Goal: Task Accomplishment & Management: Manage account settings

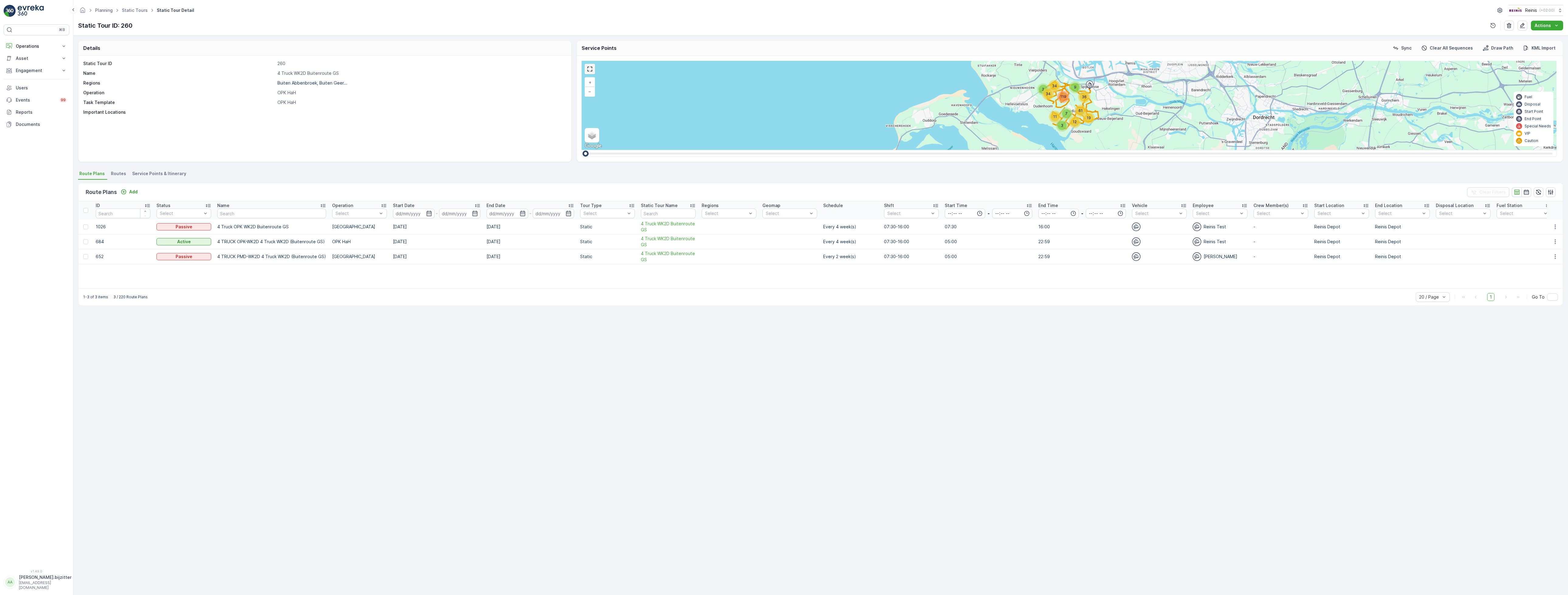
drag, startPoint x: 591, startPoint y: 71, endPoint x: 591, endPoint y: 111, distance: 40.0
click at [591, 71] on link at bounding box center [590, 69] width 9 height 9
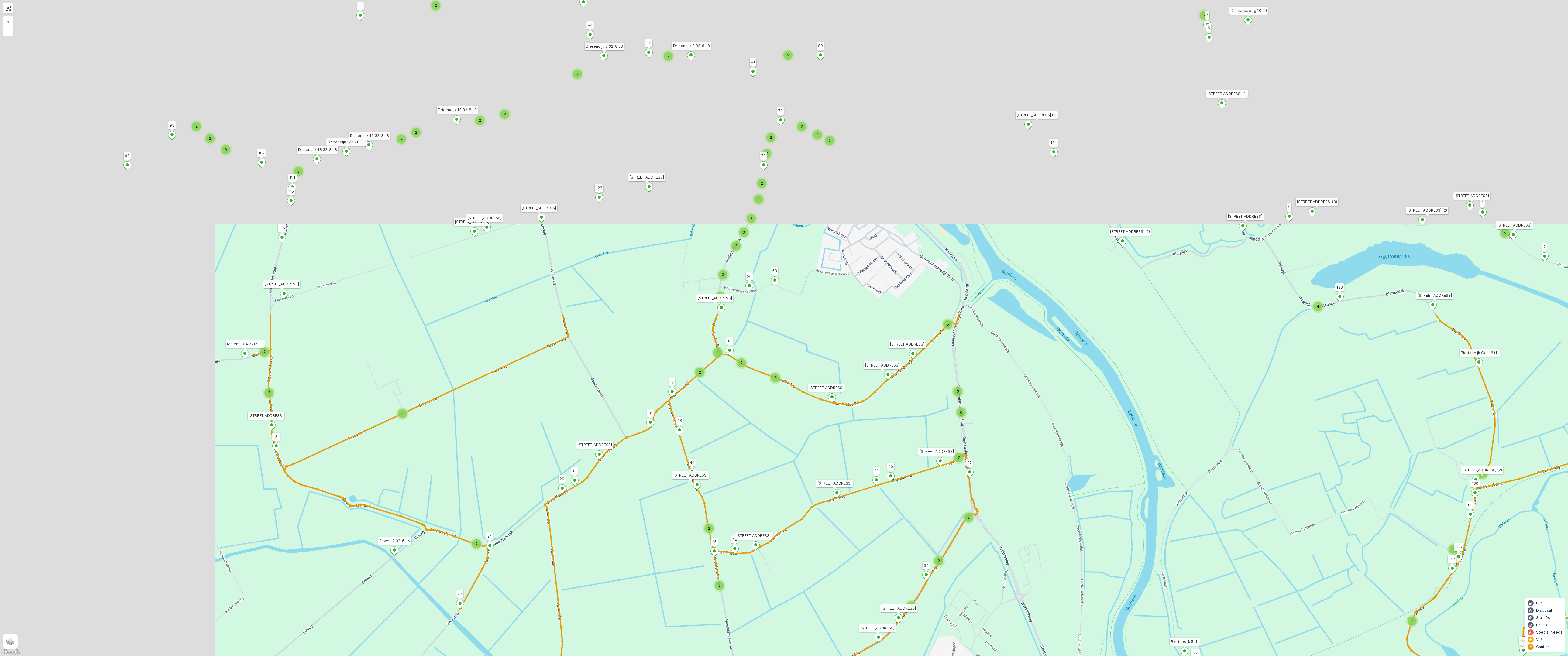
drag, startPoint x: 760, startPoint y: 276, endPoint x: 1090, endPoint y: 655, distance: 502.5
click at [693, 372] on div "2 3 2 2 2 2 2 3 2 2 2 2 6 2 2 2 2 2 14 2 2 2 3 2 2 4 3 4 2 4 2 2 2 2 2 2 2 2 2 …" at bounding box center [784, 328] width 1568 height 656
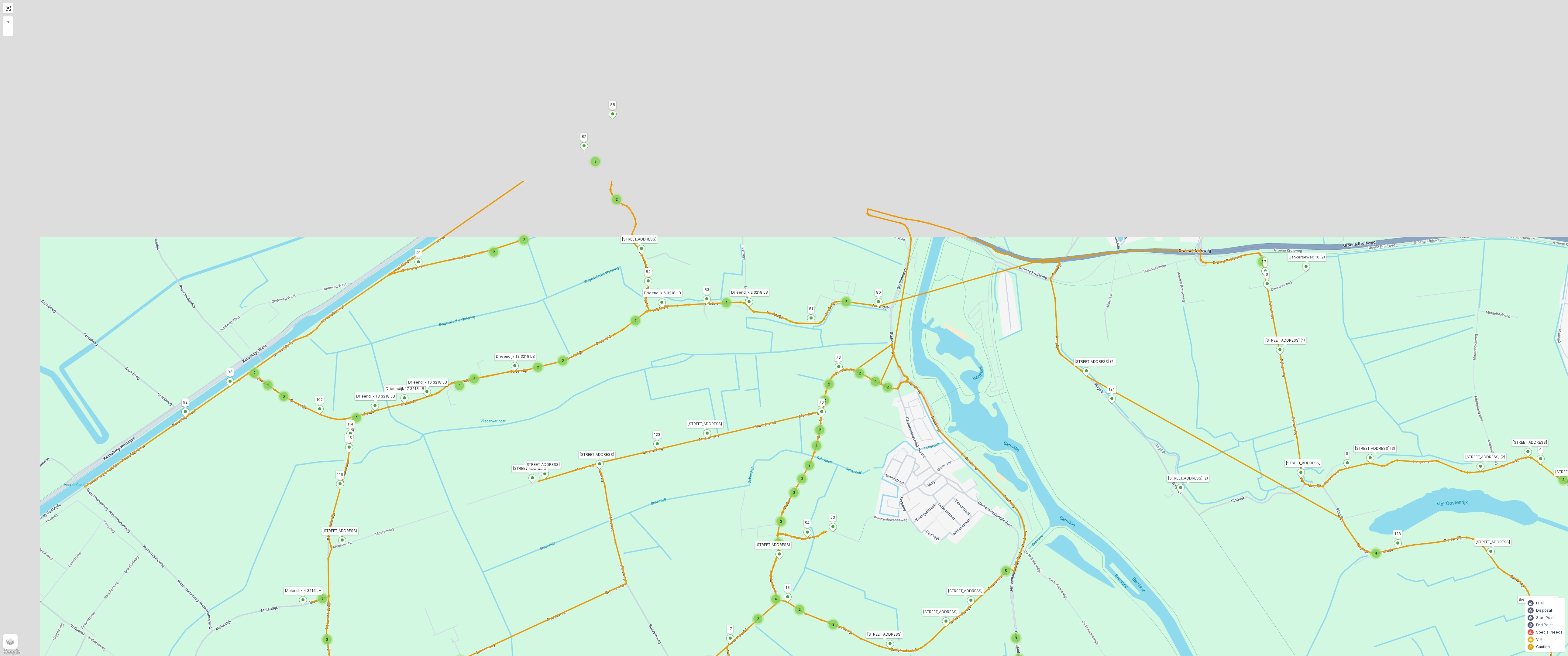
drag, startPoint x: 845, startPoint y: 231, endPoint x: 818, endPoint y: 522, distance: 292.2
click at [693, 372] on div "2 3 2 2 2 2 2 3 2 2 2 2 6 2 2 2 2 2 14 2 2 2 3 2 2 4 3 4 2 4 2 2 2 2 2 2 2 2 2 …" at bounding box center [784, 328] width 1568 height 656
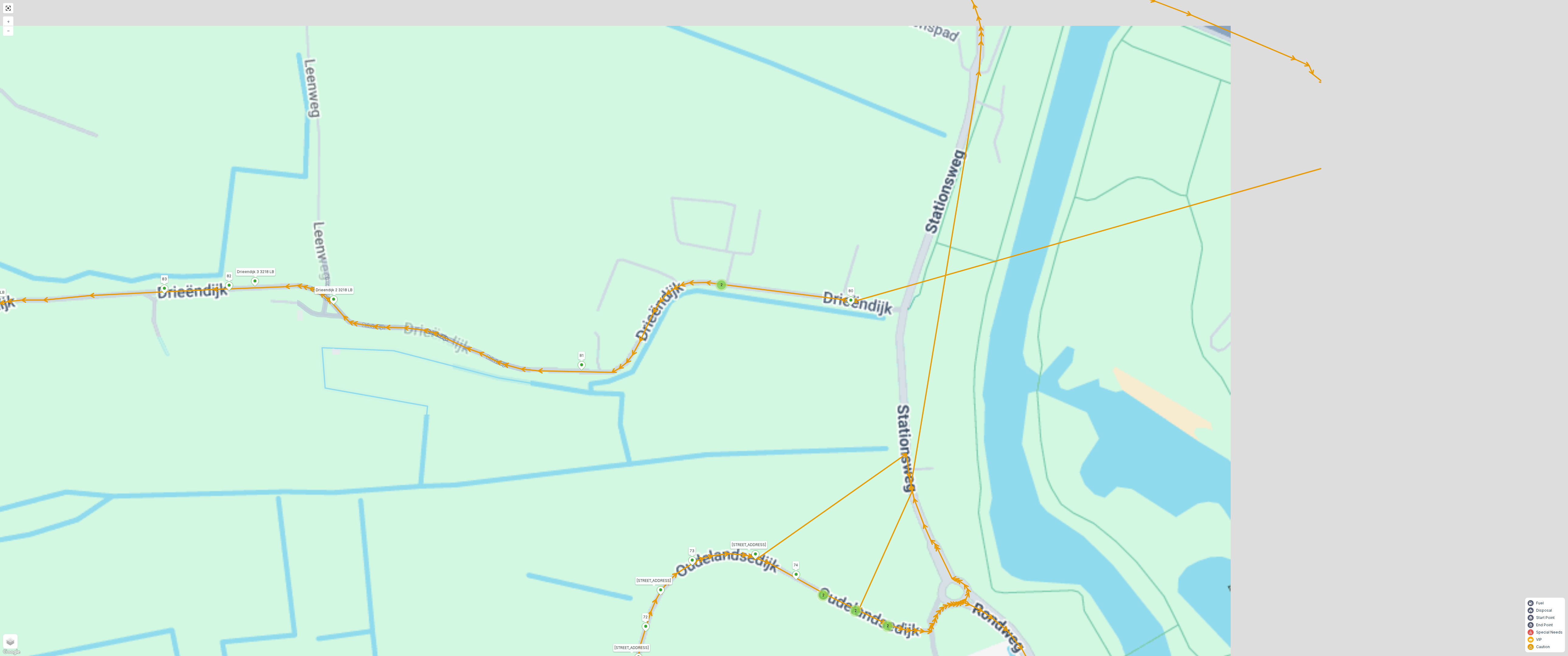
drag, startPoint x: 1216, startPoint y: 366, endPoint x: 761, endPoint y: 403, distance: 456.5
click at [693, 372] on div "2 2 2 2 3 2 2 2 7 6 2 3 3 2 2 3 2 2 2 2 5 2 2 2 2 2 2 2 2 2 2 2 2 2 2 2 2 2 2 2…" at bounding box center [784, 328] width 1568 height 656
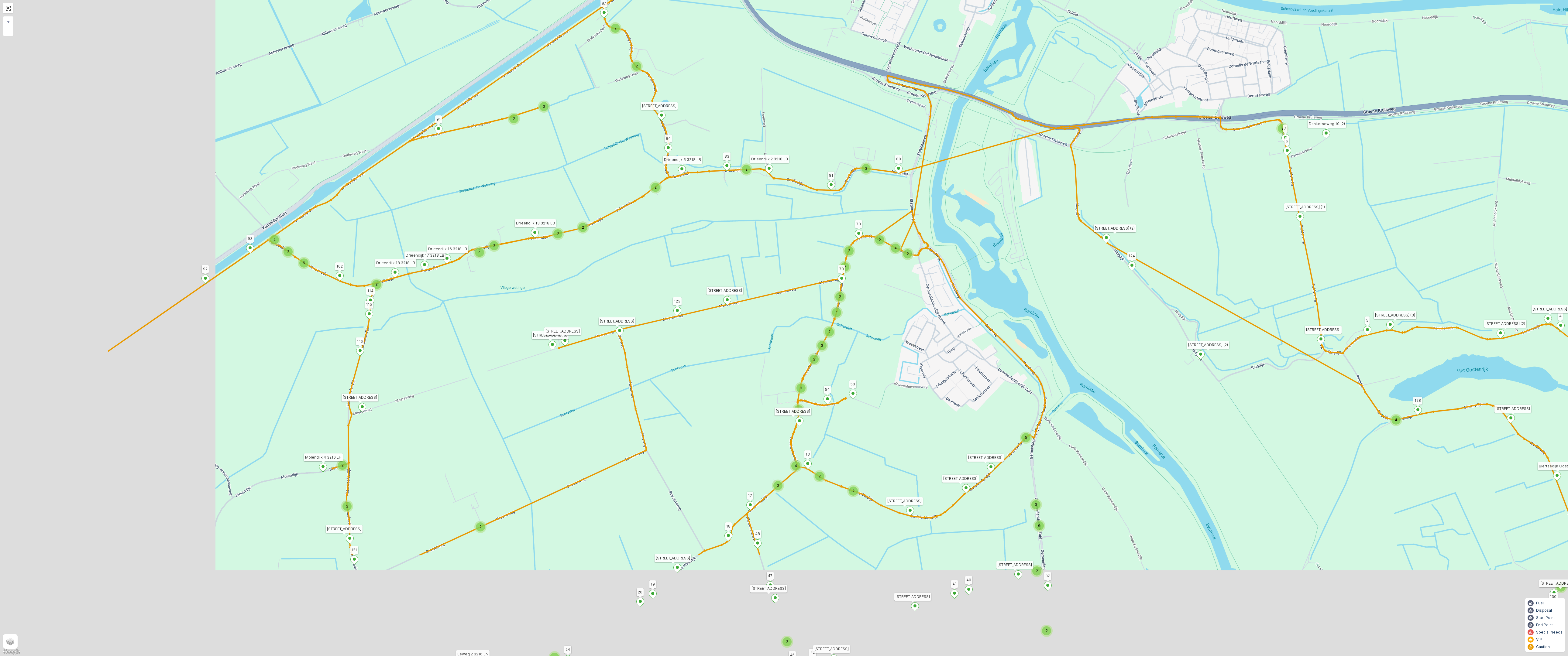
drag, startPoint x: 806, startPoint y: 456, endPoint x: 1164, endPoint y: 273, distance: 402.1
click at [693, 265] on div "2 3 2 2 2 2 2 3 2 2 2 2 6 2 2 2 2 2 14 2 2 2 3 2 2 4 3 4 2 4 2 2 2 2 2 2 2 2 2 …" at bounding box center [784, 328] width 1568 height 656
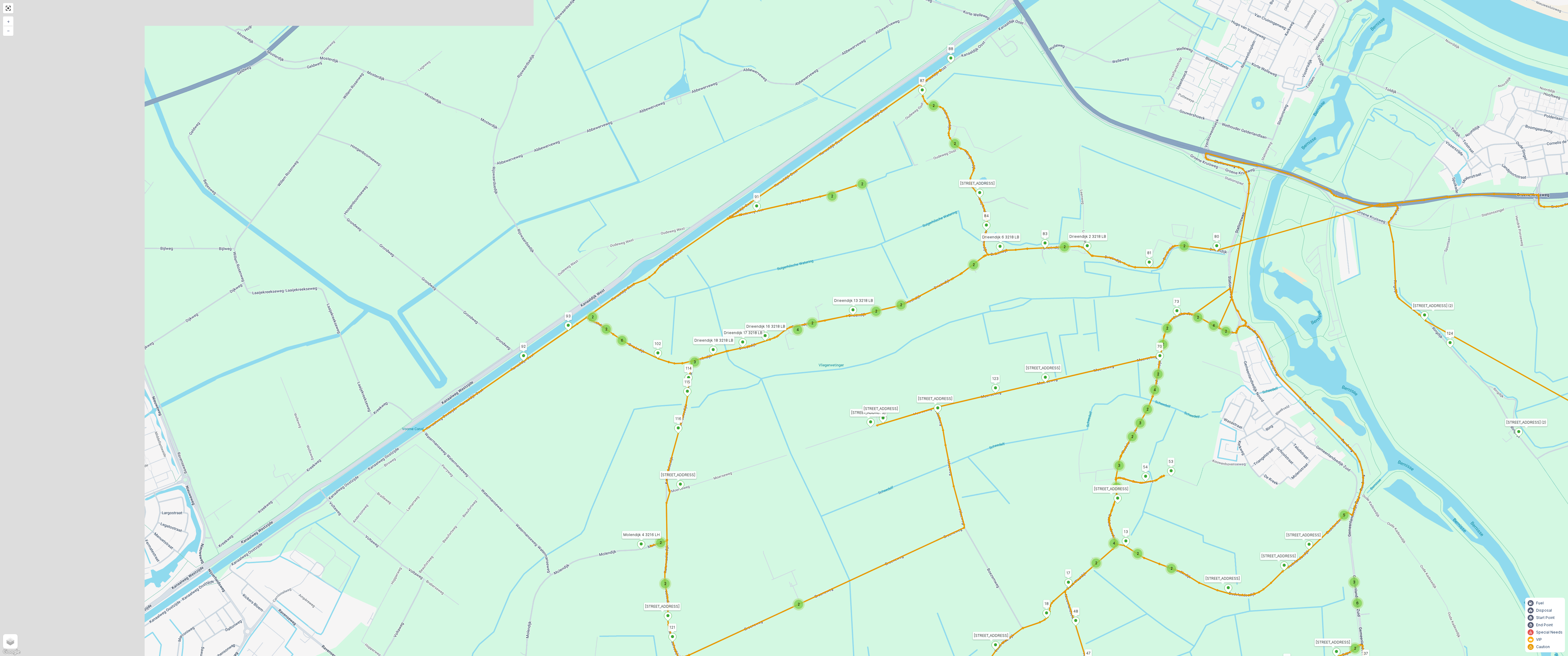
drag, startPoint x: 534, startPoint y: 316, endPoint x: 736, endPoint y: 417, distance: 225.8
click at [693, 372] on div "2 3 2 2 2 2 2 3 2 2 2 2 6 2 2 2 2 2 14 2 2 2 3 2 2 4 3 4 2 4 2 2 2 2 2 2 2 2 2 …" at bounding box center [784, 328] width 1568 height 656
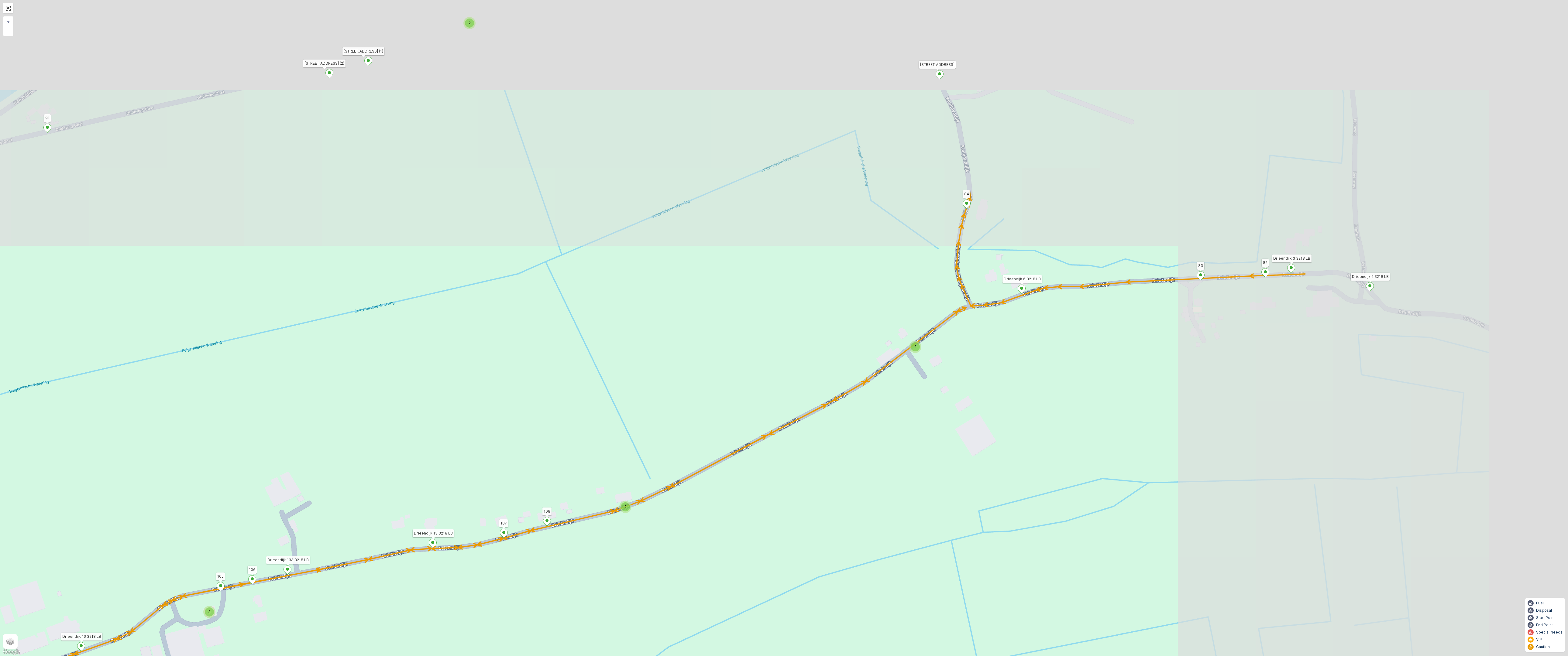
drag, startPoint x: 1120, startPoint y: 365, endPoint x: 744, endPoint y: 582, distance: 434.1
click at [693, 372] on div "2 2 2 2 3 2 2 2 7 6 2 3 3 2 2 3 2 2 2 2 5 2 2 2 2 2 2 2 2 2 2 2 2 2 2 2 2 2 2 2…" at bounding box center [784, 328] width 1568 height 656
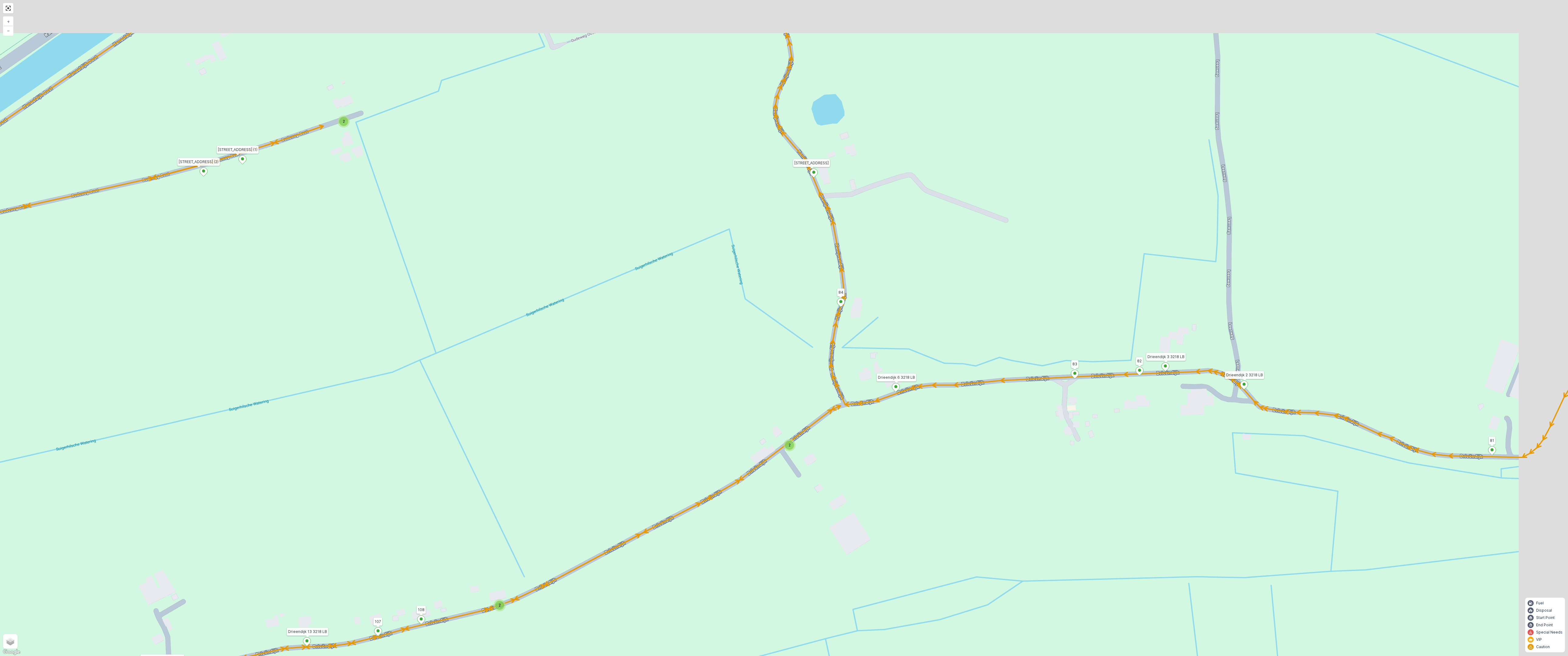
drag, startPoint x: 935, startPoint y: 410, endPoint x: 736, endPoint y: 537, distance: 236.1
click at [693, 372] on div "2 2 2 2 3 2 2 2 7 6 2 3 3 2 2 3 2 2 2 2 5 2 2 2 2 2 2 2 2 2 2 2 2 2 2 2 2 2 2 2…" at bounding box center [784, 328] width 1568 height 656
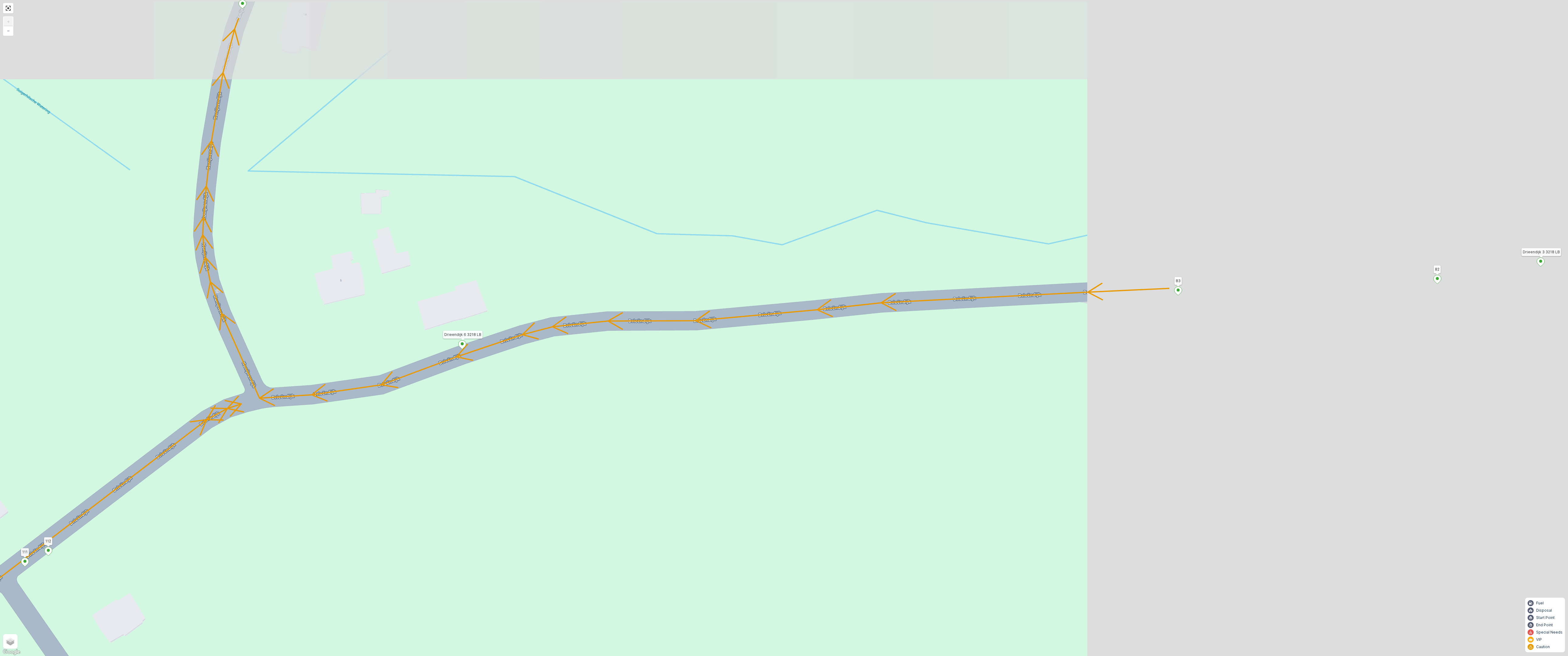
drag, startPoint x: 1136, startPoint y: 462, endPoint x: 656, endPoint y: 516, distance: 483.0
click at [656, 372] on div "2 2 2 6 3 3 2 3 2 2 2 2 2 2 2 2 2 222 213 Schoutsweg 2 3214 LM 209 Breedeweg 3 …" at bounding box center [784, 328] width 1568 height 656
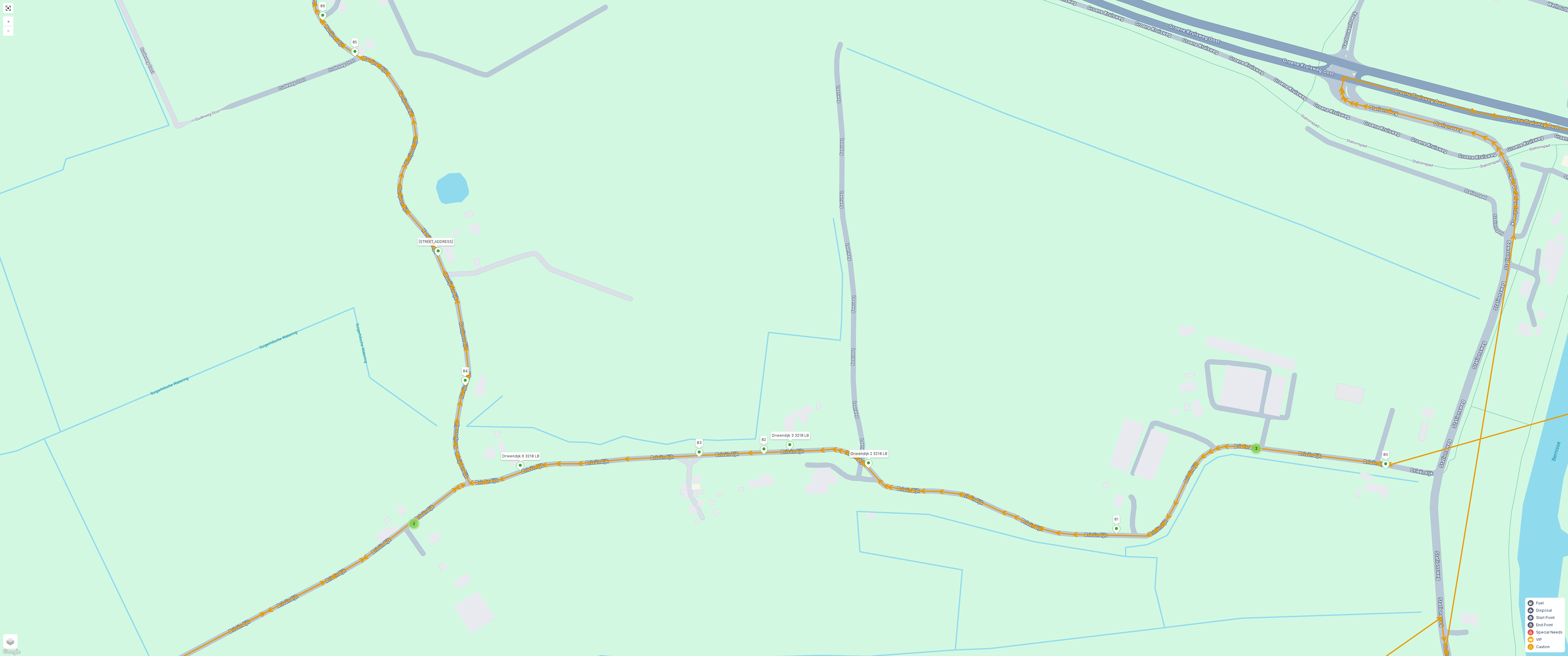
click at [415, 372] on div "2" at bounding box center [413, 524] width 9 height 9
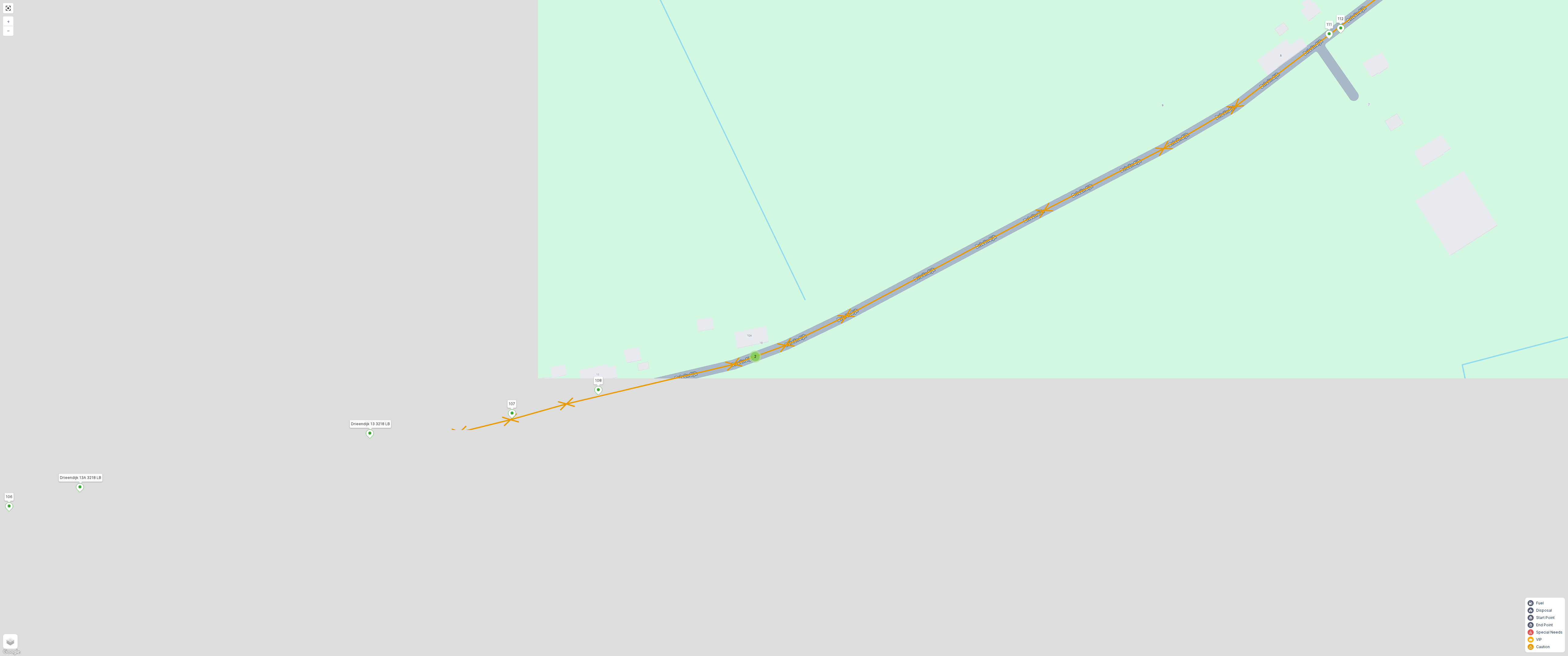
drag, startPoint x: 582, startPoint y: 515, endPoint x: 1155, endPoint y: 211, distance: 648.6
click at [693, 215] on div "2 2 2 2 2 2 6 3 3 2 3 2 2 3 2 2 2 4 2 2 2 2 2 2 2 2 2 2 222 213 Schoutsweg 2 32…" at bounding box center [784, 328] width 1568 height 656
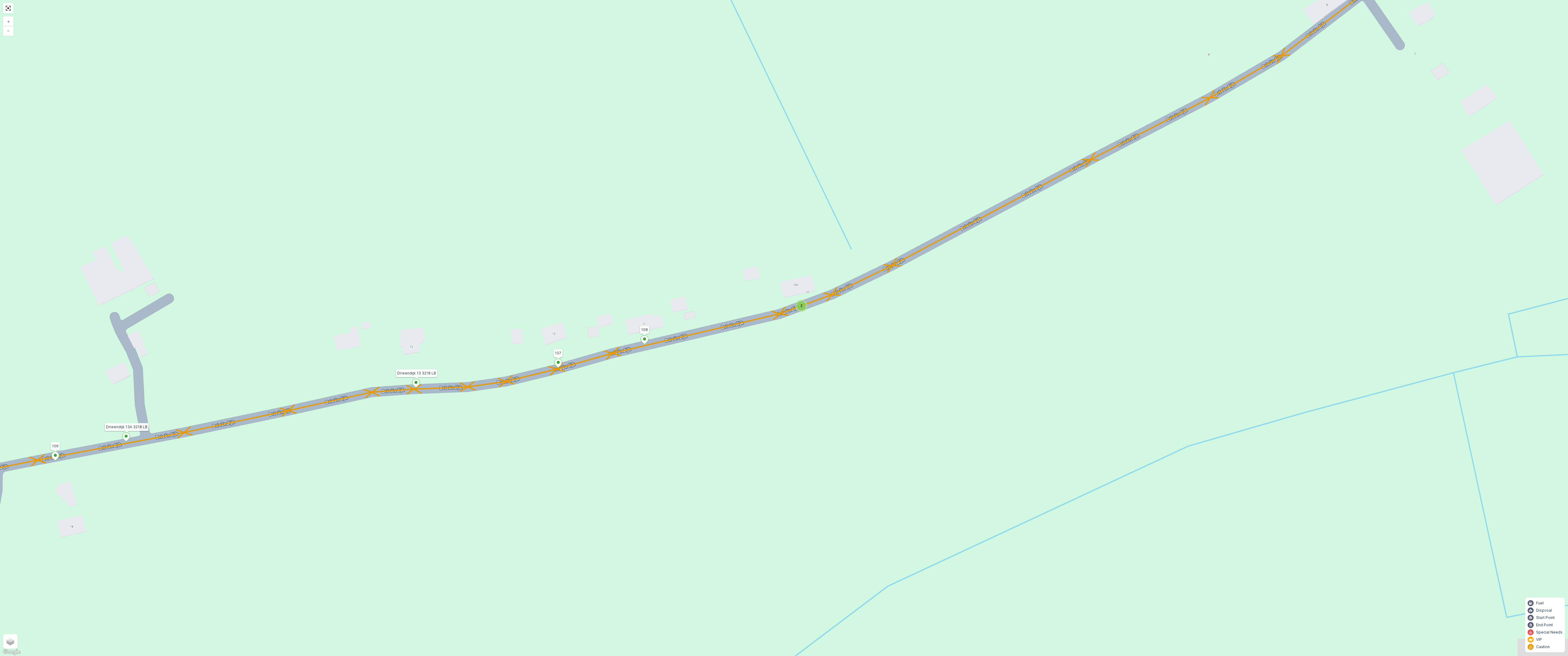
drag, startPoint x: 584, startPoint y: 408, endPoint x: 372, endPoint y: 439, distance: 214.3
click at [372, 372] on div "2 2 2 2 2 2 6 3 3 2 3 2 2 3 2 2 2 4 2 2 2 2 2 2 2 2 2 2 222 213 Schoutsweg 2 32…" at bounding box center [784, 328] width 1568 height 656
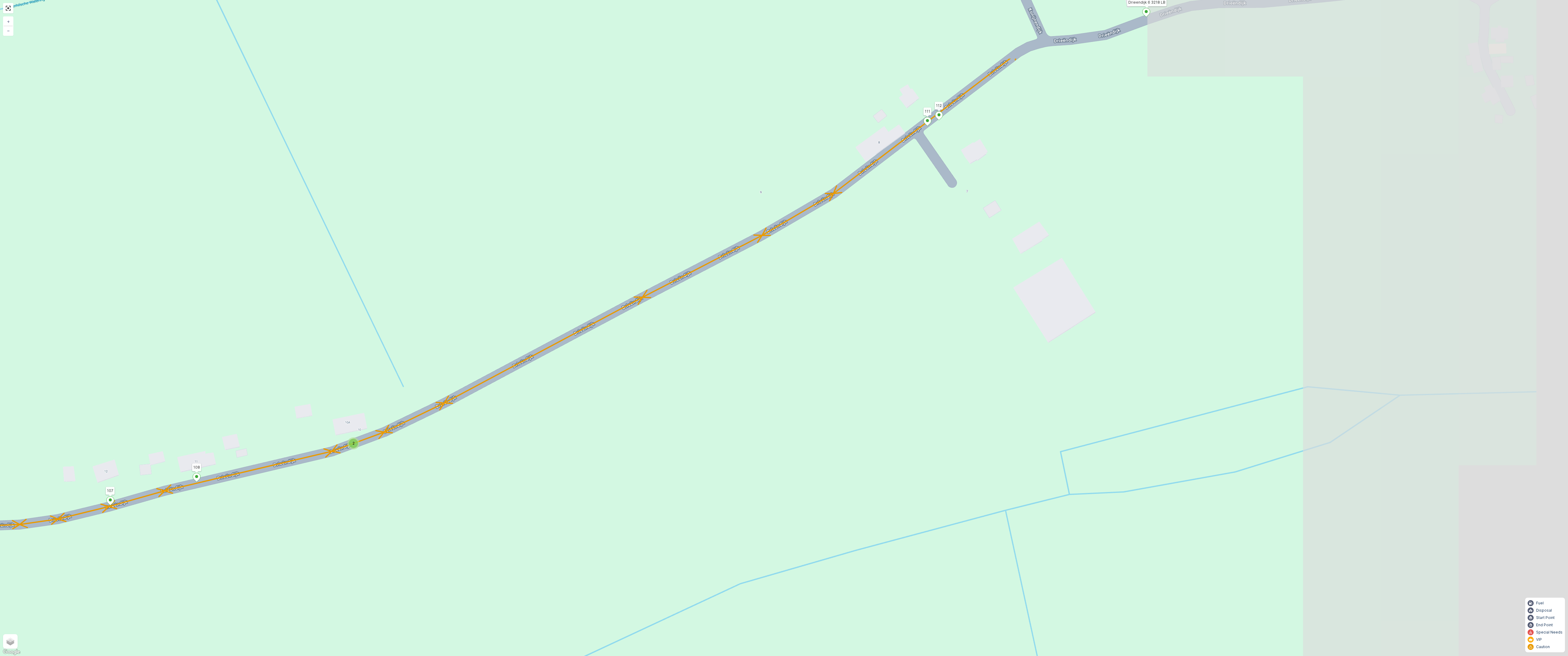
drag, startPoint x: 787, startPoint y: 346, endPoint x: 701, endPoint y: 344, distance: 86.0
click at [483, 372] on div "2 2 2 2 2 2 6 3 3 2 3 2 2 3 2 2 2 4 2 2 2 2 2 2 2 2 2 2 222 213 Schoutsweg 2 32…" at bounding box center [784, 328] width 1568 height 656
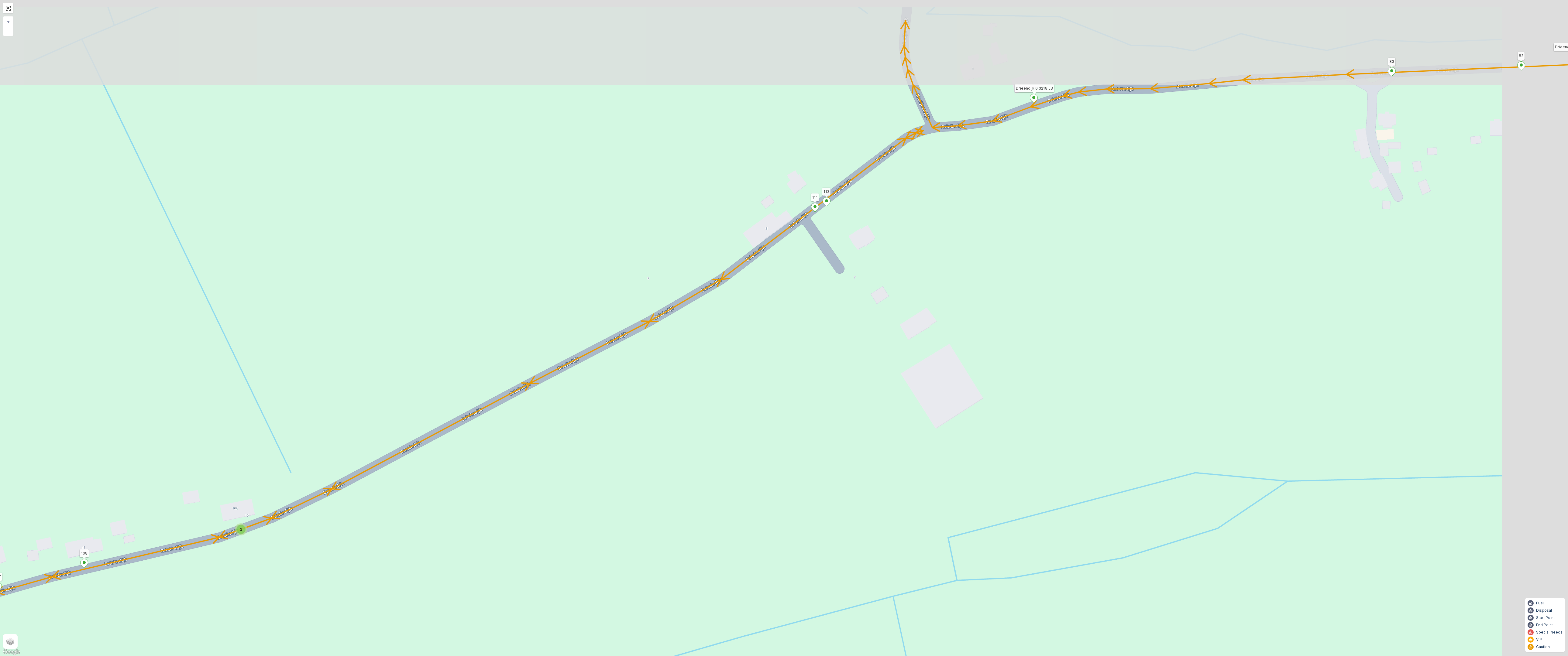
drag, startPoint x: 777, startPoint y: 360, endPoint x: 599, endPoint y: 441, distance: 195.6
click at [593, 372] on div "2 2 2 2 2 2 6 3 3 2 3 2 2 3 2 2 2 4 2 2 2 2 2 2 2 2 2 2 222 213 Schoutsweg 2 32…" at bounding box center [784, 328] width 1568 height 656
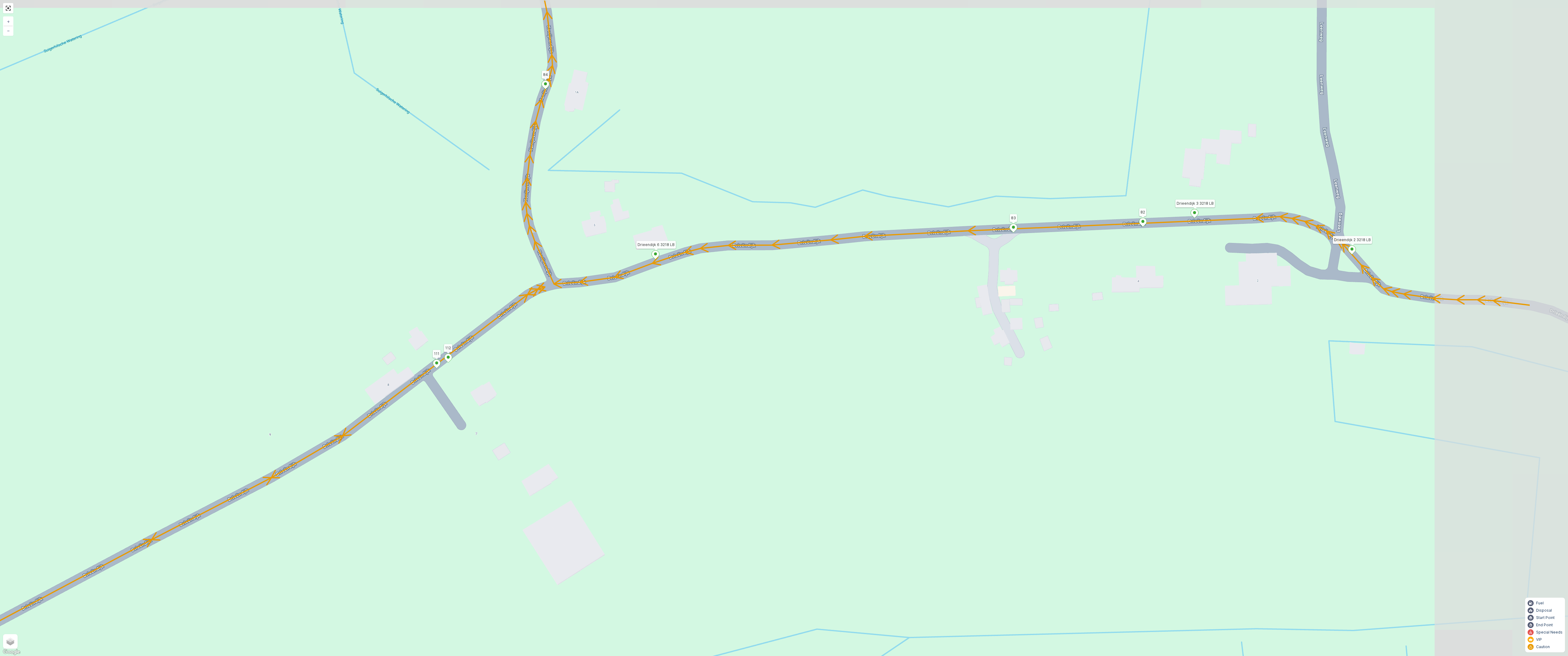
drag, startPoint x: 760, startPoint y: 294, endPoint x: 565, endPoint y: 360, distance: 205.9
click at [565, 360] on div "2 2 2 2 2 2 6 3 3 2 3 2 2 3 2 2 2 4 2 2 2 2 2 2 2 2 2 2 222 213 Schoutsweg 2 32…" at bounding box center [784, 328] width 1568 height 656
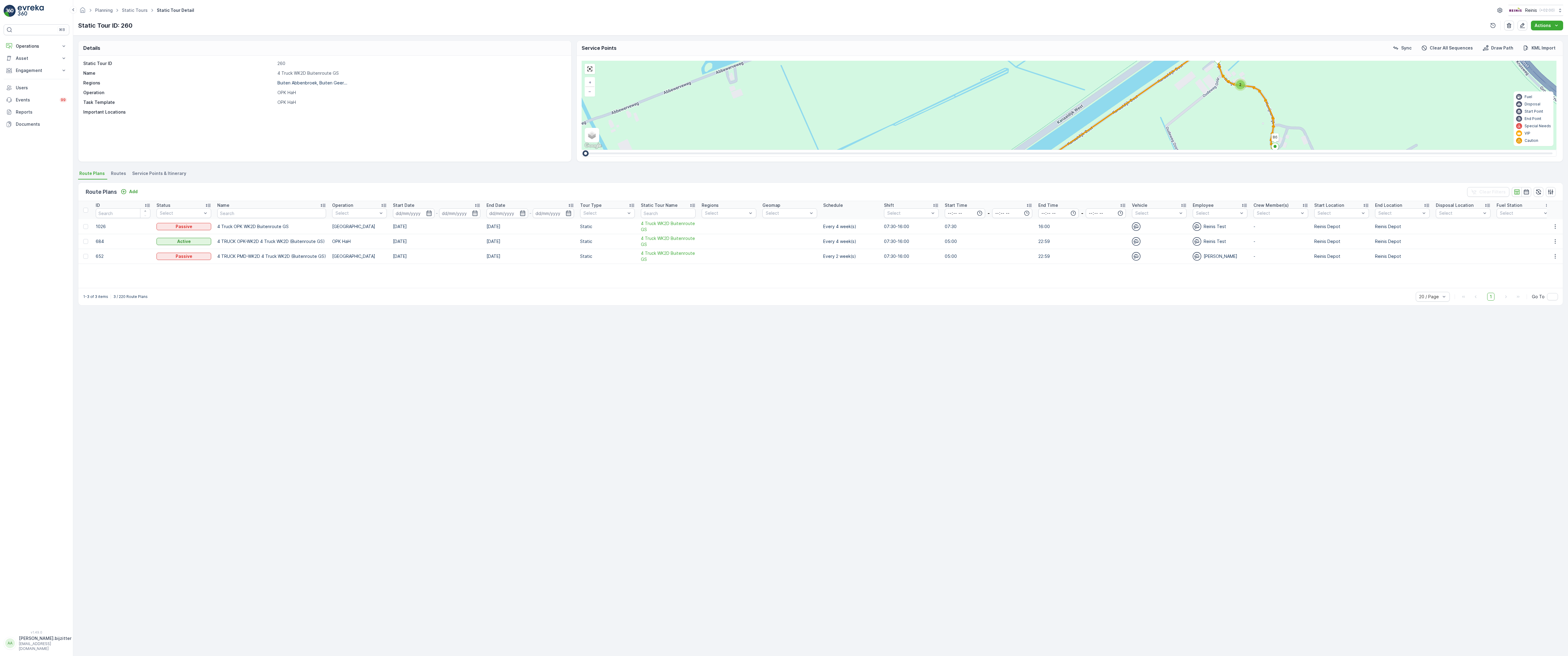
drag, startPoint x: 1176, startPoint y: 438, endPoint x: 965, endPoint y: 405, distance: 213.6
click at [965, 150] on div "2 2 2 2 2 6 2 2 2 7 6 2 3 3 2 3 4 2 2 2 2 6 2 2 2 2 2 2 2 2 2 2 2 2 2 2 2 2 2 2…" at bounding box center [1069, 105] width 975 height 89
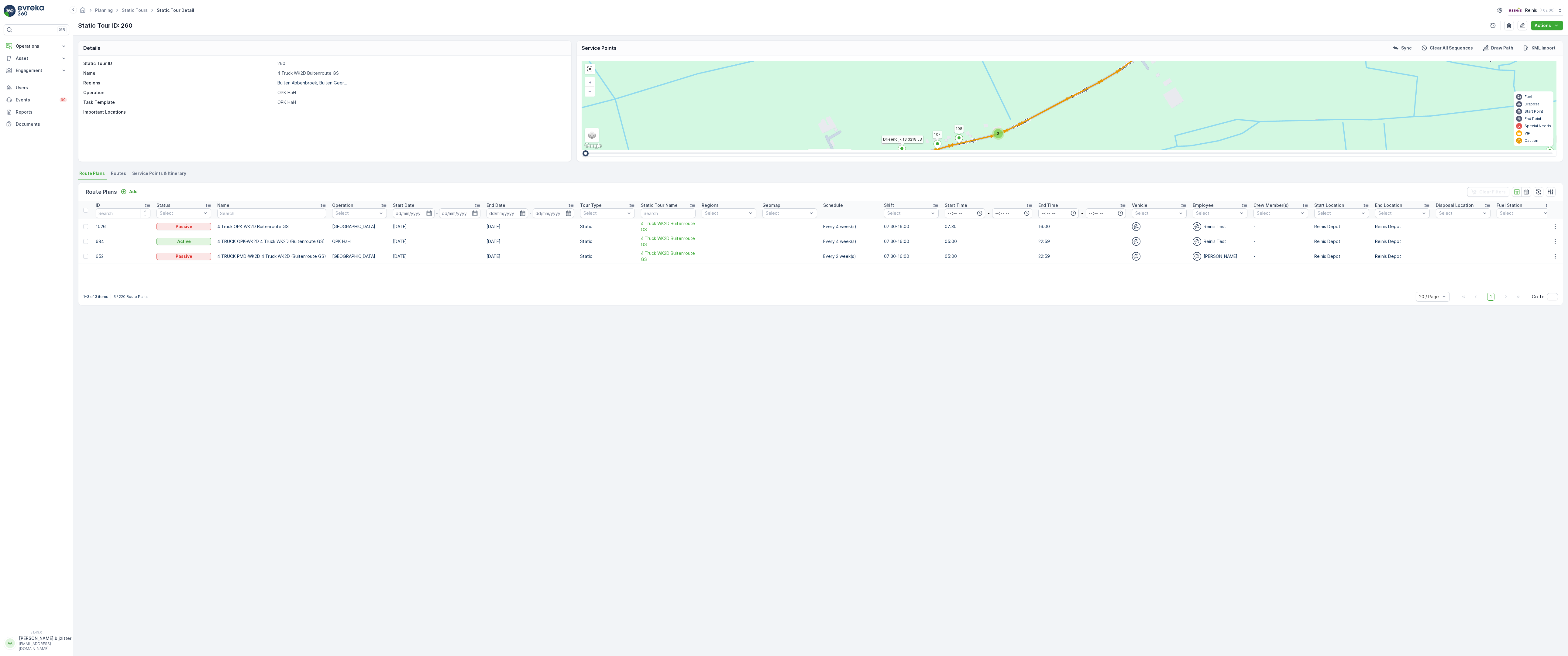
drag, startPoint x: 1044, startPoint y: 472, endPoint x: 778, endPoint y: 108, distance: 450.8
click at [778, 108] on div "2 2 2 2 2 6 2 2 2 7 6 2 3 3 2 3 4 2 2 2 2 6 2 2 2 2 2 2 2 2 2 2 2 2 2 2 2 2 2 2…" at bounding box center [1069, 105] width 975 height 89
drag, startPoint x: 1004, startPoint y: 450, endPoint x: 1027, endPoint y: 437, distance: 26.4
click at [1027, 150] on div "2 2 2 2 2 6 2 2 2 7 6 2 3 3 2 3 4 2 2 2 2 6 2 2 2 2 2 2 2 2 2 2 2 2 2 2 2 2 2 2…" at bounding box center [1069, 105] width 975 height 89
drag, startPoint x: 595, startPoint y: 299, endPoint x: 724, endPoint y: 357, distance: 141.4
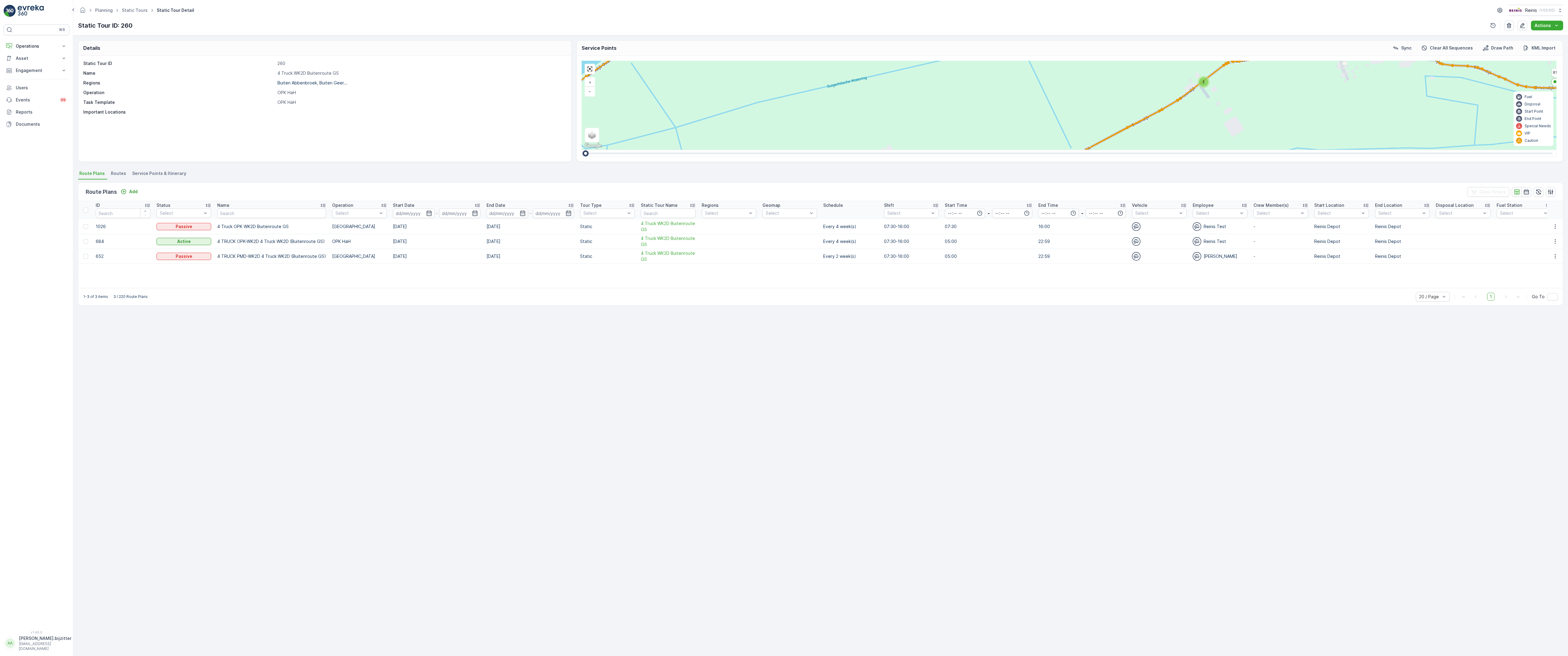
click at [724, 150] on div "2 2 2 2 2 6 2 2 2 7 6 2 3 3 2 3 4 2 2 2 2 6 2 2 2 2 2 2 2 2 2 2 2 2 2 2 2 2 2 2…" at bounding box center [1069, 105] width 975 height 89
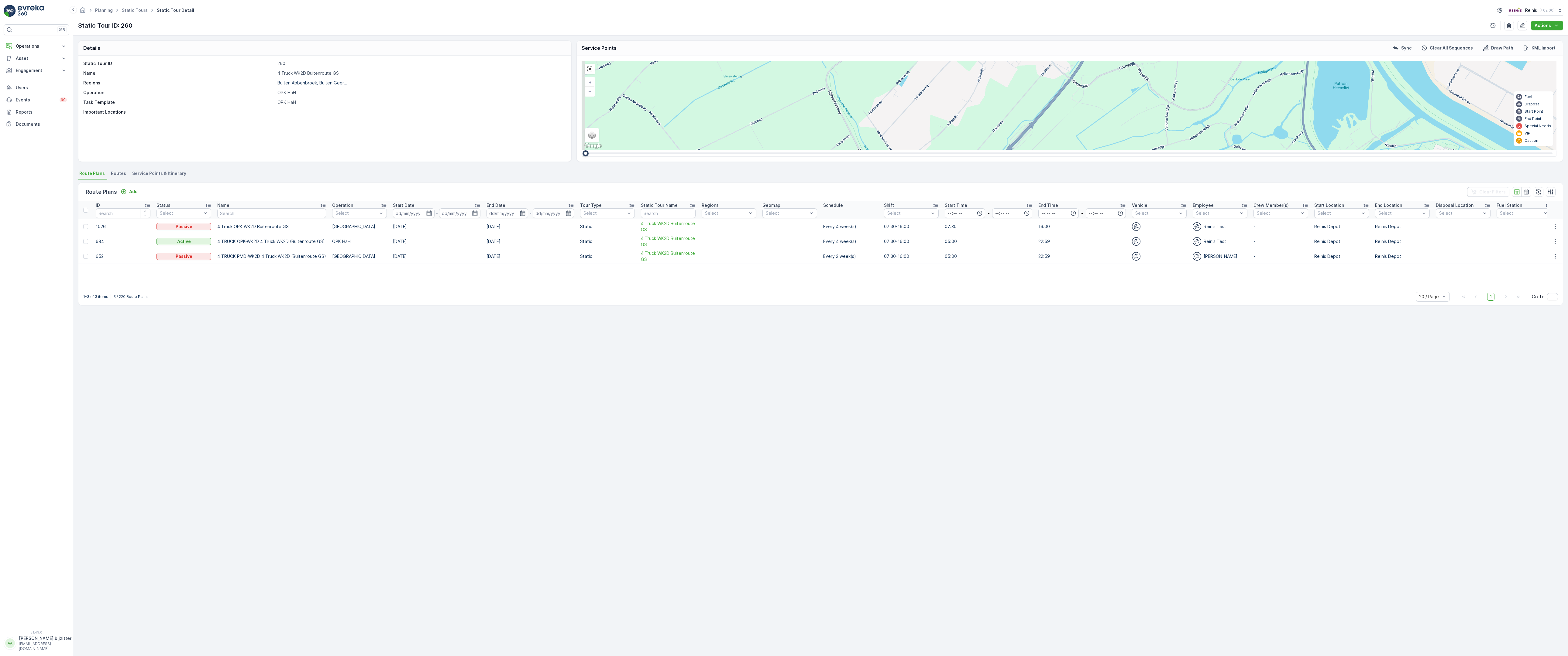
drag, startPoint x: 941, startPoint y: 360, endPoint x: 972, endPoint y: 330, distance: 43.1
click at [972, 150] on div "2 2 3 2 2 2 2 2 3 2 2 3 4 2 2 8 4 3 2 5 2 16 4 2 2 3 2 3 3 3 2 6 2 4 4 2 3 2 2 …" at bounding box center [1069, 105] width 975 height 89
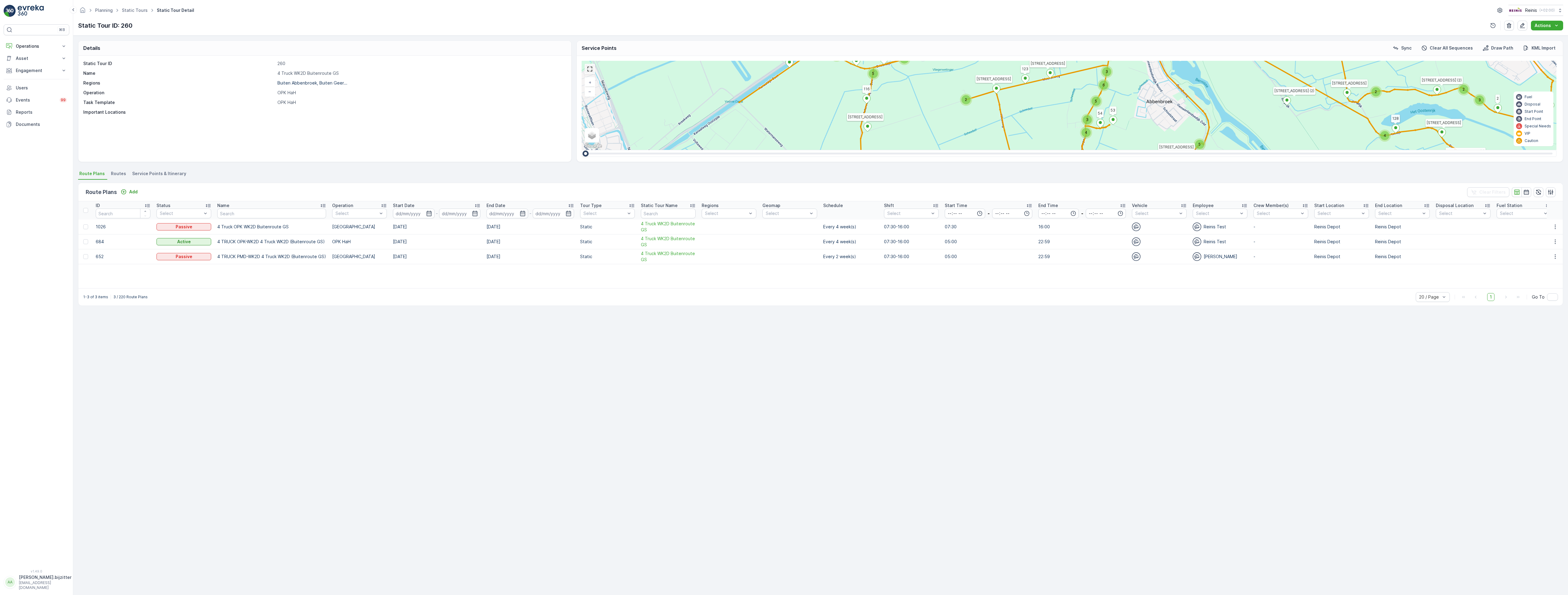
click at [587, 71] on link at bounding box center [590, 69] width 9 height 9
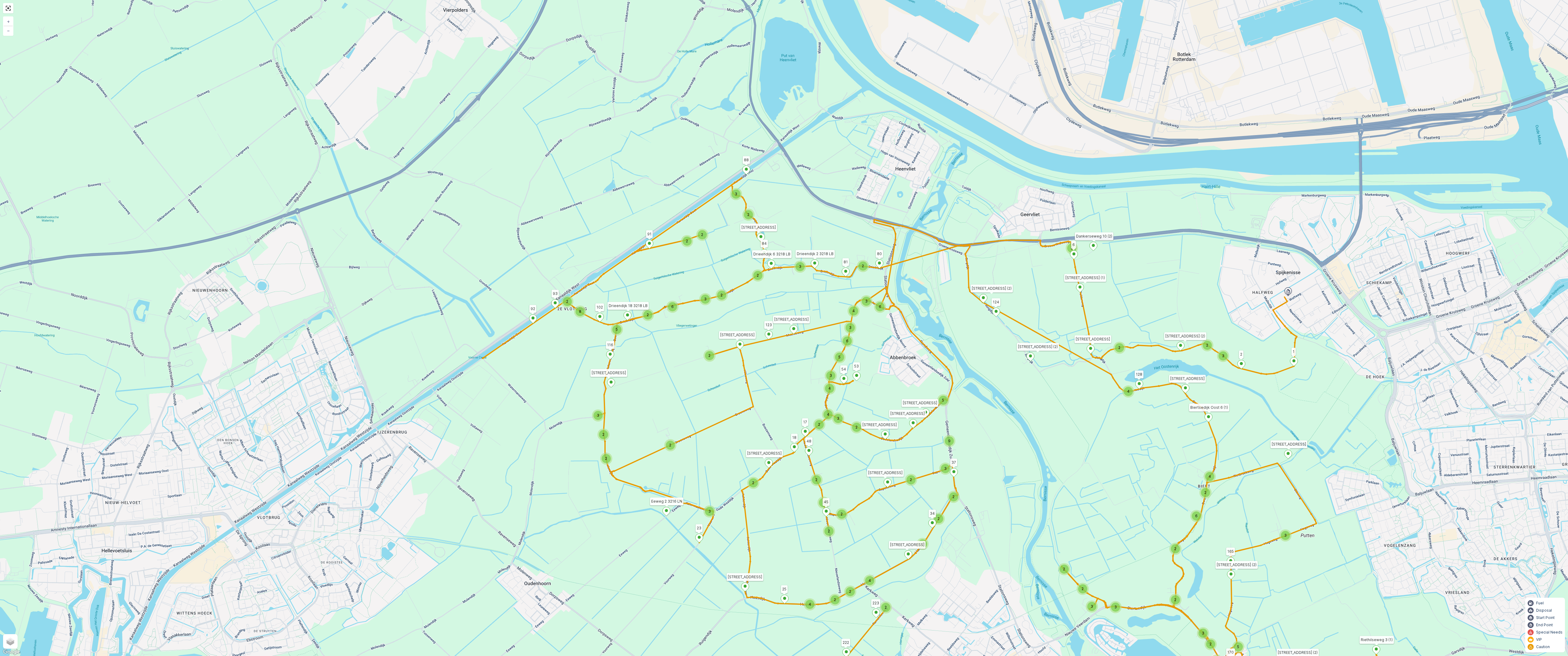
drag, startPoint x: 743, startPoint y: 340, endPoint x: 772, endPoint y: 372, distance: 43.2
click at [772, 372] on div "2 2 3 2 2 2 2 2 3 2 2 3 4 2 2 8 4 3 2 5 2 16 4 2 2 3 2 3 3 3 2 6 2 4 4 2 3 2 2 …" at bounding box center [784, 328] width 1568 height 656
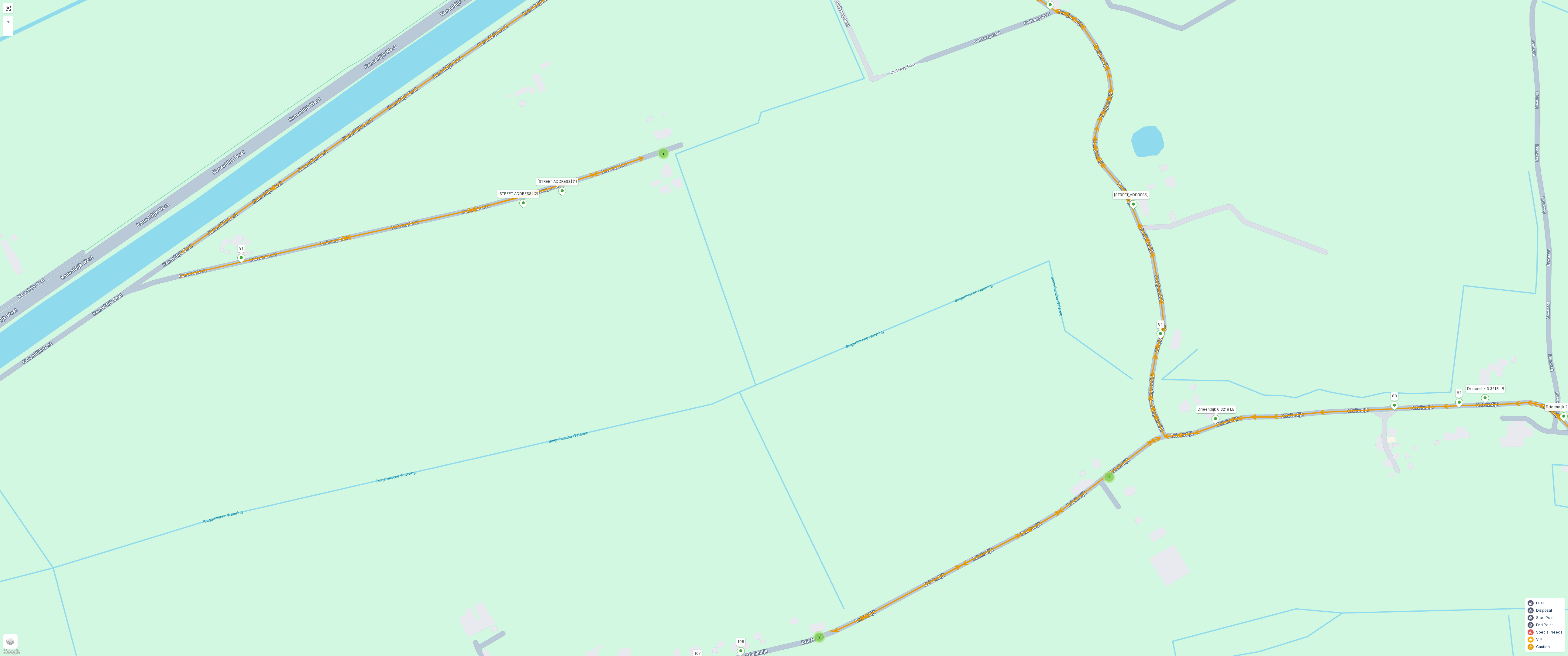
drag, startPoint x: 571, startPoint y: 326, endPoint x: 908, endPoint y: 236, distance: 348.8
click at [908, 236] on div "2 2 2 2 3 2 2 2 7 6 2 3 3 2 2 3 2 2 2 2 5 2 2 2 2 2 2 2 2 2 2 2 2 2 2 2 2 2 2 2…" at bounding box center [784, 328] width 1568 height 656
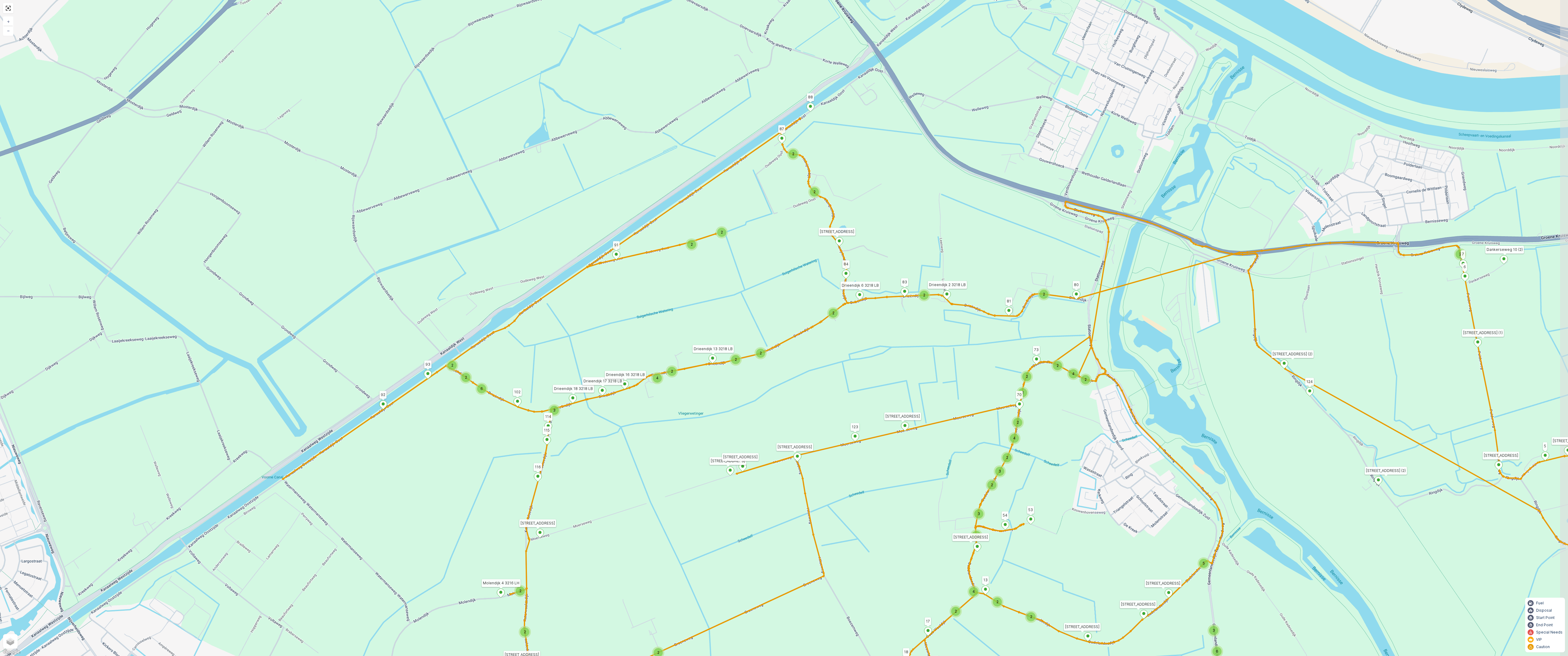
drag, startPoint x: 1043, startPoint y: 228, endPoint x: 918, endPoint y: 245, distance: 126.2
click at [918, 245] on div "2 3 2 2 2 2 2 3 2 2 2 2 6 2 2 2 2 2 14 2 2 2 3 2 2 4 3 4 2 4 2 2 2 2 2 2 2 2 2 …" at bounding box center [784, 328] width 1568 height 656
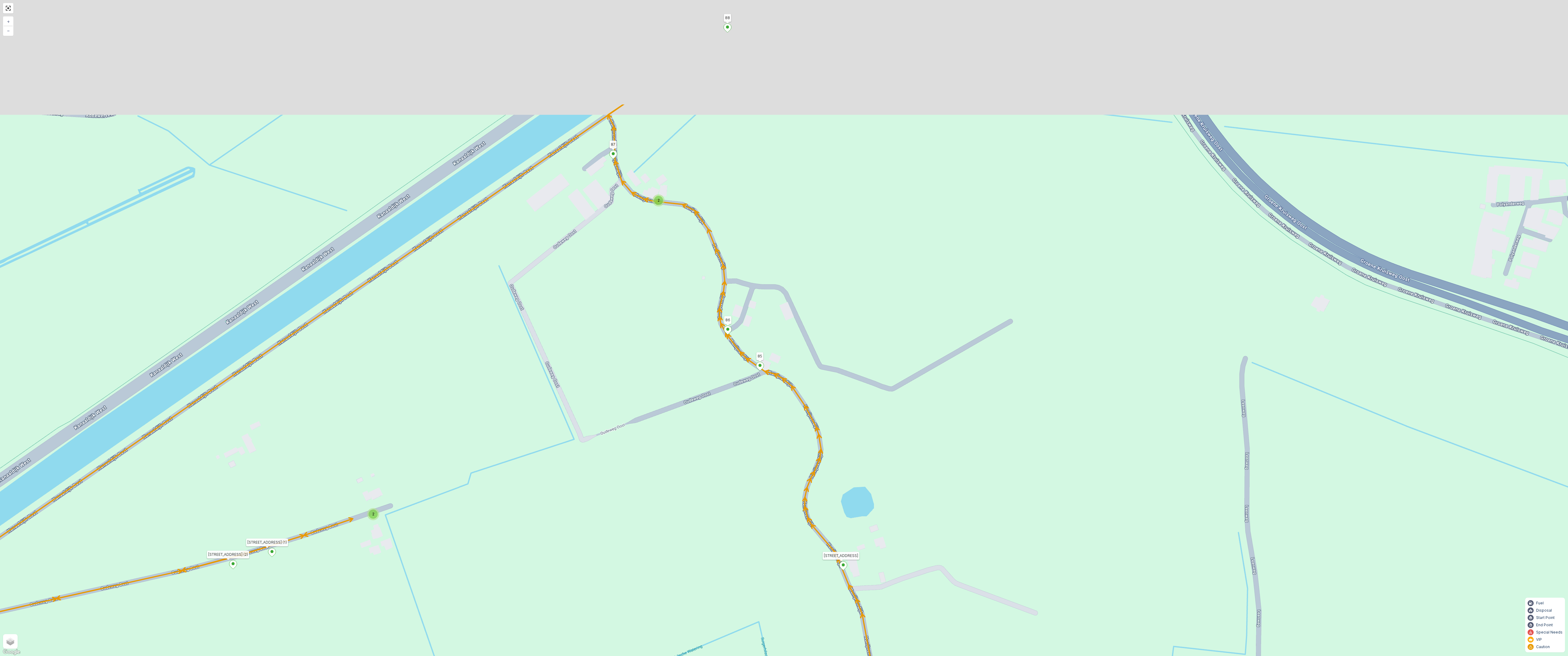
drag, startPoint x: 825, startPoint y: 175, endPoint x: 825, endPoint y: 396, distance: 221.0
click at [848, 409] on div "2 2 2 2 3 2 2 2 7 6 2 3 3 2 2 3 2 2 2 2 5 2 2 2 2 2 2 2 2 2 2 2 2 2 2 2 2 2 2 2…" at bounding box center [784, 328] width 1568 height 656
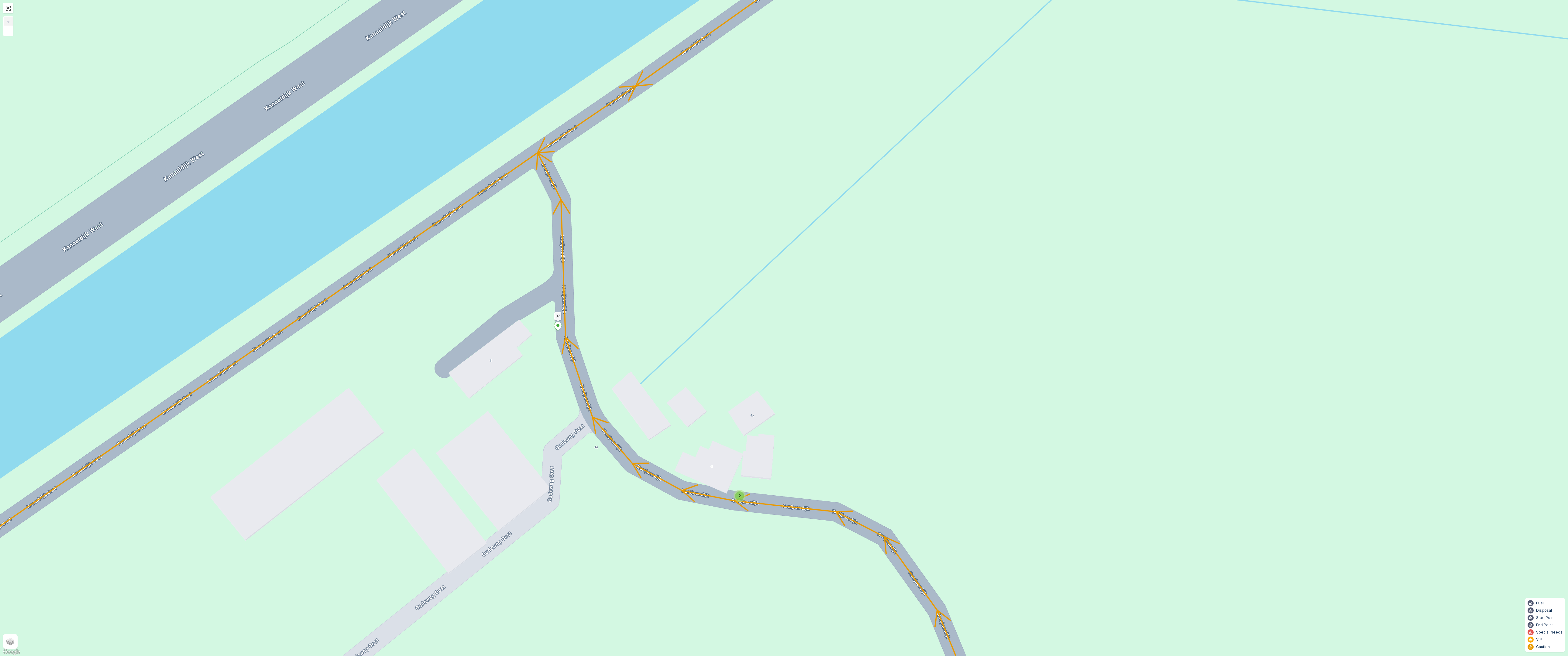
click at [740, 500] on div "2" at bounding box center [740, 496] width 9 height 9
click at [850, 428] on div "2 2 2 6 3 3 2 3 2 2 2 2 2 2 2 2 2 222 213 Schoutsweg 2 3214 LM 209 Breedeweg 3 …" at bounding box center [784, 328] width 1568 height 656
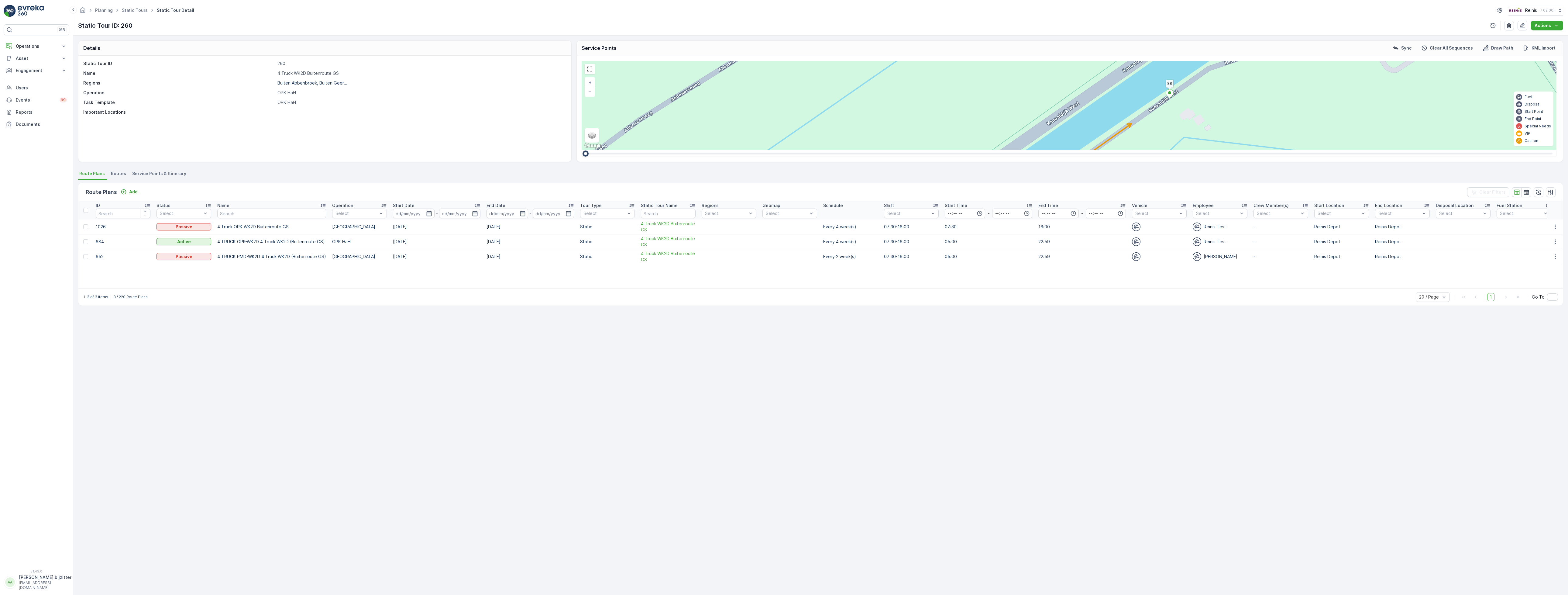
drag, startPoint x: 803, startPoint y: 114, endPoint x: 796, endPoint y: 170, distance: 56.4
click at [796, 170] on div "Details Static Tour ID 260 Name 4 Truck WK2D Buitenroute GS Regions [GEOGRAPHIC…" at bounding box center [821, 315] width 1495 height 560
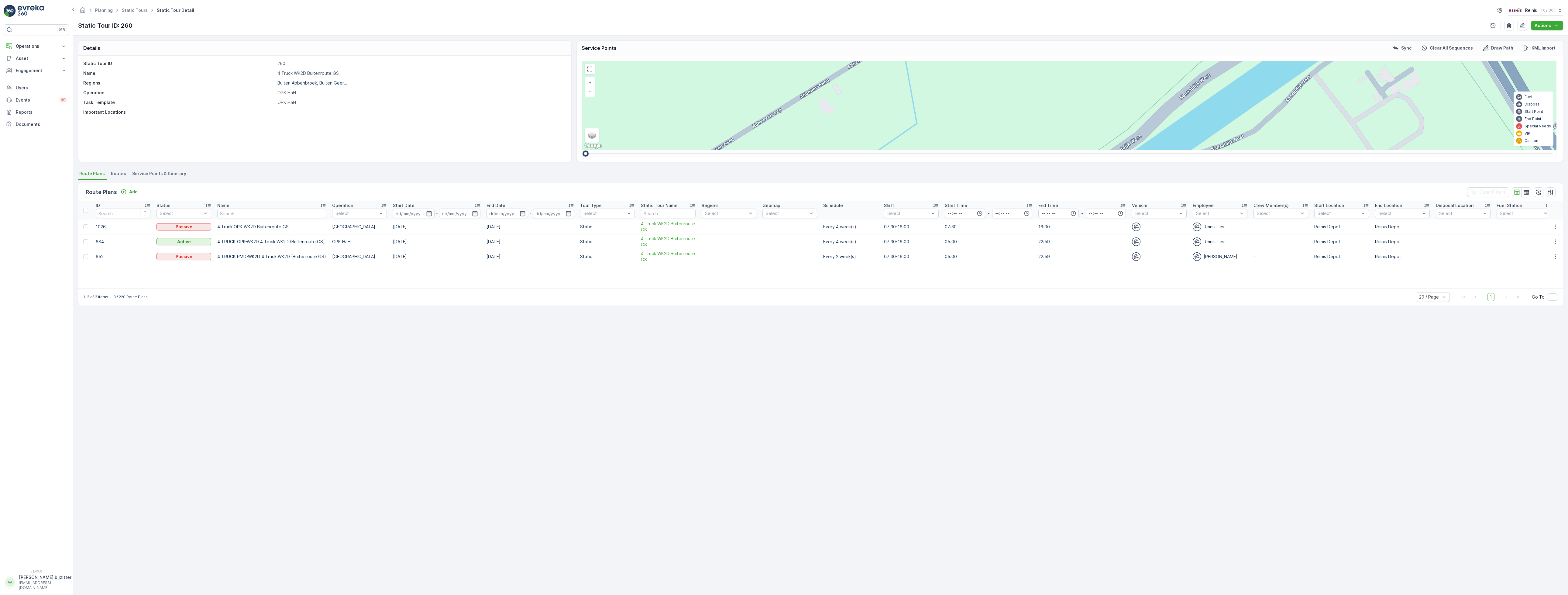
drag, startPoint x: 805, startPoint y: 80, endPoint x: 791, endPoint y: 153, distance: 74.3
click at [791, 155] on div "2 2 2 2 3 2 2 2 7 6 2 3 3 2 2 3 2 2 2 2 5 2 2 2 2 2 2 2 2 2 2 2 2 2 2 2 2 2 2 2…" at bounding box center [1069, 109] width 975 height 96
click at [593, 68] on link at bounding box center [590, 69] width 9 height 9
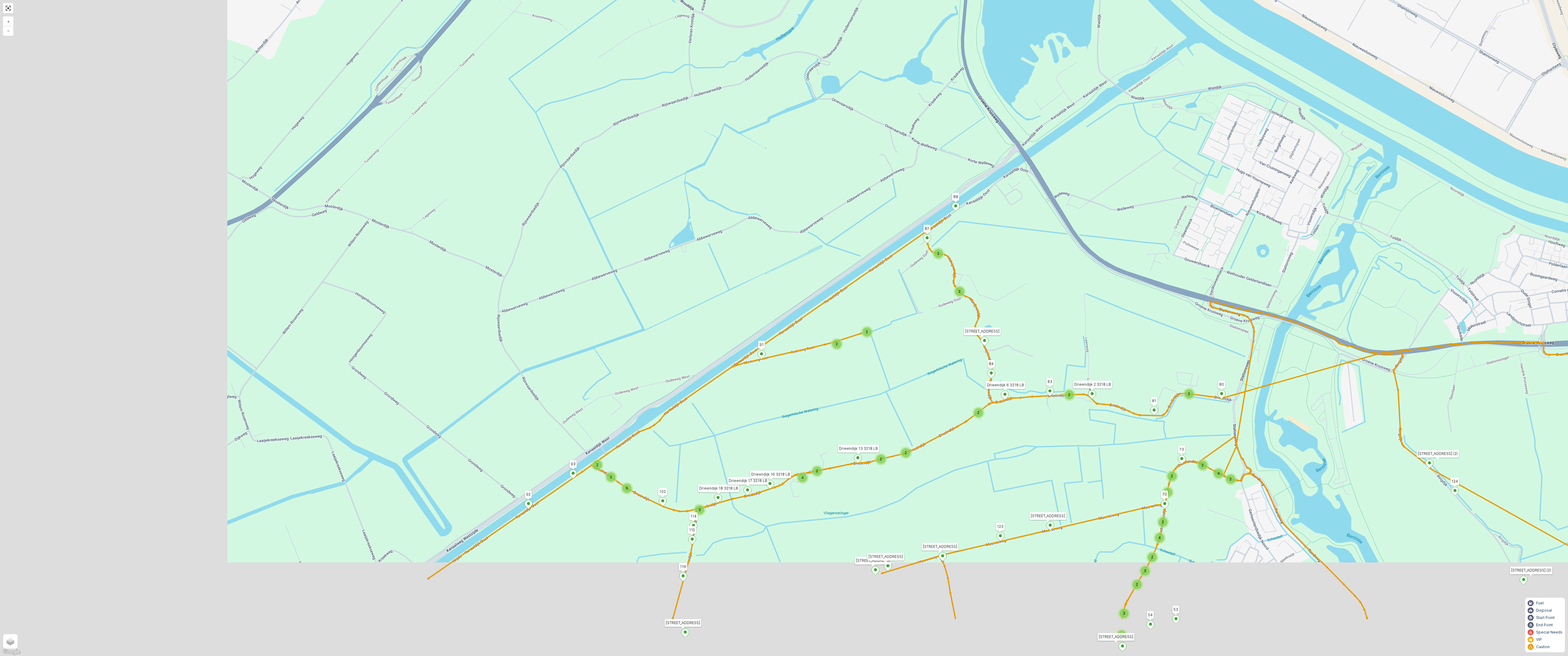
drag, startPoint x: 784, startPoint y: 434, endPoint x: 1066, endPoint y: 329, distance: 300.9
click at [1066, 327] on div "2 3 2 2 2 2 2 3 2 2 2 2 6 2 2 2 2 2 14 2 2 2 3 2 2 4 3 4 2 4 2 2 2 2 2 2 2 2 2 …" at bounding box center [784, 328] width 1568 height 656
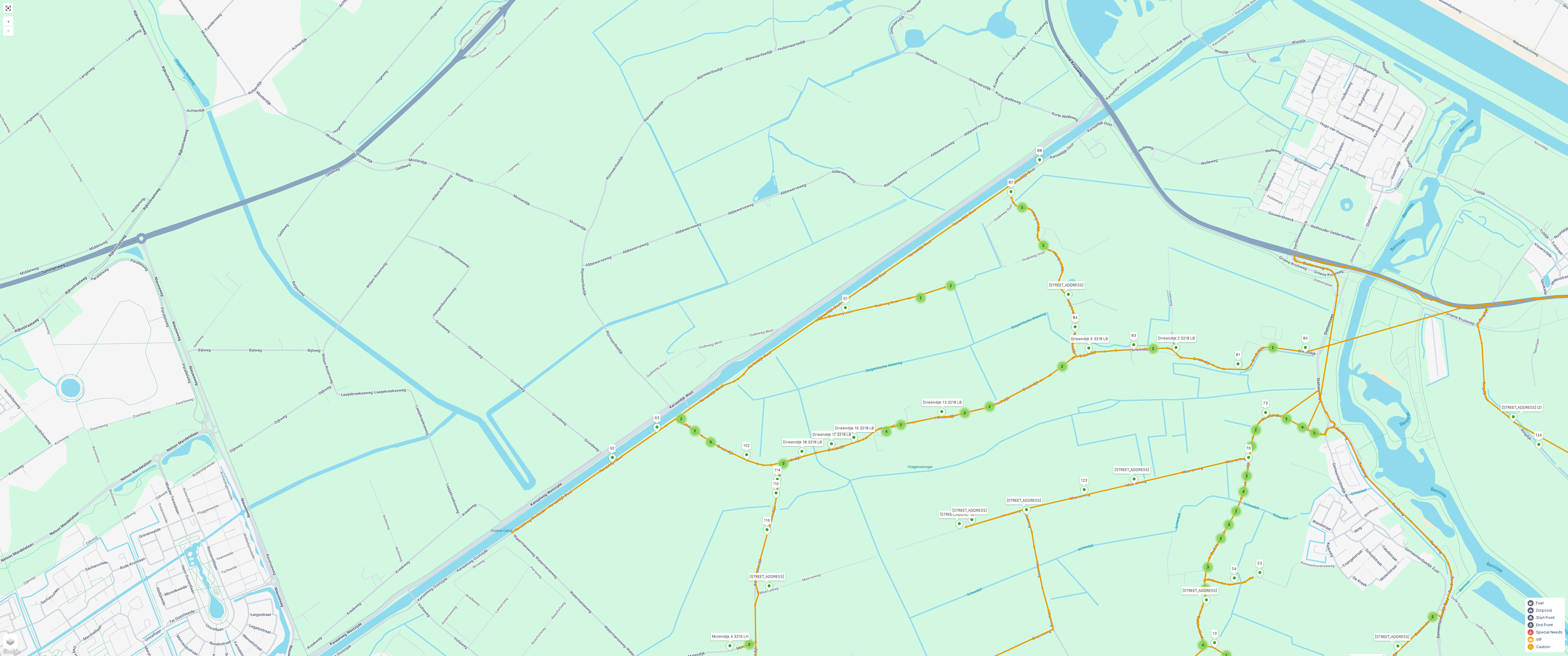
drag, startPoint x: 756, startPoint y: 445, endPoint x: 918, endPoint y: 374, distance: 176.9
click at [923, 370] on div "2 3 2 2 2 2 2 3 2 2 2 2 6 2 2 2 2 2 14 2 2 2 3 2 2 4 3 4 2 4 2 2 2 2 2 2 2 2 2 …" at bounding box center [784, 328] width 1568 height 656
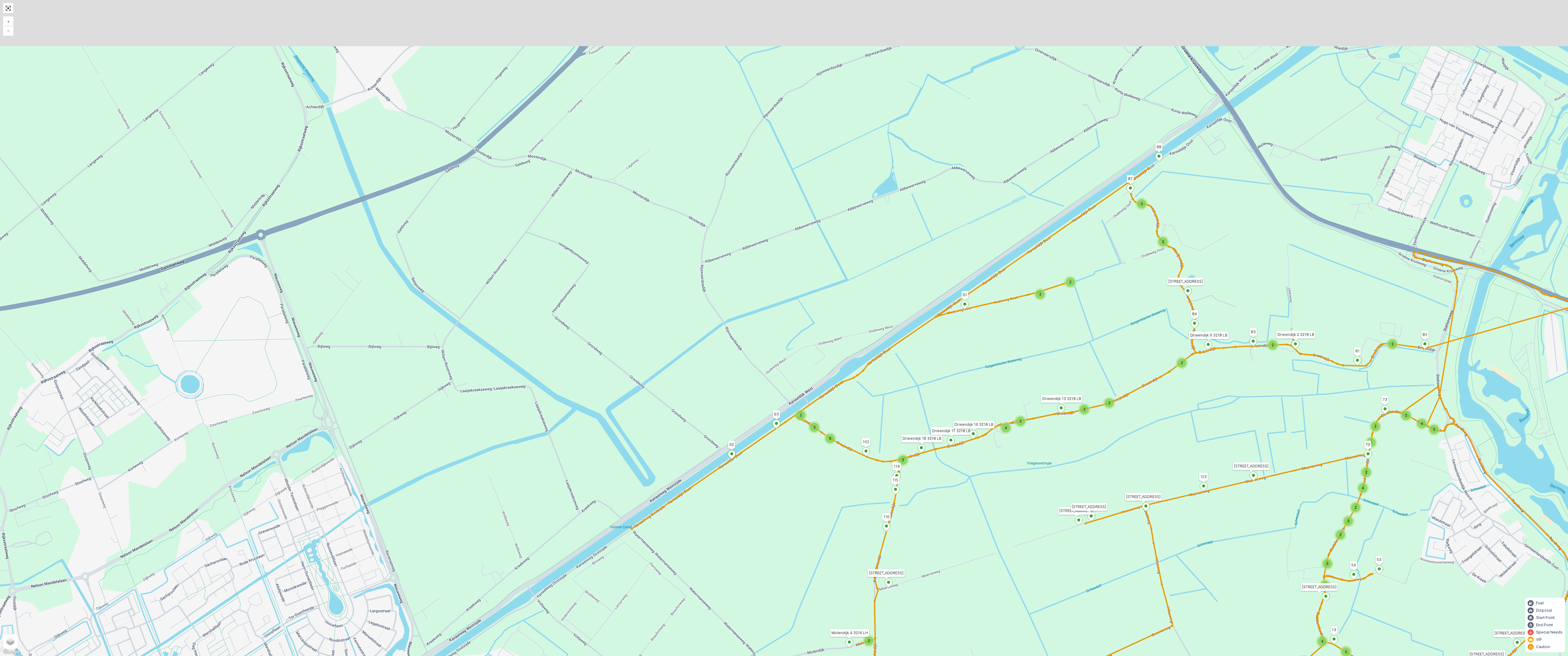
drag, startPoint x: 908, startPoint y: 389, endPoint x: 903, endPoint y: 397, distance: 9.4
click at [903, 397] on div "2 3 2 2 2 2 2 3 2 2 2 2 6 2 2 2 2 2 14 2 2 2 3 2 2 4 3 4 2 4 2 2 2 2 2 2 2 2 2 …" at bounding box center [784, 328] width 1568 height 656
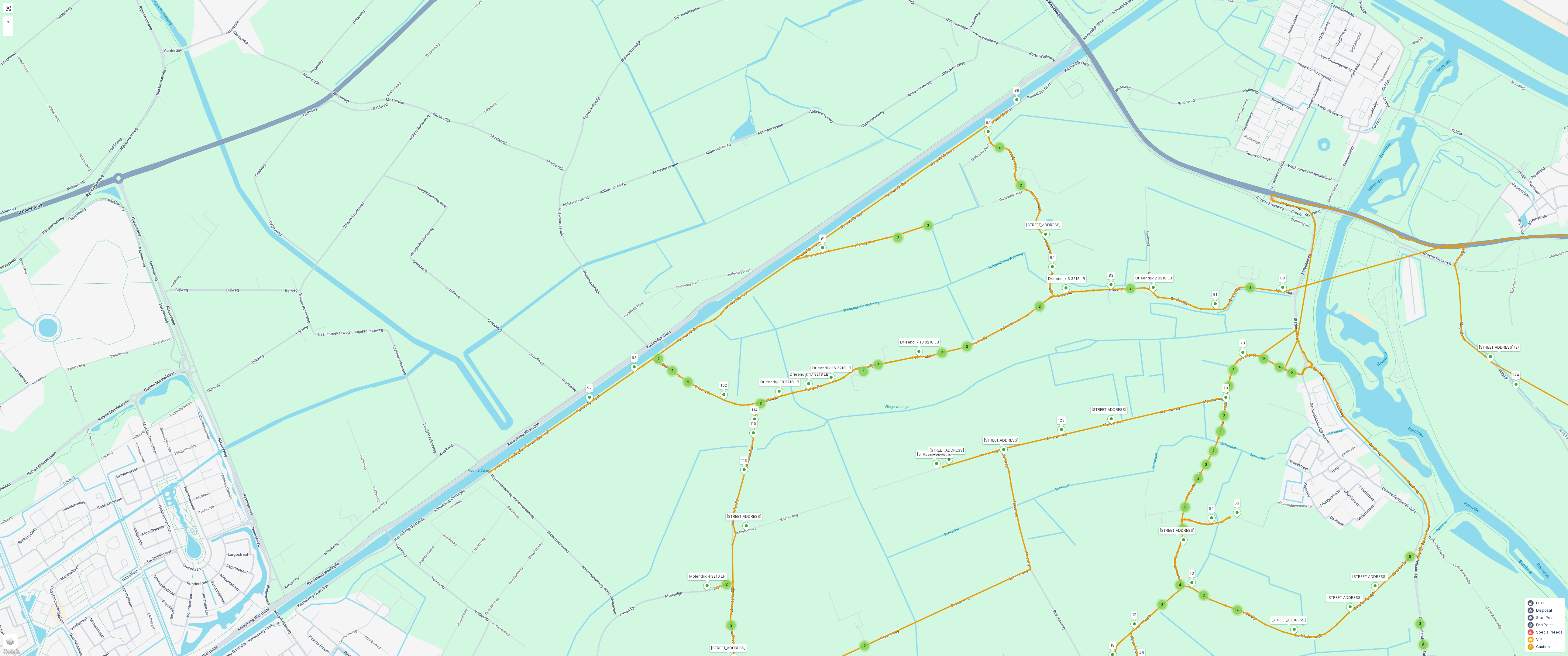
drag, startPoint x: 837, startPoint y: 496, endPoint x: 693, endPoint y: 456, distance: 149.5
click at [693, 456] on div "2 3 2 2 2 2 2 3 2 2 2 2 6 2 2 2 2 2 14 2 2 2 3 2 2 4 3 4 2 4 2 2 2 2 2 2 2 2 2 …" at bounding box center [784, 328] width 1568 height 656
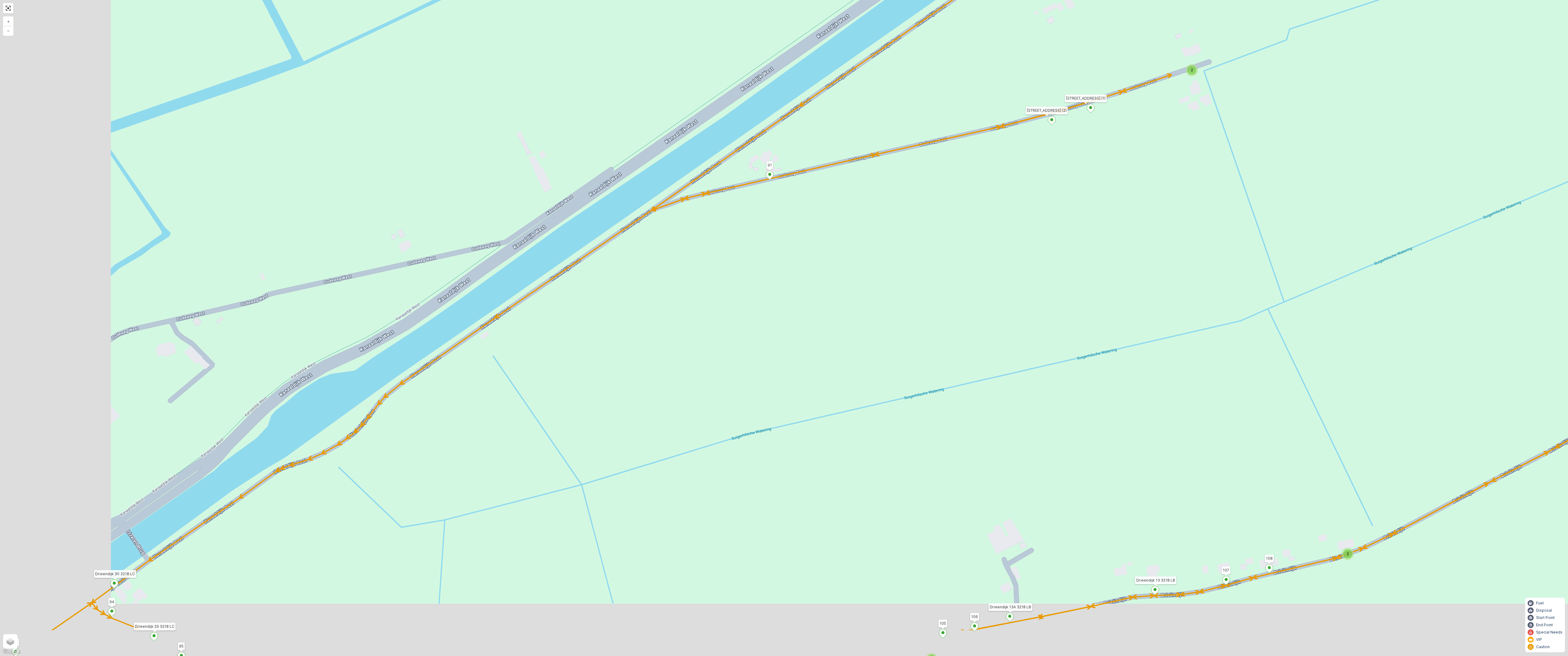
drag, startPoint x: 643, startPoint y: 358, endPoint x: 926, endPoint y: 205, distance: 321.7
click at [926, 205] on div "2 2 2 2 3 2 2 2 7 6 2 3 3 2 2 3 2 2 2 2 5 2 2 2 2 2 2 2 2 2 2 2 2 2 2 2 2 2 2 2…" at bounding box center [784, 328] width 1568 height 656
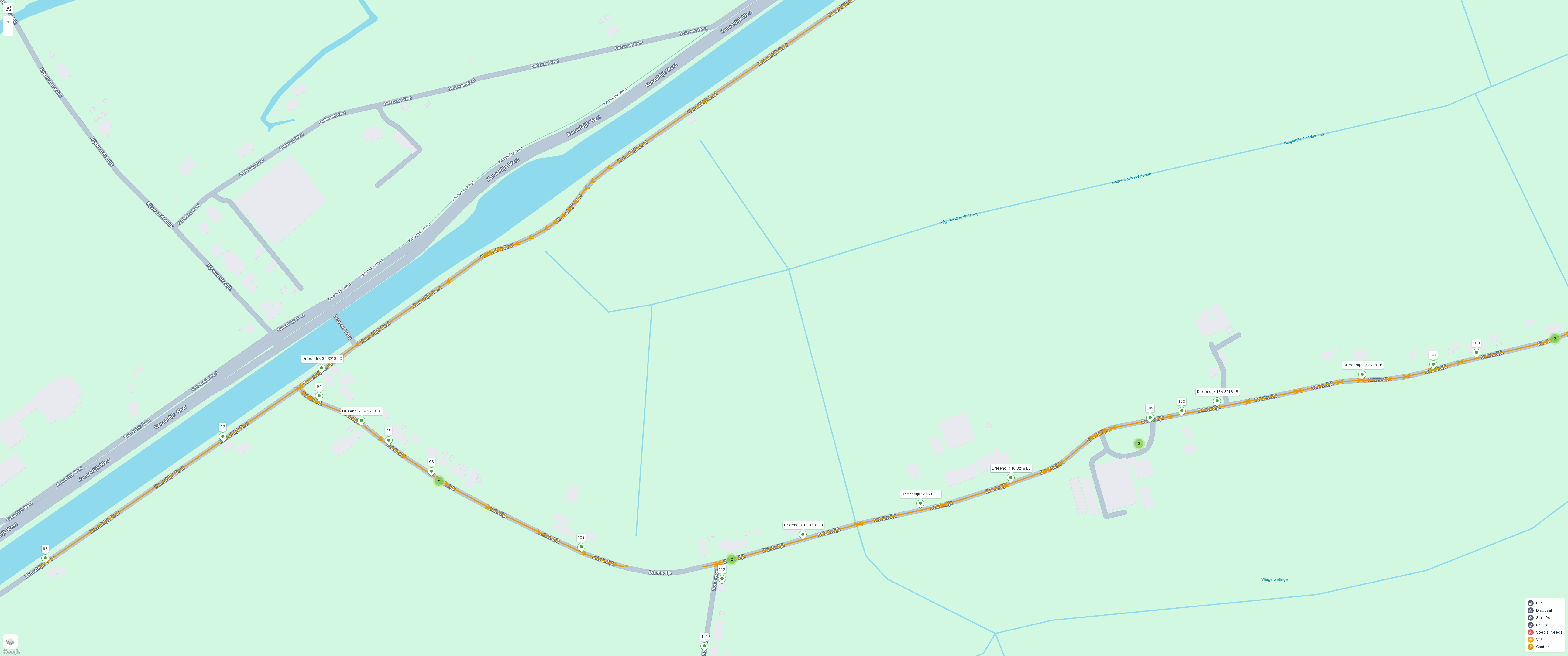
drag, startPoint x: 842, startPoint y: 366, endPoint x: 955, endPoint y: 211, distance: 191.8
click at [955, 211] on div "2 2 2 2 3 2 2 2 7 6 2 3 3 2 2 3 2 2 2 2 5 2 2 2 2 2 2 2 2 2 2 2 2 2 2 2 2 2 2 2…" at bounding box center [784, 328] width 1568 height 656
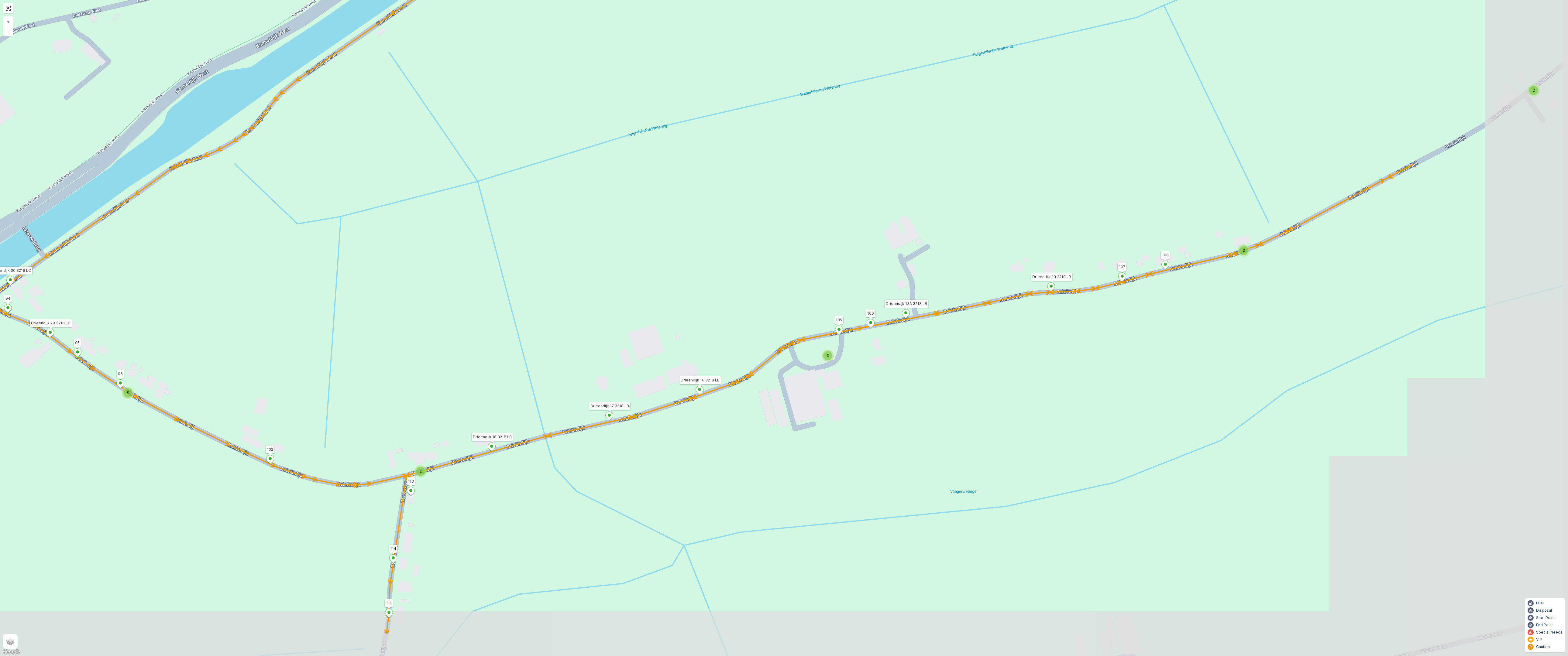
drag, startPoint x: 1017, startPoint y: 342, endPoint x: 705, endPoint y: 254, distance: 324.2
click at [705, 254] on div "2 2 2 2 3 2 2 2 7 6 2 3 3 2 2 3 2 2 2 2 5 2 2 2 2 2 2 2 2 2 2 2 2 2 2 2 2 2 2 2…" at bounding box center [784, 328] width 1568 height 656
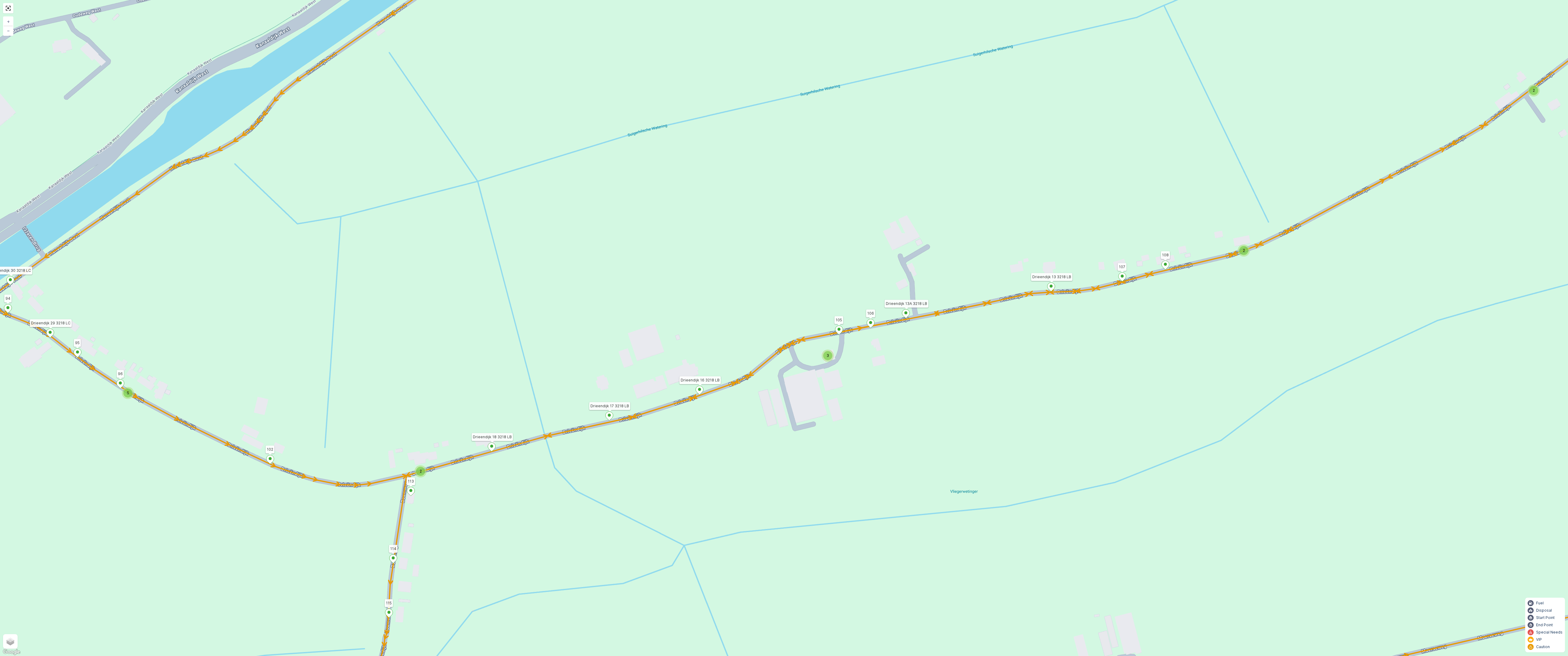
click at [839, 331] on icon at bounding box center [839, 330] width 7 height 9
click at [740, 302] on div "2 2 2 2 3 2 2 2 7 6 2 3 3 2 2 3 2 2 2 2 5 2 2 2 2 2 2 2 2 2 2 2 2 2 2 2 2 2 2 2…" at bounding box center [784, 328] width 1568 height 656
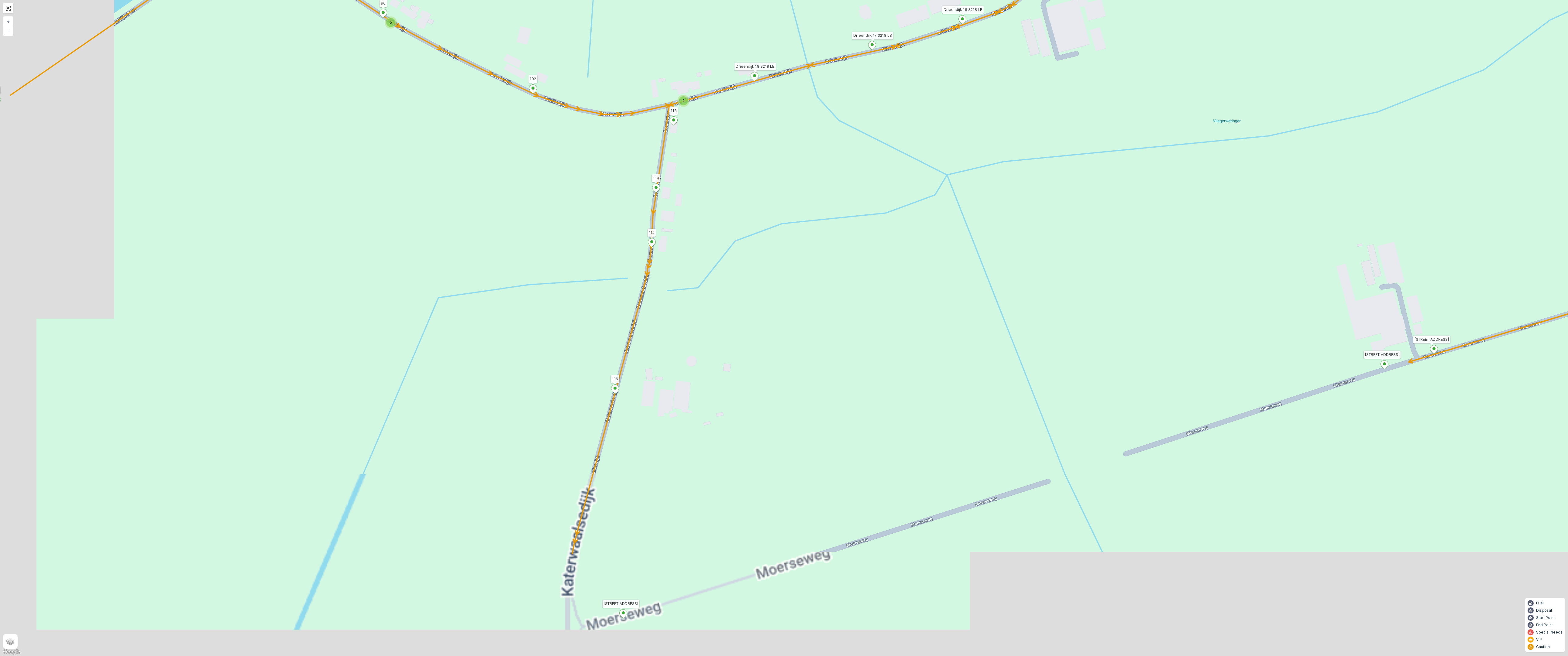
drag, startPoint x: 618, startPoint y: 408, endPoint x: 785, endPoint y: 240, distance: 236.9
click at [785, 240] on div "2 2 2 2 3 2 2 2 7 6 2 3 3 2 2 3 2 2 2 2 5 2 2 2 2 2 2 2 2 2 2 2 2 2 2 2 2 2 2 2…" at bounding box center [784, 328] width 1568 height 656
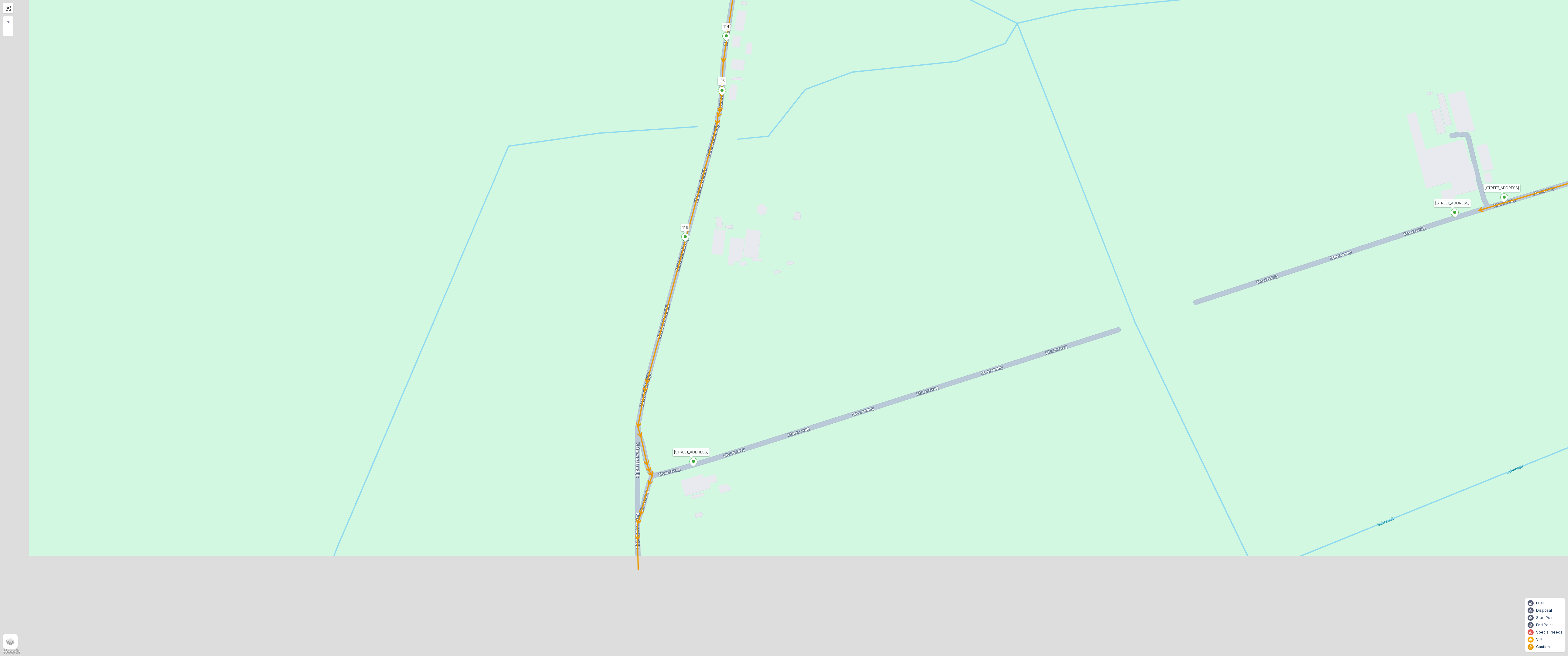
drag, startPoint x: 724, startPoint y: 344, endPoint x: 798, endPoint y: 183, distance: 177.2
click at [797, 185] on div "2 2 2 2 3 2 2 2 7 6 2 3 3 2 2 3 2 2 2 2 5 2 2 2 2 2 2 2 2 2 2 2 2 2 2 2 2 2 2 2…" at bounding box center [784, 328] width 1568 height 656
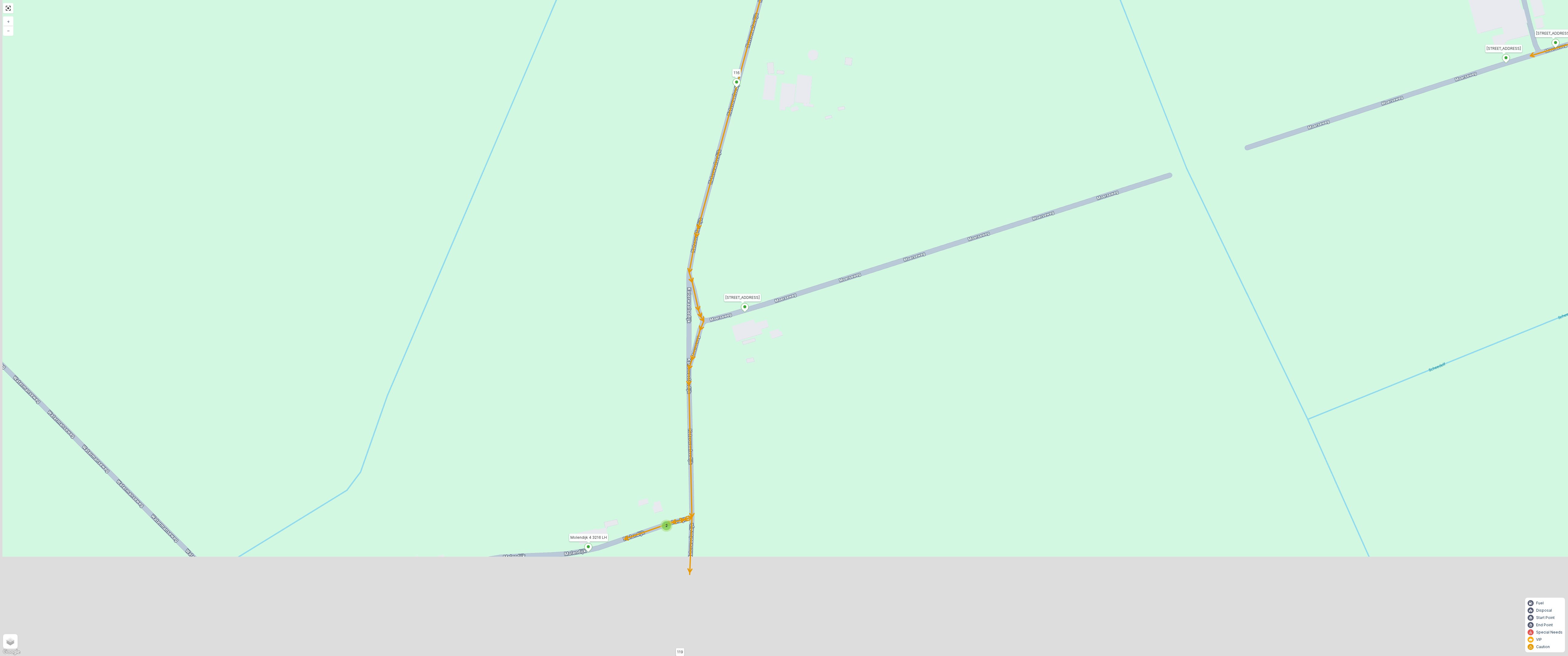
drag, startPoint x: 752, startPoint y: 501, endPoint x: 799, endPoint y: 355, distance: 153.4
click at [799, 355] on div "2 2 2 2 3 2 2 2 7 6 2 3 3 2 2 3 2 2 2 2 5 2 2 2 2 2 2 2 2 2 2 2 2 2 2 2 2 2 2 2…" at bounding box center [784, 328] width 1568 height 656
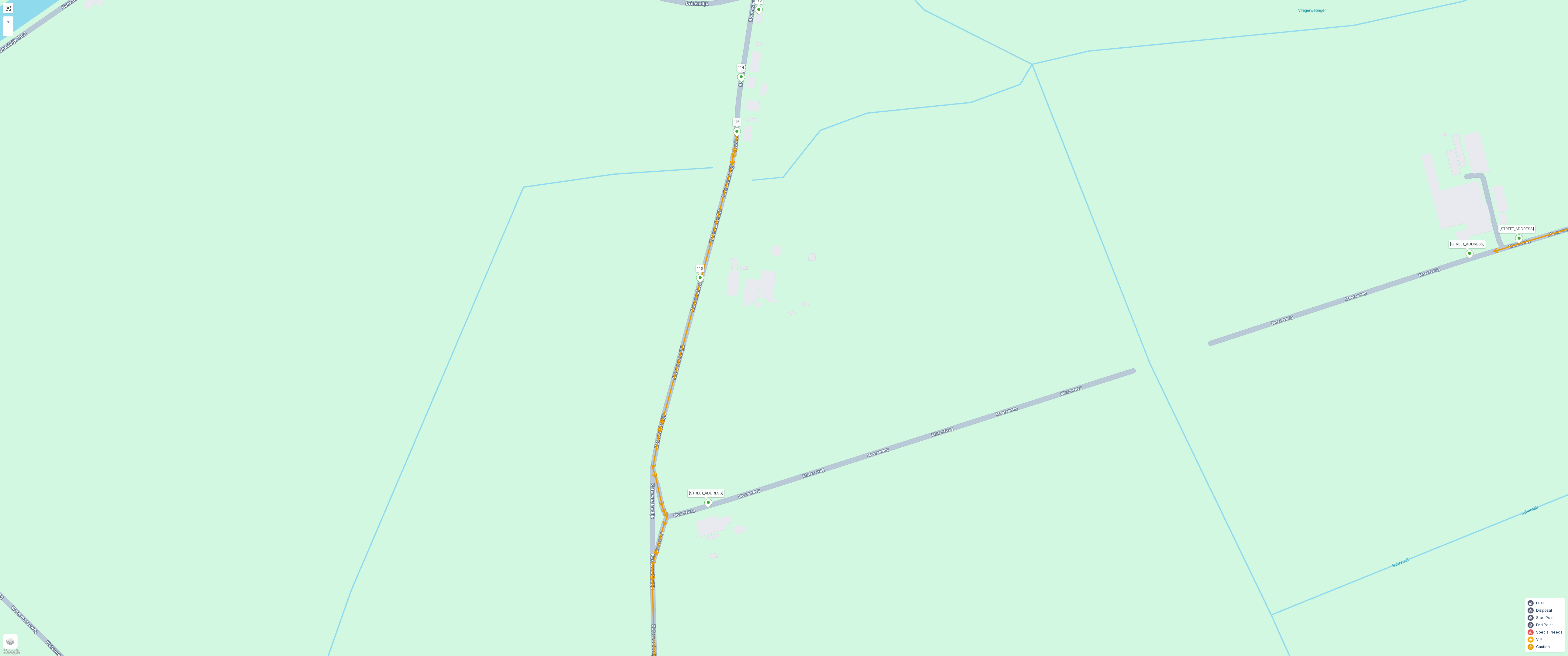
drag, startPoint x: 799, startPoint y: 355, endPoint x: 763, endPoint y: 551, distance: 199.3
click at [763, 551] on div "2 2 2 2 3 2 2 2 7 6 2 3 3 2 2 3 2 2 2 2 5 2 2 2 2 2 2 2 2 2 2 2 2 2 2 2 2 2 2 2…" at bounding box center [784, 328] width 1568 height 656
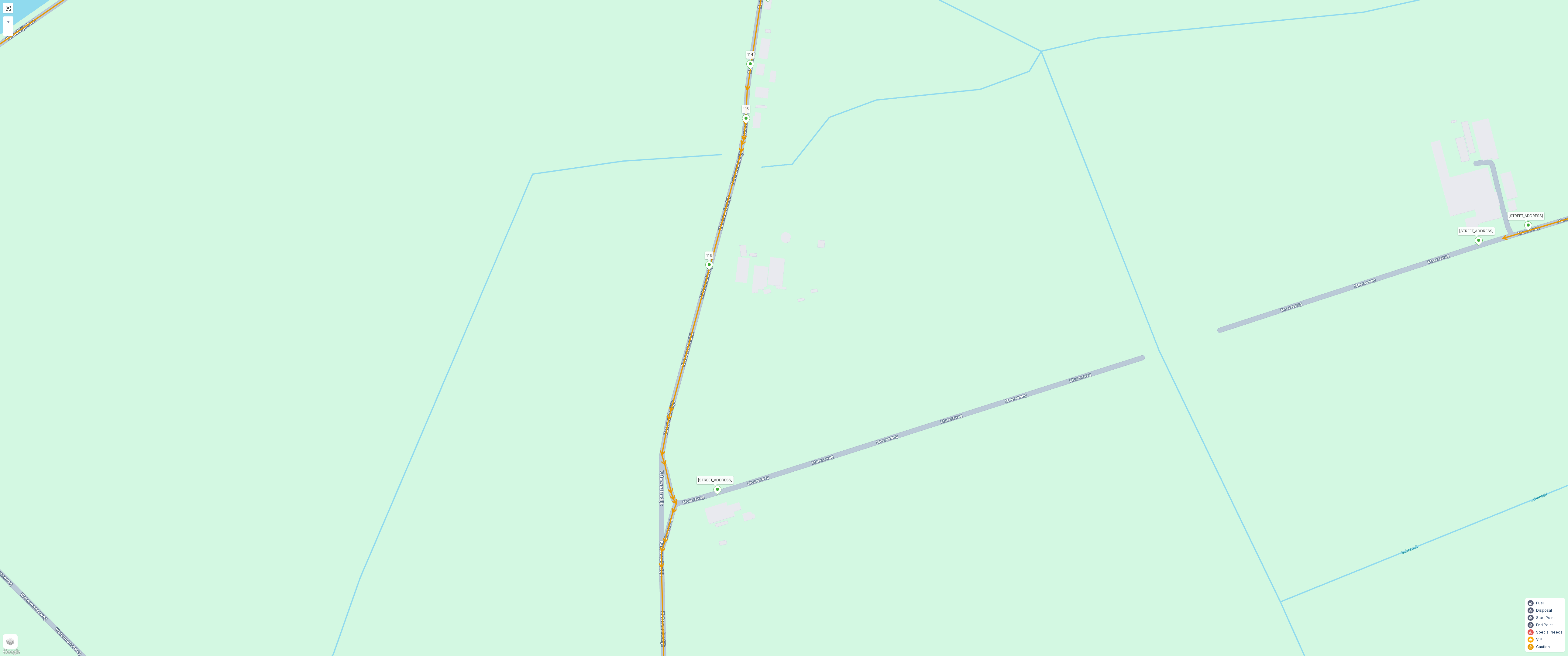
drag, startPoint x: 752, startPoint y: 369, endPoint x: 763, endPoint y: 351, distance: 21.1
click at [763, 351] on div "2 2 2 2 3 2 2 2 7 6 2 3 3 2 2 3 2 2 2 2 5 2 2 2 2 2 2 2 2 2 2 2 2 2 2 2 2 2 2 2…" at bounding box center [784, 328] width 1568 height 656
click at [711, 256] on icon at bounding box center [713, 258] width 7 height 9
click at [732, 337] on div "2 2 2 2 3 2 2 2 7 6 2 3 3 2 2 3 2 2 2 2 5 2 2 2 2 2 2 2 2 2 2 2 2 2 2 2 2 2 2 2…" at bounding box center [784, 328] width 1568 height 656
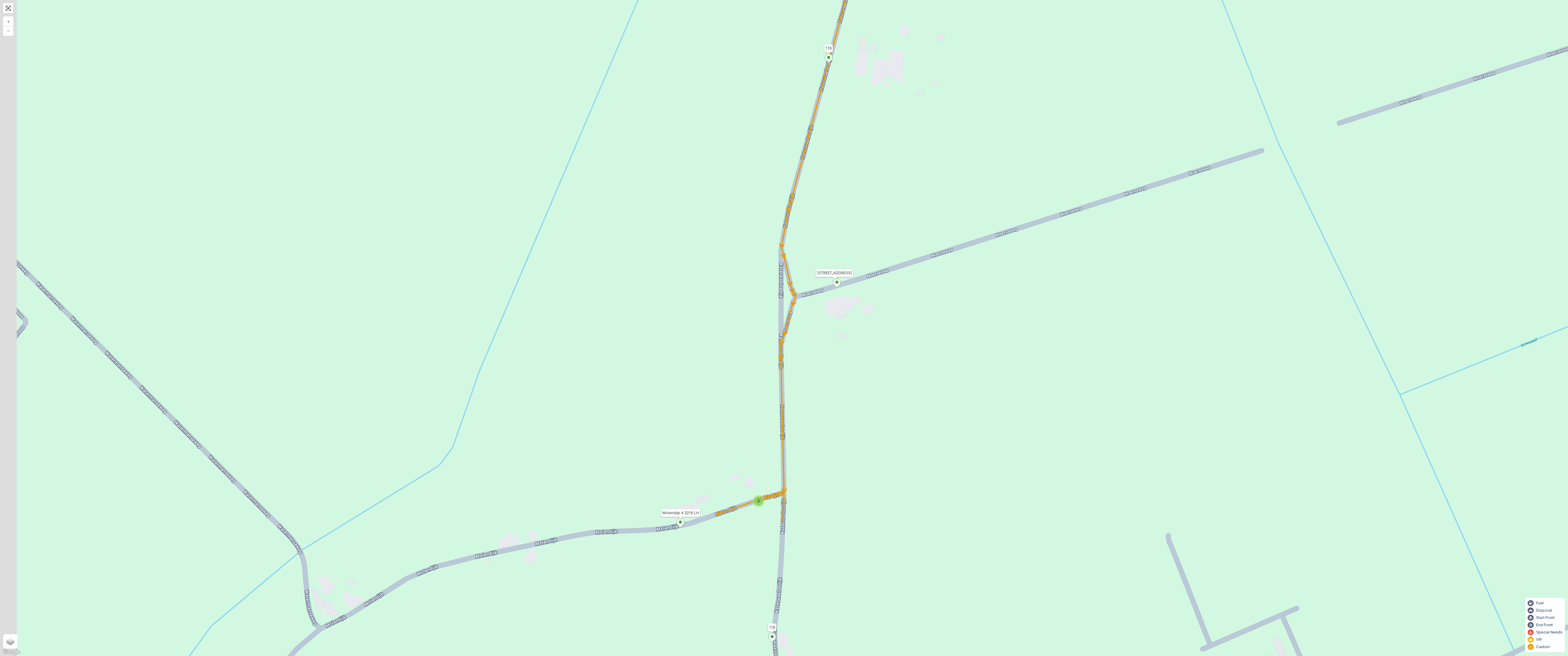
drag, startPoint x: 772, startPoint y: 372, endPoint x: 877, endPoint y: 173, distance: 225.0
click at [874, 178] on div "2 2 2 2 3 2 2 2 7 6 2 3 3 2 2 3 2 2 2 2 5 2 2 2 2 2 2 2 2 2 2 2 2 2 2 2 2 2 2 2…" at bounding box center [784, 328] width 1568 height 656
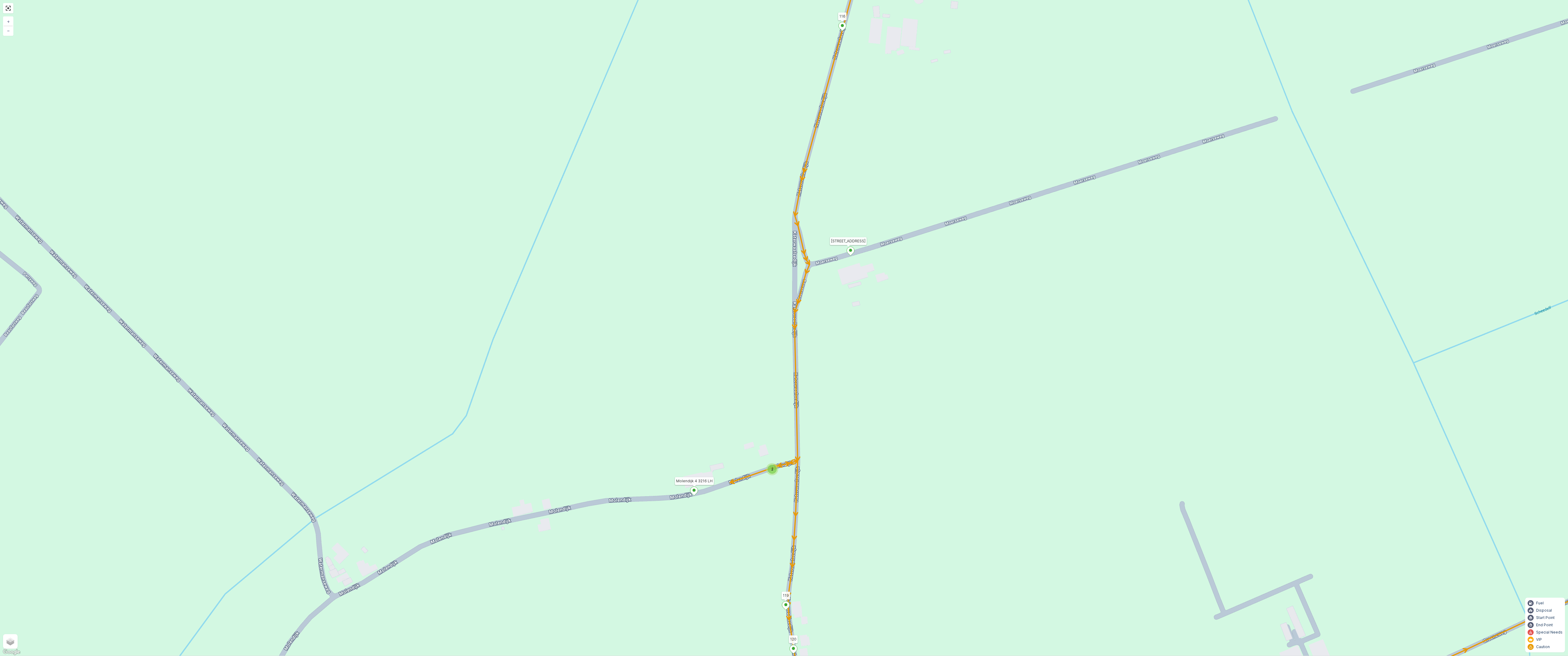
click at [775, 470] on div "2" at bounding box center [772, 469] width 9 height 9
click at [775, 489] on div "2 2 2 2 3 2 2 2 7 6 2 3 3 2 2 3 2 2 2 2 5 2 2 2 2 2 2 2 2 2 2 2 2 2 2 2 2 2 2 2…" at bounding box center [784, 328] width 1568 height 656
click at [851, 248] on icon at bounding box center [850, 251] width 7 height 9
click at [850, 311] on div "2 2 2 2 3 2 2 2 7 6 2 3 3 2 2 3 2 2 2 2 5 2 2 2 2 2 2 2 2 2 2 2 2 2 2 2 2 2 2 2…" at bounding box center [784, 328] width 1568 height 656
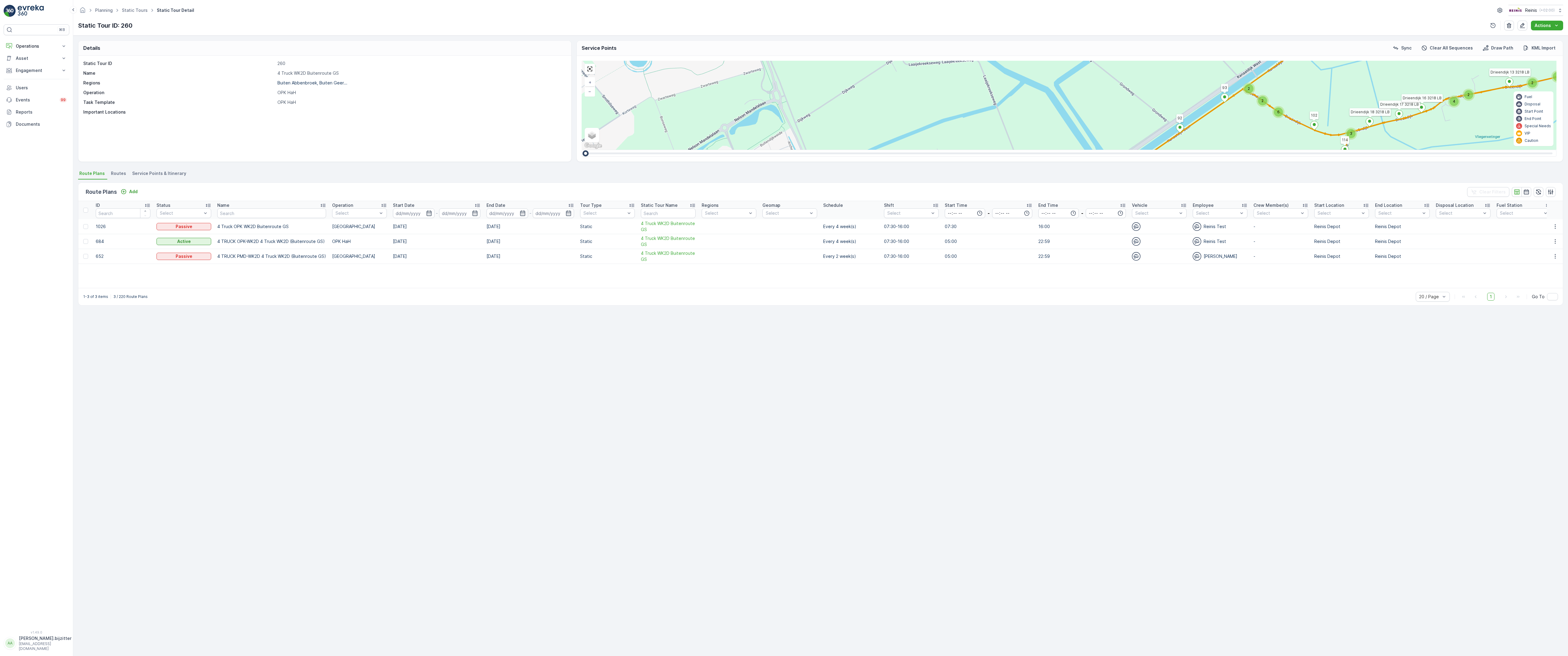
drag, startPoint x: 756, startPoint y: 391, endPoint x: 779, endPoint y: 281, distance: 112.4
click at [779, 150] on div "2 3 2 2 2 2 2 3 2 2 2 2 6 2 2 2 2 2 14 2 2 2 3 2 2 4 3 4 2 4 2 2 2 2 2 2 2 2 2 …" at bounding box center [1069, 105] width 975 height 89
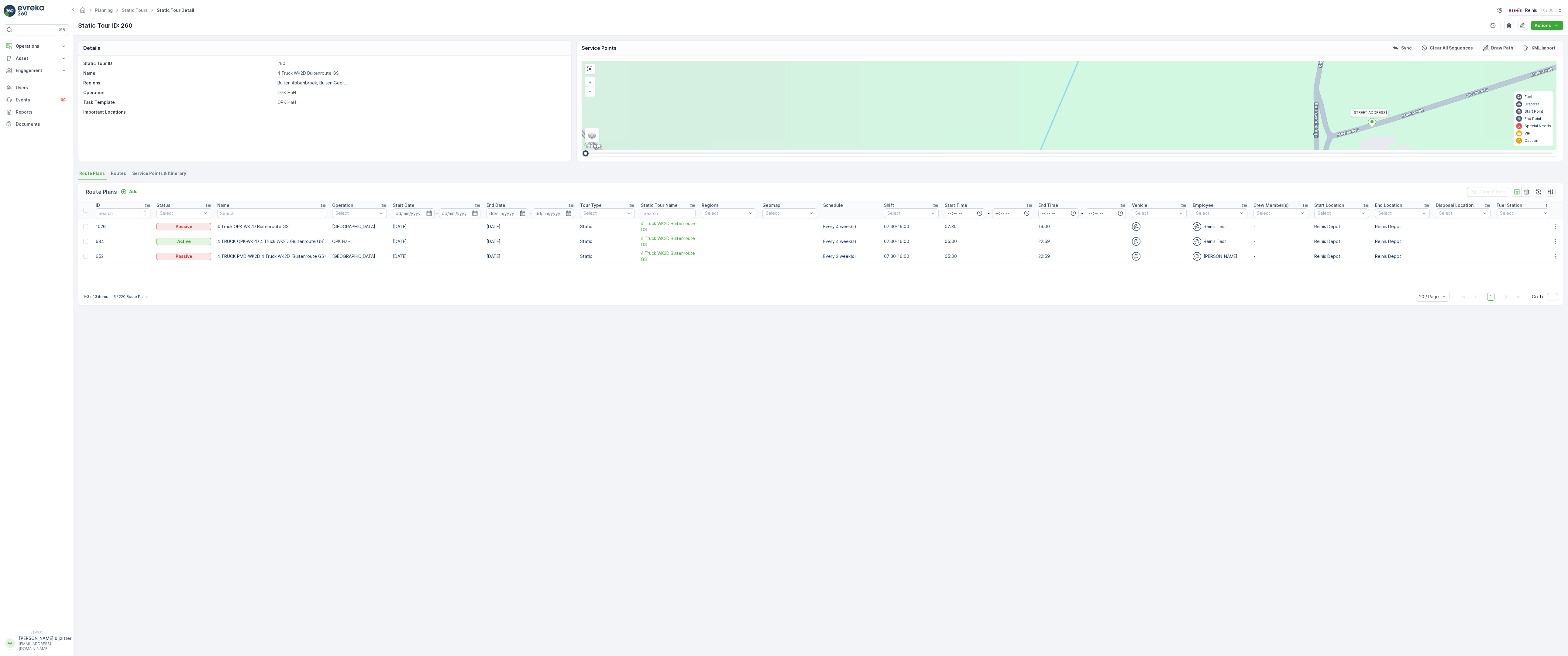
drag, startPoint x: 770, startPoint y: 204, endPoint x: 670, endPoint y: 413, distance: 231.7
click at [670, 150] on div "2 2 2 2 3 2 2 2 7 6 2 3 3 2 2 3 2 2 2 2 5 2 2 2 2 2 2 2 2 2 2 2 2 2 2 2 2 2 2 2…" at bounding box center [1069, 105] width 975 height 89
click at [1292, 338] on span "2" at bounding box center [1293, 340] width 2 height 4
drag, startPoint x: 809, startPoint y: 439, endPoint x: 818, endPoint y: 263, distance: 176.2
click at [818, 150] on div "2 2 2 2 3 2 2 2 7 6 2 3 3 2 2 3 2 2 2 2 5 2 2 2 2 2 2 2 2 2 2 2 2 2 2 2 2 2 2 2…" at bounding box center [1069, 105] width 975 height 89
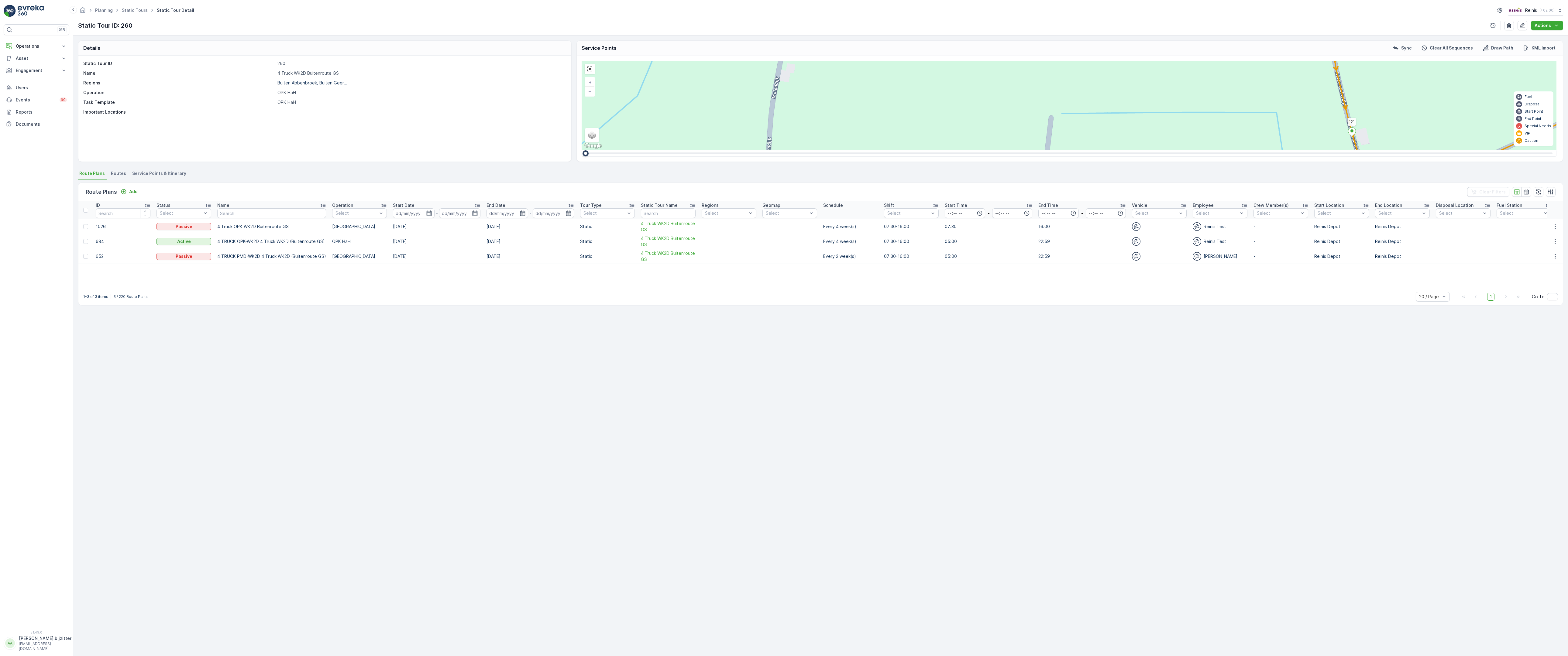
drag, startPoint x: 833, startPoint y: 484, endPoint x: 835, endPoint y: 60, distance: 424.0
click at [835, 61] on div "2 2 2 2 3 2 2 2 7 6 2 3 3 2 2 3 2 2 2 2 5 2 2 2 2 2 2 2 2 2 2 2 2 2 2 2 2 2 2 2…" at bounding box center [1069, 105] width 975 height 89
drag, startPoint x: 1387, startPoint y: 459, endPoint x: 881, endPoint y: 462, distance: 506.0
click at [881, 150] on div "2 2 2 2 3 2 2 2 7 6 2 3 3 2 2 3 2 2 2 2 5 2 2 2 2 2 2 2 2 2 2 2 2 2 2 2 2 2 2 2…" at bounding box center [1069, 105] width 975 height 89
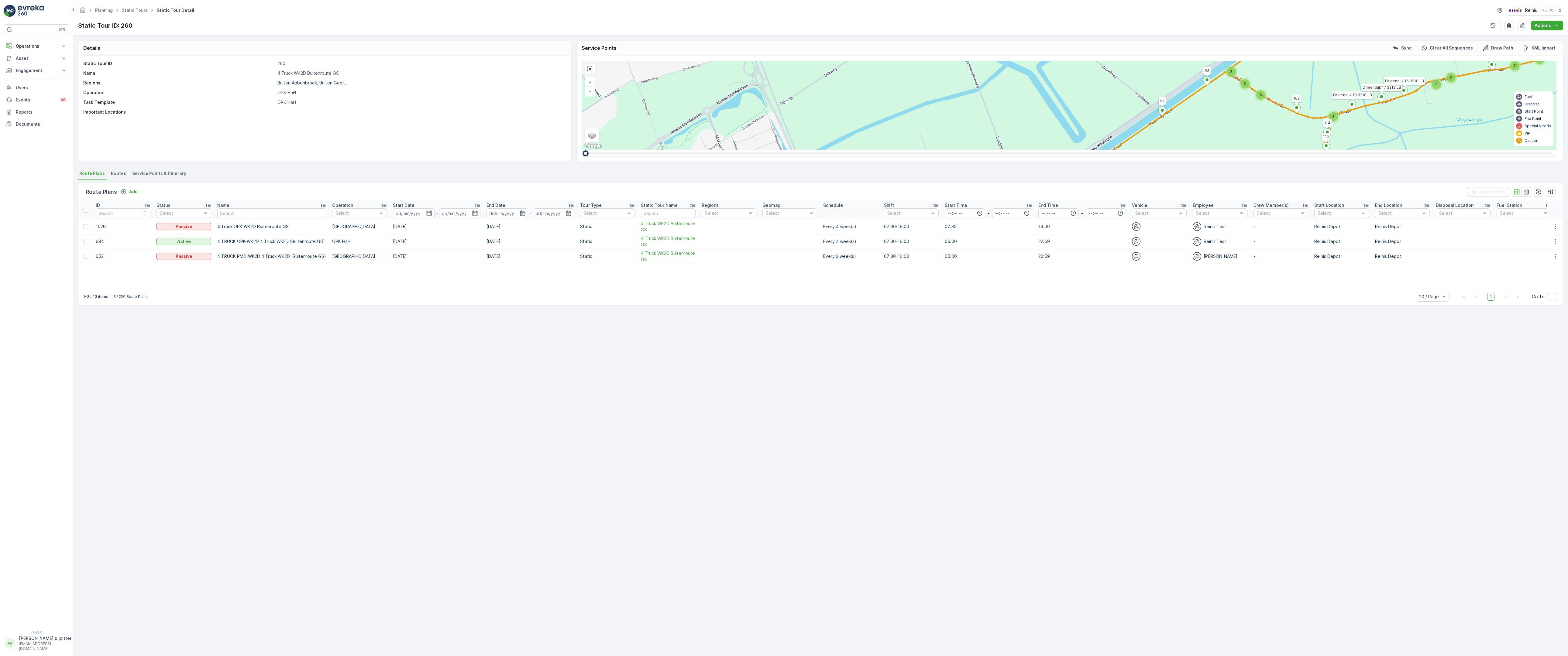
drag, startPoint x: 866, startPoint y: 469, endPoint x: 867, endPoint y: 441, distance: 28.0
click at [867, 150] on div "2 3 2 2 2 2 2 3 2 2 2 2 6 2 2 2 2 2 14 2 2 2 3 2 2 4 3 4 2 4 2 2 2 2 2 2 2 2 2 …" at bounding box center [1069, 105] width 975 height 89
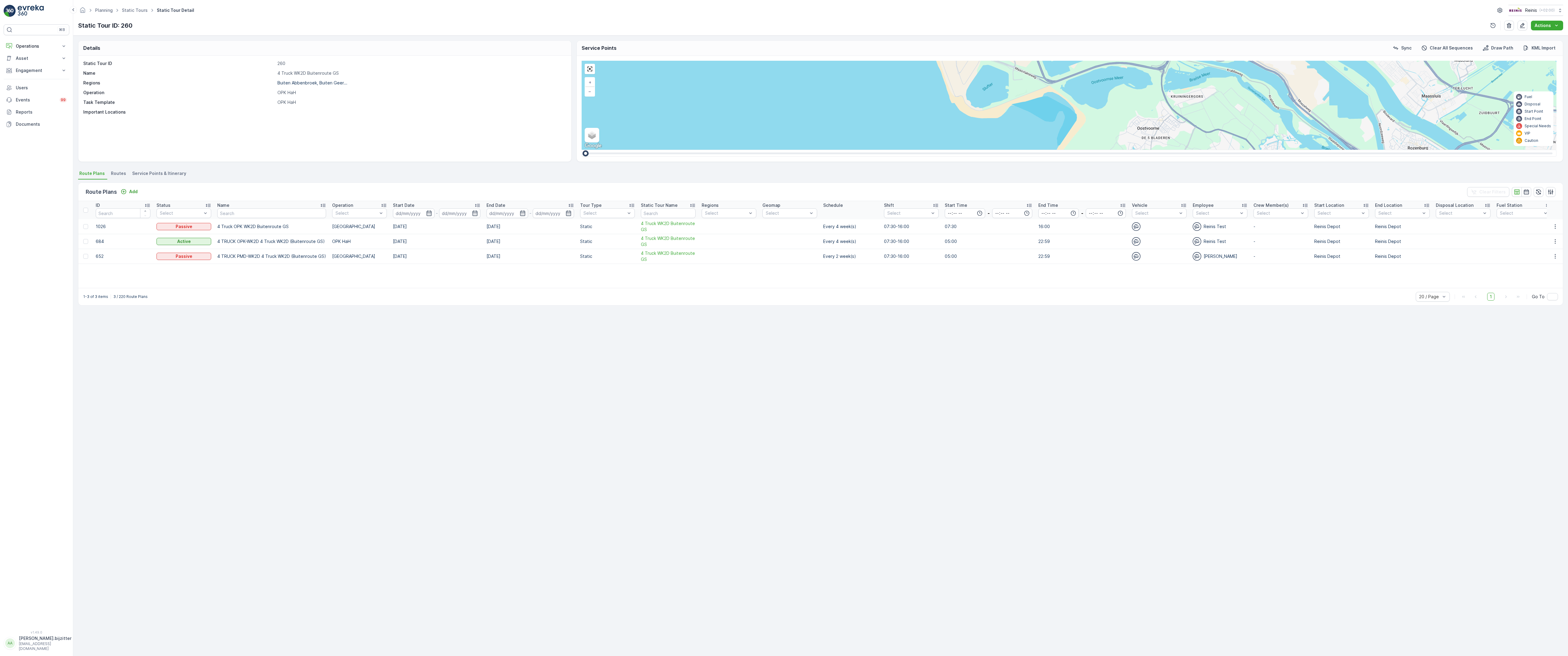
drag, startPoint x: 1051, startPoint y: 454, endPoint x: 712, endPoint y: 282, distance: 380.1
click at [712, 150] on div "3 2 4 2 4 3 7 3 10 2 2 2 2 2 23 24 2 2 8 2 5 3 14 8 6 3 13 8 5 8 17 2 7 2 5 8 5…" at bounding box center [1069, 105] width 975 height 89
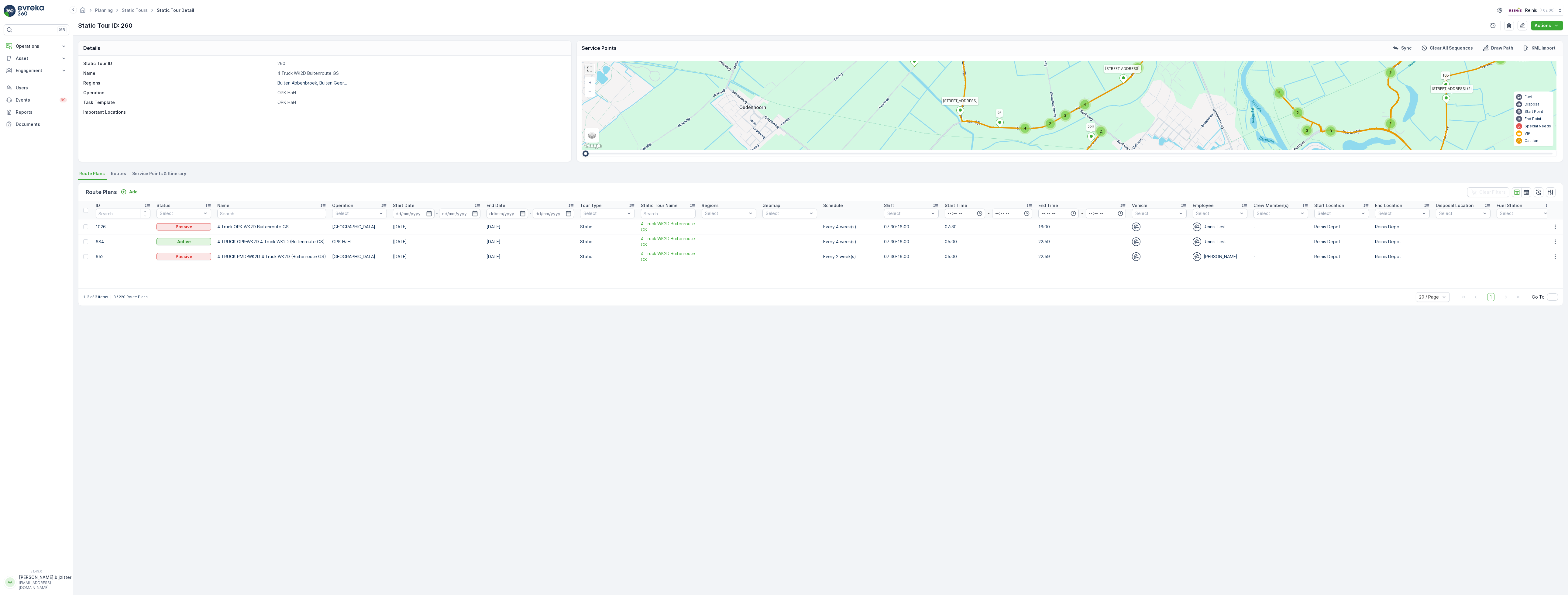
click at [589, 69] on link at bounding box center [590, 69] width 9 height 9
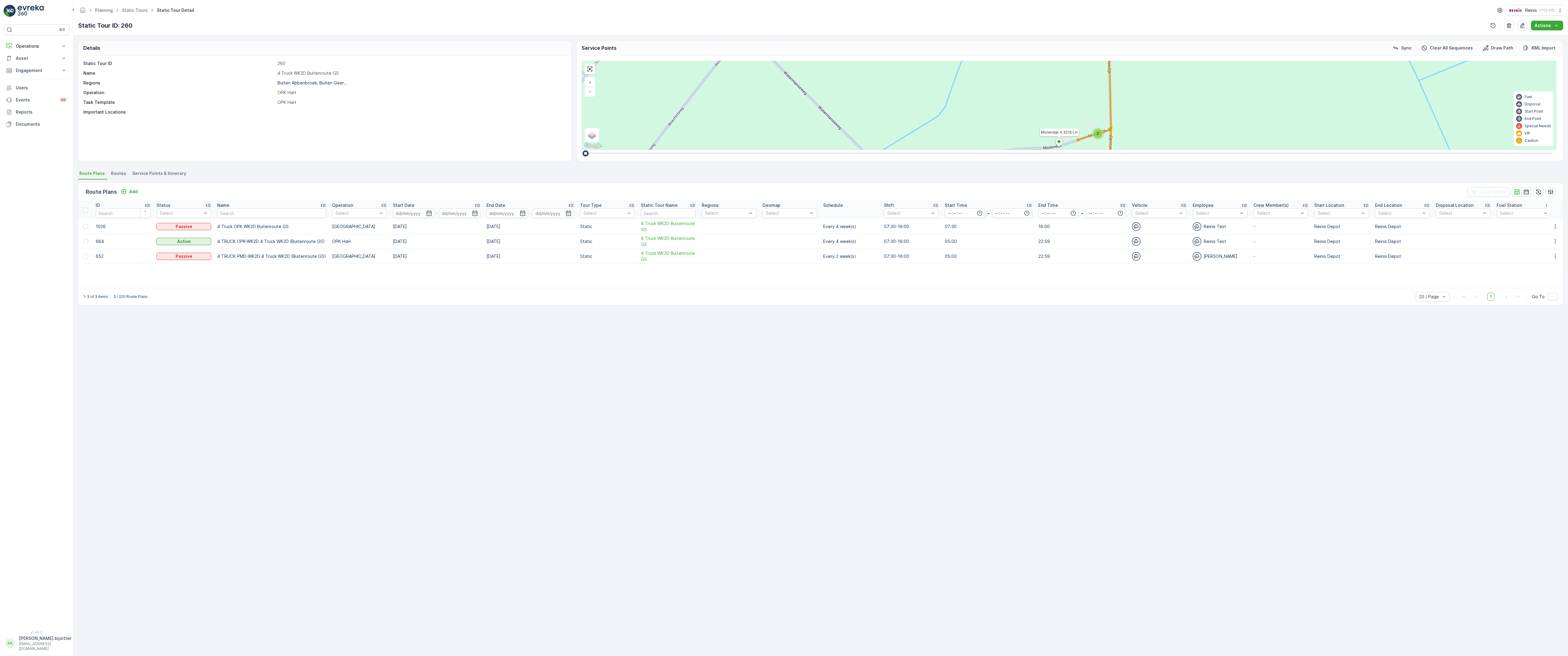
drag, startPoint x: 807, startPoint y: 453, endPoint x: 870, endPoint y: 312, distance: 154.4
click at [870, 150] on div "2 2 2 2 2 6 2 2 2 7 6 2 3 3 2 3 4 2 2 2 2 6 2 2 2 2 2 2 2 2 2 2 2 2 2 2 2 2 2 2…" at bounding box center [1069, 105] width 975 height 89
click at [1519, 509] on div "2" at bounding box center [1524, 514] width 9 height 9
click at [972, 150] on div "2 2 2 2 2 6 2 2 2 7 6 2 3 3 2 3 4 2 2 2 2 6 2 2 2 2 2 2 2 2 2 2 2 2 2 2 2 2 2 2…" at bounding box center [1069, 105] width 975 height 89
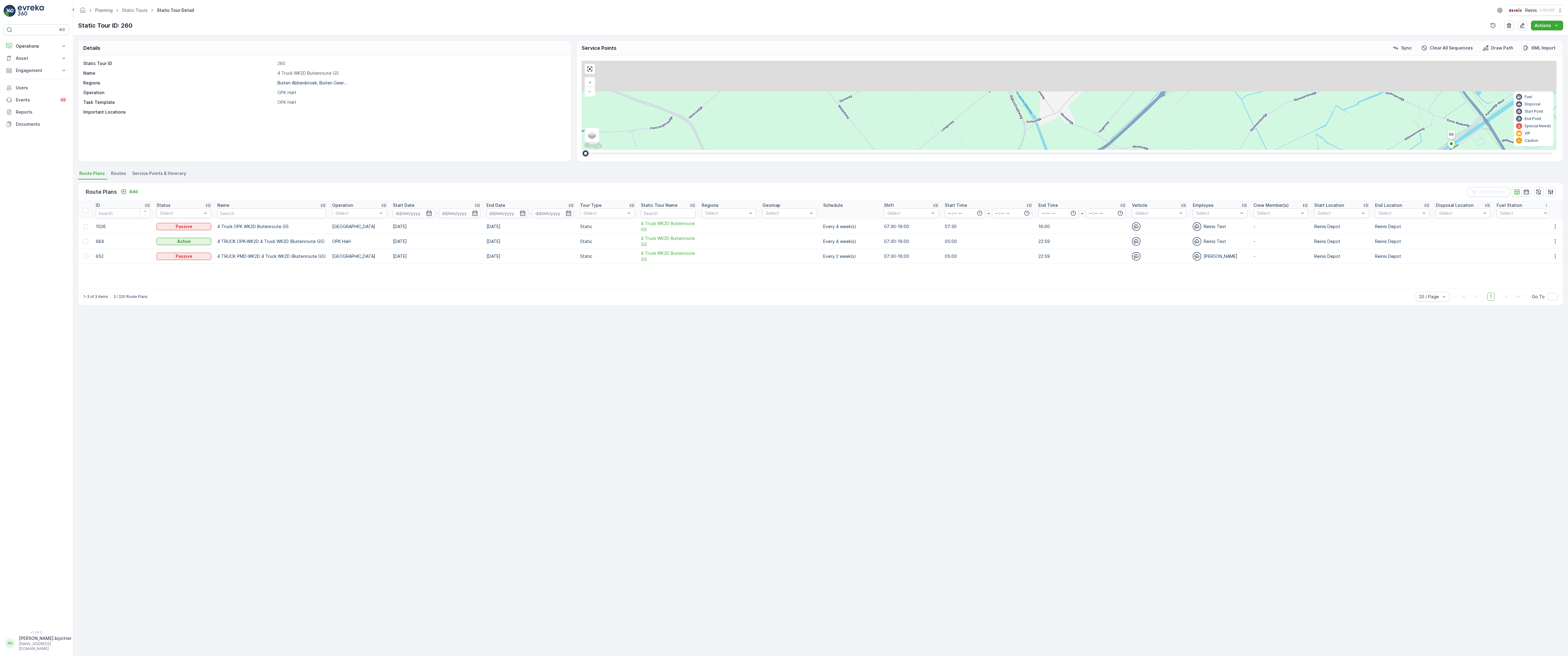
drag, startPoint x: 1002, startPoint y: 244, endPoint x: 873, endPoint y: 291, distance: 137.3
click at [868, 150] on div "2 2 3 2 2 2 2 2 3 2 2 3 4 2 2 8 4 3 2 5 2 16 4 2 2 3 2 3 3 3 2 6 2 4 4 2 3 2 2 …" at bounding box center [1069, 105] width 975 height 89
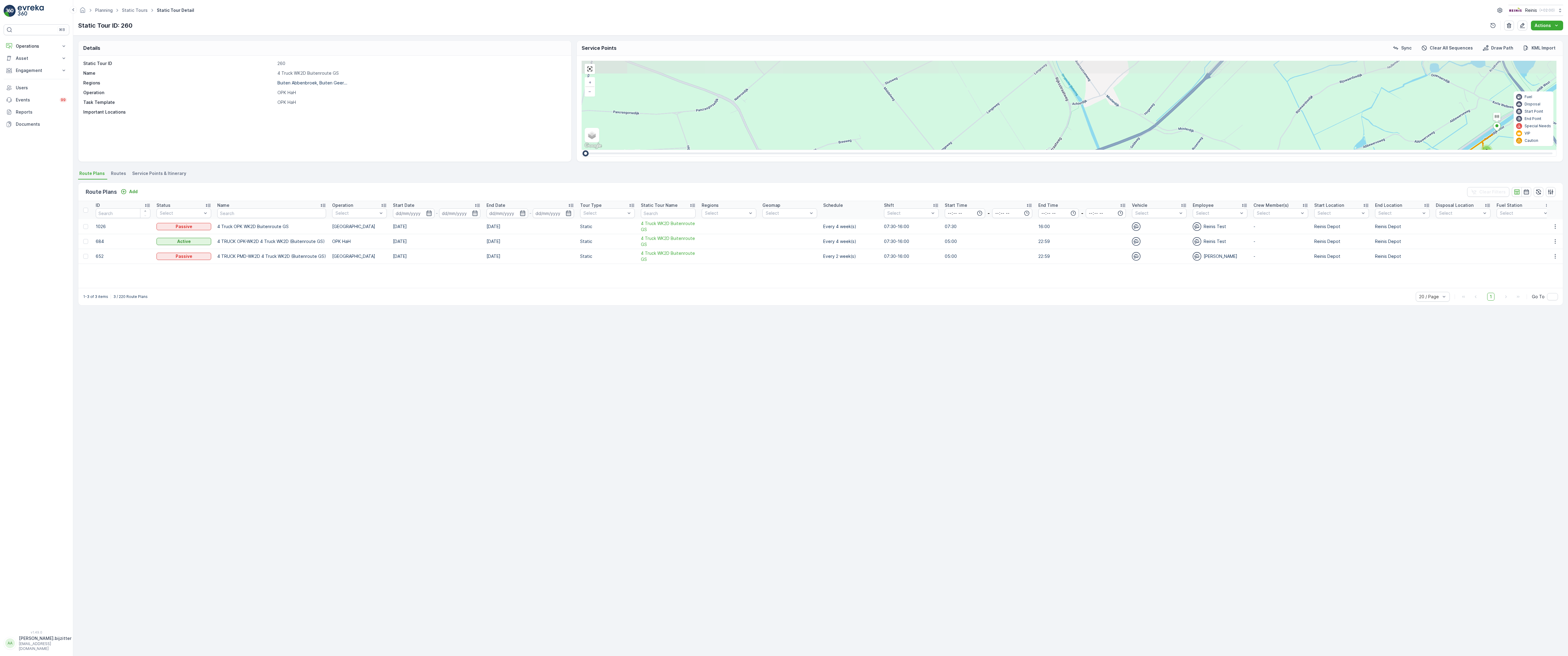
drag, startPoint x: 1272, startPoint y: 185, endPoint x: 1136, endPoint y: 216, distance: 139.5
click at [1136, 150] on div "2 2 3 2 2 2 2 2 3 2 2 3 4 2 2 8 4 3 2 5 2 16 4 2 2 3 2 3 3 3 2 6 2 4 4 2 3 2 2 …" at bounding box center [1069, 105] width 975 height 89
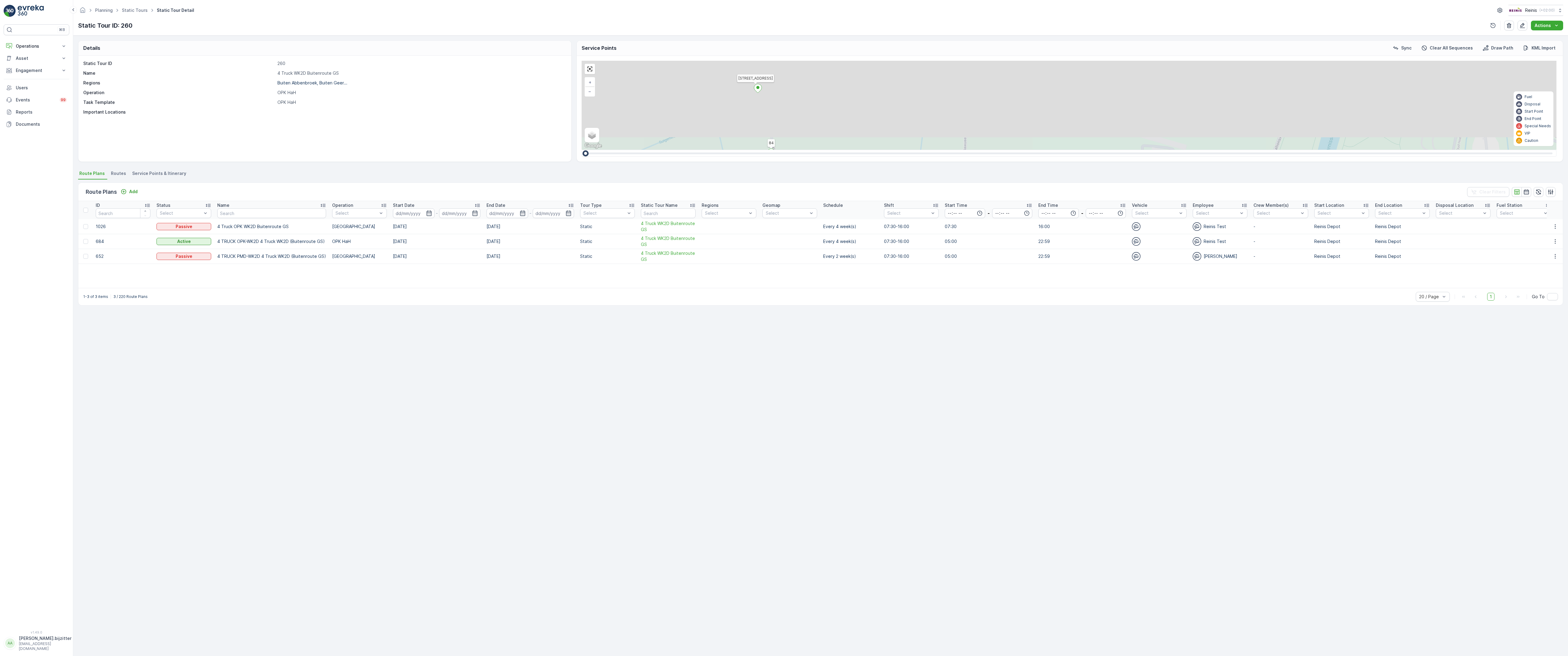
drag, startPoint x: 1273, startPoint y: 147, endPoint x: 1241, endPoint y: 326, distance: 181.8
click at [1241, 150] on div "2 2 2 2 2 6 2 2 2 7 6 2 3 3 2 3 4 2 2 2 2 6 2 2 2 2 2 2 2 2 2 2 2 2 2 2 2 2 2 2…" at bounding box center [1069, 105] width 975 height 89
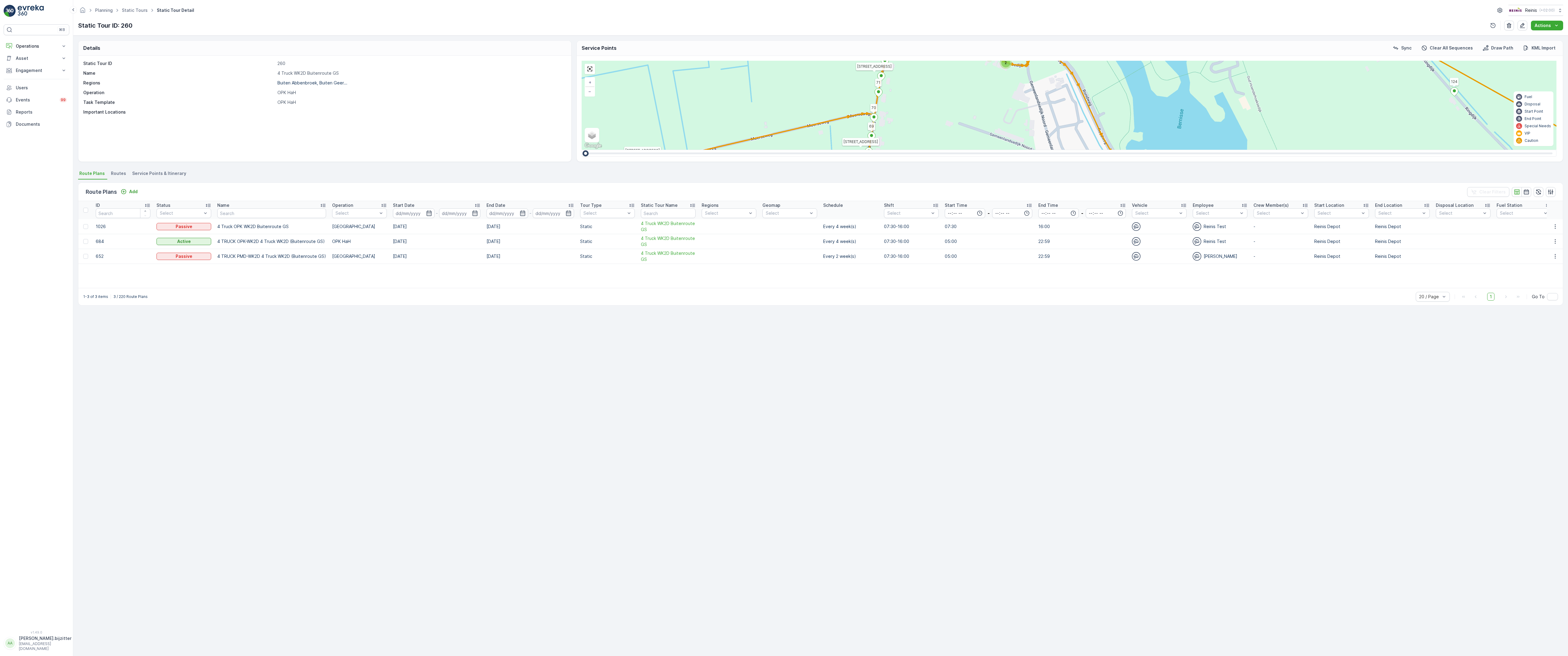
drag, startPoint x: 1180, startPoint y: 453, endPoint x: 921, endPoint y: 140, distance: 406.3
click at [921, 140] on div "2 2 2 2 2 6 2 2 2 7 6 2 3 3 2 3 4 2 2 2 2 6 2 2 2 2 2 2 2 2 2 2 2 2 2 2 2 2 2 2…" at bounding box center [1069, 105] width 975 height 89
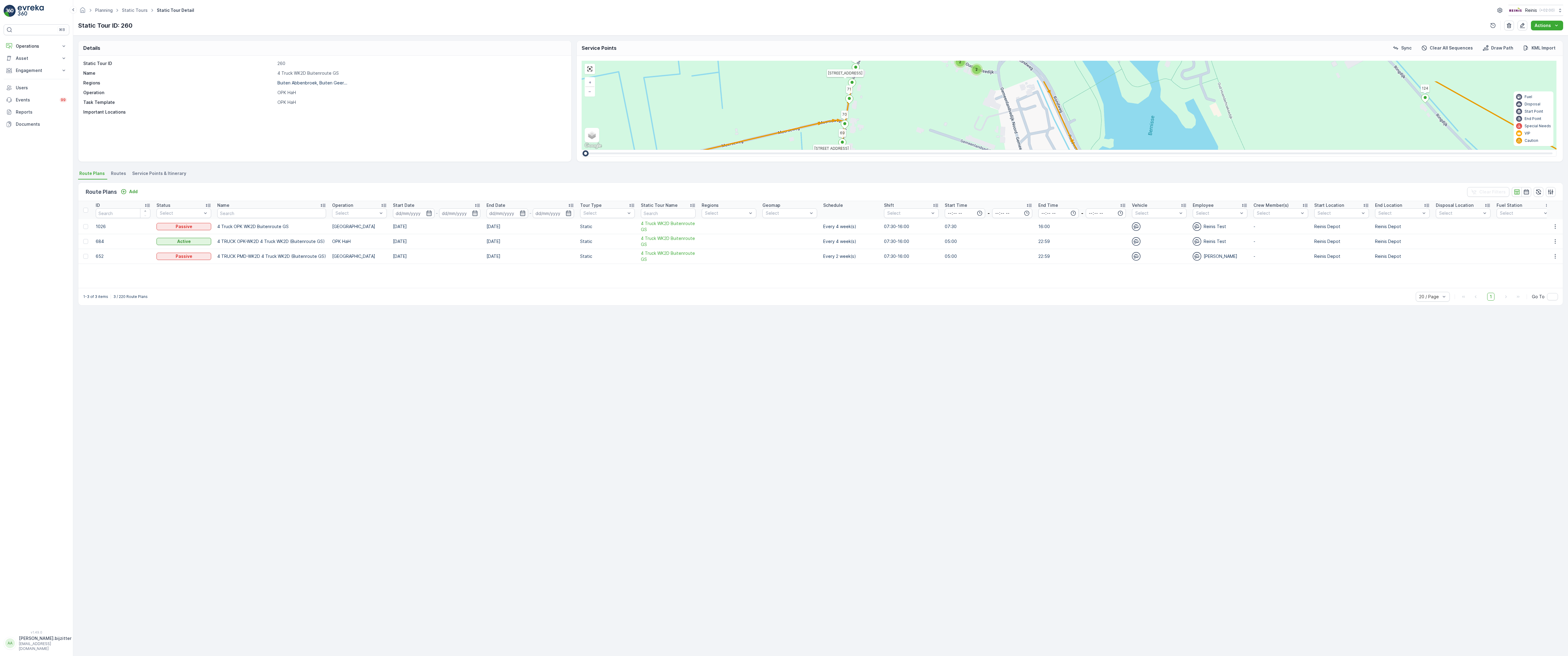
drag, startPoint x: 920, startPoint y: 175, endPoint x: 915, endPoint y: 254, distance: 79.2
click at [915, 150] on div "2 2 2 2 2 6 2 2 2 7 6 2 3 3 2 3 4 2 2 2 2 6 2 2 2 2 2 2 2 2 2 2 2 2 2 2 2 2 2 2…" at bounding box center [1069, 105] width 975 height 89
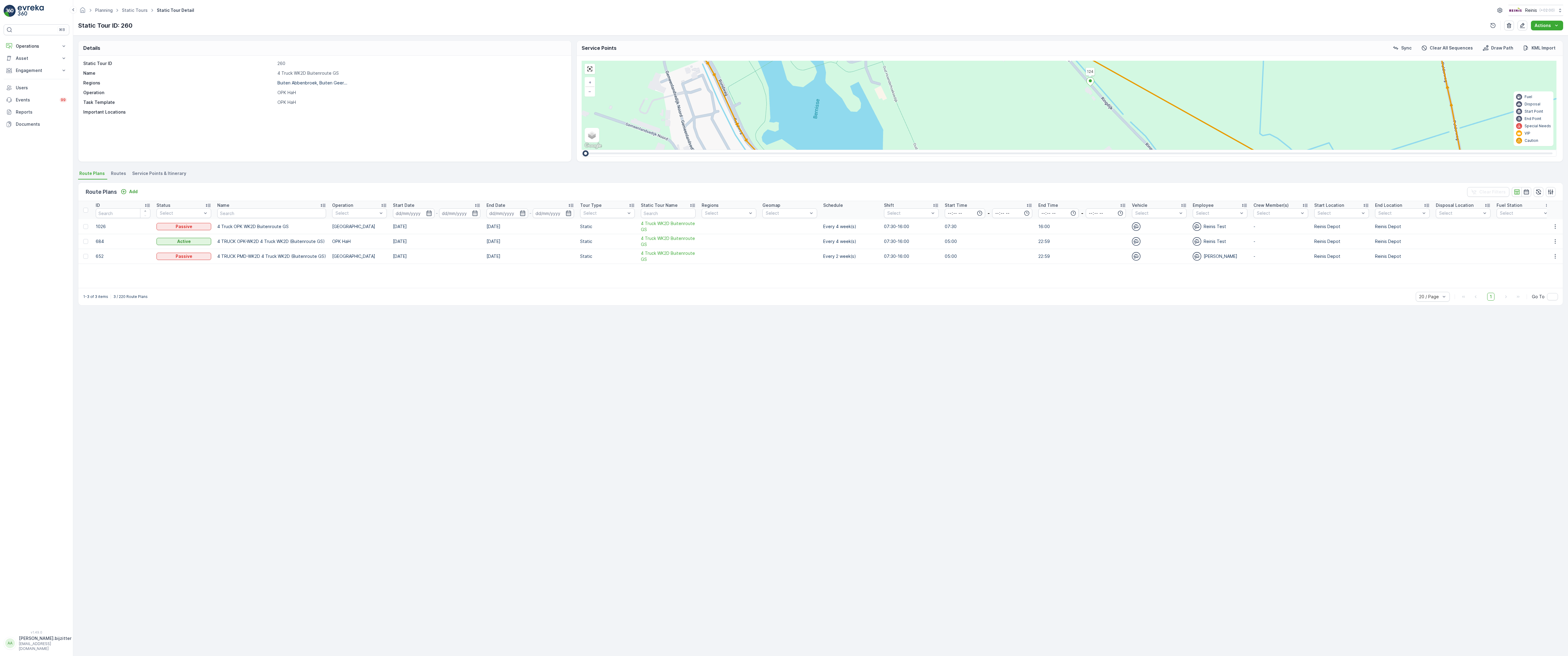
drag, startPoint x: 1251, startPoint y: 279, endPoint x: 916, endPoint y: 262, distance: 335.4
click at [916, 150] on div "2 2 2 2 2 6 2 2 2 7 6 2 3 3 2 3 4 2 2 2 2 6 2 2 2 2 2 2 2 2 2 2 2 2 2 2 2 2 2 2…" at bounding box center [1069, 105] width 975 height 89
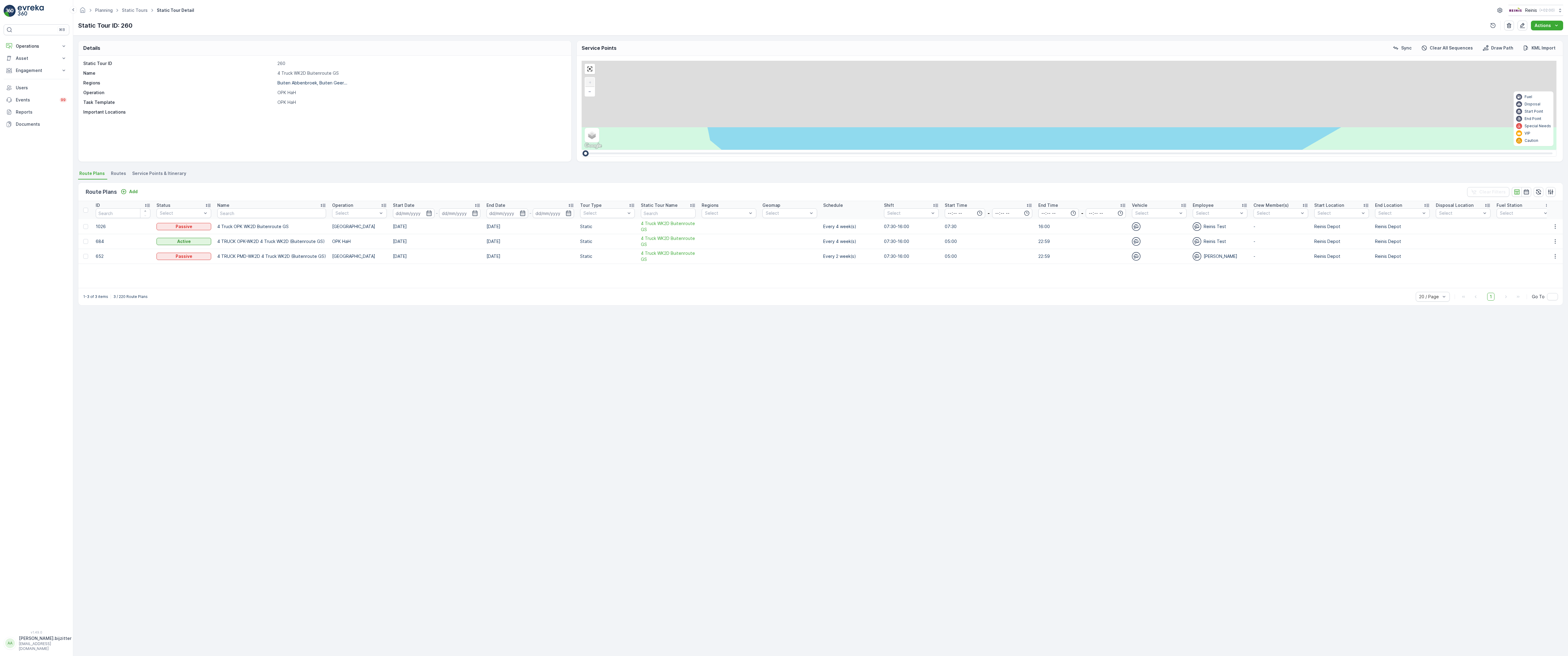
drag, startPoint x: 1274, startPoint y: 304, endPoint x: 492, endPoint y: 463, distance: 798.0
click at [582, 150] on div "2 2 2 6 3 3 2 3 2 2 2 2 2 2 2 2 2 222 213 [STREET_ADDRESS] 3214 LM 209 Breedewe…" at bounding box center [1069, 105] width 975 height 89
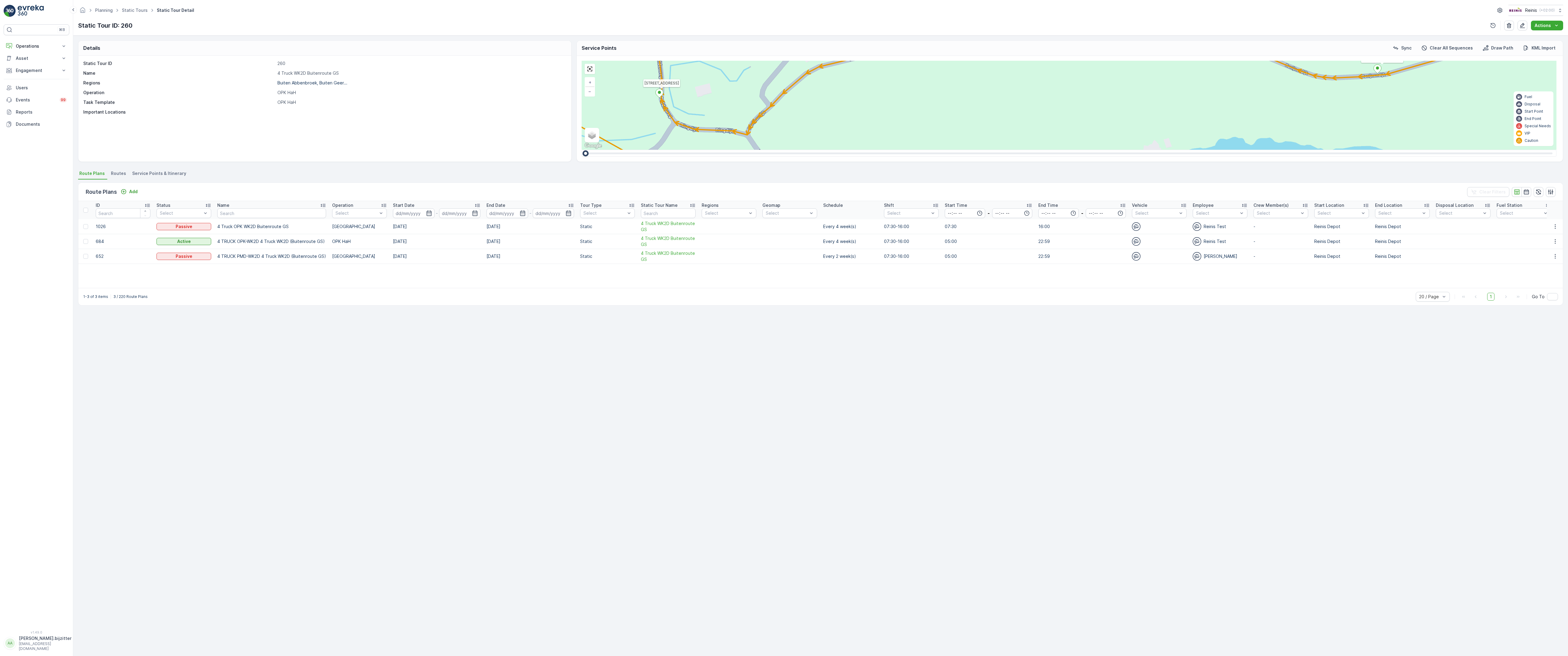
drag, startPoint x: 735, startPoint y: 453, endPoint x: 662, endPoint y: 399, distance: 90.8
click at [662, 150] on div "2 2 2 2 3 2 2 2 7 6 2 3 3 2 2 3 2 2 2 2 5 2 2 2 2 2 2 2 2 2 2 2 2 2 2 2 2 2 2 2…" at bounding box center [1069, 105] width 975 height 89
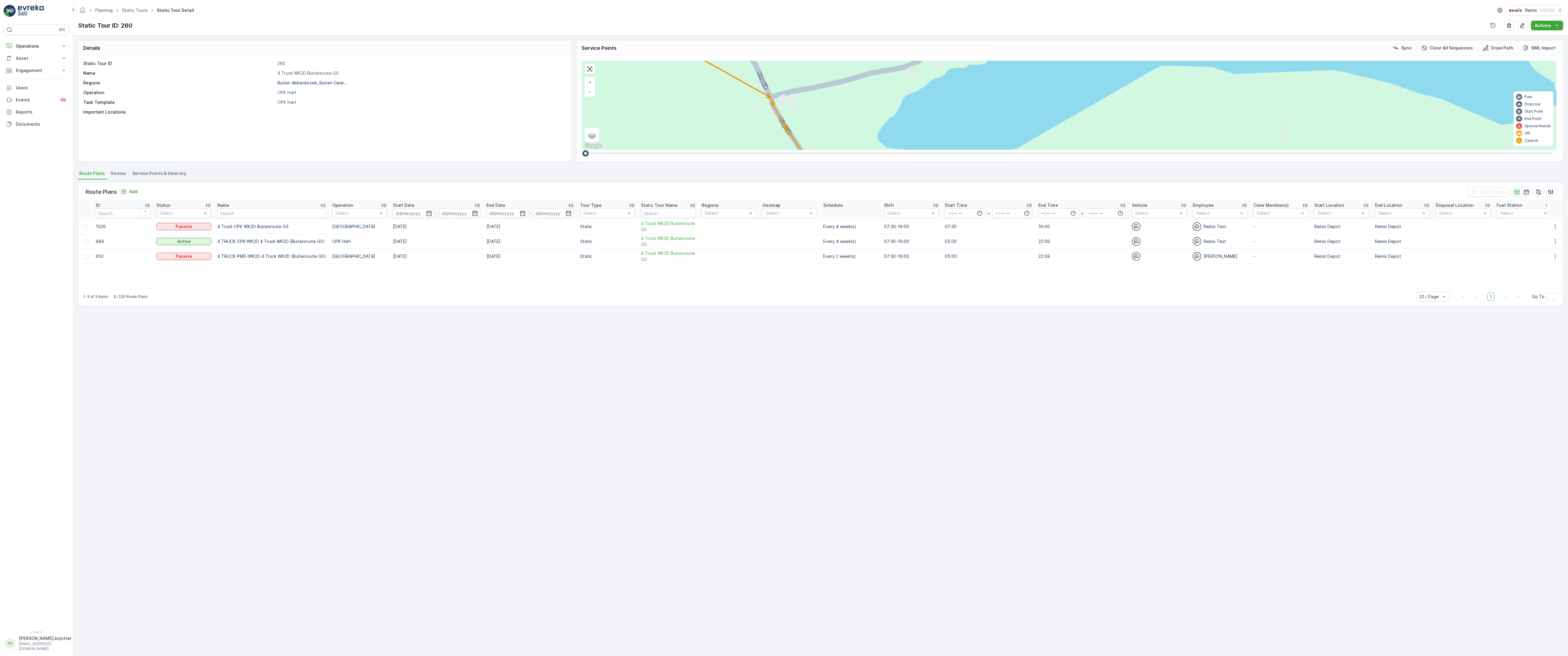
drag, startPoint x: 743, startPoint y: 273, endPoint x: 657, endPoint y: 130, distance: 166.9
click at [657, 130] on div "2 2 2 2 3 2 2 2 7 6 2 3 3 2 2 3 2 2 2 2 5 2 2 2 2 2 2 2 2 2 2 2 2 2 2 2 2 2 2 2…" at bounding box center [1069, 105] width 975 height 89
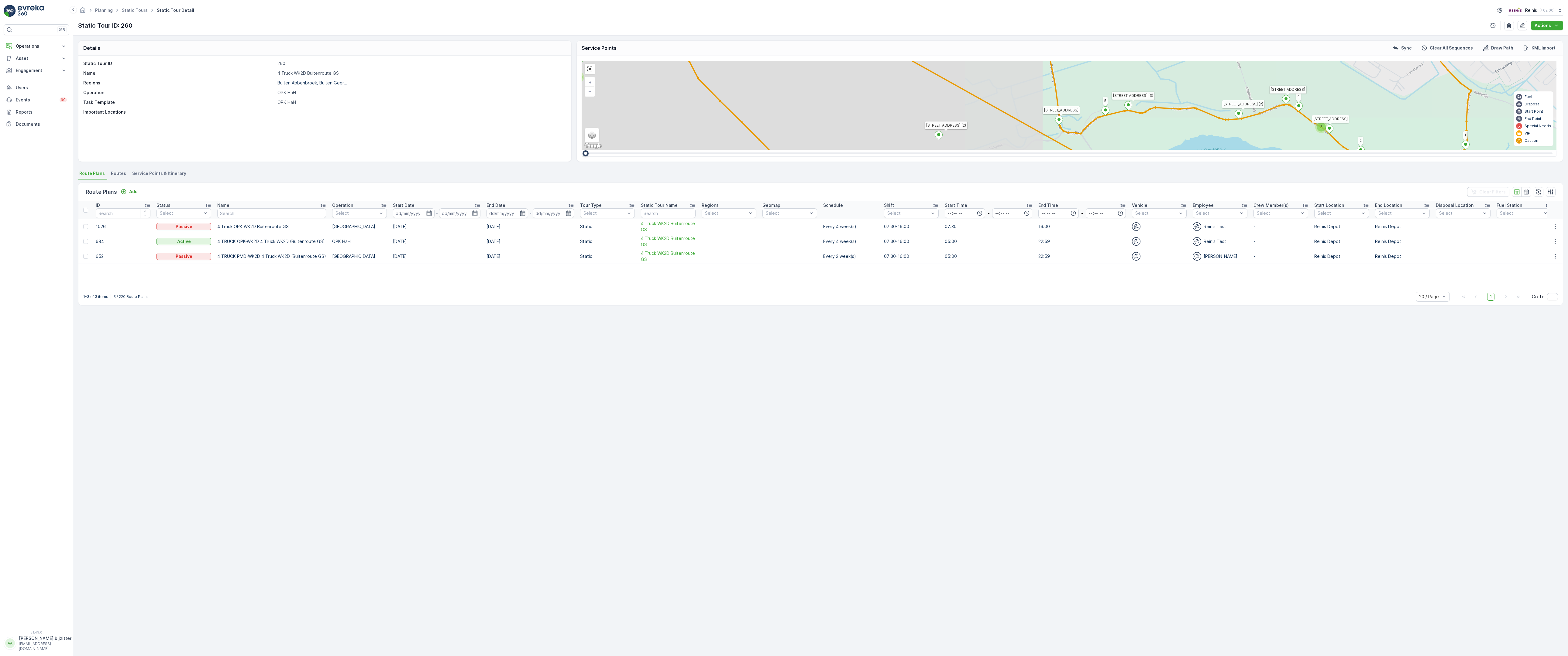
drag, startPoint x: 657, startPoint y: 214, endPoint x: 653, endPoint y: 340, distance: 126.1
click at [653, 150] on div "2 3 2 2 2 2 2 3 2 2 2 2 6 2 2 2 2 2 14 2 2 2 3 2 2 4 3 4 2 4 2 2 2 2 2 2 2 2 2 …" at bounding box center [1069, 105] width 975 height 89
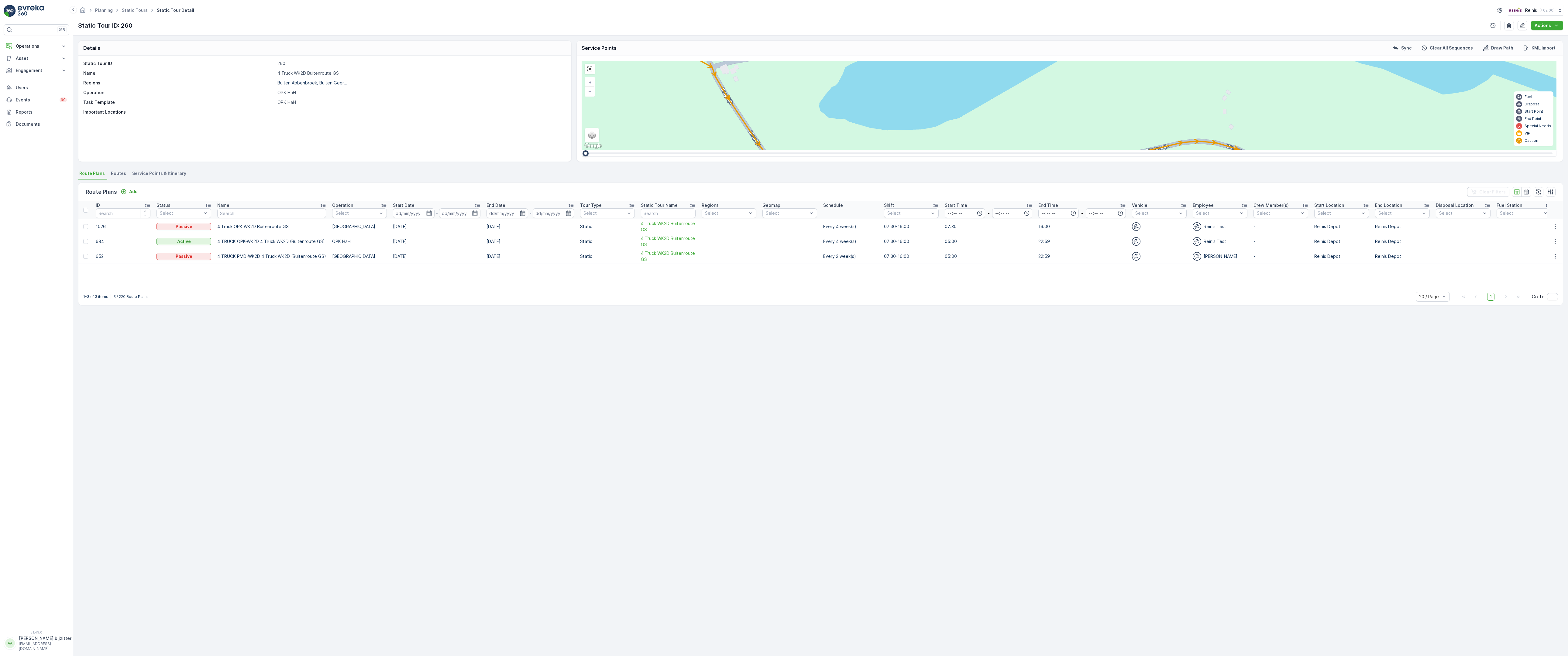
drag, startPoint x: 1068, startPoint y: 481, endPoint x: 1037, endPoint y: 331, distance: 153.2
click at [1037, 150] on div "2 2 2 2 3 2 2 2 7 6 2 3 3 2 2 3 2 2 2 2 5 2 2 2 2 2 2 2 2 2 2 2 2 2 2 2 2 2 2 2…" at bounding box center [1069, 105] width 975 height 89
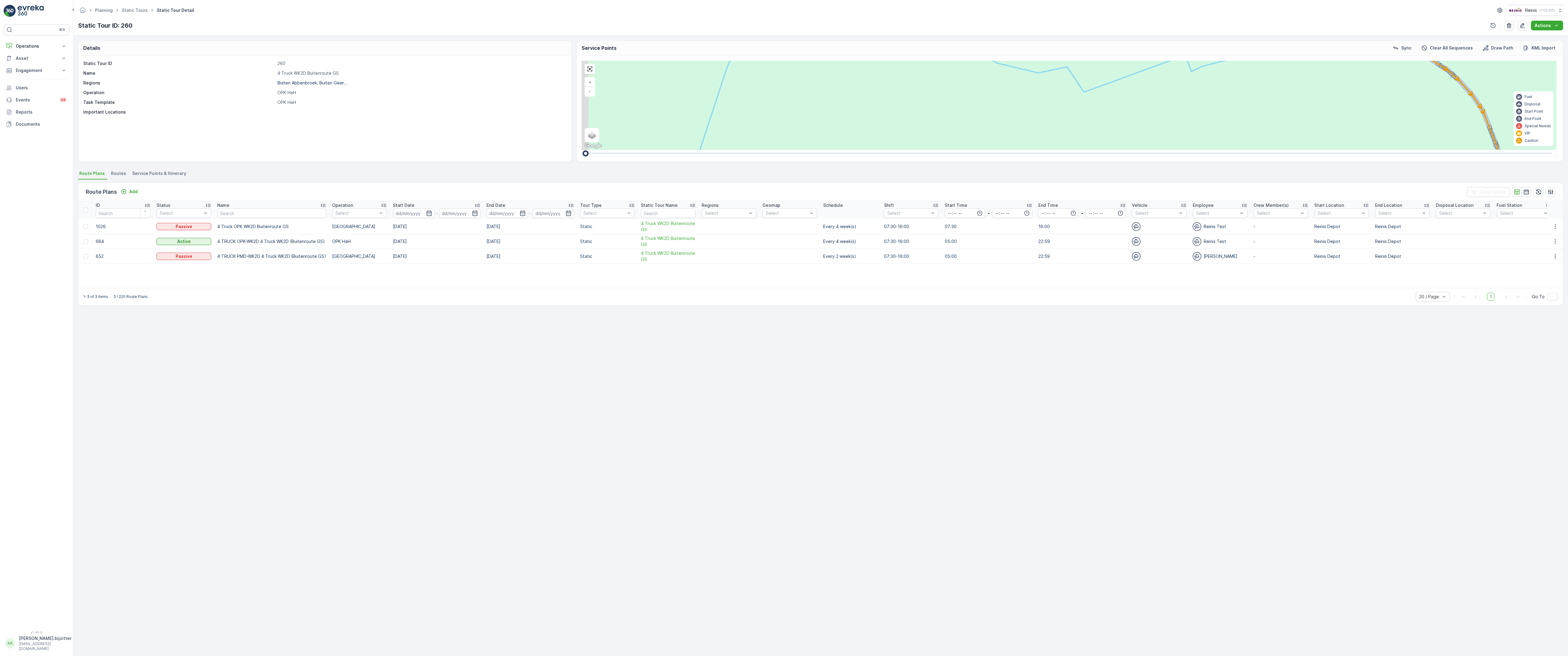
drag, startPoint x: 1020, startPoint y: 542, endPoint x: 1095, endPoint y: 263, distance: 288.9
click at [1095, 150] on div "2 2 2 2 3 2 2 2 7 6 2 3 3 2 2 3 2 2 2 2 5 2 2 2 2 2 2 2 2 2 2 2 2 2 2 2 2 2 2 2…" at bounding box center [1069, 105] width 975 height 89
drag, startPoint x: 1074, startPoint y: 478, endPoint x: 1090, endPoint y: 331, distance: 147.9
click at [1105, 150] on div "2 2 2 2 3 2 2 2 7 6 2 3 3 2 2 3 2 2 2 2 5 2 2 2 2 2 2 2 2 2 2 2 2 2 2 2 2 2 2 2…" at bounding box center [1069, 105] width 975 height 89
click at [899, 150] on div "2 2 2 2 3 2 2 2 7 6 2 3 3 2 2 3 2 2 2 2 5 2 2 2 2 2 2 2 2 2 2 2 2 2 2 2 2 2 2 2…" at bounding box center [1069, 105] width 975 height 89
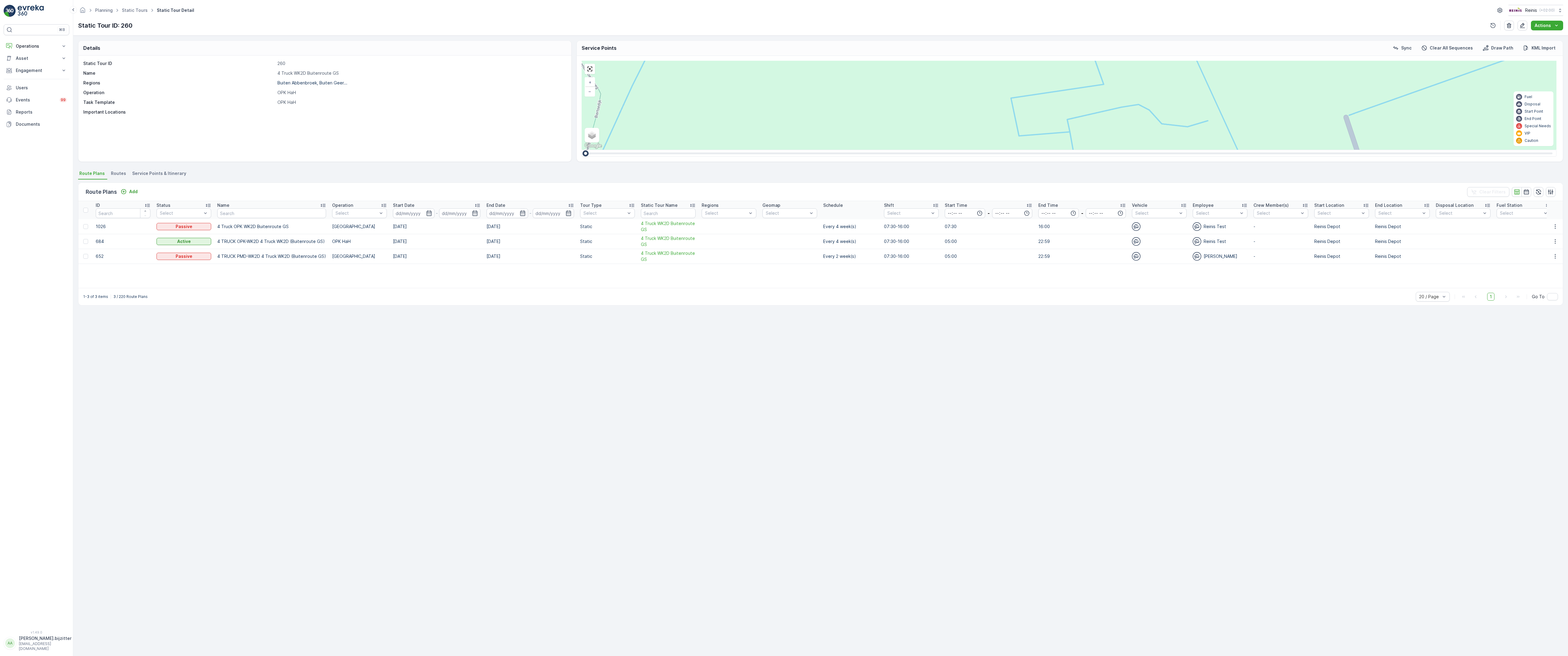
click at [1564, 346] on span "2" at bounding box center [1564, 347] width 2 height 4
drag, startPoint x: 828, startPoint y: 565, endPoint x: 828, endPoint y: 419, distance: 146.0
click at [828, 150] on div "2 2 2 2 3 2 2 2 7 6 2 3 3 2 2 3 2 2 2 2 5 2 2 2 2 2 2 2 2 2 2 2 2 2 2 2 2 2 2 2…" at bounding box center [1069, 105] width 975 height 89
click at [1444, 492] on div "3" at bounding box center [1448, 496] width 9 height 9
drag, startPoint x: 794, startPoint y: 456, endPoint x: 807, endPoint y: 360, distance: 96.9
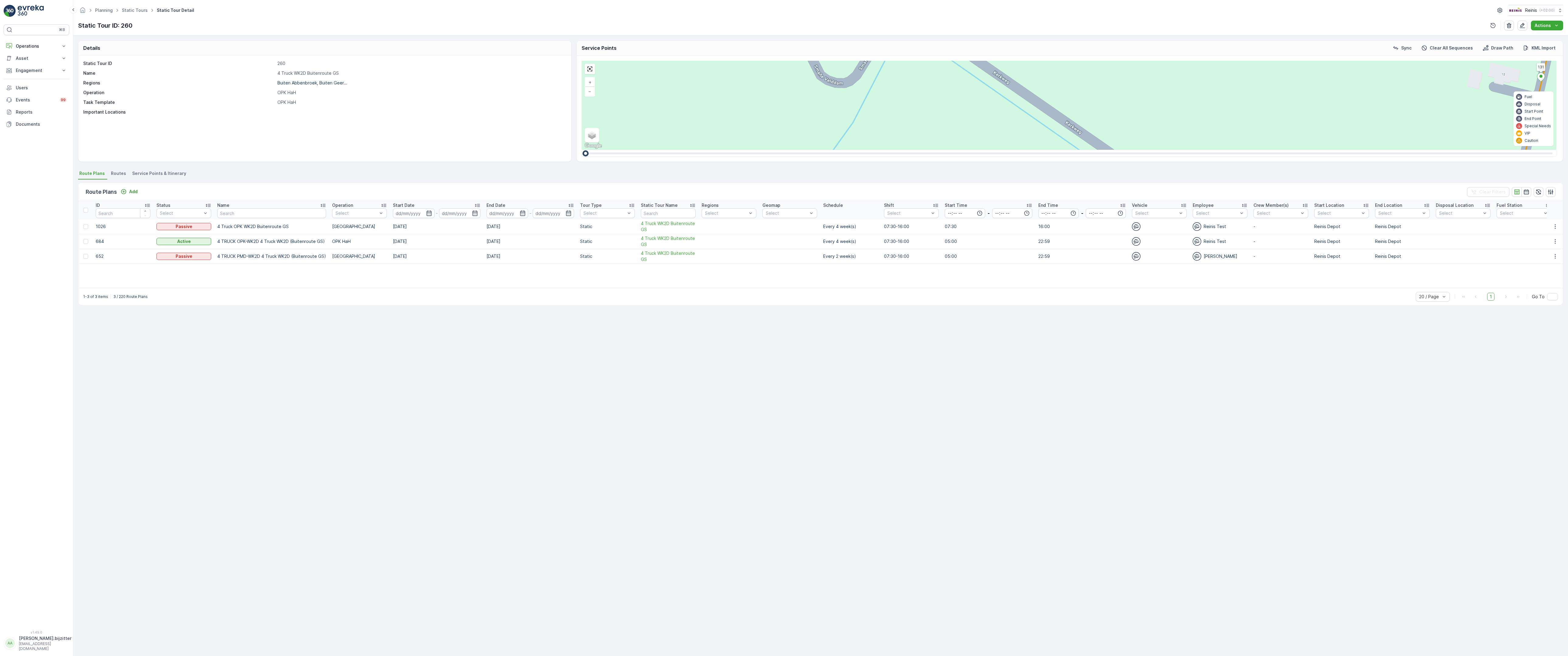
click at [807, 150] on div "2 2 2 2 2 2 6 3 3 2 3 2 2 3 2 2 2 4 2 2 2 2 2 2 2 2 2 2 222 213 [STREET_ADDRESS…" at bounding box center [1069, 105] width 975 height 89
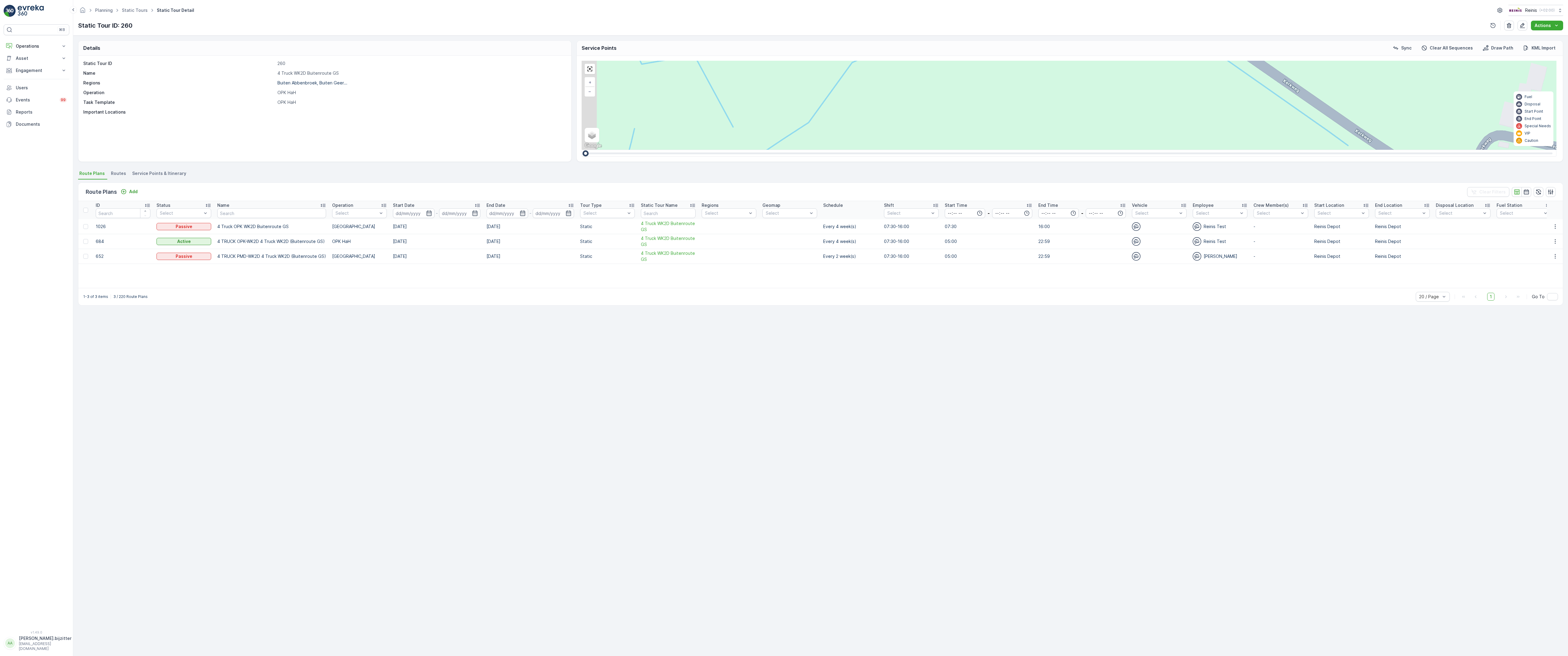
drag, startPoint x: 739, startPoint y: 444, endPoint x: 890, endPoint y: 205, distance: 282.7
click at [877, 150] on div "2 2 2 2 2 2 6 3 3 2 3 2 2 3 2 2 2 4 2 2 2 2 2 2 2 2 2 2 222 213 [STREET_ADDRESS…" at bounding box center [1069, 105] width 975 height 89
drag, startPoint x: 804, startPoint y: 487, endPoint x: 903, endPoint y: 245, distance: 261.5
click at [892, 150] on div "2 2 2 2 2 2 6 3 3 2 3 2 2 3 2 2 2 4 2 2 2 2 2 2 2 2 2 2 222 213 [STREET_ADDRESS…" at bounding box center [1069, 105] width 975 height 89
click at [837, 150] on div "2 2 2 2 2 2 6 3 3 2 3 2 2 3 2 2 2 4 2 2 2 2 2 2 2 2 2 2 222 213 [STREET_ADDRESS…" at bounding box center [1069, 105] width 975 height 89
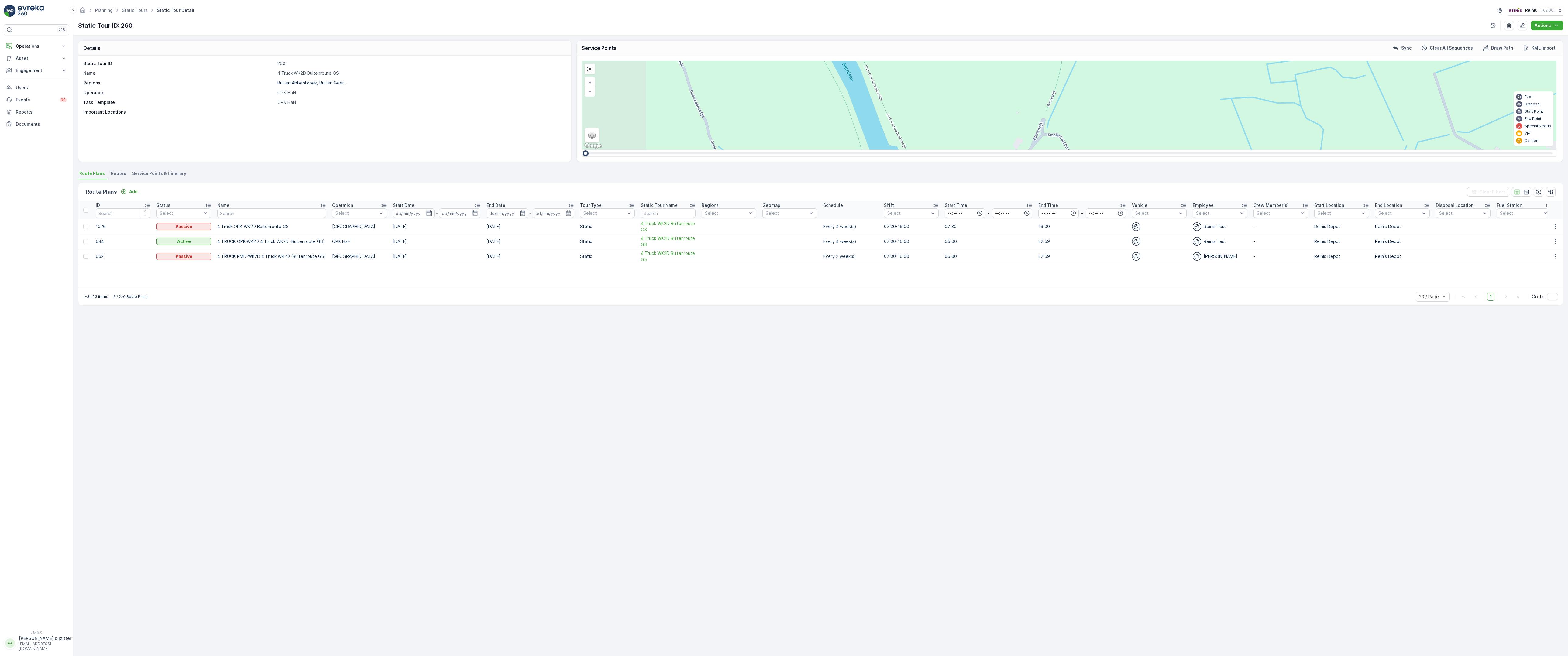
drag, startPoint x: 779, startPoint y: 506, endPoint x: 818, endPoint y: 358, distance: 153.1
click at [818, 150] on div "2 2 2 2 2 6 2 2 2 7 6 2 3 3 2 3 4 2 2 2 2 6 2 2 2 2 2 2 2 2 2 2 2 2 2 2 2 2 2 2…" at bounding box center [1069, 105] width 975 height 89
click at [849, 150] on div "2 2 2 2 2 2 6 3 3 2 3 2 2 3 2 2 2 4 2 2 2 2 2 2 2 2 2 2 222 213 [STREET_ADDRESS…" at bounding box center [1069, 105] width 975 height 89
drag, startPoint x: 532, startPoint y: 447, endPoint x: 769, endPoint y: 446, distance: 237.0
click at [769, 150] on div "2 2 2 2 2 6 2 2 2 7 6 2 3 3 2 3 4 2 2 2 2 6 2 2 2 2 2 2 2 2 2 2 2 2 2 2 2 2 2 2…" at bounding box center [1069, 105] width 975 height 89
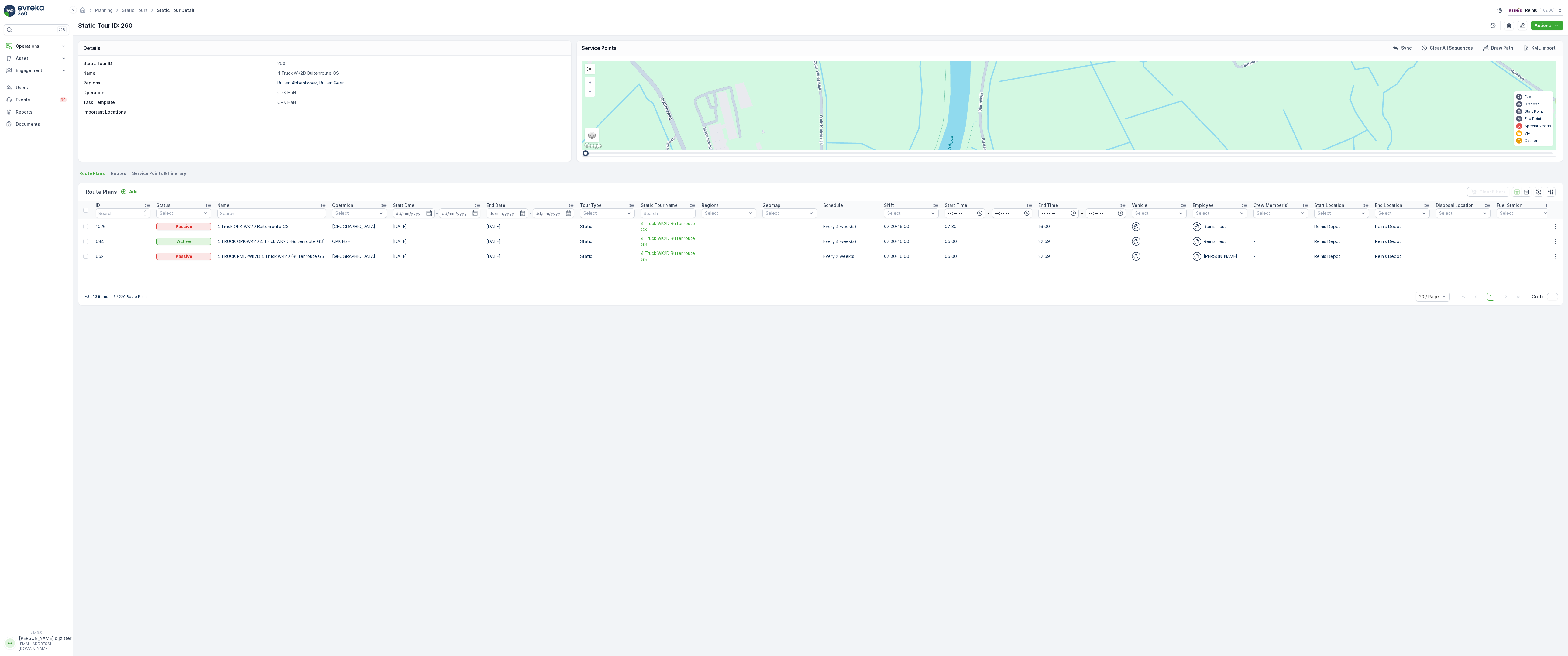
click at [1239, 470] on div "3" at bounding box center [1243, 475] width 9 height 9
drag, startPoint x: 959, startPoint y: 448, endPoint x: 509, endPoint y: 460, distance: 450.2
click at [582, 150] on div "2 2 2 6 3 3 2 3 2 2 2 2 2 2 2 2 2 222 213 [STREET_ADDRESS] 3214 LM 209 Breedewe…" at bounding box center [1069, 105] width 975 height 89
drag, startPoint x: 1225, startPoint y: 456, endPoint x: 886, endPoint y: 464, distance: 339.1
click at [886, 150] on div "2 2 2 6 3 3 2 3 2 2 2 2 2 2 2 2 2 222 213 [STREET_ADDRESS] 3214 LM 209 Breedewe…" at bounding box center [1069, 105] width 975 height 89
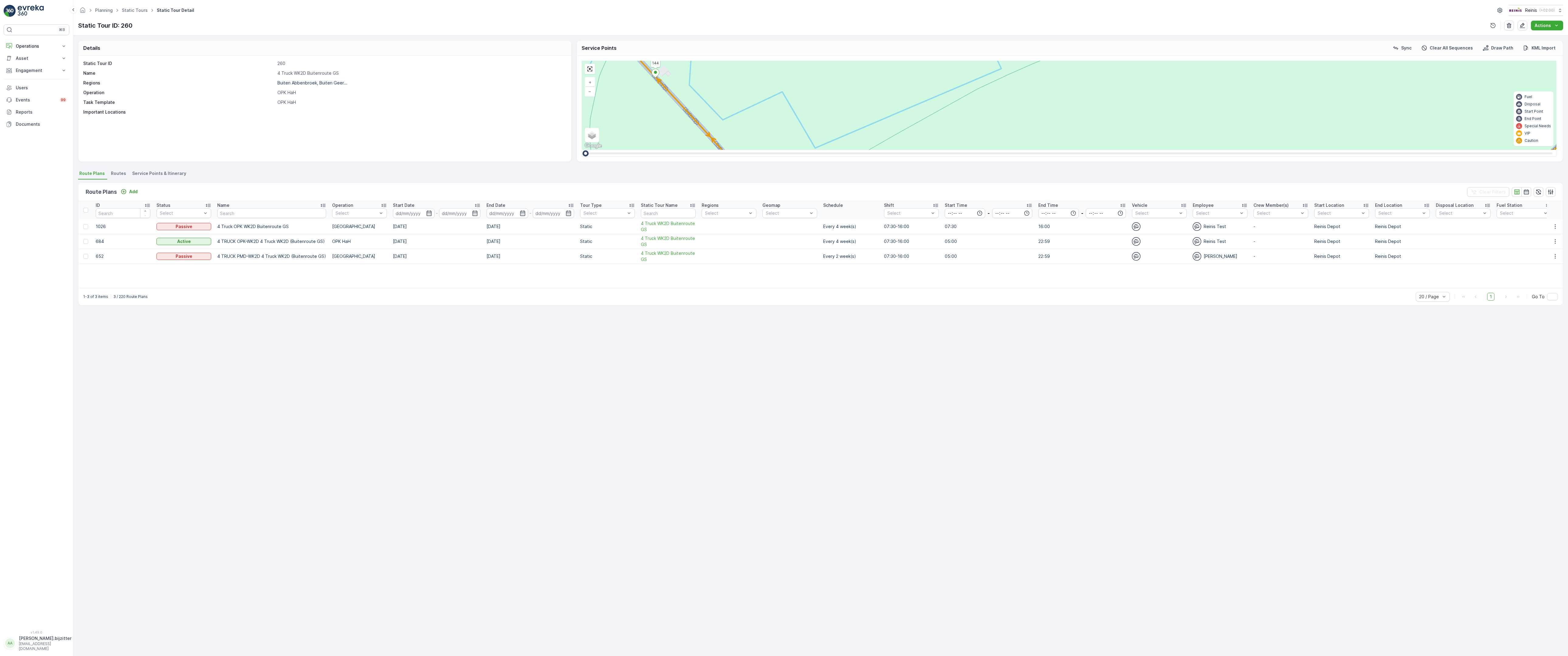
drag, startPoint x: 905, startPoint y: 340, endPoint x: 901, endPoint y: 338, distance: 4.5
click at [901, 150] on div "2 2 2 2 3 2 2 2 7 6 2 3 3 2 2 3 2 2 2 2 5 2 2 2 2 2 2 2 2 2 2 2 2 2 2 2 2 2 2 2…" at bounding box center [1069, 105] width 975 height 89
drag, startPoint x: 1110, startPoint y: 601, endPoint x: 1115, endPoint y: 579, distance: 22.6
click at [1190, 150] on div "2 2 2 2 3 2 2 2 7 6 2 3 3 2 2 3 2 2 2 2 5 2 2 2 2 2 2 2 2 2 2 2 2 2 2 2 2 2 2 2…" at bounding box center [1069, 105] width 975 height 89
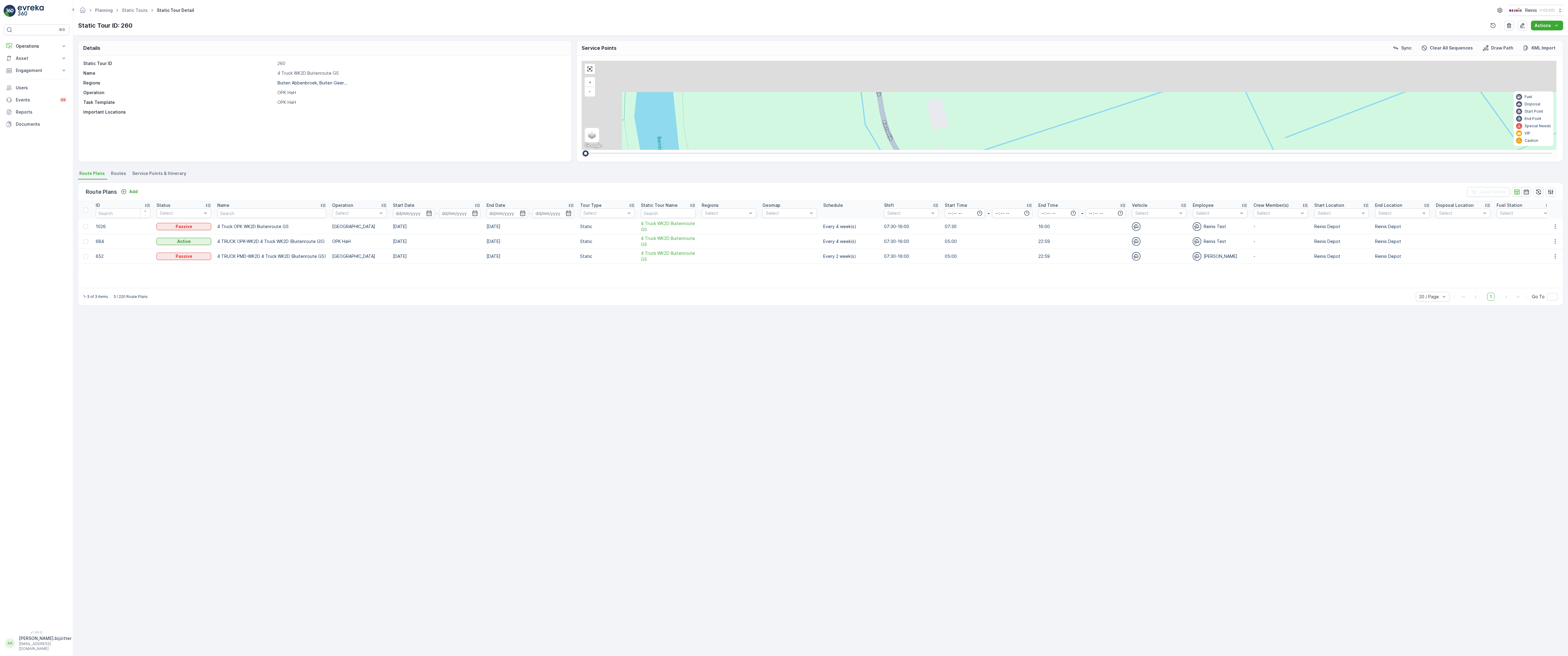
drag, startPoint x: 595, startPoint y: 372, endPoint x: 824, endPoint y: 522, distance: 273.8
click at [824, 150] on div "2 2 2 2 3 2 2 2 7 6 2 3 3 2 2 3 2 2 2 2 5 2 2 2 2 2 2 2 2 2 2 2 2 2 2 2 2 2 2 2…" at bounding box center [1069, 105] width 975 height 89
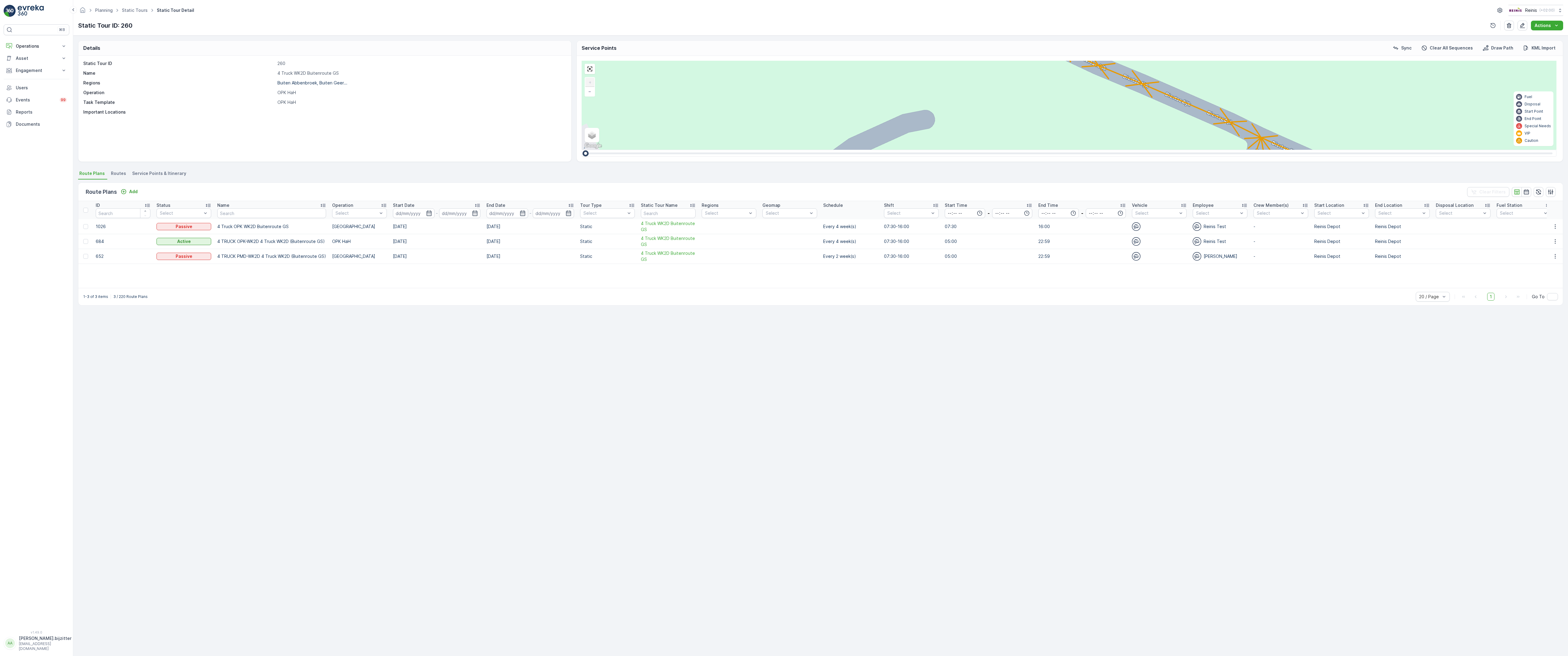
drag, startPoint x: 499, startPoint y: 487, endPoint x: 1017, endPoint y: 486, distance: 518.0
click at [1017, 150] on div "2 2 2 6 3 3 2 3 2 2 2 2 2 2 2 2 2 222 213 [STREET_ADDRESS] 3214 LM 209 Breedewe…" at bounding box center [1069, 105] width 975 height 89
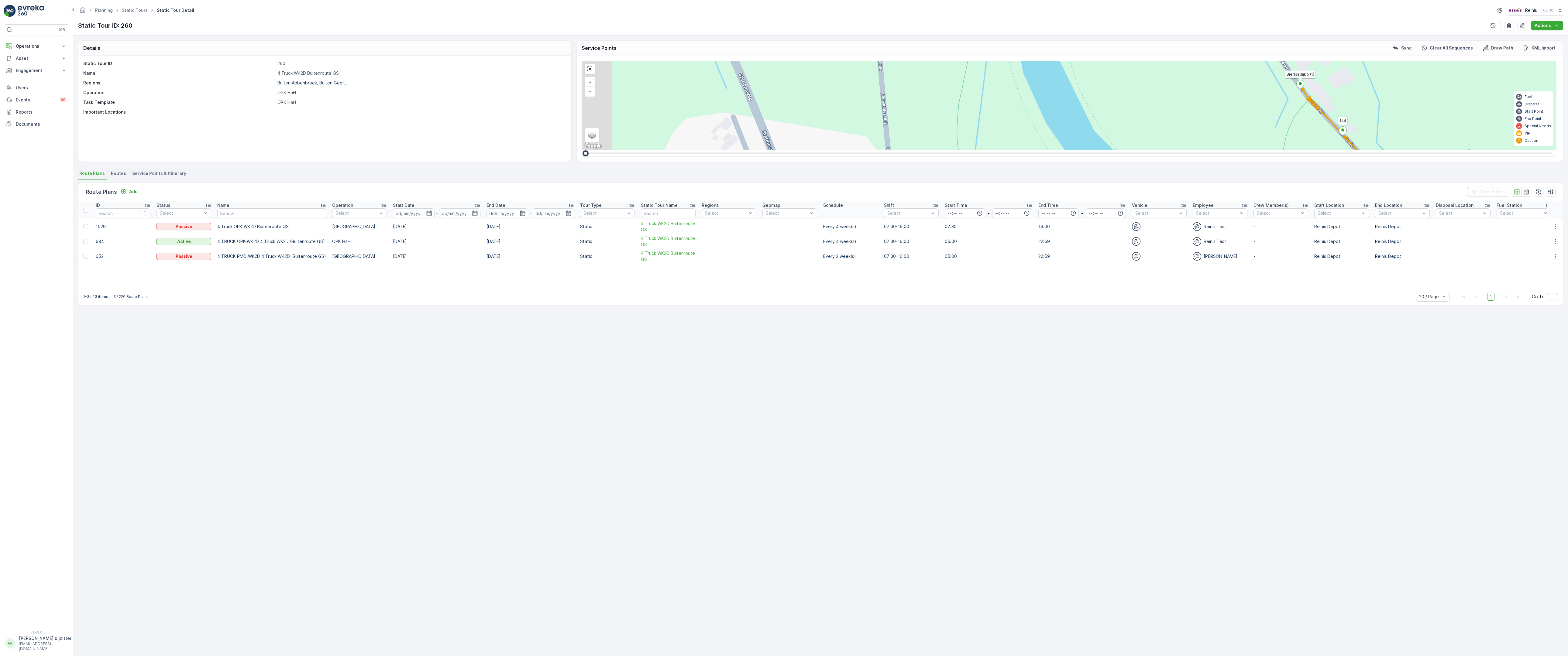
drag, startPoint x: 997, startPoint y: 486, endPoint x: 1074, endPoint y: 386, distance: 126.2
click at [1074, 150] on div "2 2 2 2 3 2 2 2 7 6 2 3 3 2 2 3 2 2 2 2 5 2 2 2 2 2 2 2 2 2 2 2 2 2 2 2 2 2 2 2…" at bounding box center [1069, 105] width 975 height 89
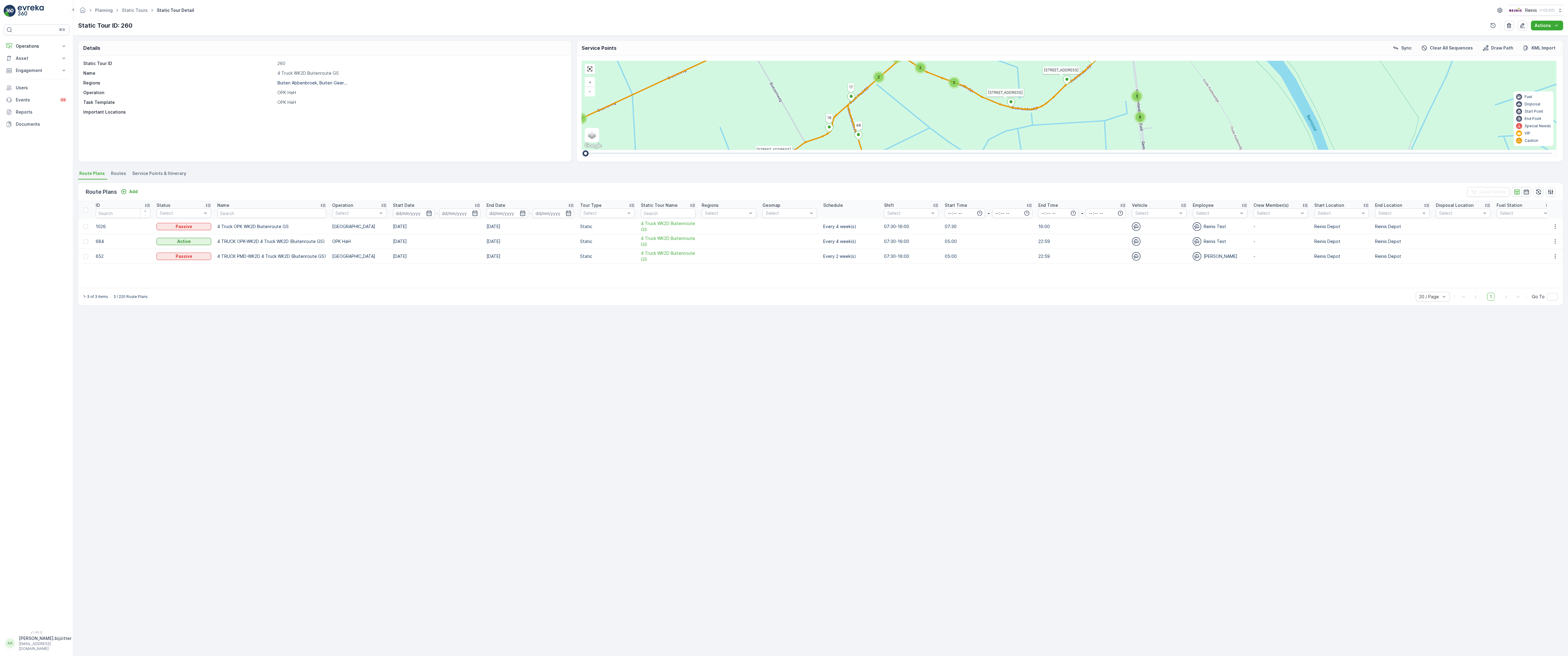
drag, startPoint x: 1140, startPoint y: 450, endPoint x: 937, endPoint y: 454, distance: 203.0
click at [937, 150] on div "2 3 2 2 2 2 2 3 2 2 2 2 6 2 2 2 2 2 14 2 2 2 3 2 2 4 3 4 2 4 2 2 2 2 2 2 2 2 2 …" at bounding box center [1069, 105] width 975 height 89
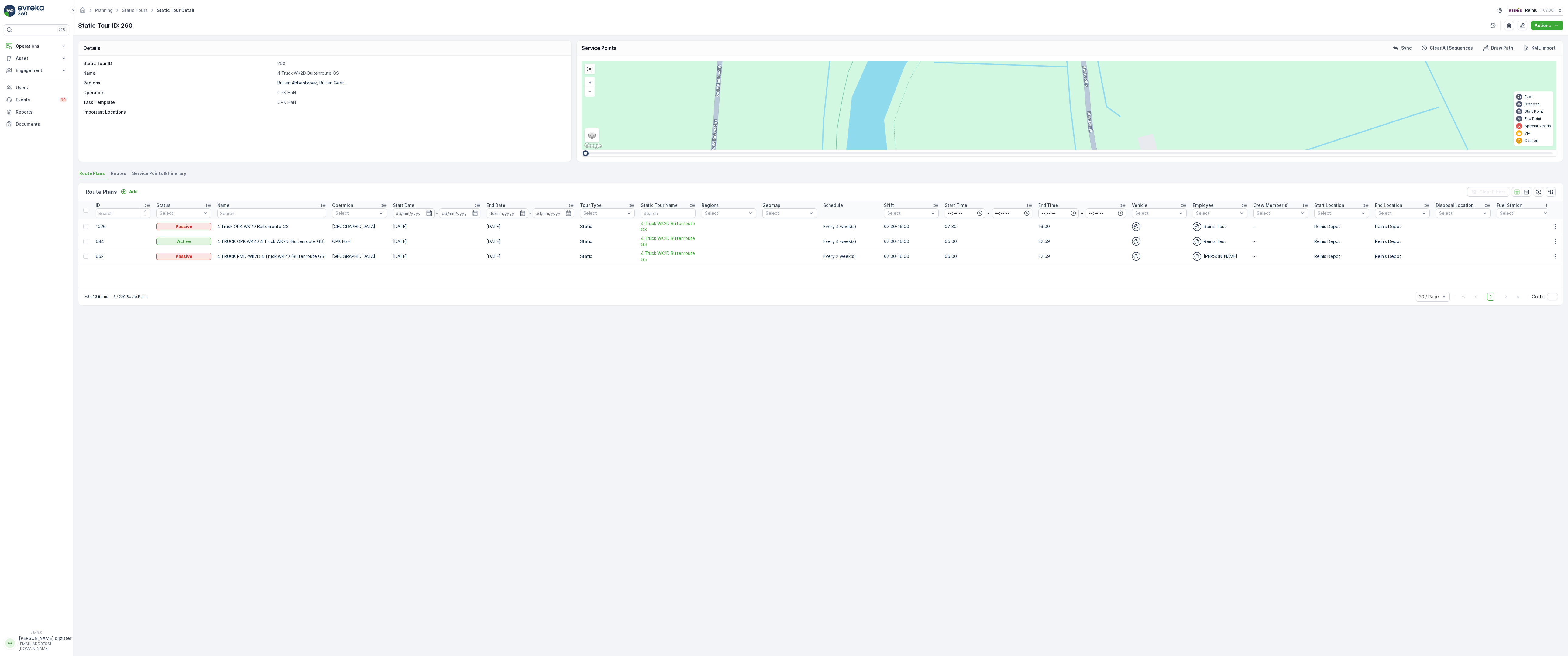
click at [1566, 550] on span "3" at bounding box center [1567, 551] width 2 height 4
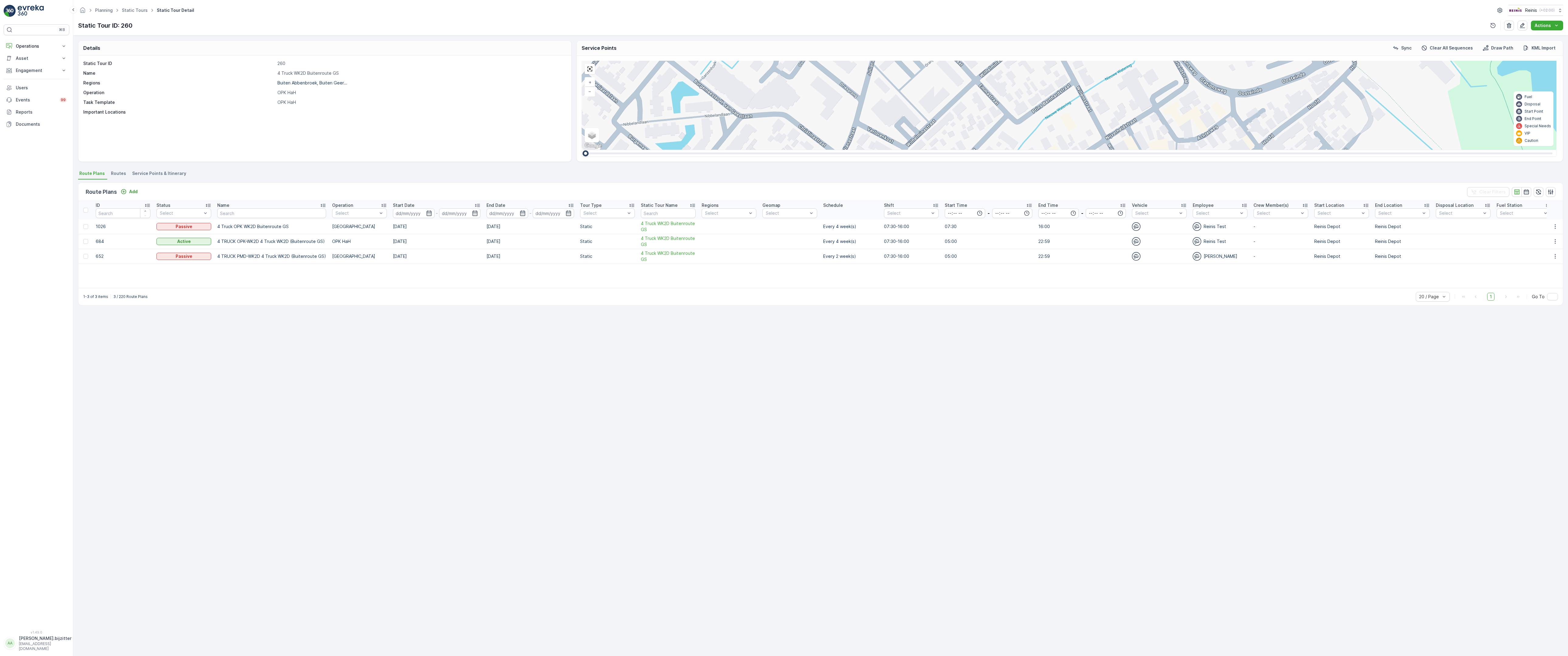
drag, startPoint x: 978, startPoint y: 492, endPoint x: 936, endPoint y: 432, distance: 73.2
click at [936, 150] on div "2 2 2 2 3 2 2 2 7 6 2 3 3 2 2 3 2 2 2 2 5 2 2 2 2 2 2 2 2 2 2 2 2 2 2 2 2 2 2 2…" at bounding box center [1069, 105] width 975 height 89
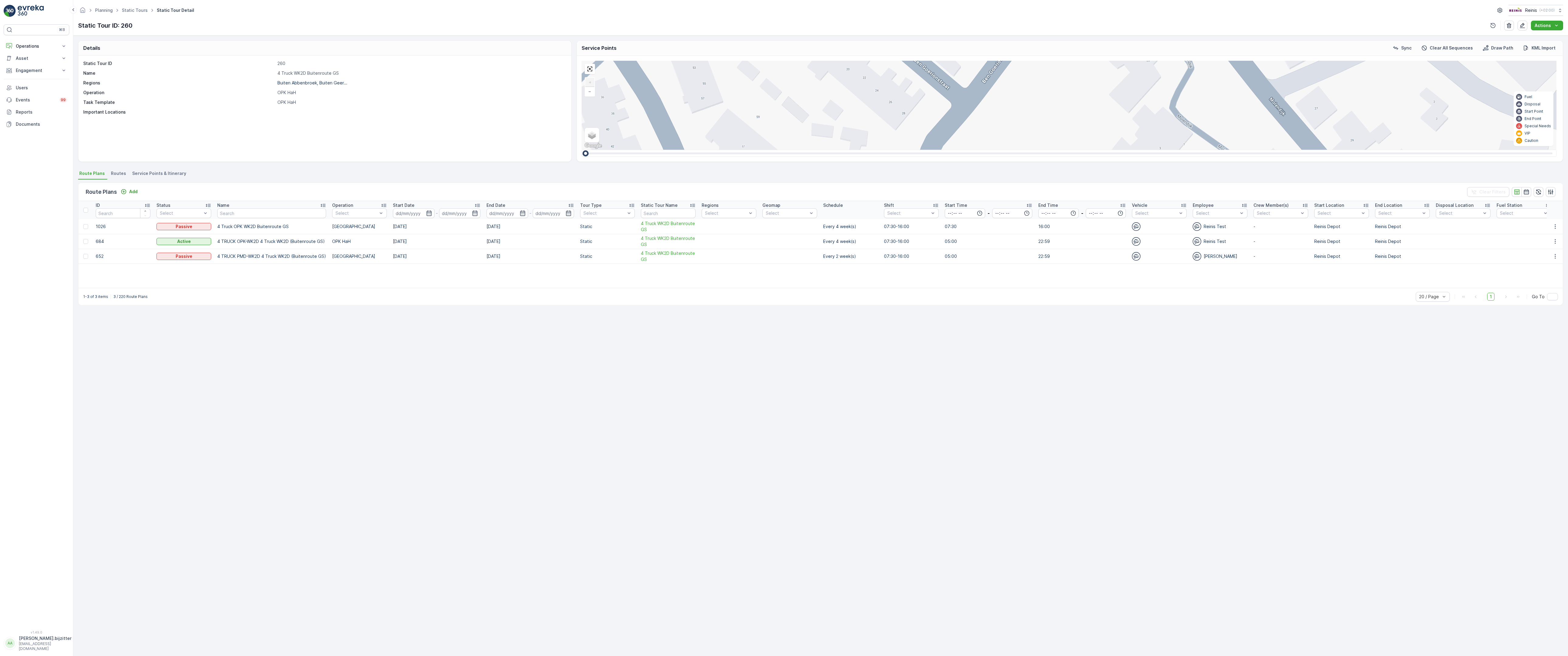
click at [1539, 307] on div "3" at bounding box center [1544, 311] width 9 height 9
click at [952, 150] on div "2 2 2 6 3 3 2 3 2 2 2 2 2 2 2 2 2 222 213 [STREET_ADDRESS] 3214 LM 209 Breedewe…" at bounding box center [1069, 105] width 975 height 89
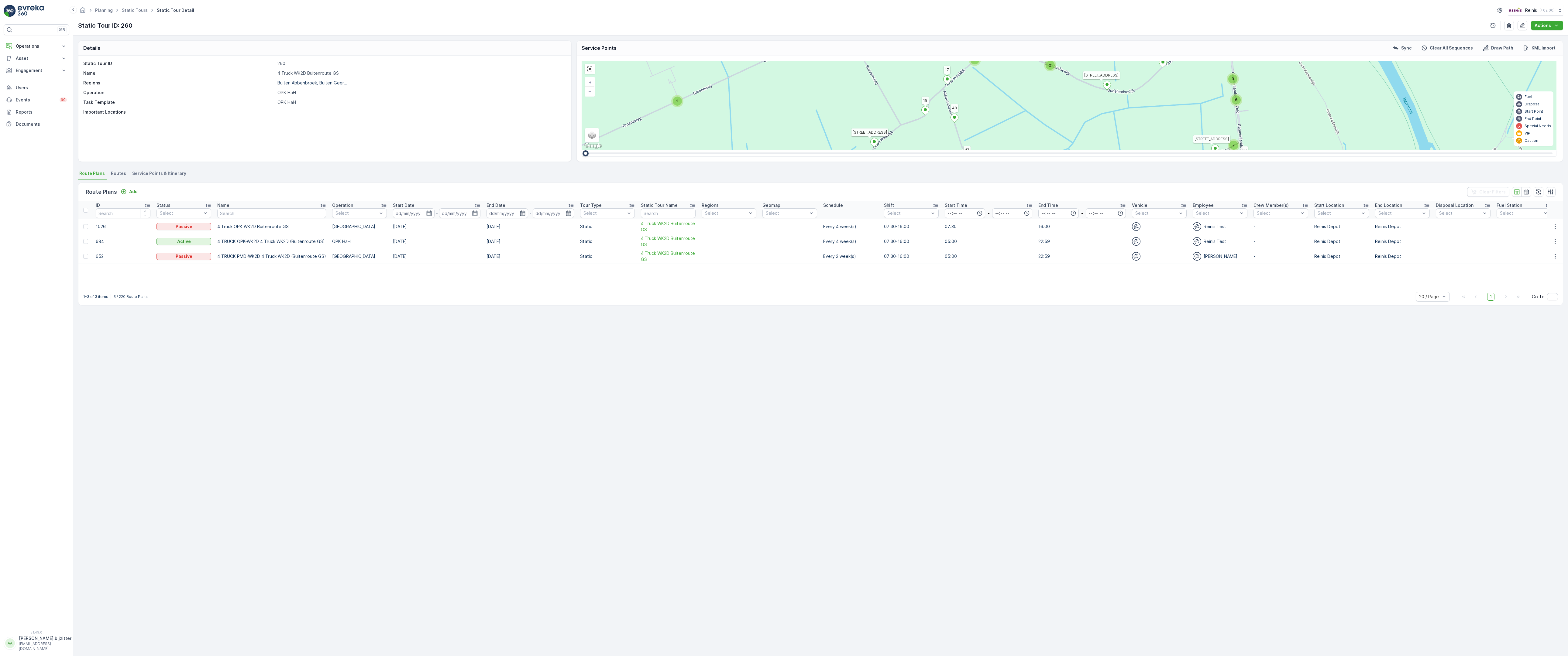
drag, startPoint x: 968, startPoint y: 450, endPoint x: 925, endPoint y: 655, distance: 209.5
click at [925, 150] on div "2 3 2 2 2 2 2 3 2 2 2 2 6 2 2 2 2 2 14 2 2 2 3 2 2 4 3 4 2 4 2 2 2 2 2 2 2 2 2 …" at bounding box center [1069, 105] width 975 height 89
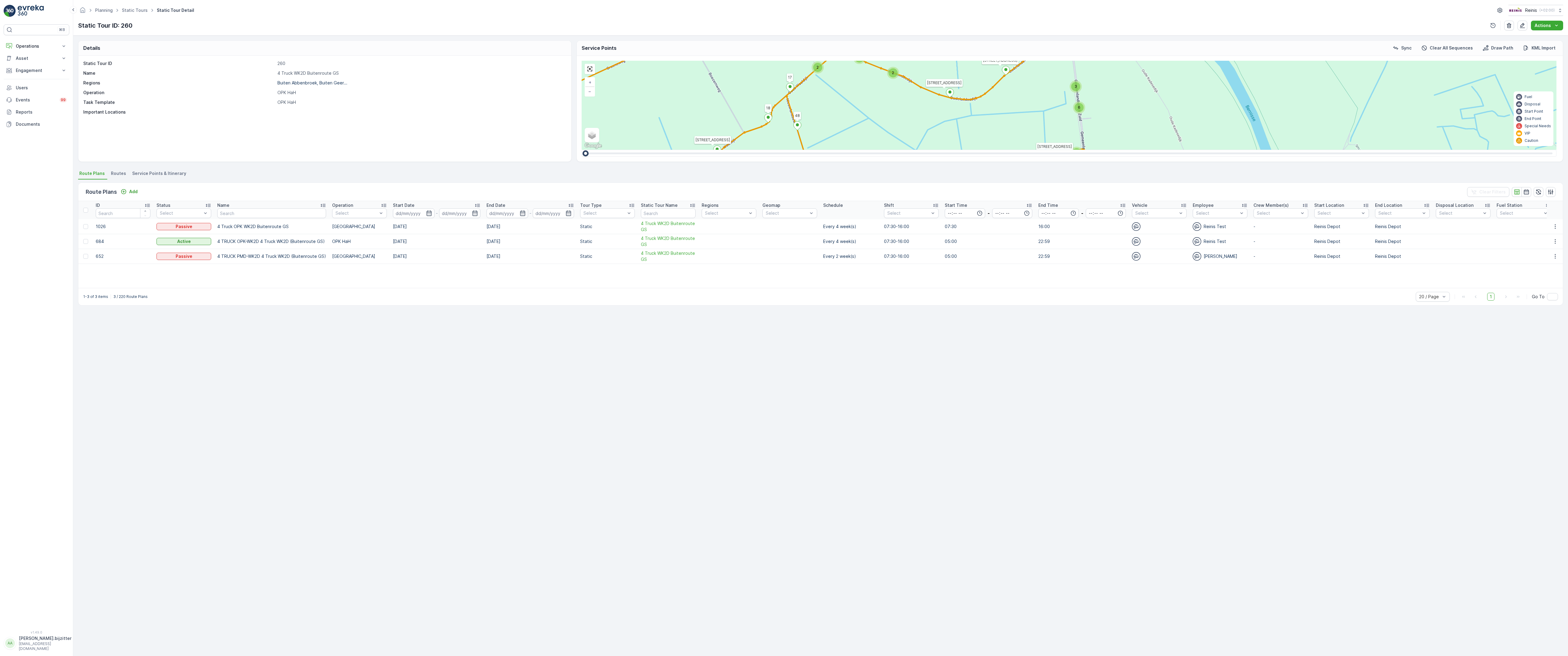
drag, startPoint x: 1076, startPoint y: 443, endPoint x: 842, endPoint y: 445, distance: 234.0
click at [842, 150] on div "2 3 2 2 2 2 2 3 2 2 2 2 6 2 2 2 2 2 14 2 2 2 3 2 2 4 3 4 2 4 2 2 2 2 2 2 2 2 2 …" at bounding box center [1069, 105] width 975 height 89
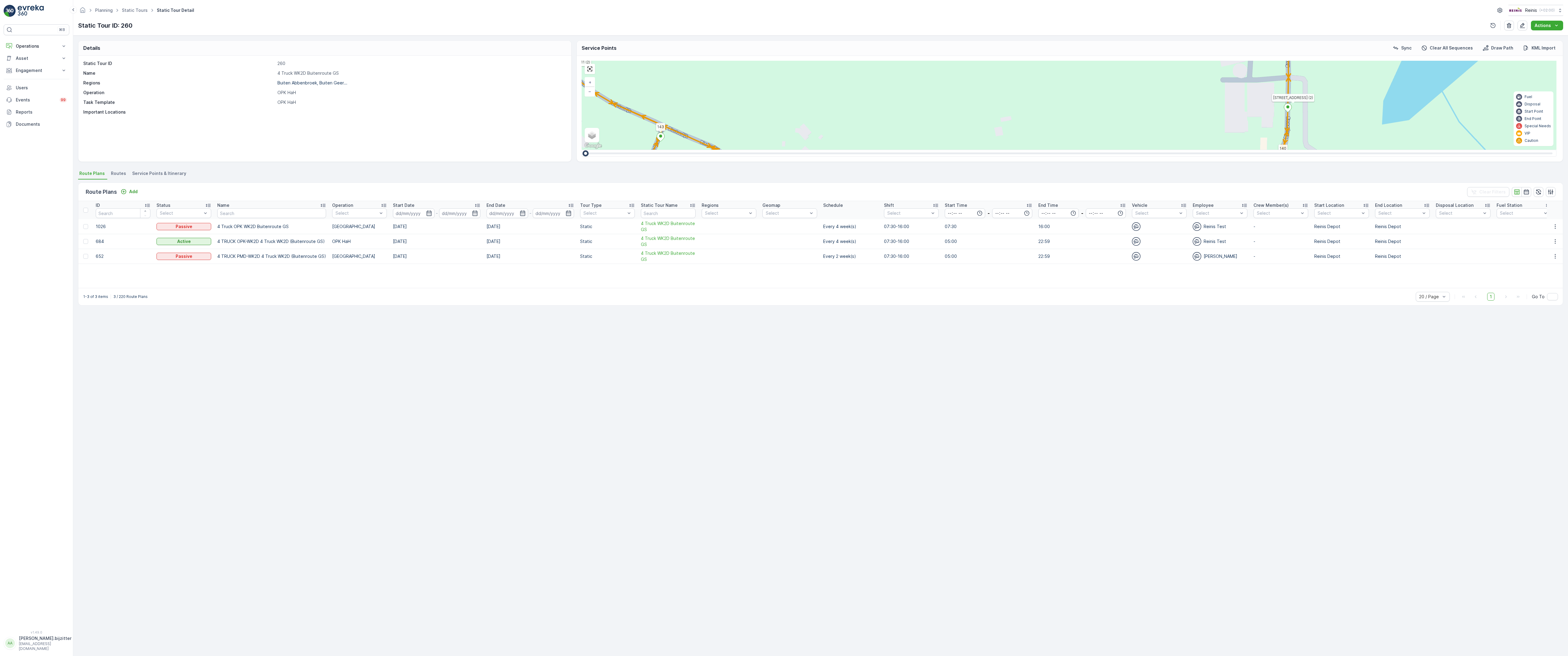
drag, startPoint x: 946, startPoint y: 453, endPoint x: 826, endPoint y: 376, distance: 142.6
click at [826, 150] on div "2 2 2 2 3 2 2 2 7 6 2 3 3 2 2 3 2 2 2 2 5 2 2 2 2 2 2 2 2 2 2 2 2 2 2 2 2 2 2 2…" at bounding box center [1069, 105] width 975 height 89
click at [807, 194] on span "3" at bounding box center [808, 195] width 2 height 4
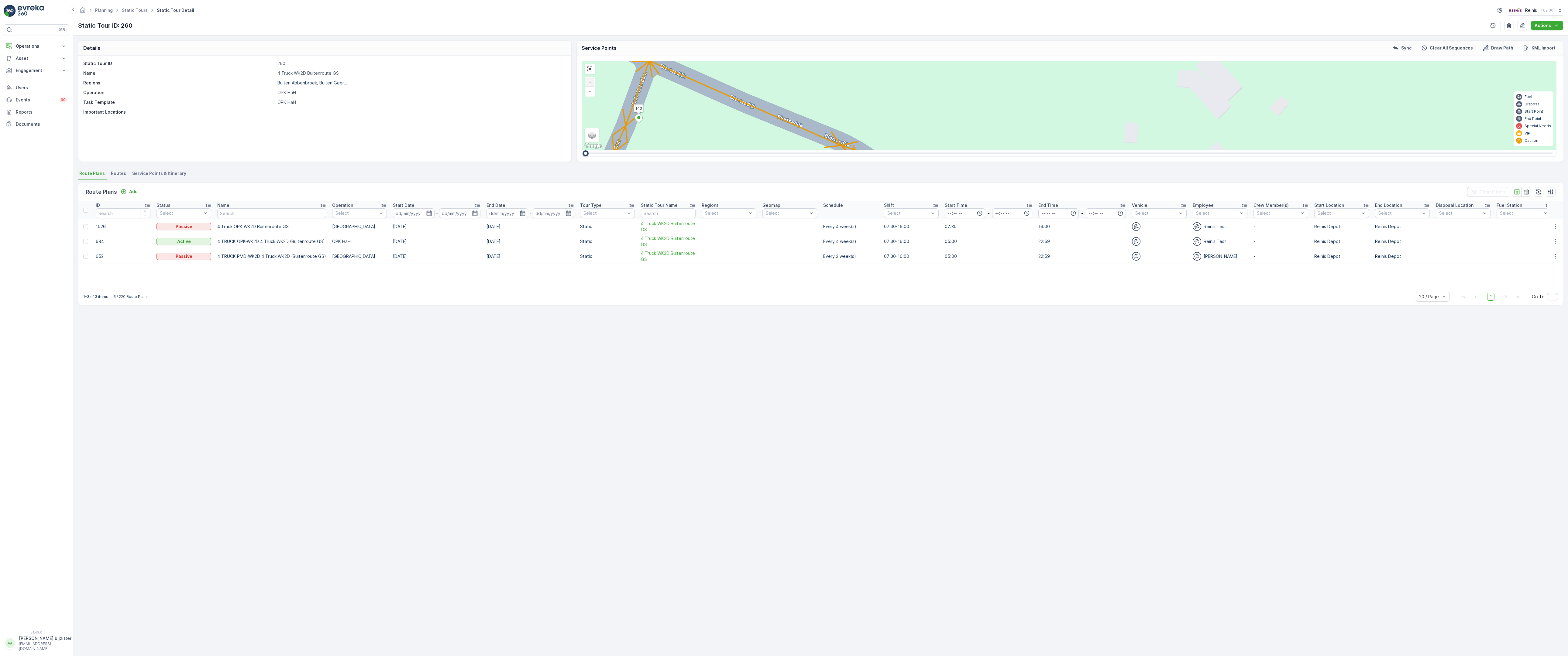
drag, startPoint x: 879, startPoint y: 408, endPoint x: 87, endPoint y: 178, distance: 824.7
click at [582, 150] on div "2 2 2 6 3 3 2 3 2 2 2 2 2 2 2 2 2 222 213 [STREET_ADDRESS] 3214 LM 209 Breedewe…" at bounding box center [1069, 105] width 975 height 89
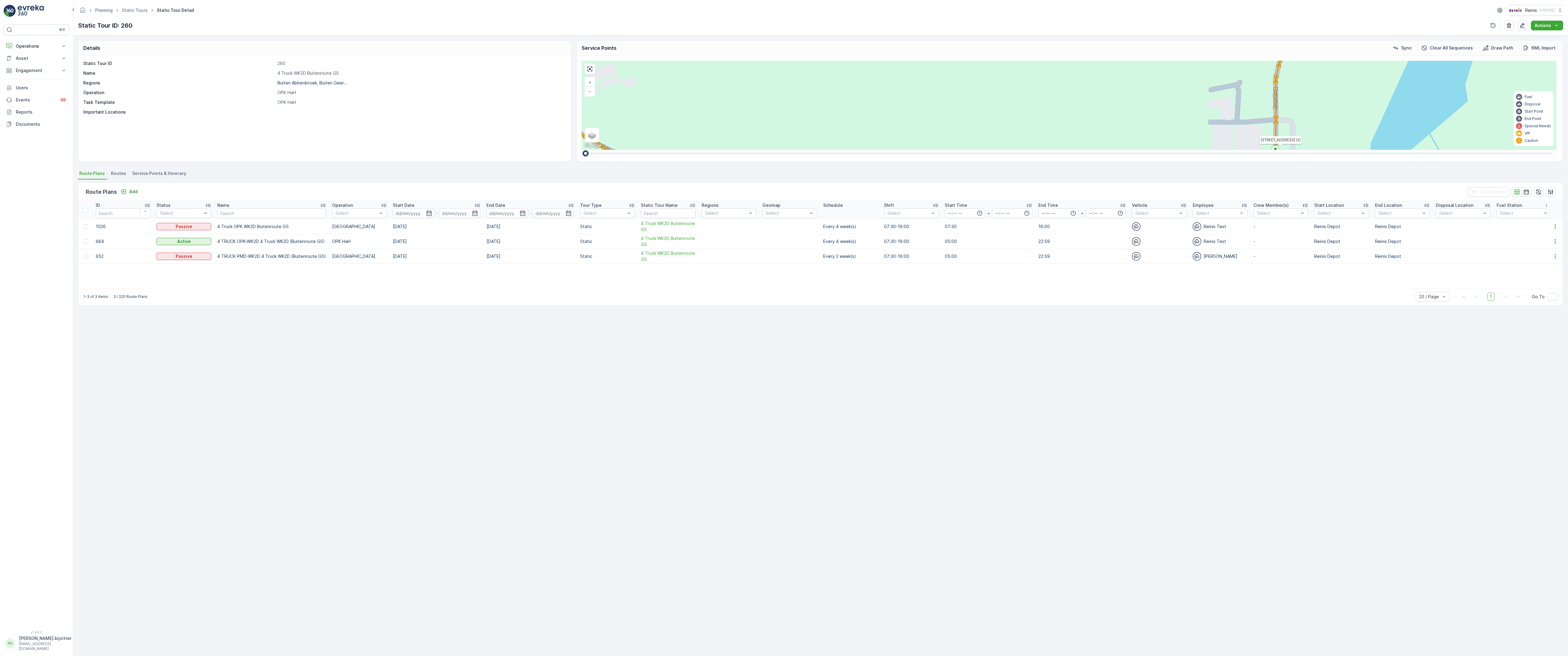
drag, startPoint x: 979, startPoint y: 389, endPoint x: 837, endPoint y: 343, distance: 149.3
click at [837, 150] on div "2 2 2 2 3 2 2 2 7 6 2 3 3 2 2 3 2 2 2 2 5 2 2 2 2 2 2 2 2 2 2 2 2 2 2 2 2 2 2 2…" at bounding box center [1069, 105] width 975 height 89
click at [789, 232] on div "3" at bounding box center [796, 238] width 12 height 12
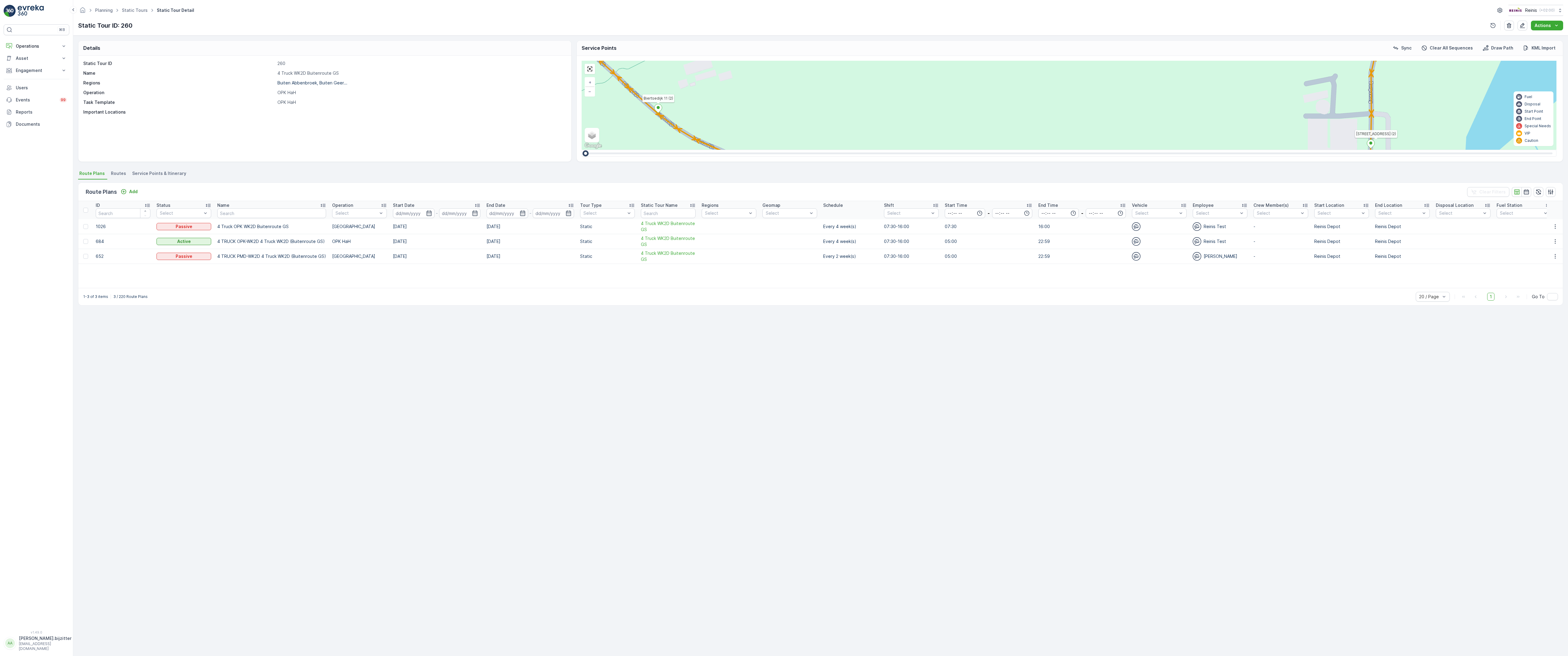
drag, startPoint x: 993, startPoint y: 475, endPoint x: 578, endPoint y: 276, distance: 460.2
click at [582, 150] on div "2 2 2 2 3 2 2 2 7 6 2 3 3 2 2 3 2 2 2 2 5 2 2 2 2 2 2 2 2 2 2 2 2 2 2 2 2 2 2 2…" at bounding box center [1069, 105] width 975 height 89
click at [881, 228] on span "3" at bounding box center [883, 229] width 2 height 4
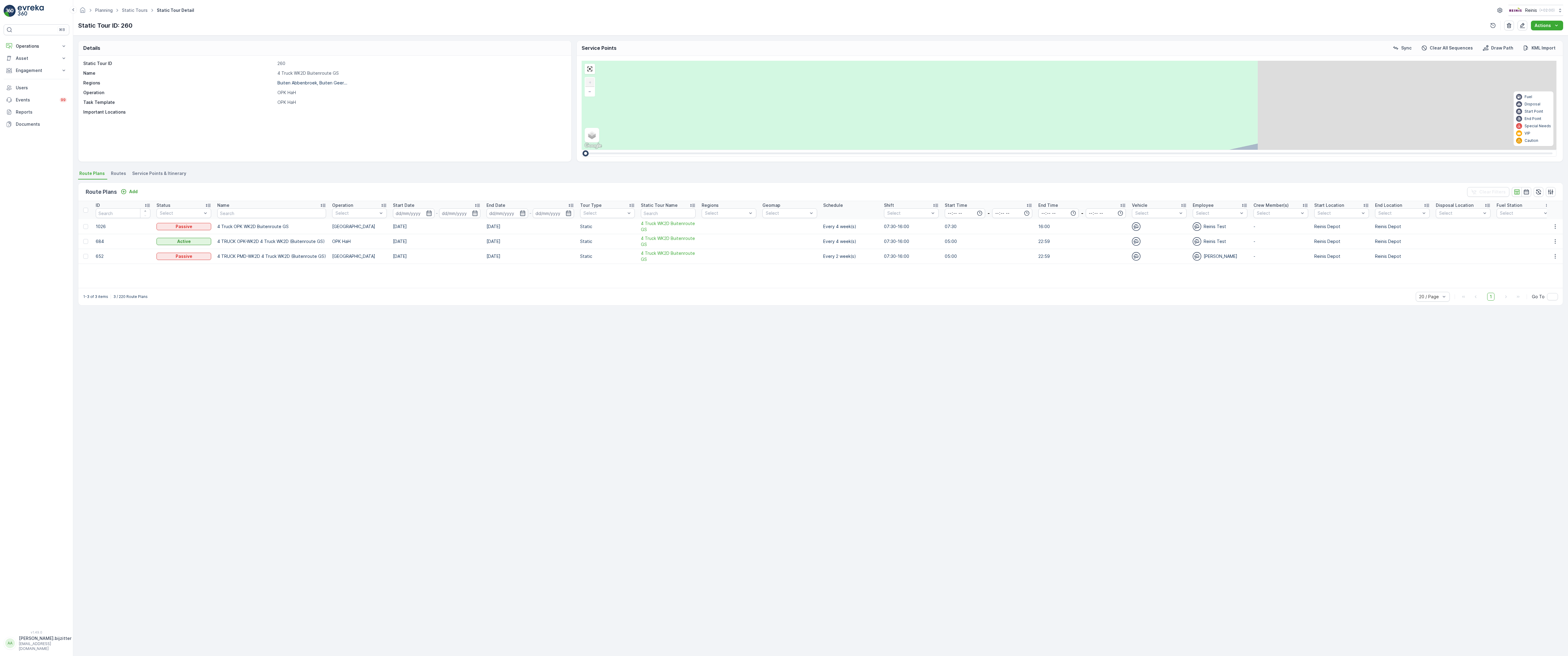
drag, startPoint x: 1541, startPoint y: 435, endPoint x: 245, endPoint y: 257, distance: 1308.2
click at [582, 150] on div "2 2 2 6 3 3 2 3 2 2 2 2 2 2 2 2 2 222 213 [STREET_ADDRESS] 3214 LM 209 Breedewe…" at bounding box center [1069, 105] width 975 height 89
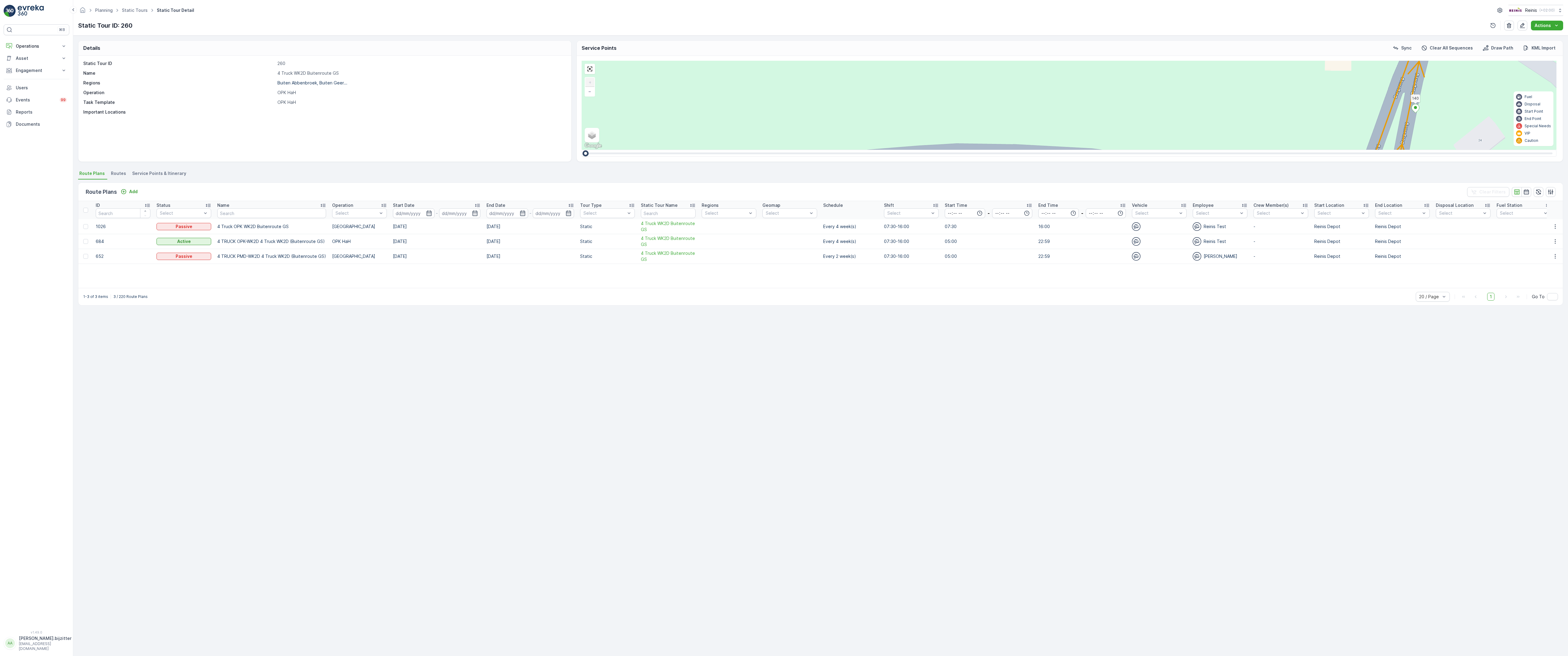
drag, startPoint x: 1103, startPoint y: 199, endPoint x: 559, endPoint y: 237, distance: 545.3
click at [582, 150] on div "2 2 2 6 3 3 2 3 2 2 2 2 2 2 2 2 2 222 213 [STREET_ADDRESS] 3214 LM 209 Breedewe…" at bounding box center [1069, 105] width 975 height 89
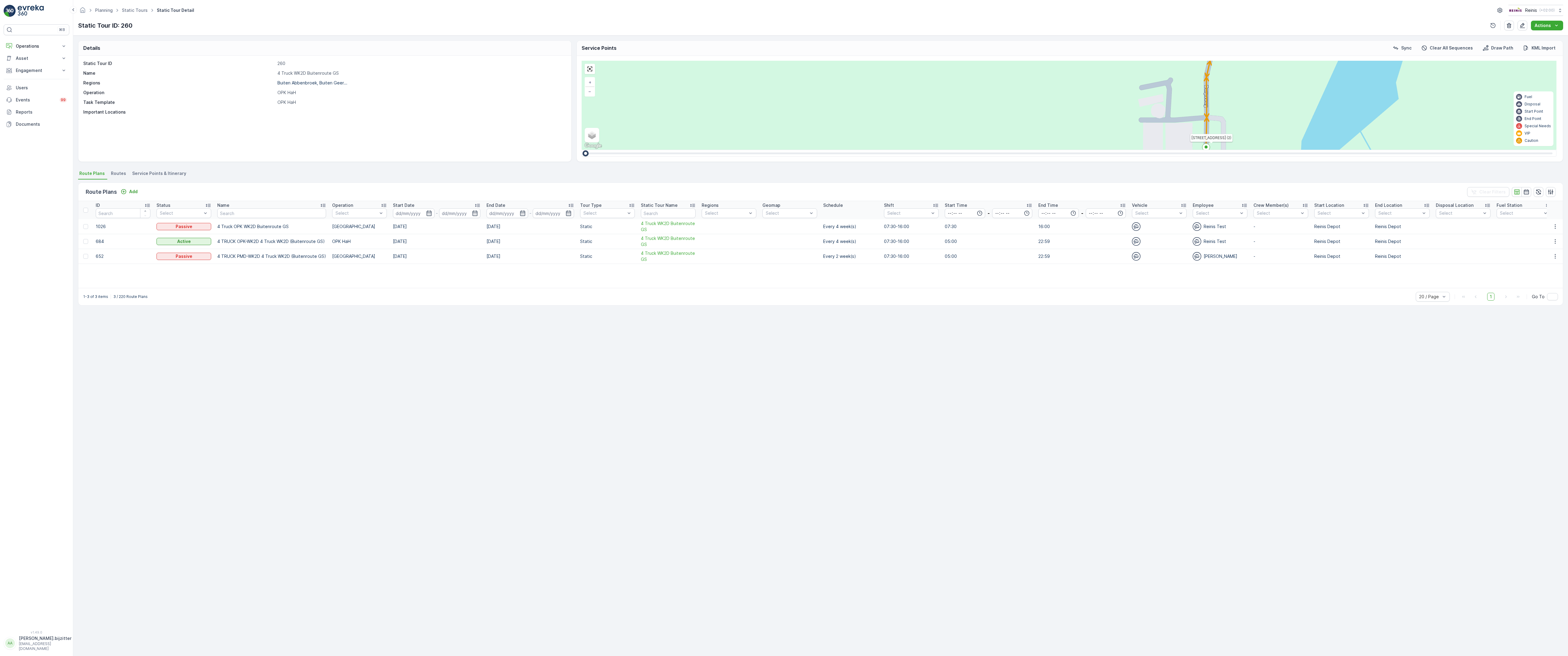
drag, startPoint x: 795, startPoint y: 403, endPoint x: 687, endPoint y: 344, distance: 123.1
click at [687, 150] on div "2 2 2 2 3 2 2 2 7 6 2 3 3 2 2 3 2 2 2 2 5 2 2 2 2 2 2 2 2 2 2 2 2 2 2 2 2 2 2 2…" at bounding box center [1069, 105] width 975 height 89
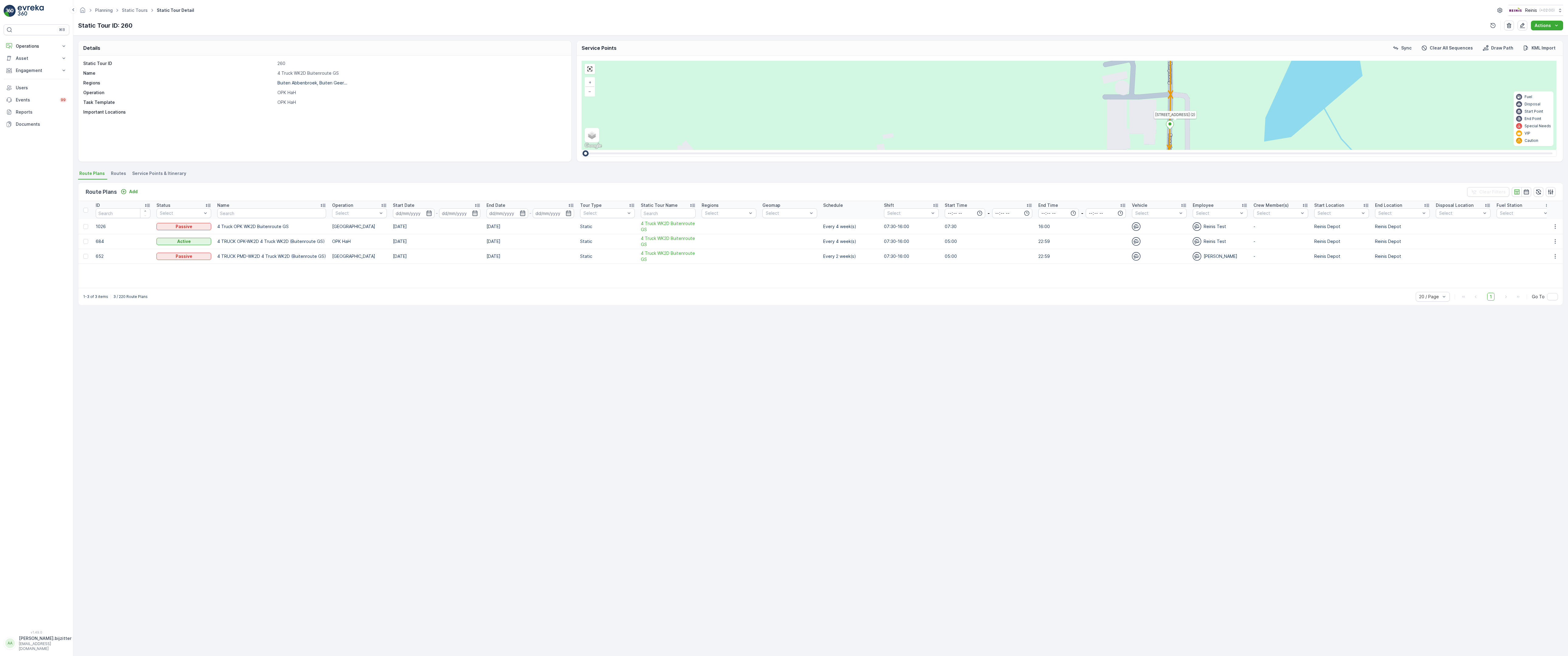
click at [1448, 508] on span "2" at bounding box center [1449, 509] width 2 height 4
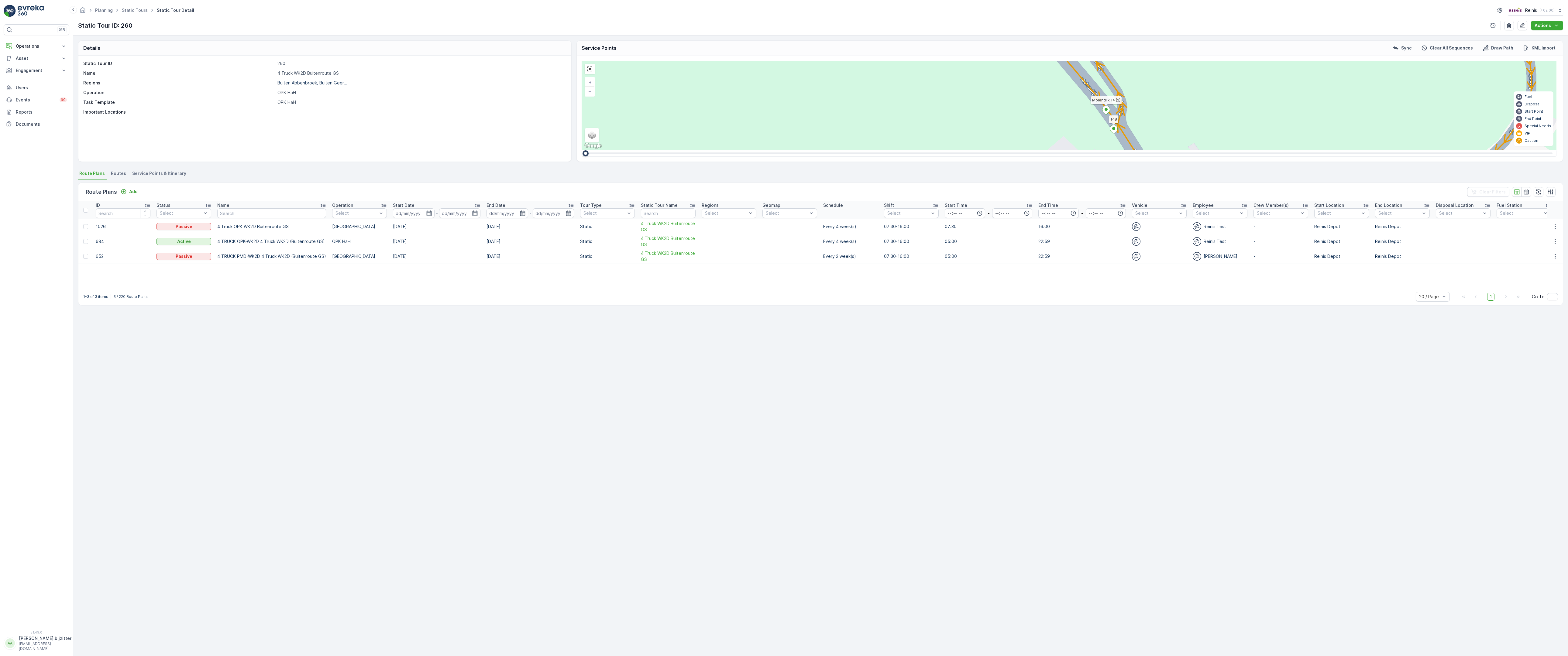
drag, startPoint x: 453, startPoint y: 525, endPoint x: 631, endPoint y: 405, distance: 214.7
click at [631, 150] on div "2 2 2 2 2 2 6 3 3 2 3 2 2 3 2 2 2 4 2 2 2 2 2 2 2 2 2 2 222 213 [STREET_ADDRESS…" at bounding box center [1069, 105] width 975 height 89
click at [1246, 357] on div "2" at bounding box center [1250, 361] width 9 height 9
click at [582, 150] on div "2 2 2 2 2 2 6 3 3 2 3 2 2 3 2 2 2 4 2 2 2 2 2 2 2 2 2 2 222 213 [STREET_ADDRESS…" at bounding box center [1069, 105] width 975 height 89
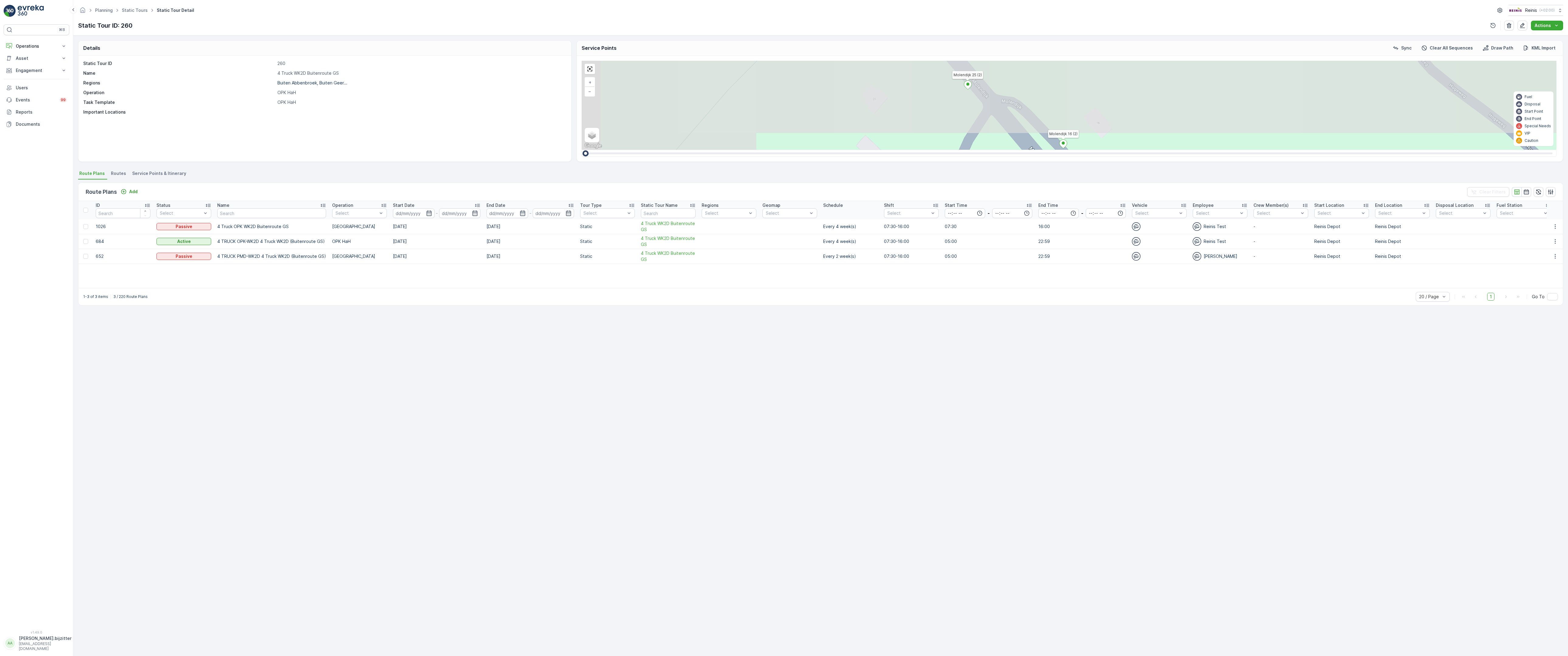
drag, startPoint x: 534, startPoint y: 180, endPoint x: 598, endPoint y: 388, distance: 217.6
click at [598, 150] on div "2 2 2 2 2 2 6 3 3 2 3 2 2 3 2 2 2 4 2 2 2 2 2 2 2 2 2 2 222 213 [STREET_ADDRESS…" at bounding box center [1069, 105] width 975 height 89
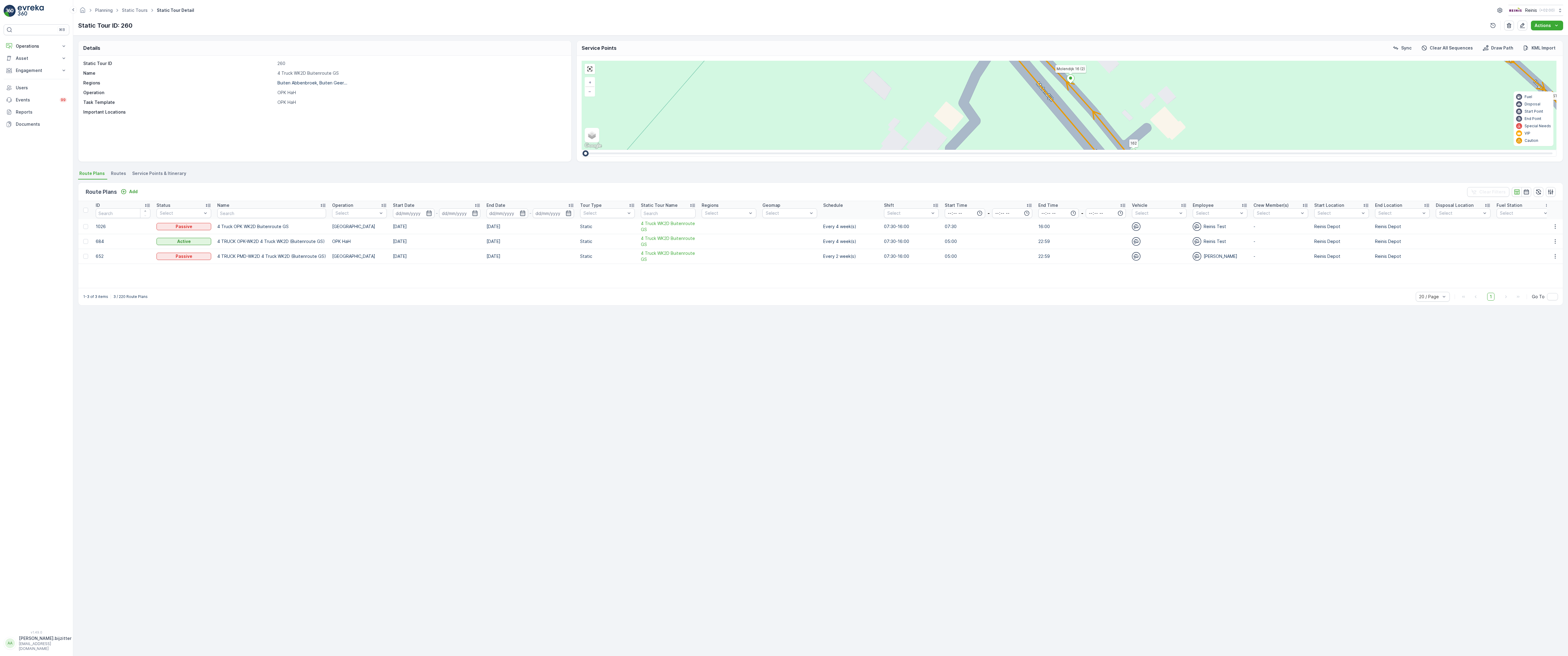
drag, startPoint x: 716, startPoint y: 554, endPoint x: 726, endPoint y: 478, distance: 76.7
click at [724, 150] on div "2 2 2 2 2 2 6 3 3 2 3 2 2 3 2 2 2 4 2 2 2 2 2 2 2 2 2 2 222 213 Schoutsweg 2 32…" at bounding box center [1069, 105] width 975 height 89
click at [738, 150] on div "2 2 2 2 2 2 6 3 3 2 3 2 2 3 2 2 2 4 2 2 2 2 2 2 2 2 2 2 222 213 Schoutsweg 2 32…" at bounding box center [1069, 105] width 975 height 89
click at [1317, 496] on div "2" at bounding box center [1321, 500] width 9 height 9
drag, startPoint x: 688, startPoint y: 585, endPoint x: 712, endPoint y: 494, distance: 94.1
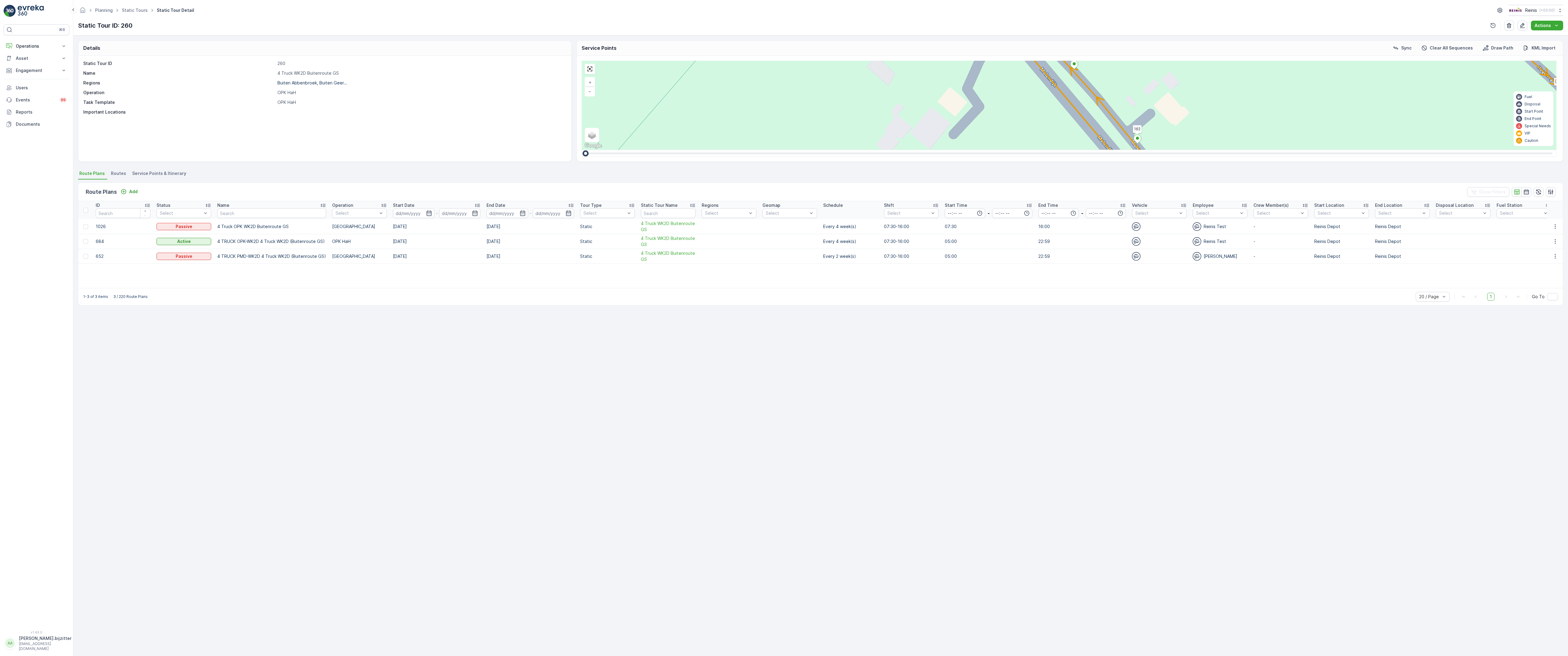
click at [711, 150] on div "2 2 2 2 2 2 6 3 3 2 3 2 2 3 2 2 2 4 2 2 2 2 2 2 2 2 2 2 222 213 Schoutsweg 2 32…" at bounding box center [1069, 105] width 975 height 89
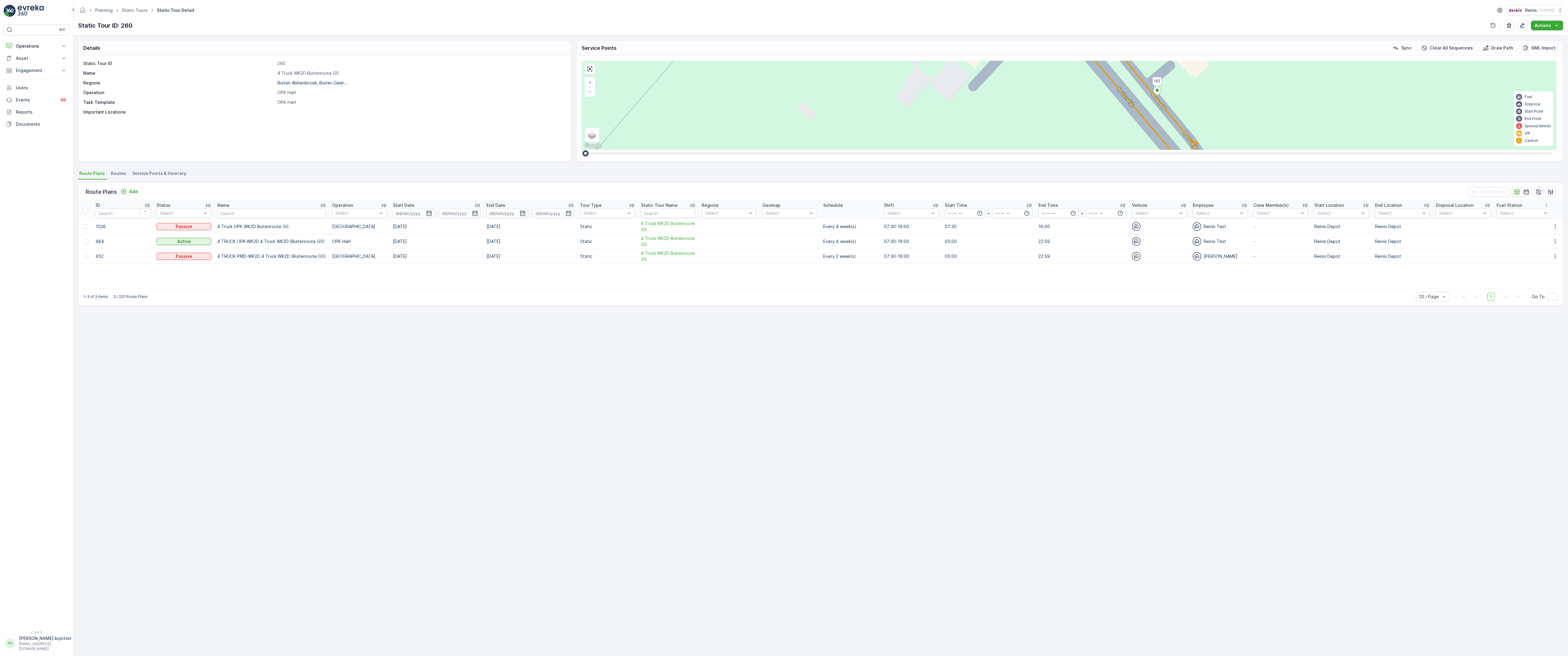
click at [1247, 482] on div "2" at bounding box center [1251, 486] width 9 height 9
click at [1156, 544] on div "2" at bounding box center [1160, 548] width 9 height 9
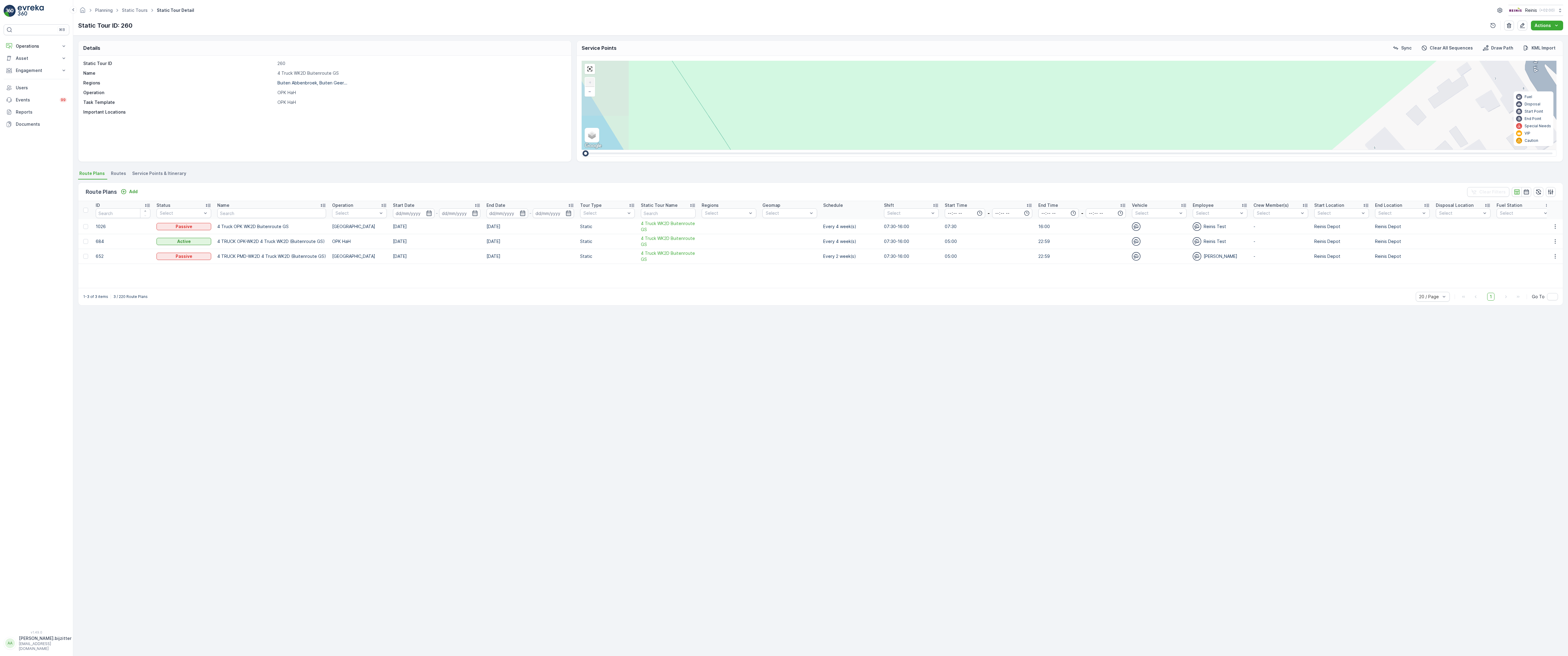
drag, startPoint x: 619, startPoint y: 500, endPoint x: 707, endPoint y: 379, distance: 149.6
click at [707, 150] on div "2 2 2 6 3 3 2 3 2 2 2 2 2 2 2 2 2 222 213 [STREET_ADDRESS] 3214 LM 209 Breedewe…" at bounding box center [1069, 105] width 975 height 89
drag, startPoint x: 855, startPoint y: 351, endPoint x: 723, endPoint y: 501, distance: 199.8
click at [723, 150] on div "2 2 2 6 3 3 2 3 2 2 2 2 2 2 2 2 2 222 213 [STREET_ADDRESS] 3214 LM 209 Breedewe…" at bounding box center [1069, 105] width 975 height 89
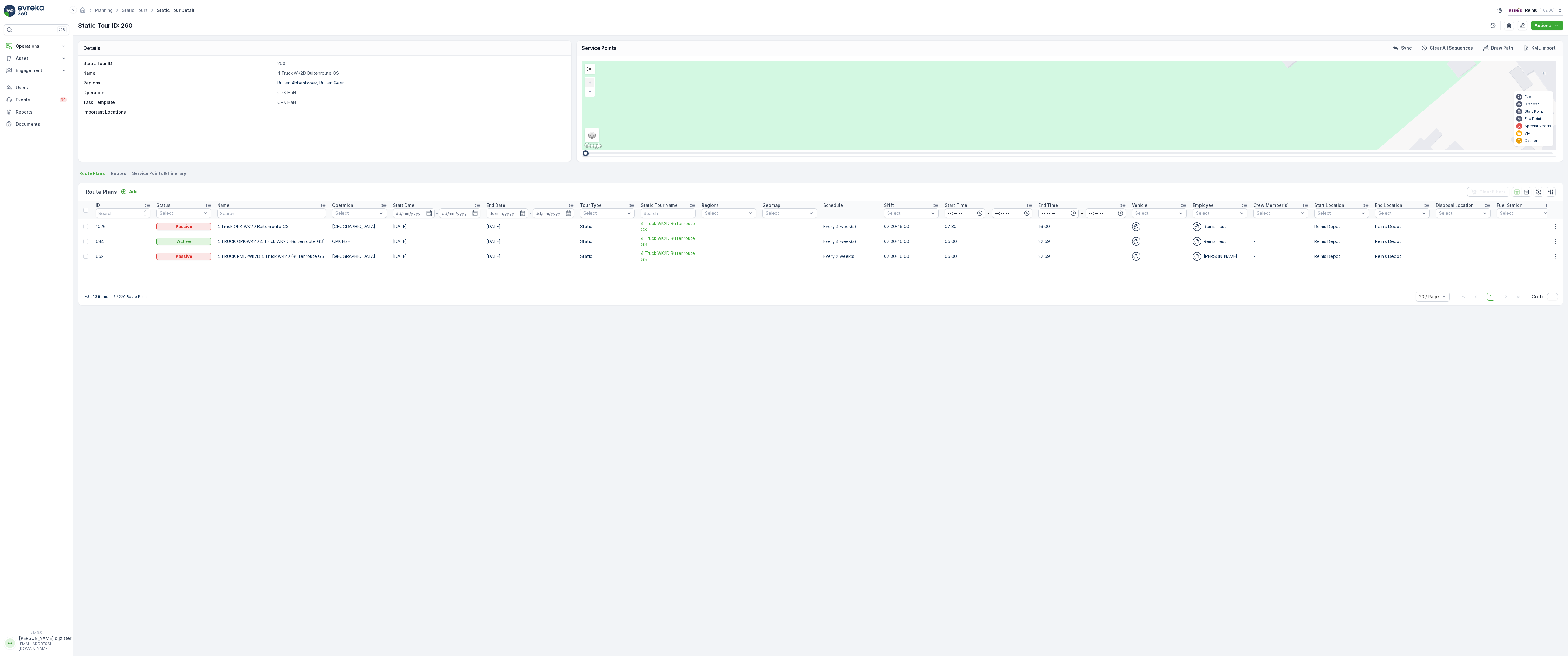
click at [1095, 150] on div "2 2 2 6 3 3 2 3 2 2 2 2 2 2 2 2 2 222 213 [STREET_ADDRESS] 3214 LM 209 Breedewe…" at bounding box center [1069, 105] width 975 height 89
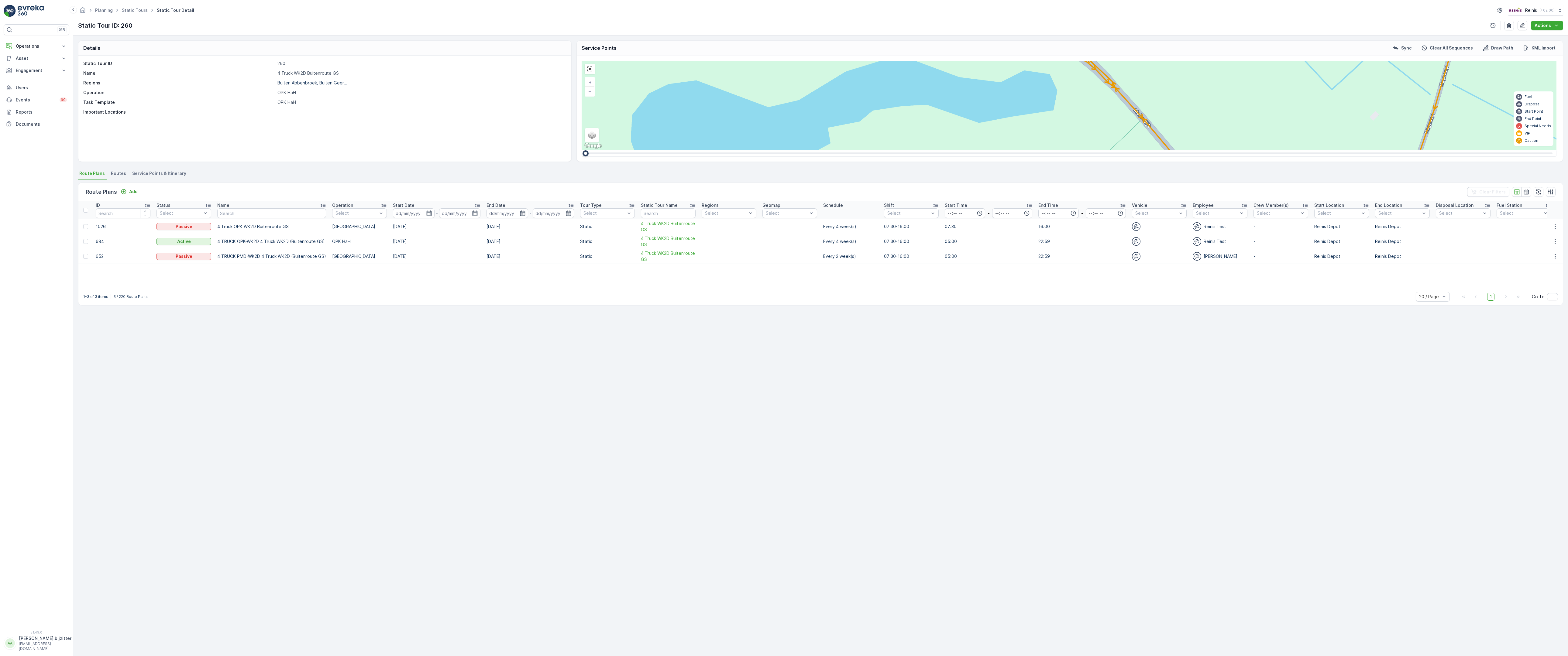
drag, startPoint x: 846, startPoint y: 438, endPoint x: 718, endPoint y: 459, distance: 129.7
click at [718, 150] on div "2 2 2 2 3 2 2 2 7 6 2 3 3 2 2 3 2 2 2 2 5 2 2 2 2 2 2 2 2 2 2 2 2 2 2 2 2 2 2 2…" at bounding box center [1069, 105] width 975 height 89
click at [1315, 444] on div "2" at bounding box center [1320, 448] width 9 height 9
click at [786, 150] on div "2 2 2 2 3 2 2 2 7 6 2 3 3 2 2 3 2 2 2 2 5 2 2 2 2 2 2 2 2 2 2 2 2 2 2 2 2 2 2 2…" at bounding box center [1069, 105] width 975 height 89
click at [1366, 422] on span "2" at bounding box center [1367, 424] width 2 height 4
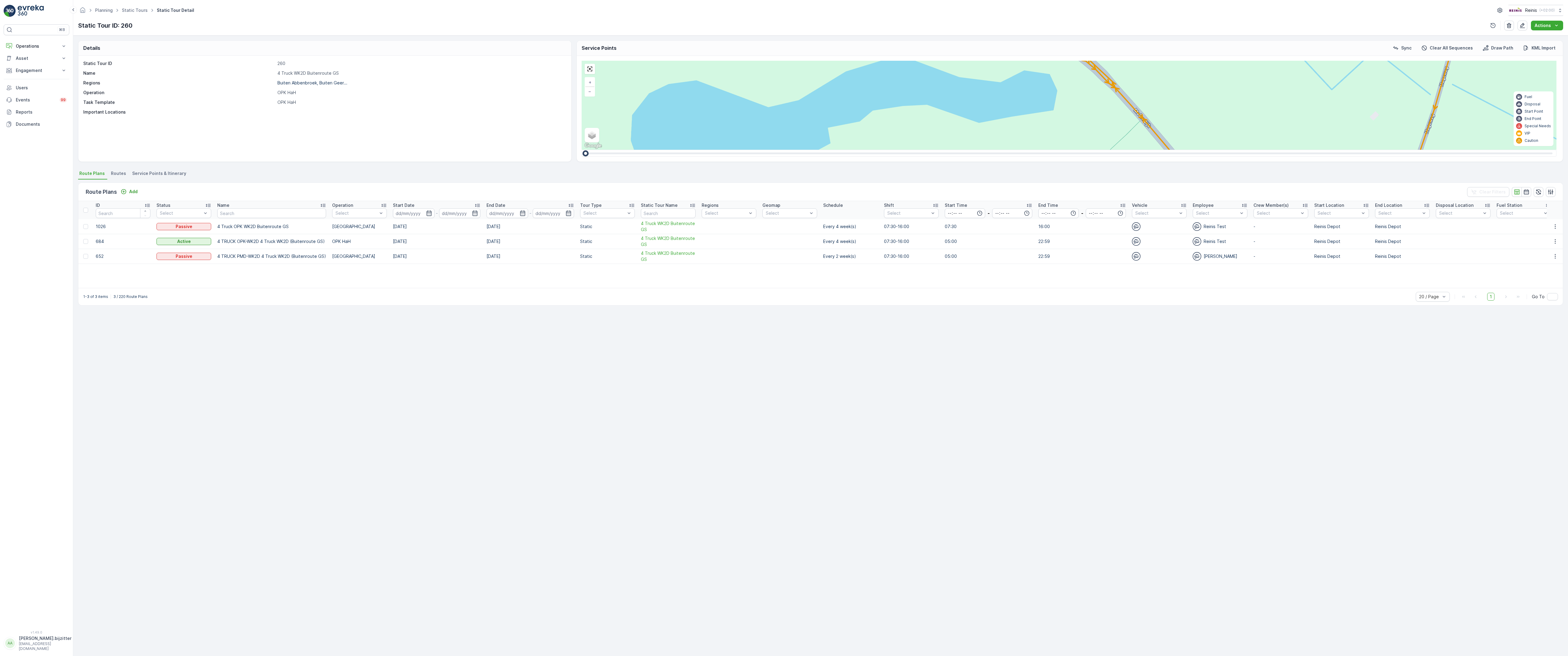
click at [1273, 476] on div "3" at bounding box center [1278, 481] width 9 height 9
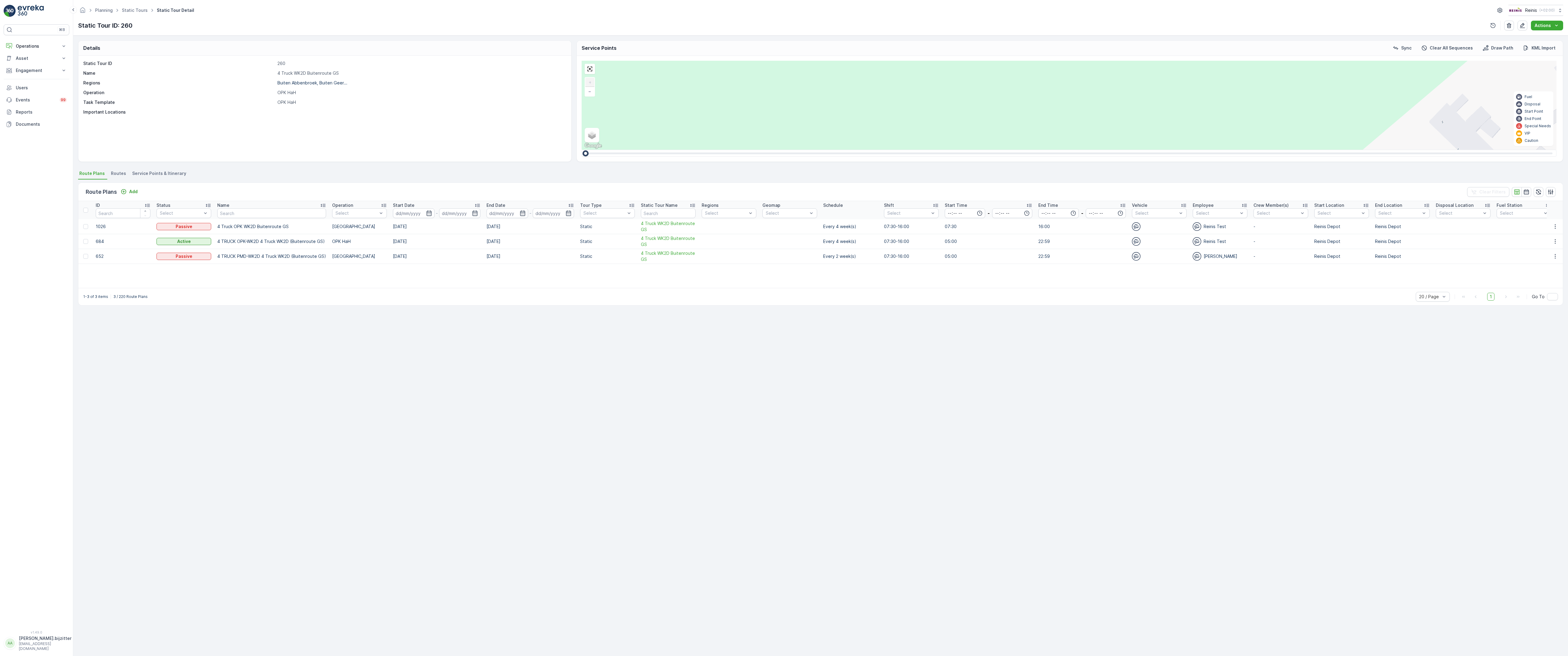
click at [1525, 255] on div "2" at bounding box center [1530, 259] width 9 height 9
click at [1568, 252] on span "2" at bounding box center [1582, 254] width 2 height 4
click at [1568, 248] on icon at bounding box center [1593, 253] width 7 height 9
click at [1568, 248] on icon at bounding box center [1572, 253] width 7 height 9
click at [1568, 248] on icon at bounding box center [1593, 253] width 7 height 9
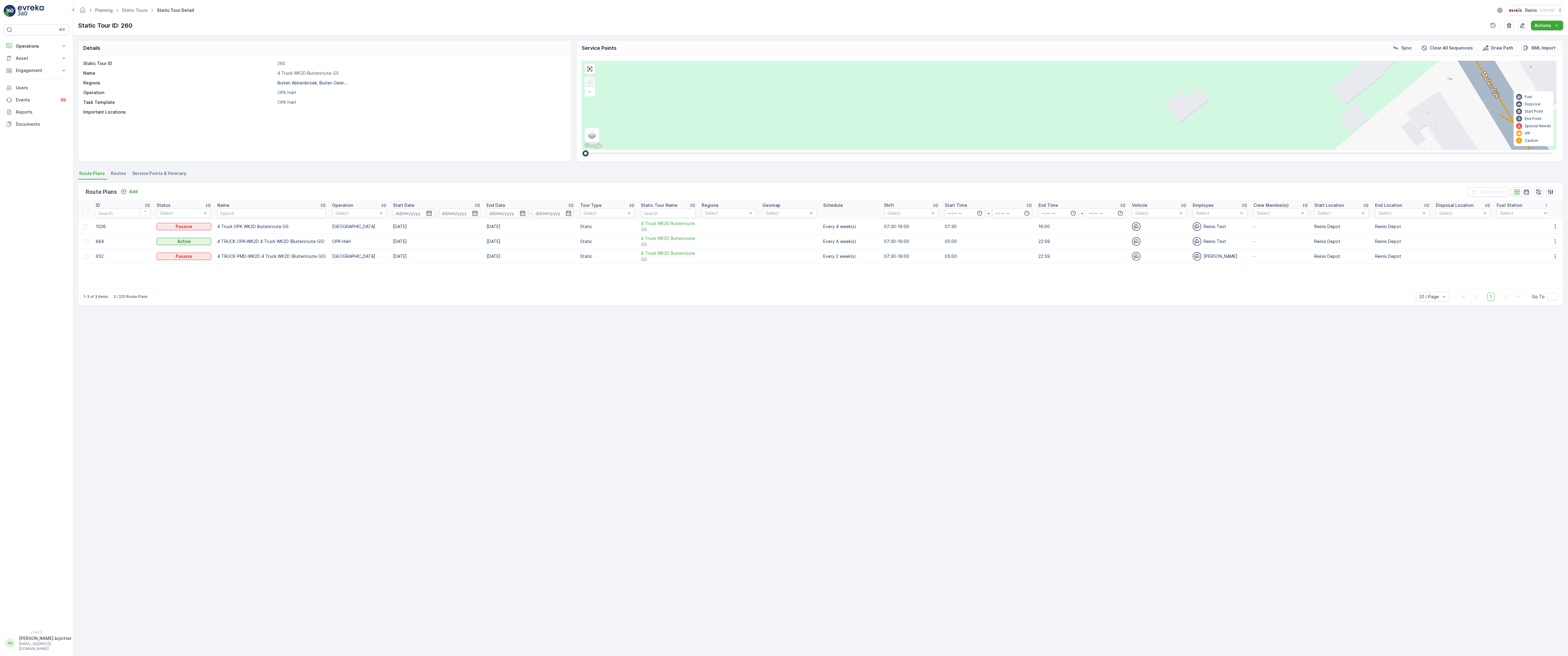
type input "150"
click at [1395, 346] on span "2" at bounding box center [1396, 348] width 2 height 4
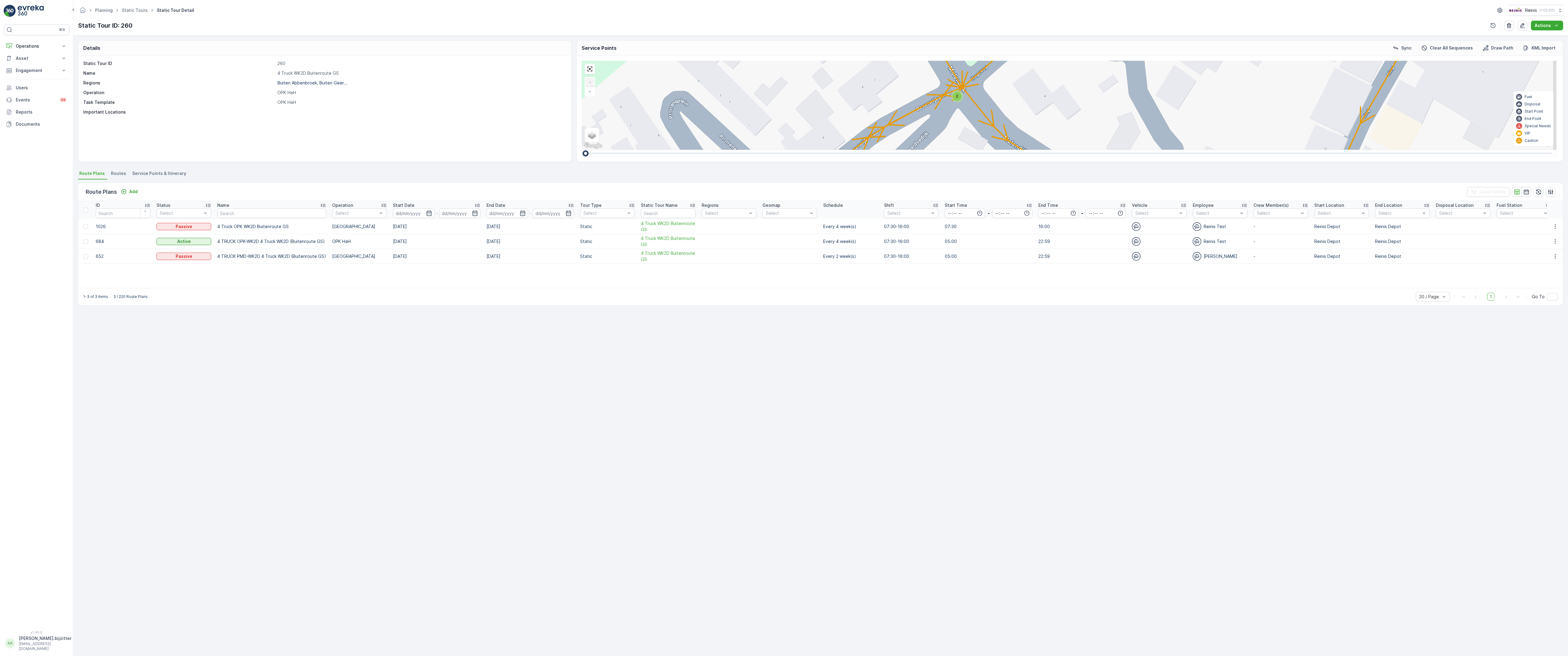
drag, startPoint x: 1204, startPoint y: 511, endPoint x: 514, endPoint y: 351, distance: 708.3
click at [582, 150] on div "2 2 2 6 3 3 2 3 2 2 2 2 2 2 2 2 2 222 213 [STREET_ADDRESS] 3214 LM 209 Breedewe…" at bounding box center [1069, 105] width 975 height 89
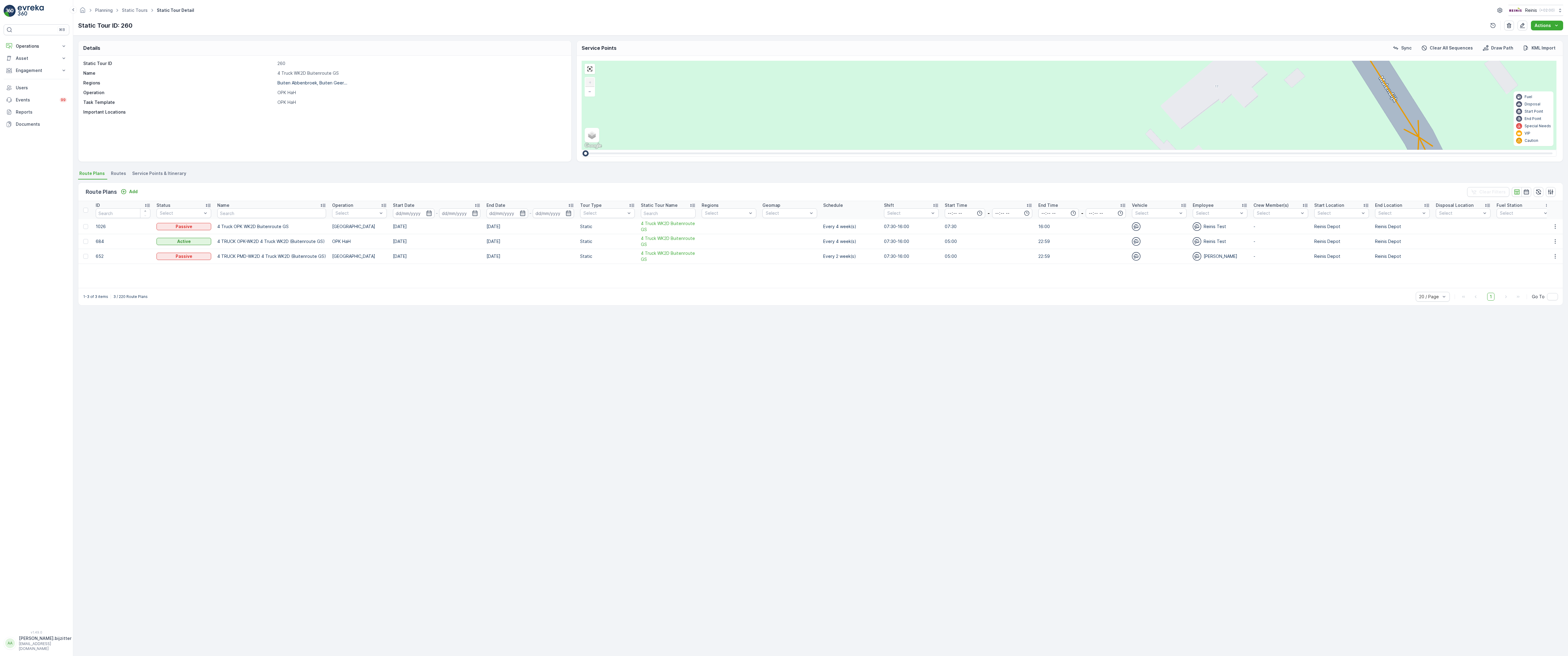
drag, startPoint x: 1002, startPoint y: 443, endPoint x: 957, endPoint y: 127, distance: 319.2
click at [957, 127] on div "2 2 2 6 3 3 2 3 2 2 2 2 2 2 2 2 2 222 213 [STREET_ADDRESS] 3214 LM 209 Breedewe…" at bounding box center [1069, 105] width 975 height 89
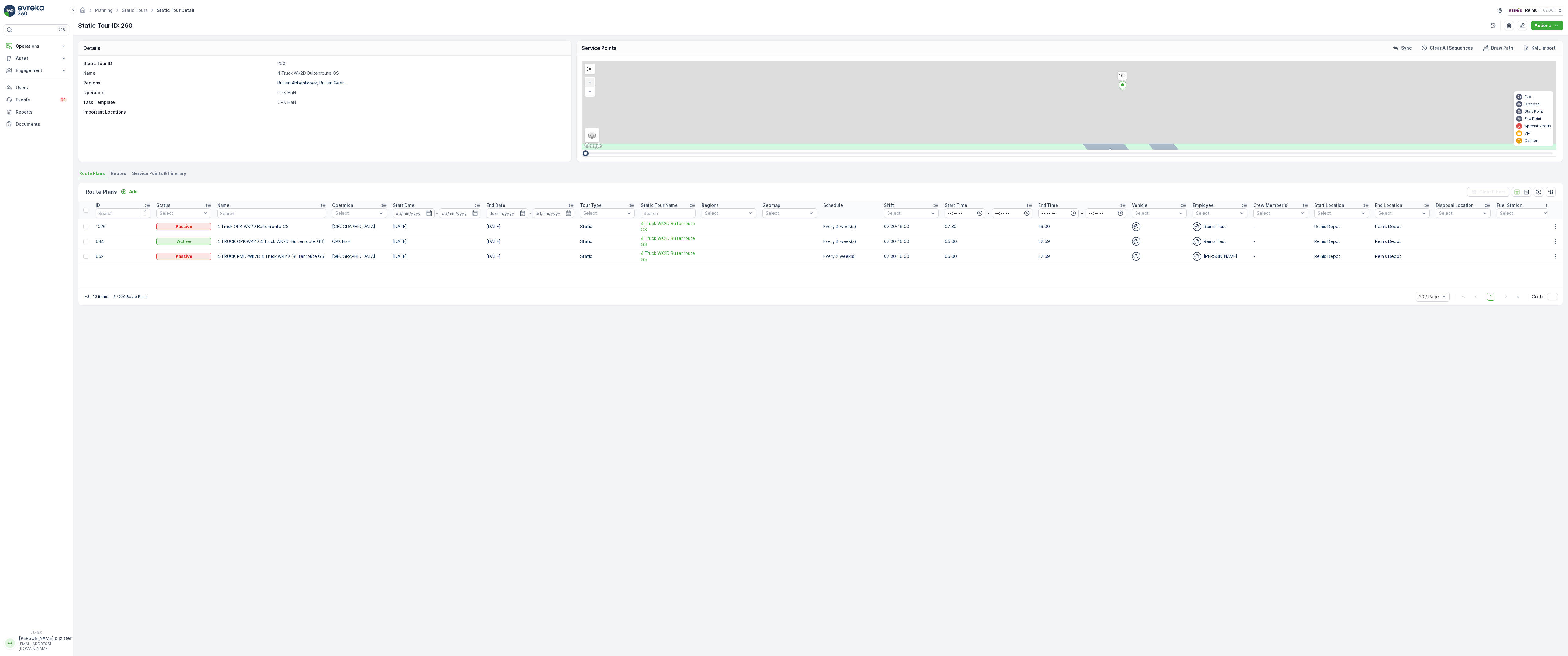
drag, startPoint x: 1083, startPoint y: 327, endPoint x: 958, endPoint y: 537, distance: 244.4
click at [972, 150] on div "2 2 2 6 3 3 2 3 2 2 2 2 2 2 2 2 2 222 213 [STREET_ADDRESS] 3214 LM 209 Breedewe…" at bounding box center [1069, 105] width 975 height 89
drag, startPoint x: 968, startPoint y: 420, endPoint x: 1033, endPoint y: 599, distance: 190.4
click at [1033, 150] on div "2 2 2 6 3 3 2 3 2 2 2 2 2 2 2 2 2 222 213 [STREET_ADDRESS] 3214 LM 209 Breedewe…" at bounding box center [1069, 105] width 975 height 89
drag, startPoint x: 782, startPoint y: 243, endPoint x: 1048, endPoint y: 593, distance: 439.6
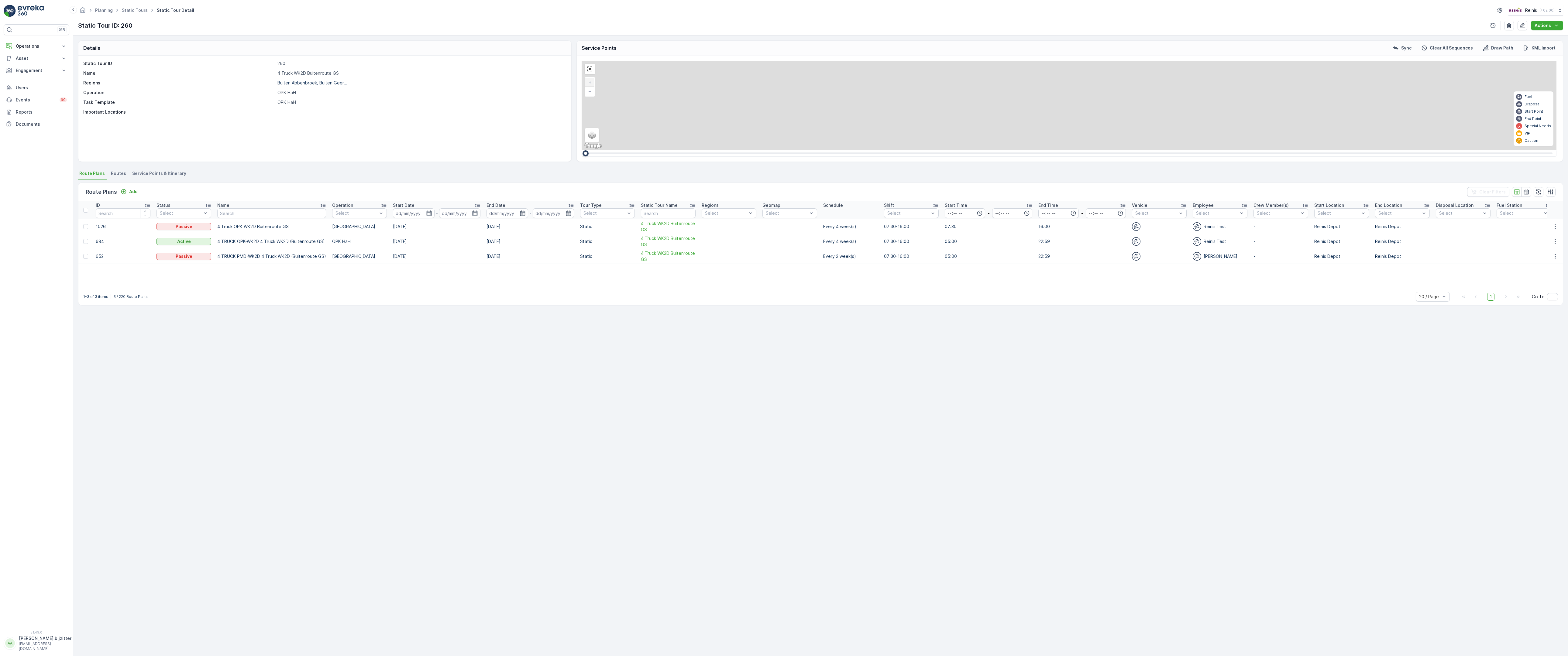
click at [1048, 150] on div "2 2 2 6 3 3 2 3 2 2 2 2 2 2 2 2 2 222 213 [STREET_ADDRESS] 3214 LM 209 Breedewe…" at bounding box center [1069, 105] width 975 height 89
drag, startPoint x: 763, startPoint y: 267, endPoint x: 1314, endPoint y: 587, distance: 637.2
click at [1368, 150] on div "2 2 2 6 3 3 2 3 2 2 2 2 2 2 2 2 2 222 213 [STREET_ADDRESS] 3214 LM 209 Breedewe…" at bounding box center [1069, 105] width 975 height 89
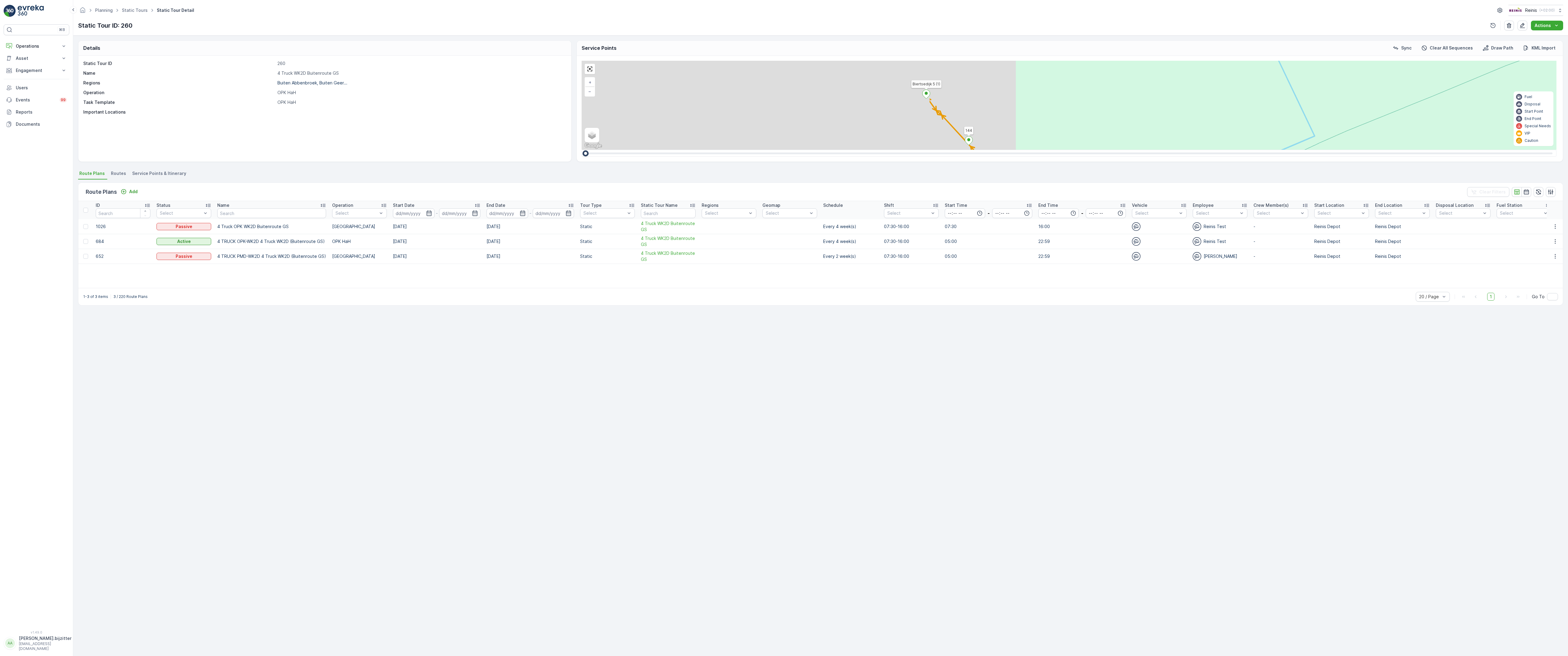
drag, startPoint x: 291, startPoint y: 346, endPoint x: 941, endPoint y: 306, distance: 651.2
click at [941, 150] on div "2 2 2 2 3 2 2 2 7 6 2 3 3 2 2 3 2 2 2 2 5 2 2 2 2 2 2 2 2 2 2 2 2 2 2 2 2 2 2 2…" at bounding box center [1069, 105] width 975 height 89
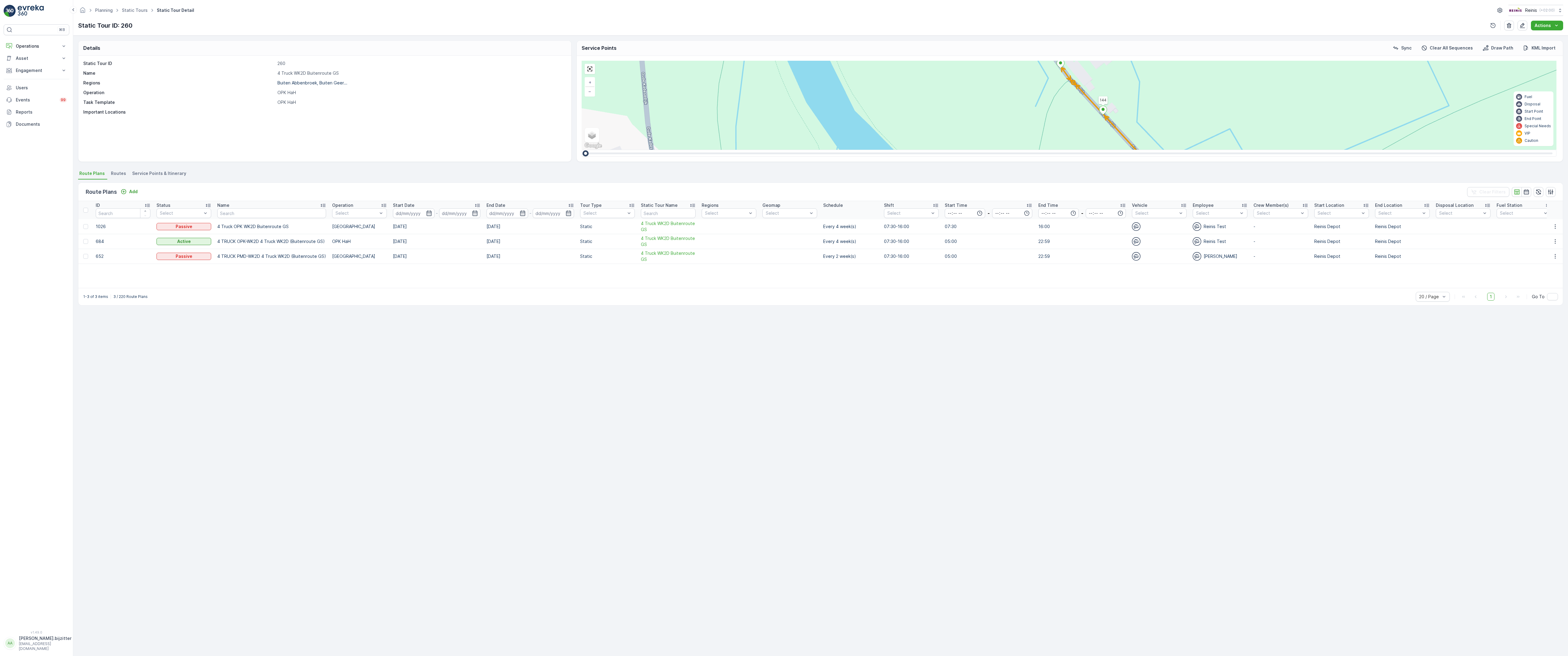
drag, startPoint x: 1200, startPoint y: 448, endPoint x: 562, endPoint y: 285, distance: 658.5
click at [582, 150] on div "2 2 2 2 3 2 2 2 7 6 2 3 3 2 2 3 2 2 2 2 5 2 2 2 2 2 2 2 2 2 2 2 2 2 2 2 2 2 2 2…" at bounding box center [1069, 105] width 975 height 89
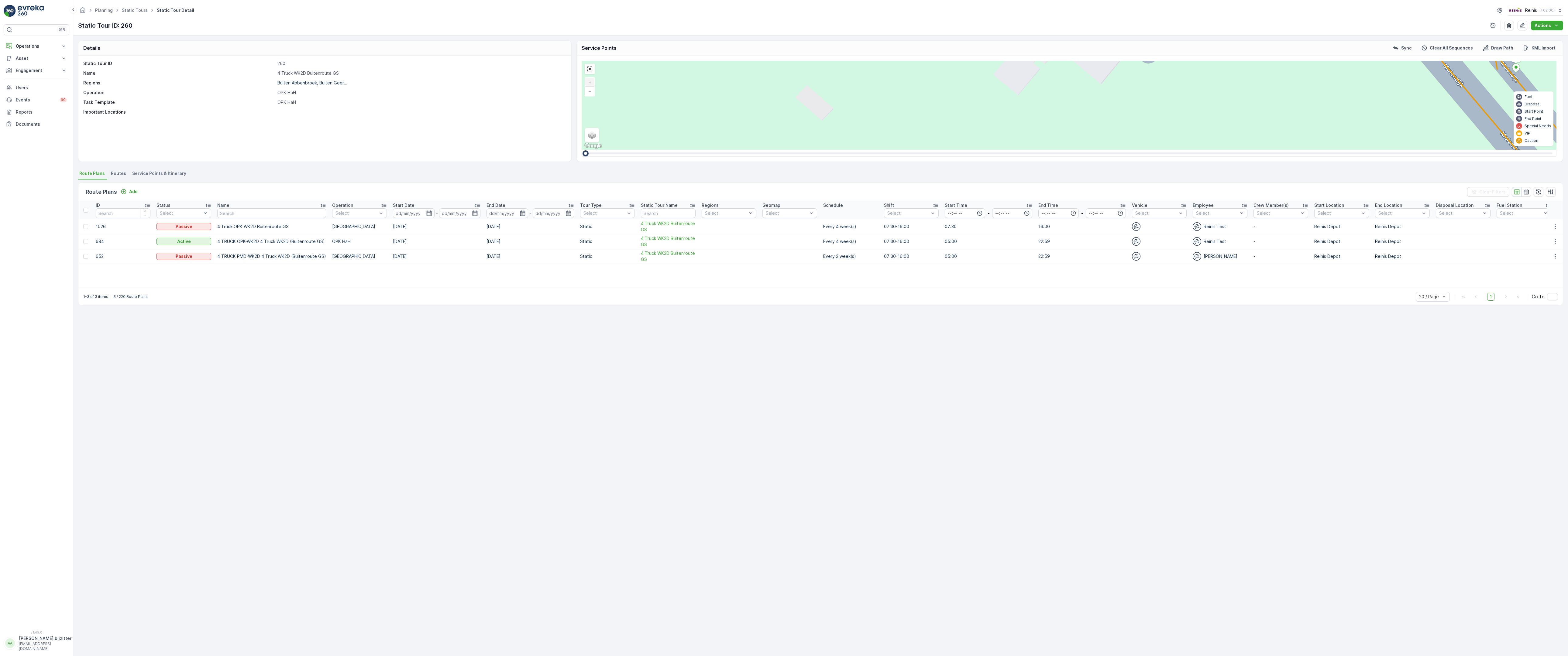
drag, startPoint x: 1293, startPoint y: 527, endPoint x: 1116, endPoint y: 243, distance: 334.6
click at [1116, 150] on div "2 2 2 6 3 3 2 3 2 2 2 2 2 2 2 2 2 222 213 [STREET_ADDRESS] 3214 LM 209 Breedewe…" at bounding box center [1069, 105] width 975 height 89
drag, startPoint x: 1243, startPoint y: 412, endPoint x: 1068, endPoint y: 196, distance: 278.0
click at [1068, 150] on div "2 2 2 6 3 3 2 3 2 2 2 2 2 2 2 2 2 222 213 [STREET_ADDRESS] 3214 LM 209 Breedewe…" at bounding box center [1069, 105] width 975 height 89
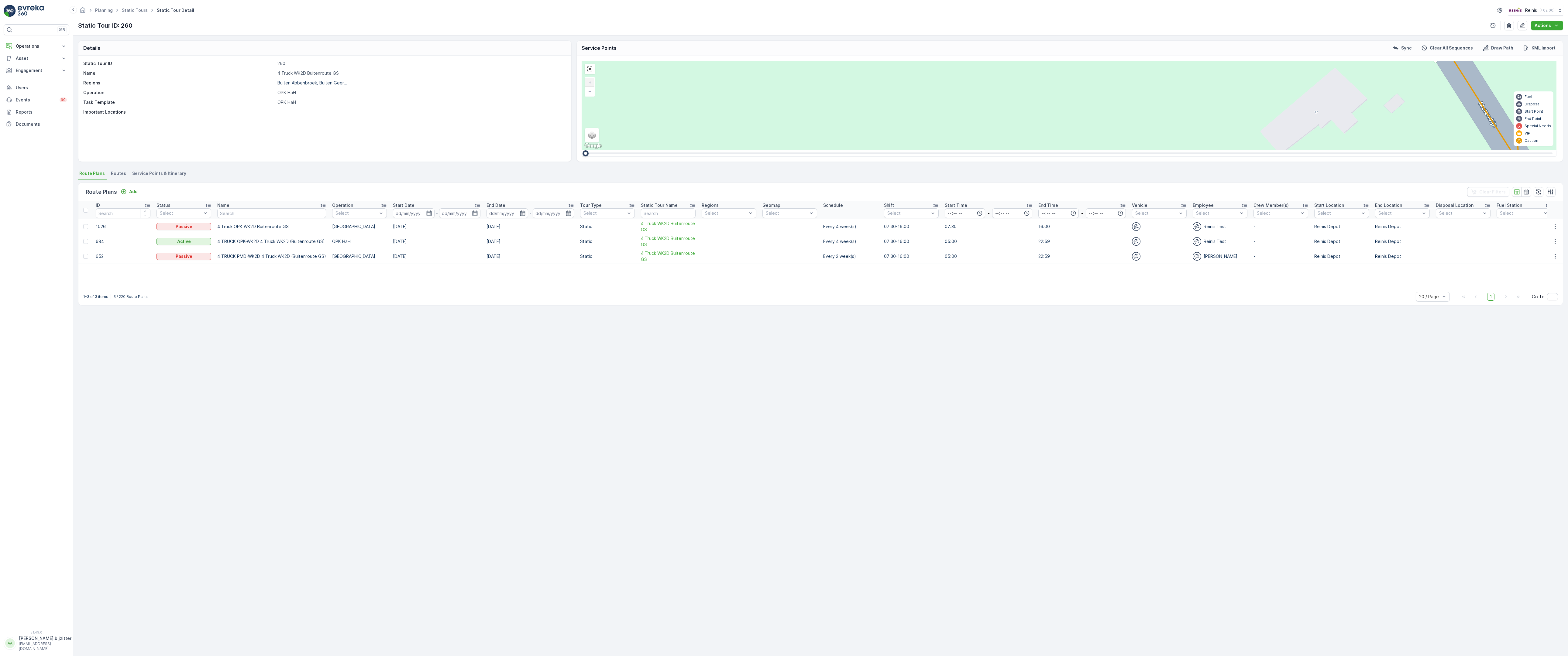
click at [1166, 150] on div "2 2 2 6 3 3 2 3 2 2 2 2 2 2 2 2 2 222 213 [STREET_ADDRESS] 3214 LM 209 Breedewe…" at bounding box center [1069, 105] width 975 height 89
drag, startPoint x: 1171, startPoint y: 309, endPoint x: 1188, endPoint y: 632, distance: 323.4
click at [1188, 150] on div "2 2 2 6 3 3 2 3 2 2 2 2 2 2 2 2 2 222 213 [STREET_ADDRESS] 3214 LM 209 Breedewe…" at bounding box center [1069, 105] width 975 height 89
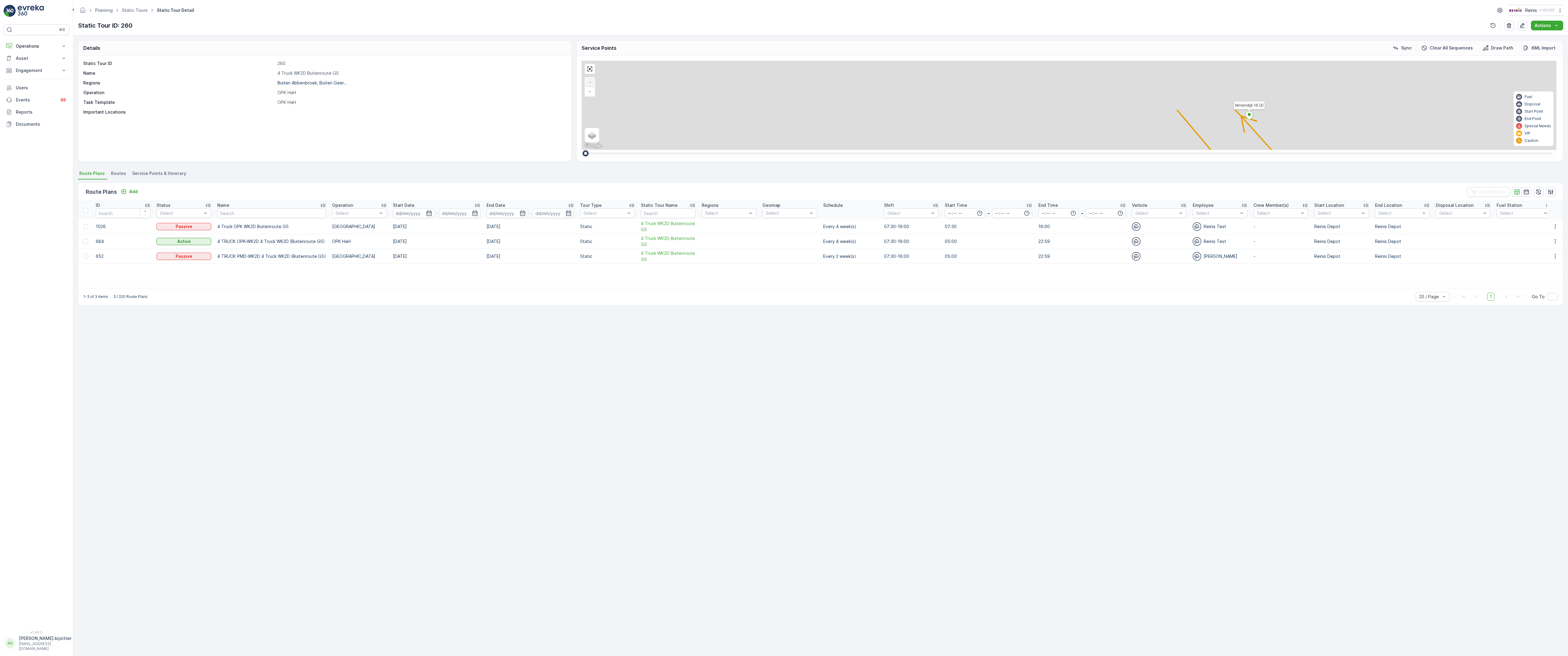
drag, startPoint x: 1011, startPoint y: 281, endPoint x: 1051, endPoint y: 449, distance: 172.7
click at [1051, 150] on div "2 2 2 6 3 3 2 3 2 2 2 2 2 2 2 2 2 222 213 [STREET_ADDRESS] 3214 LM 209 Breedewe…" at bounding box center [1069, 105] width 975 height 89
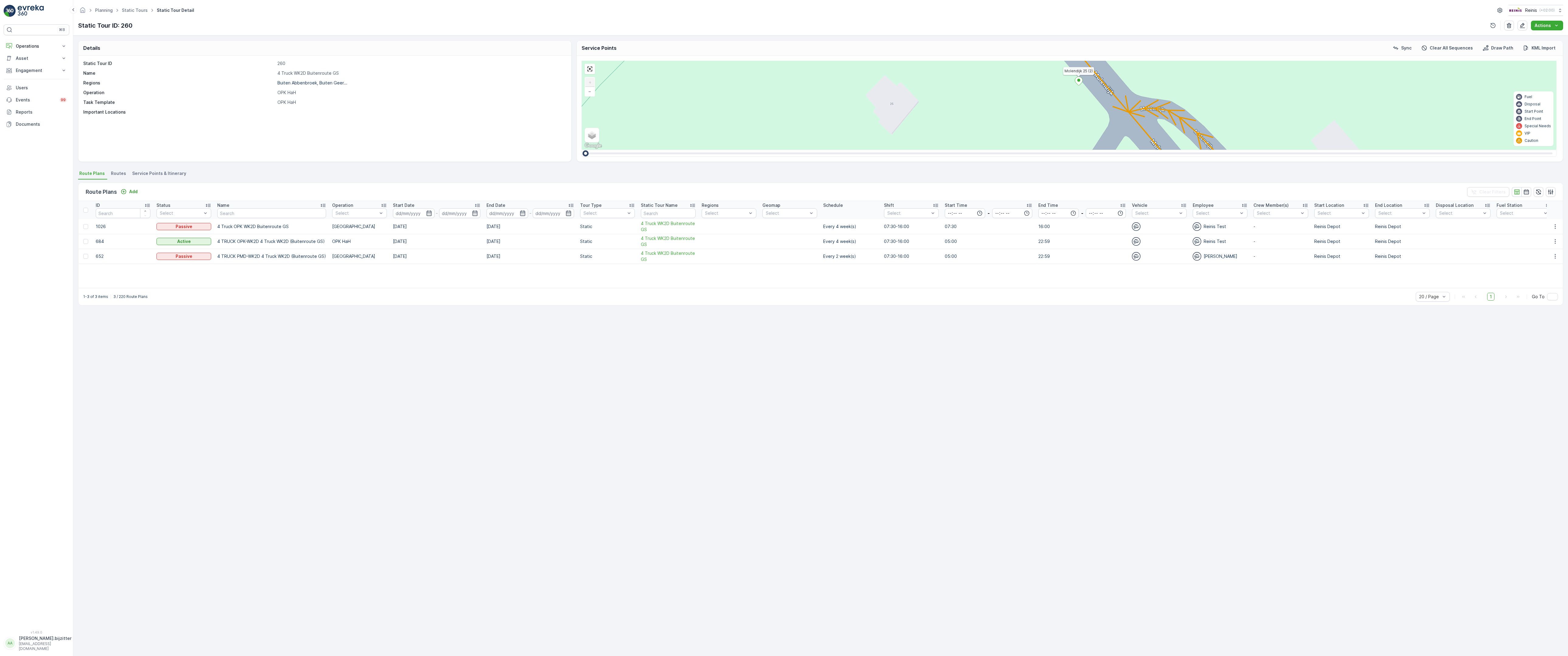
drag, startPoint x: 879, startPoint y: 299, endPoint x: 1146, endPoint y: 550, distance: 366.5
click at [1146, 150] on div "2 2 2 6 3 3 2 3 2 2 2 2 2 2 2 2 2 222 213 [STREET_ADDRESS] 3214 LM 209 Breedewe…" at bounding box center [1069, 105] width 975 height 89
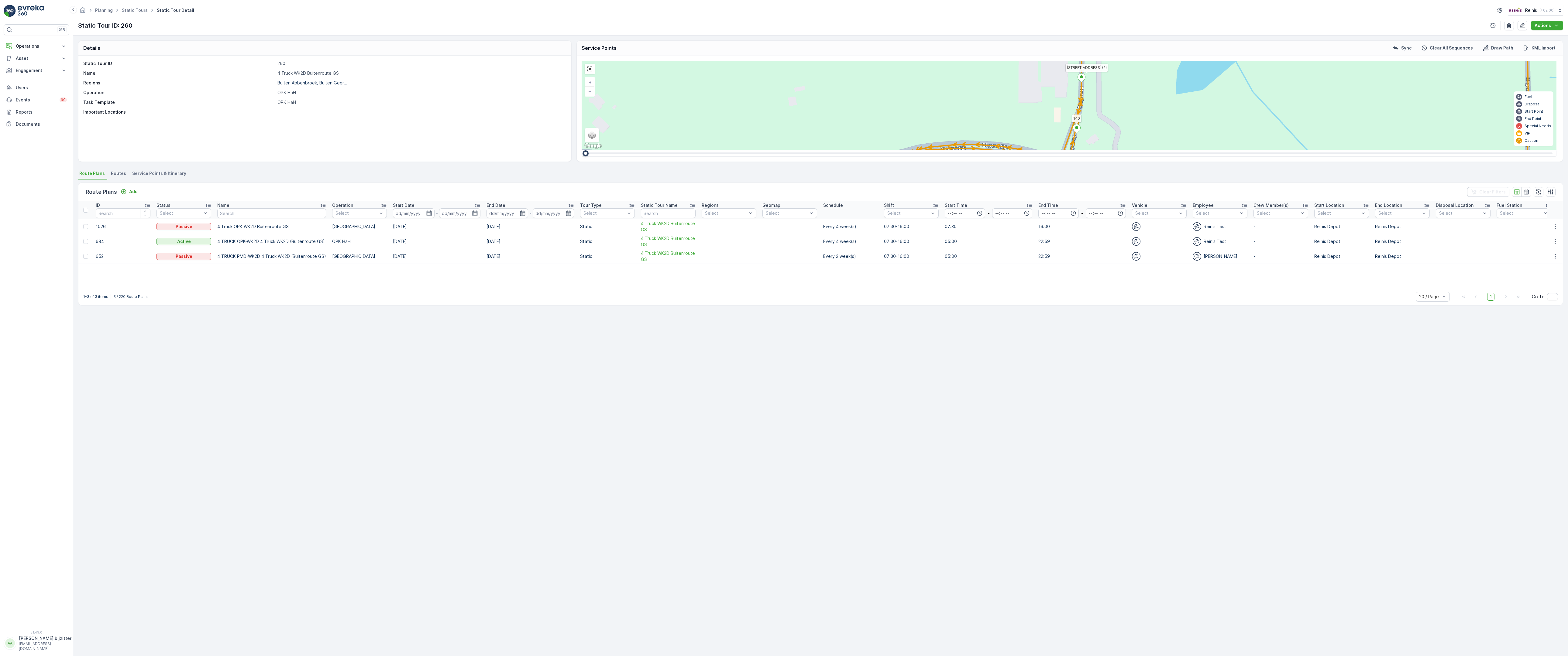
click at [600, 164] on span "3" at bounding box center [601, 166] width 2 height 4
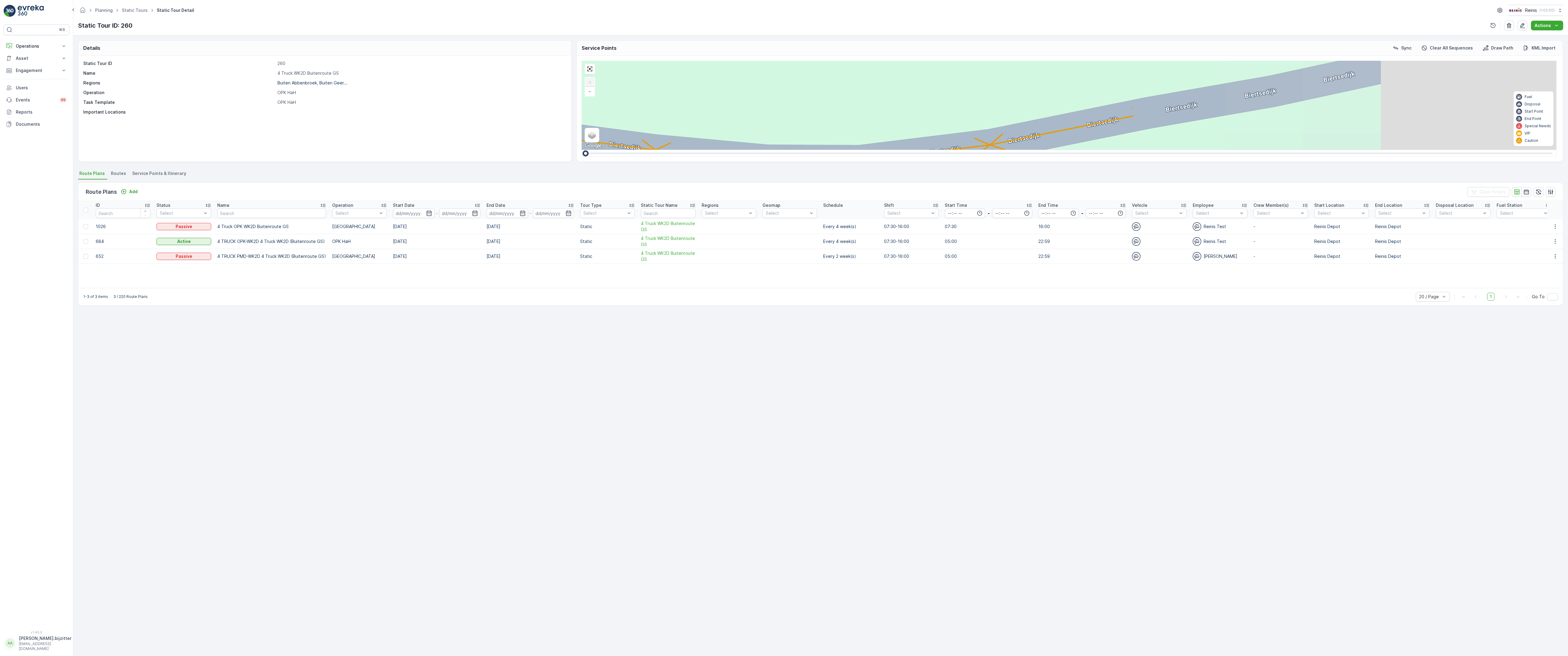
drag, startPoint x: 1207, startPoint y: 436, endPoint x: 34, endPoint y: 166, distance: 1203.7
click at [582, 150] on div "2 2 2 6 3 3 2 3 2 2 2 2 2 2 2 2 2 222 213 [STREET_ADDRESS] 3214 LM 209 Breedewe…" at bounding box center [1069, 105] width 975 height 89
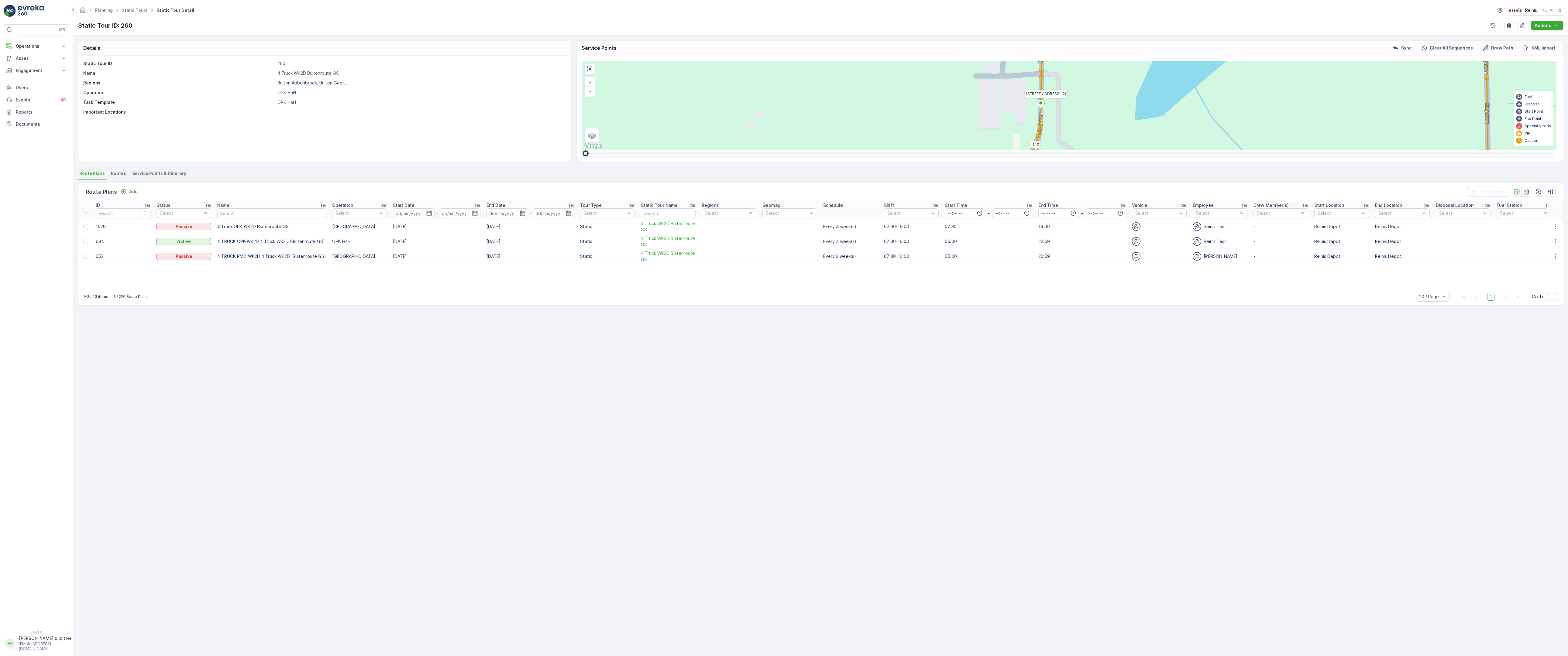
drag, startPoint x: 869, startPoint y: 414, endPoint x: 659, endPoint y: 359, distance: 217.1
click at [659, 150] on div "2 2 2 2 3 2 2 2 7 6 2 3 3 2 2 3 2 2 2 2 5 2 2 2 2 2 2 2 2 2 2 2 2 2 2 2 2 2 2 2…" at bounding box center [1069, 105] width 975 height 89
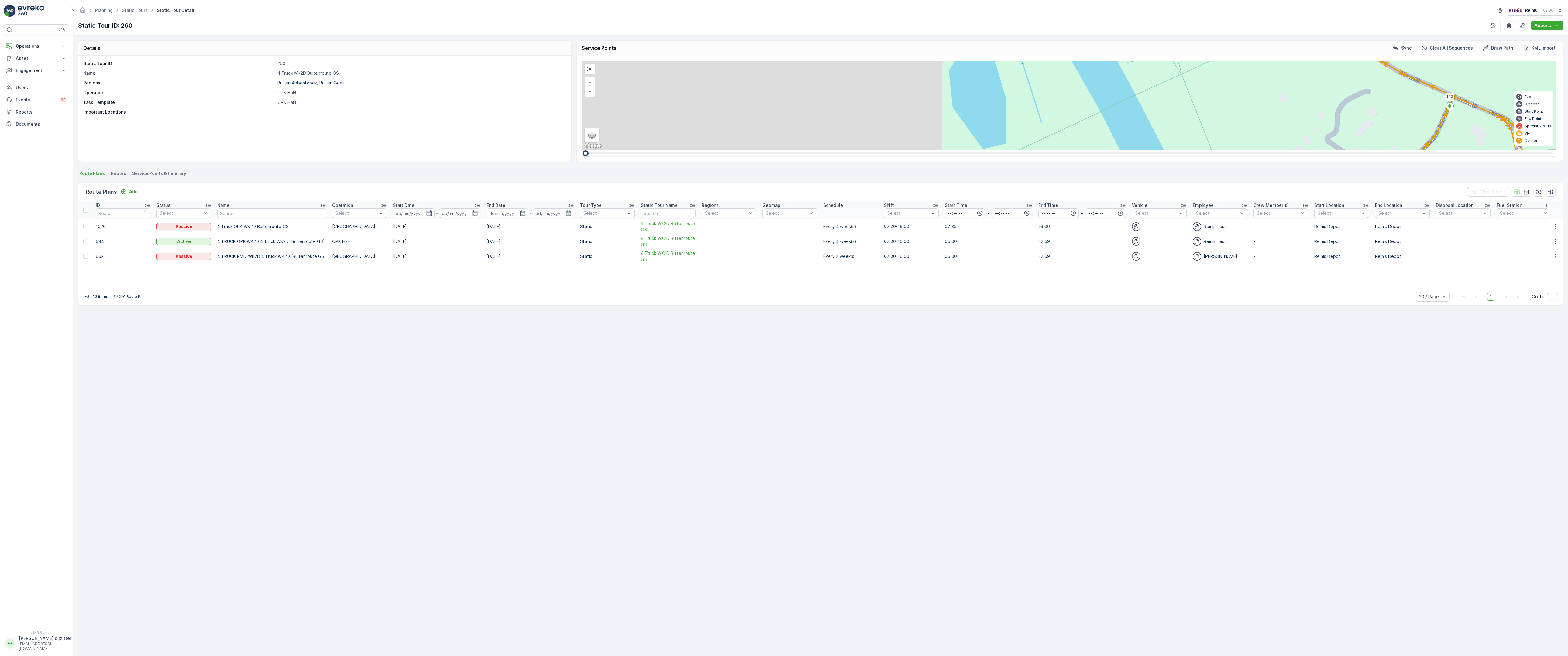
drag, startPoint x: 255, startPoint y: 187, endPoint x: 1192, endPoint y: 166, distance: 937.2
click at [1209, 150] on div "2 2 2 2 3 2 2 2 7 6 2 3 3 2 2 3 2 2 2 2 5 2 2 2 2 2 2 2 2 2 2 2 2 2 2 2 2 2 2 2…" at bounding box center [1069, 105] width 975 height 89
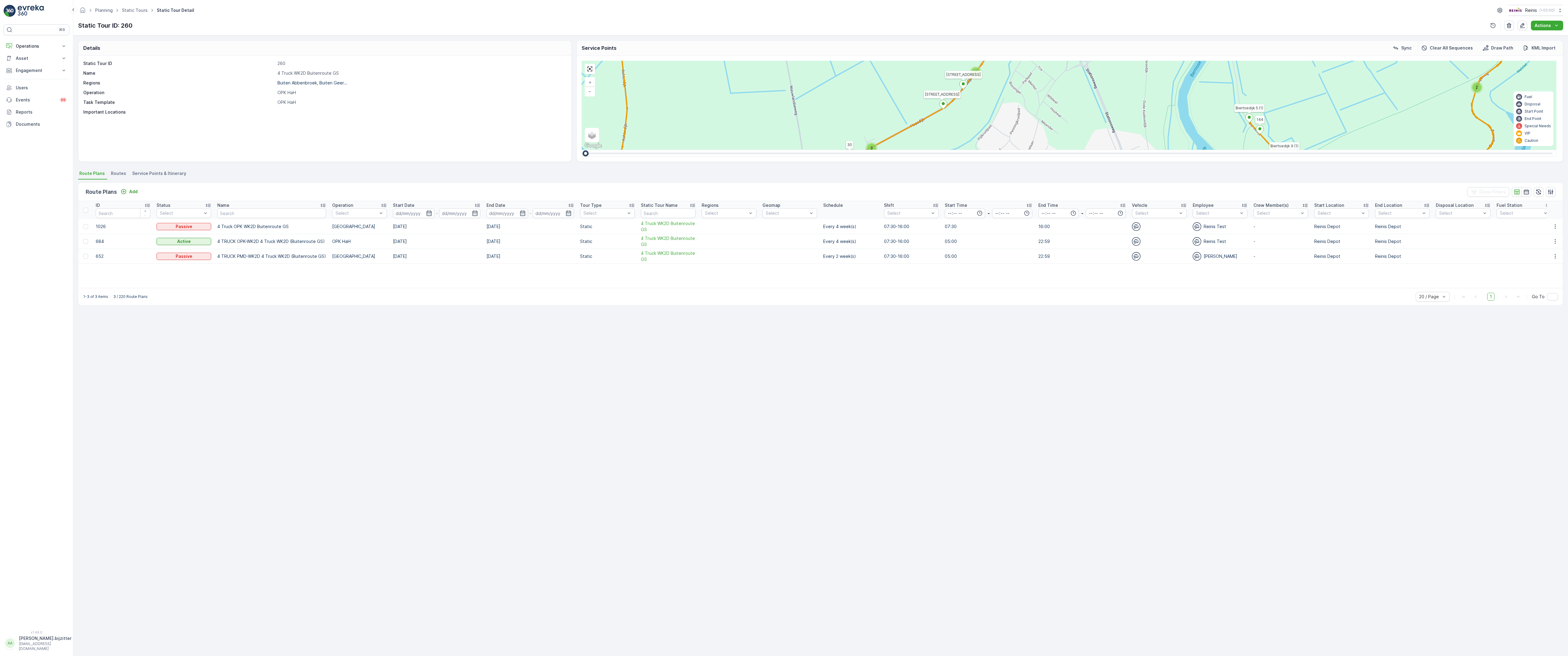
drag, startPoint x: 1268, startPoint y: 242, endPoint x: 919, endPoint y: 222, distance: 349.6
click at [919, 150] on div "2 3 2 2 2 2 2 3 2 2 2 2 6 2 2 2 2 2 14 2 2 2 3 2 2 4 3 4 2 4 2 2 2 2 2 2 2 2 2 …" at bounding box center [1069, 105] width 975 height 89
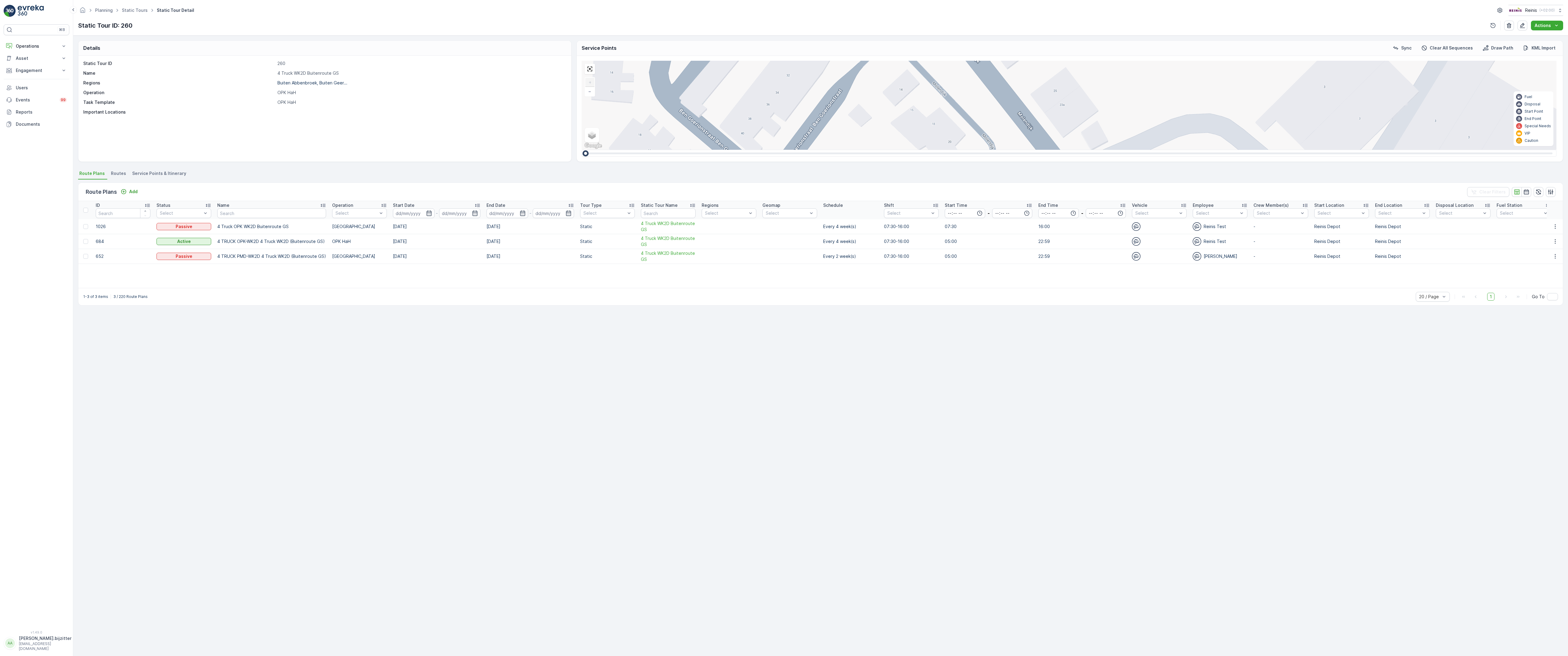
click at [1341, 388] on div "3" at bounding box center [1345, 393] width 9 height 9
click at [759, 150] on div "2 2 2 6 3 3 2 3 2 2 2 2 2 2 2 2 2 222 213 [STREET_ADDRESS] 3214 LM 209 Breedewe…" at bounding box center [1069, 105] width 975 height 89
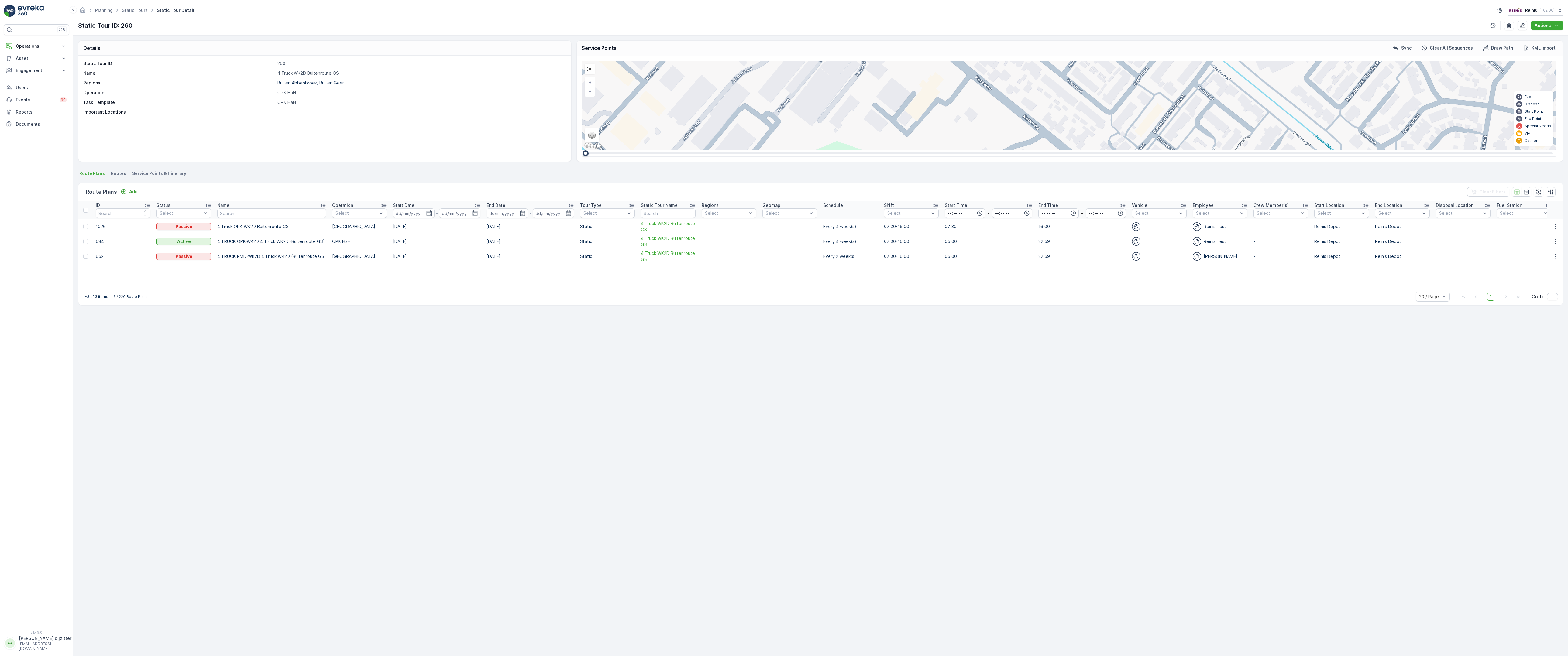
drag, startPoint x: 782, startPoint y: 502, endPoint x: 1088, endPoint y: 195, distance: 433.5
click at [1088, 150] on div "2 2 2 2 3 2 2 2 7 6 2 3 3 2 2 3 2 2 2 2 5 2 2 2 2 2 2 2 2 2 2 2 2 2 2 2 2 2 2 2…" at bounding box center [1069, 105] width 975 height 89
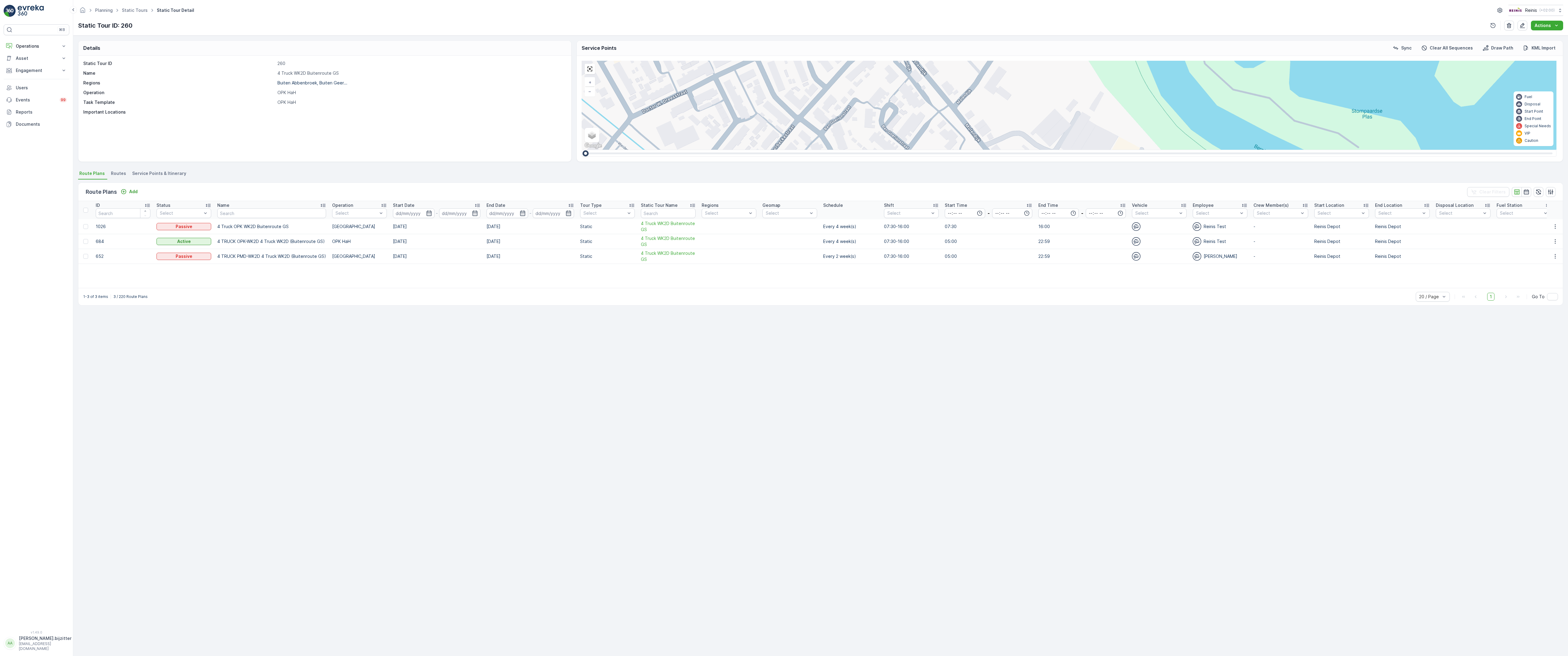
drag, startPoint x: 1163, startPoint y: 226, endPoint x: 365, endPoint y: 208, distance: 798.2
click at [582, 150] on div "2 2 2 2 3 2 2 2 7 6 2 3 3 2 2 3 2 2 2 2 5 2 2 2 2 2 2 2 2 2 2 2 2 2 2 2 2 2 2 2…" at bounding box center [1069, 105] width 975 height 89
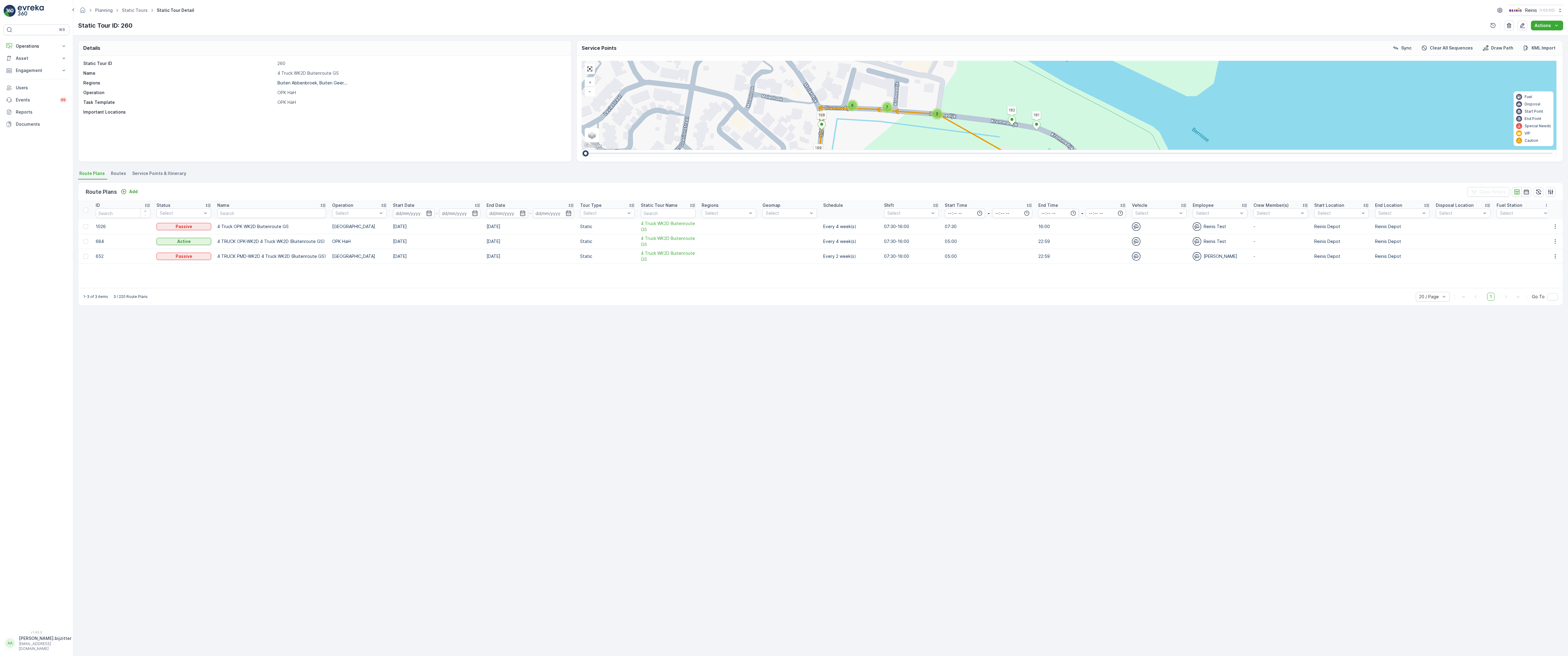
click at [1245, 150] on div "2 2 2 2 3 2 2 2 7 6 2 3 3 2 2 3 2 2 2 2 5 2 2 2 2 2 2 2 2 2 2 2 2 2 2 2 2 2 2 2…" at bounding box center [1069, 105] width 975 height 89
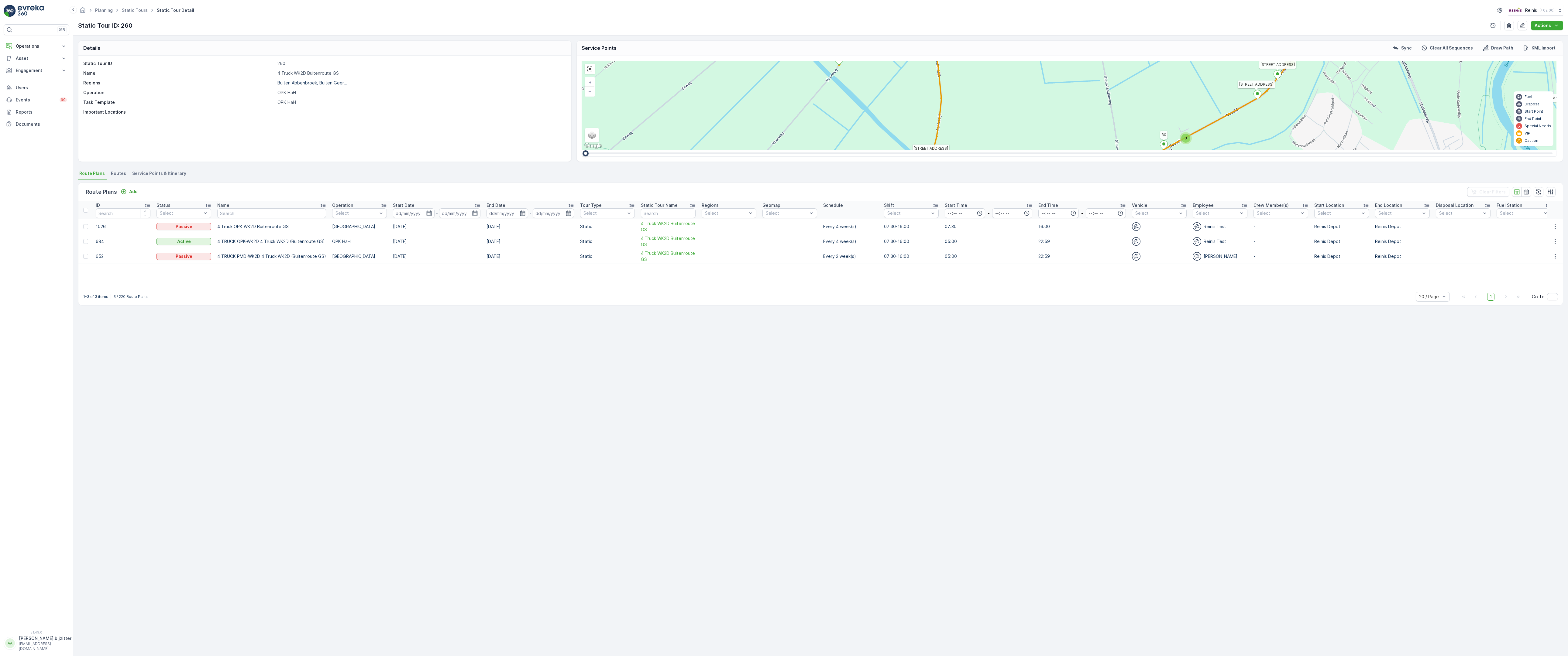
drag, startPoint x: 1331, startPoint y: 413, endPoint x: 989, endPoint y: 377, distance: 343.9
click at [989, 150] on div "2 3 2 2 2 2 2 3 2 2 2 2 6 2 2 2 2 2 14 2 2 2 3 2 2 4 3 4 2 4 2 2 2 2 2 2 2 2 2 …" at bounding box center [1069, 105] width 975 height 89
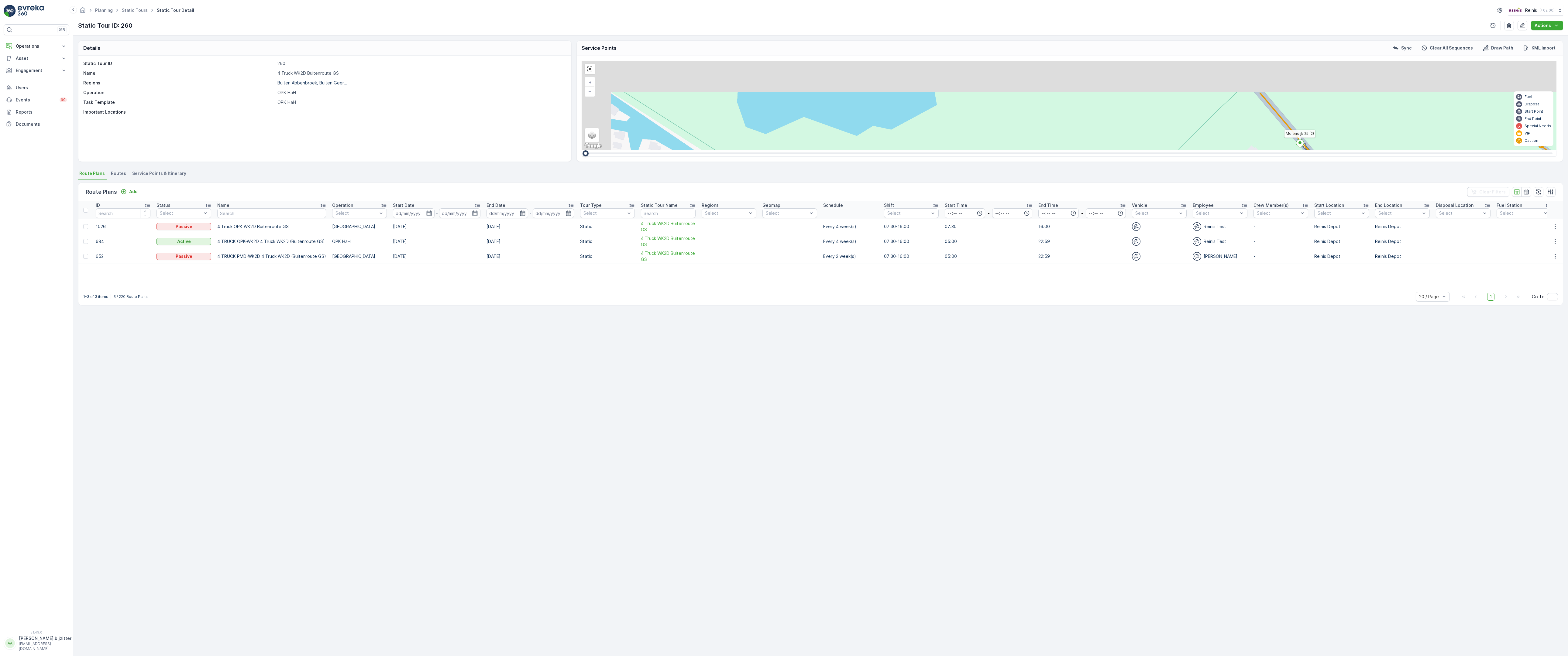
drag, startPoint x: 954, startPoint y: 236, endPoint x: 1044, endPoint y: 333, distance: 132.3
click at [1044, 150] on div "2 2 2 2 3 2 2 2 7 6 2 3 3 2 2 3 2 2 2 2 5 2 2 2 2 2 2 2 2 2 2 2 2 2 2 2 2 2 2 2…" at bounding box center [1069, 105] width 975 height 89
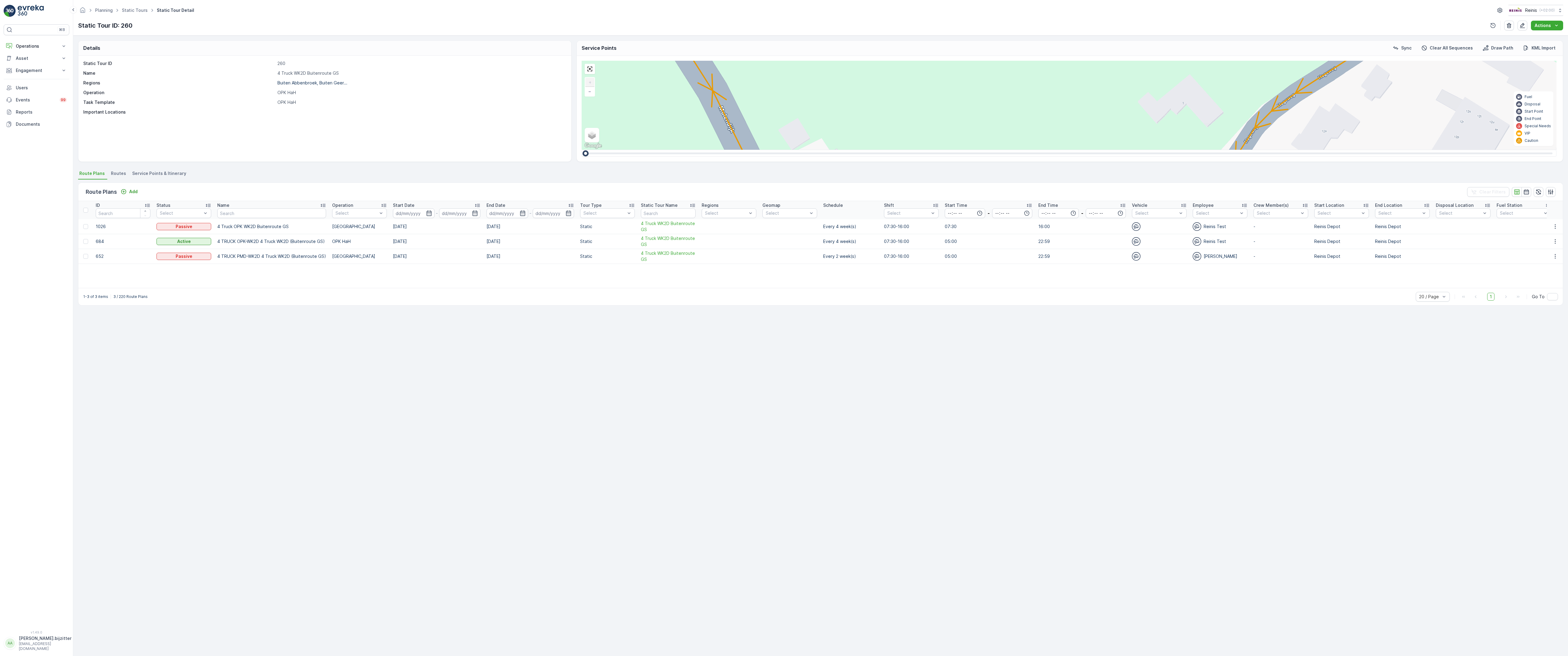
drag, startPoint x: 587, startPoint y: 58, endPoint x: 299, endPoint y: 83, distance: 289.1
click at [582, 83] on div "2 2 2 6 3 3 2 3 2 2 2 2 2 2 2 2 2 222 213 [STREET_ADDRESS] 3214 LM 209 Breedewe…" at bounding box center [1069, 105] width 975 height 89
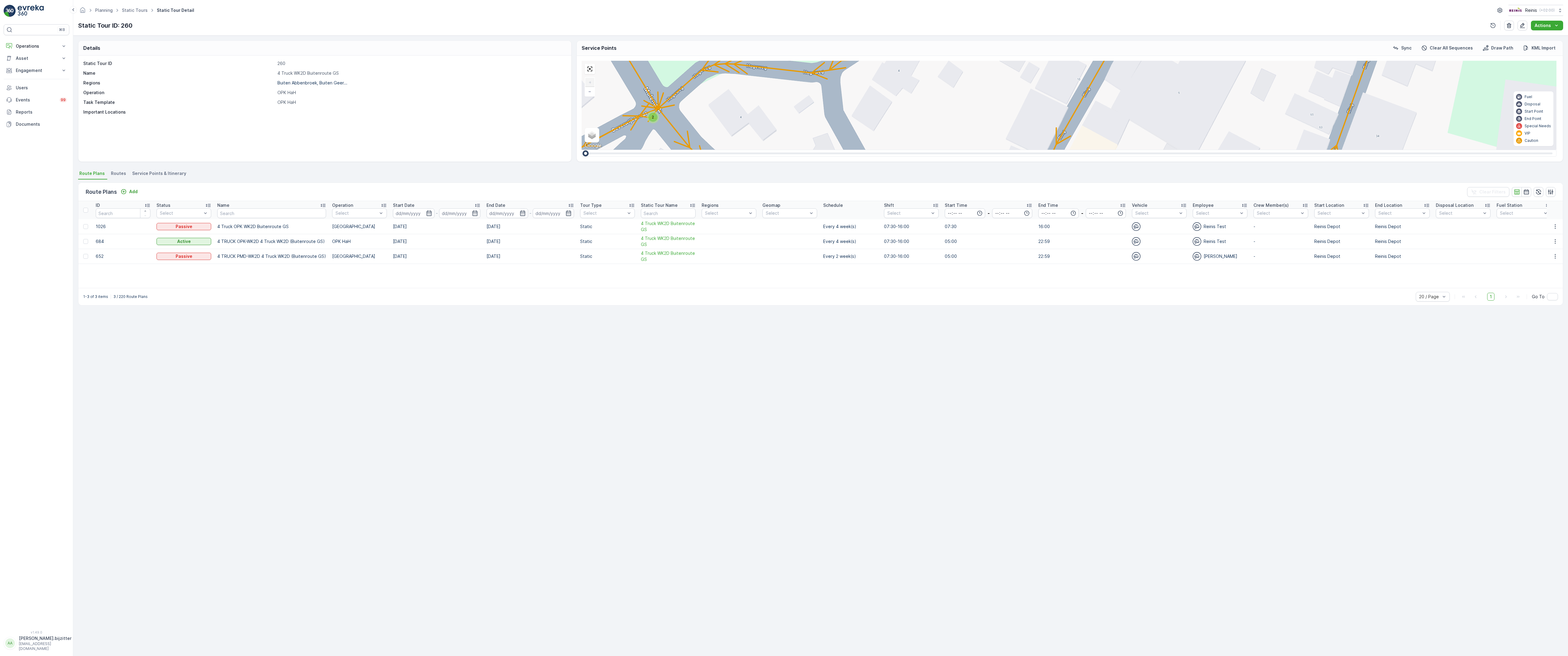
drag, startPoint x: 679, startPoint y: 444, endPoint x: 429, endPoint y: 116, distance: 412.4
click at [582, 116] on div "2 2 2 6 3 3 2 3 2 2 2 2 2 2 2 2 2 222 213 [STREET_ADDRESS] 3214 LM 209 Breedewe…" at bounding box center [1069, 105] width 975 height 89
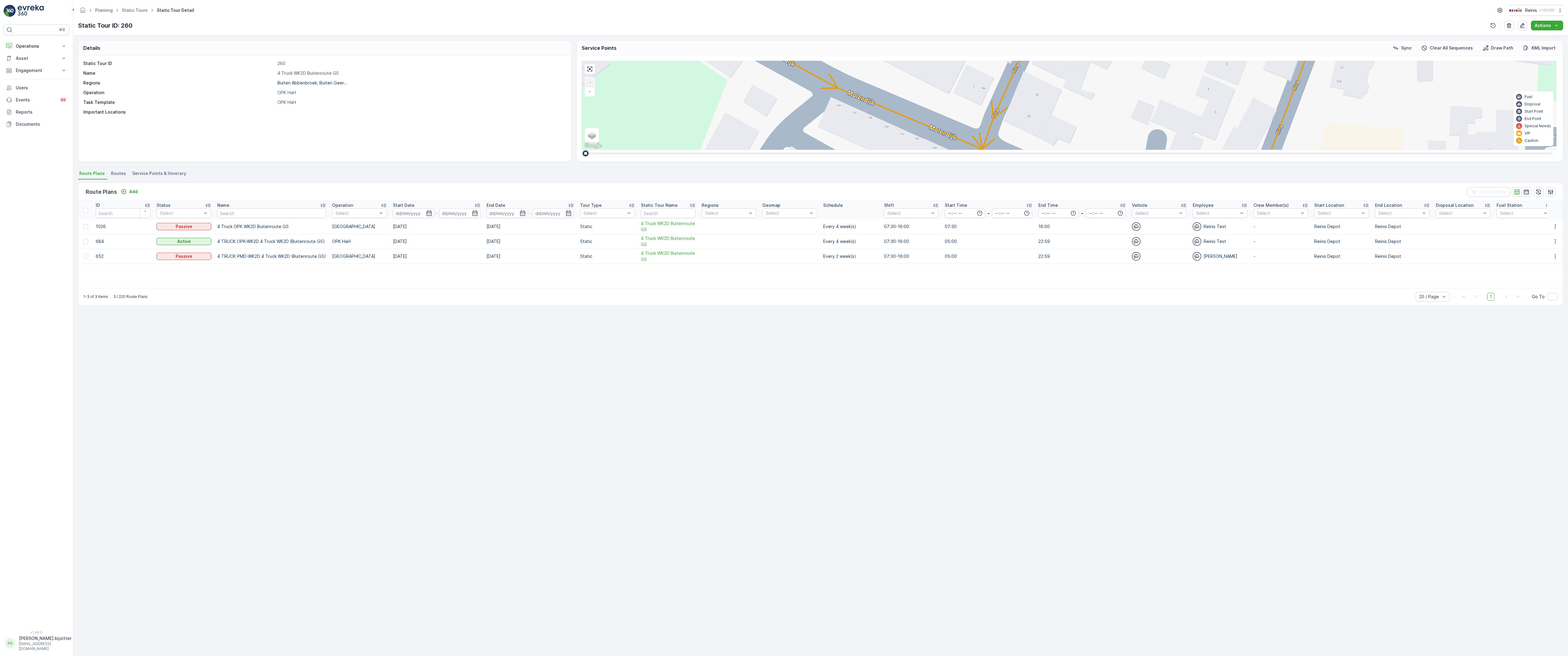
drag, startPoint x: 611, startPoint y: 426, endPoint x: 606, endPoint y: 285, distance: 141.1
click at [606, 150] on div "2 2 2 6 3 3 2 3 2 2 2 2 2 2 2 2 2 222 213 [STREET_ADDRESS] 3214 LM 209 Breedewe…" at bounding box center [1069, 105] width 975 height 89
click at [582, 119] on div "2 2 2 6 3 3 2 3 2 2 2 2 2 2 2 2 2 222 213 [STREET_ADDRESS] 3214 LM 209 Breedewe…" at bounding box center [1069, 105] width 975 height 89
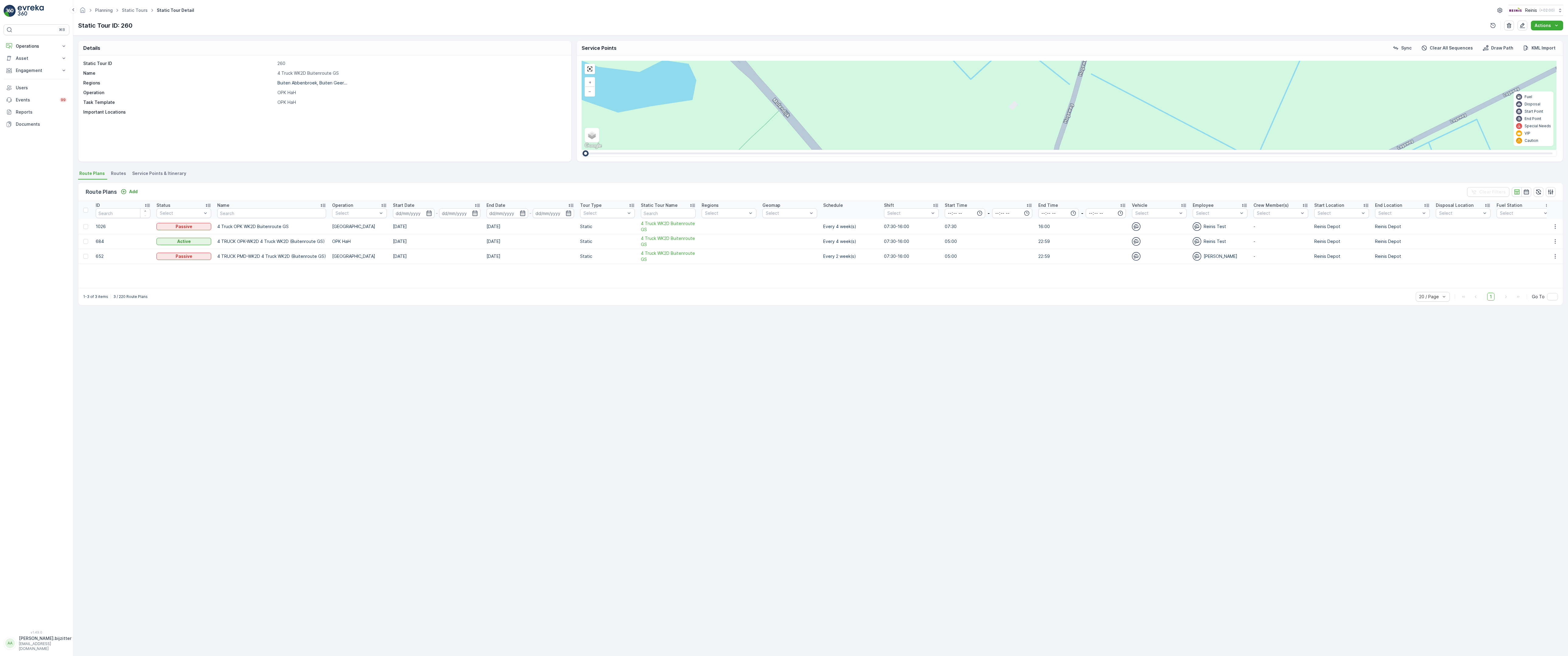
drag, startPoint x: 533, startPoint y: 119, endPoint x: 544, endPoint y: 408, distance: 289.2
click at [582, 150] on div "2 2 2 2 3 2 2 2 7 6 2 3 3 2 2 3 2 2 2 2 5 2 2 2 2 2 2 2 2 2 2 2 2 2 2 2 2 2 2 2…" at bounding box center [1069, 105] width 975 height 89
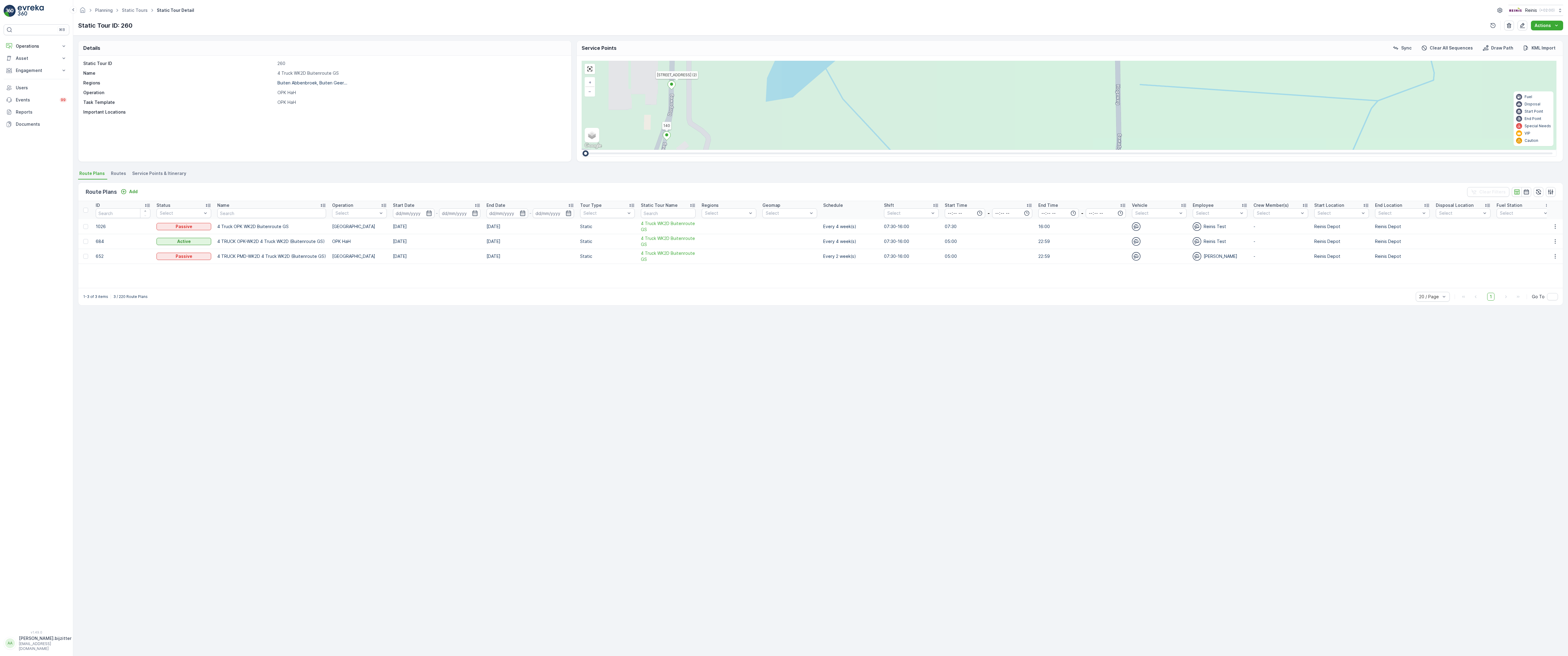
drag, startPoint x: 598, startPoint y: 221, endPoint x: 614, endPoint y: 395, distance: 174.7
click at [614, 150] on div "2 2 2 2 3 2 2 2 7 6 2 3 3 2 2 3 2 2 2 2 5 2 2 2 2 2 2 2 2 2 2 2 2 2 2 2 2 2 2 2…" at bounding box center [1069, 105] width 975 height 89
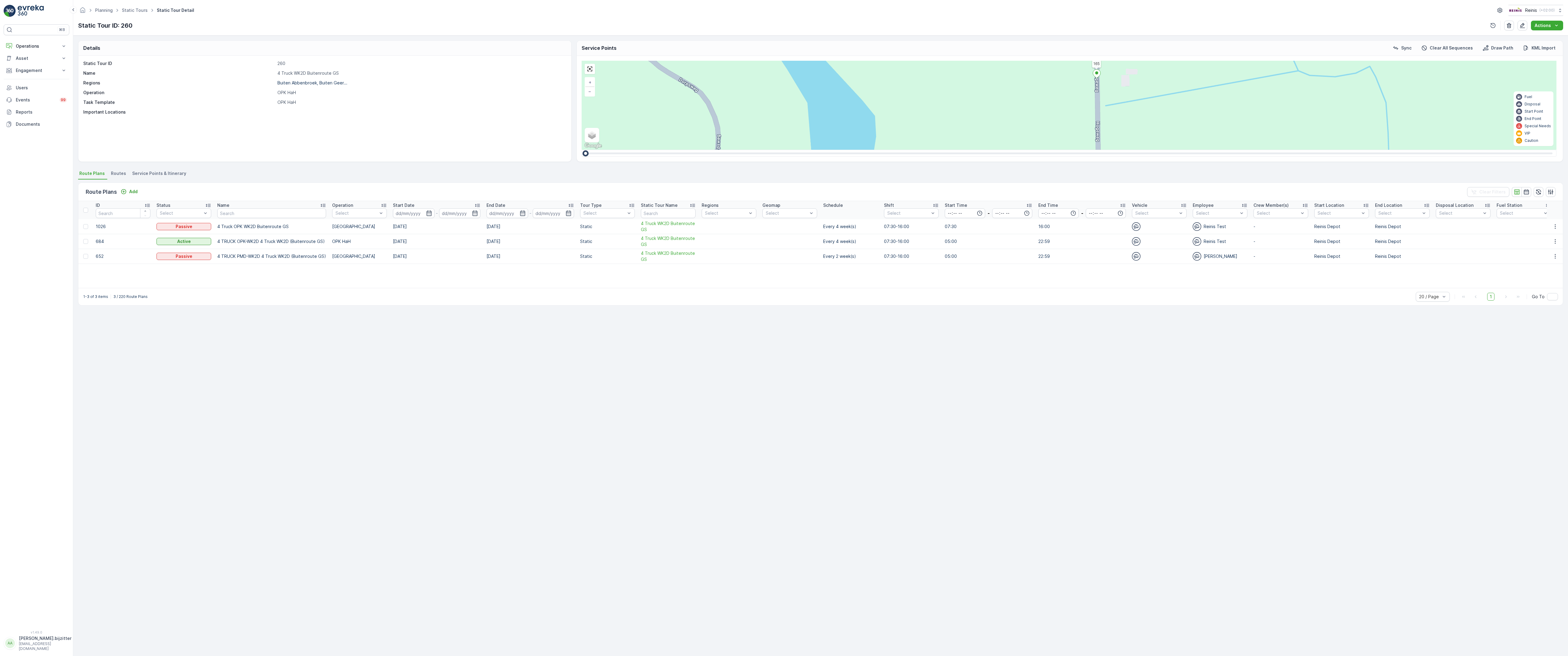
drag, startPoint x: 630, startPoint y: 231, endPoint x: 614, endPoint y: 465, distance: 234.5
click at [614, 150] on div "2 2 2 2 3 2 2 2 7 6 2 3 3 2 2 3 2 2 2 2 5 2 2 2 2 2 2 2 2 2 2 2 2 2 2 2 2 2 2 2…" at bounding box center [1069, 105] width 975 height 89
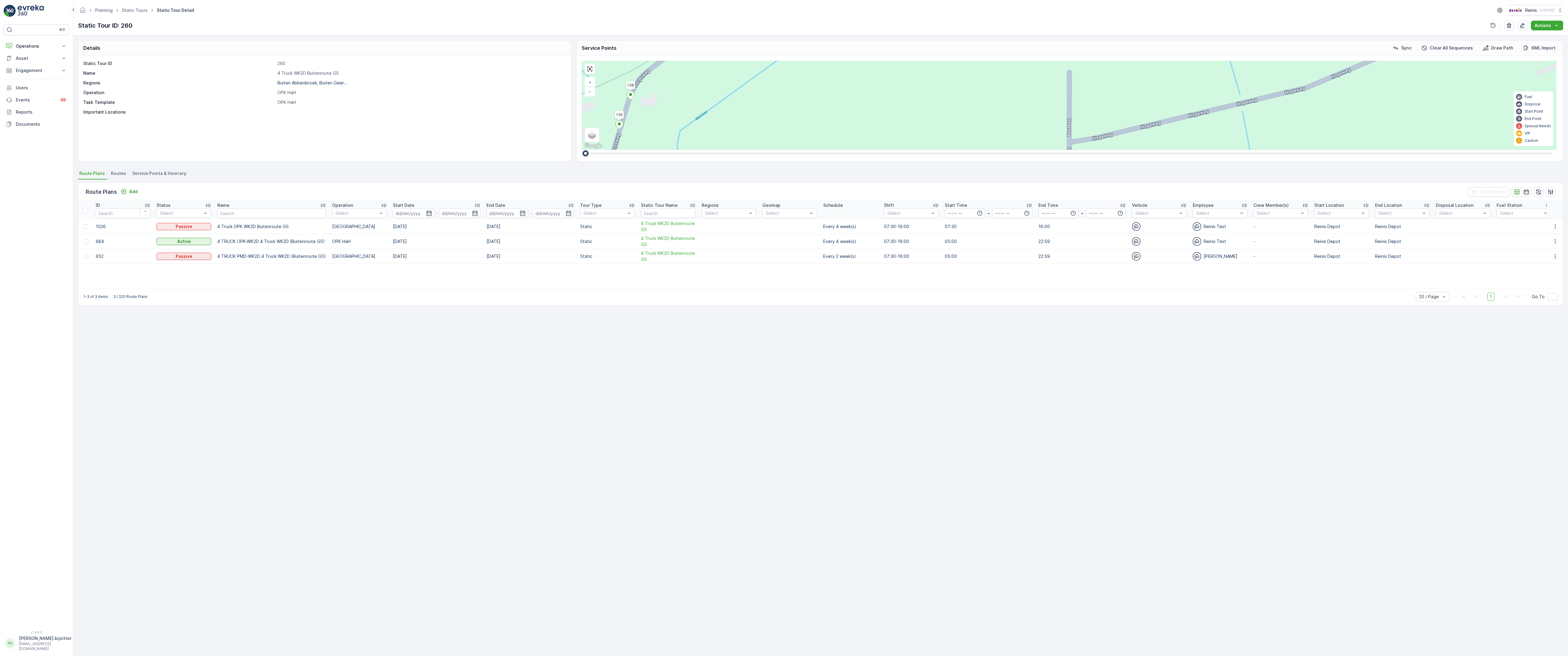
drag, startPoint x: 578, startPoint y: 205, endPoint x: 559, endPoint y: 338, distance: 134.4
click at [582, 150] on div "2 2 2 2 3 2 2 2 7 6 2 3 3 2 2 3 2 2 2 2 5 2 2 2 2 2 2 2 2 2 2 2 2 2 2 2 2 2 2 2…" at bounding box center [1069, 105] width 975 height 89
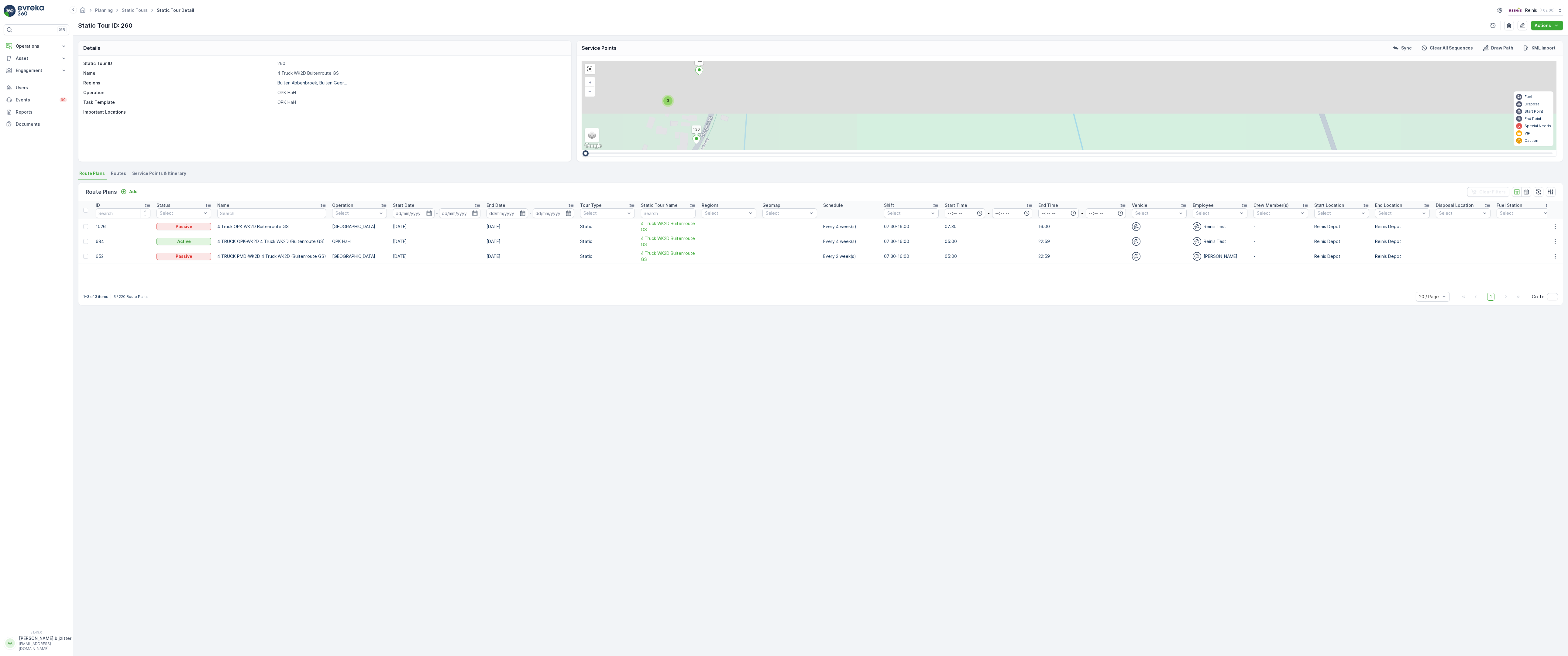
drag, startPoint x: 557, startPoint y: 204, endPoint x: 443, endPoint y: 470, distance: 289.4
click at [582, 150] on div "2 2 2 2 3 2 2 2 7 6 2 3 3 2 2 3 2 2 2 2 5 2 2 2 2 2 2 2 2 2 2 2 2 2 2 2 2 2 2 2…" at bounding box center [1069, 105] width 975 height 89
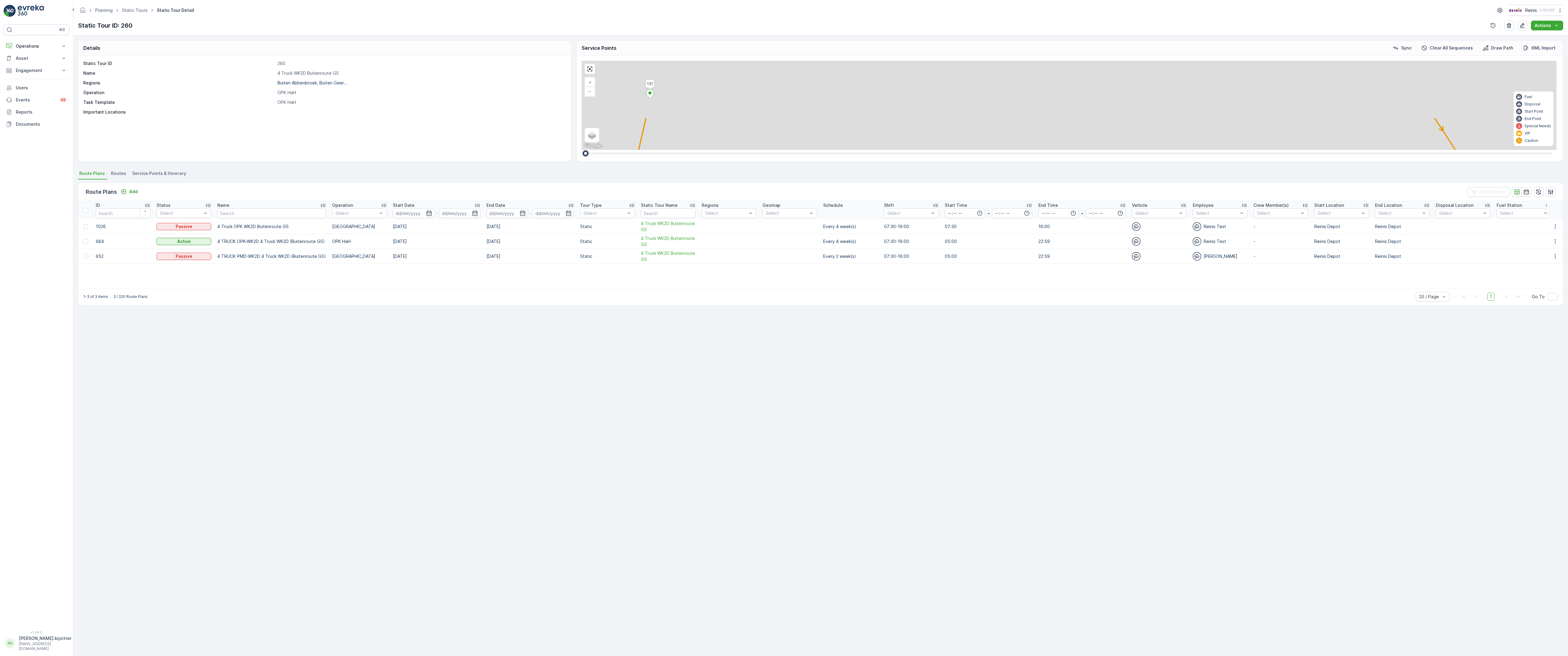
drag, startPoint x: 873, startPoint y: 259, endPoint x: 780, endPoint y: 382, distance: 154.2
click at [780, 150] on div "2 2 2 2 3 2 2 2 7 6 2 3 3 2 2 3 2 2 2 2 5 2 2 2 2 2 2 2 2 2 2 2 2 2 2 2 2 2 2 2…" at bounding box center [1069, 105] width 975 height 89
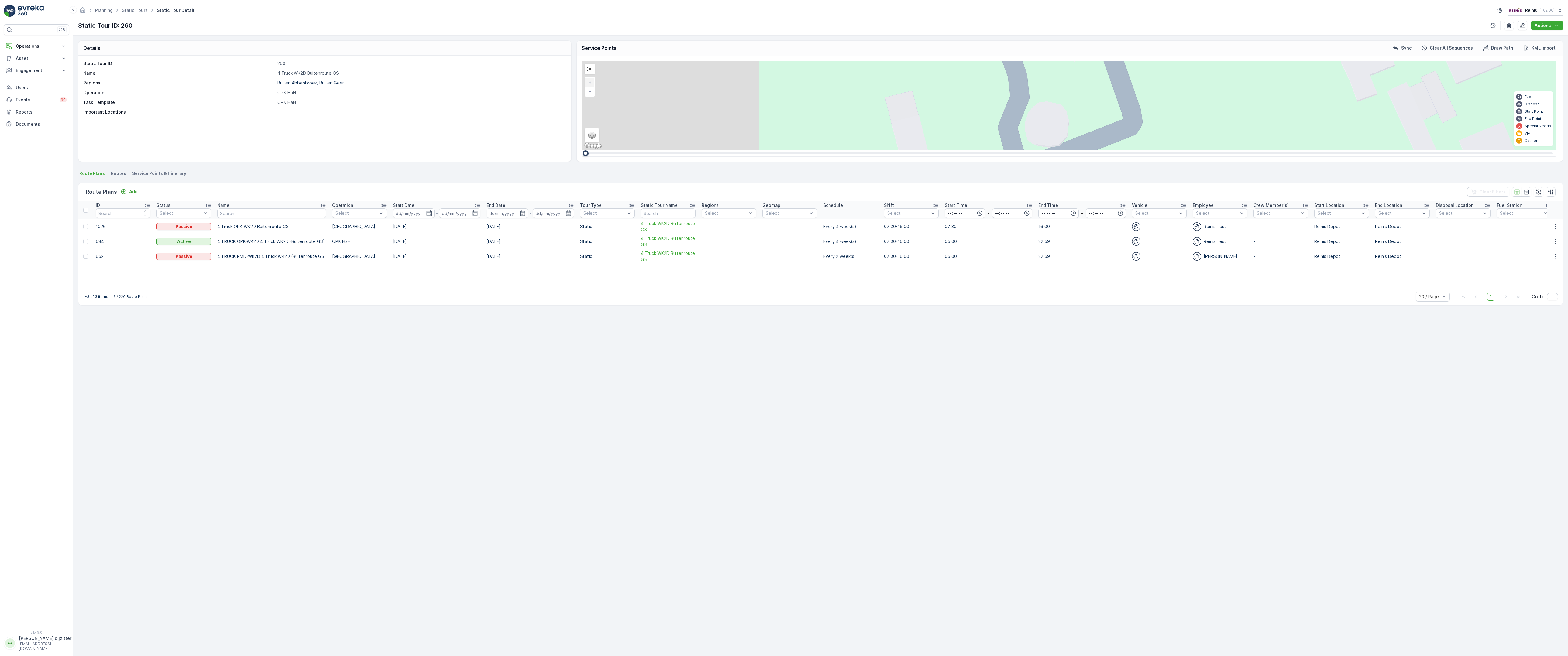
drag, startPoint x: 715, startPoint y: 364, endPoint x: 1051, endPoint y: 229, distance: 362.1
click at [1051, 150] on div "2 2 2 6 3 3 2 3 2 2 2 2 2 2 2 2 2 222 213 [STREET_ADDRESS] 3214 LM 209 Breedewe…" at bounding box center [1069, 105] width 975 height 89
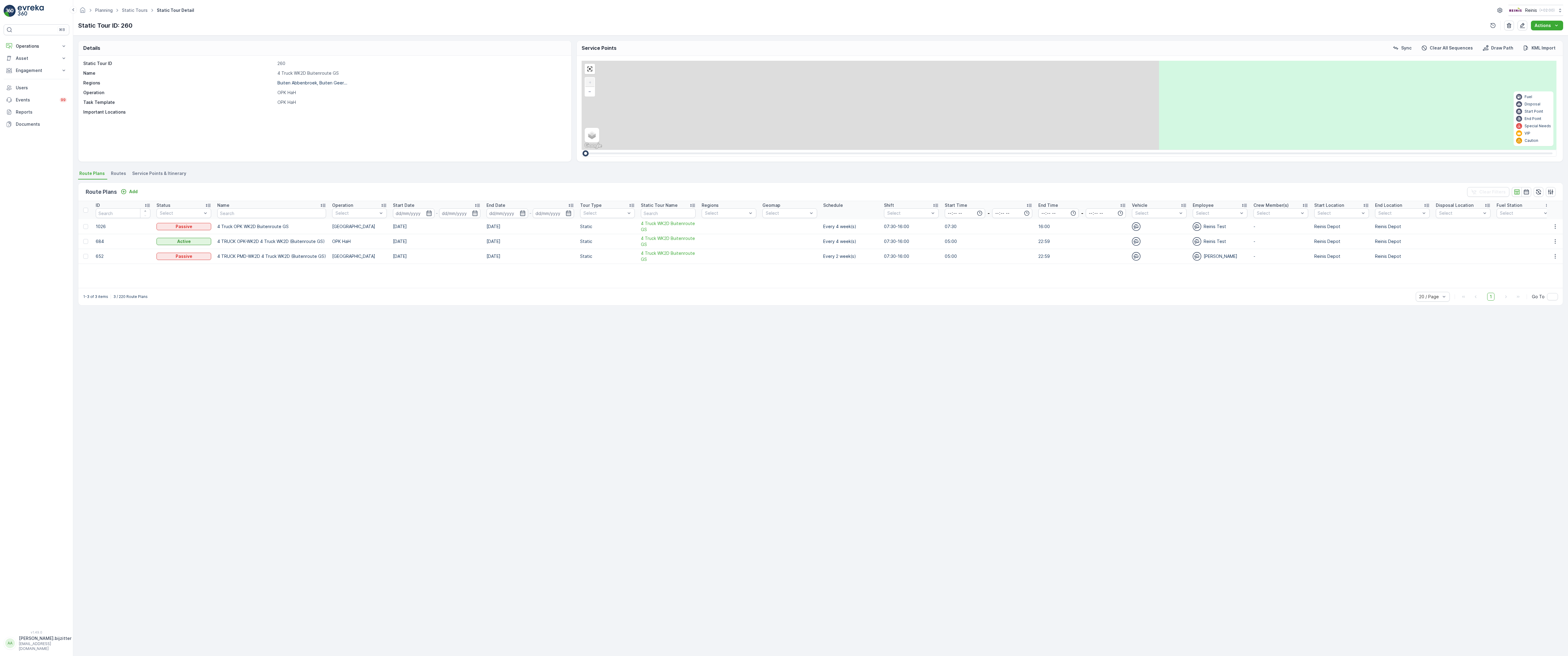
drag, startPoint x: 395, startPoint y: 492, endPoint x: 1038, endPoint y: 243, distance: 689.5
click at [1038, 150] on div "2 2 2 6 3 3 2 3 2 2 2 2 2 2 2 2 2 222 213 [STREET_ADDRESS] 3214 LM 209 Breedewe…" at bounding box center [1069, 105] width 975 height 89
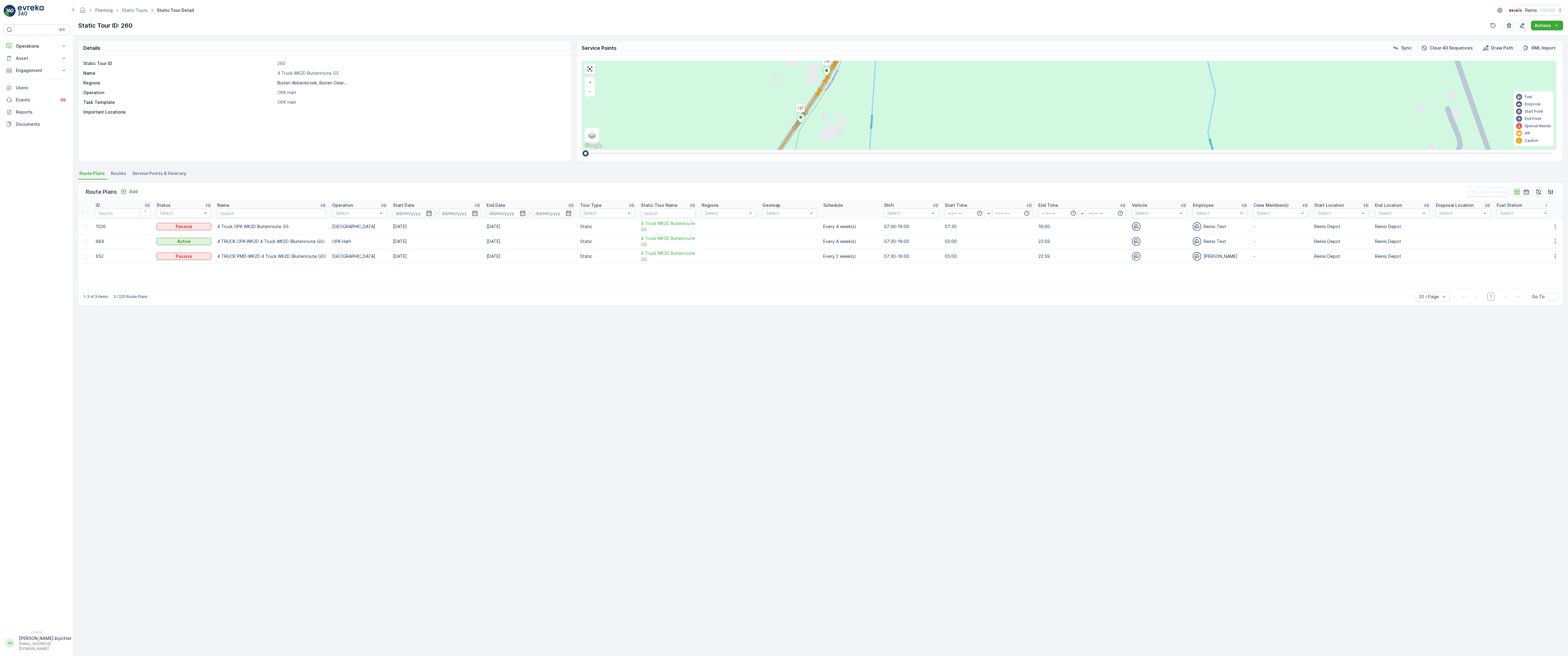
drag, startPoint x: 552, startPoint y: 480, endPoint x: 615, endPoint y: 355, distance: 140.0
click at [615, 150] on div "2 2 2 2 3 2 2 2 7 6 2 3 3 2 2 3 2 2 2 2 5 2 2 2 2 2 2 2 2 2 2 2 2 2 2 2 2 2 2 2…" at bounding box center [1069, 105] width 975 height 89
drag, startPoint x: 620, startPoint y: 587, endPoint x: 665, endPoint y: 354, distance: 237.3
click at [665, 150] on div "2 2 2 2 3 2 2 2 7 6 2 3 3 2 2 3 2 2 2 2 5 2 2 2 2 2 2 2 2 2 2 2 2 2 2 2 2 2 2 2…" at bounding box center [1069, 105] width 975 height 89
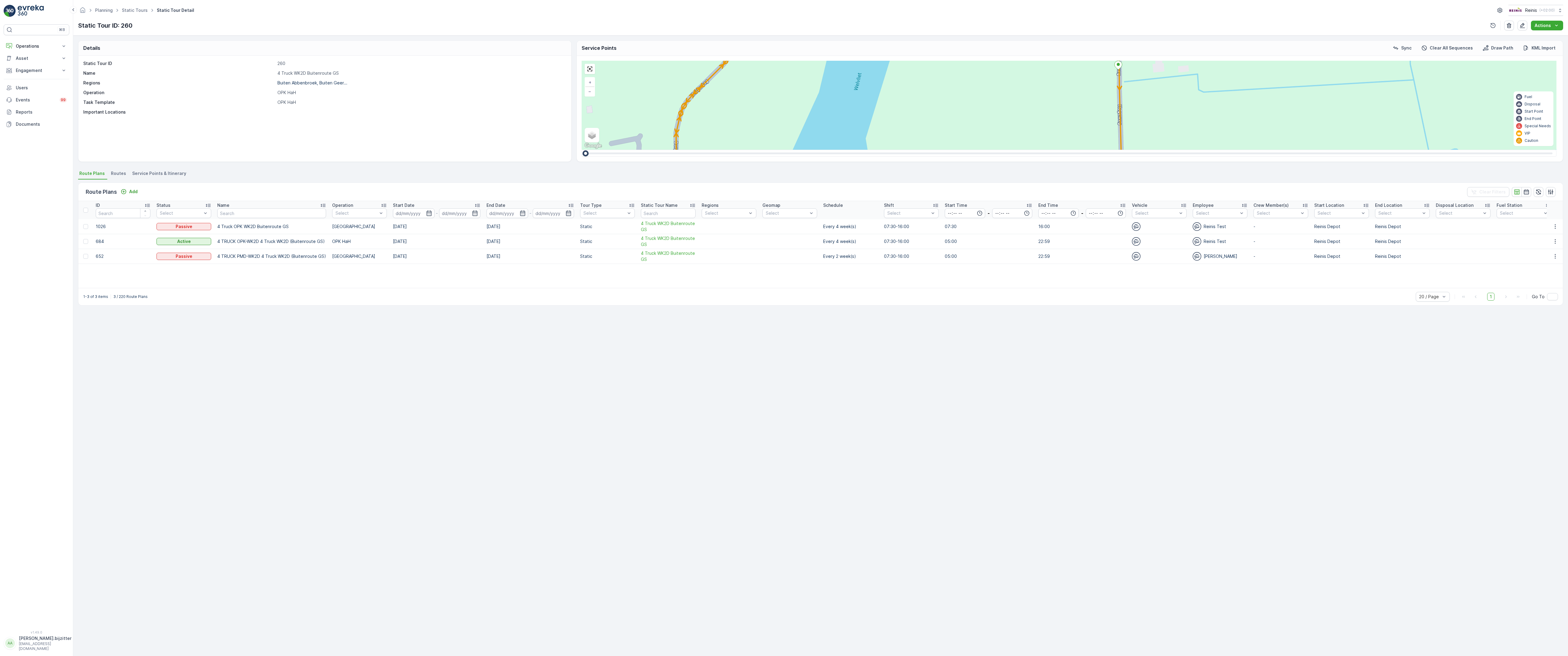
drag, startPoint x: 847, startPoint y: 421, endPoint x: 835, endPoint y: 73, distance: 348.2
click at [835, 73] on div "2 2 2 2 3 2 2 2 7 6 2 3 3 2 2 3 2 2 2 2 5 2 2 2 2 2 2 2 2 2 2 2 2 2 2 2 2 2 2 2…" at bounding box center [1069, 105] width 975 height 89
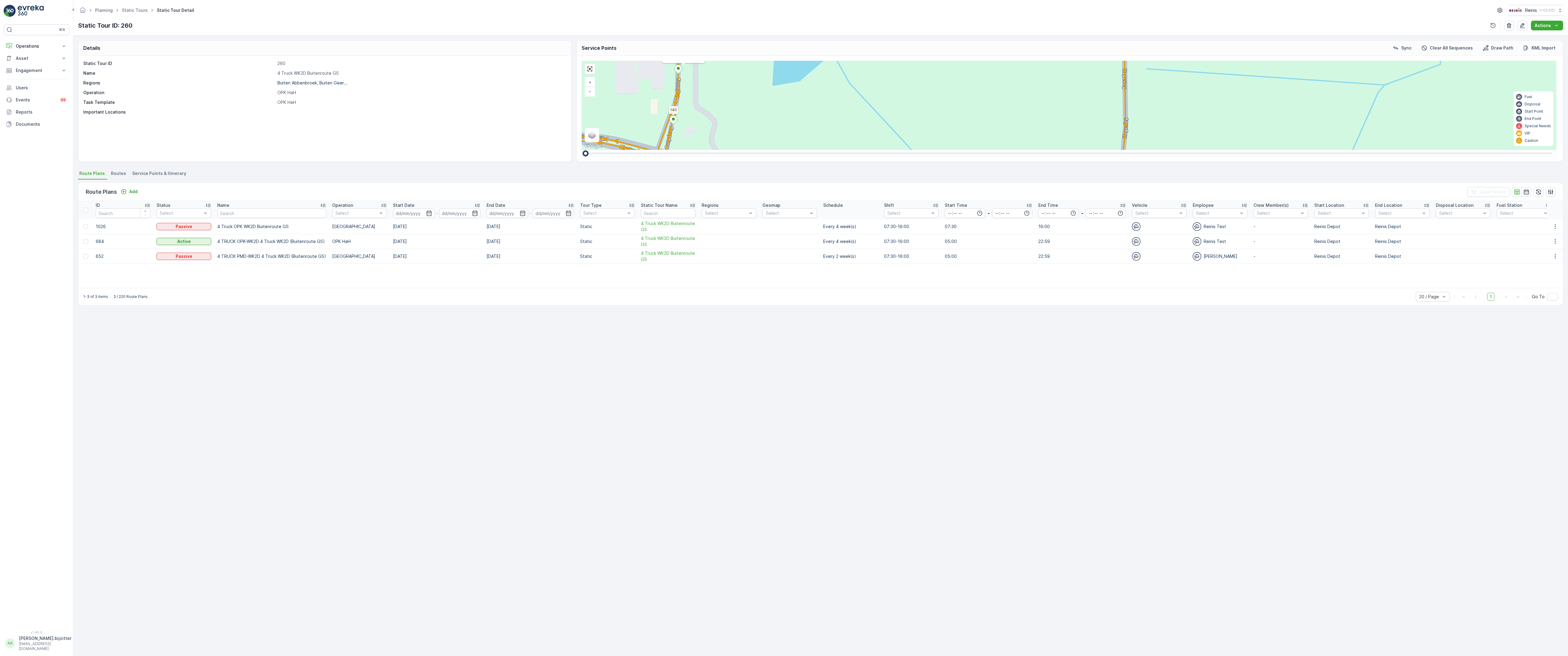
drag, startPoint x: 608, startPoint y: 434, endPoint x: 607, endPoint y: 397, distance: 37.0
click at [608, 150] on div "2 2 2 2 3 2 2 2 7 6 2 3 3 2 2 3 2 2 2 2 5 2 2 2 2 2 2 2 2 2 2 2 2 2 2 2 2 2 2 2…" at bounding box center [1069, 105] width 975 height 89
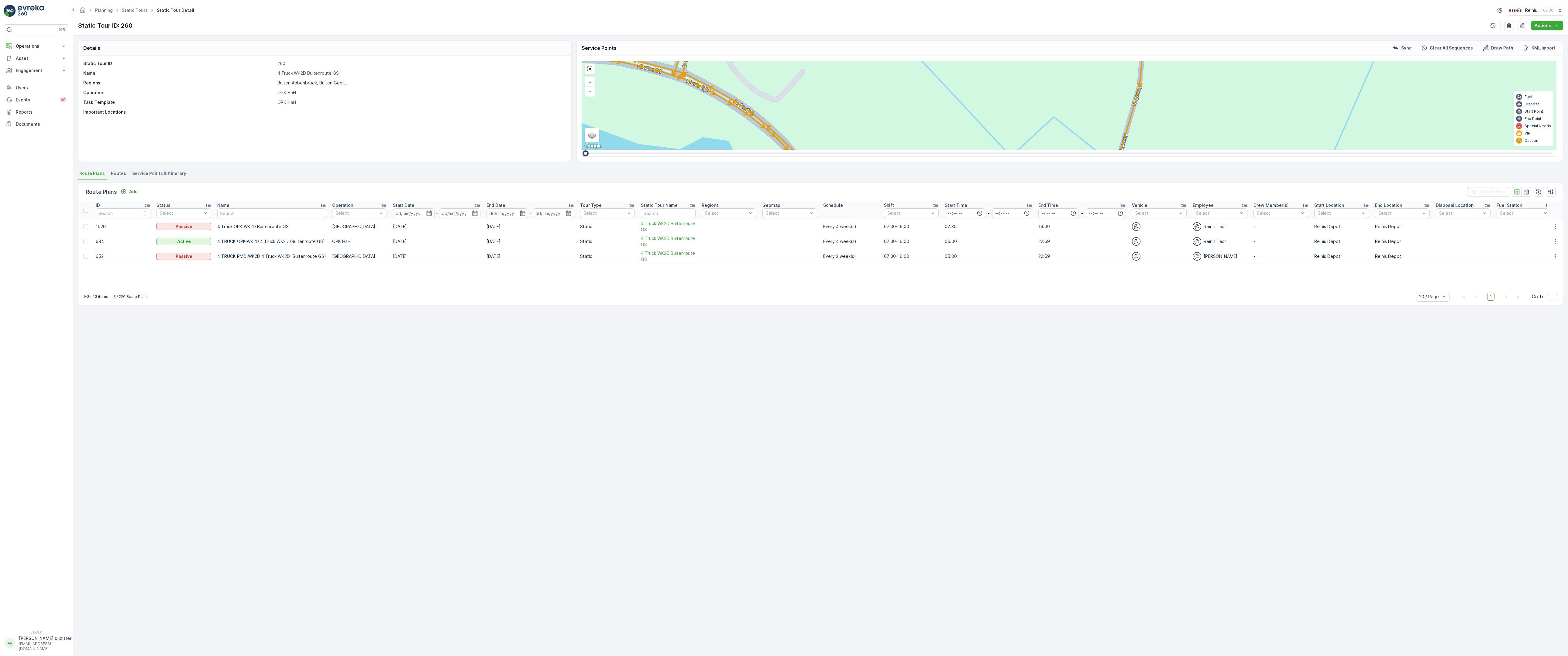
drag, startPoint x: 592, startPoint y: 512, endPoint x: 610, endPoint y: 431, distance: 83.0
click at [610, 150] on div "2 2 2 2 3 2 2 2 7 6 2 3 3 2 2 3 2 2 2 2 5 2 2 2 2 2 2 2 2 2 2 2 2 2 2 2 2 2 2 2…" at bounding box center [1069, 105] width 975 height 89
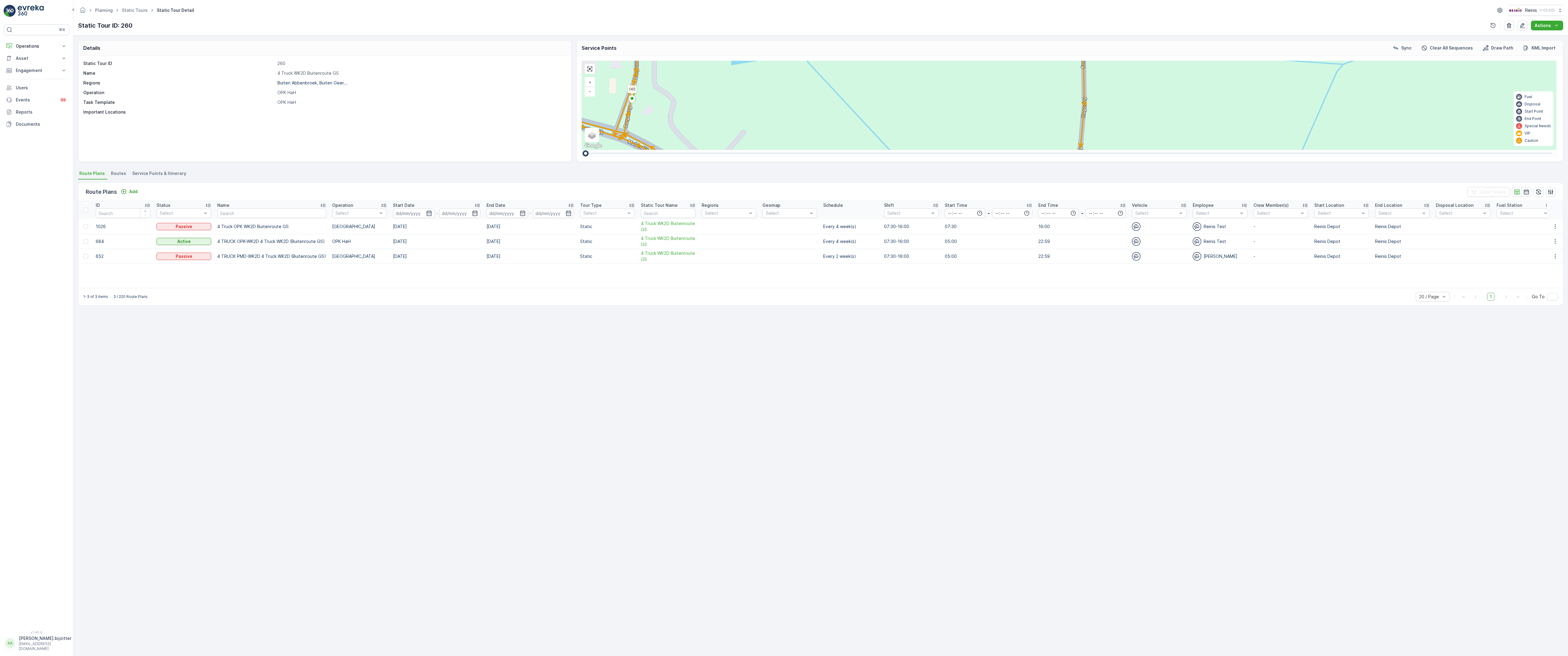
drag, startPoint x: 764, startPoint y: 420, endPoint x: 703, endPoint y: 483, distance: 87.7
click at [703, 150] on div "2 2 2 2 3 2 2 2 7 6 2 3 3 2 2 3 2 2 2 2 5 2 2 2 2 2 2 2 2 2 2 2 2 2 2 2 2 2 2 2…" at bounding box center [1069, 105] width 975 height 89
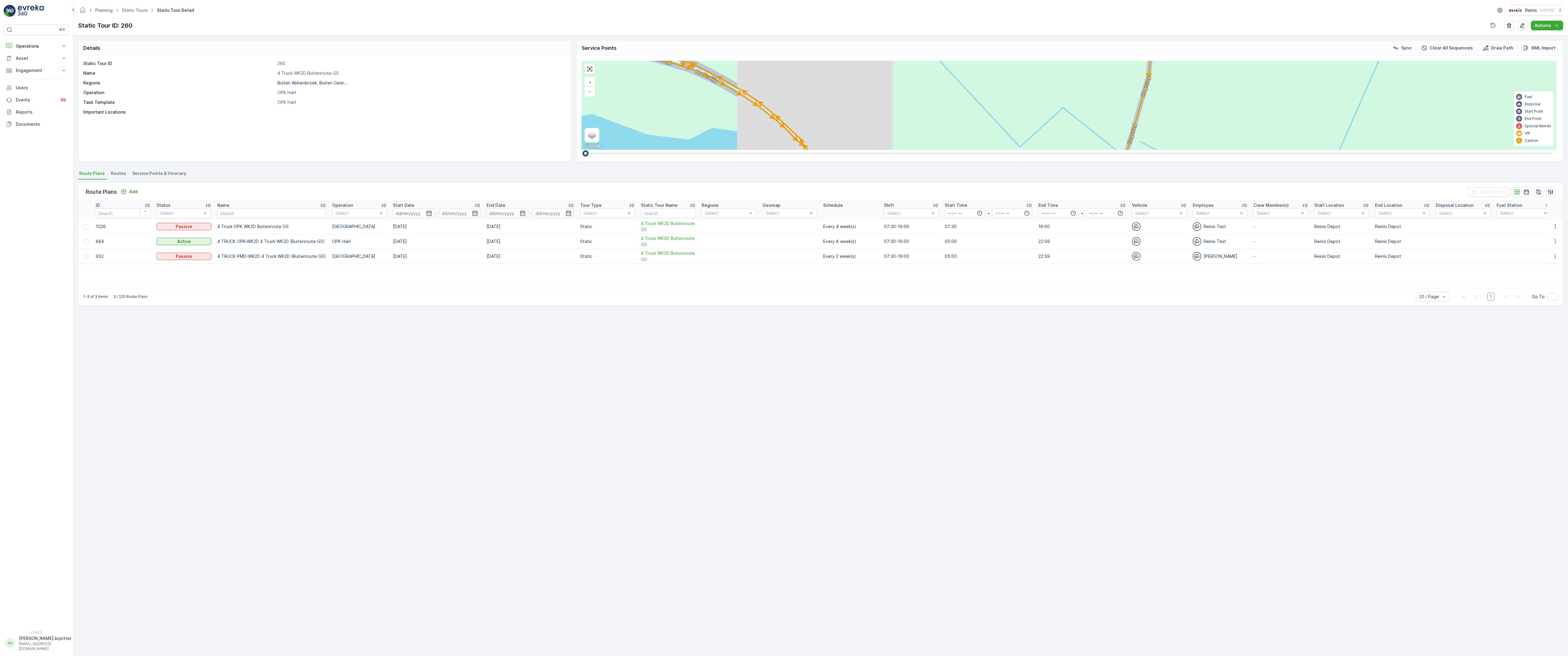
drag, startPoint x: 543, startPoint y: 481, endPoint x: 612, endPoint y: 410, distance: 99.0
click at [612, 150] on div "2 2 2 2 3 2 2 2 7 6 2 3 3 2 2 3 2 2 2 2 5 2 2 2 2 2 2 2 2 2 2 2 2 2 2 2 2 2 2 2…" at bounding box center [1069, 105] width 975 height 89
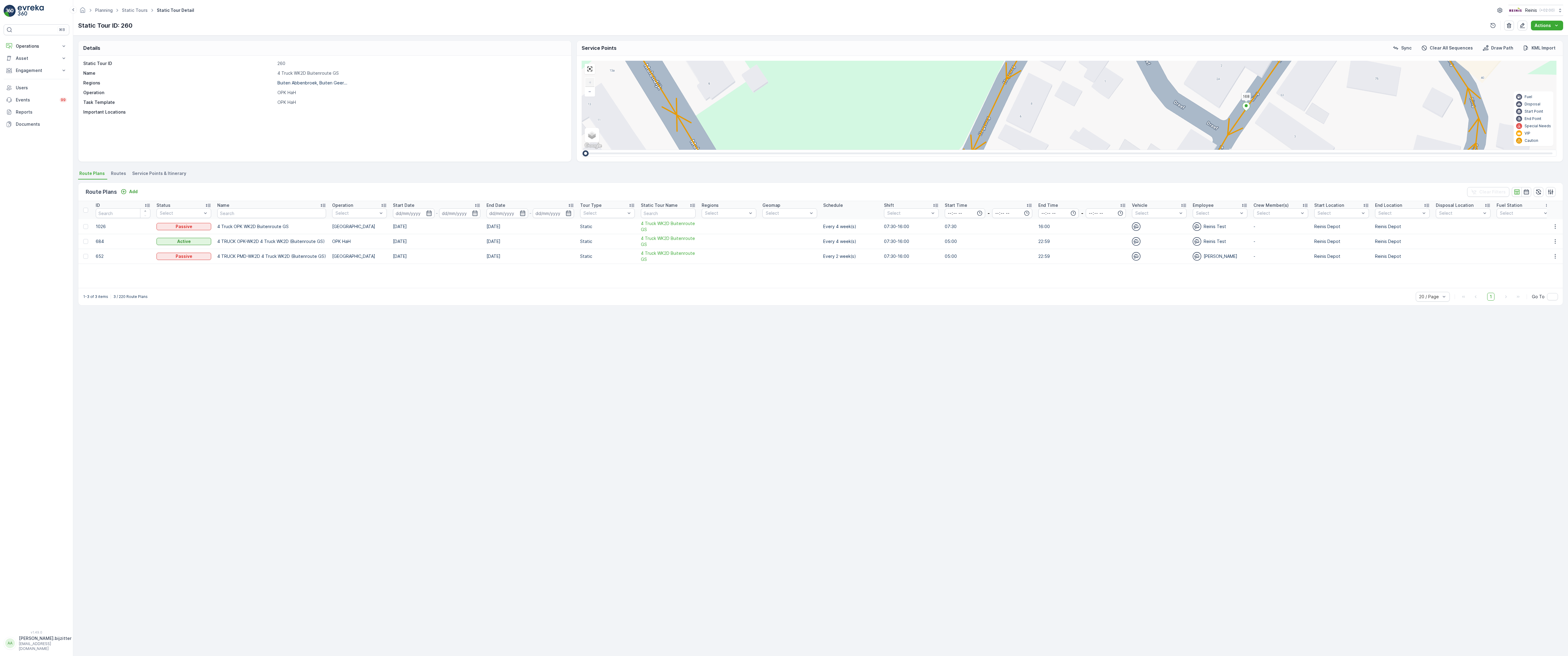
drag, startPoint x: 595, startPoint y: 417, endPoint x: 700, endPoint y: 150, distance: 286.9
click at [700, 150] on div "2 2 2 6 3 3 2 3 2 2 2 2 2 2 2 2 2 222 213 [STREET_ADDRESS] 3214 LM 209 Breedewe…" at bounding box center [1069, 105] width 975 height 89
click at [744, 243] on span "2" at bounding box center [745, 245] width 2 height 4
click at [604, 150] on div "2 2 2 6 3 3 2 3 2 2 2 2 2 2 2 2 2 222 213 [STREET_ADDRESS] 3214 LM 209 Breedewe…" at bounding box center [1069, 105] width 975 height 89
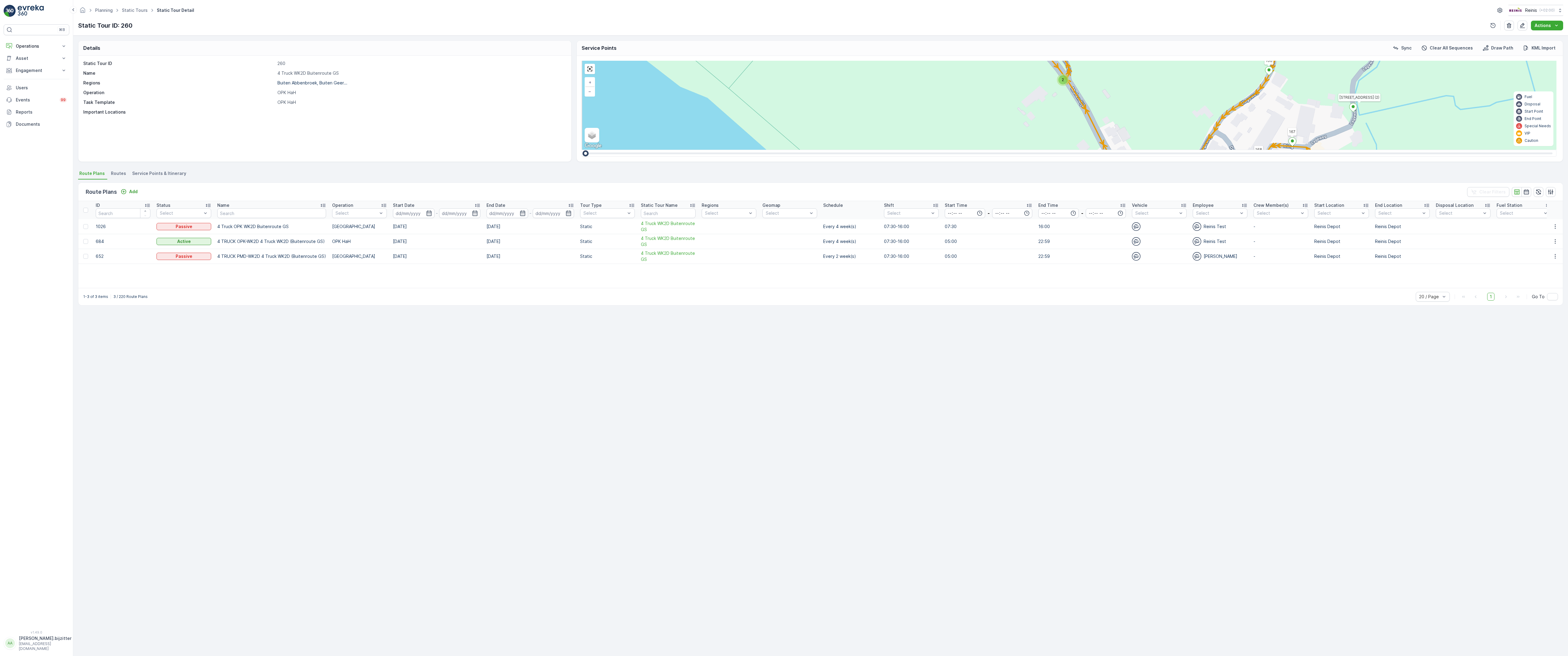
drag, startPoint x: 610, startPoint y: 312, endPoint x: 667, endPoint y: 171, distance: 152.1
click at [667, 150] on div "2 2 2 2 3 2 2 2 7 6 2 3 3 2 2 3 2 2 2 2 5 2 2 2 2 2 2 2 2 2 2 2 2 2 2 2 2 2 2 2…" at bounding box center [1069, 105] width 975 height 89
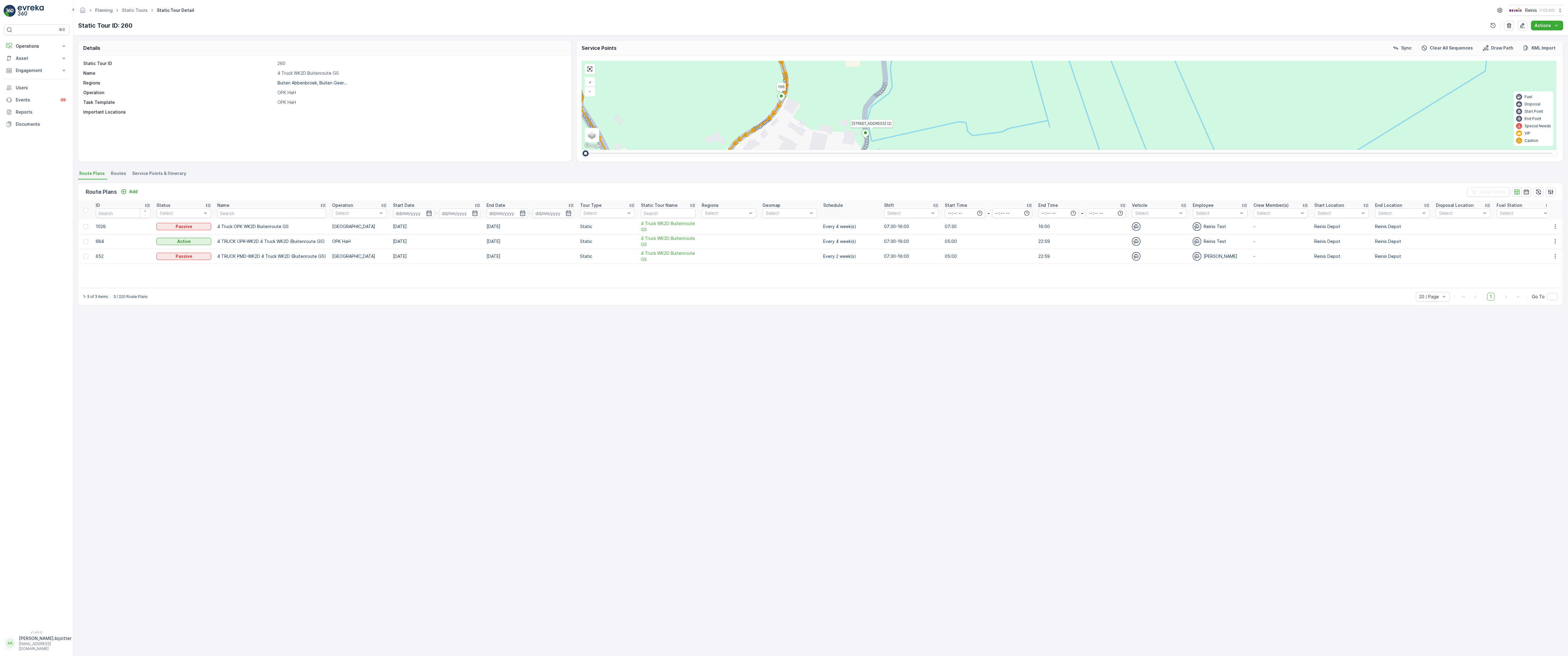
drag, startPoint x: 1031, startPoint y: 276, endPoint x: 590, endPoint y: 298, distance: 441.5
click at [590, 150] on div "2 2 2 2 3 2 2 2 7 6 2 3 3 2 2 3 2 2 2 2 5 2 2 2 2 2 2 2 2 2 2 2 2 2 2 2 2 2 2 2…" at bounding box center [1069, 105] width 975 height 89
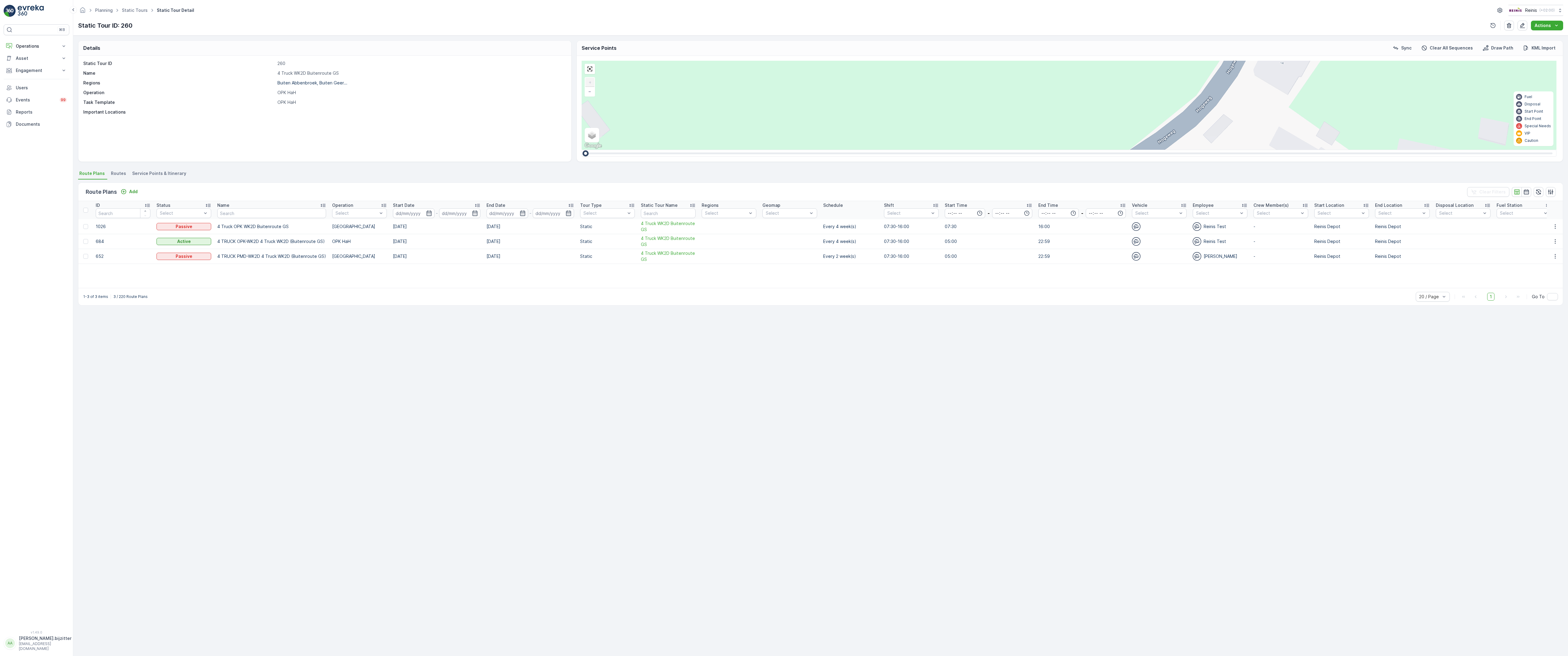
drag, startPoint x: 682, startPoint y: 316, endPoint x: 628, endPoint y: 551, distance: 241.1
click at [628, 150] on div "2 2 2 6 3 3 2 3 2 2 2 2 2 2 2 2 2 222 213 [STREET_ADDRESS] 3214 LM 209 Breedewe…" at bounding box center [1069, 105] width 975 height 89
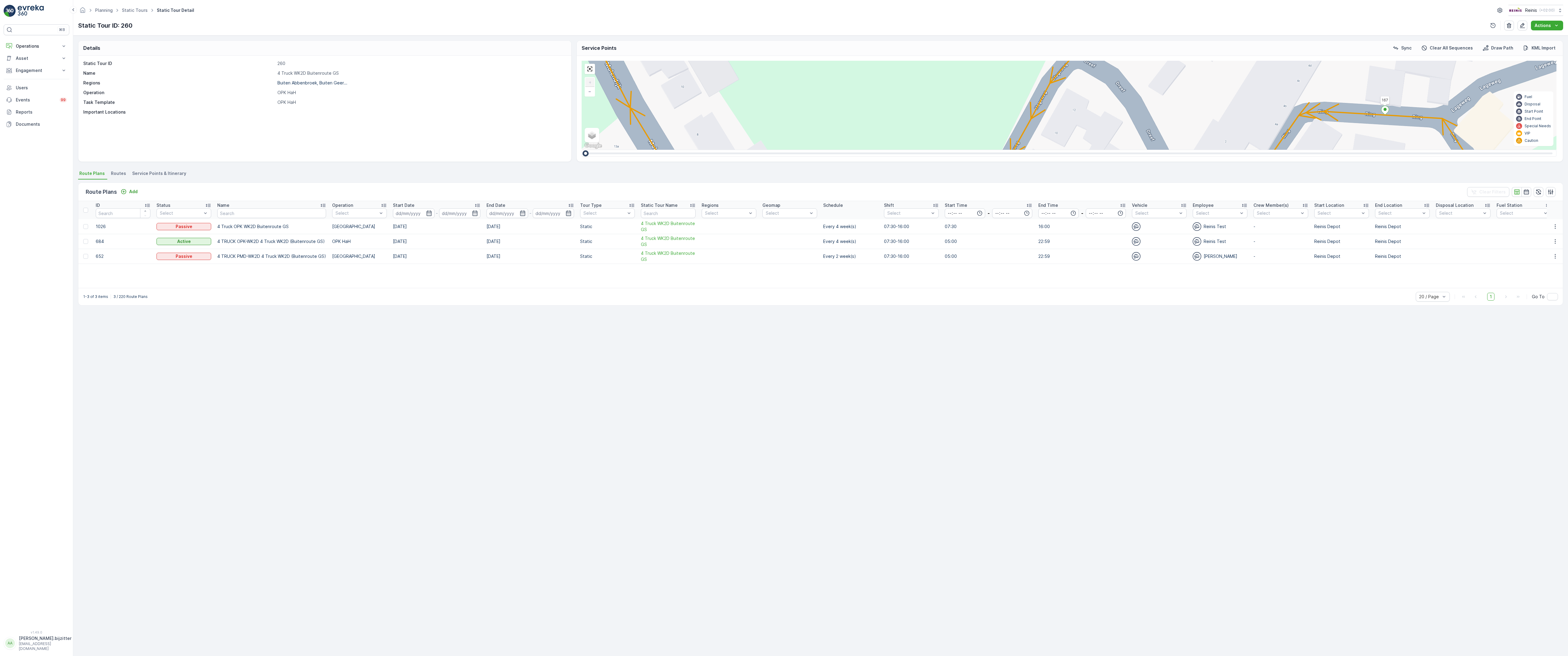
drag, startPoint x: 650, startPoint y: 477, endPoint x: 685, endPoint y: 318, distance: 162.8
click at [685, 150] on div "2 2 2 6 3 3 2 3 2 2 2 2 2 2 2 2 2 222 213 [STREET_ADDRESS] 3214 LM 209 Breedewe…" at bounding box center [1069, 105] width 975 height 89
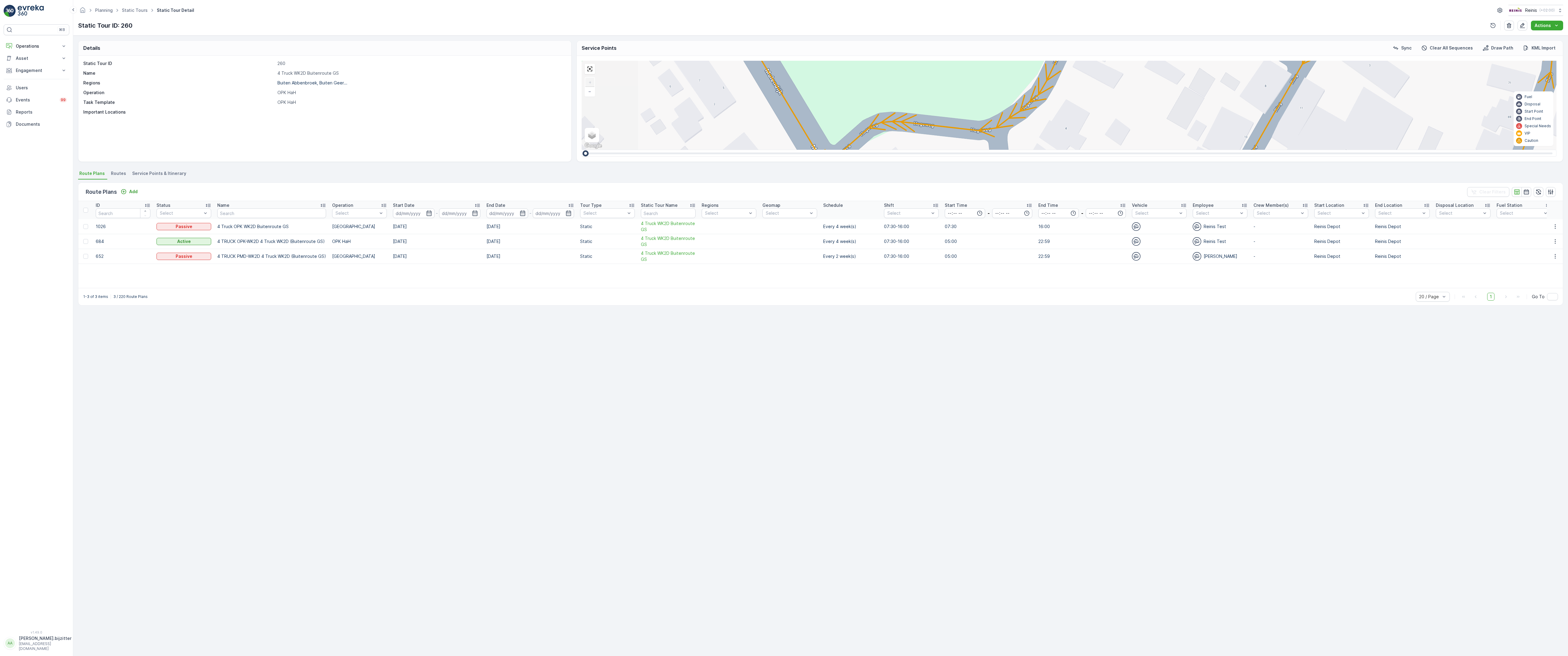
drag, startPoint x: 632, startPoint y: 394, endPoint x: 711, endPoint y: 234, distance: 178.4
click at [711, 150] on div "2 2 2 6 3 3 2 3 2 2 2 2 2 2 2 2 2 222 213 [STREET_ADDRESS] 3214 LM 209 Breedewe…" at bounding box center [1069, 105] width 975 height 89
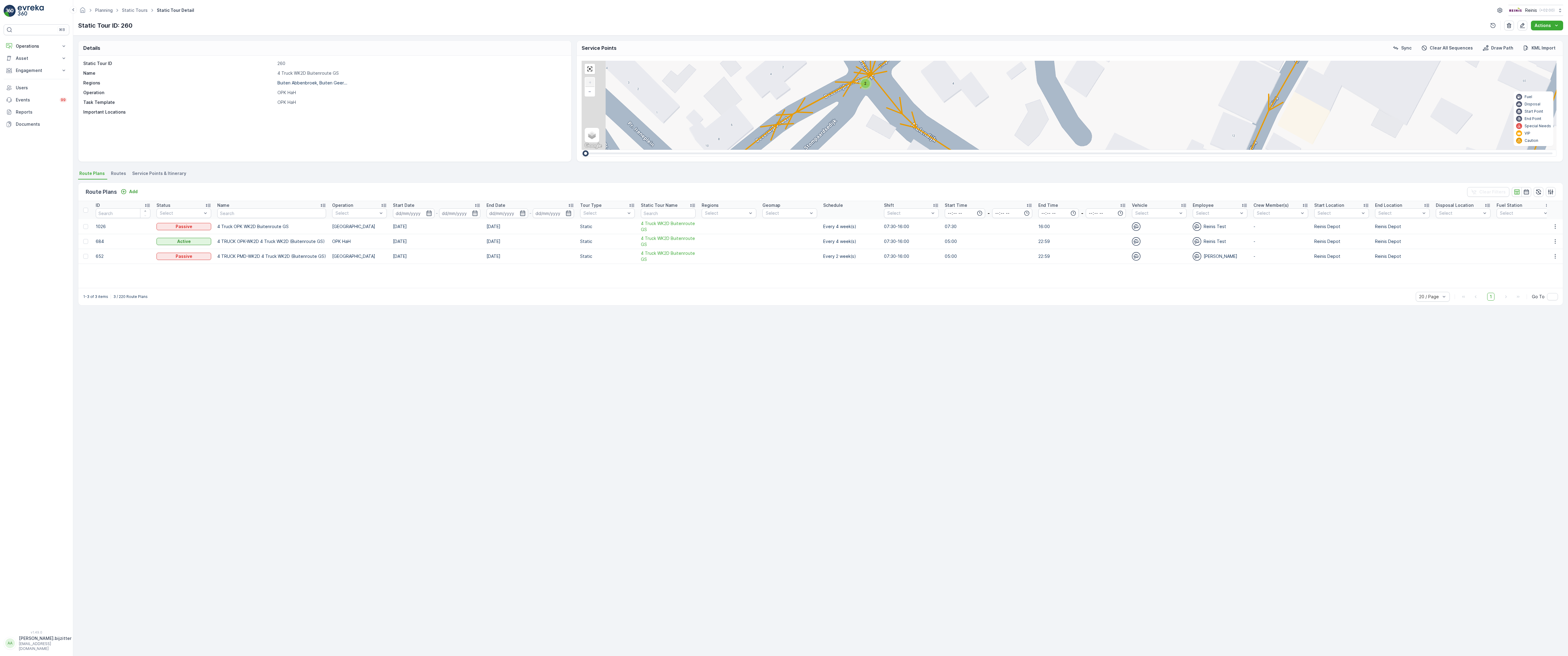
drag, startPoint x: 632, startPoint y: 389, endPoint x: 718, endPoint y: 195, distance: 212.2
click at [718, 150] on div "2 2 2 6 3 3 2 3 2 2 2 2 2 2 2 2 2 222 213 [STREET_ADDRESS] 3214 LM 209 Breedewe…" at bounding box center [1069, 105] width 975 height 89
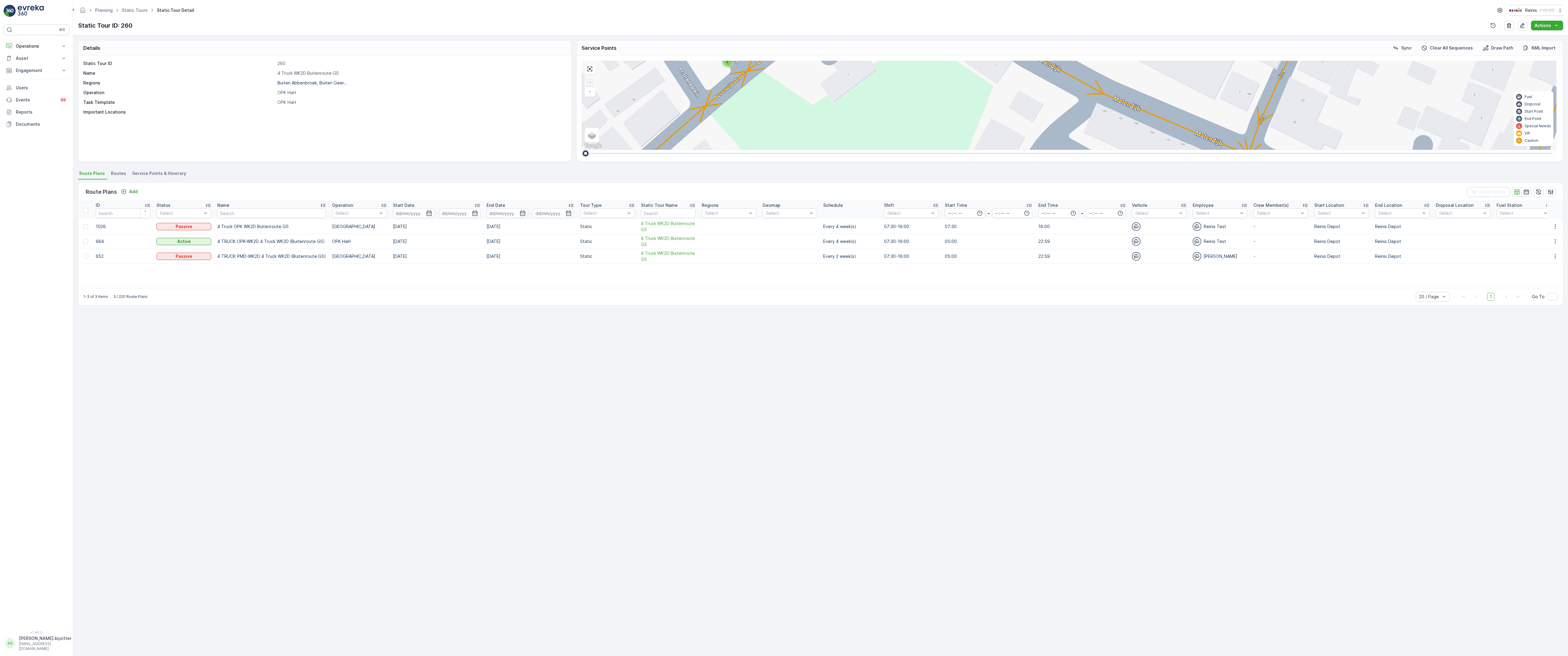
drag, startPoint x: 745, startPoint y: 426, endPoint x: 745, endPoint y: 412, distance: 14.0
click at [745, 150] on div "2 2 2 6 3 3 2 3 2 2 2 2 2 2 2 2 2 222 213 [STREET_ADDRESS] 3214 LM 209 Breedewe…" at bounding box center [1069, 105] width 975 height 89
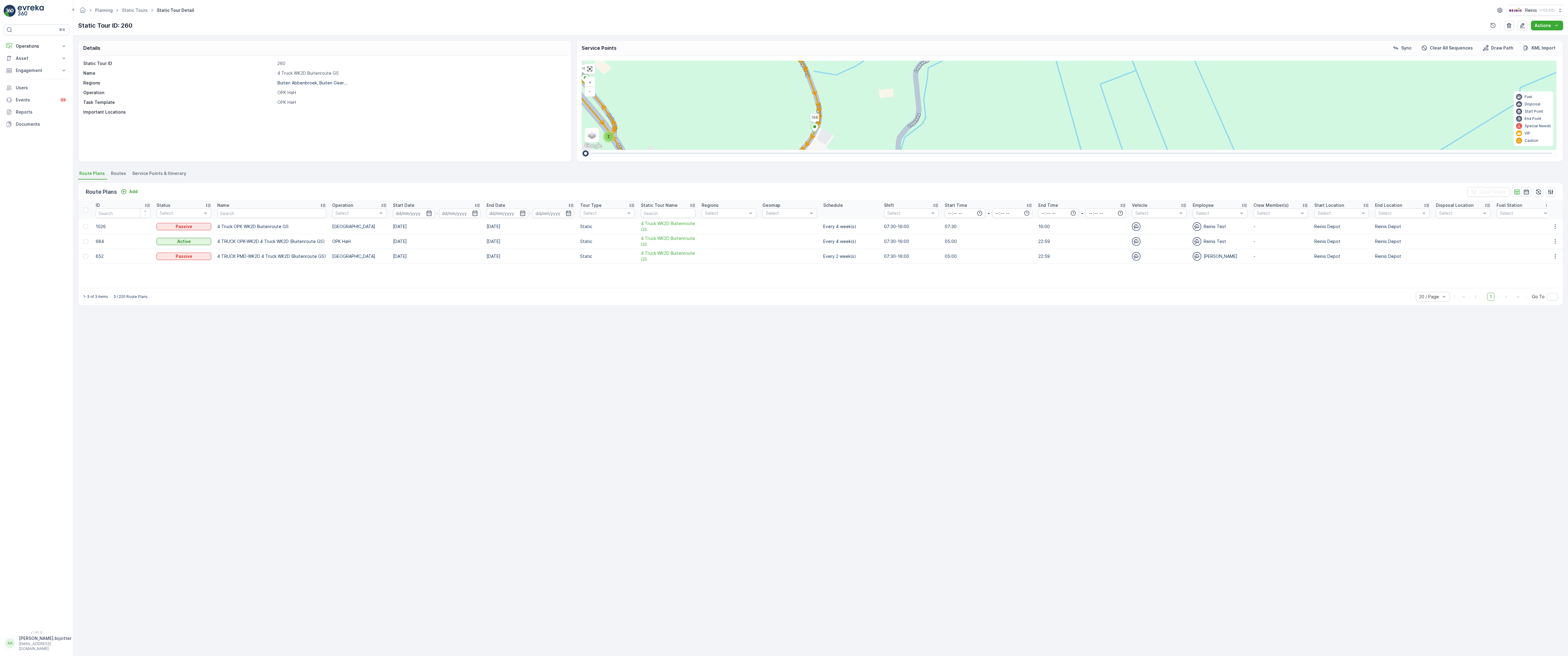
drag, startPoint x: 1262, startPoint y: 460, endPoint x: 718, endPoint y: 372, distance: 551.1
click at [718, 150] on div "2 2 2 2 3 2 2 2 7 6 2 3 3 2 2 3 2 2 2 2 5 2 2 2 2 2 2 2 2 2 2 2 2 2 2 2 2 2 2 2…" at bounding box center [1069, 105] width 975 height 89
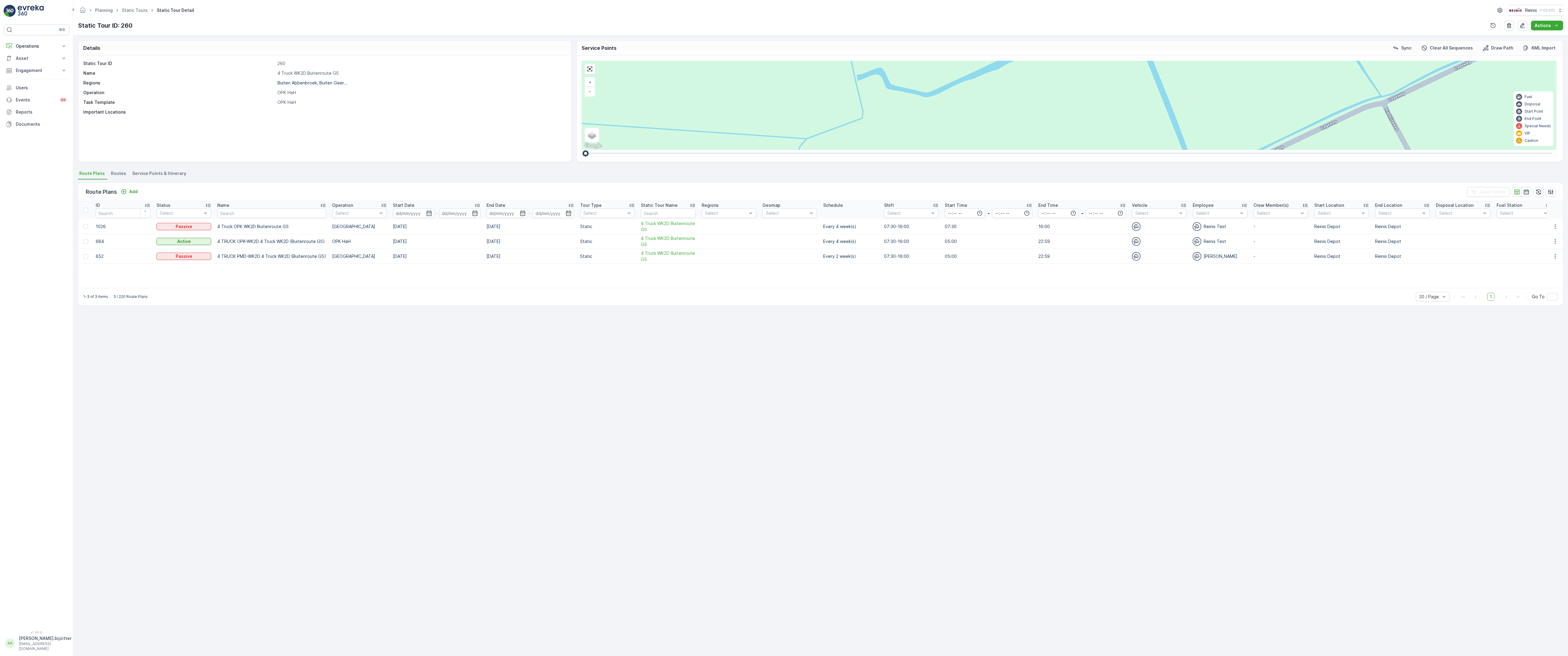
drag, startPoint x: 1160, startPoint y: 250, endPoint x: 997, endPoint y: 261, distance: 163.4
click at [997, 150] on div "2 2 2 2 3 2 2 2 7 6 2 3 3 2 2 3 2 2 2 2 5 2 2 2 2 2 2 2 2 2 2 2 2 2 2 2 2 2 2 2…" at bounding box center [1069, 105] width 975 height 89
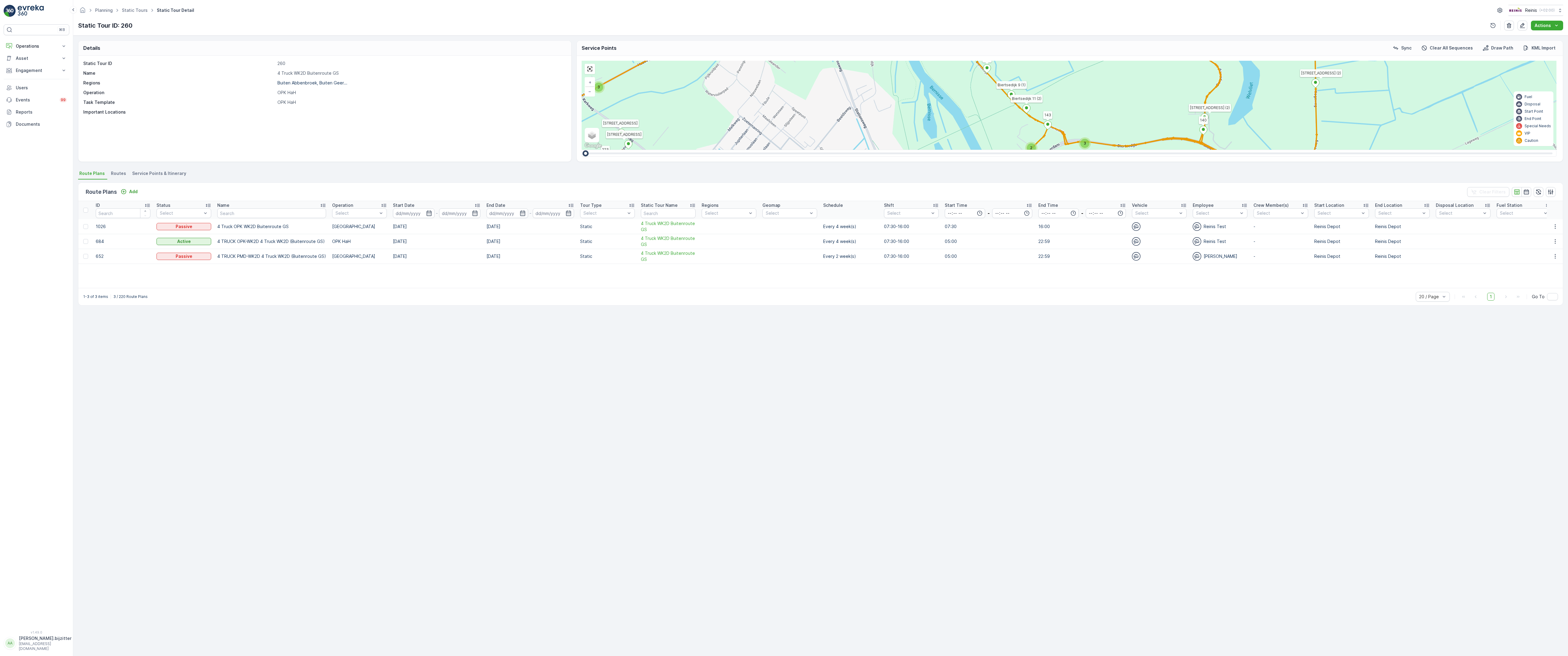
drag, startPoint x: 1189, startPoint y: 346, endPoint x: 1172, endPoint y: 283, distance: 65.3
click at [1172, 150] on div "2 3 2 2 2 2 2 3 2 2 2 2 6 2 2 2 2 2 14 2 2 2 3 2 2 4 3 4 2 4 2 2 2 2 2 2 2 2 2 …" at bounding box center [1069, 105] width 975 height 89
click at [1237, 566] on span "2" at bounding box center [1238, 568] width 2 height 4
click at [674, 150] on div "2 3 2 2 2 2 2 3 2 2 2 2 6 2 2 2 2 2 14 2 2 2 3 2 2 4 3 4 2 4 2 2 2 2 2 2 2 2 2 …" at bounding box center [1069, 105] width 975 height 89
click at [1223, 570] on div "2" at bounding box center [1227, 574] width 9 height 9
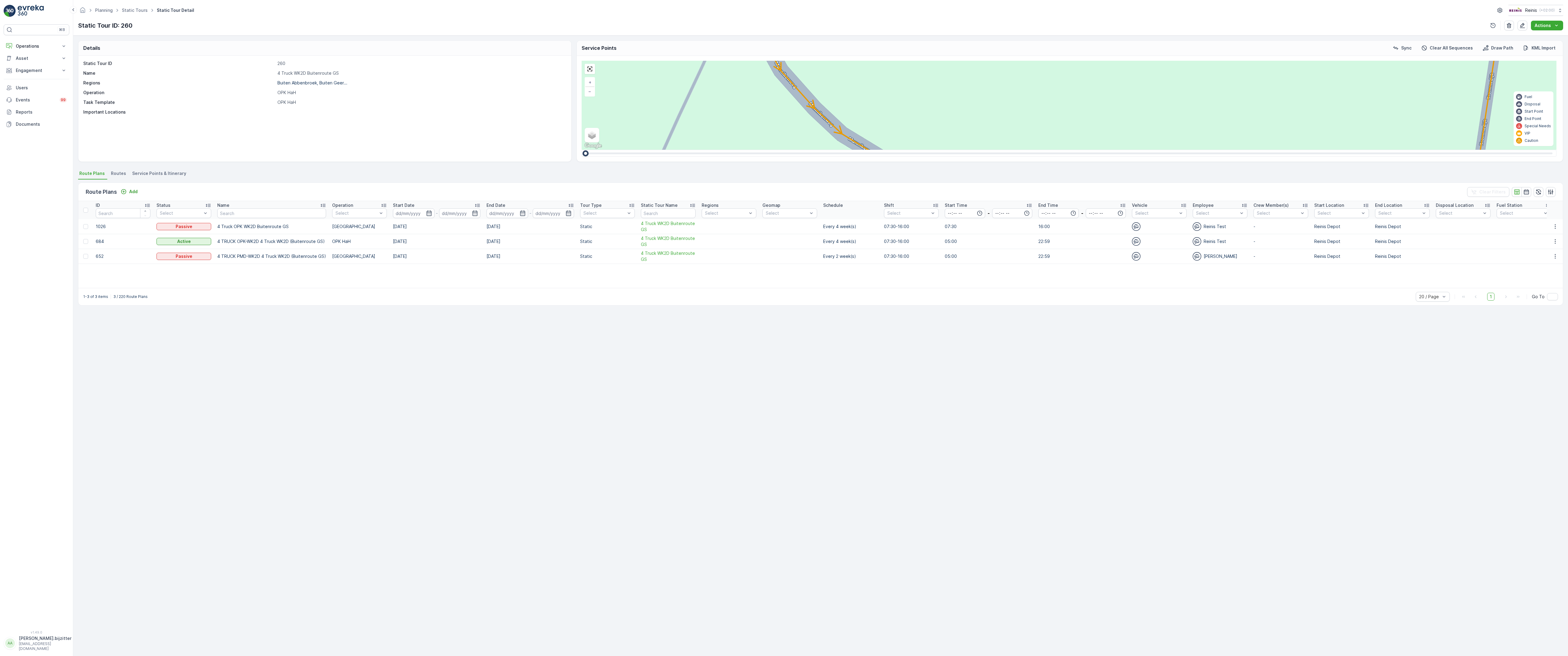
click at [877, 150] on div "2 2 2 2 2 2 6 3 3 2 3 2 2 3 2 2 2 4 2 2 2 2 2 2 2 2 2 2 222 213 [STREET_ADDRESS…" at bounding box center [1069, 105] width 975 height 89
click at [1451, 340] on div "2" at bounding box center [1455, 344] width 9 height 9
click at [902, 150] on div "2 2 2 2 2 2 6 3 3 2 3 2 2 3 2 2 2 4 2 2 2 2 2 2 2 2 2 2 222 213 [STREET_ADDRESS…" at bounding box center [1069, 105] width 975 height 89
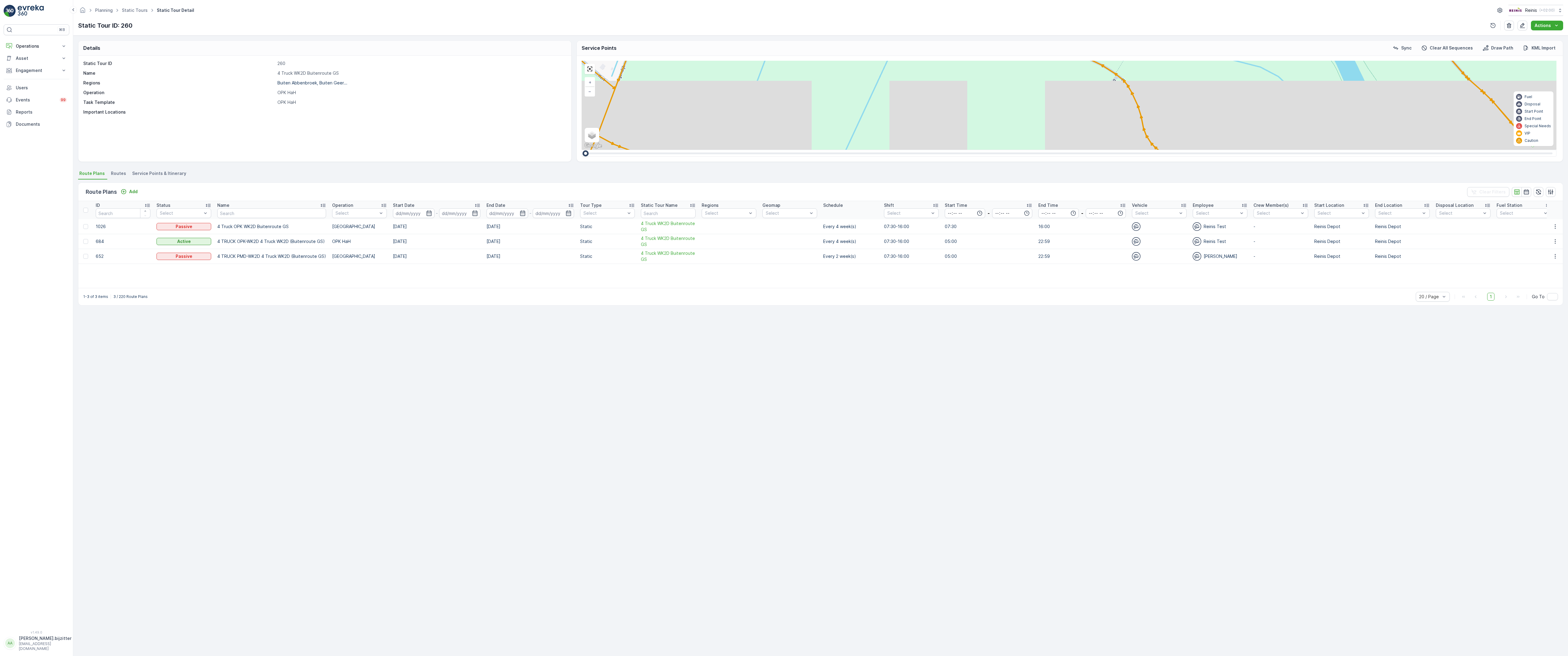
drag, startPoint x: 1279, startPoint y: 358, endPoint x: 817, endPoint y: 313, distance: 464.2
click at [817, 150] on div "2 2 2 2 2 6 2 2 2 7 6 2 3 3 2 3 4 2 2 2 2 6 2 2 2 2 2 2 2 2 2 2 2 2 2 2 2 2 2 2…" at bounding box center [1069, 105] width 975 height 89
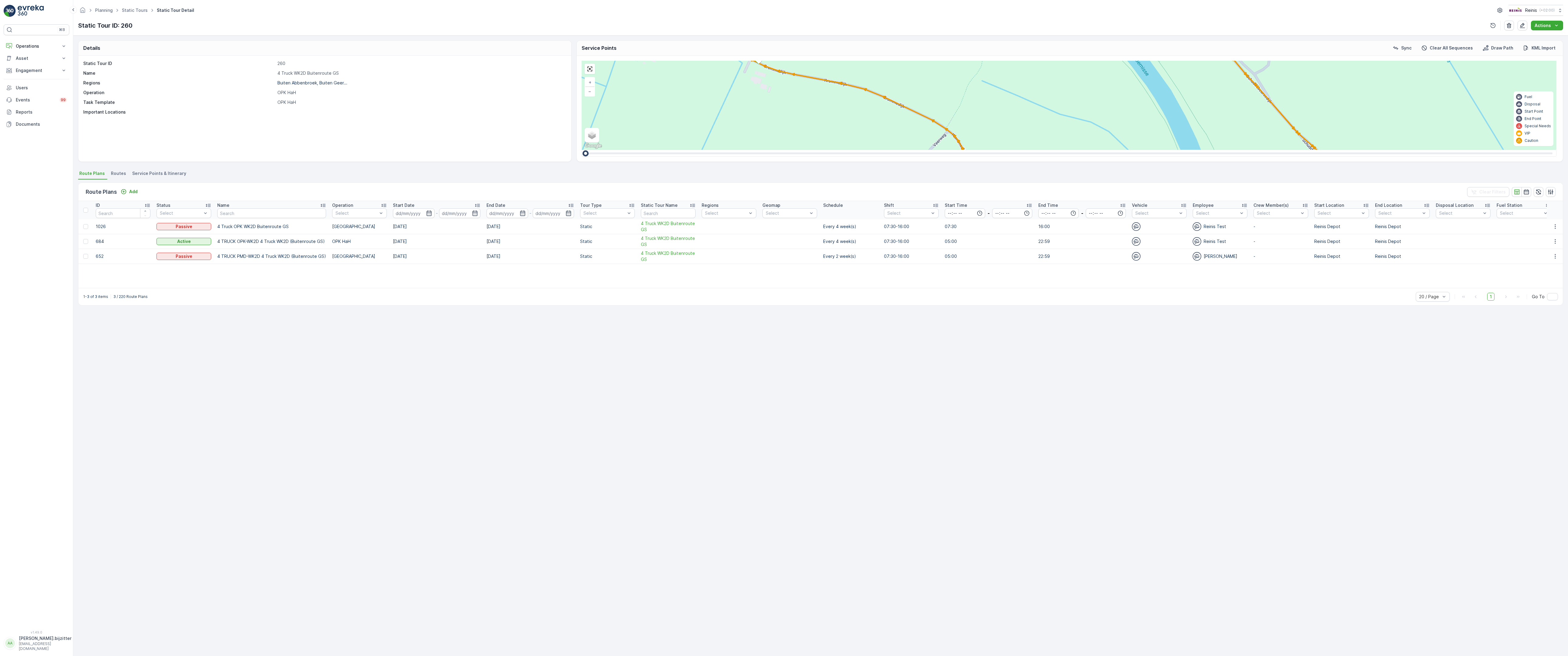
drag, startPoint x: 1374, startPoint y: 295, endPoint x: 1204, endPoint y: 349, distance: 178.4
click at [1204, 150] on div "2 2 2 2 2 6 2 2 2 7 6 2 3 3 2 3 4 2 2 2 2 6 2 2 2 2 2 2 2 2 2 2 2 2 2 2 2 2 2 2…" at bounding box center [1069, 105] width 975 height 89
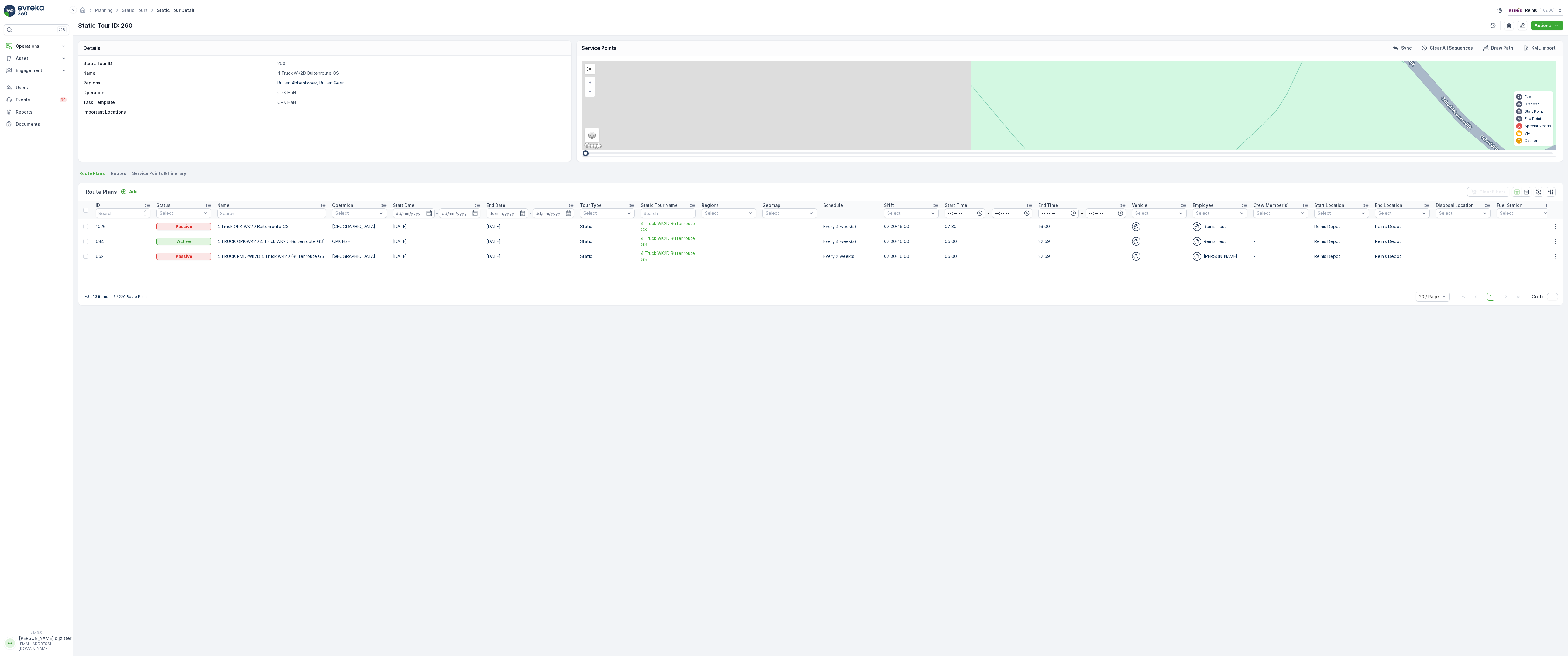
drag, startPoint x: 614, startPoint y: 417, endPoint x: 1047, endPoint y: 79, distance: 549.3
click at [1069, 61] on div "2 2 2 2 2 2 6 3 3 2 3 2 2 3 2 2 2 4 2 2 2 2 2 2 2 2 2 2 222 213 [STREET_ADDRESS…" at bounding box center [1069, 105] width 975 height 89
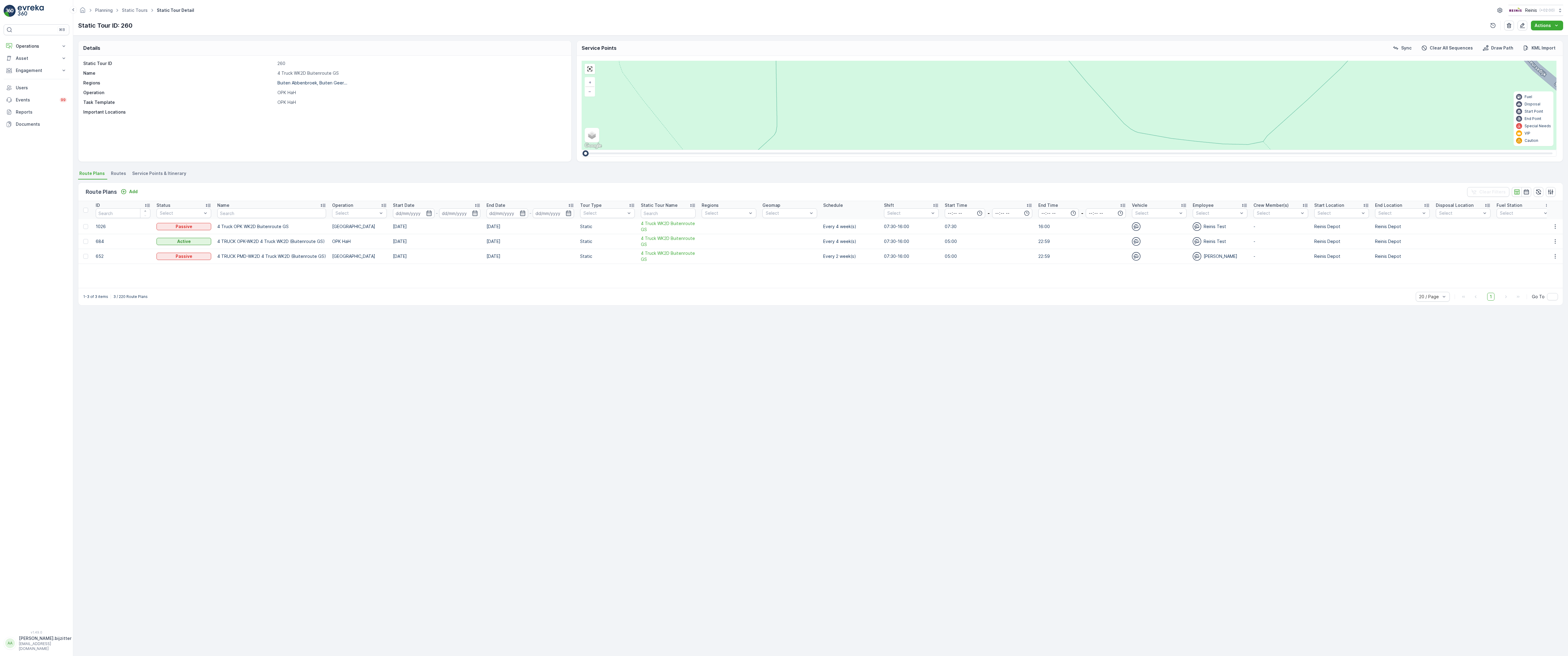
drag, startPoint x: 738, startPoint y: 359, endPoint x: 1228, endPoint y: 231, distance: 506.4
click at [1220, 150] on div "2 2 2 2 2 2 6 3 3 2 3 2 2 3 2 2 2 4 2 2 2 2 2 2 2 2 2 2 222 213 Schoutsweg 2 32…" at bounding box center [1069, 105] width 975 height 89
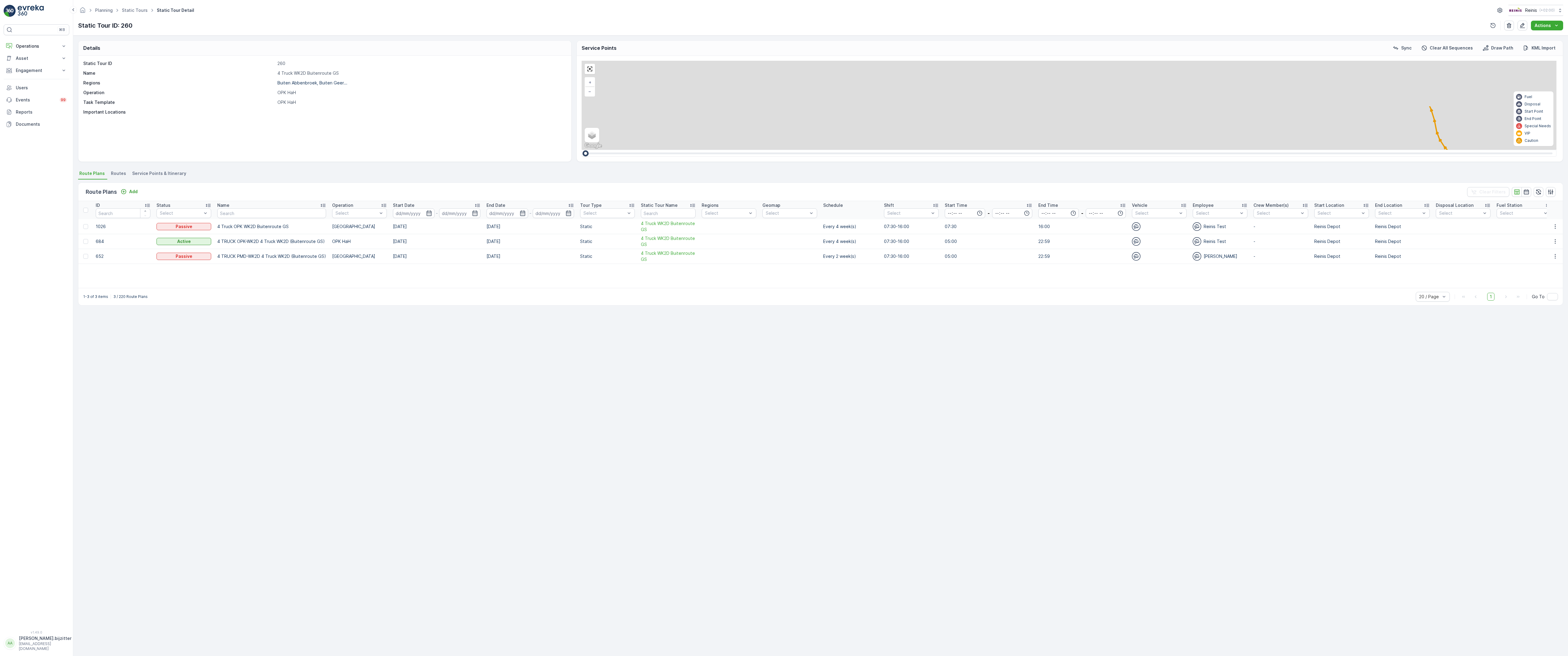
drag, startPoint x: 987, startPoint y: 375, endPoint x: 995, endPoint y: 376, distance: 8.1
click at [995, 150] on div "2 2 2 2 2 6 2 2 2 7 6 2 3 3 2 3 4 2 2 2 2 6 2 2 2 2 2 2 2 2 2 2 2 2 2 2 2 2 2 2…" at bounding box center [1069, 105] width 975 height 89
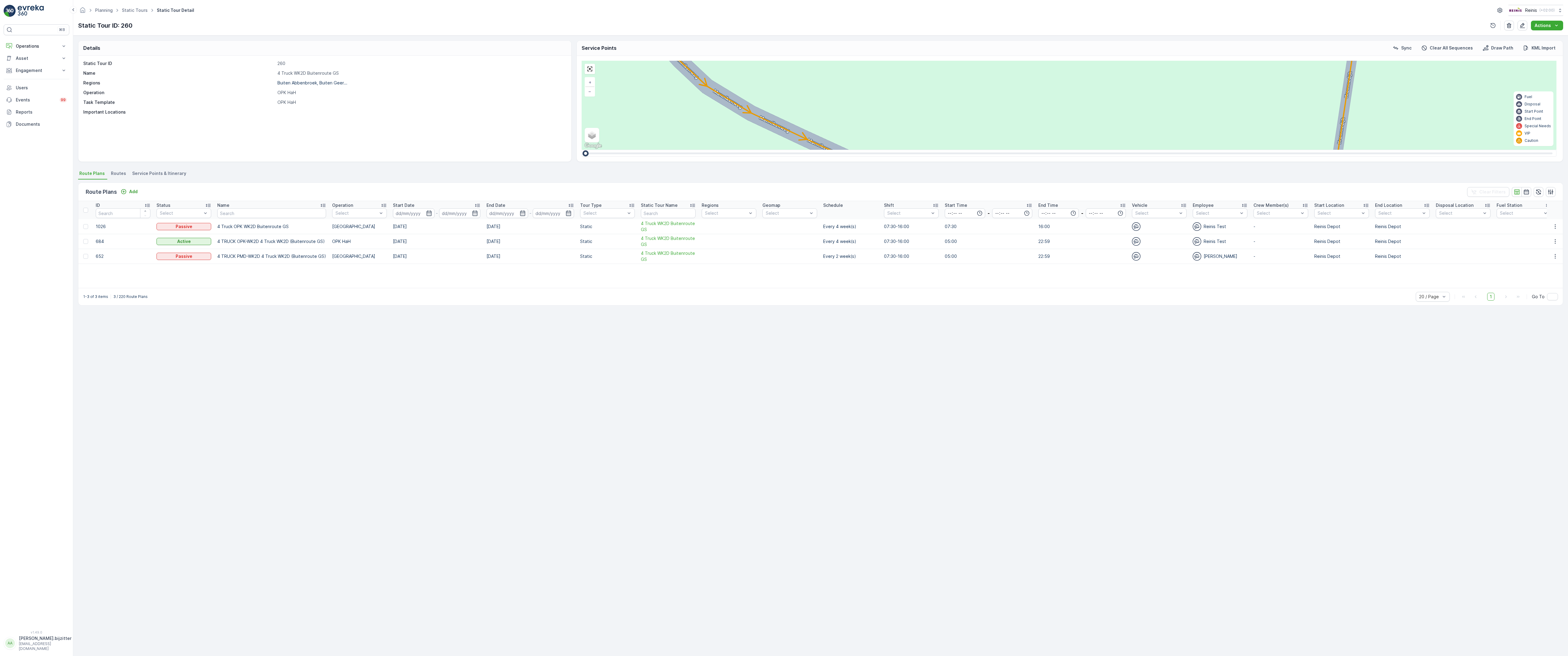
click at [1316, 291] on div "2" at bounding box center [1320, 296] width 9 height 9
drag, startPoint x: 809, startPoint y: 439, endPoint x: 828, endPoint y: 391, distance: 51.6
click at [828, 150] on div "2 2 2 2 2 6 2 2 2 7 6 2 3 3 2 3 4 2 2 2 2 6 2 2 2 2 2 2 2 2 2 2 2 2 2 2 2 2 2 2…" at bounding box center [1069, 105] width 975 height 89
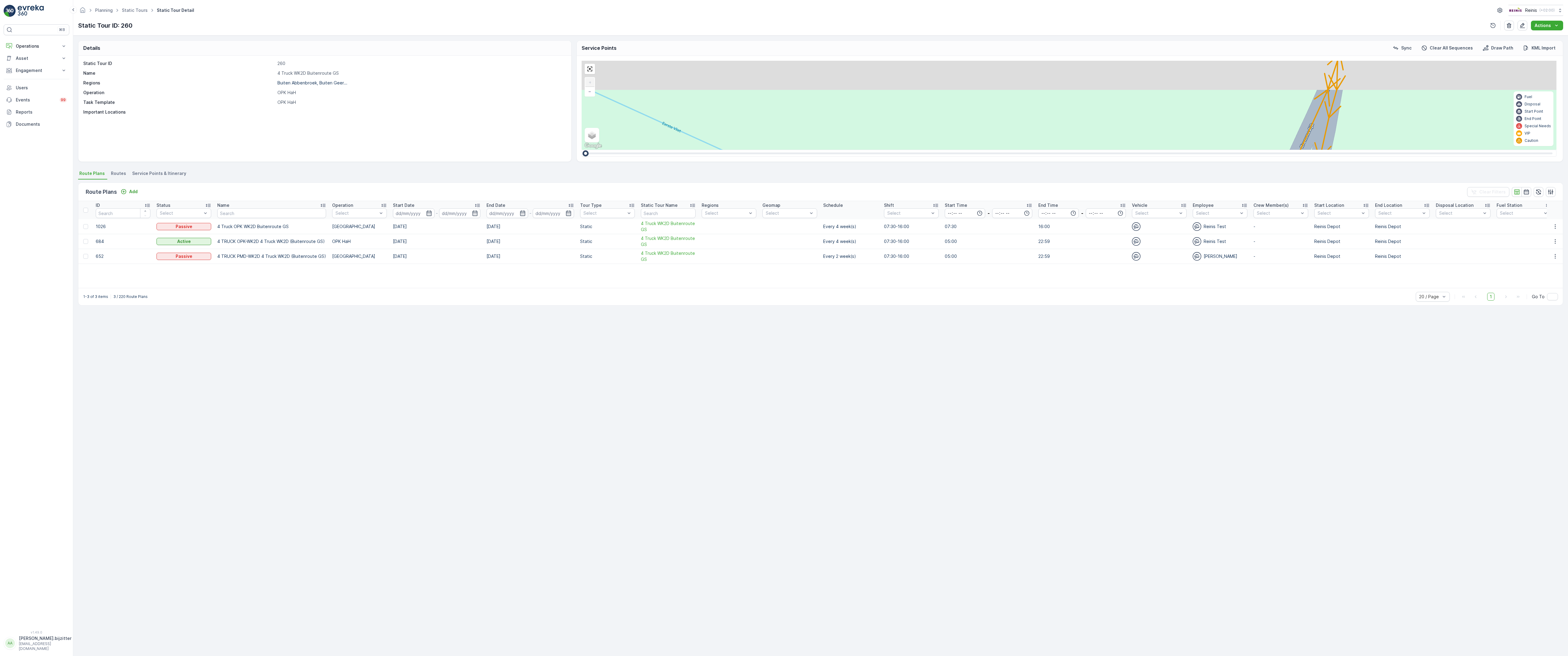
drag, startPoint x: 814, startPoint y: 263, endPoint x: 789, endPoint y: 411, distance: 150.1
click at [789, 150] on div "2 2 2 6 3 3 2 3 2 2 2 2 2 2 2 2 2 222 213 [STREET_ADDRESS] 3214 LM 209 Breedewe…" at bounding box center [1069, 105] width 975 height 89
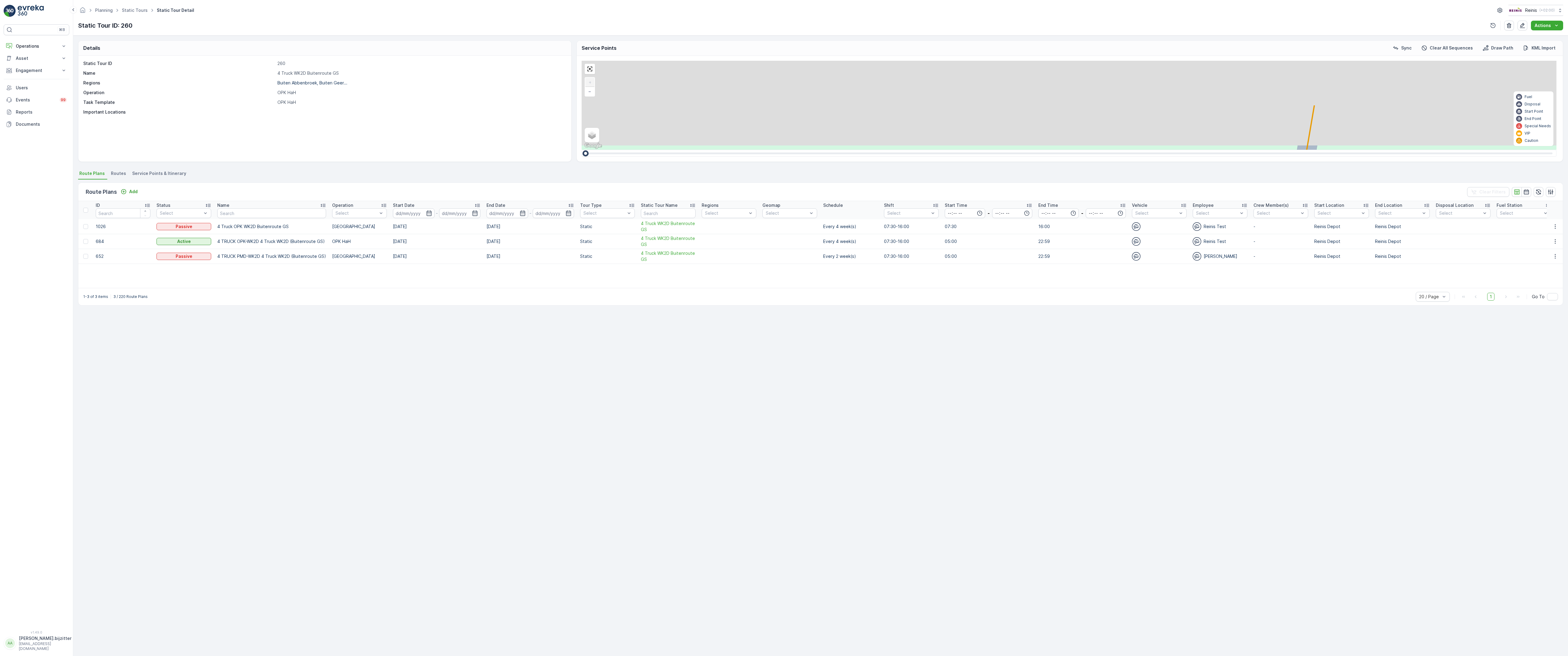
drag, startPoint x: 849, startPoint y: 200, endPoint x: 726, endPoint y: 482, distance: 307.7
click at [727, 150] on div "2 2 2 6 3 3 2 3 2 2 2 2 2 2 2 2 2 222 213 [STREET_ADDRESS] 3214 LM 209 Breedewe…" at bounding box center [1069, 105] width 975 height 89
drag, startPoint x: 755, startPoint y: 351, endPoint x: 671, endPoint y: 618, distance: 279.9
click at [670, 150] on div "2 2 2 6 3 3 2 3 2 2 2 2 2 2 2 2 2 222 213 [STREET_ADDRESS] 3214 LM 209 Breedewe…" at bounding box center [1069, 105] width 975 height 89
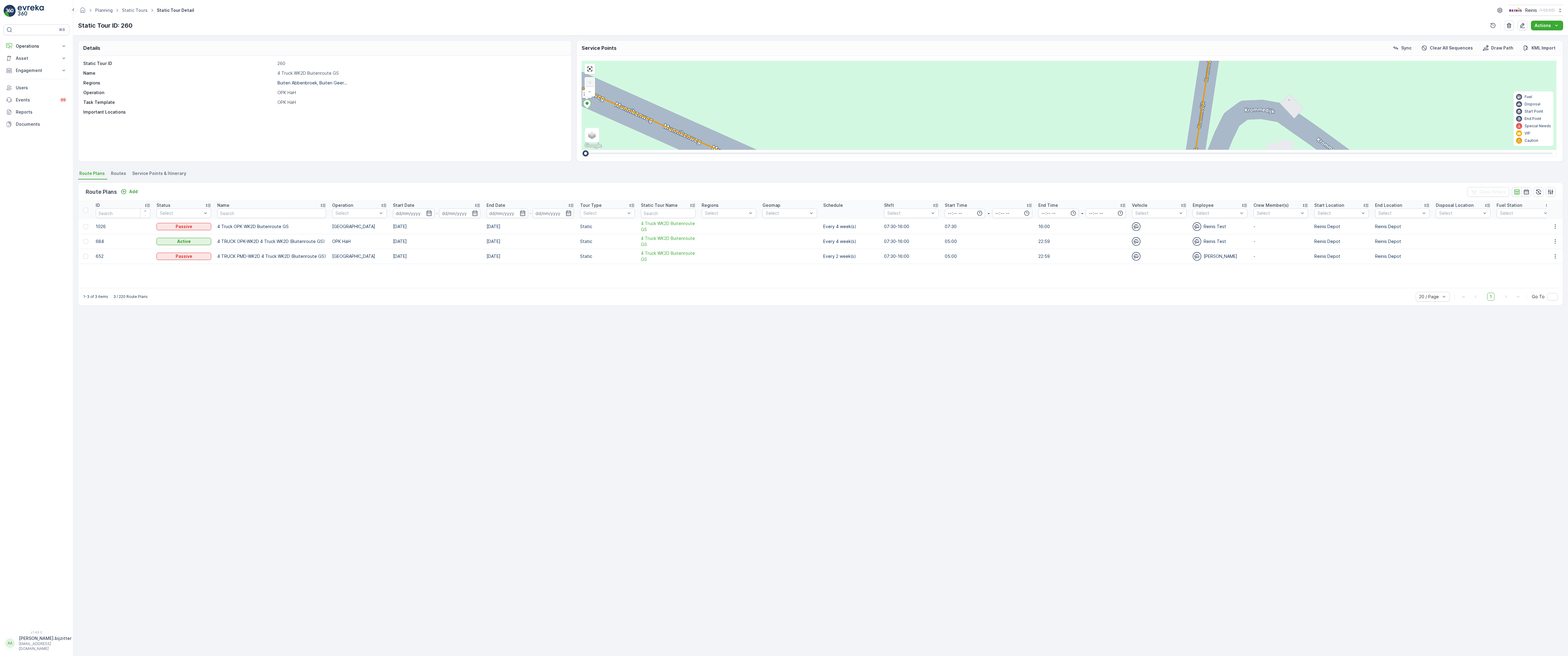
click at [1194, 212] on span "2" at bounding box center [1195, 214] width 2 height 4
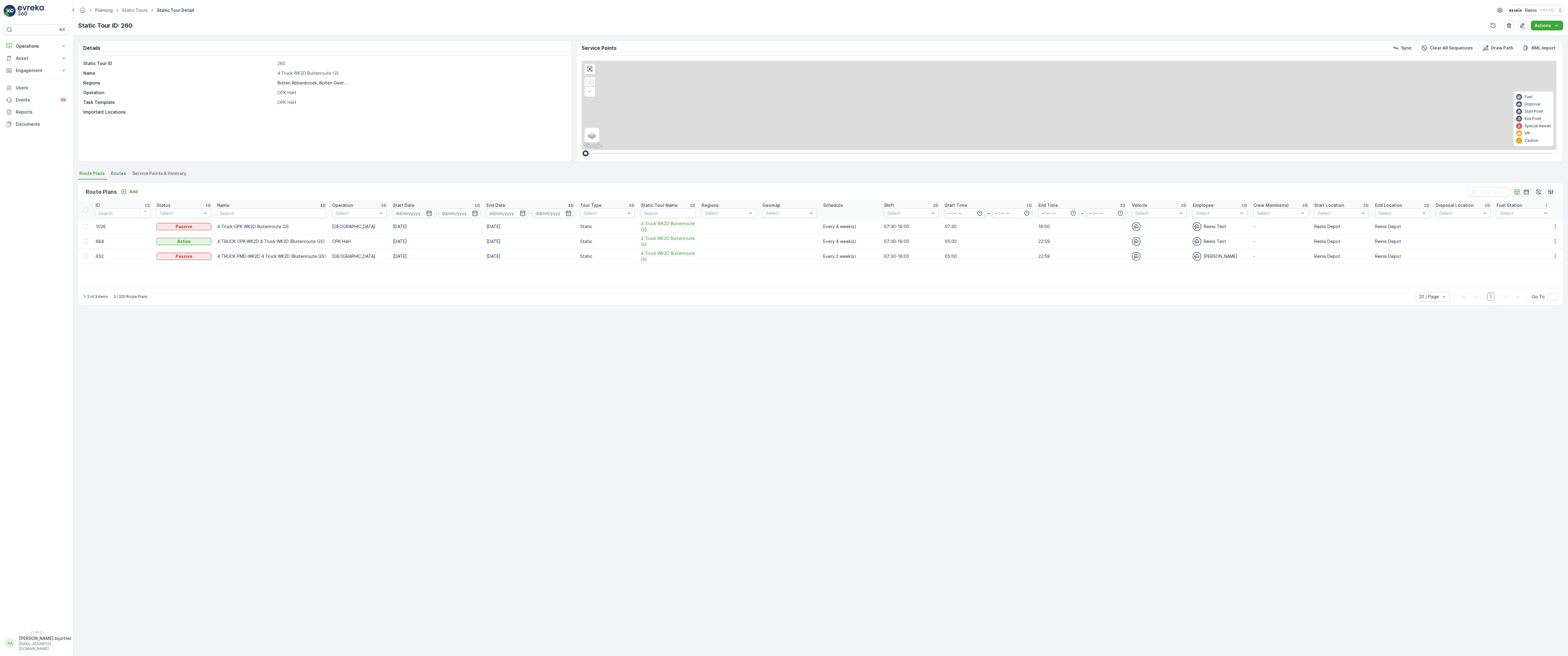
drag, startPoint x: 634, startPoint y: 188, endPoint x: 565, endPoint y: 525, distance: 344.0
click at [582, 150] on div "2 2 2 6 3 3 2 3 2 2 2 2 2 2 2 2 2 222 213 Schoutsweg 2 3214 LM 209 Breedeweg 3 …" at bounding box center [1069, 105] width 975 height 89
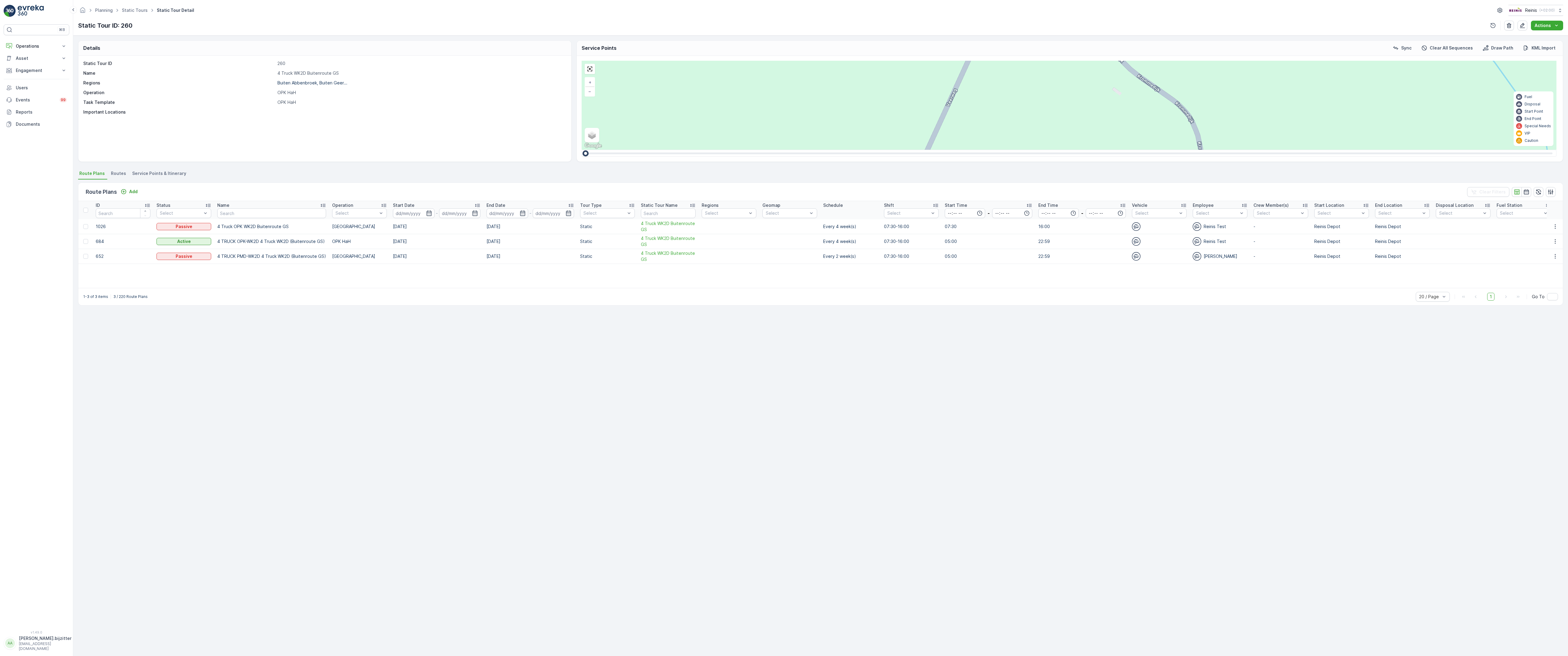
drag, startPoint x: 653, startPoint y: 218, endPoint x: 631, endPoint y: 402, distance: 185.3
click at [631, 150] on div "2 2 2 2 3 2 2 2 7 6 2 3 3 2 2 3 2 2 2 2 5 2 2 2 2 2 2 2 2 2 2 2 2 2 2 2 2 2 2 2…" at bounding box center [1069, 105] width 975 height 89
drag, startPoint x: 659, startPoint y: 291, endPoint x: 655, endPoint y: 329, distance: 38.2
click at [655, 150] on div "2 2 2 2 3 2 2 2 7 6 2 3 3 2 2 3 2 2 2 2 5 2 2 2 2 2 2 2 2 2 2 2 2 2 2 2 2 2 2 2…" at bounding box center [1069, 105] width 975 height 89
click at [1150, 646] on span "2" at bounding box center [1151, 648] width 2 height 4
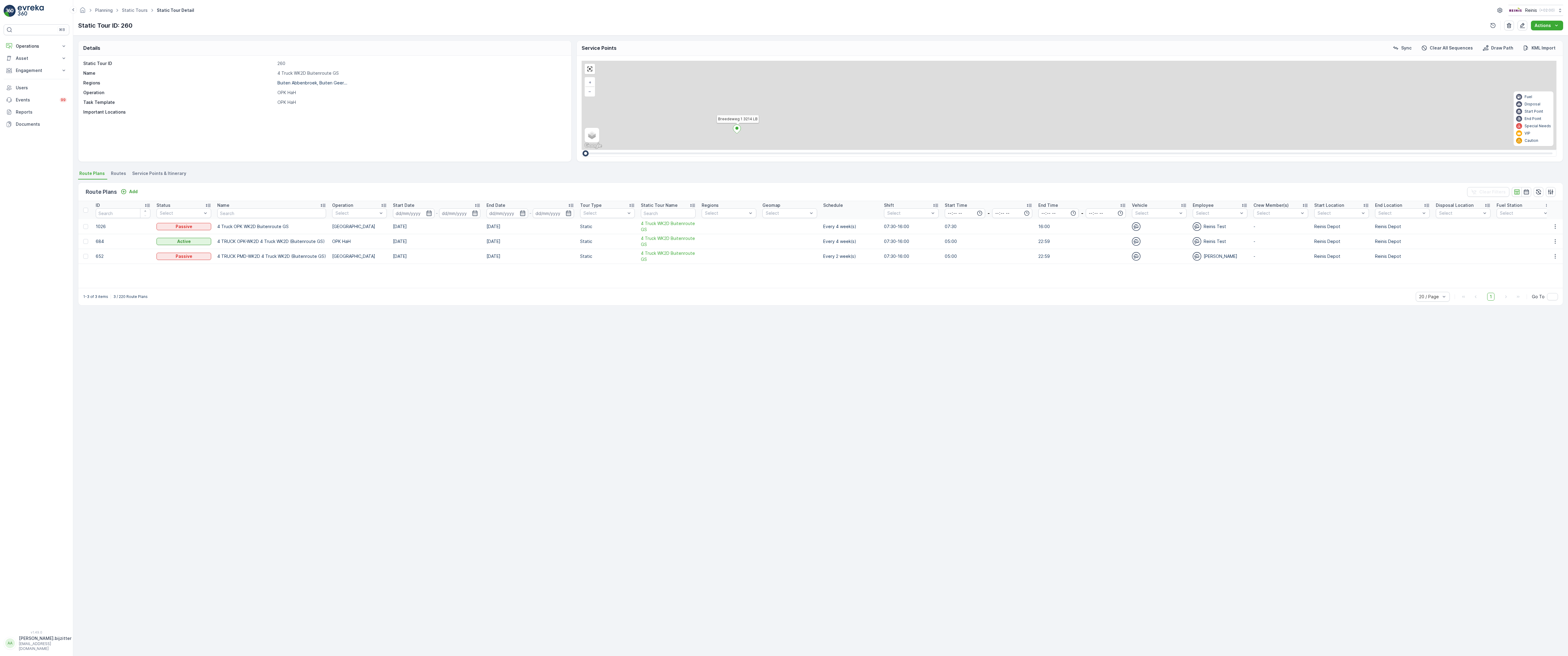
drag, startPoint x: 764, startPoint y: 88, endPoint x: 883, endPoint y: 468, distance: 398.2
click at [884, 150] on div "2 2 2 2 3 2 2 2 7 6 2 3 3 2 2 3 2 2 2 2 5 2 2 2 2 2 2 2 2 2 2 2 2 2 2 2 2 2 2 2…" at bounding box center [1069, 105] width 975 height 89
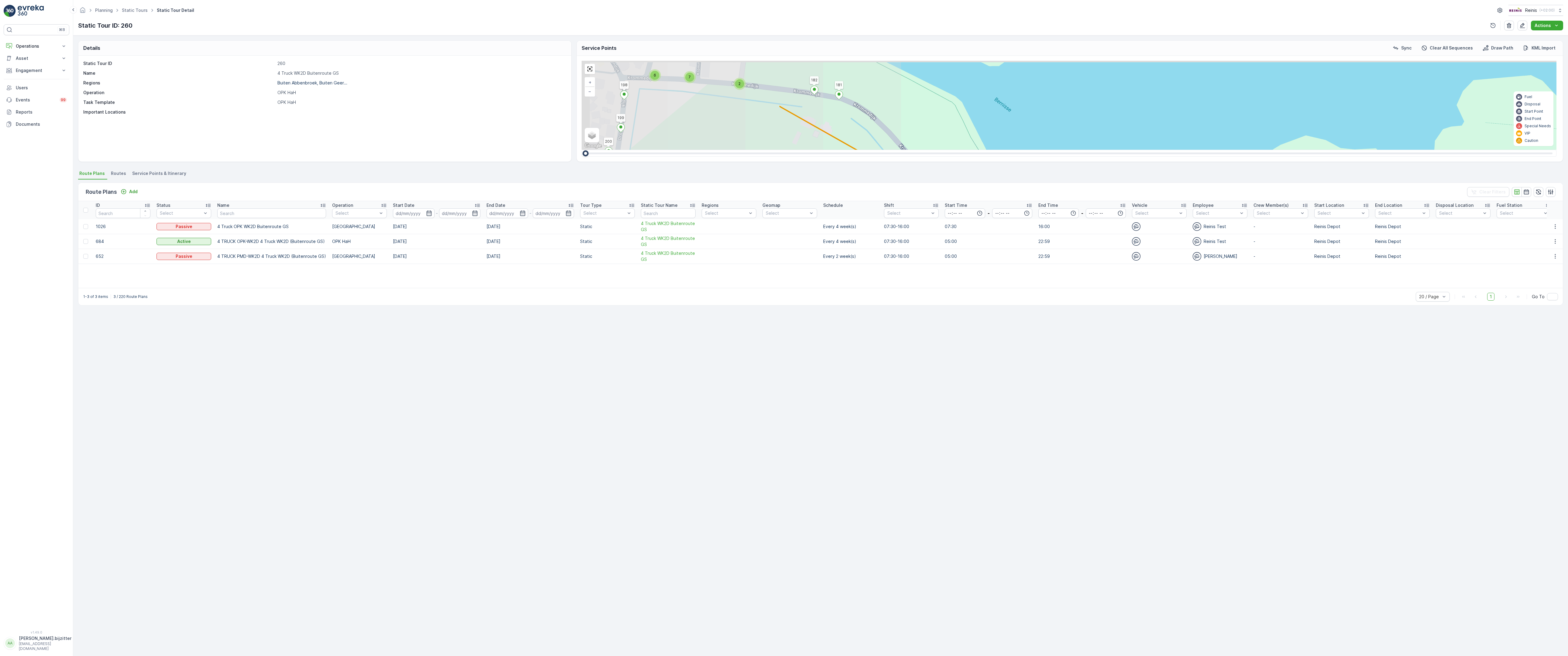
drag, startPoint x: 362, startPoint y: 366, endPoint x: 705, endPoint y: 430, distance: 348.9
click at [705, 150] on div "2 2 2 2 3 2 2 2 7 6 2 3 3 2 2 3 2 2 2 2 5 2 2 2 2 2 2 2 2 2 2 2 2 2 2 2 2 2 2 2…" at bounding box center [1069, 105] width 975 height 89
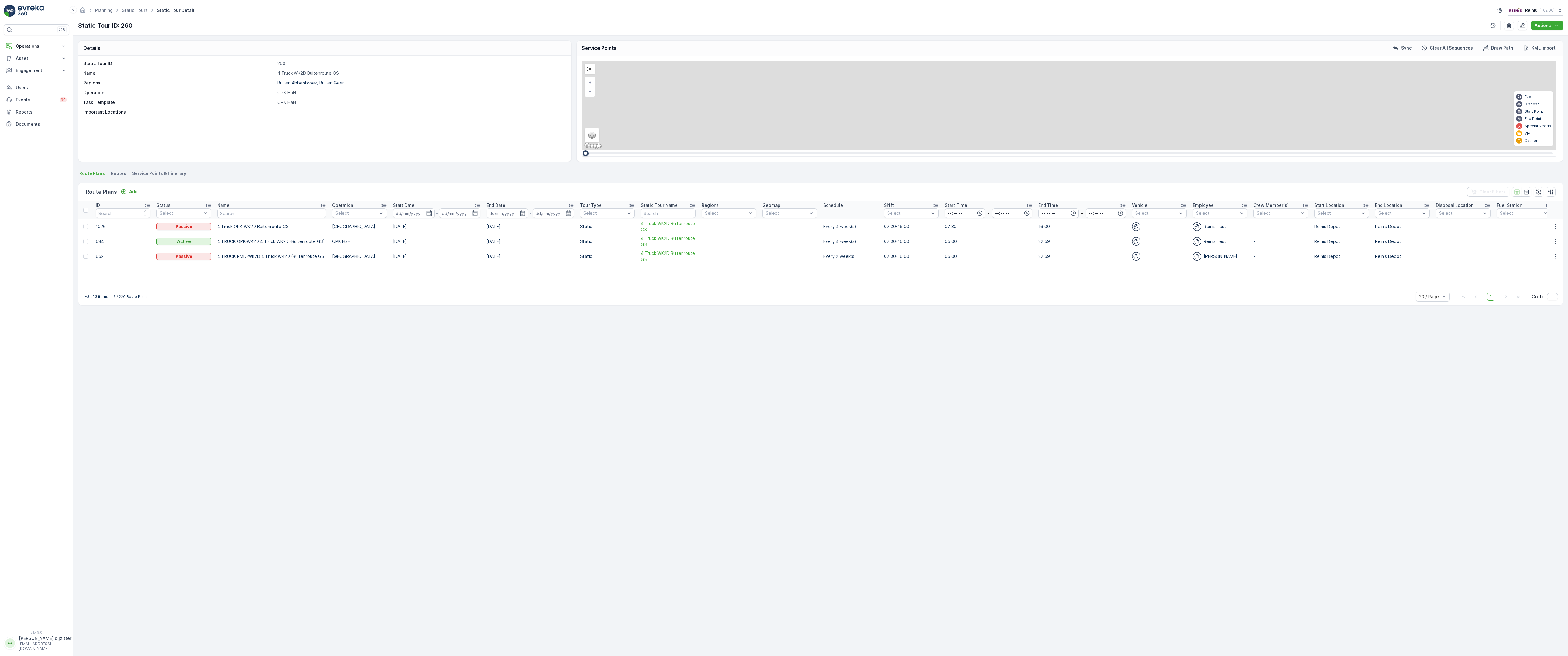
drag, startPoint x: 498, startPoint y: 289, endPoint x: 744, endPoint y: 461, distance: 300.2
click at [744, 150] on div "2 2 2 2 3 2 2 2 7 6 2 3 3 2 2 3 2 2 2 2 5 2 2 2 2 2 2 2 2 2 2 2 2 2 2 2 2 2 2 2…" at bounding box center [1069, 105] width 975 height 89
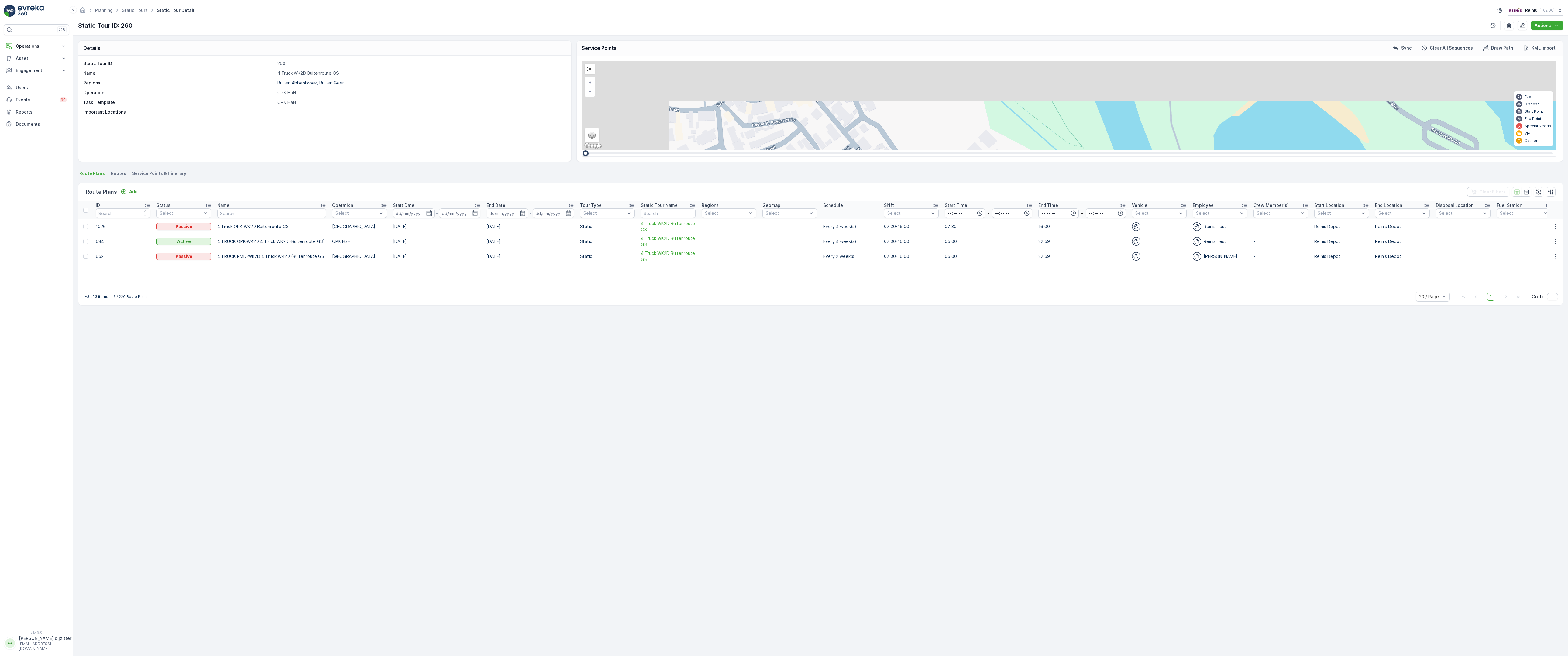
drag, startPoint x: 492, startPoint y: 358, endPoint x: 749, endPoint y: 513, distance: 300.1
click at [749, 150] on div "2 2 2 2 3 2 2 2 7 6 2 3 3 2 2 3 2 2 2 2 5 2 2 2 2 2 2 2 2 2 2 2 2 2 2 2 2 2 2 2…" at bounding box center [1069, 105] width 975 height 89
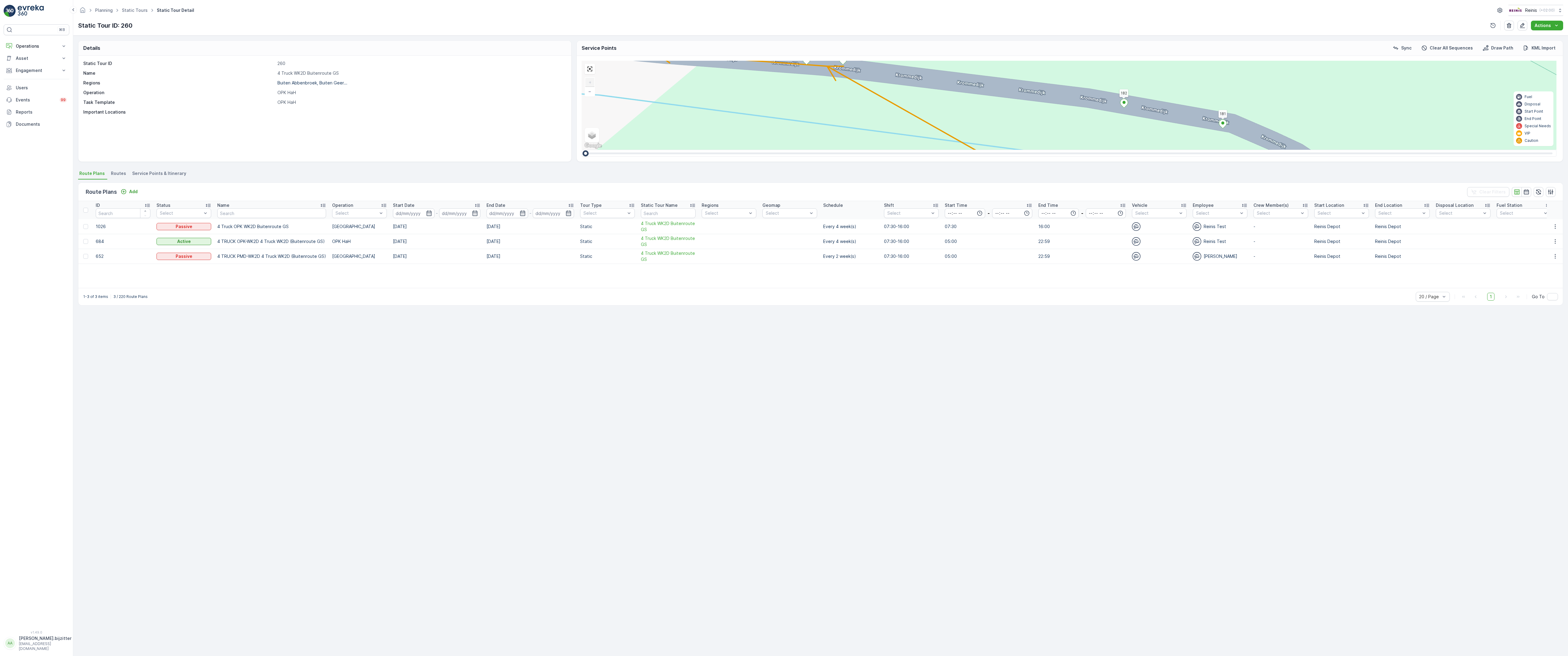
drag, startPoint x: 984, startPoint y: 540, endPoint x: 525, endPoint y: 289, distance: 523.1
click at [582, 150] on div "2 2 2 6 3 3 2 3 2 2 2 2 2 2 2 2 2 222 213 [STREET_ADDRESS] 3214 LM 209 Breedewe…" at bounding box center [1069, 105] width 975 height 89
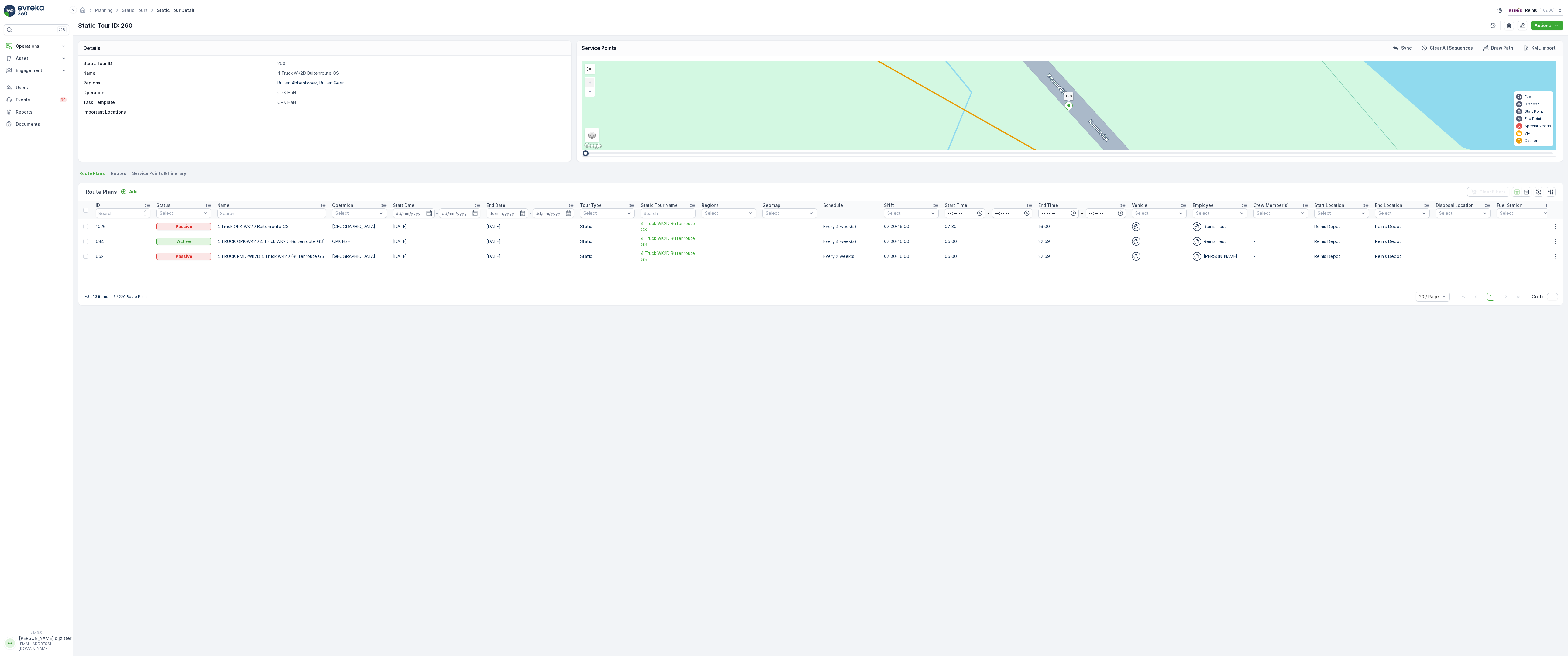
drag, startPoint x: 908, startPoint y: 558, endPoint x: 552, endPoint y: 311, distance: 433.3
click at [582, 150] on div "2 2 2 6 3 3 2 3 2 2 2 2 2 2 2 2 2 222 213 [STREET_ADDRESS] 3214 LM 209 Breedewe…" at bounding box center [1069, 105] width 975 height 89
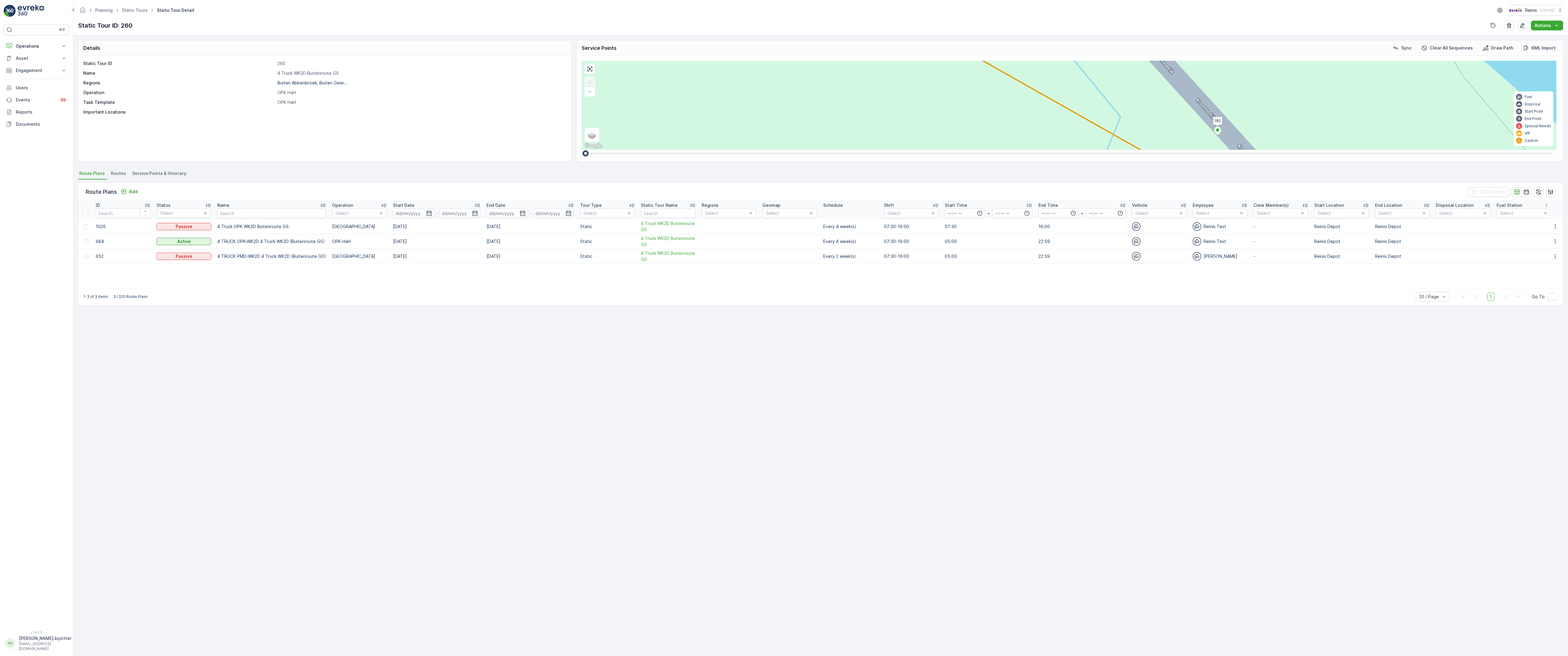
drag, startPoint x: 812, startPoint y: 419, endPoint x: 934, endPoint y: 421, distance: 122.0
click at [967, 150] on div "2 2 2 6 3 3 2 3 2 2 2 2 2 2 2 2 2 222 213 [STREET_ADDRESS] 3214 LM 209 Breedewe…" at bounding box center [1069, 105] width 975 height 89
click at [855, 150] on div "2 2 2 6 3 3 2 3 2 2 2 2 2 2 2 2 2 222 213 [STREET_ADDRESS] 3214 LM 209 Breedewe…" at bounding box center [1069, 105] width 975 height 89
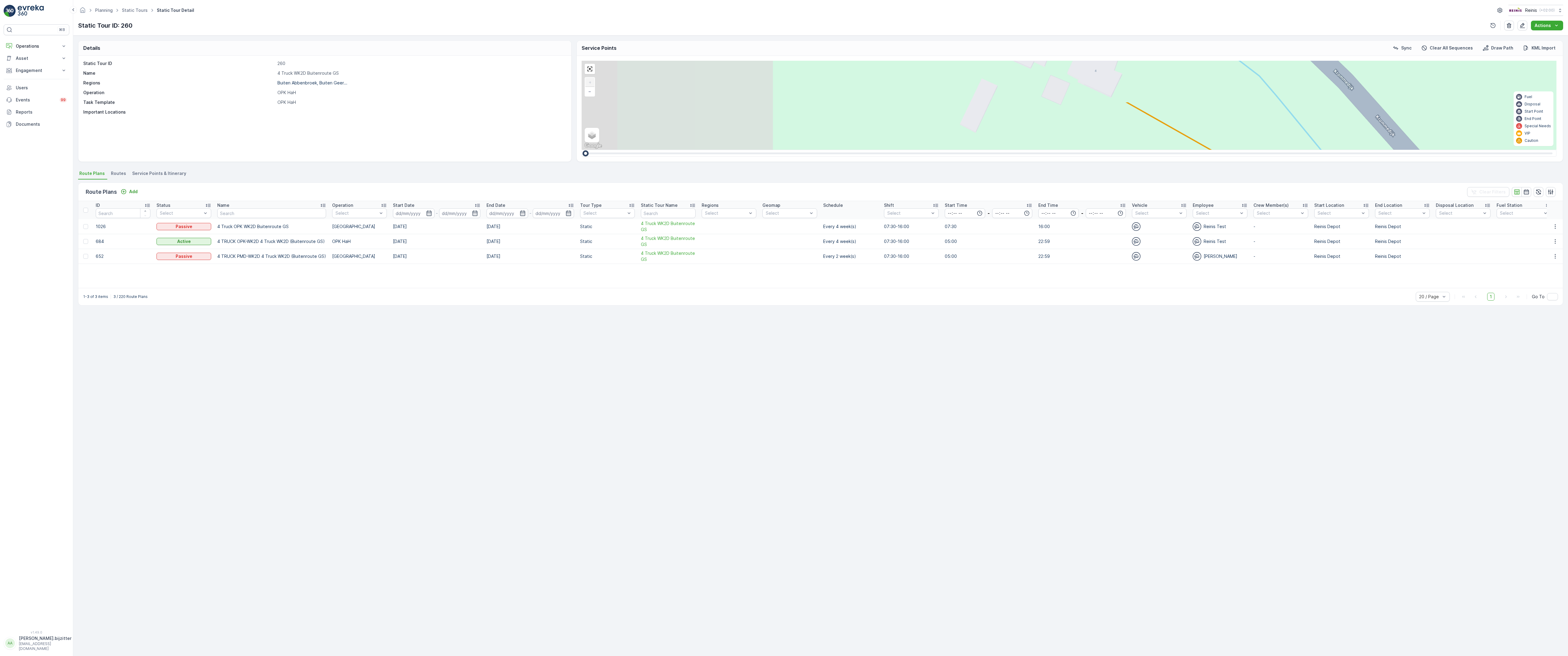
click at [976, 150] on div "2 2 2 6 3 3 2 3 2 2 2 2 2 2 2 2 2 222 213 [STREET_ADDRESS] 3214 LM 209 Breedewe…" at bounding box center [1069, 105] width 975 height 89
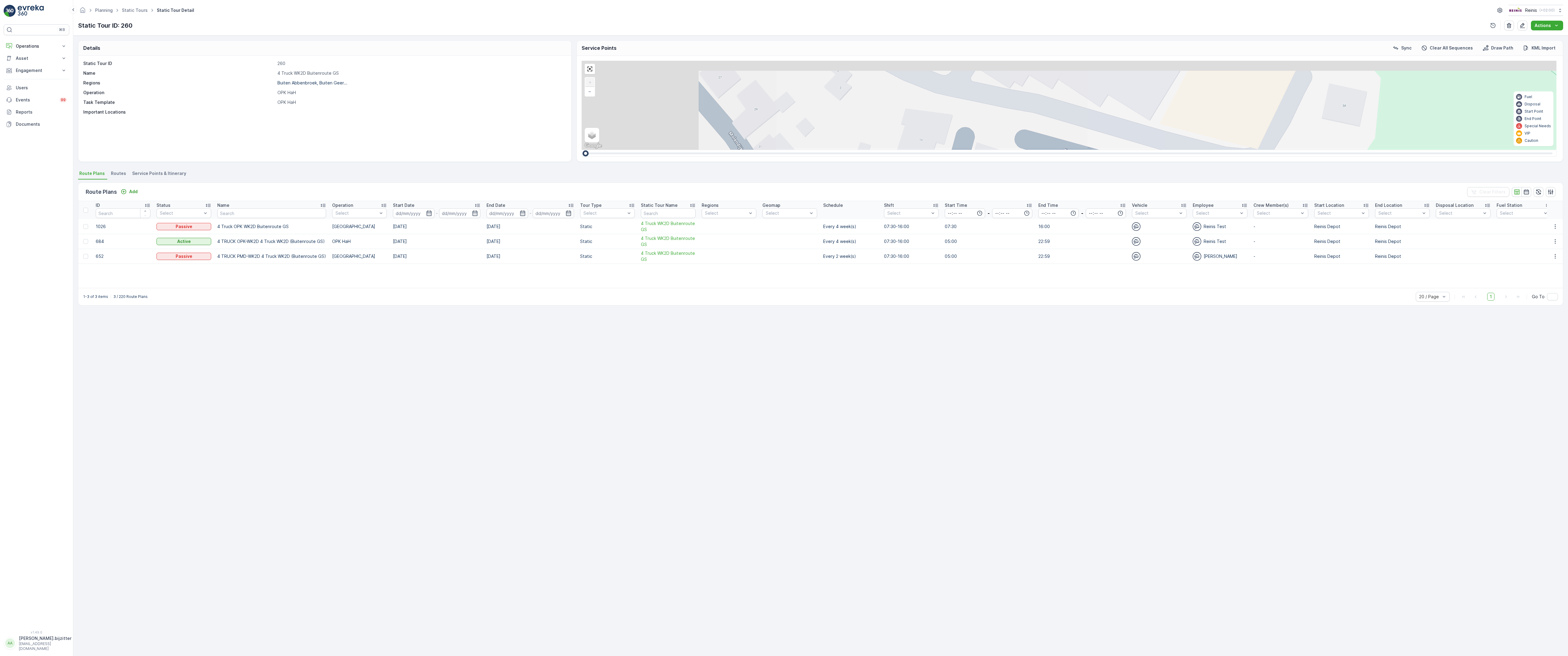
drag, startPoint x: 906, startPoint y: 298, endPoint x: 1153, endPoint y: 437, distance: 283.4
click at [1166, 150] on div "2 2 2 6 3 3 2 3 2 2 2 2 2 2 2 2 2 222 213 Schoutsweg 2 3214 LM 209 Breedeweg 3 …" at bounding box center [1069, 105] width 975 height 89
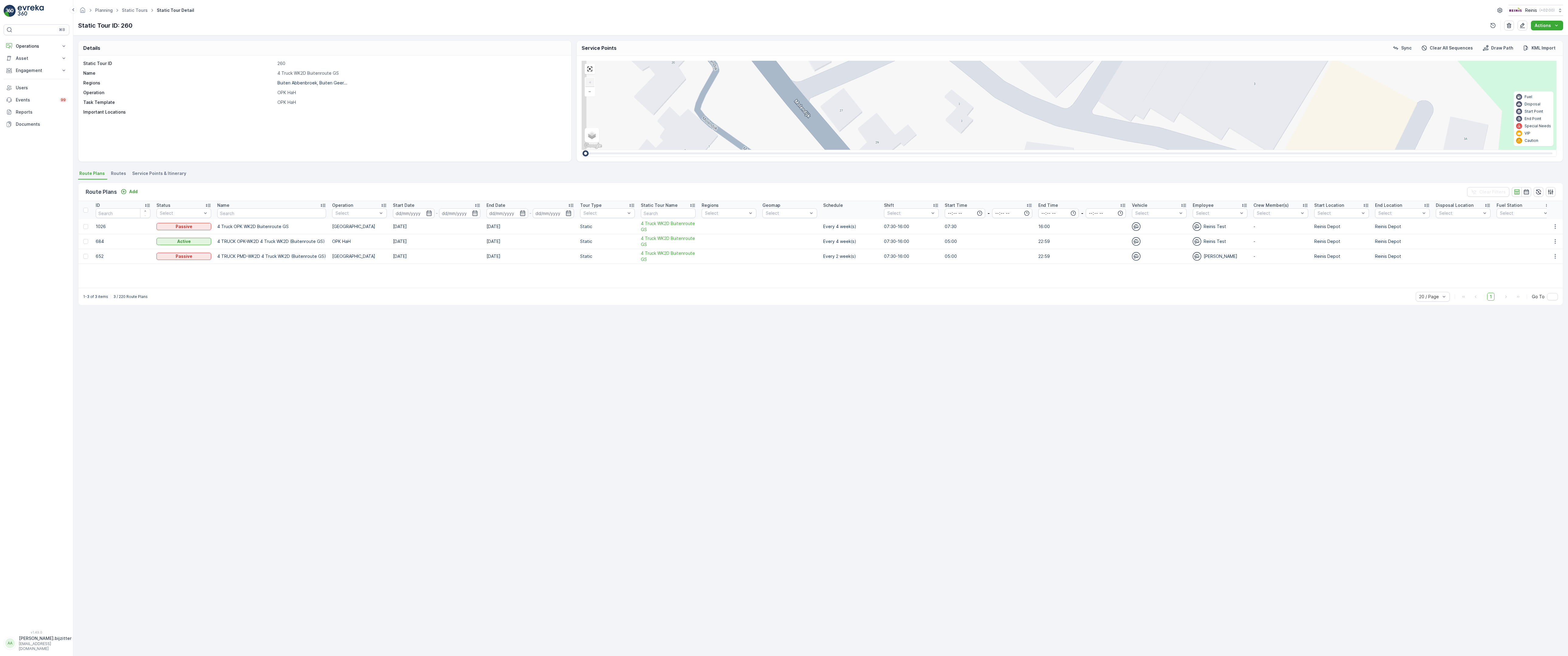
drag, startPoint x: 574, startPoint y: 298, endPoint x: 654, endPoint y: 316, distance: 82.0
click at [654, 150] on div "2 2 2 6 3 3 2 3 2 2 2 2 2 2 2 2 2 222 213 Schoutsweg 2 3214 LM 209 Breedeweg 3 …" at bounding box center [1069, 105] width 975 height 89
click at [1216, 316] on div "6" at bounding box center [1220, 320] width 9 height 9
click at [1093, 309] on span "3" at bounding box center [1094, 310] width 2 height 4
click at [1071, 313] on span "3" at bounding box center [1073, 315] width 2 height 4
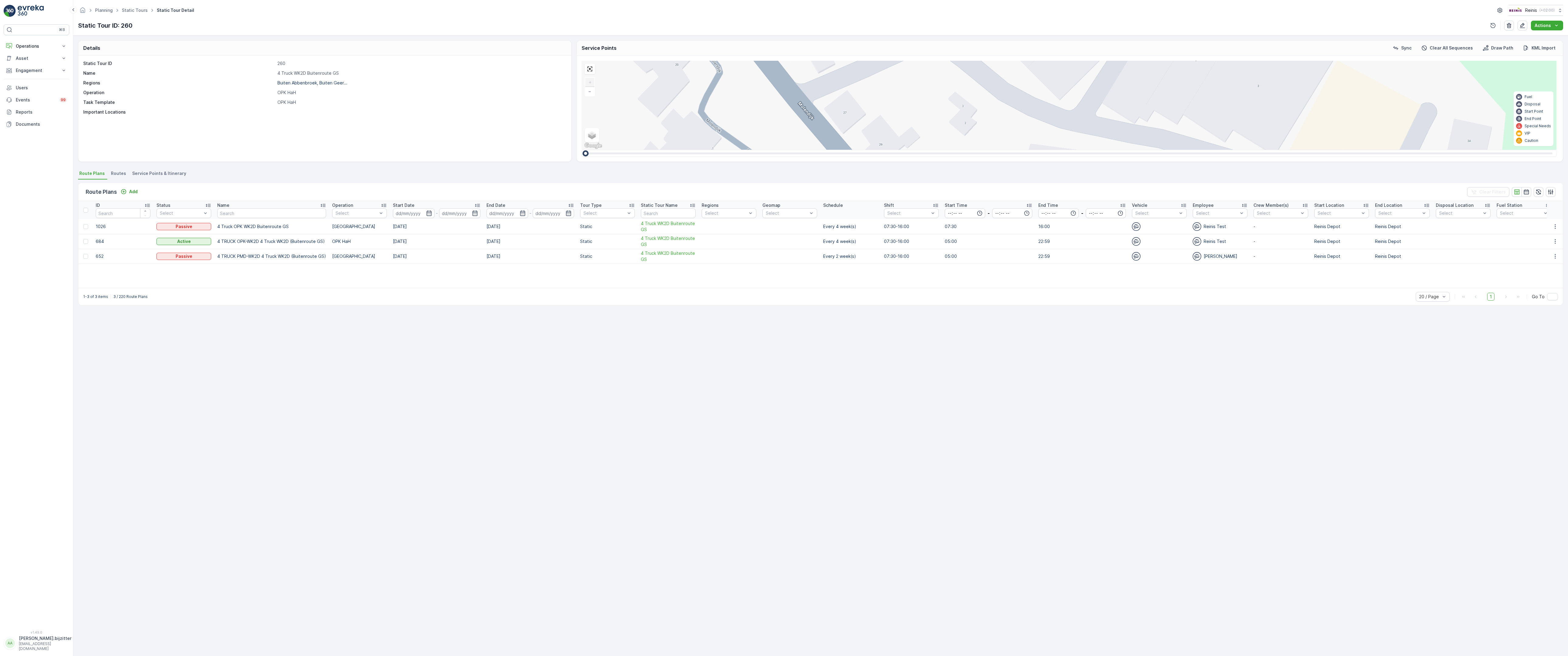
click at [582, 150] on div "2 2 2 6 3 3 2 3 2 2 2 2 2 2 2 2 2 222 213 Schoutsweg 2 3214 LM 209 Breedeweg 3 …" at bounding box center [1069, 105] width 975 height 89
click at [1071, 313] on span "3" at bounding box center [1073, 315] width 2 height 4
click at [582, 150] on div "2 2 2 6 3 3 2 3 2 2 2 2 2 2 2 2 2 222 213 Schoutsweg 2 3214 LM 209 Breedeweg 3 …" at bounding box center [1069, 105] width 975 height 89
drag, startPoint x: 421, startPoint y: 436, endPoint x: 544, endPoint y: 203, distance: 263.5
click at [582, 150] on div "2 2 2 6 3 3 2 3 2 2 2 2 2 2 2 2 2 222 213 Schoutsweg 2 3214 LM 209 Breedeweg 3 …" at bounding box center [1069, 105] width 975 height 89
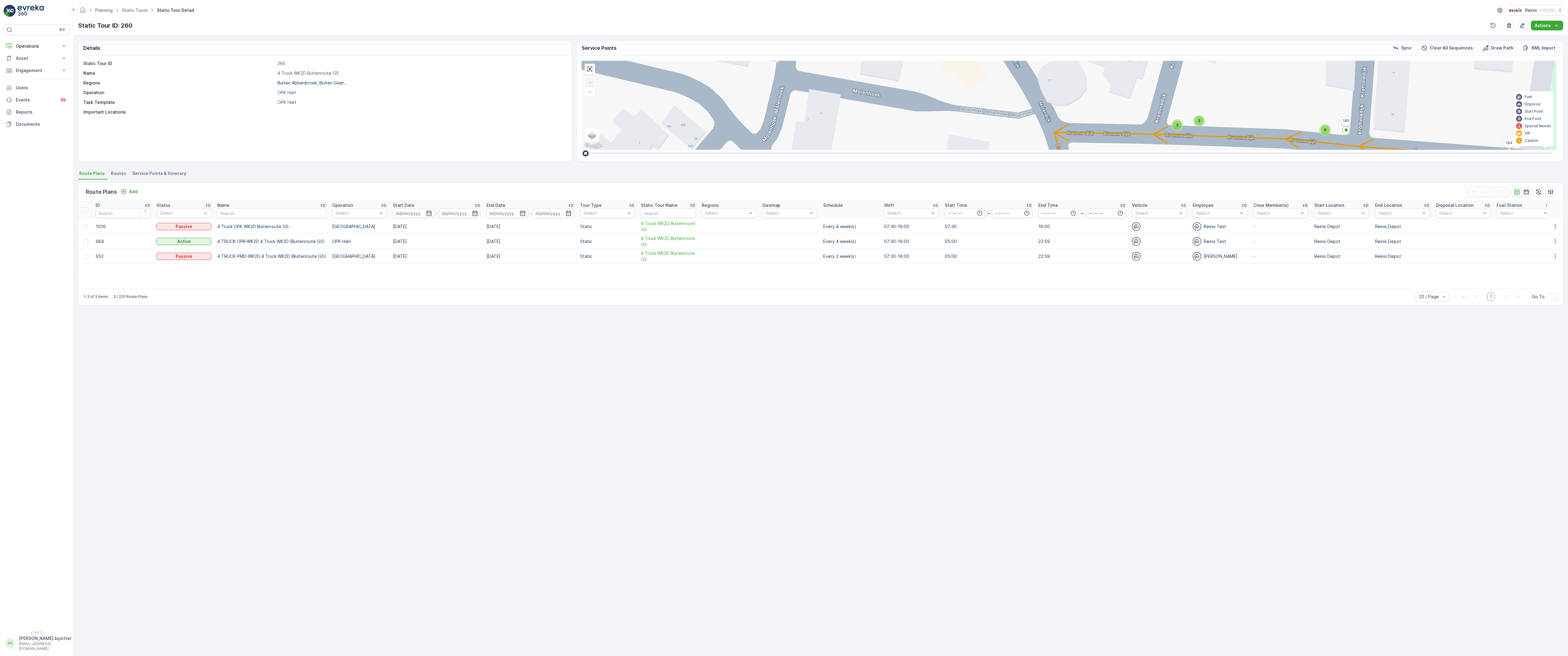
drag, startPoint x: 560, startPoint y: 462, endPoint x: 570, endPoint y: 430, distance: 33.5
click at [582, 150] on div "2 2 2 6 3 3 2 3 2 2 2 2 2 2 2 2 2 222 213 Schoutsweg 2 3214 LM 209 Breedeweg 3 …" at bounding box center [1069, 105] width 975 height 89
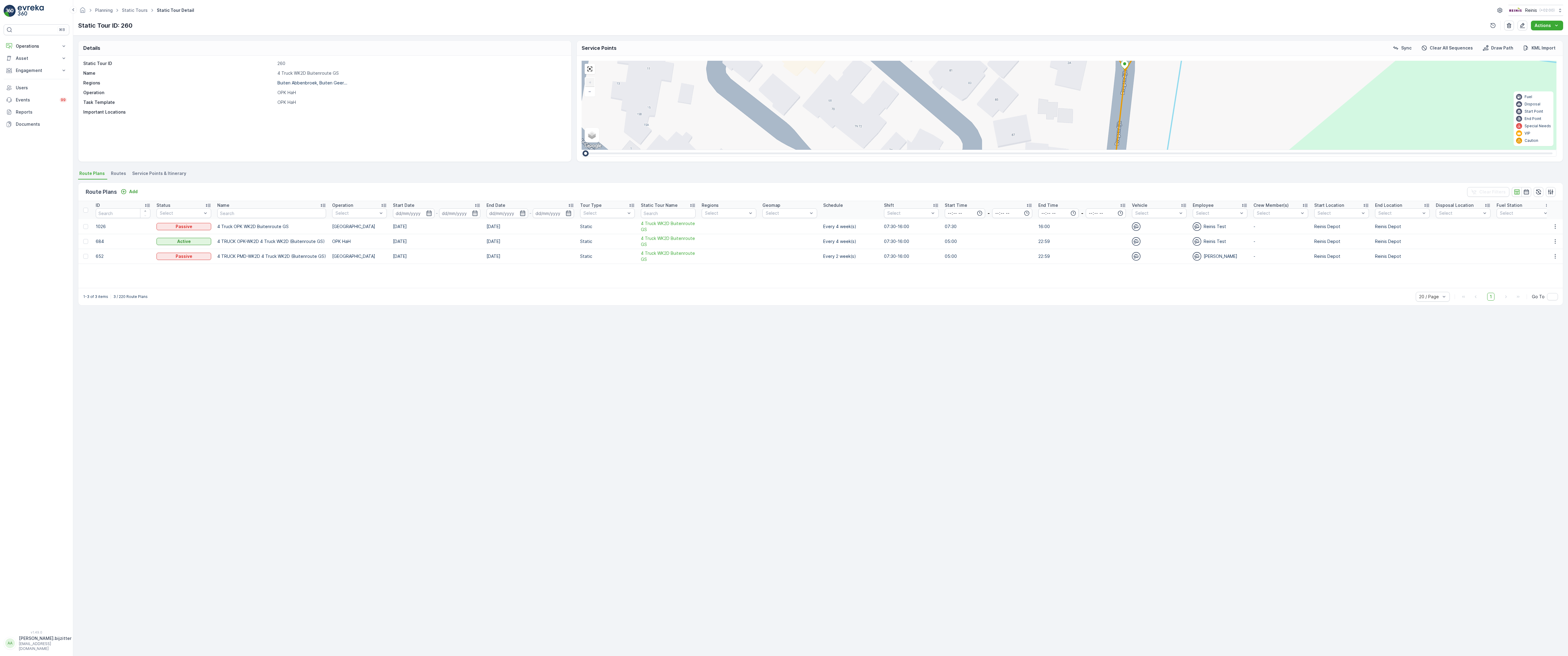
drag, startPoint x: 565, startPoint y: 396, endPoint x: 603, endPoint y: 248, distance: 152.8
click at [599, 150] on div "2 2 2 6 3 3 2 3 2 2 2 2 2 2 2 2 2 222 213 Schoutsweg 2 3214 LM 209 Breedeweg 3 …" at bounding box center [1069, 105] width 975 height 89
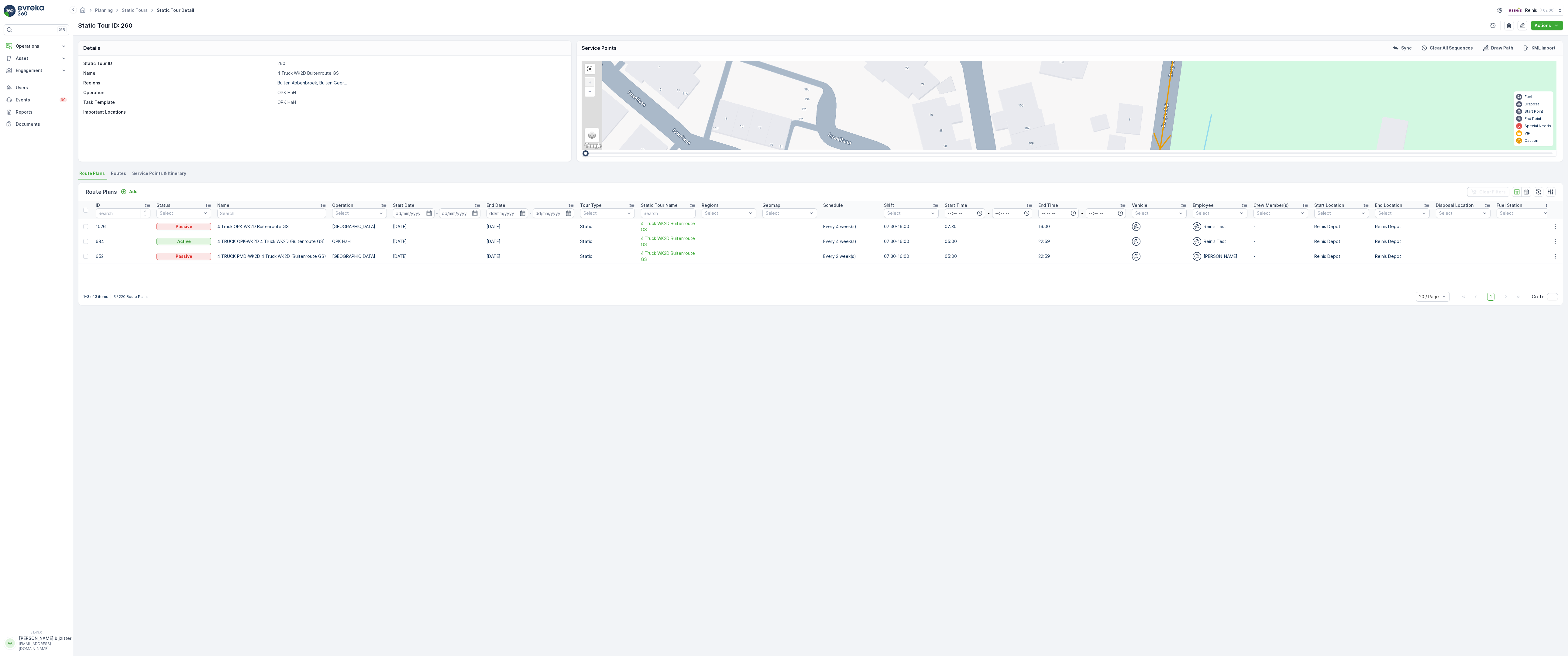
drag, startPoint x: 555, startPoint y: 400, endPoint x: 614, endPoint y: 263, distance: 149.2
click at [609, 150] on div "2 2 2 6 3 3 2 3 2 2 2 2 2 2 2 2 2 222 213 Schoutsweg 2 3214 LM 209 Breedeweg 3 …" at bounding box center [1069, 105] width 975 height 89
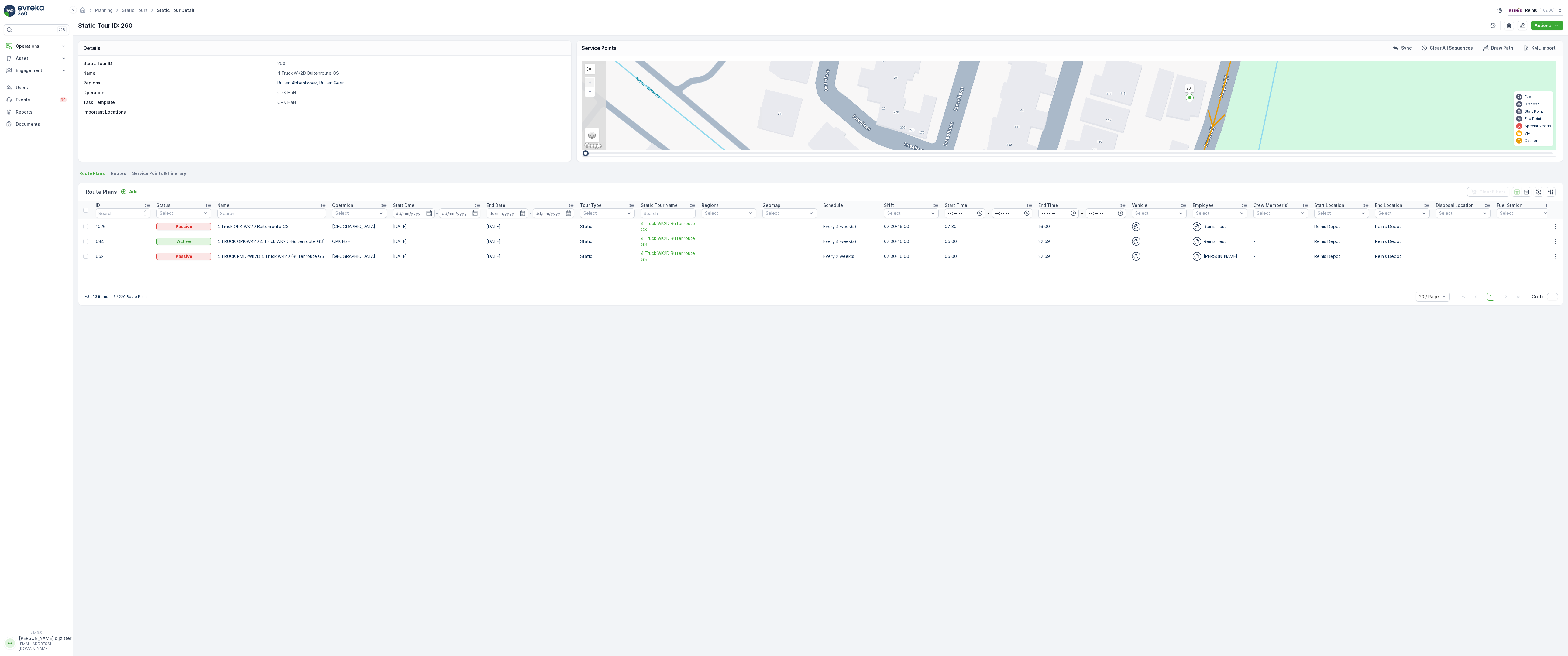
drag, startPoint x: 579, startPoint y: 401, endPoint x: 603, endPoint y: 368, distance: 40.8
click at [603, 150] on div "2 2 2 6 3 3 2 3 2 2 2 2 2 2 2 2 2 222 213 Schoutsweg 2 3214 LM 209 Breedeweg 3 …" at bounding box center [1069, 105] width 975 height 89
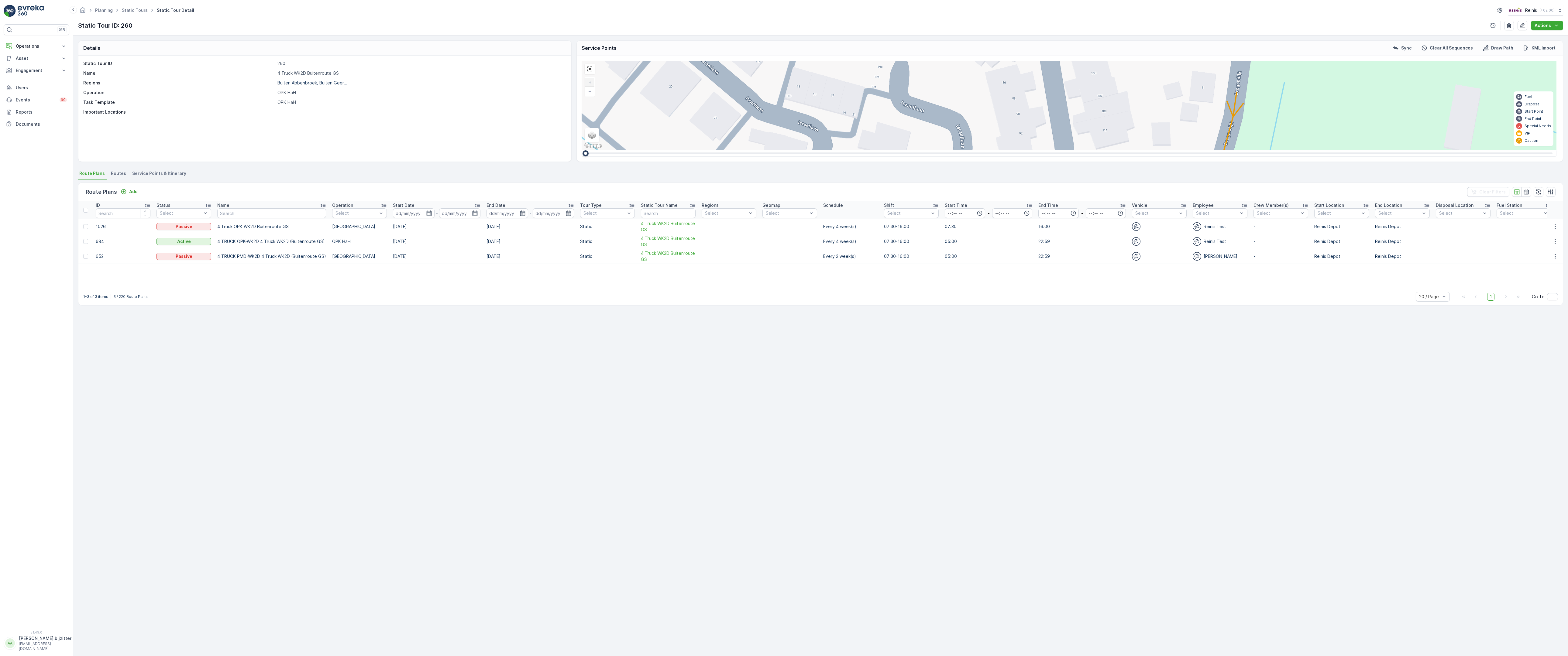
drag, startPoint x: 603, startPoint y: 368, endPoint x: 593, endPoint y: 465, distance: 97.5
click at [593, 150] on div "2 2 2 6 3 3 2 3 2 2 2 2 2 2 2 2 2 222 213 Schoutsweg 2 3214 LM 209 Breedeweg 3 …" at bounding box center [1069, 105] width 975 height 89
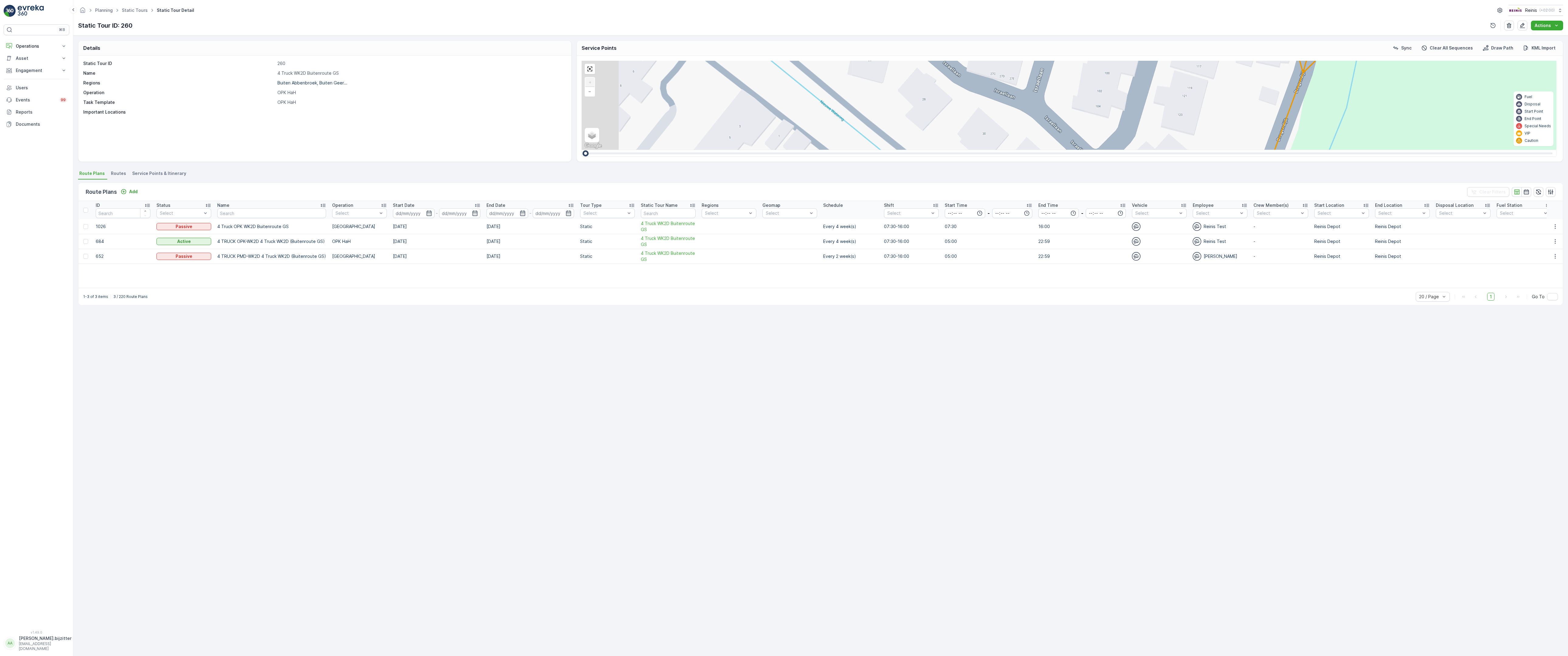
drag, startPoint x: 597, startPoint y: 497, endPoint x: 699, endPoint y: 347, distance: 181.4
click at [699, 150] on div "2 2 2 6 3 3 2 3 2 2 2 2 2 2 2 2 2 222 213 Schoutsweg 2 3214 LM 209 Breedeweg 3 …" at bounding box center [1069, 105] width 975 height 89
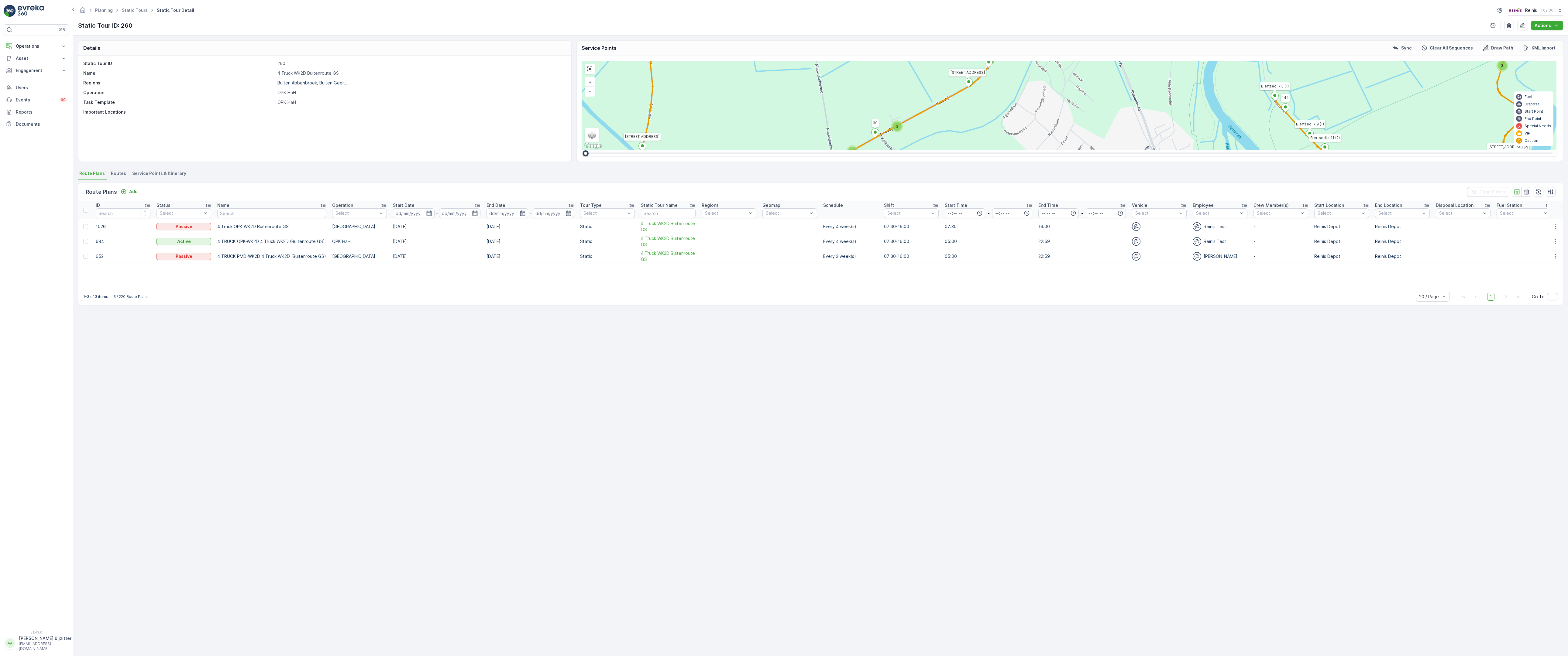
click at [967, 363] on span "3" at bounding box center [968, 365] width 2 height 4
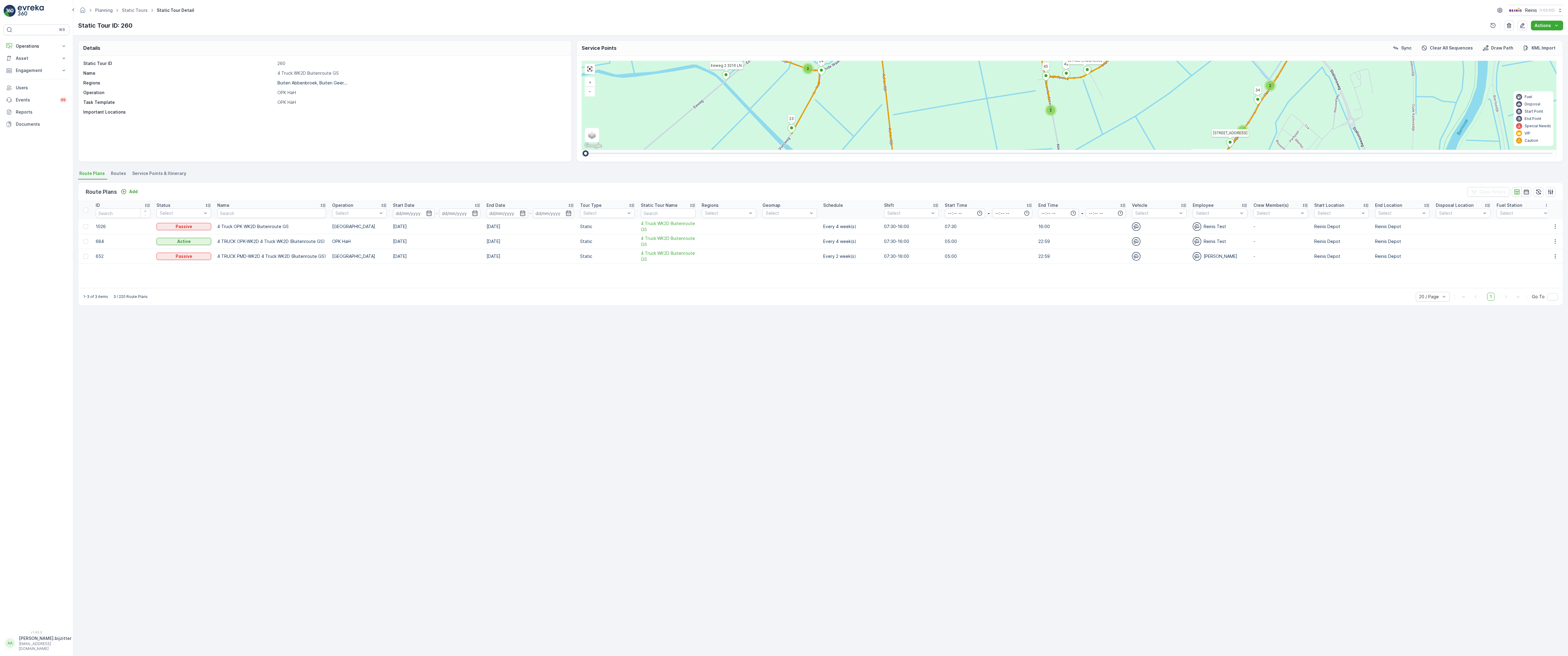
drag, startPoint x: 886, startPoint y: 483, endPoint x: 788, endPoint y: 427, distance: 112.9
click at [788, 150] on div "2 3 2 2 2 2 2 3 2 2 2 2 6 2 2 2 2 2 14 2 2 2 3 2 2 4 3 4 2 4 2 2 2 2 2 2 2 2 2 …" at bounding box center [1069, 105] width 975 height 89
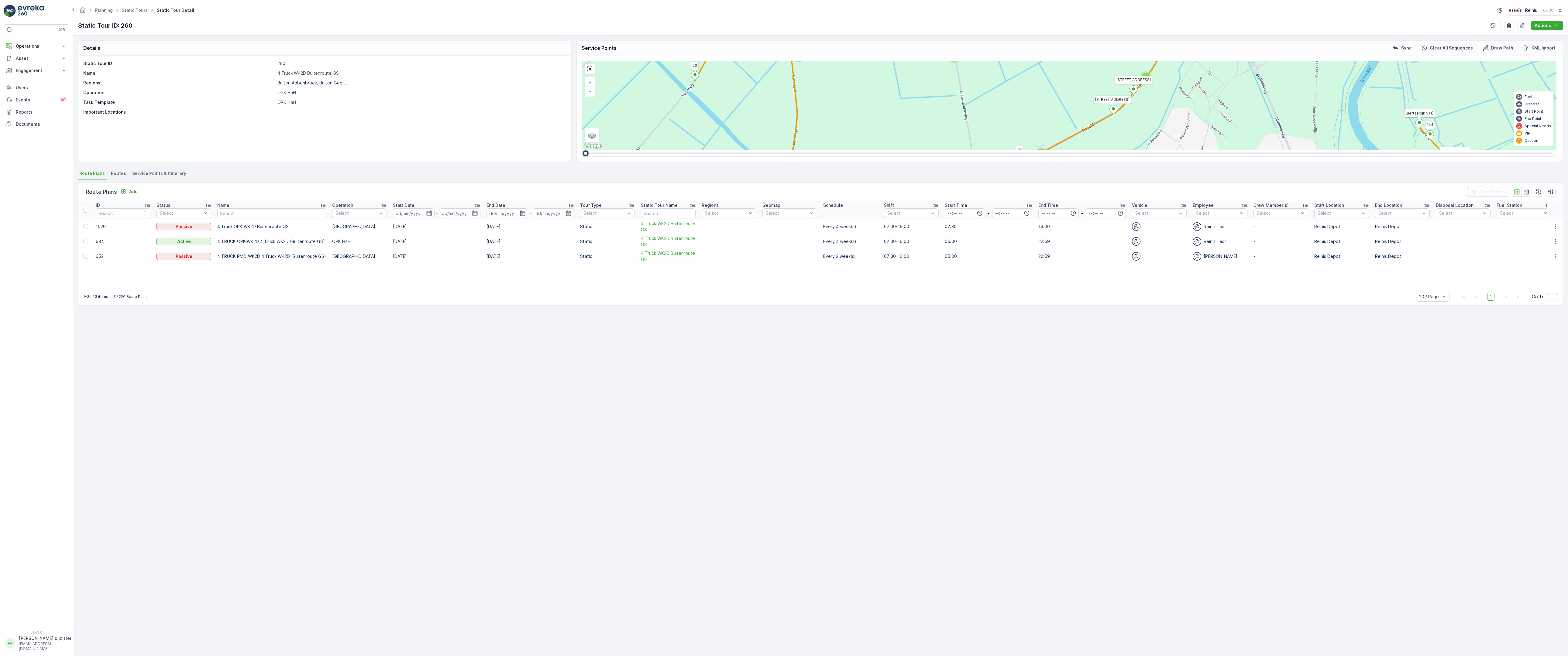
click at [1500, 536] on icon at bounding box center [1504, 540] width 7 height 9
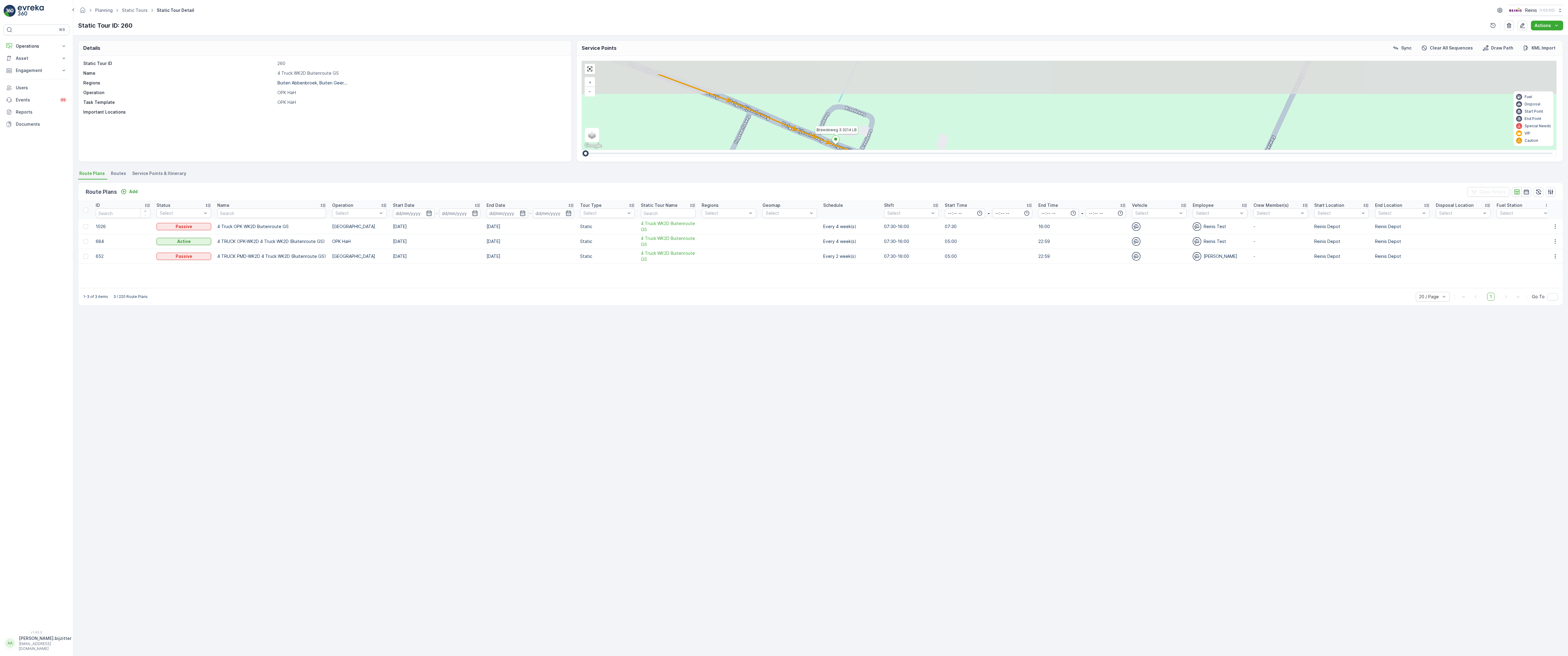
drag, startPoint x: 791, startPoint y: 436, endPoint x: 793, endPoint y: 501, distance: 65.0
click at [793, 150] on div "2 2 2 2 3 2 2 2 7 6 2 3 3 2 2 3 2 2 2 2 5 2 2 2 2 2 2 2 2 2 2 2 2 2 2 2 2 2 2 2…" at bounding box center [1069, 105] width 975 height 89
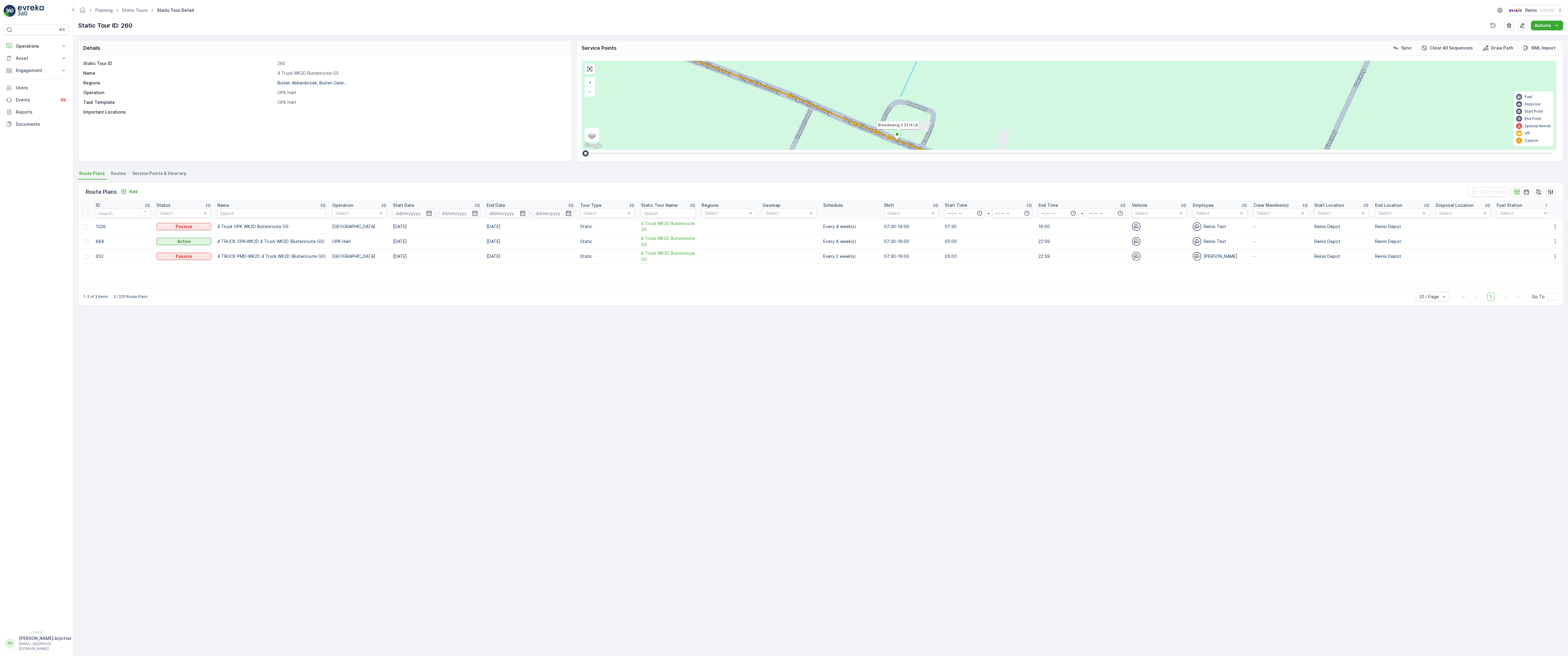
click at [1559, 523] on span "2" at bounding box center [1559, 525] width 2 height 4
click at [1451, 340] on div "2" at bounding box center [1455, 344] width 9 height 9
click at [785, 150] on div "2 2 2 2 2 2 6 3 3 2 3 2 2 3 2 2 2 4 2 2 2 2 2 2 2 2 2 2 222 213 [STREET_ADDRESS…" at bounding box center [1069, 105] width 975 height 89
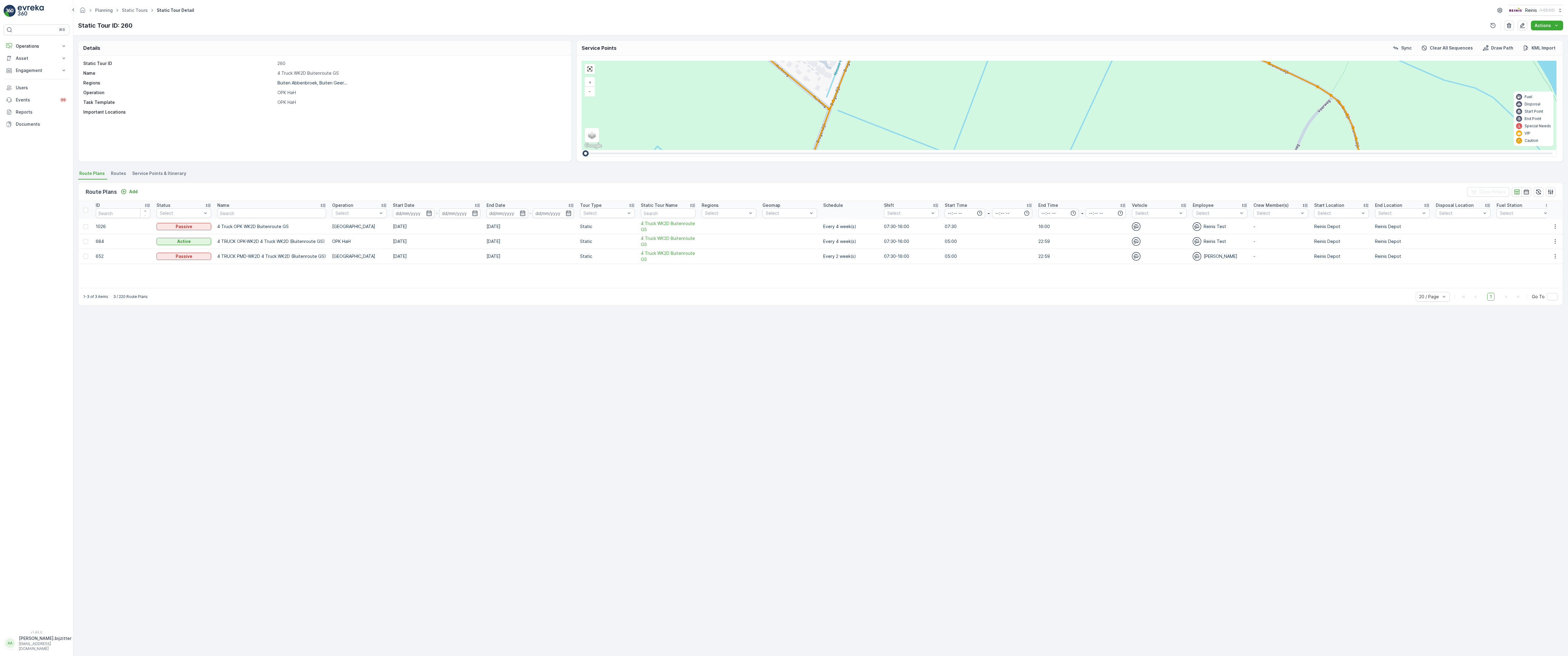
click at [1183, 543] on ellipse at bounding box center [1184, 544] width 3 height 3
click at [601, 150] on div "2 2 2 2 2 6 2 2 2 7 6 2 3 3 2 3 4 2 2 2 2 6 2 2 2 2 2 2 2 2 2 2 2 2 2 2 2 2 2 2…" at bounding box center [1069, 105] width 975 height 89
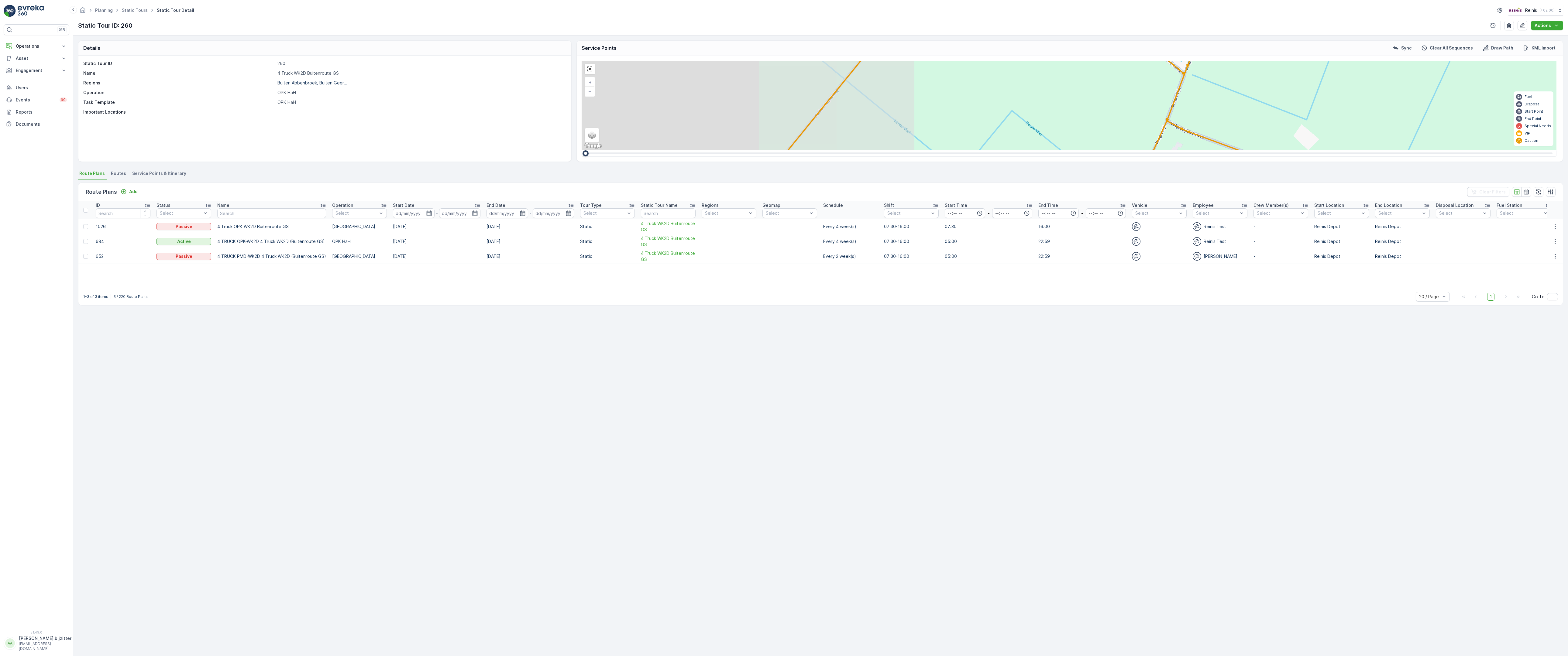
drag, startPoint x: 648, startPoint y: 421, endPoint x: 1003, endPoint y: 386, distance: 356.7
click at [1003, 150] on div "2 2 2 2 2 6 2 2 2 7 6 2 3 3 2 3 4 2 2 2 2 6 2 2 2 2 2 2 2 2 2 2 2 2 2 2 2 2 2 2…" at bounding box center [1069, 105] width 975 height 89
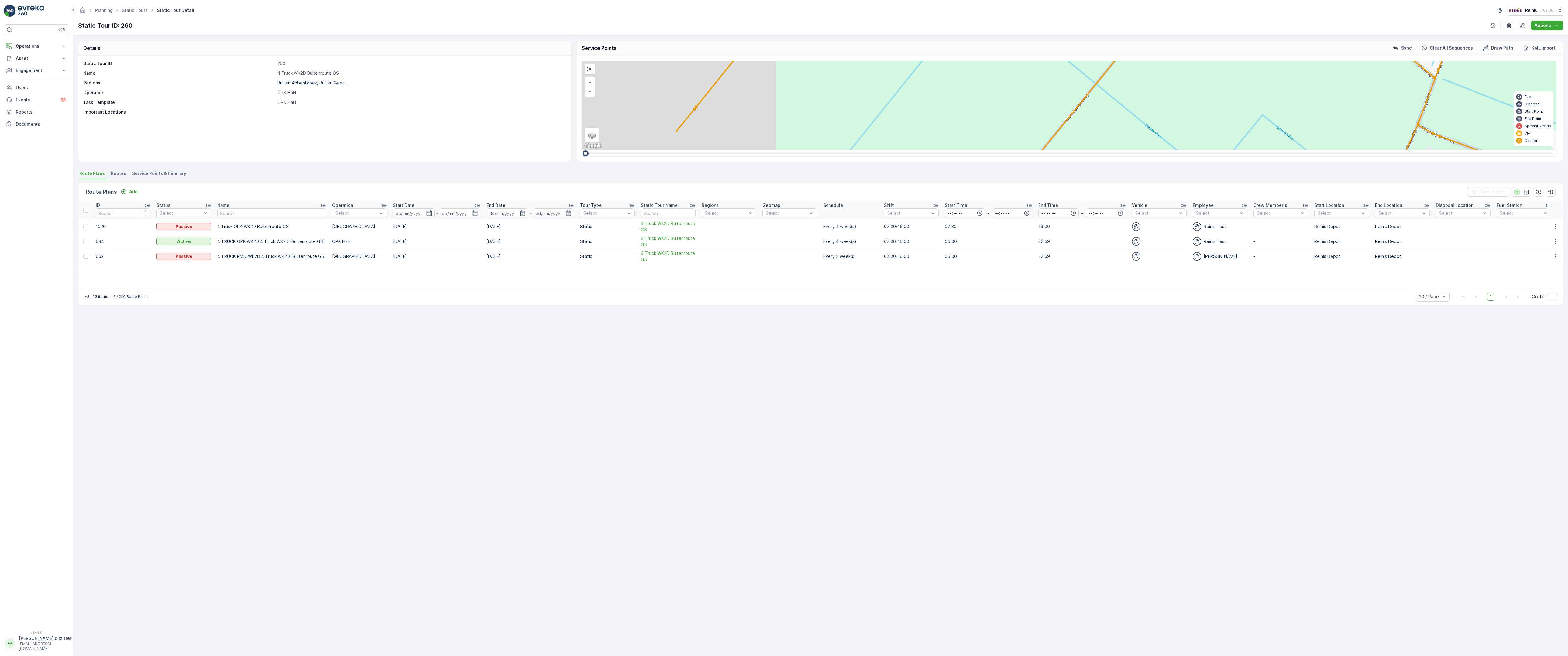
drag, startPoint x: 635, startPoint y: 447, endPoint x: 886, endPoint y: 451, distance: 251.0
click at [886, 150] on div "2 2 2 2 2 6 2 2 2 7 6 2 3 3 2 3 4 2 2 2 2 6 2 2 2 2 2 2 2 2 2 2 2 2 2 2 2 2 2 2…" at bounding box center [1069, 105] width 975 height 89
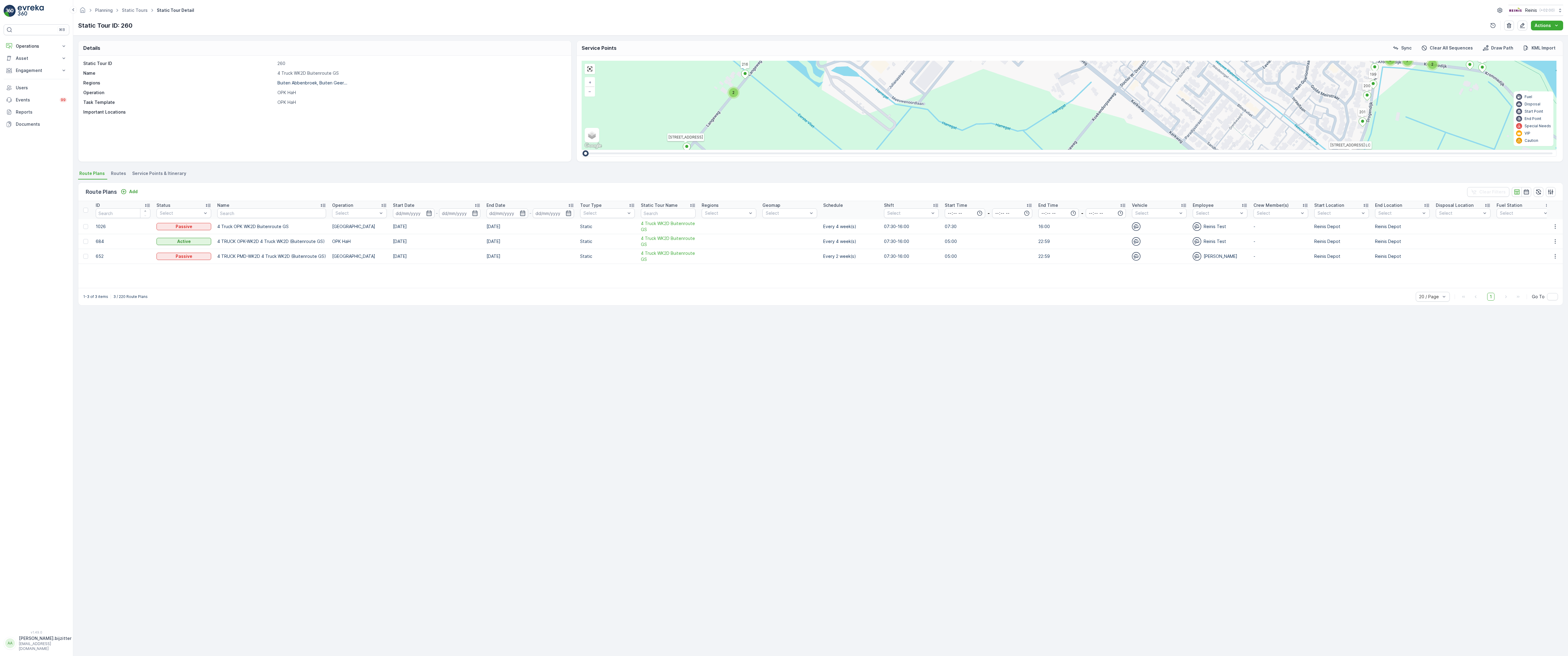
drag, startPoint x: 855, startPoint y: 297, endPoint x: 737, endPoint y: 475, distance: 213.6
click at [737, 150] on div "2 2 2 2 2 6 2 2 2 7 6 2 3 3 2 3 4 2 2 2 2 6 2 2 2 2 2 2 2 2 2 2 2 2 2 2 2 2 2 2…" at bounding box center [1069, 105] width 975 height 89
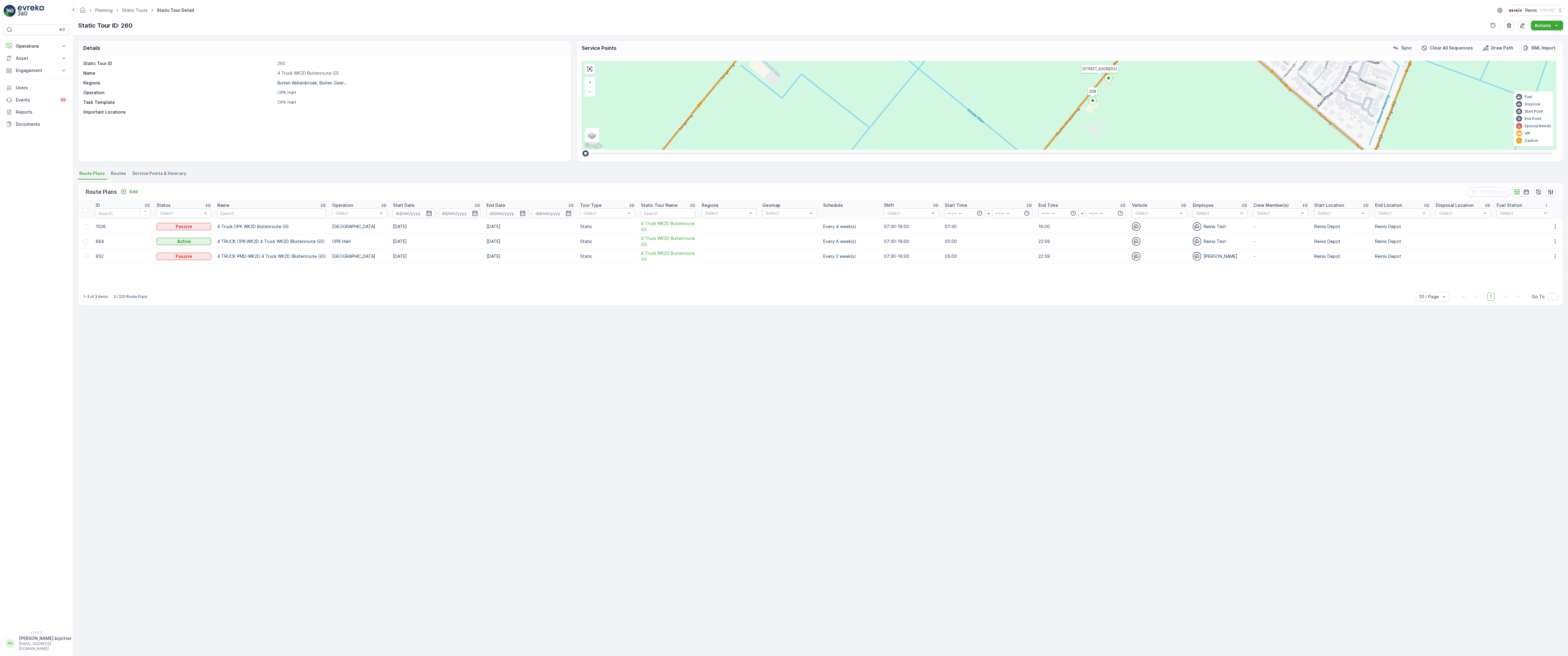
drag, startPoint x: 660, startPoint y: 511, endPoint x: 716, endPoint y: 413, distance: 112.9
click at [716, 150] on div "2 2 2 2 2 6 2 2 2 7 6 2 3 3 2 3 4 2 2 2 2 6 2 2 2 2 2 2 2 2 2 2 2 2 2 2 2 2 2 2…" at bounding box center [1069, 105] width 975 height 89
drag, startPoint x: 668, startPoint y: 447, endPoint x: 760, endPoint y: 324, distance: 153.6
click at [760, 150] on div "2 2 2 2 2 6 2 2 2 7 6 2 3 3 2 3 4 2 2 2 2 6 2 2 2 2 2 2 2 2 2 2 2 2 2 2 2 2 2 2…" at bounding box center [1069, 105] width 975 height 89
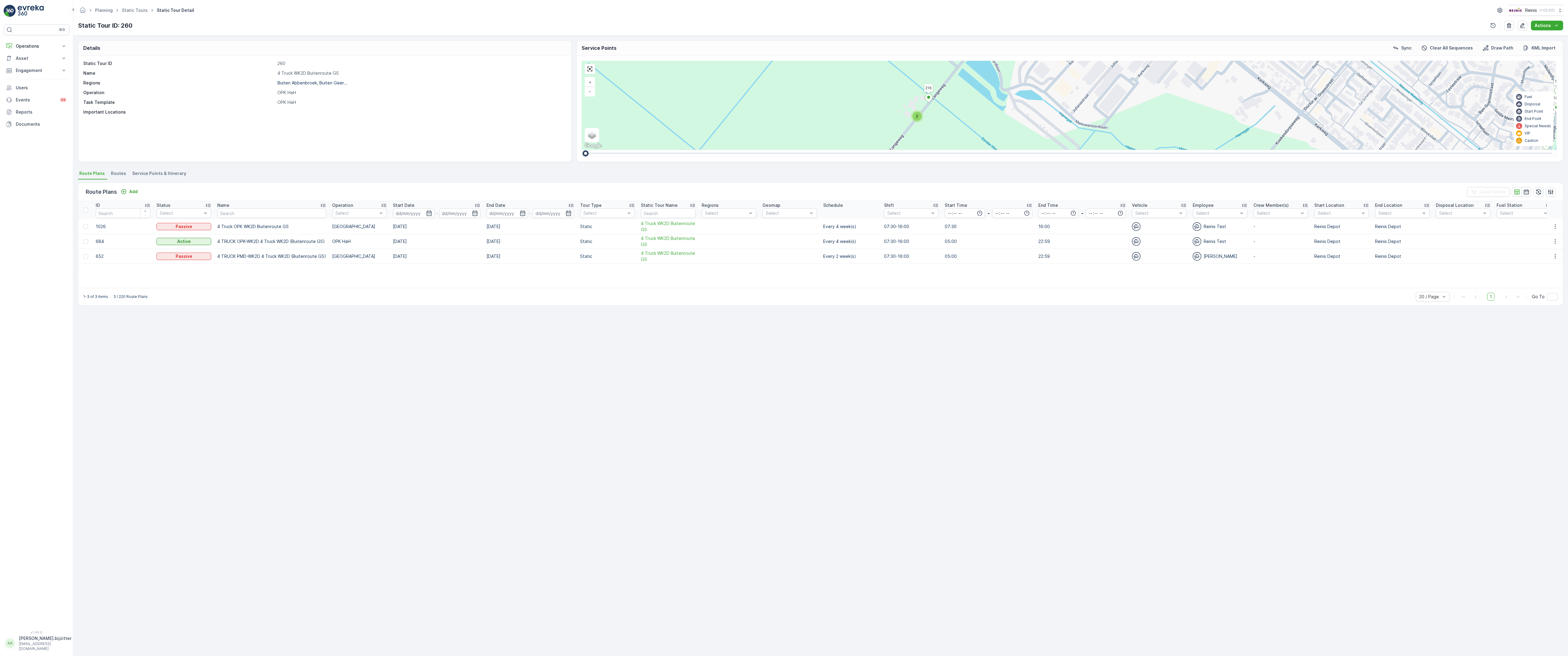
drag, startPoint x: 527, startPoint y: 366, endPoint x: 564, endPoint y: 612, distance: 248.8
click at [582, 150] on div "2 2 2 2 2 6 2 2 2 7 6 2 3 3 2 3 4 2 2 2 2 6 2 2 2 2 2 2 2 2 2 2 2 2 2 2 2 2 2 2…" at bounding box center [1069, 105] width 975 height 89
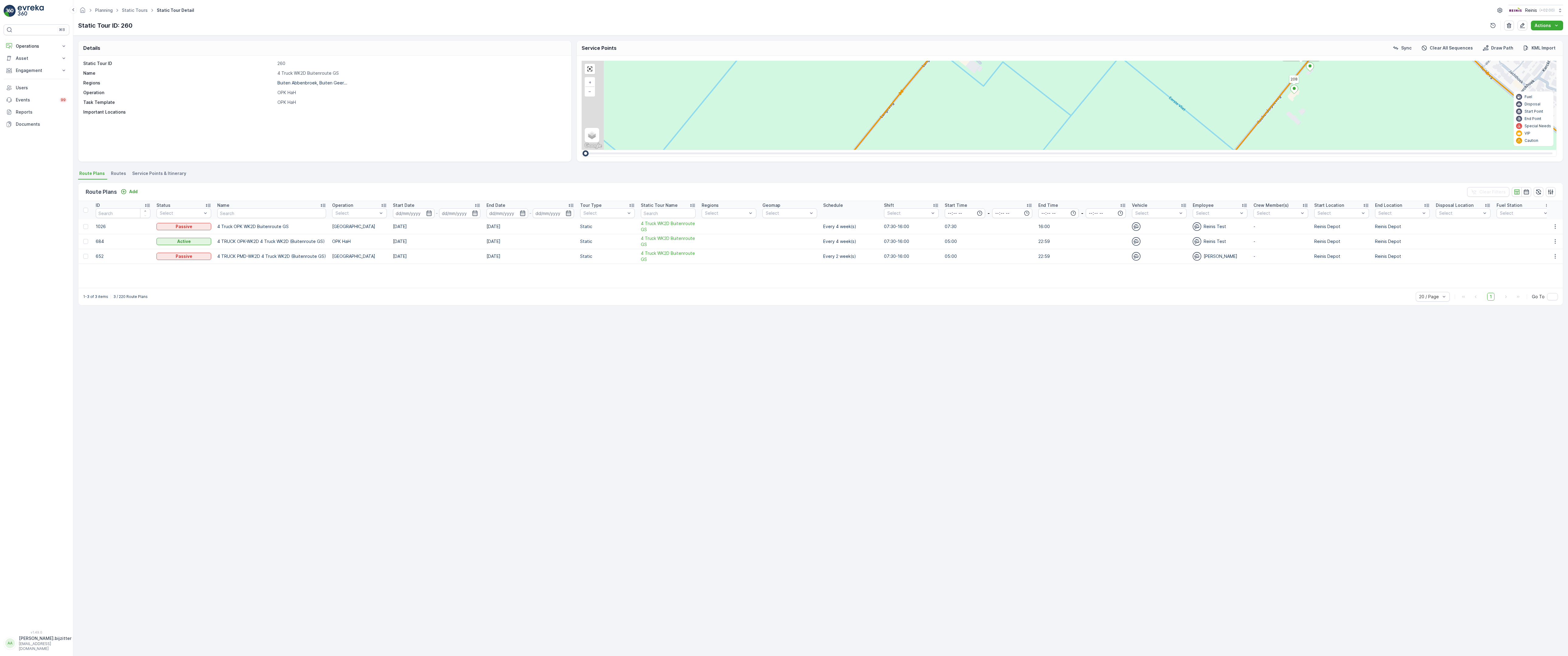
drag, startPoint x: 657, startPoint y: 294, endPoint x: 768, endPoint y: 102, distance: 221.8
click at [768, 103] on div "2 2 2 2 2 6 2 2 2 7 6 2 3 3 2 3 4 2 2 2 2 6 2 2 2 2 2 2 2 2 2 2 2 2 2 2 2 2 2 2…" at bounding box center [1069, 105] width 975 height 89
click at [1348, 481] on div "2" at bounding box center [1353, 485] width 9 height 9
drag, startPoint x: 726, startPoint y: 543, endPoint x: 862, endPoint y: 376, distance: 215.4
click at [862, 150] on div "2 2 2 2 3 2 2 2 7 6 2 3 3 2 2 3 2 2 2 2 5 2 2 2 2 2 2 2 2 2 2 2 2 2 2 2 2 2 2 2…" at bounding box center [1069, 105] width 975 height 89
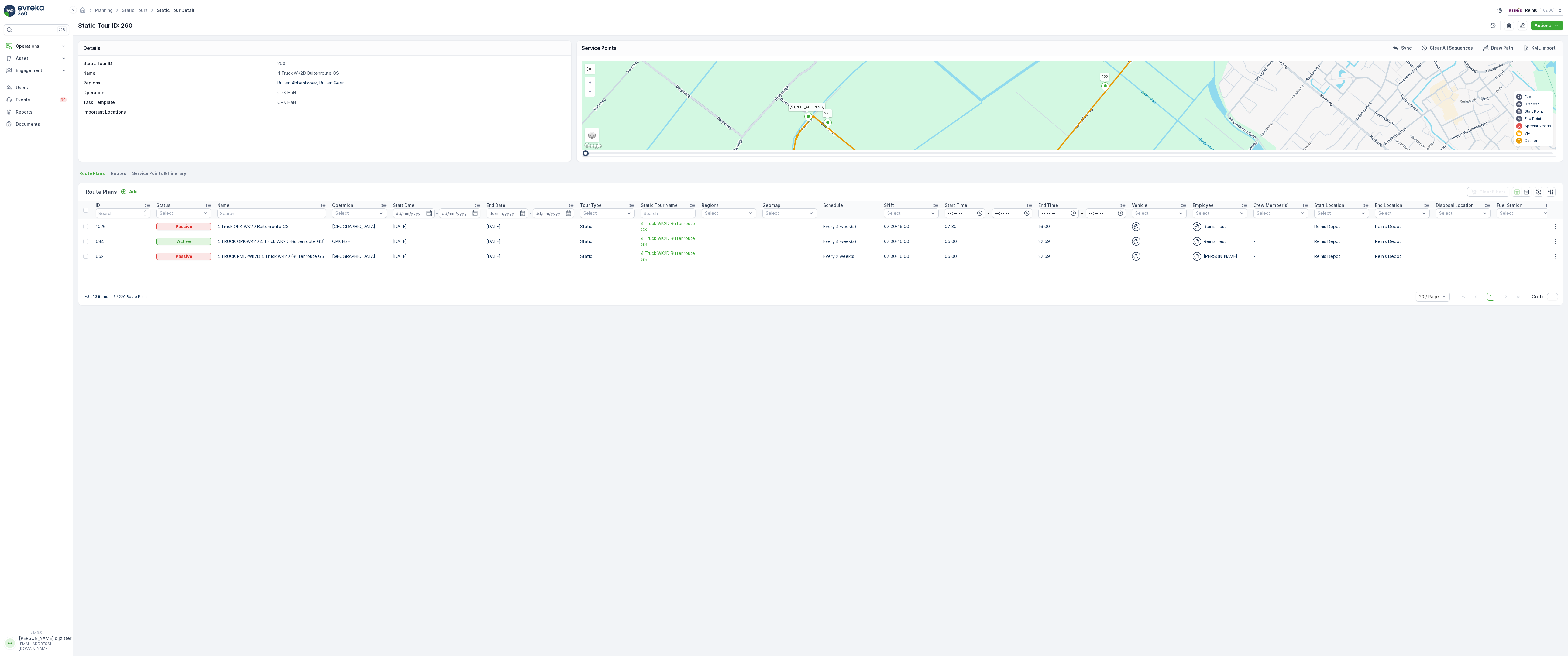
drag, startPoint x: 701, startPoint y: 469, endPoint x: 675, endPoint y: 491, distance: 34.1
click at [675, 150] on div "2 3 2 2 2 2 2 3 2 2 2 2 6 2 2 2 2 2 14 2 2 2 3 2 2 4 3 4 2 4 2 2 2 2 2 2 2 2 2 …" at bounding box center [1069, 105] width 975 height 89
click at [1393, 495] on div "2" at bounding box center [1397, 499] width 9 height 9
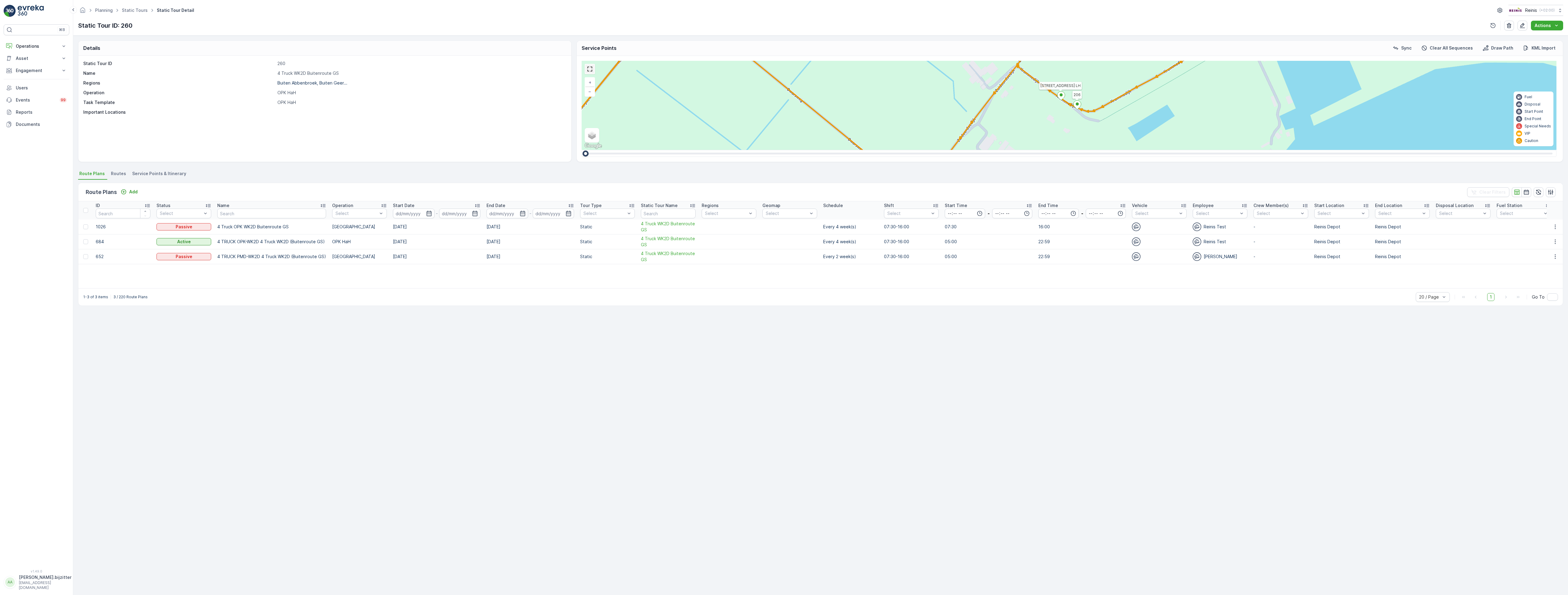
drag, startPoint x: 593, startPoint y: 70, endPoint x: 593, endPoint y: 110, distance: 40.0
click at [593, 70] on link at bounding box center [590, 69] width 9 height 9
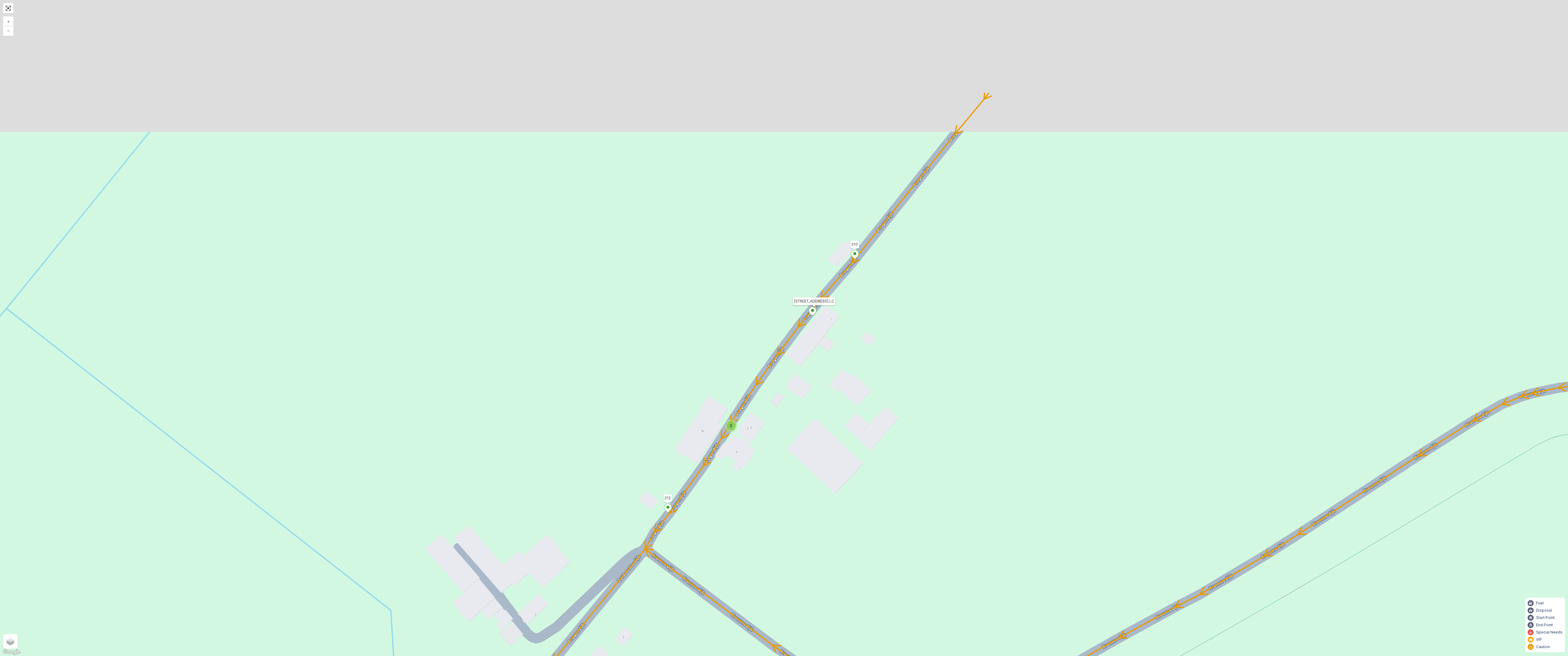
drag, startPoint x: 511, startPoint y: 269, endPoint x: 554, endPoint y: 545, distance: 279.3
click at [556, 551] on div "2 2 2 2 2 2 6 3 3 2 3 2 2 3 2 2 2 4 2 2 2 2 2 2 2 2 2 2 222 213 Schoutsweg 2 32…" at bounding box center [784, 328] width 1568 height 656
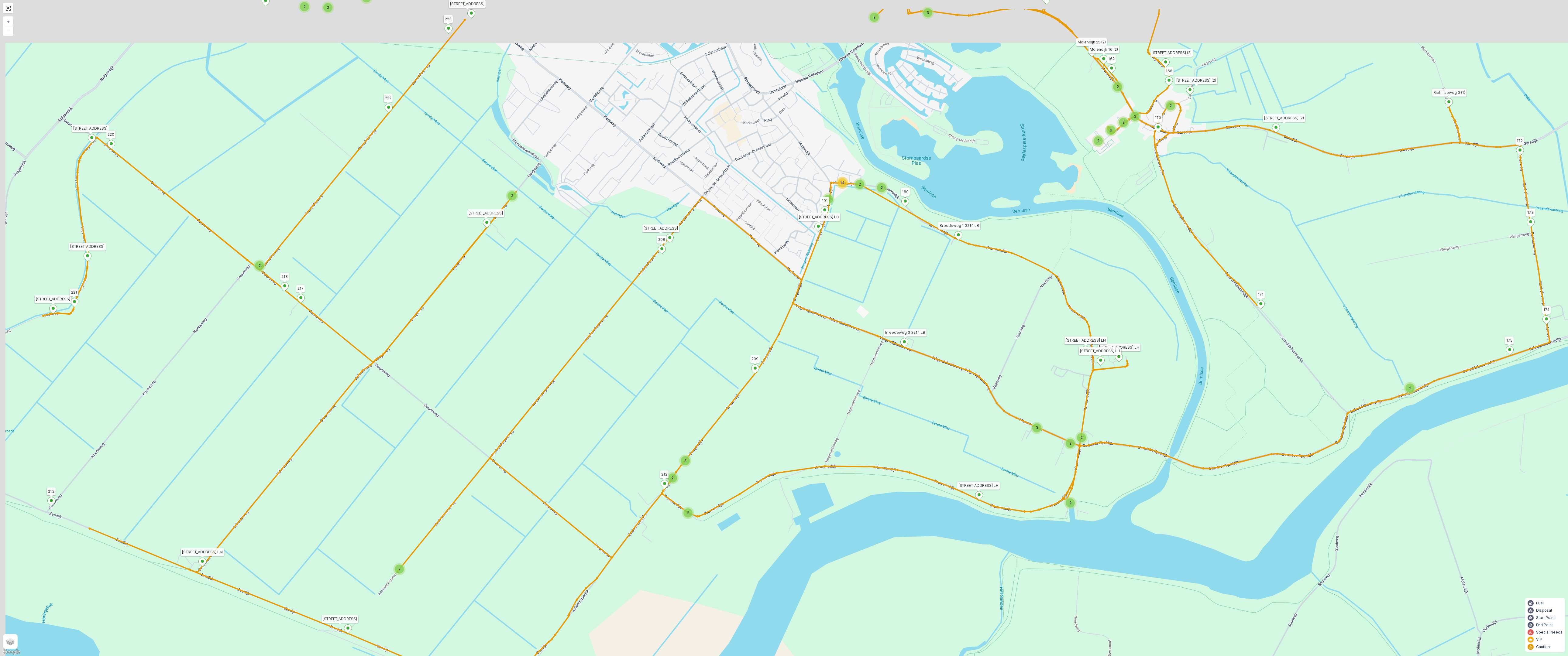
drag, startPoint x: 590, startPoint y: 228, endPoint x: 644, endPoint y: 302, distance: 91.6
click at [644, 304] on div "2 3 2 2 2 2 2 3 2 2 2 2 6 2 2 2 2 2 14 2 2 2 3 2 2 4 3 4 2 4 2 2 2 2 2 2 2 2 2 …" at bounding box center [784, 328] width 1568 height 656
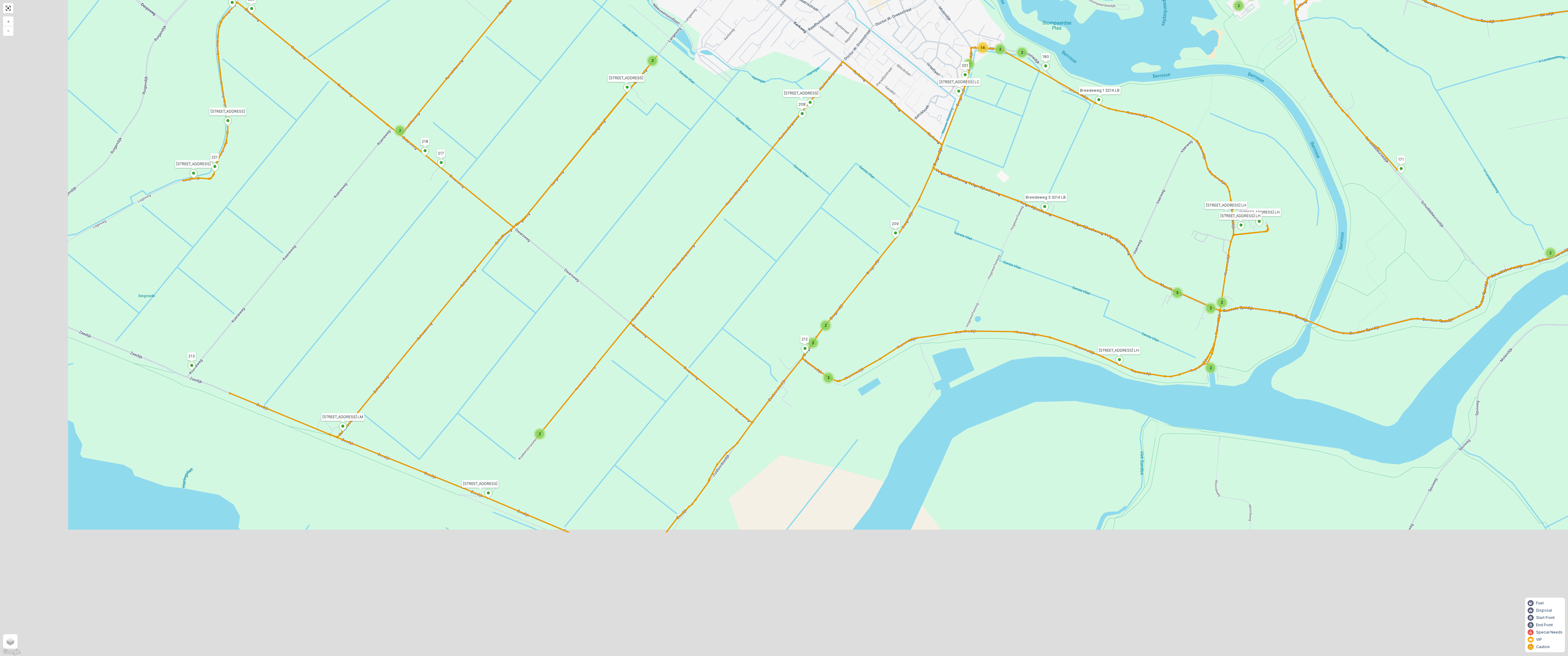
drag, startPoint x: 593, startPoint y: 444, endPoint x: 681, endPoint y: 294, distance: 173.9
click at [705, 276] on div "2 3 2 2 2 2 2 3 2 2 2 2 6 2 2 2 2 2 14 2 2 2 3 2 2 4 3 4 2 4 2 2 2 2 2 2 2 2 2 …" at bounding box center [784, 328] width 1568 height 656
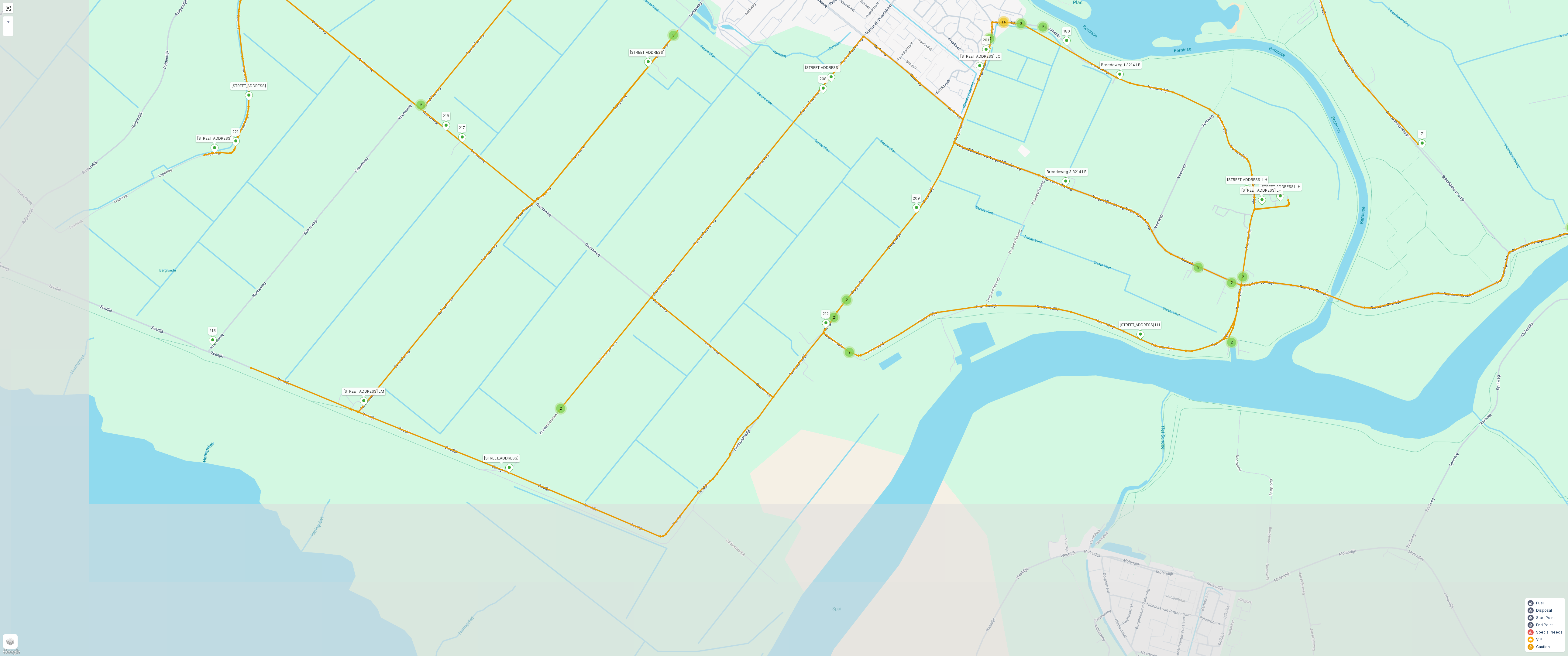
click at [560, 410] on span "2" at bounding box center [561, 408] width 2 height 4
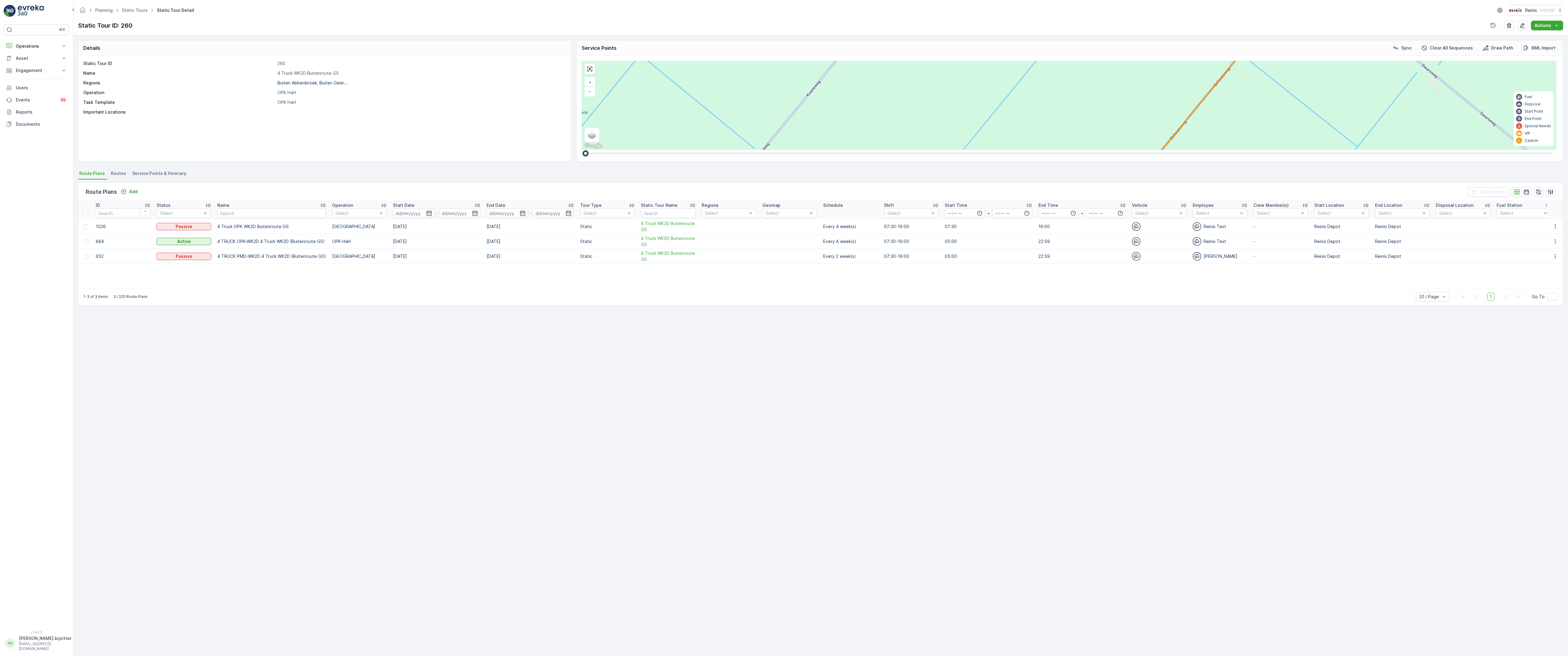
click at [1258, 509] on icon at bounding box center [1262, 513] width 7 height 9
click at [970, 150] on div "2 2 2 2 2 6 2 2 2 7 6 2 3 3 2 3 4 2 2 2 2 6 2 2 2 2 2 2 2 2 2 2 2 2 2 2 2 2 2 2…" at bounding box center [1069, 105] width 975 height 89
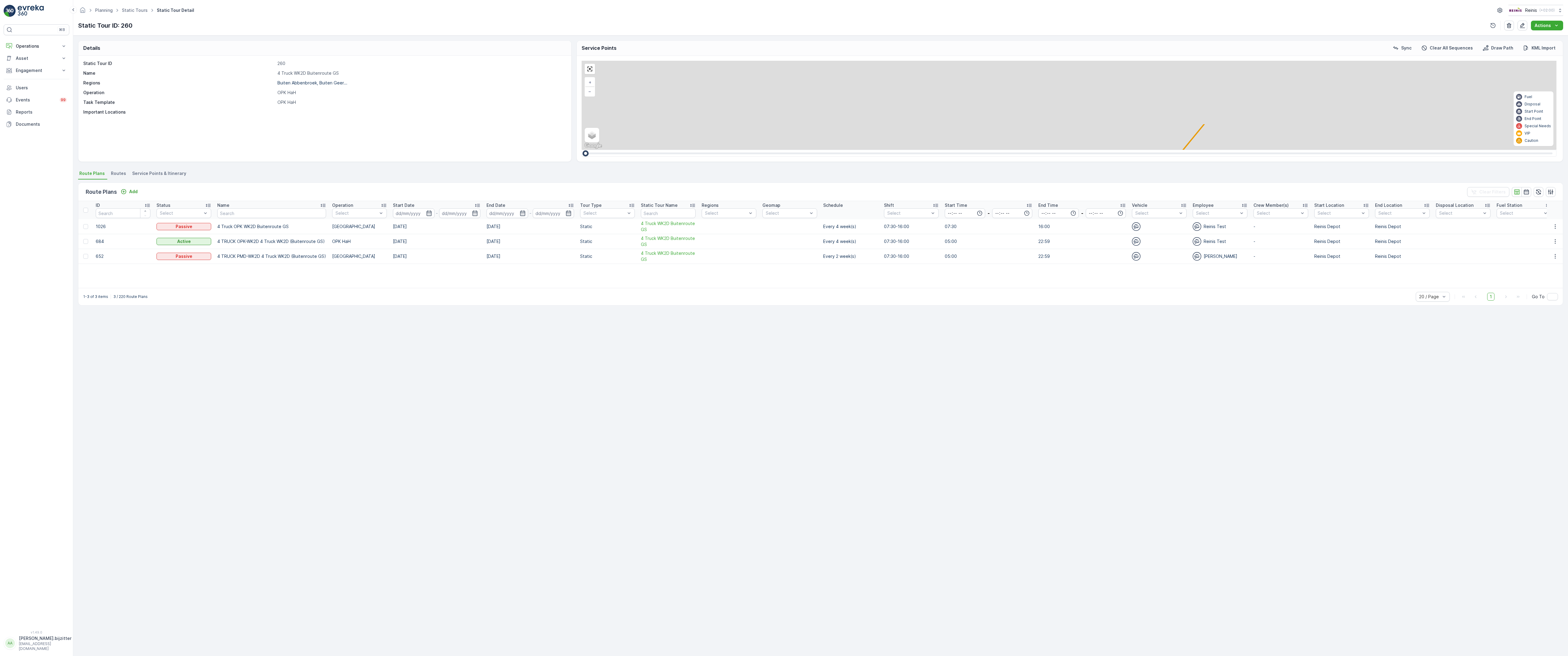
drag, startPoint x: 997, startPoint y: 256, endPoint x: 669, endPoint y: 593, distance: 470.3
click at [670, 150] on div "2 2 2 2 2 6 2 2 2 7 6 2 3 3 2 3 4 2 2 2 2 6 2 2 2 2 2 2 2 2 2 2 2 2 2 2 2 2 2 2…" at bounding box center [1069, 105] width 975 height 89
drag, startPoint x: 853, startPoint y: 309, endPoint x: 612, endPoint y: 593, distance: 372.5
click at [612, 150] on div "2 2 2 2 2 6 2 2 2 7 6 2 3 3 2 3 4 2 2 2 2 6 2 2 2 2 2 2 2 2 2 2 2 2 2 2 2 2 2 2…" at bounding box center [1069, 105] width 975 height 89
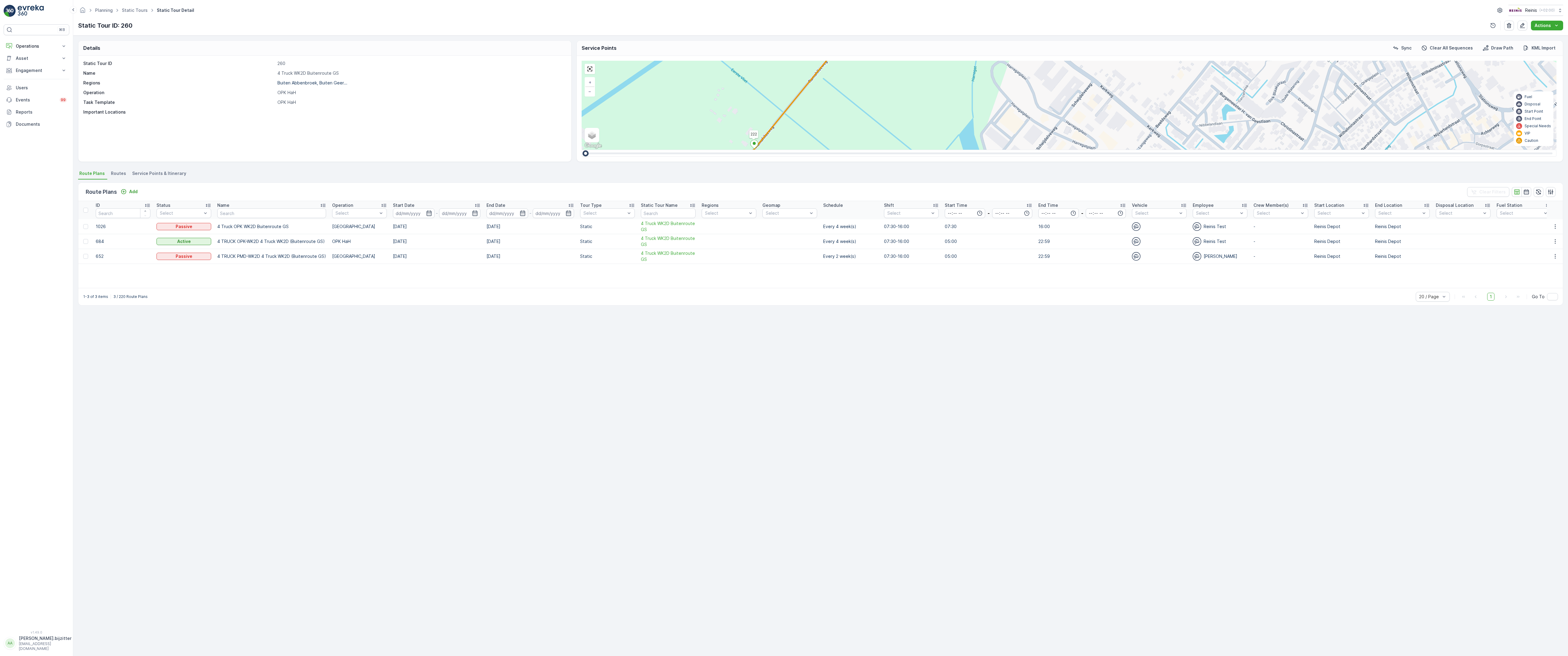
drag, startPoint x: 763, startPoint y: 369, endPoint x: 684, endPoint y: 441, distance: 106.9
click at [684, 150] on div "2 2 2 2 2 6 2 2 2 7 6 2 3 3 2 3 4 2 2 2 2 6 2 2 2 2 2 2 2 2 2 2 2 2 2 2 2 2 2 2…" at bounding box center [1069, 105] width 975 height 89
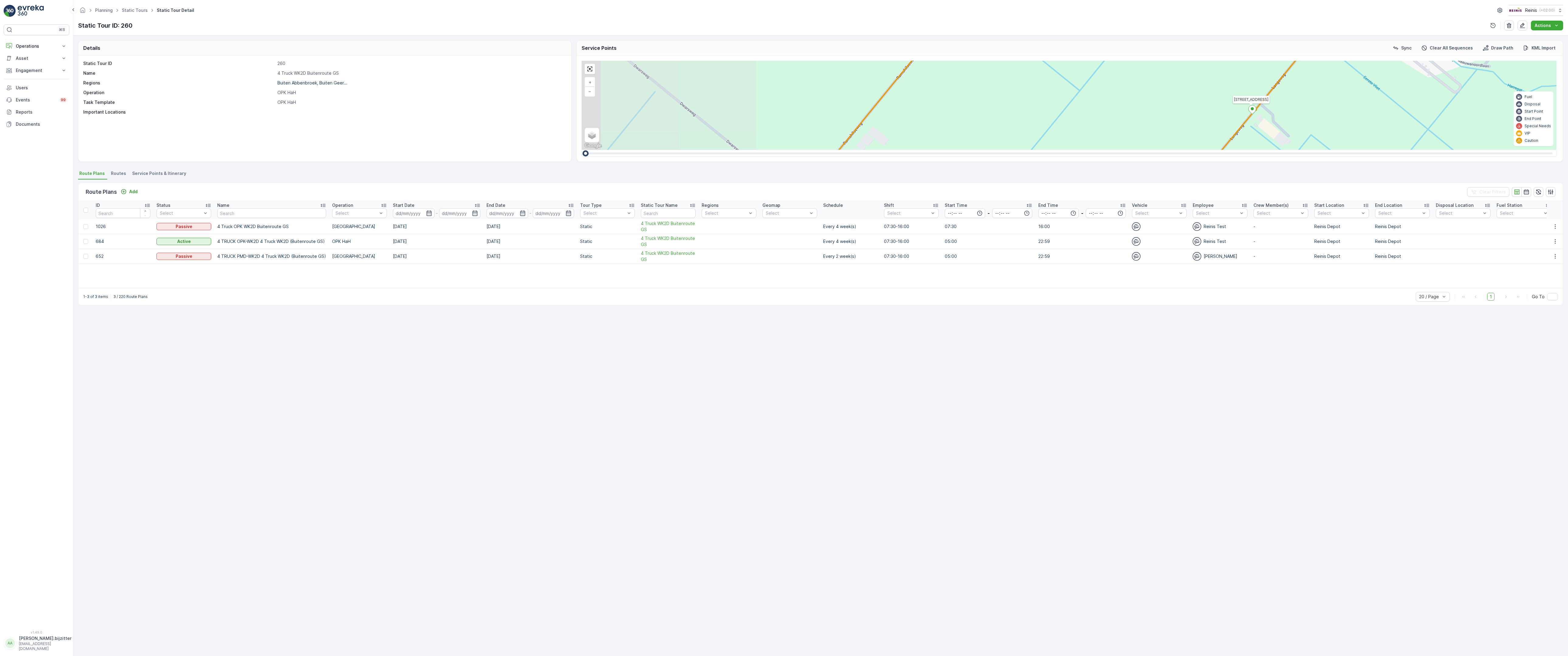
drag, startPoint x: 680, startPoint y: 485, endPoint x: 974, endPoint y: 234, distance: 386.6
click at [1001, 150] on div "2 2 2 2 2 6 2 2 2 7 6 2 3 3 2 3 4 2 2 2 2 6 2 2 2 2 2 2 2 2 2 2 2 2 2 2 2 2 2 2…" at bounding box center [1069, 105] width 975 height 89
drag, startPoint x: 881, startPoint y: 326, endPoint x: 1040, endPoint y: 142, distance: 243.2
click at [1040, 142] on div "2 2 2 2 2 6 2 2 2 7 6 2 3 3 2 3 4 2 2 2 2 6 2 2 2 2 2 2 2 2 2 2 2 2 2 2 2 2 2 2…" at bounding box center [1069, 105] width 975 height 89
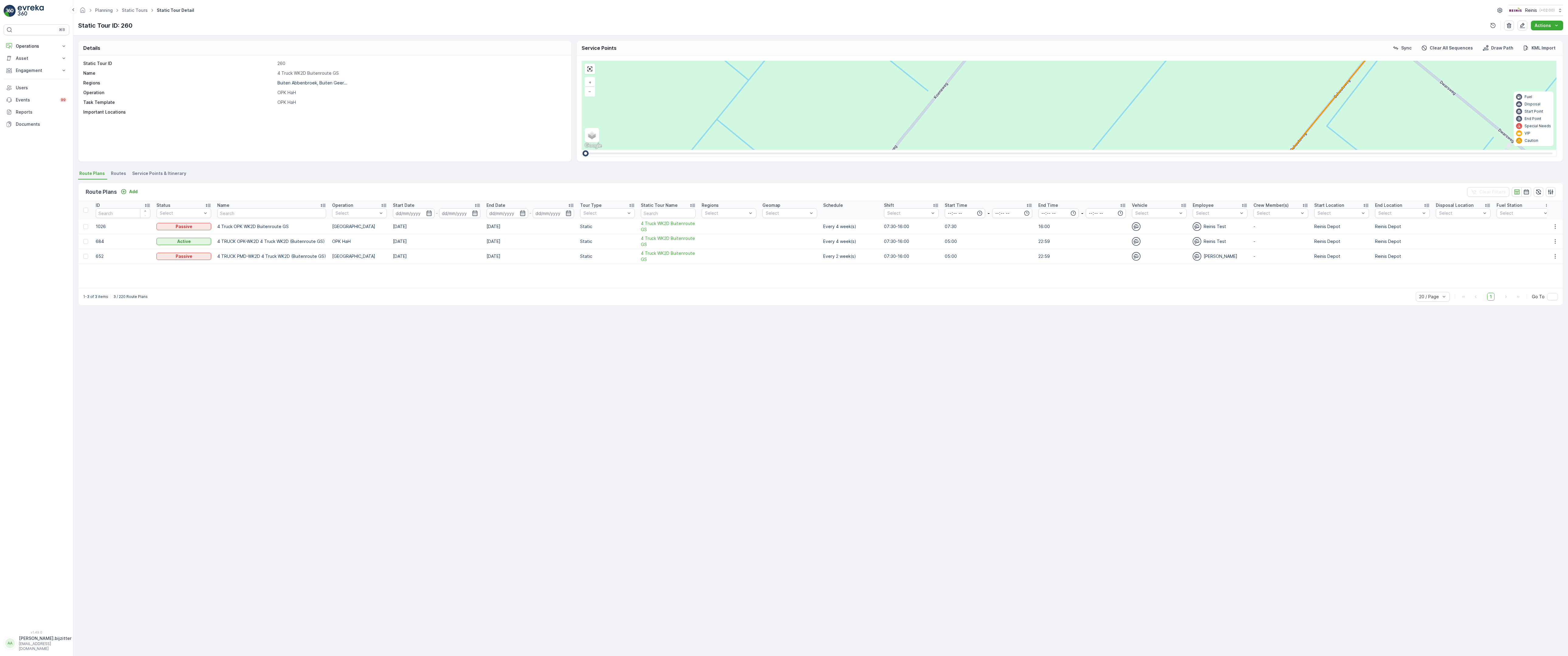
drag, startPoint x: 778, startPoint y: 498, endPoint x: 894, endPoint y: 462, distance: 121.5
click at [894, 150] on div "2 2 2 2 2 6 2 2 2 7 6 2 3 3 2 3 4 2 2 2 2 6 2 2 2 2 2 2 2 2 2 2 2 2 2 2 2 2 2 2…" at bounding box center [1069, 105] width 975 height 89
drag, startPoint x: 1045, startPoint y: 484, endPoint x: 721, endPoint y: 319, distance: 363.6
click at [721, 150] on div "2 2 2 2 3 2 2 2 7 6 2 3 3 2 2 3 2 2 2 2 5 2 2 2 2 2 2 2 2 2 2 2 2 2 2 2 2 2 2 2…" at bounding box center [1069, 105] width 975 height 89
drag, startPoint x: 480, startPoint y: 349, endPoint x: 1126, endPoint y: 481, distance: 659.3
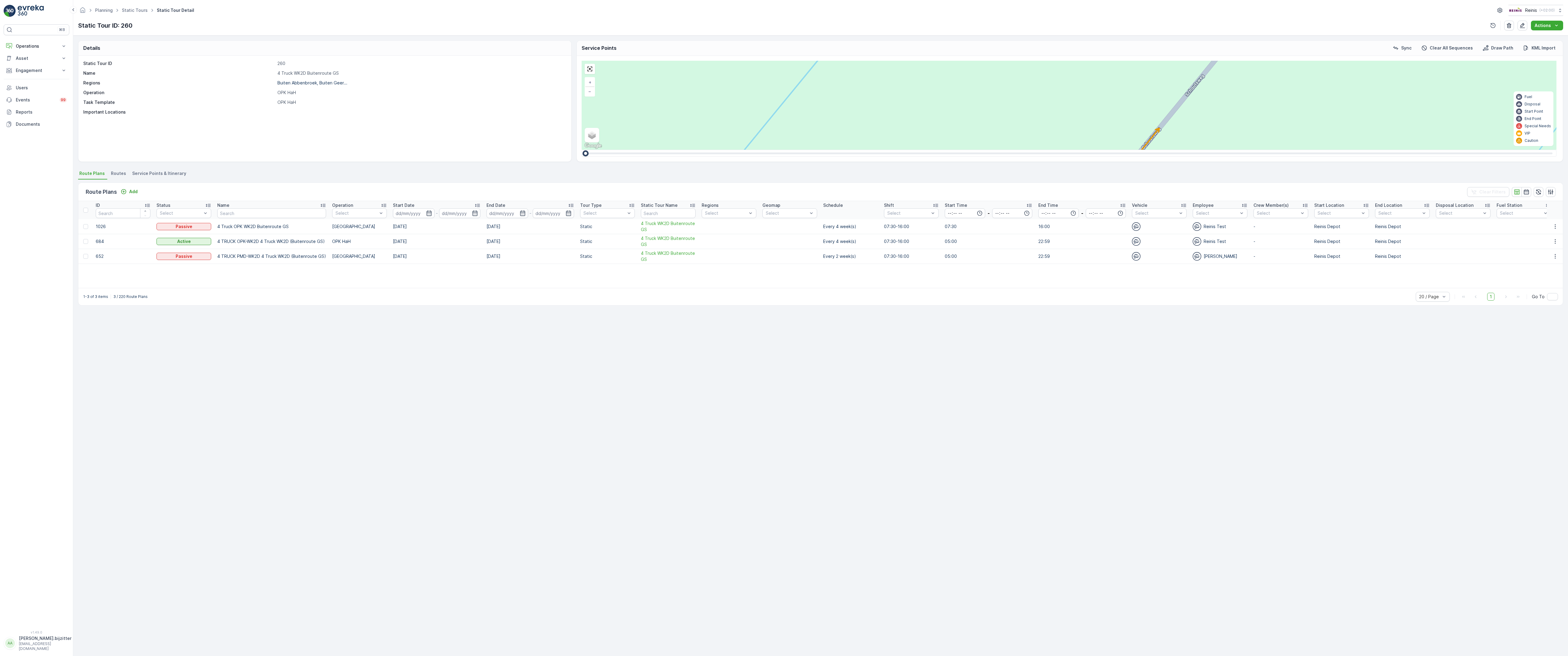
click at [1126, 150] on div "2 2 2 2 3 2 2 2 7 6 2 3 3 2 2 3 2 2 2 2 5 2 2 2 2 2 2 2 2 2 2 2 2 2 2 2 2 2 2 2…" at bounding box center [1069, 105] width 975 height 89
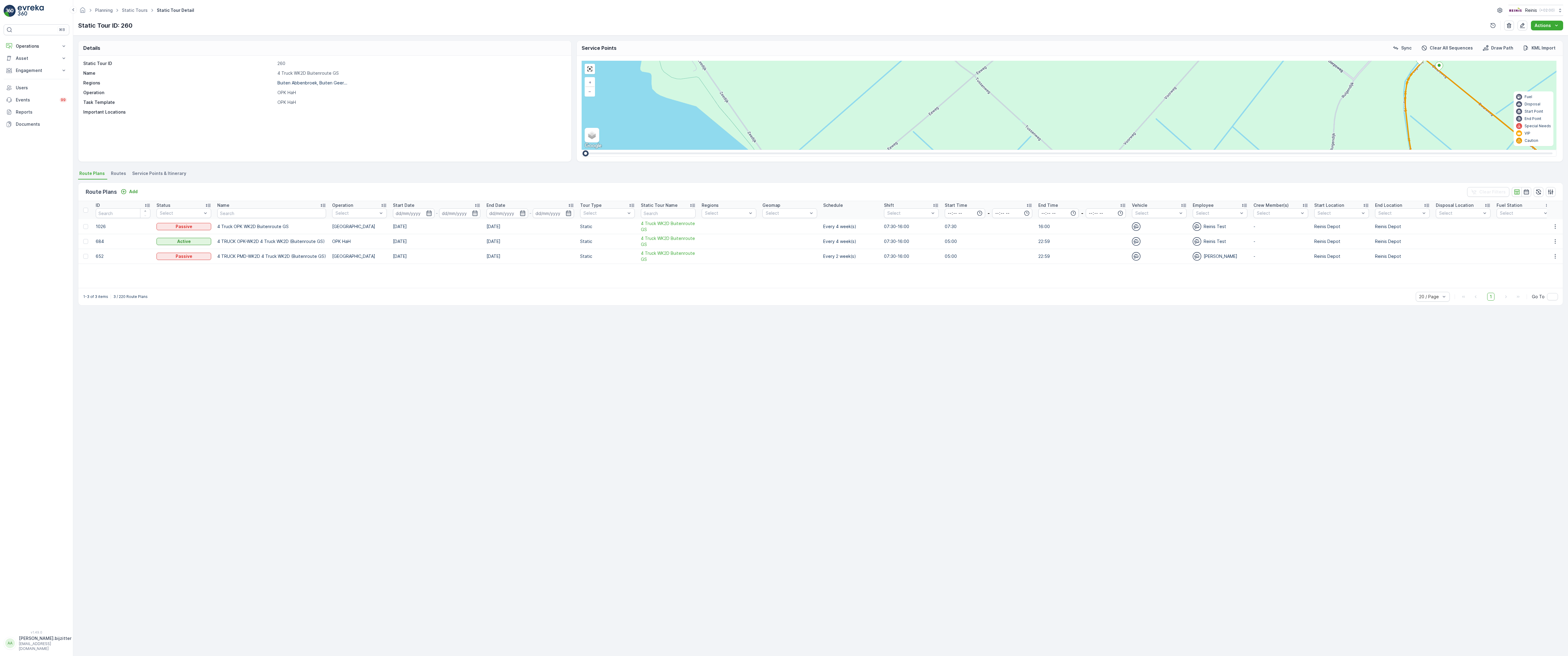
click at [1568, 183] on div "2" at bounding box center [1587, 187] width 9 height 9
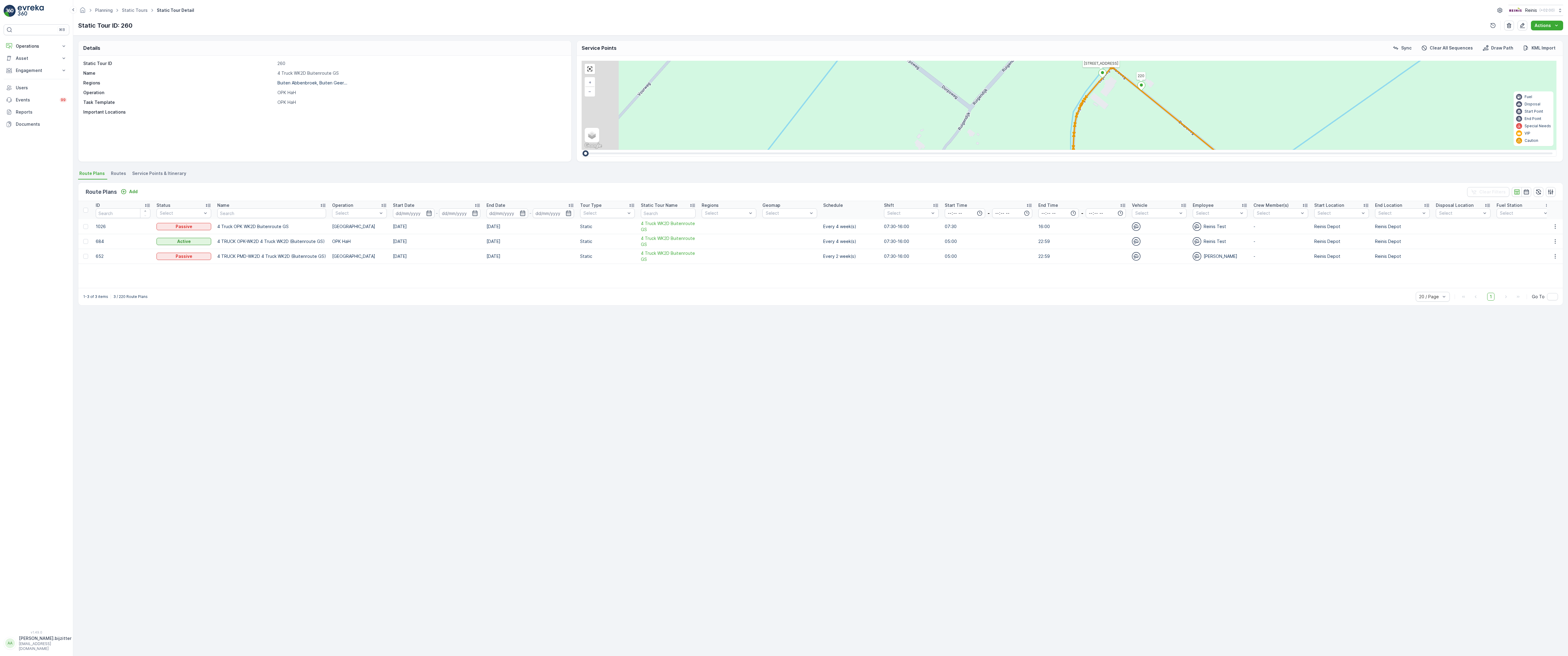
drag, startPoint x: 970, startPoint y: 291, endPoint x: 1041, endPoint y: 172, distance: 138.6
click at [1041, 150] on div "2 2 2 2 2 6 2 2 2 7 6 2 3 3 2 3 4 2 2 2 2 6 2 2 2 2 2 2 2 2 2 2 2 2 2 2 2 2 2 2…" at bounding box center [1069, 105] width 975 height 89
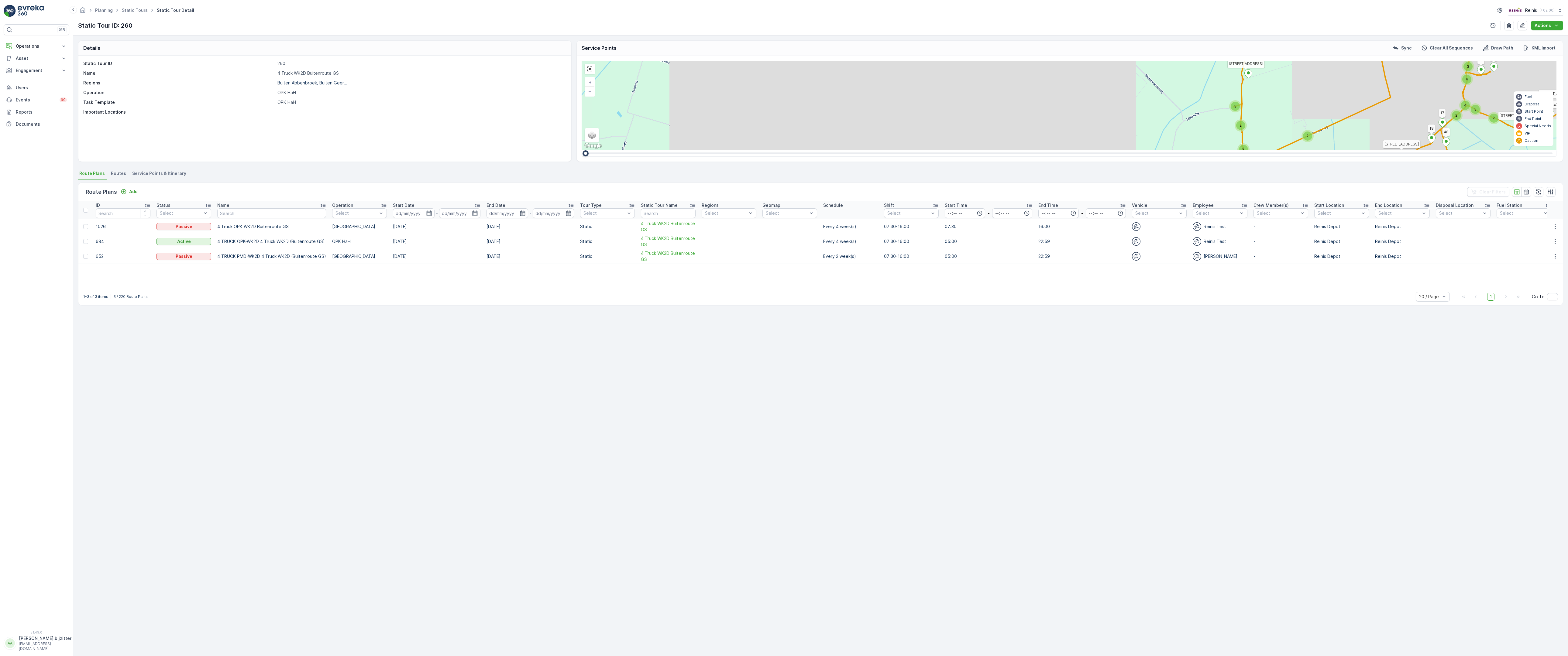
drag, startPoint x: 965, startPoint y: 411, endPoint x: 740, endPoint y: 355, distance: 231.9
click at [740, 150] on div "2 2 3 2 2 2 2 2 3 2 2 3 4 2 2 8 4 3 2 5 2 16 4 2 2 3 2 3 3 3 2 6 2 4 4 2 3 2 2 …" at bounding box center [1069, 105] width 975 height 89
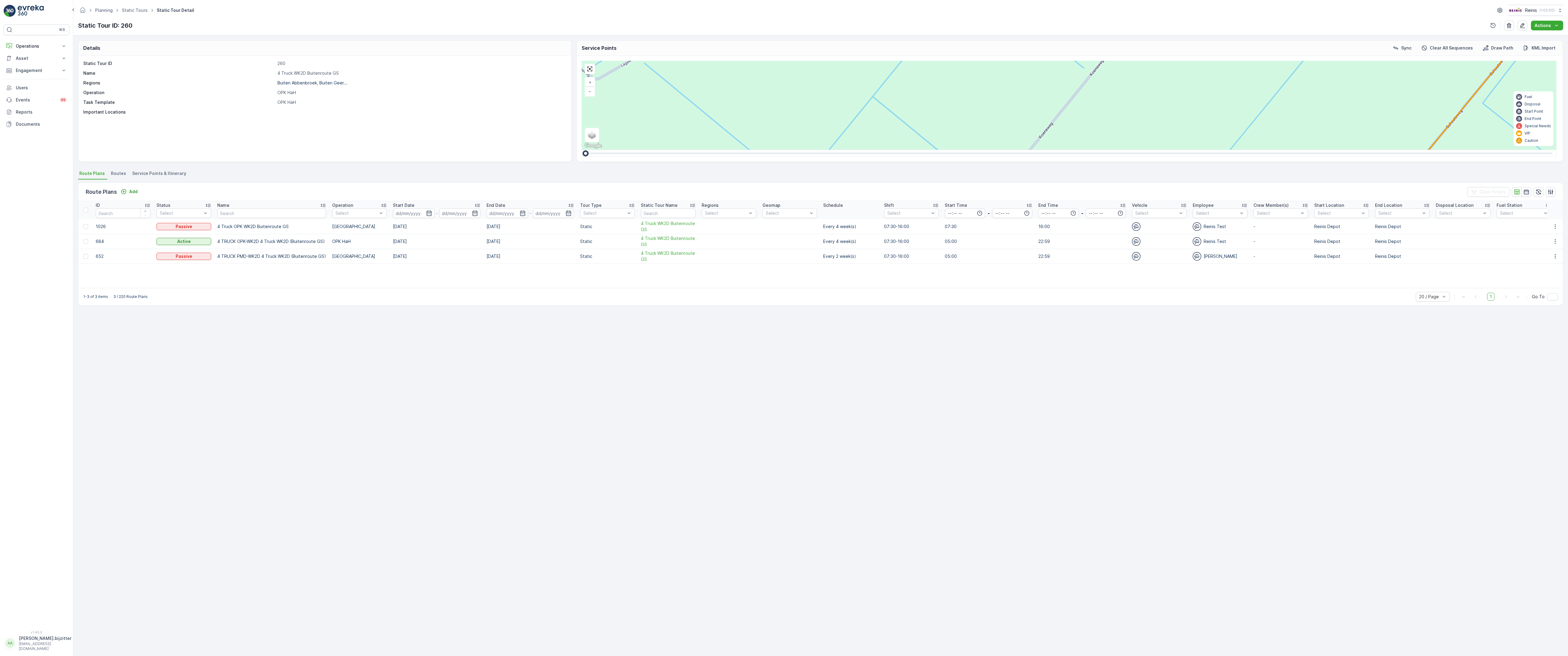
drag, startPoint x: 632, startPoint y: 500, endPoint x: 849, endPoint y: 532, distance: 219.3
click at [849, 150] on div "2 2 2 2 2 6 2 2 2 7 6 2 3 3 2 3 4 2 2 2 2 6 2 2 2 2 2 2 2 2 2 2 2 2 2 2 2 2 2 2…" at bounding box center [1069, 105] width 975 height 89
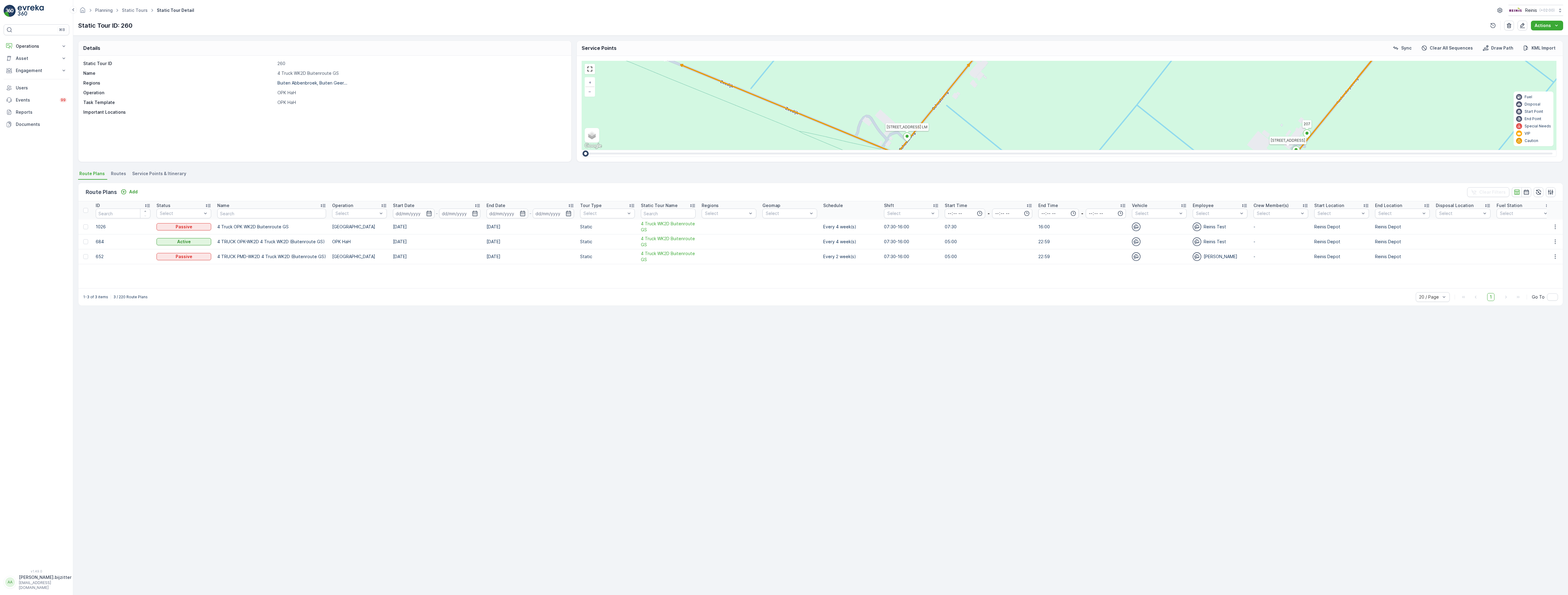
click at [169, 181] on div "Route Plans Add Clear Filters ID Status Select Name Operation Select Start Date…" at bounding box center [821, 243] width 1485 height 127
click at [177, 172] on span "Service Points & Itinerary" at bounding box center [159, 174] width 54 height 6
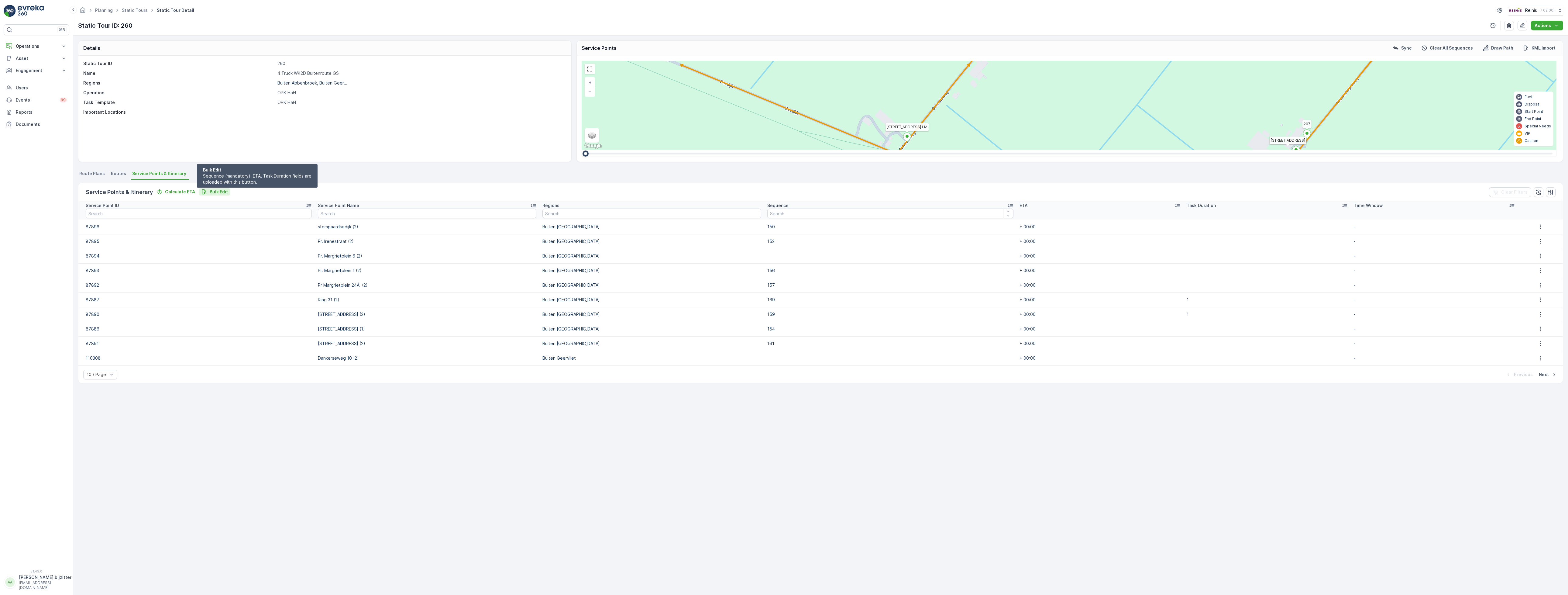
click at [220, 191] on p "Bulk Edit" at bounding box center [219, 192] width 18 height 6
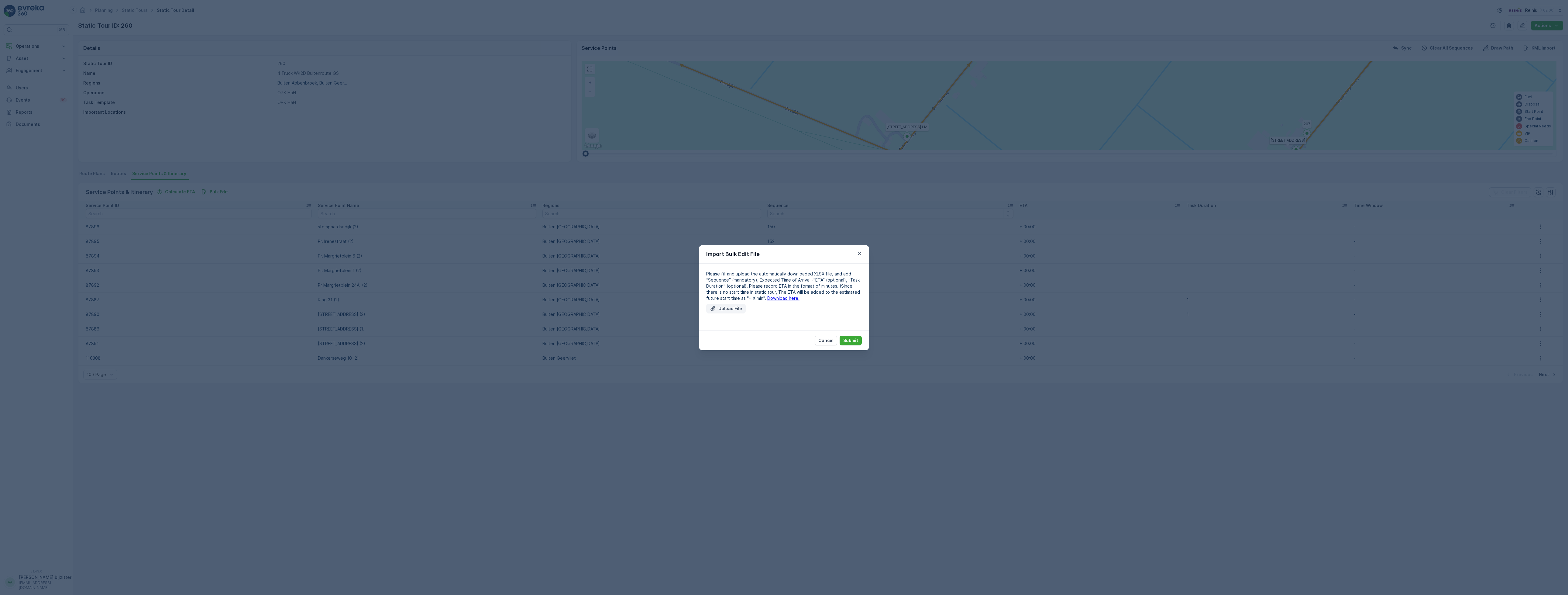
click at [735, 306] on p "Upload File" at bounding box center [730, 309] width 24 height 6
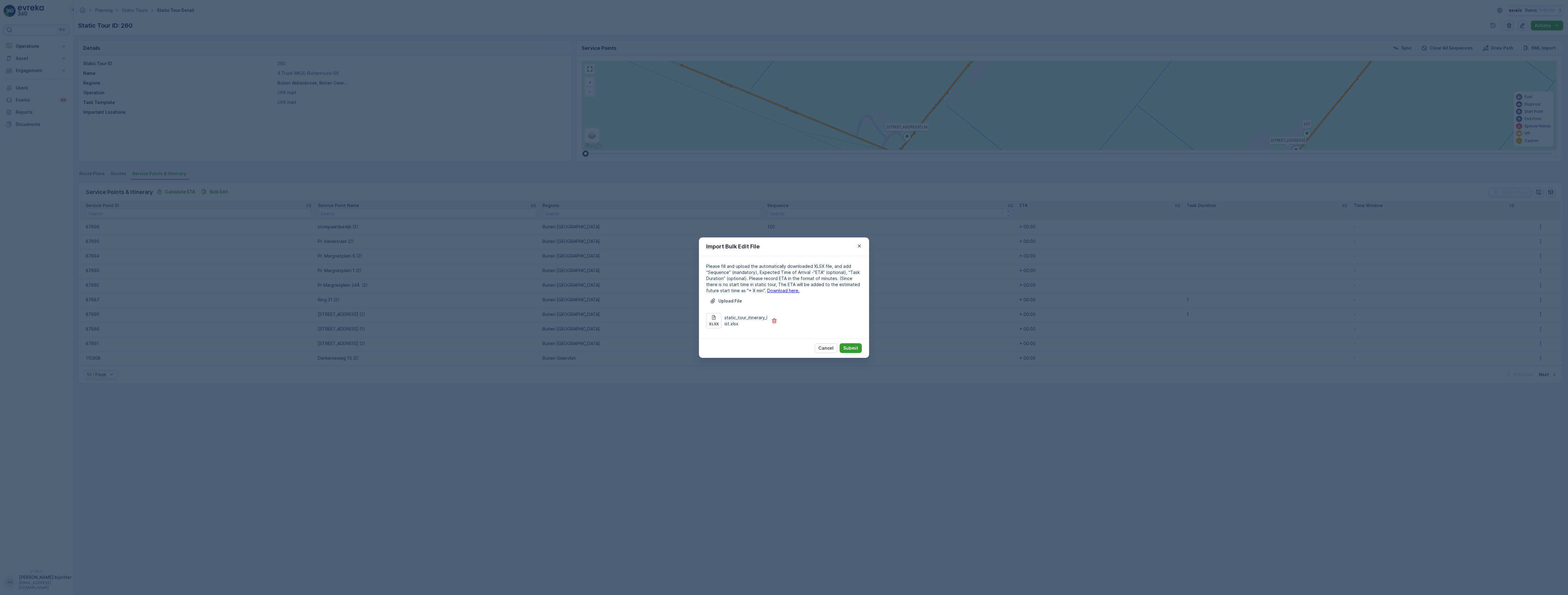
click at [849, 344] on button "Submit" at bounding box center [850, 348] width 22 height 10
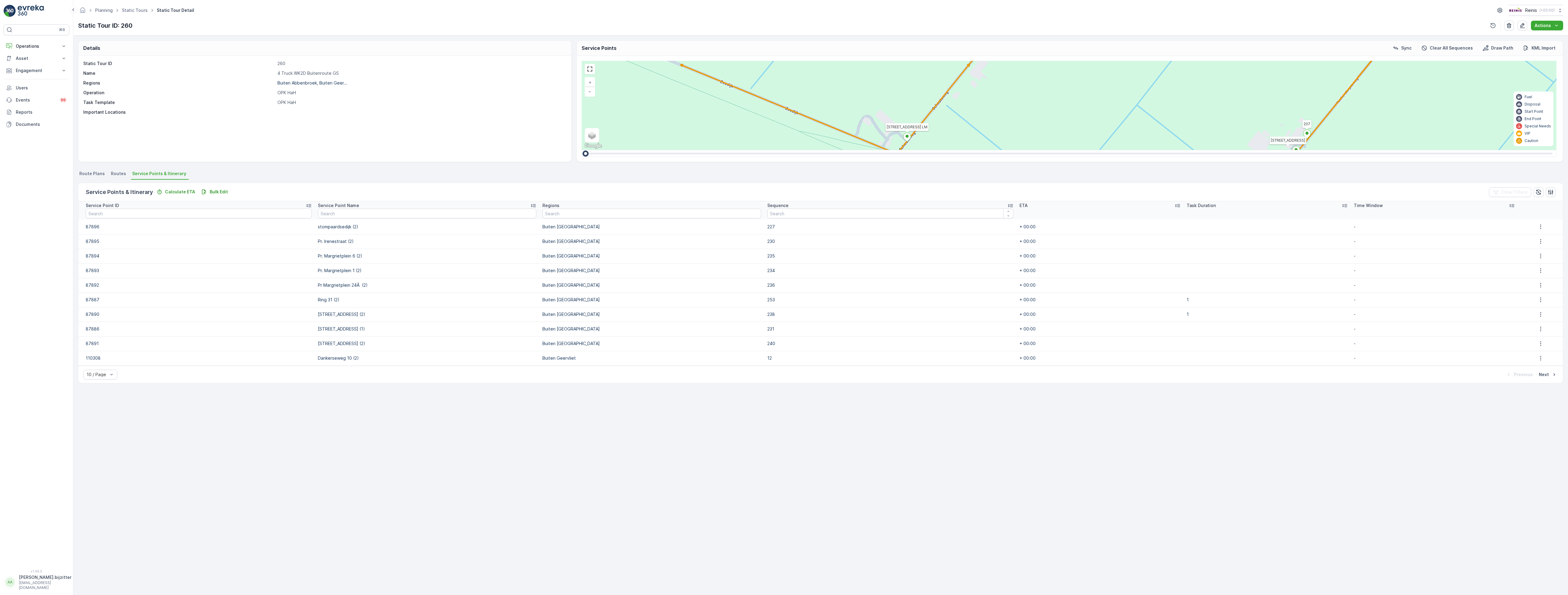
click at [1151, 113] on div "2 2 2 2 2 6 2 2 2 7 6 2 3 3 2 3 4 2 2 2 2 6 2 2 2 2 2 2 2 2 2 2 2 2 2 2 2 2 2 2…" at bounding box center [1069, 105] width 975 height 89
click at [21, 586] on p "[EMAIL_ADDRESS][DOMAIN_NAME]" at bounding box center [45, 585] width 52 height 10
click at [23, 571] on span "Log Out" at bounding box center [23, 569] width 16 height 6
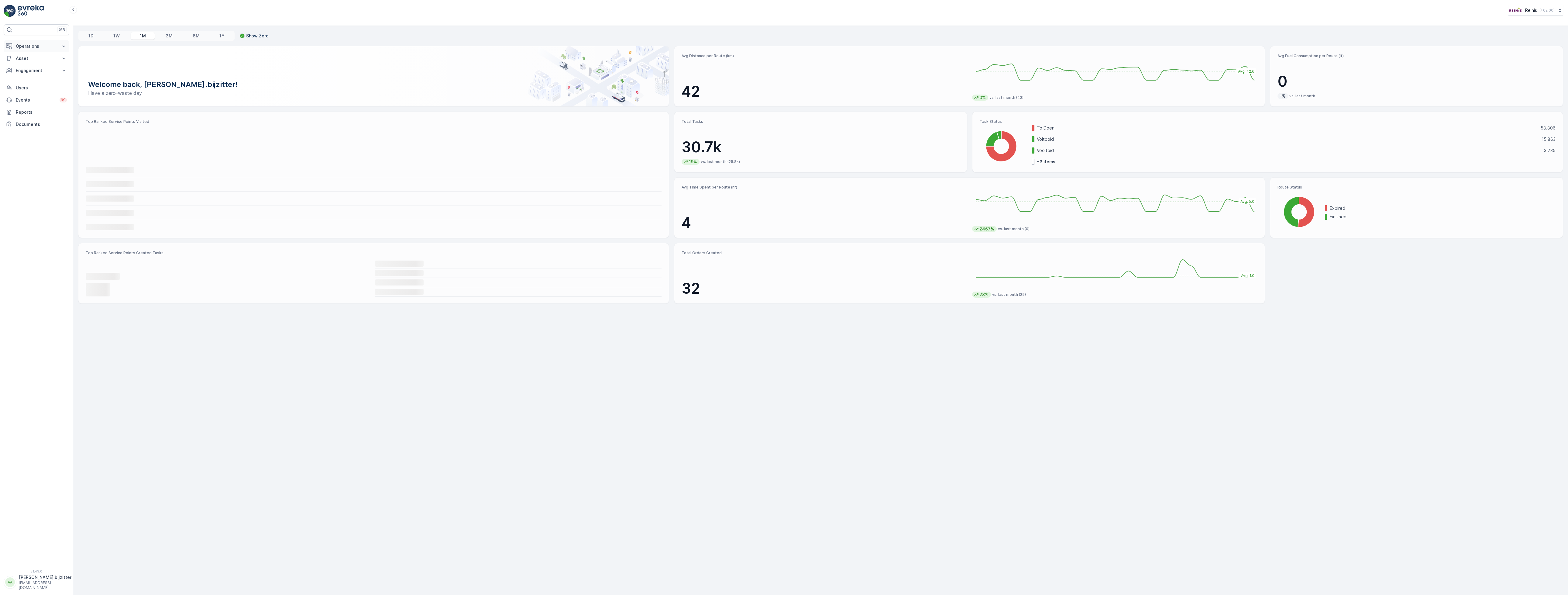
click at [33, 48] on p "Operations" at bounding box center [37, 46] width 41 height 6
click at [33, 65] on link "Planning" at bounding box center [41, 65] width 56 height 9
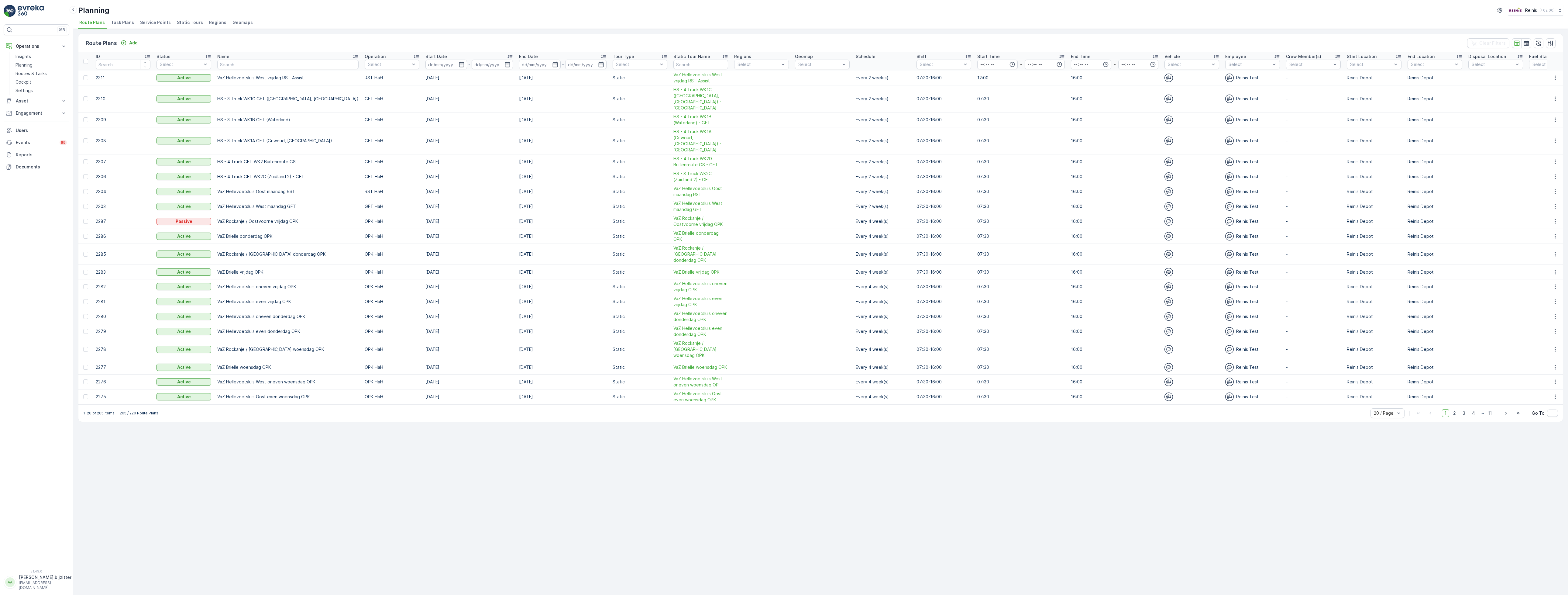
click at [184, 22] on span "Static Tours" at bounding box center [190, 23] width 26 height 6
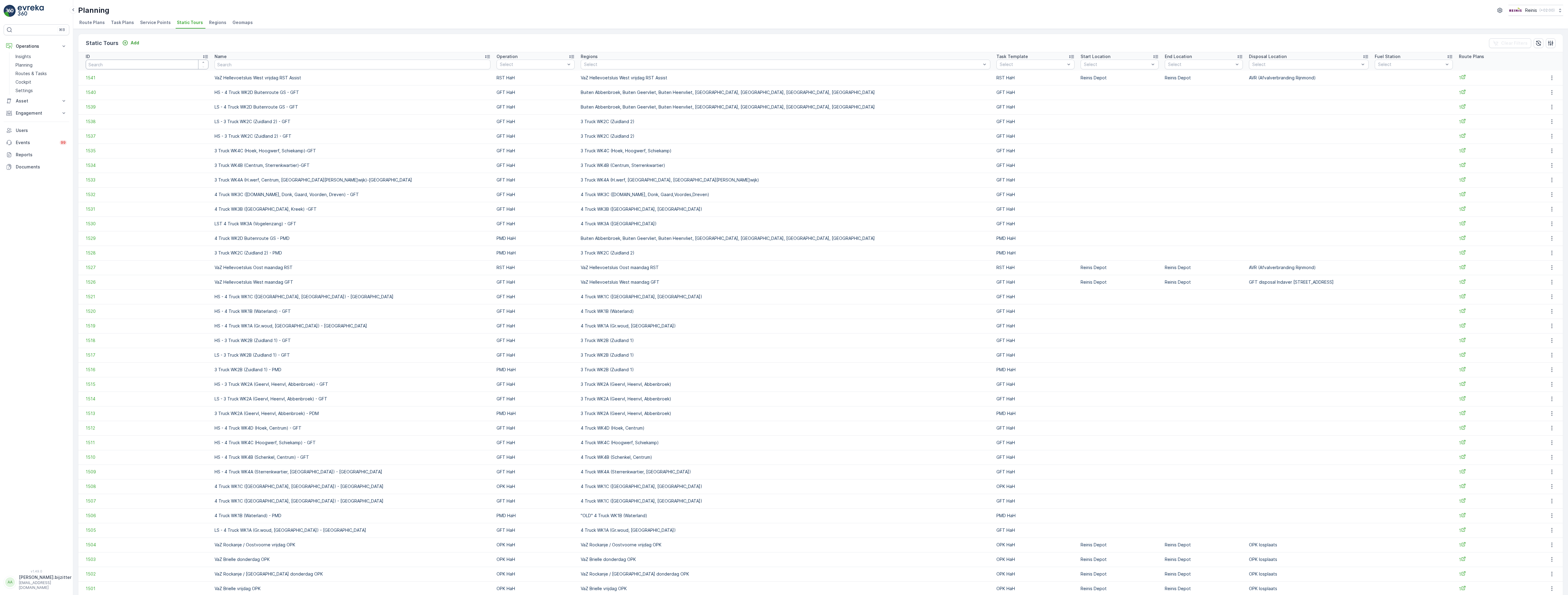
click at [142, 67] on input "number" at bounding box center [147, 65] width 123 height 10
type input "260"
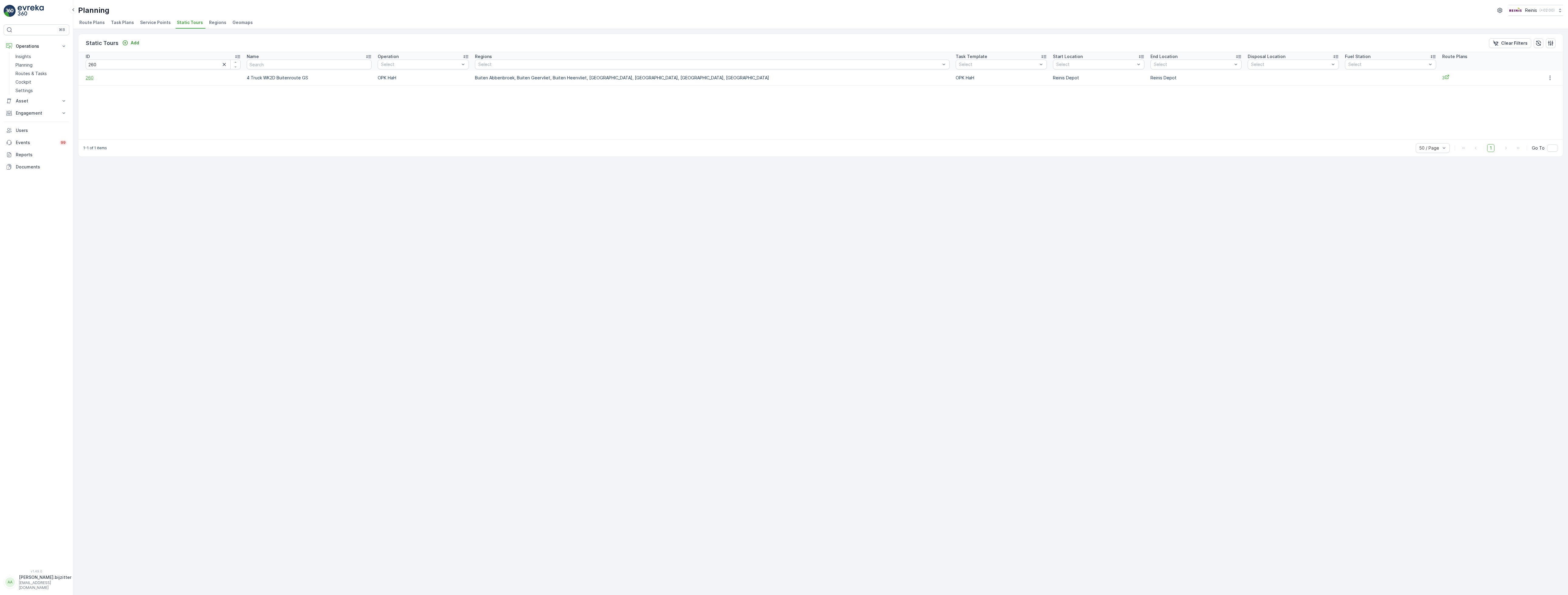
click at [87, 79] on span "260" at bounding box center [163, 78] width 155 height 6
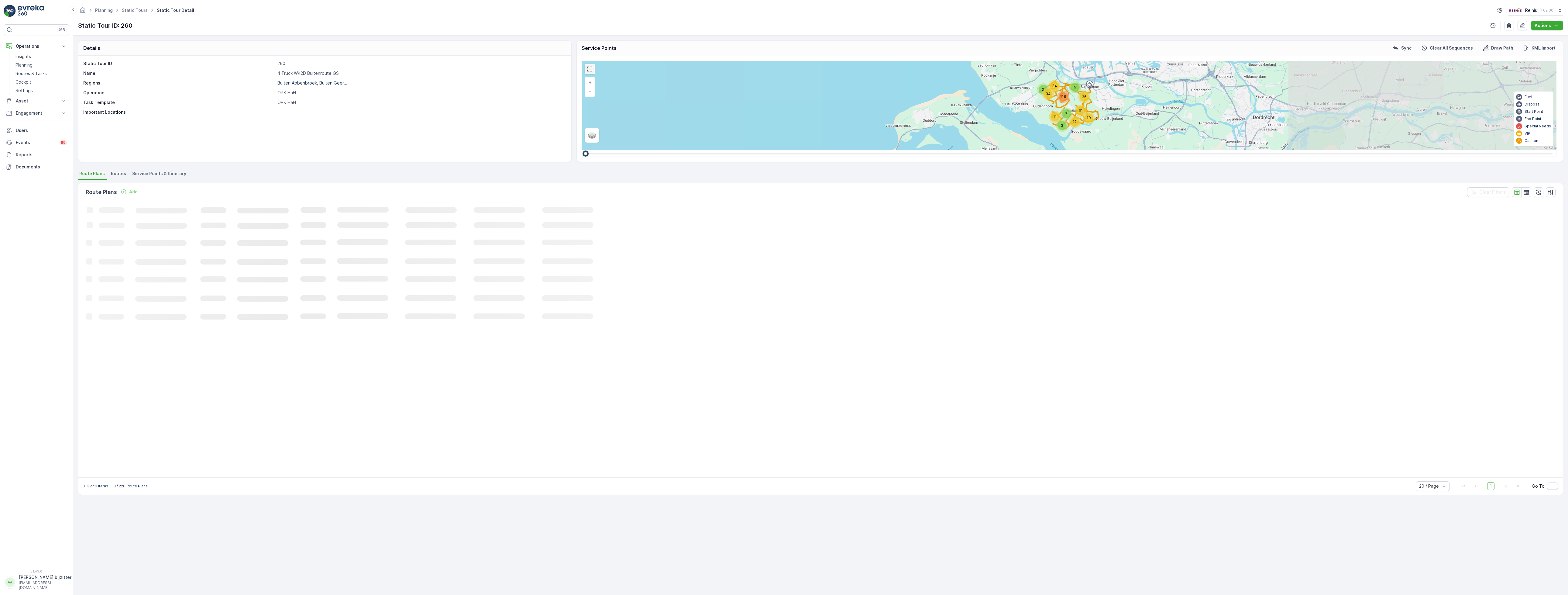
click at [589, 69] on link at bounding box center [590, 69] width 9 height 9
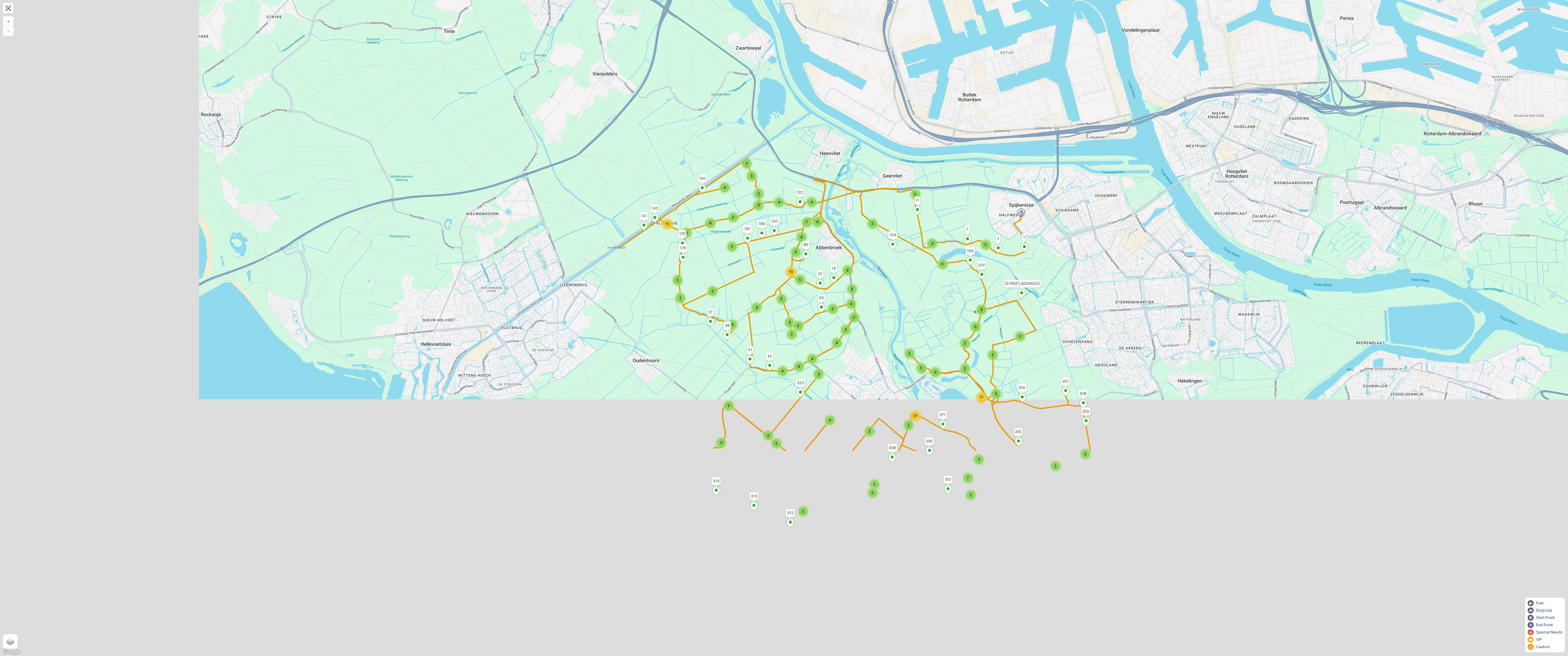
drag, startPoint x: 665, startPoint y: 427, endPoint x: 855, endPoint y: 289, distance: 234.8
click at [872, 155] on div "2 2 4 2 2 2 3 2 5 2 7 3 2 2 2 17 6 2 21 2 2 5 3 2 5 3 2 6 6 5 3 5 8 5 3 4 4 2 2…" at bounding box center [784, 328] width 1568 height 656
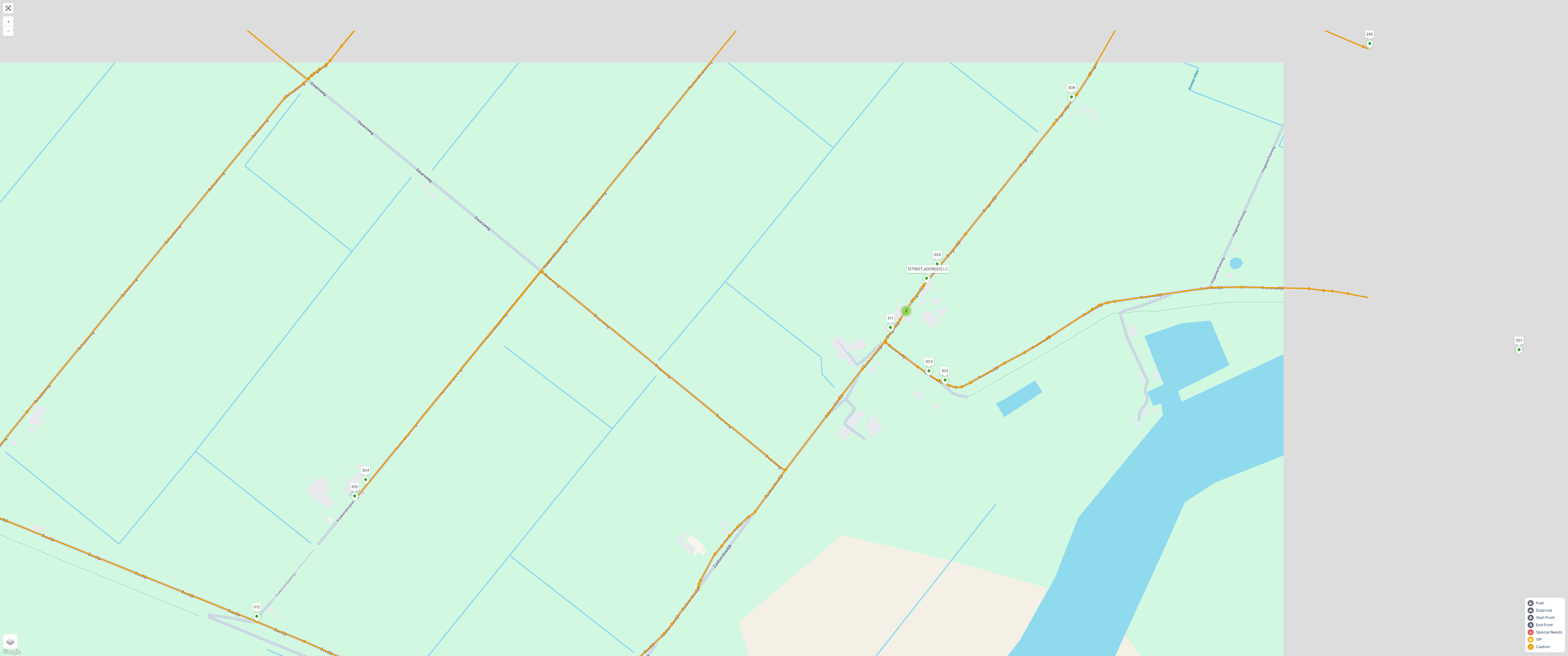
drag, startPoint x: 1064, startPoint y: 354, endPoint x: 627, endPoint y: 472, distance: 452.7
click at [627, 472] on div "2 2 2 2 2 6 2 2 2 7 6 2 3 3 2 3 4 2 2 2 2 6 2 2 2 2 2 2 2 2 2 2 2 2 2 2 2 2 2 2…" at bounding box center [784, 328] width 1568 height 656
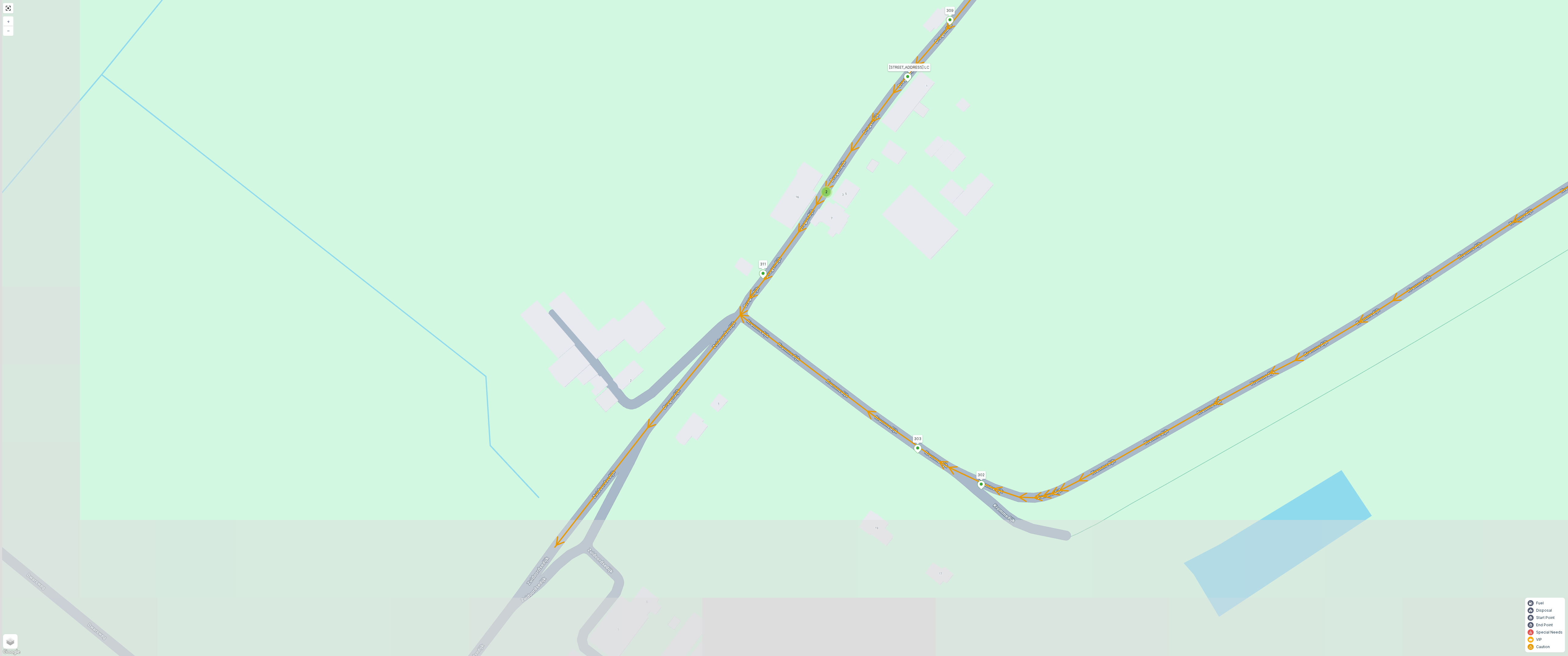
drag, startPoint x: 864, startPoint y: 372, endPoint x: 976, endPoint y: 204, distance: 201.9
click at [976, 204] on div "2 2 2 2 2 2 6 3 3 2 3 2 2 3 2 2 2 4 2 2 2 2 2 2 2 2 2 2 312 323 314 313 308 295…" at bounding box center [784, 328] width 1568 height 656
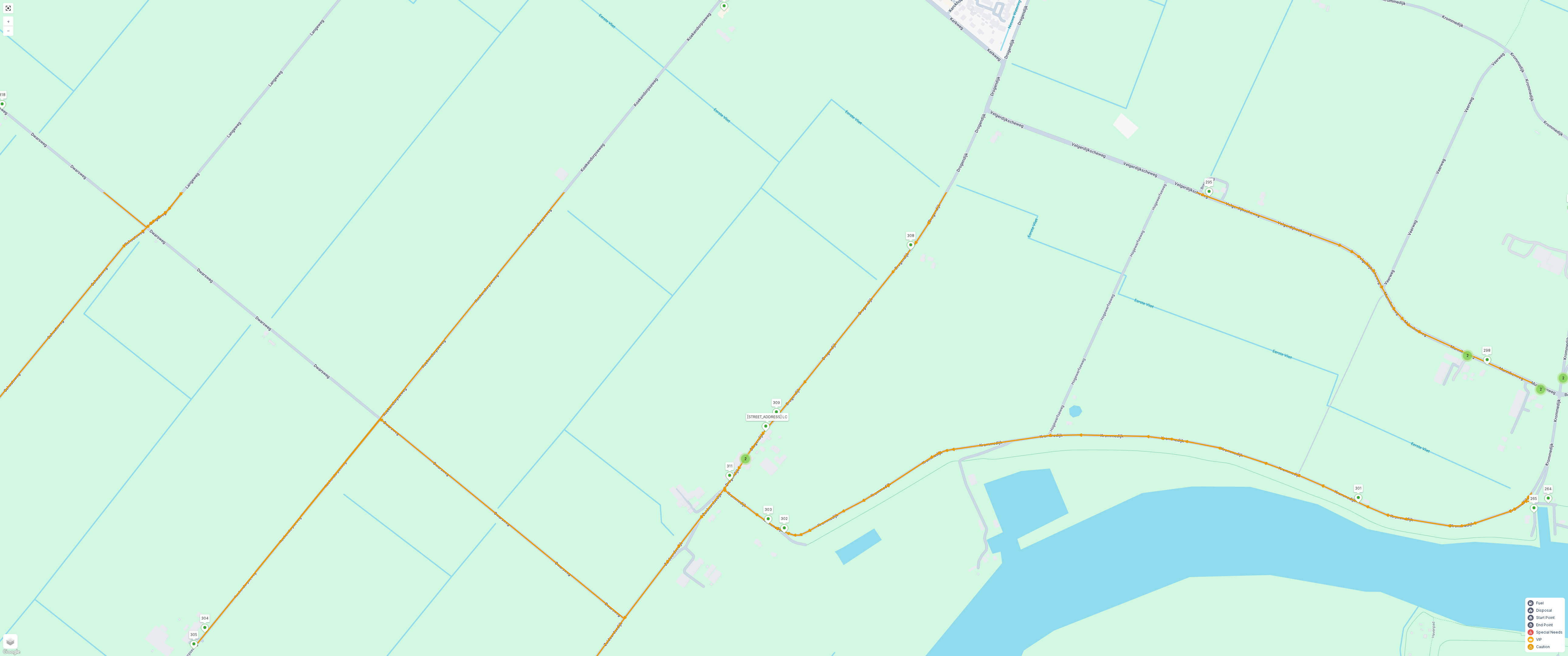
drag, startPoint x: 1015, startPoint y: 186, endPoint x: 822, endPoint y: 443, distance: 321.4
click at [822, 443] on div "2 2 2 2 2 6 2 2 2 7 6 2 3 3 2 3 4 2 2 2 2 6 2 2 2 2 2 2 2 2 2 2 2 2 2 2 2 2 2 2…" at bounding box center [784, 328] width 1568 height 656
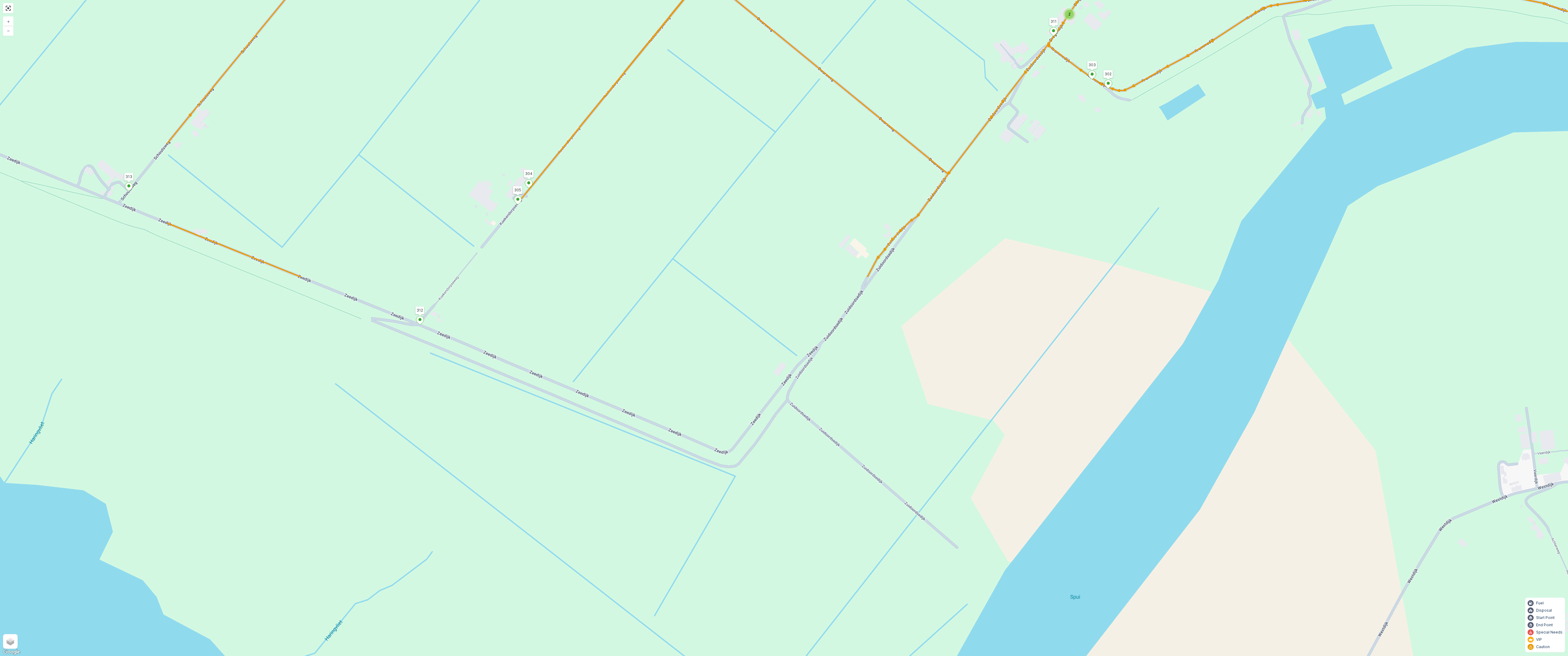
drag, startPoint x: 846, startPoint y: 448, endPoint x: 1167, endPoint y: 4, distance: 547.9
click at [1167, 4] on div "2 2 2 2 2 6 2 2 2 7 6 2 3 3 2 3 4 2 2 2 2 6 2 2 2 2 2 2 2 2 2 2 2 2 2 2 2 2 2 2…" at bounding box center [784, 328] width 1568 height 656
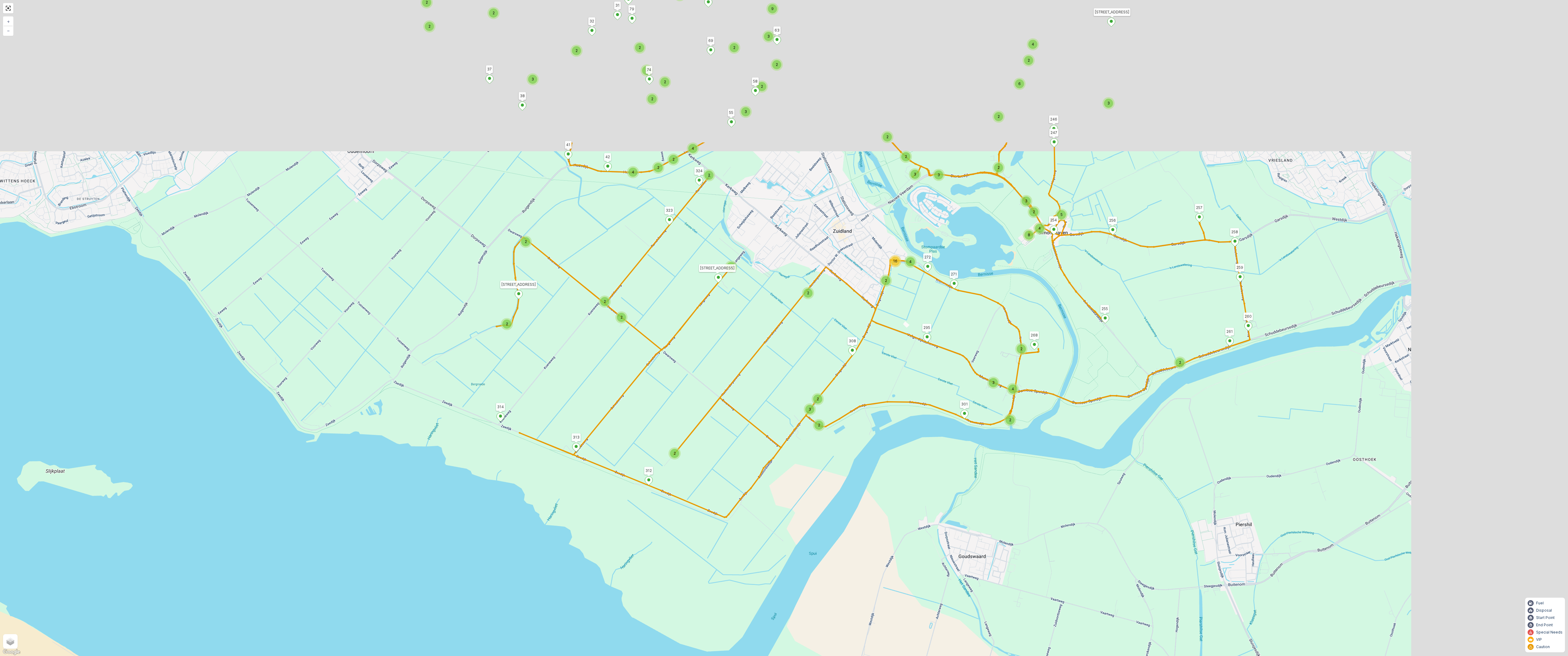
drag, startPoint x: 979, startPoint y: 266, endPoint x: 788, endPoint y: 474, distance: 282.4
click at [788, 474] on div "2 2 3 2 2 2 2 2 3 2 2 3 4 2 2 8 4 3 2 5 2 16 4 2 2 3 2 3 3 3 2 6 2 4 4 2 3 2 2 …" at bounding box center [784, 328] width 1568 height 656
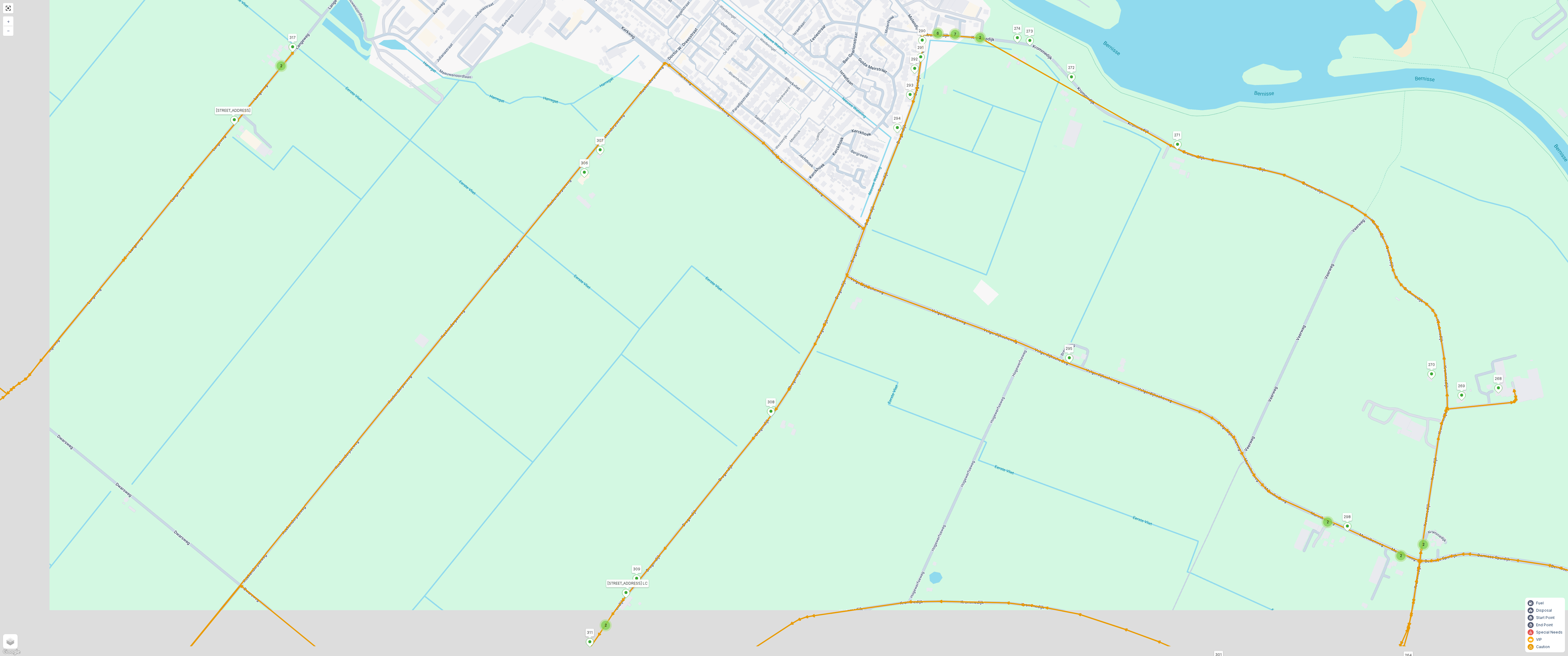
drag, startPoint x: 791, startPoint y: 460, endPoint x: 875, endPoint y: 354, distance: 135.2
click at [875, 354] on div "2 2 2 2 2 6 2 2 2 7 6 2 3 3 2 3 4 2 2 2 2 6 2 2 2 2 2 2 2 2 2 2 2 2 2 2 2 2 2 2…" at bounding box center [784, 328] width 1568 height 656
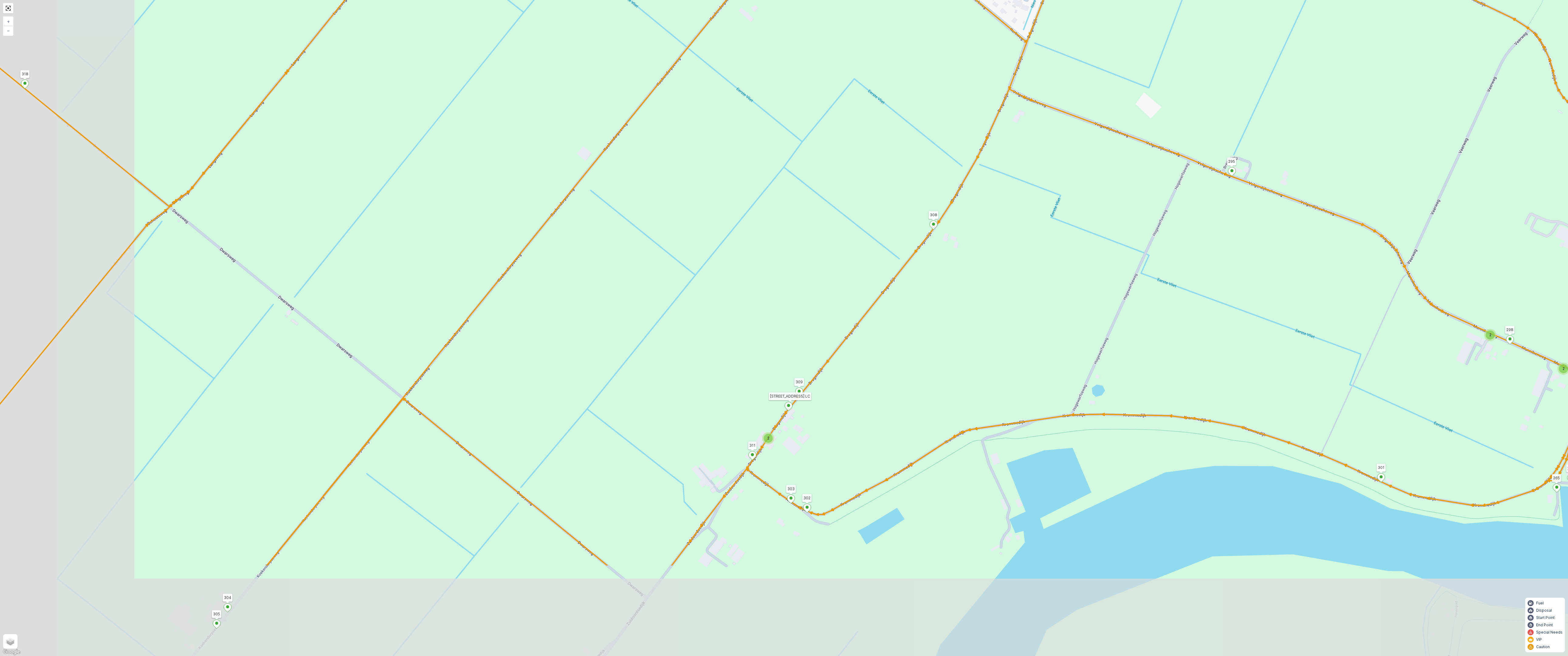
drag, startPoint x: 788, startPoint y: 470, endPoint x: 928, endPoint y: 315, distance: 208.9
click at [928, 315] on div "2 2 2 2 2 6 2 2 2 7 6 2 3 3 2 3 4 2 2 2 2 6 2 2 2 2 2 2 2 2 2 2 2 2 2 2 2 2 2 2…" at bounding box center [784, 328] width 1568 height 656
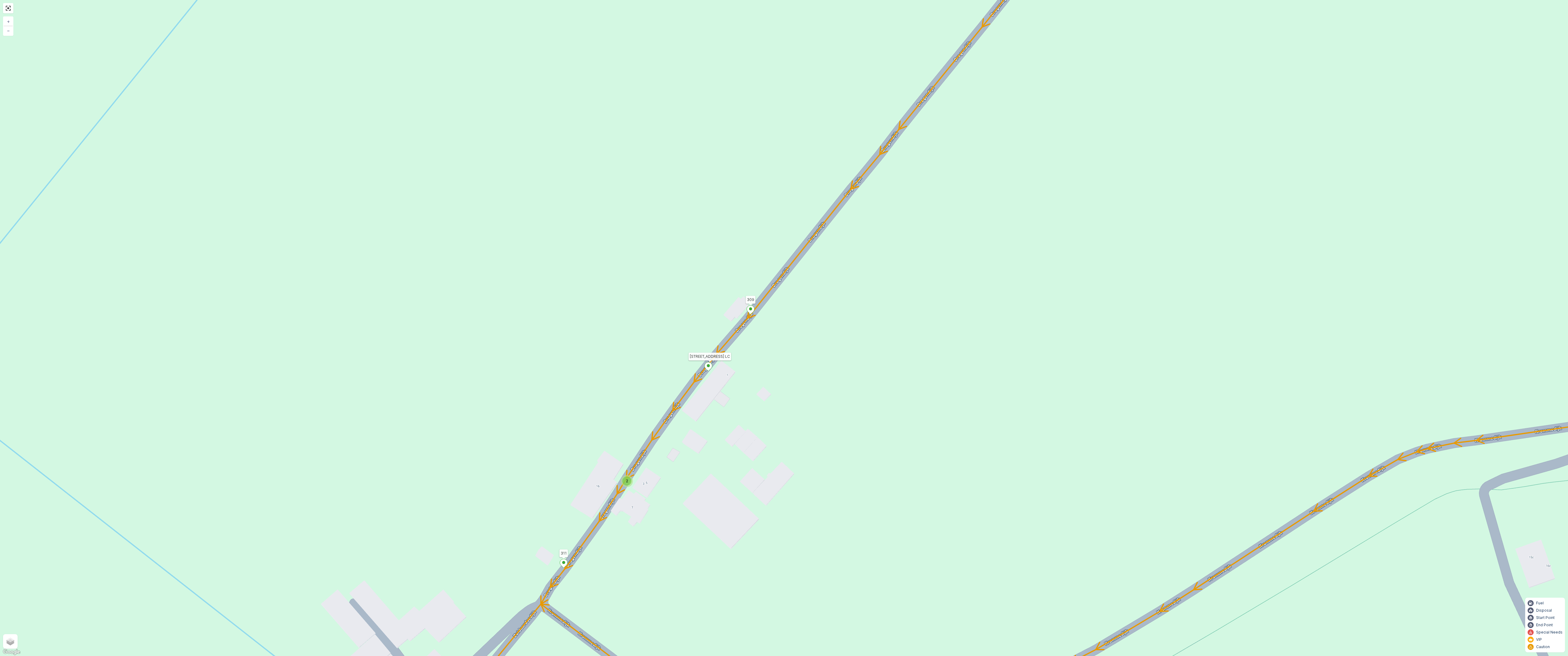
click at [628, 482] on div "2" at bounding box center [626, 481] width 9 height 9
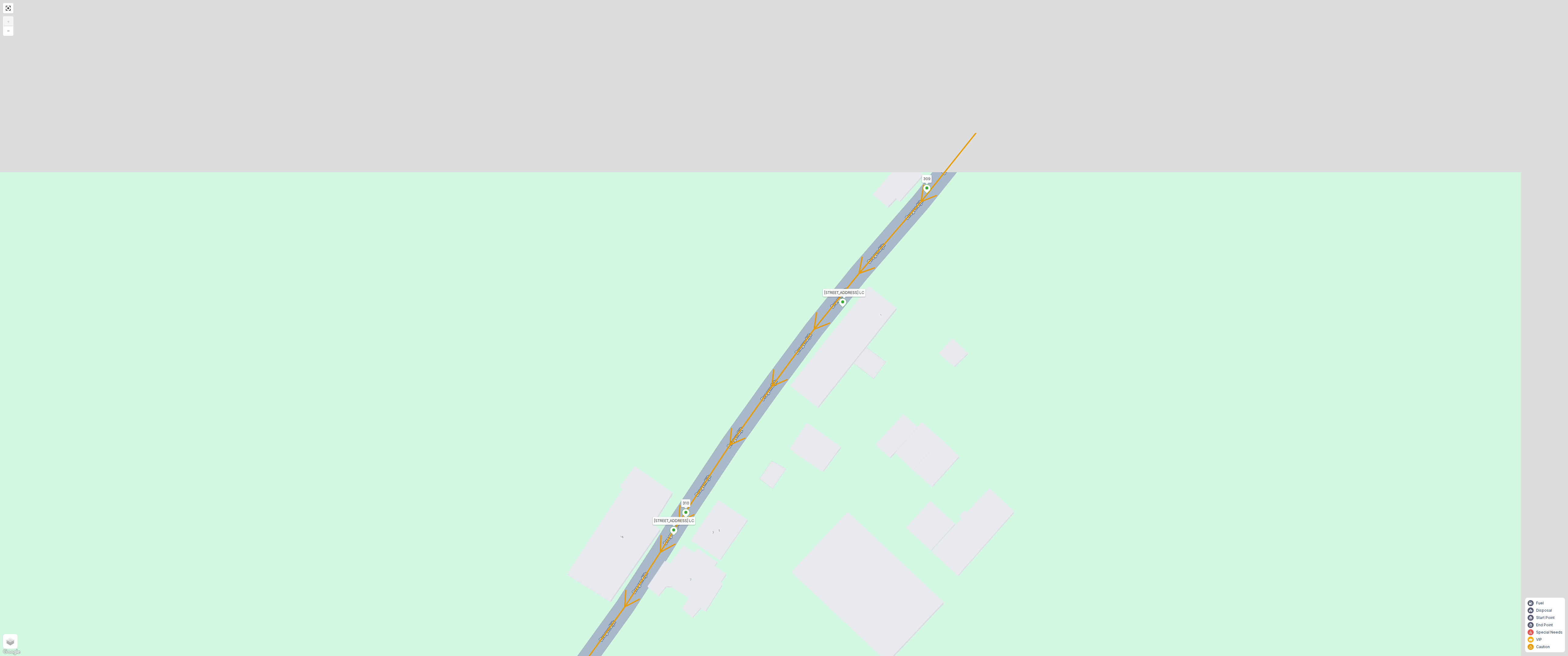
drag, startPoint x: 1108, startPoint y: 298, endPoint x: 933, endPoint y: 587, distance: 337.9
click at [933, 587] on div "2 2 2 6 3 3 2 3 2 2 2 2 2 2 2 2 2 312 323 314 313 308 295 301 255 259 256 258 2…" at bounding box center [784, 328] width 1568 height 656
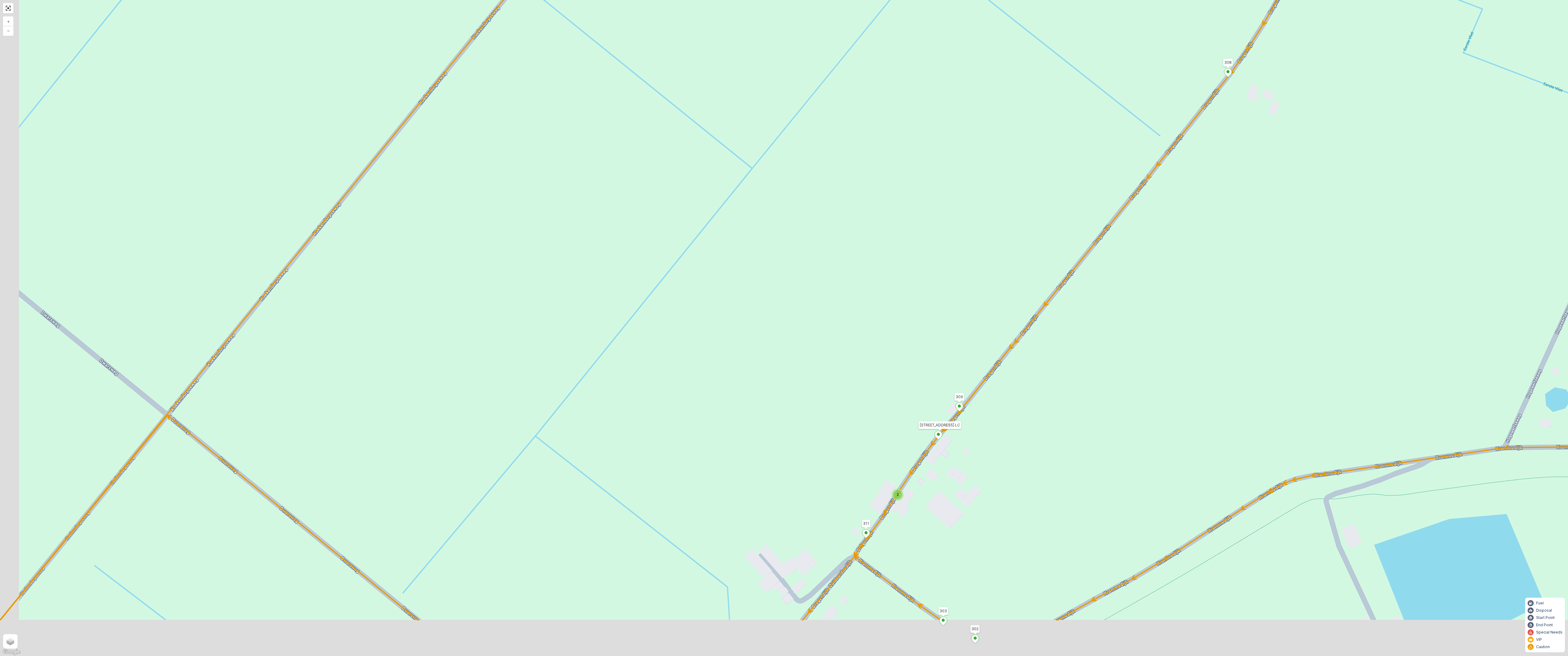
drag, startPoint x: 990, startPoint y: 565, endPoint x: 1043, endPoint y: 438, distance: 137.6
click at [1043, 438] on div "2 2 2 2 3 2 2 2 7 6 2 3 3 2 2 3 2 2 2 2 5 2 2 2 2 2 2 2 2 2 2 2 2 2 2 2 2 2 2 3…" at bounding box center [784, 328] width 1568 height 656
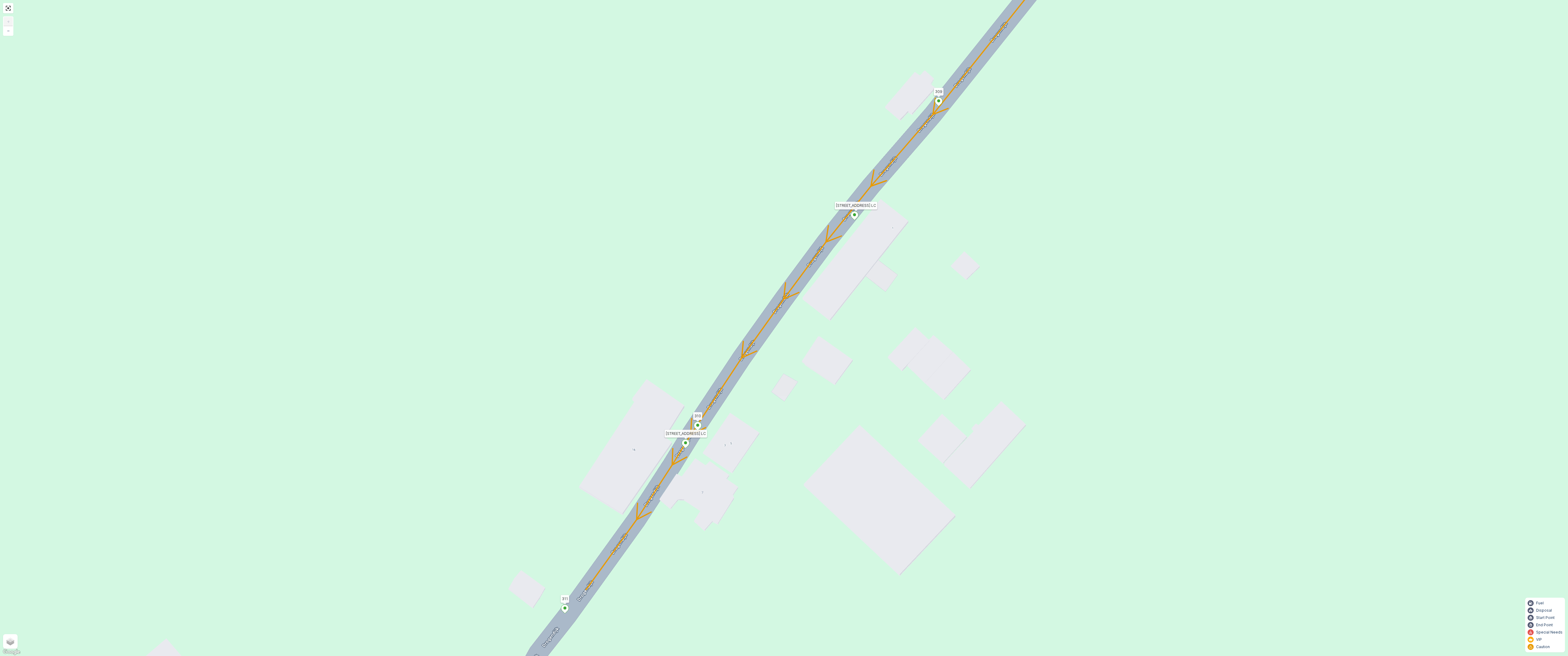
drag, startPoint x: 867, startPoint y: 442, endPoint x: 1033, endPoint y: 311, distance: 211.5
click at [1033, 311] on div "2 2 2 6 3 3 2 3 2 2 2 2 2 2 2 2 2 312 323 314 313 308 295 301 255 259 256 258 2…" at bounding box center [784, 328] width 1568 height 656
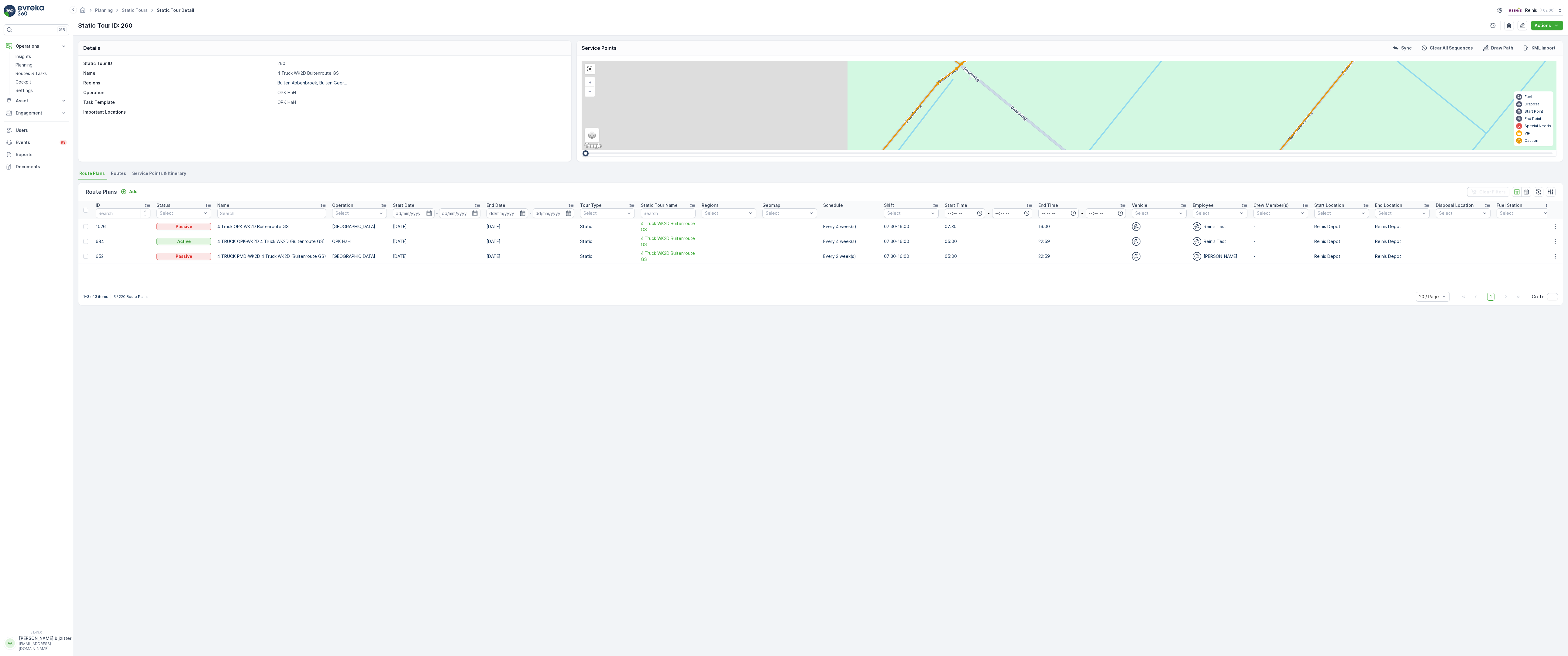
click at [1064, 150] on div "2 2 2 2 2 6 2 2 2 7 6 2 3 3 2 3 4 2 2 2 2 6 2 2 2 2 2 2 2 2 2 2 2 2 2 2 2 2 2 2…" at bounding box center [1069, 105] width 975 height 89
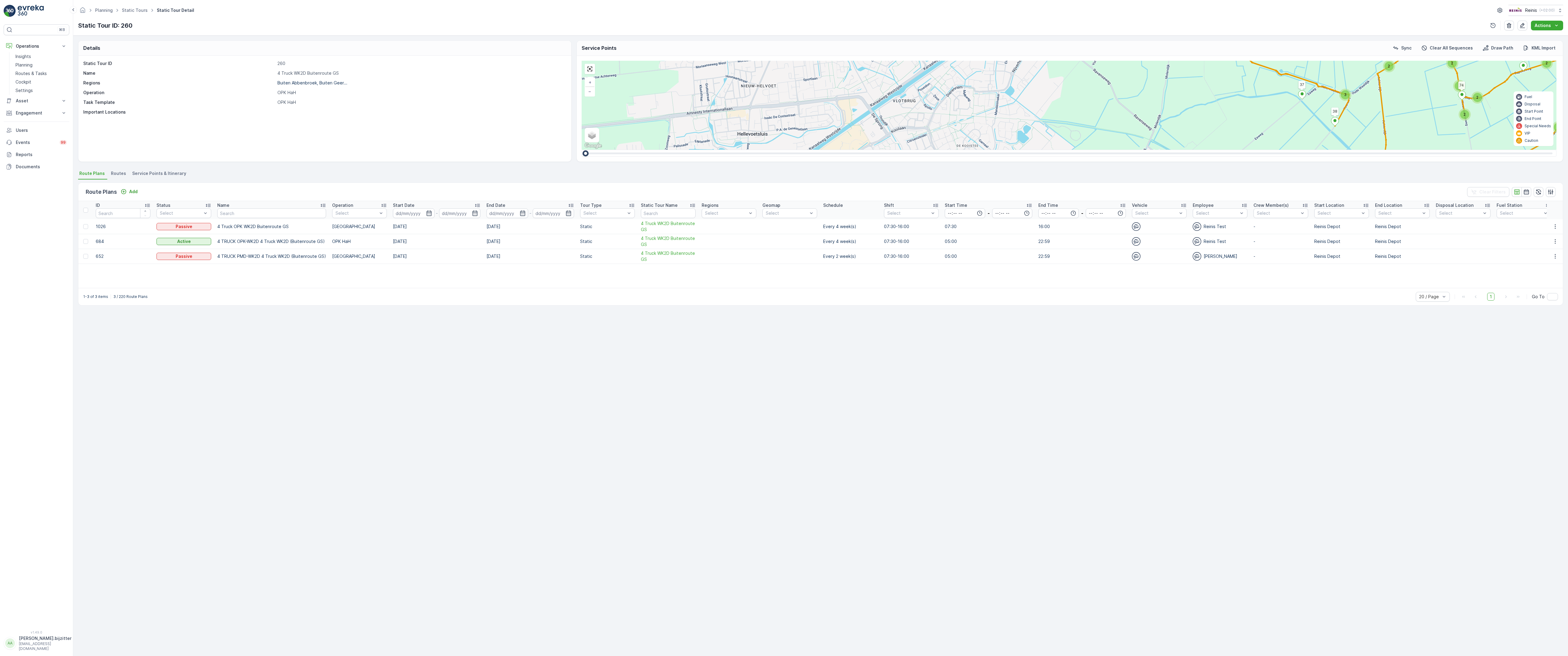
drag, startPoint x: 840, startPoint y: 316, endPoint x: 926, endPoint y: 379, distance: 106.6
click at [927, 150] on div "2 2 3 2 2 2 2 2 3 2 2 3 4 2 2 8 4 3 2 5 2 16 4 2 2 3 2 3 3 3 2 6 2 4 4 2 3 2 2 …" at bounding box center [1069, 105] width 975 height 89
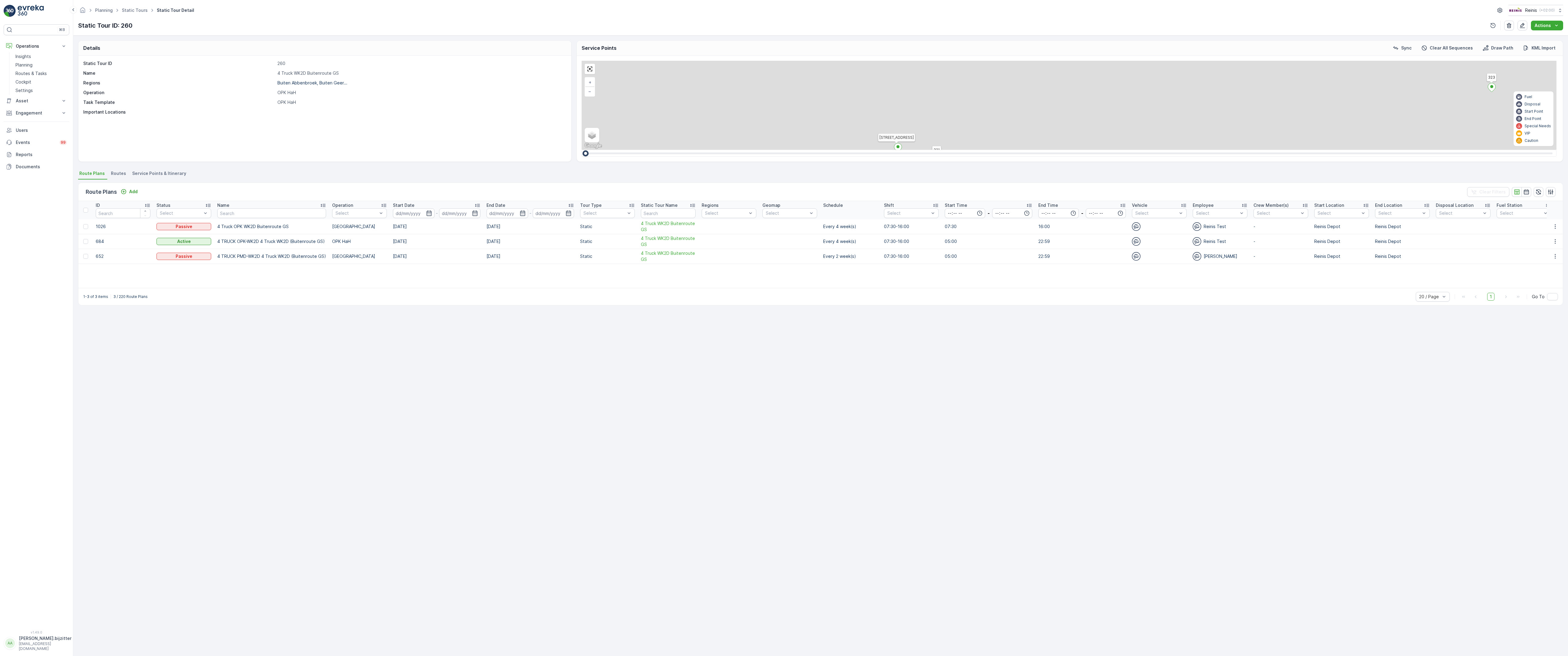
drag, startPoint x: 951, startPoint y: 195, endPoint x: 623, endPoint y: 417, distance: 396.1
click at [623, 150] on div "2 2 2 2 2 6 2 2 2 7 6 2 3 3 2 3 4 2 2 2 2 6 2 2 2 2 2 2 2 2 2 2 2 2 2 2 2 2 2 2…" at bounding box center [1069, 105] width 975 height 89
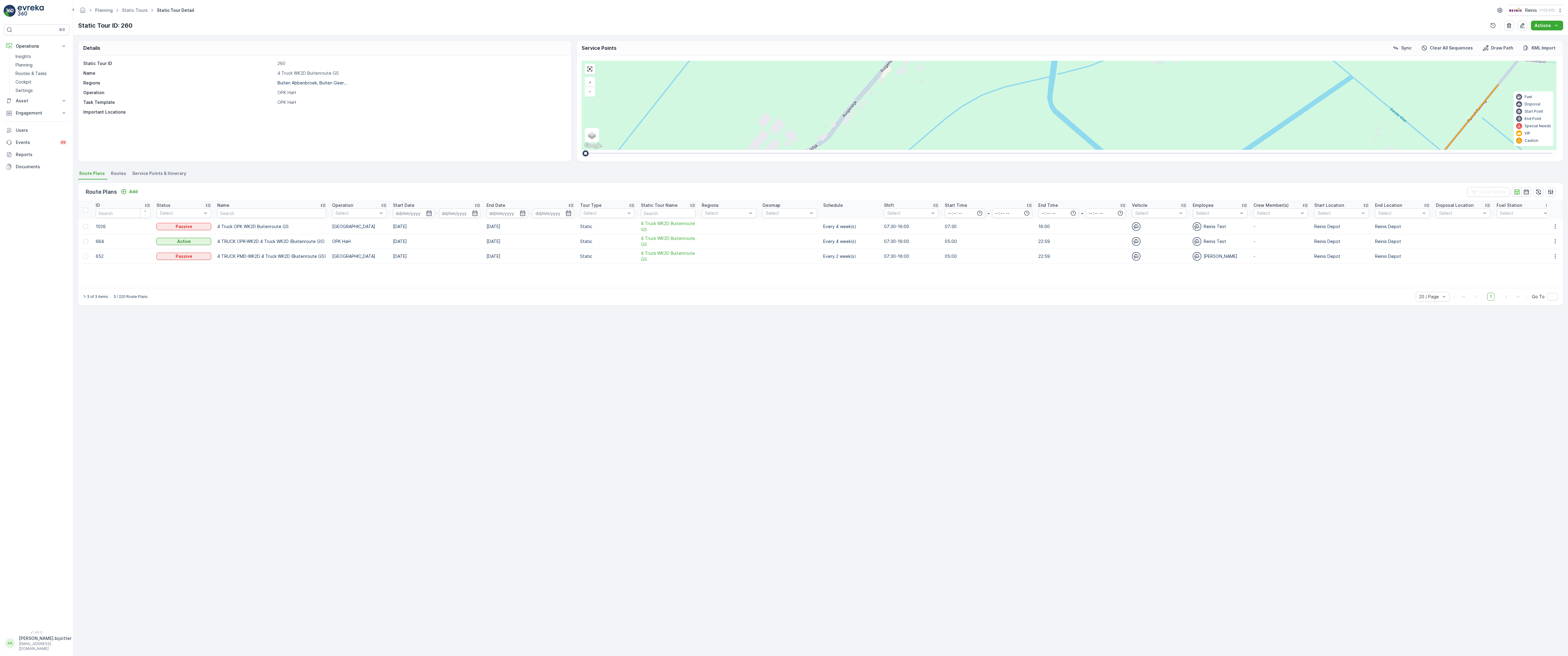
drag, startPoint x: 777, startPoint y: 291, endPoint x: 720, endPoint y: 368, distance: 95.8
click at [720, 150] on div "2 2 2 2 2 6 2 2 2 7 6 2 3 3 2 3 4 2 2 2 2 6 2 2 2 2 2 2 2 2 2 2 2 2 2 2 2 2 2 2…" at bounding box center [1069, 105] width 975 height 89
drag, startPoint x: 427, startPoint y: 502, endPoint x: 583, endPoint y: 344, distance: 222.0
click at [583, 150] on div "2 2 2 2 2 6 2 2 2 7 6 2 3 3 2 3 4 2 2 2 2 6 2 2 2 2 2 2 2 2 2 2 2 2 2 2 2 2 2 2…" at bounding box center [1069, 105] width 975 height 89
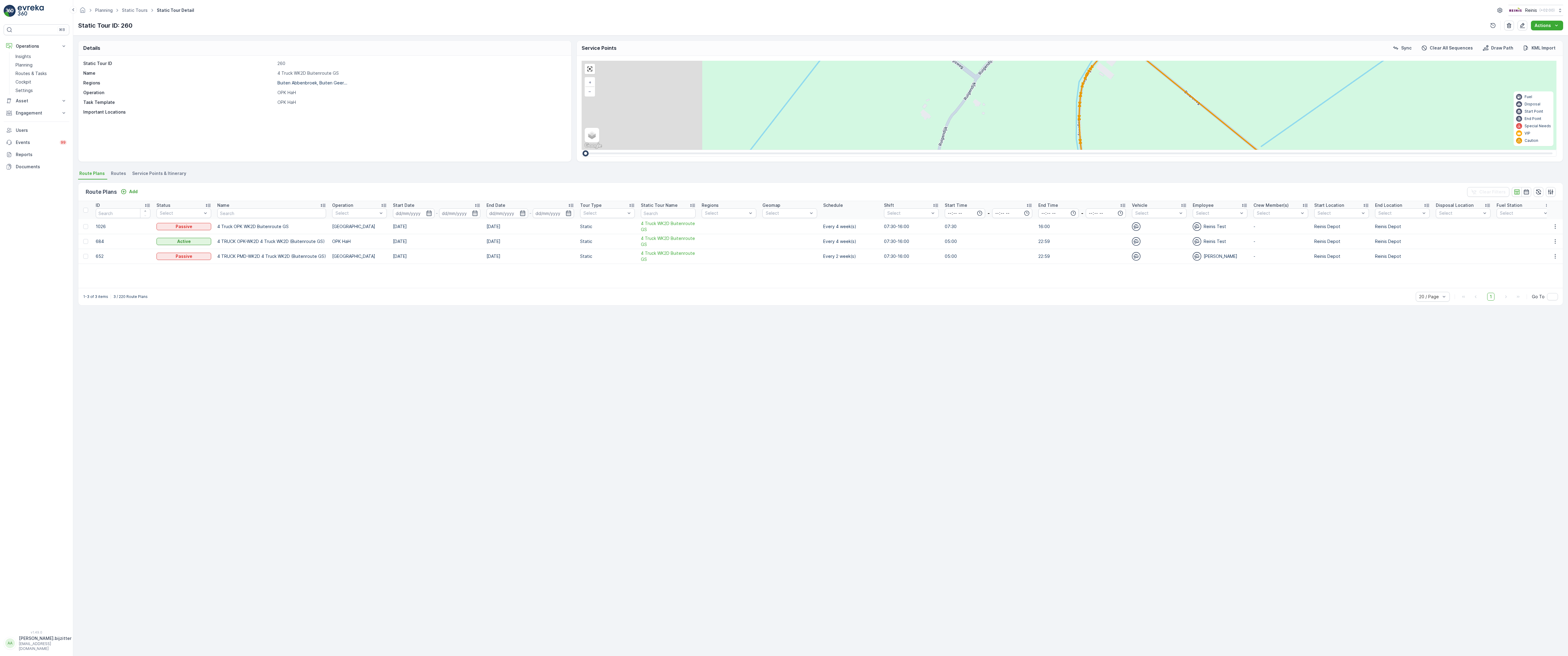
drag, startPoint x: 394, startPoint y: 391, endPoint x: 530, endPoint y: 347, distance: 142.9
click at [582, 150] on div "2 2 2 2 2 6 2 2 2 7 6 2 3 3 2 3 4 2 2 2 2 6 2 2 2 2 2 2 2 2 2 2 2 2 2 2 2 2 2 2…" at bounding box center [1069, 105] width 975 height 89
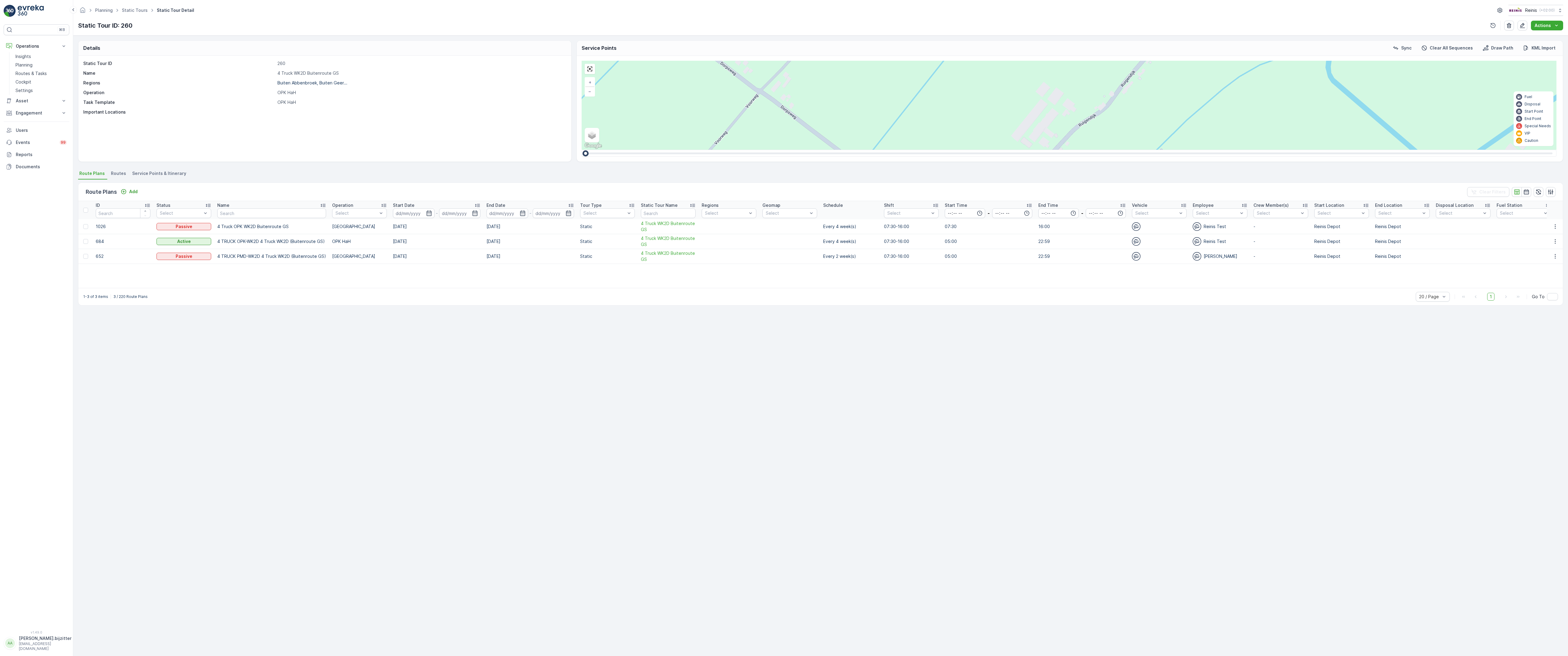
drag, startPoint x: 738, startPoint y: 256, endPoint x: 724, endPoint y: 427, distance: 171.6
click at [724, 150] on div "2 2 2 2 2 6 2 2 2 7 6 2 3 3 2 3 4 2 2 2 2 6 2 2 2 2 2 2 2 2 2 2 2 2 2 2 2 2 2 2…" at bounding box center [1069, 105] width 975 height 89
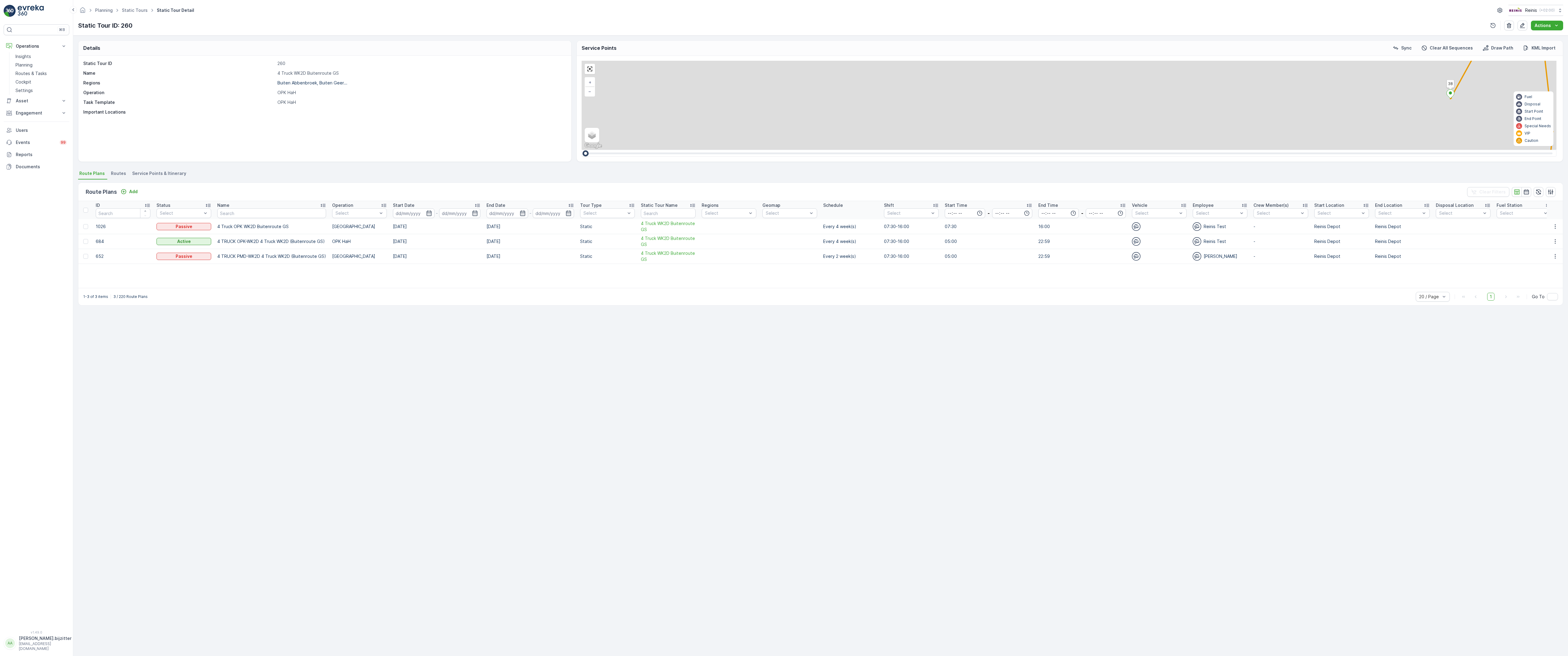
drag, startPoint x: 982, startPoint y: 421, endPoint x: 801, endPoint y: 378, distance: 186.0
click at [801, 150] on div "2 3 2 2 2 2 2 3 2 2 2 2 6 2 2 2 2 2 14 2 2 2 3 2 2 4 3 4 2 4 2 2 2 2 2 2 2 2 2 …" at bounding box center [1069, 105] width 975 height 89
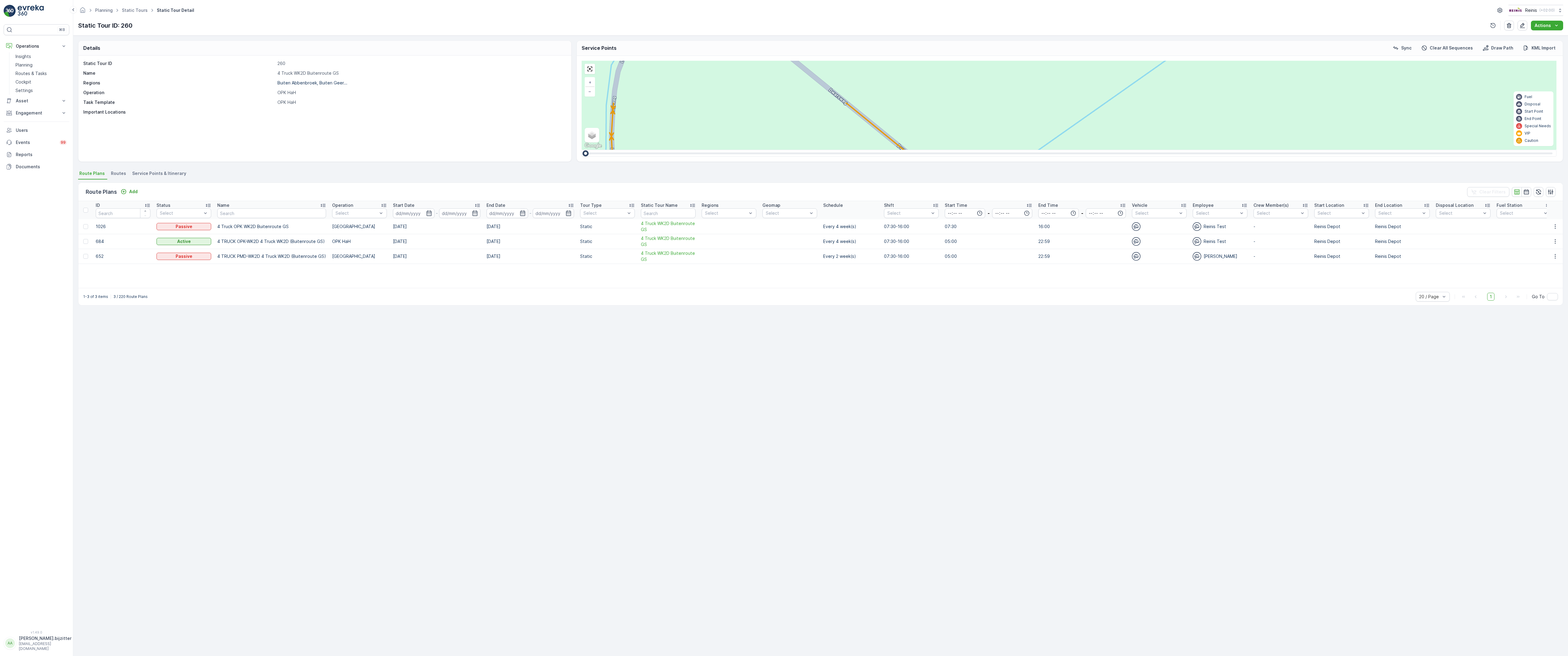
drag, startPoint x: 712, startPoint y: 371, endPoint x: 750, endPoint y: 478, distance: 113.5
click at [750, 150] on div "2 2 2 2 3 2 2 2 7 6 2 3 3 2 2 3 2 2 2 2 5 2 2 2 2 2 2 2 2 2 2 2 2 2 2 2 2 2 2 3…" at bounding box center [1069, 105] width 975 height 89
drag, startPoint x: 861, startPoint y: 467, endPoint x: 855, endPoint y: 355, distance: 112.2
click at [855, 150] on div "2 2 2 2 2 2 6 3 3 2 3 2 2 3 2 2 2 4 2 2 2 2 2 2 2 2 2 2 312 323 314 313 308 295…" at bounding box center [1069, 105] width 975 height 89
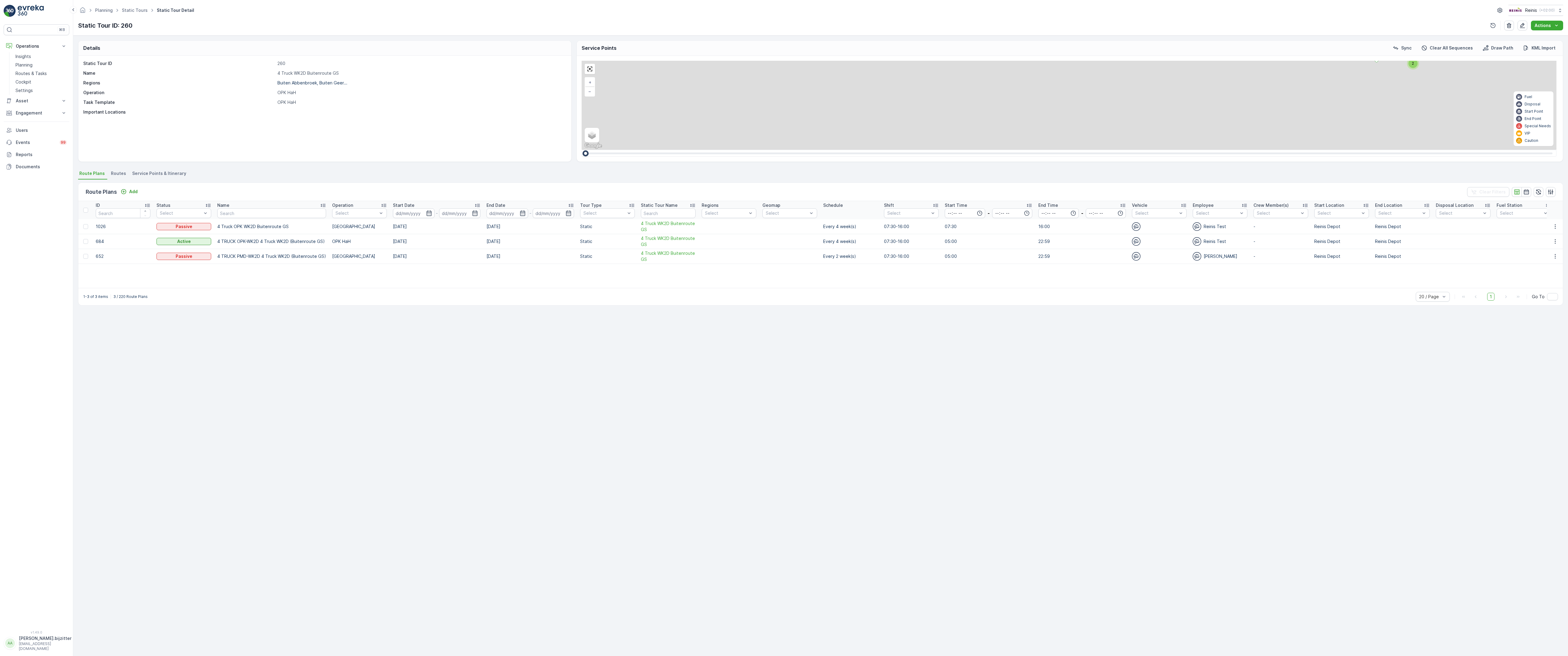
drag, startPoint x: 278, startPoint y: 237, endPoint x: 564, endPoint y: 442, distance: 351.9
click at [582, 150] on div "2 2 2 2 2 6 2 2 2 7 6 2 3 3 2 3 4 2 2 2 2 6 2 2 2 2 2 2 2 2 2 2 2 2 2 2 2 2 2 2…" at bounding box center [1069, 105] width 975 height 89
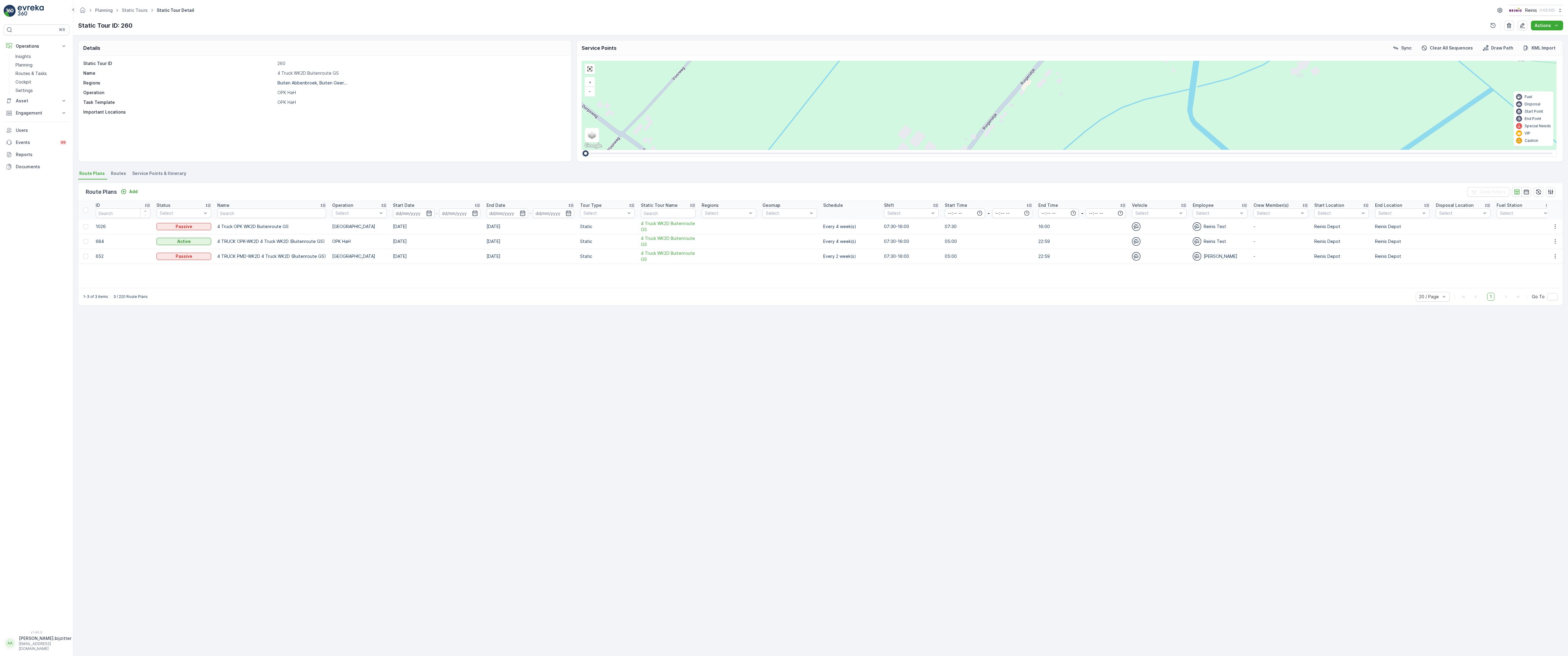
drag, startPoint x: 632, startPoint y: 503, endPoint x: 625, endPoint y: 464, distance: 39.6
click at [625, 150] on div "2 2 2 2 2 6 2 2 2 7 6 2 3 3 2 3 4 2 2 2 2 6 2 2 2 2 2 2 2 2 2 2 2 2 2 2 2 2 2 2…" at bounding box center [1069, 105] width 975 height 89
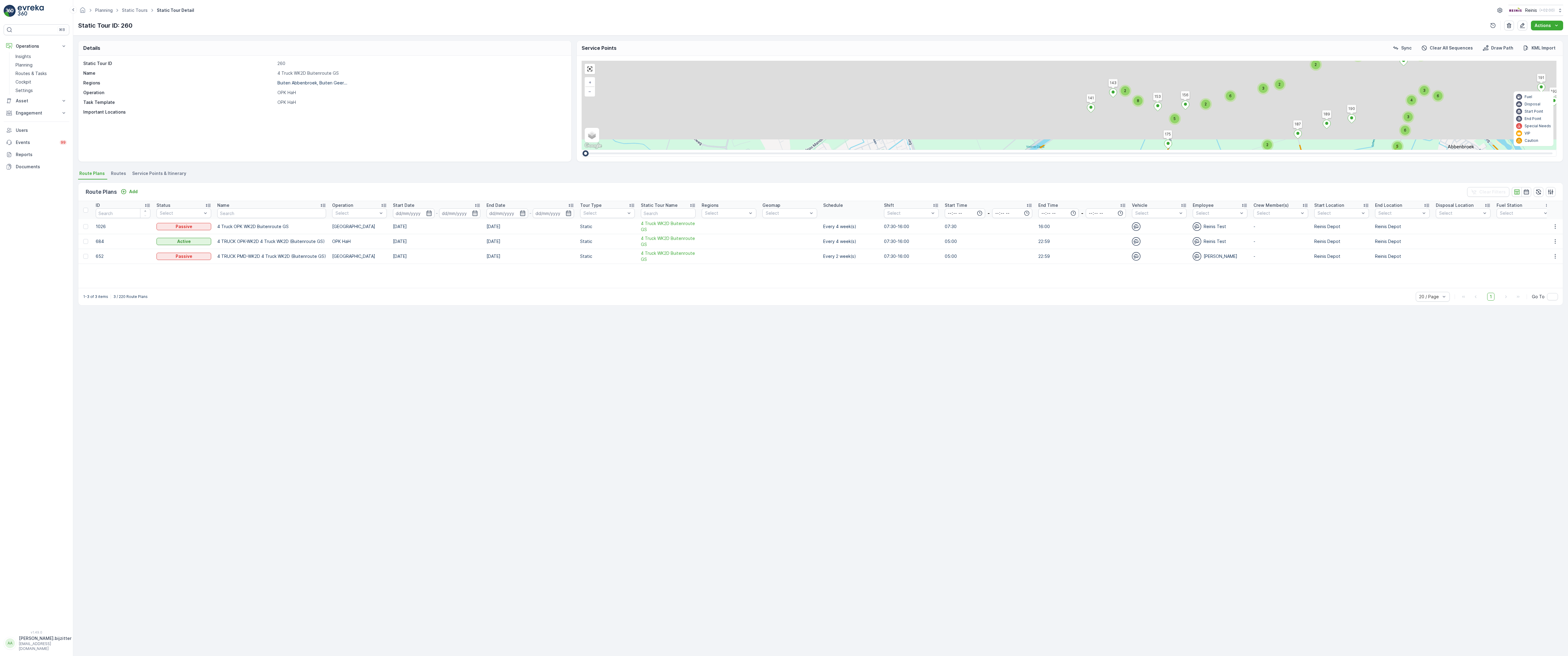
drag, startPoint x: 1062, startPoint y: 229, endPoint x: 883, endPoint y: 356, distance: 219.5
click at [883, 150] on div "2 2 3 2 2 2 2 2 3 2 2 3 4 2 2 8 4 3 2 5 2 16 4 2 2 3 2 3 3 3 2 6 2 4 4 2 3 2 2 …" at bounding box center [1069, 105] width 975 height 89
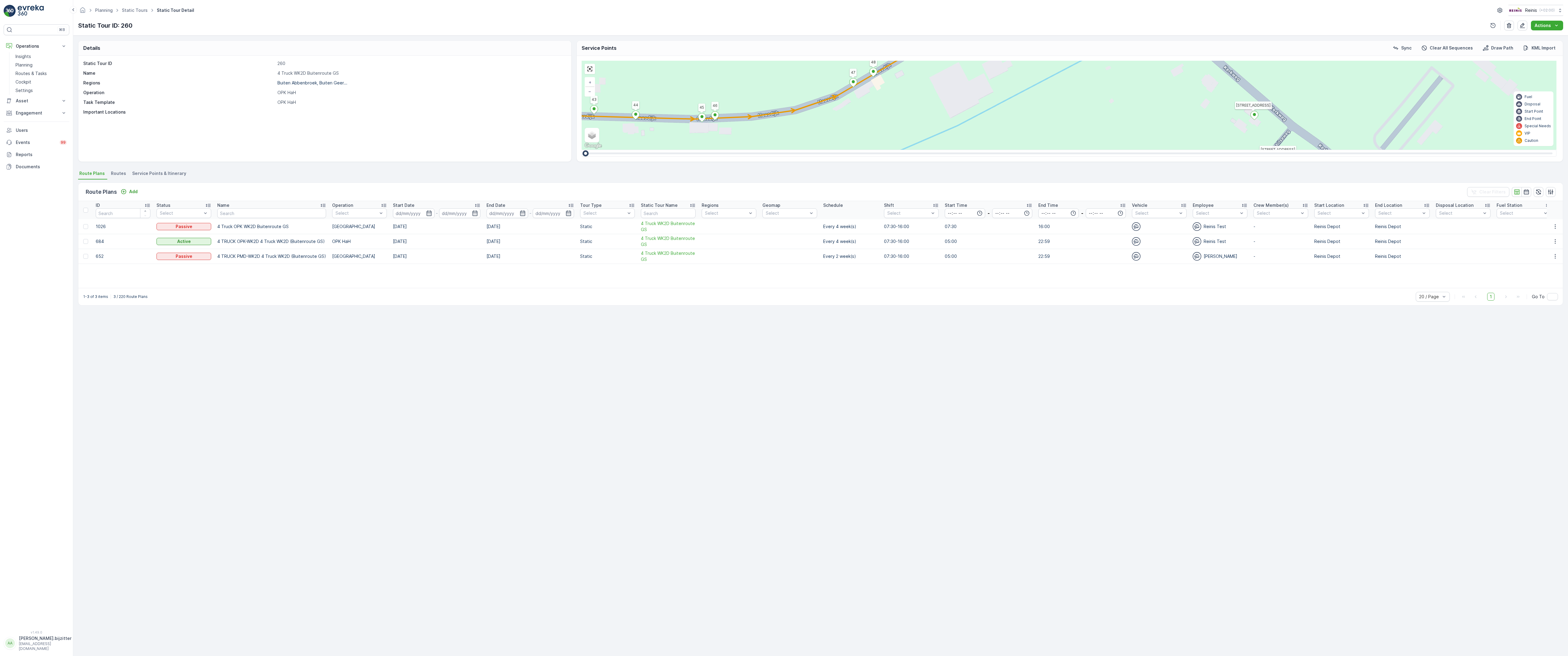
drag, startPoint x: 948, startPoint y: 483, endPoint x: 901, endPoint y: 265, distance: 223.0
click at [901, 150] on div "2 2 2 2 3 2 2 2 7 6 2 3 3 2 2 3 2 2 2 2 5 2 2 2 2 2 2 2 2 2 2 2 2 2 2 2 2 2 2 3…" at bounding box center [1069, 105] width 975 height 89
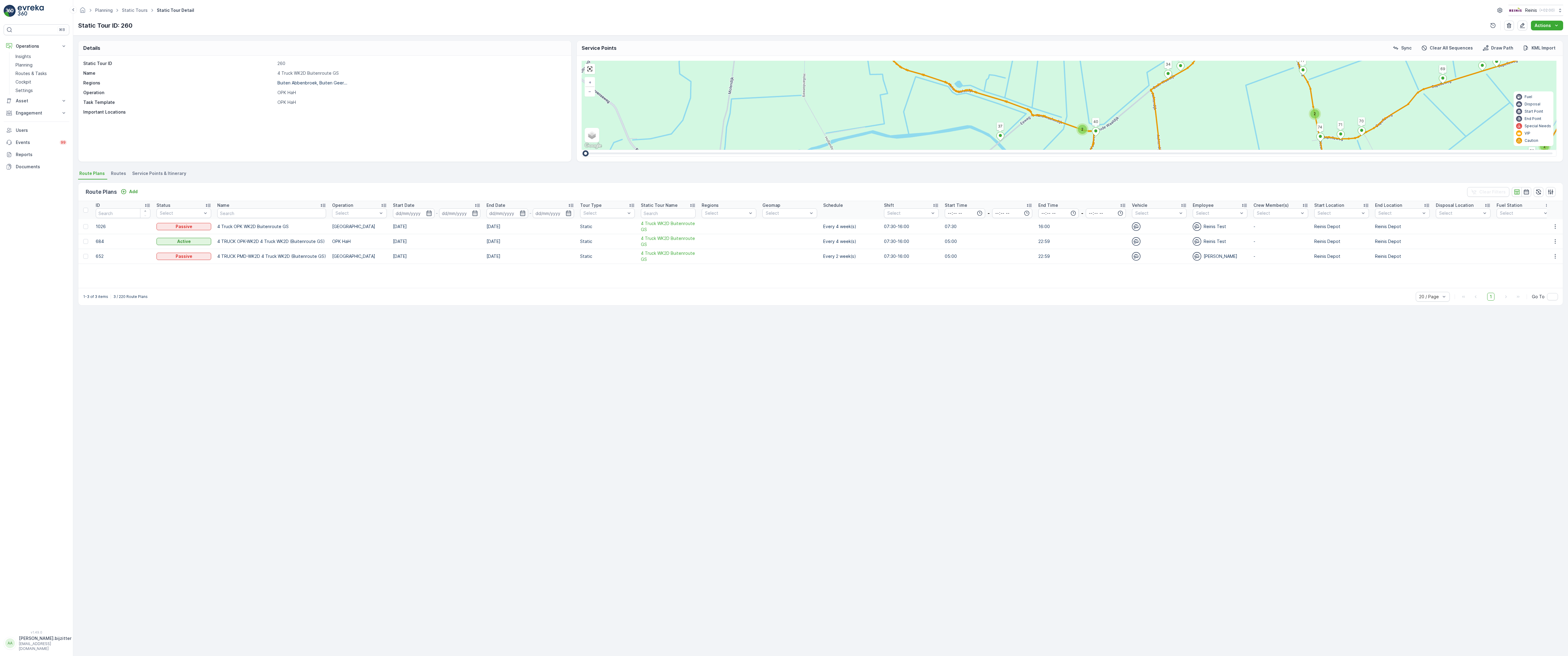
drag, startPoint x: 877, startPoint y: 263, endPoint x: 886, endPoint y: 307, distance: 44.9
click at [886, 150] on div "2 3 2 2 2 2 2 3 2 2 2 2 6 2 2 2 2 2 14 2 2 2 3 2 2 4 3 4 2 4 2 2 2 2 2 2 2 2 2 …" at bounding box center [1069, 105] width 975 height 89
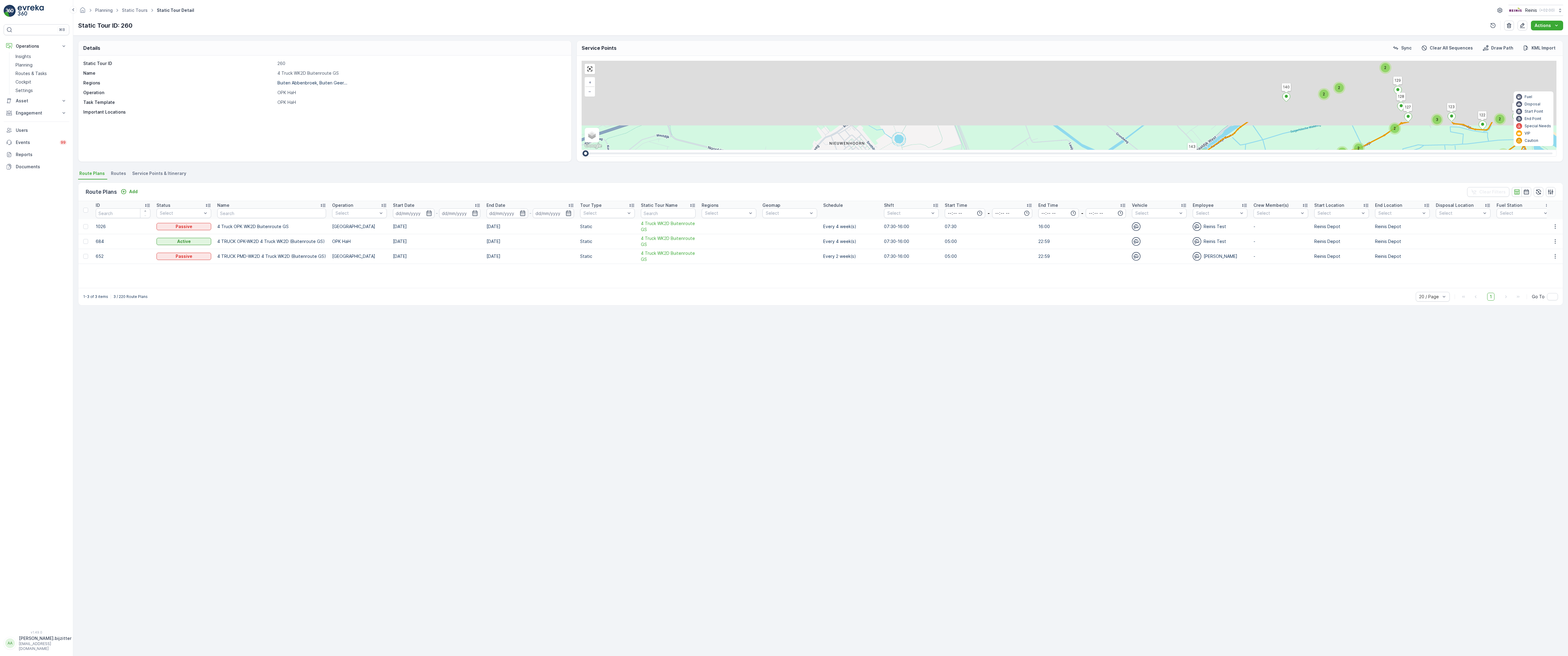
drag, startPoint x: 1075, startPoint y: 212, endPoint x: 1017, endPoint y: 284, distance: 92.5
click at [1029, 150] on div "2 2 3 2 2 2 2 2 3 2 2 3 4 2 2 8 4 3 2 5 2 16 4 2 2 3 2 3 3 3 2 6 2 4 4 2 3 2 2 …" at bounding box center [1069, 105] width 975 height 89
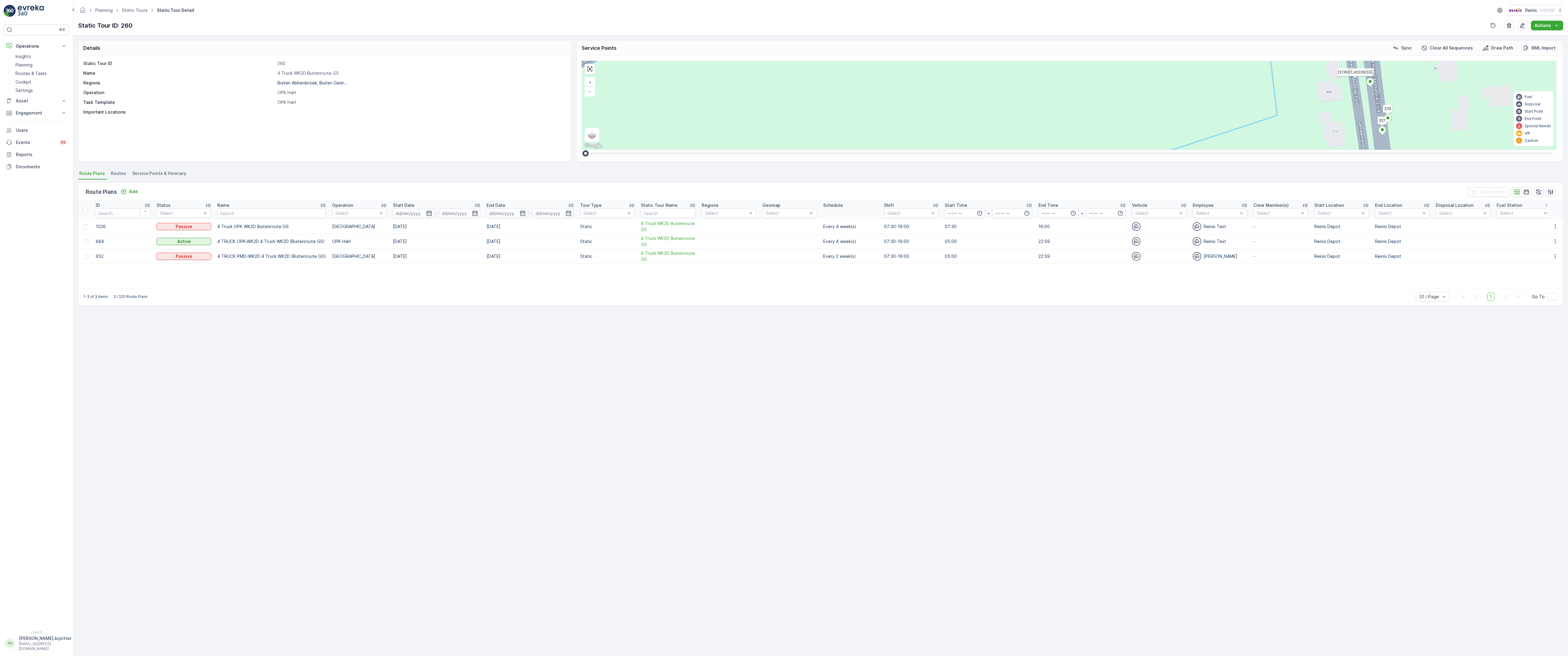
drag, startPoint x: 956, startPoint y: 245, endPoint x: 945, endPoint y: 316, distance: 71.8
click at [945, 150] on div "2 2 2 2 2 2 6 3 3 2 3 2 2 3 2 2 2 4 2 2 2 2 2 2 2 2 2 2 312 323 314 313 308 295…" at bounding box center [1069, 105] width 975 height 89
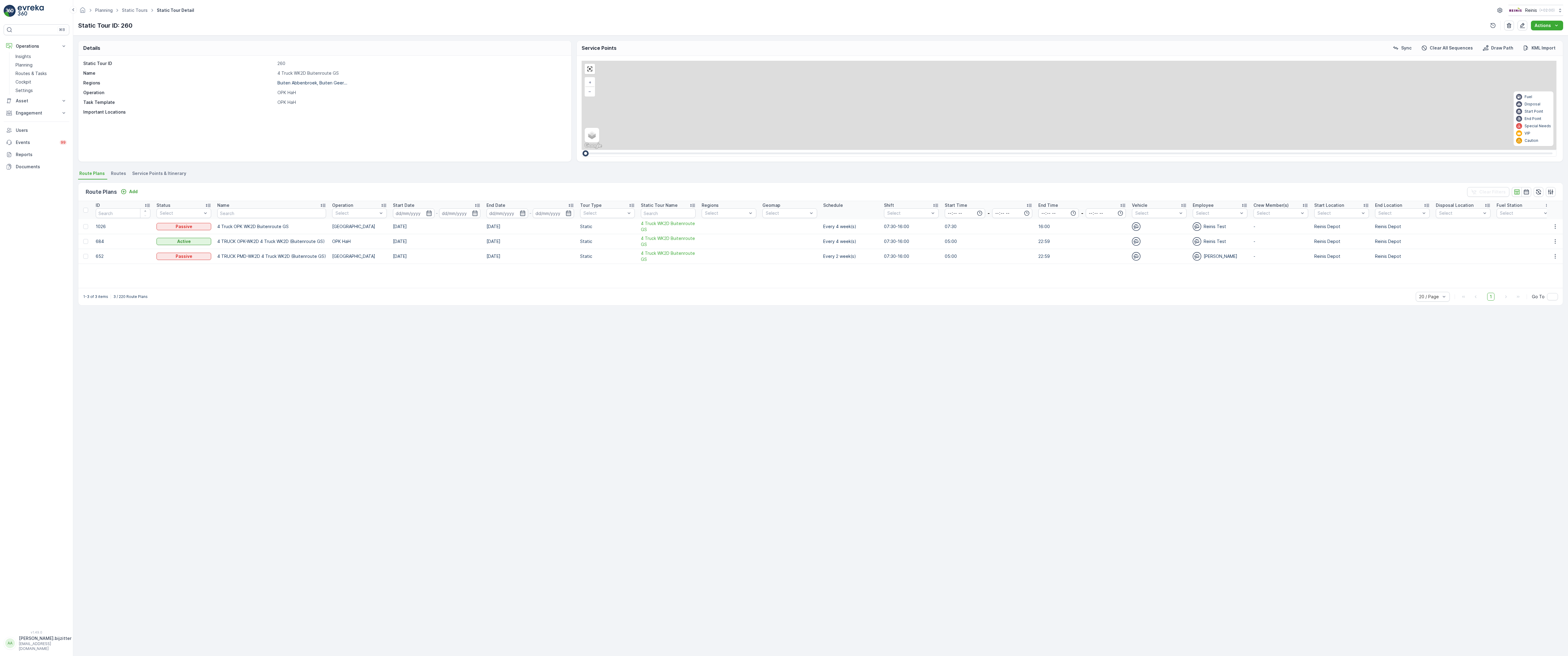
drag, startPoint x: 937, startPoint y: 208, endPoint x: 859, endPoint y: 422, distance: 227.8
click at [891, 150] on div "2 2 2 2 2 2 6 3 3 2 3 2 2 3 2 2 2 4 2 2 2 2 2 2 2 2 2 2 312 323 314 313 308 295…" at bounding box center [1069, 105] width 975 height 89
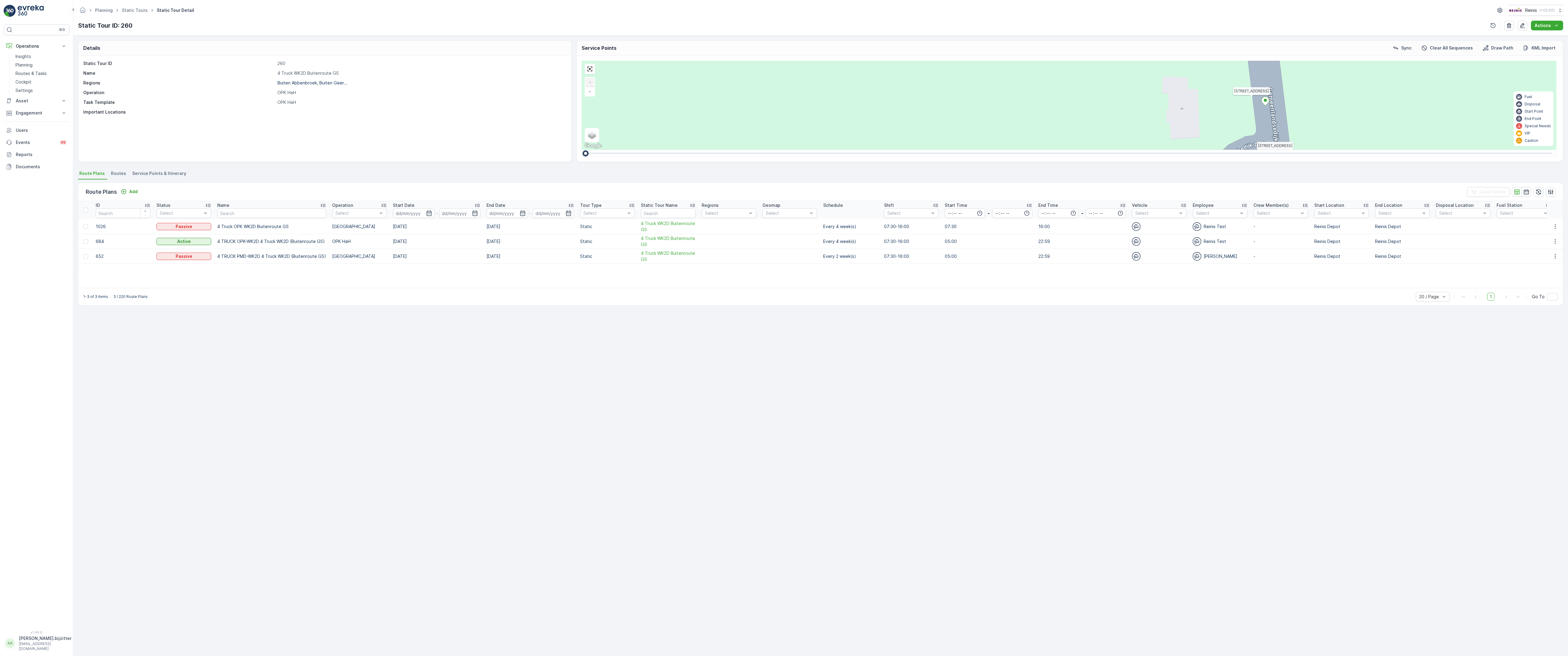
drag, startPoint x: 677, startPoint y: 249, endPoint x: 698, endPoint y: 173, distance: 78.8
click at [696, 150] on div "2 2 2 6 3 3 2 3 2 2 2 2 2 2 2 2 2 312 323 314 313 308 295 301 255 259 256 258 2…" at bounding box center [1069, 105] width 975 height 89
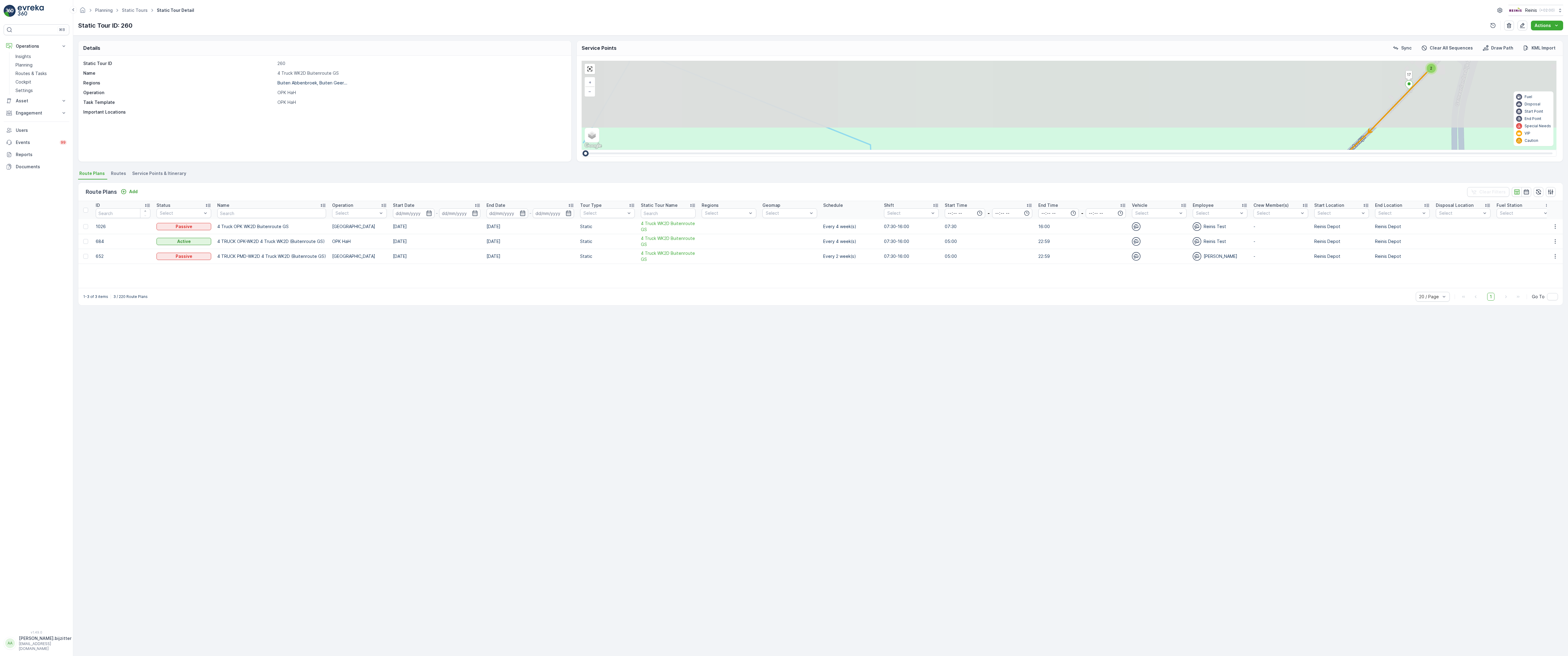
drag, startPoint x: 957, startPoint y: 216, endPoint x: 954, endPoint y: 292, distance: 76.1
click at [954, 150] on div "2 2 2 2 3 2 2 2 7 6 2 3 3 2 2 3 2 2 2 2 5 2 2 2 2 2 2 2 2 2 2 2 2 2 2 2 2 2 2 3…" at bounding box center [1069, 105] width 975 height 89
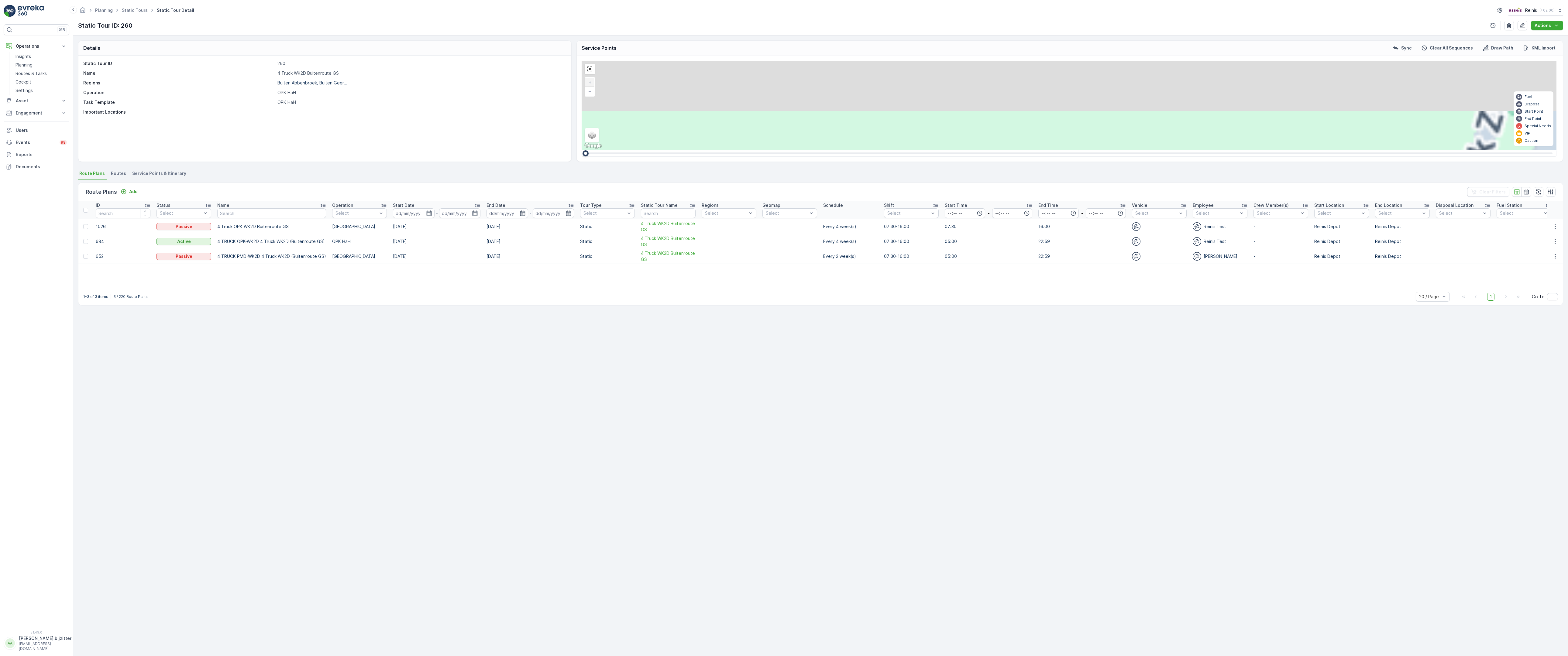
drag, startPoint x: 893, startPoint y: 146, endPoint x: 756, endPoint y: 519, distance: 397.4
click at [755, 150] on div "2 2 2 6 3 3 2 3 2 2 2 2 2 2 2 2 2 312 323 314 313 308 295 301 255 259 256 258 2…" at bounding box center [1069, 105] width 975 height 89
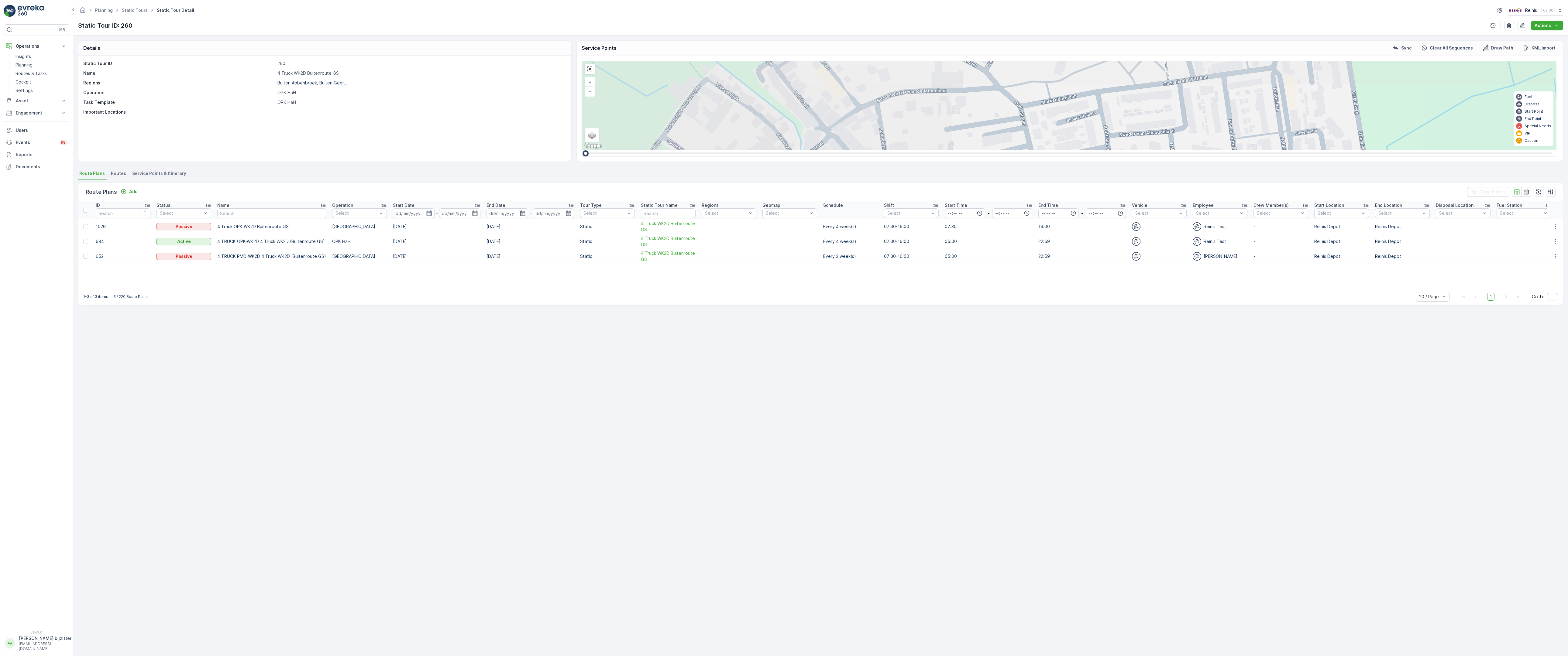
drag, startPoint x: 806, startPoint y: 148, endPoint x: 824, endPoint y: 330, distance: 182.9
click at [824, 150] on div "2 2 2 2 3 2 2 2 7 6 2 3 3 2 2 3 2 2 2 2 5 2 2 2 2 2 2 2 2 2 2 2 2 2 2 2 2 2 2 3…" at bounding box center [1069, 105] width 975 height 89
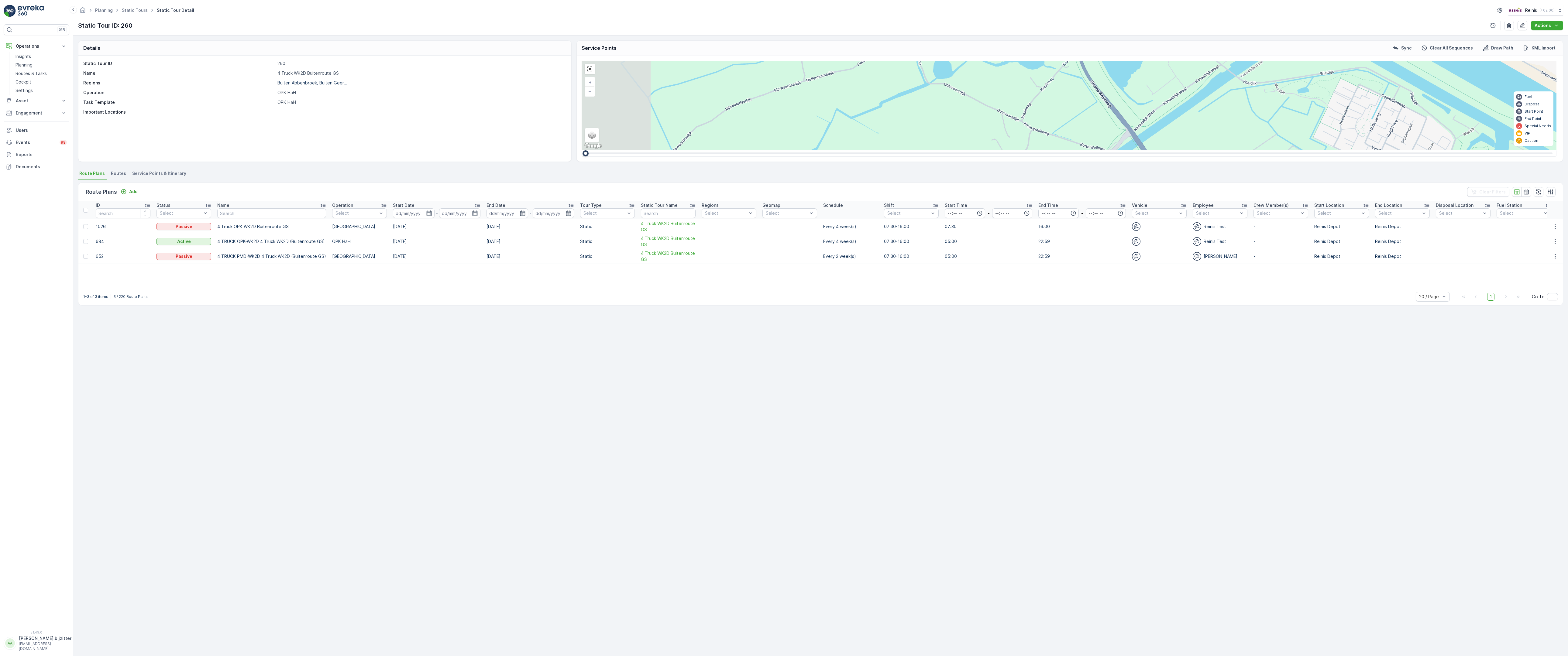
drag, startPoint x: 377, startPoint y: 437, endPoint x: 827, endPoint y: 380, distance: 453.6
click at [827, 150] on div "2 3 2 2 2 2 2 3 2 2 2 2 6 2 2 2 2 2 14 2 2 2 3 2 2 4 3 4 2 4 2 2 2 2 2 2 2 2 2 …" at bounding box center [1069, 105] width 975 height 89
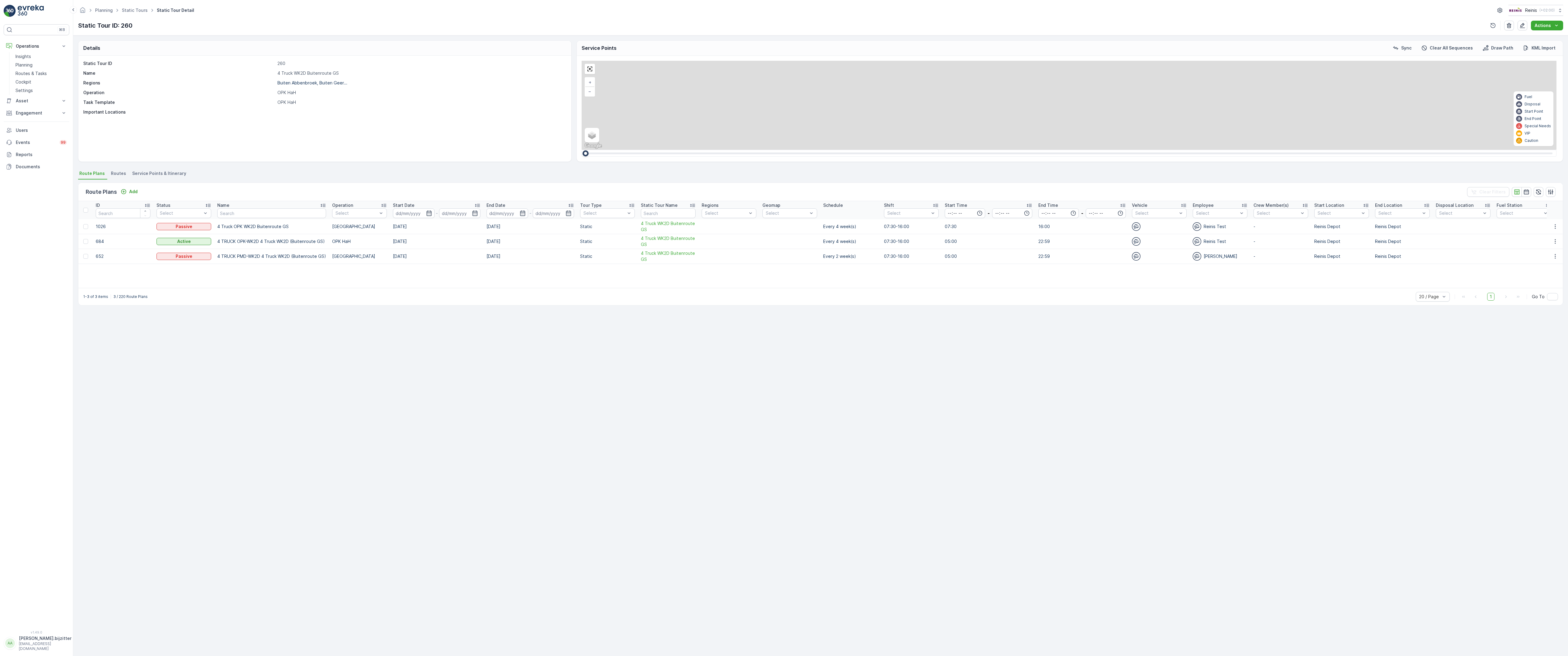
drag, startPoint x: 1099, startPoint y: 301, endPoint x: 1057, endPoint y: 655, distance: 356.5
click at [1060, 150] on div "2 2 2 2 2 2 6 3 3 2 3 2 2 3 2 2 2 4 2 2 2 2 2 2 2 2 2 2 312 323 314 313 308 295…" at bounding box center [1069, 105] width 975 height 89
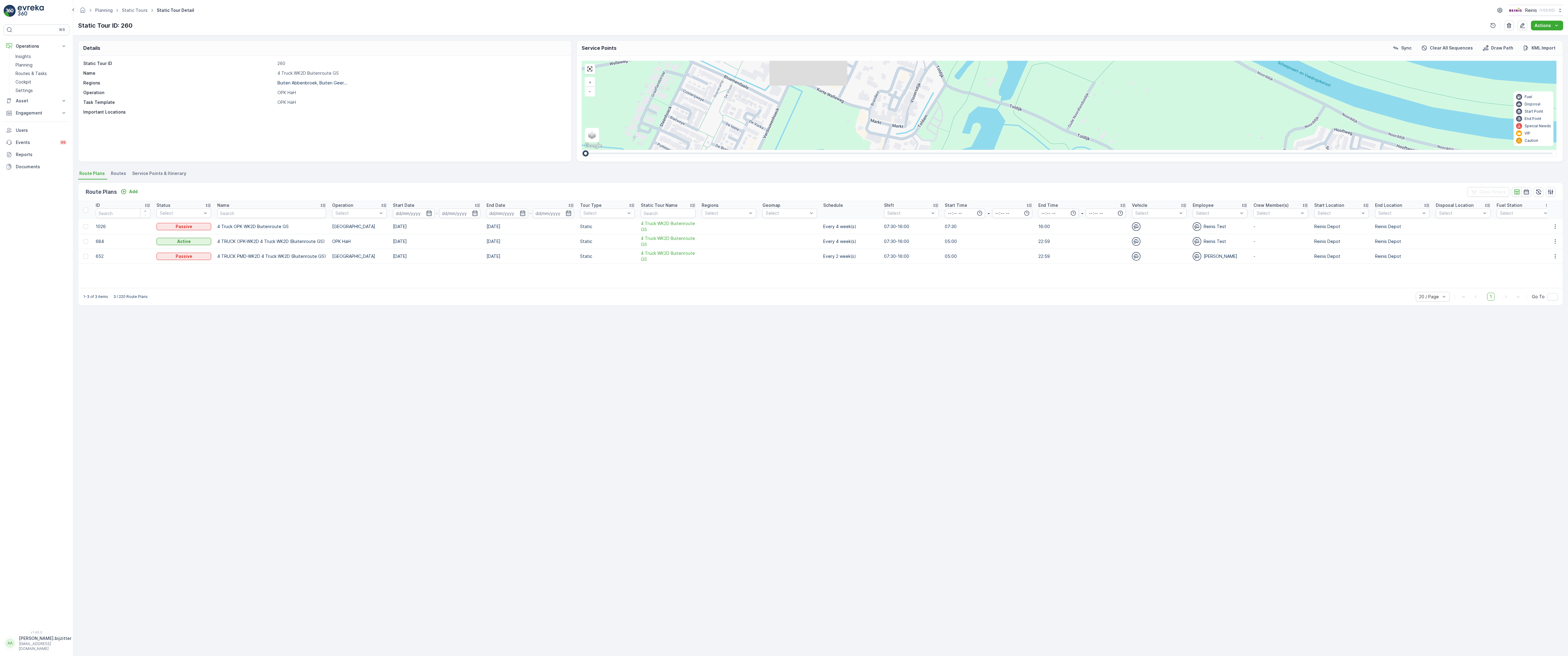
drag, startPoint x: 1130, startPoint y: 553, endPoint x: 1086, endPoint y: 259, distance: 297.3
click at [1096, 150] on div "2 2 2 2 2 6 2 2 2 7 6 2 3 3 2 3 4 2 2 2 2 6 2 2 2 2 2 2 2 2 2 2 2 2 2 2 2 2 2 2…" at bounding box center [1069, 105] width 975 height 89
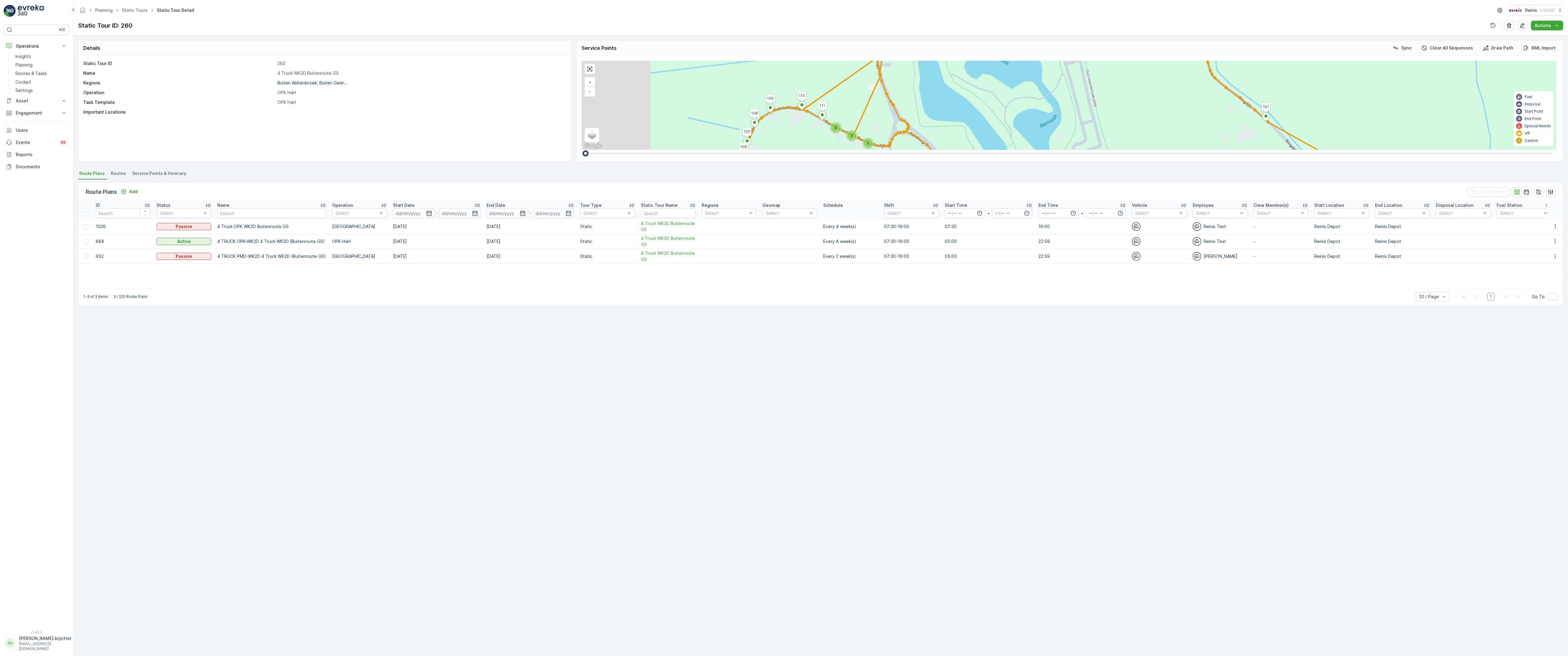
drag, startPoint x: 859, startPoint y: 436, endPoint x: 973, endPoint y: 121, distance: 335.0
click at [973, 121] on div "2 2 2 2 2 6 2 2 2 7 6 2 3 3 2 3 4 2 2 2 2 6 2 2 2 2 2 2 2 2 2 2 2 2 2 2 2 2 2 2…" at bounding box center [1069, 105] width 975 height 89
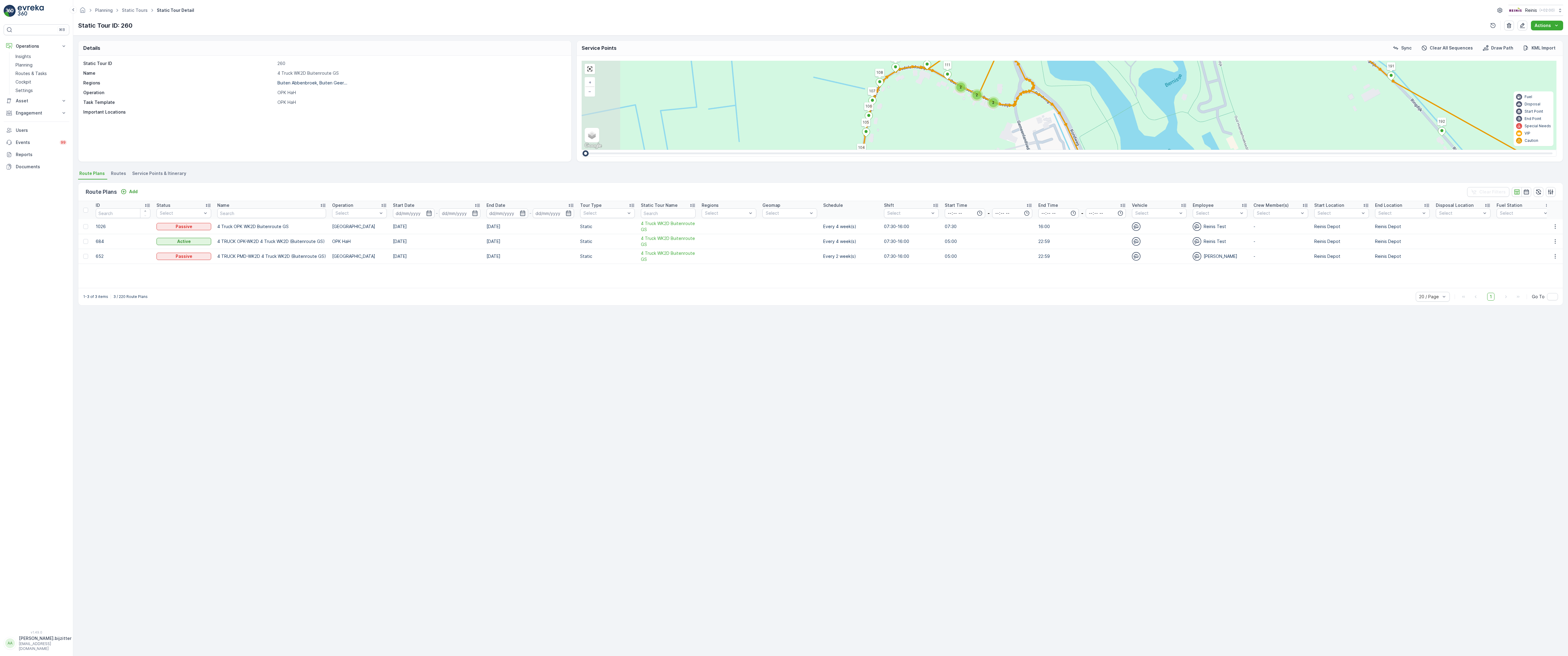
drag, startPoint x: 702, startPoint y: 456, endPoint x: 827, endPoint y: 416, distance: 131.2
click at [827, 150] on div "2 2 2 2 2 6 2 2 2 7 6 2 3 3 2 3 4 2 2 2 2 6 2 2 2 2 2 2 2 2 2 2 2 2 2 2 2 2 2 2…" at bounding box center [1069, 105] width 975 height 89
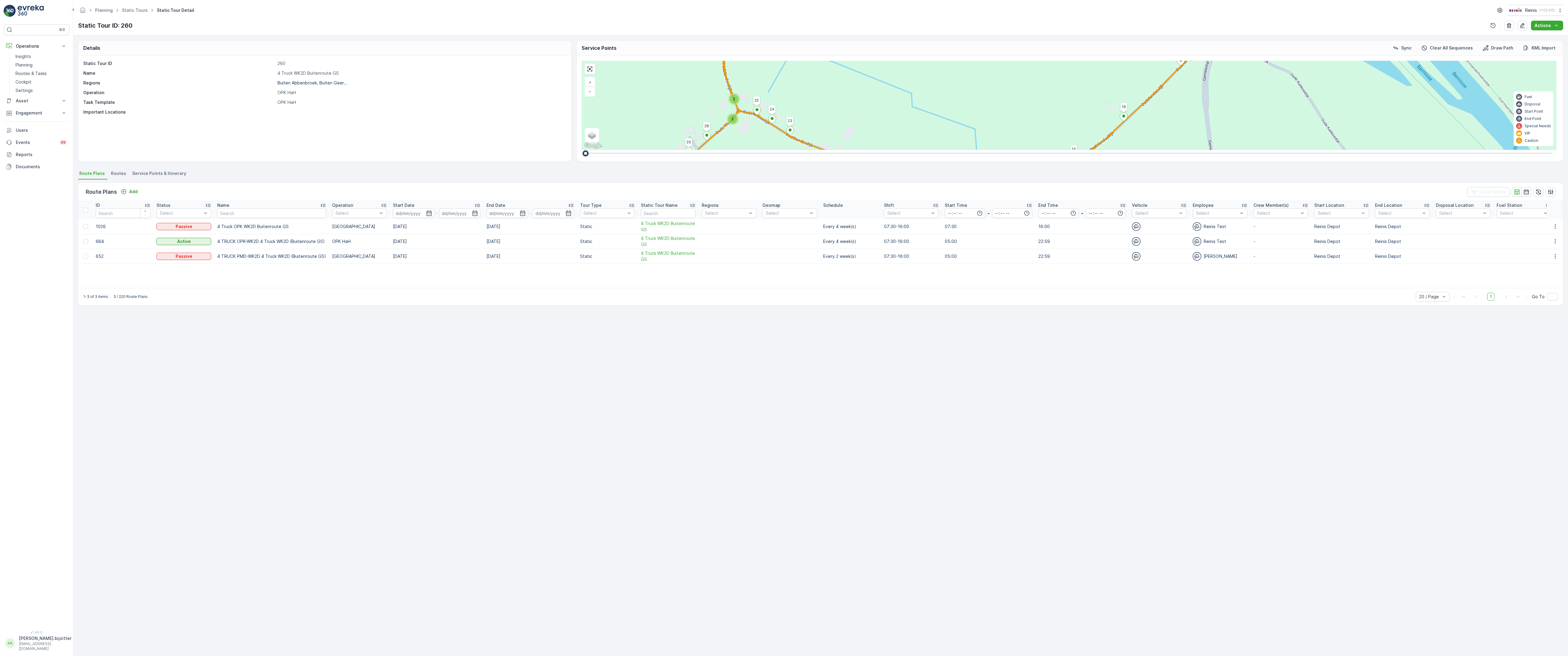
drag, startPoint x: 923, startPoint y: 587, endPoint x: 885, endPoint y: 164, distance: 424.7
click at [885, 150] on div "2 2 2 2 2 6 2 2 2 7 6 2 3 3 2 3 4 2 2 2 2 6 2 2 2 2 2 2 2 2 2 2 2 2 2 2 2 2 2 2…" at bounding box center [1069, 105] width 975 height 89
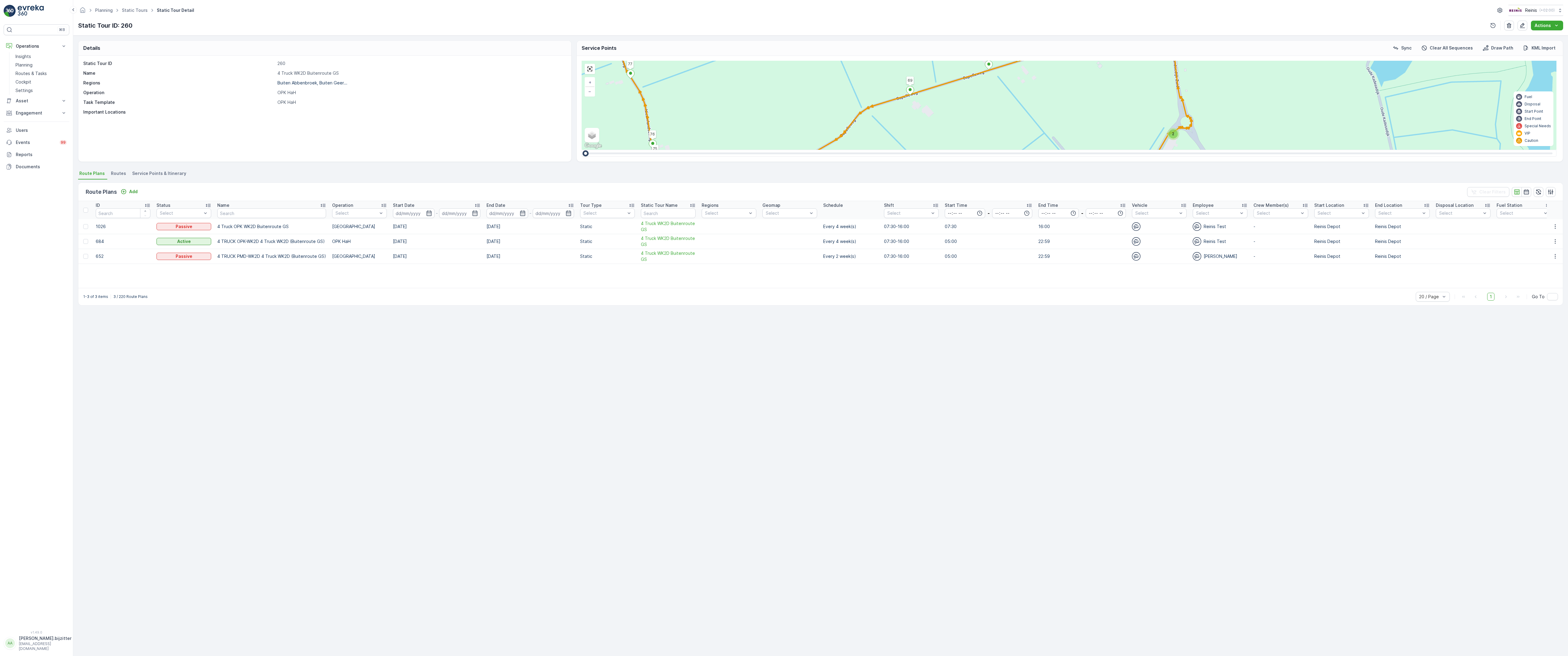
drag, startPoint x: 889, startPoint y: 504, endPoint x: 749, endPoint y: 53, distance: 472.2
click at [762, 72] on div "2 2 2 2 2 6 2 2 2 7 6 2 3 3 2 3 4 2 2 2 2 6 2 2 2 2 2 2 2 2 2 2 2 2 2 2 2 2 2 2…" at bounding box center [1069, 105] width 975 height 89
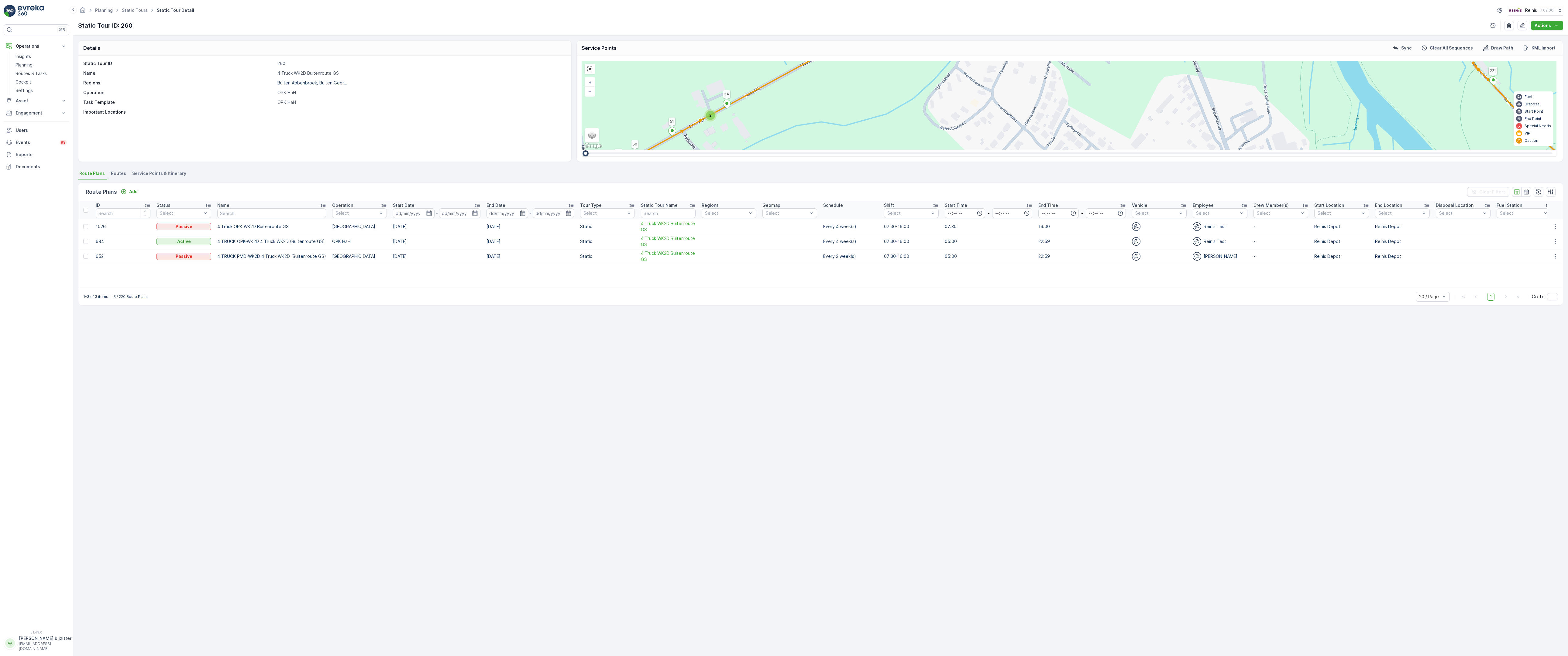
drag, startPoint x: 1139, startPoint y: 489, endPoint x: 1076, endPoint y: 293, distance: 205.9
click at [1076, 150] on div "2 2 2 2 2 6 2 2 2 7 6 2 3 3 2 3 4 2 2 2 2 6 2 2 2 2 2 2 2 2 2 2 2 2 2 2 2 2 2 2…" at bounding box center [1069, 105] width 975 height 89
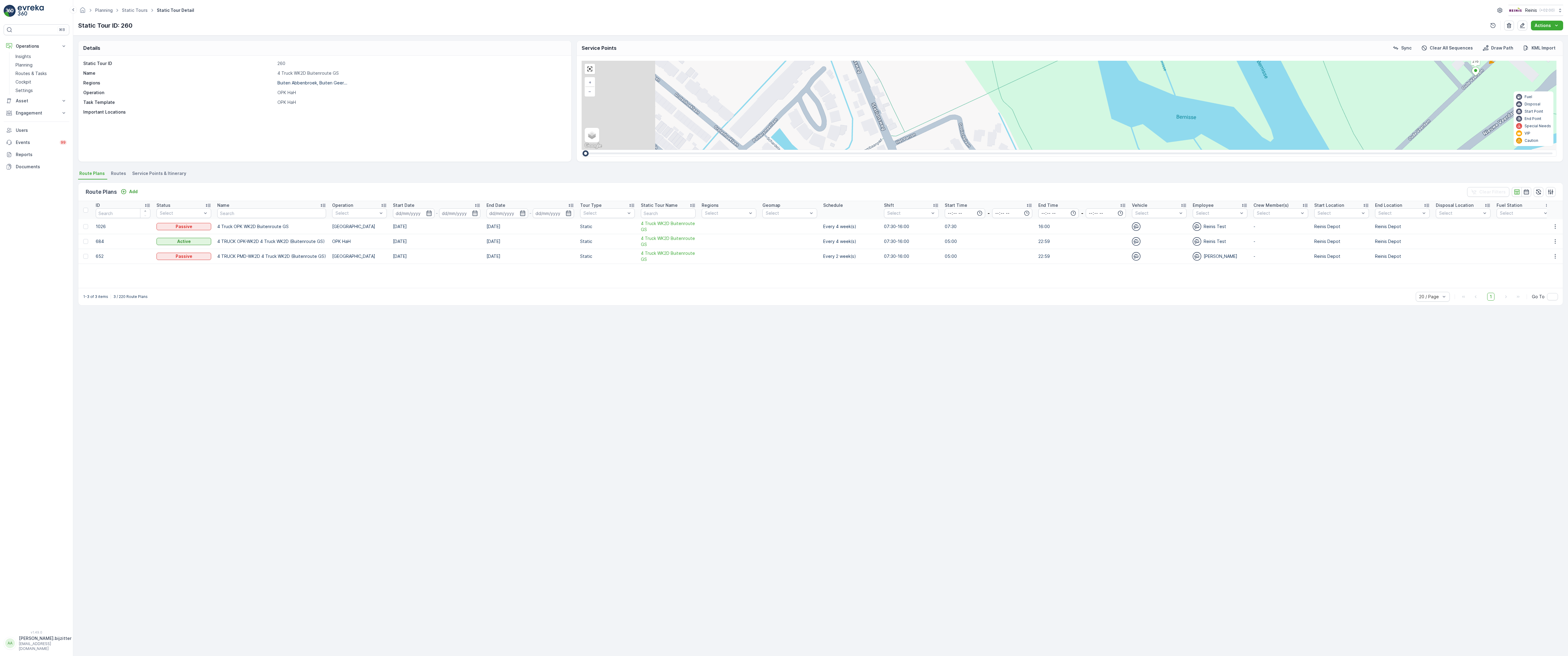
drag, startPoint x: 926, startPoint y: 231, endPoint x: 1022, endPoint y: 63, distance: 193.5
click at [1021, 64] on div "2 2 2 2 3 2 2 2 7 6 2 3 3 2 2 3 2 2 2 2 5 2 2 2 2 2 2 2 2 2 2 2 2 2 2 2 2 2 2 3…" at bounding box center [1069, 105] width 975 height 89
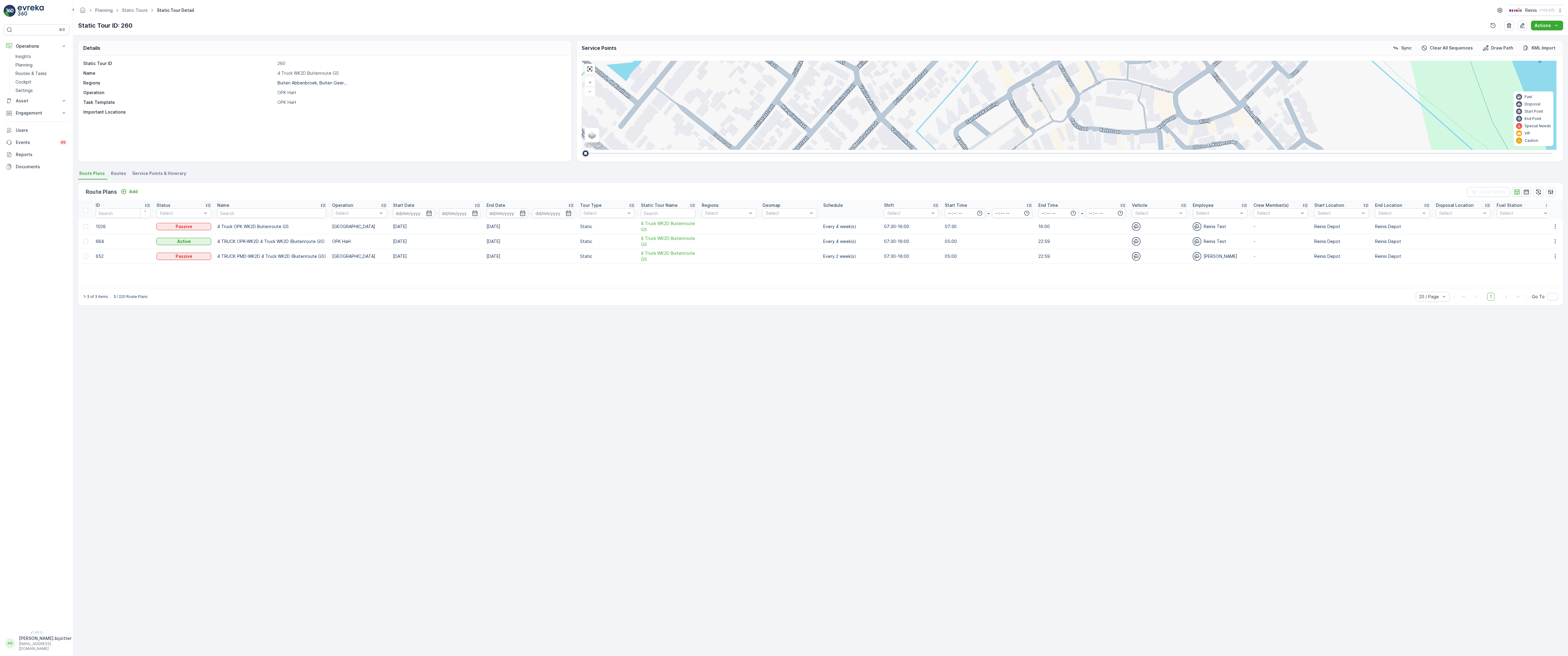
drag, startPoint x: 876, startPoint y: 550, endPoint x: 922, endPoint y: 371, distance: 184.8
click at [922, 150] on div "2 2 2 2 3 2 2 2 7 6 2 3 3 2 2 3 2 2 2 2 5 2 2 2 2 2 2 2 2 2 2 2 2 2 2 2 2 2 2 3…" at bounding box center [1069, 105] width 975 height 89
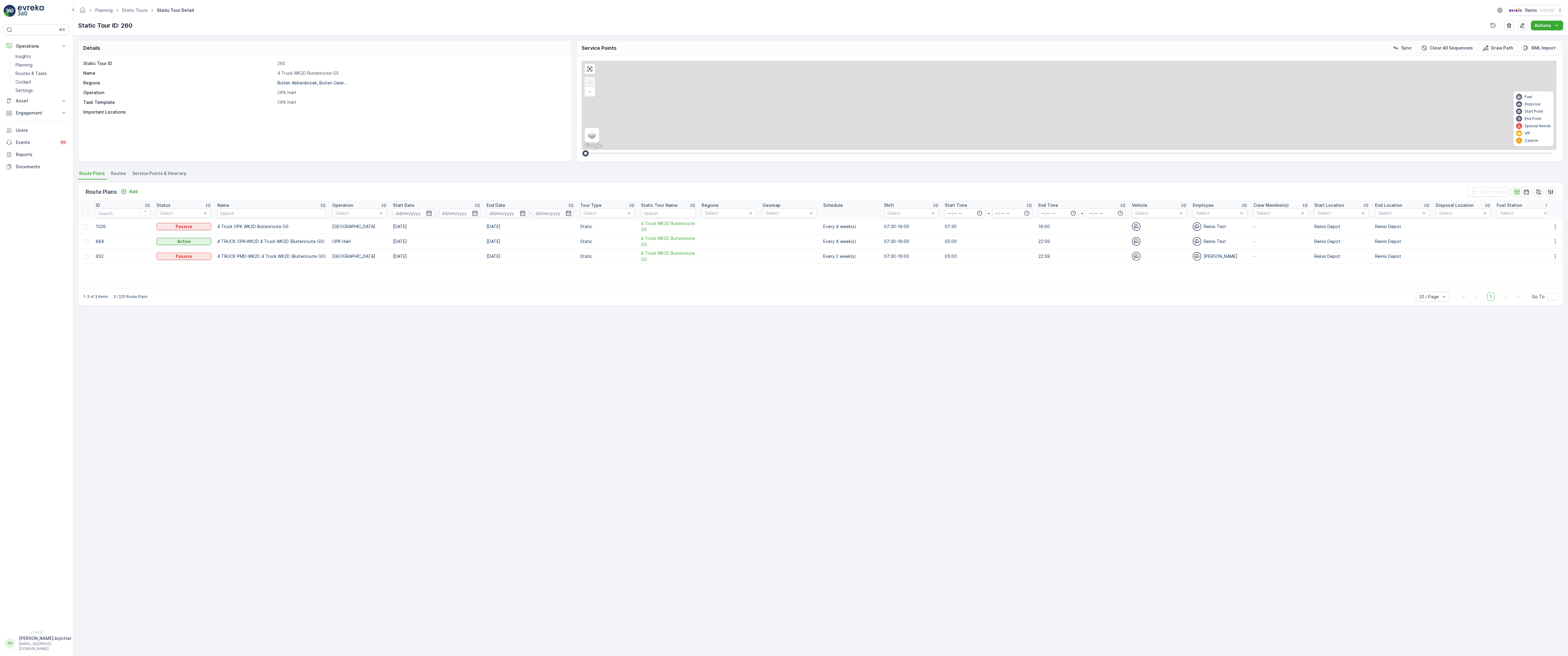
drag, startPoint x: 740, startPoint y: 389, endPoint x: 830, endPoint y: 637, distance: 263.8
click at [830, 150] on div "2 2 2 6 3 3 2 3 2 2 2 2 2 2 2 2 2 312 323 314 313 308 295 301 255 259 256 258 2…" at bounding box center [1069, 105] width 975 height 89
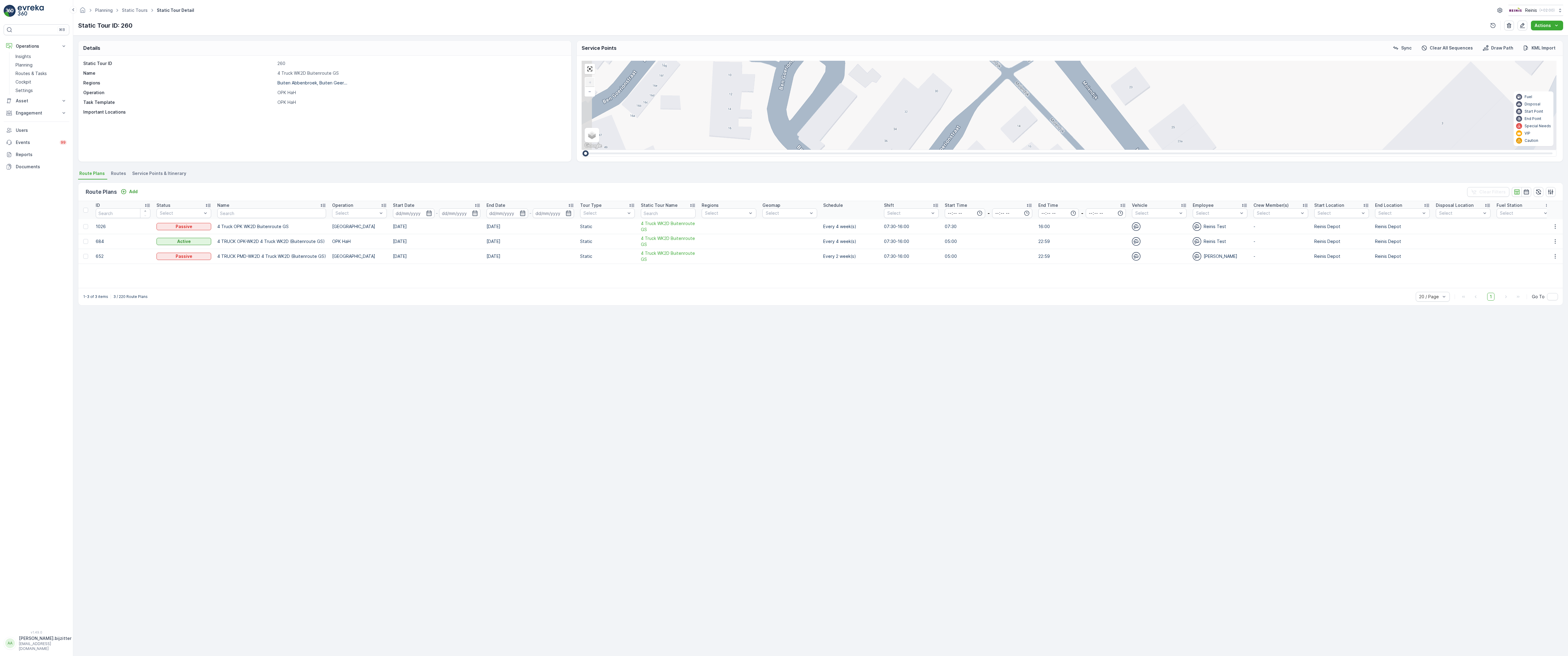
drag, startPoint x: 830, startPoint y: 639, endPoint x: 892, endPoint y: 329, distance: 316.1
click at [890, 150] on div "2 2 2 6 3 3 2 3 2 2 2 2 2 2 2 2 2 312 323 314 313 308 295 301 255 259 256 258 2…" at bounding box center [1069, 105] width 975 height 89
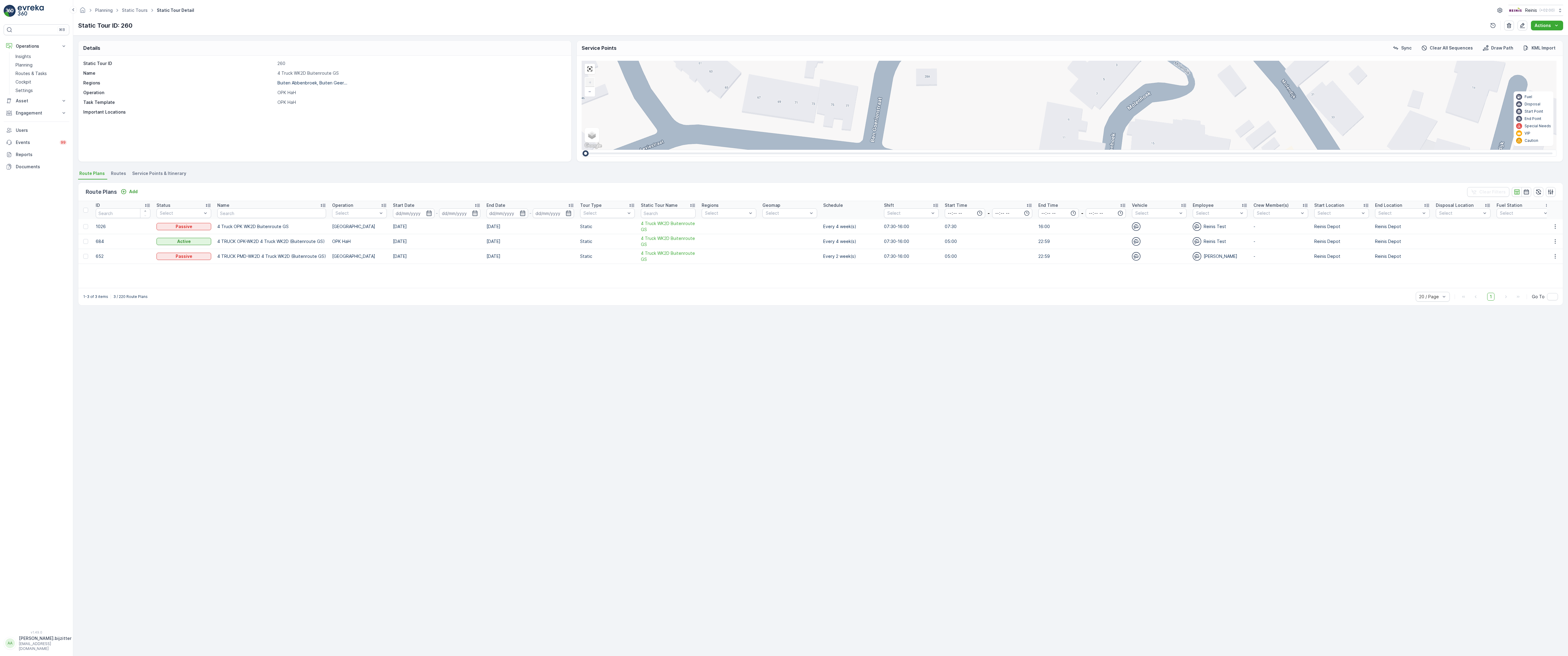
drag, startPoint x: 890, startPoint y: 462, endPoint x: 962, endPoint y: 135, distance: 334.8
click at [956, 150] on div "2 2 2 6 3 3 2 3 2 2 2 2 2 2 2 2 2 312 323 314 313 308 295 301 255 259 256 258 2…" at bounding box center [1069, 105] width 975 height 89
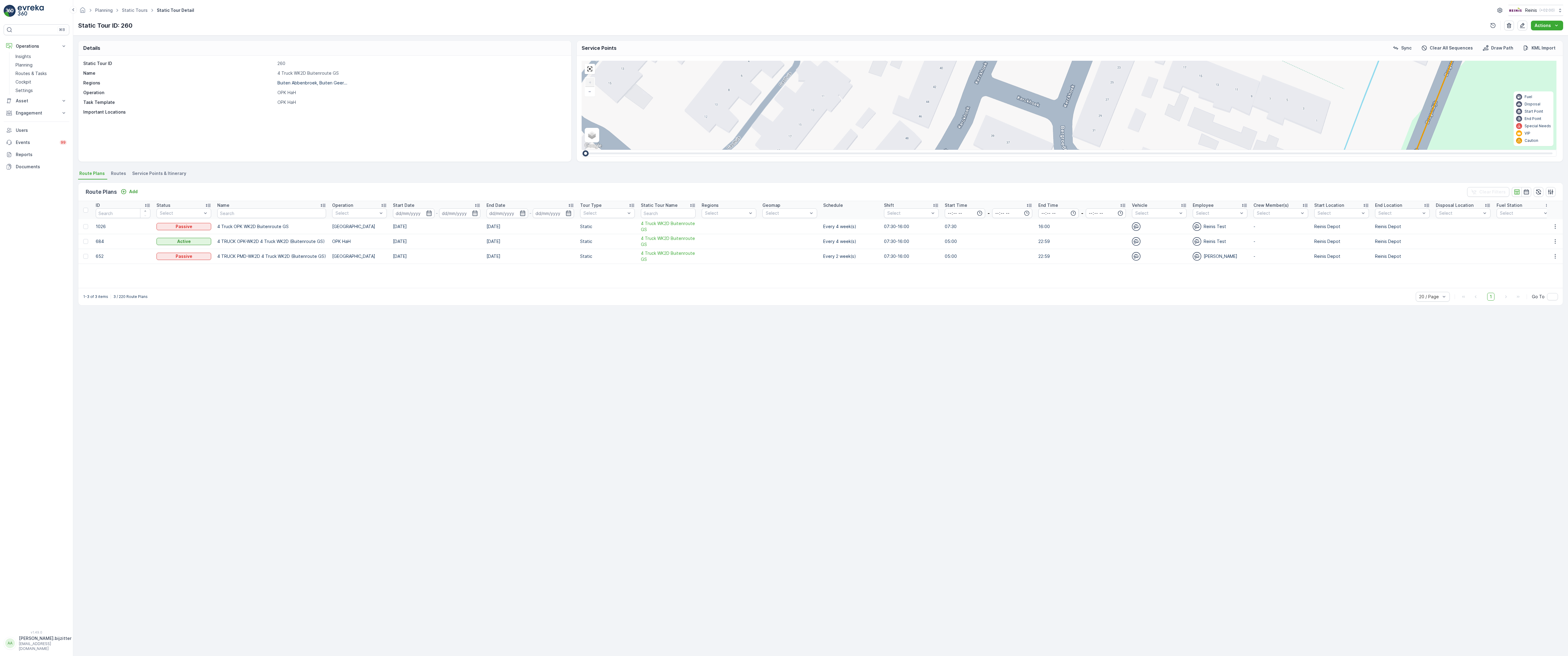
drag, startPoint x: 884, startPoint y: 306, endPoint x: 955, endPoint y: 168, distance: 155.2
click at [954, 150] on div "2 2 2 6 3 3 2 3 2 2 2 2 2 2 2 2 2 312 323 314 313 308 295 301 255 259 256 258 2…" at bounding box center [1069, 105] width 975 height 89
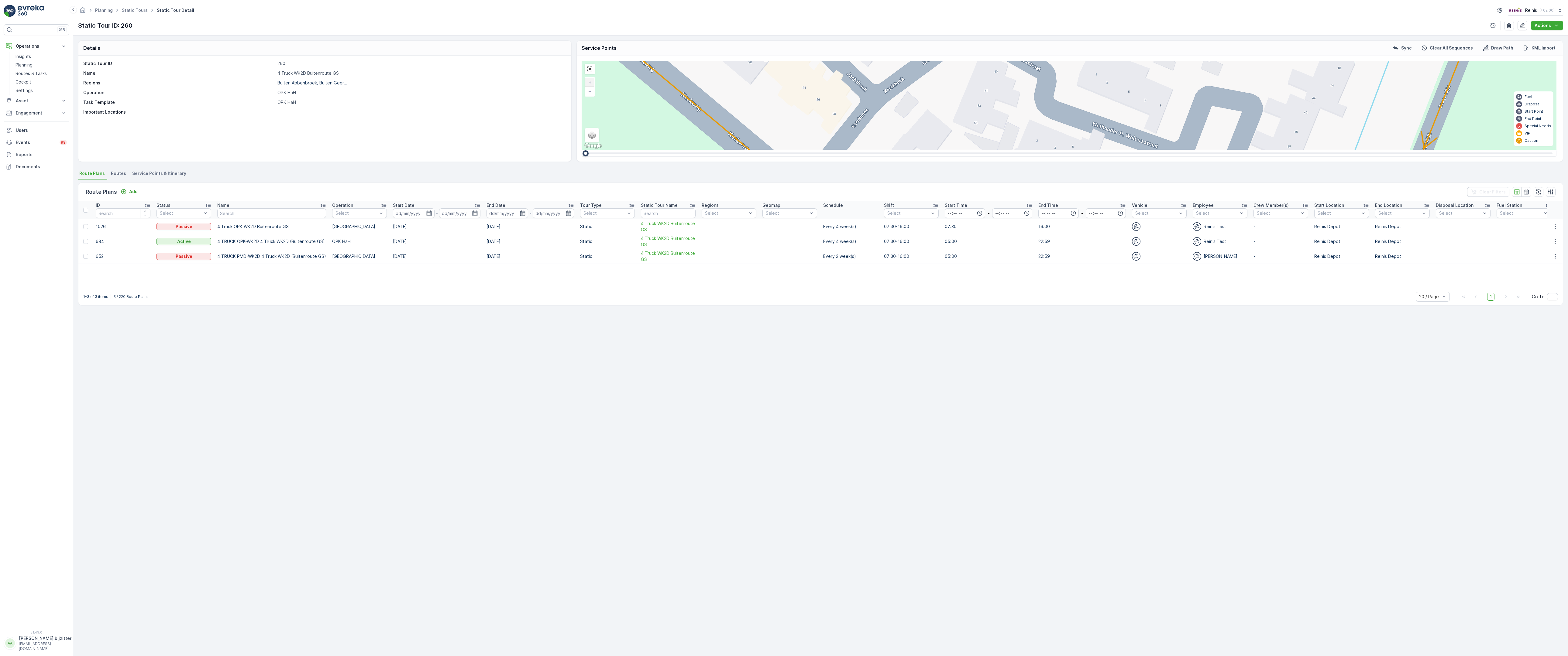
drag, startPoint x: 819, startPoint y: 431, endPoint x: 912, endPoint y: 197, distance: 251.8
click at [902, 150] on div "2 2 2 6 3 3 2 3 2 2 2 2 2 2 2 2 2 312 323 314 313 308 295 301 255 259 256 258 2…" at bounding box center [1069, 105] width 975 height 89
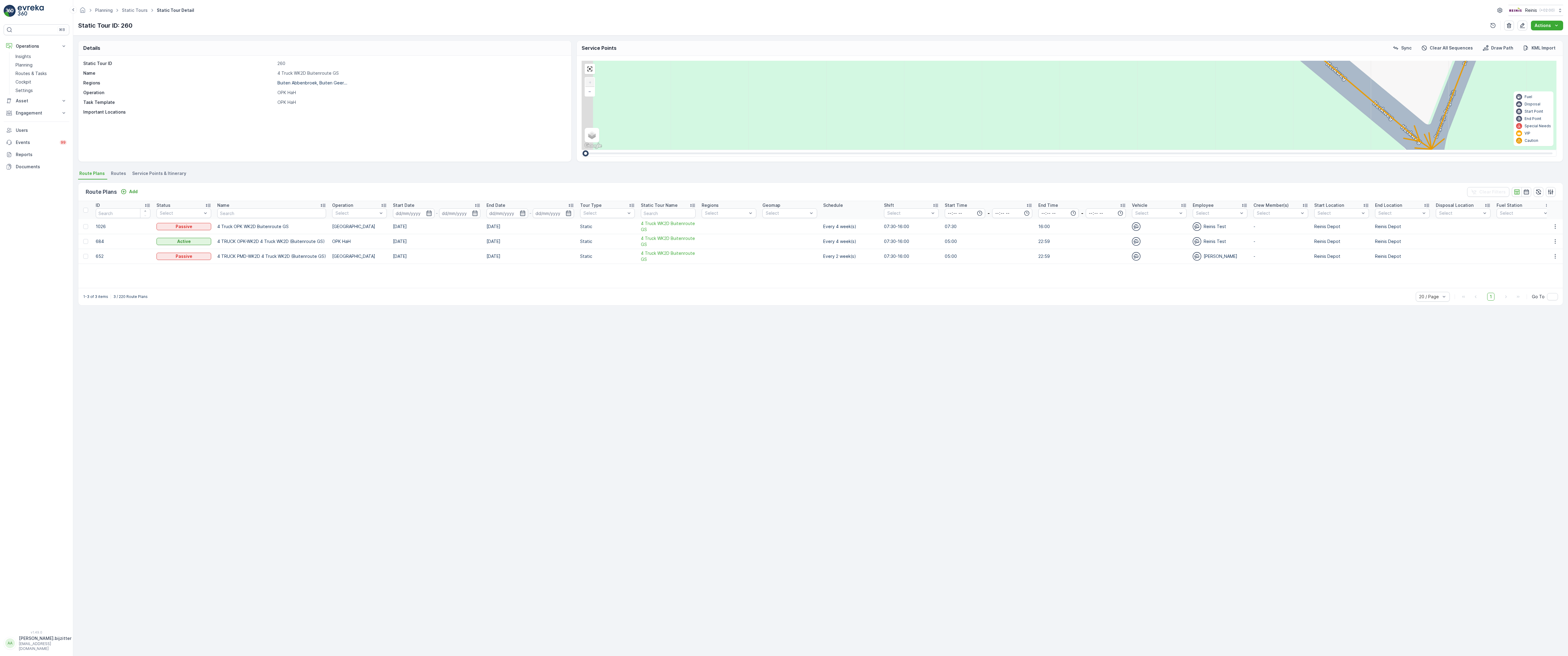
drag, startPoint x: 838, startPoint y: 476, endPoint x: 897, endPoint y: 340, distance: 148.2
click at [888, 150] on div "2 2 2 6 3 3 2 3 2 2 2 2 2 2 2 2 2 312 323 314 313 308 295 301 255 259 256 258 2…" at bounding box center [1069, 105] width 975 height 89
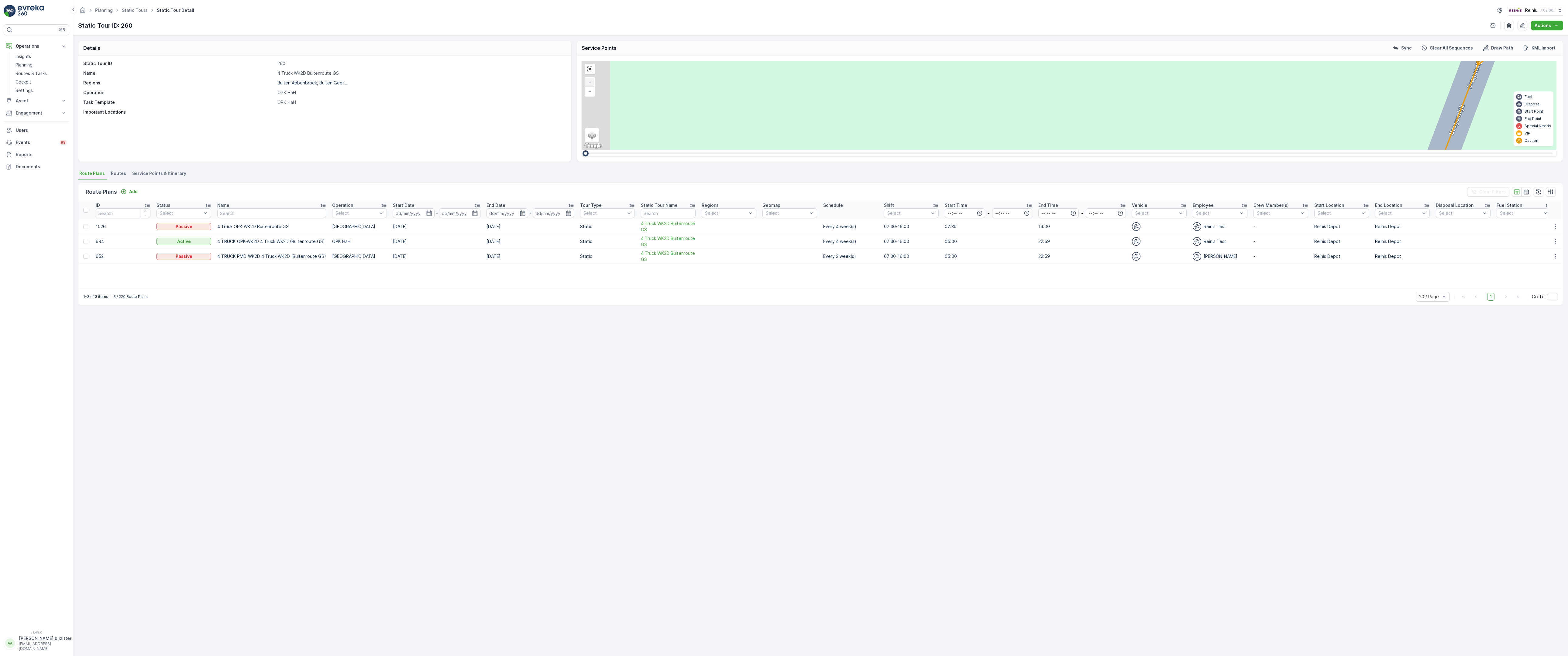
drag, startPoint x: 835, startPoint y: 375, endPoint x: 923, endPoint y: 192, distance: 203.1
click at [873, 150] on div "2 2 2 6 3 3 2 3 2 2 2 2 2 2 2 2 2 312 323 314 313 308 295 301 255 259 256 258 2…" at bounding box center [1069, 105] width 975 height 89
drag, startPoint x: 871, startPoint y: 351, endPoint x: 887, endPoint y: 316, distance: 38.5
click at [887, 150] on div "2 2 2 6 3 3 2 3 2 2 2 2 2 2 2 2 2 312 323 314 313 308 295 301 255 259 256 258 2…" at bounding box center [1069, 105] width 975 height 89
drag, startPoint x: 863, startPoint y: 447, endPoint x: 1037, endPoint y: 223, distance: 283.6
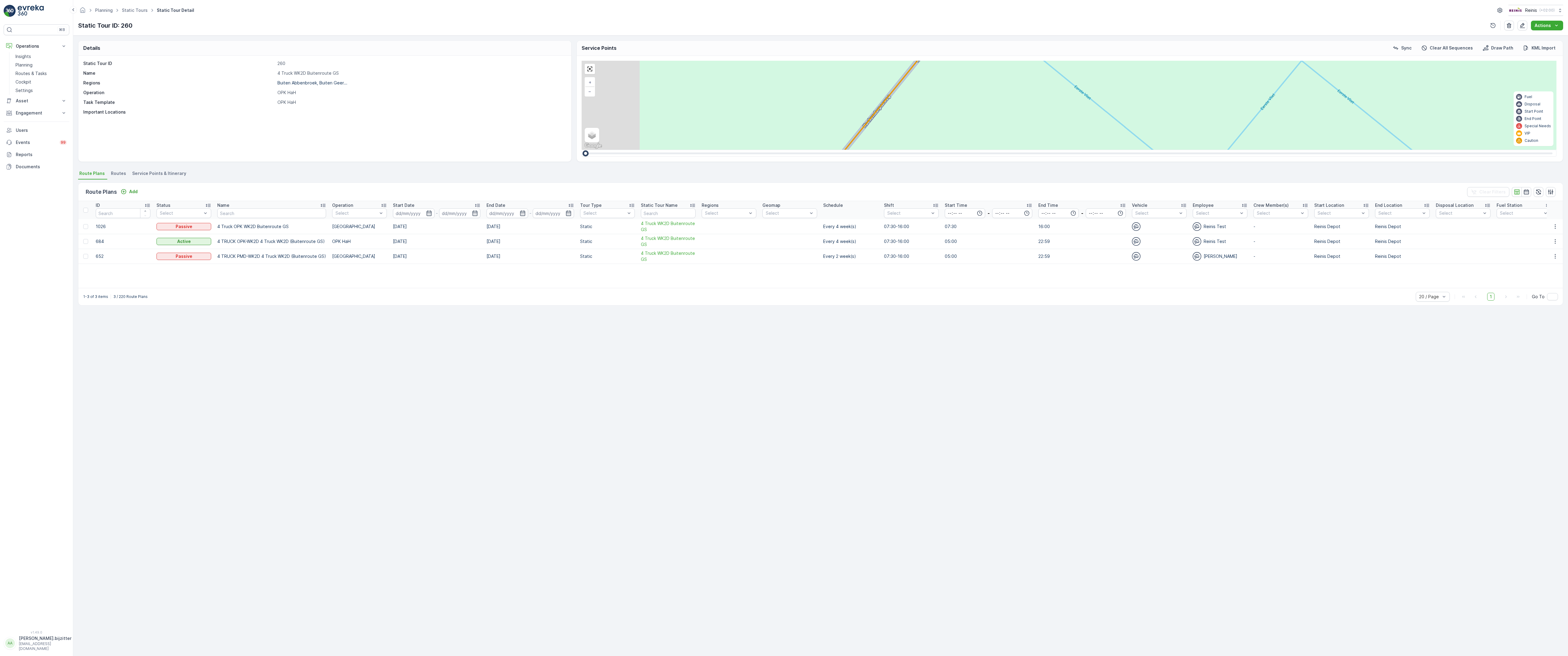
click at [1037, 150] on div "2 2 2 2 3 2 2 2 7 6 2 3 3 2 2 3 2 2 2 2 5 2 2 2 2 2 2 2 2 2 2 2 2 2 2 2 2 2 2 3…" at bounding box center [1069, 105] width 975 height 89
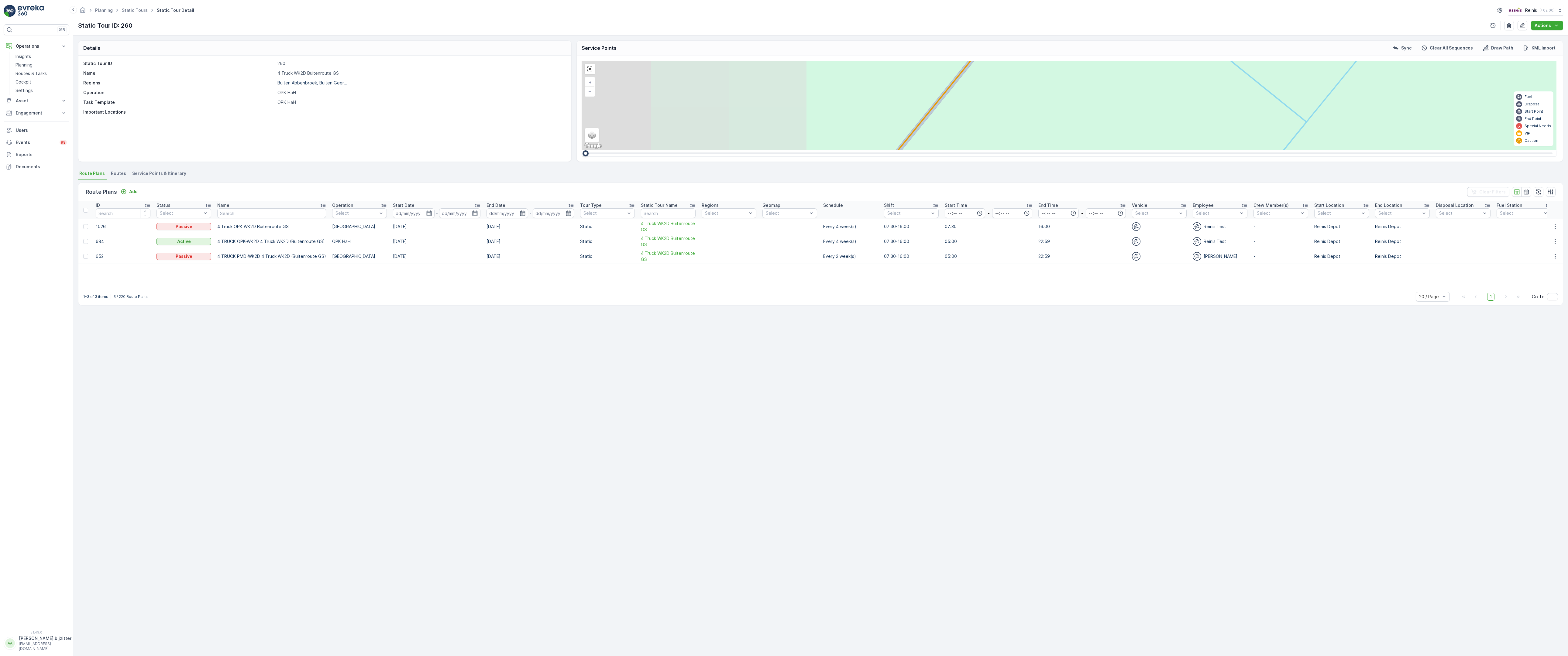
drag, startPoint x: 777, startPoint y: 517, endPoint x: 1021, endPoint y: 280, distance: 340.2
click at [1021, 150] on div "2 2 2 2 3 2 2 2 7 6 2 3 3 2 2 3 2 2 2 2 5 2 2 2 2 2 2 2 2 2 2 2 2 2 2 2 2 2 2 3…" at bounding box center [1069, 105] width 975 height 89
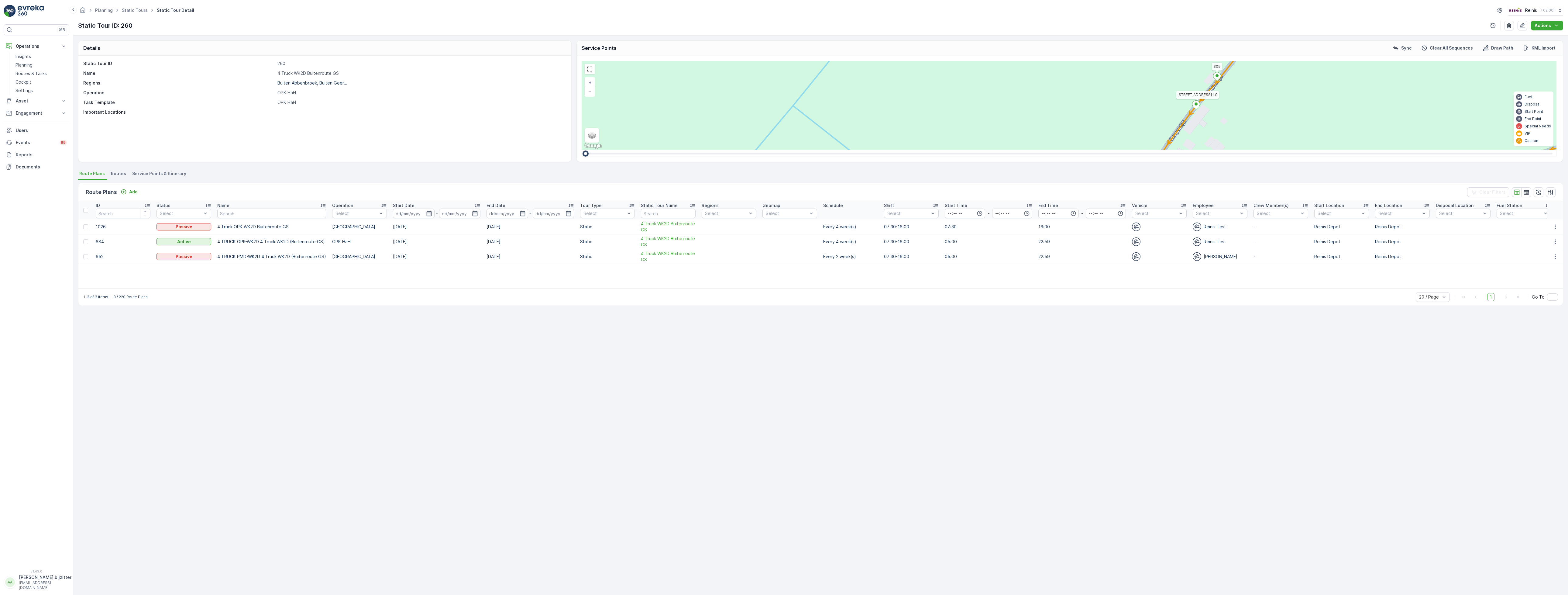
click at [166, 172] on span "Service Points & Itinerary" at bounding box center [159, 174] width 54 height 6
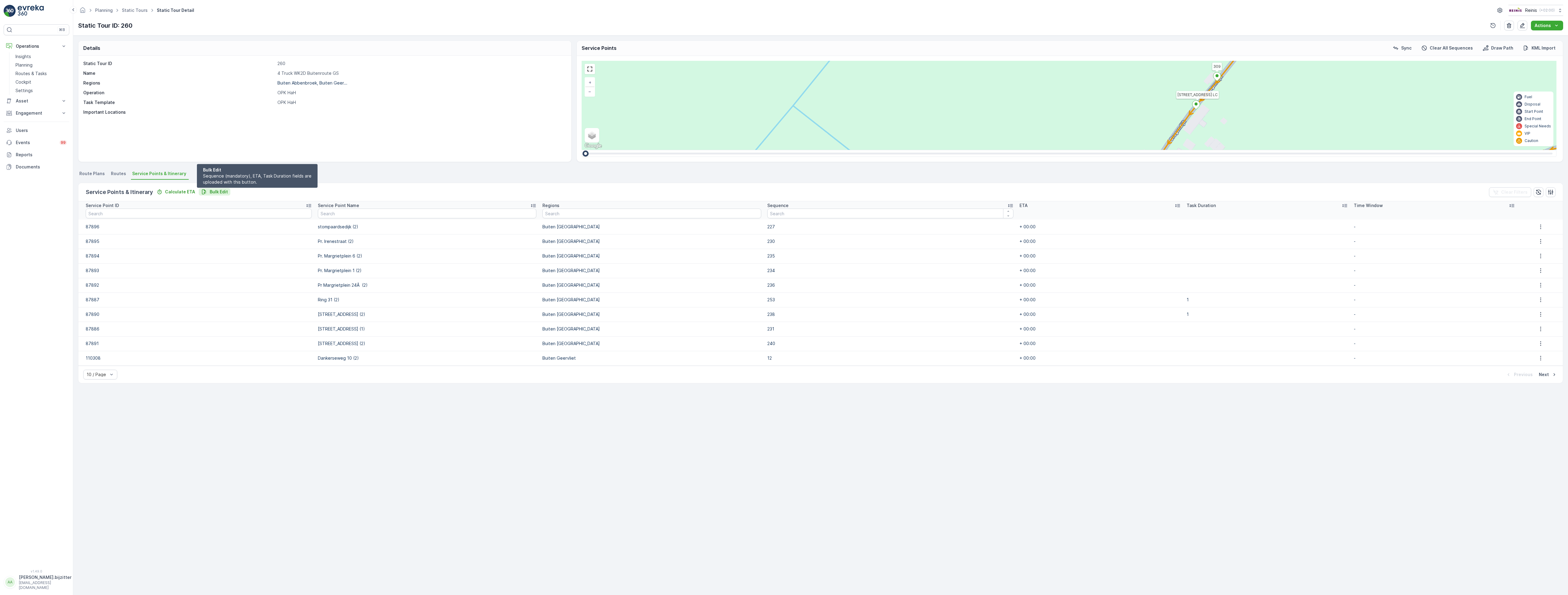
click at [222, 190] on p "Bulk Edit" at bounding box center [219, 192] width 18 height 6
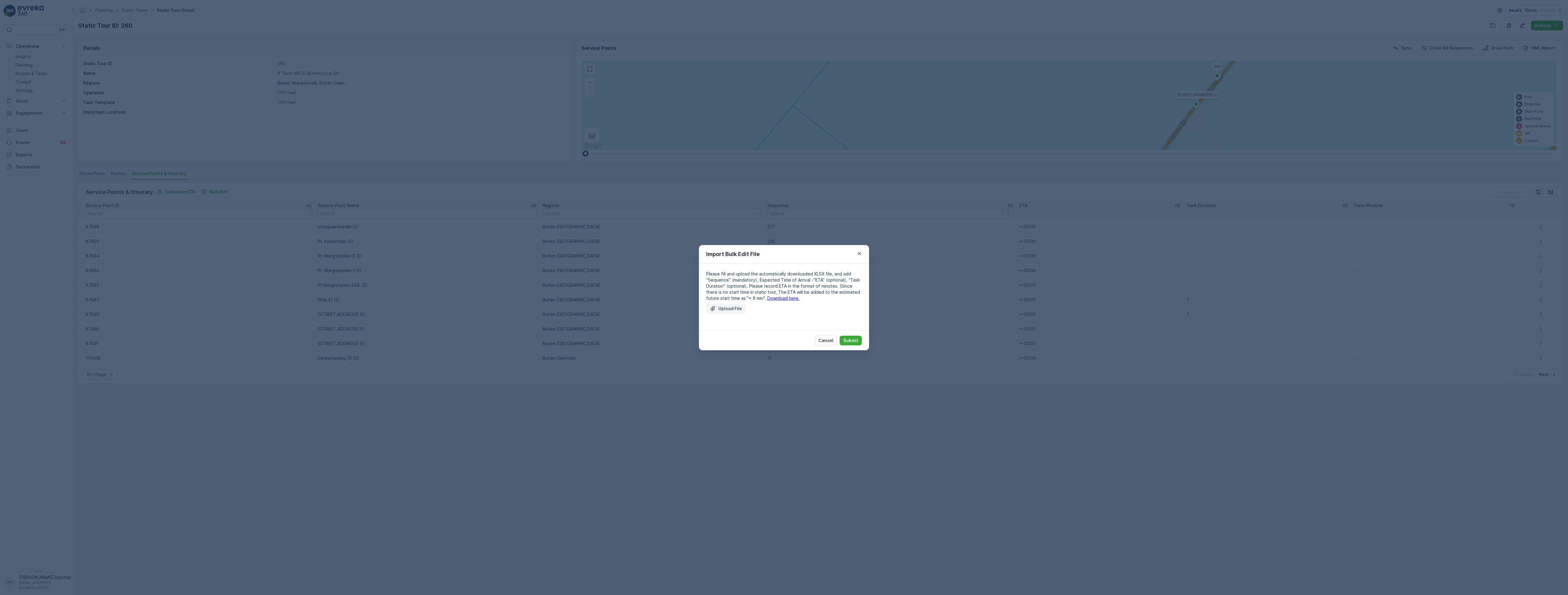
click at [734, 313] on button "Upload File" at bounding box center [726, 309] width 40 height 10
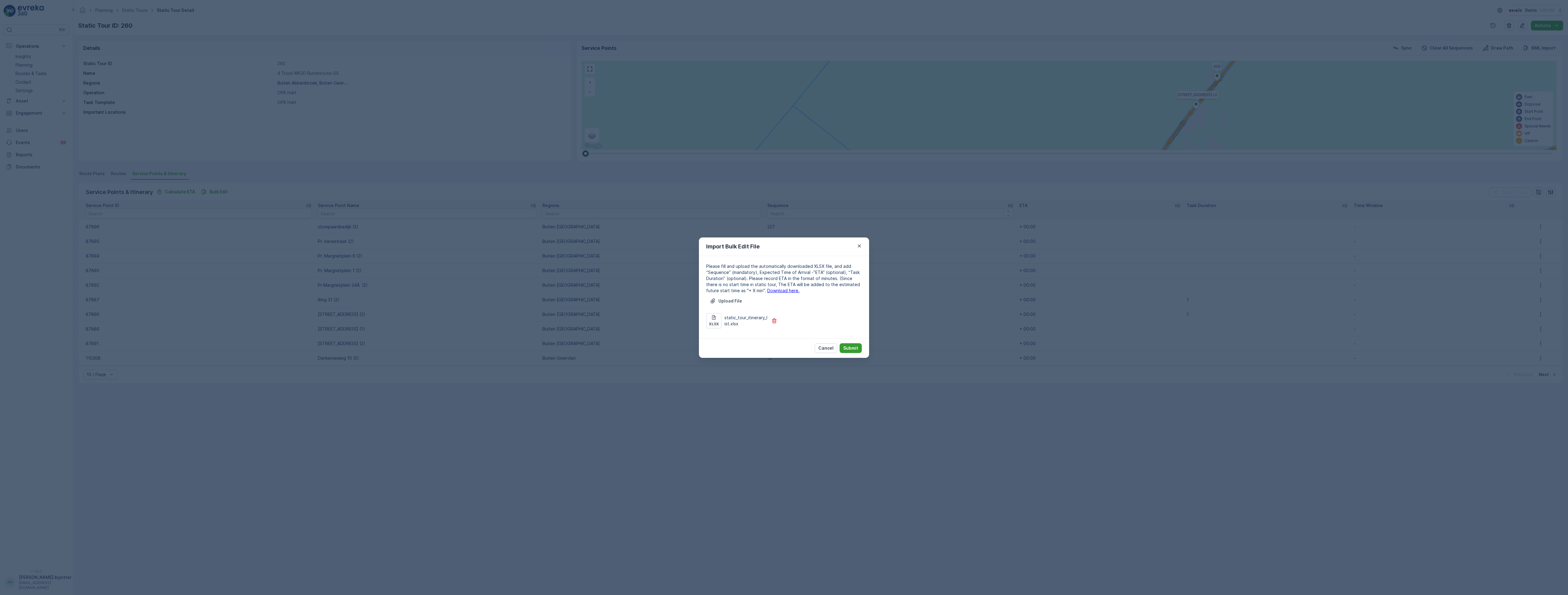
click at [842, 343] on button "Submit" at bounding box center [850, 348] width 22 height 10
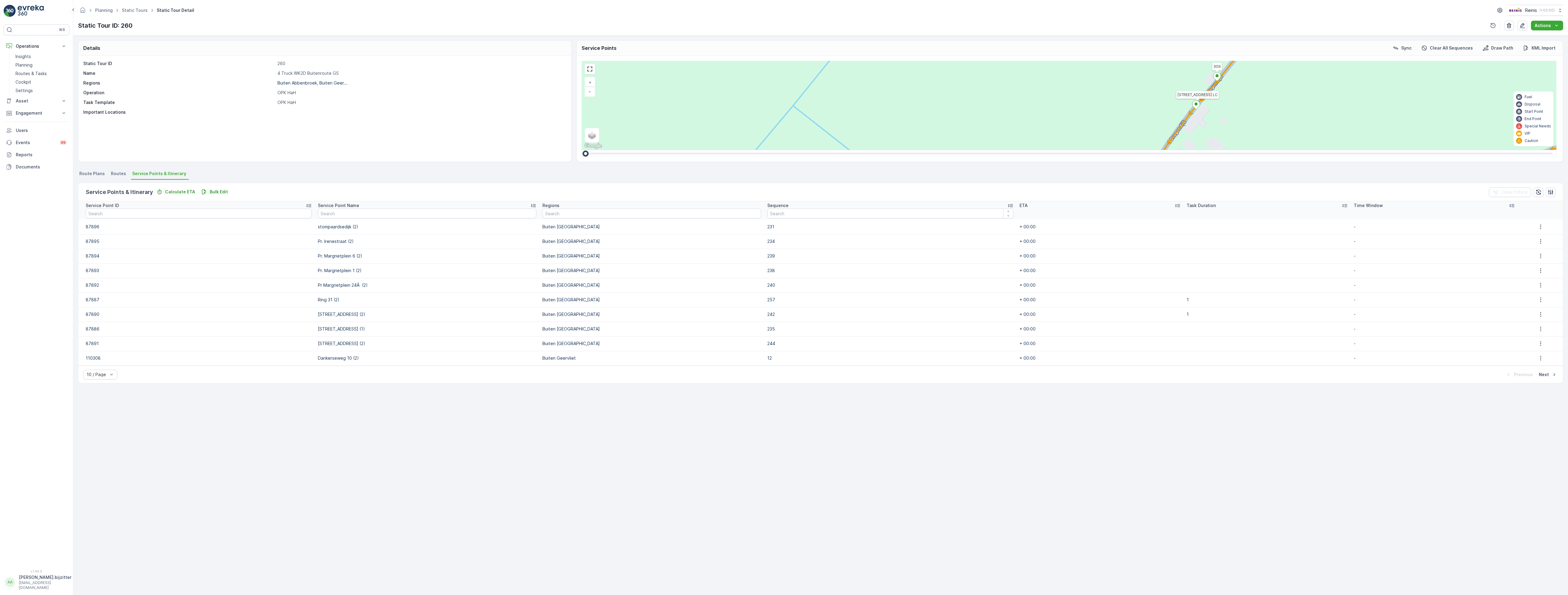
click at [604, 499] on div "Details Static Tour ID 260 Name 4 Truck WK2D Buitenroute GS Regions Buiten Abbe…" at bounding box center [821, 315] width 1495 height 560
click at [40, 589] on p "[EMAIL_ADDRESS][DOMAIN_NAME]" at bounding box center [45, 585] width 52 height 10
click at [36, 568] on div "Log Out" at bounding box center [37, 569] width 63 height 9
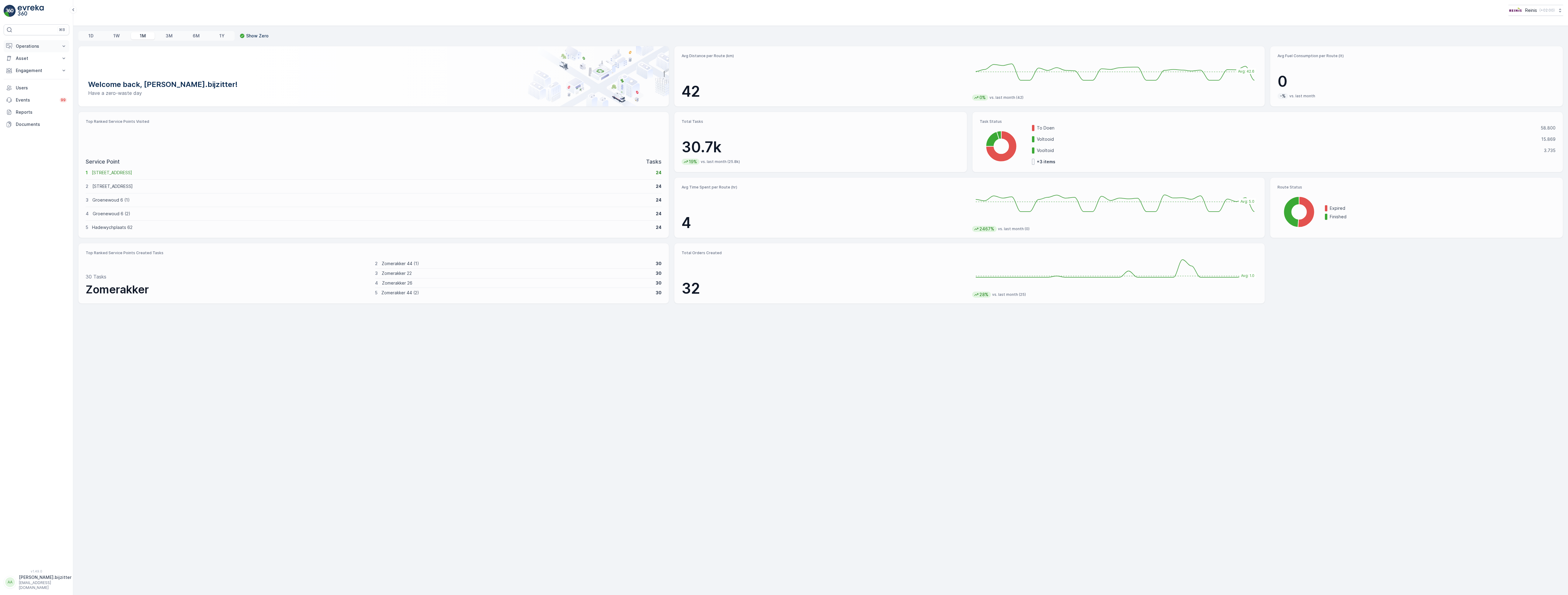
click at [27, 48] on p "Operations" at bounding box center [37, 46] width 41 height 6
click at [36, 65] on link "Planning" at bounding box center [41, 65] width 56 height 9
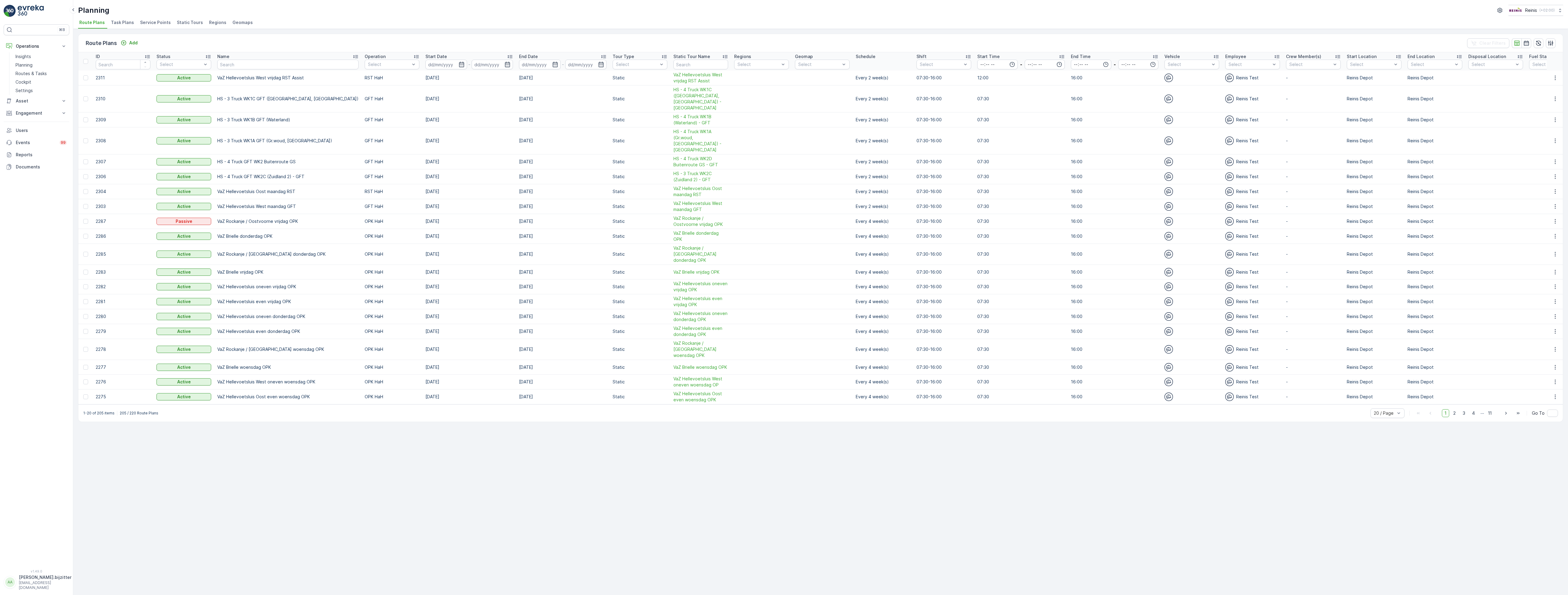
click at [183, 22] on span "Static Tours" at bounding box center [190, 23] width 26 height 6
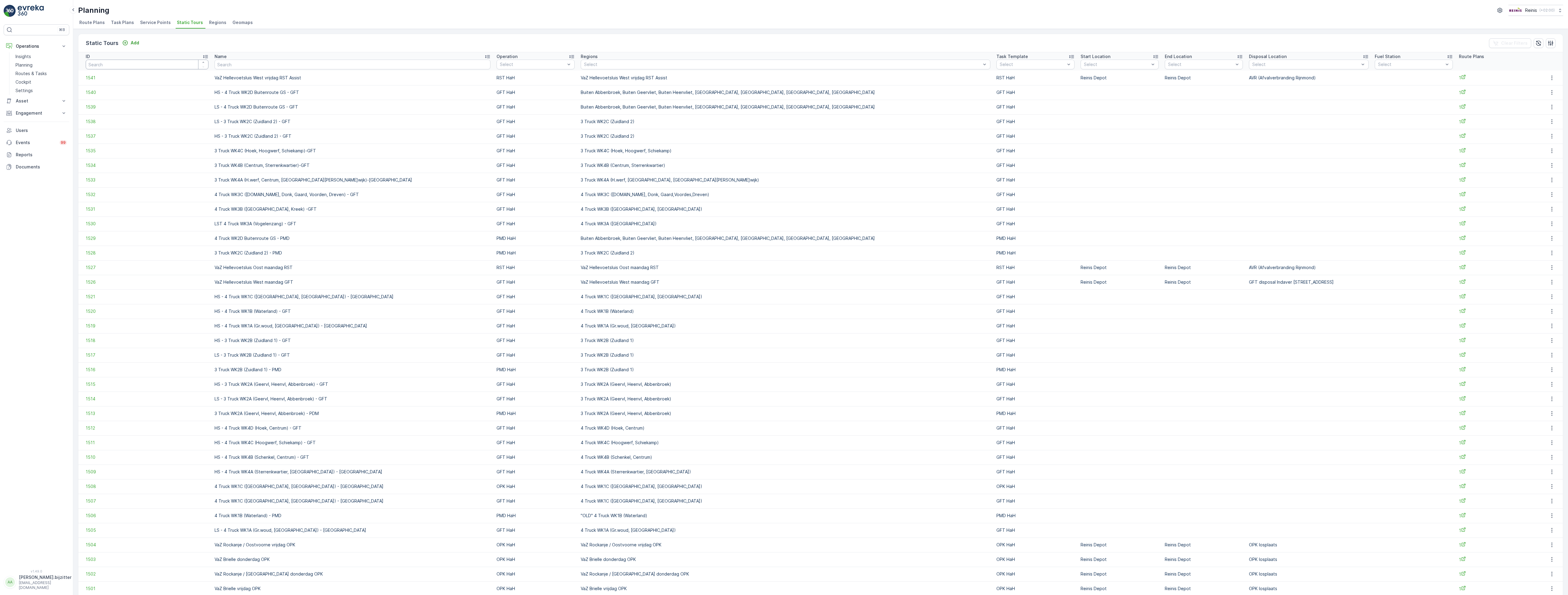
click at [138, 69] on input "number" at bounding box center [147, 65] width 123 height 10
type input "260"
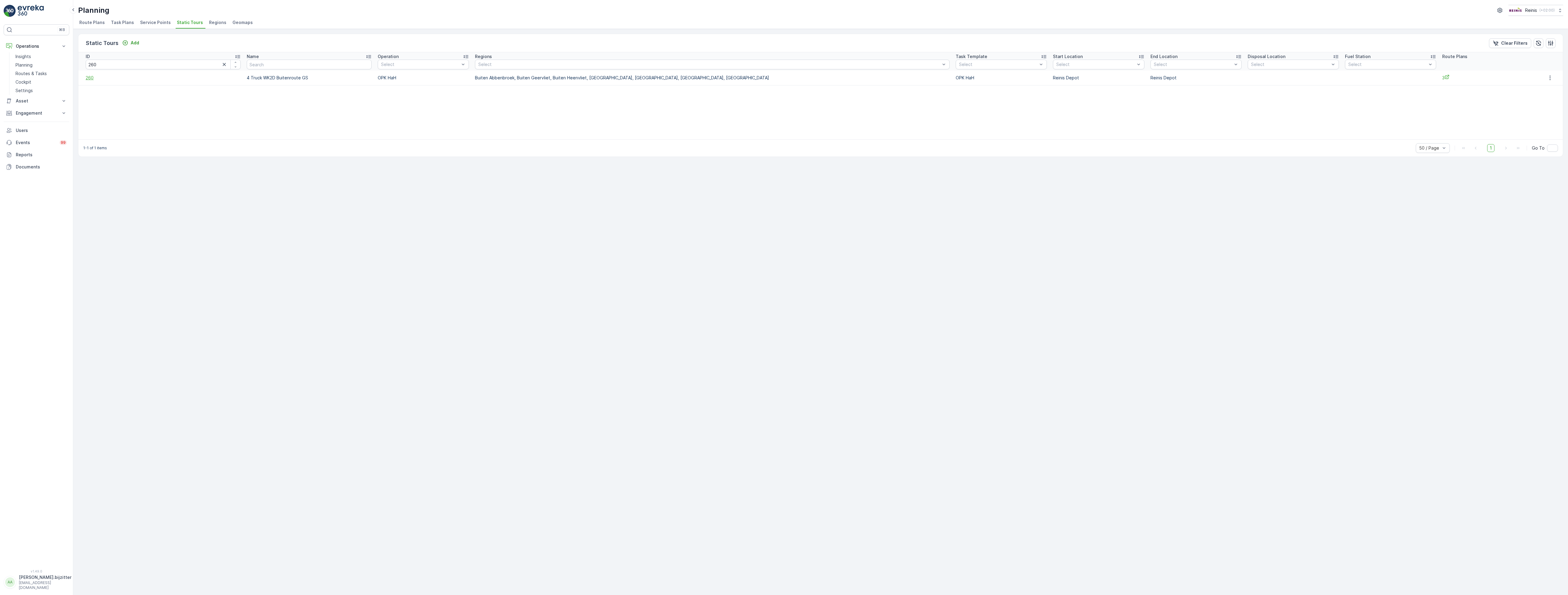
click at [88, 75] on span "260" at bounding box center [163, 78] width 155 height 6
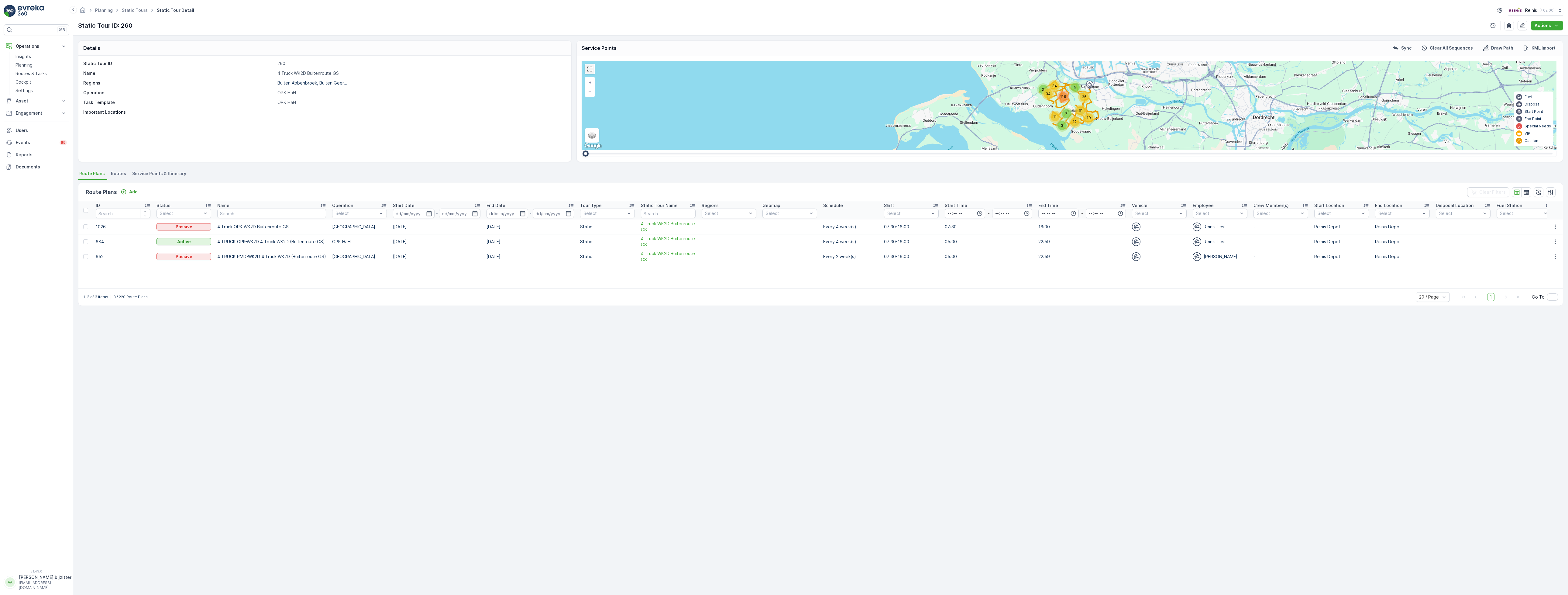
click at [590, 70] on link at bounding box center [590, 69] width 9 height 9
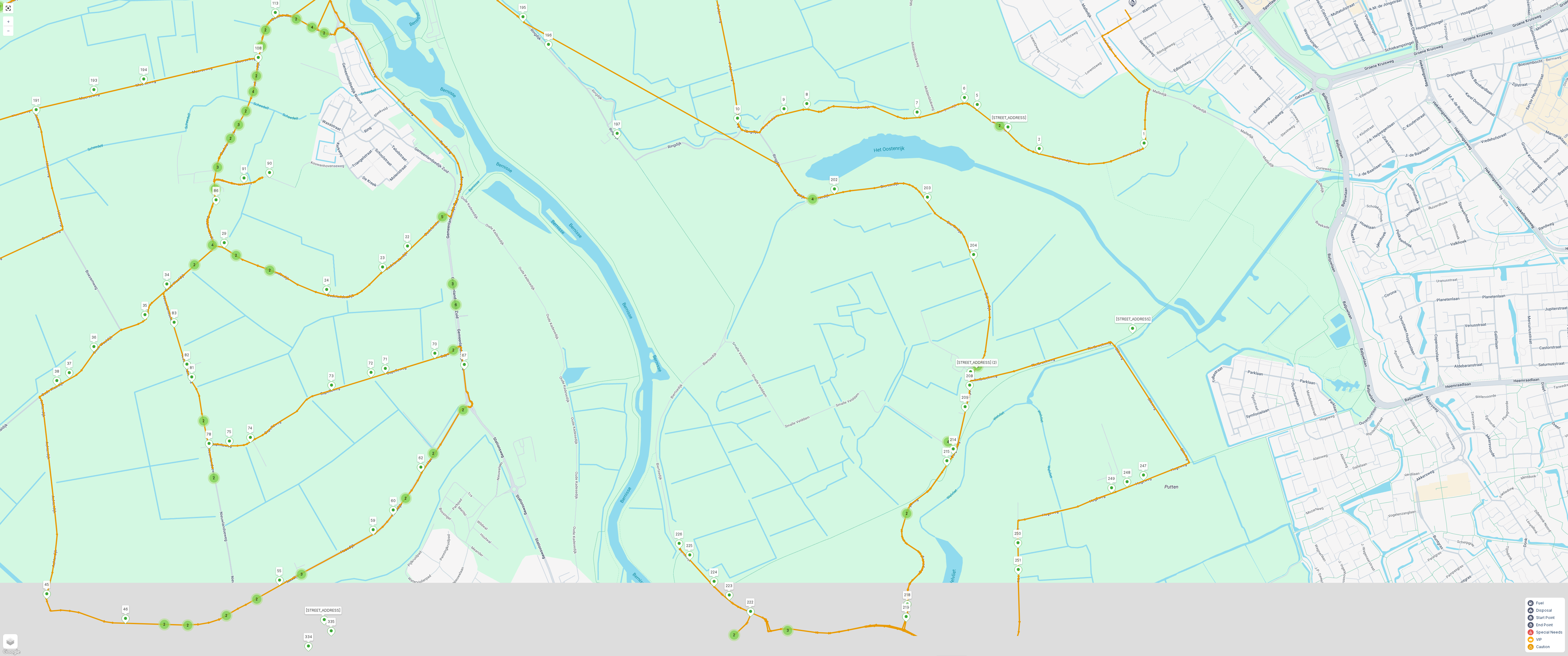
drag, startPoint x: 1085, startPoint y: 364, endPoint x: 1088, endPoint y: 296, distance: 68.1
click at [1099, 277] on div "2 3 2 2 2 2 2 3 2 2 2 2 6 2 2 2 2 2 14 2 2 2 3 2 2 4 3 4 2 4 2 2 2 2 2 2 2 2 2 …" at bounding box center [784, 328] width 1568 height 656
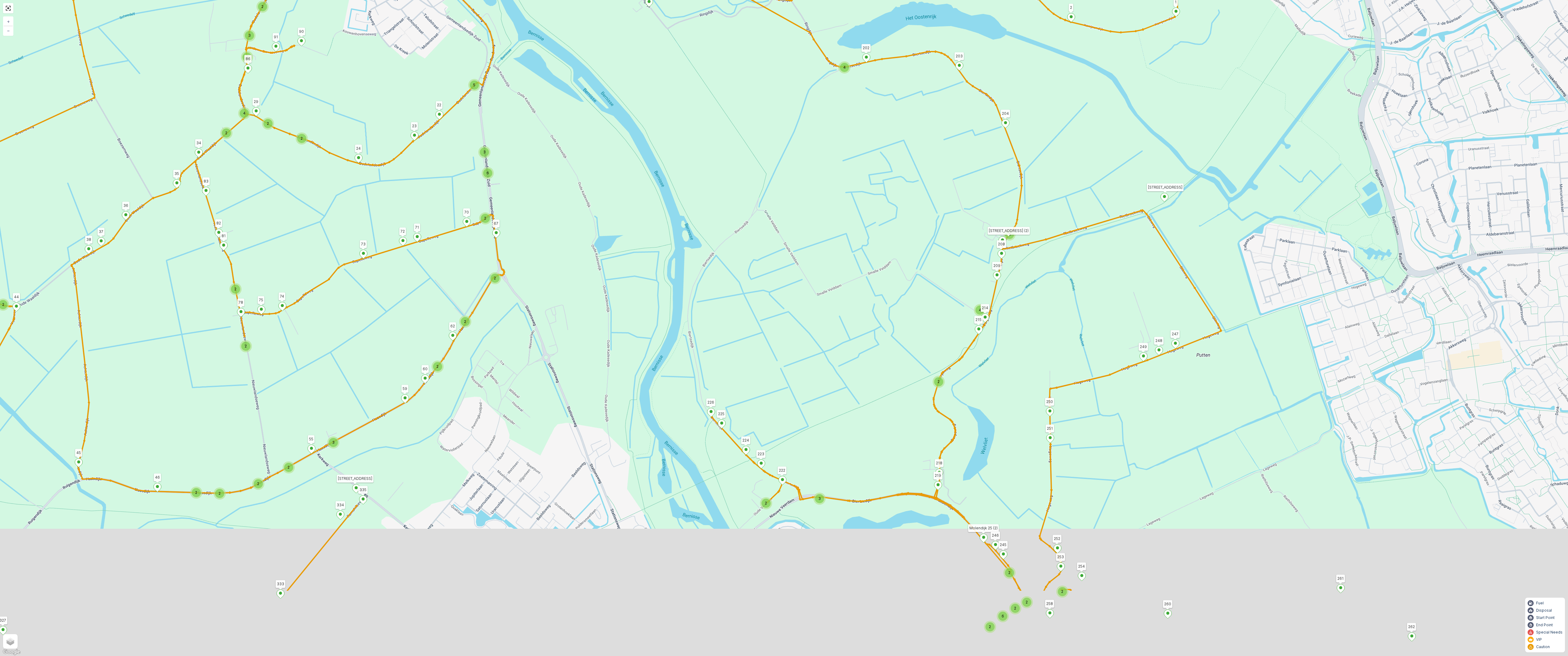
drag, startPoint x: 1037, startPoint y: 400, endPoint x: 1069, endPoint y: 269, distance: 134.9
click at [1069, 269] on div "2 3 2 2 2 2 2 3 2 2 2 2 6 2 2 2 2 2 14 2 2 2 3 2 2 4 3 4 2 4 2 2 2 2 2 2 2 2 2 …" at bounding box center [784, 328] width 1568 height 656
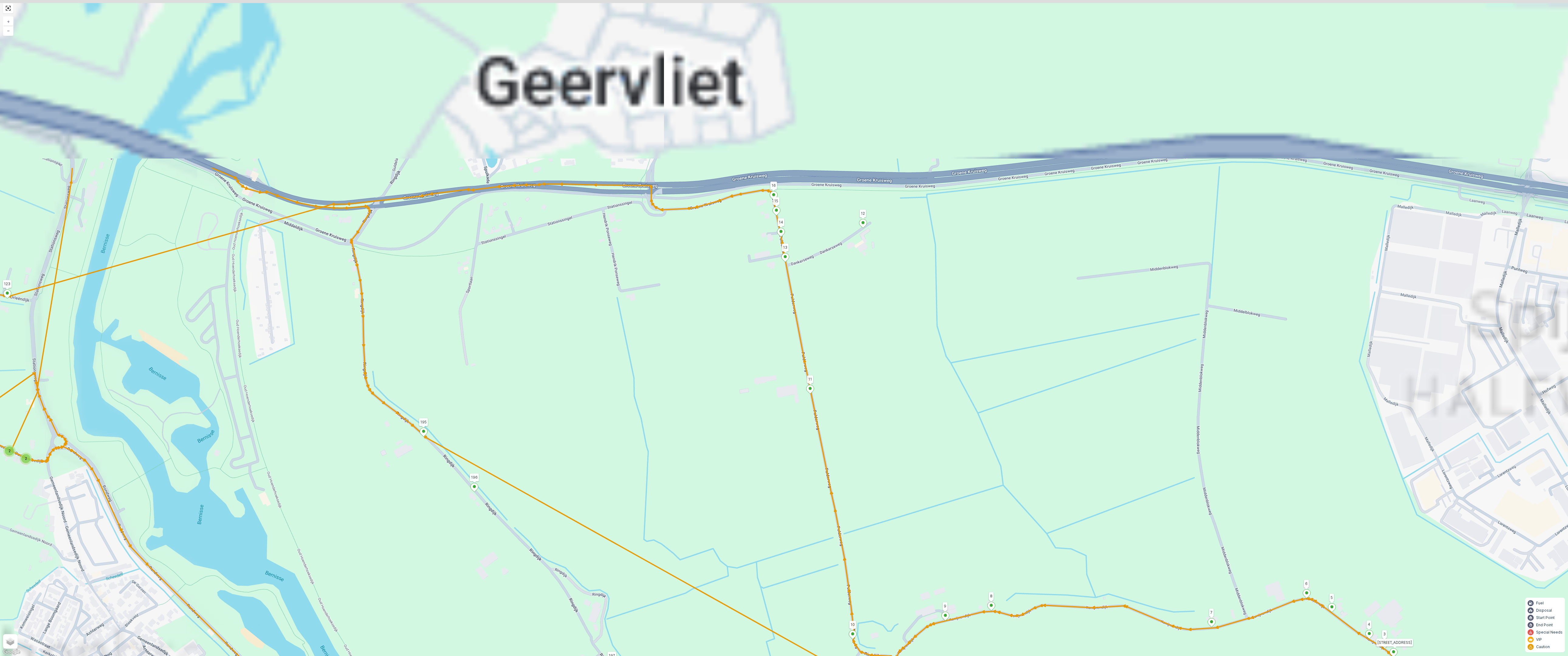
drag, startPoint x: 761, startPoint y: 159, endPoint x: 763, endPoint y: 242, distance: 83.0
click at [761, 420] on div "2 2 2 2 2 6 2 2 2 7 6 2 3 3 2 3 4 2 2 2 2 6 2 2 2 2 2 2 2 2 2 2 2 2 2 2 2 2 2 2…" at bounding box center [784, 328] width 1568 height 656
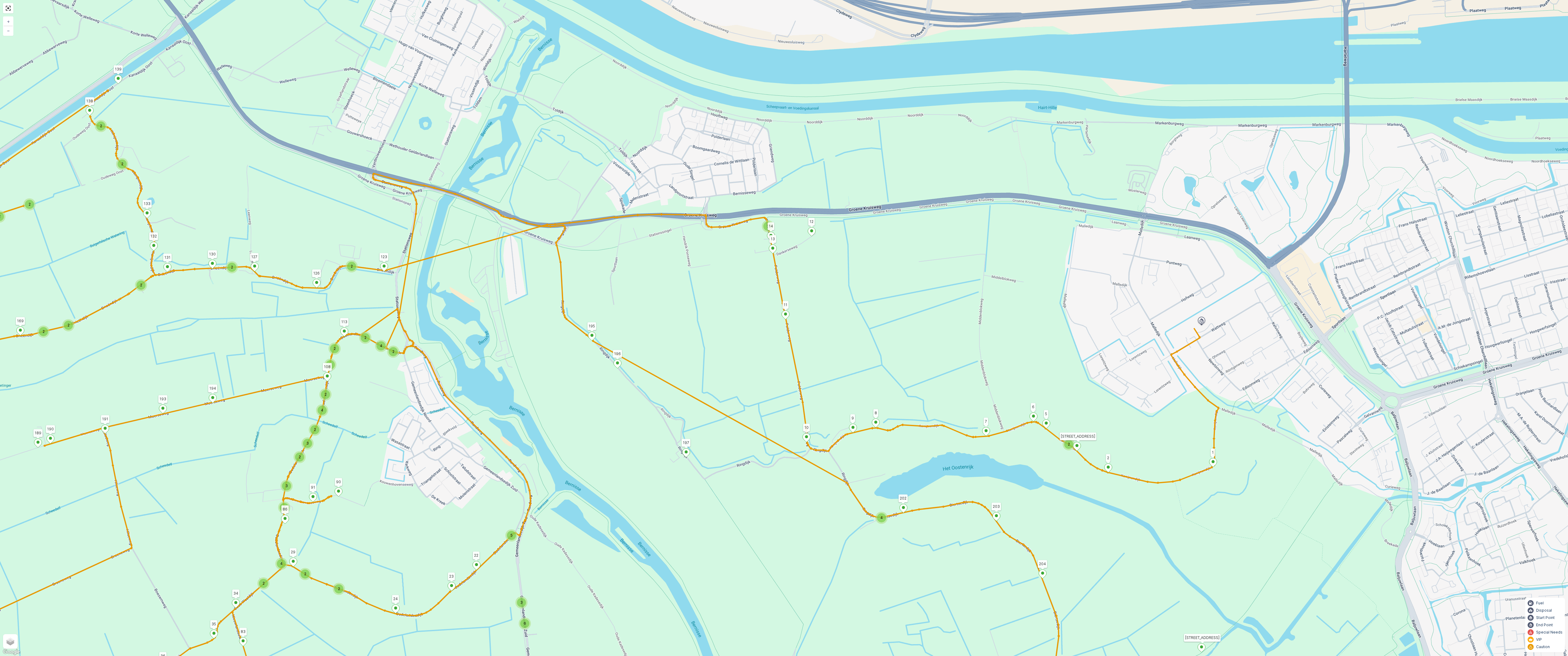
drag, startPoint x: 961, startPoint y: 396, endPoint x: 757, endPoint y: 252, distance: 249.7
click at [757, 252] on div "2 3 2 2 2 2 2 3 2 2 2 2 6 2 2 2 2 2 14 2 2 2 3 2 2 4 3 4 2 4 2 2 2 2 2 2 2 2 2 …" at bounding box center [784, 328] width 1568 height 656
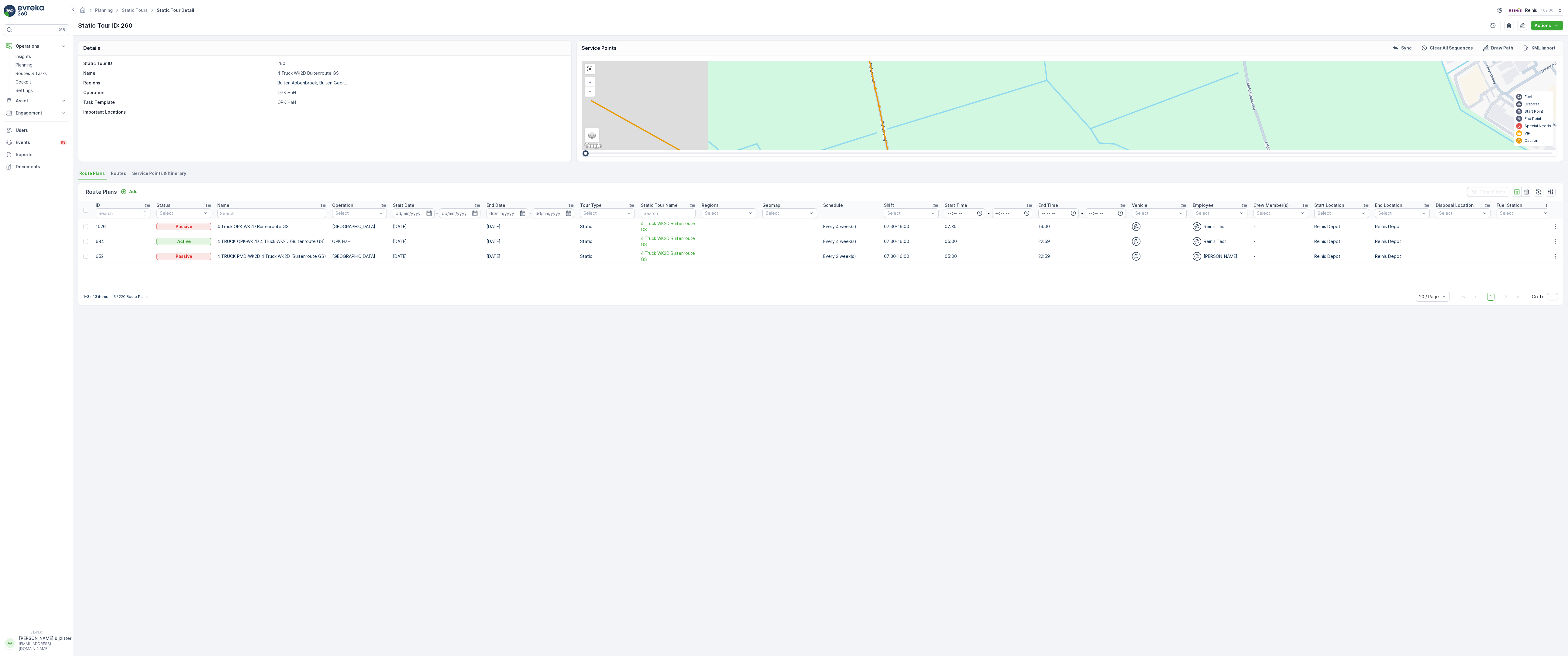
drag, startPoint x: 780, startPoint y: 466, endPoint x: 1033, endPoint y: 243, distance: 337.3
click at [1022, 150] on div "2 2 2 2 2 6 2 2 2 7 6 2 3 3 2 3 4 2 2 2 2 6 2 2 2 2 2 2 2 2 2 2 2 2 2 2 2 2 2 2…" at bounding box center [1069, 105] width 975 height 89
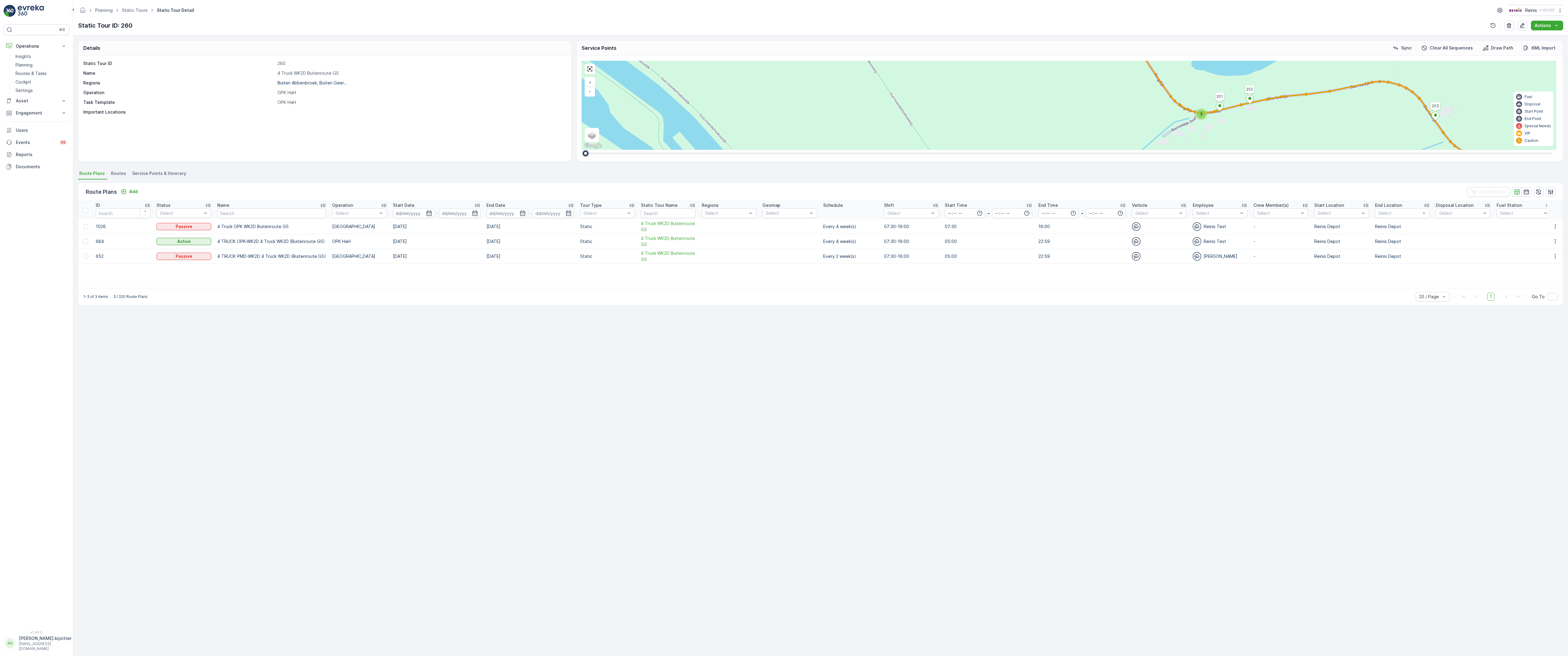
drag, startPoint x: 1069, startPoint y: 473, endPoint x: 1086, endPoint y: 355, distance: 119.2
click at [1086, 150] on div "2 2 2 2 2 6 2 2 2 7 6 2 3 3 2 3 4 2 2 2 2 6 2 2 2 2 2 2 2 2 2 2 2 2 2 2 2 2 2 2…" at bounding box center [1069, 105] width 975 height 89
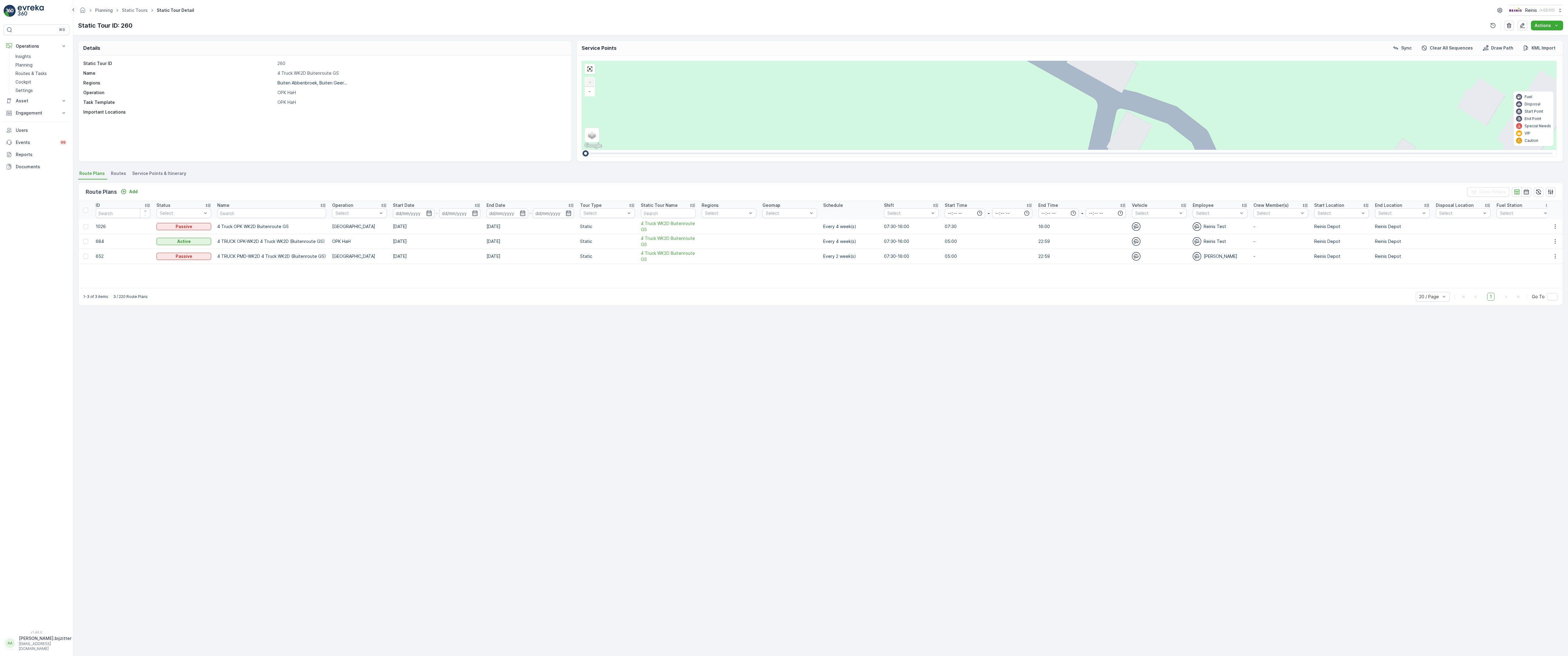
click at [1480, 333] on div "2" at bounding box center [1484, 337] width 9 height 9
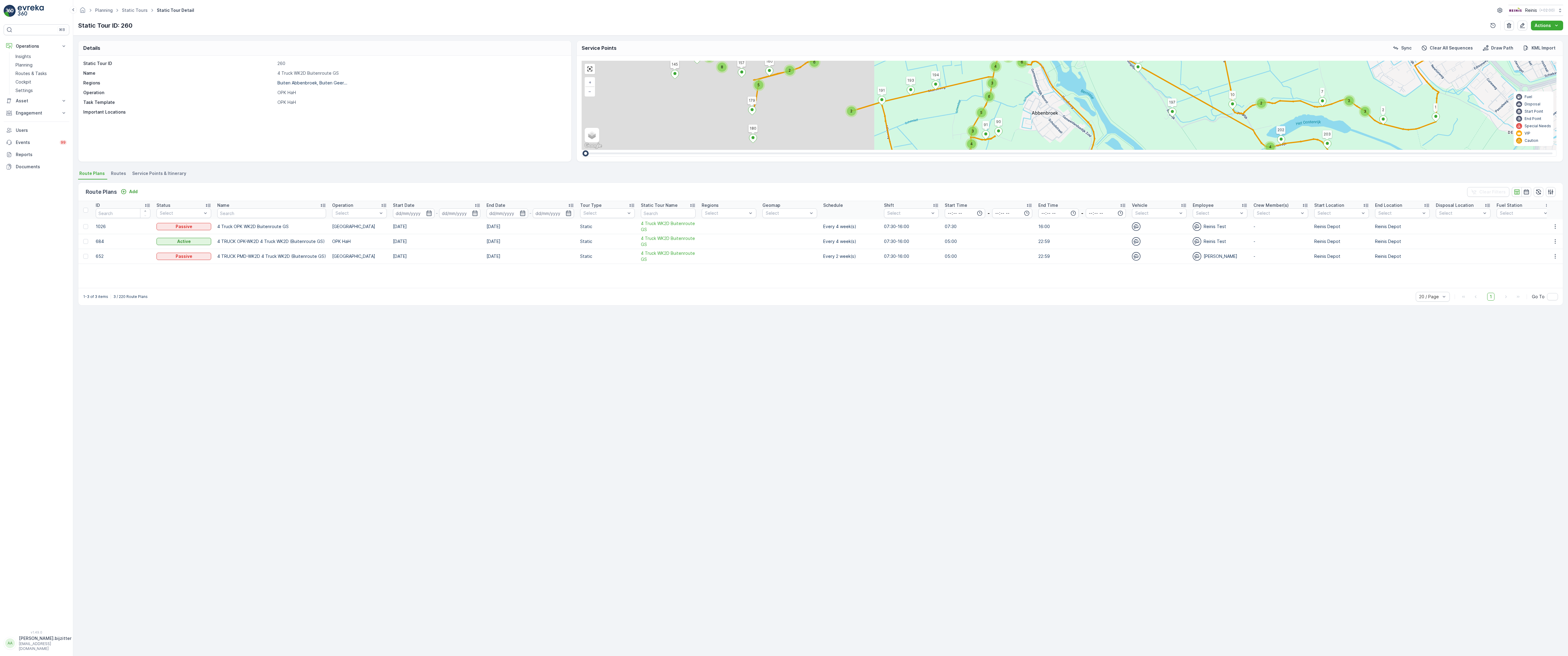
drag, startPoint x: 357, startPoint y: 291, endPoint x: 685, endPoint y: 195, distance: 341.8
click at [685, 150] on div "2 2 3 2 2 2 2 2 3 2 2 3 4 2 2 8 4 3 2 5 2 16 4 2 2 3 2 3 3 3 2 6 2 4 4 2 3 2 2 …" at bounding box center [1069, 105] width 975 height 89
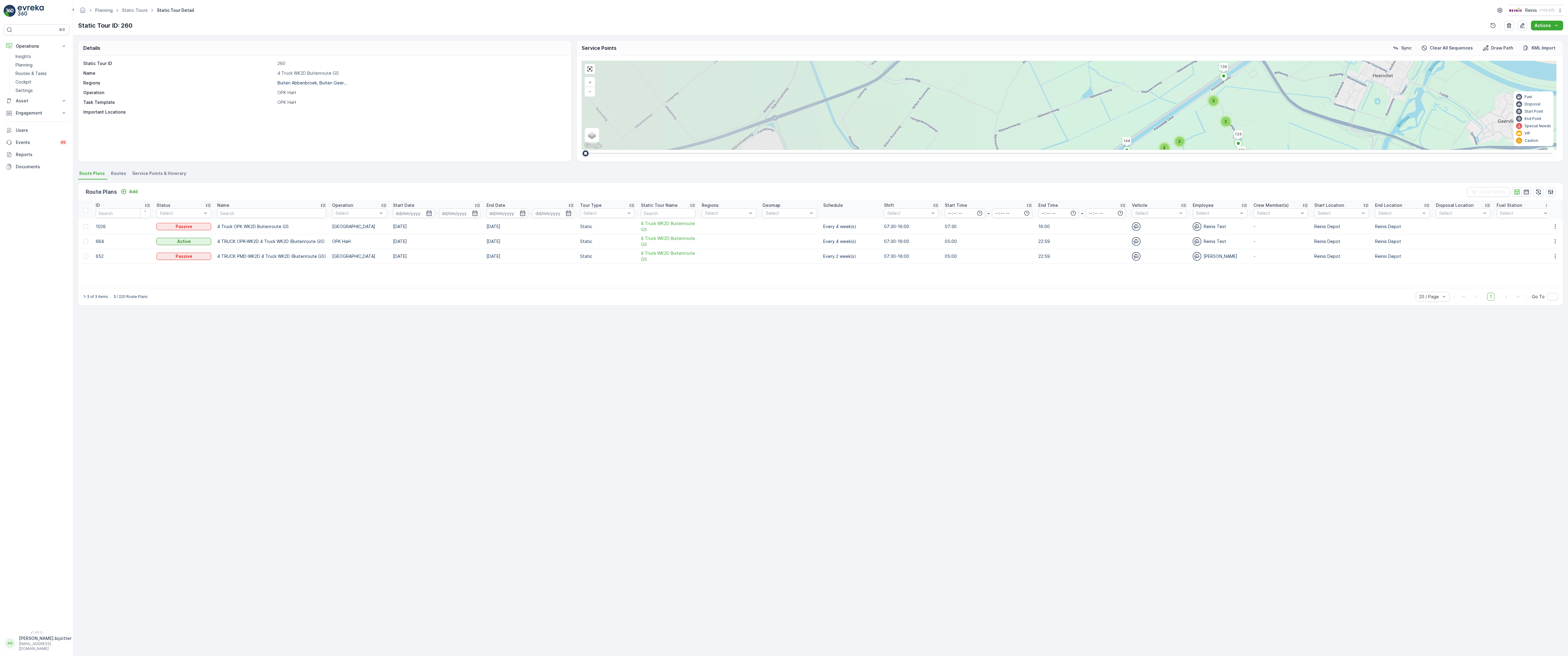
drag, startPoint x: 348, startPoint y: 229, endPoint x: 704, endPoint y: 389, distance: 390.3
click at [704, 150] on div "2 2 3 2 2 2 2 2 3 2 2 3 4 2 2 8 4 3 2 5 2 16 4 2 2 3 2 3 3 3 2 6 2 4 4 2 3 2 2 …" at bounding box center [1069, 105] width 975 height 89
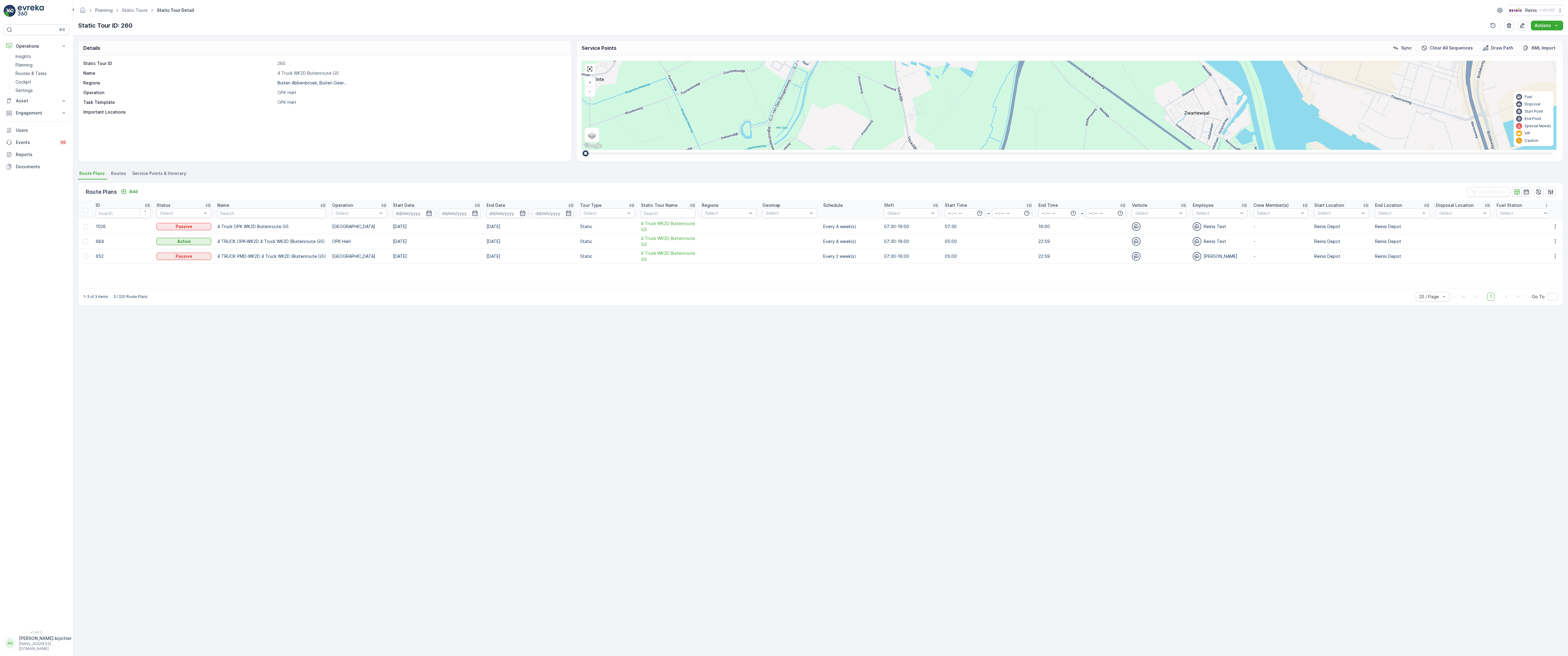
drag, startPoint x: 879, startPoint y: 553, endPoint x: 970, endPoint y: 253, distance: 313.5
click at [998, 150] on div "2 2 3 2 2 2 2 2 3 2 2 3 4 2 2 8 4 3 2 5 2 16 4 2 2 3 2 3 3 3 2 6 2 4 4 2 3 2 2 …" at bounding box center [1069, 105] width 975 height 89
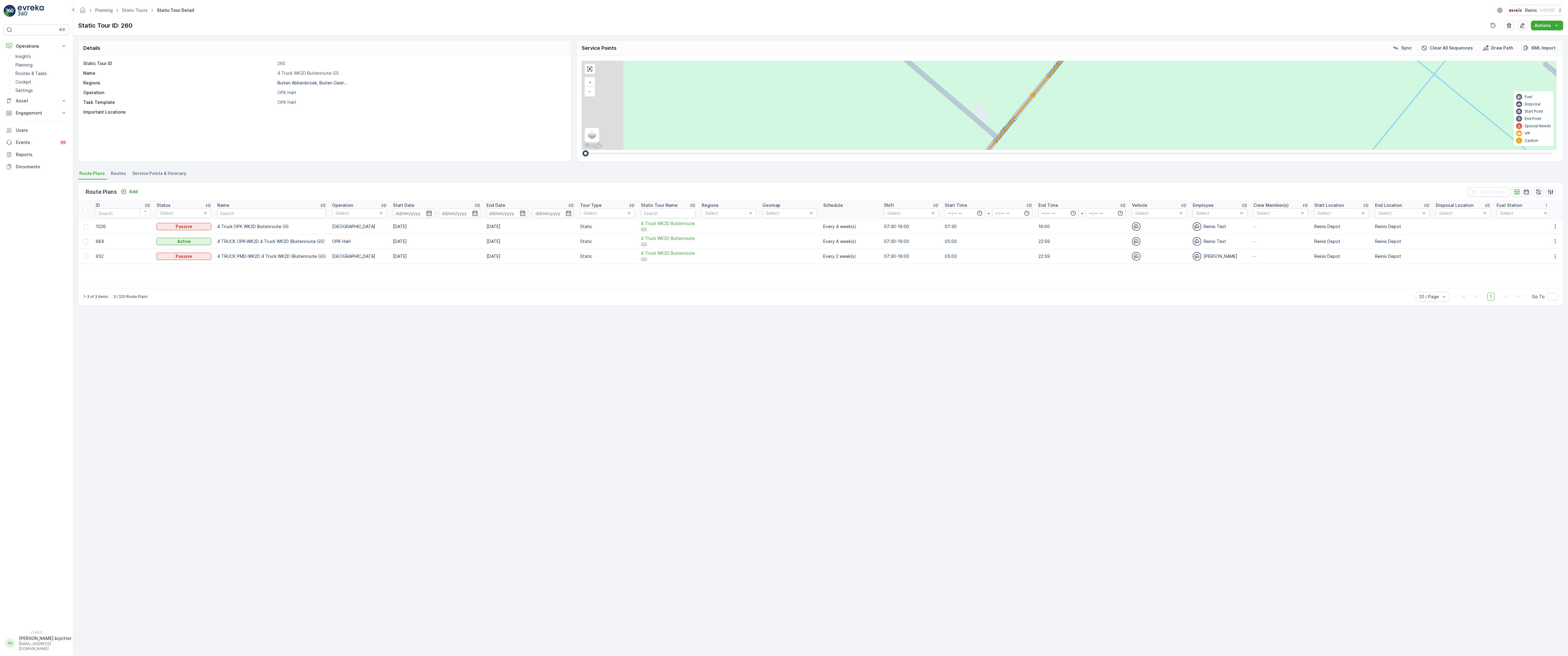
drag, startPoint x: 949, startPoint y: 526, endPoint x: 1035, endPoint y: 366, distance: 181.6
click at [1035, 150] on div "2 2 2 2 3 2 2 2 7 6 2 3 3 2 2 3 2 2 2 2 5 2 2 2 2 2 2 2 2 2 2 2 2 2 2 2 2 2 2 3…" at bounding box center [1069, 105] width 975 height 89
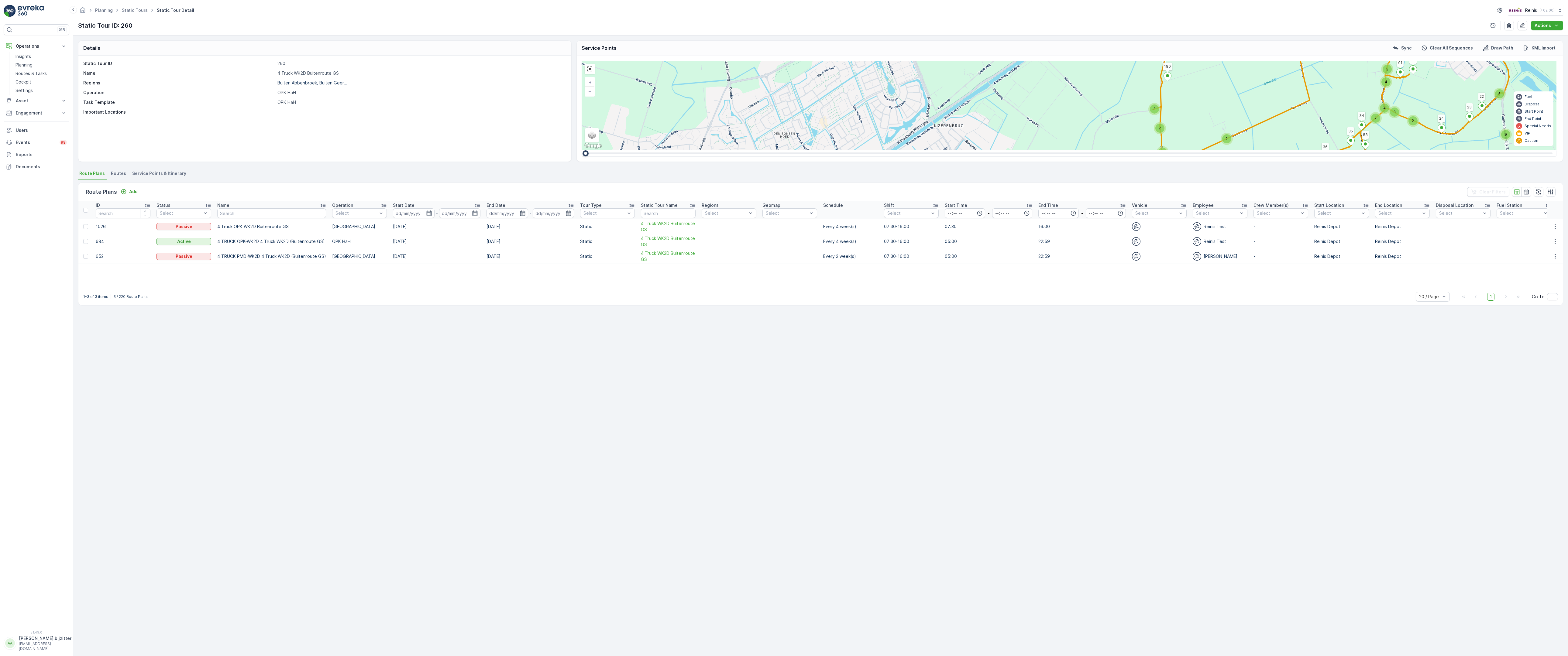
drag, startPoint x: 1260, startPoint y: 520, endPoint x: 931, endPoint y: 556, distance: 331.0
click at [931, 150] on div "2 2 3 2 2 2 2 2 3 2 2 3 4 2 2 8 4 3 2 5 2 16 4 2 2 3 2 3 3 3 2 6 2 4 4 2 3 2 2 …" at bounding box center [1069, 105] width 975 height 89
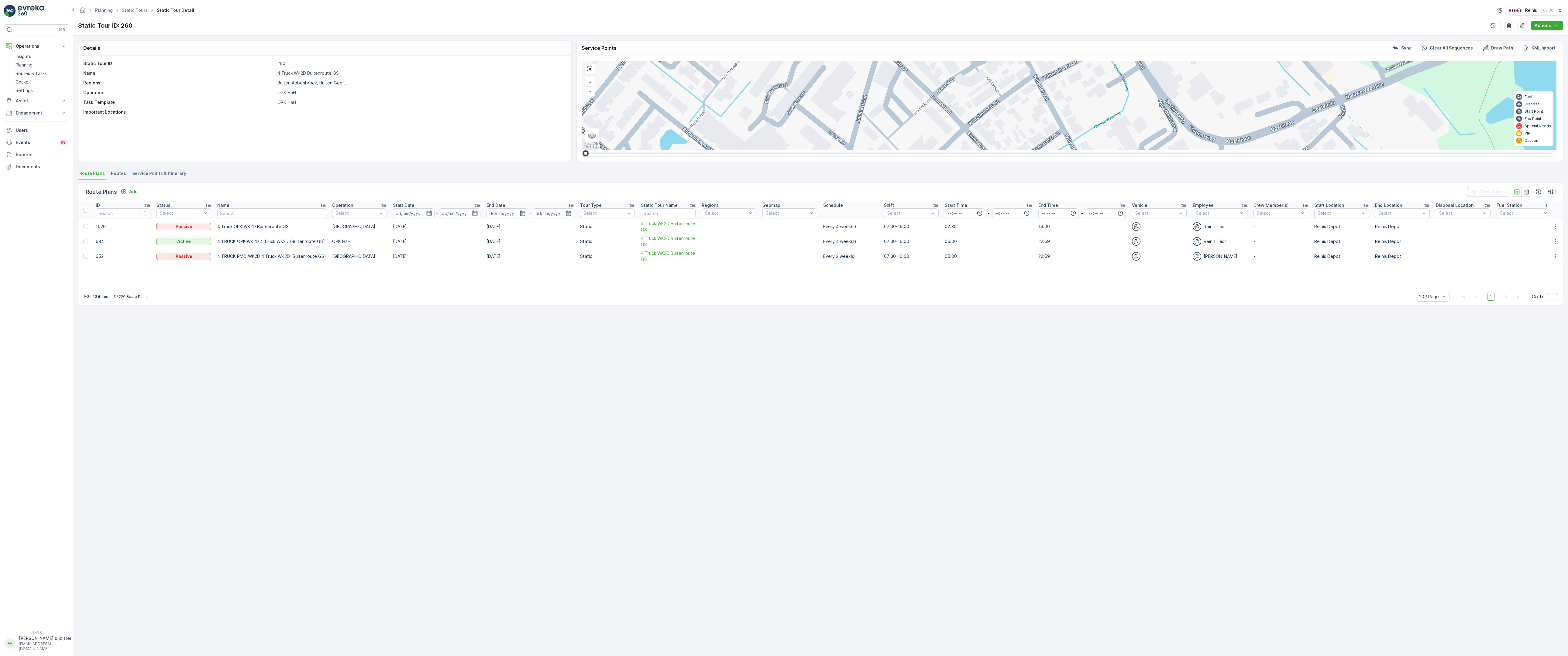
drag, startPoint x: 1087, startPoint y: 612, endPoint x: 919, endPoint y: 375, distance: 290.5
click at [922, 150] on div "2 2 2 2 3 2 2 2 7 6 2 3 3 2 2 3 2 2 2 2 5 2 2 2 2 2 2 2 2 2 2 2 2 2 2 2 2 2 2 3…" at bounding box center [1069, 105] width 975 height 89
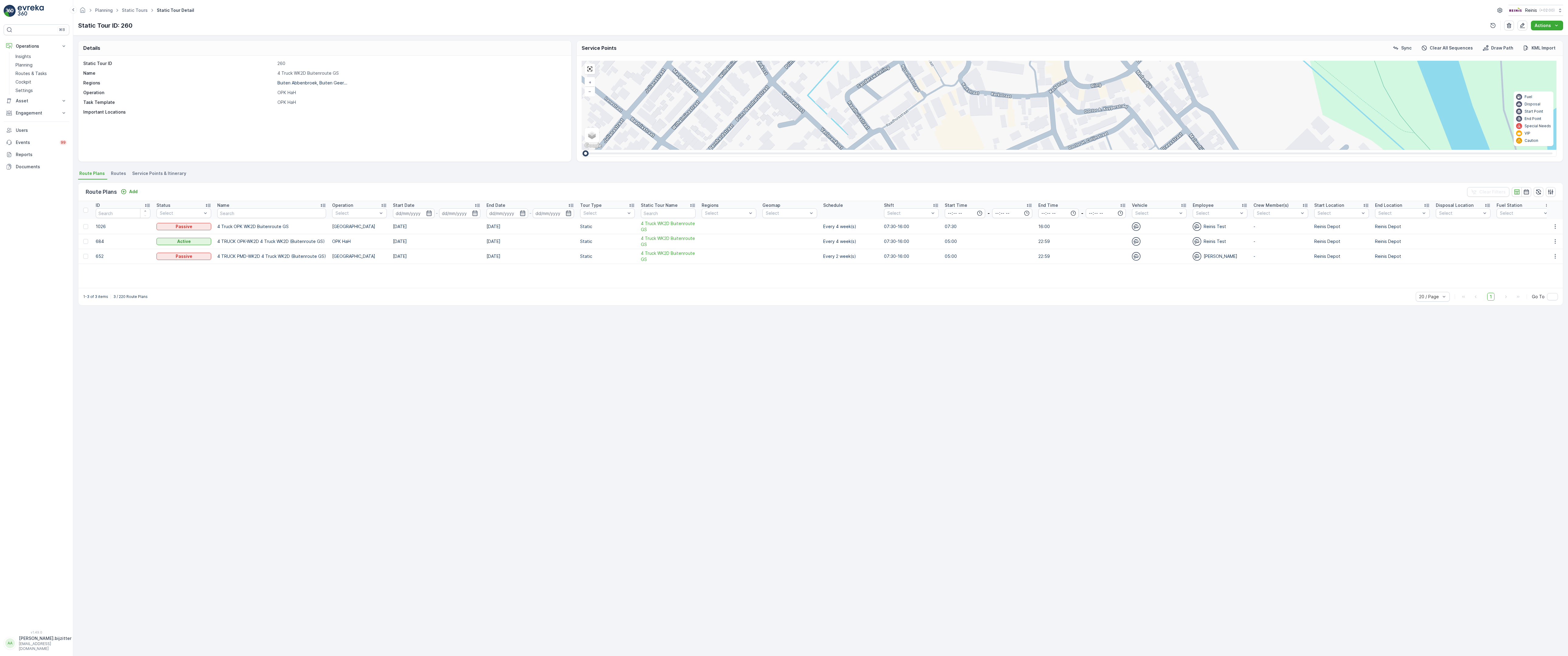
drag, startPoint x: 1119, startPoint y: 528, endPoint x: 643, endPoint y: 335, distance: 513.6
click at [649, 150] on div "2 2 2 2 3 2 2 2 7 6 2 3 3 2 2 3 2 2 2 2 5 2 2 2 2 2 2 2 2 2 2 2 2 2 2 2 2 2 2 3…" at bounding box center [1069, 105] width 975 height 89
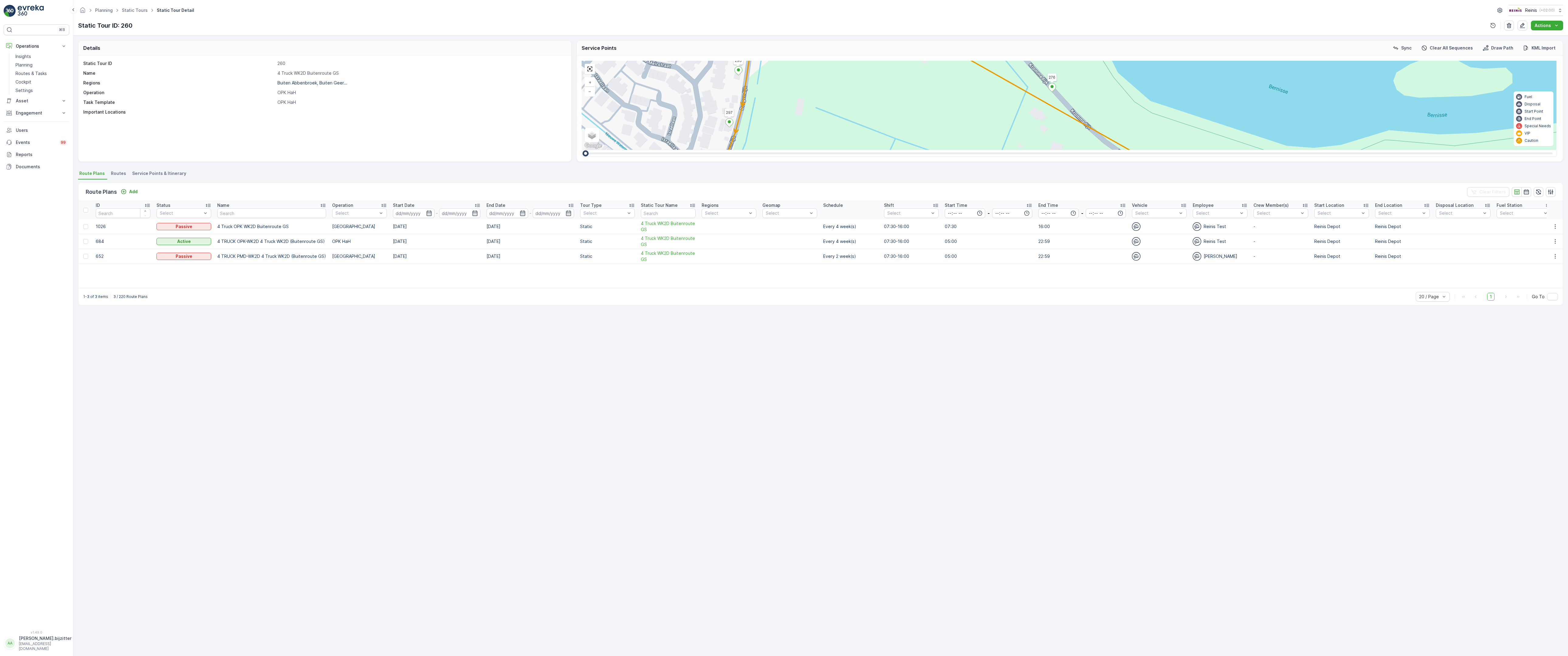
drag, startPoint x: 1009, startPoint y: 405, endPoint x: 1143, endPoint y: 623, distance: 255.9
click at [1146, 150] on div "2 2 2 2 3 2 2 2 7 6 2 3 3 2 2 3 2 2 2 2 5 2 2 2 2 2 2 2 2 2 2 2 2 2 2 2 2 2 2 3…" at bounding box center [1069, 105] width 975 height 89
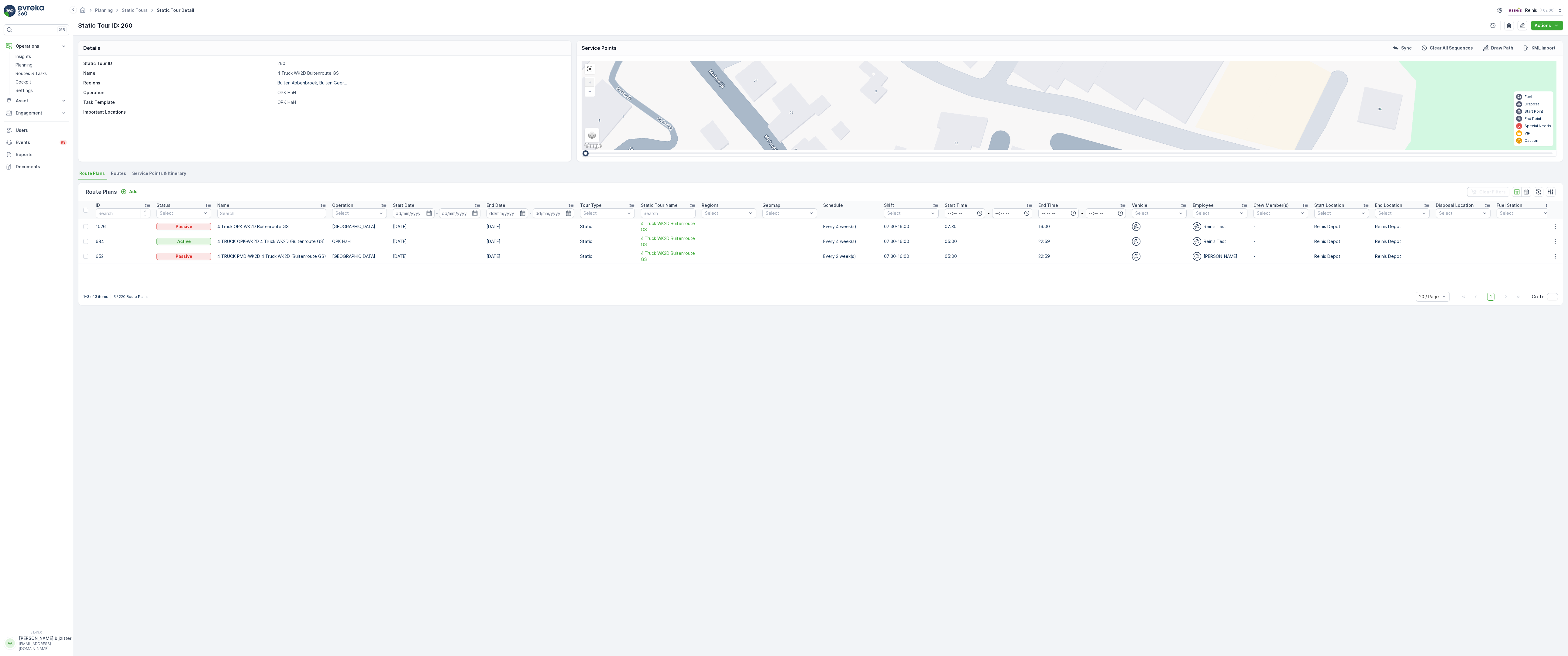
click at [1127, 284] on div "6" at bounding box center [1131, 288] width 9 height 9
click at [1000, 274] on div "3" at bounding box center [1004, 279] width 9 height 9
click at [979, 279] on div "3" at bounding box center [983, 283] width 9 height 9
click at [582, 150] on div "2 2 2 6 3 3 2 3 2 2 2 2 2 2 2 2 2 333 320 319 312 299 259 263 260 197 11 Rietbr…" at bounding box center [1069, 105] width 975 height 89
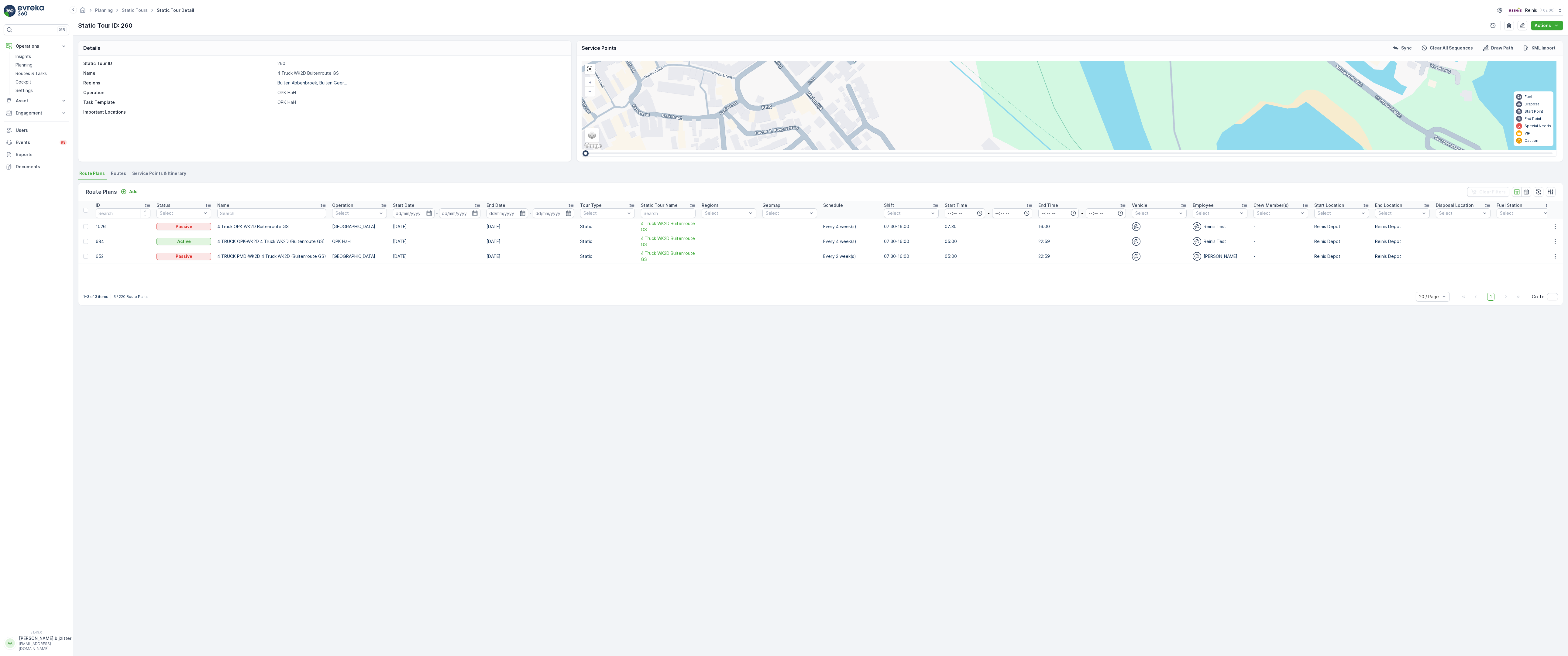
drag, startPoint x: 427, startPoint y: 333, endPoint x: 460, endPoint y: 322, distance: 34.8
click at [582, 150] on div "2 2 2 2 3 2 2 2 7 6 2 3 3 2 2 3 2 2 2 2 5 2 2 2 2 2 2 2 2 2 2 2 2 2 2 2 2 2 2 3…" at bounding box center [1069, 105] width 975 height 89
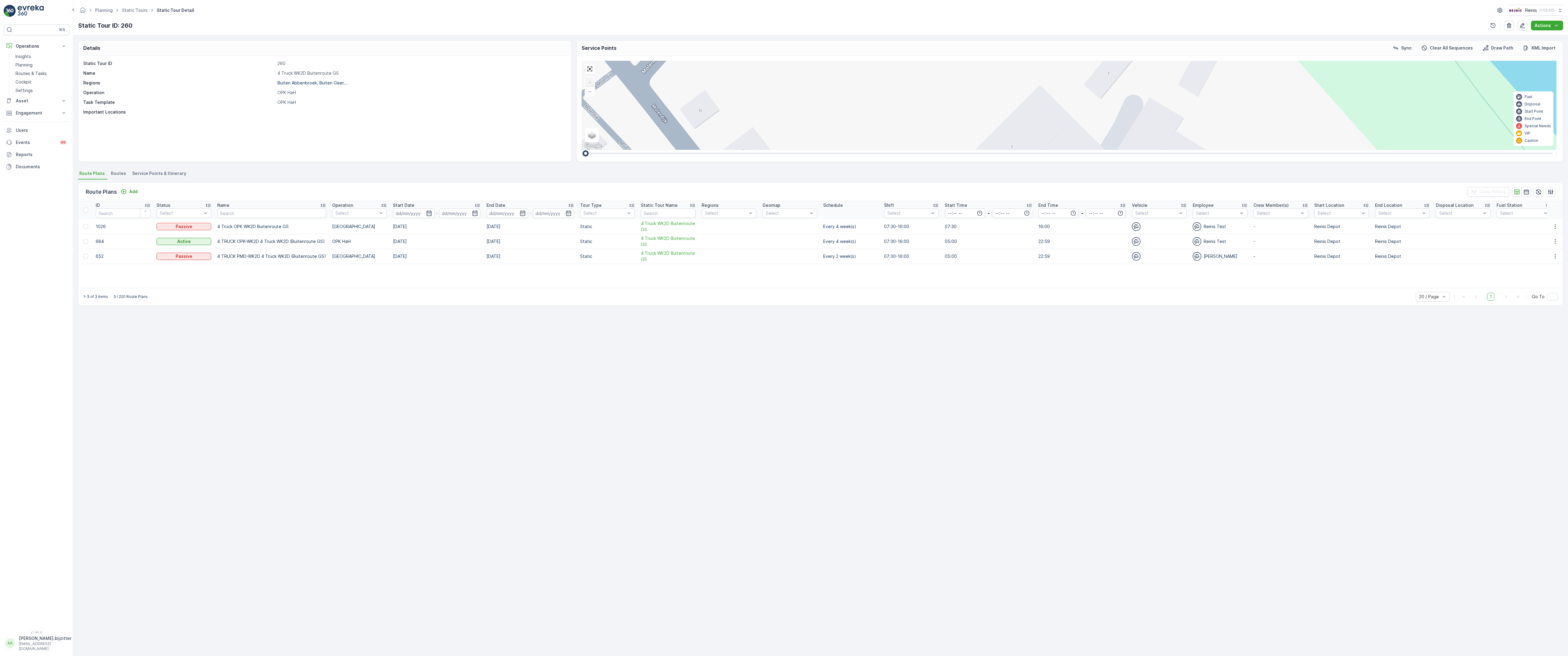
drag, startPoint x: 474, startPoint y: 269, endPoint x: 476, endPoint y: 454, distance: 185.0
click at [582, 150] on div "2 2 2 6 3 3 2 3 2 2 2 2 2 2 2 2 2 333 320 319 312 299 259 263 260 197 11 Rietbr…" at bounding box center [1069, 105] width 975 height 89
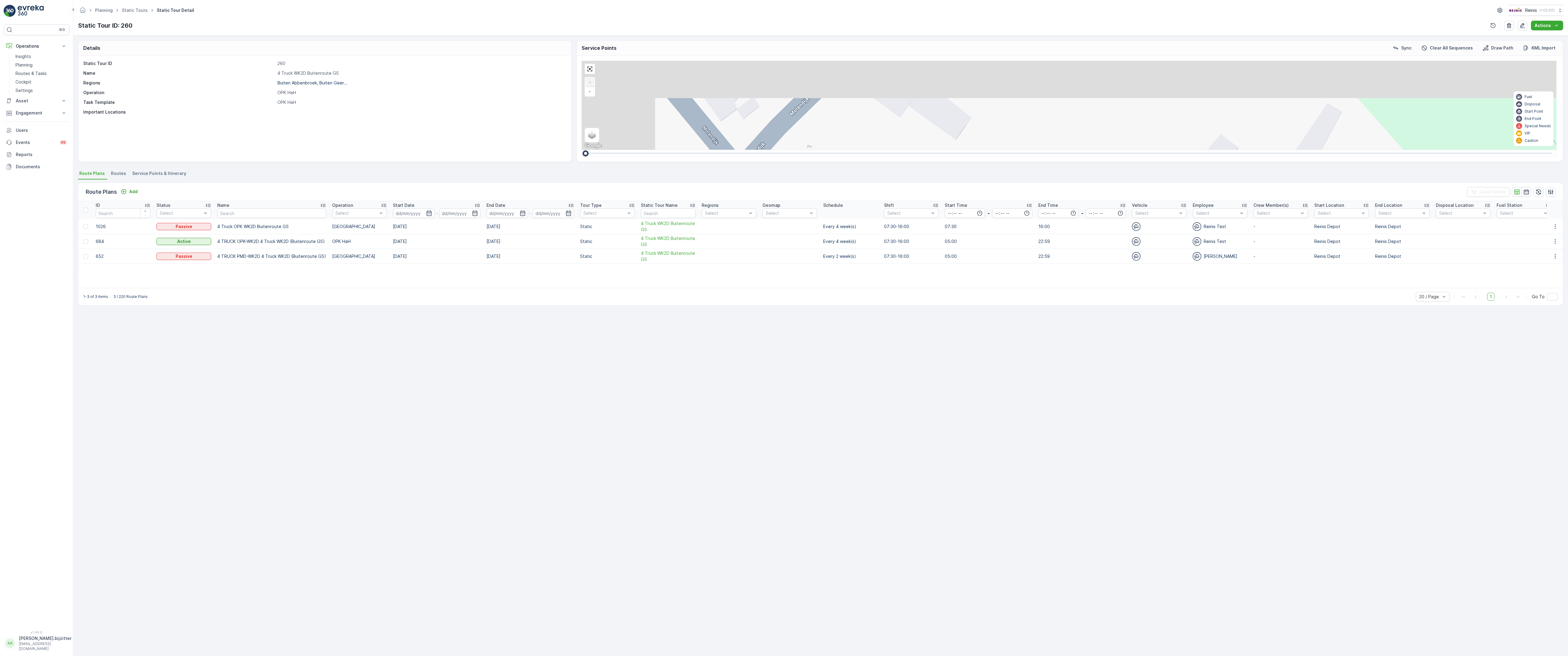
drag, startPoint x: 346, startPoint y: 331, endPoint x: 492, endPoint y: 451, distance: 189.0
click at [582, 150] on div "2 2 2 6 3 3 2 3 2 2 2 2 2 2 2 2 2 333 320 319 312 299 259 263 260 197 11 Rietbr…" at bounding box center [1069, 105] width 975 height 89
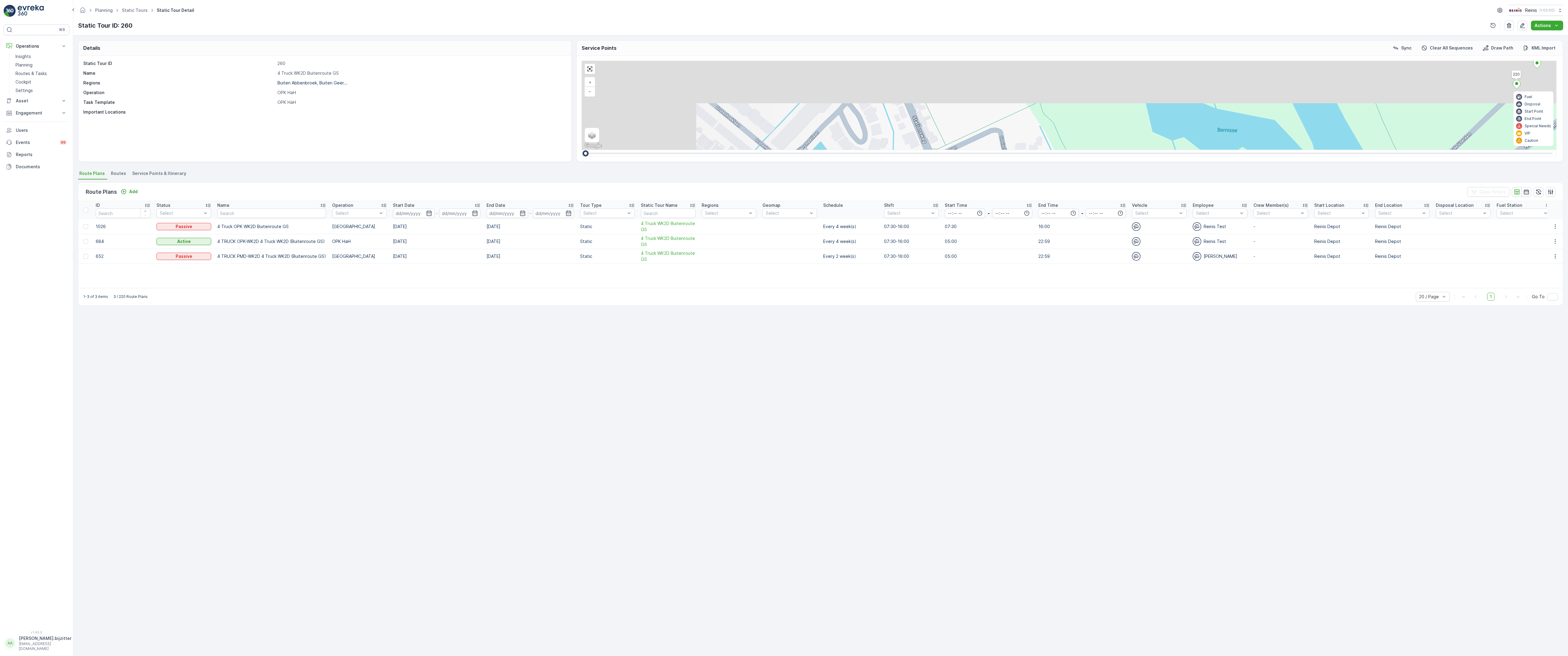
drag, startPoint x: 429, startPoint y: 315, endPoint x: 710, endPoint y: 530, distance: 353.8
click at [710, 150] on div "2 2 2 2 3 2 2 2 7 6 2 3 3 2 2 3 2 2 2 2 5 2 2 2 2 2 2 2 2 2 2 2 2 2 2 2 2 2 2 3…" at bounding box center [1069, 105] width 975 height 89
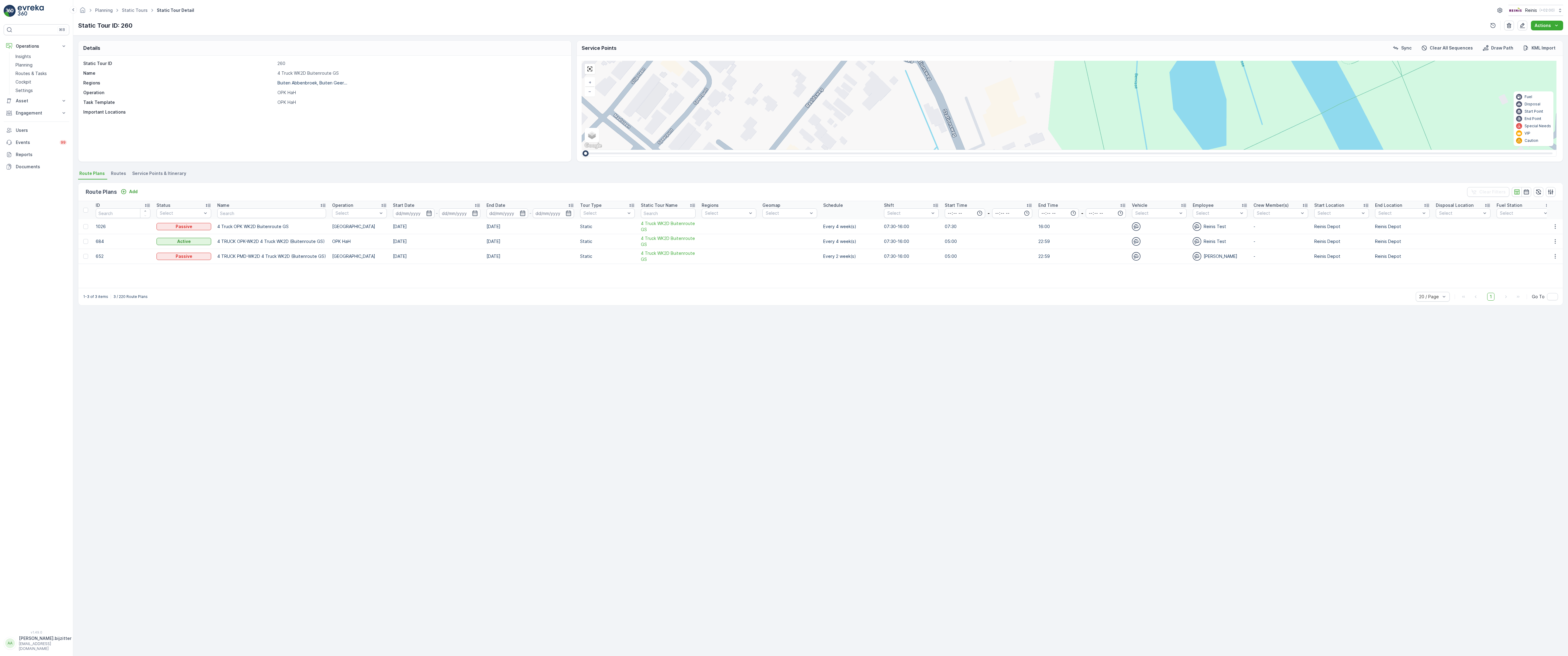
drag, startPoint x: 629, startPoint y: 408, endPoint x: 700, endPoint y: 505, distance: 120.2
click at [700, 150] on div "2 2 2 2 3 2 2 2 7 6 2 3 3 2 2 3 2 2 2 2 5 2 2 2 2 2 2 2 2 2 2 2 2 2 2 2 2 2 2 3…" at bounding box center [1069, 105] width 975 height 89
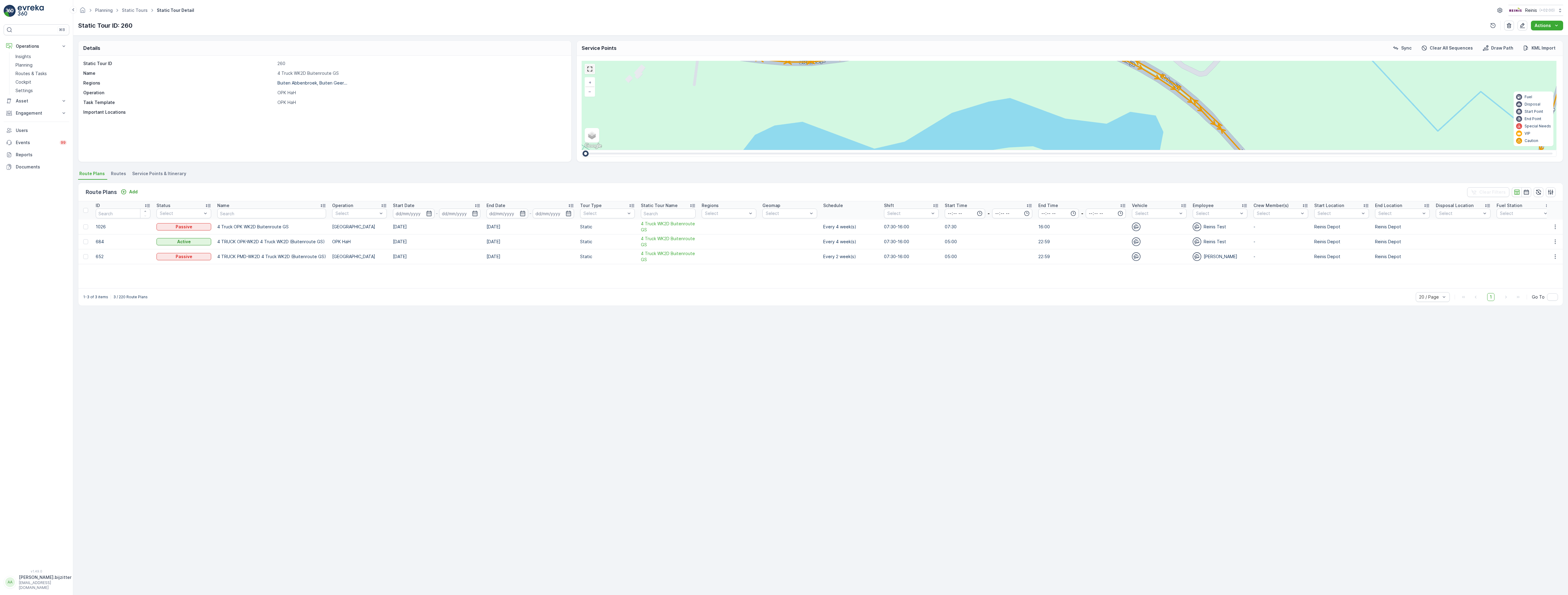
drag, startPoint x: 588, startPoint y: 70, endPoint x: 590, endPoint y: 110, distance: 40.0
click at [590, 70] on link at bounding box center [590, 69] width 9 height 9
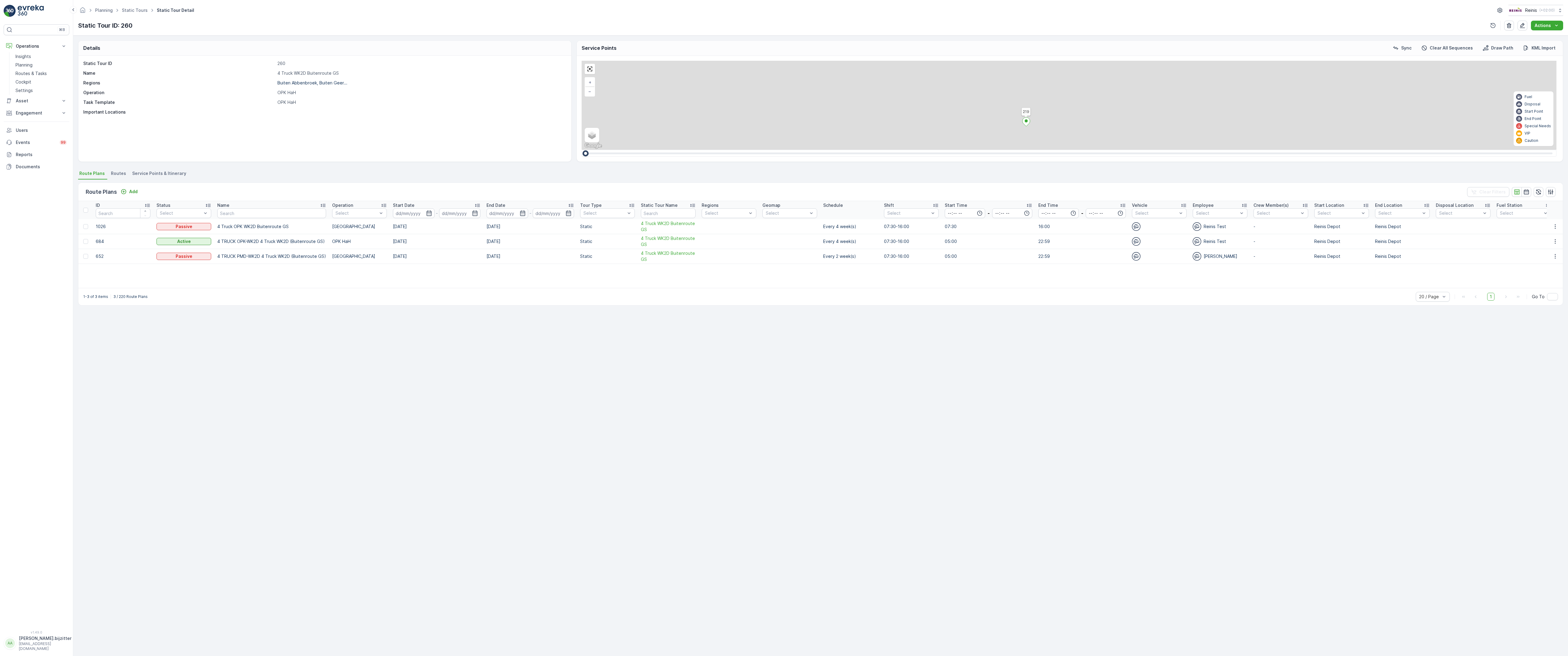
drag, startPoint x: 494, startPoint y: 299, endPoint x: 659, endPoint y: 528, distance: 282.3
click at [724, 150] on div "2 2 2 2 2 2 6 3 3 2 3 2 2 3 2 2 2 4 2 2 2 2 2 2 2 2 2 2 333 320 319 312 299 259…" at bounding box center [1069, 105] width 975 height 89
drag, startPoint x: 470, startPoint y: 189, endPoint x: 371, endPoint y: 611, distance: 433.5
click at [802, 150] on div "2 2 2 2 2 2 6 3 3 2 3 2 2 3 2 2 2 4 2 2 2 2 2 2 2 2 2 2 333 320 319 312 299 259…" at bounding box center [1069, 105] width 975 height 89
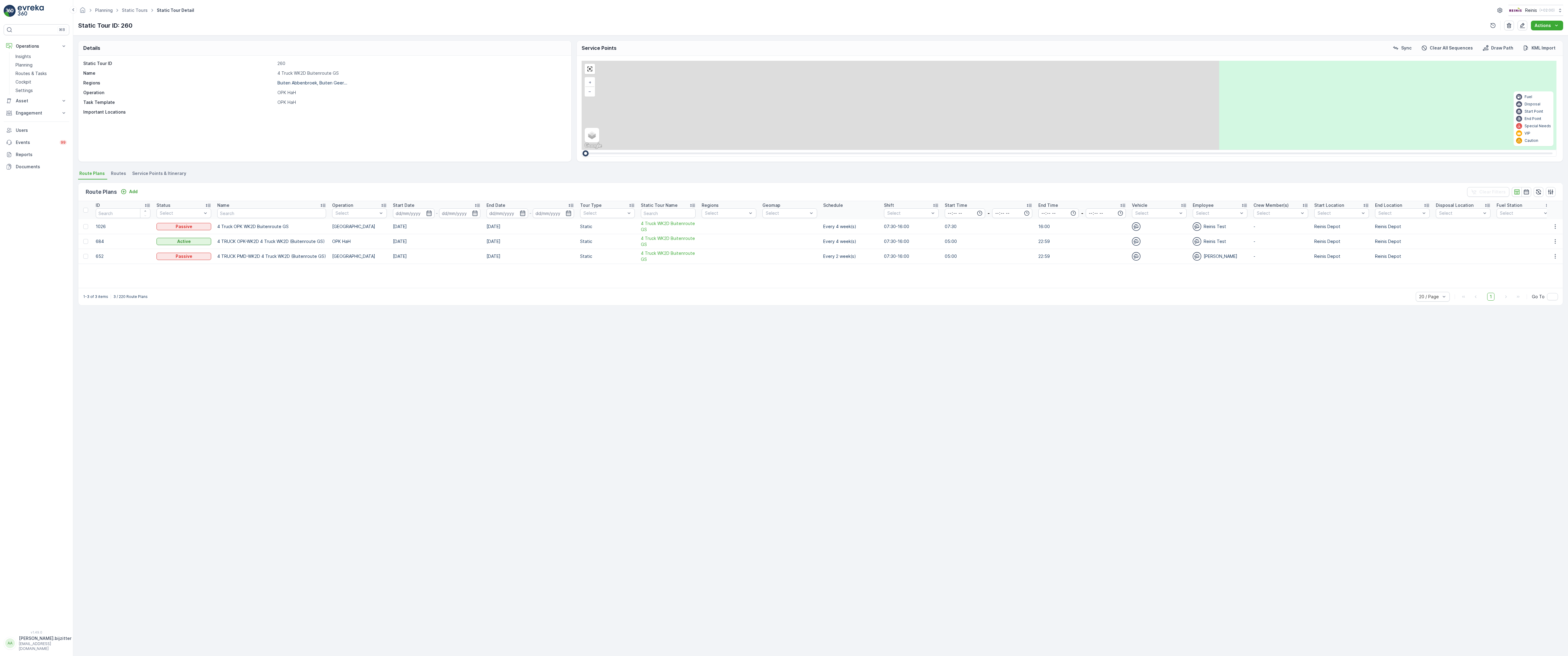
drag, startPoint x: 348, startPoint y: 613, endPoint x: 1026, endPoint y: 521, distance: 684.2
click at [1026, 150] on div "2 2 2 2 2 2 6 3 3 2 3 2 2 3 2 2 2 4 2 2 2 2 2 2 2 2 2 2 333 320 319 312 299 259…" at bounding box center [1069, 105] width 975 height 89
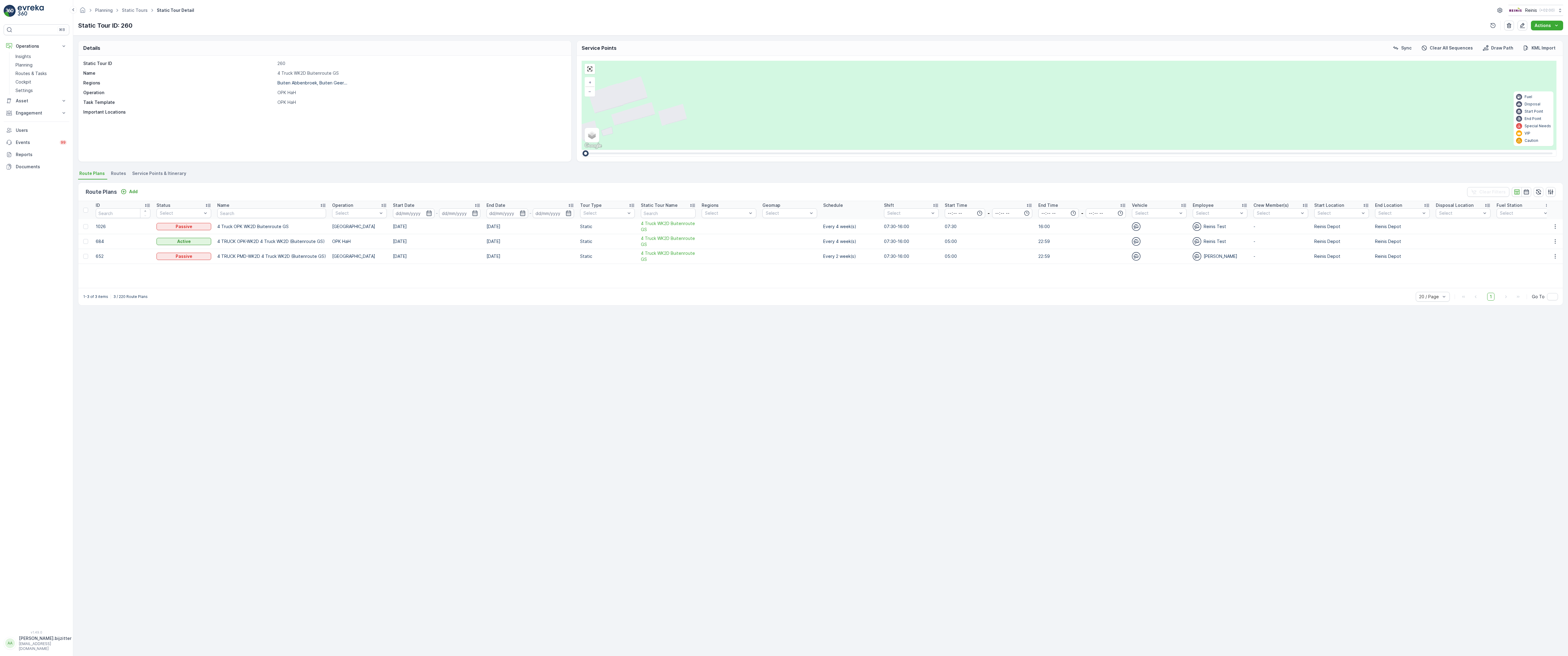
drag, startPoint x: 980, startPoint y: 514, endPoint x: 549, endPoint y: 397, distance: 446.6
click at [677, 150] on div "2 2 2 2 2 2 6 3 3 2 3 2 2 3 2 2 2 4 2 2 2 2 2 2 2 2 2 2 333 320 319 312 299 259…" at bounding box center [1069, 105] width 975 height 89
click at [1009, 150] on div "2 2 2 2 2 2 6 3 3 2 3 2 2 3 2 2 2 4 2 2 2 2 2 2 2 2 2 2 333 320 319 312 299 259…" at bounding box center [1069, 105] width 975 height 89
click at [947, 150] on div "2 2 2 2 2 2 6 3 3 2 3 2 2 3 2 2 2 4 2 2 2 2 2 2 2 2 2 2 333 320 319 312 299 259…" at bounding box center [1069, 105] width 975 height 89
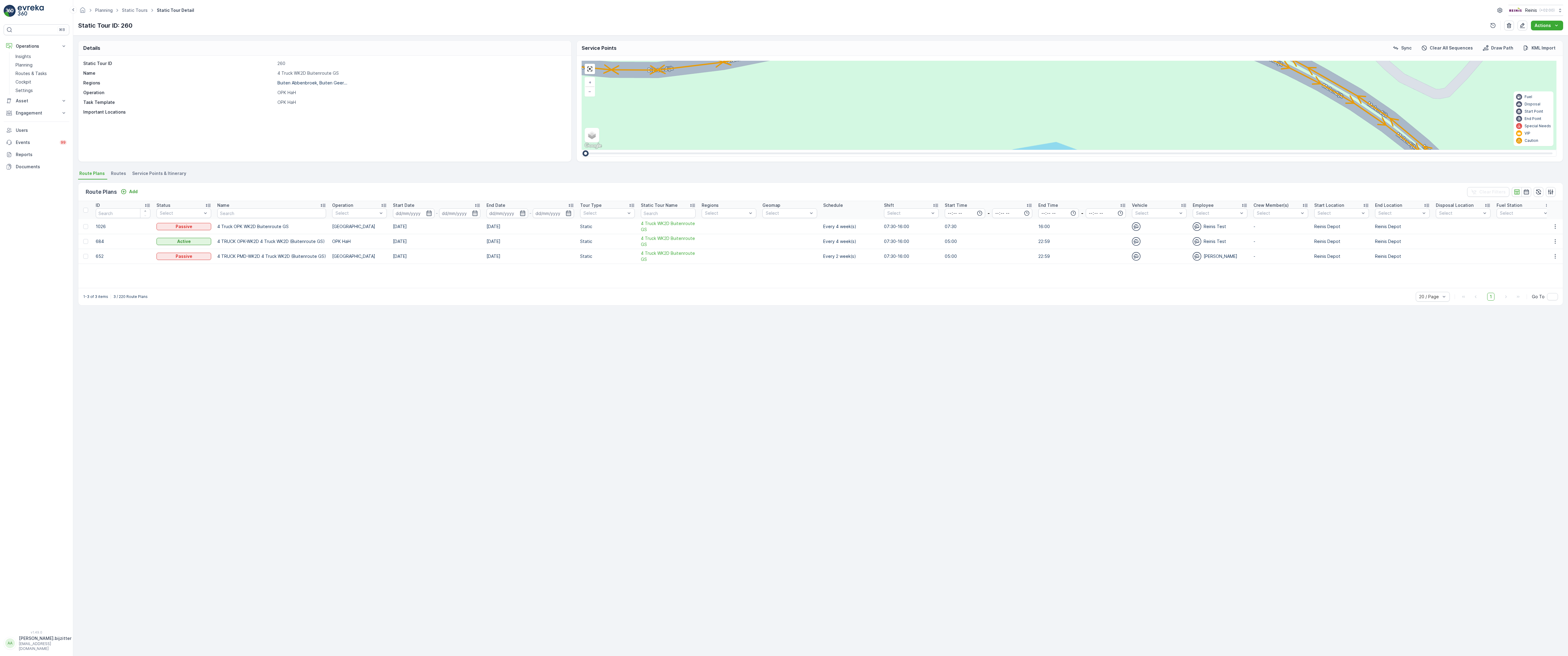
drag, startPoint x: 942, startPoint y: 452, endPoint x: 892, endPoint y: 399, distance: 72.9
click at [899, 150] on div "2 2 2 2 2 2 6 3 3 2 3 2 2 3 2 2 2 4 2 2 2 2 2 2 2 2 2 2 333 320 319 312 299 259…" at bounding box center [1069, 105] width 975 height 89
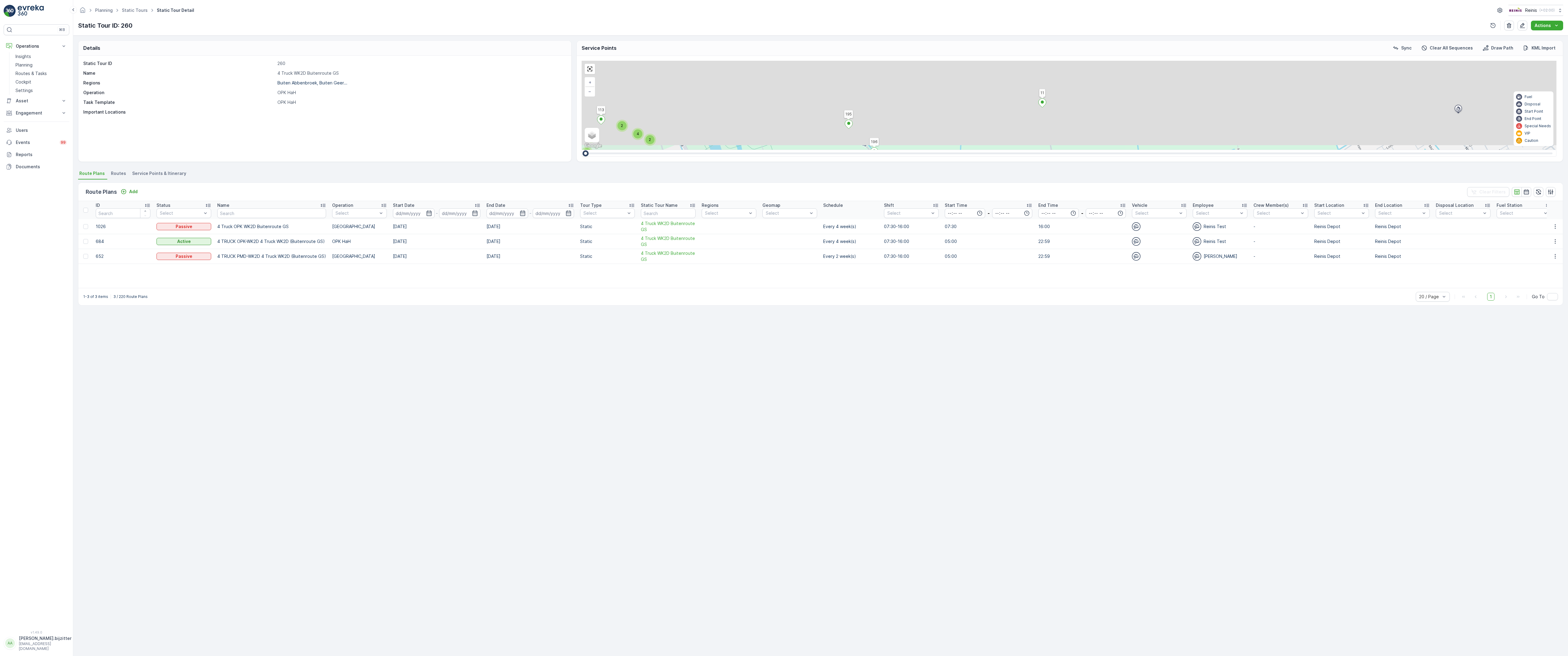
drag, startPoint x: 1213, startPoint y: 130, endPoint x: 875, endPoint y: 435, distance: 455.3
click at [875, 150] on div "2 3 2 2 2 2 2 3 2 2 2 2 6 2 2 2 2 2 14 2 2 2 3 2 2 4 3 4 2 4 2 2 2 2 2 2 2 2 2 …" at bounding box center [1069, 105] width 975 height 89
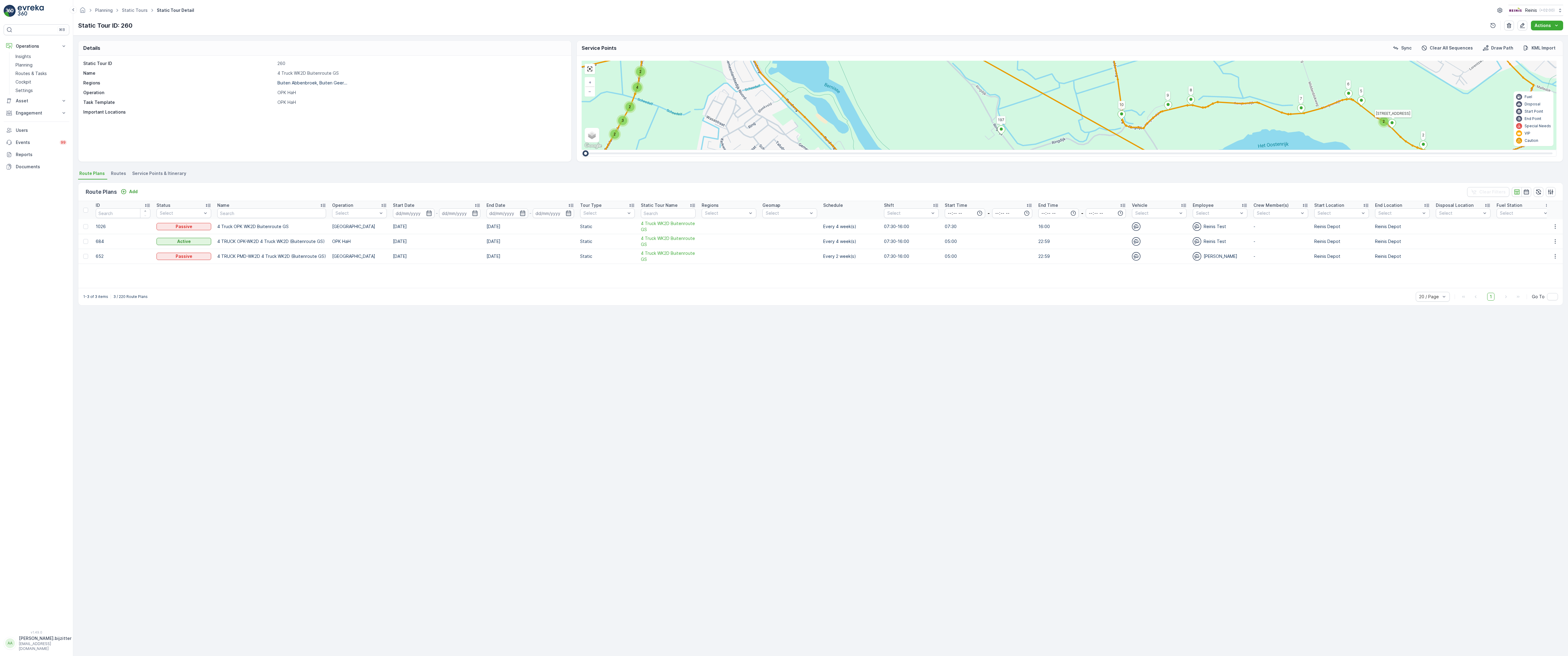
drag, startPoint x: 869, startPoint y: 439, endPoint x: 901, endPoint y: 369, distance: 77.0
click at [901, 150] on div "2 3 2 2 2 2 2 3 2 2 2 2 6 2 2 2 2 2 14 2 2 2 3 2 2 4 3 4 2 4 2 2 2 2 2 2 2 2 2 …" at bounding box center [1069, 105] width 975 height 89
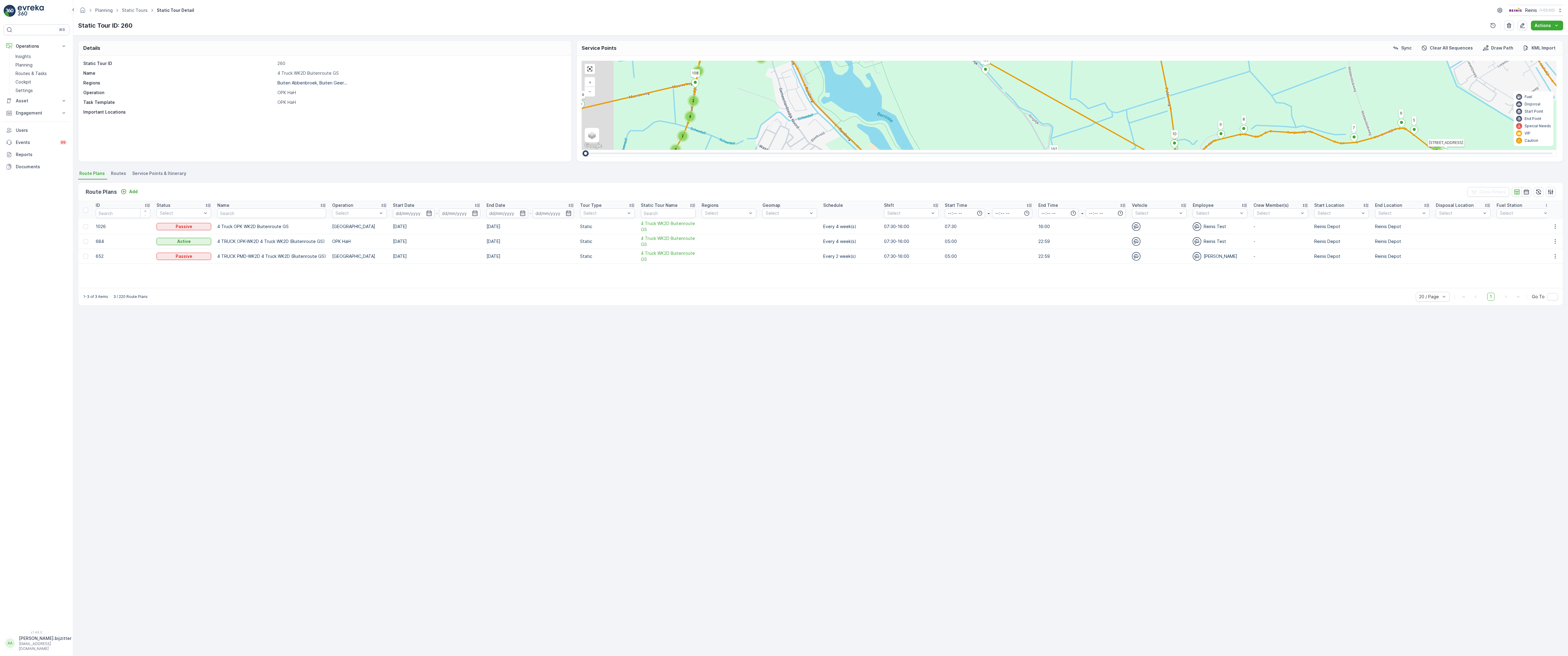
drag, startPoint x: 892, startPoint y: 343, endPoint x: 945, endPoint y: 372, distance: 60.4
click at [945, 150] on div "2 3 2 2 2 2 2 3 2 2 2 2 6 2 2 2 2 2 14 2 2 2 3 2 2 4 3 4 2 4 2 2 2 2 2 2 2 2 2 …" at bounding box center [1069, 105] width 975 height 89
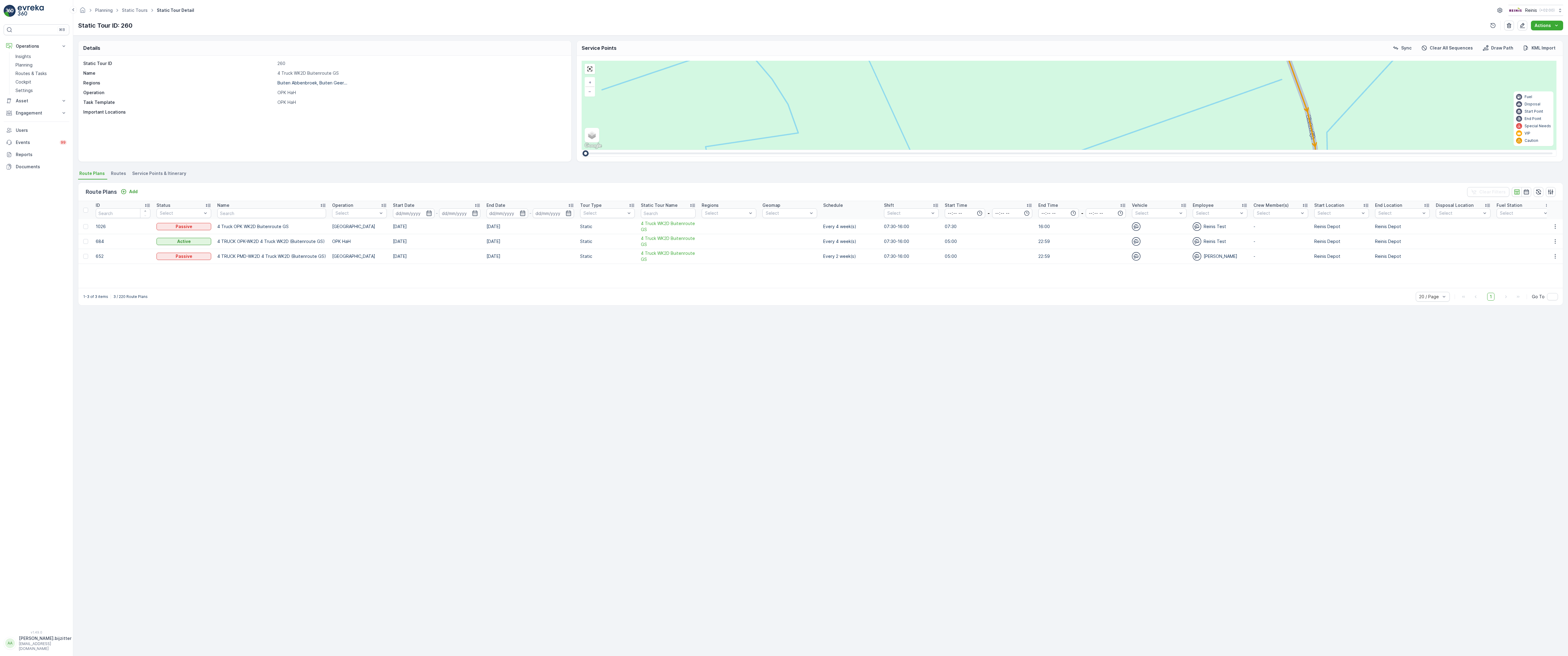
click at [1255, 392] on div "2" at bounding box center [1259, 396] width 9 height 9
click at [753, 150] on div "2 2 2 2 3 2 2 2 7 6 2 3 3 2 2 3 2 2 2 2 5 2 2 2 2 2 2 2 2 2 2 2 2 2 2 2 2 2 2 3…" at bounding box center [1069, 105] width 975 height 89
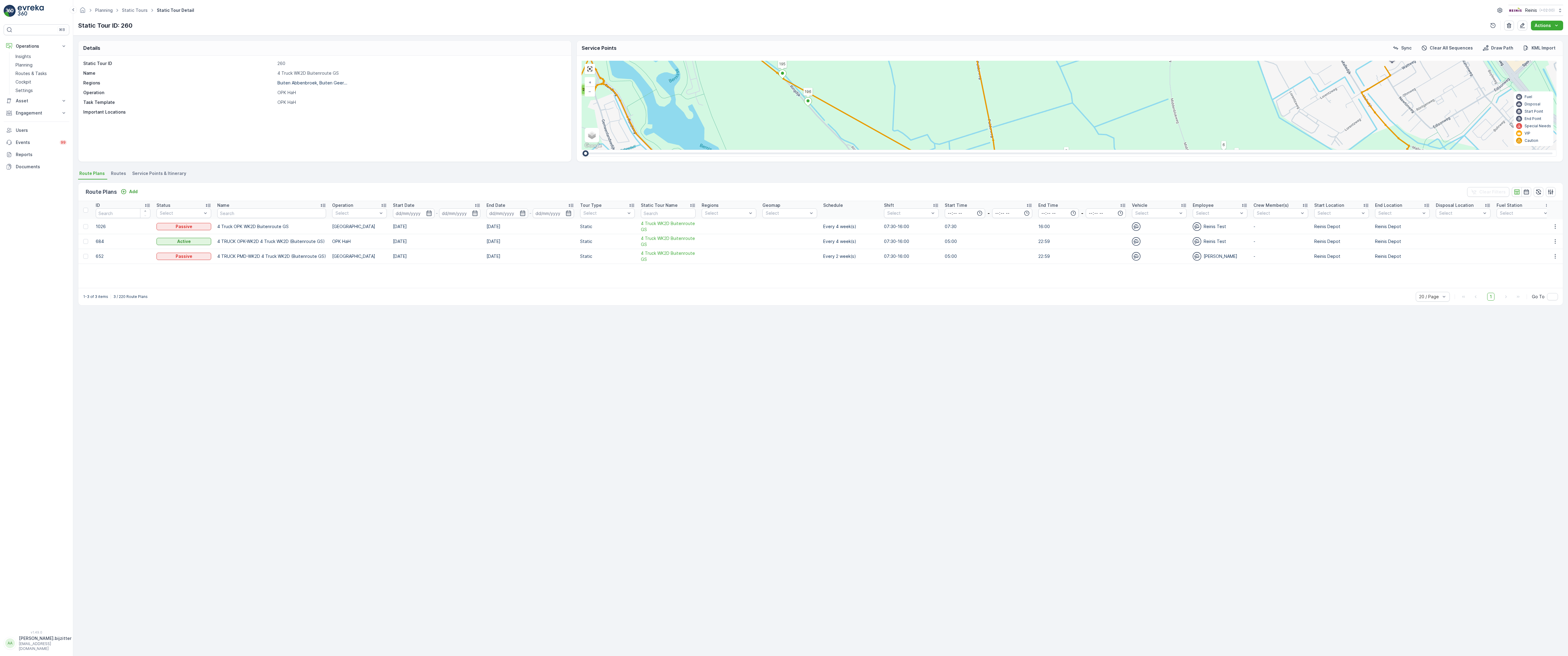
drag, startPoint x: 842, startPoint y: 437, endPoint x: 758, endPoint y: 401, distance: 91.4
click at [758, 150] on div "2 3 2 2 2 2 2 3 2 2 2 2 6 2 2 2 2 2 14 2 2 2 3 2 2 4 3 4 2 4 2 2 2 2 2 2 2 2 2 …" at bounding box center [1069, 105] width 975 height 89
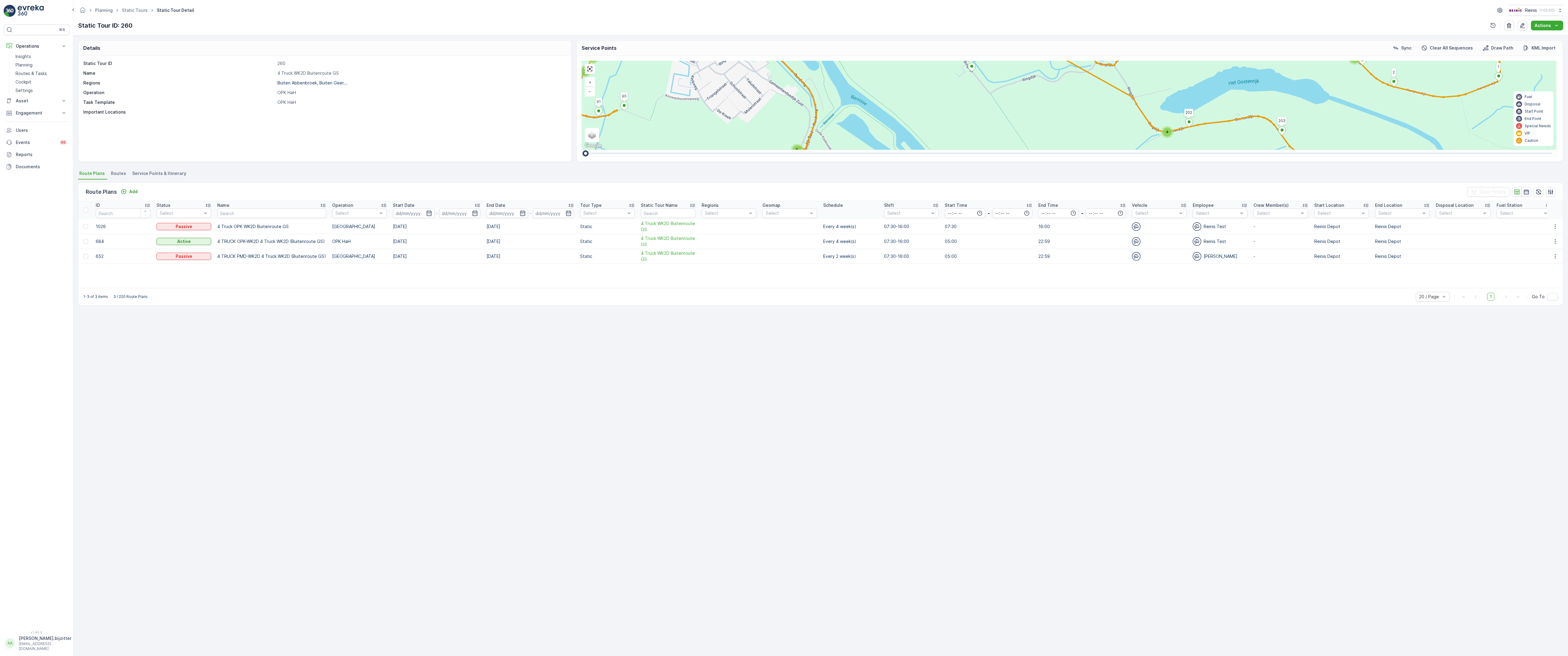
drag, startPoint x: 859, startPoint y: 505, endPoint x: 921, endPoint y: 422, distance: 103.6
click at [920, 150] on div "2 3 2 2 2 2 2 3 2 2 2 2 6 2 2 2 2 2 14 2 2 2 3 2 2 4 3 4 2 4 2 2 2 2 2 2 2 2 2 …" at bounding box center [1069, 105] width 975 height 89
drag, startPoint x: 840, startPoint y: 624, endPoint x: 854, endPoint y: 524, distance: 101.0
click at [854, 150] on div "2 3 2 2 2 2 2 3 2 2 2 2 6 2 2 2 2 2 14 2 2 2 3 2 2 4 3 4 2 4 2 2 2 2 2 2 2 2 2 …" at bounding box center [1069, 105] width 975 height 89
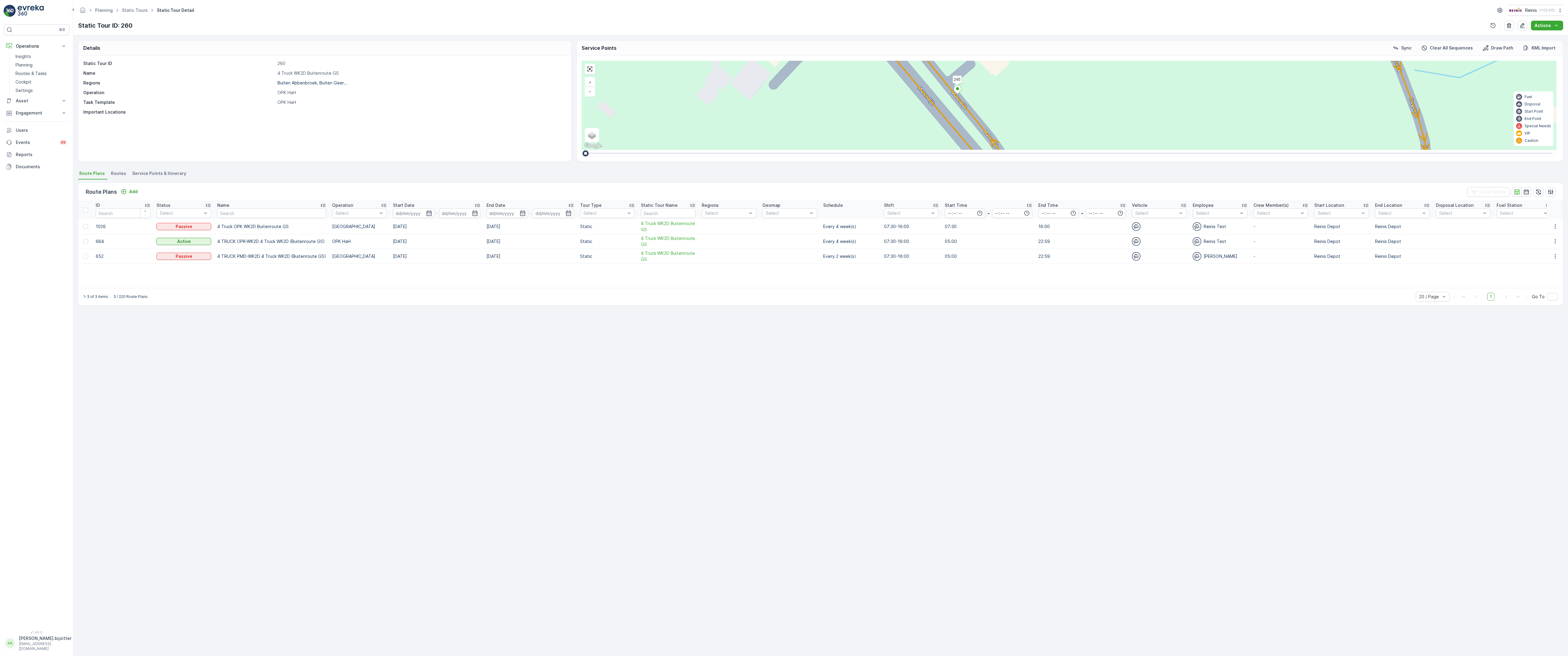
drag, startPoint x: 919, startPoint y: 393, endPoint x: 833, endPoint y: 403, distance: 86.6
click at [833, 150] on div "2 2 2 2 2 2 6 3 3 2 3 2 2 3 2 2 2 4 2 2 2 2 2 2 2 2 2 2 333 320 319 312 299 259…" at bounding box center [1069, 105] width 975 height 89
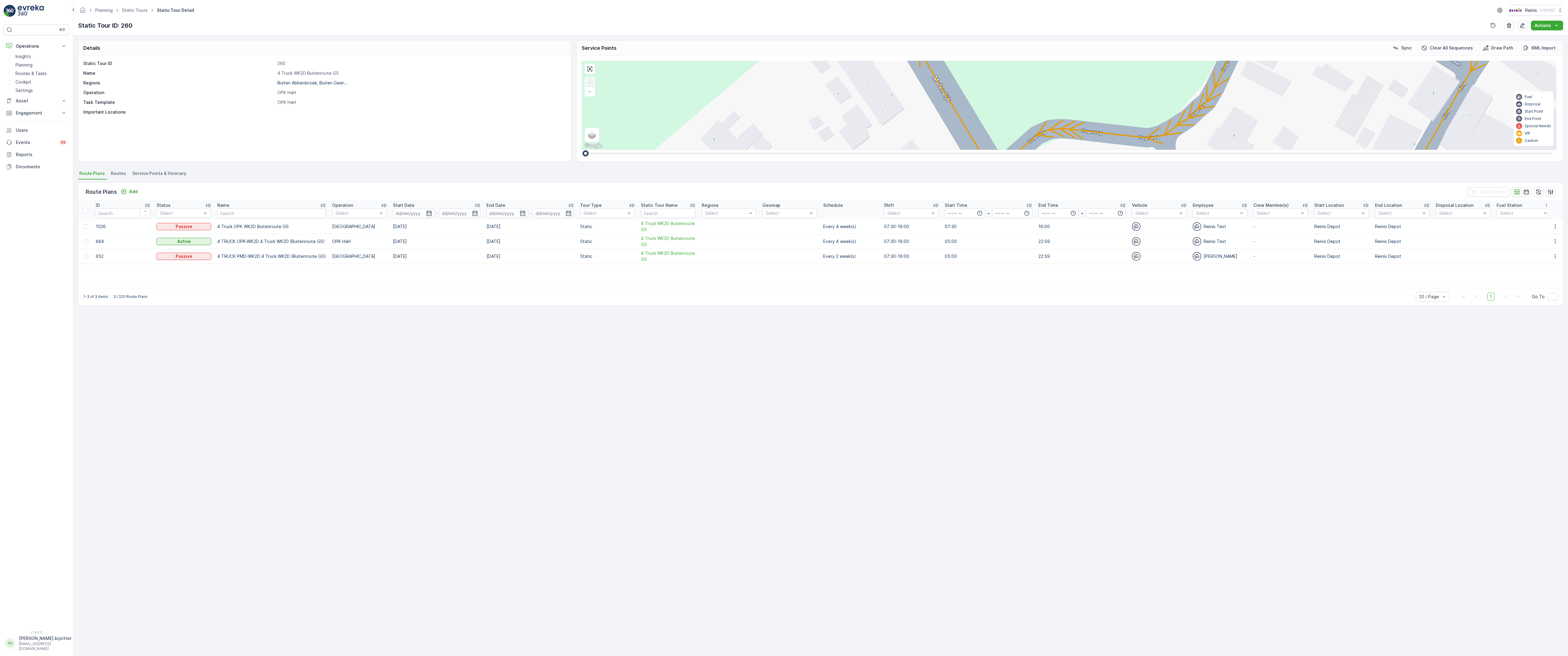
drag, startPoint x: 760, startPoint y: 466, endPoint x: 804, endPoint y: 298, distance: 173.7
click at [804, 150] on div "2 2 2 6 3 3 2 3 2 2 2 2 2 2 2 2 2 333 320 319 312 299 259 263 260 197 11 Rietbr…" at bounding box center [1069, 105] width 975 height 89
click at [1351, 430] on icon at bounding box center [1354, 434] width 7 height 9
click at [775, 150] on div "2 2 2 6 3 3 2 3 2 2 2 2 2 2 2 2 2 333 320 319 312 299 259 263 260 197 11 Rietbr…" at bounding box center [1069, 105] width 975 height 89
click at [1353, 431] on ellipse at bounding box center [1354, 433] width 3 height 3
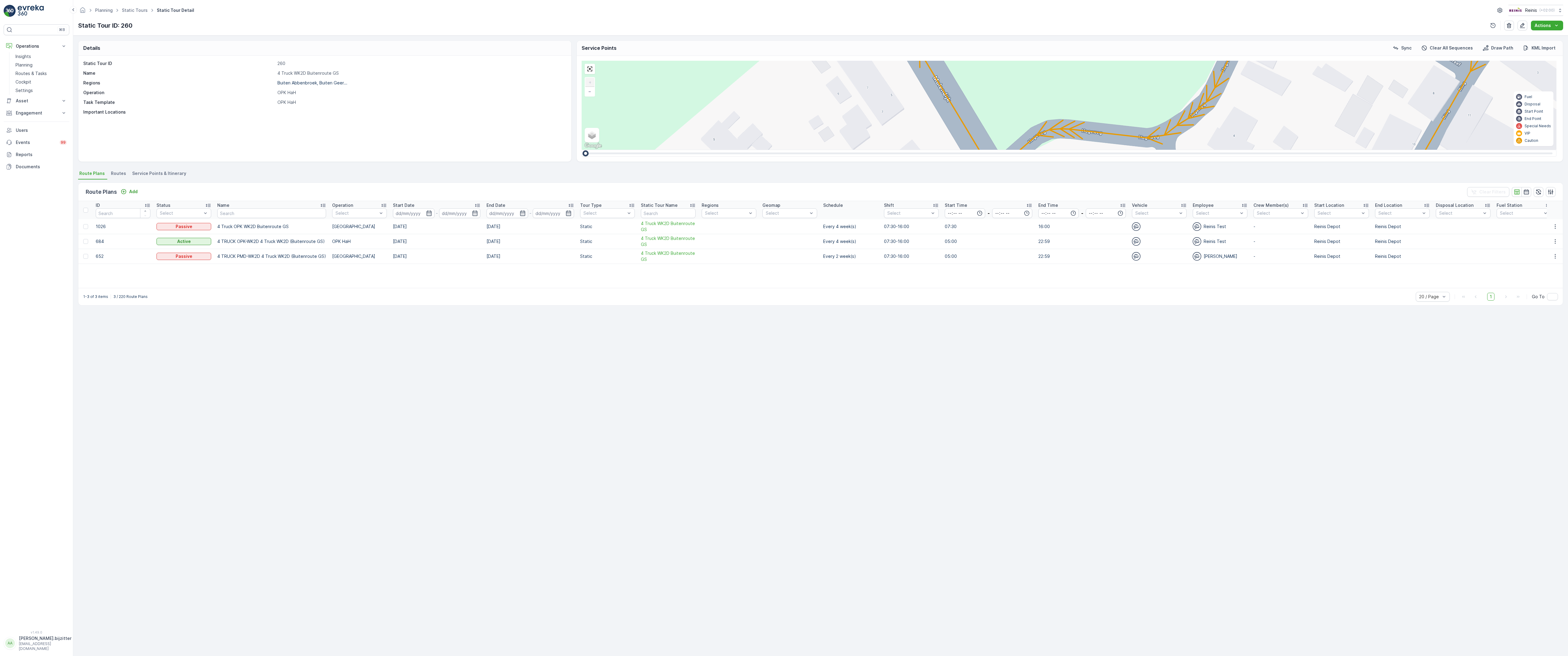
click at [771, 150] on div "2 2 2 6 3 3 2 3 2 2 2 2 2 2 2 2 2 333 320 319 312 299 259 263 260 197 11 Rietbr…" at bounding box center [1069, 105] width 975 height 89
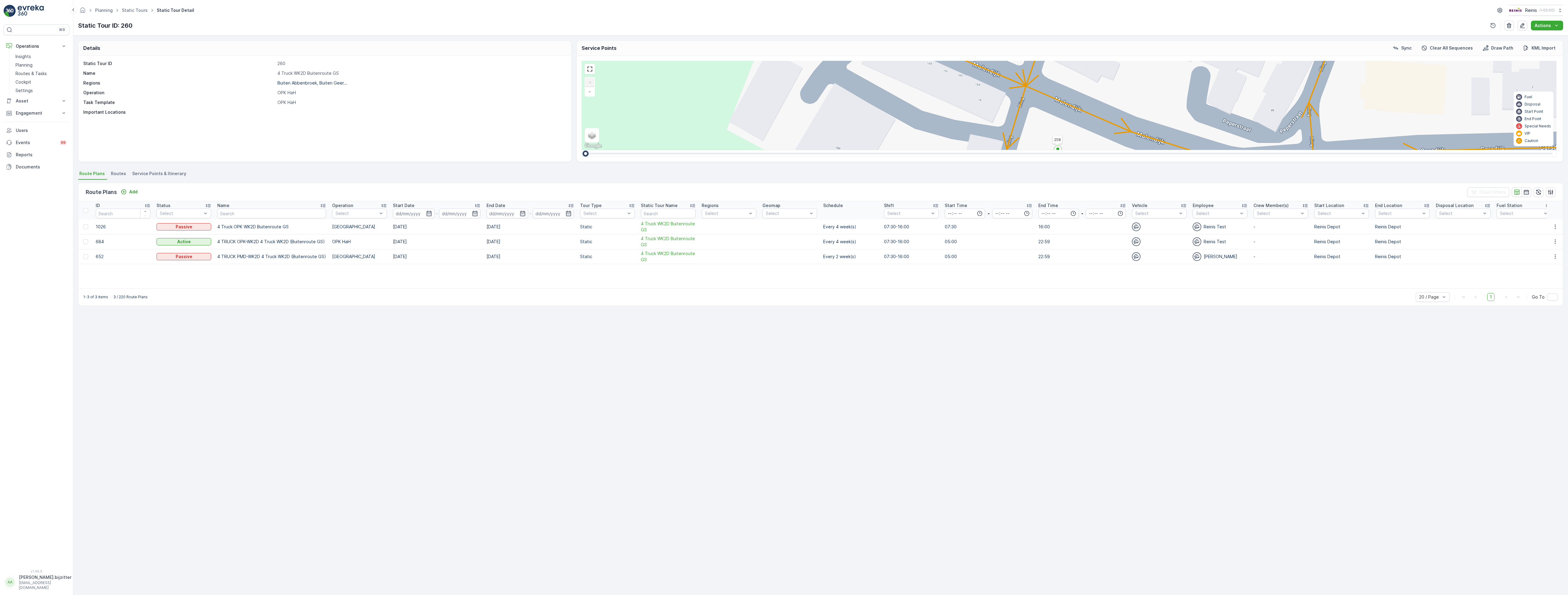
click at [170, 175] on span "Service Points & Itinerary" at bounding box center [159, 174] width 54 height 6
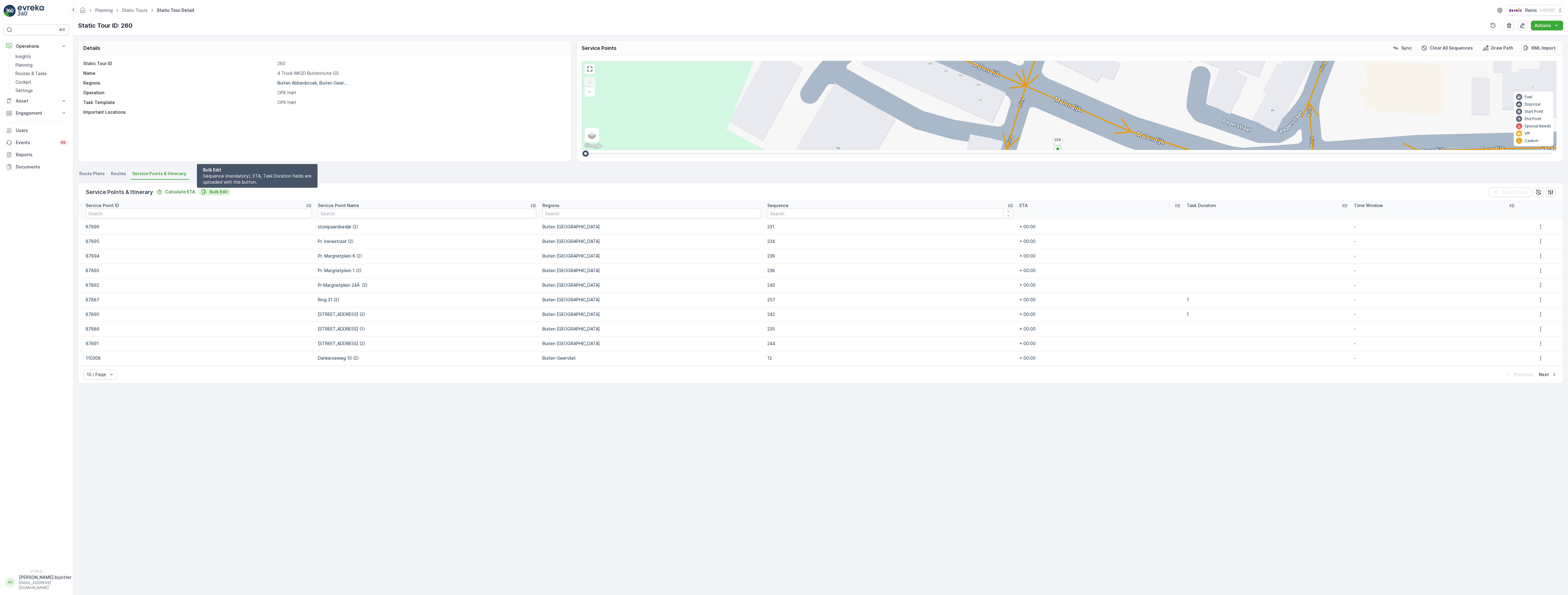
click at [221, 193] on p "Bulk Edit" at bounding box center [219, 192] width 18 height 6
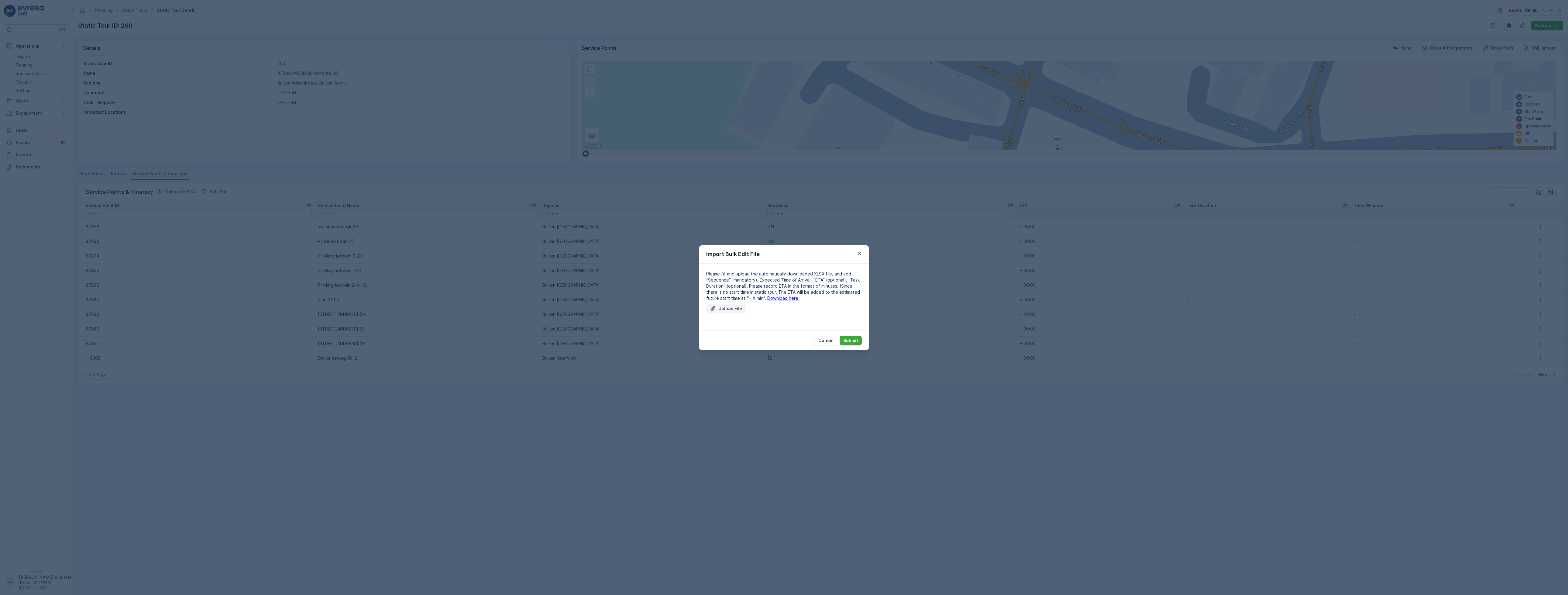
click at [738, 311] on p "Upload File" at bounding box center [730, 309] width 24 height 6
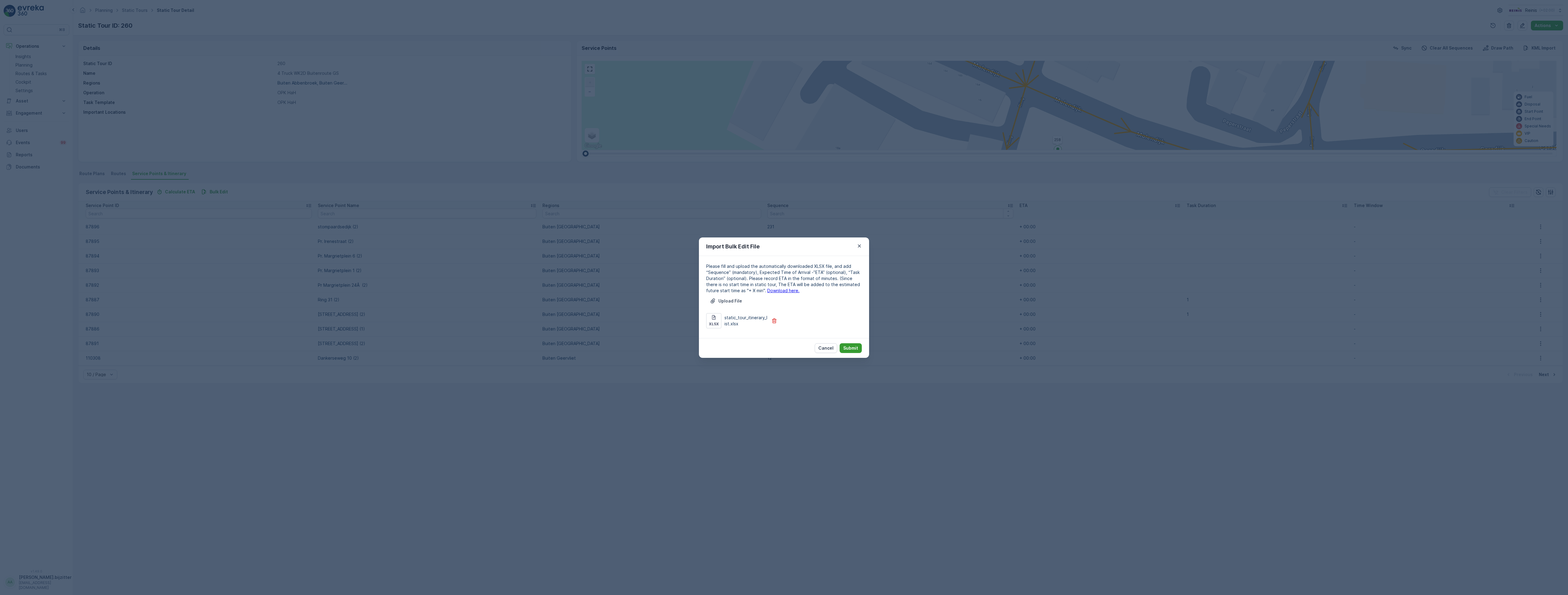
click at [847, 345] on p "Submit" at bounding box center [850, 348] width 15 height 6
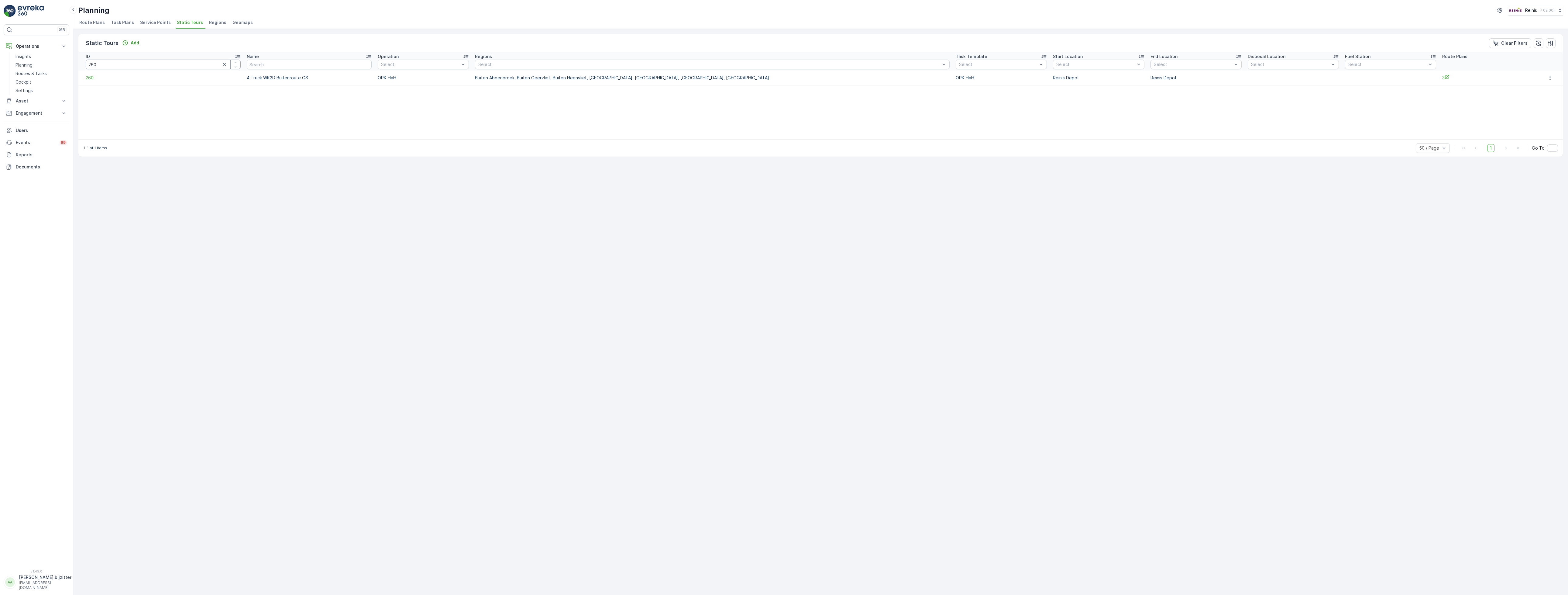
click at [109, 63] on input "260" at bounding box center [163, 65] width 155 height 10
type input "1529"
click at [89, 77] on span "1529" at bounding box center [163, 78] width 155 height 6
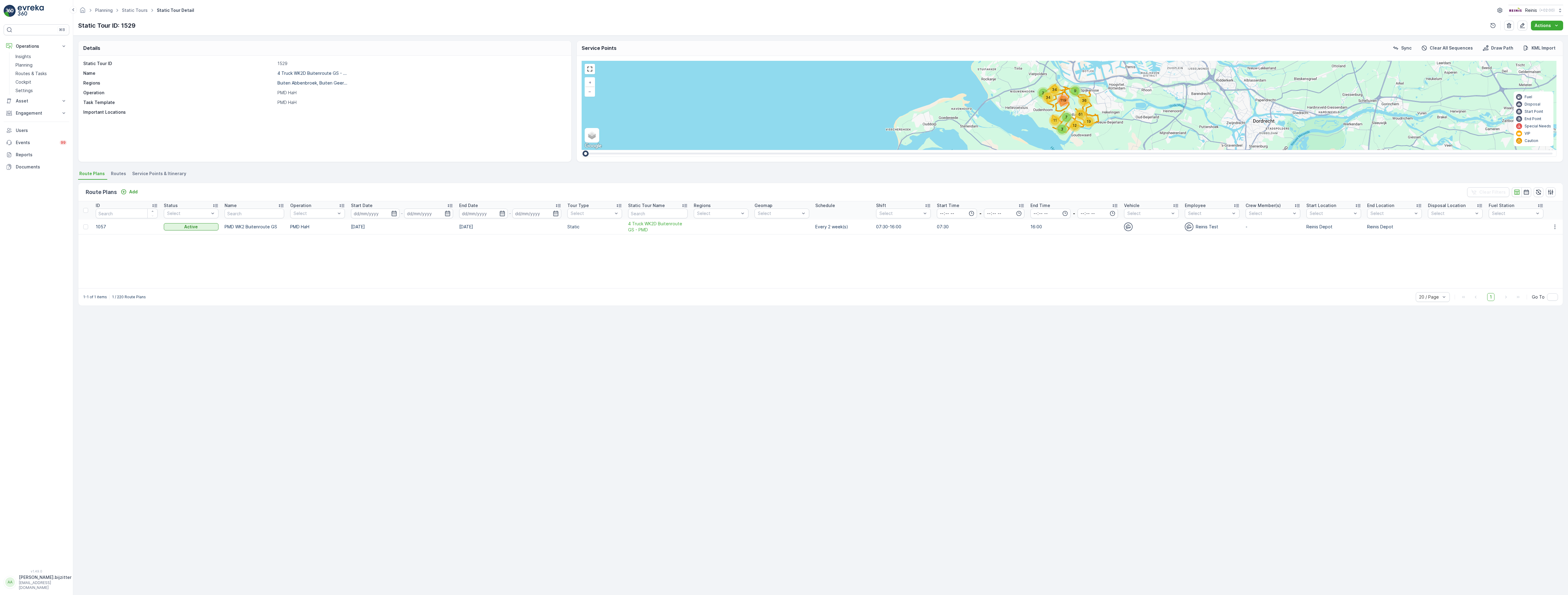
click at [178, 174] on span "Service Points & Itinerary" at bounding box center [159, 174] width 54 height 6
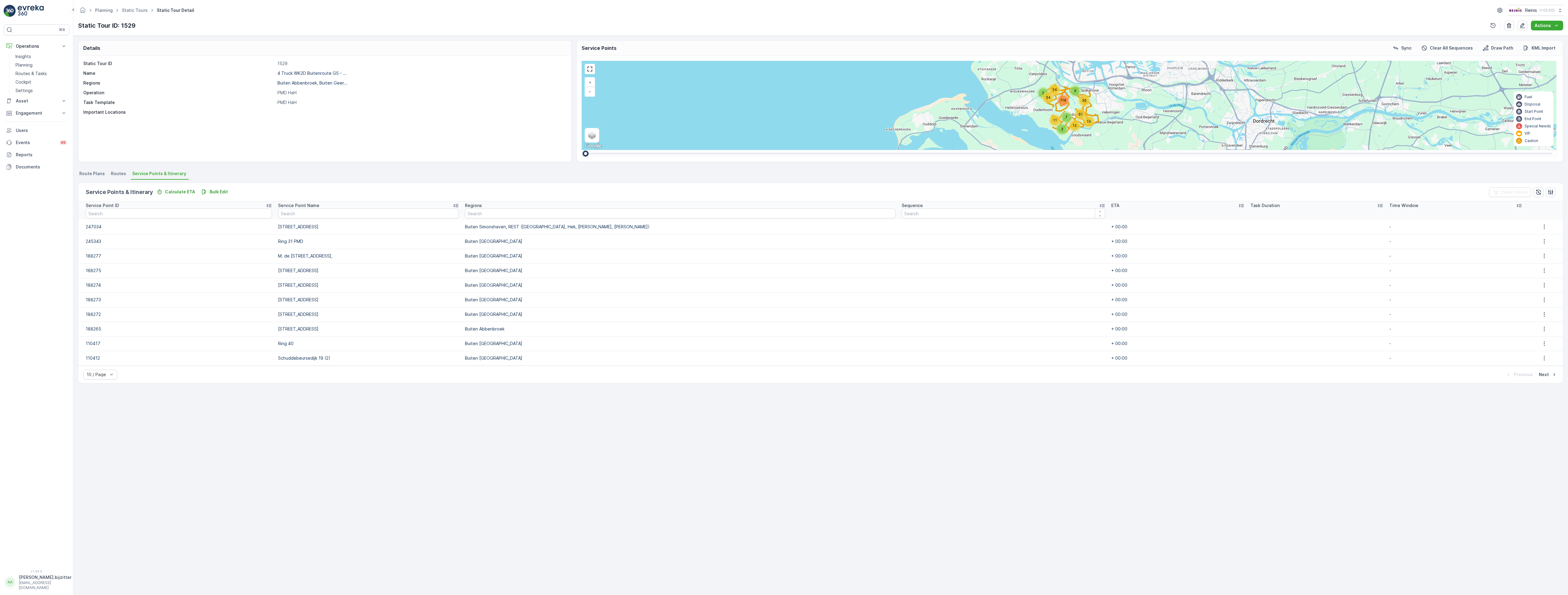
click at [223, 188] on div "Service Points & Itinerary Calculate ETA Bulk Edit Clear Filters" at bounding box center [821, 192] width 1485 height 18
click at [219, 189] on p "Bulk Edit" at bounding box center [219, 192] width 18 height 6
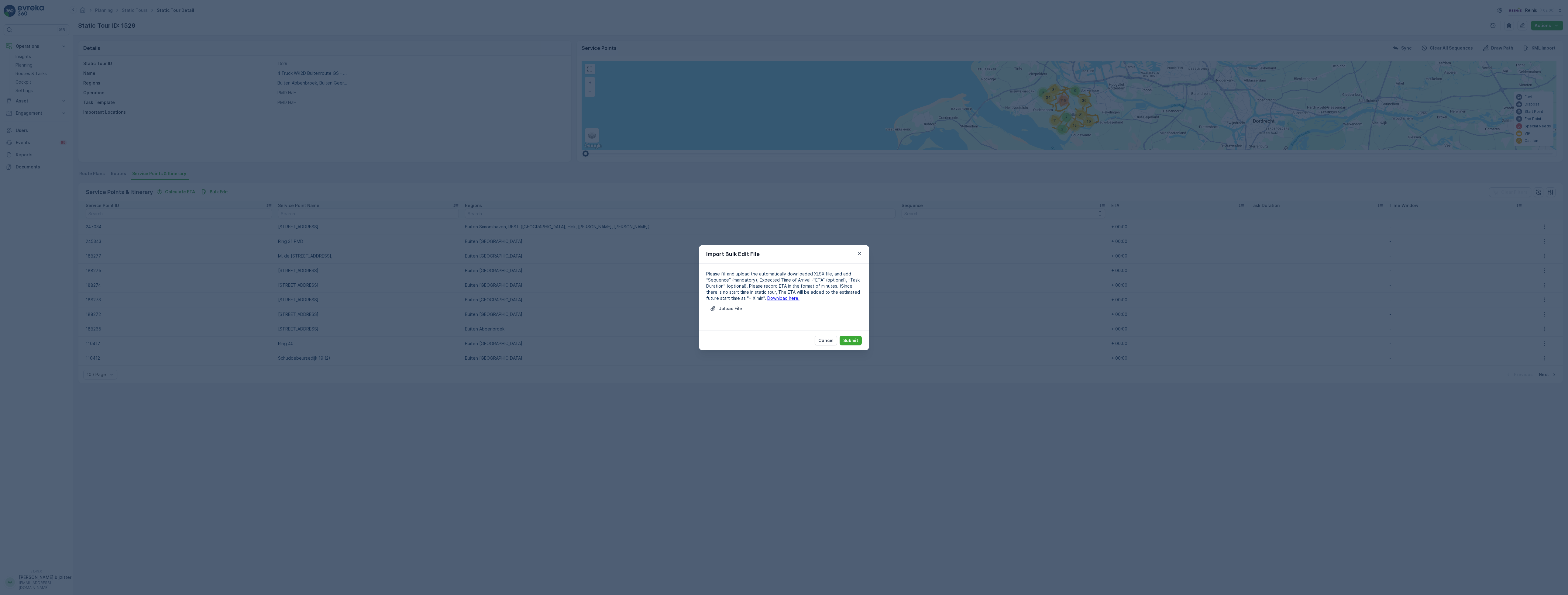
click at [772, 296] on link "Download here." at bounding box center [783, 298] width 32 height 5
click at [730, 306] on p "Upload File" at bounding box center [730, 309] width 24 height 6
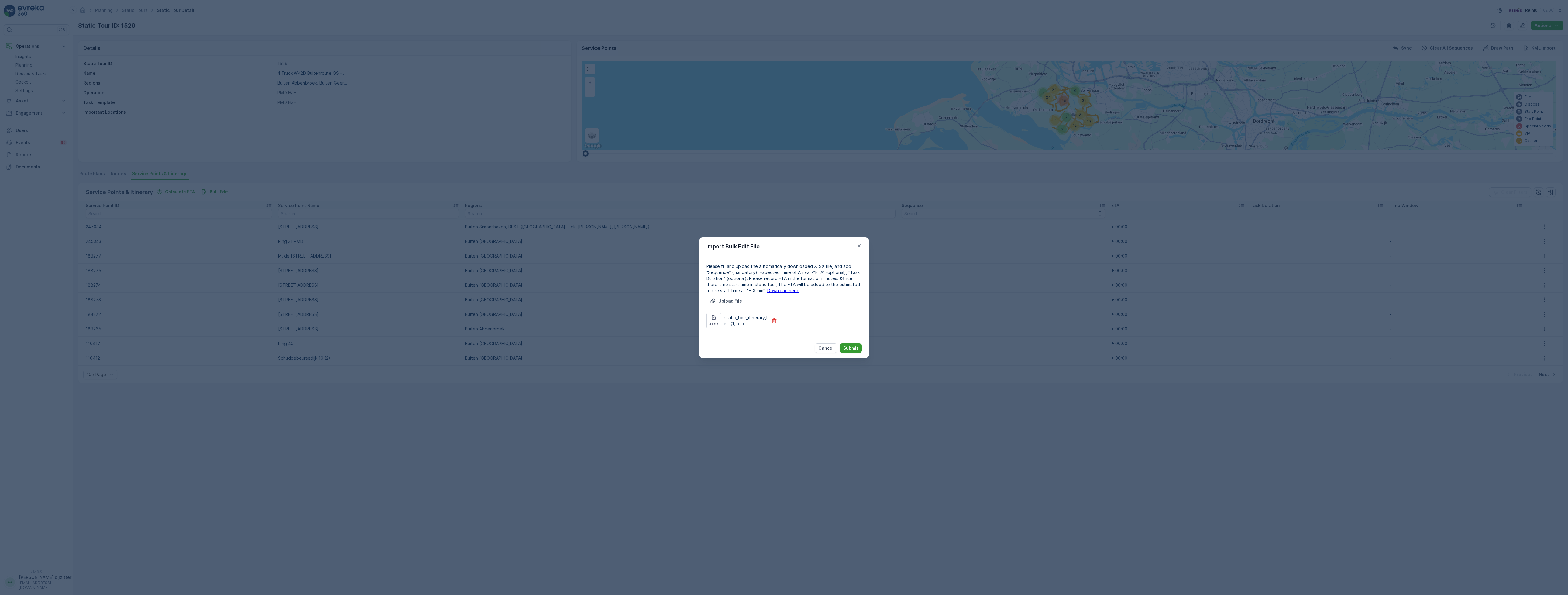
click at [848, 348] on p "Submit" at bounding box center [850, 348] width 15 height 6
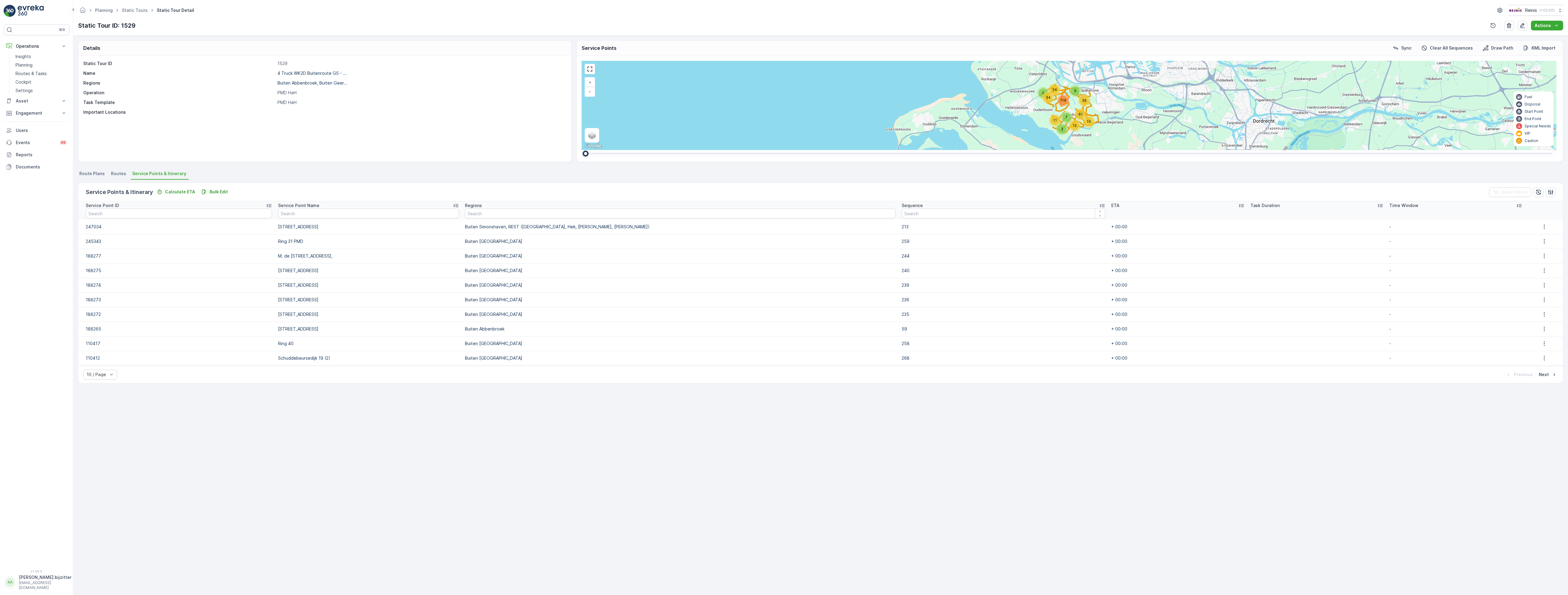
click at [287, 147] on div "Static Tour ID 1529 Name 4 Truck WK2D Buitenroute GS - ... Regions [GEOGRAPHIC_…" at bounding box center [325, 108] width 493 height 106
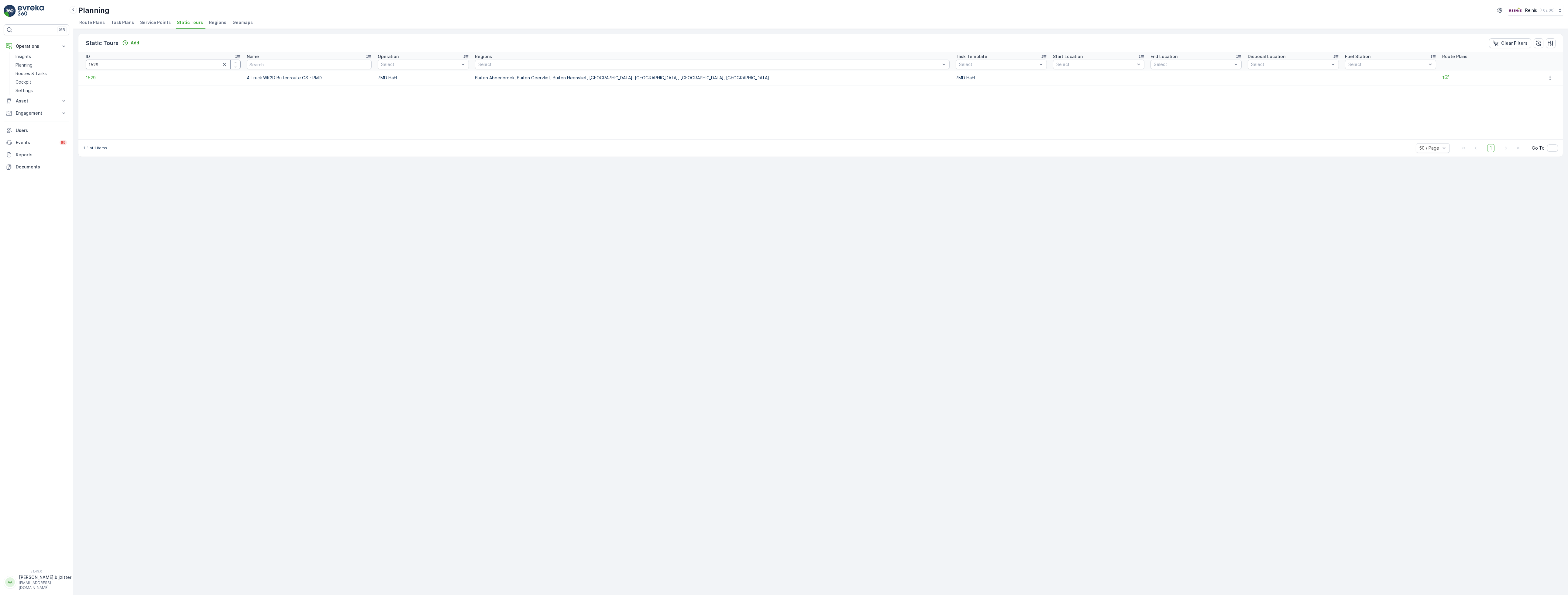
click at [125, 66] on input "1529" at bounding box center [163, 65] width 155 height 10
type input "245"
click at [125, 66] on input "245" at bounding box center [186, 65] width 201 height 10
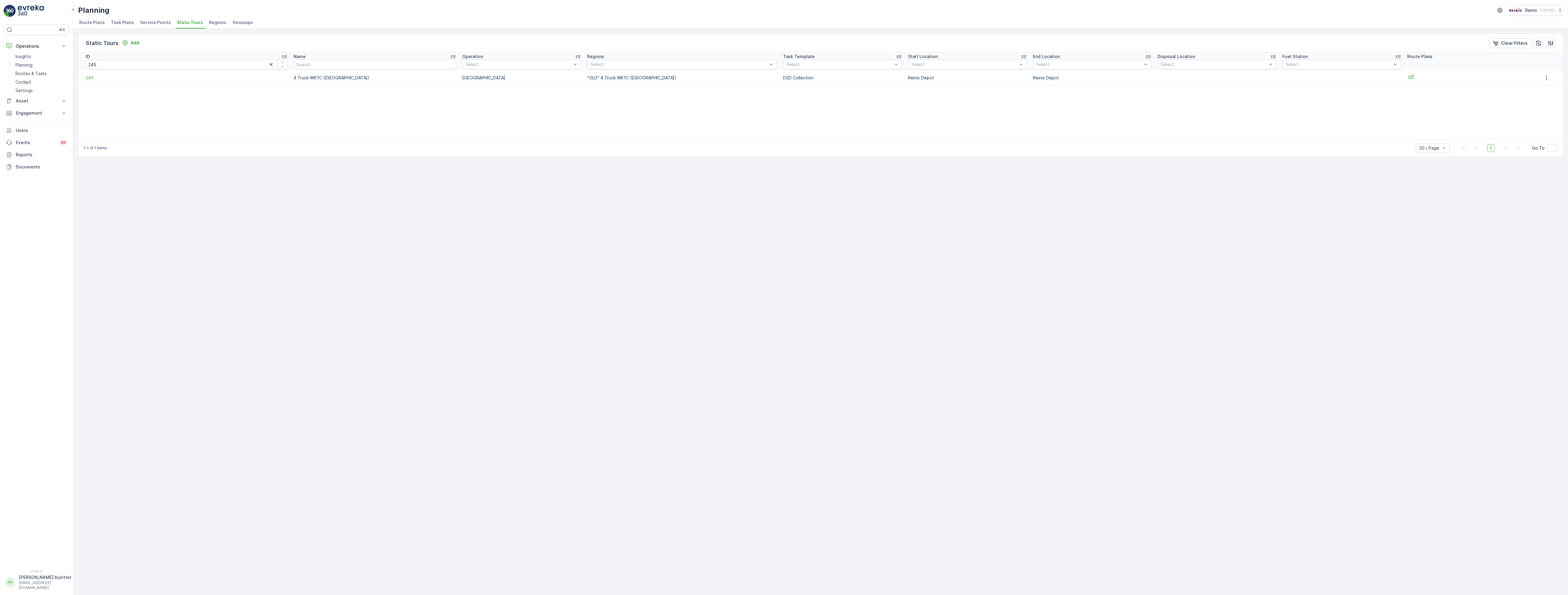
click at [125, 66] on input "245" at bounding box center [186, 65] width 201 height 10
type input "1507"
click at [90, 77] on span "1507" at bounding box center [171, 78] width 170 height 6
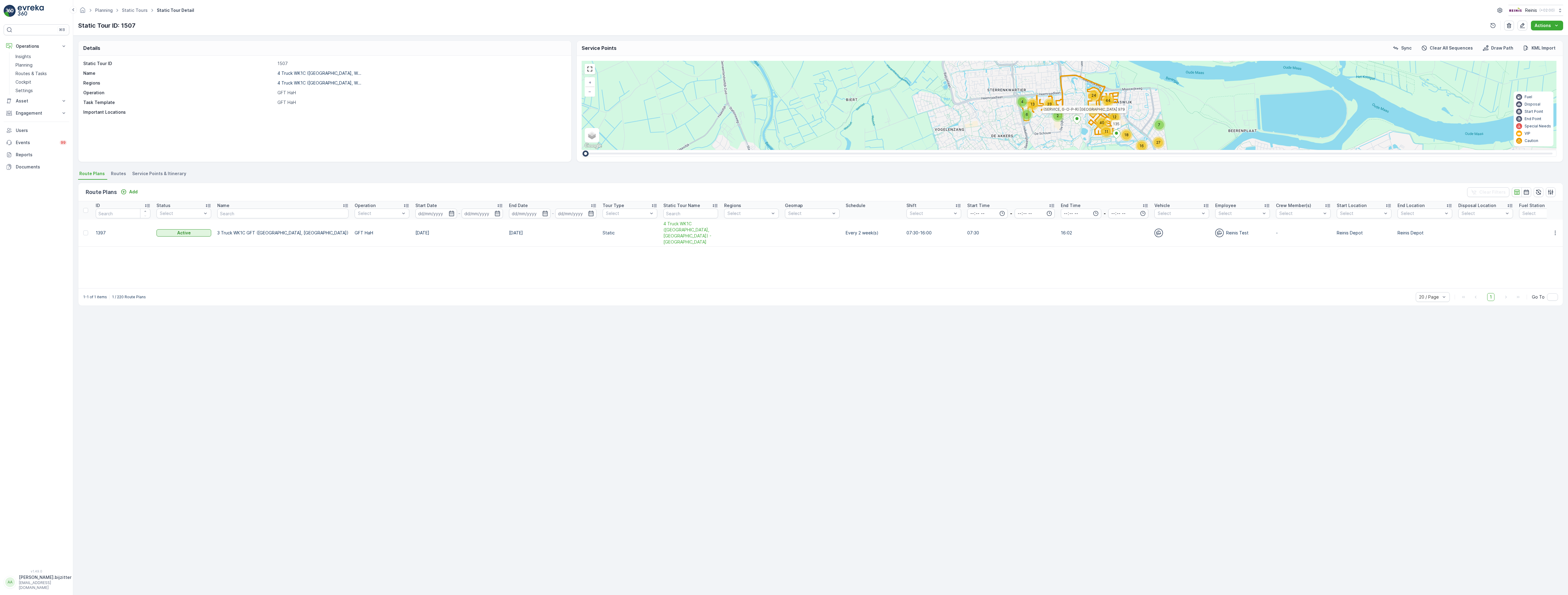
click at [236, 388] on div "Details Static Tour ID 1507 Name 4 Truck WK1C (Maaswijk West, W... Regions 4 Tr…" at bounding box center [821, 315] width 1495 height 560
click at [113, 172] on span "Routes" at bounding box center [118, 174] width 15 height 6
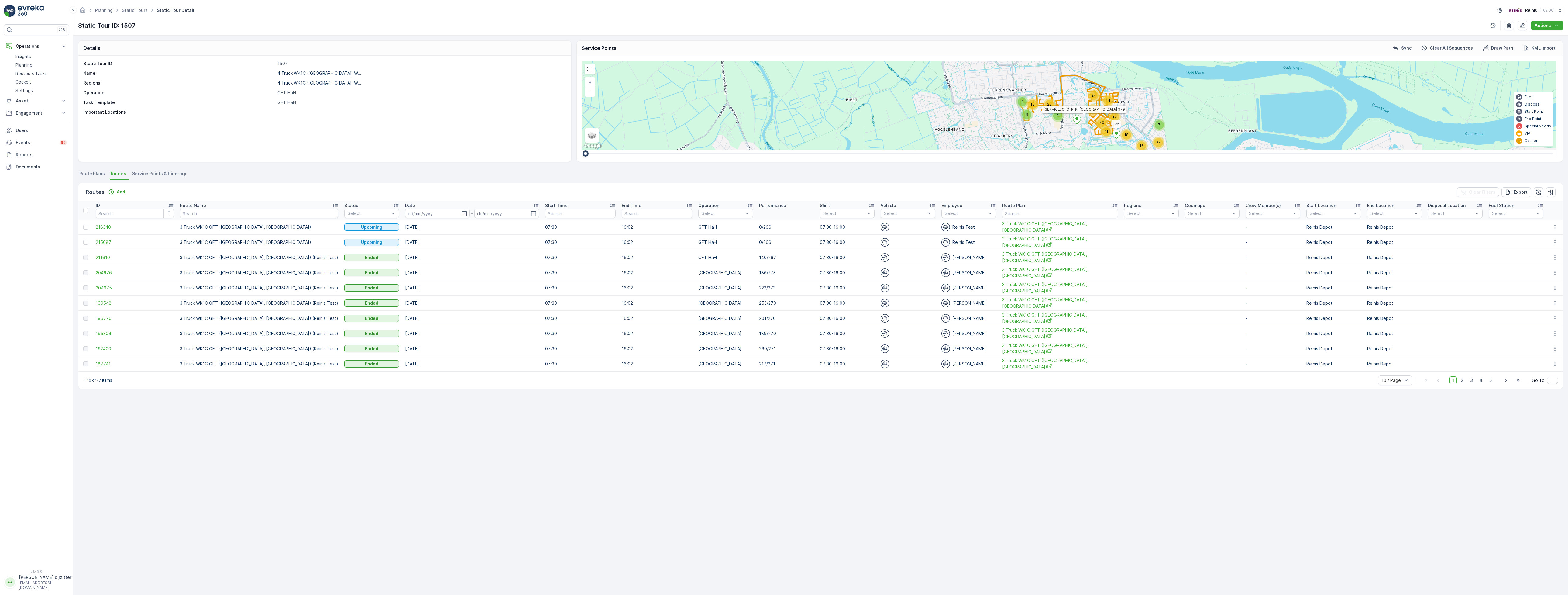
click at [91, 175] on span "Route Plans" at bounding box center [92, 174] width 26 height 6
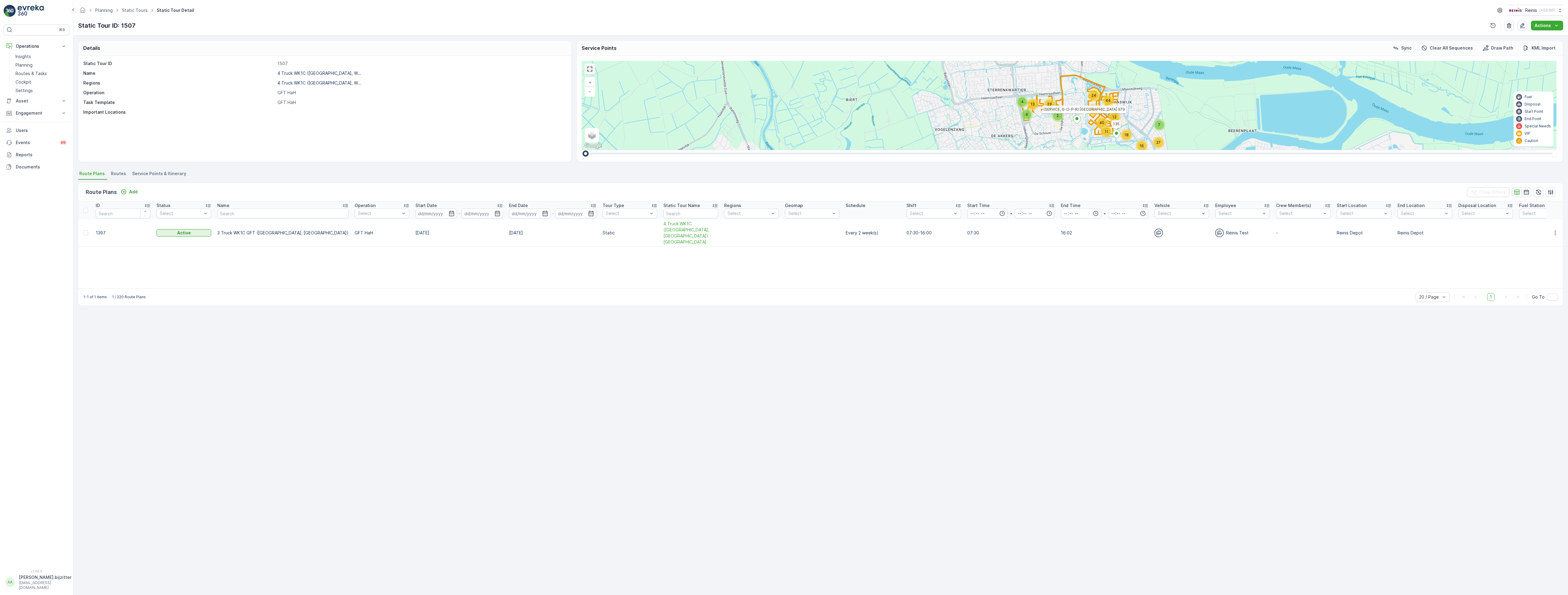
drag, startPoint x: 594, startPoint y: 72, endPoint x: 594, endPoint y: 111, distance: 39.0
click at [594, 72] on link at bounding box center [590, 69] width 9 height 9
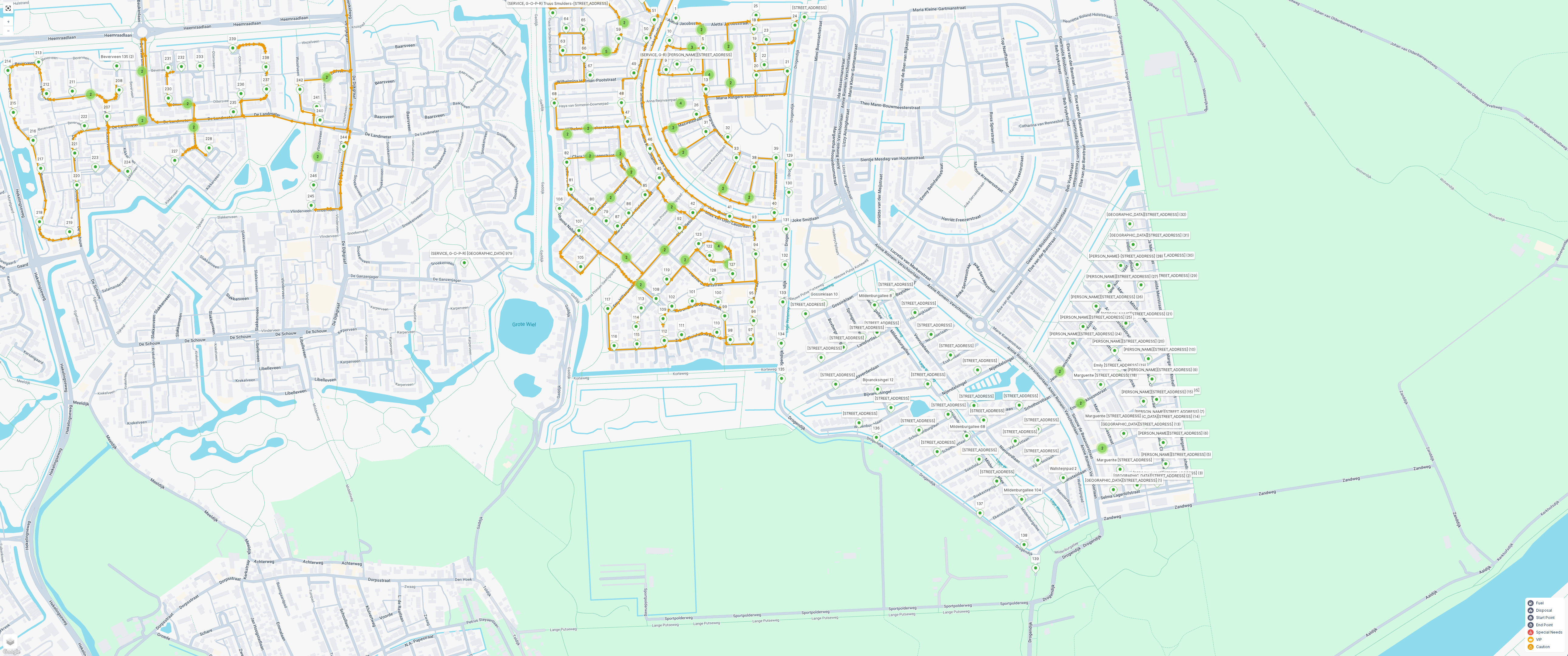
drag, startPoint x: 784, startPoint y: 399, endPoint x: 523, endPoint y: 223, distance: 314.8
click at [523, 223] on div "2 2 2 2 2 2 2 2 2 2 2 2 2 2 2 2 2 2 2 4 2 3 2 4 2 2 4 2 2 2 2 2 2 2 5 (SERVICE,…" at bounding box center [784, 328] width 1568 height 656
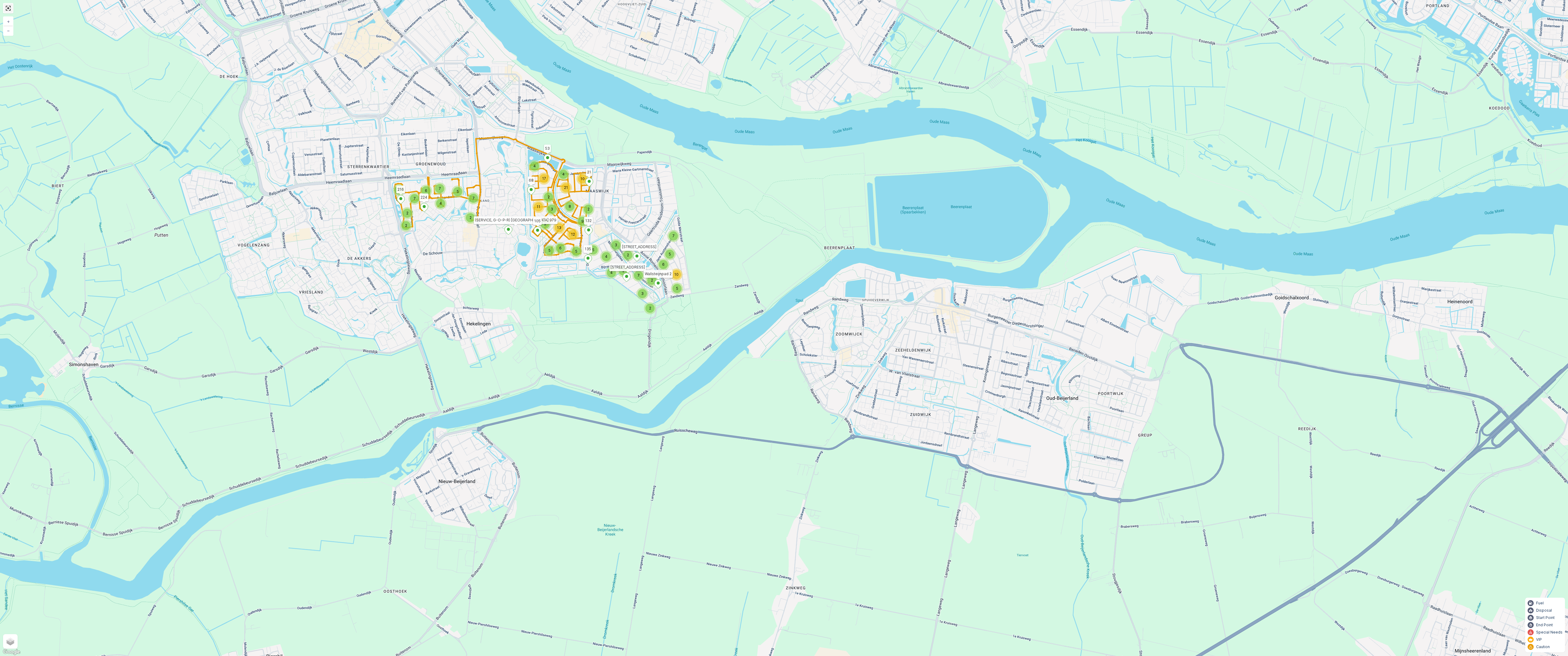
click at [4, 9] on link at bounding box center [8, 8] width 9 height 9
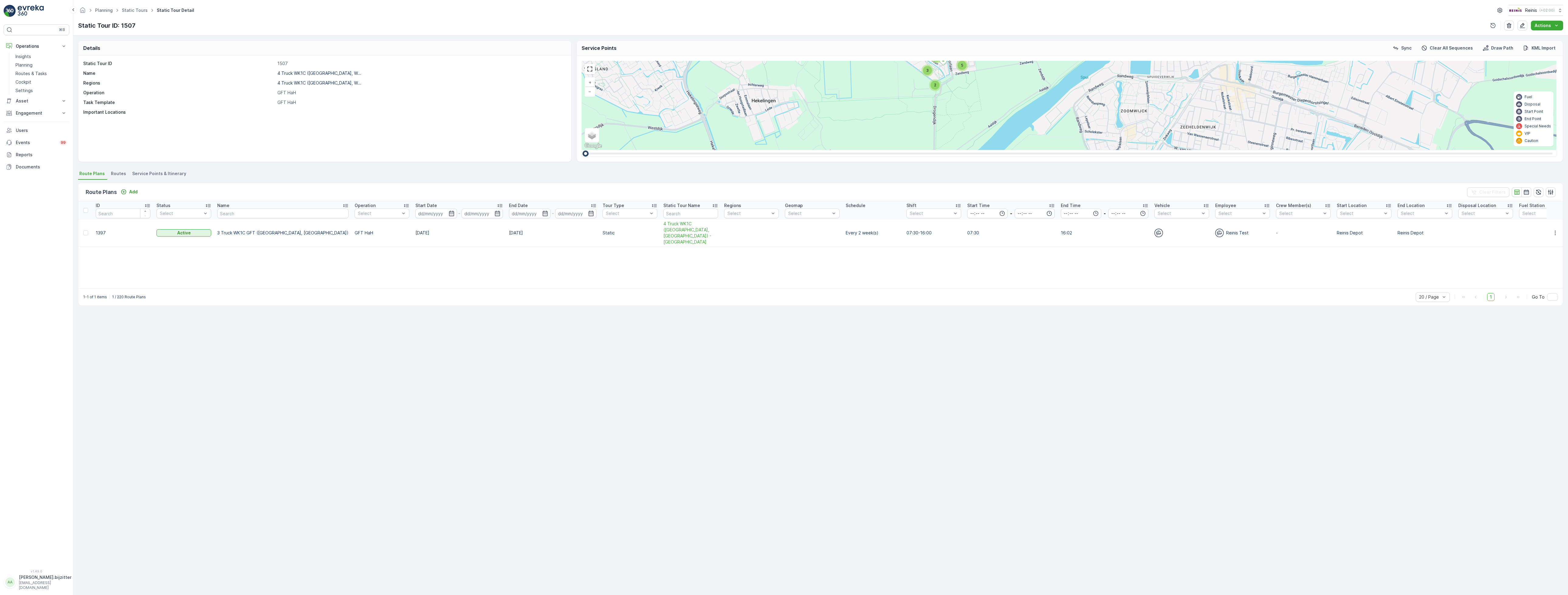
click at [402, 400] on div "Details Static Tour ID 1507 Name 4 Truck WK1C (Maaswijk West, W... Regions 4 Tr…" at bounding box center [821, 315] width 1495 height 560
click at [119, 174] on span "Routes" at bounding box center [118, 174] width 15 height 6
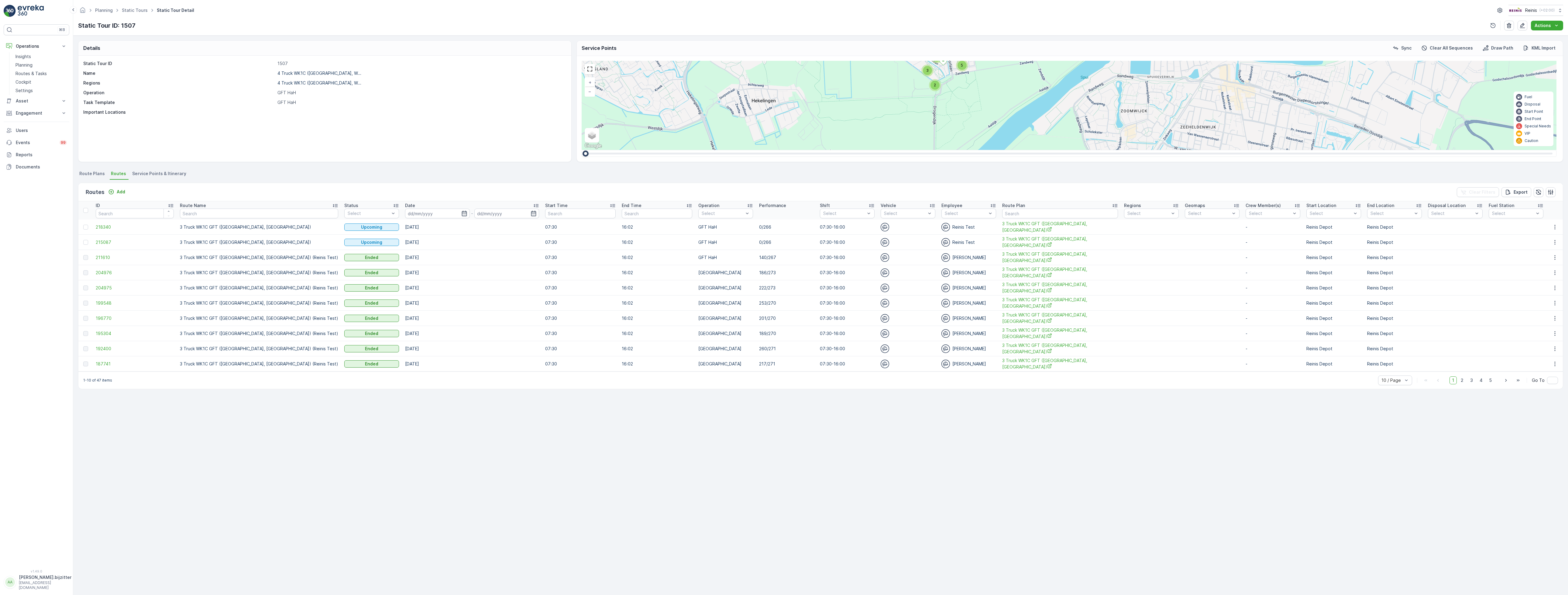
click at [756, 301] on td "253/270" at bounding box center [786, 303] width 61 height 15
click at [172, 175] on span "Service Points & Itinerary" at bounding box center [159, 174] width 54 height 6
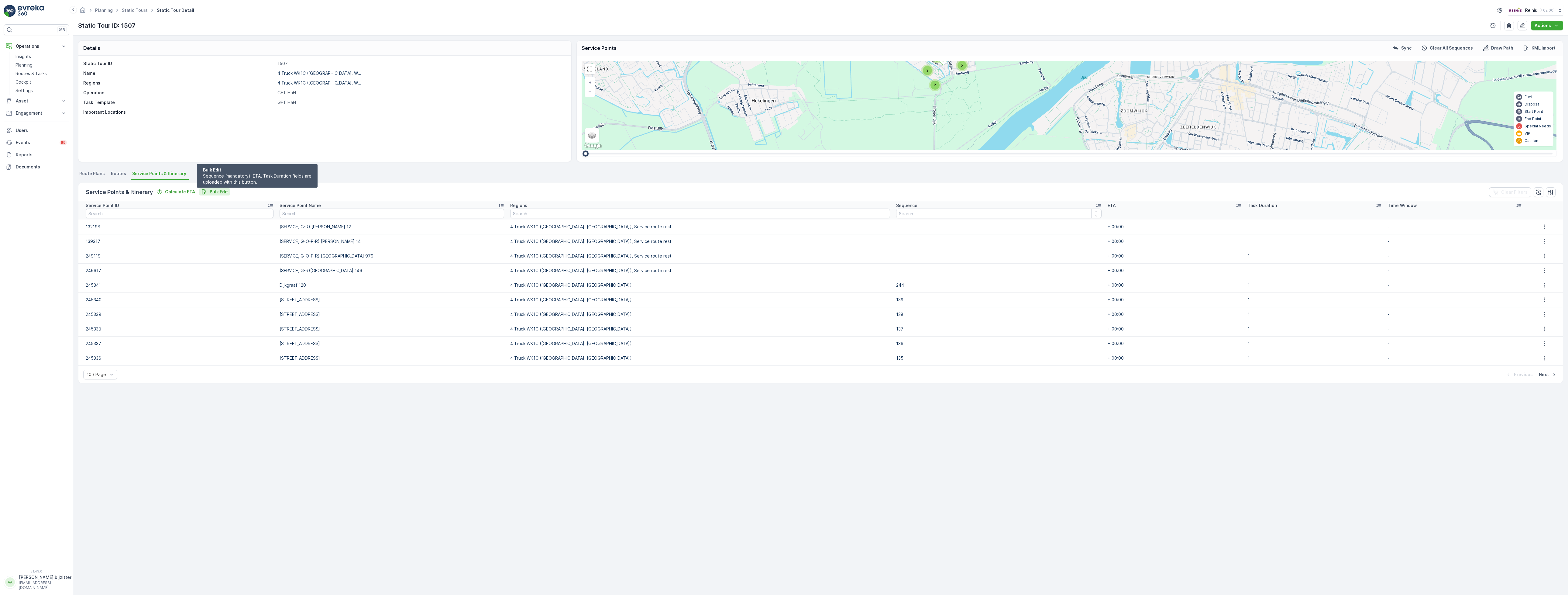
click at [216, 192] on p "Bulk Edit" at bounding box center [219, 192] width 18 height 6
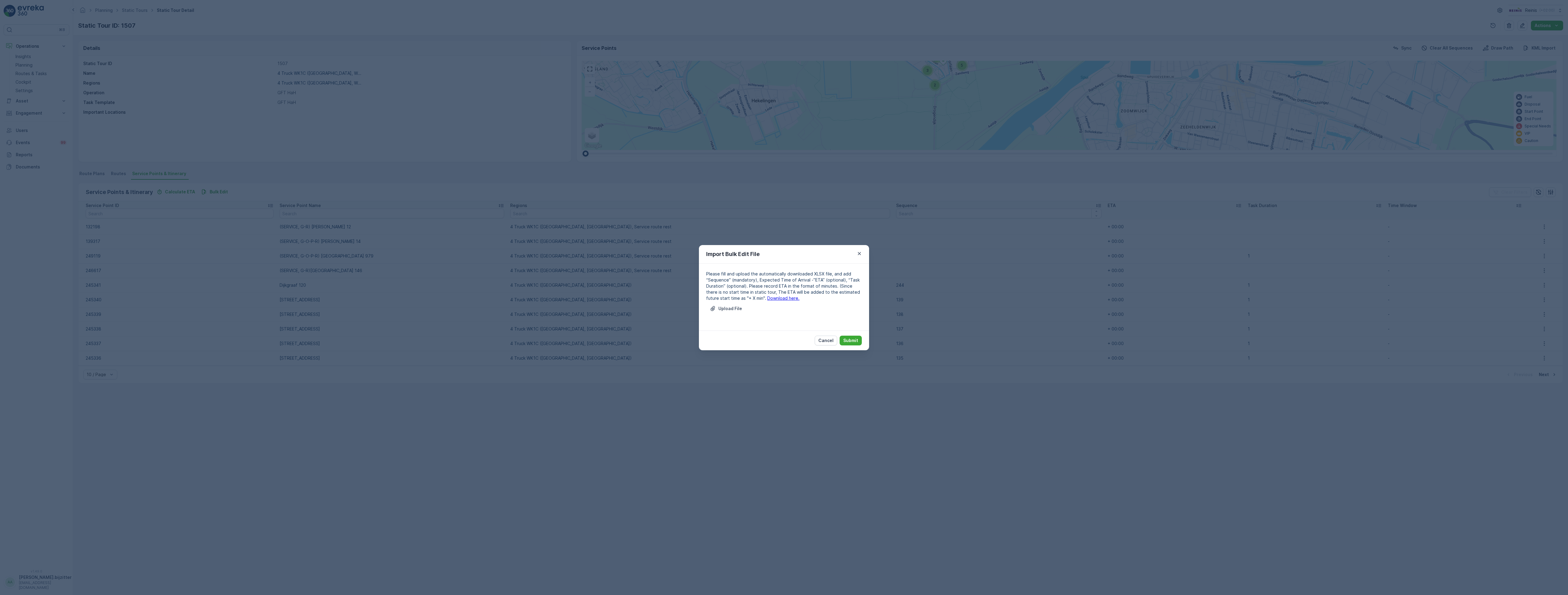
click at [768, 299] on link "Download here." at bounding box center [783, 298] width 32 height 5
click at [729, 309] on p "Upload File" at bounding box center [730, 309] width 24 height 6
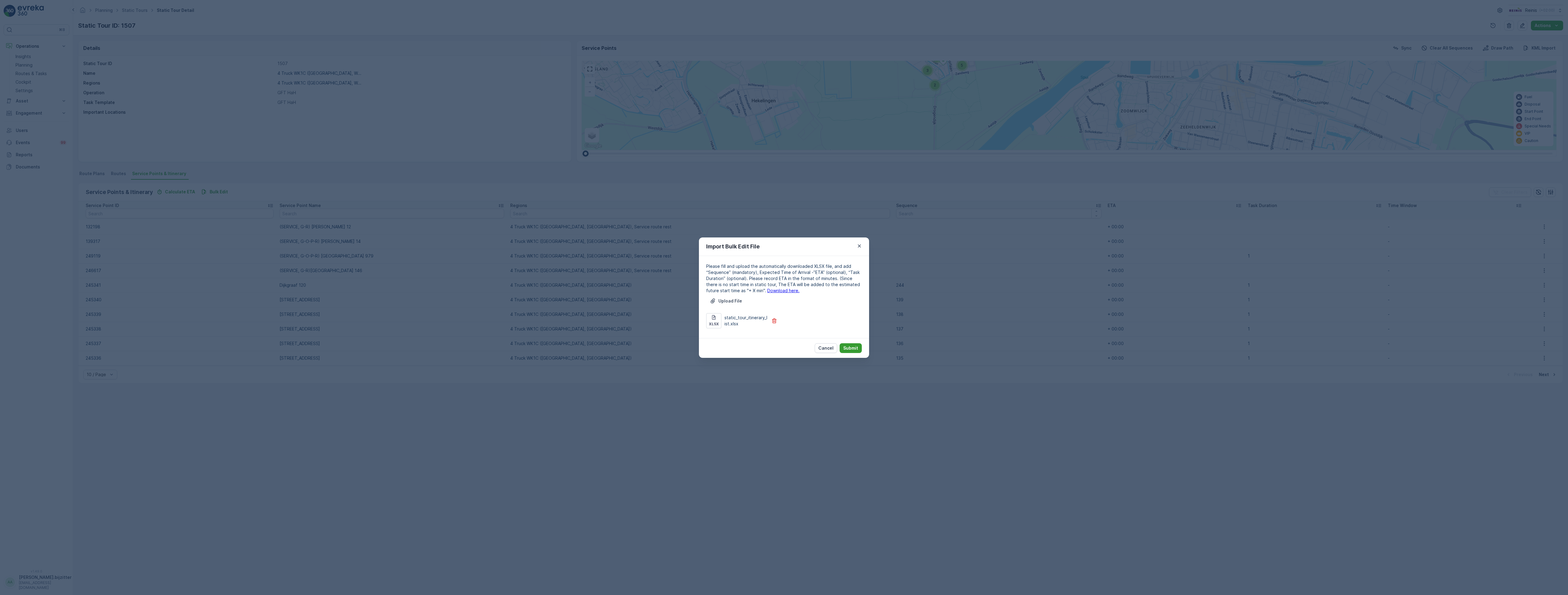
click at [849, 347] on p "Submit" at bounding box center [850, 348] width 15 height 6
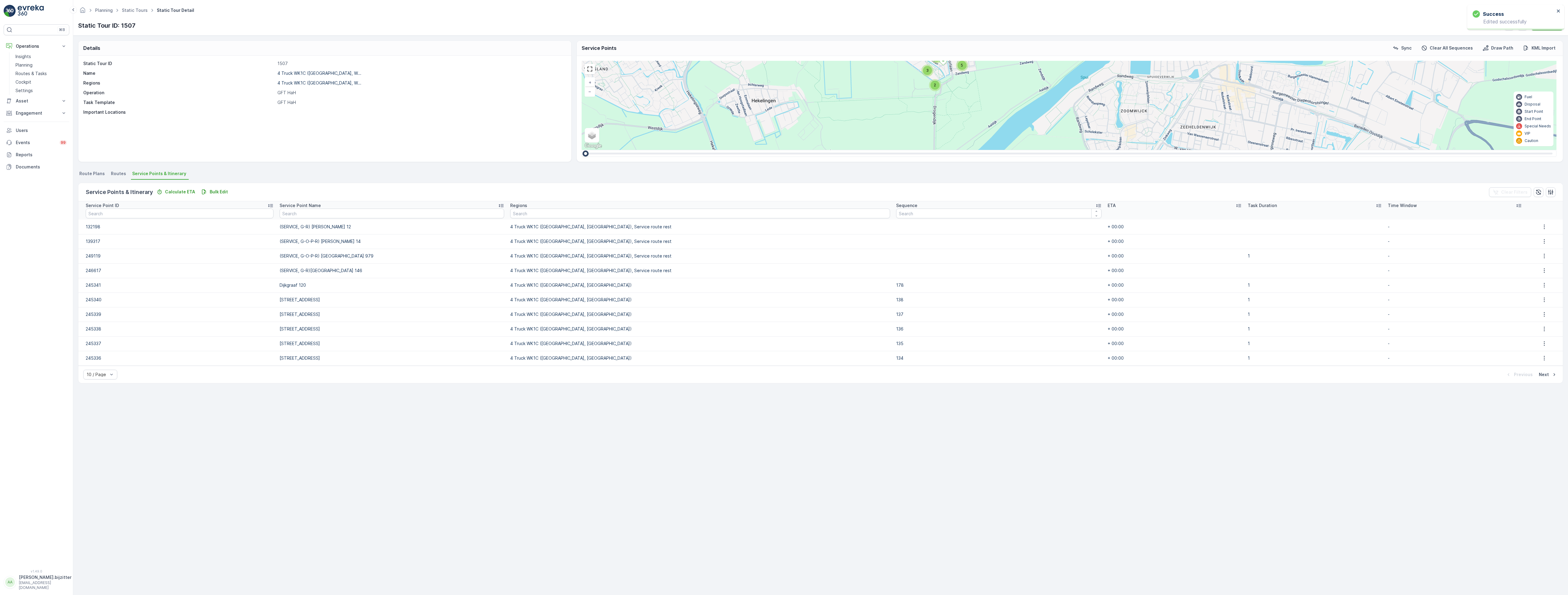
click at [19, 580] on p "[PERSON_NAME].bijzitter" at bounding box center [45, 577] width 52 height 6
click at [26, 568] on span "Log Out" at bounding box center [23, 569] width 16 height 6
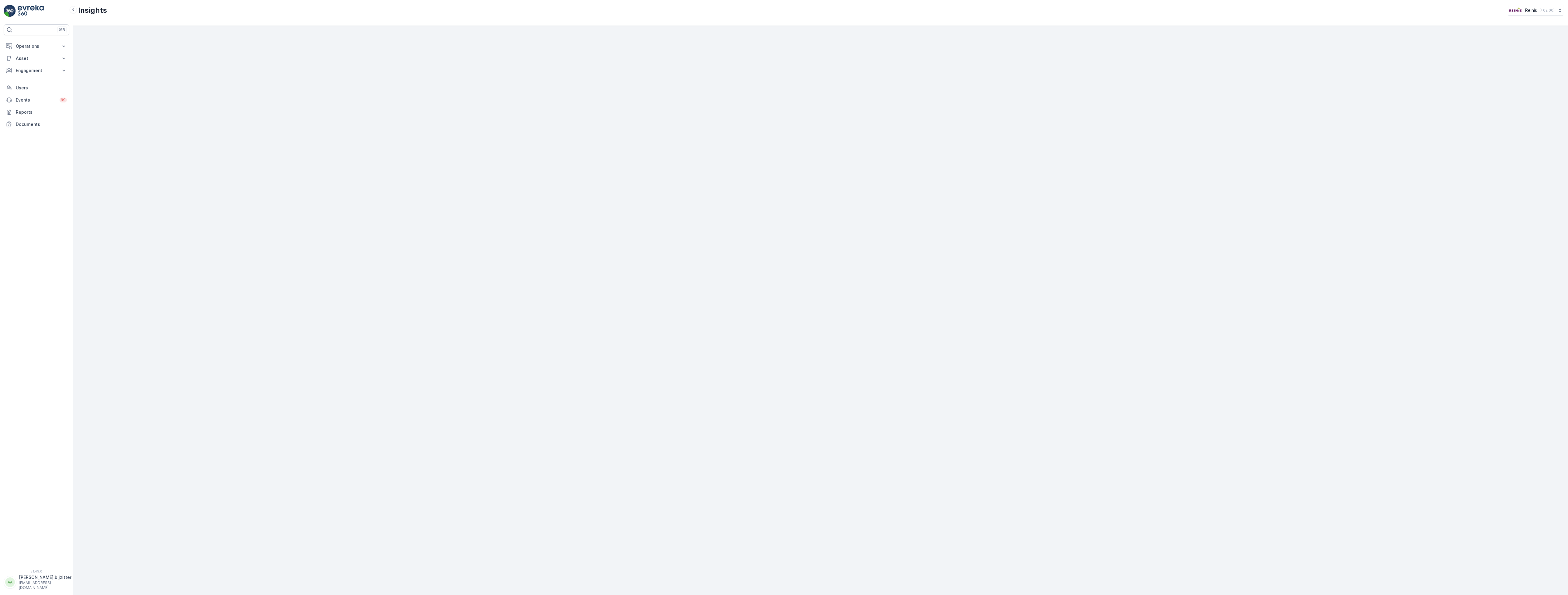
scroll to position [17, 0]
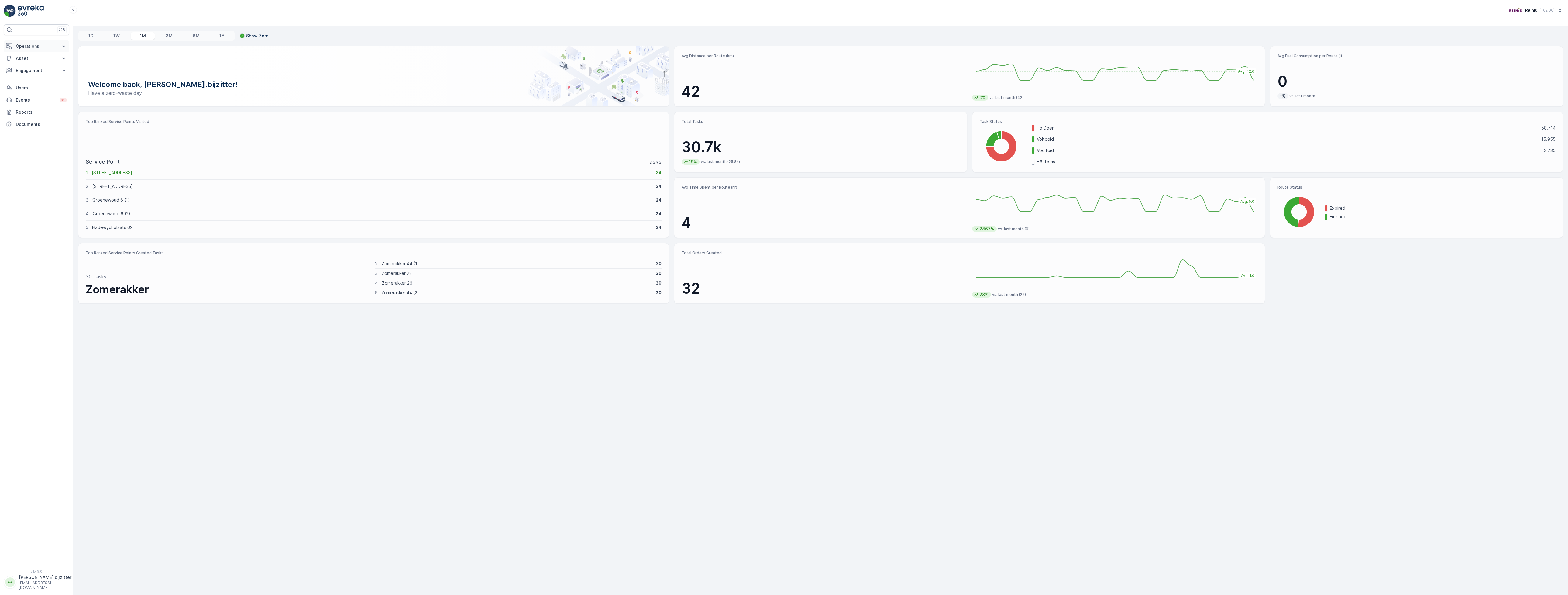
click at [18, 44] on p "Operations" at bounding box center [37, 46] width 41 height 6
click at [26, 66] on p "Planning" at bounding box center [24, 65] width 17 height 6
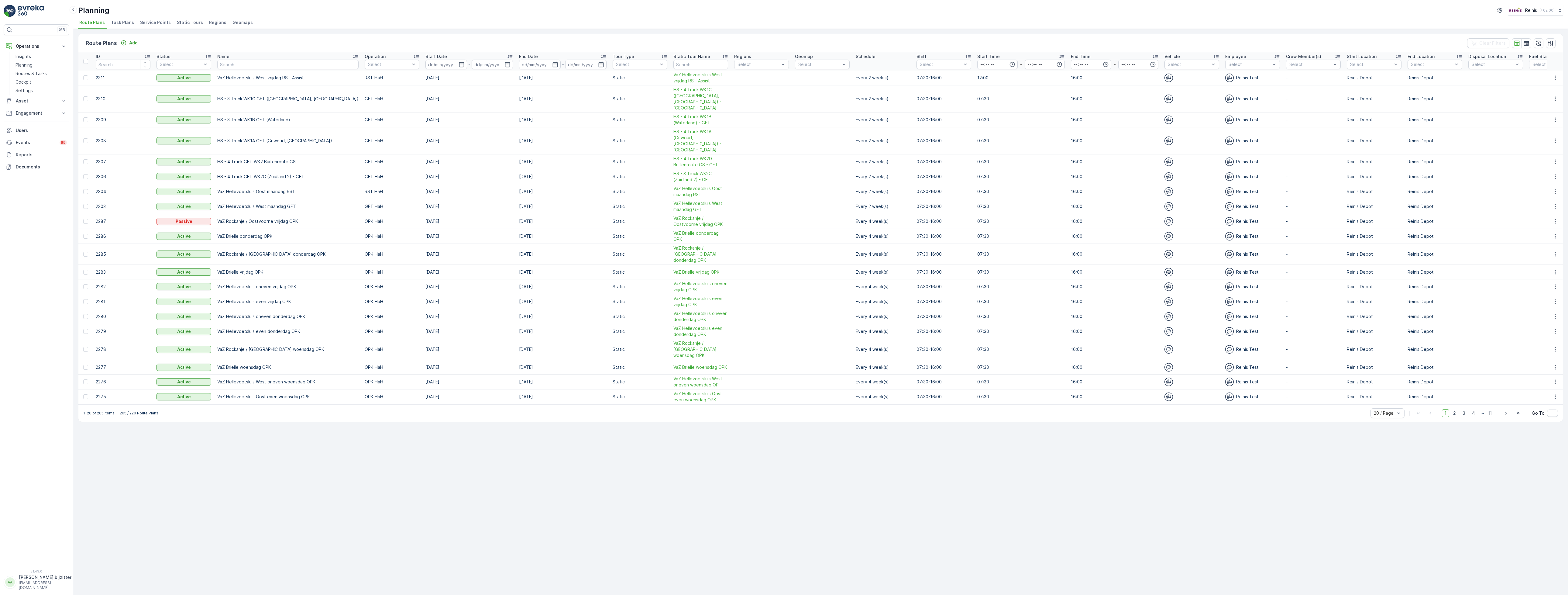
click at [194, 23] on span "Static Tours" at bounding box center [190, 23] width 26 height 6
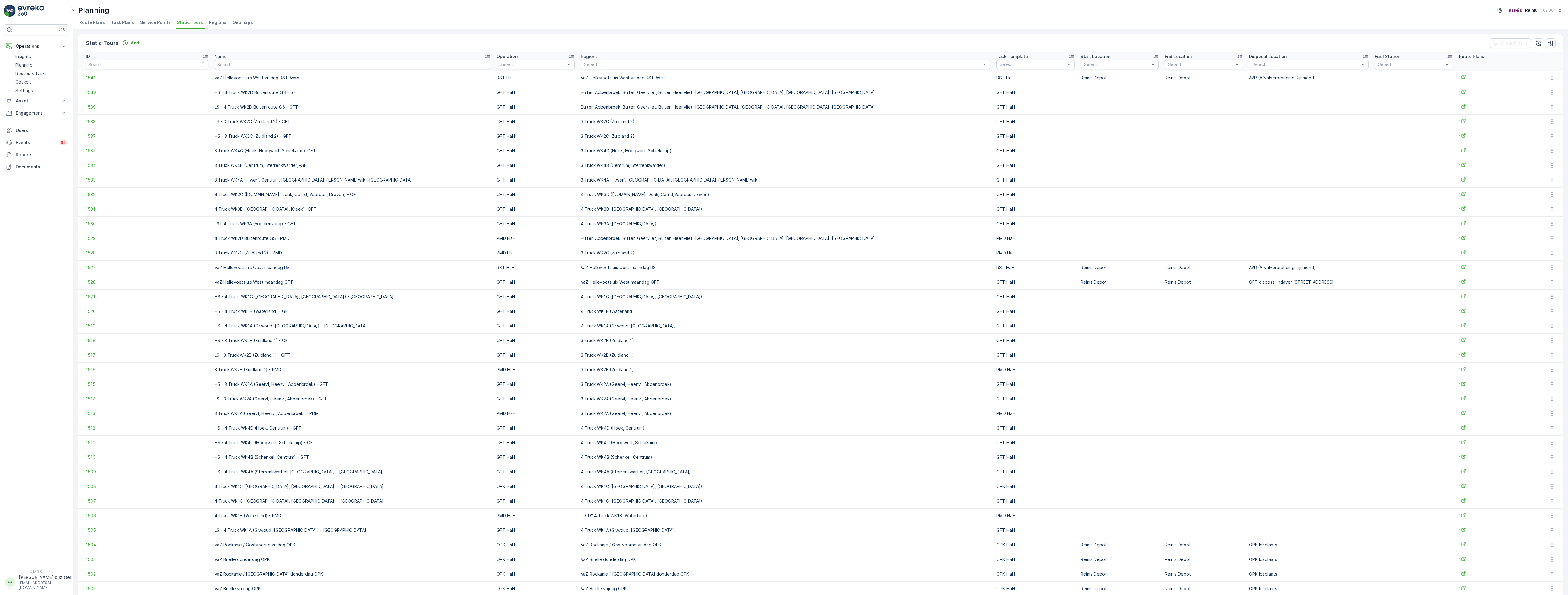
click at [133, 68] on input "number" at bounding box center [147, 65] width 123 height 10
type input "1507"
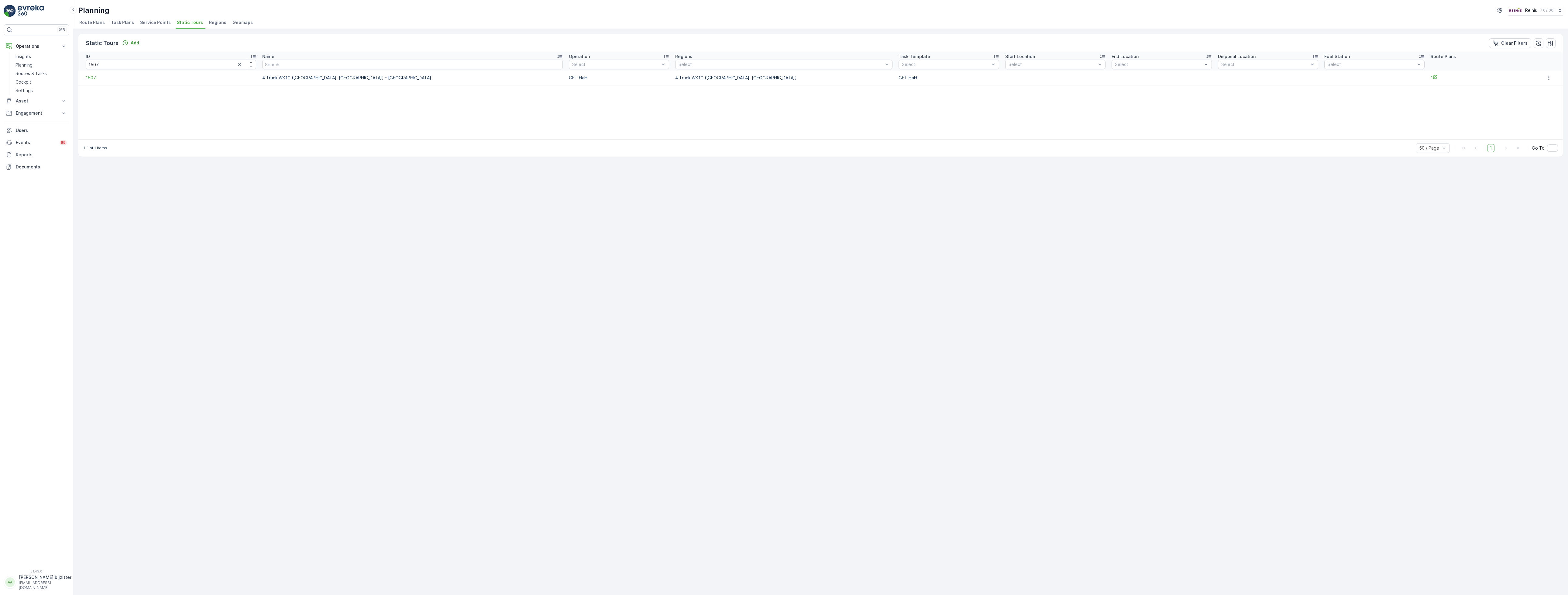
click at [86, 76] on span "1507" at bounding box center [171, 78] width 170 height 6
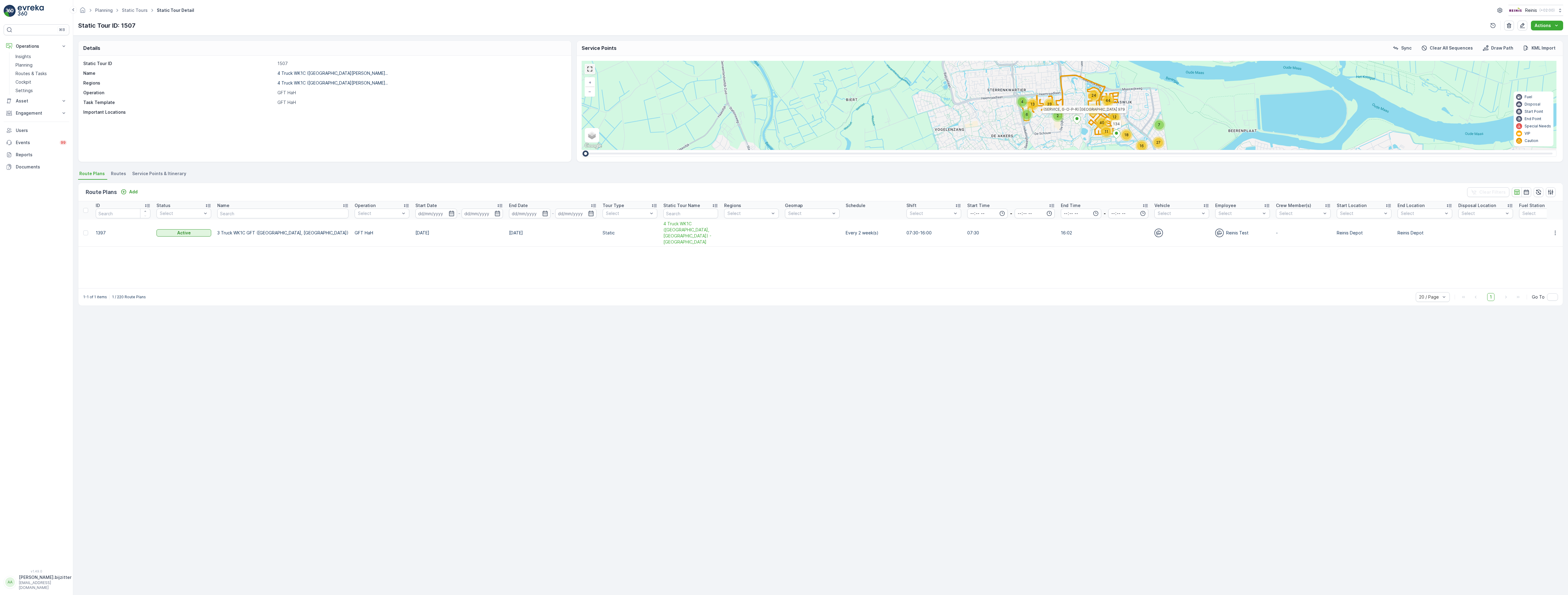
click at [592, 68] on link at bounding box center [590, 69] width 9 height 9
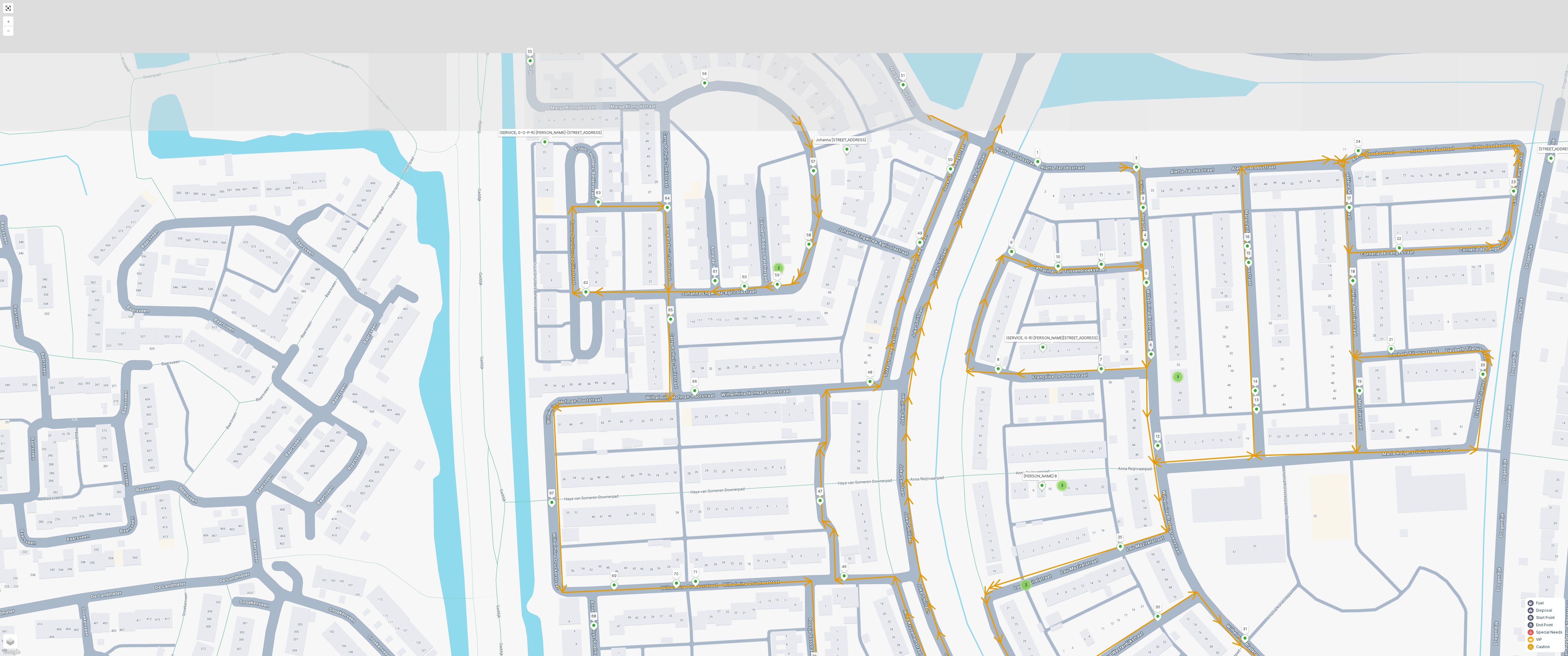
drag, startPoint x: 1046, startPoint y: 222, endPoint x: 1051, endPoint y: 409, distance: 187.1
click at [1051, 409] on div "2 2 2 3 2 3 2 2 (SERVICE, G-O-P-R) Snoekenveen 979 134 222 221 133 132 219 211 …" at bounding box center [784, 328] width 1568 height 656
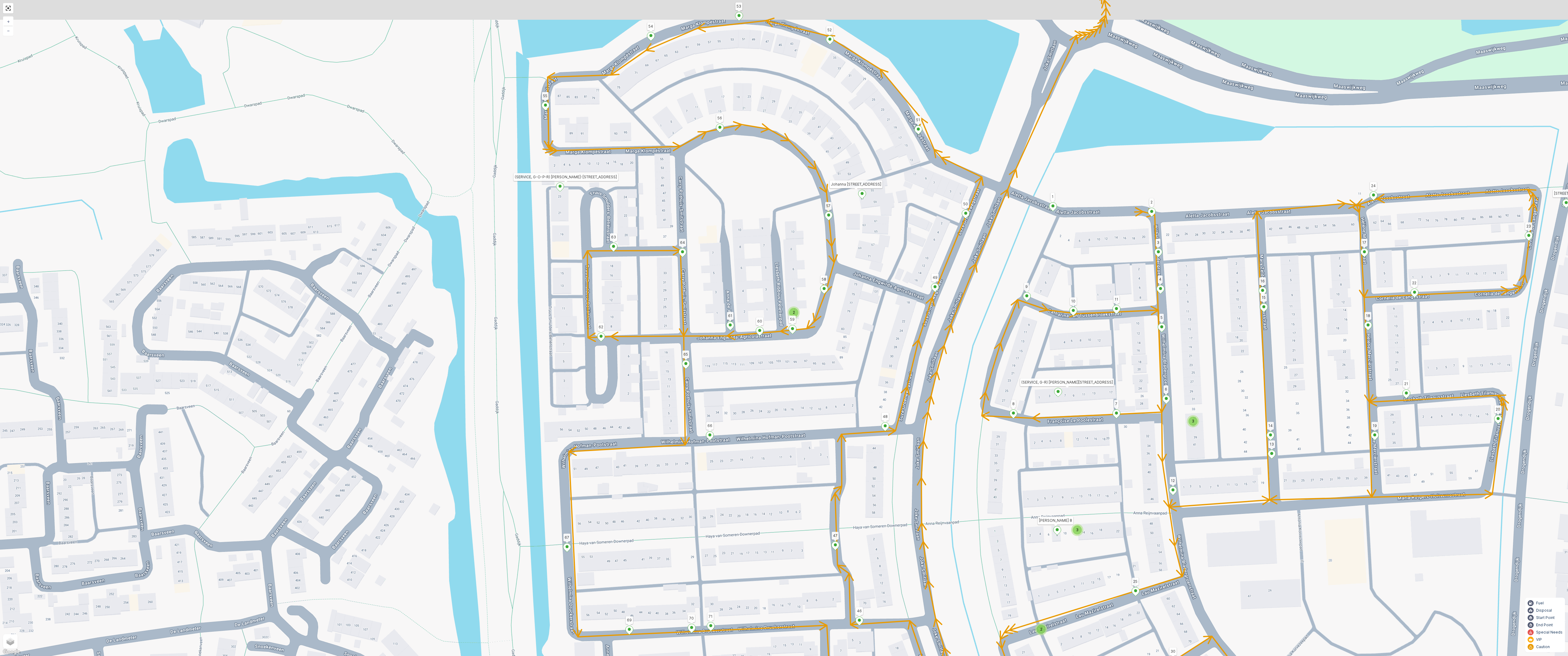
drag, startPoint x: 850, startPoint y: 178, endPoint x: 900, endPoint y: 298, distance: 130.0
click at [900, 298] on div "2 2 2 3 2 3 2 2 (SERVICE, G-O-P-R) Snoekenveen 979 134 222 221 133 132 219 211 …" at bounding box center [784, 328] width 1568 height 656
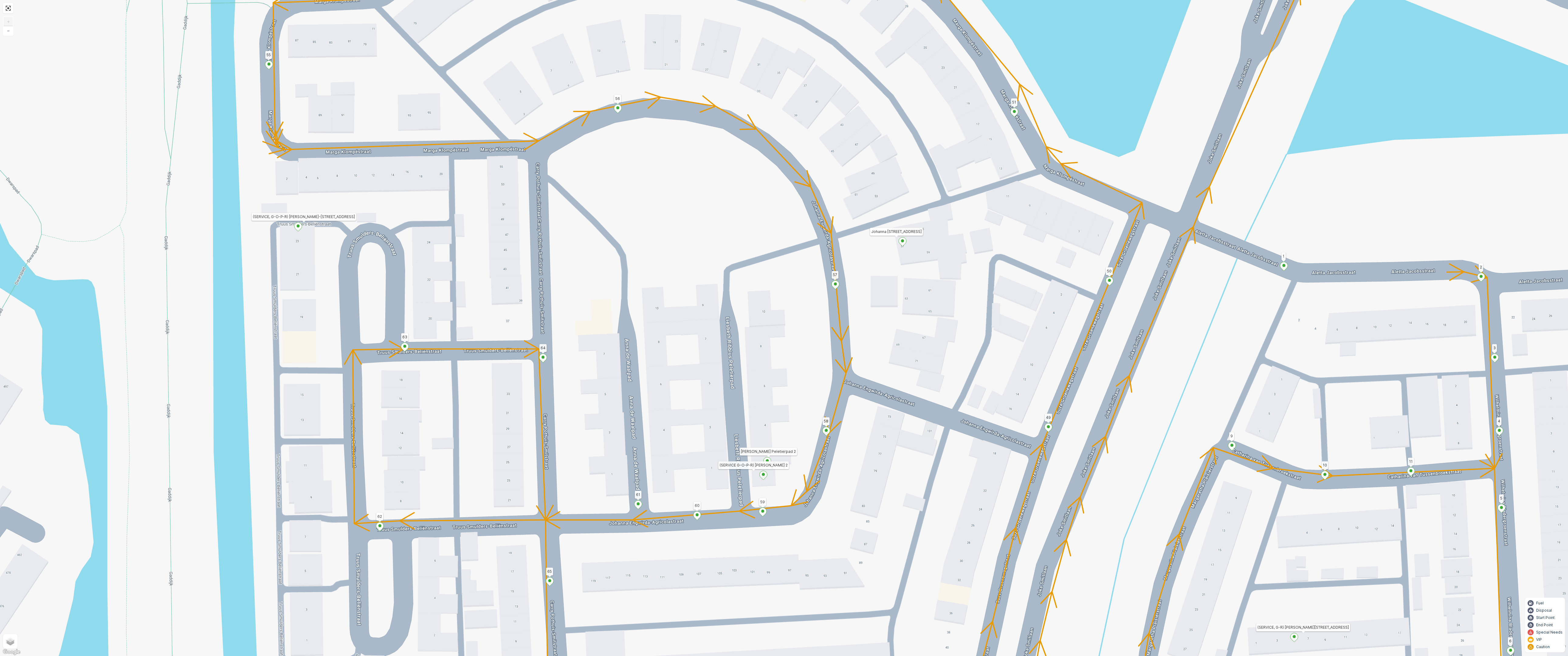
drag, startPoint x: 805, startPoint y: 394, endPoint x: 886, endPoint y: 281, distance: 139.0
click at [886, 281] on div "2 2 2 2 2 (SERVICE, G-O-P-R) Snoekenveen 979 134 222 221 133 132 219 211 212 21…" at bounding box center [784, 328] width 1568 height 656
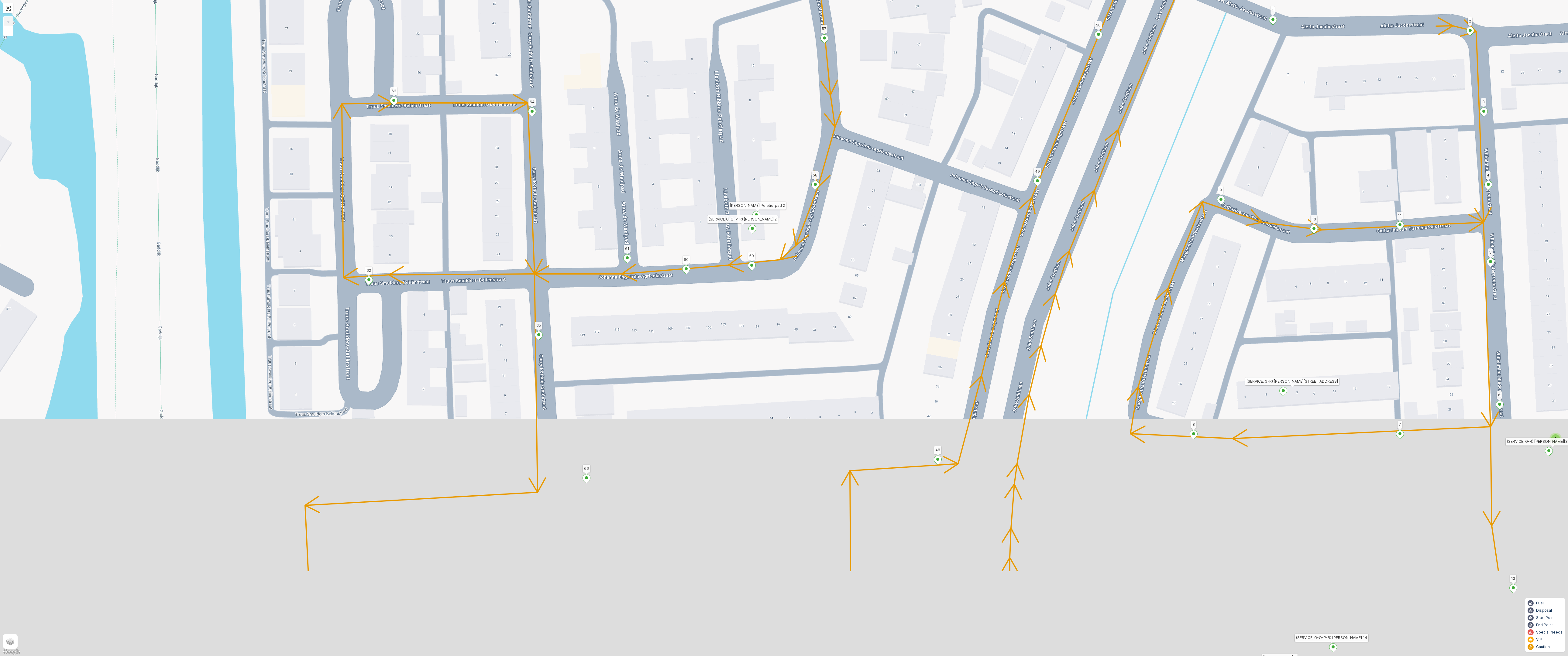
drag, startPoint x: 788, startPoint y: 150, endPoint x: 671, endPoint y: 0, distance: 190.2
click at [671, 0] on div "2 2 2 2 2 (SERVICE, G-O-P-R) Snoekenveen 979 134 222 221 133 132 219 211 212 21…" at bounding box center [784, 328] width 1568 height 656
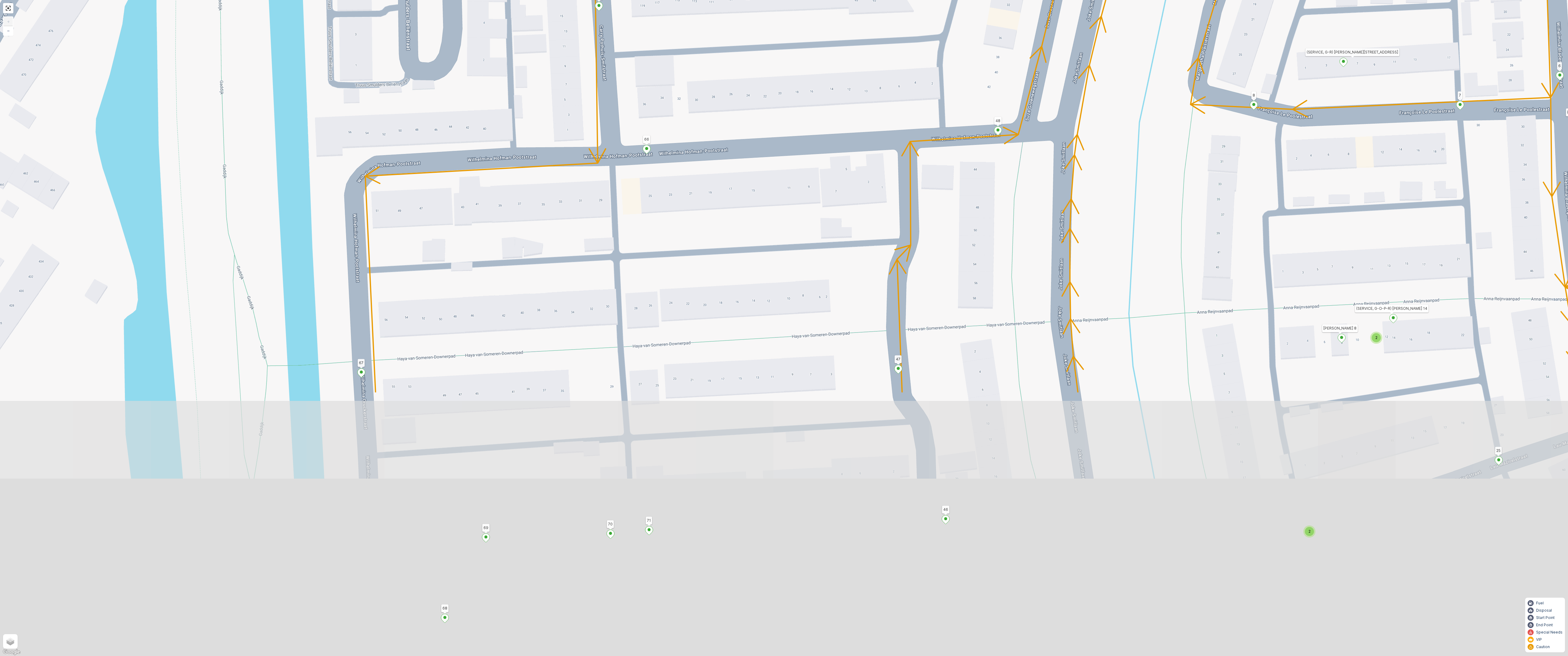
drag, startPoint x: 768, startPoint y: 365, endPoint x: 864, endPoint y: 16, distance: 362.0
click at [864, 16] on div "2 2 2 2 2 (SERVICE, G-O-P-R) Snoekenveen 979 134 222 221 133 132 219 211 212 21…" at bounding box center [784, 328] width 1568 height 656
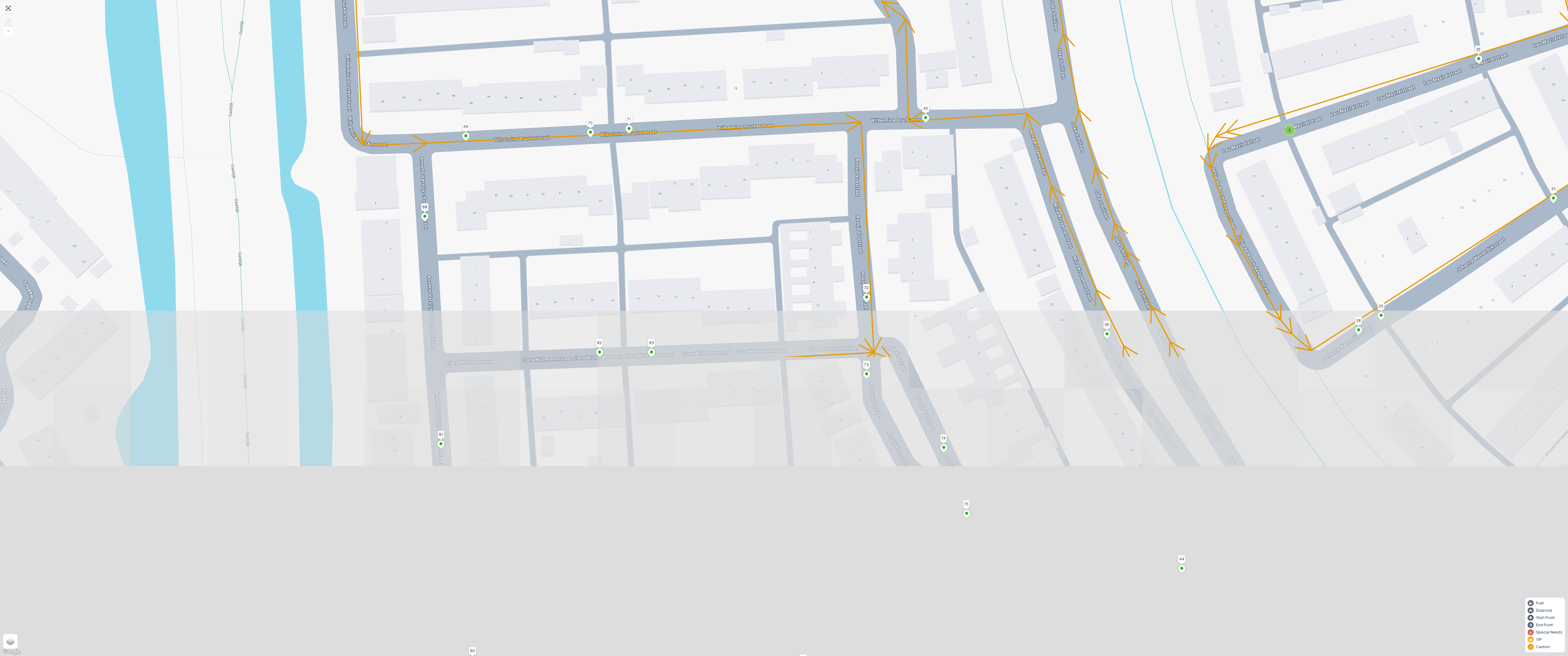
drag, startPoint x: 778, startPoint y: 365, endPoint x: 750, endPoint y: 0, distance: 366.1
click at [750, 0] on div "2 2 2 2 2 (SERVICE, G-O-P-R) Snoekenveen 979 134 222 221 133 132 219 211 212 21…" at bounding box center [784, 328] width 1568 height 656
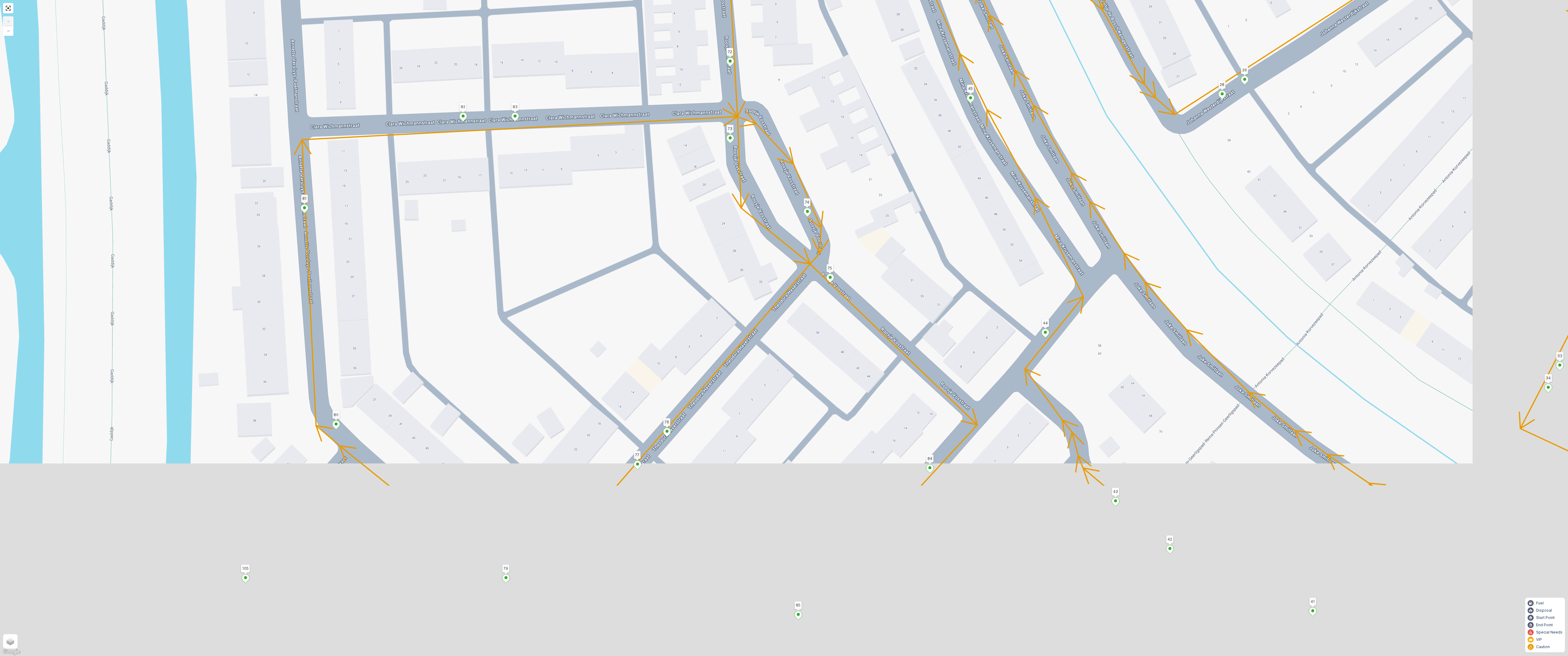
drag, startPoint x: 751, startPoint y: 375, endPoint x: 450, endPoint y: 11, distance: 472.3
click at [450, 11] on div "2 2 2 2 2 (SERVICE, G-O-P-R) Snoekenveen 979 134 222 221 133 132 219 211 212 21…" at bounding box center [784, 328] width 1568 height 656
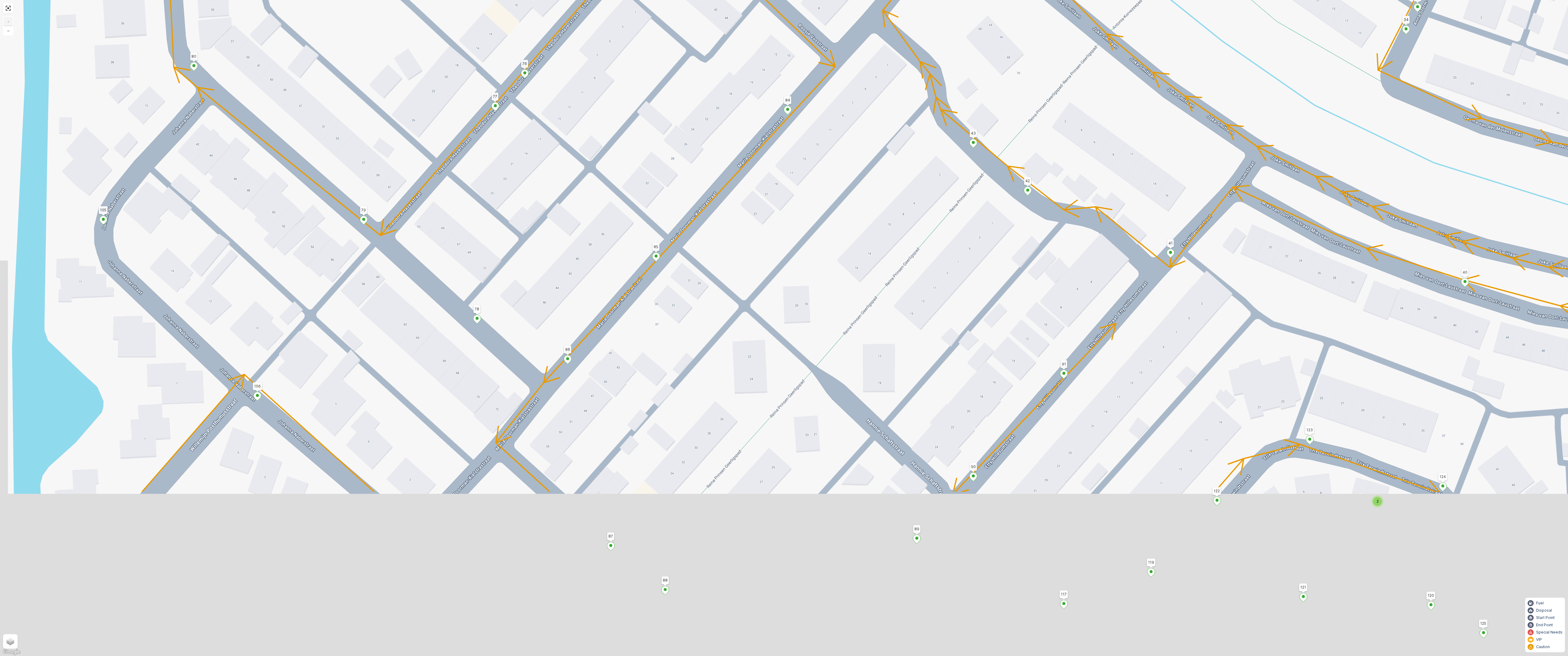
drag, startPoint x: 760, startPoint y: 240, endPoint x: 766, endPoint y: 0, distance: 240.1
click at [766, 0] on div "2 2 2 2 2 (SERVICE, G-O-P-R) Snoekenveen 979 134 222 221 133 132 219 211 212 21…" at bounding box center [784, 328] width 1568 height 656
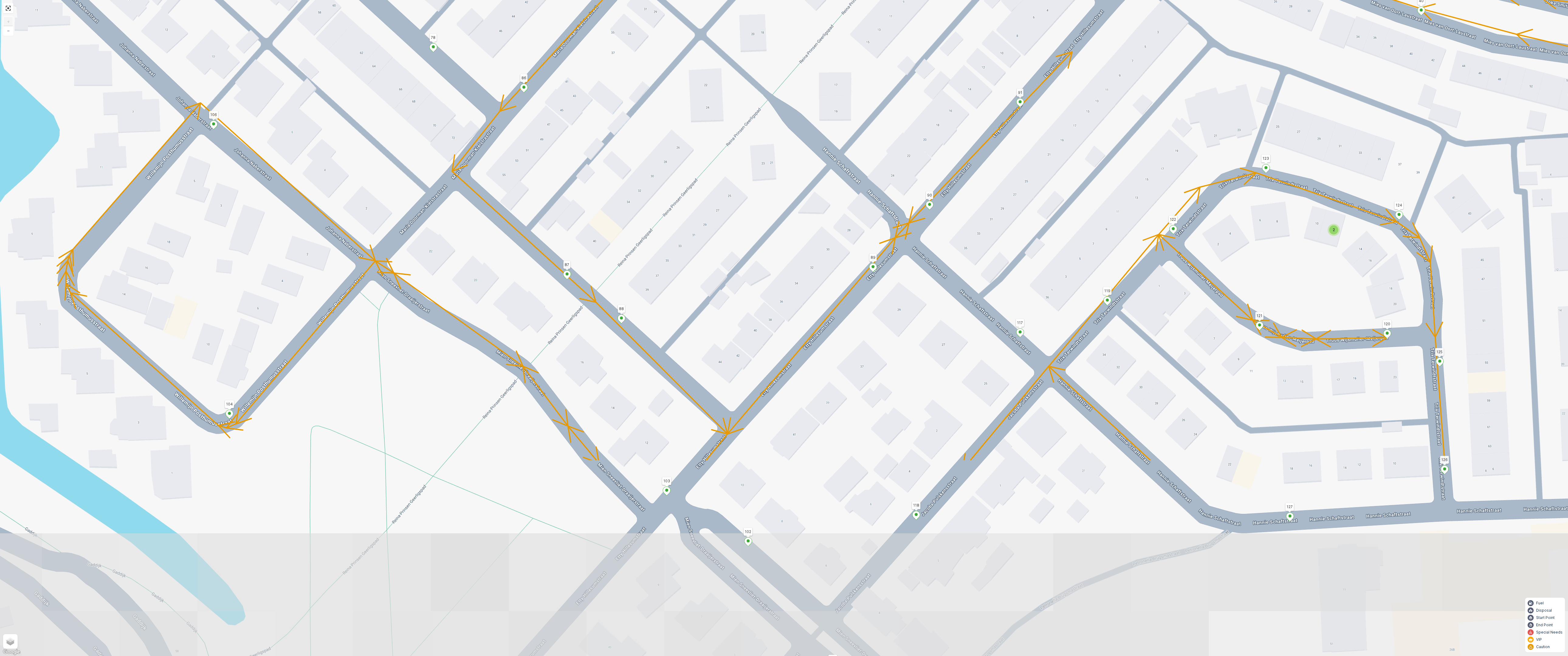
drag, startPoint x: 782, startPoint y: 430, endPoint x: 754, endPoint y: 181, distance: 250.6
click at [754, 181] on div "2 2 2 2 2 (SERVICE, G-O-P-R) Snoekenveen 979 134 222 221 133 132 219 211 212 21…" at bounding box center [784, 328] width 1568 height 656
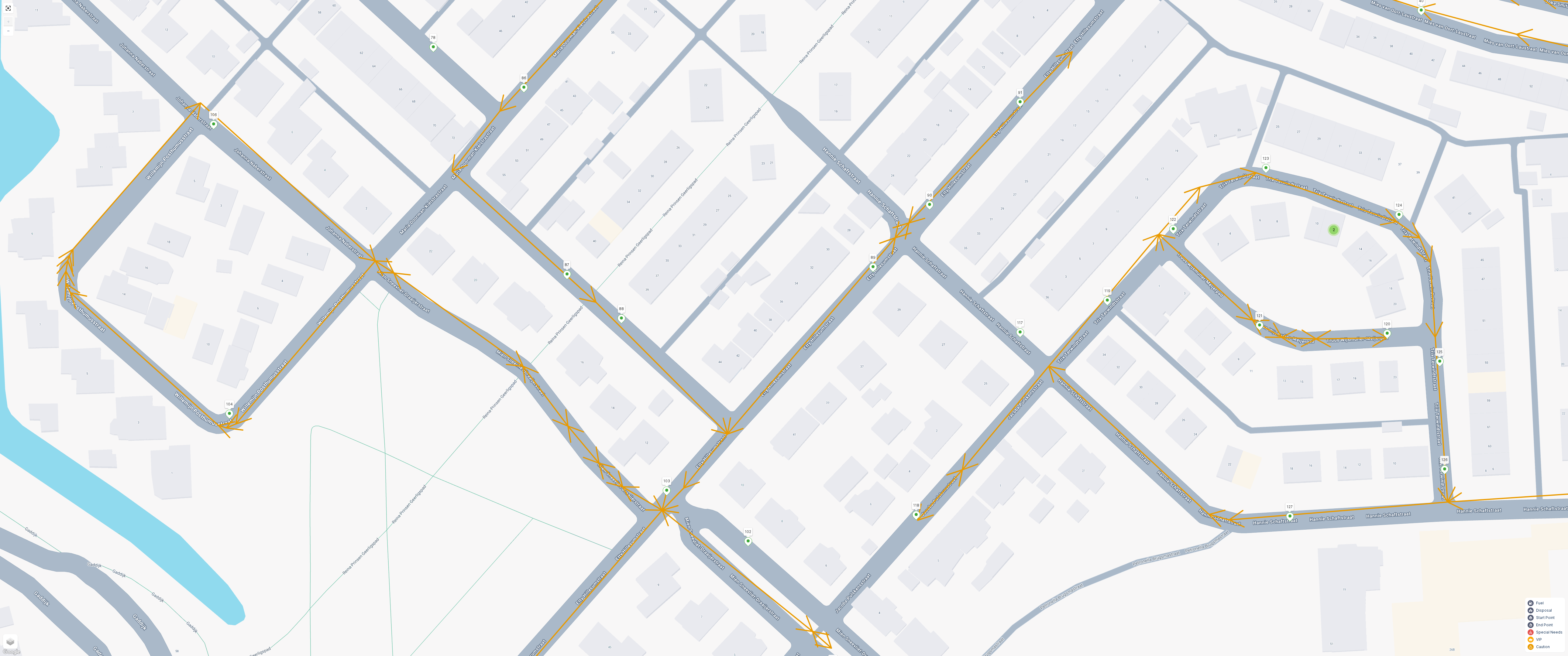
click at [1334, 229] on span "2" at bounding box center [1334, 229] width 2 height 4
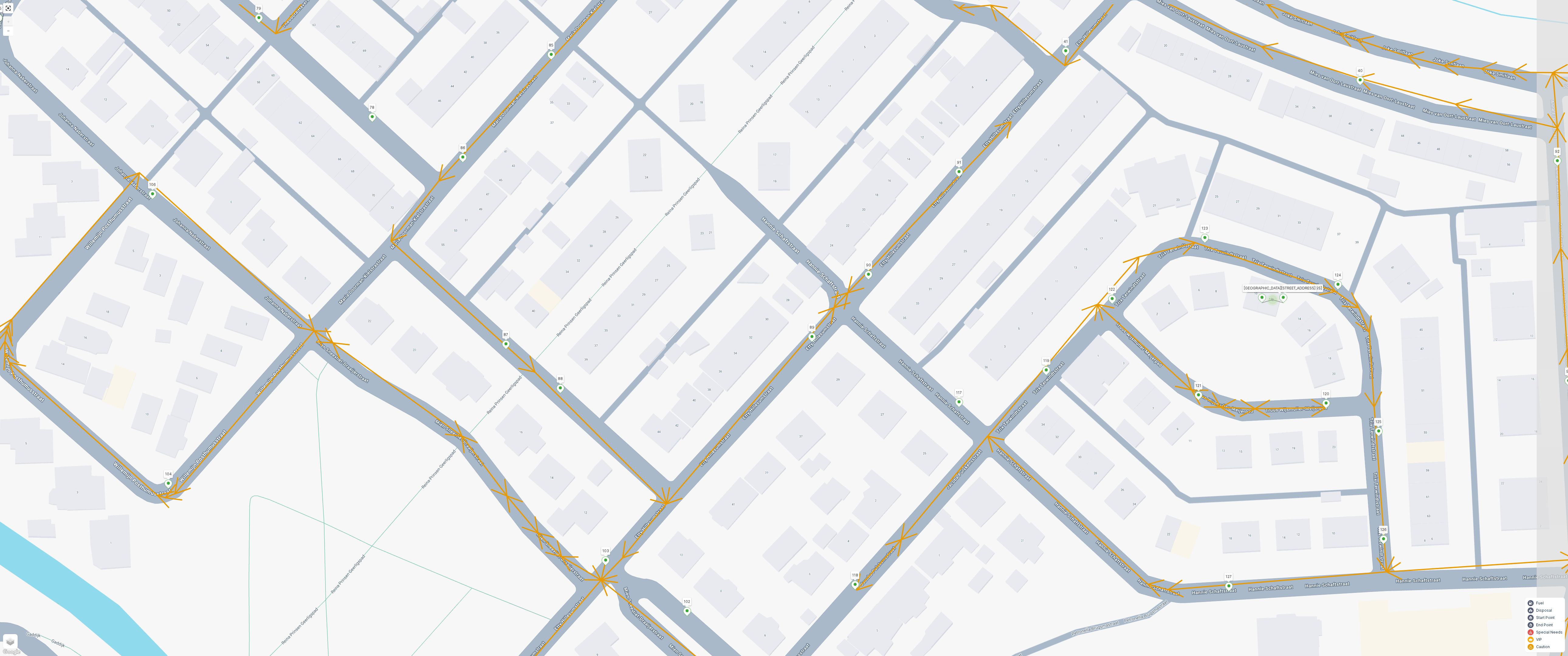
drag, startPoint x: 1297, startPoint y: 273, endPoint x: 1234, endPoint y: 344, distance: 94.9
click at [1234, 344] on div "2 2 2 2 2 (SERVICE, G-O-P-R) Snoekenveen 979 134 222 221 133 132 219 211 212 21…" at bounding box center [784, 328] width 1568 height 656
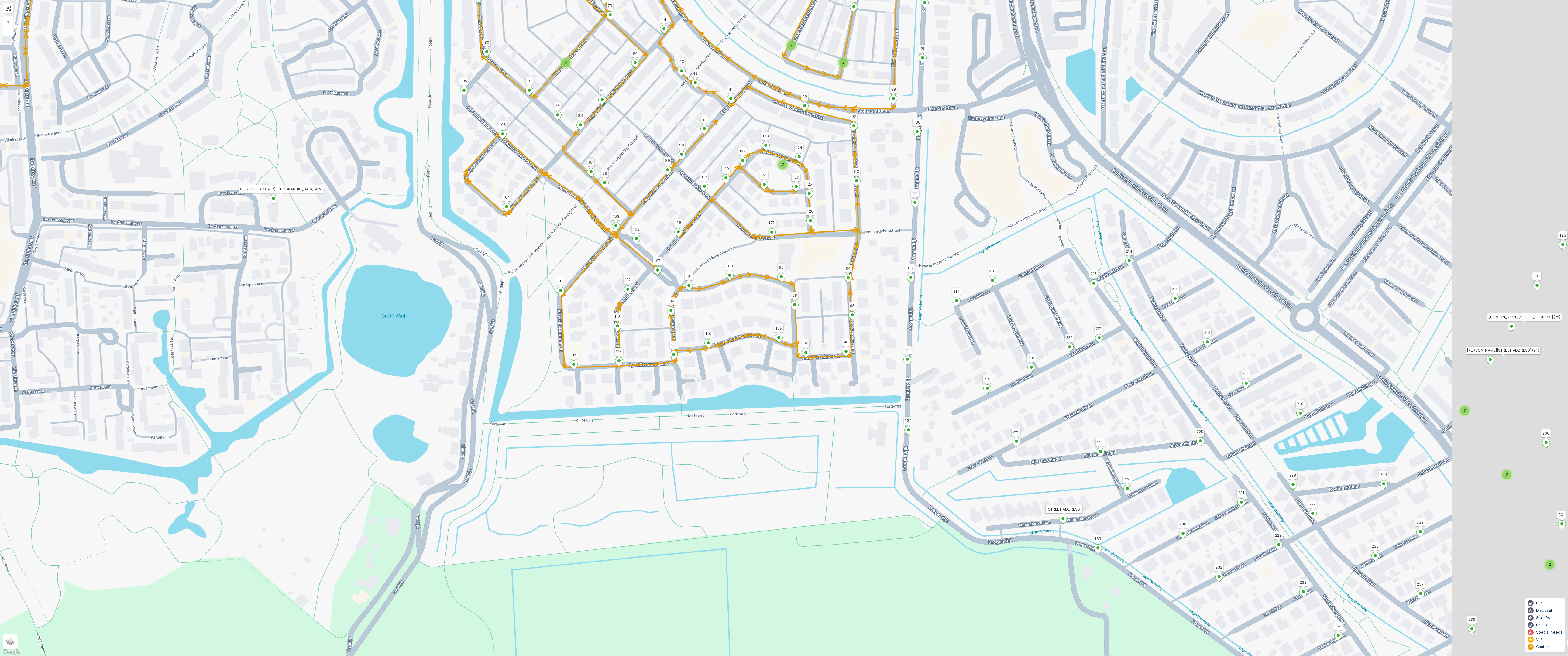
drag, startPoint x: 1203, startPoint y: 289, endPoint x: 968, endPoint y: 354, distance: 243.8
click at [1003, 414] on div "2 2 2 2 2 2 2 2 2 2 4 2 2 3 2 2 2 2 (SERVICE, G-O-P-R) Snoekenveen 979 134 222 …" at bounding box center [784, 328] width 1568 height 656
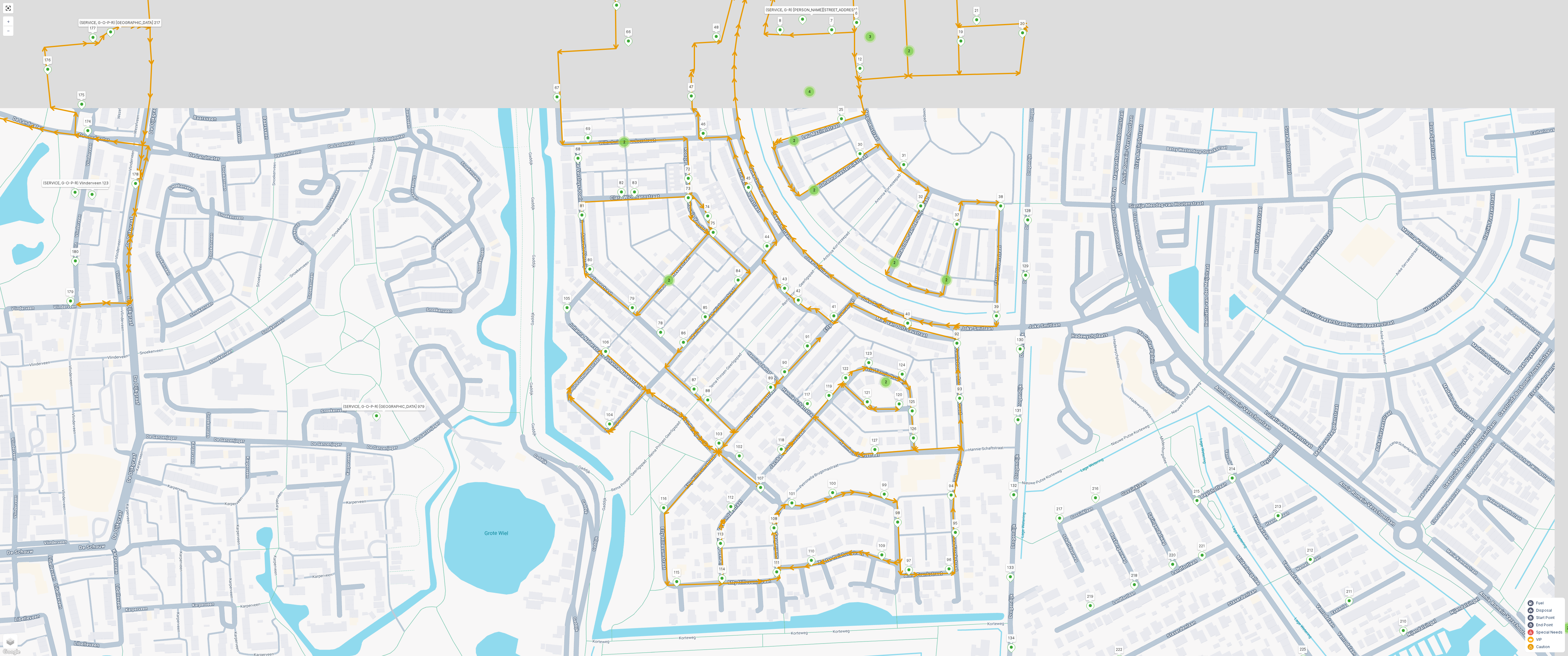
drag, startPoint x: 867, startPoint y: 231, endPoint x: 989, endPoint y: 273, distance: 129.0
click at [989, 273] on div "2 2 2 2 2 2 2 2 2 2 4 2 2 3 2 2 2 2 (SERVICE, G-O-P-R) Snoekenveen 979 134 222 …" at bounding box center [784, 328] width 1568 height 656
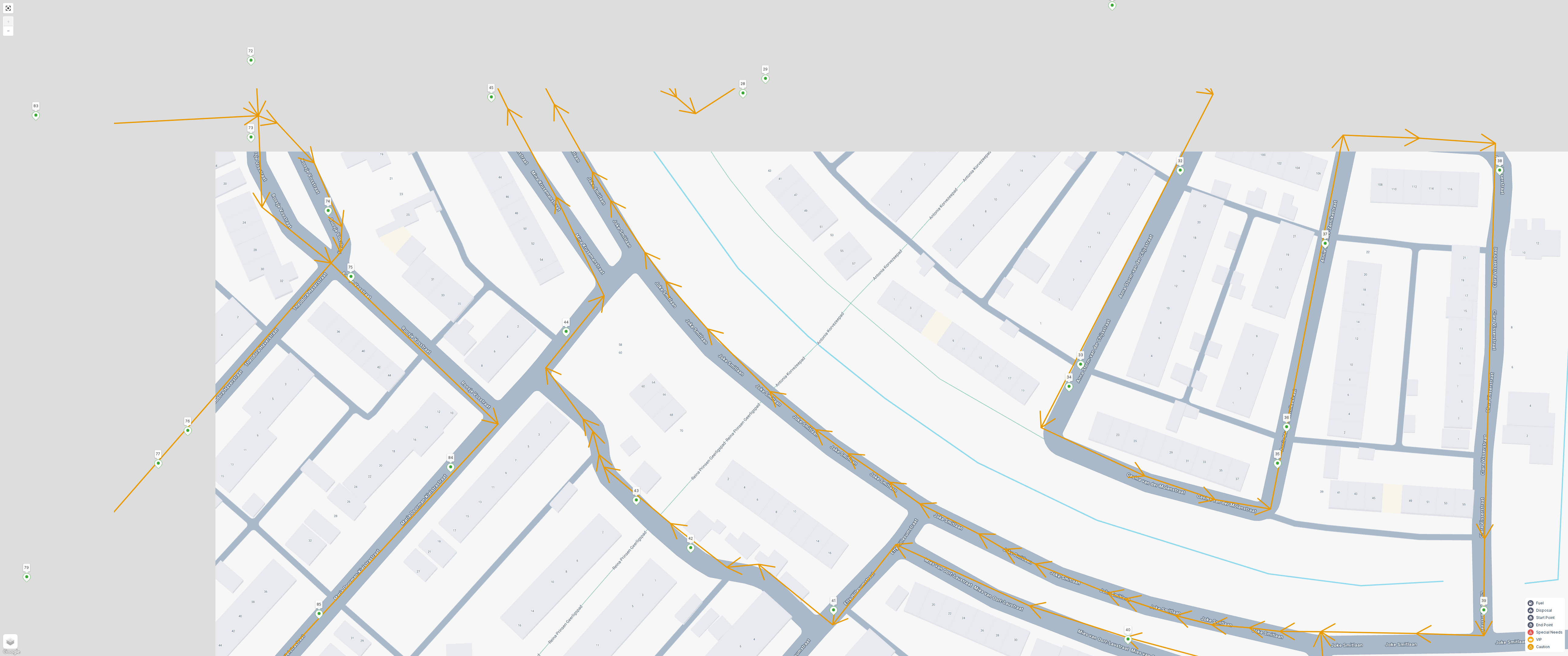
drag, startPoint x: 925, startPoint y: 274, endPoint x: 1256, endPoint y: 462, distance: 380.7
click at [1258, 460] on div "2 2 2 2 2 (SERVICE, G-O-P-R) Snoekenveen 979 134 222 221 133 132 219 211 212 21…" at bounding box center [784, 328] width 1568 height 656
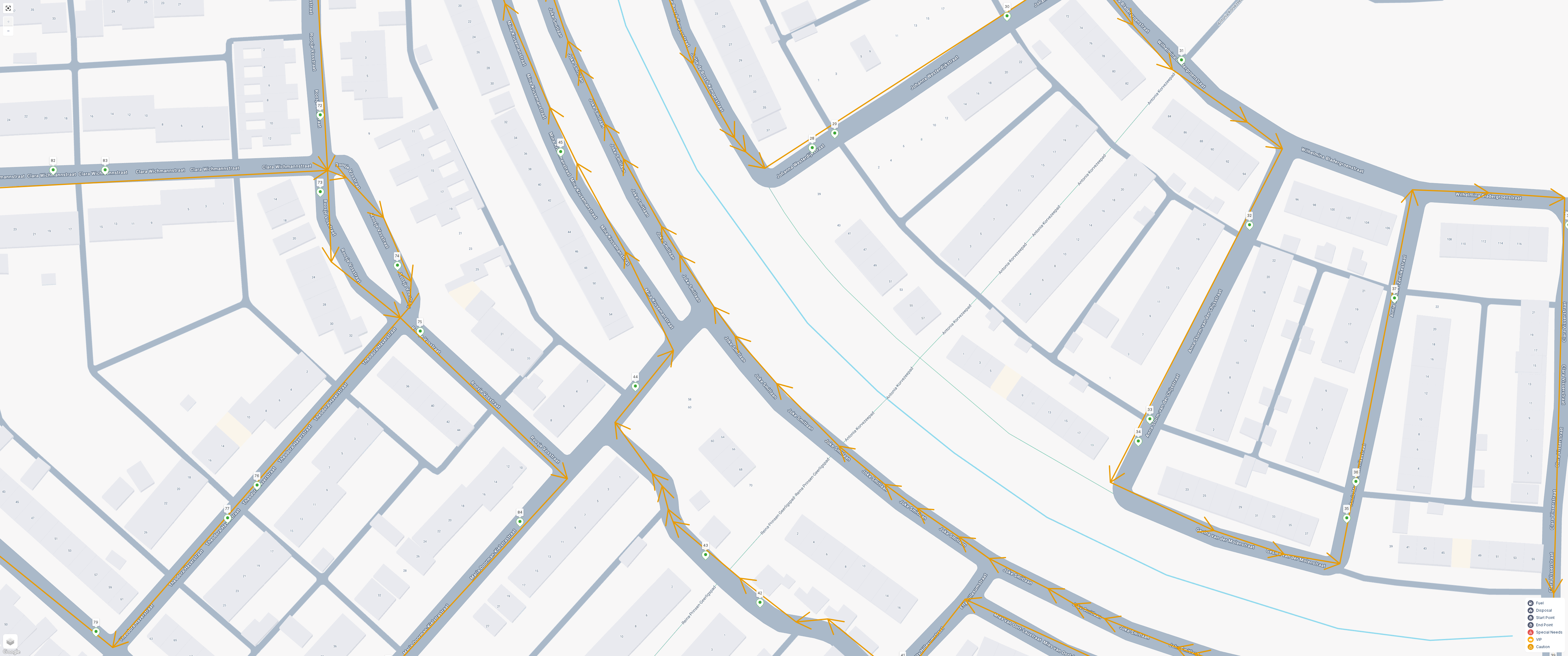
drag, startPoint x: 899, startPoint y: 220, endPoint x: 983, endPoint y: 569, distance: 359.0
click at [983, 565] on div "2 2 2 2 2 (SERVICE, G-O-P-R) Snoekenveen 979 134 222 221 133 132 219 211 212 21…" at bounding box center [784, 328] width 1568 height 656
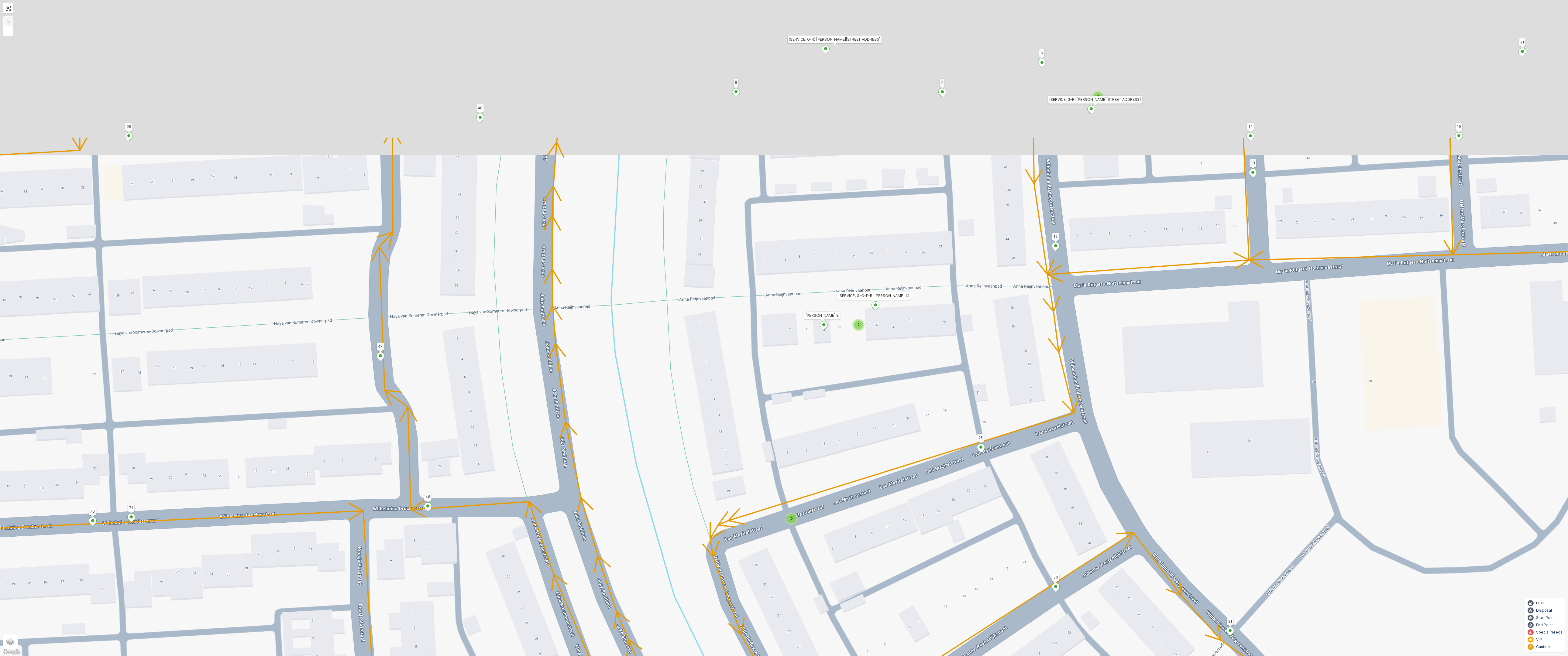
drag, startPoint x: 916, startPoint y: 383, endPoint x: 866, endPoint y: 644, distance: 265.7
click at [866, 594] on div "2 2 2 2 2 (SERVICE, G-O-P-R) Snoekenveen 979 134 222 221 133 132 219 211 212 21…" at bounding box center [784, 328] width 1568 height 656
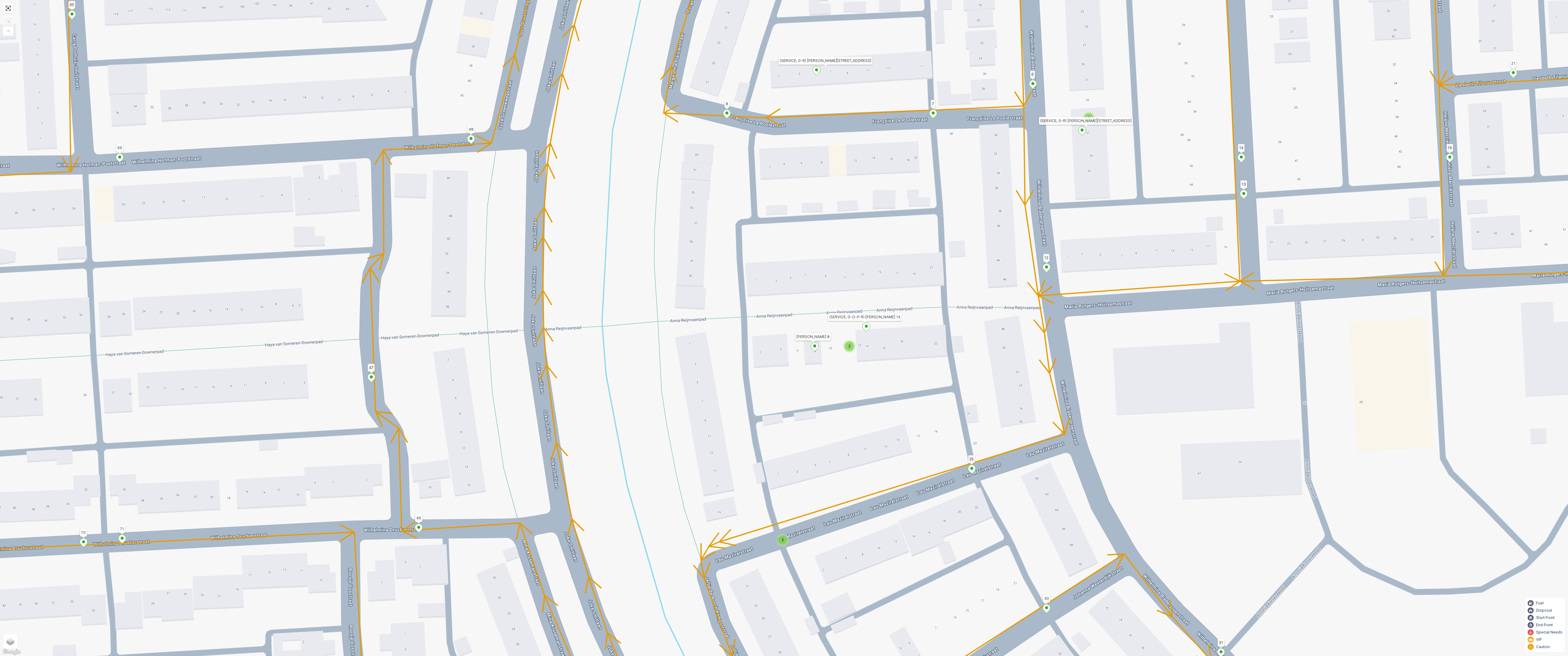
drag, startPoint x: 863, startPoint y: 403, endPoint x: 873, endPoint y: 371, distance: 33.5
click at [879, 354] on div "2 2 2 2 2 (SERVICE, G-O-P-R) Snoekenveen 979 134 222 221 133 132 219 211 212 21…" at bounding box center [784, 328] width 1568 height 656
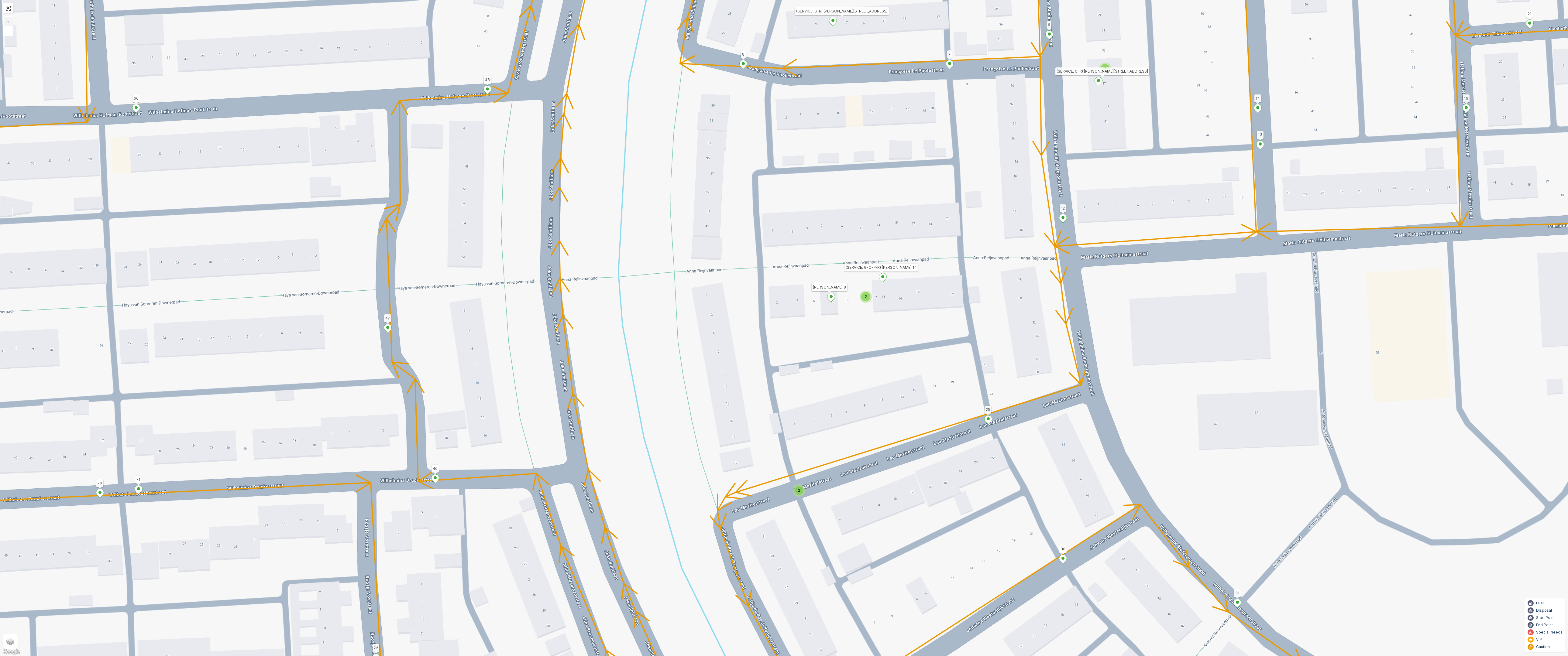
click at [802, 494] on div "2" at bounding box center [799, 490] width 12 height 12
click at [864, 412] on div "2 2 2 2 2 (SERVICE, G-O-P-R) Snoekenveen 979 134 222 221 133 132 219 211 212 21…" at bounding box center [784, 328] width 1568 height 656
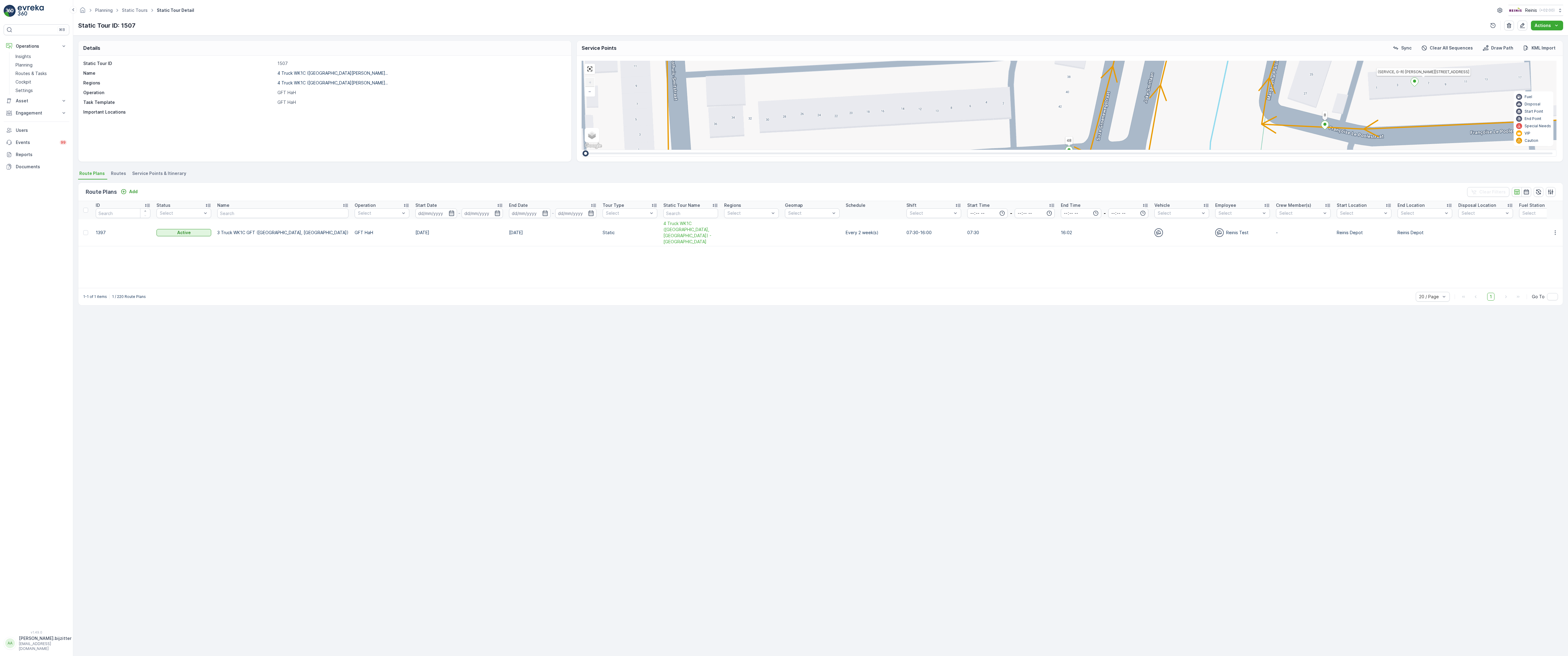
click at [1443, 353] on div "2" at bounding box center [1447, 357] width 9 height 9
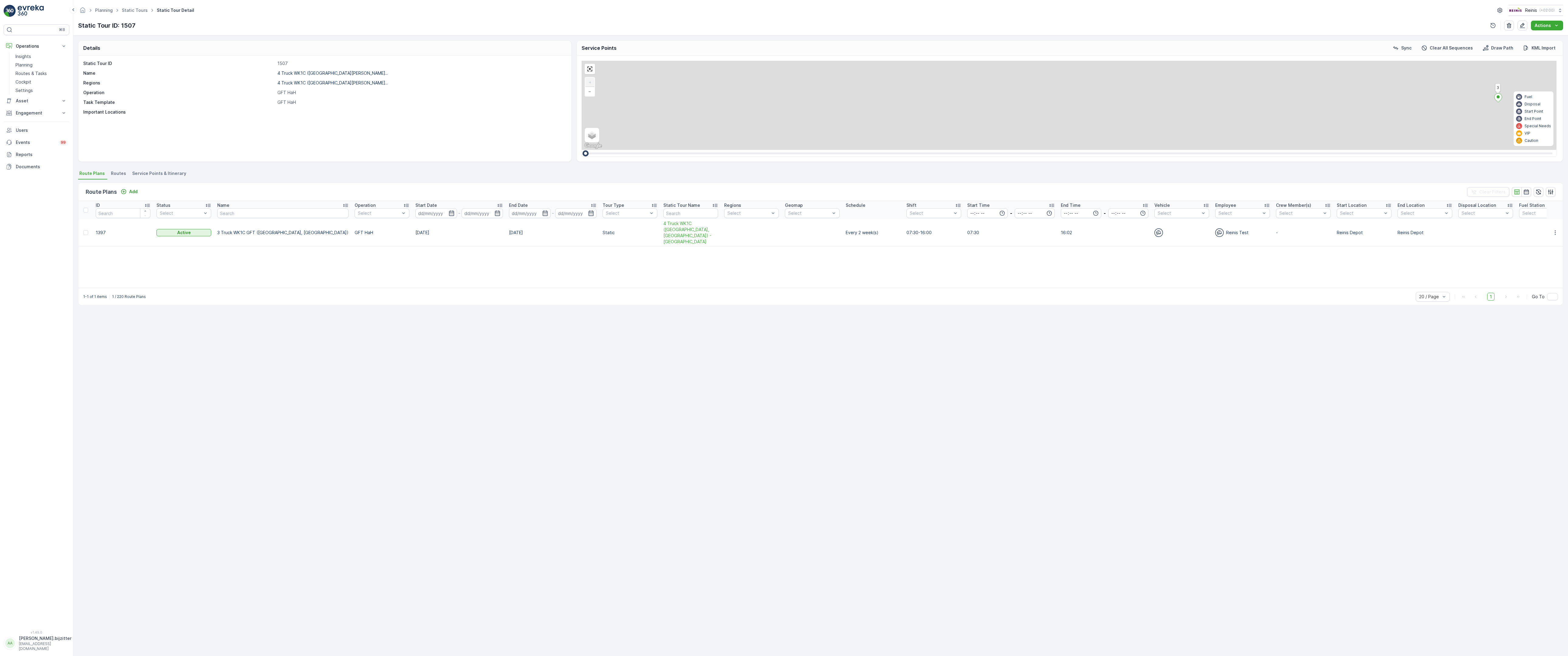
drag, startPoint x: 1144, startPoint y: 147, endPoint x: 1022, endPoint y: 458, distance: 334.1
click at [1022, 150] on div "2 2 2 2 2 (SERVICE, G-O-P-R) [DEMOGRAPHIC_DATA] 979 134 222 221 133 132 219 211…" at bounding box center [1069, 105] width 975 height 89
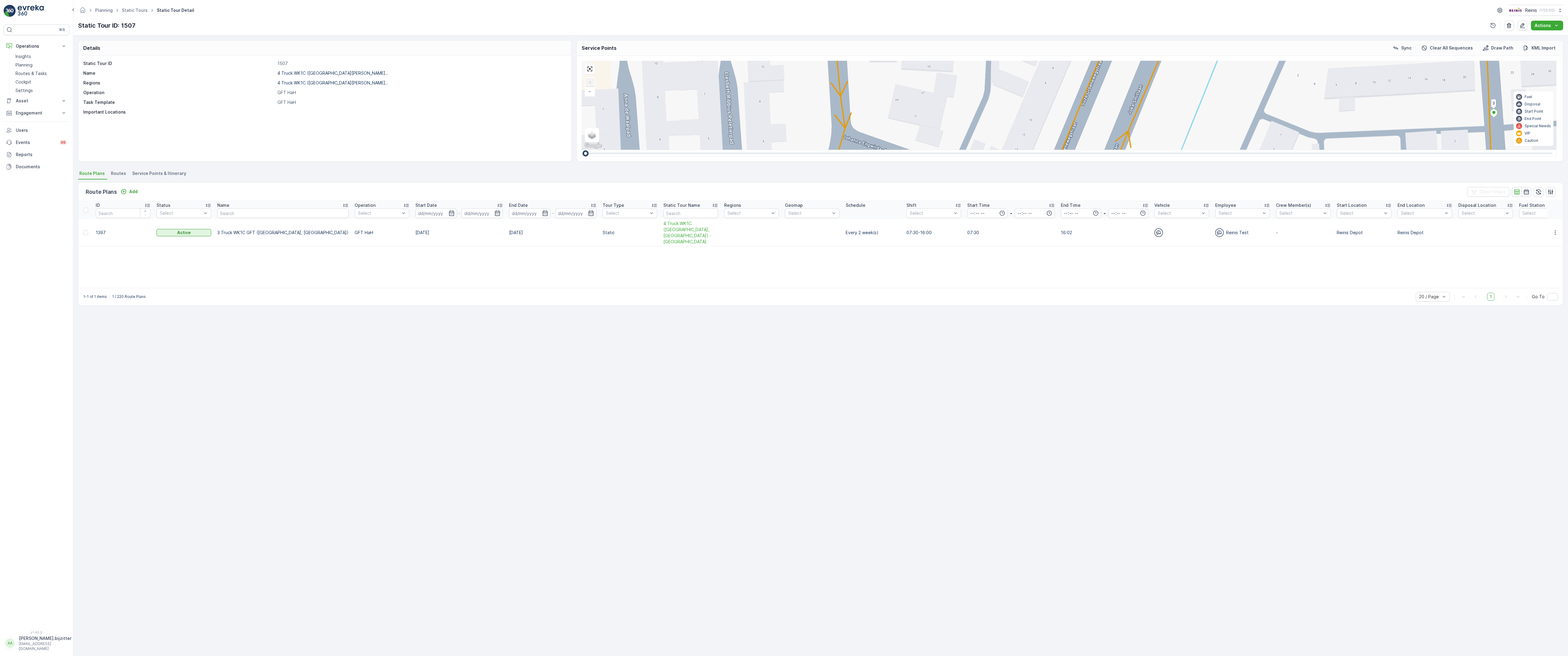
click at [975, 150] on div "2 2 2 2 2 (SERVICE, G-O-P-R) [DEMOGRAPHIC_DATA] 979 134 222 221 133 132 219 211…" at bounding box center [1069, 105] width 975 height 89
click at [1561, 436] on div "2" at bounding box center [1566, 440] width 9 height 9
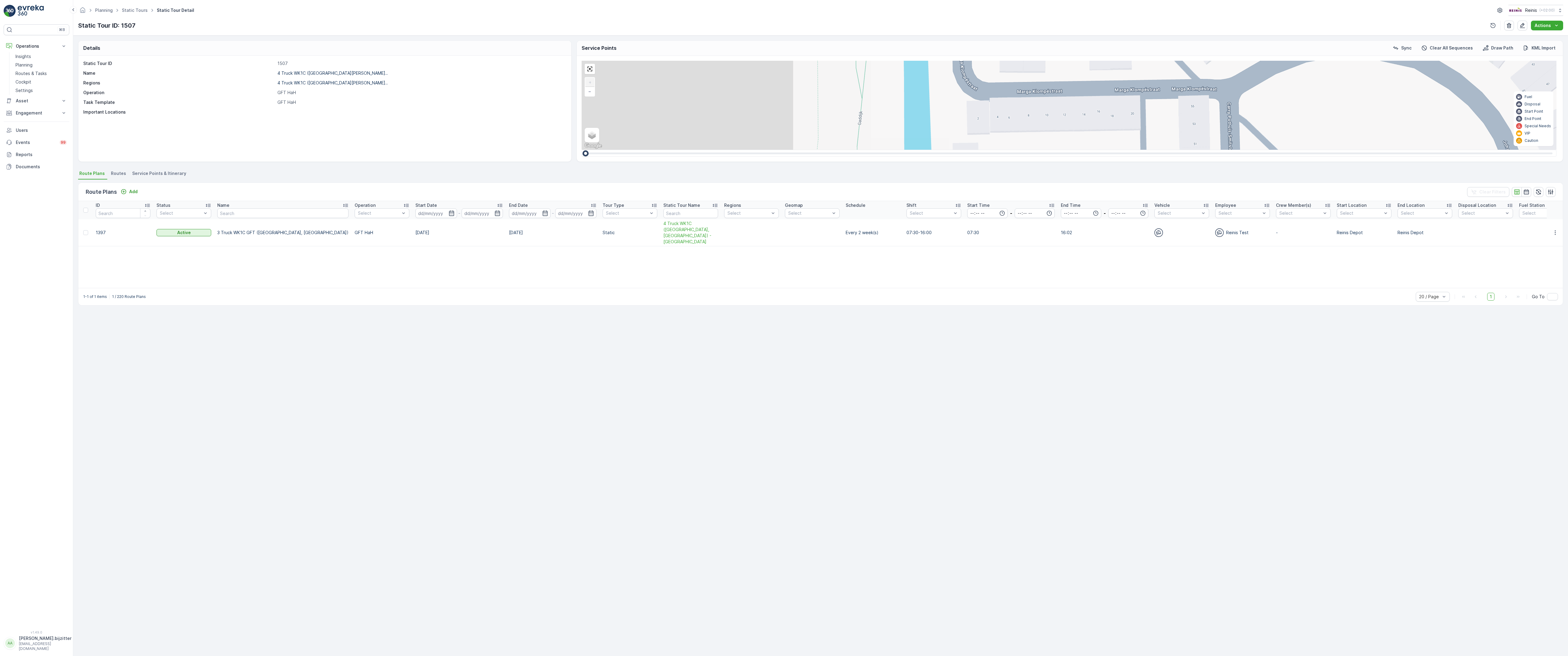
drag, startPoint x: 432, startPoint y: 271, endPoint x: 877, endPoint y: 436, distance: 474.6
click at [877, 150] on div "2 2 2 2 2 (SERVICE, G-O-P-R) [DEMOGRAPHIC_DATA] 979 134 222 221 133 132 219 211…" at bounding box center [1069, 105] width 975 height 89
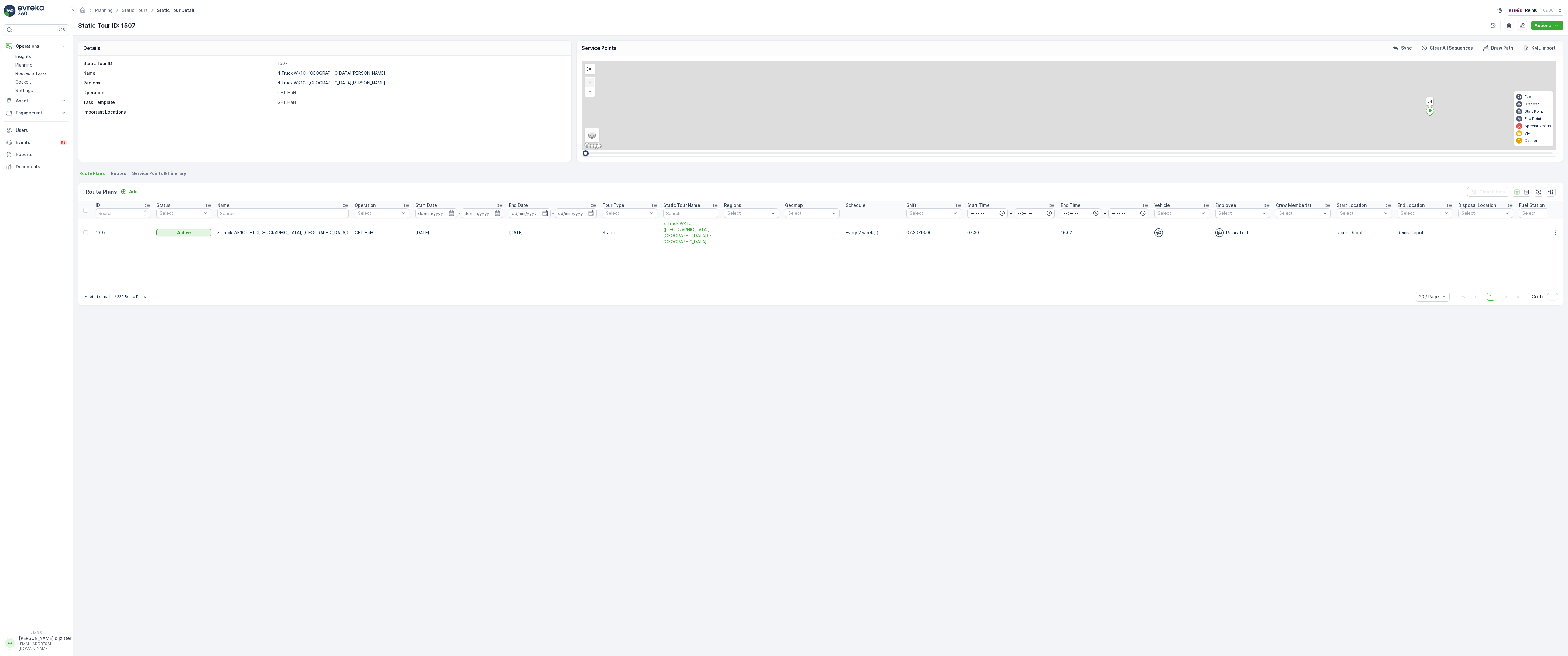
drag, startPoint x: 531, startPoint y: 248, endPoint x: 795, endPoint y: 498, distance: 363.6
click at [795, 150] on div "2 2 2 2 2 (SERVICE, G-O-P-R) [DEMOGRAPHIC_DATA] 979 134 222 221 133 132 219 211…" at bounding box center [1069, 105] width 975 height 89
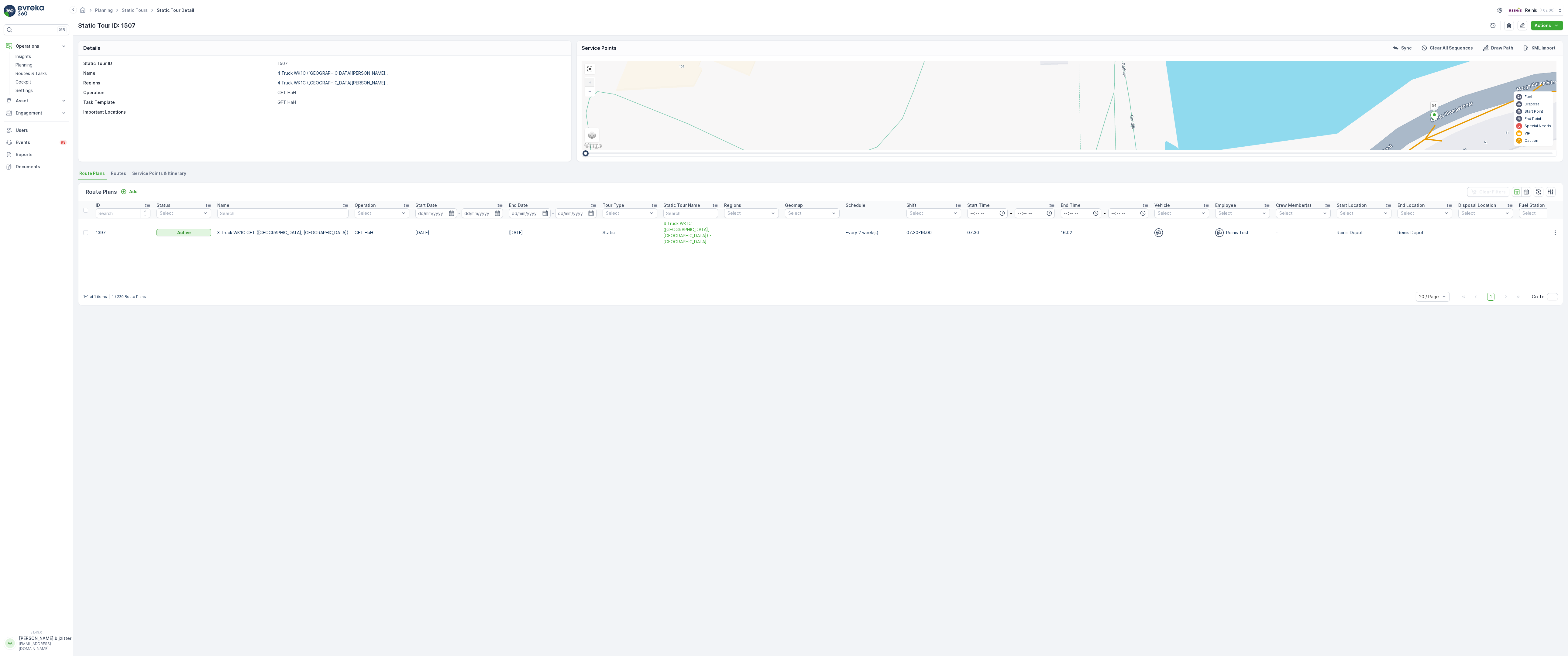
click at [1249, 413] on icon at bounding box center [1253, 417] width 7 height 9
click at [675, 150] on div "2 2 2 2 2 (SERVICE, G-O-P-R) Snoekenveen 979 134 222 221 133 132 219 211 212 21…" at bounding box center [1069, 105] width 975 height 89
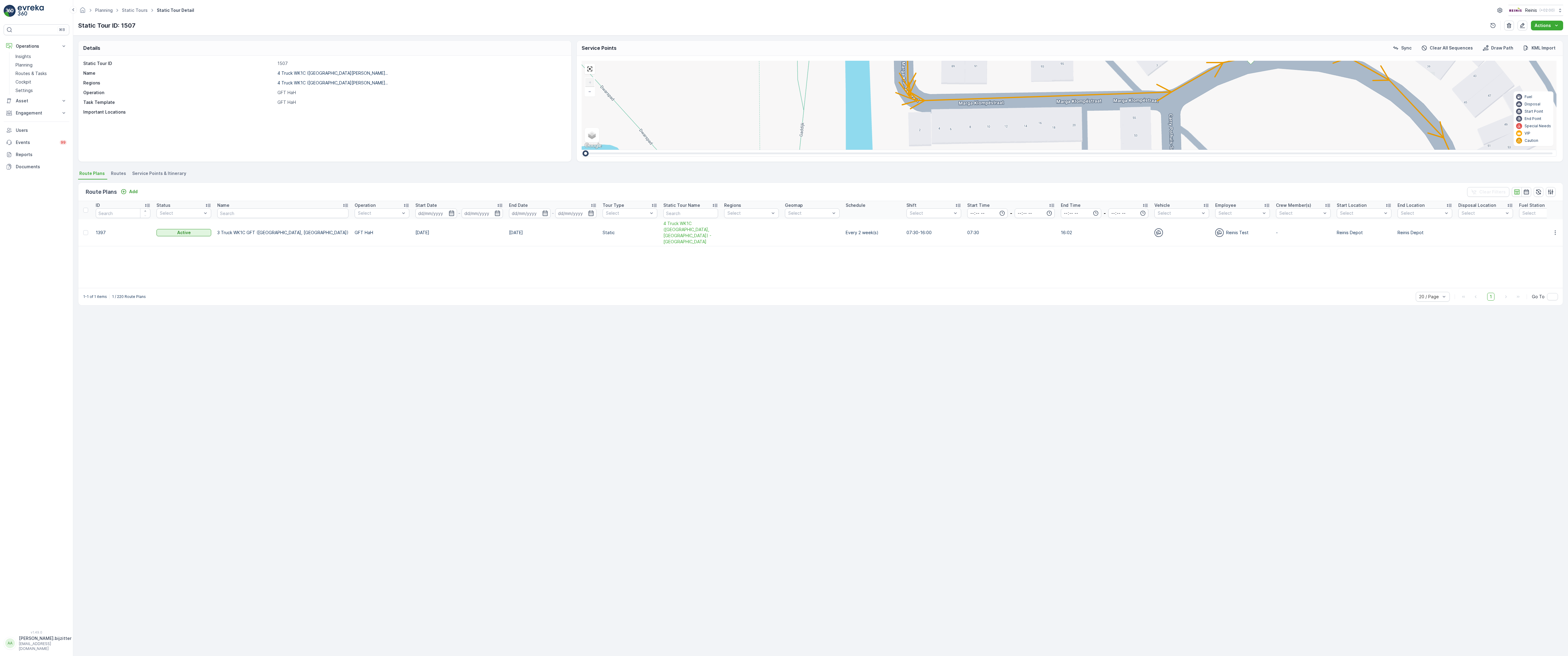
drag, startPoint x: 1285, startPoint y: 426, endPoint x: 728, endPoint y: 0, distance: 701.2
click at [728, 61] on div "2 2 2 2 2 (SERVICE, G-O-P-R) Snoekenveen 979 134 222 221 133 132 219 211 212 21…" at bounding box center [1069, 105] width 975 height 89
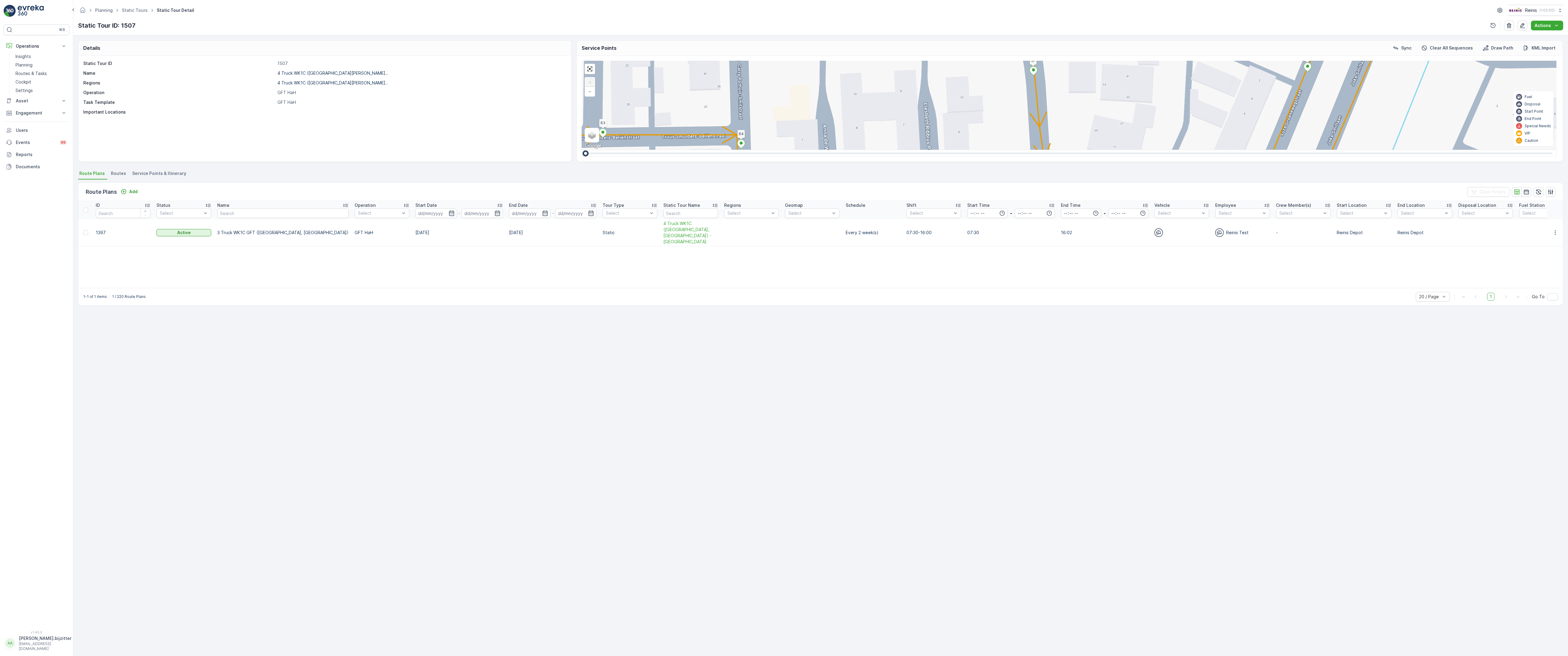
drag, startPoint x: 1058, startPoint y: 485, endPoint x: 858, endPoint y: 520, distance: 203.0
click at [858, 150] on div "2 2 2 2 2 (SERVICE, G-O-P-R) Snoekenveen 979 134 222 221 133 132 219 211 212 21…" at bounding box center [1069, 105] width 975 height 89
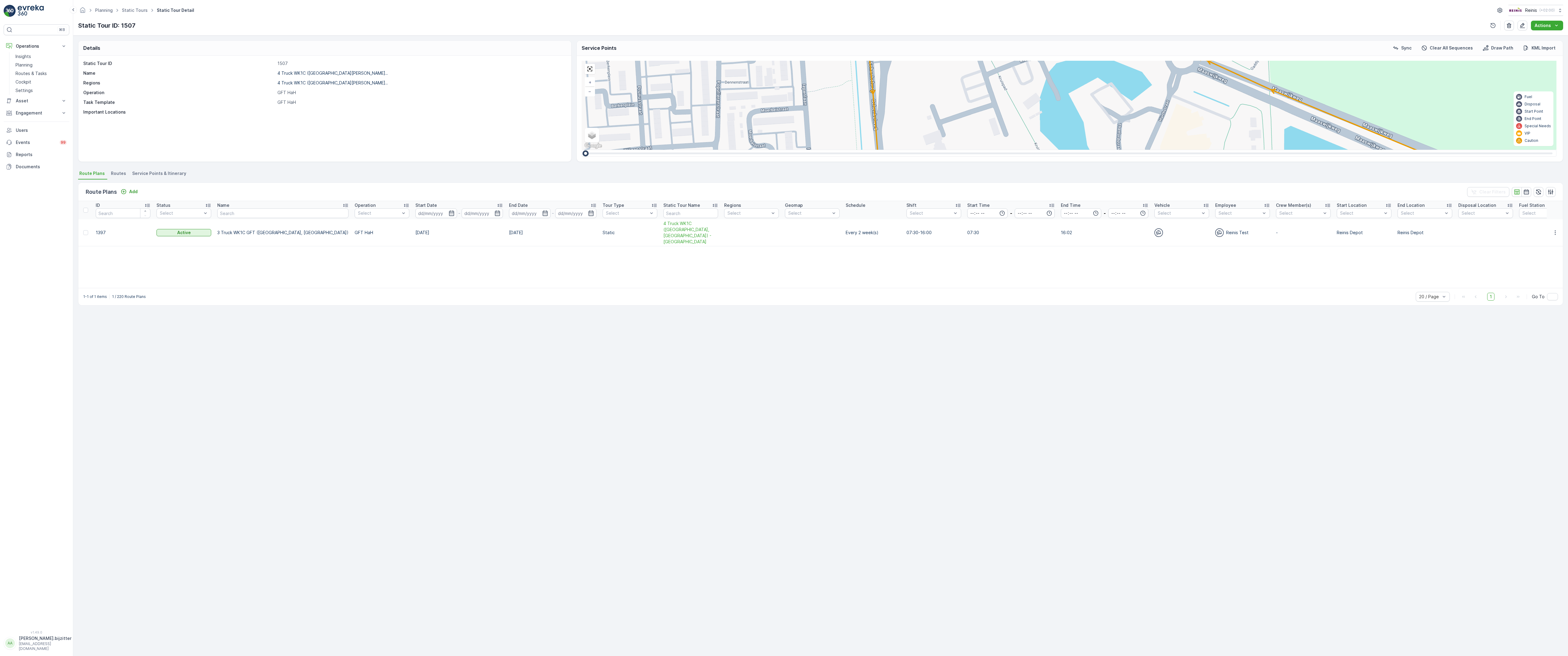
drag, startPoint x: 1447, startPoint y: 270, endPoint x: 1255, endPoint y: 315, distance: 197.2
click at [1255, 150] on div "2 2 2 2 2 2 2 2 2 2 4 2 2 3 2 2 2 2 (SERVICE, G-O-P-R) Snoekenveen 979 134 222 …" at bounding box center [1069, 105] width 975 height 89
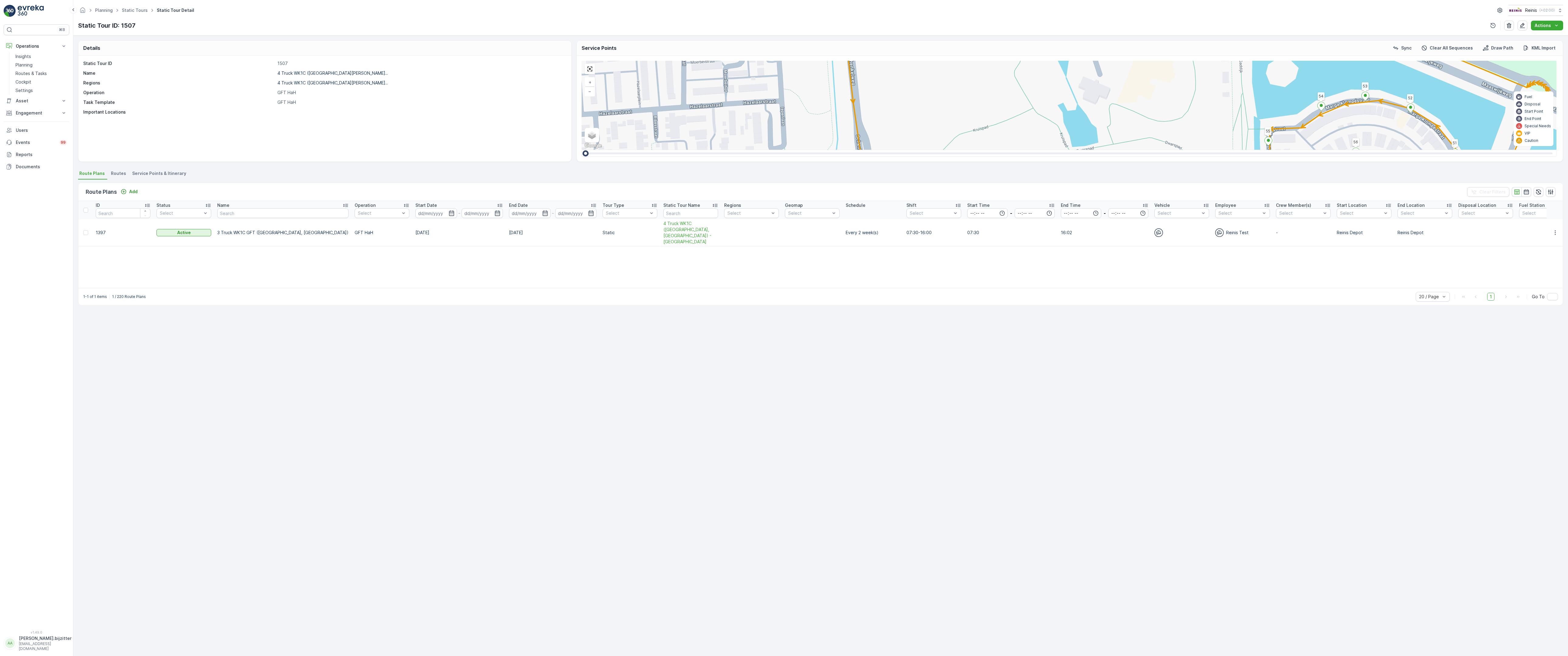
drag, startPoint x: 1207, startPoint y: 366, endPoint x: 1194, endPoint y: 249, distance: 117.7
click at [1196, 150] on div "2 2 2 2 2 2 2 2 2 2 4 2 2 3 2 2 2 2 (SERVICE, G-O-P-R) Snoekenveen 979 134 222 …" at bounding box center [1069, 105] width 975 height 89
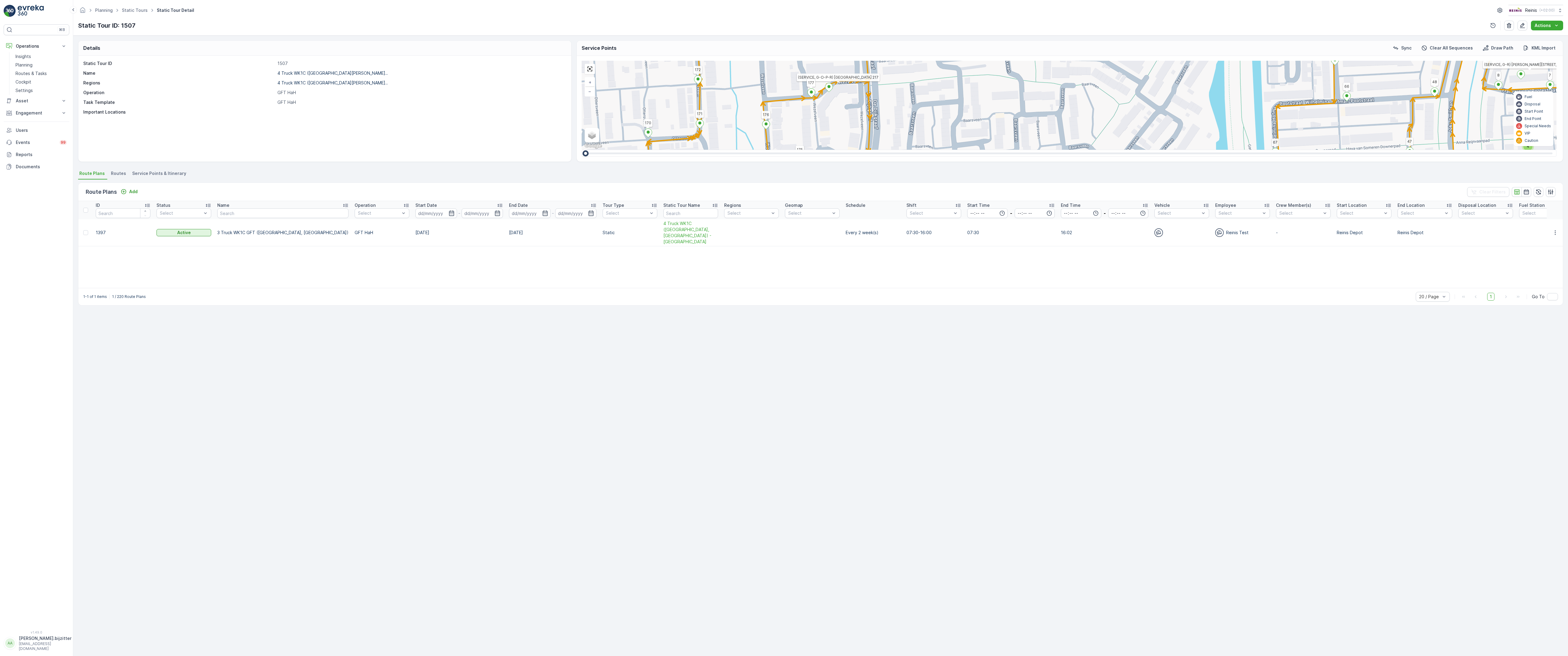
drag, startPoint x: 1199, startPoint y: 307, endPoint x: 1198, endPoint y: 97, distance: 210.0
click at [1198, 97] on div "2 2 2 2 2 2 2 2 2 2 4 2 2 3 2 2 2 2 (SERVICE, G-O-P-R) Snoekenveen 979 134 222 …" at bounding box center [1069, 105] width 975 height 89
click at [1063, 150] on div "2 2 2 2 2 2 2 2 2 2 4 2 2 3 2 2 2 2 (SERVICE, G-O-P-R) Snoekenveen 979 134 222 …" at bounding box center [1069, 105] width 975 height 89
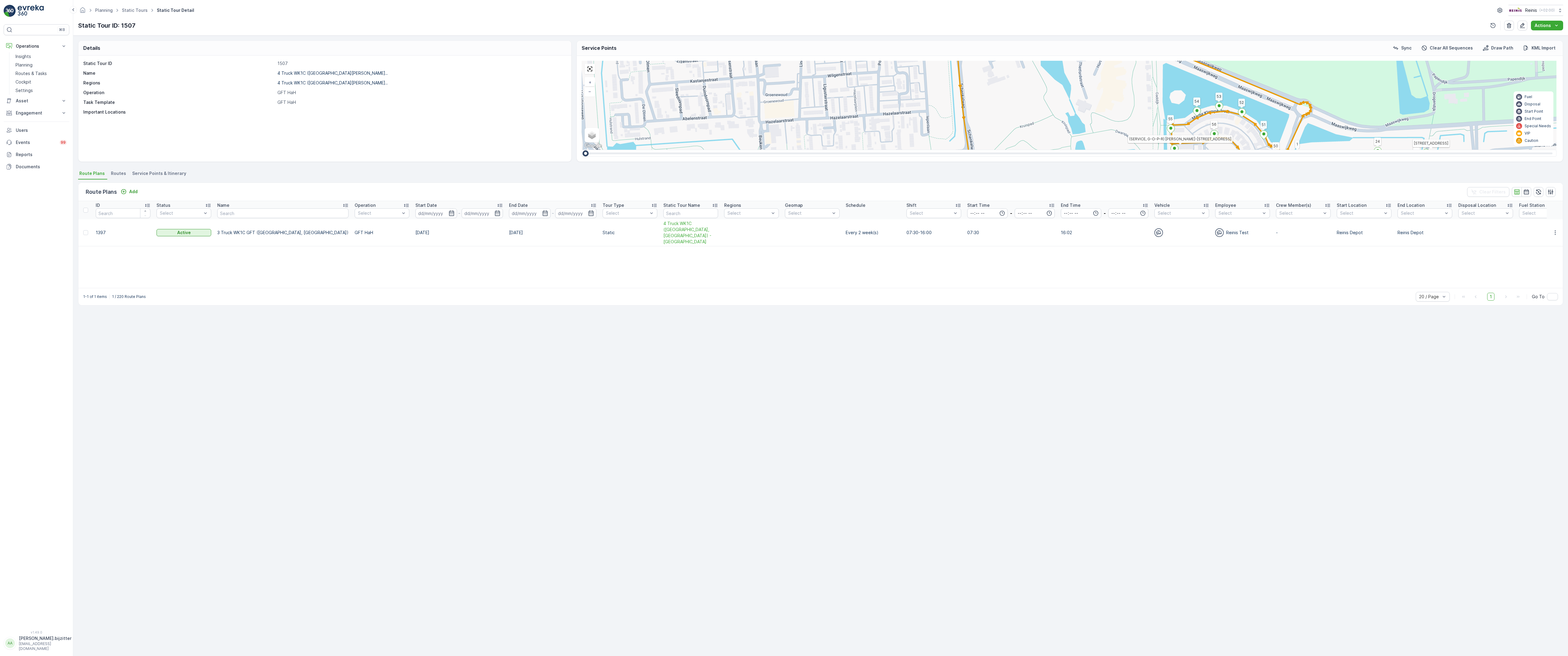
drag, startPoint x: 1077, startPoint y: 287, endPoint x: 899, endPoint y: 146, distance: 227.1
click at [899, 146] on div "2 2 2 2 2 2 2 2 2 2 2 2 2 2 2 2 2 2 2 4 2 3 2 4 2 2 4 2 2 2 2 2 2 2 5 (SERVICE,…" at bounding box center [1069, 105] width 975 height 89
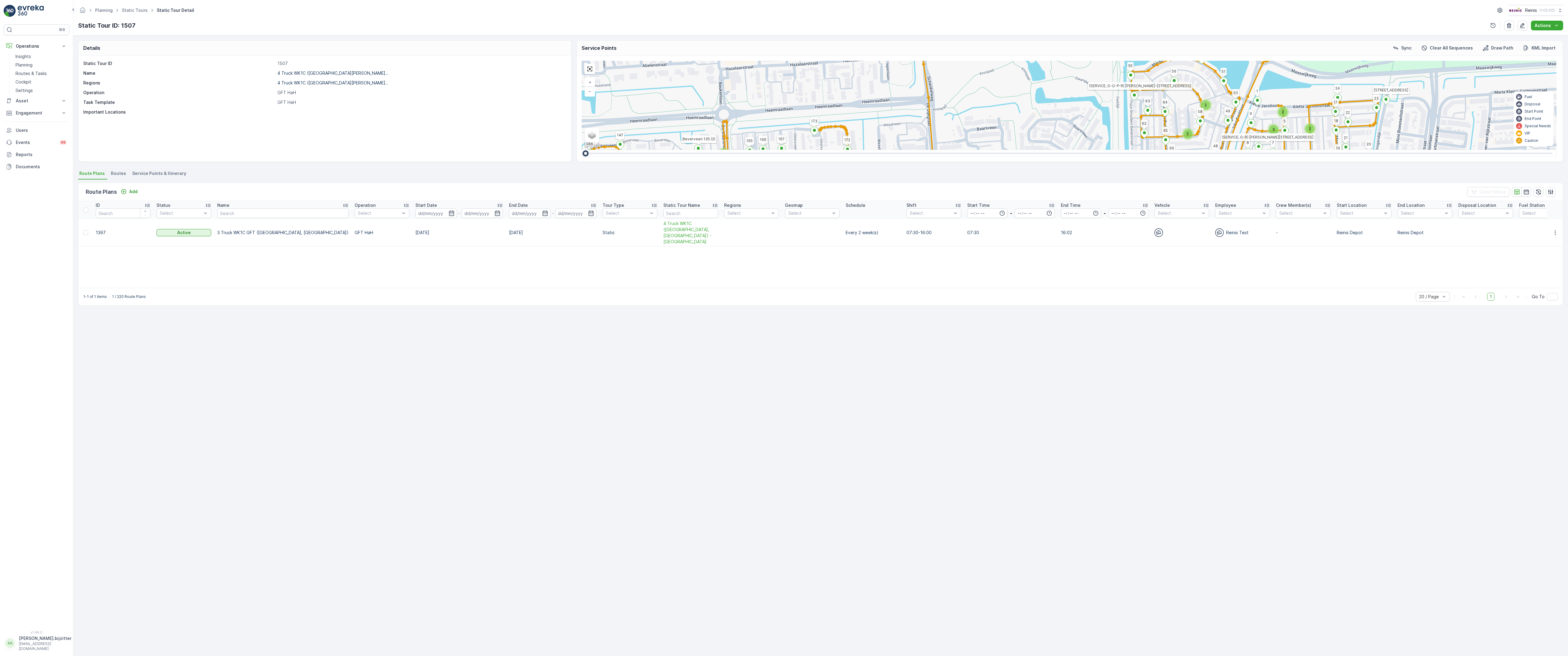
drag, startPoint x: 1031, startPoint y: 334, endPoint x: 1041, endPoint y: 219, distance: 115.4
click at [1041, 150] on div "2 2 2 2 2 2 2 2 2 2 2 2 2 2 2 2 2 2 2 4 2 3 2 4 2 2 4 2 2 2 2 2 2 2 5 (SERVICE,…" at bounding box center [1069, 105] width 975 height 89
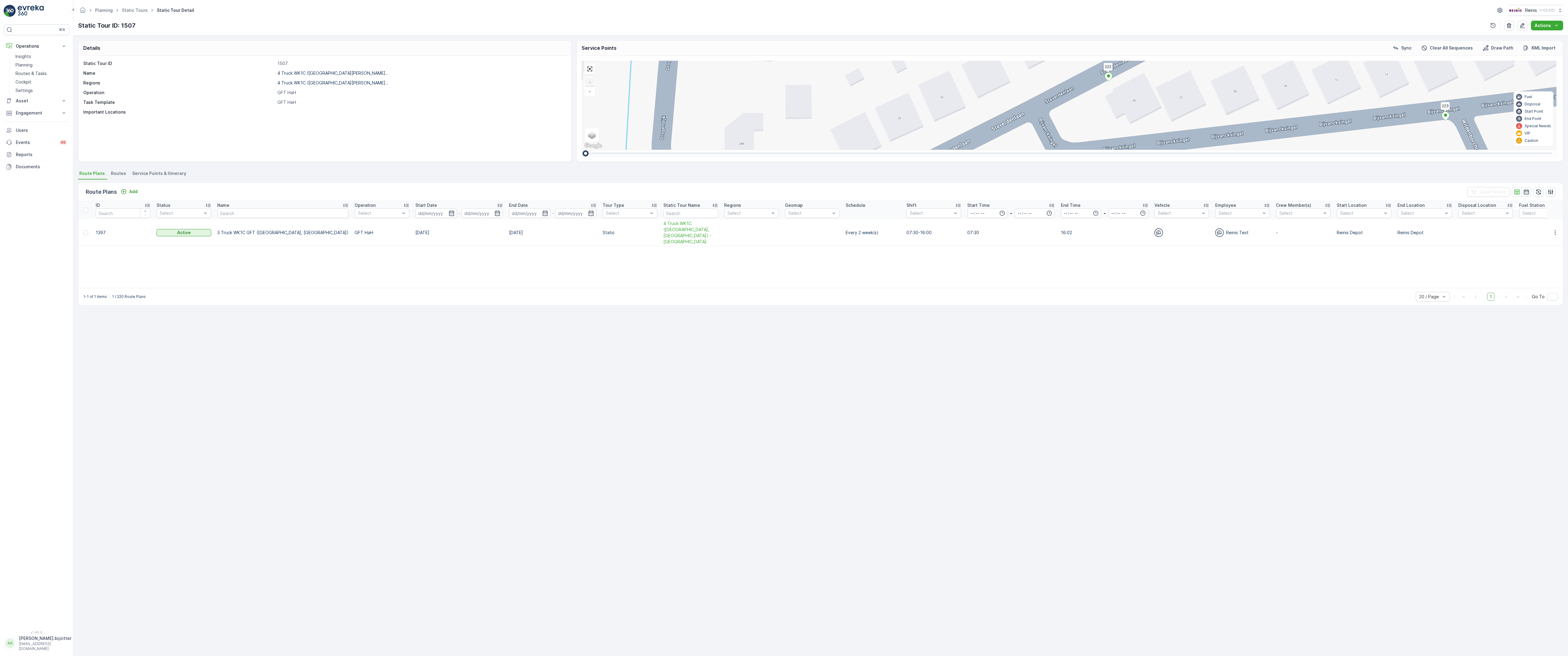
drag, startPoint x: 1346, startPoint y: 438, endPoint x: 1161, endPoint y: 455, distance: 185.8
click at [1161, 150] on div "2 2 2 2 2 (SERVICE, G-O-P-R) [DEMOGRAPHIC_DATA] 979 134 222 221 133 132 219 211…" at bounding box center [1069, 105] width 975 height 89
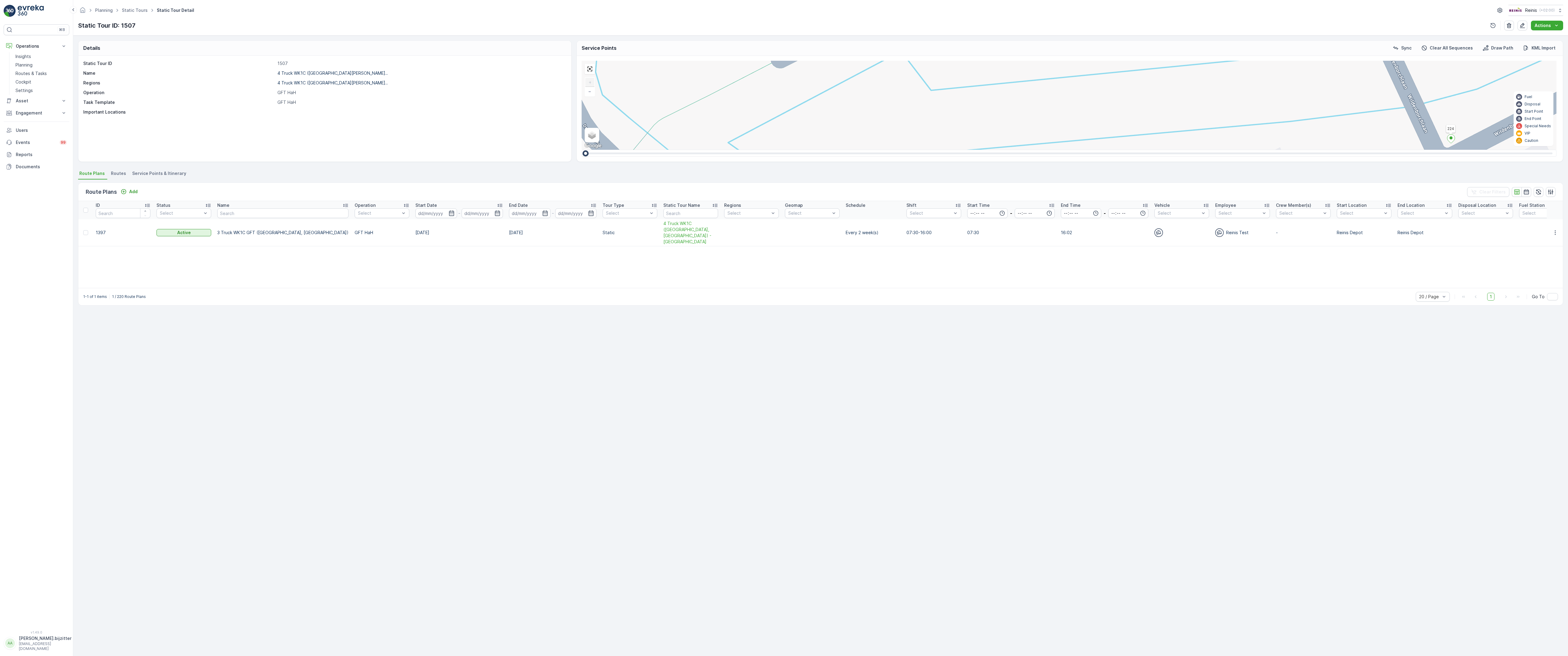
drag, startPoint x: 1208, startPoint y: 482, endPoint x: 1112, endPoint y: 353, distance: 160.8
click at [1112, 150] on div "2 2 2 2 2 (SERVICE, G-O-P-R) [DEMOGRAPHIC_DATA] 979 134 222 221 133 132 219 211…" at bounding box center [1069, 105] width 975 height 89
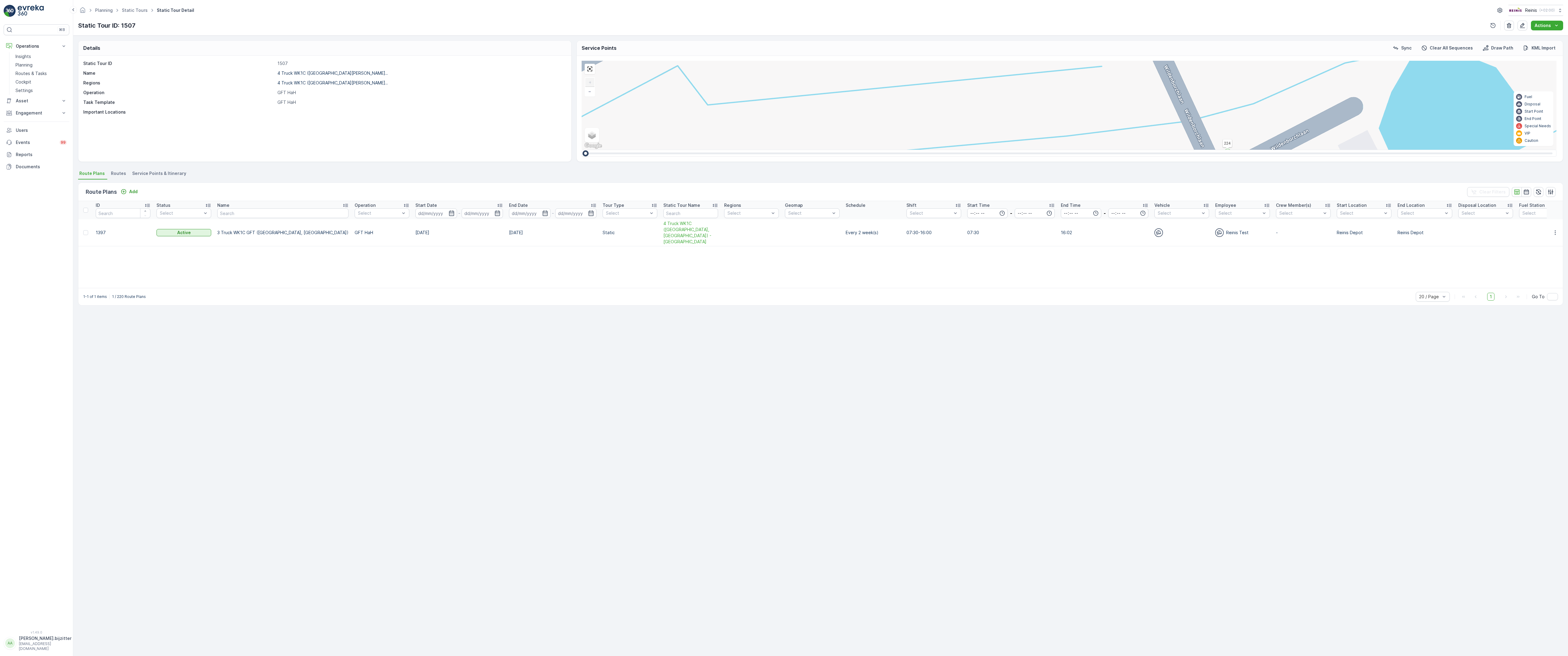
drag, startPoint x: 1225, startPoint y: 344, endPoint x: 1001, endPoint y: 359, distance: 224.5
click at [1001, 150] on div "2 2 2 2 2 (SERVICE, G-O-P-R) [DEMOGRAPHIC_DATA] 979 134 222 221 133 132 219 211…" at bounding box center [1069, 105] width 975 height 89
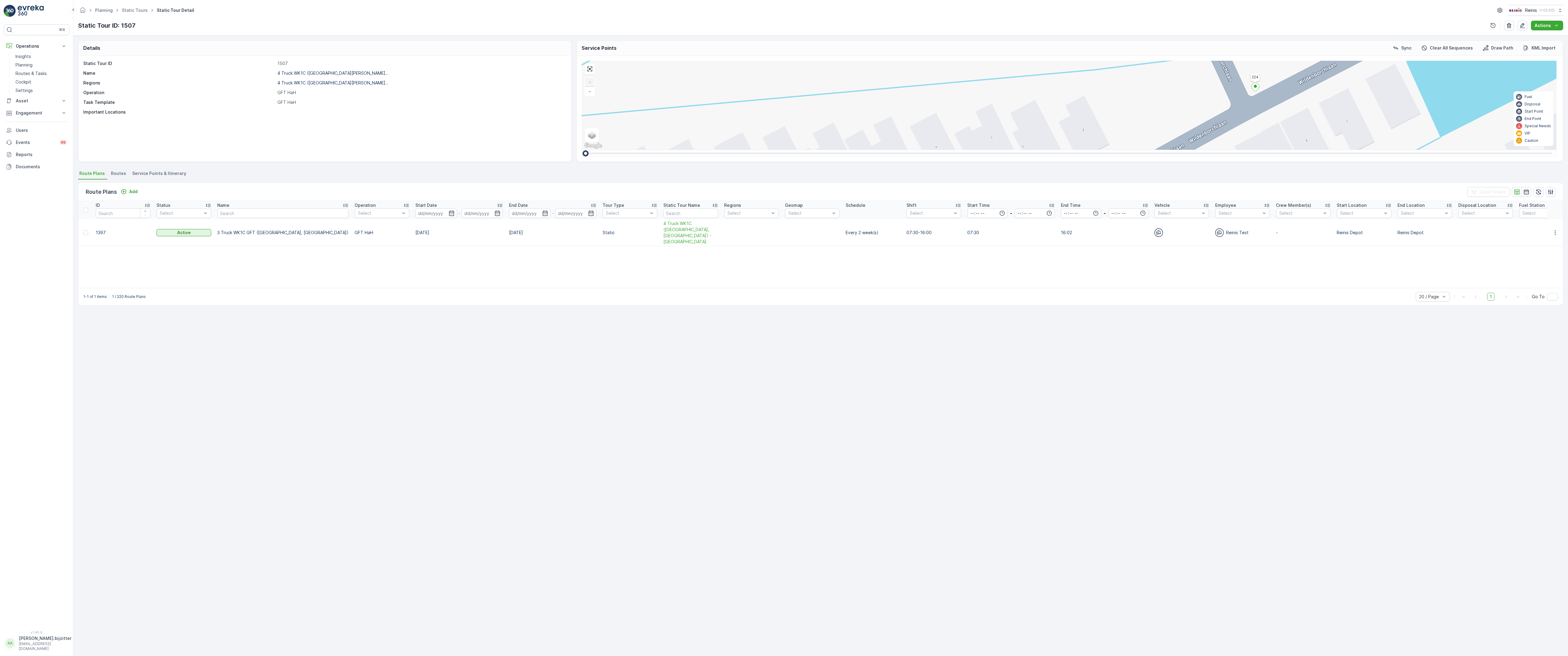
drag, startPoint x: 1050, startPoint y: 375, endPoint x: 1078, endPoint y: 309, distance: 71.7
click at [1078, 150] on div "2 2 2 2 2 (SERVICE, G-O-P-R) [DEMOGRAPHIC_DATA] 979 134 222 221 133 132 219 211…" at bounding box center [1069, 105] width 975 height 89
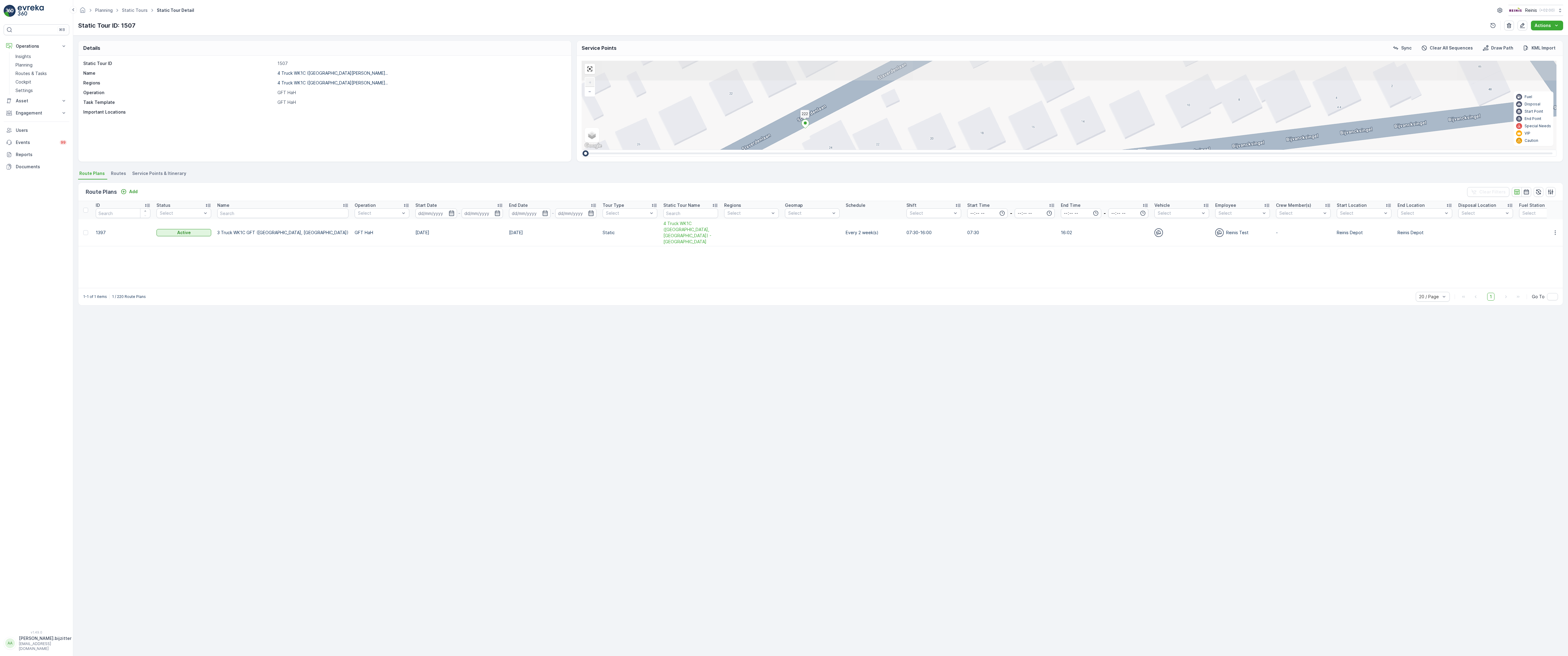
drag, startPoint x: 1030, startPoint y: 273, endPoint x: 1024, endPoint y: 498, distance: 225.1
click at [1024, 150] on div "2 2 2 2 2 (SERVICE, G-O-P-R) [DEMOGRAPHIC_DATA] 979 134 222 221 133 132 219 211…" at bounding box center [1069, 105] width 975 height 89
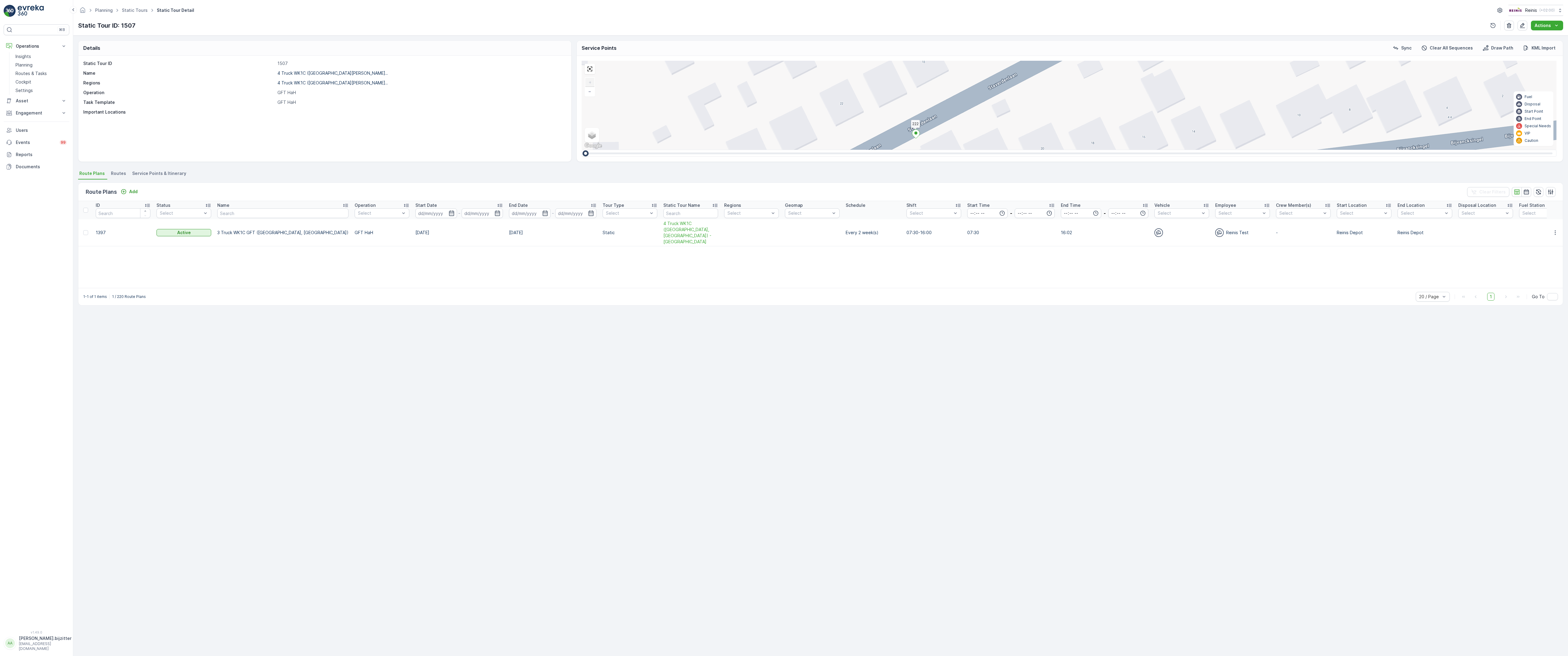
drag, startPoint x: 711, startPoint y: 290, endPoint x: 822, endPoint y: 300, distance: 111.4
click at [822, 150] on div "2 2 2 2 2 (SERVICE, G-O-P-R) [DEMOGRAPHIC_DATA] 979 134 222 221 133 132 219 211…" at bounding box center [1069, 105] width 975 height 89
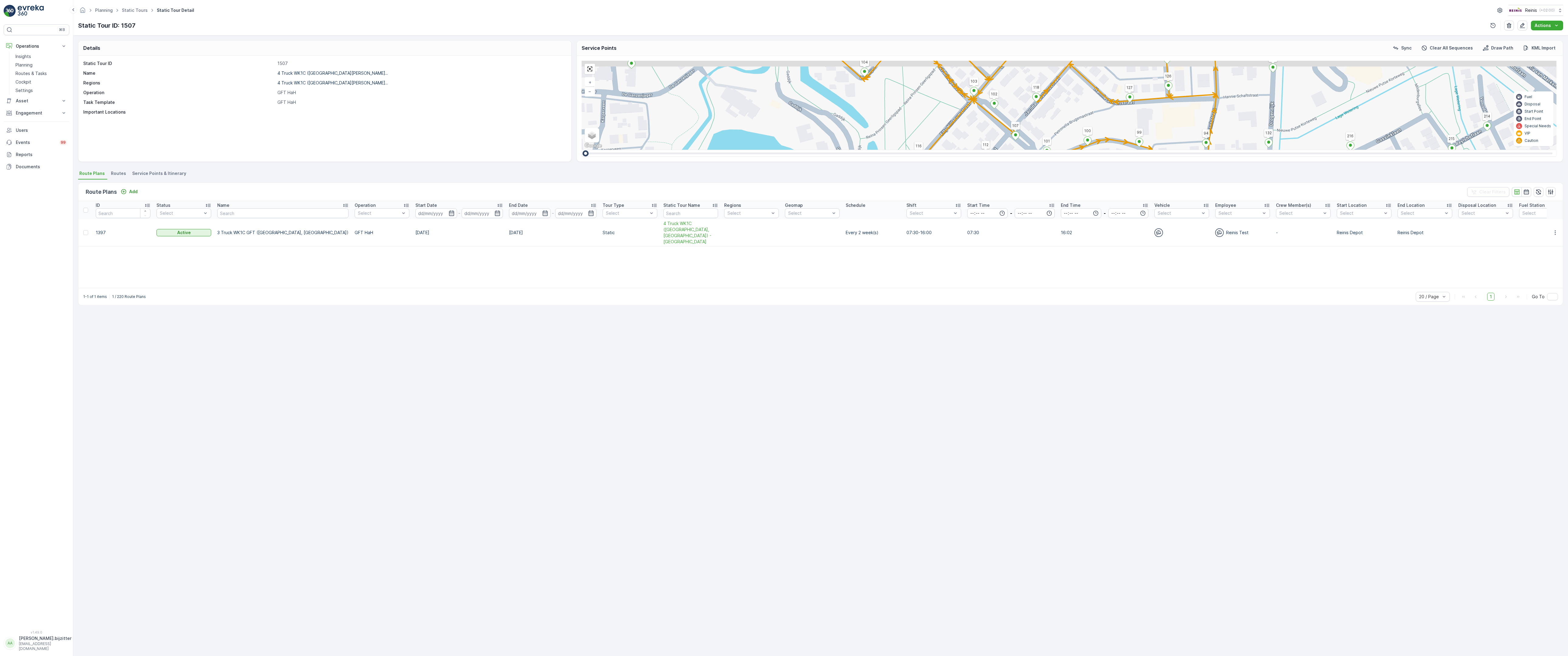
drag, startPoint x: 1253, startPoint y: 323, endPoint x: 954, endPoint y: 367, distance: 302.2
click at [954, 150] on div "2 2 2 2 2 2 2 2 2 2 4 2 2 3 2 2 2 2 (SERVICE, G-O-P-R) [GEOGRAPHIC_DATA] 979 13…" at bounding box center [1069, 105] width 975 height 89
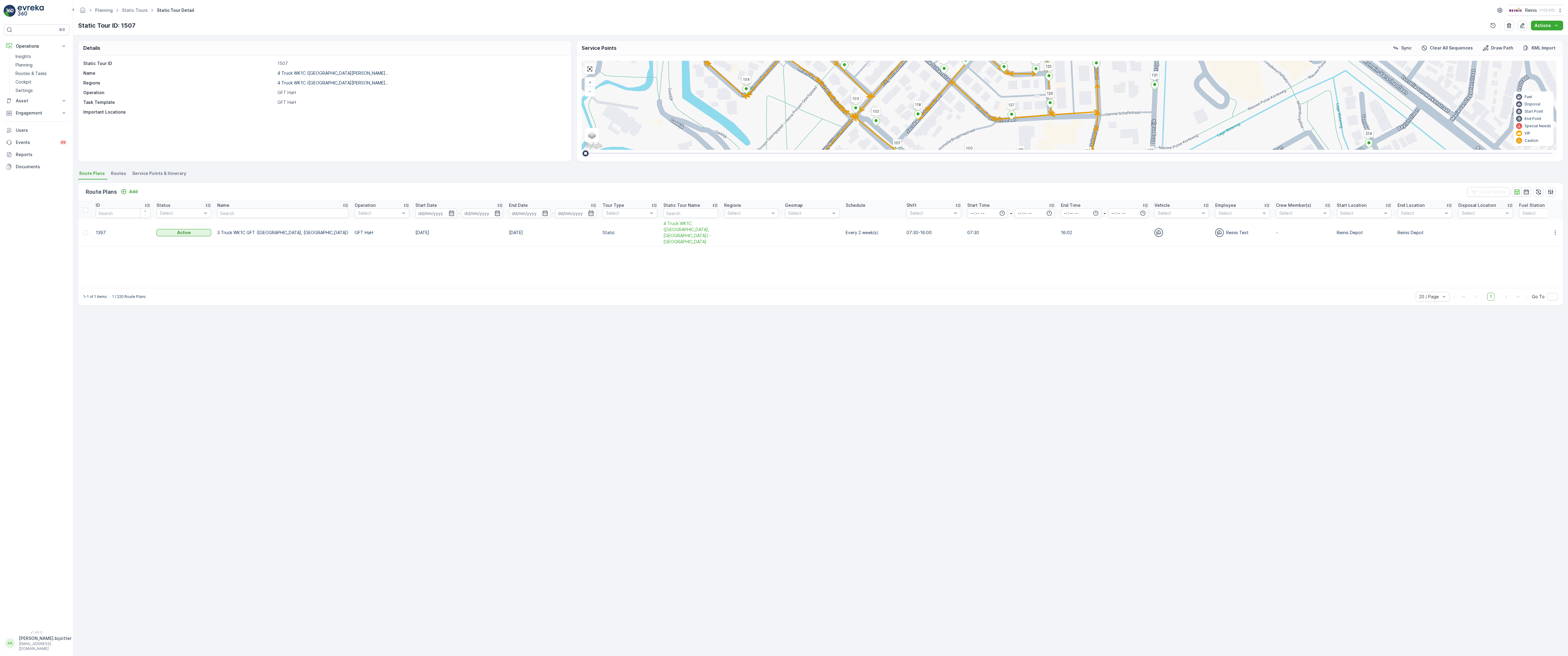
drag, startPoint x: 1178, startPoint y: 327, endPoint x: 1109, endPoint y: 327, distance: 69.0
click at [1109, 150] on div "2 2 2 2 2 2 2 2 2 2 4 2 2 3 2 2 2 2 (SERVICE, G-O-P-R) [GEOGRAPHIC_DATA] 979 13…" at bounding box center [1069, 105] width 975 height 89
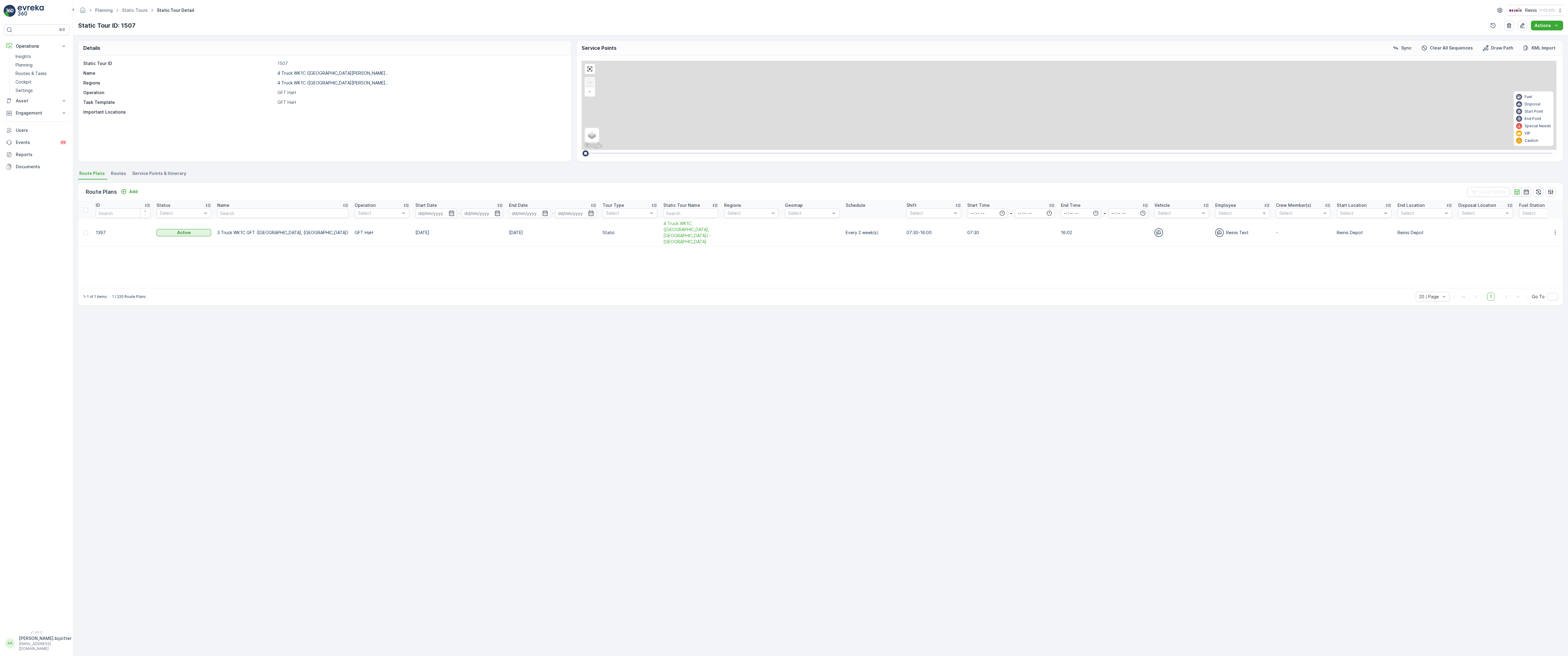
drag, startPoint x: 1158, startPoint y: 265, endPoint x: 1213, endPoint y: 540, distance: 280.4
click at [1213, 150] on div "2 2 2 2 2 (SERVICE, G-O-P-R) [DEMOGRAPHIC_DATA] 979 134 222 221 133 132 219 211…" at bounding box center [1069, 105] width 975 height 89
drag, startPoint x: 1175, startPoint y: 360, endPoint x: 1285, endPoint y: 554, distance: 223.0
click at [1285, 150] on div "2 2 2 2 2 (SERVICE, G-O-P-R) [DEMOGRAPHIC_DATA] 979 134 222 221 133 132 219 211…" at bounding box center [1069, 105] width 975 height 89
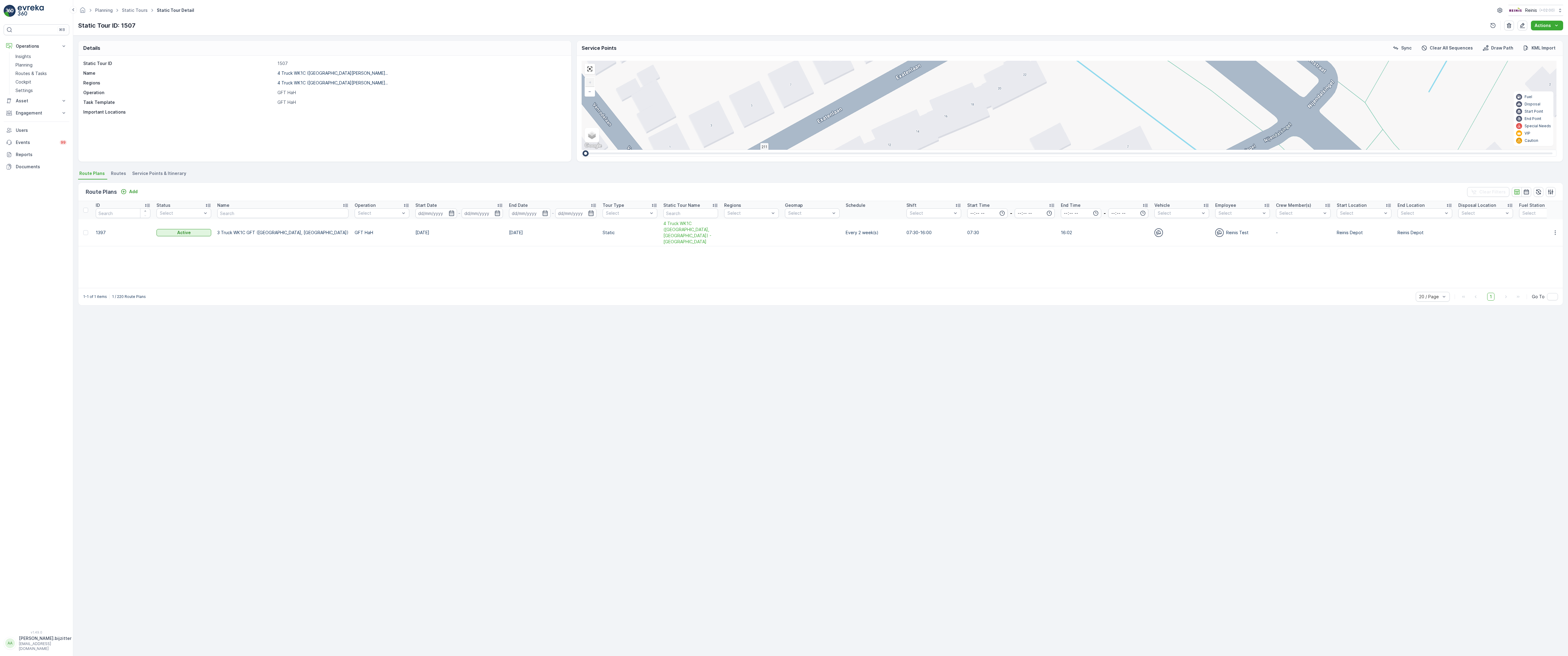
drag, startPoint x: 1185, startPoint y: 369, endPoint x: 1202, endPoint y: 431, distance: 64.3
click at [1202, 150] on div "2 2 2 2 2 (SERVICE, G-O-P-R) [DEMOGRAPHIC_DATA] 979 134 222 221 133 132 219 211…" at bounding box center [1069, 105] width 975 height 89
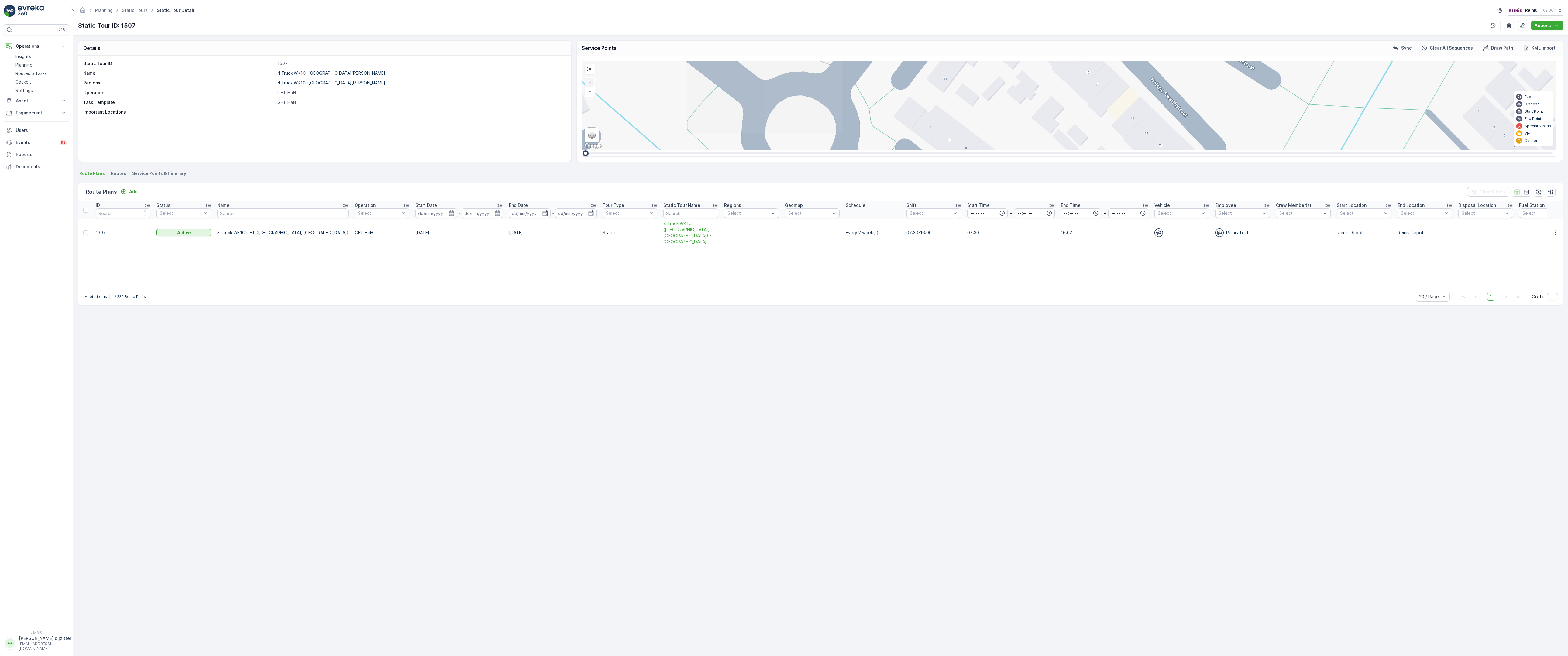
drag, startPoint x: 1223, startPoint y: 312, endPoint x: 1035, endPoint y: 466, distance: 243.0
click at [1035, 150] on div "2 2 2 2 2 (SERVICE, G-O-P-R) [DEMOGRAPHIC_DATA] 979 134 222 221 133 132 219 211…" at bounding box center [1069, 105] width 975 height 89
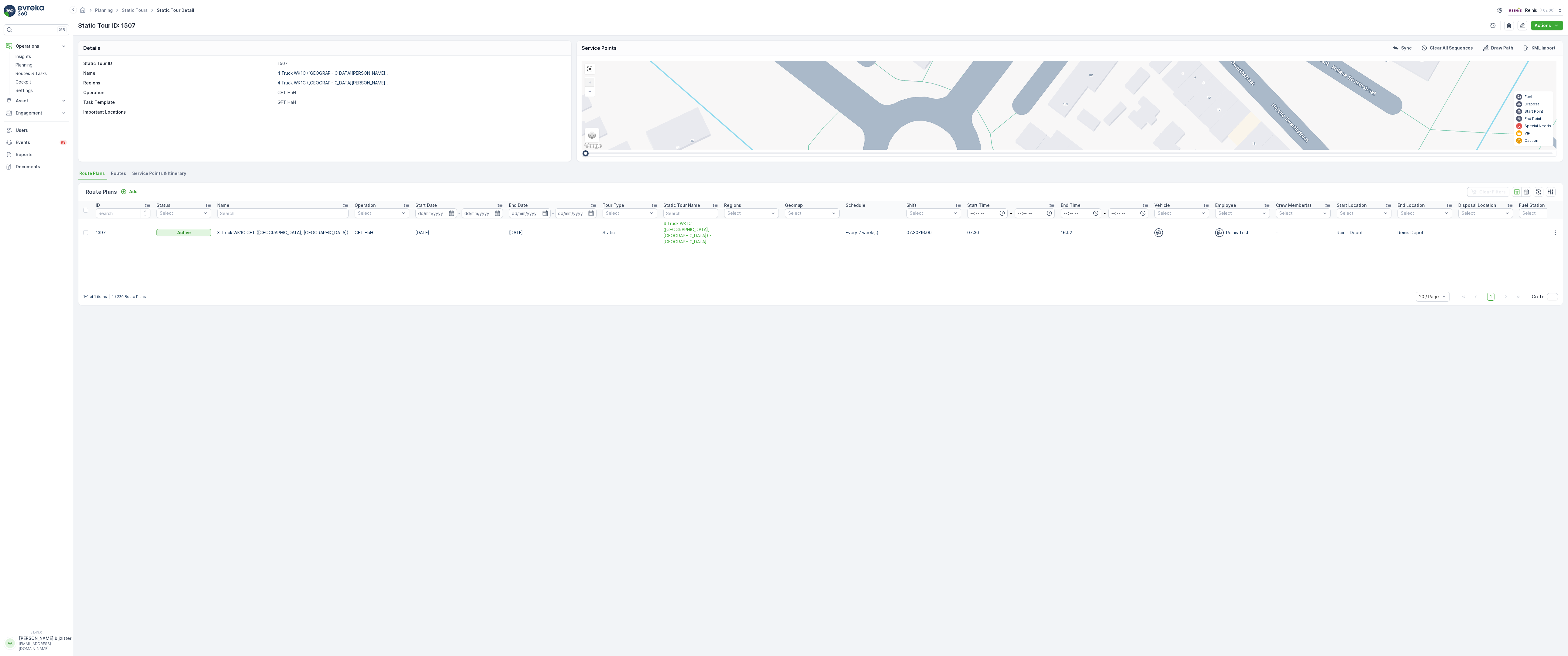
drag, startPoint x: 1139, startPoint y: 288, endPoint x: 1178, endPoint y: 302, distance: 41.4
click at [1178, 150] on div "2 2 2 2 2 (SERVICE, G-O-P-R) [DEMOGRAPHIC_DATA] 979 134 222 221 133 132 219 211…" at bounding box center [1069, 105] width 975 height 89
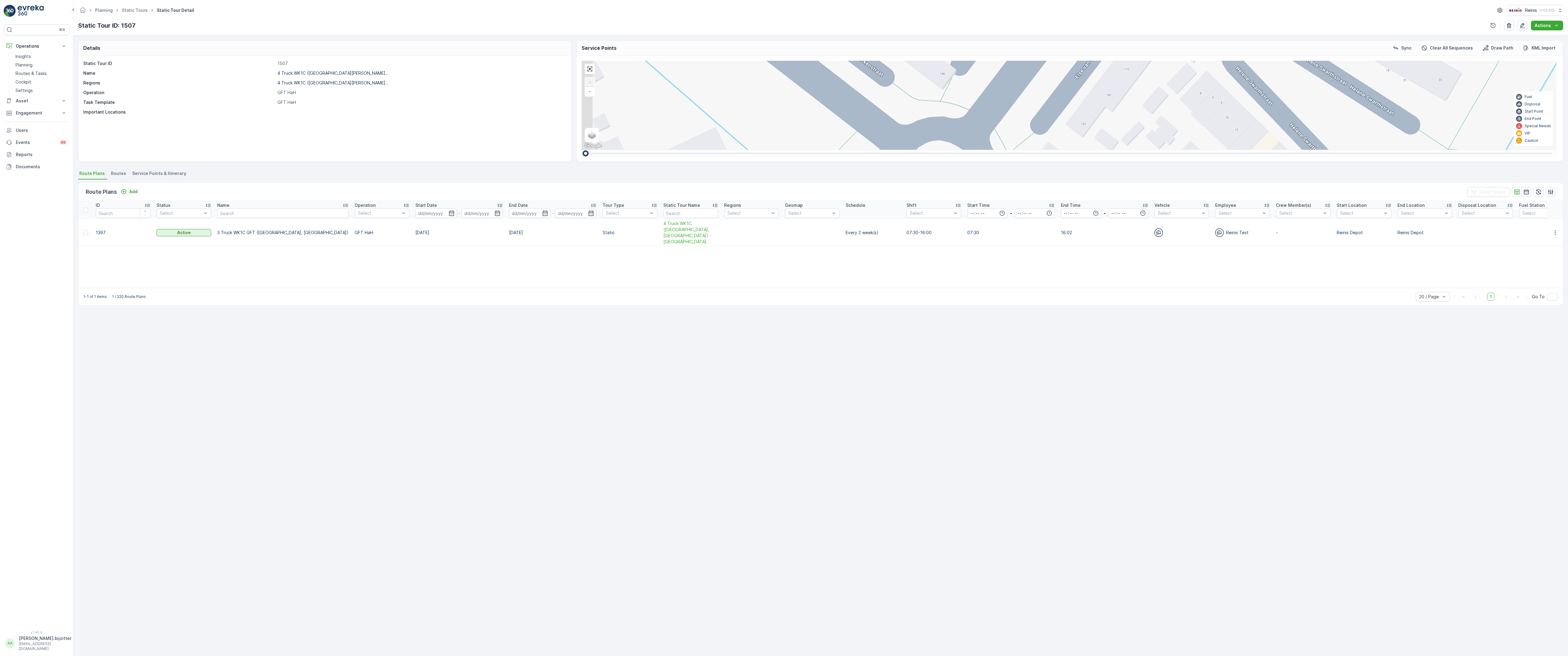
drag, startPoint x: 1278, startPoint y: 291, endPoint x: 1306, endPoint y: 259, distance: 42.5
click at [1306, 150] on div "2 2 2 2 2 (SERVICE, G-O-P-R) [DEMOGRAPHIC_DATA] 979 134 222 221 133 132 219 211…" at bounding box center [1069, 105] width 975 height 89
drag, startPoint x: 1299, startPoint y: 267, endPoint x: 1225, endPoint y: 96, distance: 186.3
click at [1238, 115] on div "2 2 2 2 2 (SERVICE, G-O-P-R) [DEMOGRAPHIC_DATA] 979 134 222 221 133 132 219 211…" at bounding box center [1069, 105] width 975 height 89
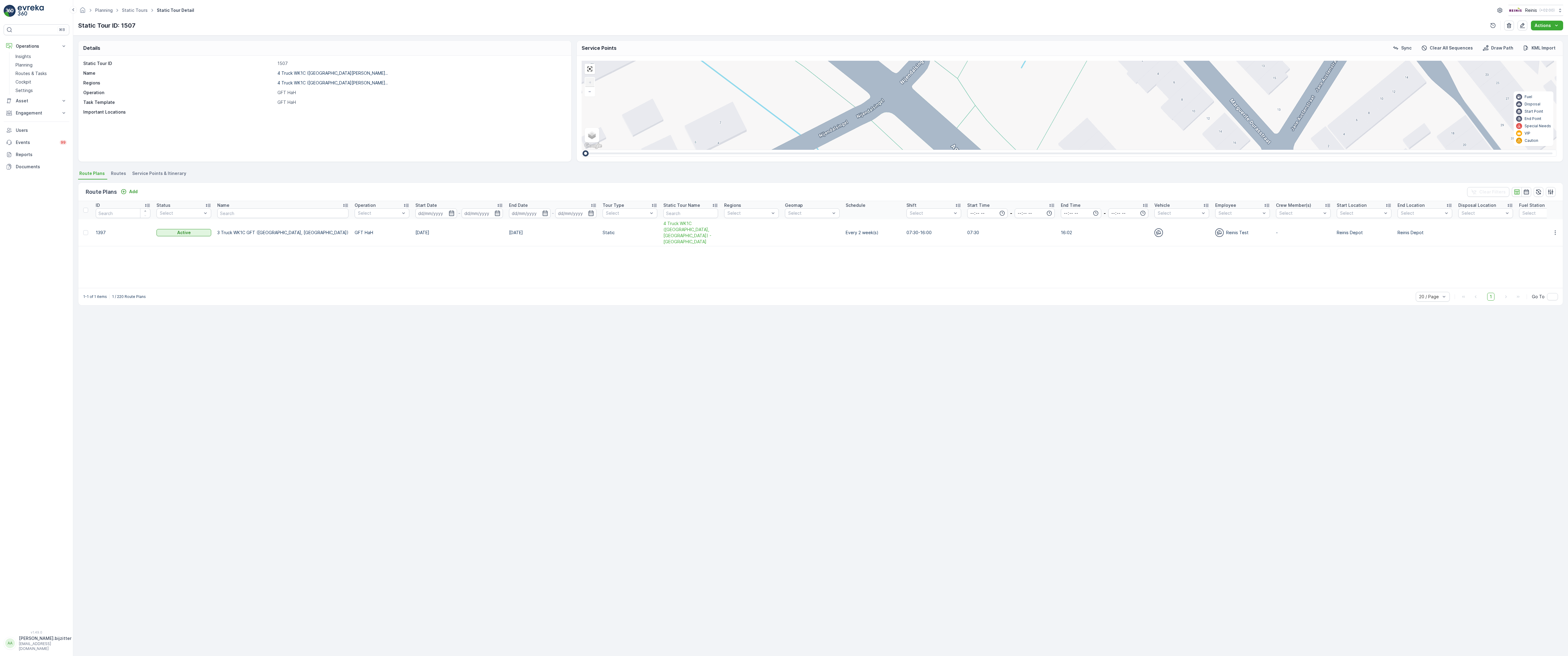
drag, startPoint x: 1295, startPoint y: 236, endPoint x: 1035, endPoint y: 91, distance: 297.7
click at [1035, 91] on div "2 2 2 2 2 (SERVICE, G-O-P-R) [DEMOGRAPHIC_DATA] 979 134 222 221 133 132 219 211…" at bounding box center [1069, 105] width 975 height 89
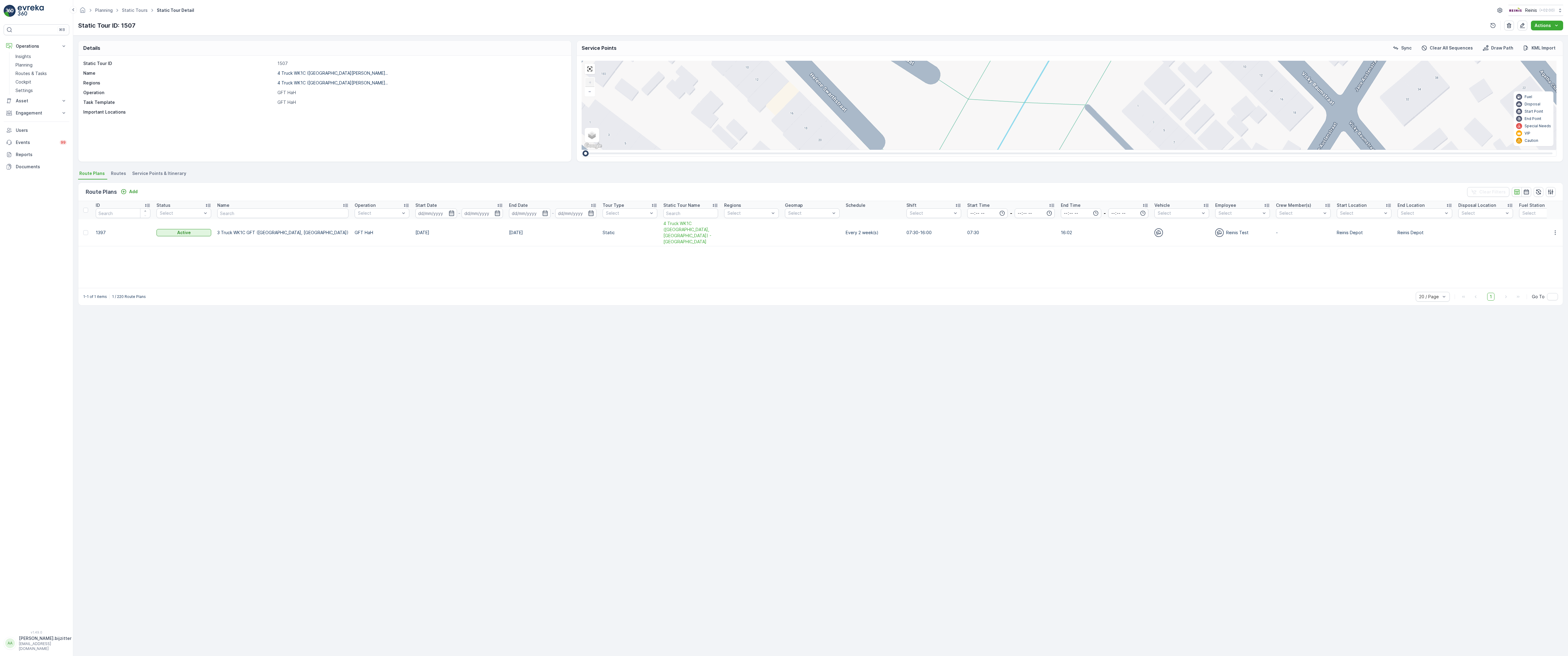
drag, startPoint x: 1212, startPoint y: 57, endPoint x: 1080, endPoint y: 329, distance: 302.3
click at [1080, 150] on div "2 2 2 2 2 (SERVICE, G-O-P-R) [DEMOGRAPHIC_DATA] 979 134 222 221 133 132 219 211…" at bounding box center [1069, 105] width 975 height 89
drag, startPoint x: 1122, startPoint y: 200, endPoint x: 1088, endPoint y: 363, distance: 166.5
click at [1088, 150] on div "2 2 2 2 2 (SERVICE, G-O-P-R) [DEMOGRAPHIC_DATA] 979 134 222 221 133 132 219 211…" at bounding box center [1069, 105] width 975 height 89
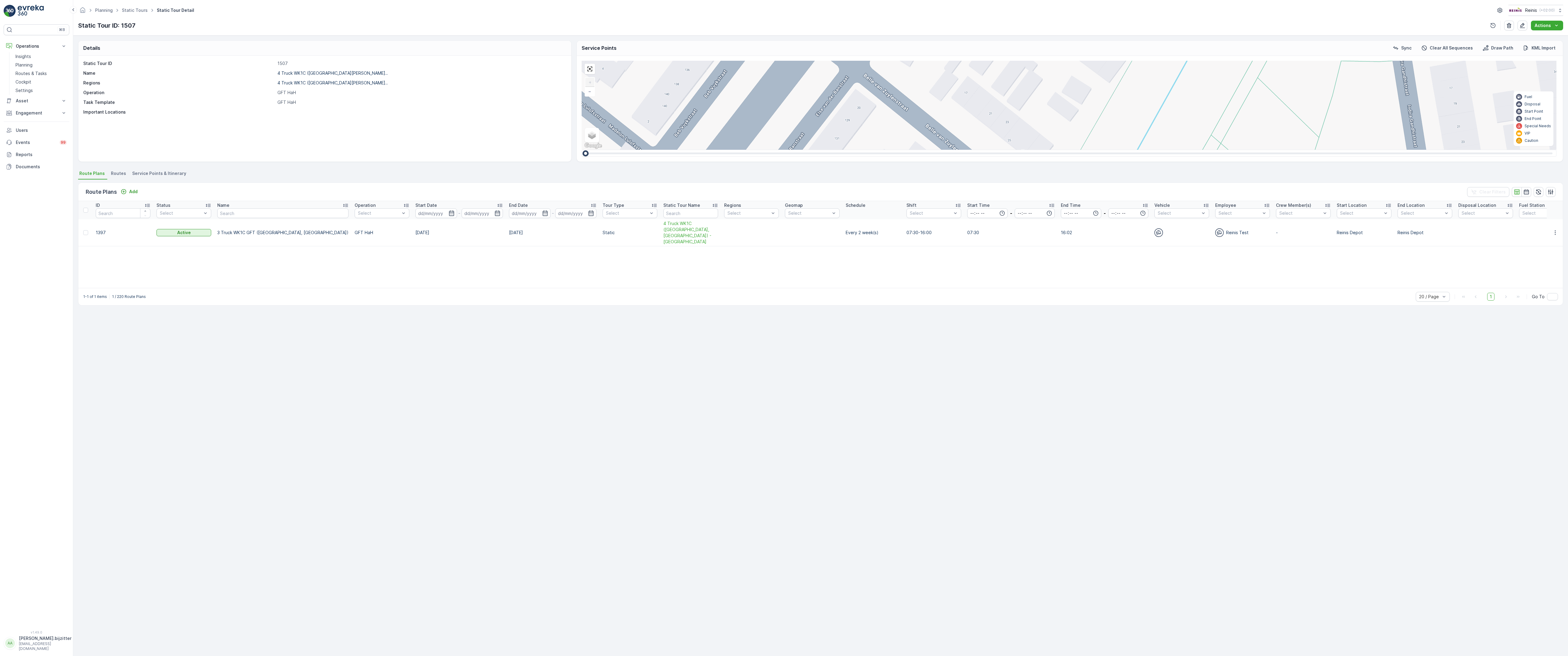
drag, startPoint x: 1031, startPoint y: 269, endPoint x: 985, endPoint y: 502, distance: 237.5
click at [985, 150] on div "2 2 2 2 2 (SERVICE, G-O-P-R) [DEMOGRAPHIC_DATA] 979 134 222 221 133 132 219 211…" at bounding box center [1069, 105] width 975 height 89
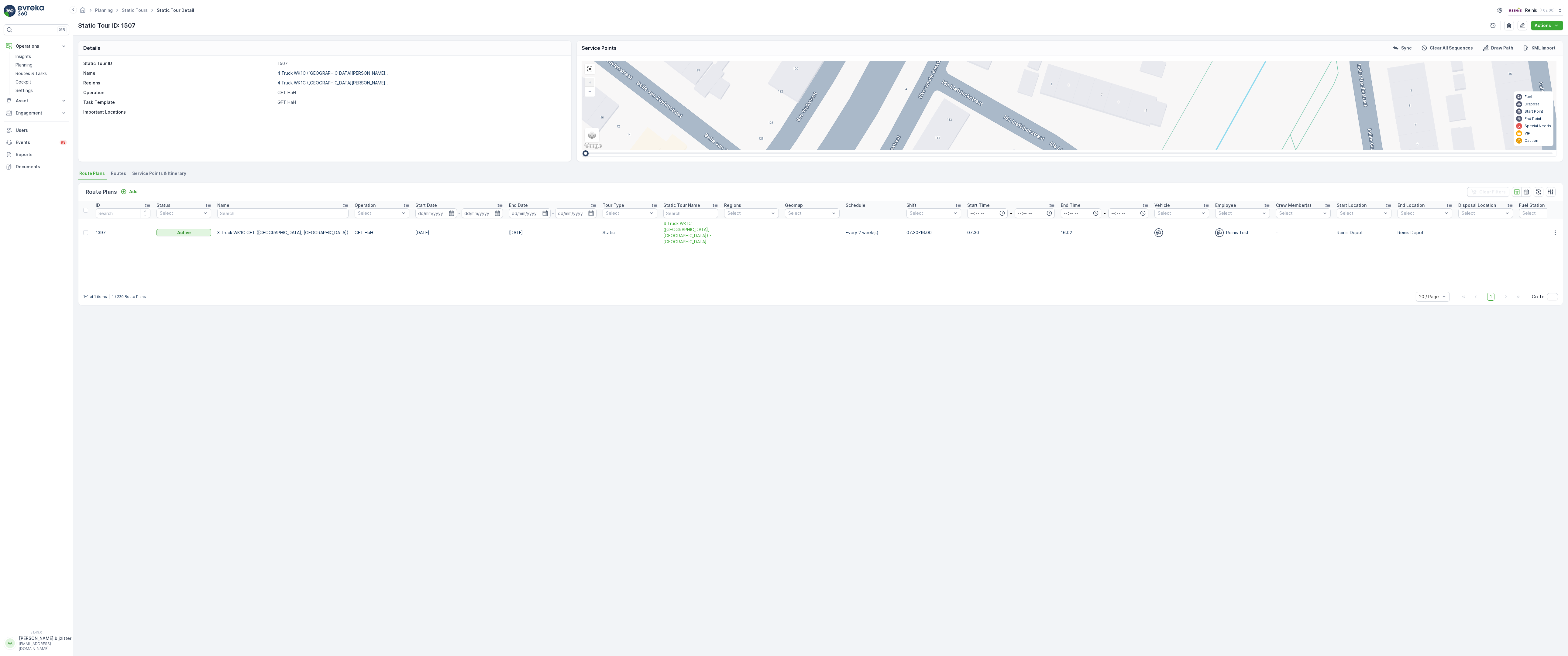
drag, startPoint x: 996, startPoint y: 297, endPoint x: 980, endPoint y: 467, distance: 170.8
click at [980, 150] on div "2 2 2 2 2 (SERVICE, G-O-P-R) [DEMOGRAPHIC_DATA] 979 134 222 221 133 132 219 211…" at bounding box center [1069, 105] width 975 height 89
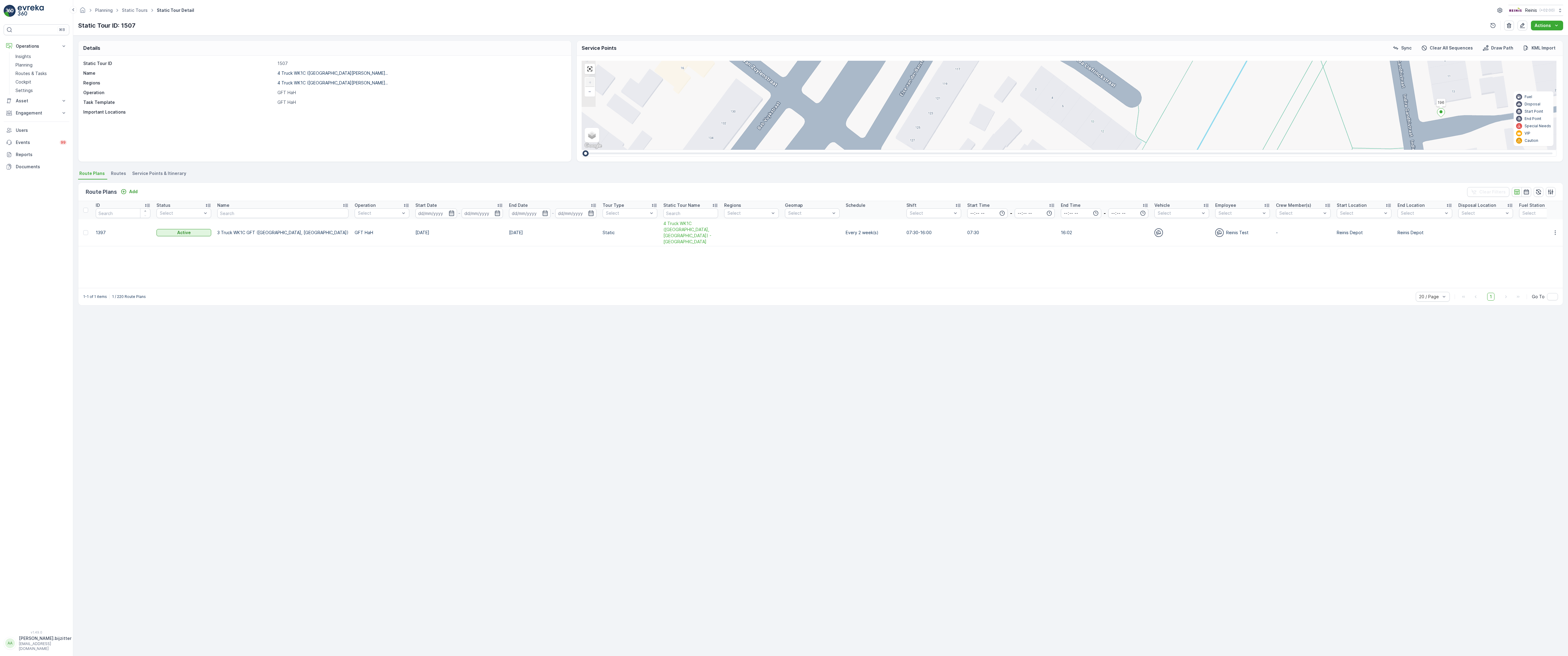
drag, startPoint x: 942, startPoint y: 225, endPoint x: 971, endPoint y: 57, distance: 170.5
click at [971, 72] on div "2 2 2 2 2 (SERVICE, G-O-P-R) [DEMOGRAPHIC_DATA] 979 134 222 221 133 132 219 211…" at bounding box center [1069, 105] width 975 height 89
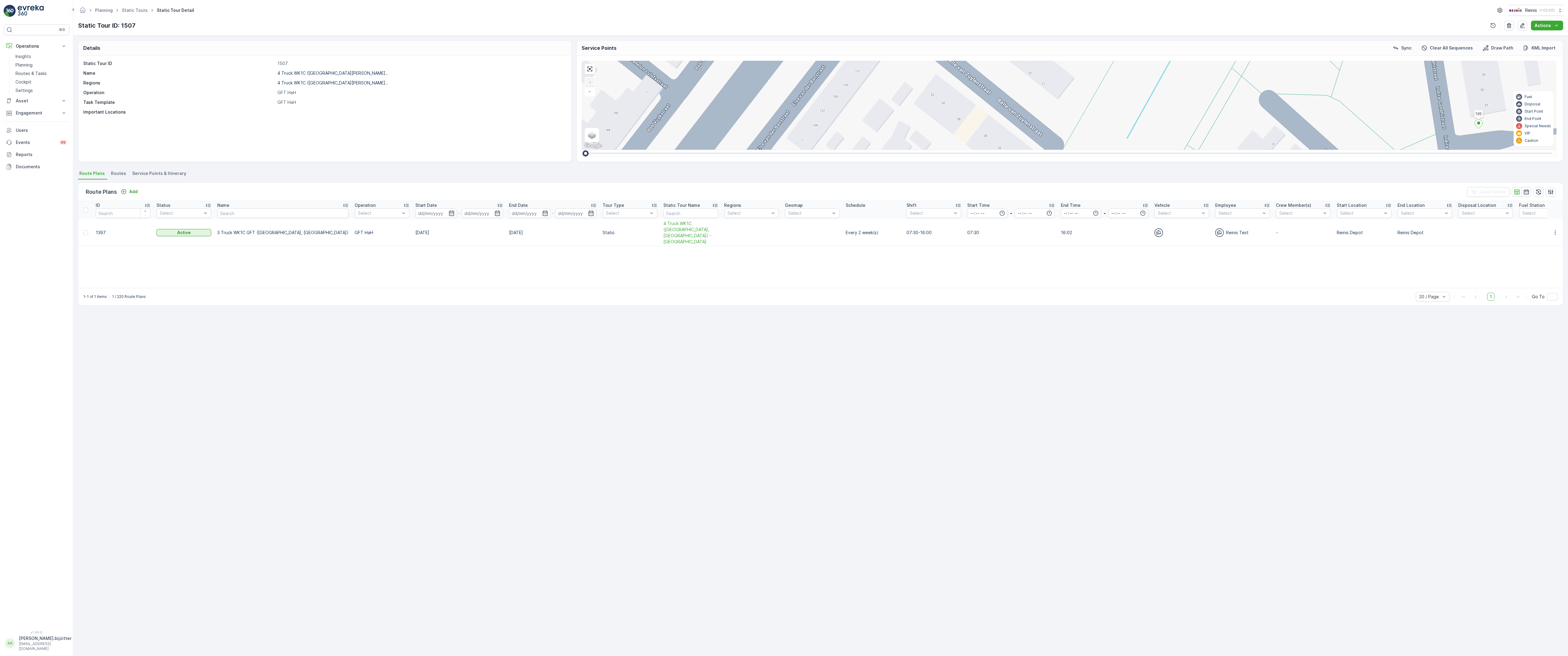
drag, startPoint x: 965, startPoint y: 362, endPoint x: 979, endPoint y: 75, distance: 287.3
click at [979, 75] on div "2 2 2 2 2 (SERVICE, G-O-P-R) [DEMOGRAPHIC_DATA] 979 134 222 221 133 132 219 211…" at bounding box center [1069, 105] width 975 height 89
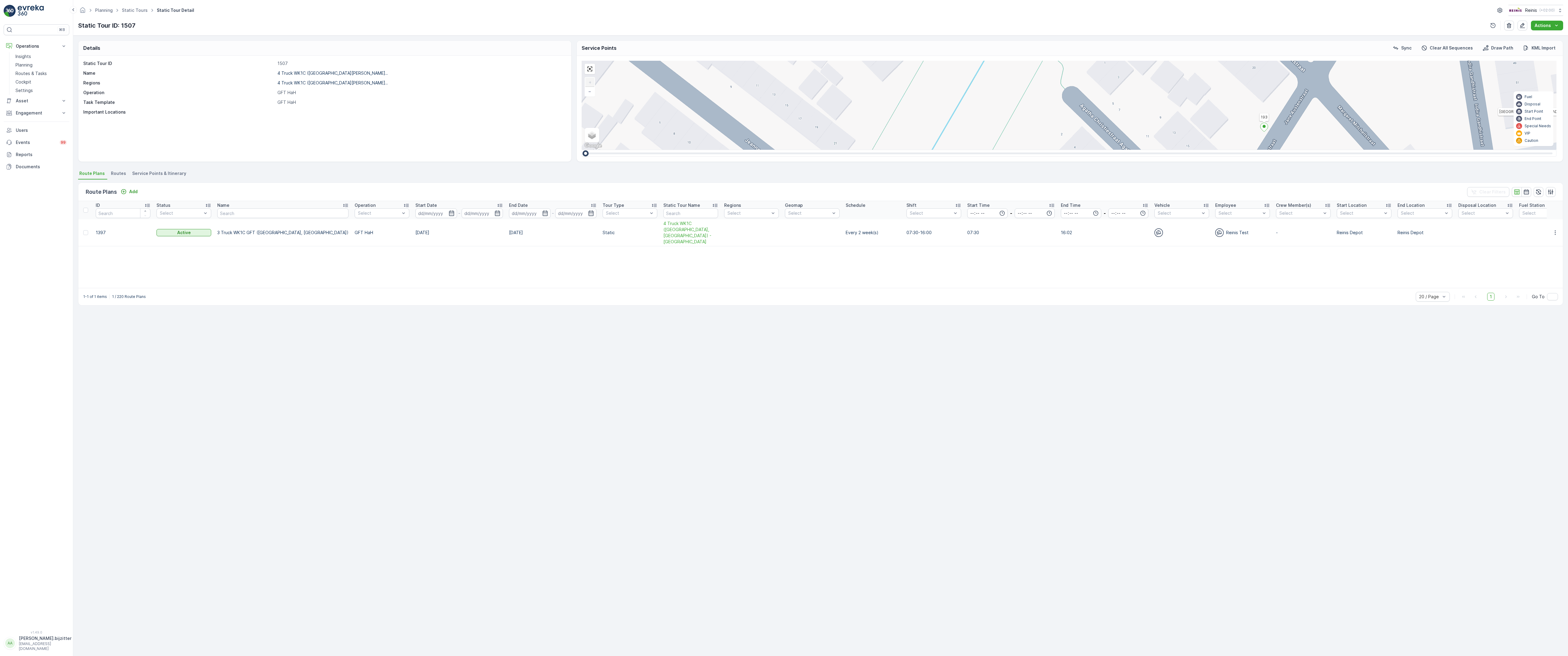
drag, startPoint x: 989, startPoint y: 331, endPoint x: 901, endPoint y: 77, distance: 268.8
click at [901, 77] on div "2 2 2 2 2 (SERVICE, G-O-P-R) [DEMOGRAPHIC_DATA] 979 134 222 221 133 132 219 211…" at bounding box center [1069, 105] width 975 height 89
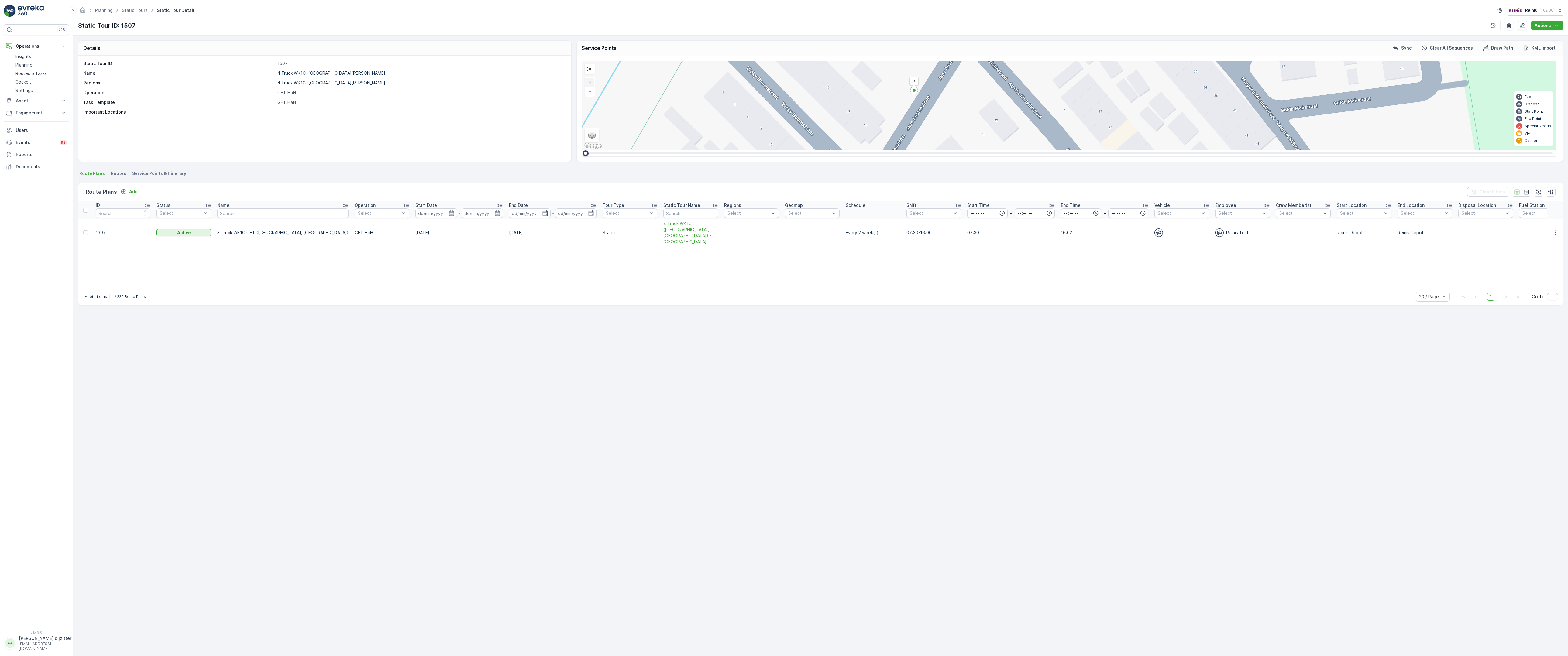
drag, startPoint x: 979, startPoint y: 284, endPoint x: 795, endPoint y: 453, distance: 249.8
click at [796, 150] on div "2 2 2 2 2 (SERVICE, G-O-P-R) [DEMOGRAPHIC_DATA] 979 134 222 221 133 132 219 211…" at bounding box center [1069, 105] width 975 height 89
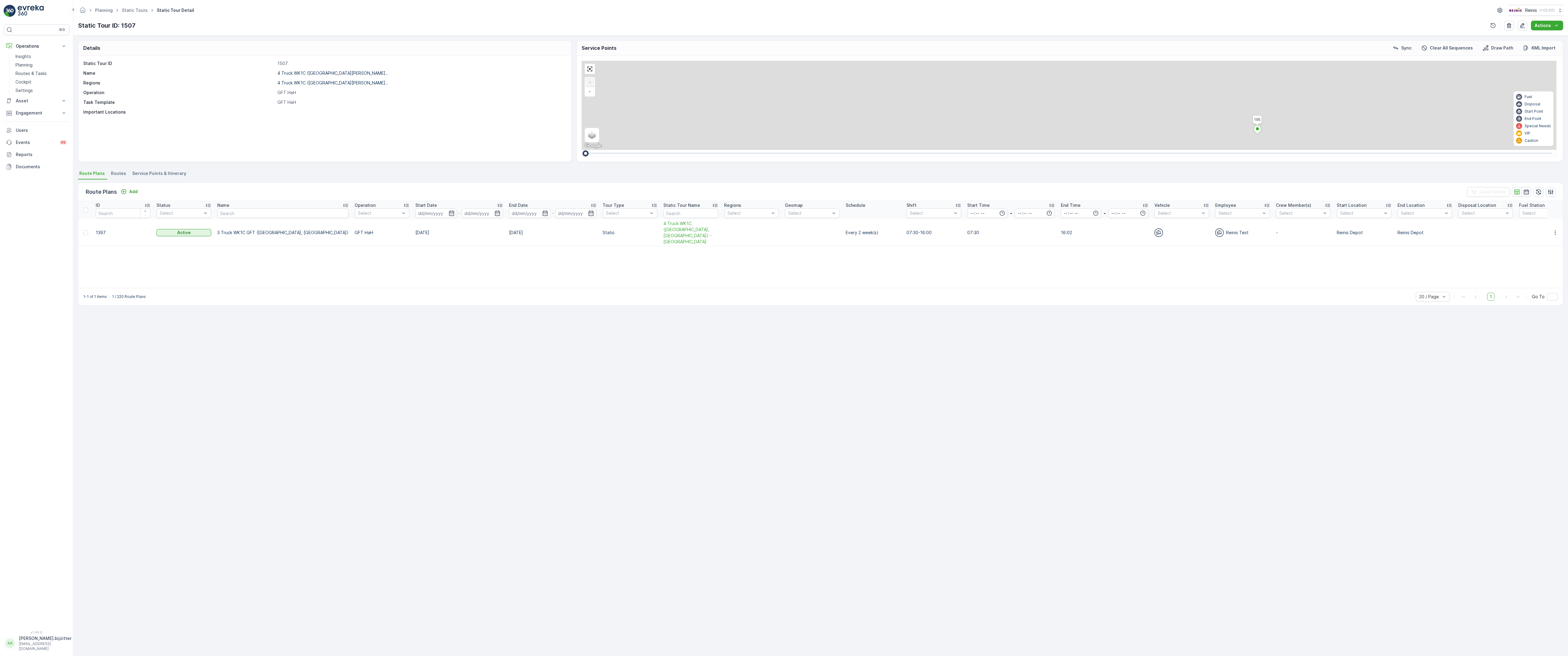
drag, startPoint x: 751, startPoint y: 251, endPoint x: 801, endPoint y: 542, distance: 295.3
click at [801, 150] on div "2 2 2 2 2 (SERVICE, G-O-P-R) [DEMOGRAPHIC_DATA] 979 134 222 221 133 132 219 211…" at bounding box center [1069, 105] width 975 height 89
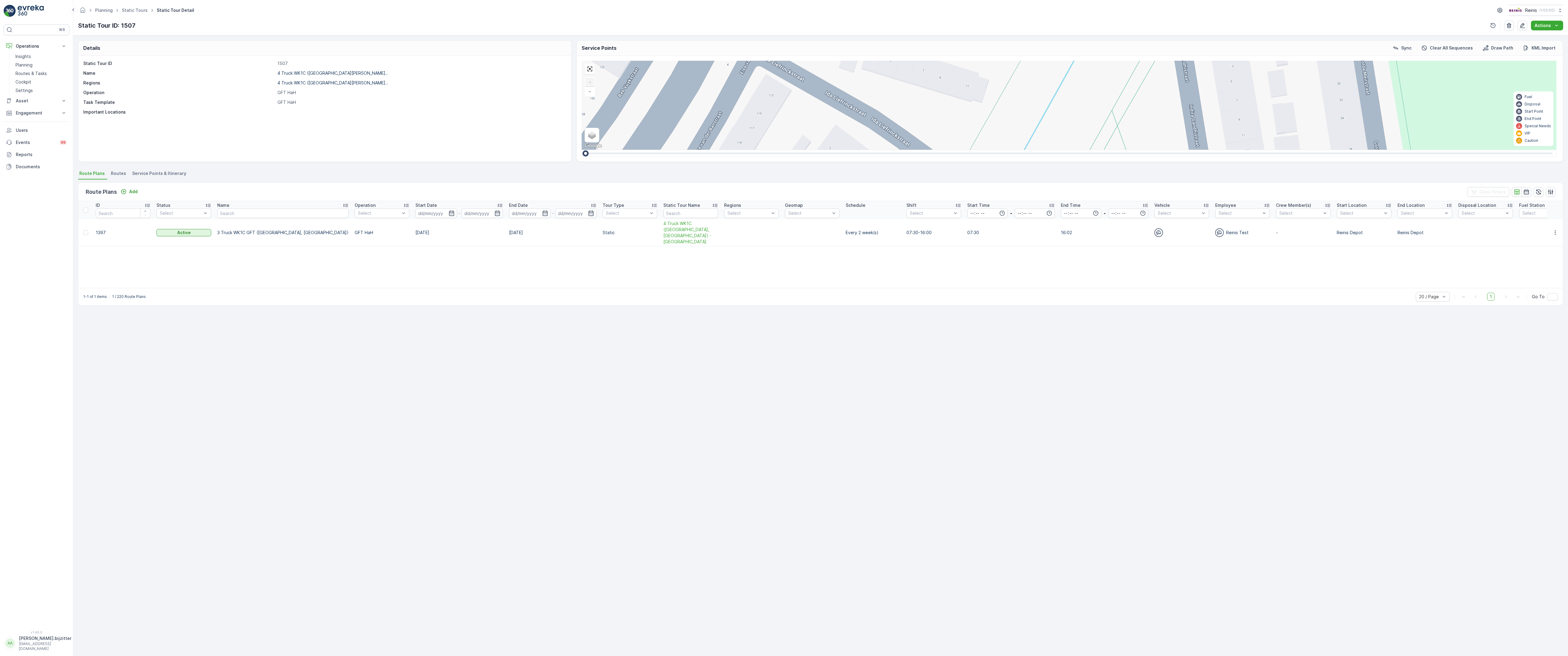
drag, startPoint x: 837, startPoint y: 339, endPoint x: 830, endPoint y: 477, distance: 138.2
click at [830, 150] on div "2 2 2 2 2 (SERVICE, G-O-P-R) [DEMOGRAPHIC_DATA] 979 134 222 221 133 132 219 211…" at bounding box center [1069, 105] width 975 height 89
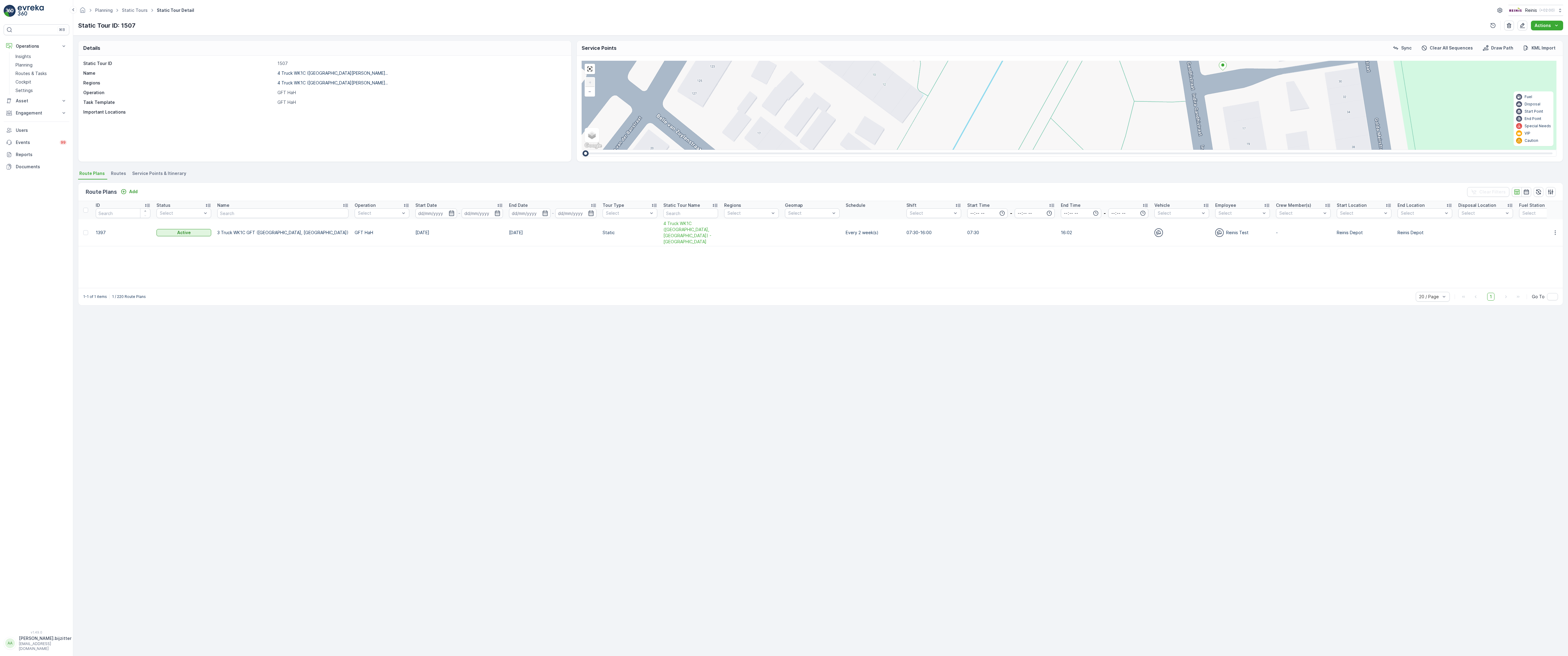
drag, startPoint x: 828, startPoint y: 477, endPoint x: 815, endPoint y: 364, distance: 113.7
click at [816, 150] on div "2 2 2 2 2 (SERVICE, G-O-P-R) [DEMOGRAPHIC_DATA] 979 134 222 221 133 132 219 211…" at bounding box center [1069, 105] width 975 height 89
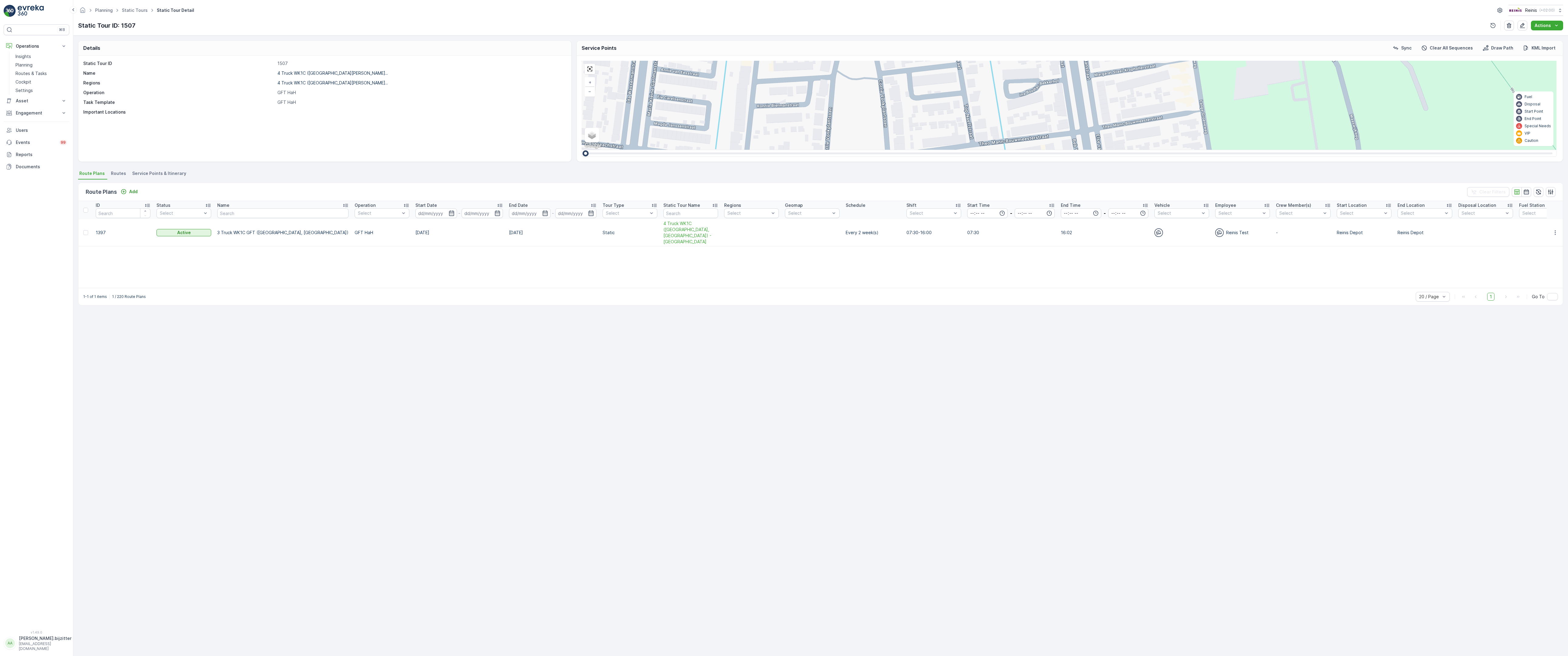
drag, startPoint x: 561, startPoint y: 551, endPoint x: 683, endPoint y: 368, distance: 219.9
click at [682, 150] on div "2 2 2 2 2 2 2 2 2 2 4 2 2 3 2 2 2 2 (SERVICE, G-O-P-R) [GEOGRAPHIC_DATA] 979 13…" at bounding box center [1069, 105] width 975 height 89
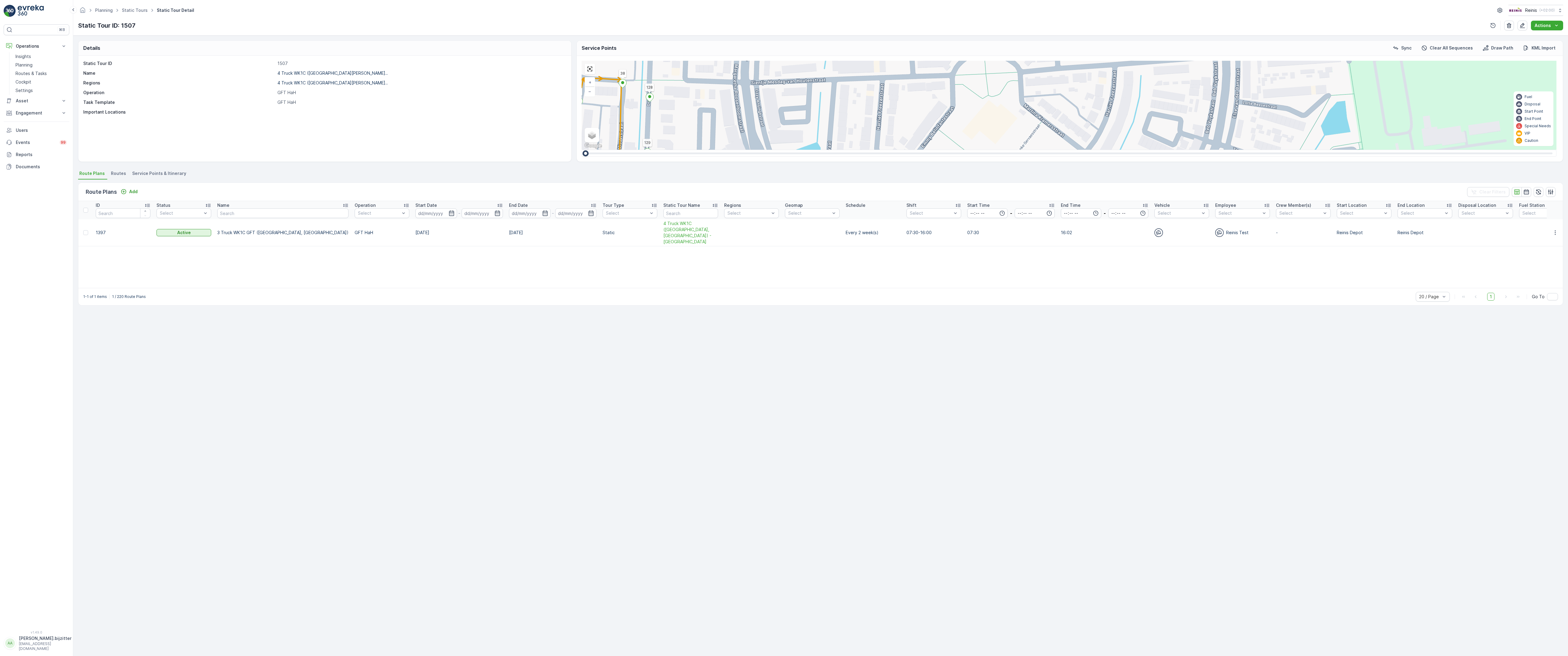
click at [1227, 565] on div "2" at bounding box center [1231, 569] width 9 height 9
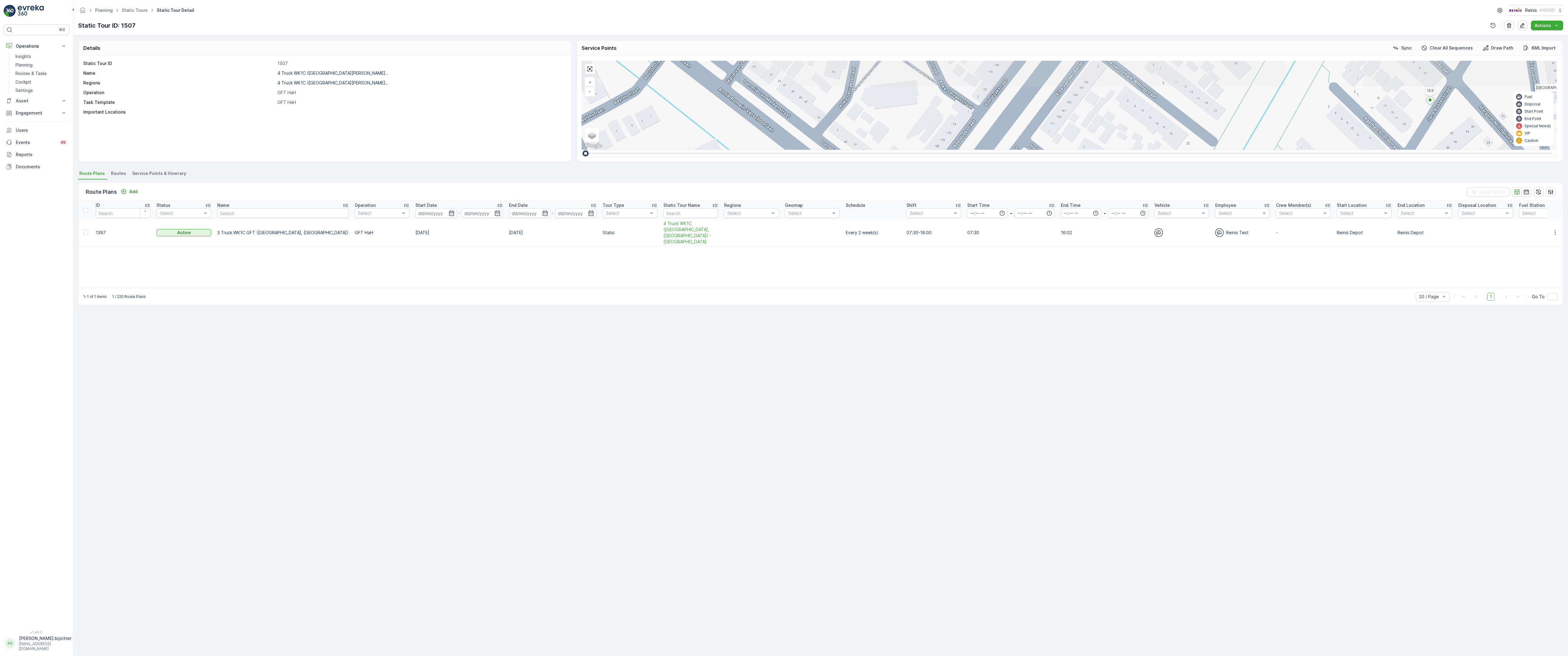
drag, startPoint x: 800, startPoint y: 209, endPoint x: 752, endPoint y: 375, distance: 172.8
click at [752, 150] on div "2 2 2 3 2 3 2 2 (SERVICE, G-O-P-R) [GEOGRAPHIC_DATA] 979 134 222 221 133 132 21…" at bounding box center [1069, 105] width 975 height 89
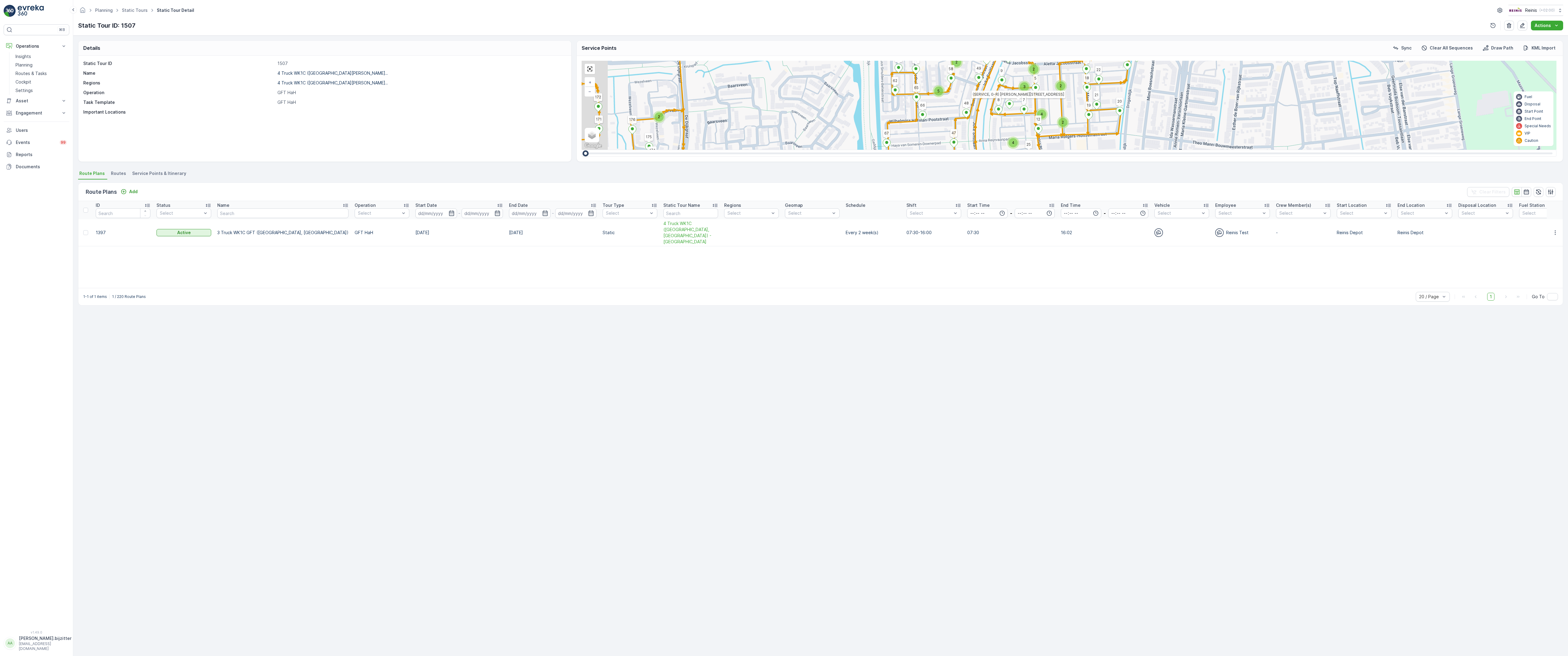
drag, startPoint x: 714, startPoint y: 338, endPoint x: 816, endPoint y: 368, distance: 106.3
click at [816, 150] on div "2 2 2 2 2 2 2 2 2 2 2 2 2 2 2 2 2 2 2 4 2 3 2 4 2 2 4 2 2 2 2 2 2 2 5 (SERVICE,…" at bounding box center [1069, 105] width 975 height 89
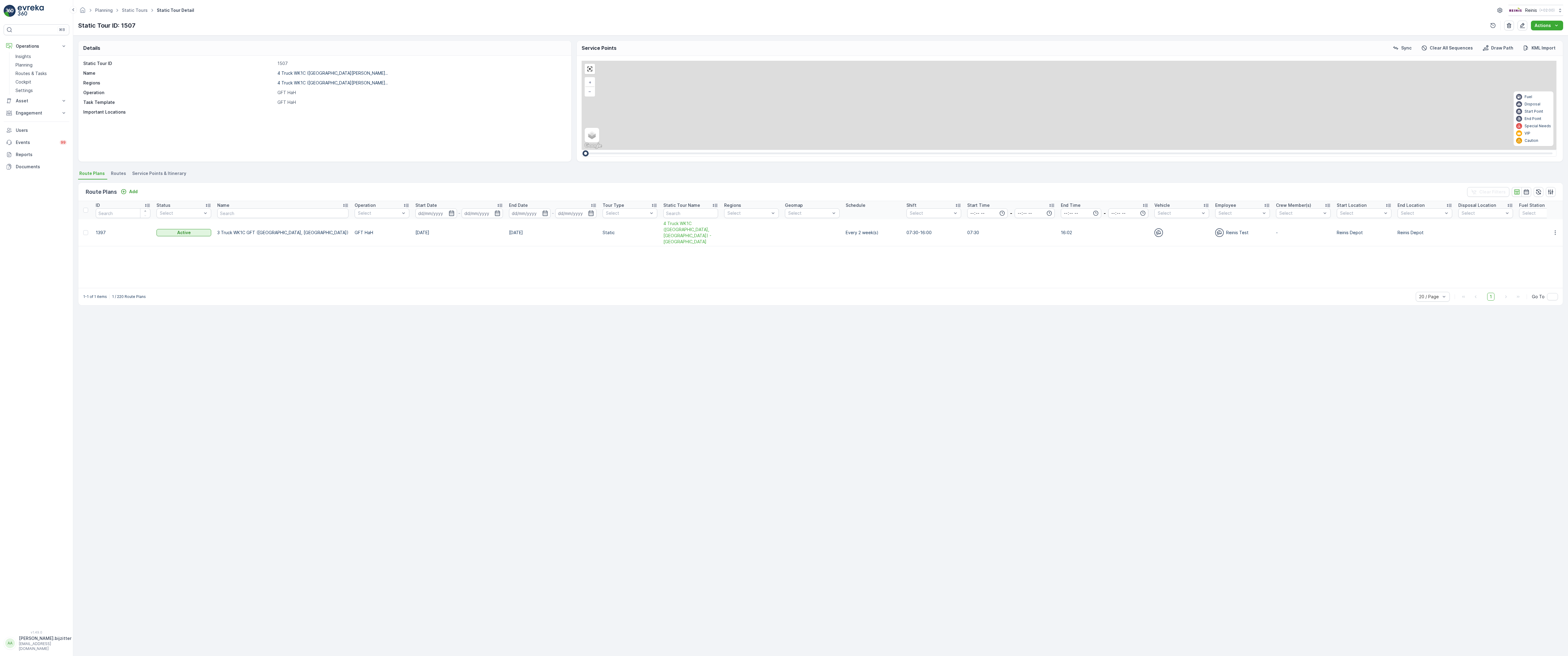
drag, startPoint x: 527, startPoint y: 239, endPoint x: 1267, endPoint y: 554, distance: 804.3
click at [1267, 150] on div "2 2 2 2 2 2 2 2 2 2 2 2 2 2 2 2 2 2 2 4 2 3 2 4 2 2 4 2 2 2 2 2 2 2 5 (SERVICE,…" at bounding box center [1069, 105] width 975 height 89
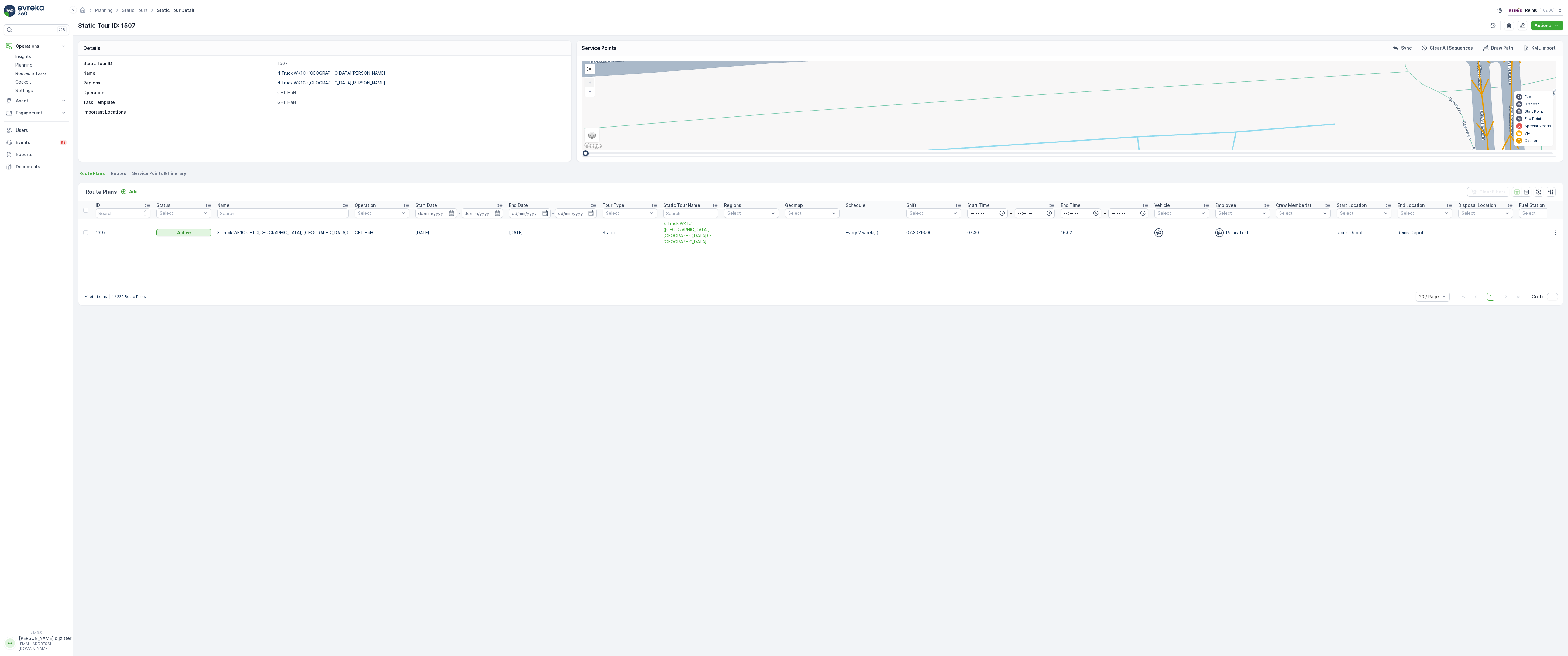
drag, startPoint x: 697, startPoint y: 434, endPoint x: 719, endPoint y: 309, distance: 126.9
click at [719, 150] on div "2 2 2 2 2 (SERVICE, G-O-P-R) [DEMOGRAPHIC_DATA] 979 134 222 221 133 132 219 211…" at bounding box center [1069, 105] width 975 height 89
click at [1483, 308] on span "2" at bounding box center [1483, 310] width 2 height 4
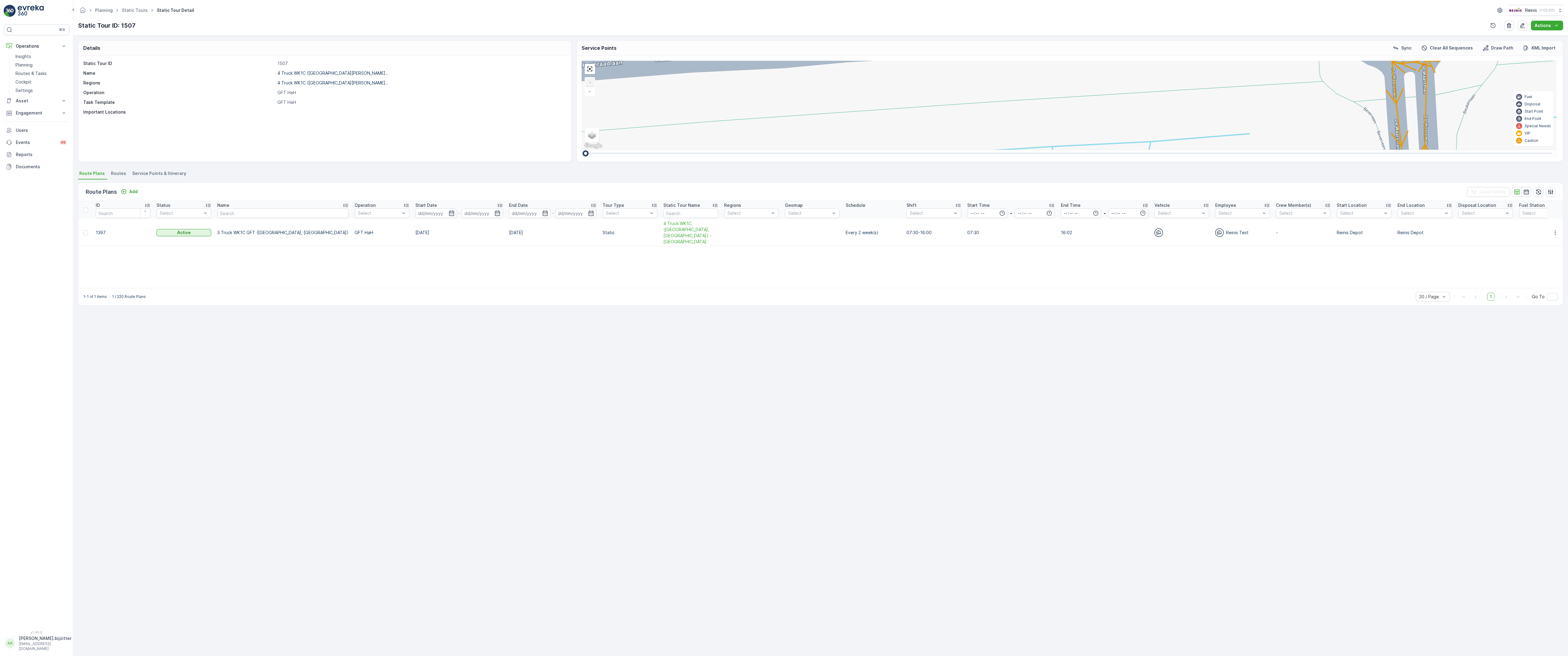
drag, startPoint x: 906, startPoint y: 414, endPoint x: 821, endPoint y: 424, distance: 85.6
click at [821, 150] on div "2 2 2 2 2 (SERVICE, G-O-P-R) [DEMOGRAPHIC_DATA] 979 134 222 221 133 132 219 211…" at bounding box center [1069, 105] width 975 height 89
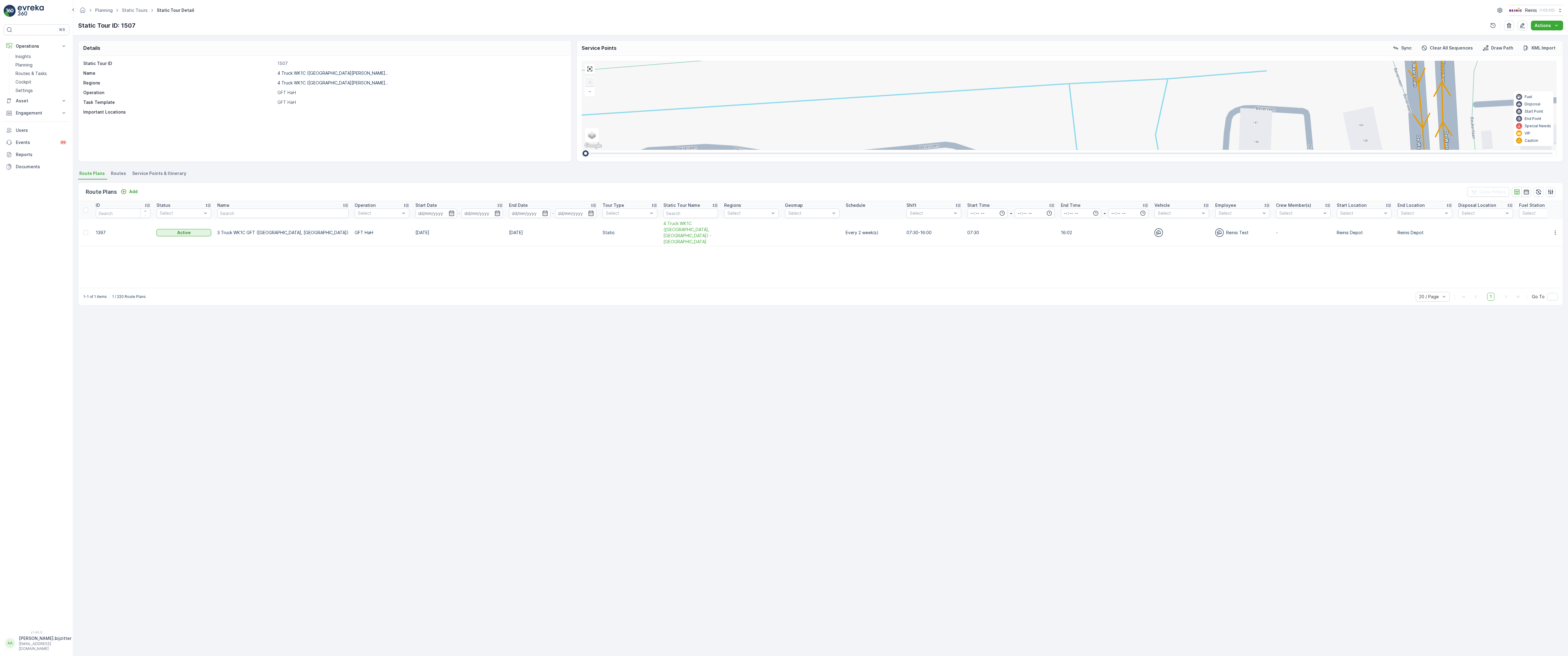
drag, startPoint x: 946, startPoint y: 465, endPoint x: 1011, endPoint y: 256, distance: 218.9
click at [1011, 150] on div "2 2 2 2 2 (SERVICE, G-O-P-R) [DEMOGRAPHIC_DATA] 979 134 222 221 133 132 219 211…" at bounding box center [1069, 105] width 975 height 89
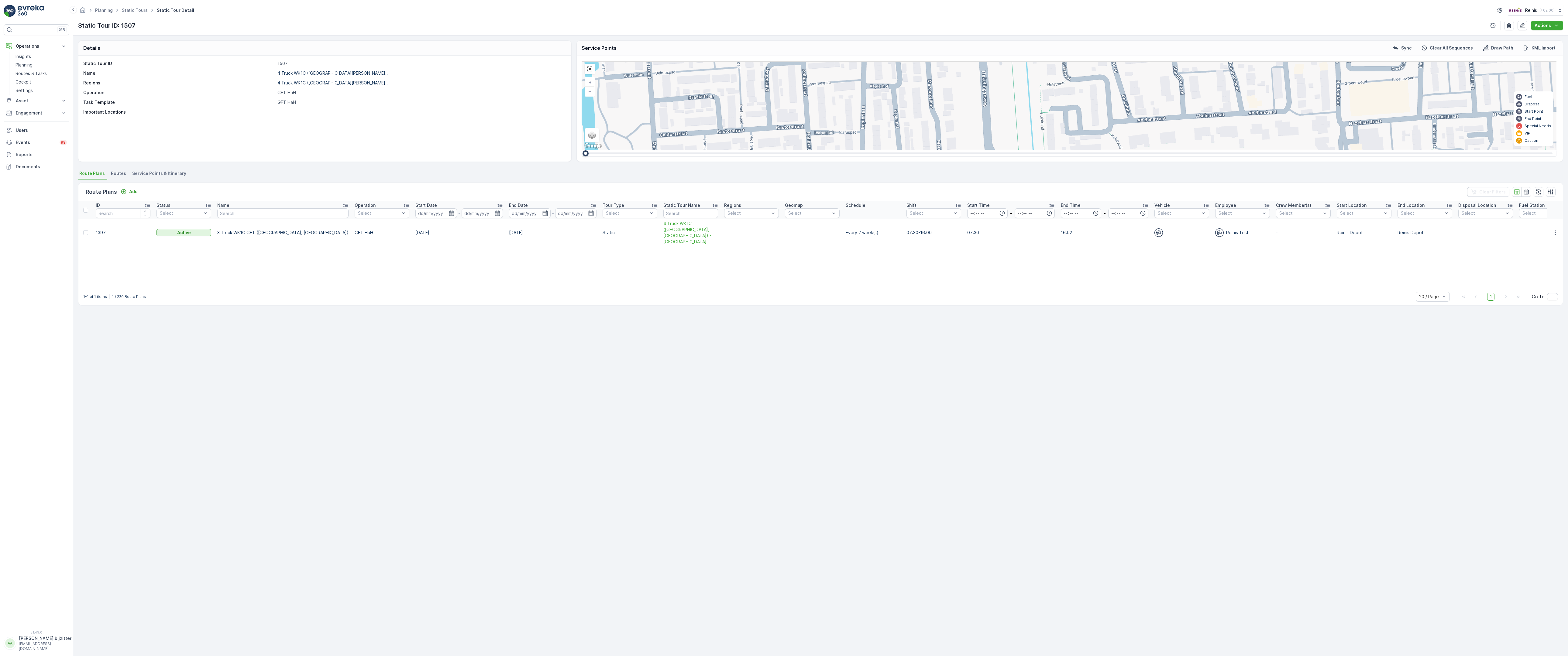
drag, startPoint x: 1265, startPoint y: 389, endPoint x: 1052, endPoint y: 416, distance: 214.7
click at [1052, 150] on div "2 2 2 2 2 2 2 2 2 2 4 2 2 3 2 2 2 2 (SERVICE, G-O-P-R) [GEOGRAPHIC_DATA] 979 13…" at bounding box center [1069, 105] width 975 height 89
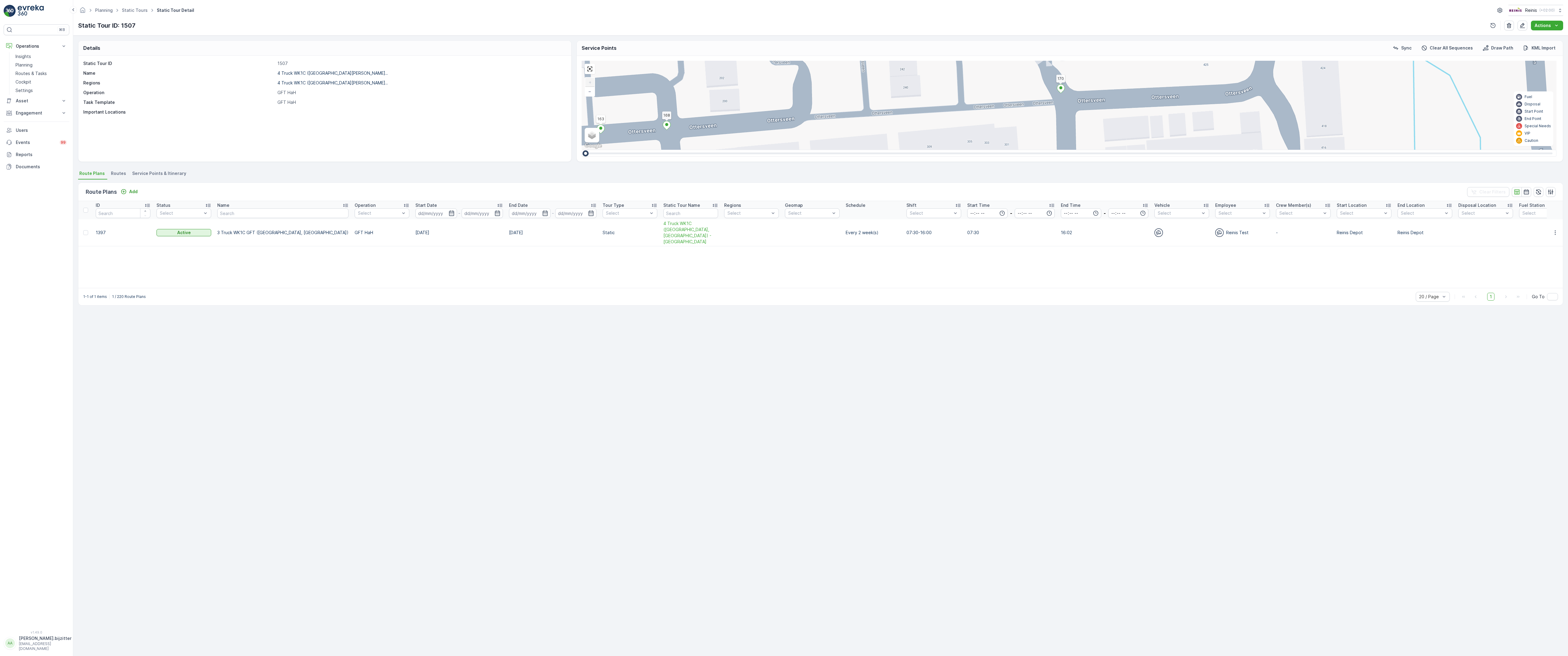
drag, startPoint x: 1166, startPoint y: 206, endPoint x: 1150, endPoint y: 378, distance: 172.7
click at [1150, 150] on div "2 2 2 2 2 (SERVICE, G-O-P-R) [DEMOGRAPHIC_DATA] 979 134 222 221 133 132 219 211…" at bounding box center [1069, 105] width 975 height 89
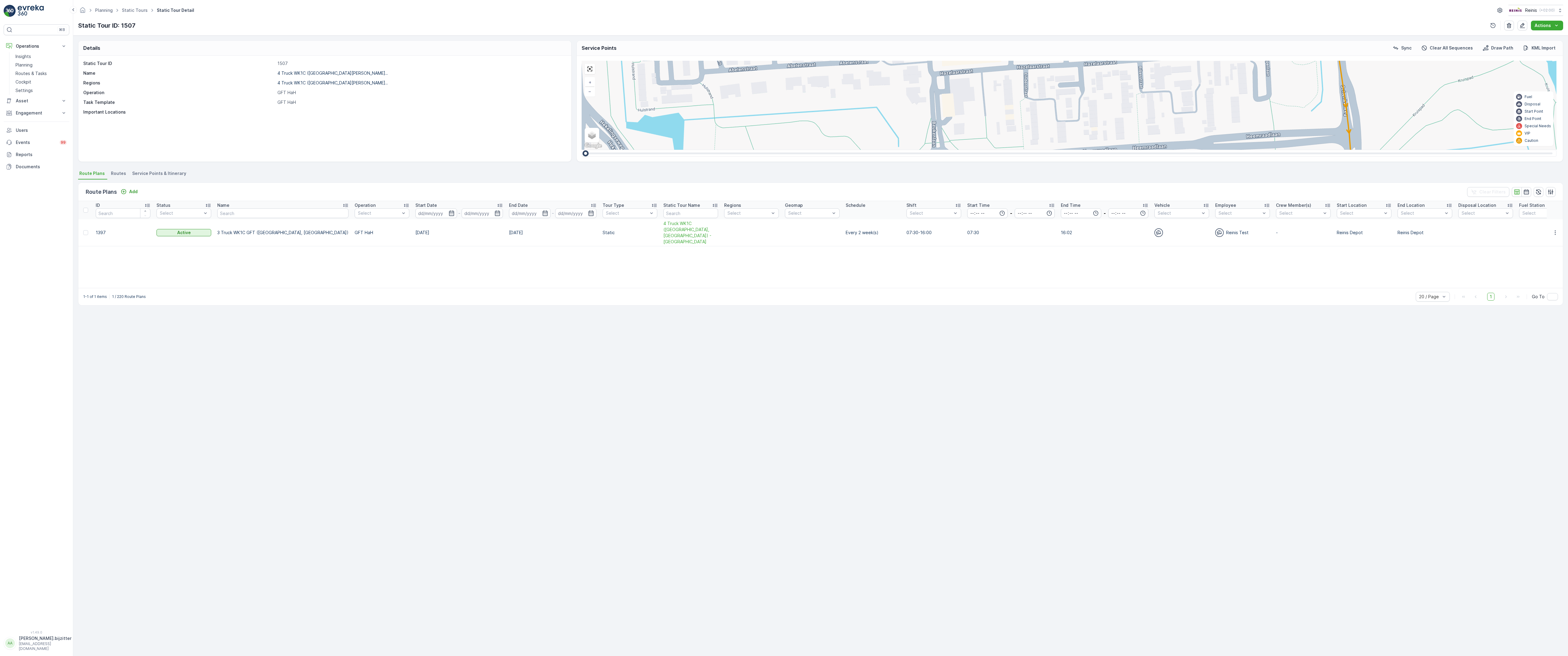
drag, startPoint x: 1327, startPoint y: 239, endPoint x: 1111, endPoint y: 178, distance: 224.4
click at [1111, 150] on div "2 2 2 2 2 2 2 2 2 2 4 2 2 3 2 2 2 2 (SERVICE, G-O-P-R) [GEOGRAPHIC_DATA] 979 13…" at bounding box center [1069, 105] width 975 height 89
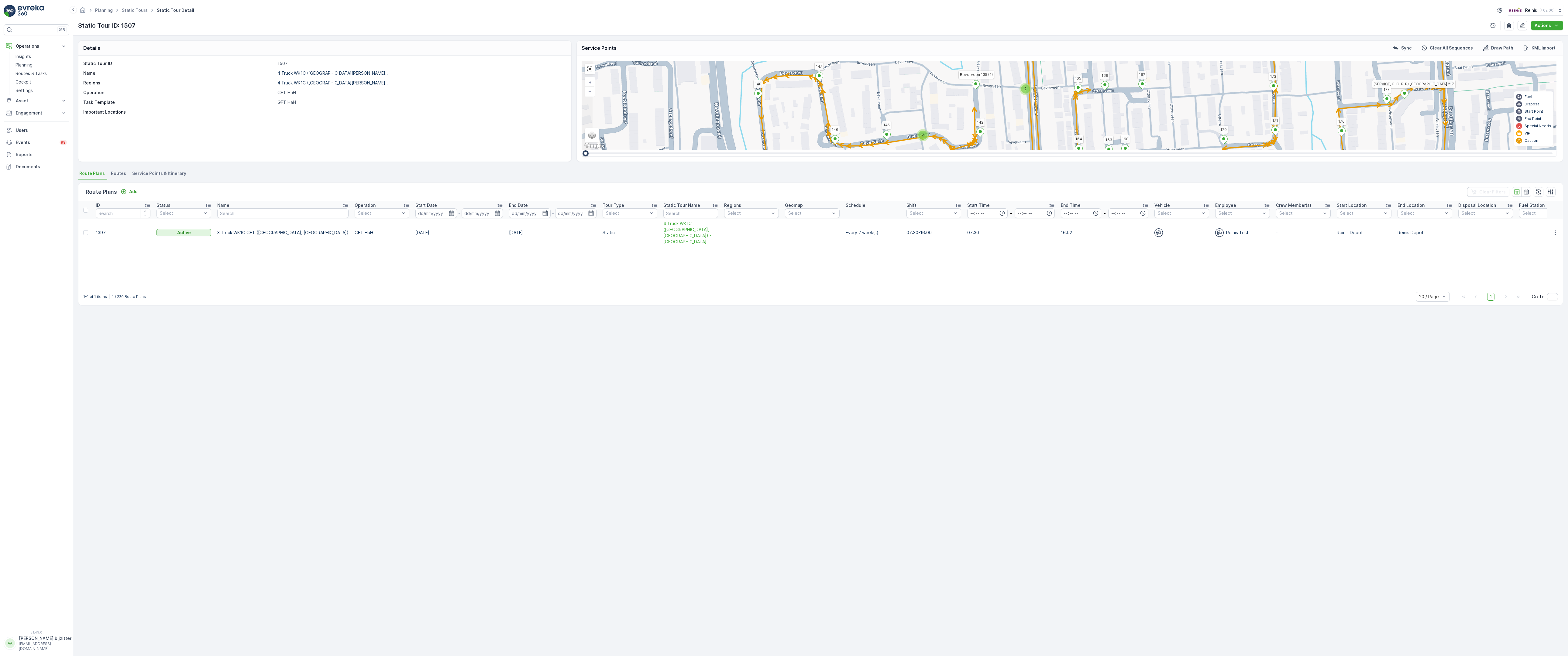
drag, startPoint x: 894, startPoint y: 425, endPoint x: 936, endPoint y: 341, distance: 93.9
click at [936, 150] on div "2 2 2 2 2 2 2 2 2 2 4 2 2 3 2 2 2 2 (SERVICE, G-O-P-R) [GEOGRAPHIC_DATA] 979 13…" at bounding box center [1069, 105] width 975 height 89
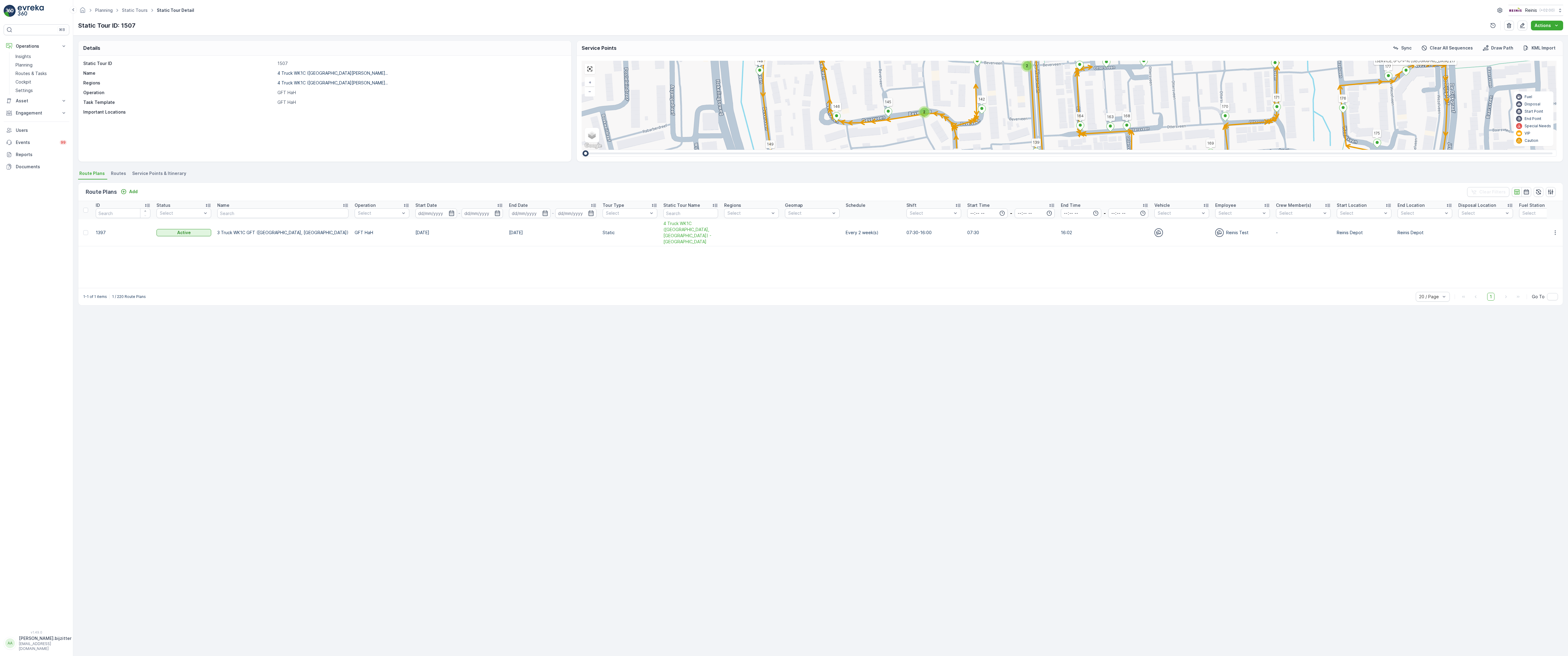
drag, startPoint x: 947, startPoint y: 450, endPoint x: 948, endPoint y: 427, distance: 23.0
click at [948, 150] on div "2 2 2 2 2 2 2 2 2 2 4 2 2 3 2 2 2 2 (SERVICE, G-O-P-R) [GEOGRAPHIC_DATA] 979 13…" at bounding box center [1069, 105] width 975 height 89
click at [1126, 173] on div "2" at bounding box center [1130, 178] width 9 height 9
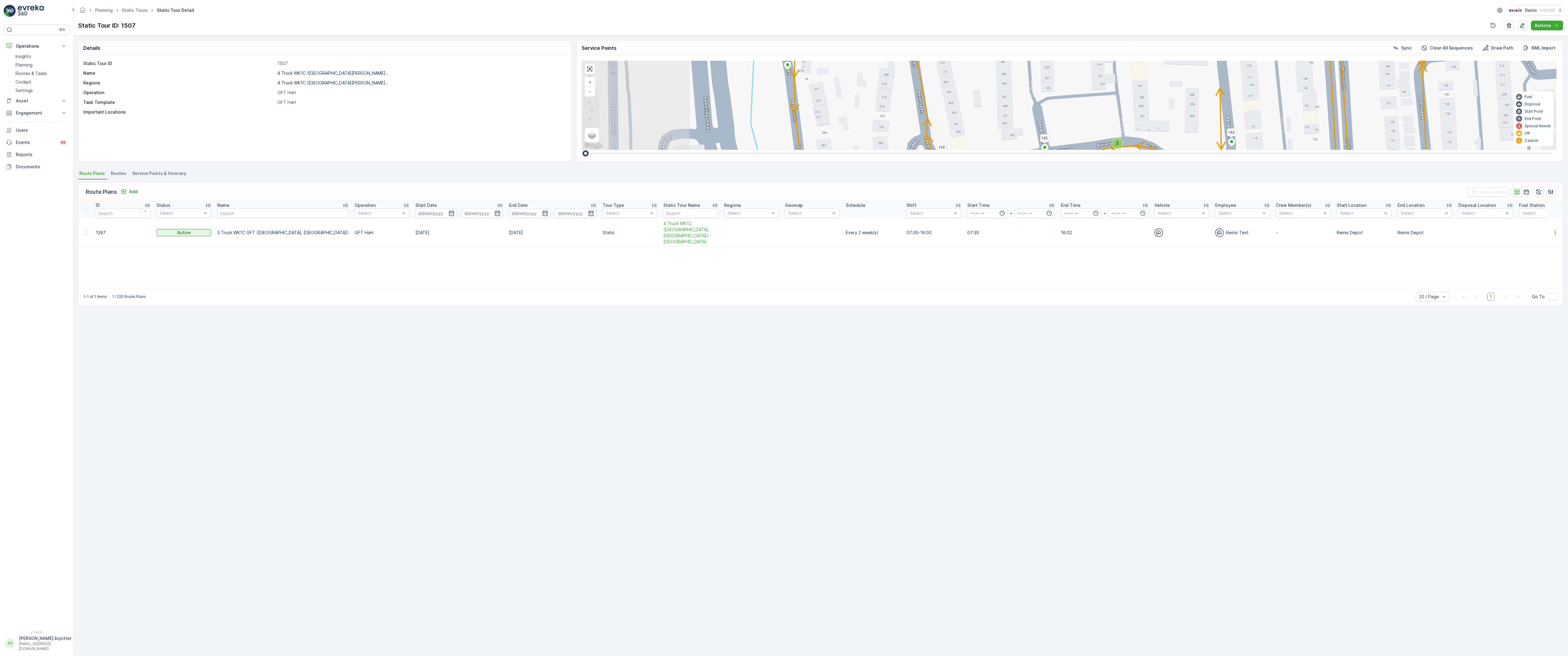
drag, startPoint x: 558, startPoint y: 458, endPoint x: 721, endPoint y: 344, distance: 198.9
click at [721, 150] on div "2 2 2 3 2 3 2 2 (SERVICE, G-O-P-R) [GEOGRAPHIC_DATA] 979 134 222 221 133 132 21…" at bounding box center [1069, 105] width 975 height 89
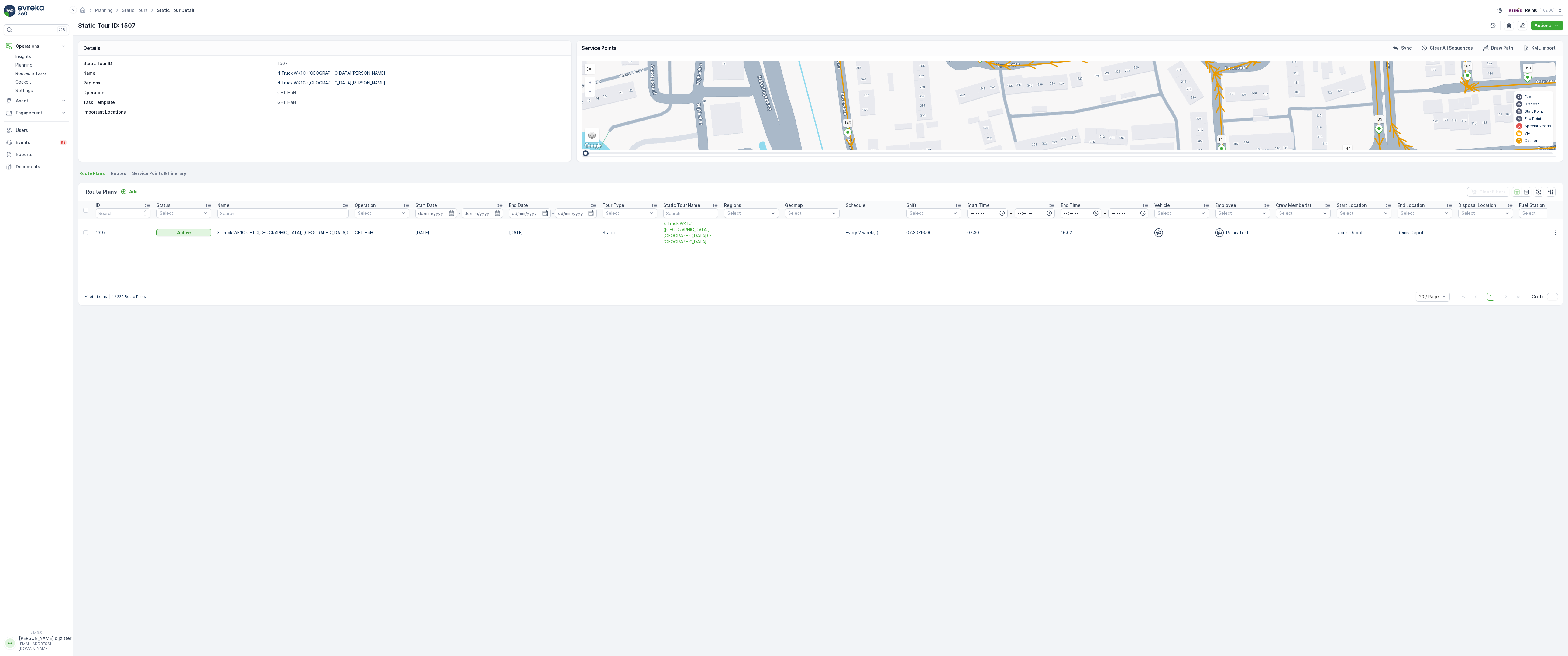
drag, startPoint x: 700, startPoint y: 478, endPoint x: 794, endPoint y: 206, distance: 287.8
click at [794, 150] on div "2 2 2 3 2 3 2 2 (SERVICE, G-O-P-R) Snoekenveen 979 134 222 221 133 132 219 211 …" at bounding box center [1069, 105] width 975 height 89
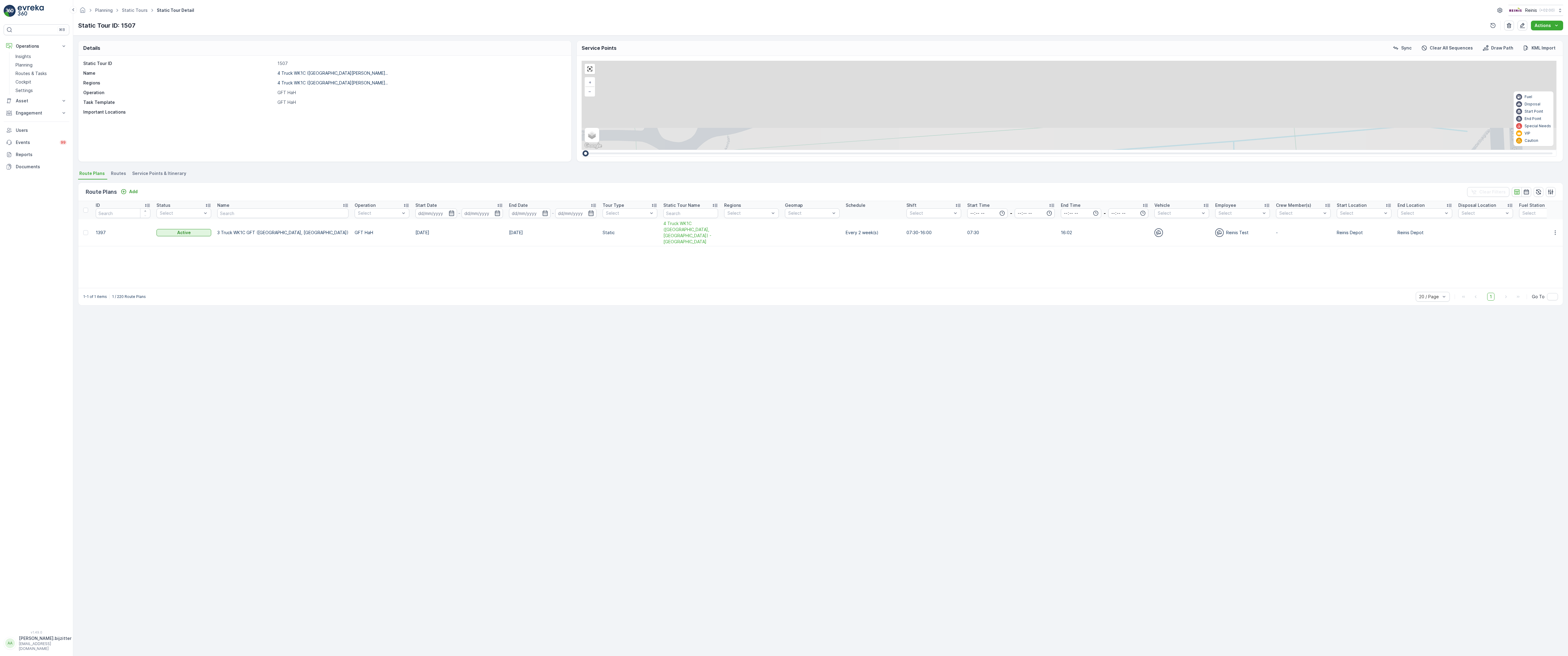
drag, startPoint x: 984, startPoint y: 141, endPoint x: 886, endPoint y: 308, distance: 193.6
click at [886, 150] on div "2 2 2 3 2 3 2 2 (SERVICE, G-O-P-R) Snoekenveen 979 134 222 221 133 132 219 211 …" at bounding box center [1069, 105] width 975 height 89
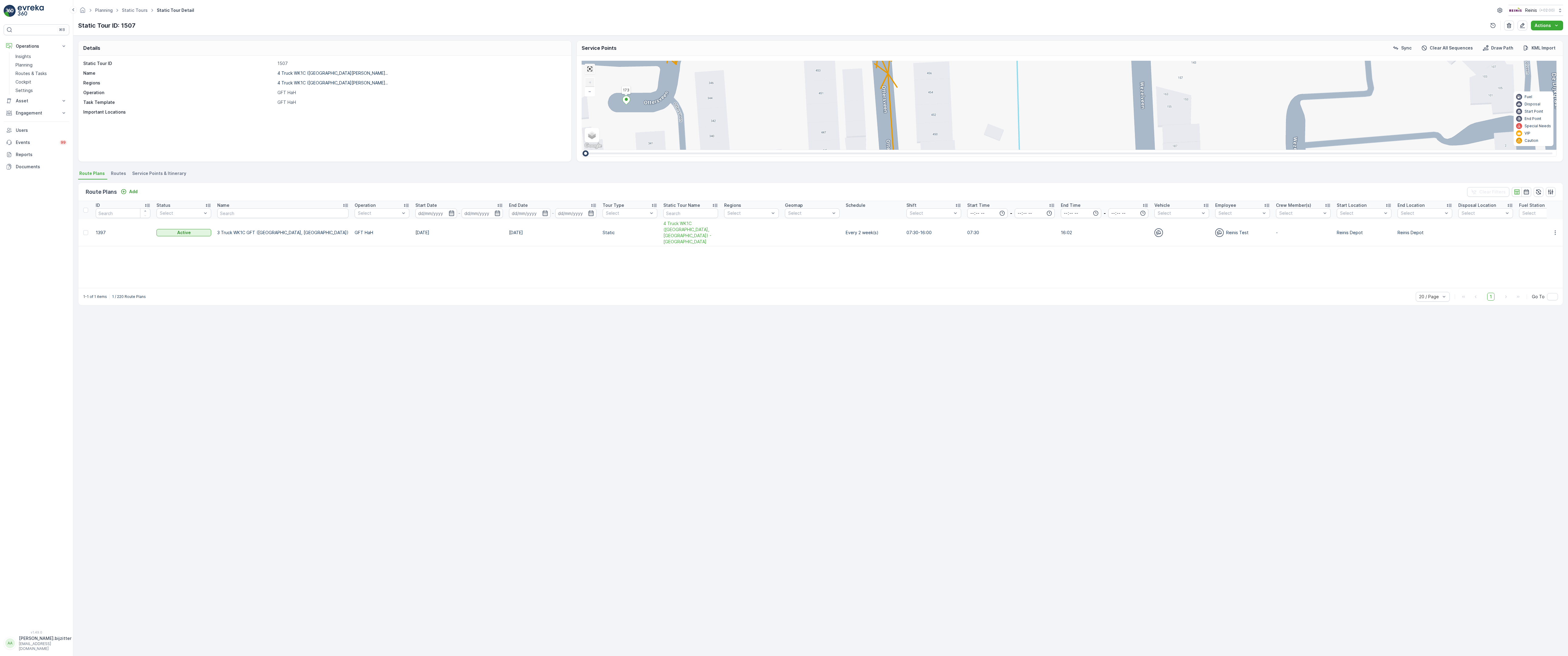
click at [586, 65] on link at bounding box center [590, 69] width 9 height 9
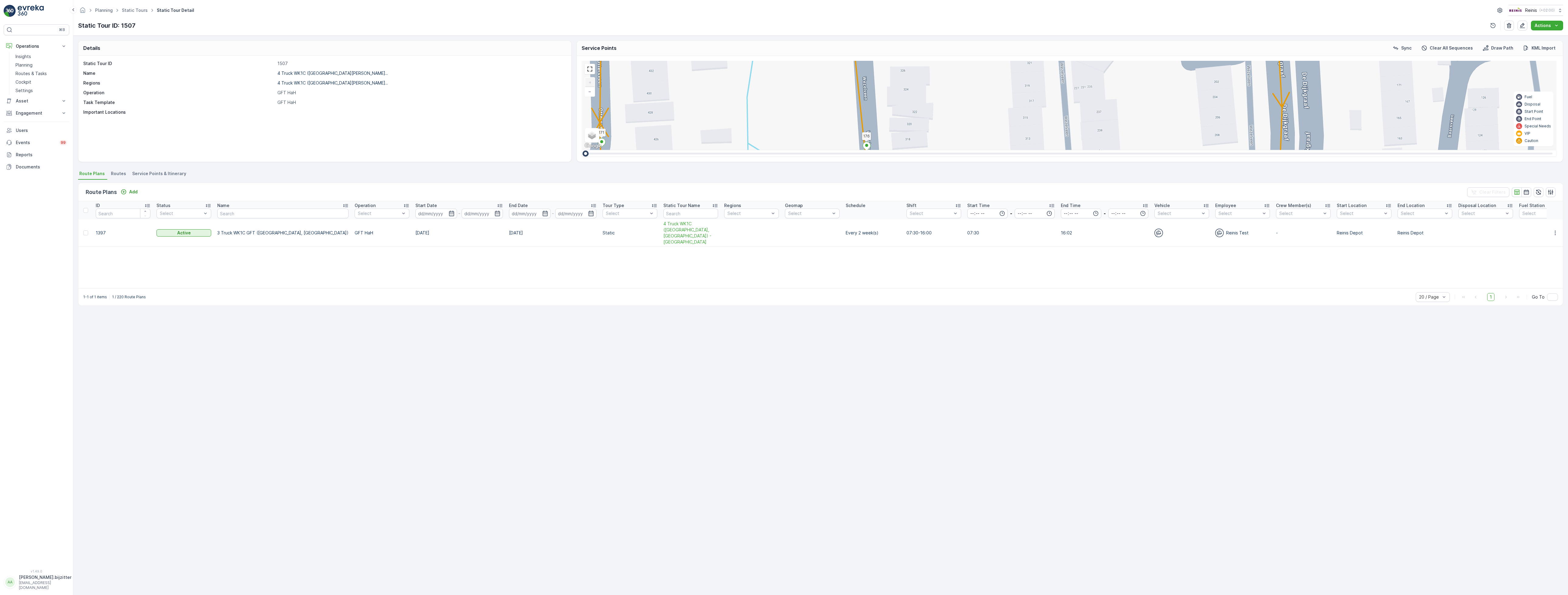
click at [164, 172] on span "Service Points & Itinerary" at bounding box center [159, 174] width 54 height 6
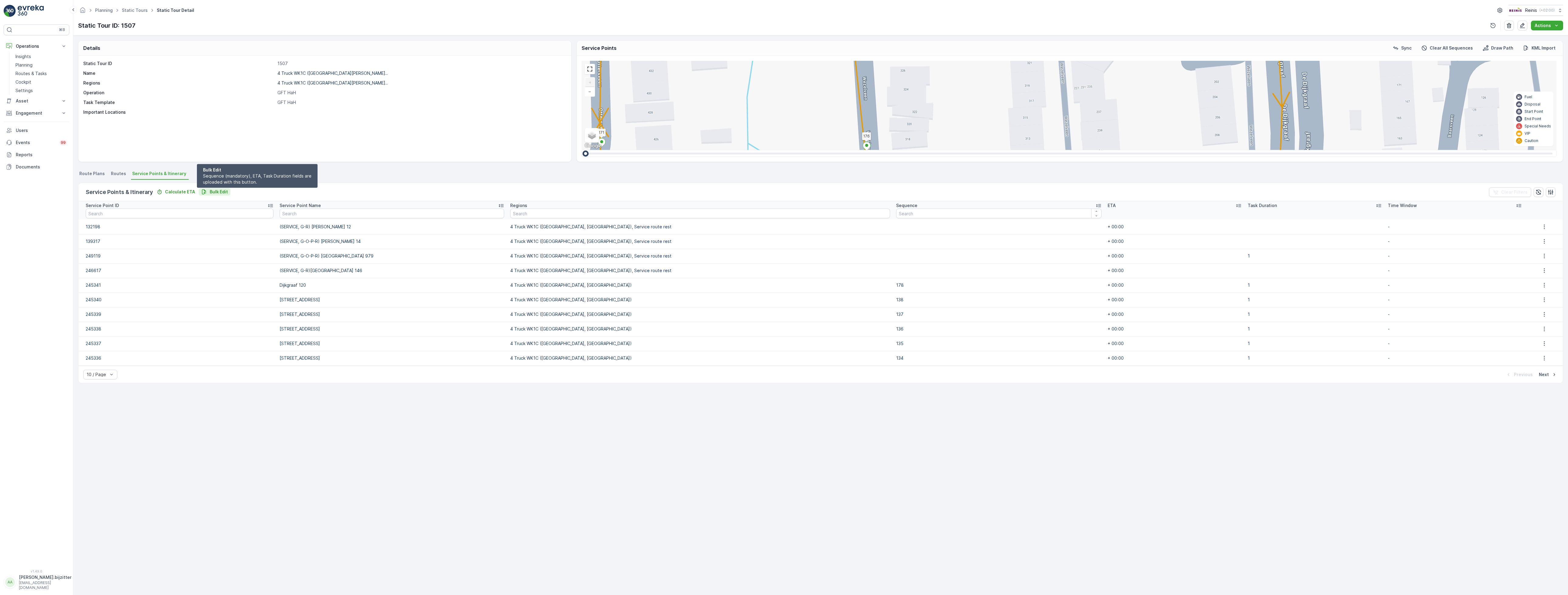
click at [215, 192] on p "Bulk Edit" at bounding box center [219, 192] width 18 height 6
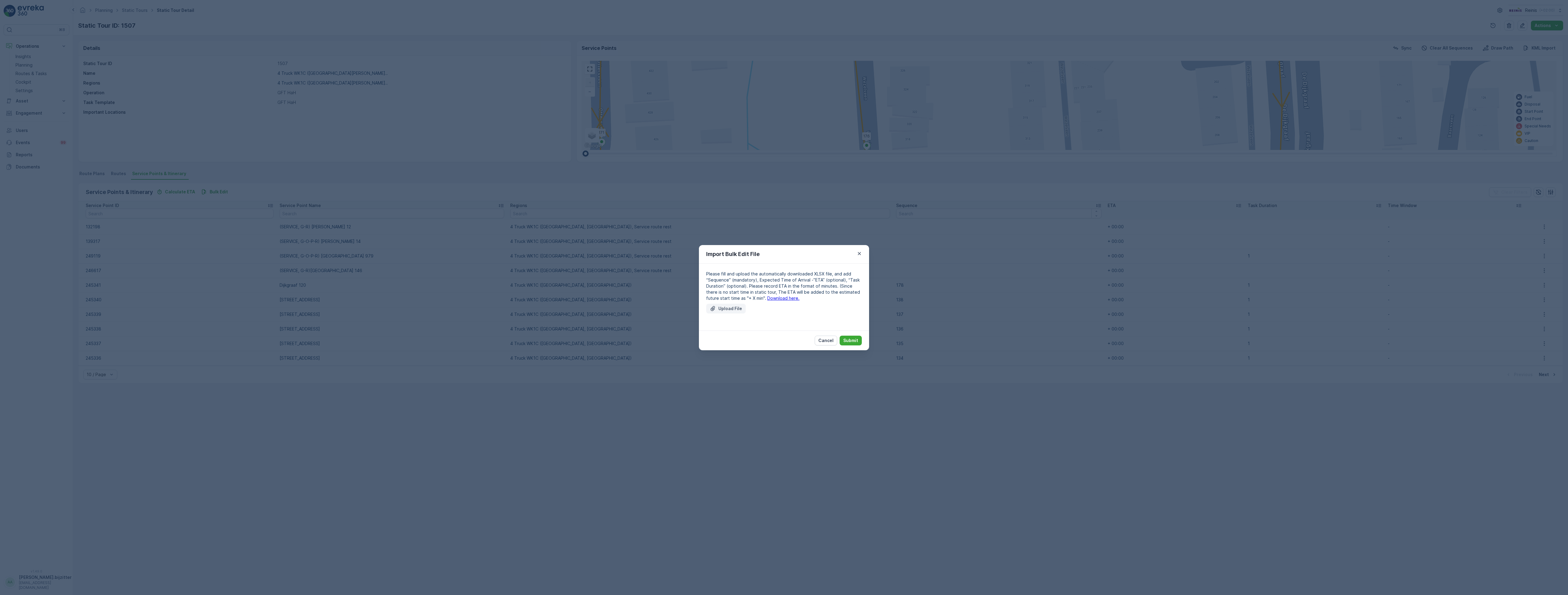
click at [737, 307] on p "Upload File" at bounding box center [730, 309] width 24 height 6
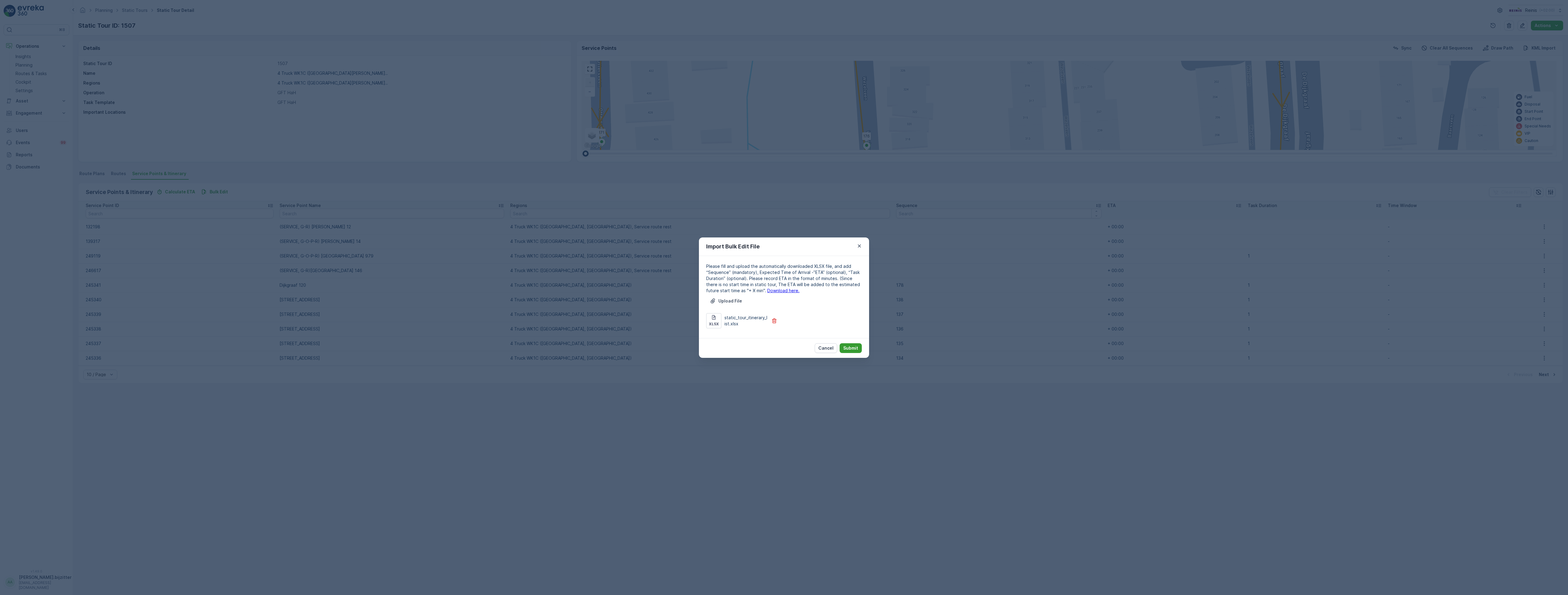
click at [852, 346] on p "Submit" at bounding box center [850, 348] width 15 height 6
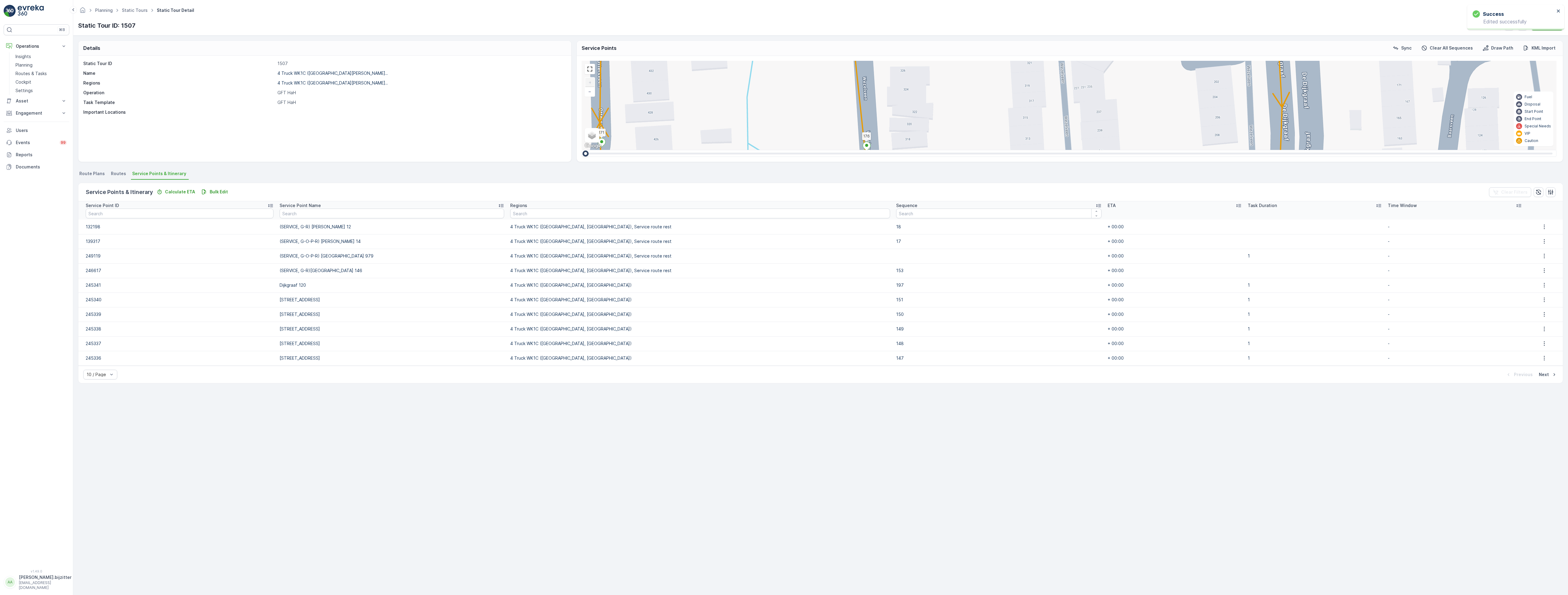
click at [536, 416] on div "Details Static Tour ID 1507 Name 4 Truck WK1C (Maaswijk West, W... Regions 4 Tr…" at bounding box center [821, 315] width 1495 height 560
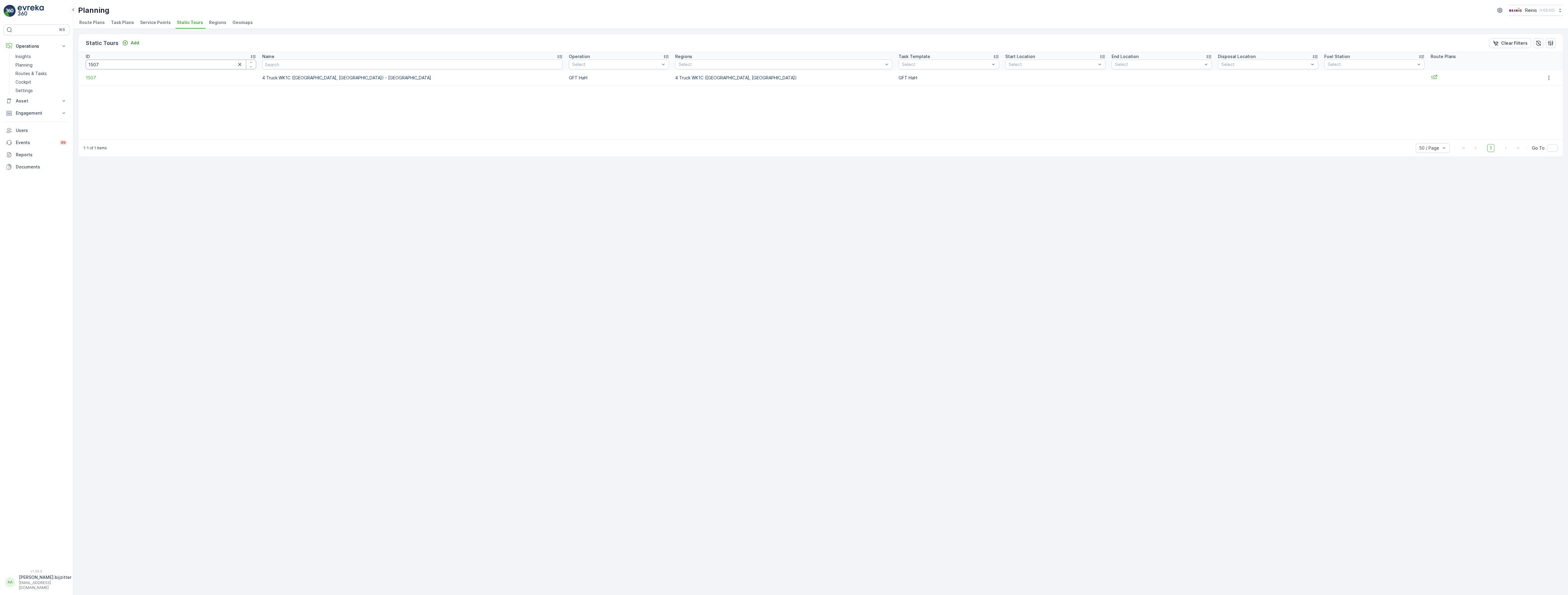
click at [108, 66] on input "1507" at bounding box center [171, 65] width 170 height 10
type input "245"
click at [88, 80] on span "245" at bounding box center [186, 78] width 201 height 6
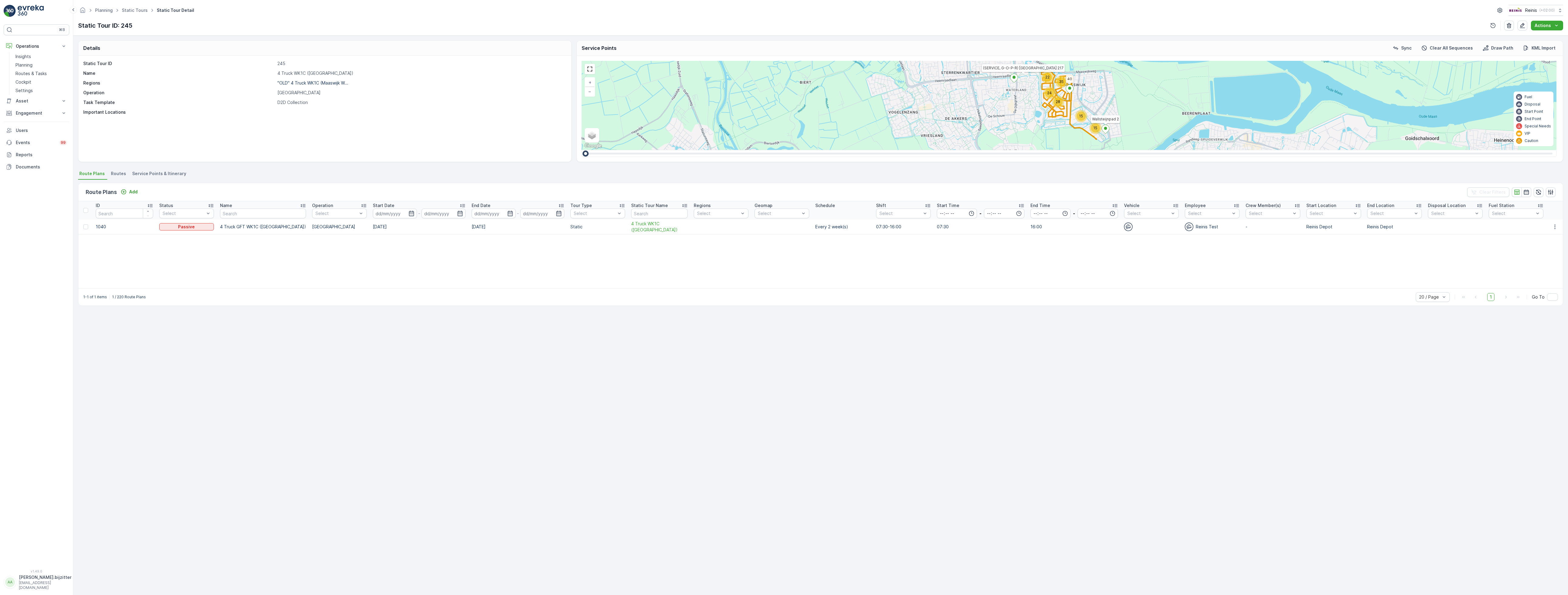
click at [150, 174] on span "Service Points & Itinerary" at bounding box center [159, 174] width 54 height 6
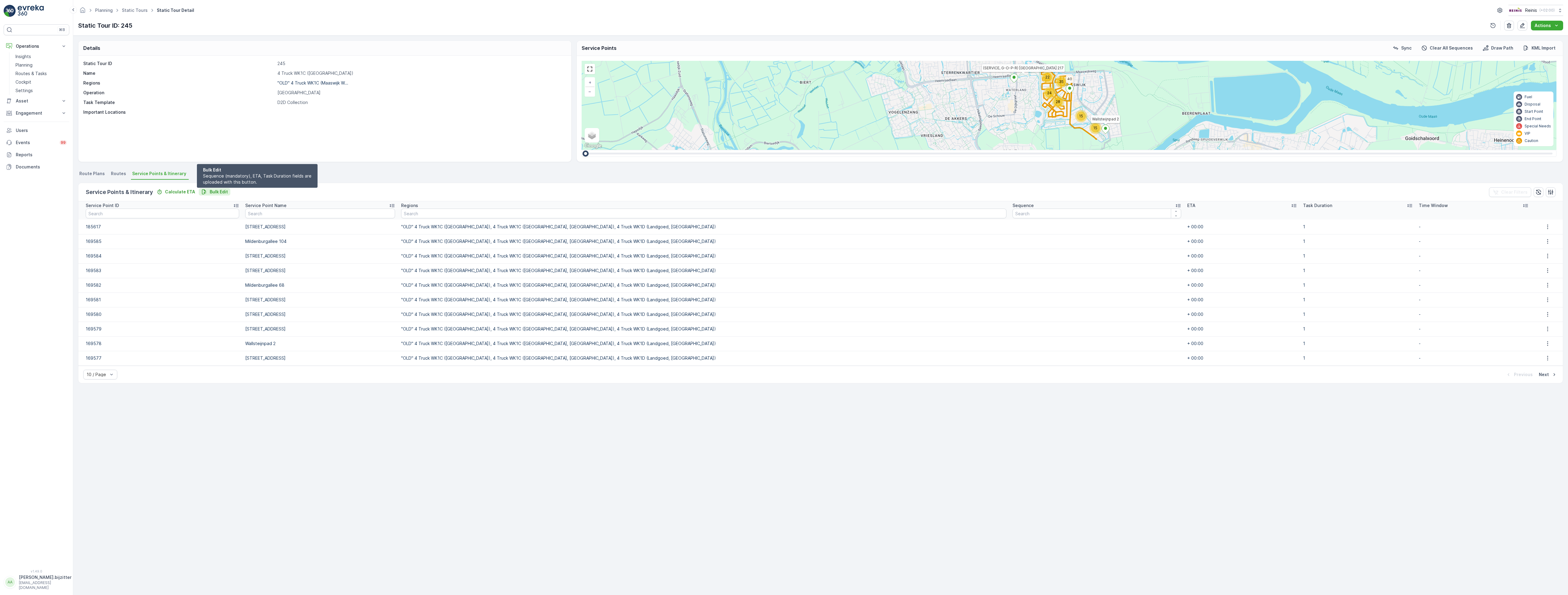
click at [219, 192] on p "Bulk Edit" at bounding box center [219, 192] width 18 height 6
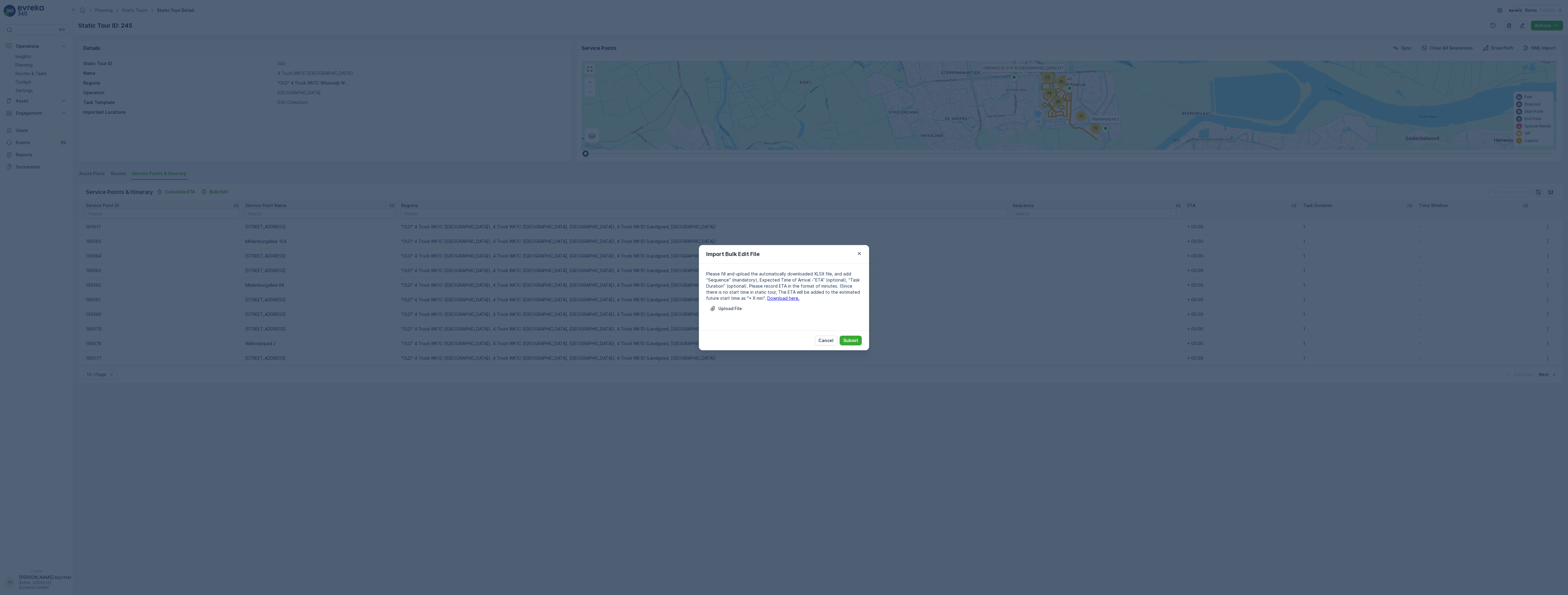
click at [775, 301] on div "Please fill and upload the automatically downloaded XLSX file, and add “Sequenc…" at bounding box center [784, 297] width 156 height 52
click at [775, 298] on link "Download here." at bounding box center [783, 298] width 32 height 5
click at [729, 304] on button "Upload File" at bounding box center [726, 309] width 40 height 10
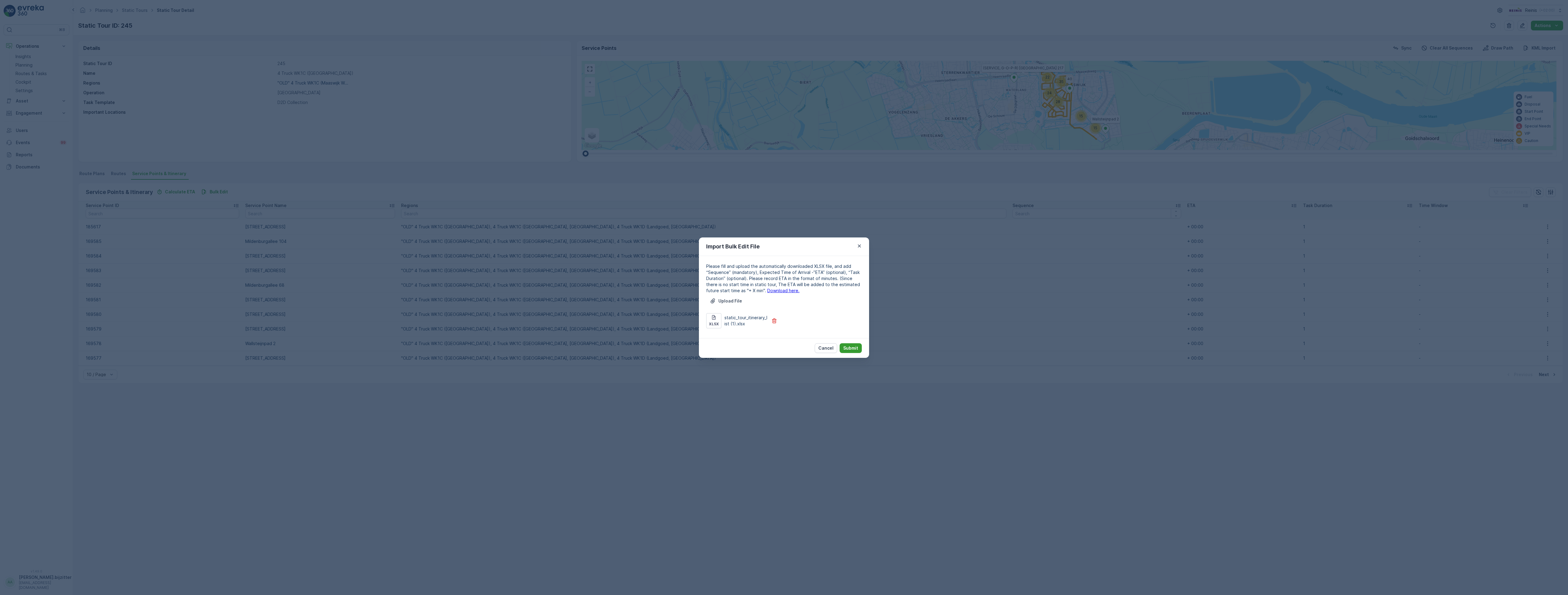
click at [859, 347] on button "Submit" at bounding box center [850, 348] width 22 height 10
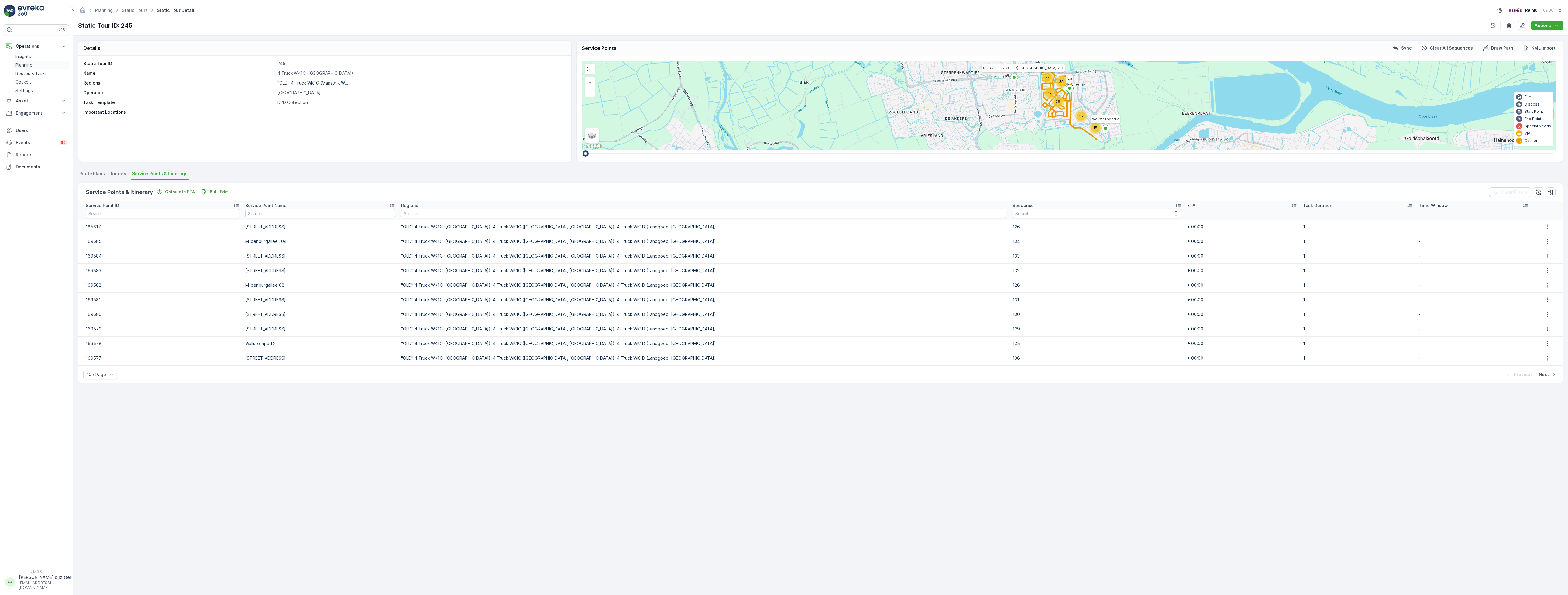
click at [31, 64] on p "Planning" at bounding box center [24, 65] width 17 height 6
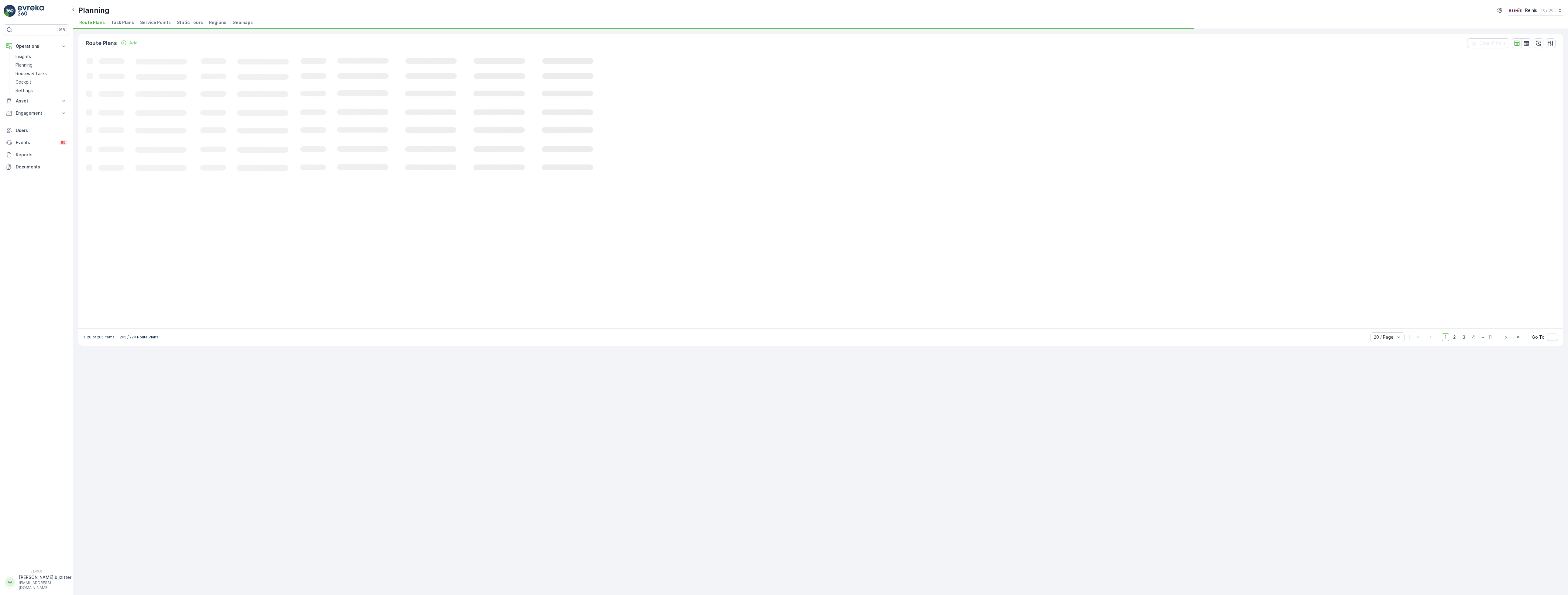
click at [193, 22] on span "Static Tours" at bounding box center [190, 23] width 26 height 6
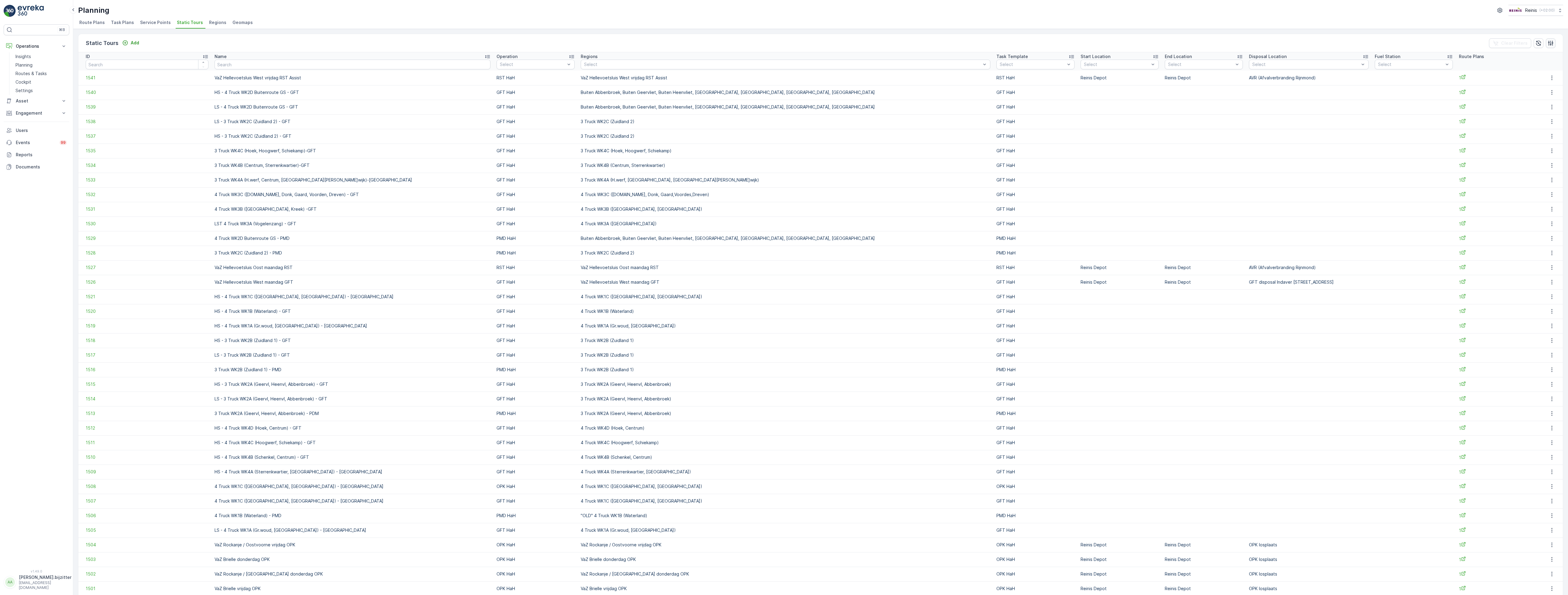
click at [1549, 44] on icon "button" at bounding box center [1551, 43] width 5 height 5
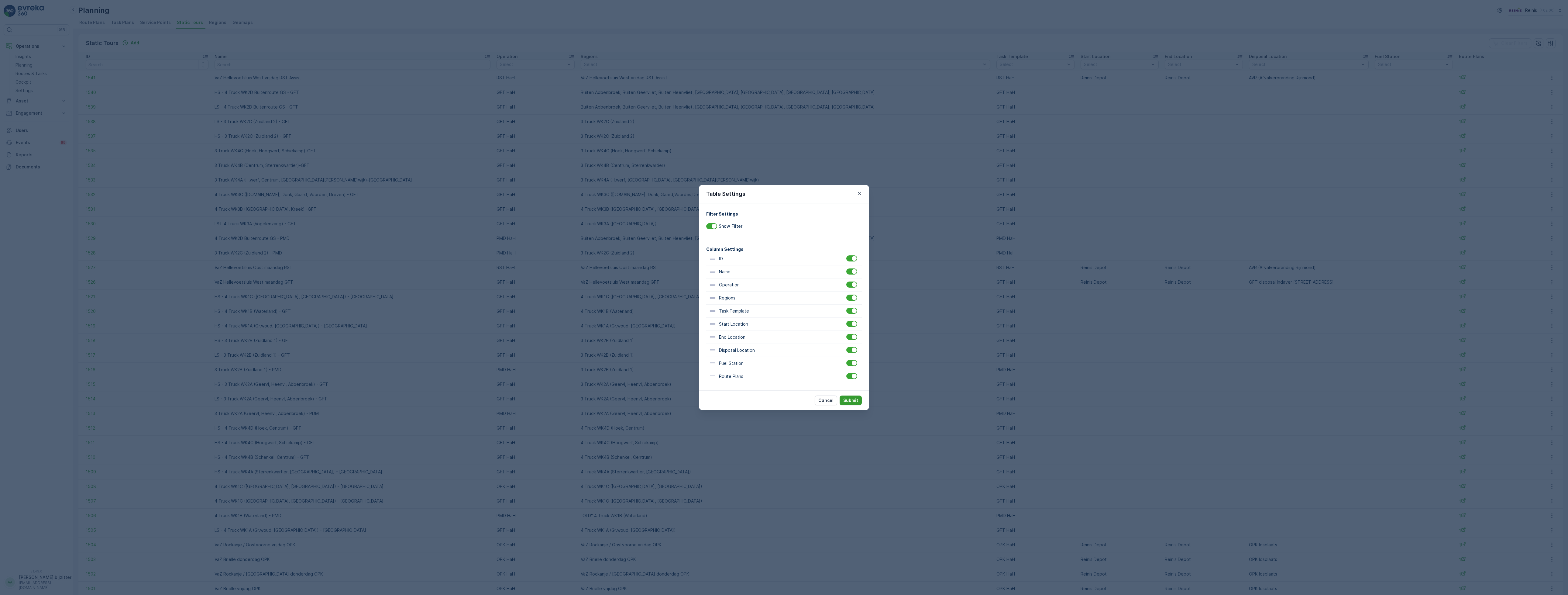
click at [840, 399] on button "Submit" at bounding box center [850, 400] width 22 height 10
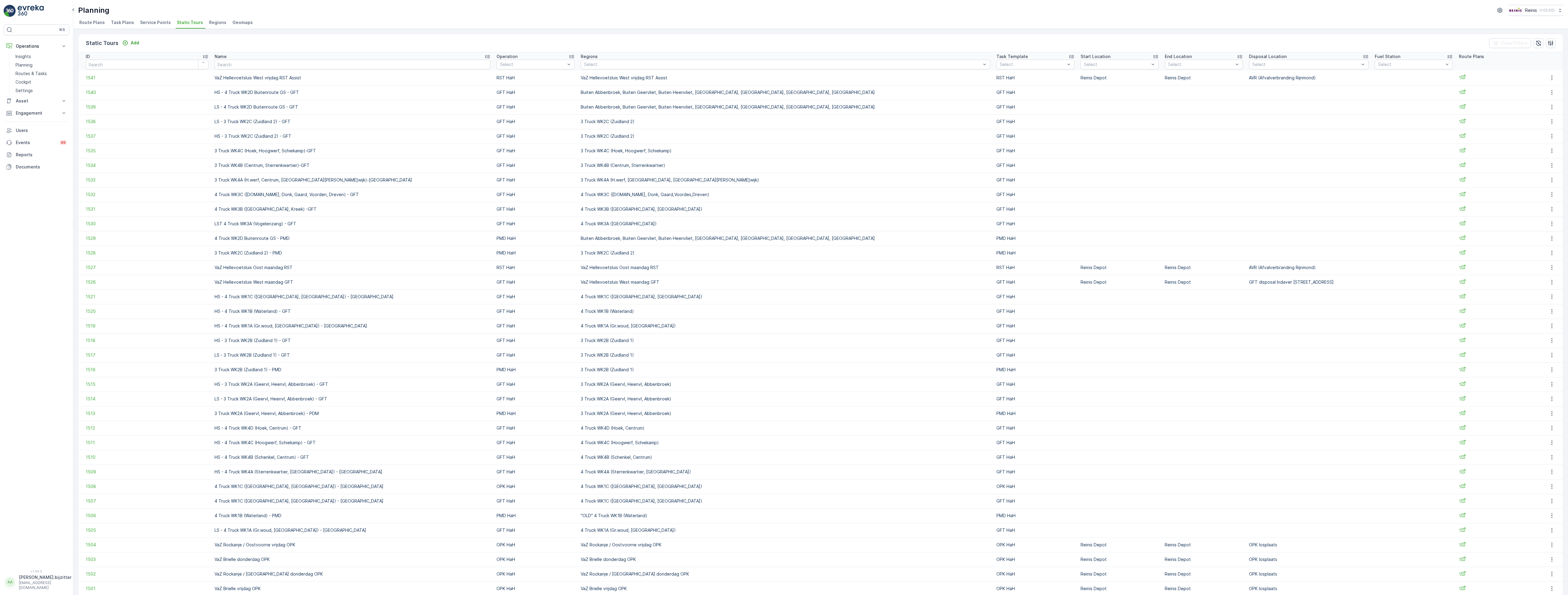
click at [1061, 18] on ul "Route Plans Task Plans Service Points Static Tours Regions Geomaps" at bounding box center [818, 23] width 1480 height 10
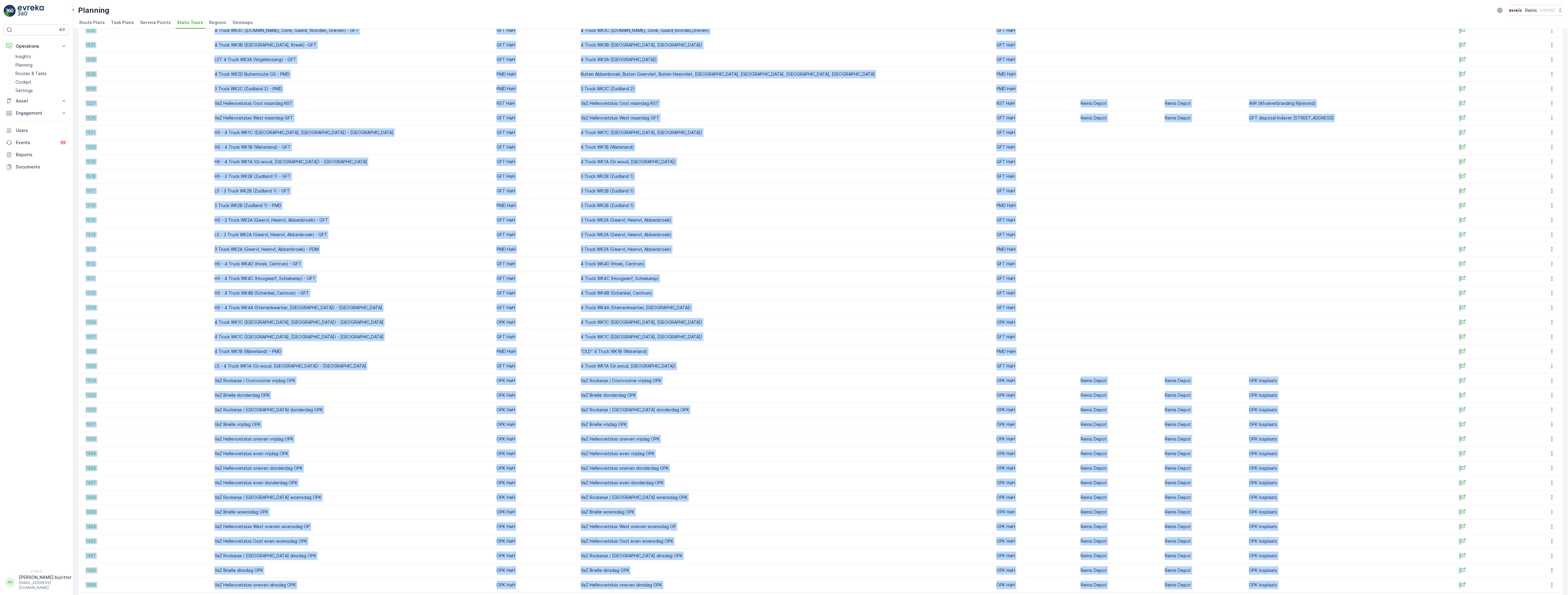
scroll to position [228, 0]
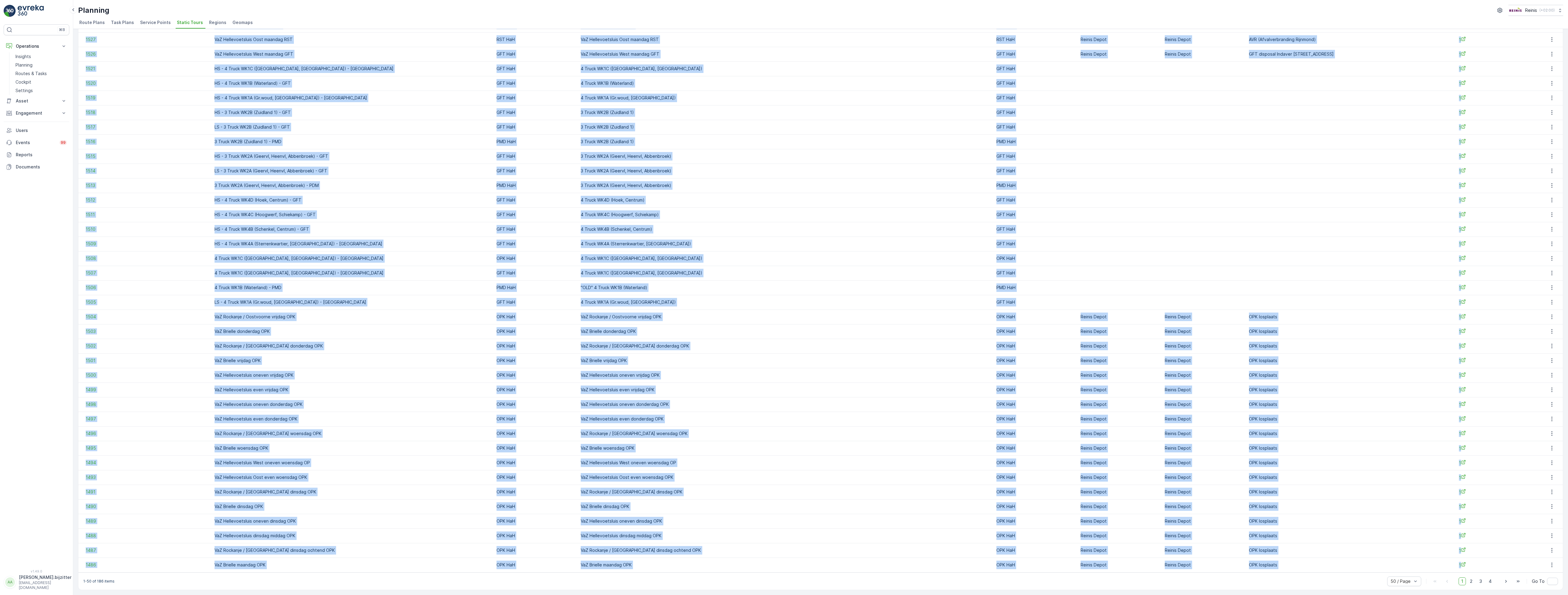
drag, startPoint x: 85, startPoint y: 57, endPoint x: 1463, endPoint y: 558, distance: 1466.2
click at [1463, 558] on table "ID Name Operation Select Regions Select Task Template Select Start Location Sel…" at bounding box center [821, 198] width 1485 height 748
copy table "ID Name Operation Select Regions Select Task Template Select Start Location Sel…"
click at [858, 412] on td "VaZ Hellevoetsluis even donderdag OPK" at bounding box center [785, 419] width 416 height 15
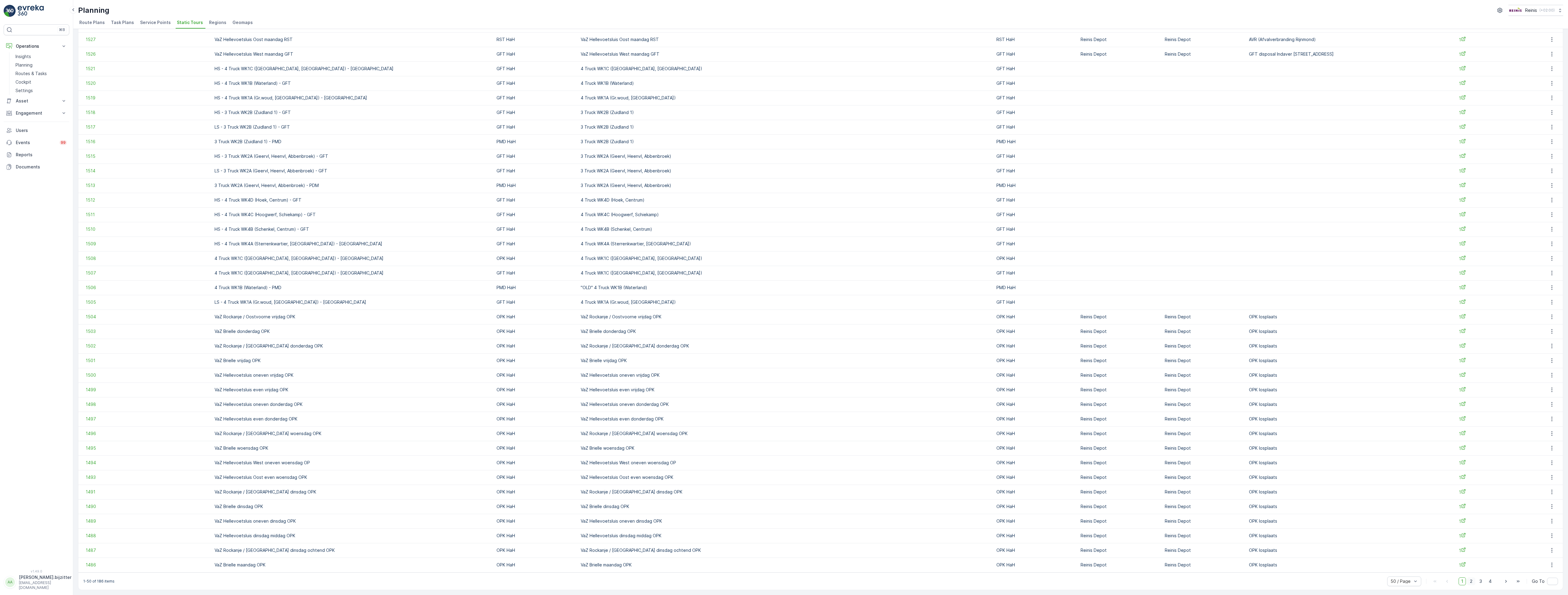
click at [1469, 582] on span "2" at bounding box center [1471, 581] width 8 height 8
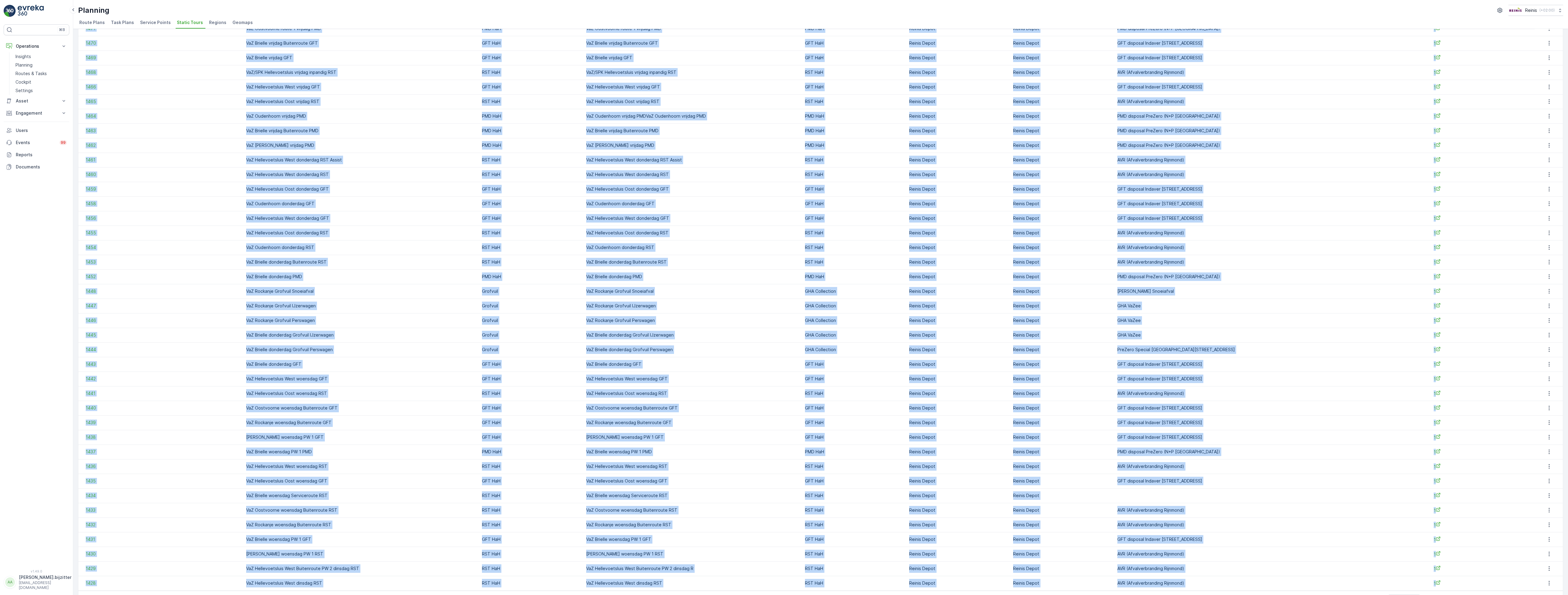
scroll to position [228, 0]
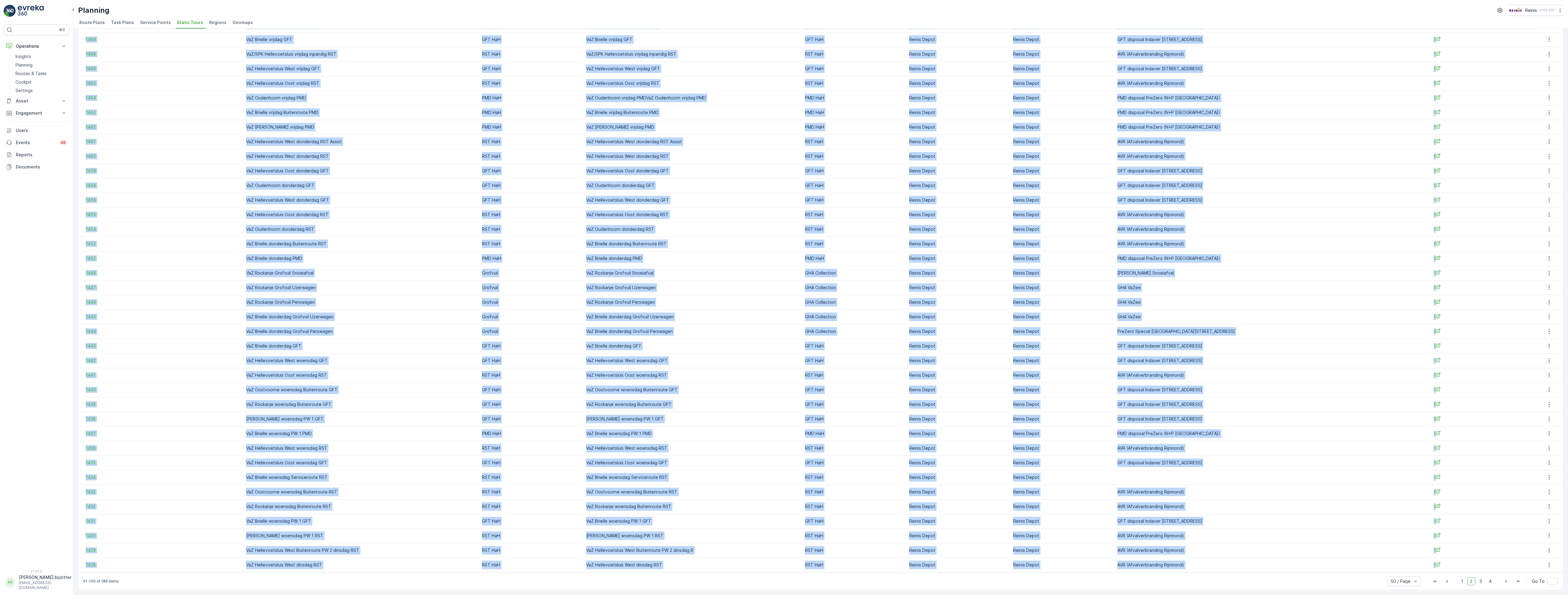
drag, startPoint x: 84, startPoint y: 57, endPoint x: 1440, endPoint y: 560, distance: 1446.3
click at [1440, 560] on table "ID Name Operation Select Regions Select Task Template Select Start Location Sel…" at bounding box center [821, 198] width 1485 height 748
copy table "ID Name Operation Select Regions Select Task Template Select Start Location Sel…"
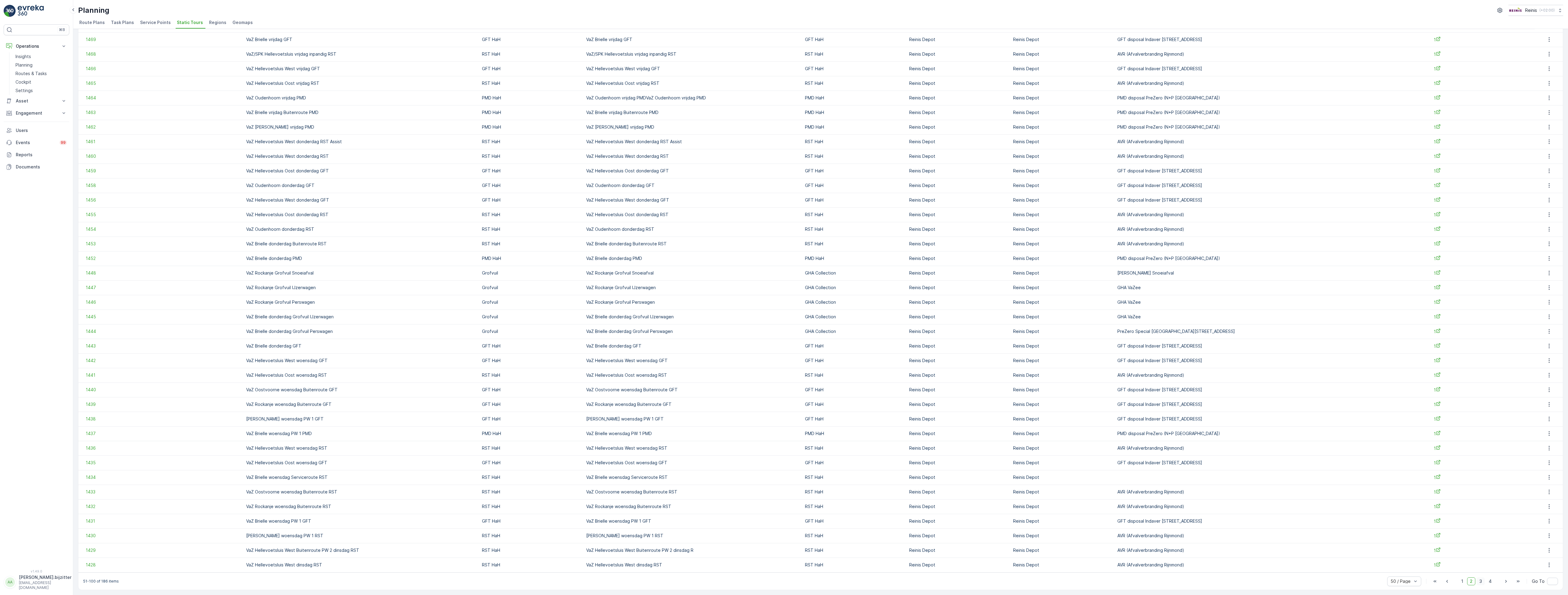
click at [1478, 580] on span "3" at bounding box center [1480, 581] width 8 height 8
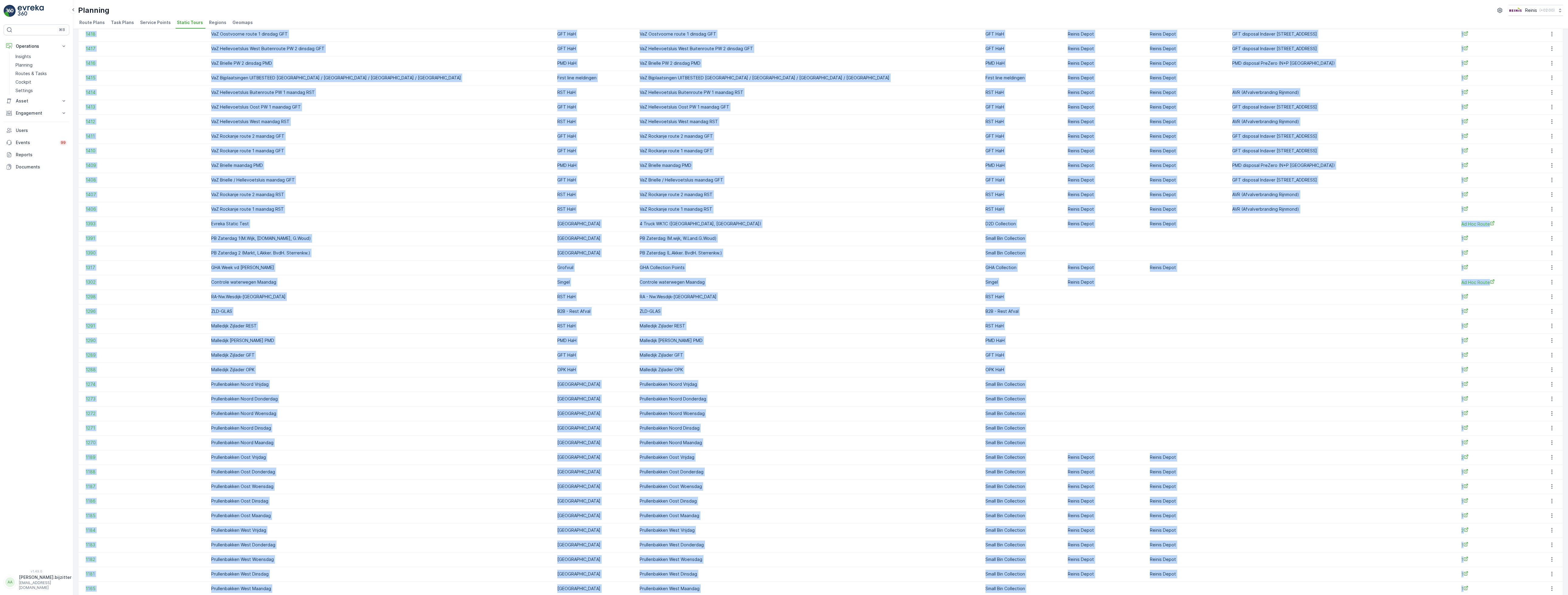
scroll to position [228, 0]
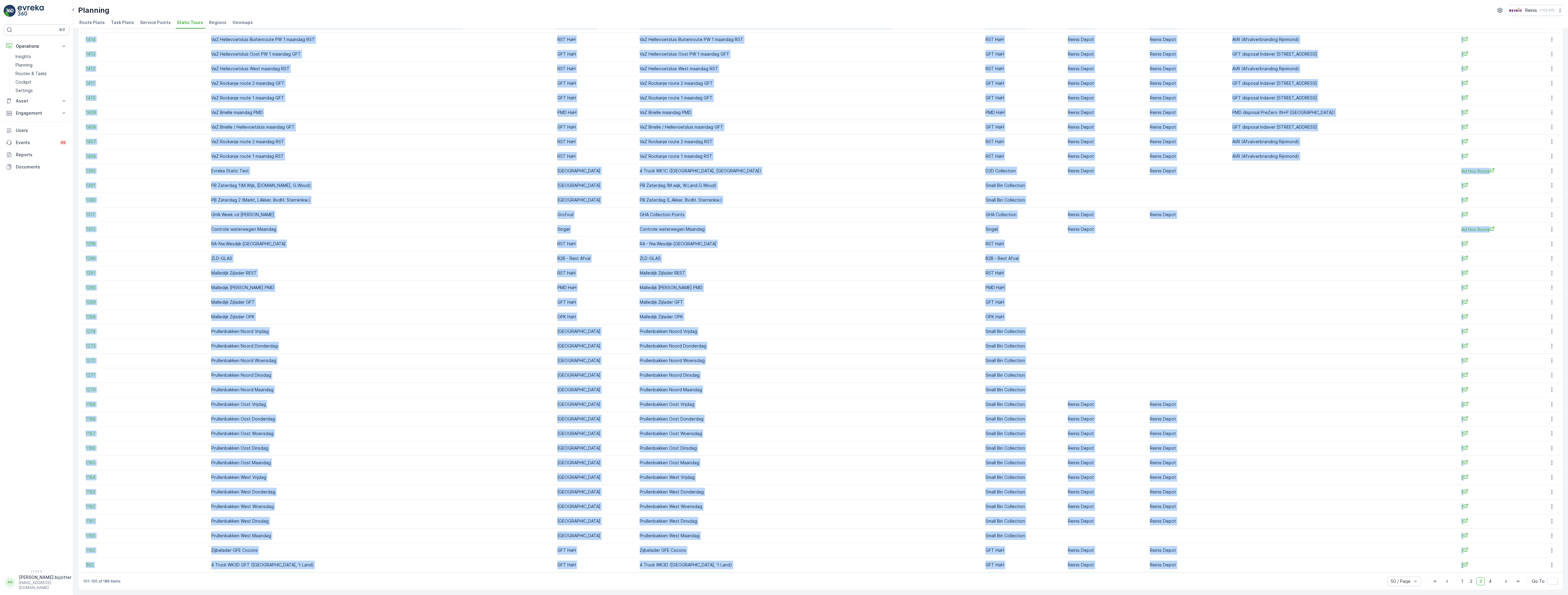
drag, startPoint x: 83, startPoint y: 55, endPoint x: 1469, endPoint y: 562, distance: 1475.8
click at [1469, 562] on table "ID Name Operation Select Regions Select Task Template Select Start Location Sel…" at bounding box center [821, 198] width 1485 height 748
copy table "ID Name Operation Select Regions Select Task Template Select Start Location Sel…"
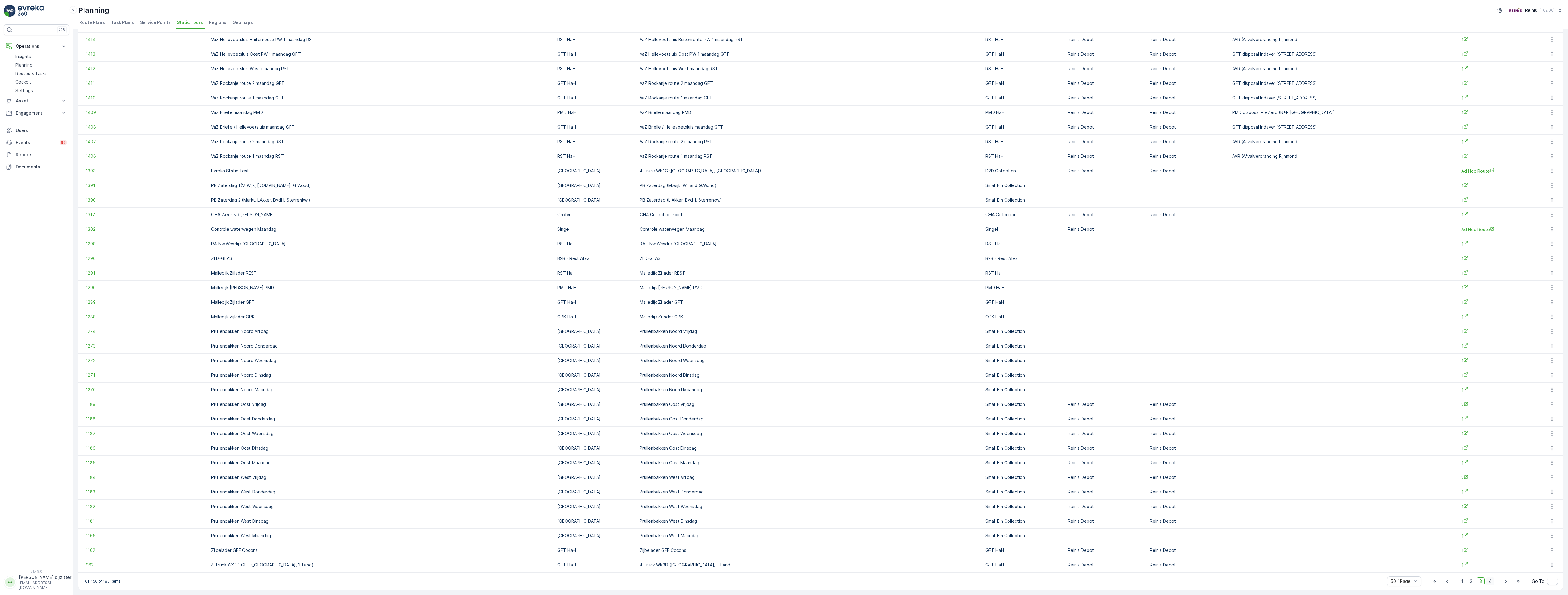
click at [1489, 580] on span "4" at bounding box center [1490, 581] width 9 height 8
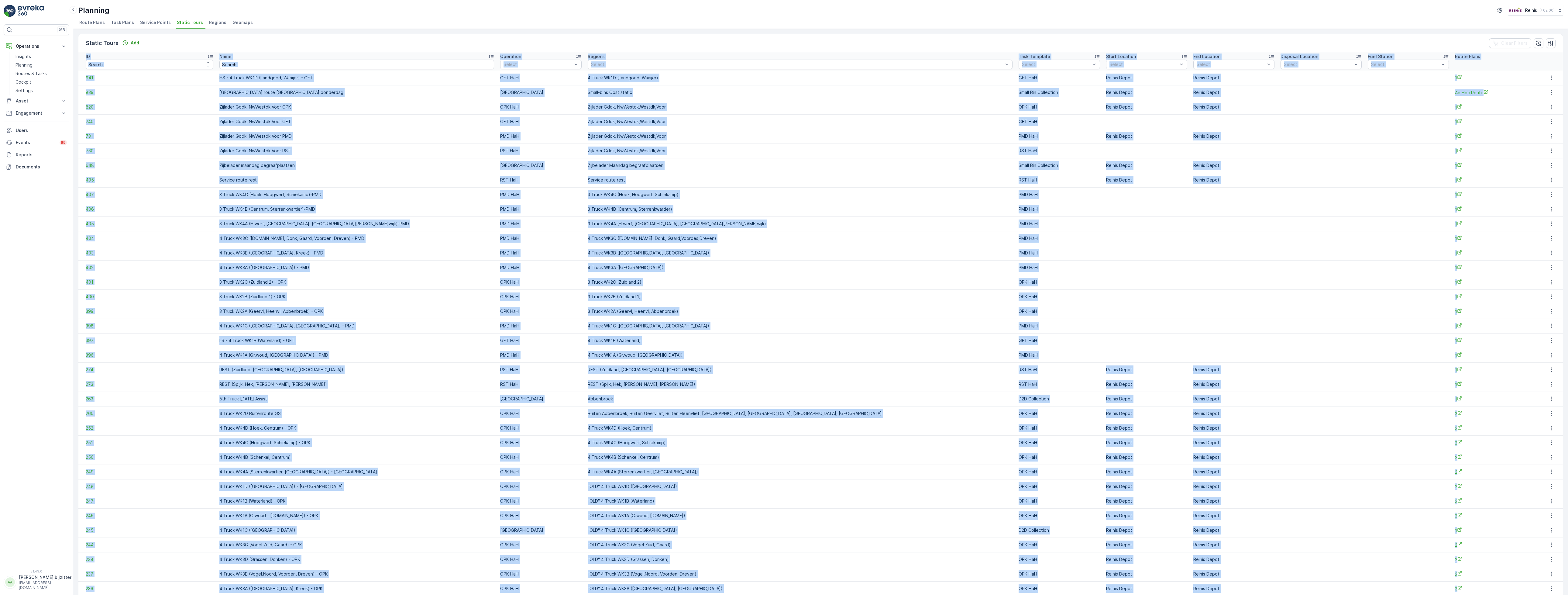
scroll to position [24, 0]
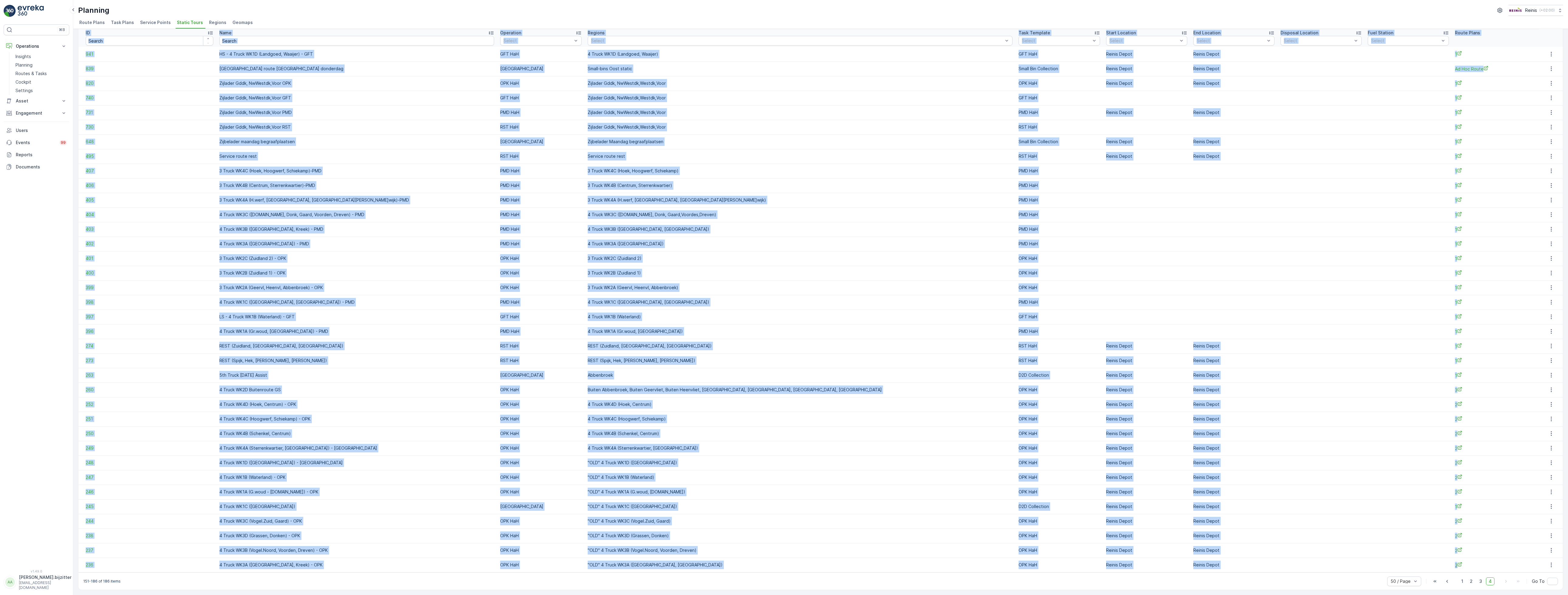
drag, startPoint x: 83, startPoint y: 55, endPoint x: 1456, endPoint y: 564, distance: 1464.3
click at [1456, 564] on table "ID Name Operation Select Regions Select Task Template Select Start Location Sel…" at bounding box center [821, 300] width 1485 height 544
copy table "ID Name Operation Select Regions Select Task Template Select Start Location Sel…"
click at [664, 207] on td "4 Truck WK3C ([DOMAIN_NAME], Donk, Gaard,Voordes,Dreven)" at bounding box center [800, 214] width 431 height 15
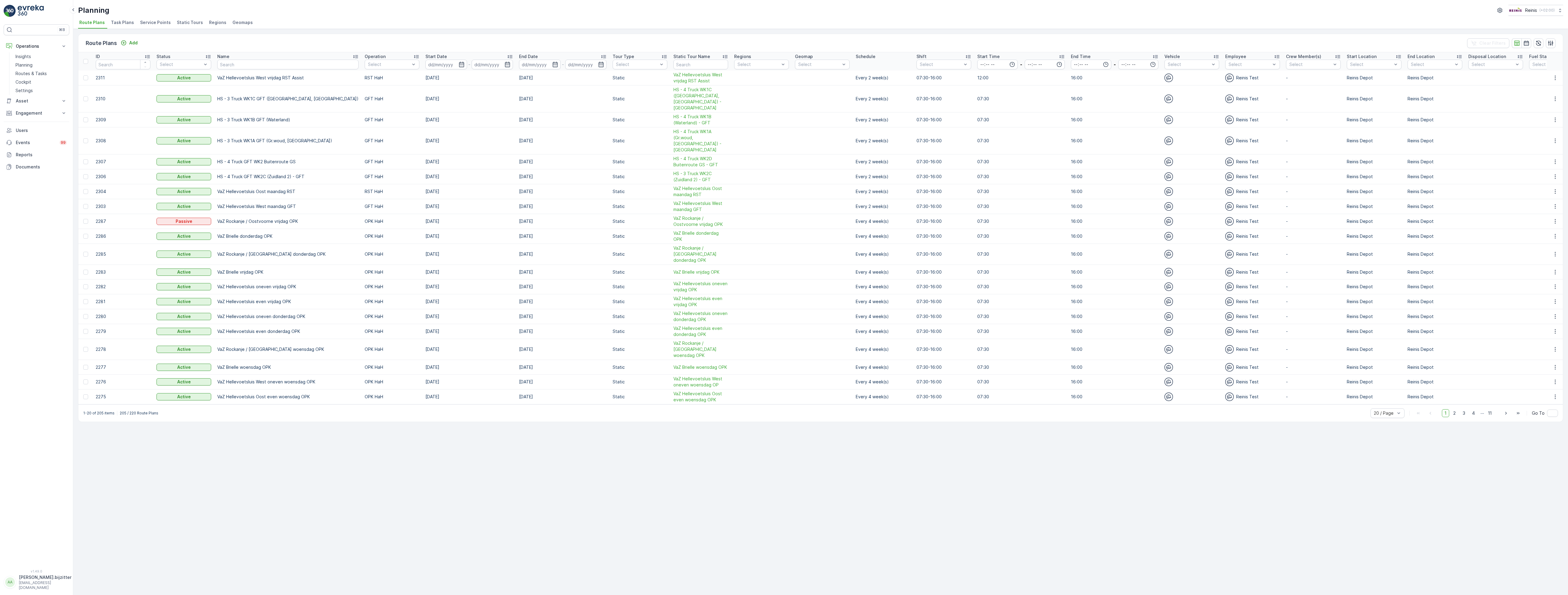
click at [209, 22] on span "Regions" at bounding box center [217, 23] width 17 height 6
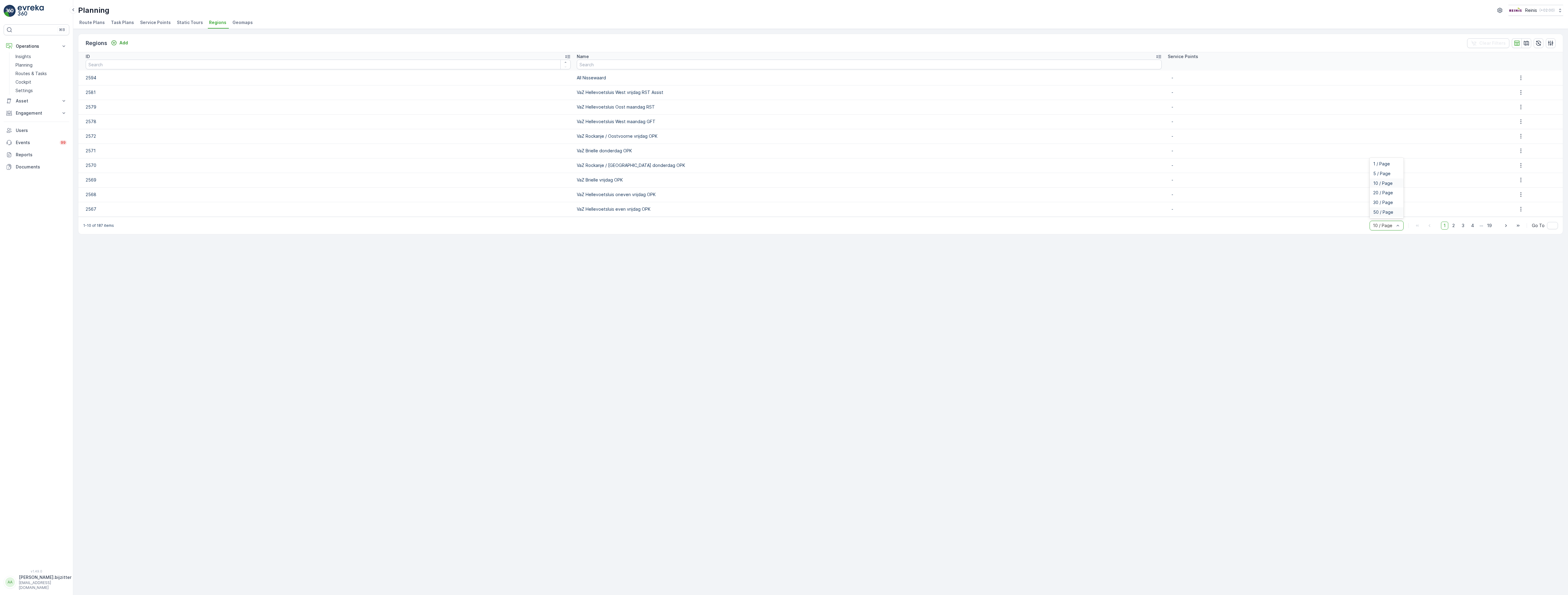
click at [1390, 213] on span "50 / Page" at bounding box center [1383, 212] width 20 height 5
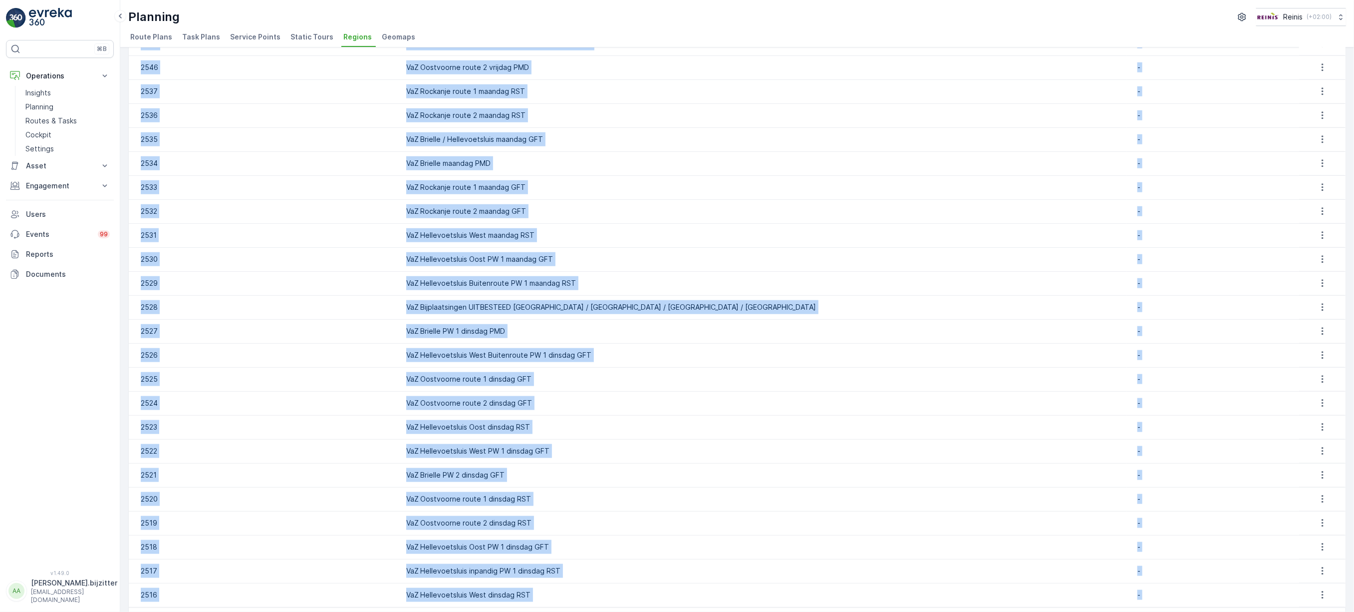
scroll to position [740, 0]
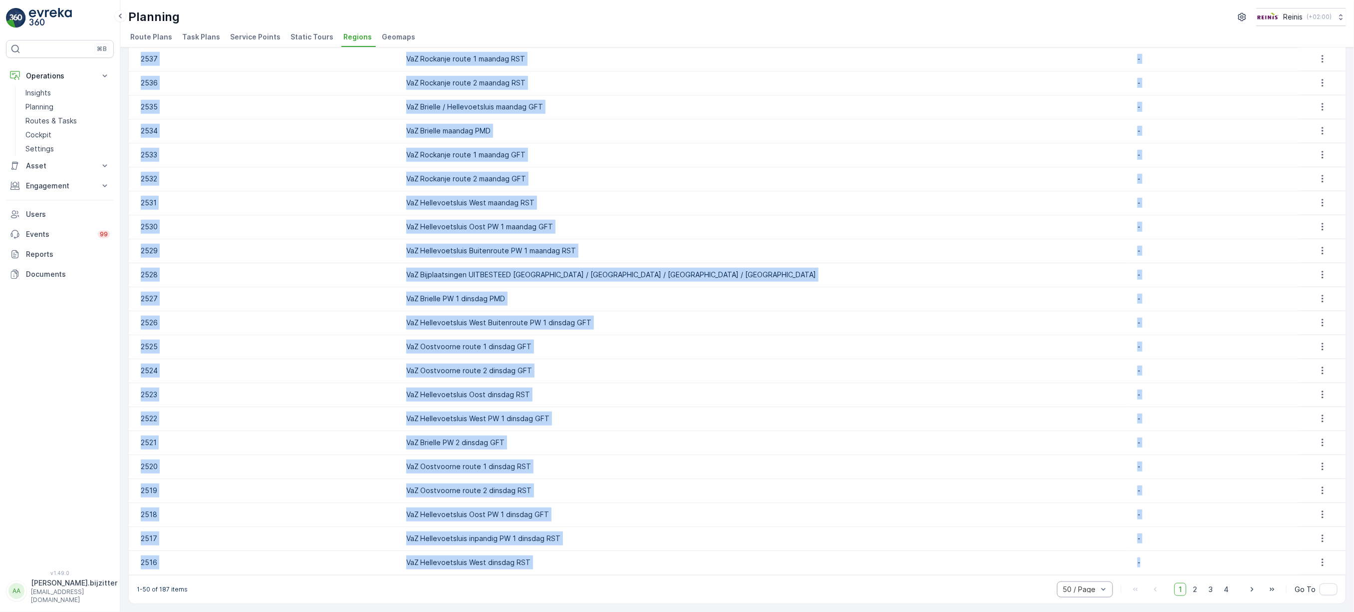
drag, startPoint x: 138, startPoint y: 96, endPoint x: 1167, endPoint y: 561, distance: 1129.3
copy table "ID Name Service Points 2594 All Nissewaard - 2581 VaZ Hellevoetsluis West vrijd…"
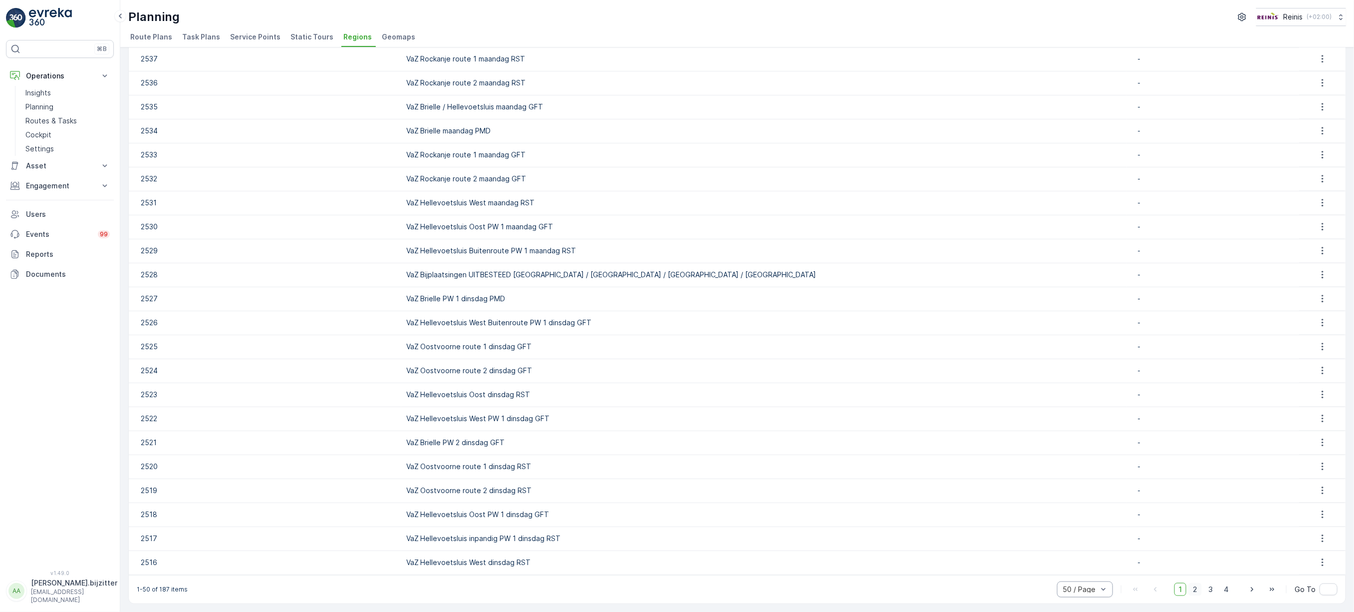
click at [1194, 587] on span "2" at bounding box center [1195, 589] width 13 height 13
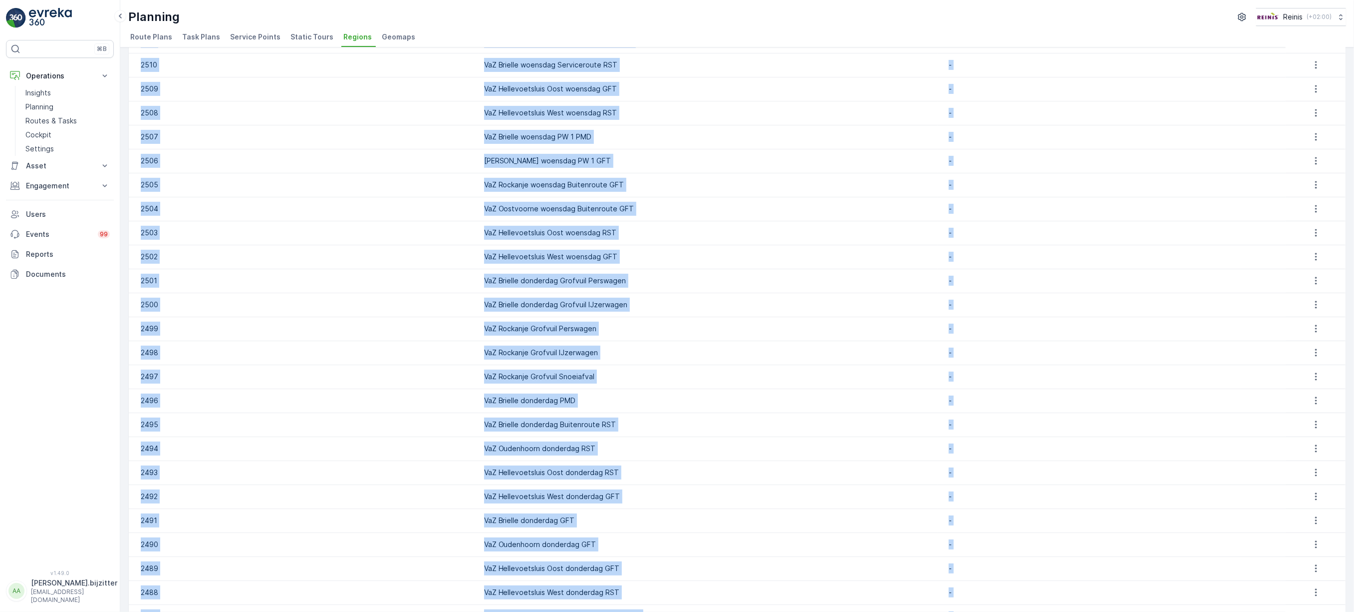
scroll to position [740, 0]
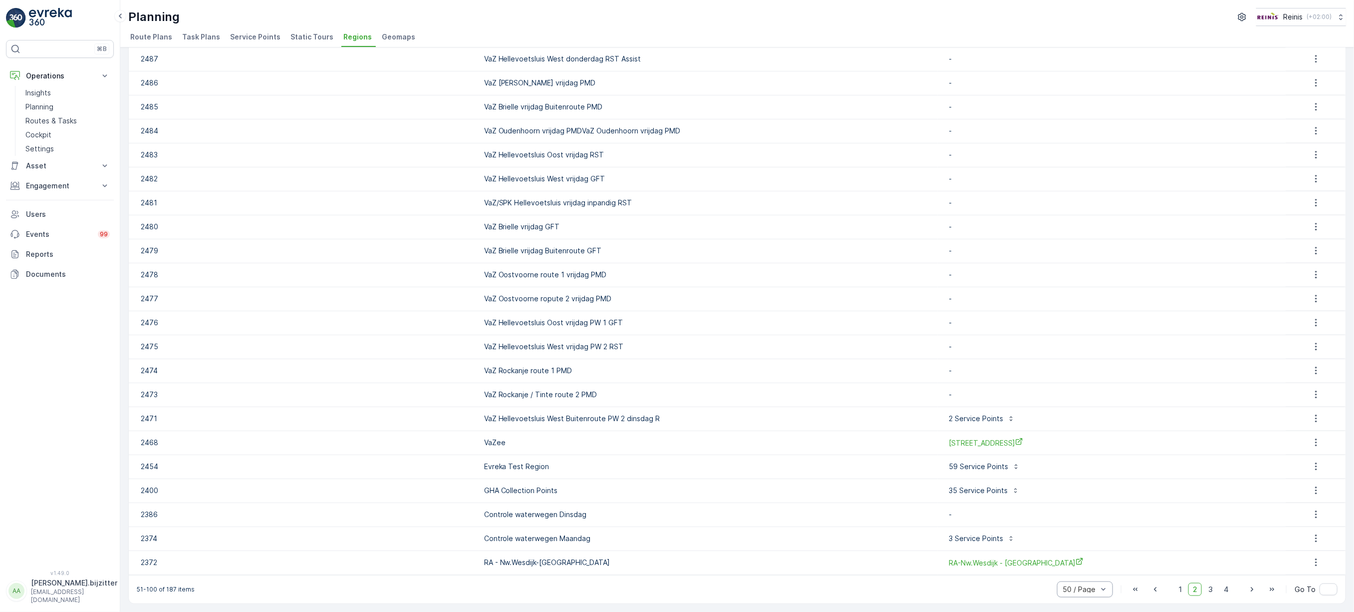
drag, startPoint x: 137, startPoint y: 93, endPoint x: 1275, endPoint y: 560, distance: 1230.0
copy thead
click at [780, 538] on td "Controle waterwegen Maandag" at bounding box center [708, 538] width 459 height 24
click at [1208, 588] on span "3" at bounding box center [1210, 589] width 13 height 13
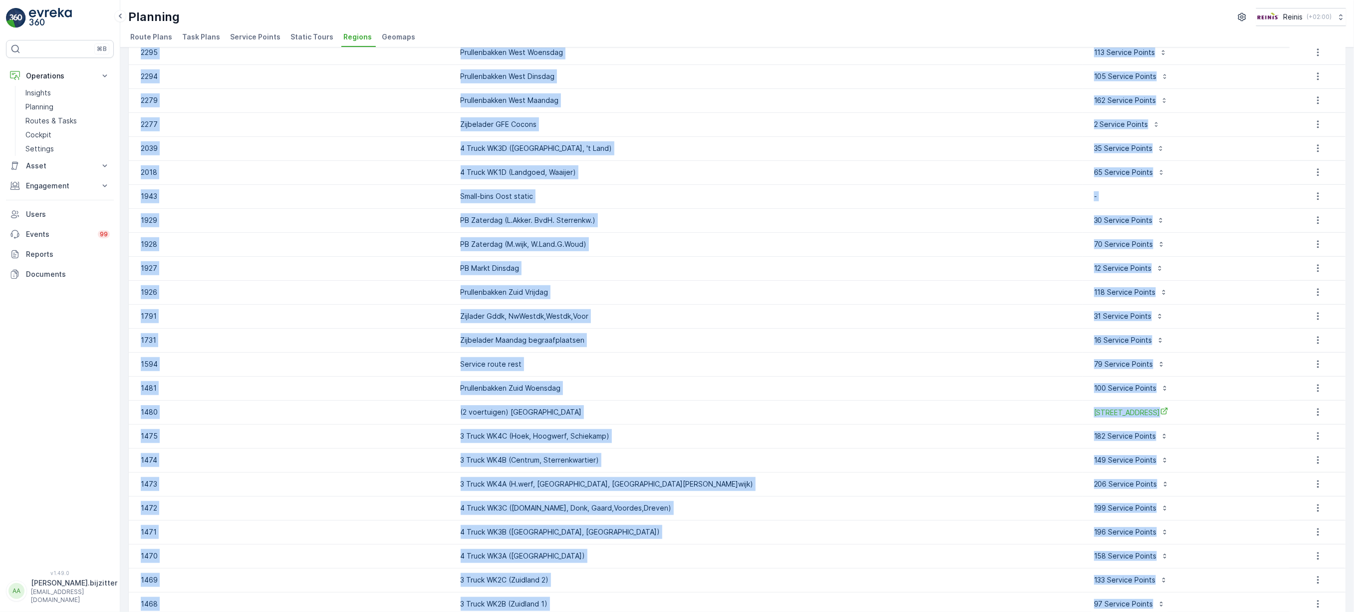
scroll to position [740, 0]
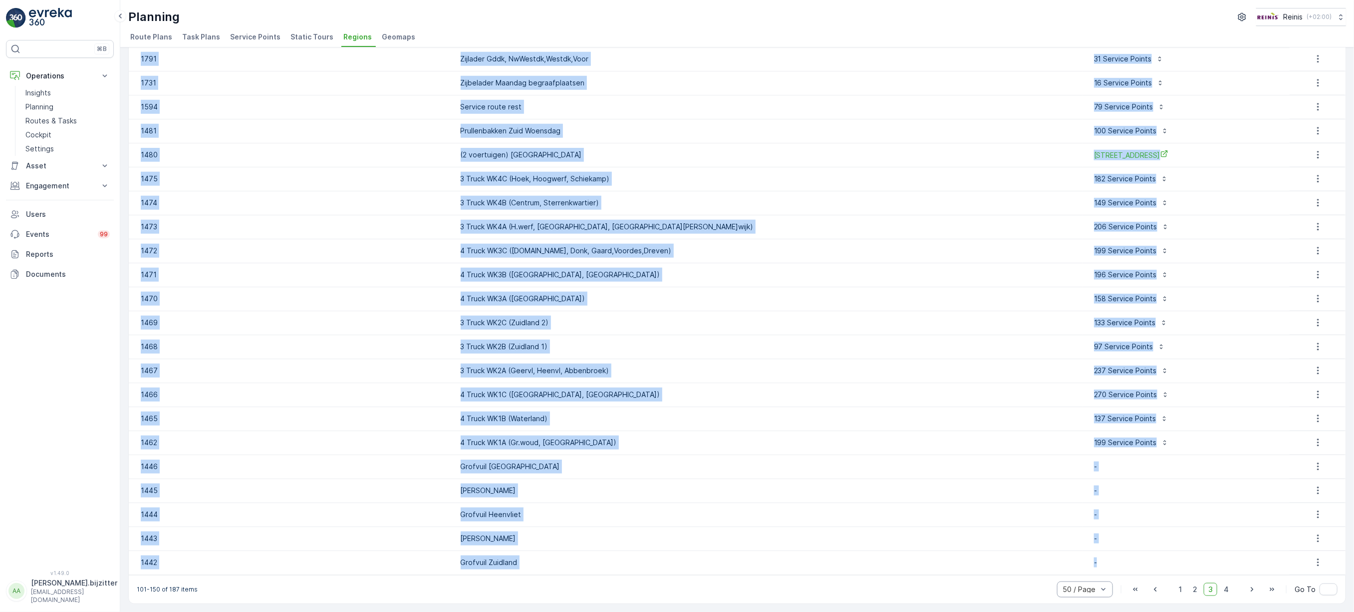
drag, startPoint x: 138, startPoint y: 94, endPoint x: 1249, endPoint y: 563, distance: 1206.1
copy table "ID Name Service Points 2370 ZLD-GLAS 2 Service Points 2366 Malledijk Zijlader R…"
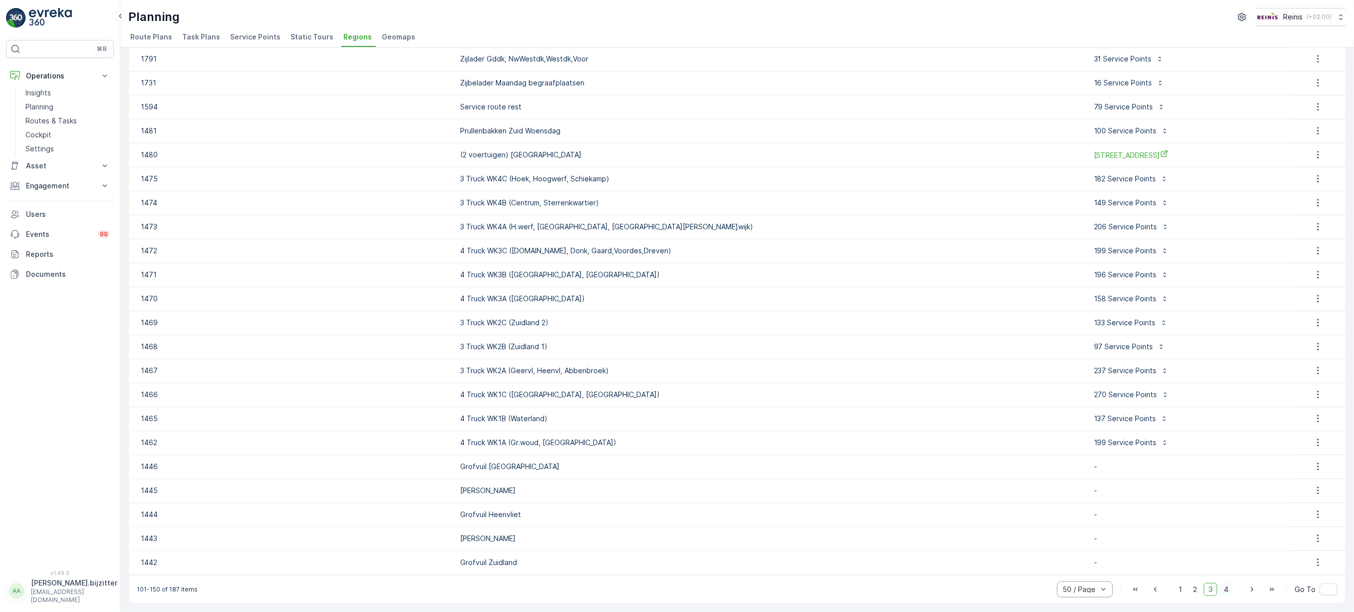
click at [1224, 586] on span "4" at bounding box center [1227, 589] width 14 height 13
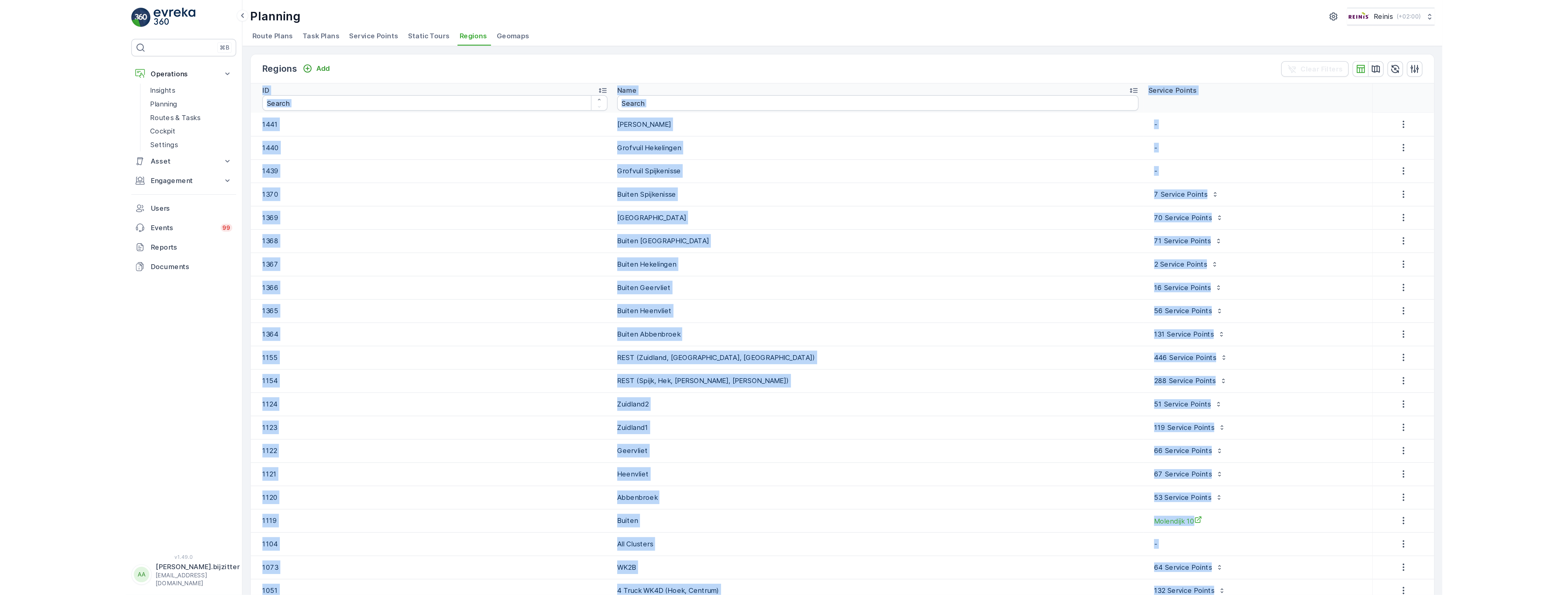
scroll to position [261, 0]
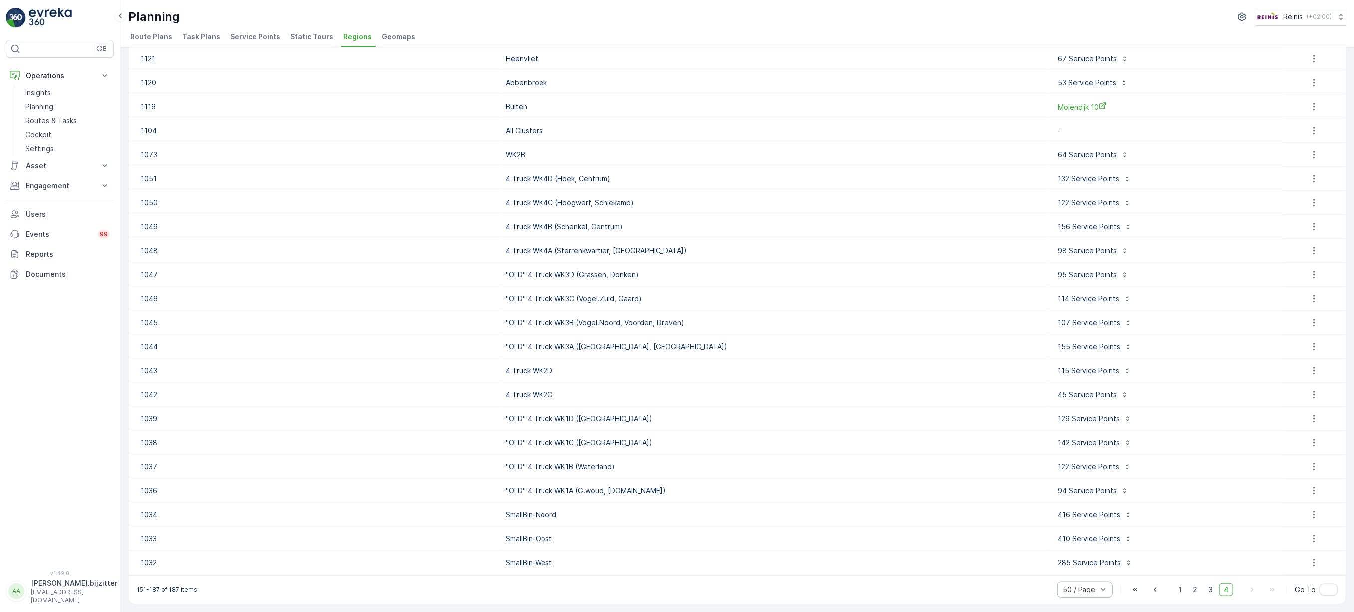
drag, startPoint x: 138, startPoint y: 92, endPoint x: 1276, endPoint y: 562, distance: 1230.9
click at [1276, 562] on table "ID Name Service Points 1441 Grofvuil Abbenbroek - 1440 Grofvuil Hekelingen - 14…" at bounding box center [737, 116] width 1217 height 917
copy thead
click at [692, 36] on ul "Route Plans Task Plans Service Points Static Tours Regions Geomaps" at bounding box center [733, 38] width 1210 height 17
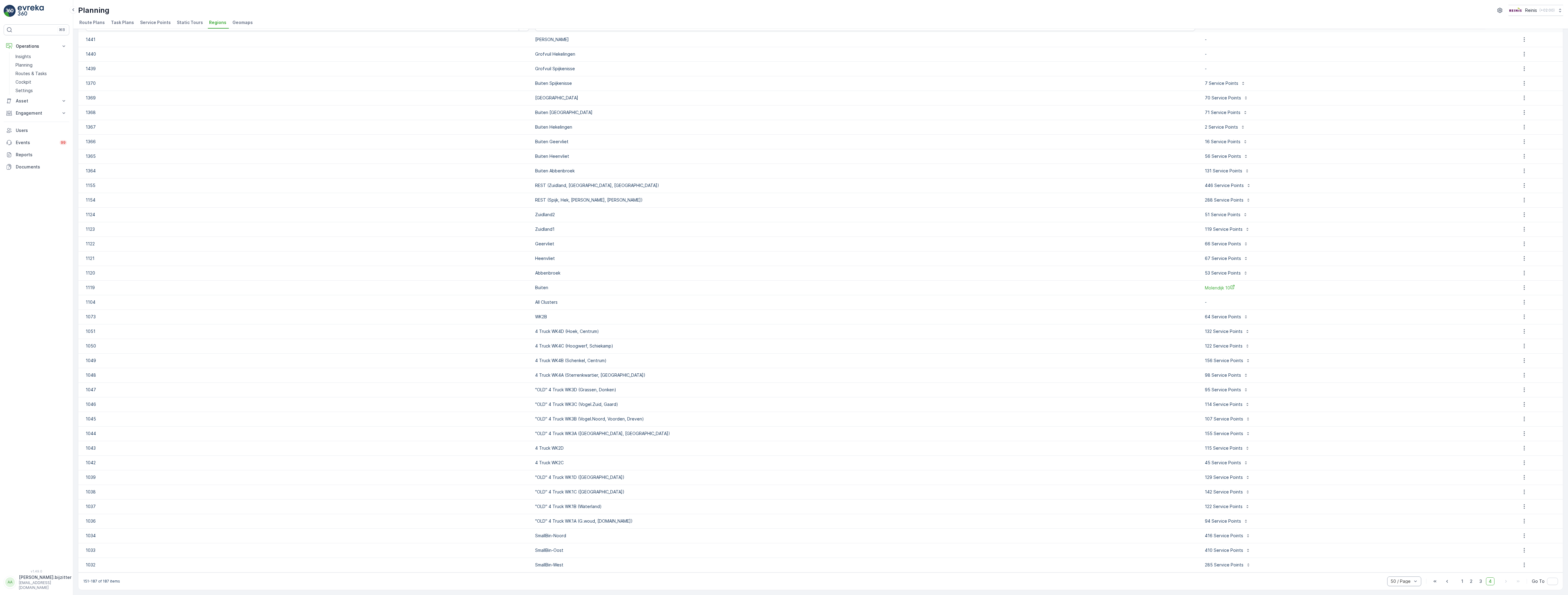
scroll to position [38, 0]
click at [362, 220] on td "1124" at bounding box center [305, 214] width 453 height 15
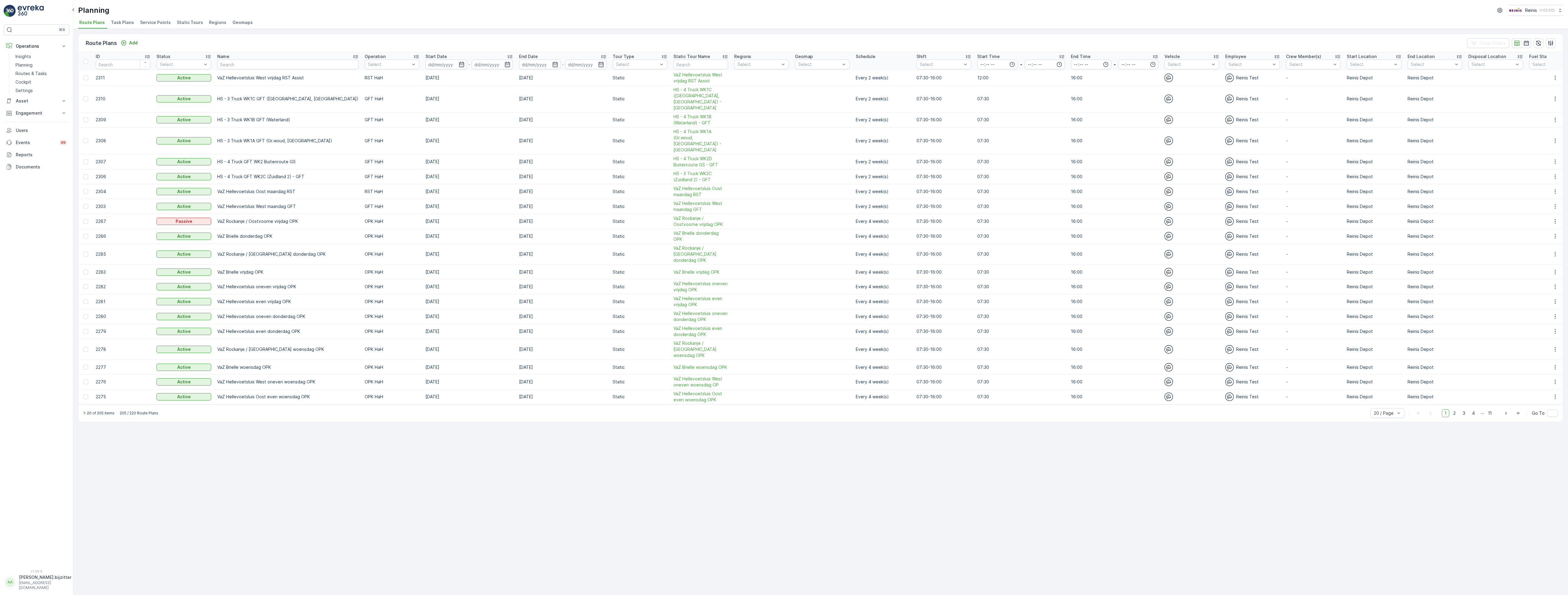
click at [97, 24] on span "Route Plans" at bounding box center [92, 23] width 26 height 6
click at [1388, 397] on span "50 / Page" at bounding box center [1384, 400] width 20 height 5
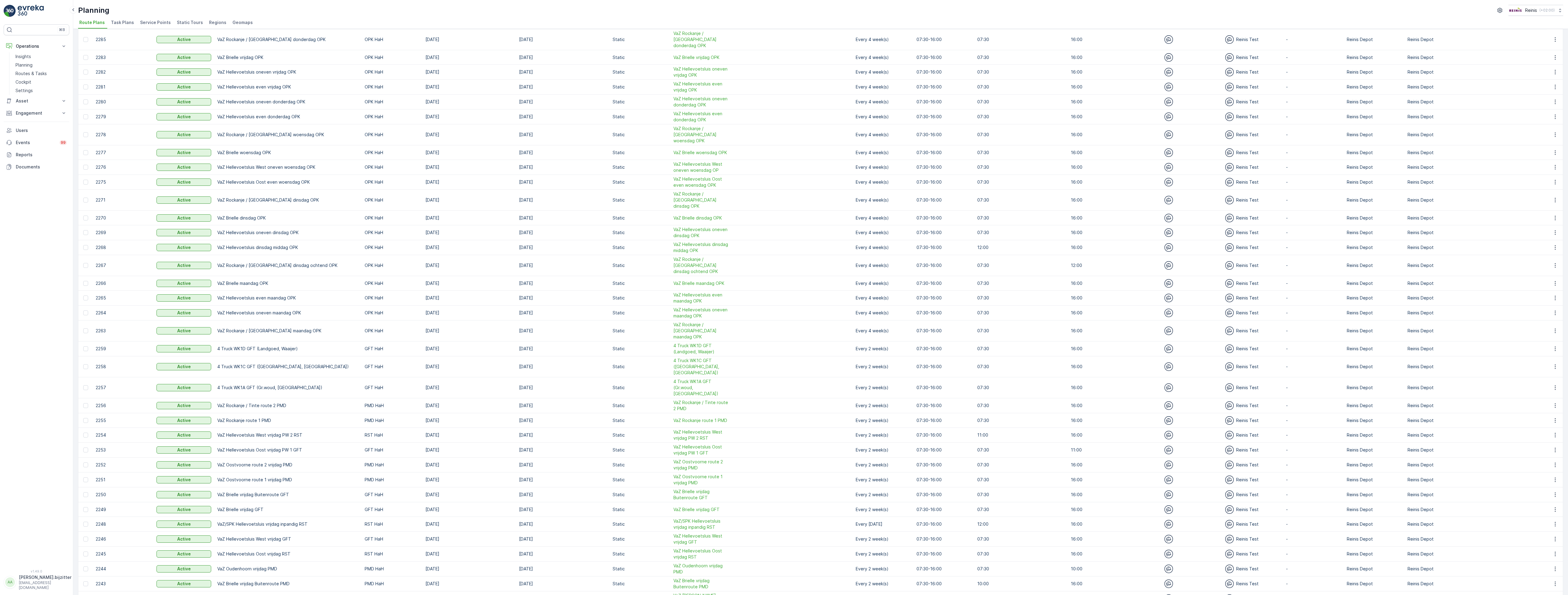
scroll to position [268, 0]
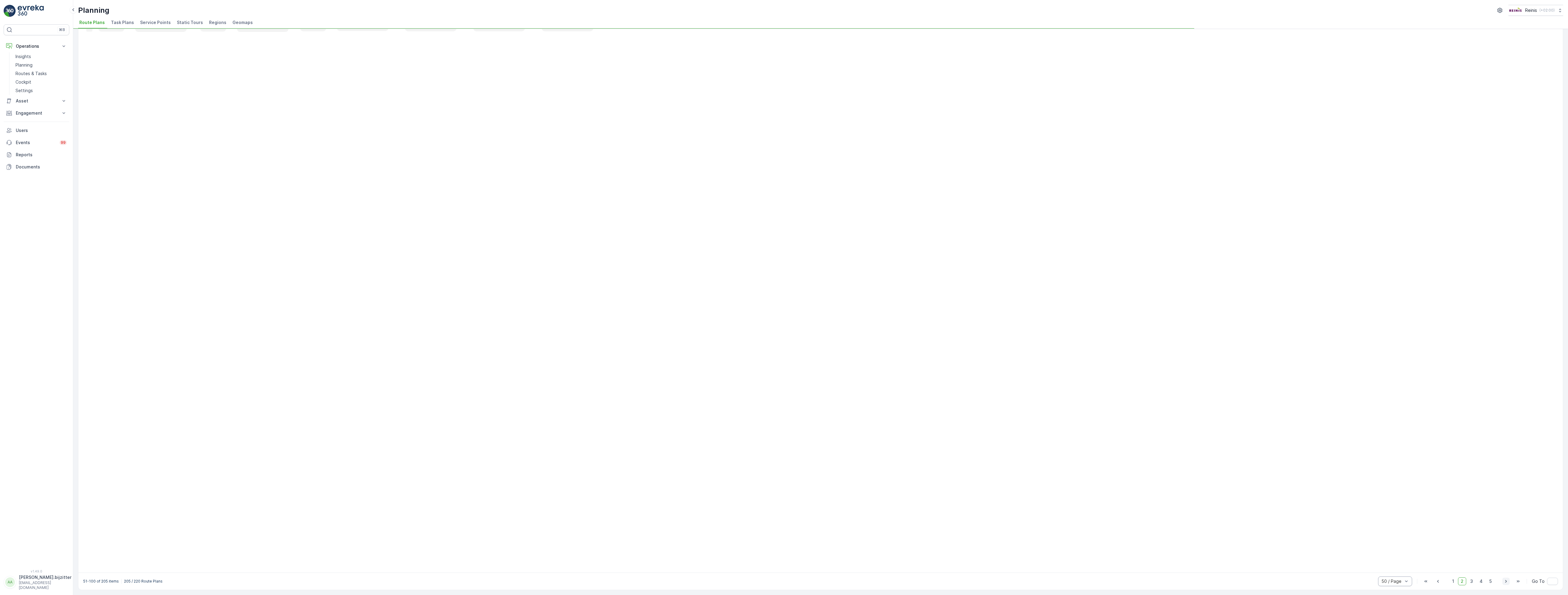
scroll to position [140, 0]
click at [1503, 580] on icon "button" at bounding box center [1506, 582] width 6 height 6
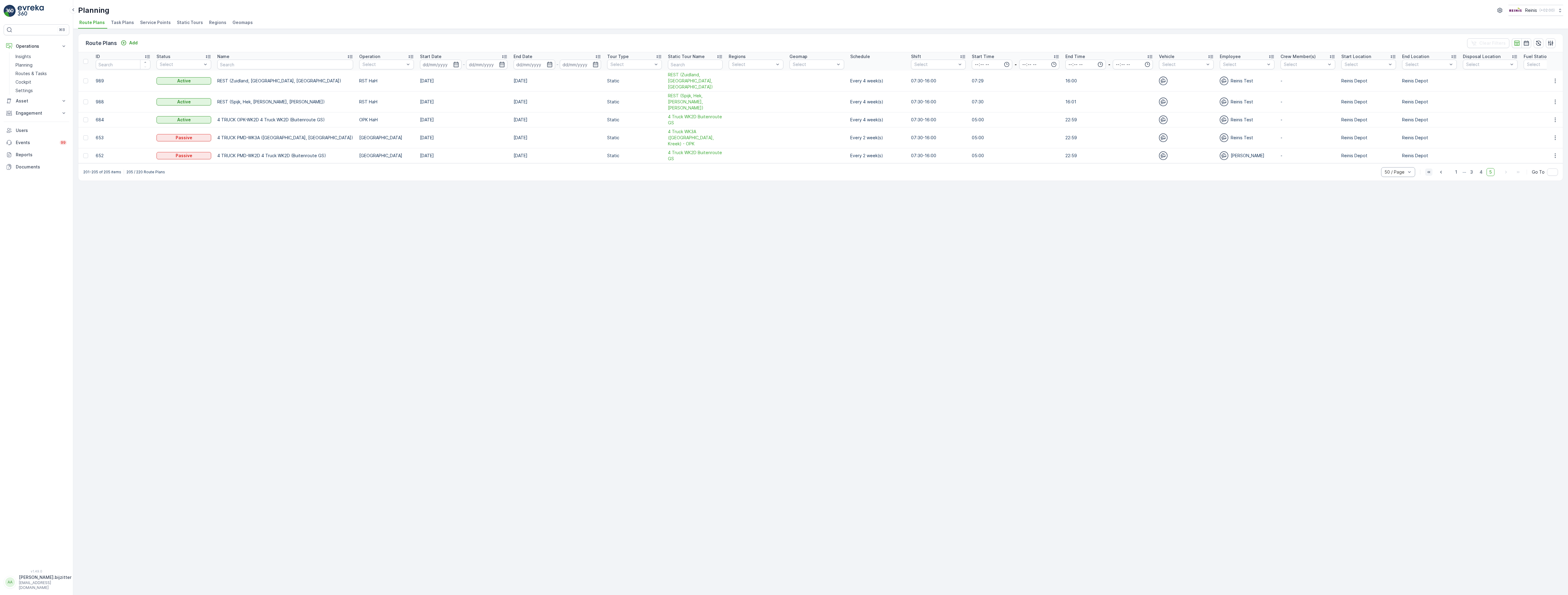
click at [1430, 169] on icon "button" at bounding box center [1429, 172] width 6 height 6
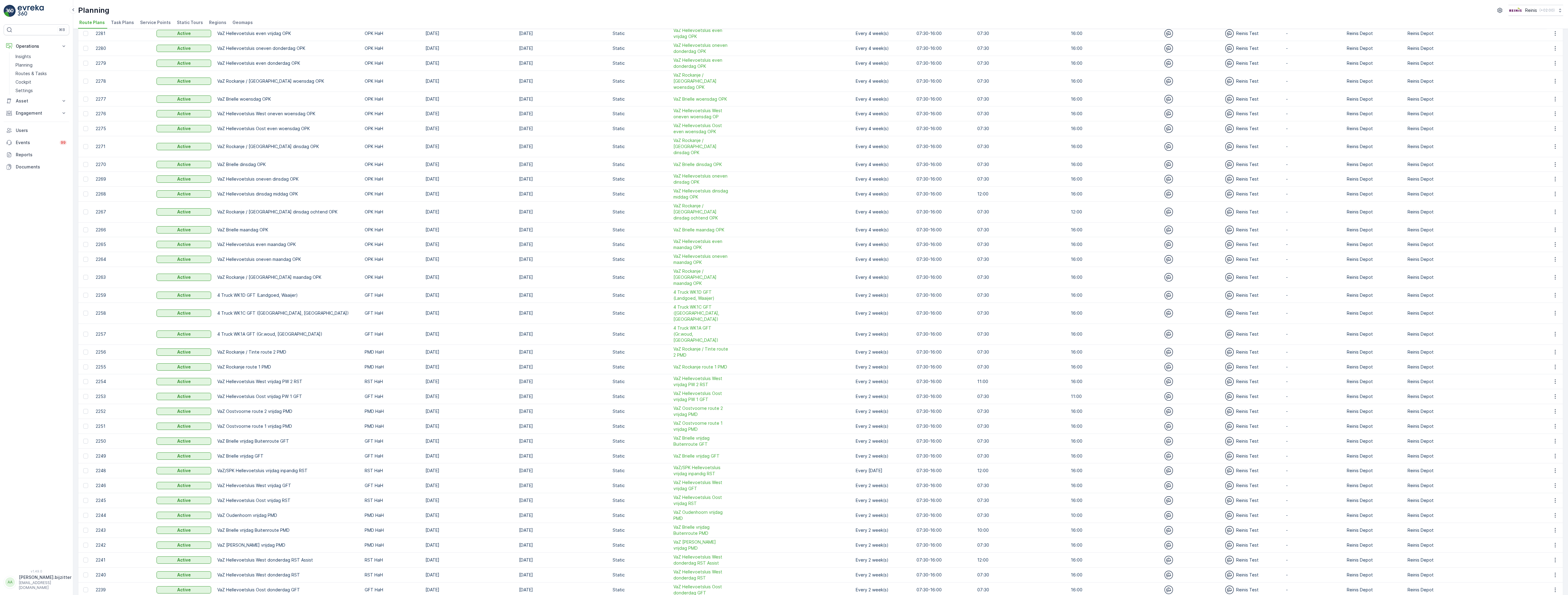
scroll to position [0, 5]
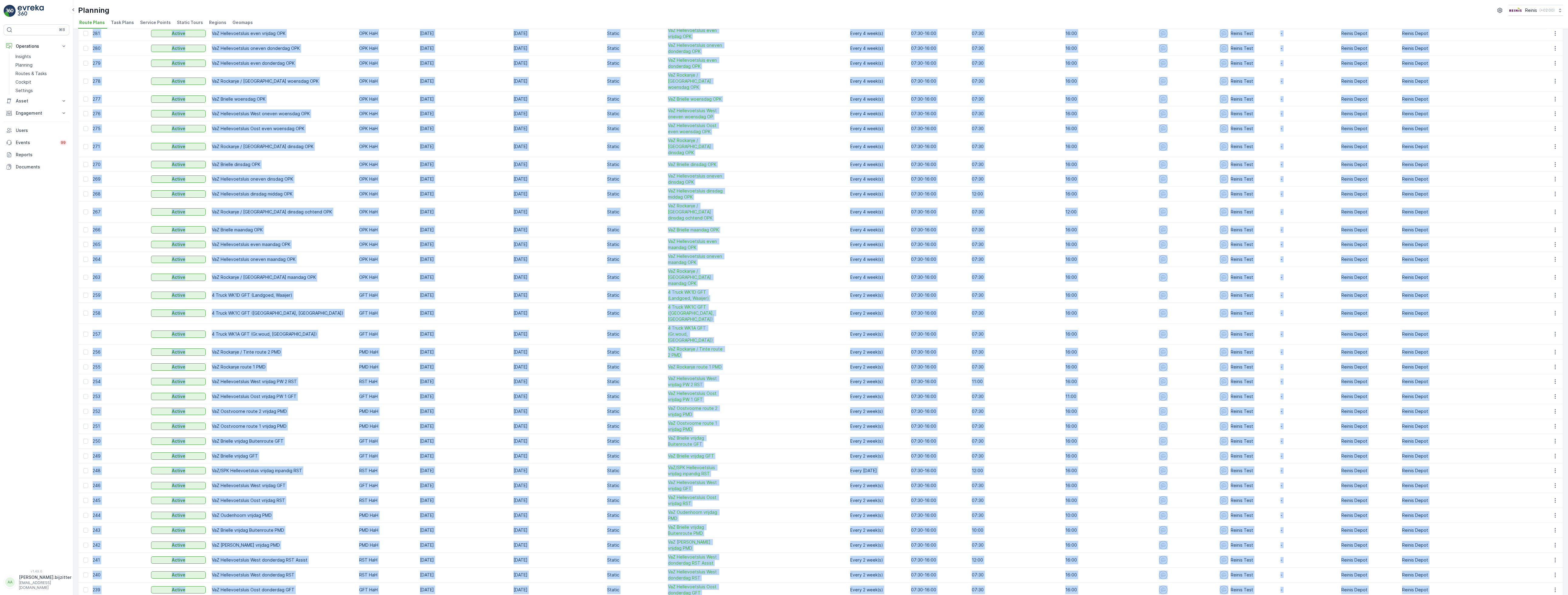
drag, startPoint x: 91, startPoint y: 53, endPoint x: 1486, endPoint y: 557, distance: 1483.3
click at [1486, 557] on table "ID Status Select Name Operation Select Start Date - End Date - Tour Type Select…" at bounding box center [835, 199] width 1525 height 828
copy table "ID Status Select Name Operation Select Start Date - End Date - Tour Type Select…"
click at [612, 252] on td "Static" at bounding box center [634, 259] width 61 height 15
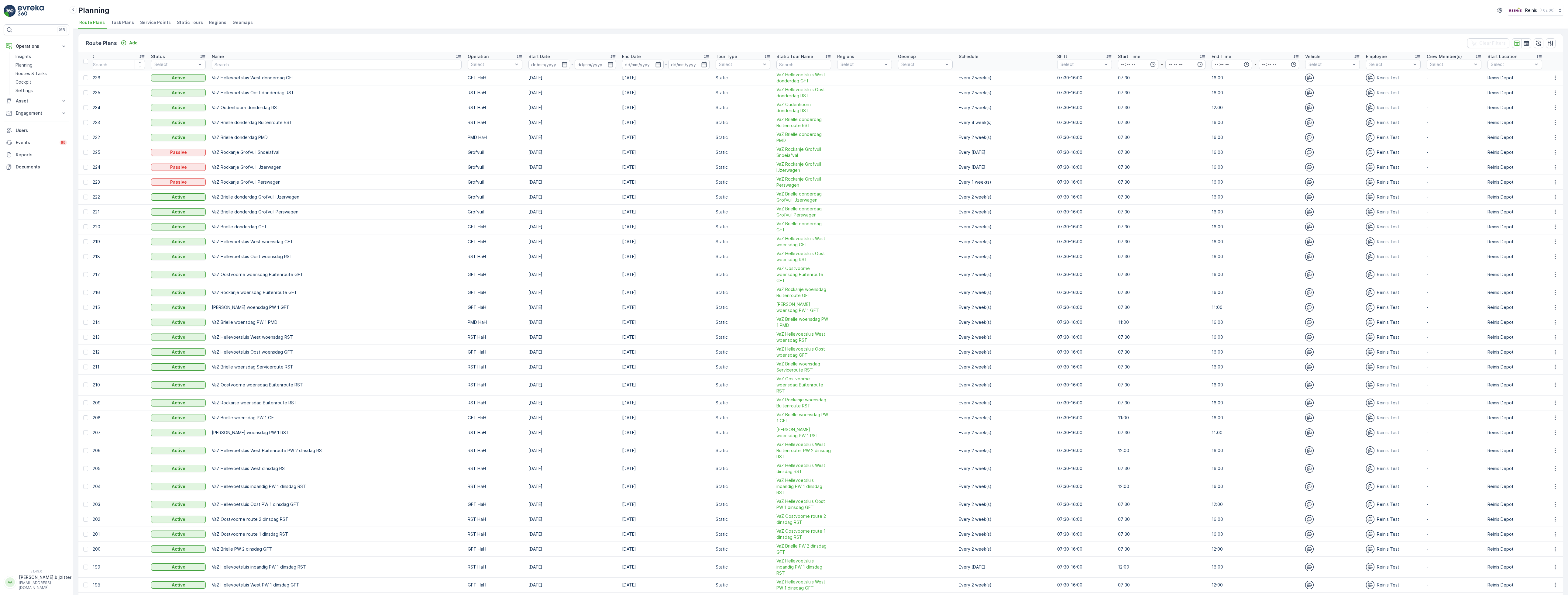
click at [111, 57] on div "ID" at bounding box center [117, 57] width 55 height 6
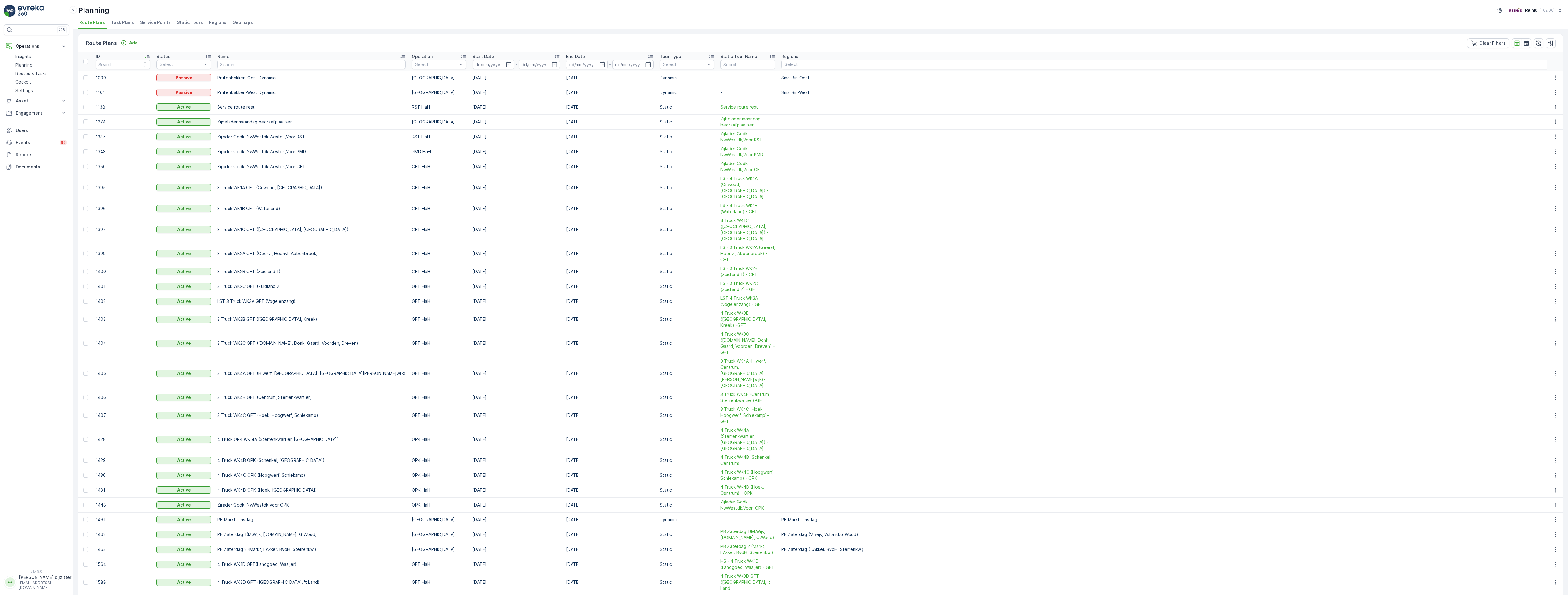
click at [111, 57] on div "ID" at bounding box center [123, 57] width 55 height 6
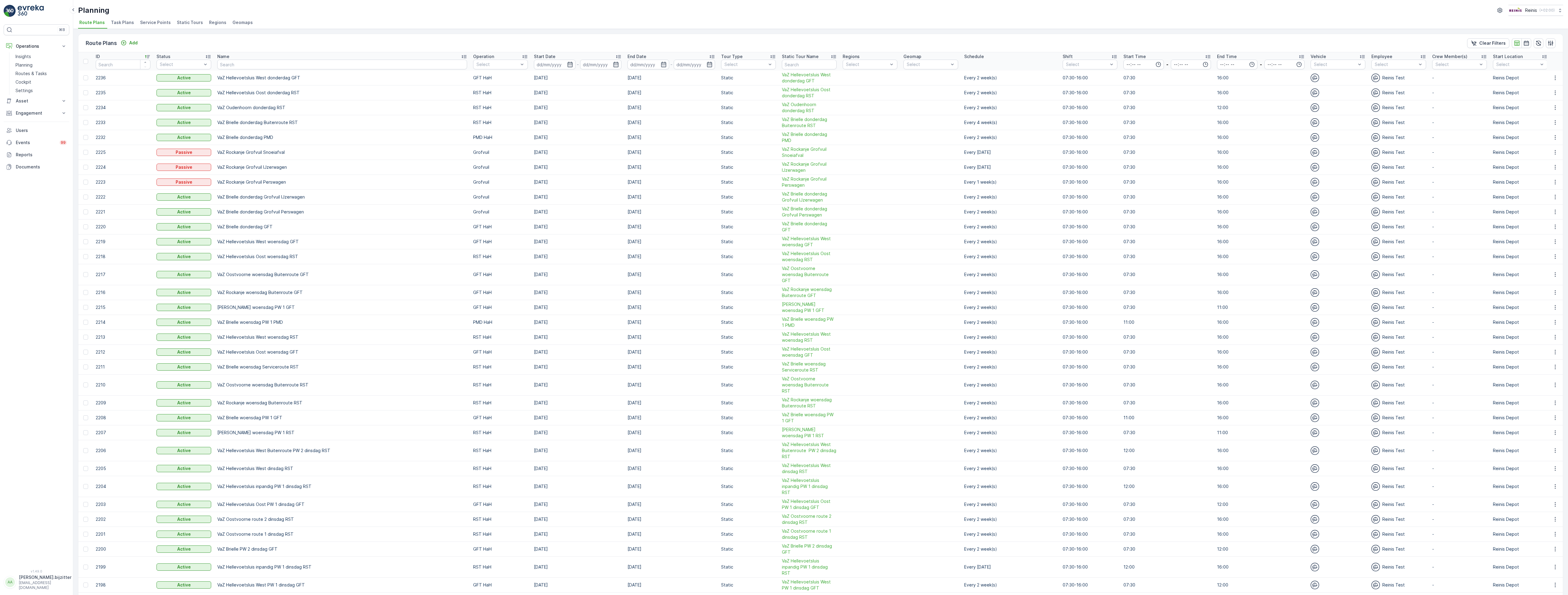
click at [147, 54] on icon at bounding box center [147, 57] width 6 height 6
click at [147, 57] on icon at bounding box center [147, 57] width 5 height 3
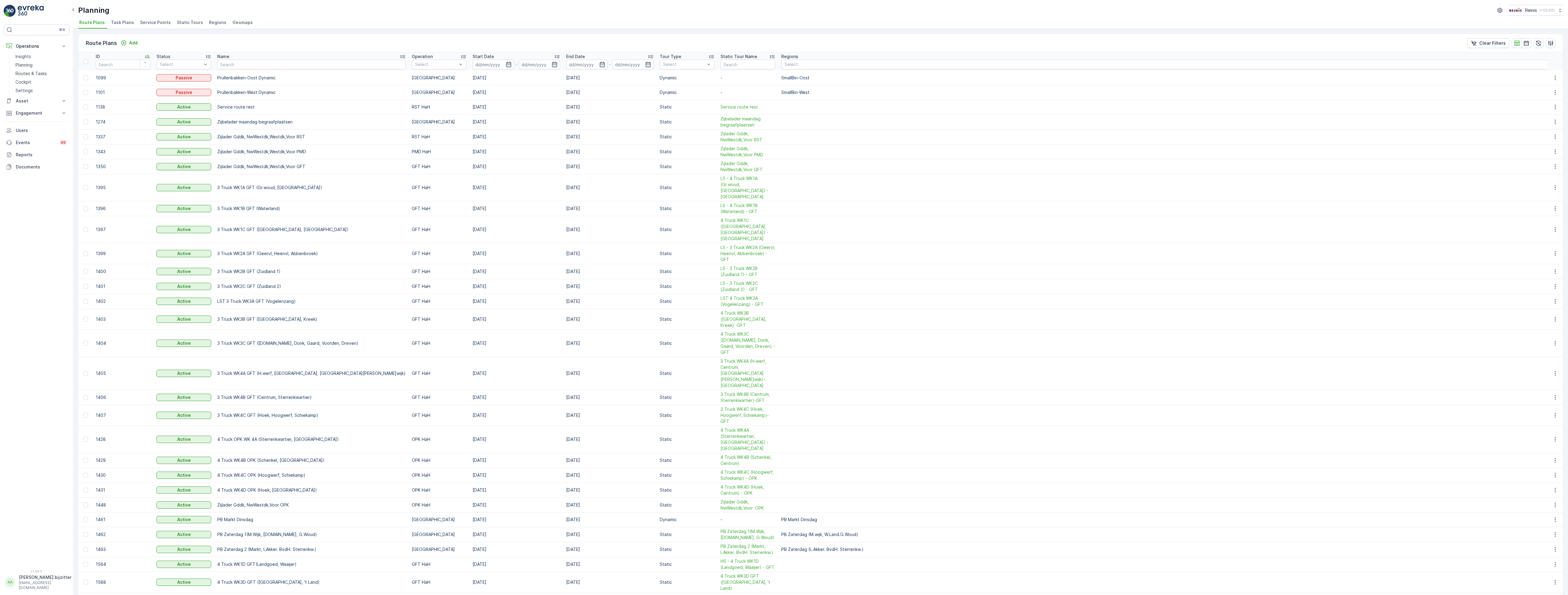
click at [147, 57] on icon at bounding box center [147, 57] width 5 height 3
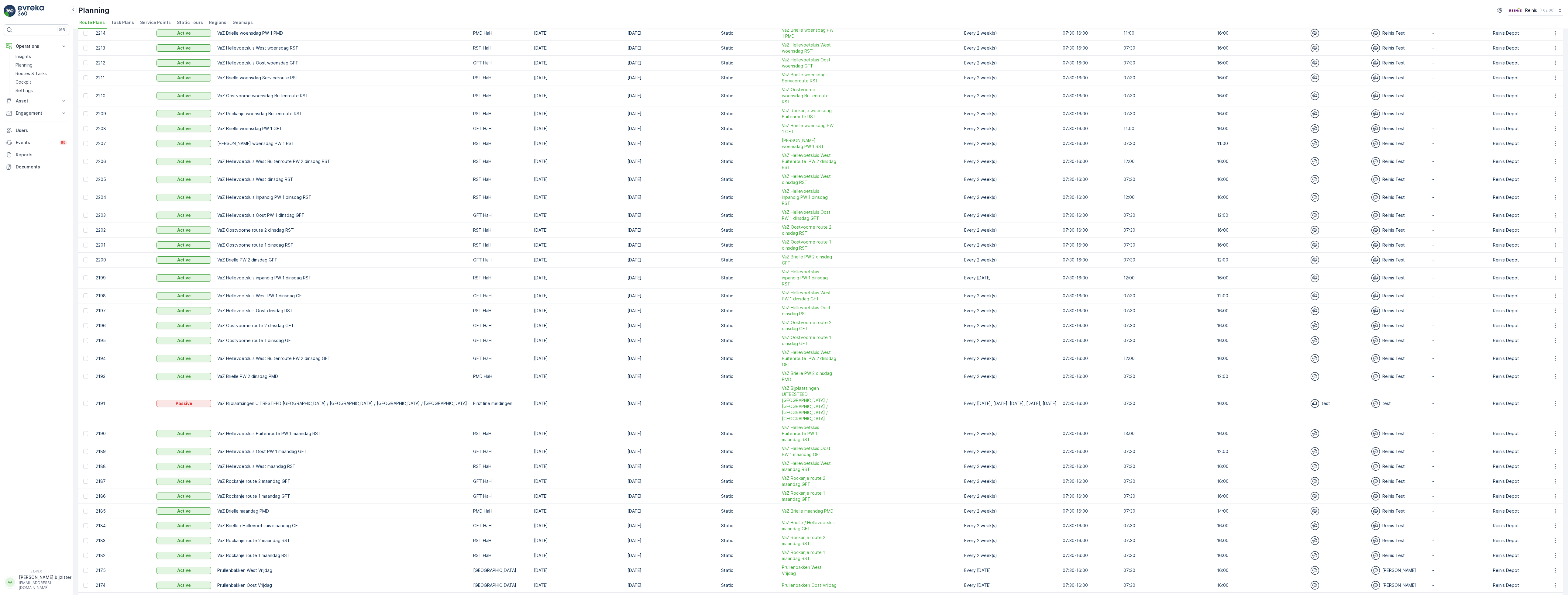
scroll to position [294, 0]
click at [1452, 593] on span "1" at bounding box center [1453, 596] width 7 height 8
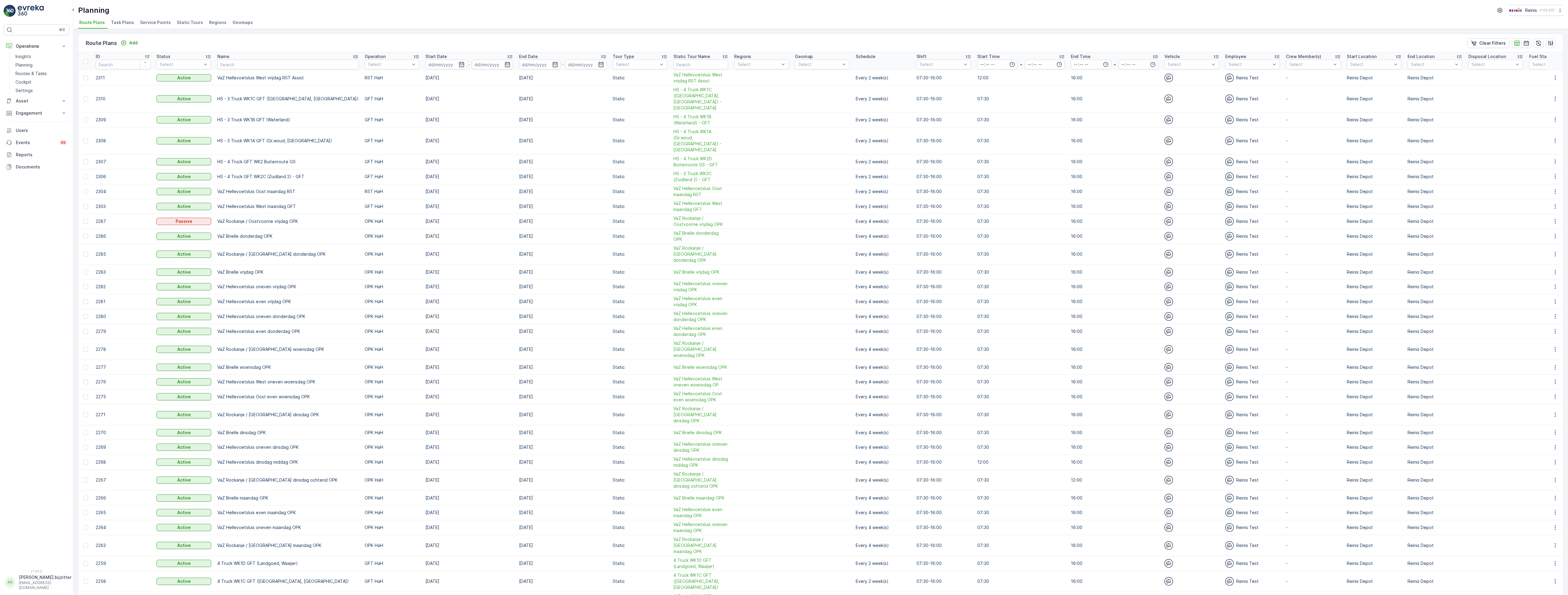
click at [148, 55] on icon at bounding box center [147, 57] width 6 height 6
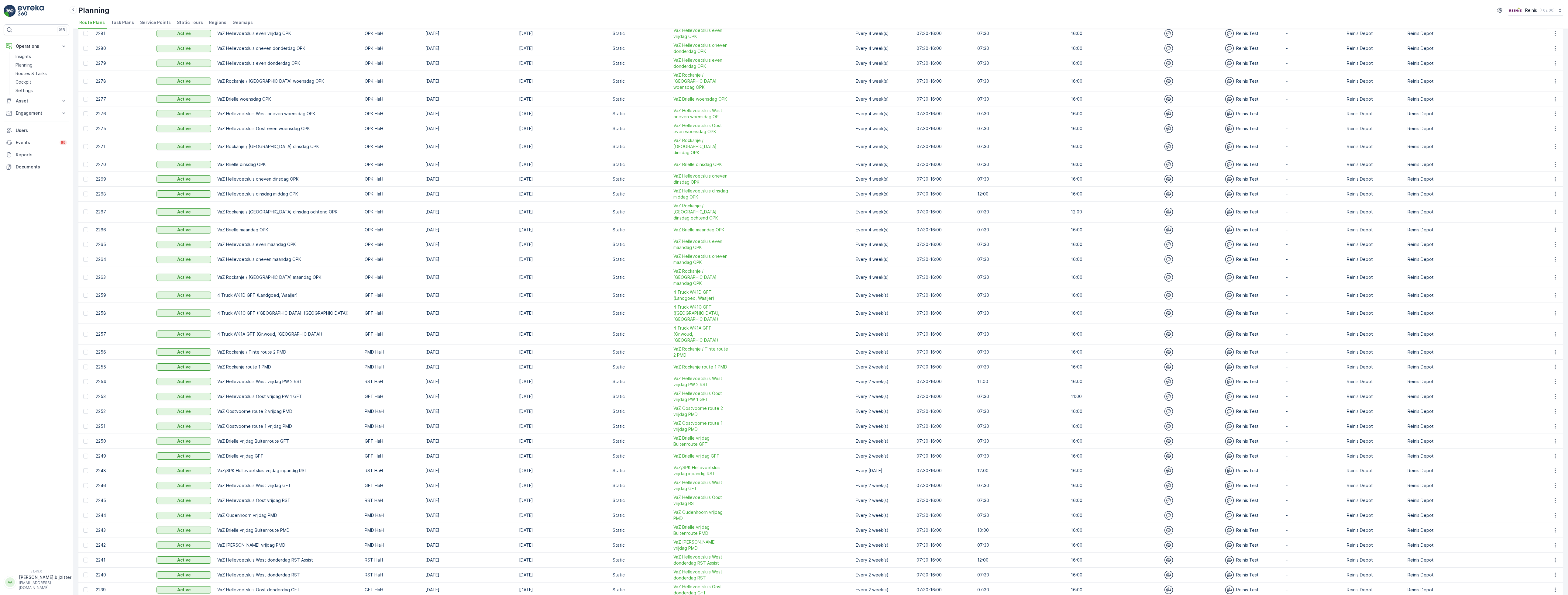
scroll to position [0, 5]
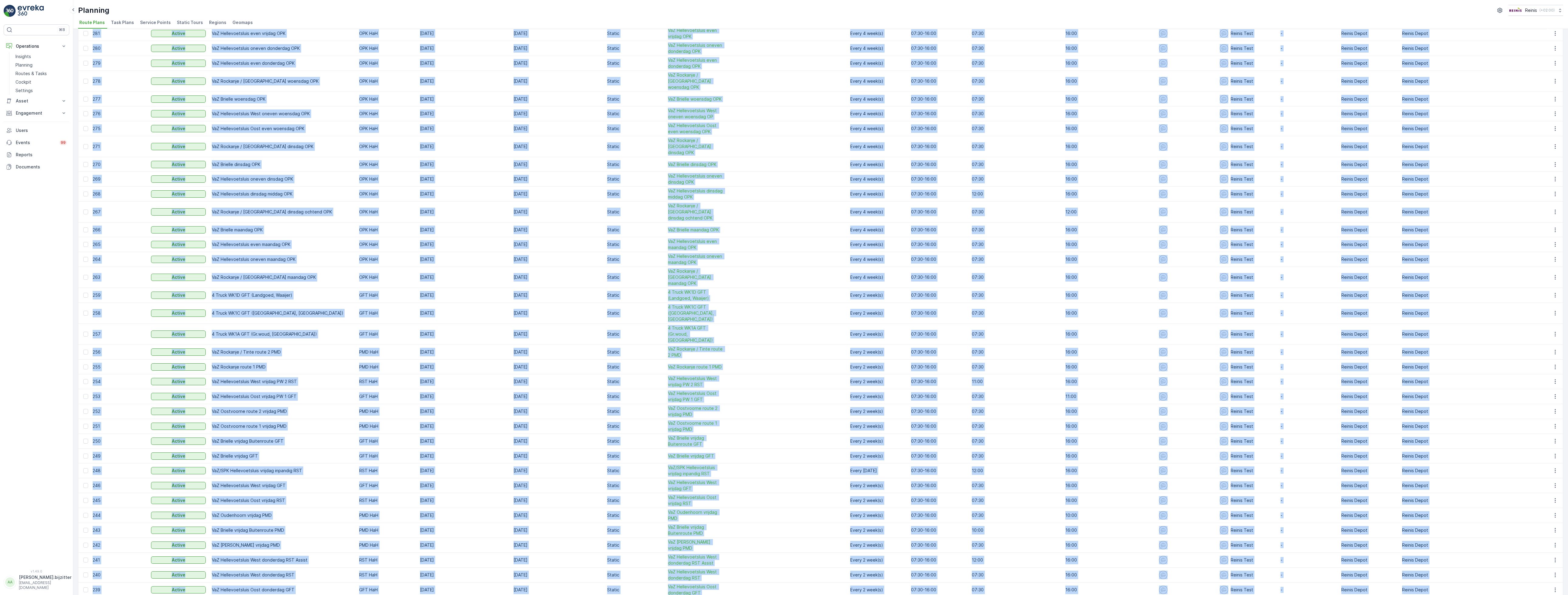
drag, startPoint x: 94, startPoint y: 55, endPoint x: 1484, endPoint y: 564, distance: 1480.3
click at [1484, 564] on table "ID Status Select Name Operation Select Start Date - End Date - Tour Type Select…" at bounding box center [835, 199] width 1525 height 828
copy table "ID Status Select Name Operation Select Start Date - End Date - Tour Type Select…"
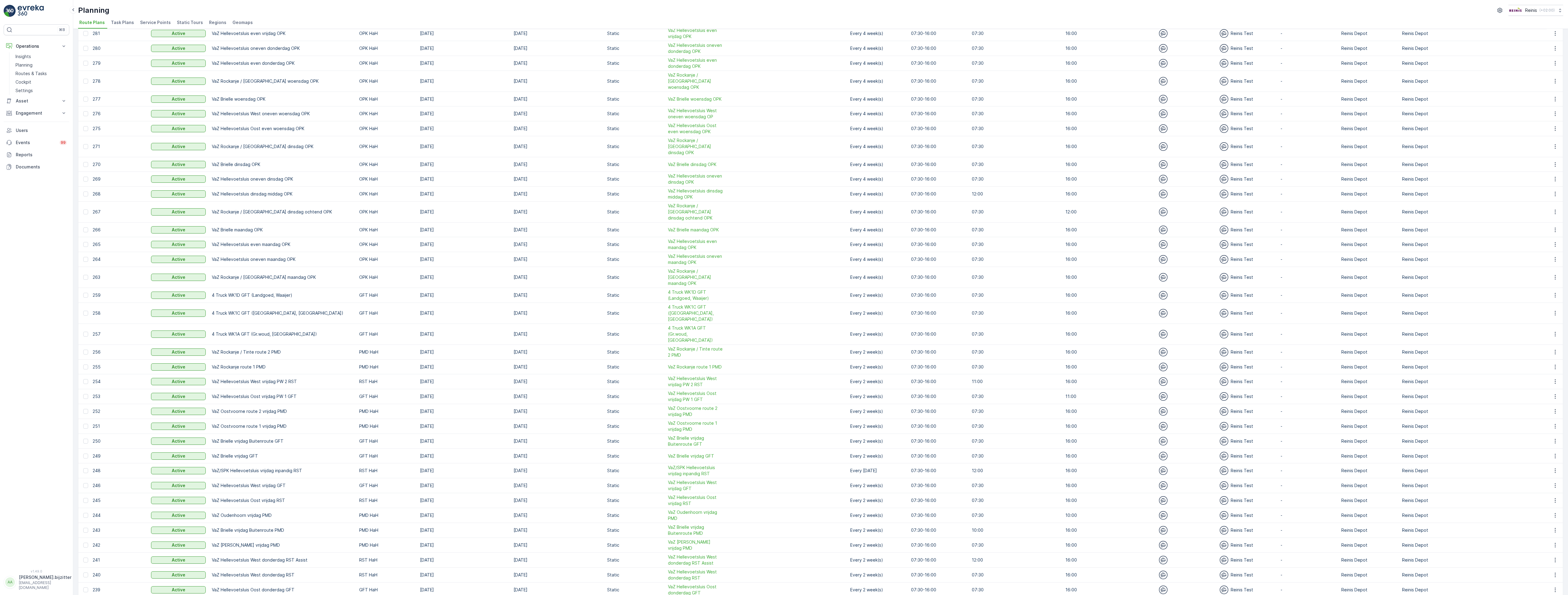
click at [760, 9] on div "Planning Reinis ( +02:00 )" at bounding box center [821, 10] width 1485 height 11
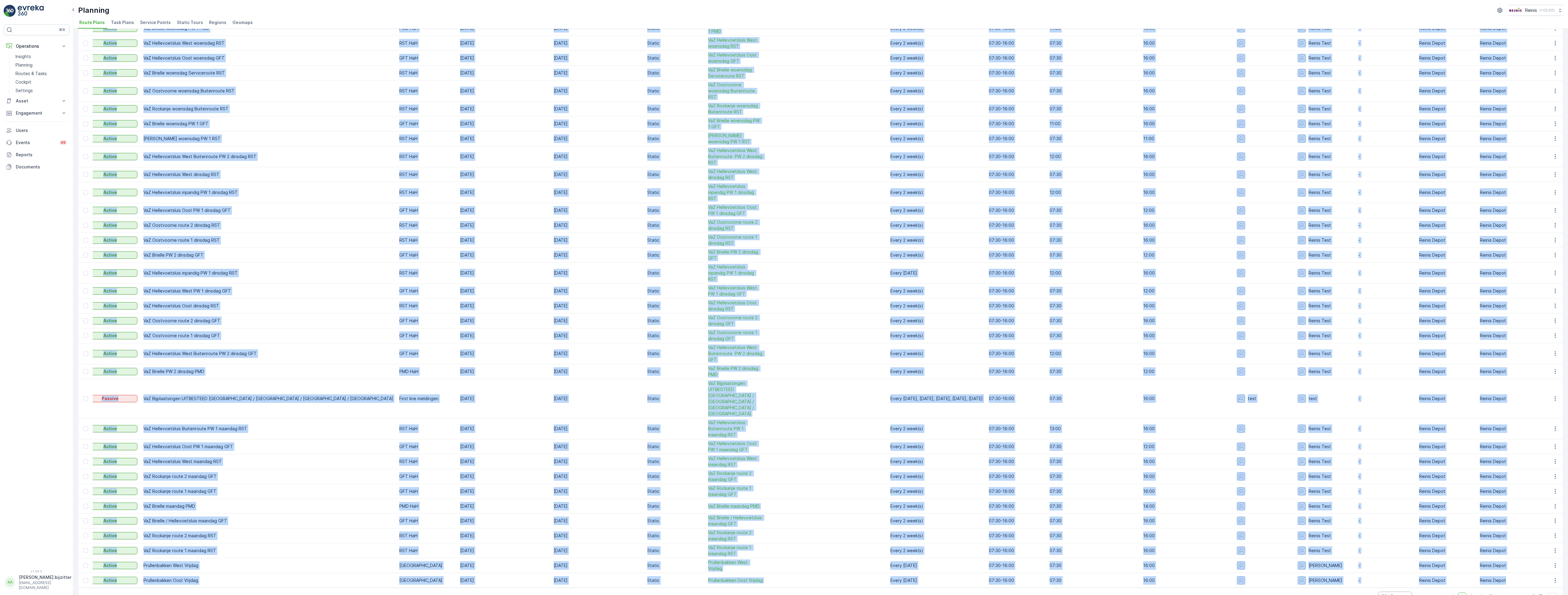
scroll to position [0, 114]
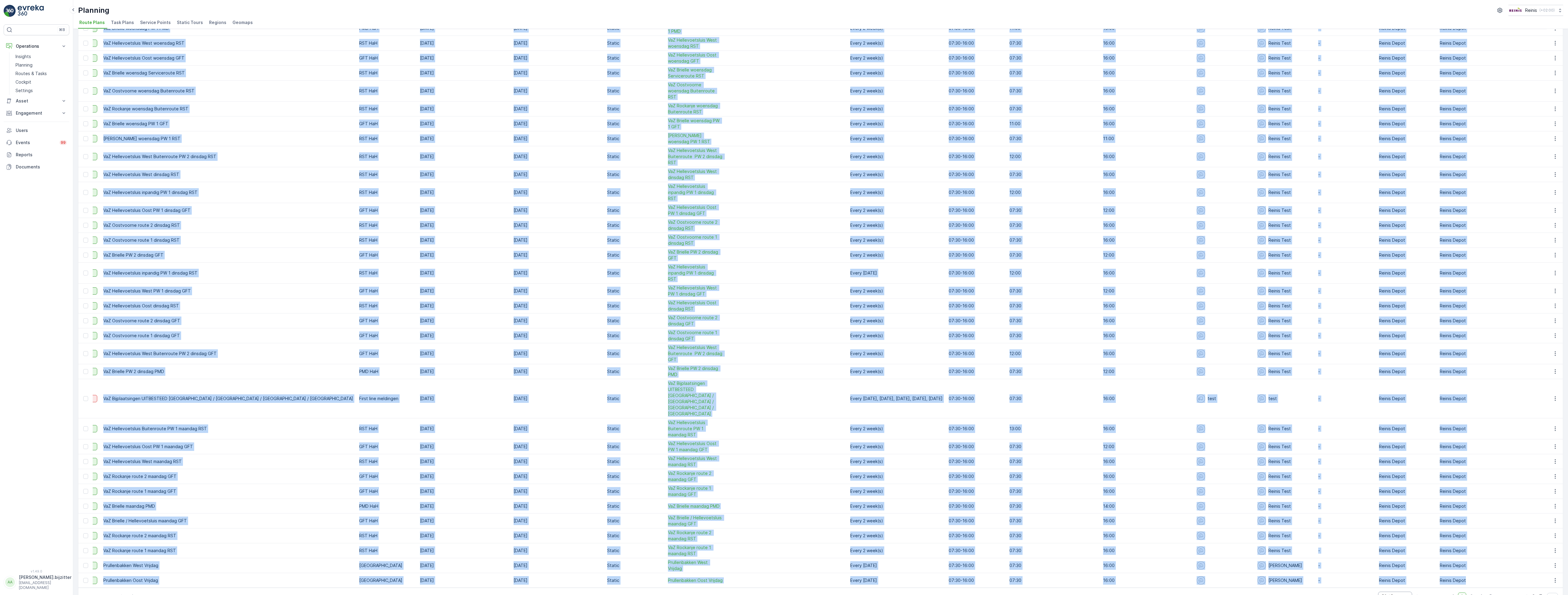
drag, startPoint x: 92, startPoint y: 55, endPoint x: 1408, endPoint y: 560, distance: 1409.6
click at [1408, 560] on table "ID Status Select Name Operation Select Start Date - End Date - Tour Type Select…" at bounding box center [800, 173] width 1671 height 829
click at [1100, 573] on td "16:00" at bounding box center [1147, 580] width 94 height 15
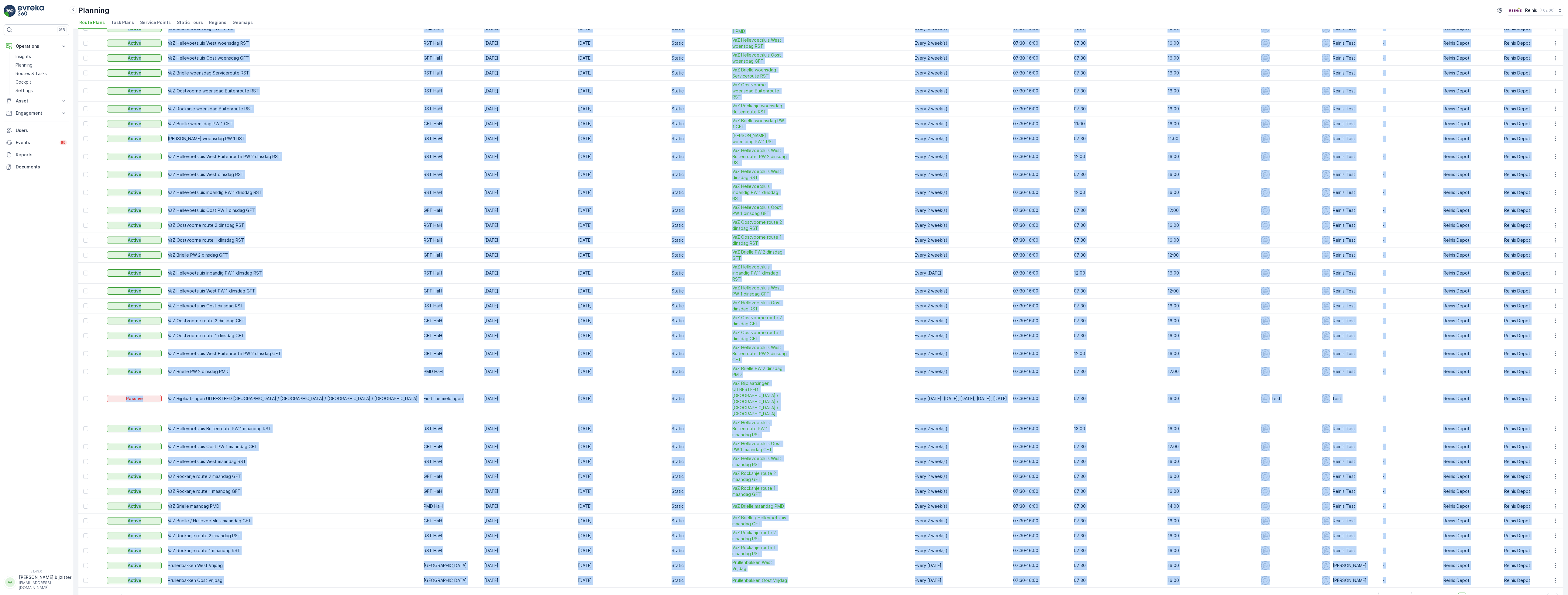
scroll to position [0, 0]
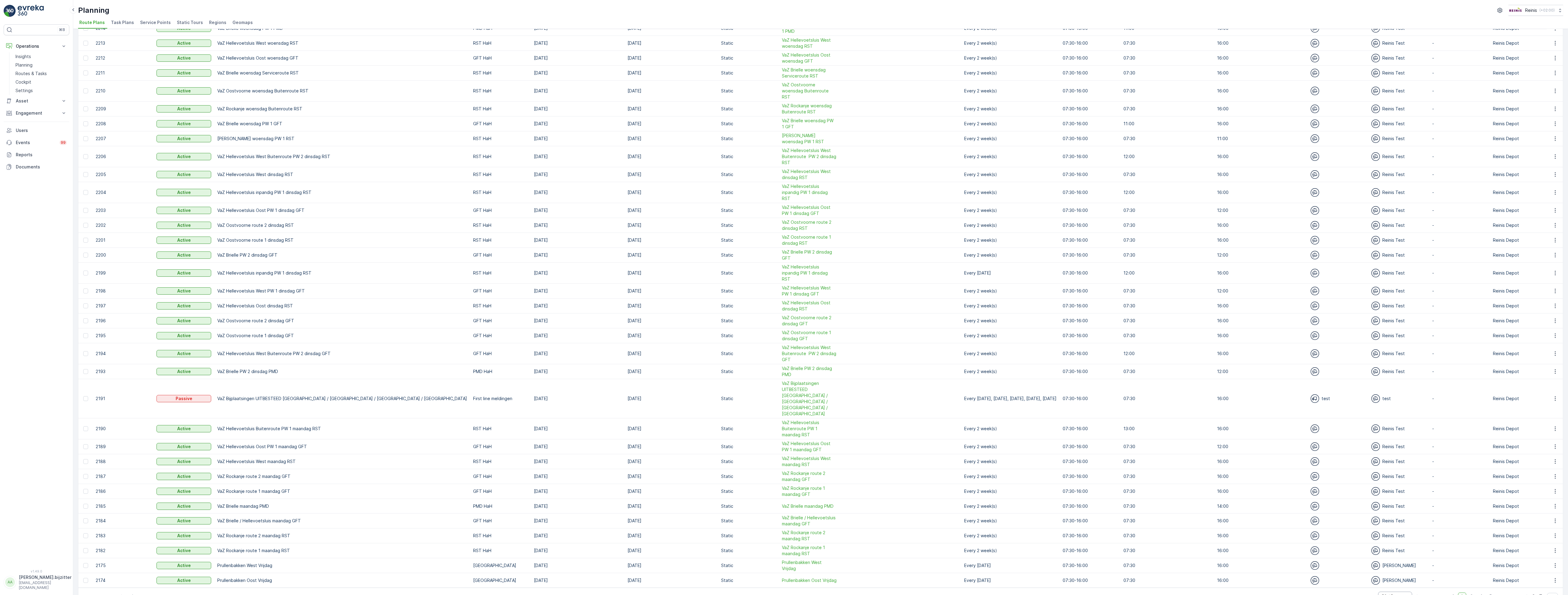
click at [852, 588] on div "51-100 of 205 items 205 / 220 Route Plans 50 / Page 1 2 3 4 5 Go To" at bounding box center [821, 596] width 1485 height 17
click at [1469, 593] on span "3" at bounding box center [1471, 596] width 8 height 8
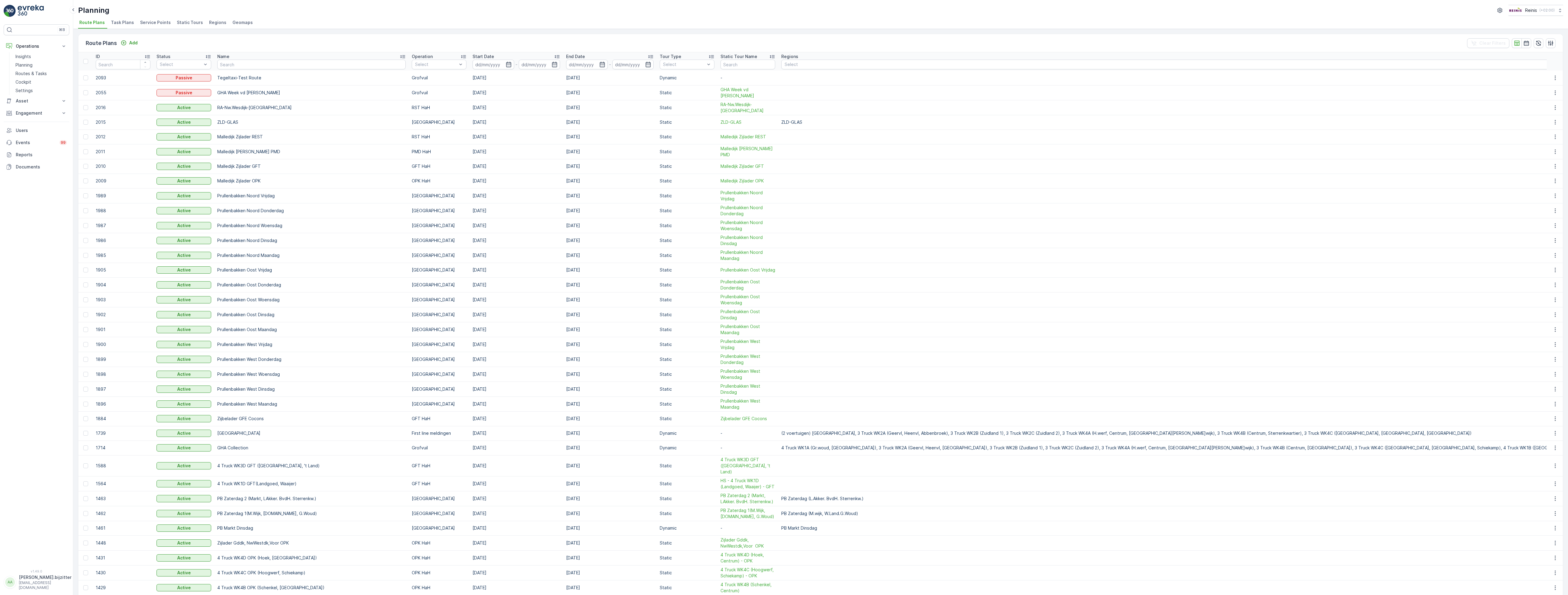
scroll to position [284, 0]
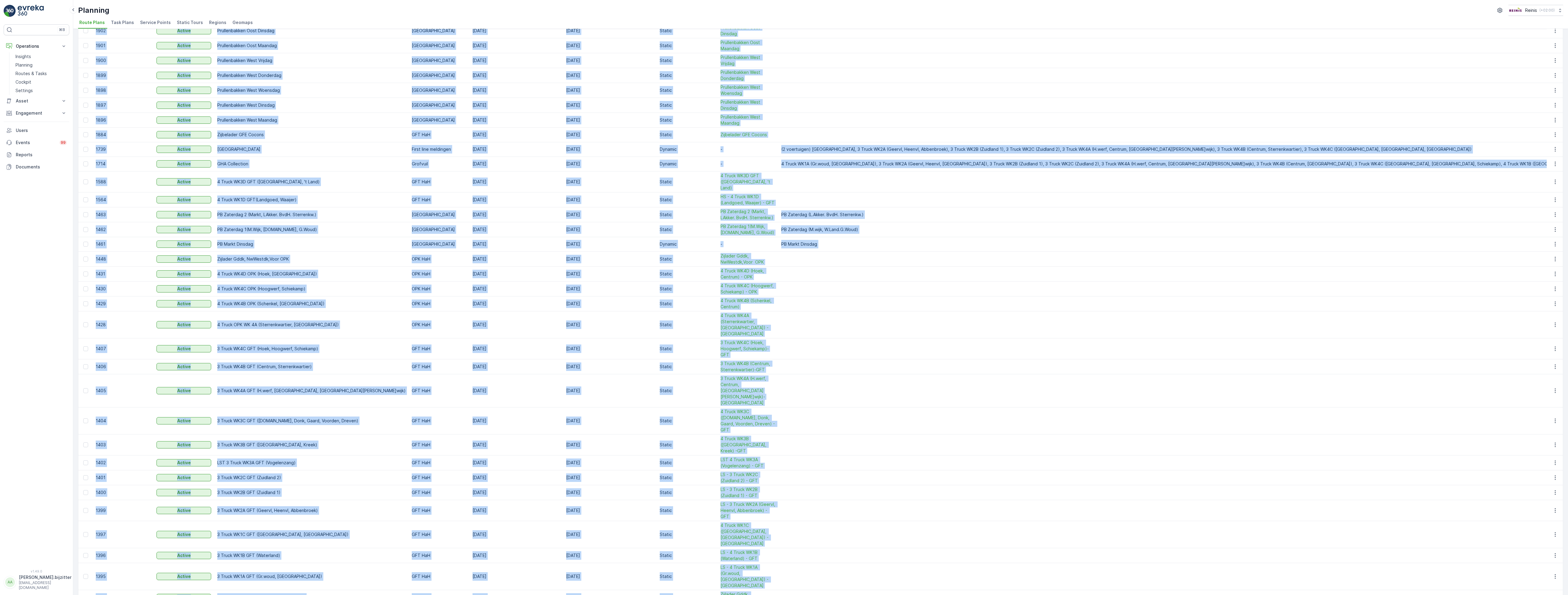
drag, startPoint x: 94, startPoint y: 57, endPoint x: 954, endPoint y: 557, distance: 994.8
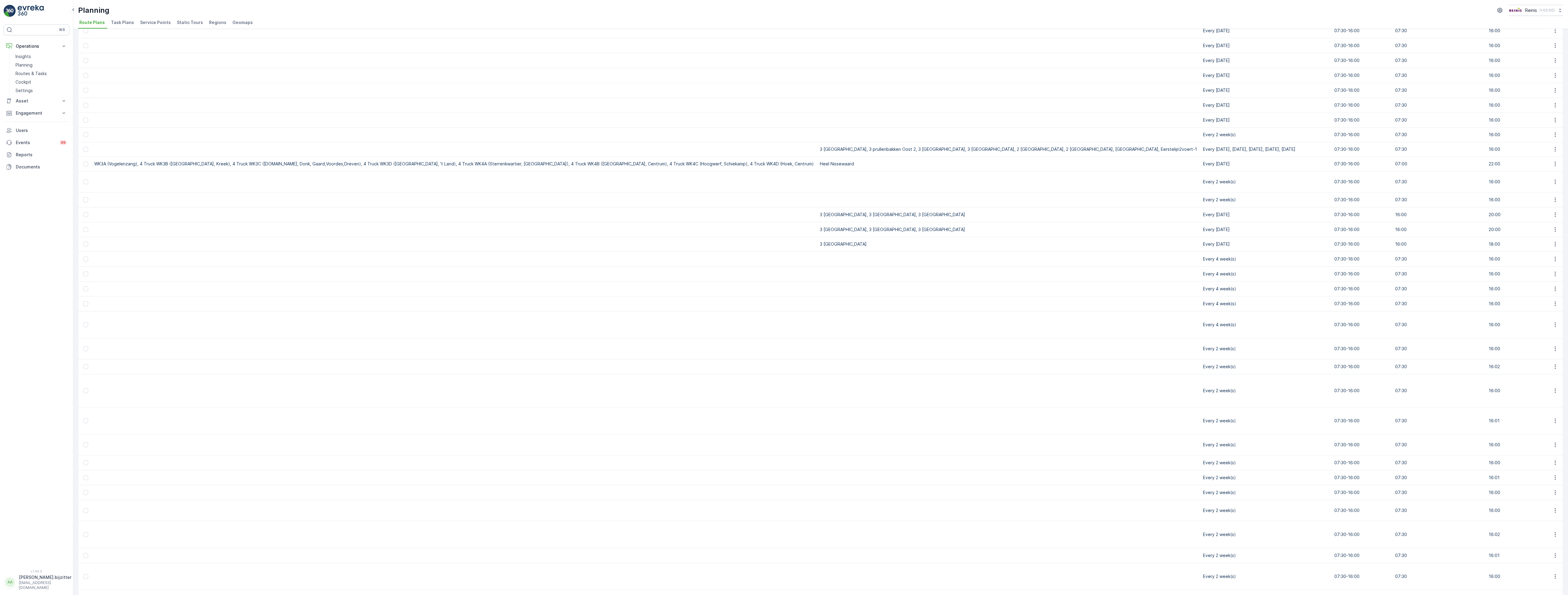
scroll to position [0, 1818]
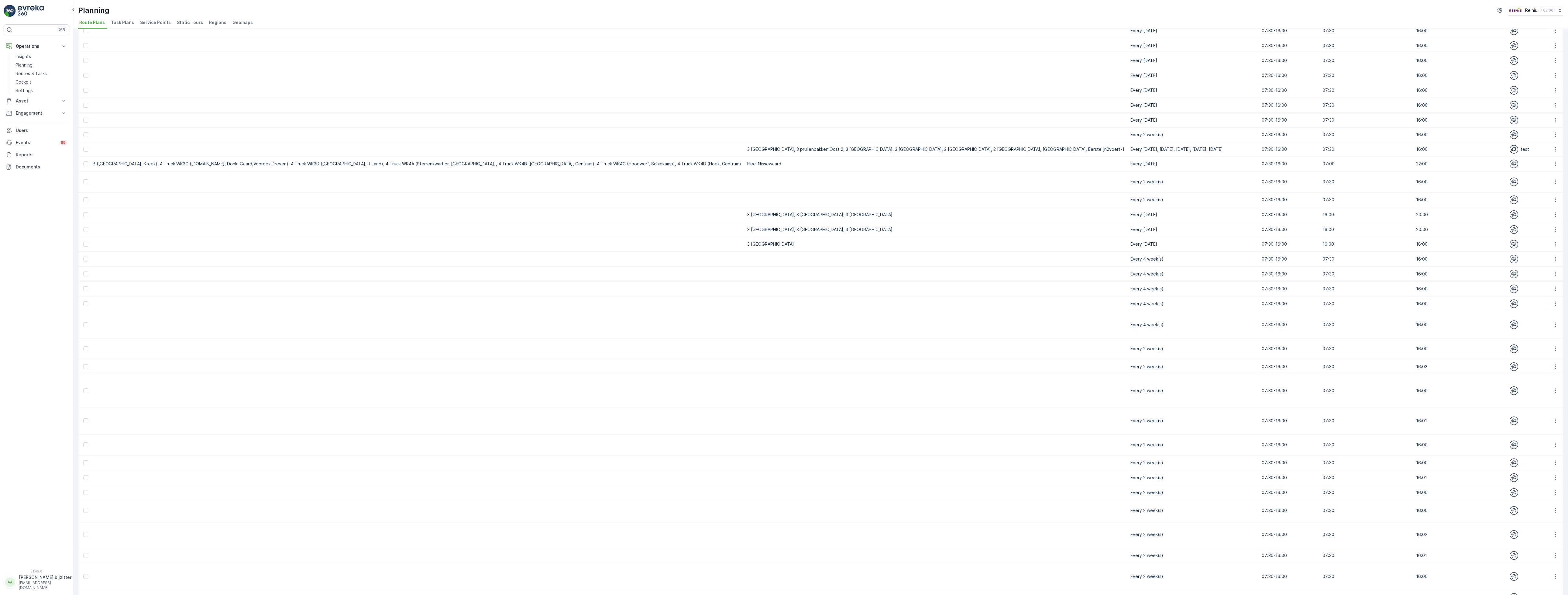
drag, startPoint x: 900, startPoint y: 566, endPoint x: 1509, endPoint y: 548, distance: 609.3
click at [1509, 548] on tbody "2093 Passive Tegeltaxi-Test Route Grofvuil 14.04.2025 19.04.2025 Dynamic - Tege…" at bounding box center [104, 203] width 3688 height 833
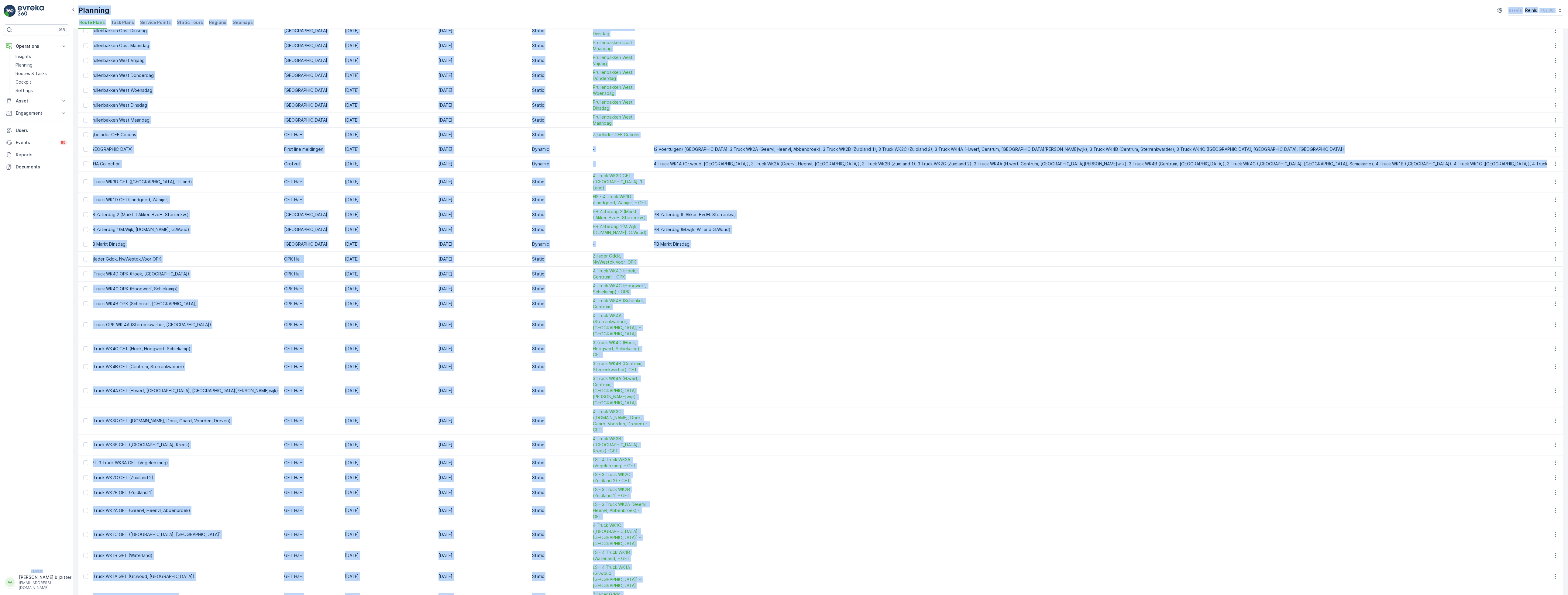
scroll to position [0, 0]
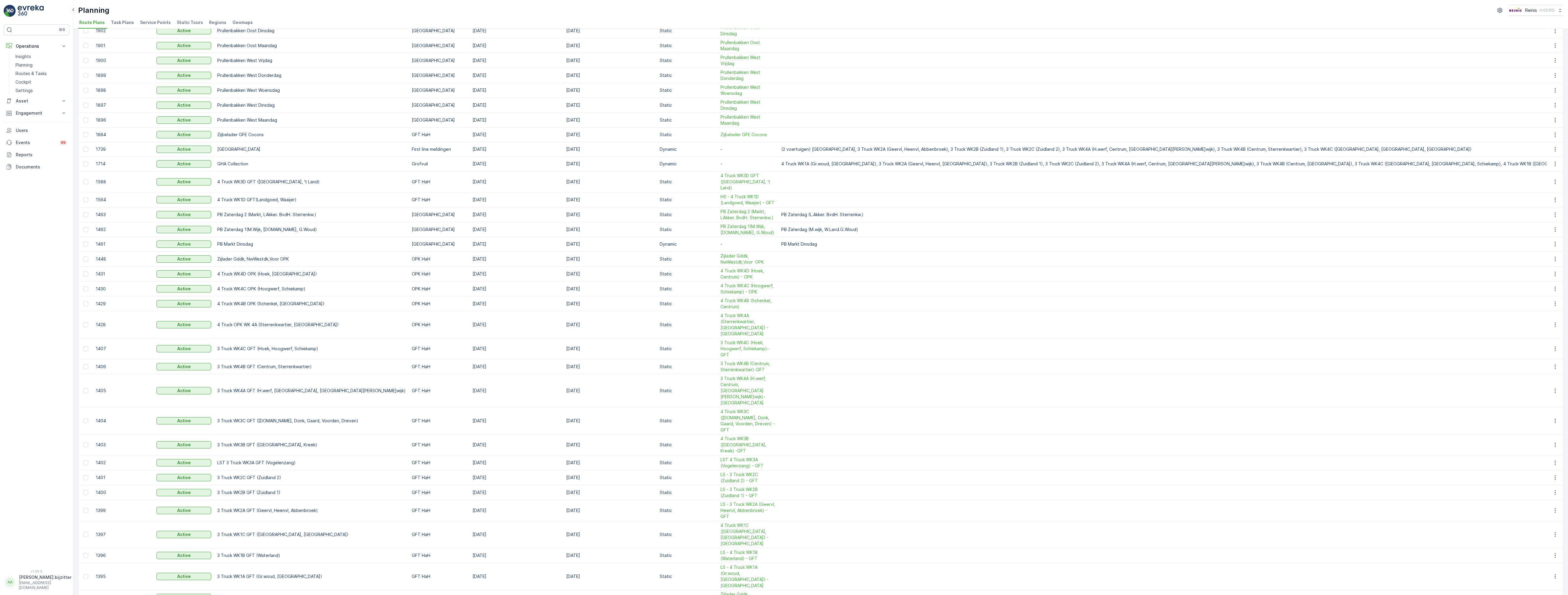
drag, startPoint x: 1423, startPoint y: 563, endPoint x: 723, endPoint y: 560, distance: 700.0
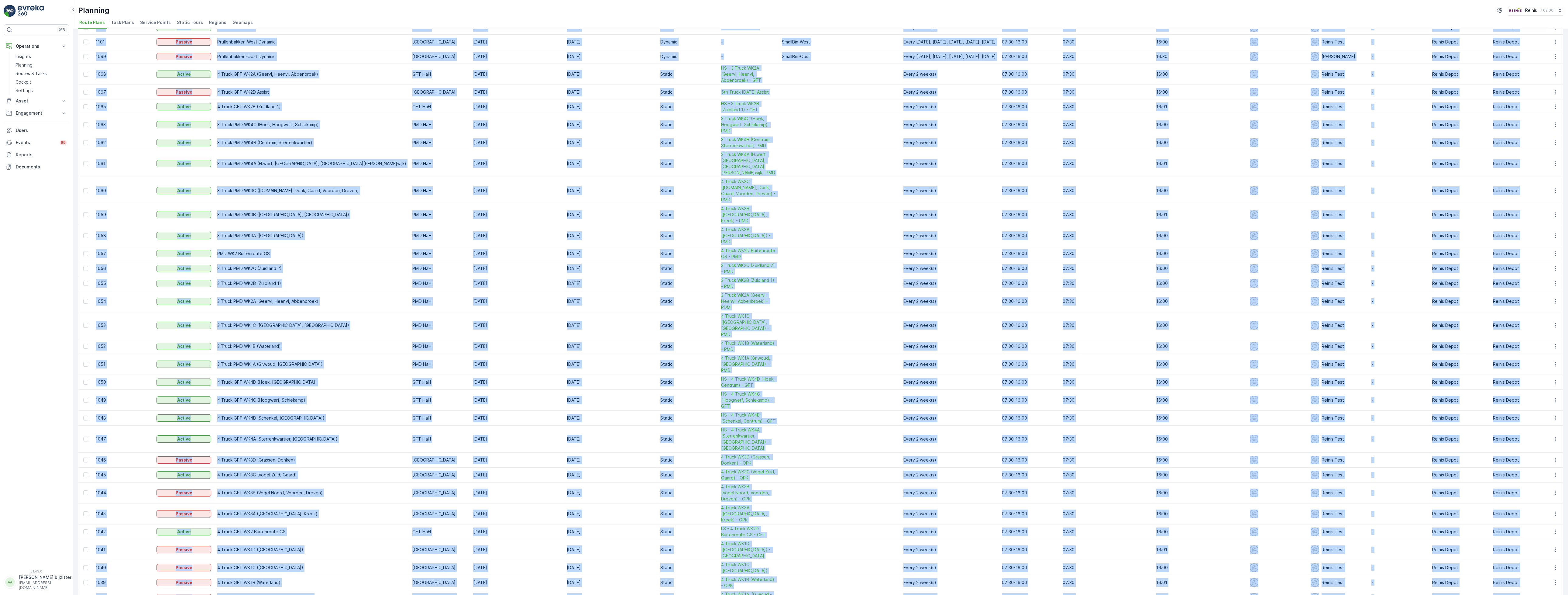
scroll to position [319, 0]
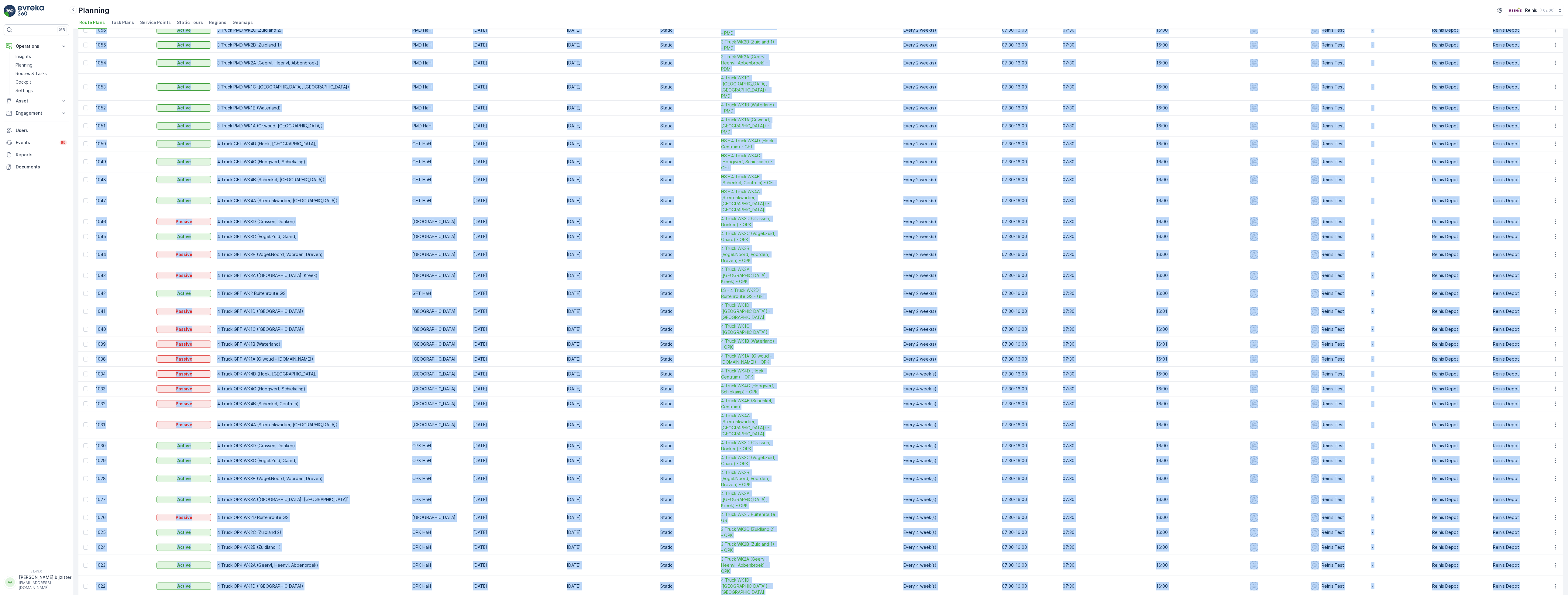
drag, startPoint x: 95, startPoint y: 58, endPoint x: 1507, endPoint y: 561, distance: 1498.9
click at [1507, 561] on table "ID Status Select Name Operation Select Start Date - End Date - Tour Type Select…" at bounding box center [883, 194] width 1610 height 920
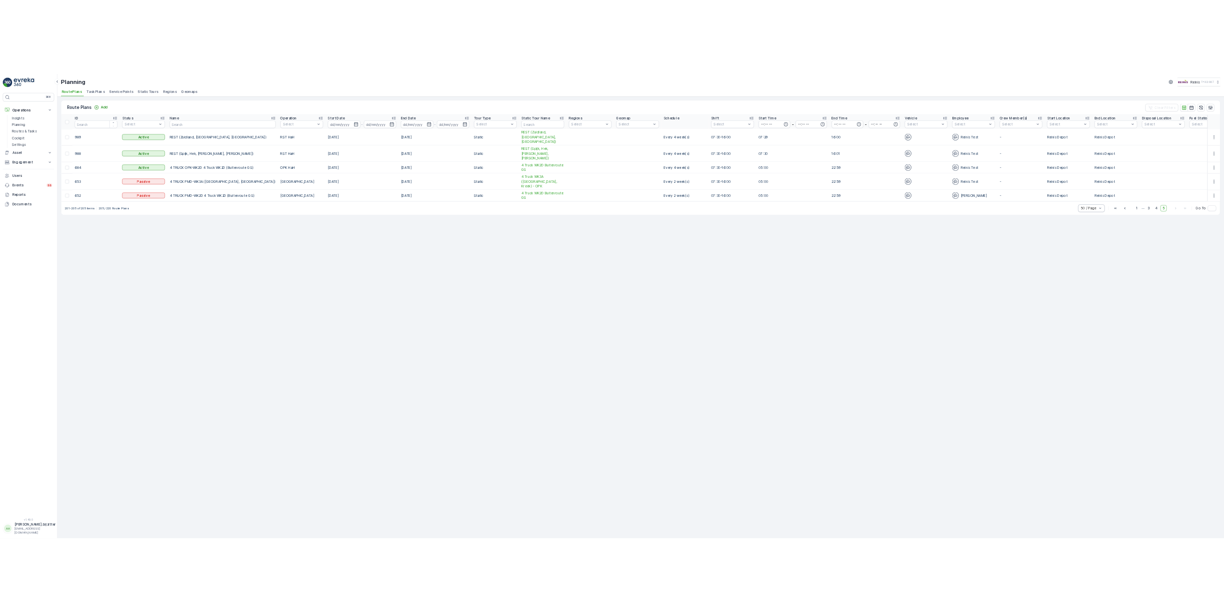
scroll to position [0, 12]
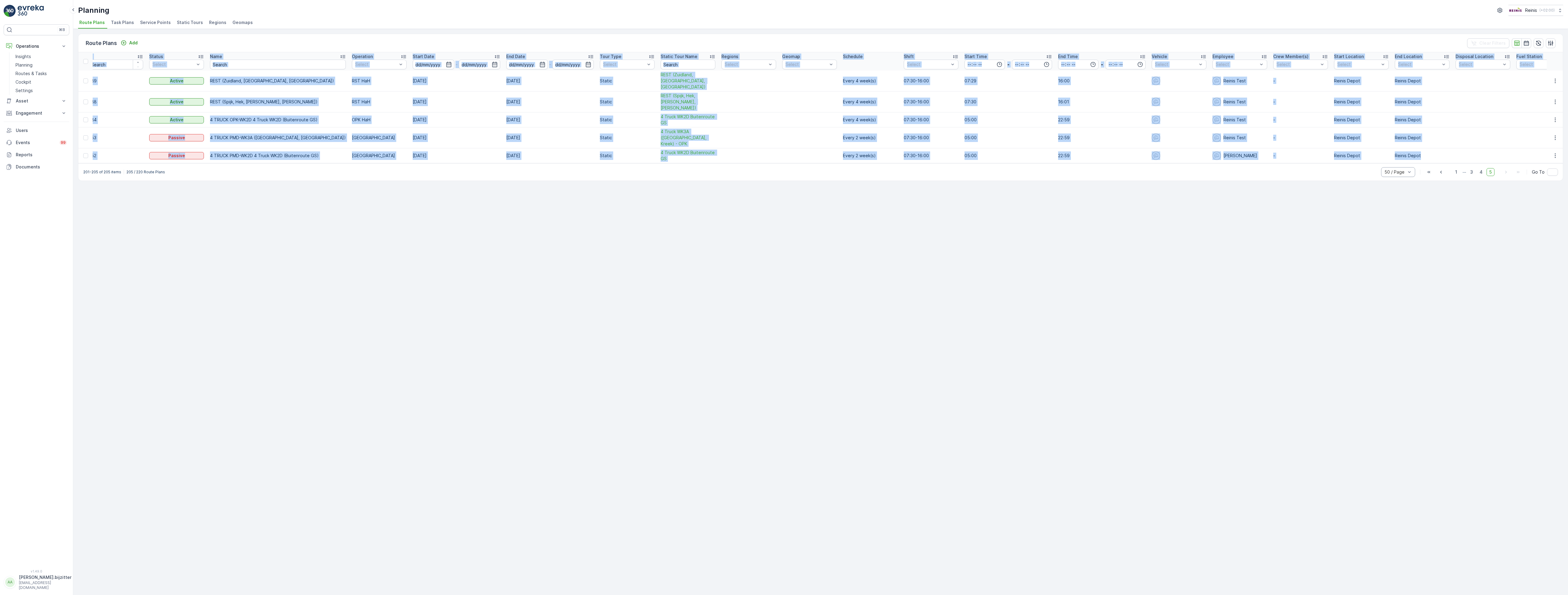
drag, startPoint x: 94, startPoint y: 54, endPoint x: 1411, endPoint y: 132, distance: 1319.3
click at [1411, 132] on table "ID Status Select Name Operation Select Start Date - End Date - Tour Type Select…" at bounding box center [831, 108] width 1519 height 111
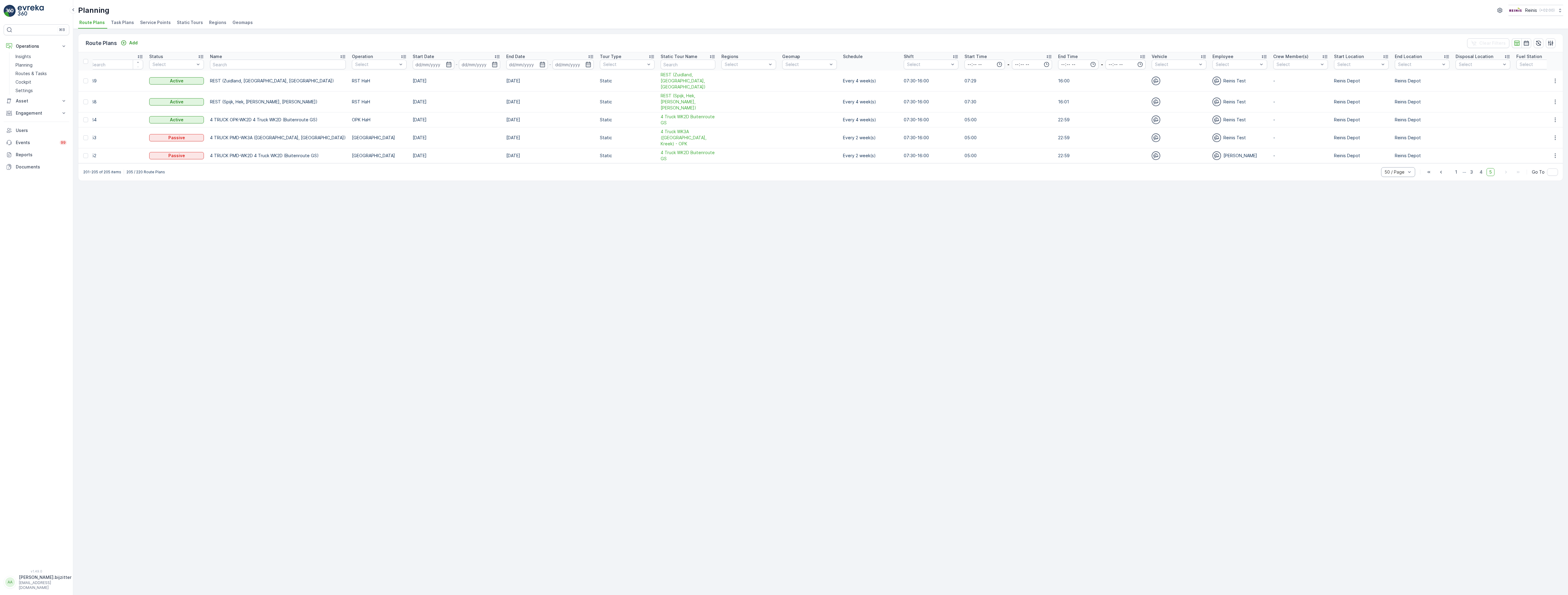
click at [562, 295] on div "Route Plans Add Clear Filters ID Status Select Name Operation Select Start Date…" at bounding box center [821, 312] width 1495 height 566
click at [1117, 192] on div "Route Plans Add Clear Filters ID Status Select Name Operation Select Start Date…" at bounding box center [821, 312] width 1495 height 566
click at [176, 23] on li "Static Tours" at bounding box center [191, 23] width 30 height 10
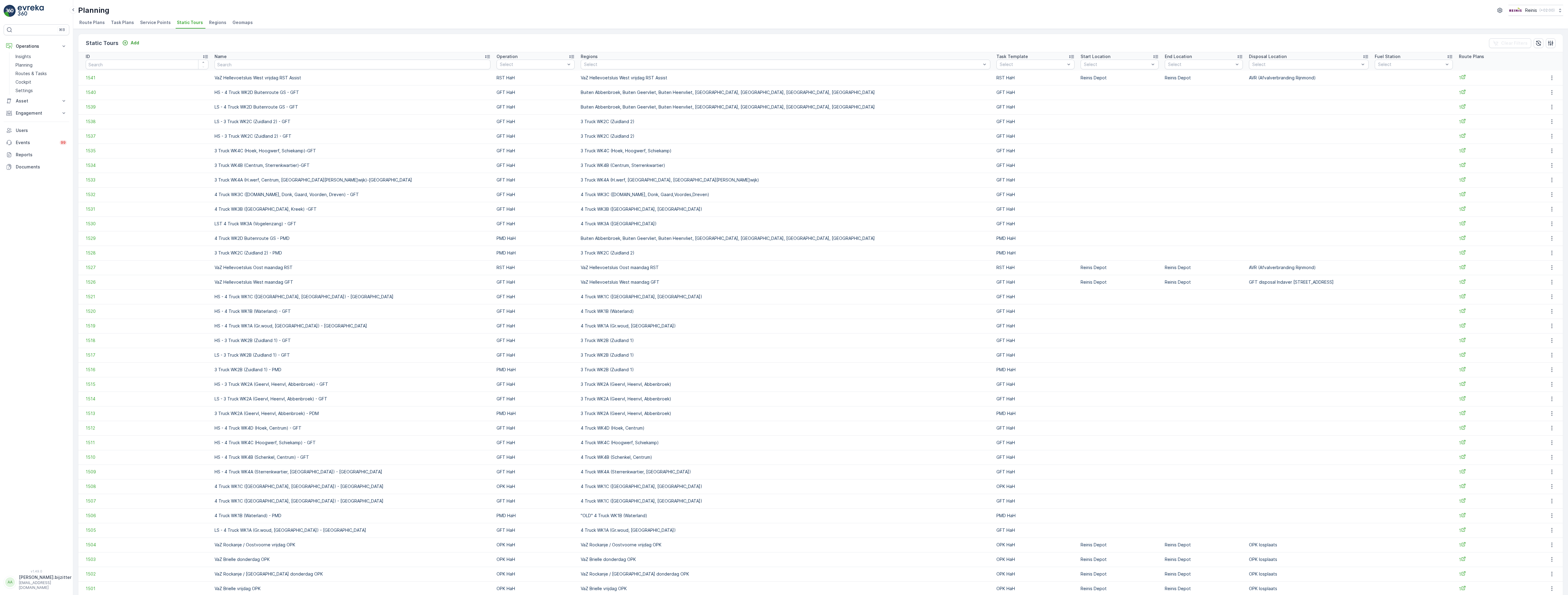
click at [806, 40] on div "Static Tours Add Clear Filters" at bounding box center [821, 43] width 1485 height 18
click at [1461, 77] on icon at bounding box center [1463, 77] width 4 height 4
click at [88, 79] on span "1541" at bounding box center [147, 78] width 123 height 6
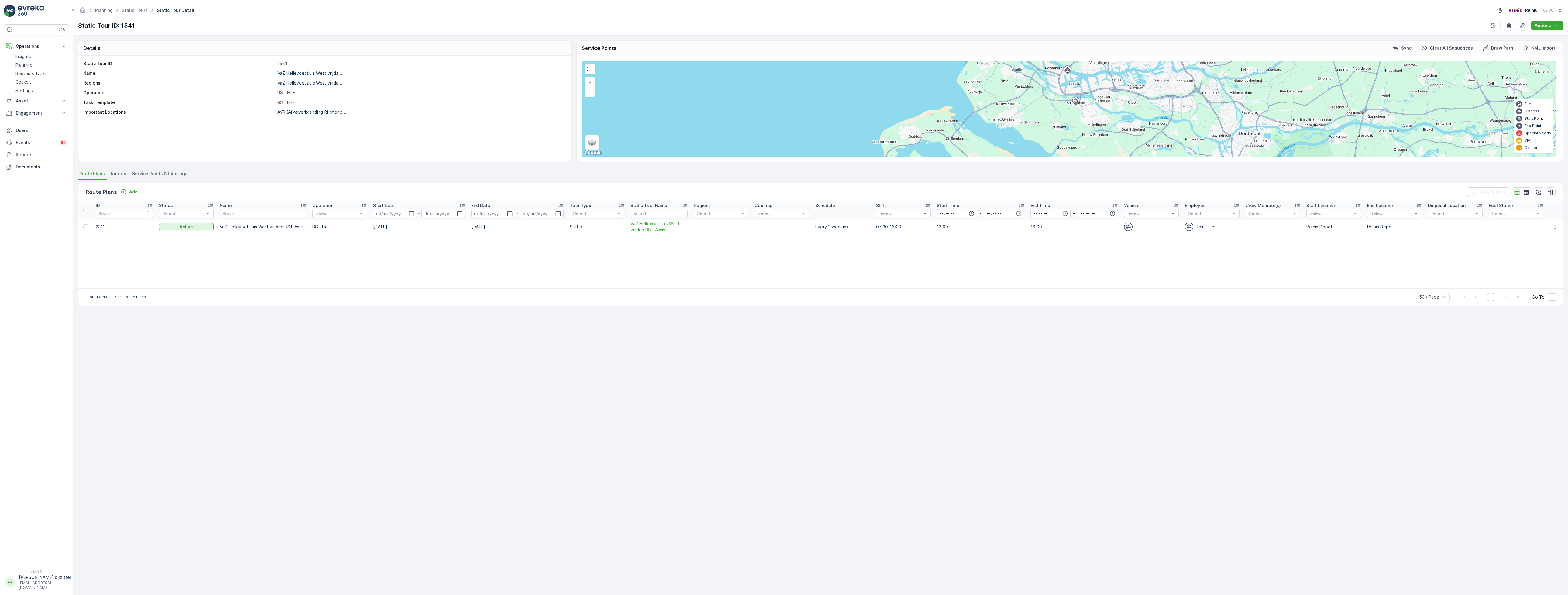
click at [99, 227] on td "2311" at bounding box center [124, 227] width 63 height 15
click at [206, 416] on div "Details Static Tour ID 1541 Name VaZ Hellevoetsluis West vrijda... Regions VaZ …" at bounding box center [821, 315] width 1495 height 560
click at [102, 276] on div "ID Status Select Name Operation Select Start Date - End Date - Tour Type Select…" at bounding box center [821, 244] width 1485 height 87
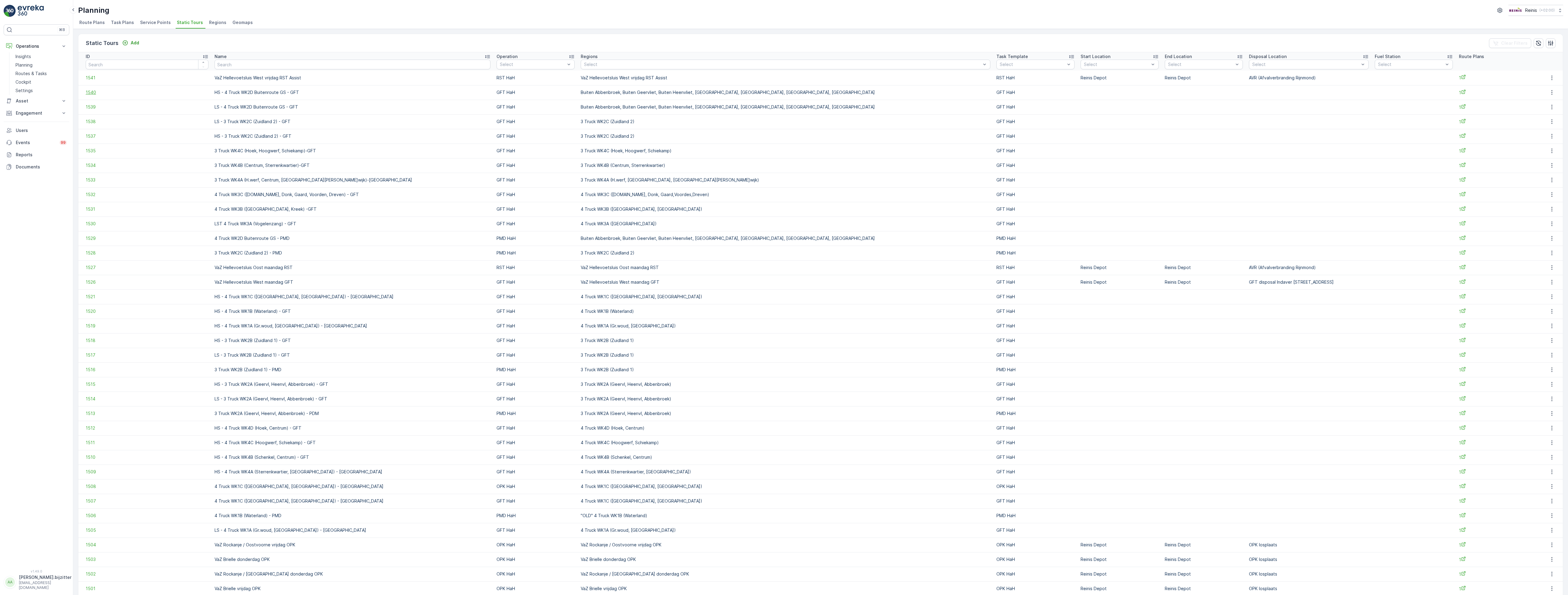
click at [91, 95] on span "1540" at bounding box center [147, 93] width 123 height 6
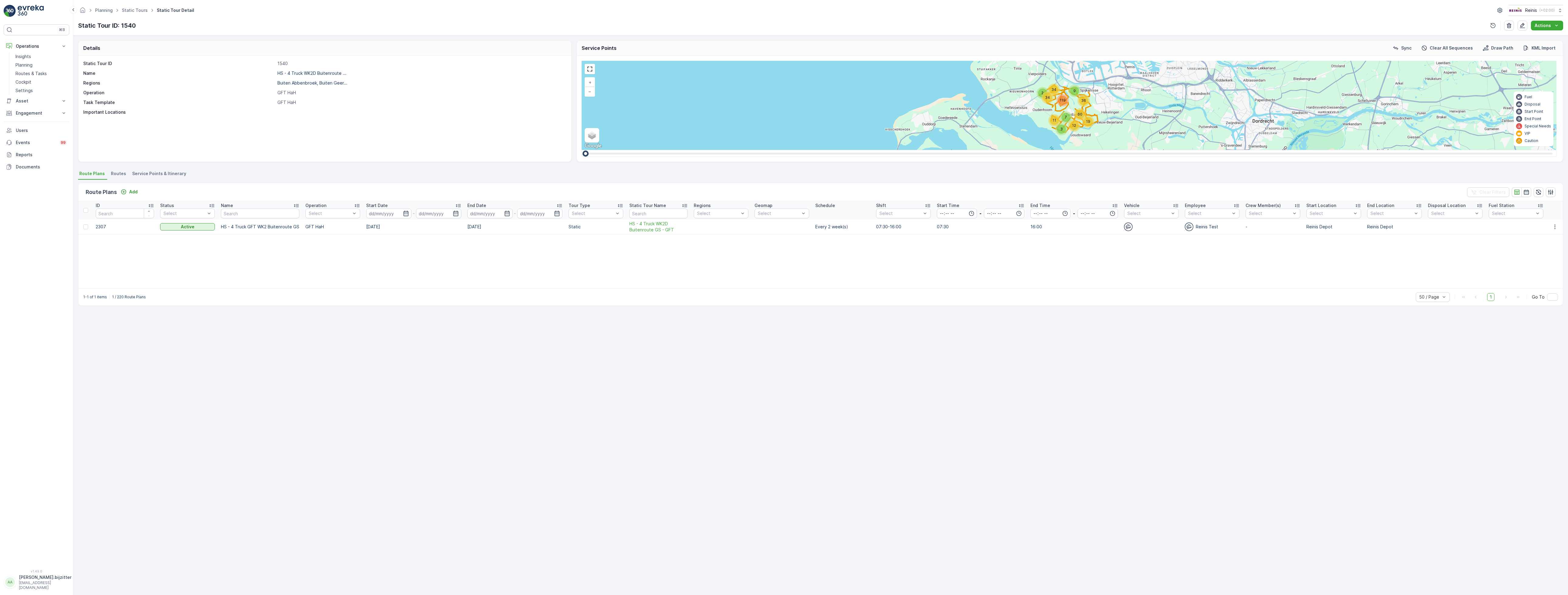
click at [103, 228] on td "2307" at bounding box center [125, 227] width 65 height 15
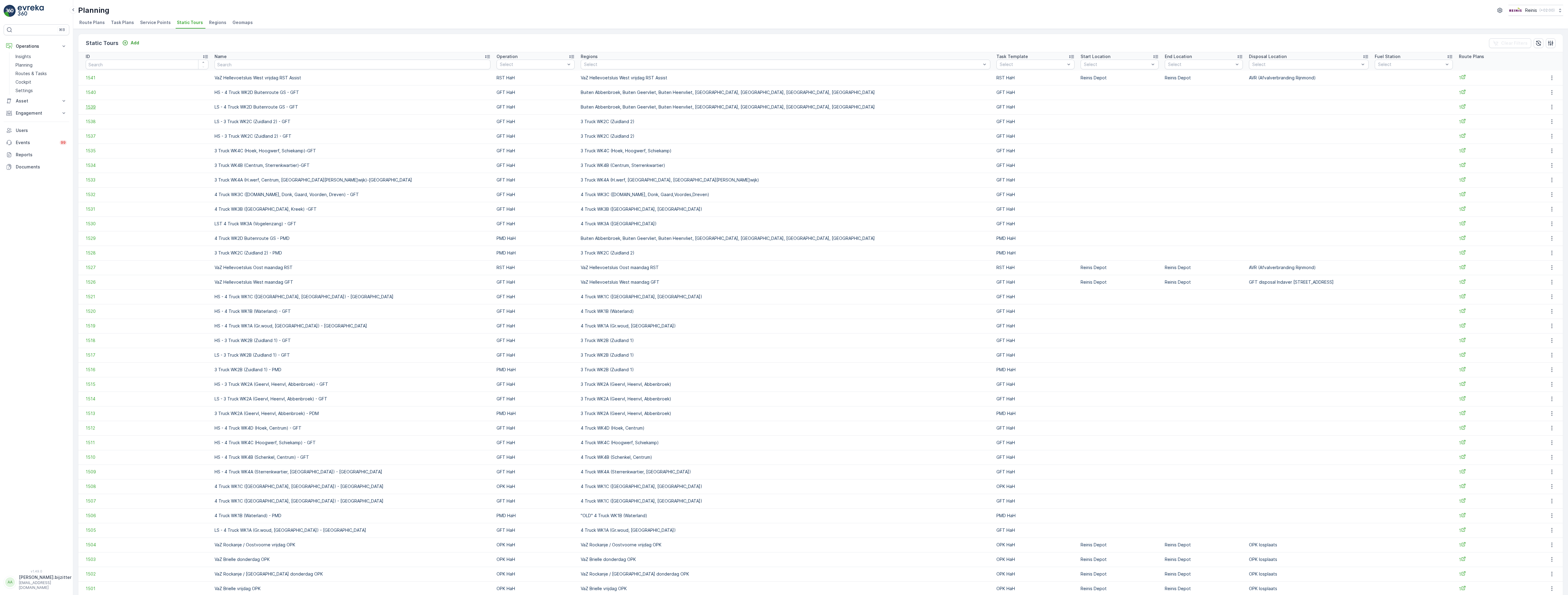
click at [88, 108] on span "1539" at bounding box center [147, 107] width 123 height 6
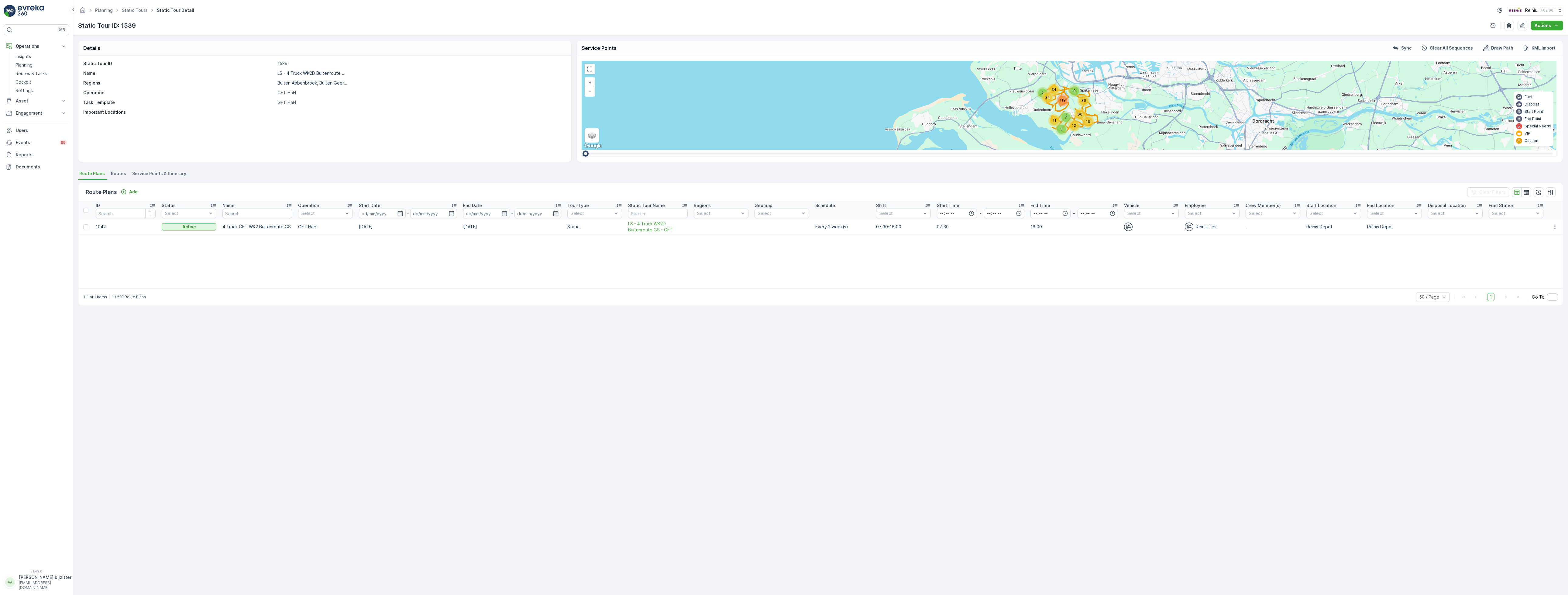
click at [102, 227] on td "1042" at bounding box center [125, 227] width 66 height 15
click at [111, 336] on div "Details Static Tour ID 1539 Name LS - 4 Truck WK2D Buitenroute ... Regions Buit…" at bounding box center [821, 315] width 1495 height 560
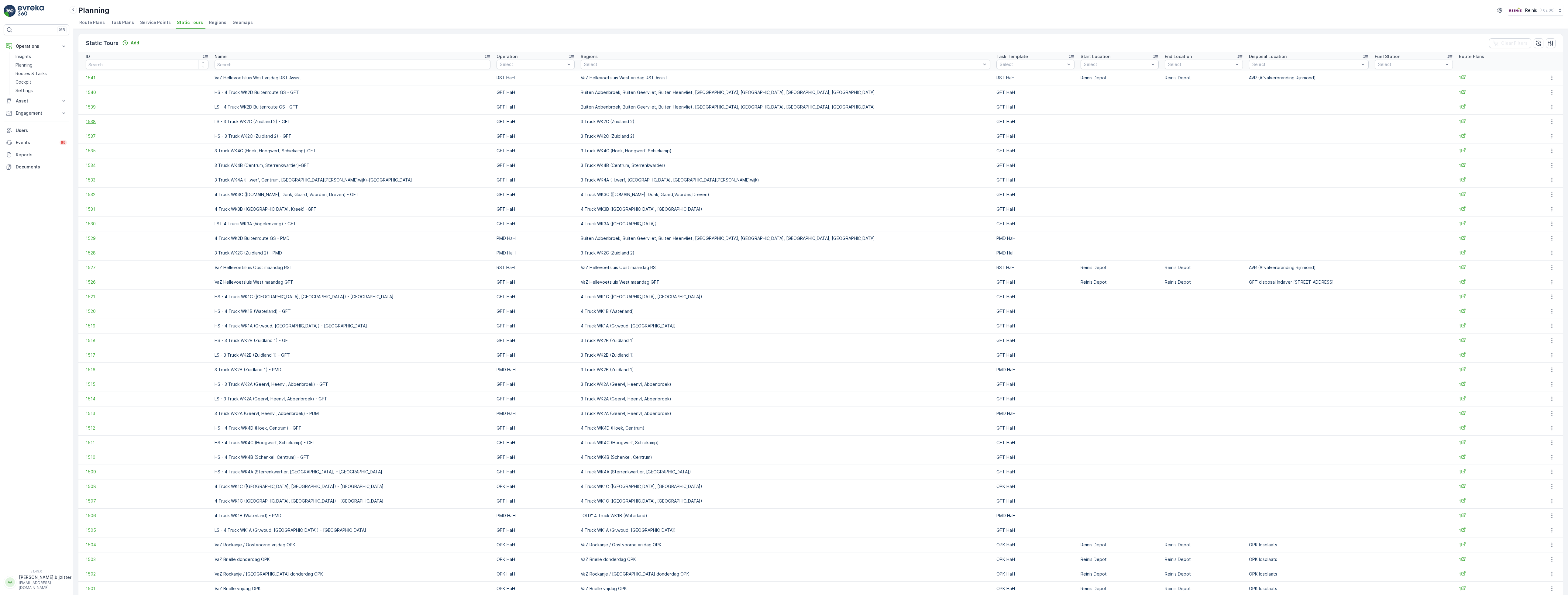
click at [92, 124] on span "1538" at bounding box center [147, 122] width 123 height 6
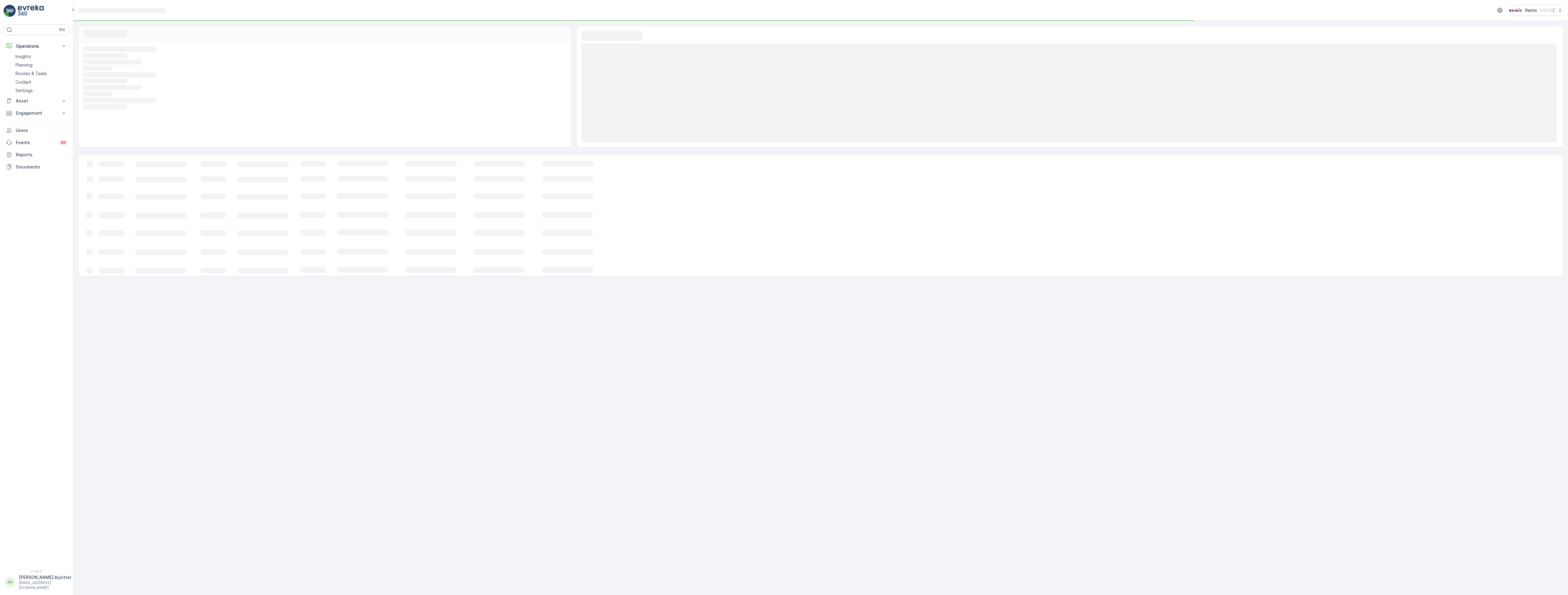
click at [92, 124] on div "Loading... Loading... Loading... Loading... Loading... Loading... Loading... Lo…" at bounding box center [325, 94] width 493 height 105
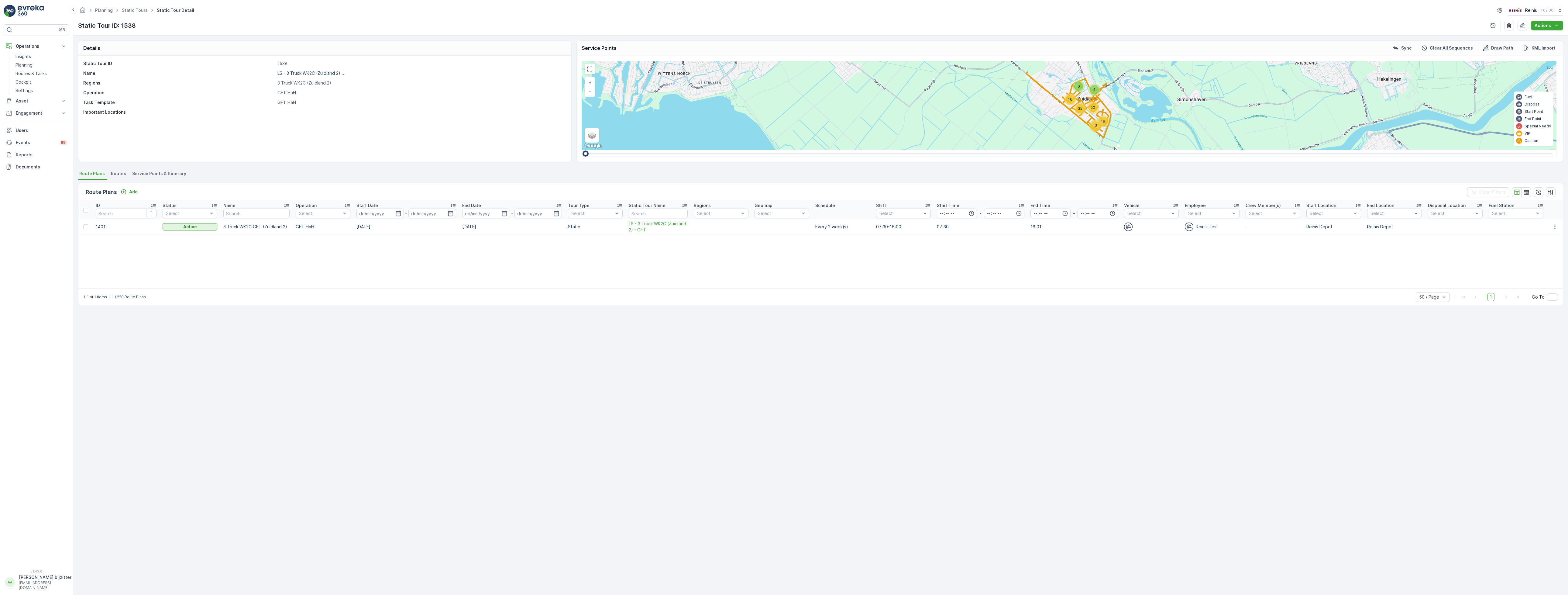
click at [102, 229] on td "1401" at bounding box center [126, 227] width 67 height 15
click at [110, 129] on div "Static Tour ID 1538 Name LS - 3 Truck WK2C (Zuidland 2)... Regions 3 Truck WK2C…" at bounding box center [325, 108] width 493 height 106
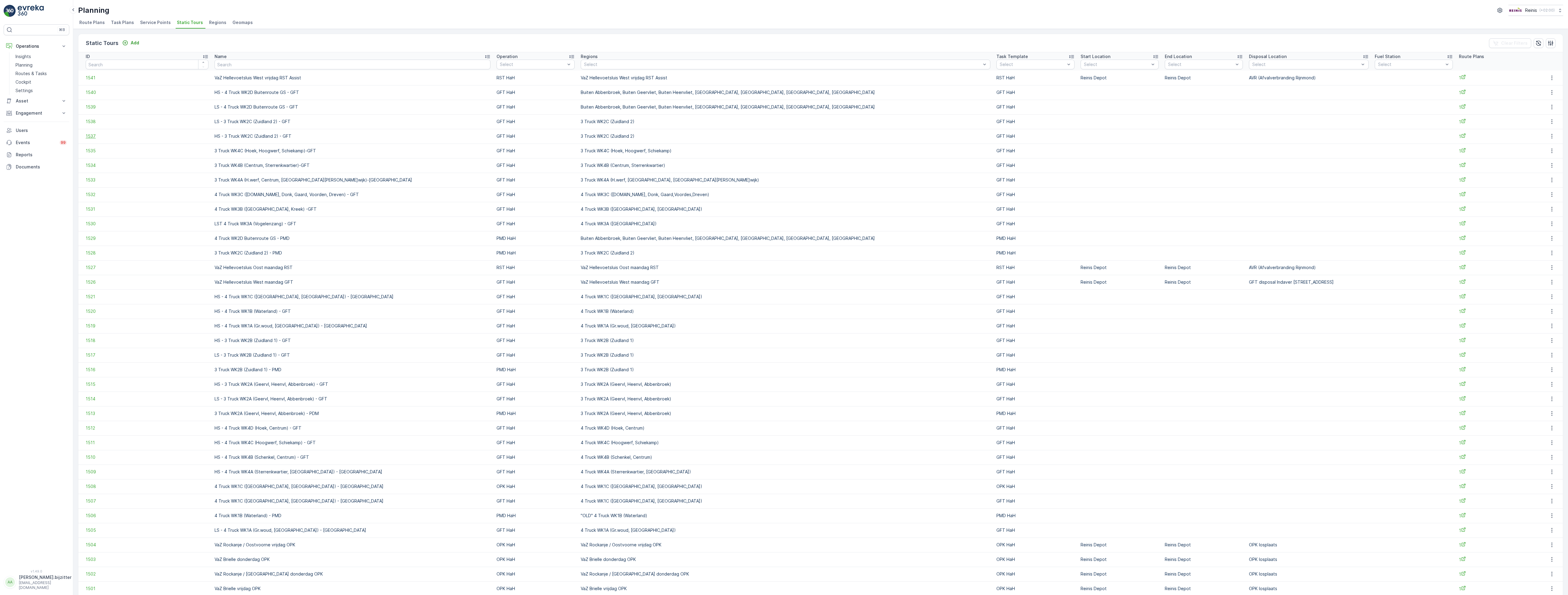
click at [91, 137] on span "1537" at bounding box center [147, 136] width 123 height 6
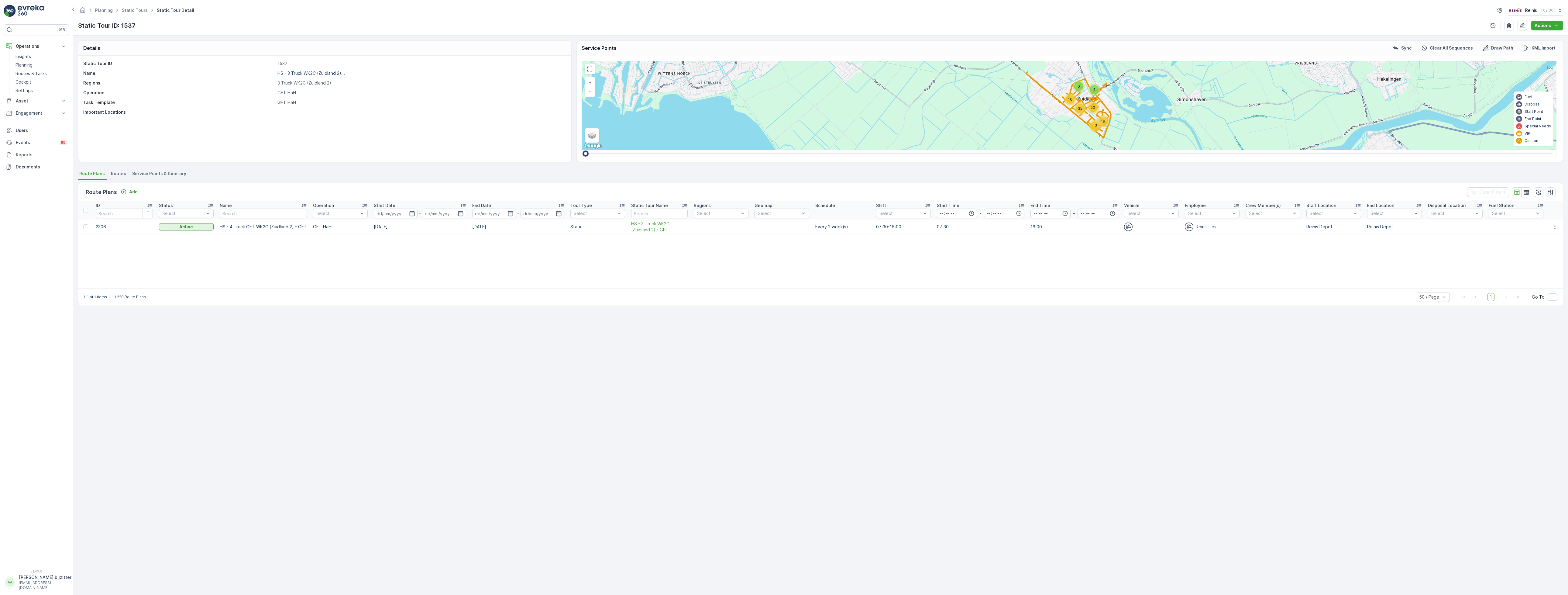
click at [102, 228] on td "2306" at bounding box center [124, 227] width 63 height 15
click at [102, 262] on div "ID Status Select Name Operation Select Start Date - End Date - Tour Type Select…" at bounding box center [821, 244] width 1485 height 87
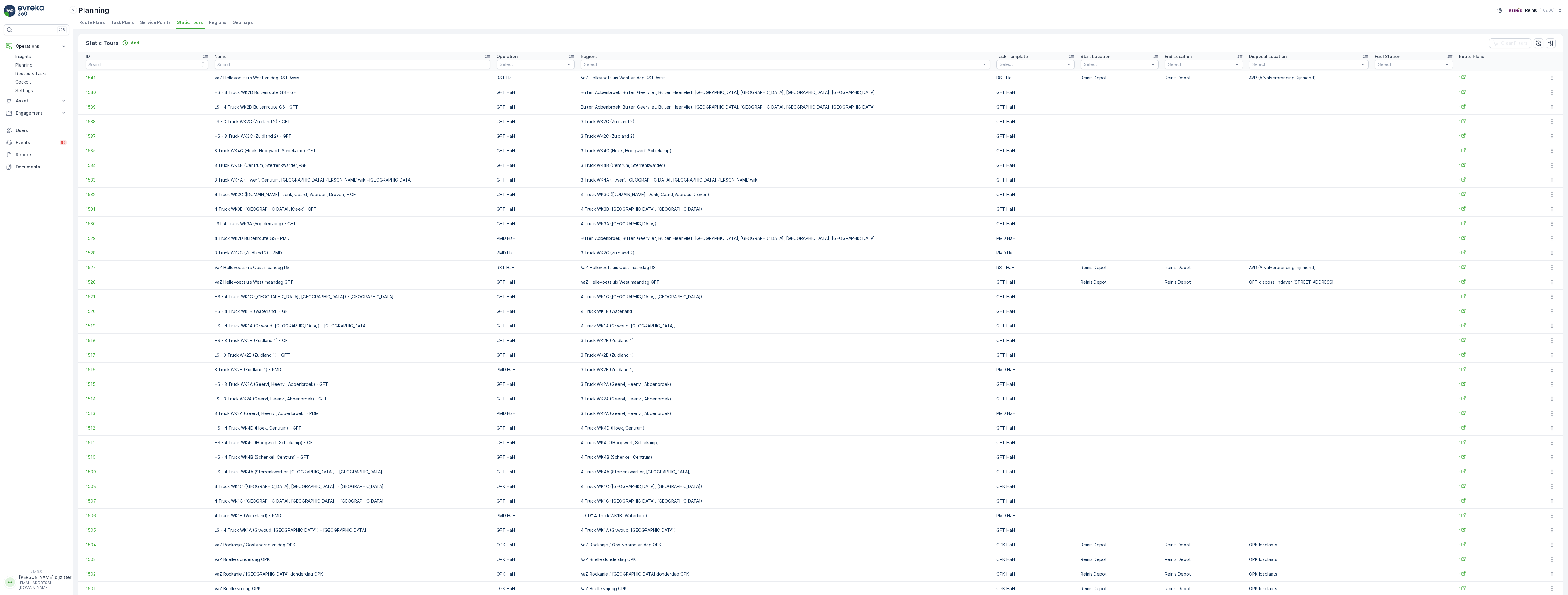
click at [88, 150] on span "1535" at bounding box center [147, 151] width 123 height 6
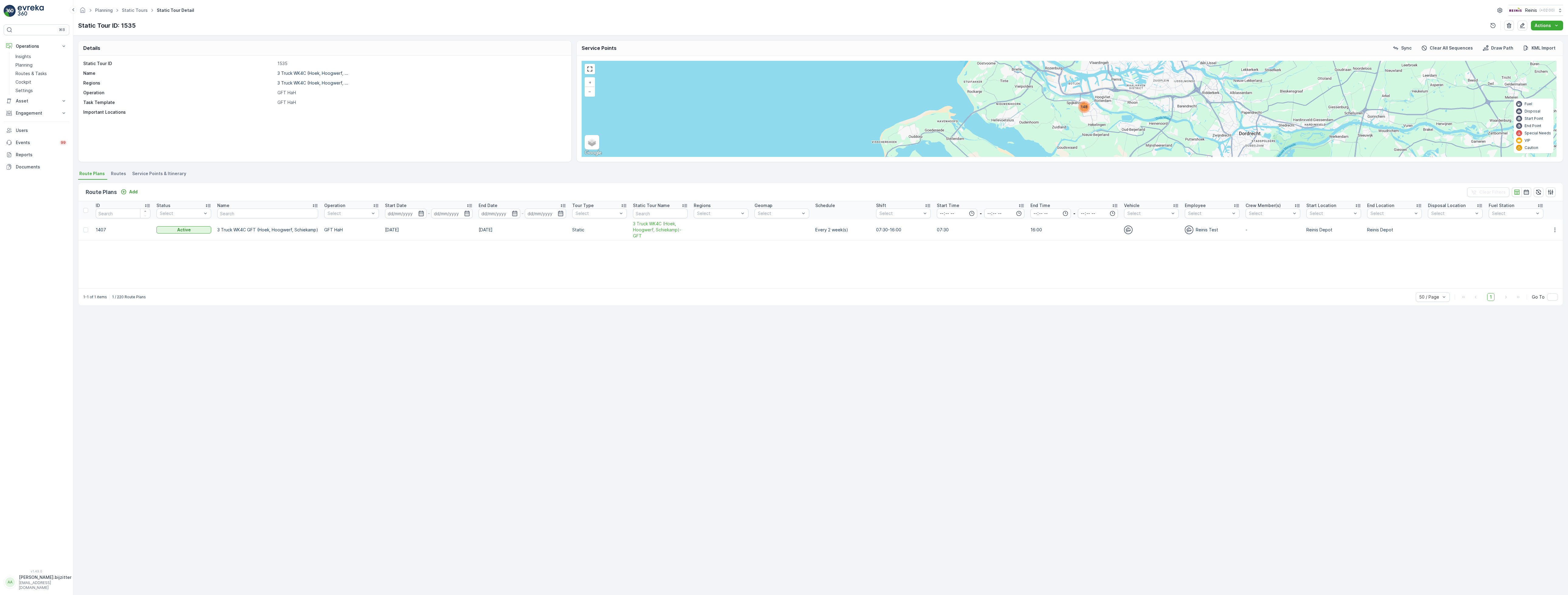
click at [99, 230] on td "1407" at bounding box center [123, 230] width 61 height 21
click at [94, 313] on div "Details Static Tour ID 1535 Name 3 Truck WK4C (Hoek, Hoogwerf, ... Regions 3 Tr…" at bounding box center [821, 315] width 1495 height 560
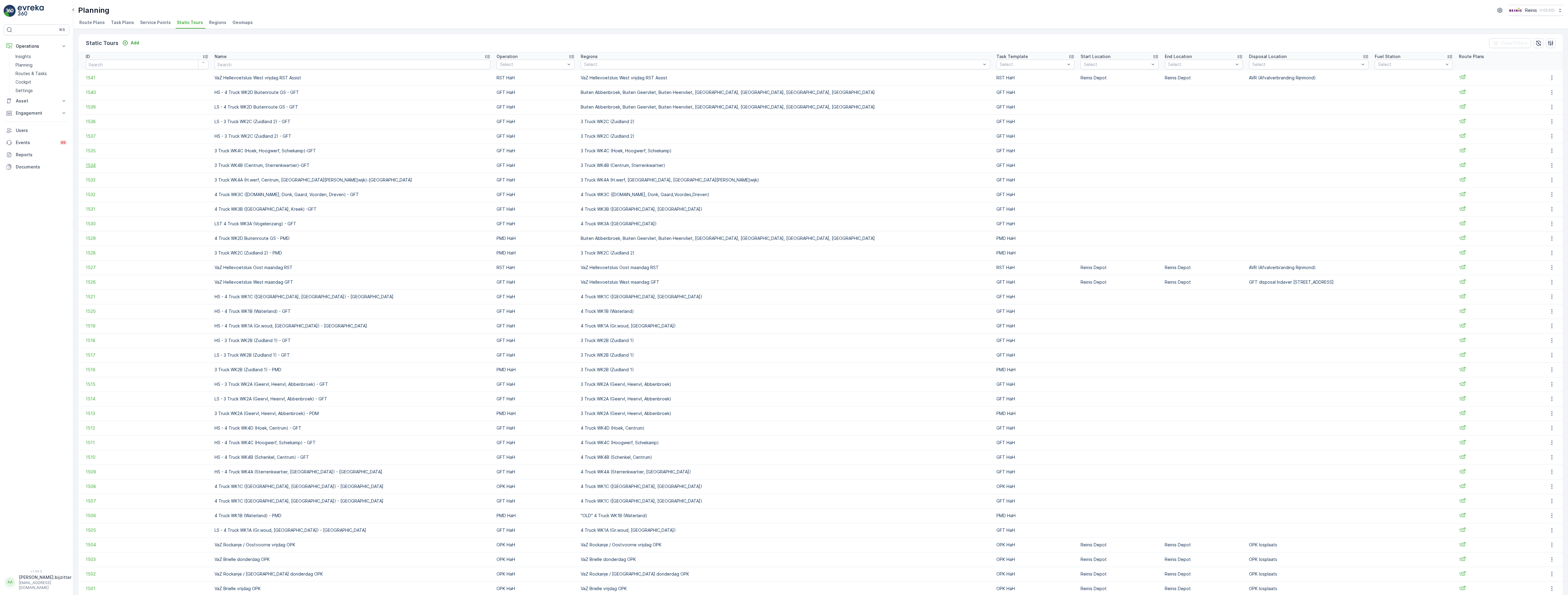
click at [96, 167] on span "1534" at bounding box center [147, 166] width 123 height 6
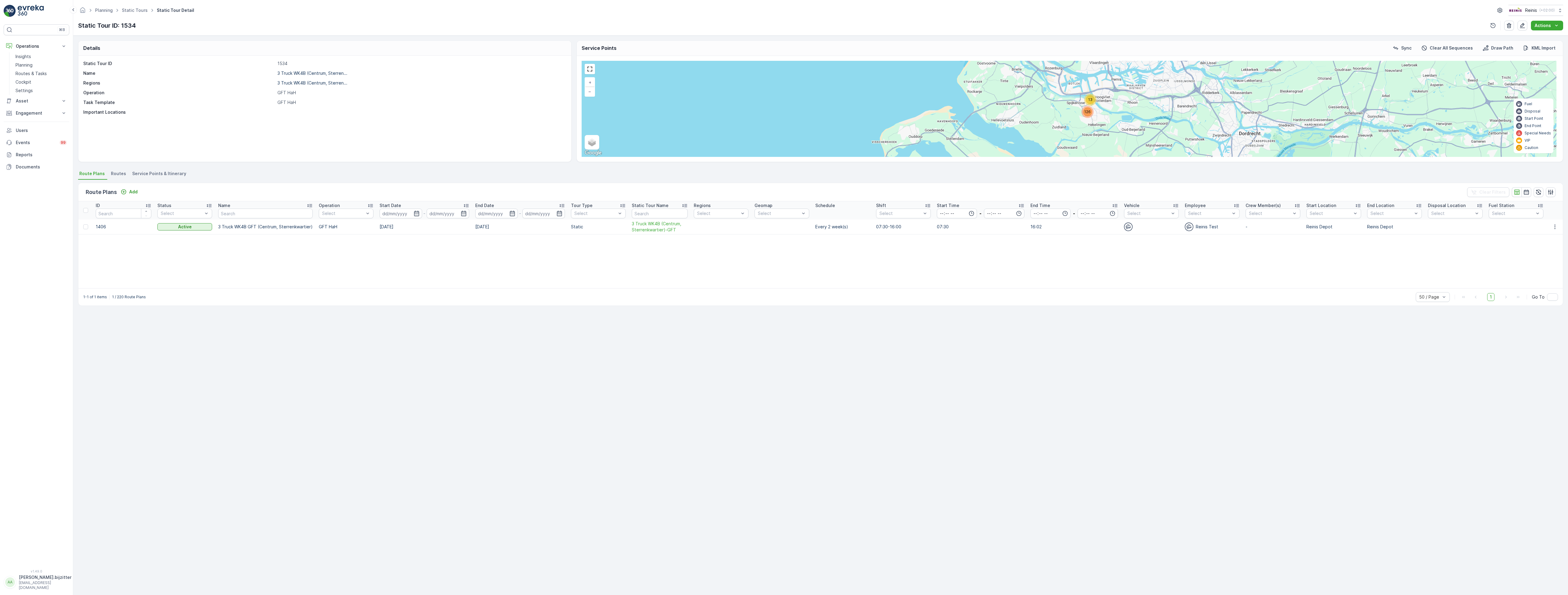
click at [99, 227] on td "1406" at bounding box center [123, 227] width 61 height 15
drag, startPoint x: 1398, startPoint y: 16, endPoint x: 1381, endPoint y: 23, distance: 18.4
click at [1381, 23] on div "Planning Static Tours Static Tour Detail Reinis ( +02:00 ) Static Tour ID: 1534…" at bounding box center [821, 18] width 1495 height 35
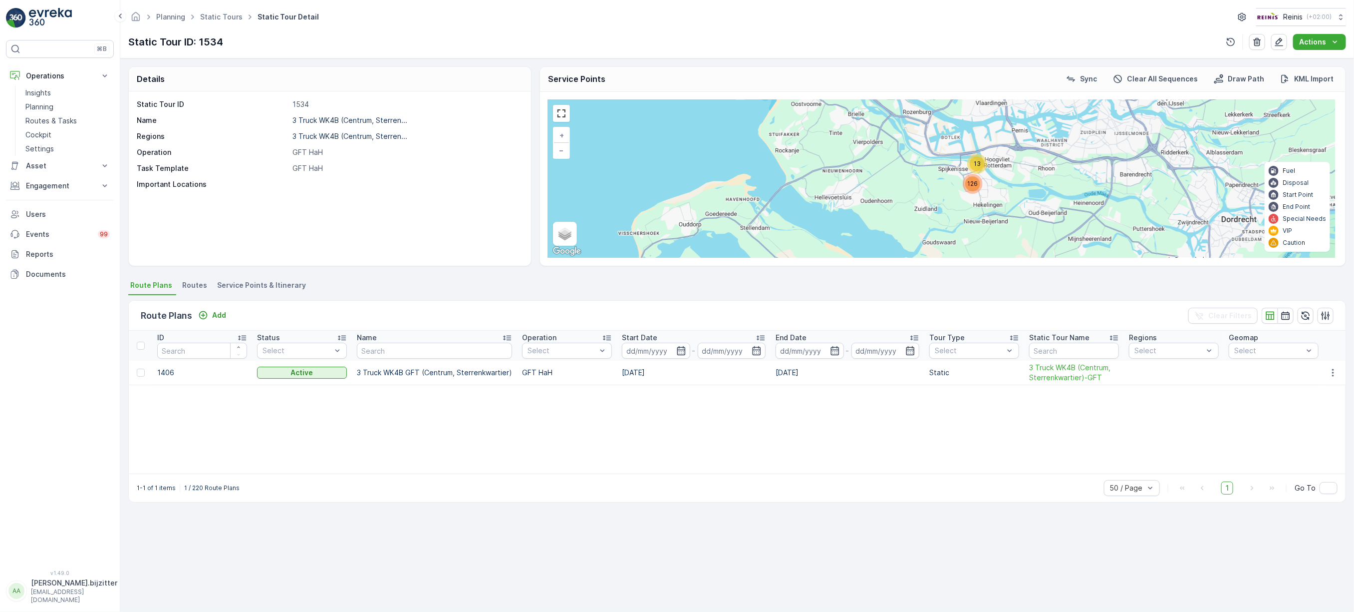
click at [833, 538] on div "Details Static Tour ID 1534 Name 3 Truck WK4B (Centrum, Sterren... Regions 3 Tr…" at bounding box center [737, 334] width 1234 height 553
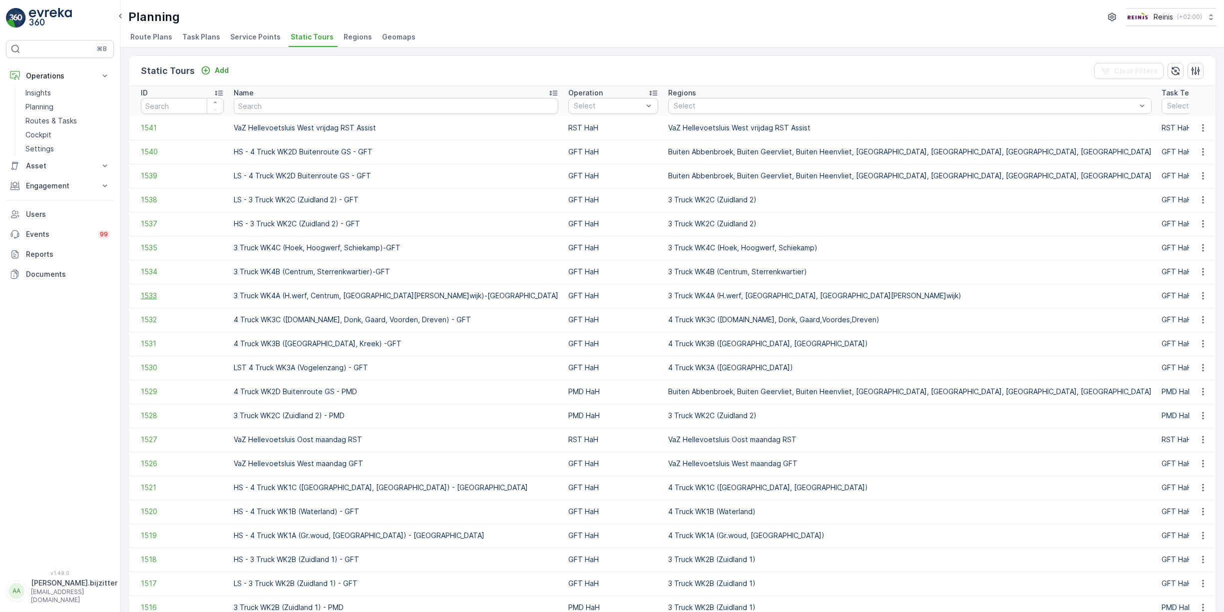
click at [147, 297] on span "1533" at bounding box center [182, 296] width 83 height 10
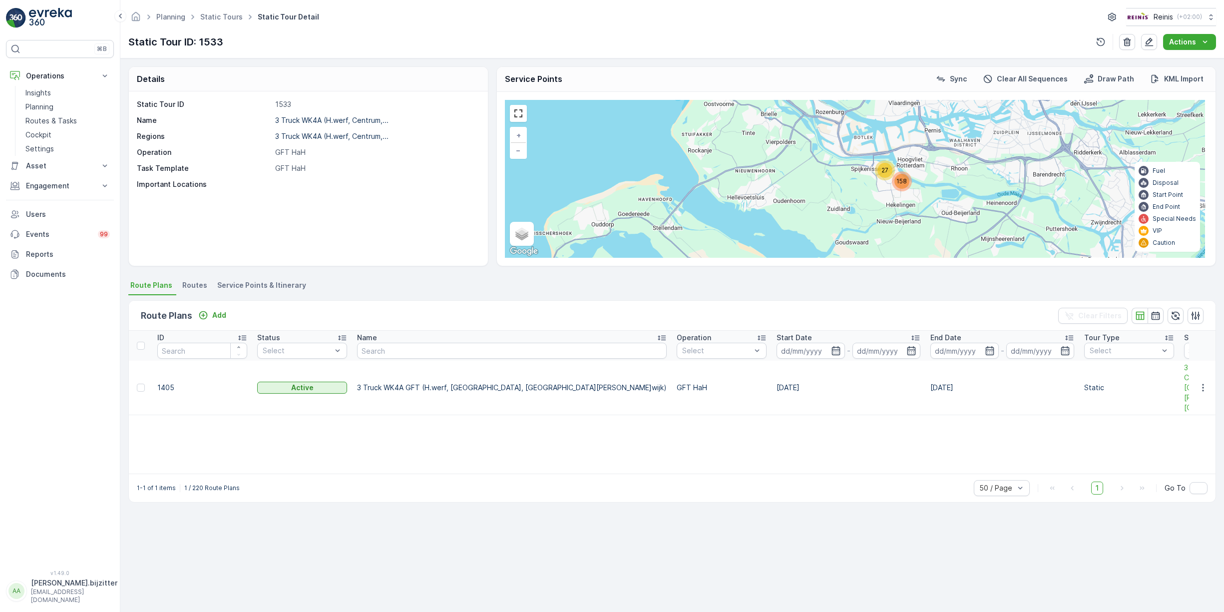
click at [165, 380] on td "1405" at bounding box center [202, 387] width 100 height 54
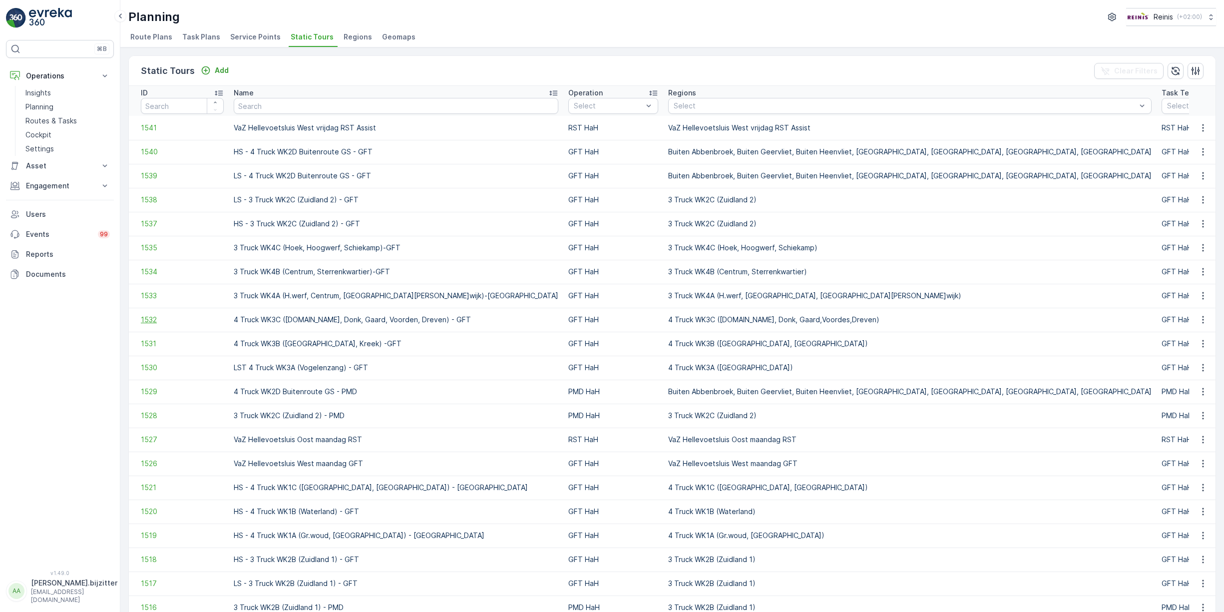
click at [150, 324] on span "1532" at bounding box center [182, 320] width 83 height 10
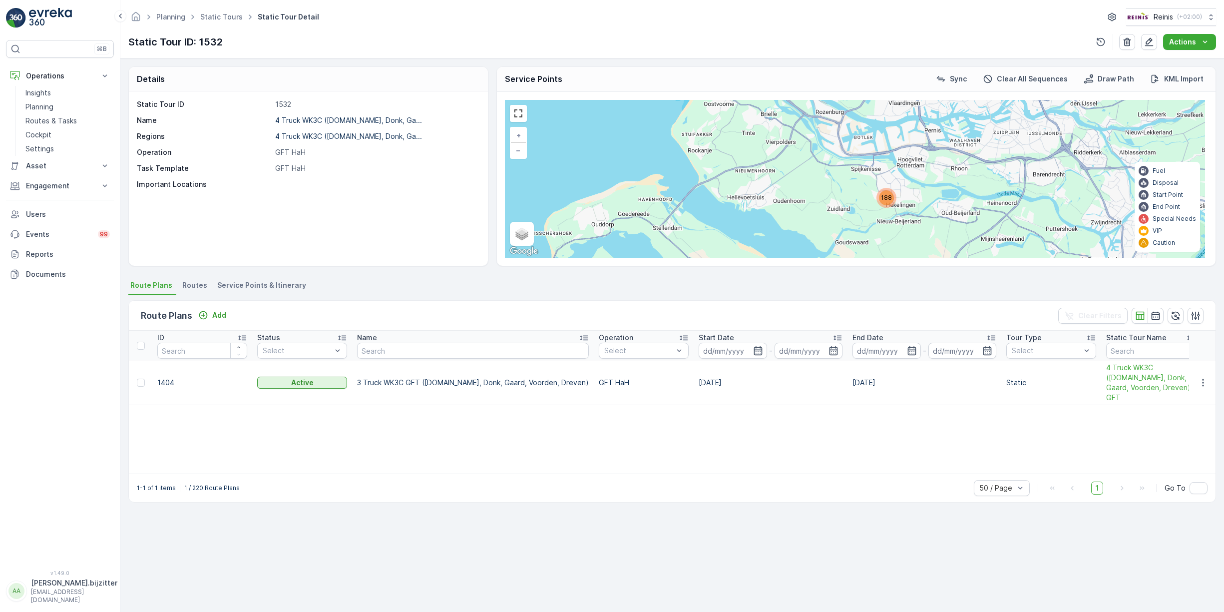
click at [166, 376] on td "1404" at bounding box center [202, 382] width 100 height 44
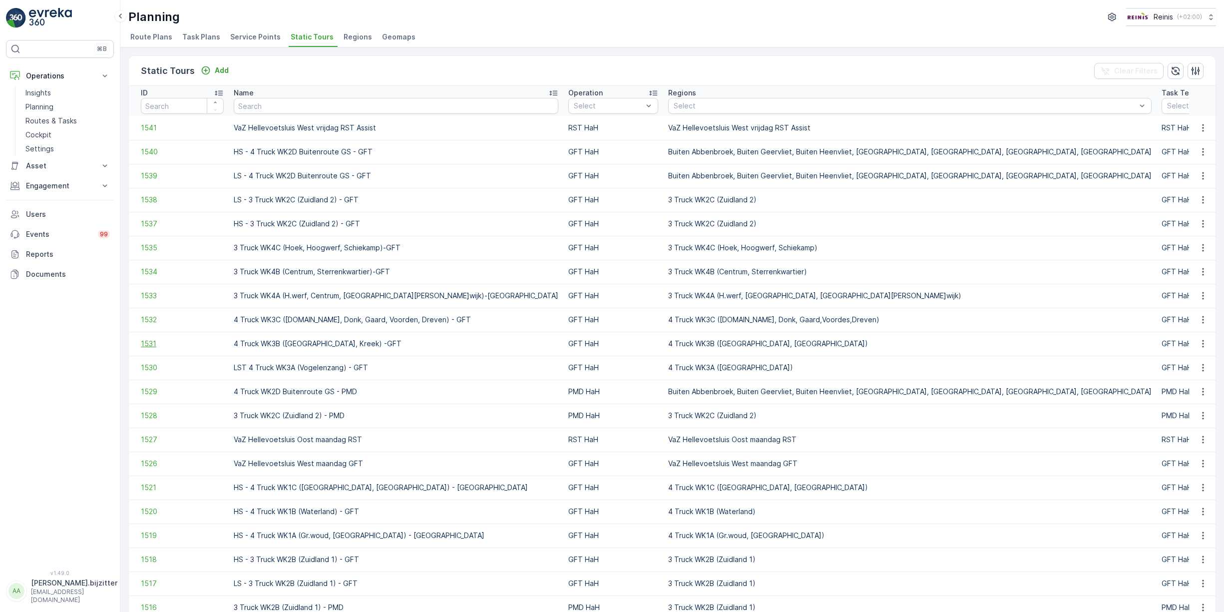
click at [150, 346] on span "1531" at bounding box center [182, 343] width 83 height 10
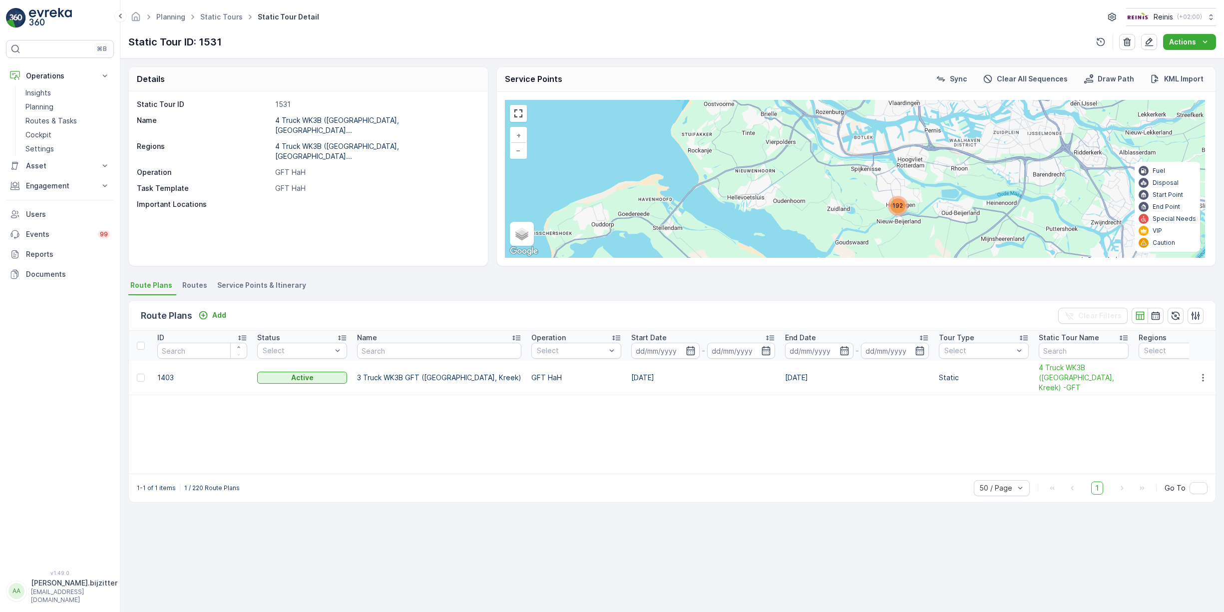
click at [164, 371] on td "1403" at bounding box center [202, 377] width 100 height 34
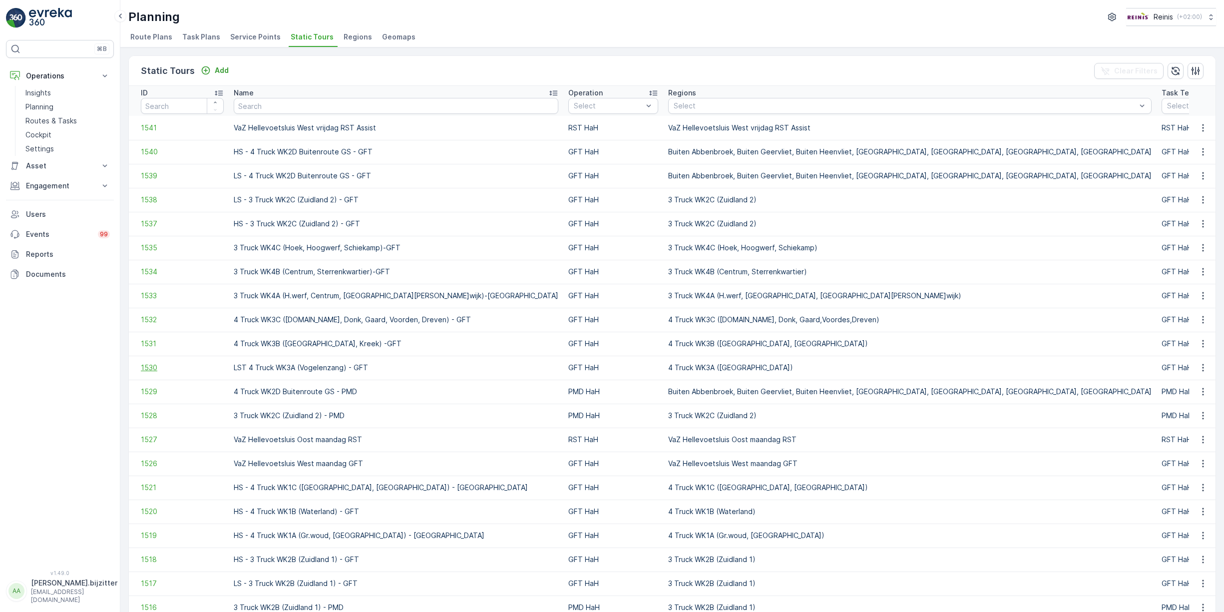
click at [154, 369] on span "1530" at bounding box center [182, 367] width 83 height 10
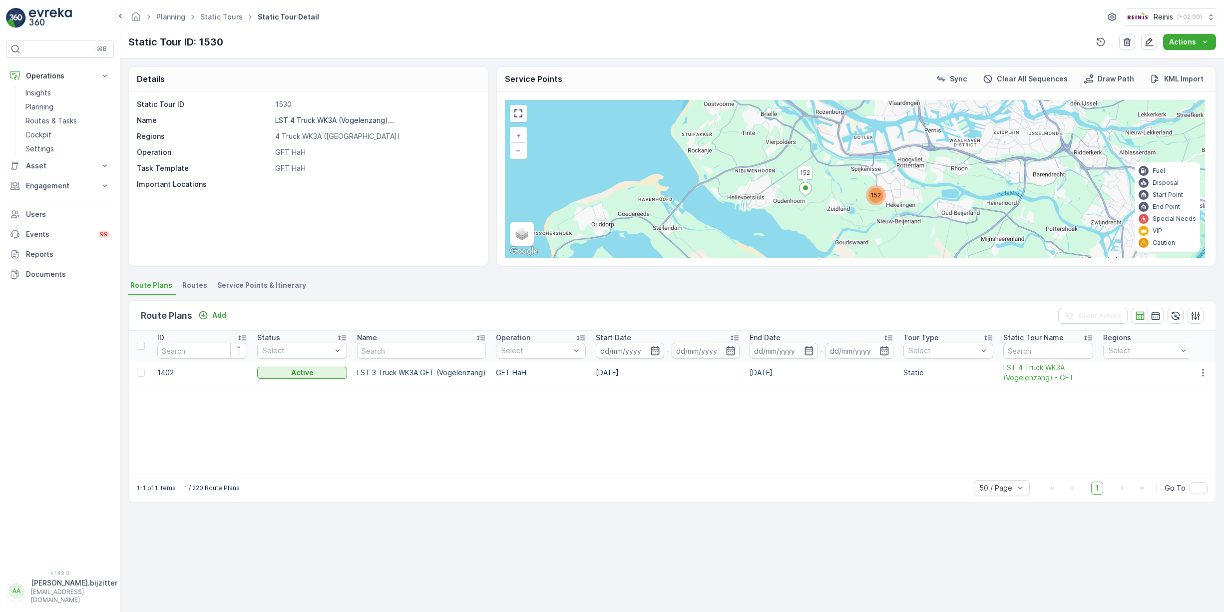
click at [166, 373] on td "1402" at bounding box center [202, 372] width 100 height 24
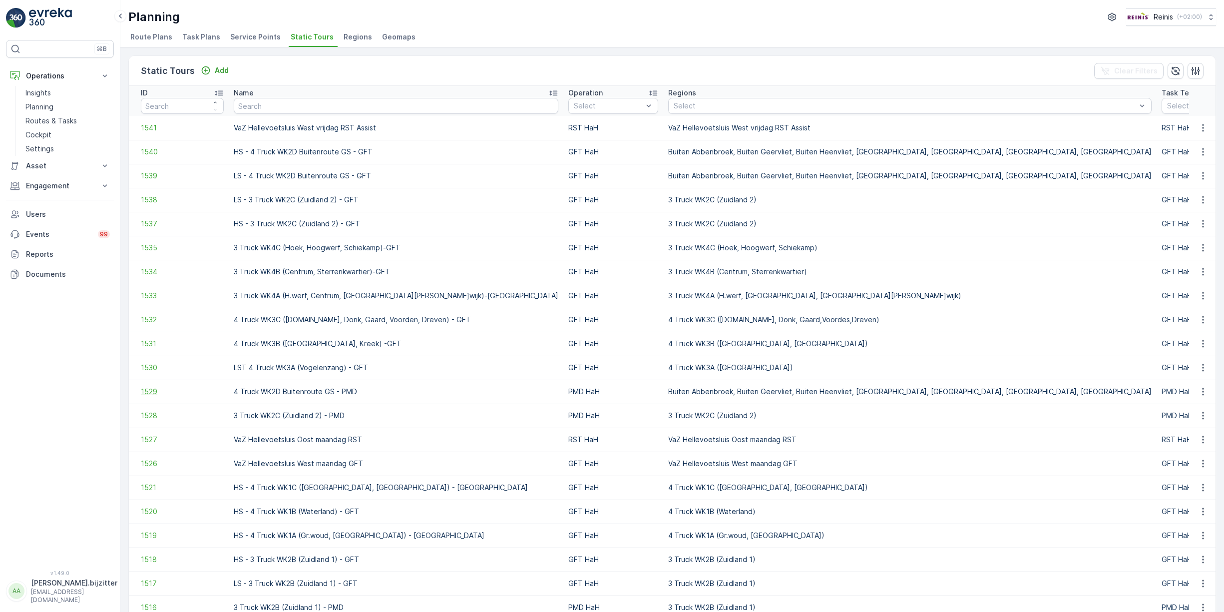
click at [148, 390] on span "1529" at bounding box center [182, 391] width 83 height 10
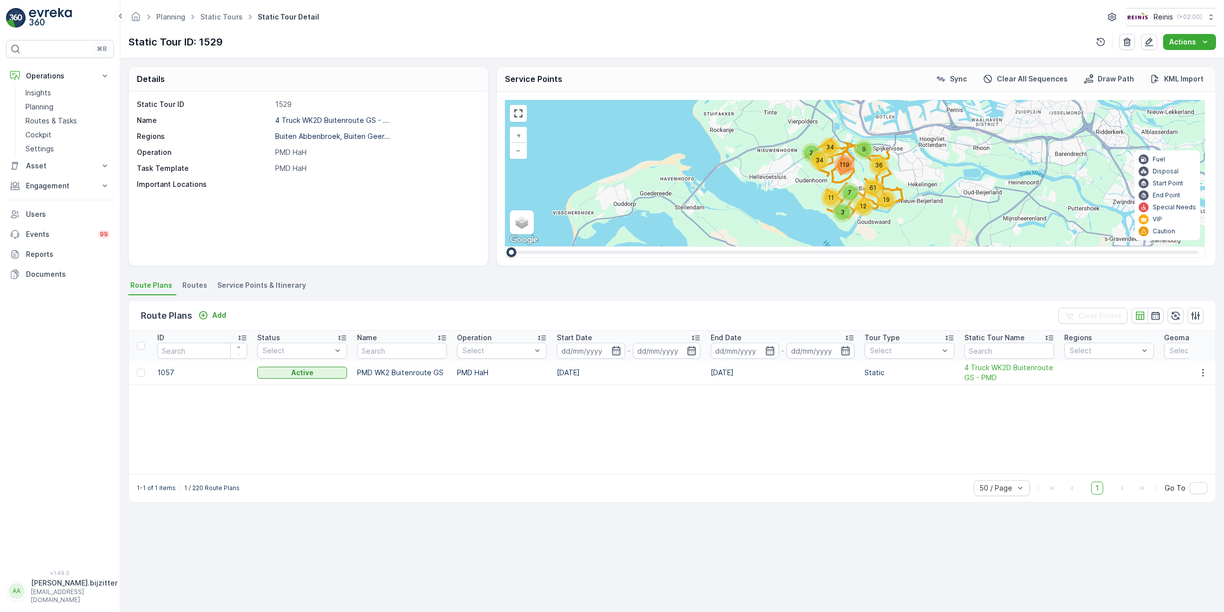
click at [164, 374] on td "1057" at bounding box center [202, 372] width 100 height 24
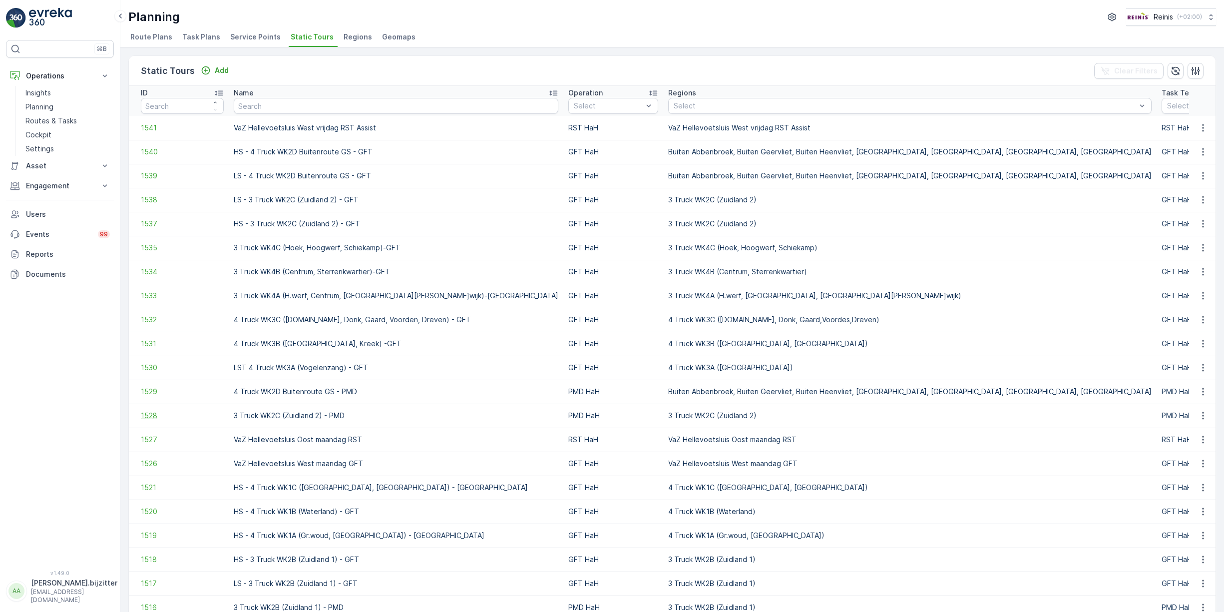
click at [157, 412] on span "1528" at bounding box center [182, 415] width 83 height 10
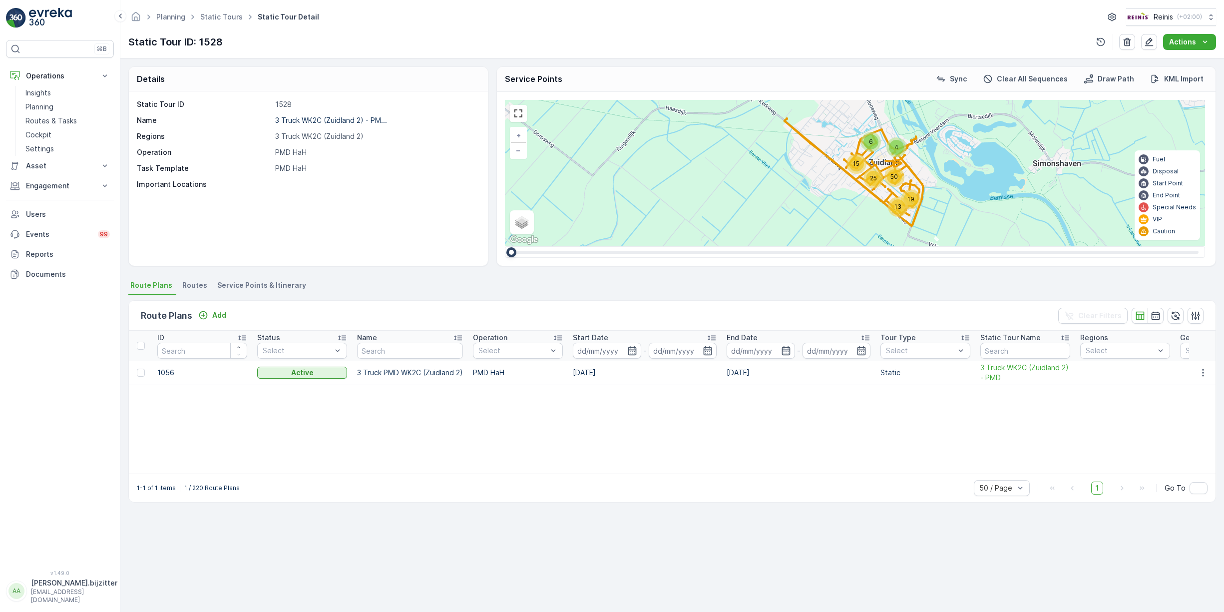
click at [170, 373] on td "1056" at bounding box center [202, 372] width 100 height 24
click at [205, 418] on div "ID Status Select Name Operation Select Start Date - End Date - Tour Type Select…" at bounding box center [672, 401] width 1086 height 143
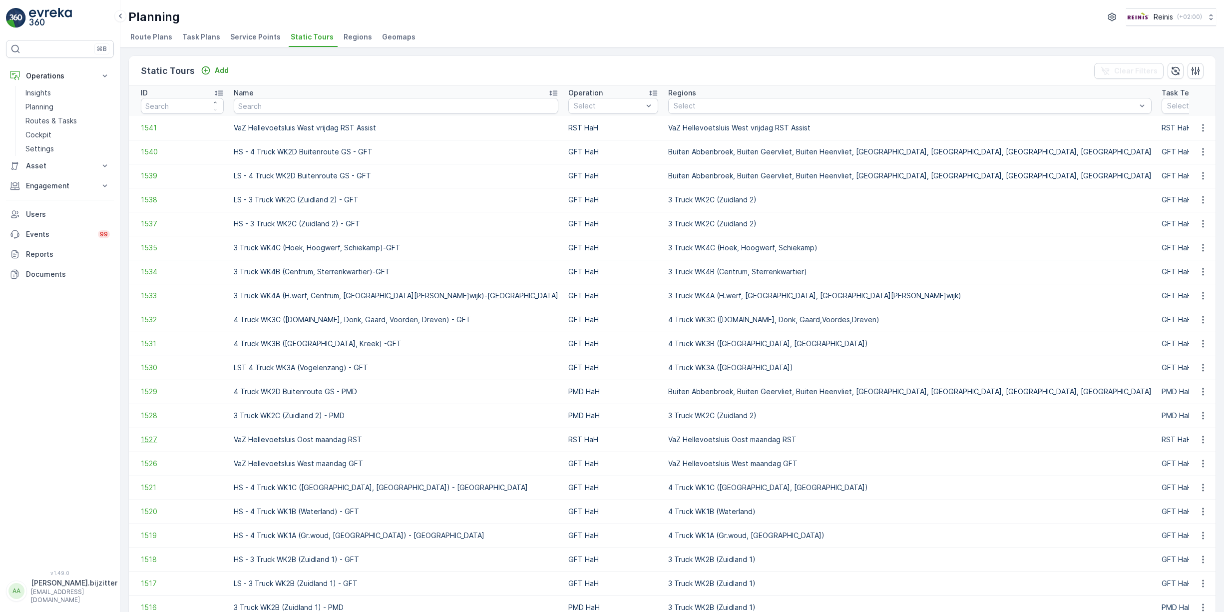
click at [156, 440] on span "1527" at bounding box center [182, 439] width 83 height 10
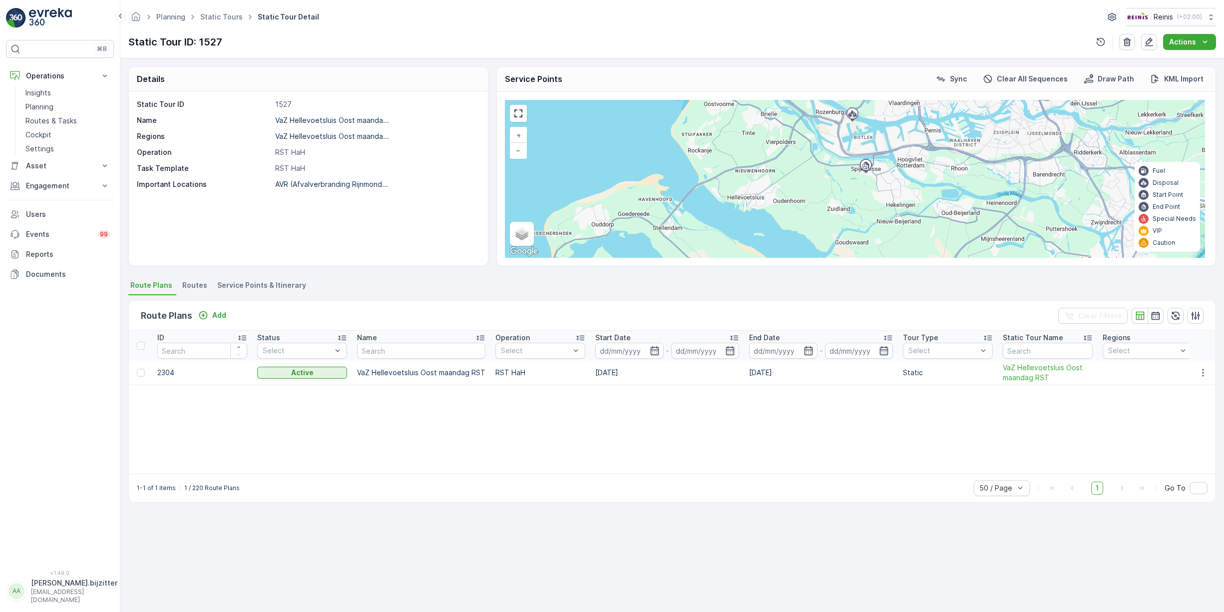
click at [173, 373] on td "2304" at bounding box center [202, 372] width 100 height 24
click at [164, 370] on td "2304" at bounding box center [202, 372] width 100 height 24
click at [772, 405] on div "ID Status Select Name Operation Select Start Date - End Date - Tour Type Select…" at bounding box center [672, 401] width 1086 height 143
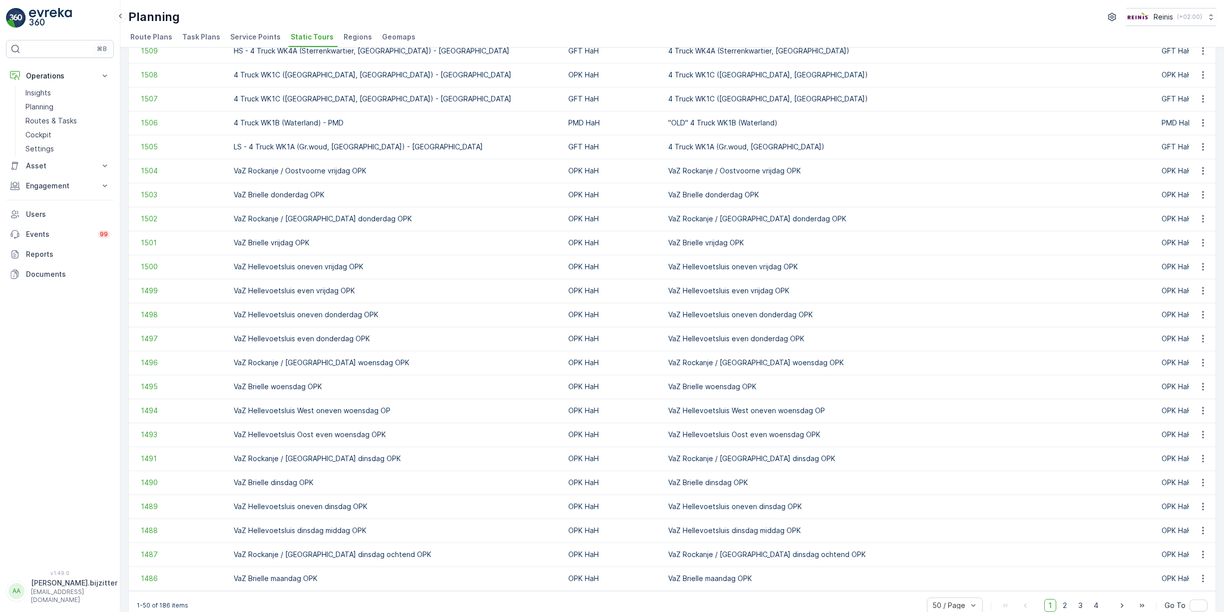
scroll to position [745, 0]
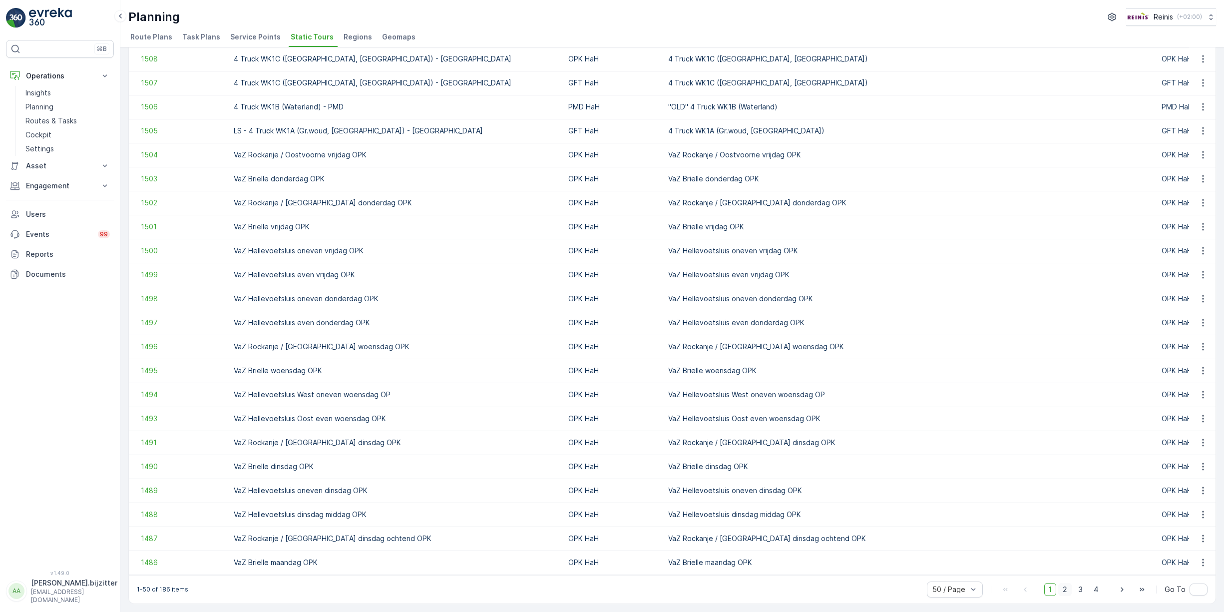
click at [1058, 589] on span "2" at bounding box center [1064, 589] width 13 height 13
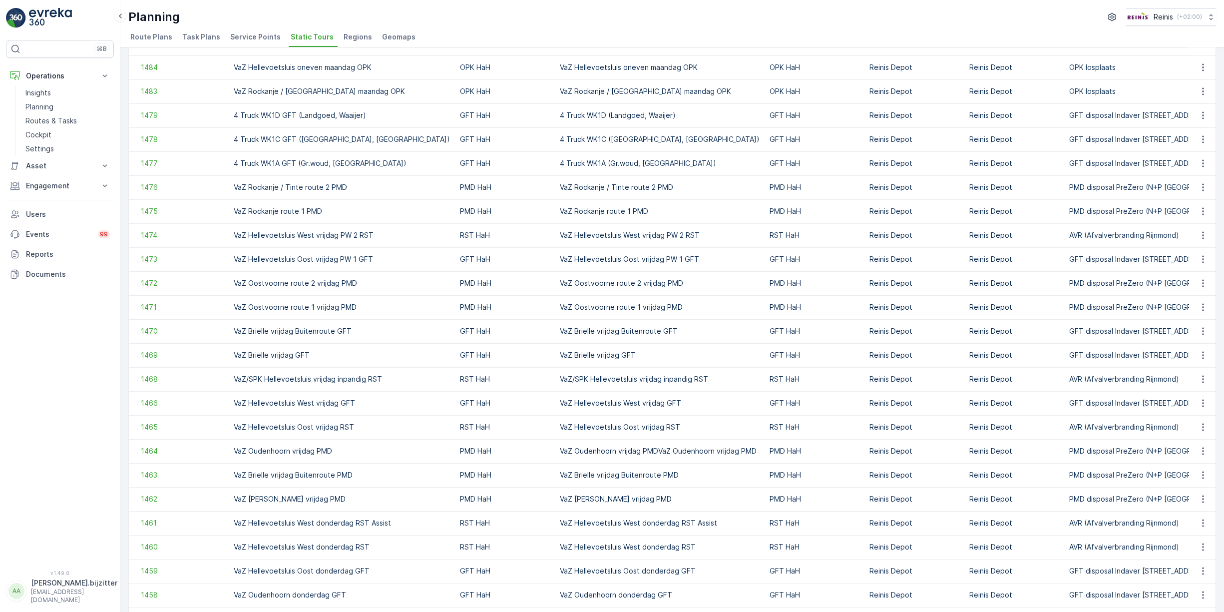
scroll to position [71, 0]
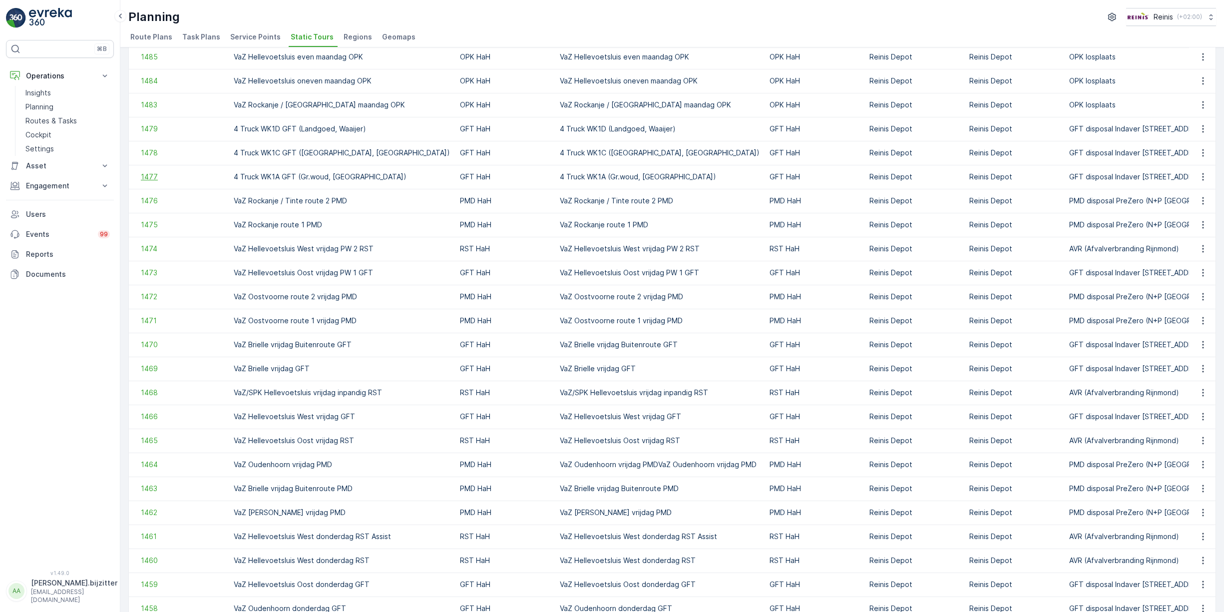
click at [143, 180] on span "1477" at bounding box center [182, 177] width 83 height 10
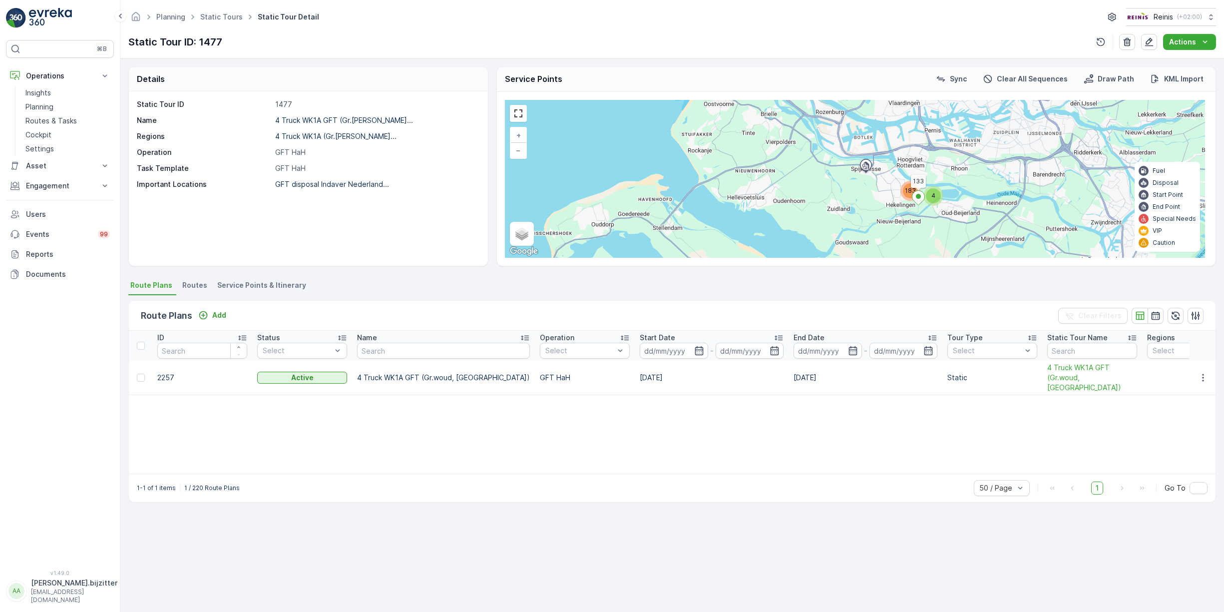
click at [165, 374] on td "2257" at bounding box center [202, 377] width 100 height 34
copy td "2257"
click at [380, 415] on div "ID Status Select Name Operation Select Start Date - End Date - Tour Type Select…" at bounding box center [672, 401] width 1086 height 143
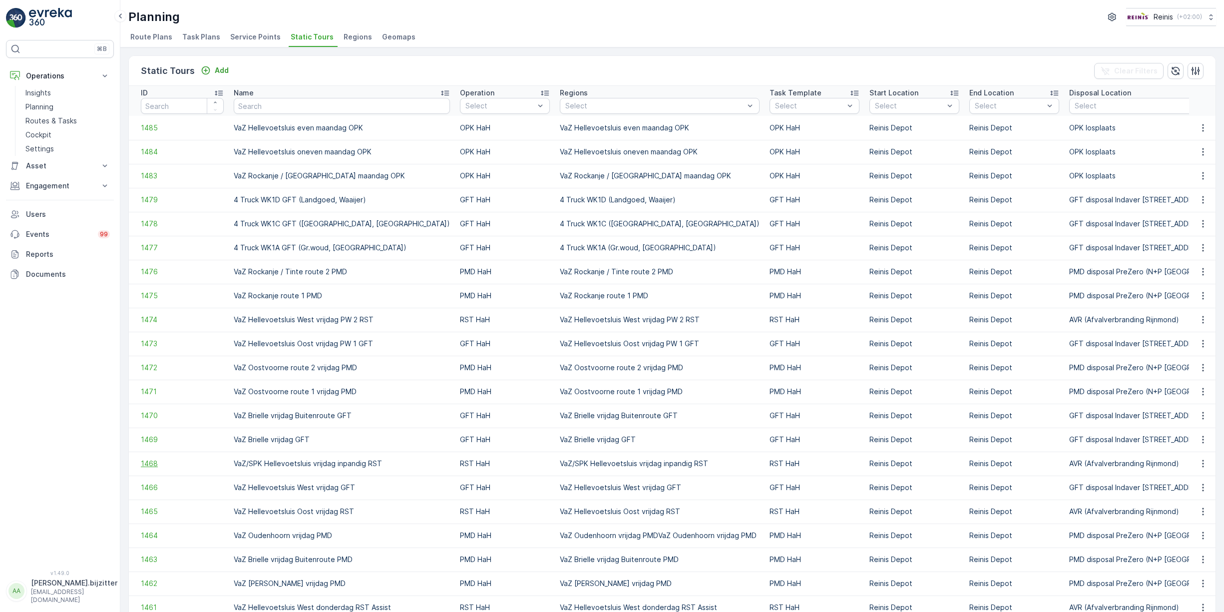
click at [153, 462] on span "1468" at bounding box center [182, 463] width 83 height 10
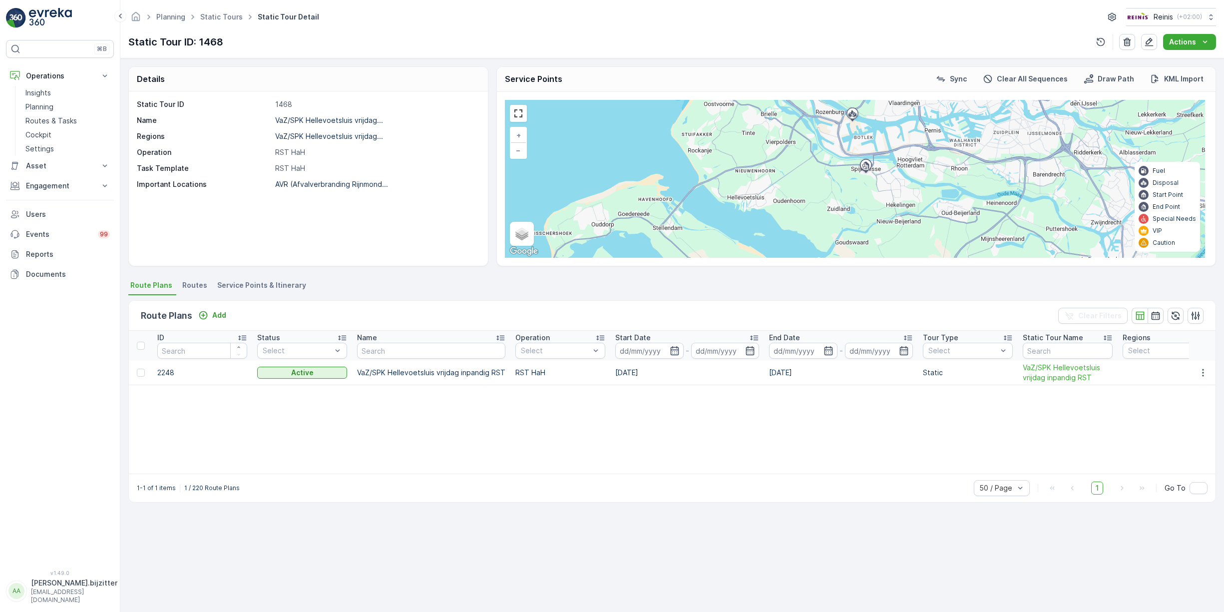
click at [171, 373] on td "2248" at bounding box center [202, 372] width 100 height 24
copy td "2248"
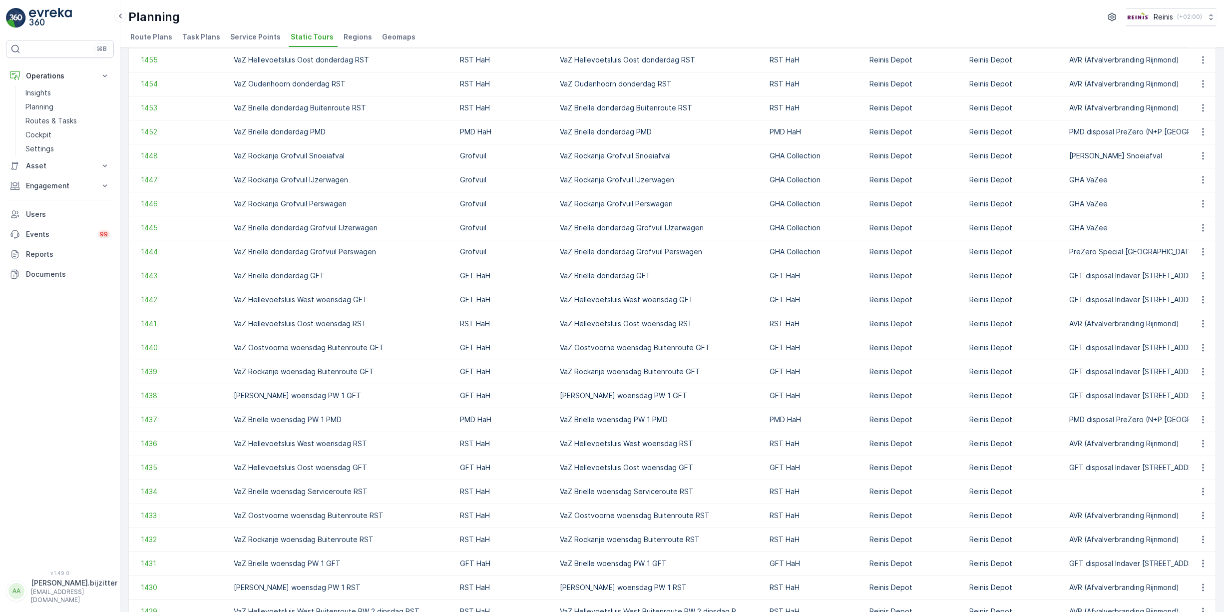
scroll to position [745, 0]
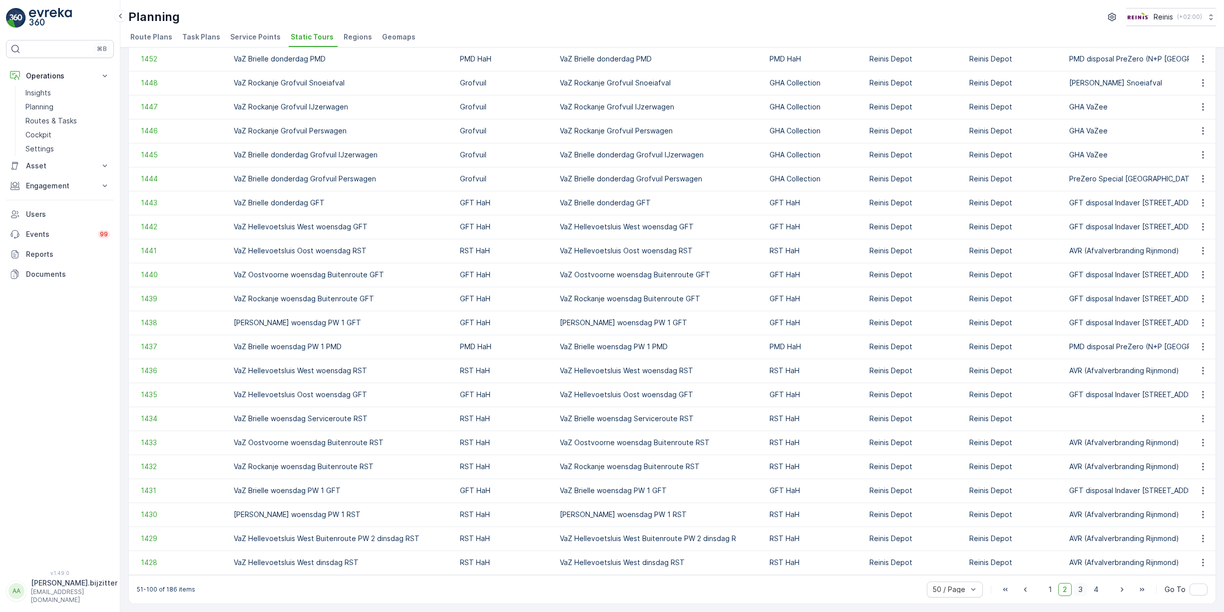
click at [1075, 588] on span "3" at bounding box center [1079, 589] width 13 height 13
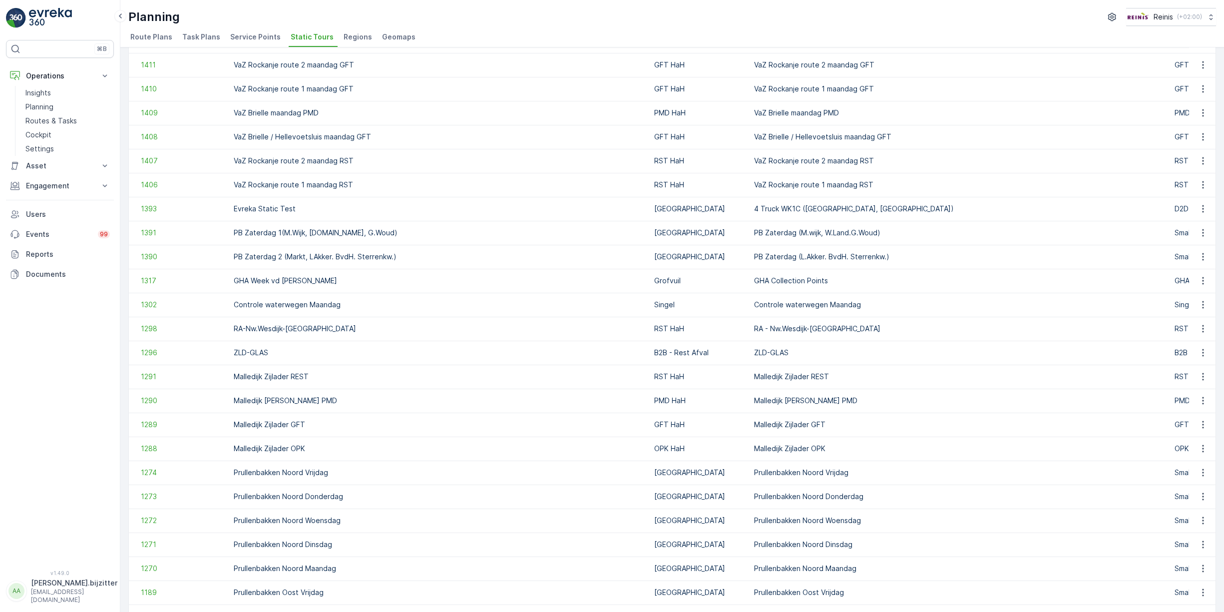
scroll to position [296, 0]
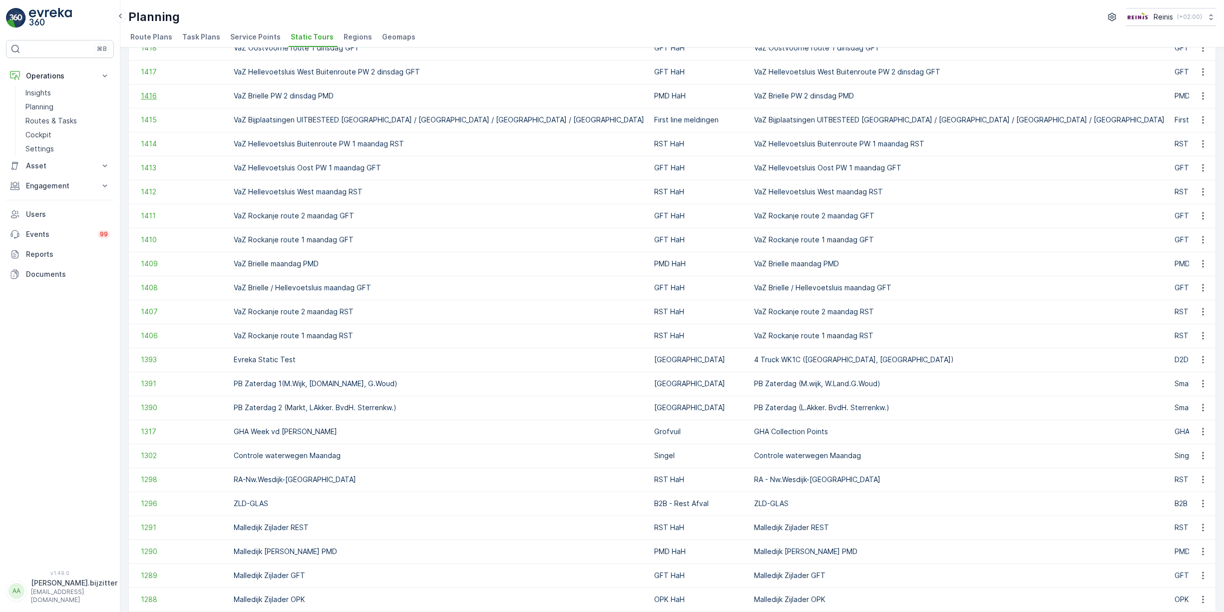
click at [150, 97] on span "1416" at bounding box center [182, 96] width 83 height 10
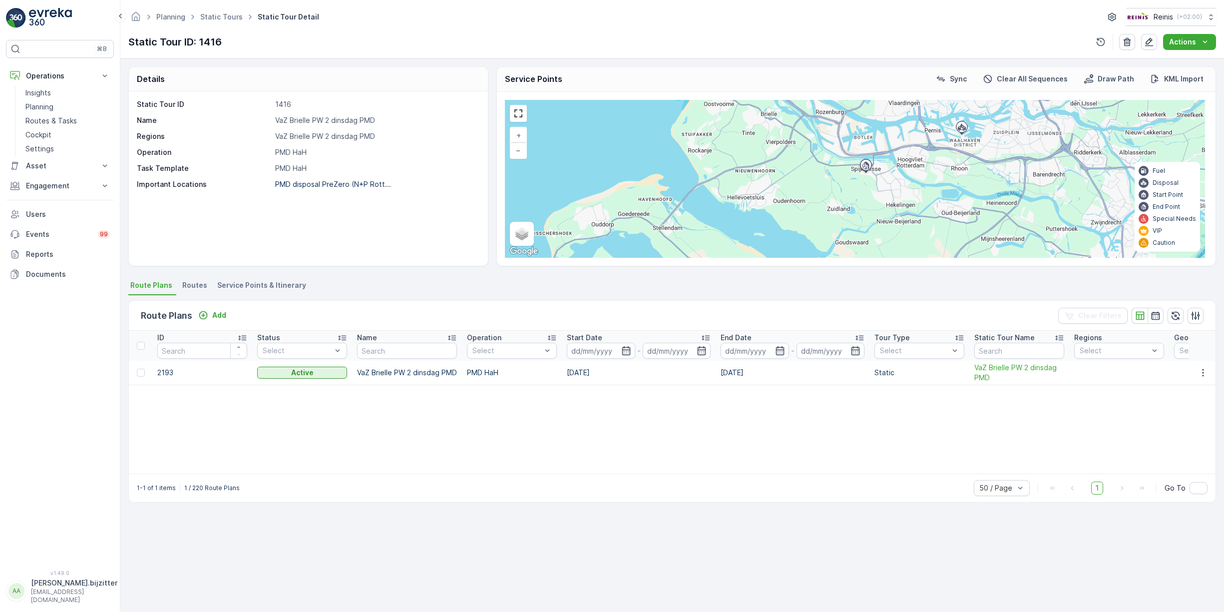
click at [171, 370] on td "2193" at bounding box center [202, 372] width 100 height 24
copy td "2193"
click at [205, 432] on div "ID Status Select Name Operation Select Start Date - End Date - Tour Type Select…" at bounding box center [672, 401] width 1086 height 143
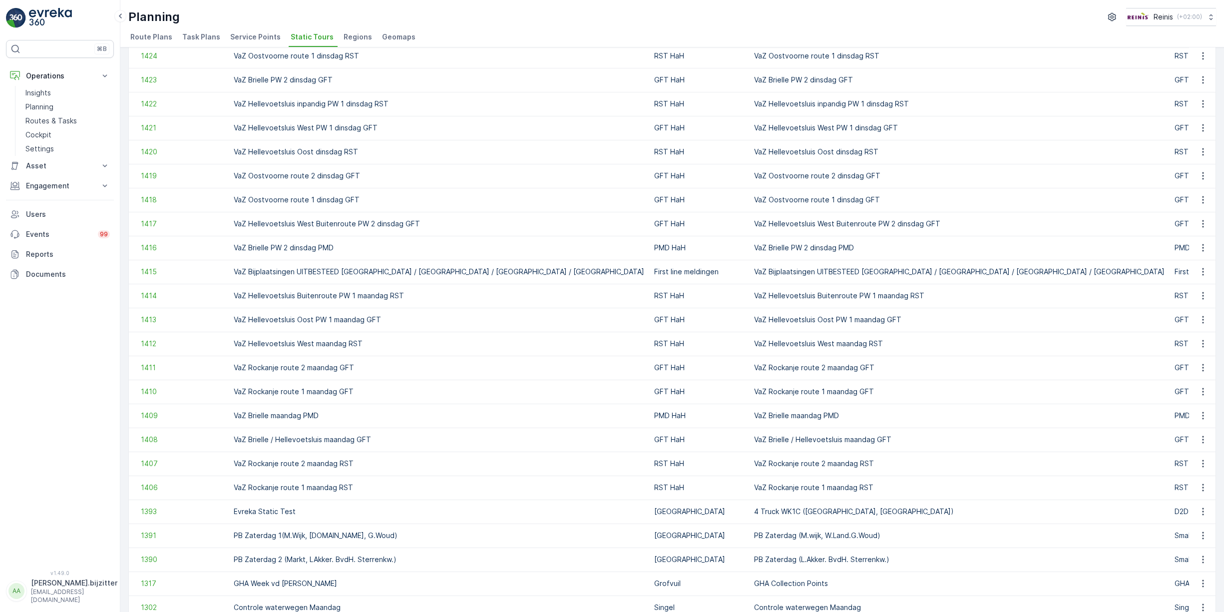
scroll to position [150, 0]
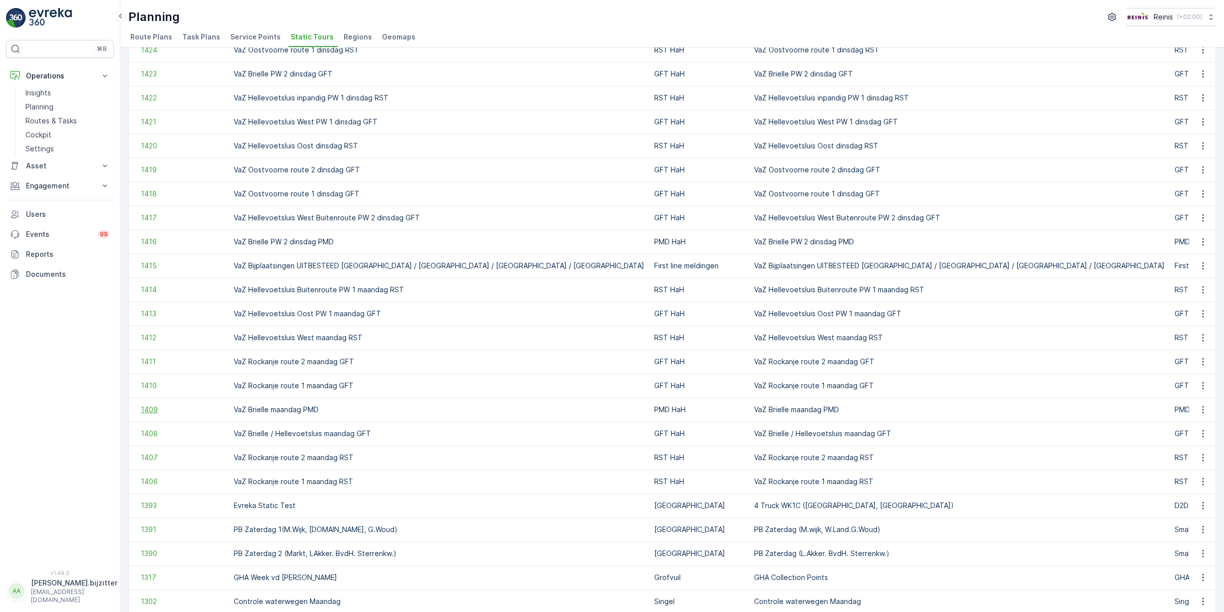
click at [148, 409] on span "1409" at bounding box center [182, 409] width 83 height 10
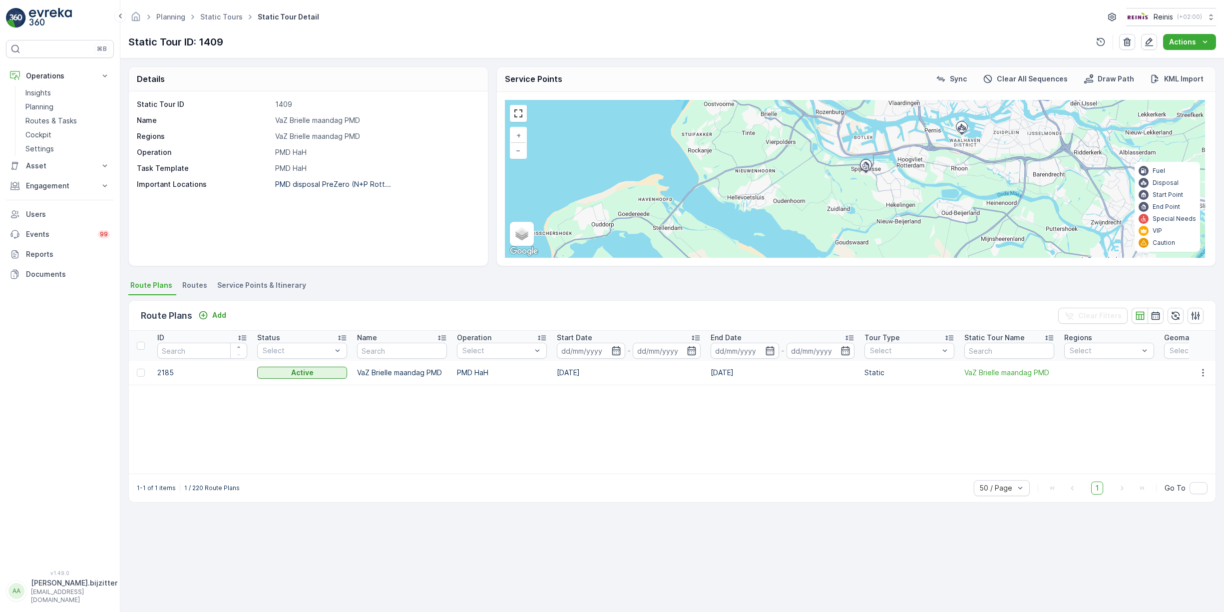
click at [165, 374] on td "2185" at bounding box center [202, 372] width 100 height 24
copy td "2185"
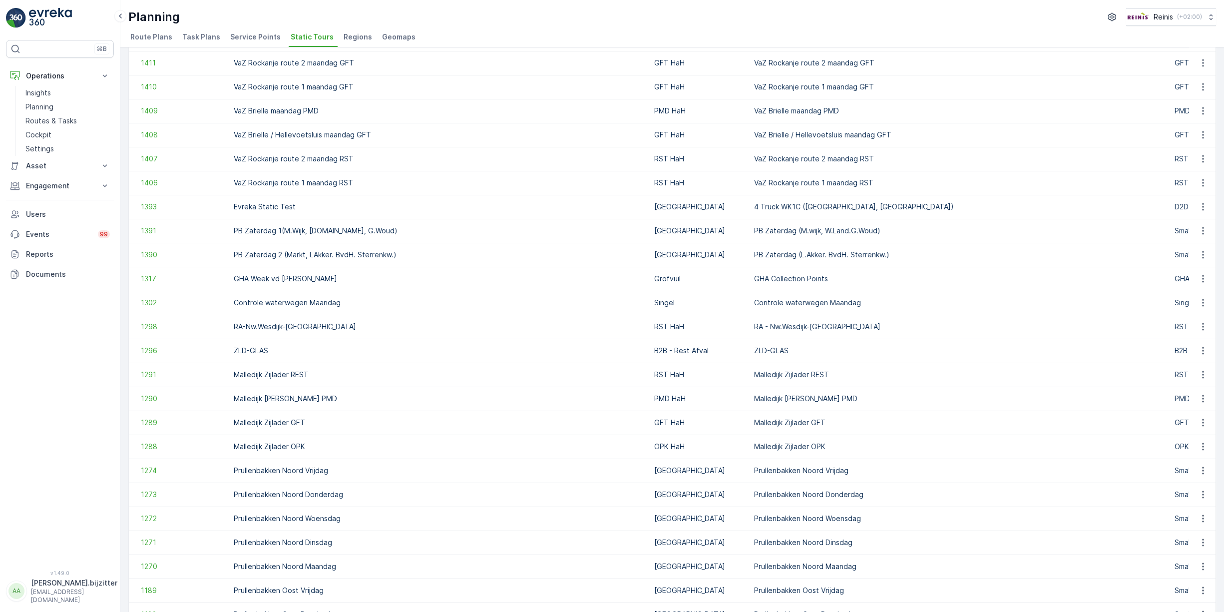
scroll to position [449, 0]
click at [150, 204] on span "1393" at bounding box center [182, 206] width 83 height 10
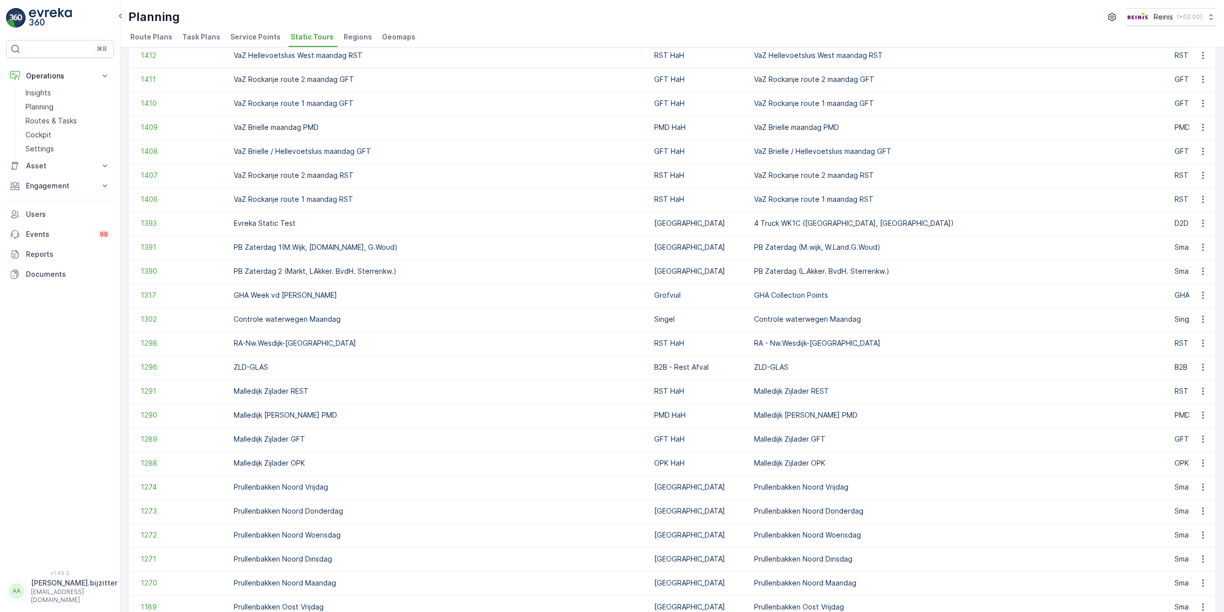
scroll to position [449, 0]
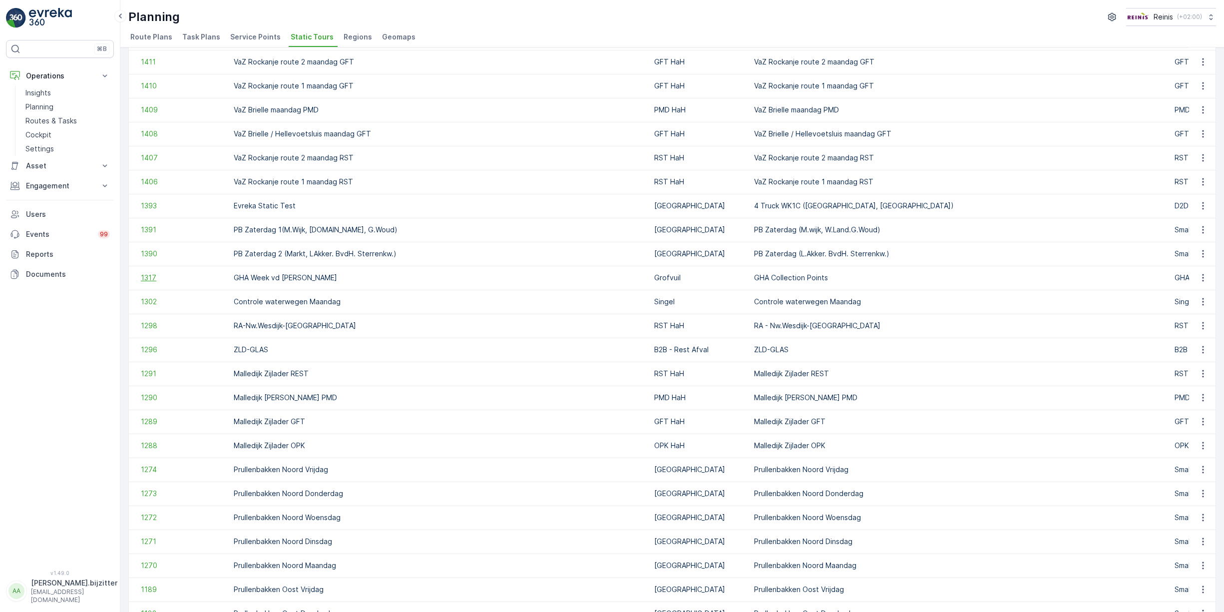
click at [147, 276] on span "1317" at bounding box center [182, 278] width 83 height 10
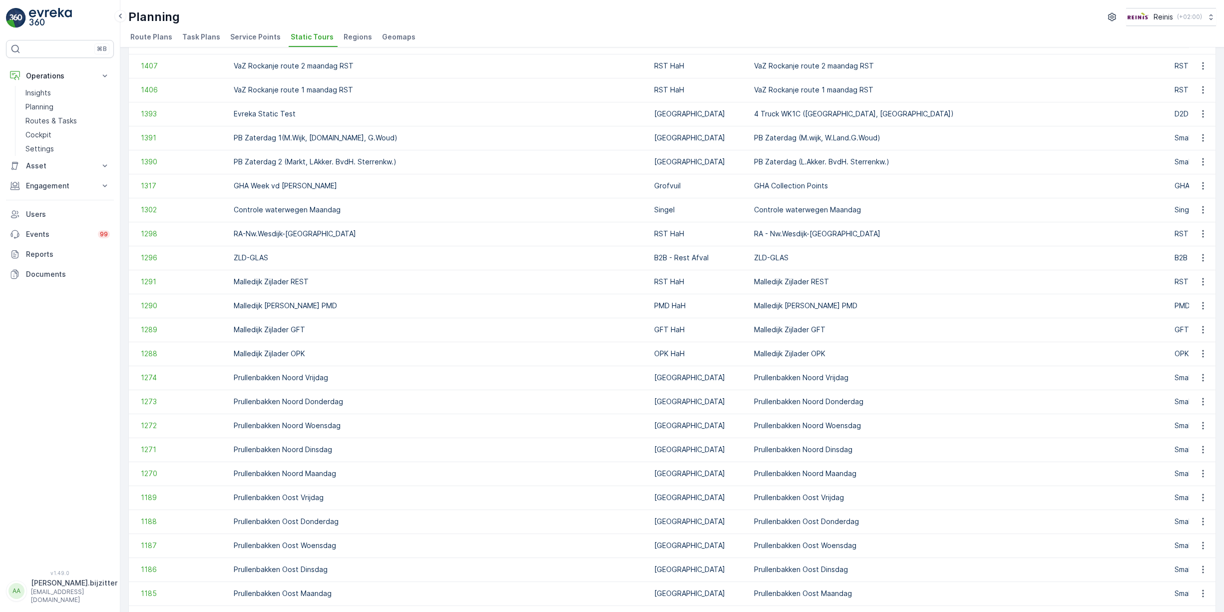
scroll to position [599, 0]
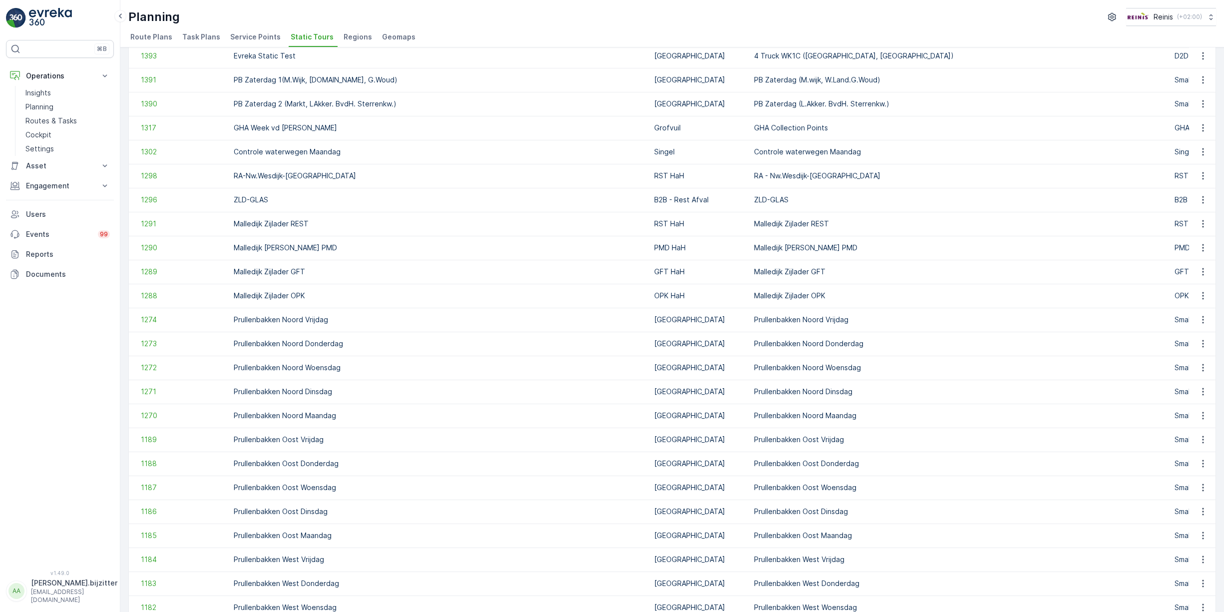
click at [135, 201] on td "1296" at bounding box center [179, 200] width 100 height 24
click at [145, 199] on span "1296" at bounding box center [182, 200] width 83 height 10
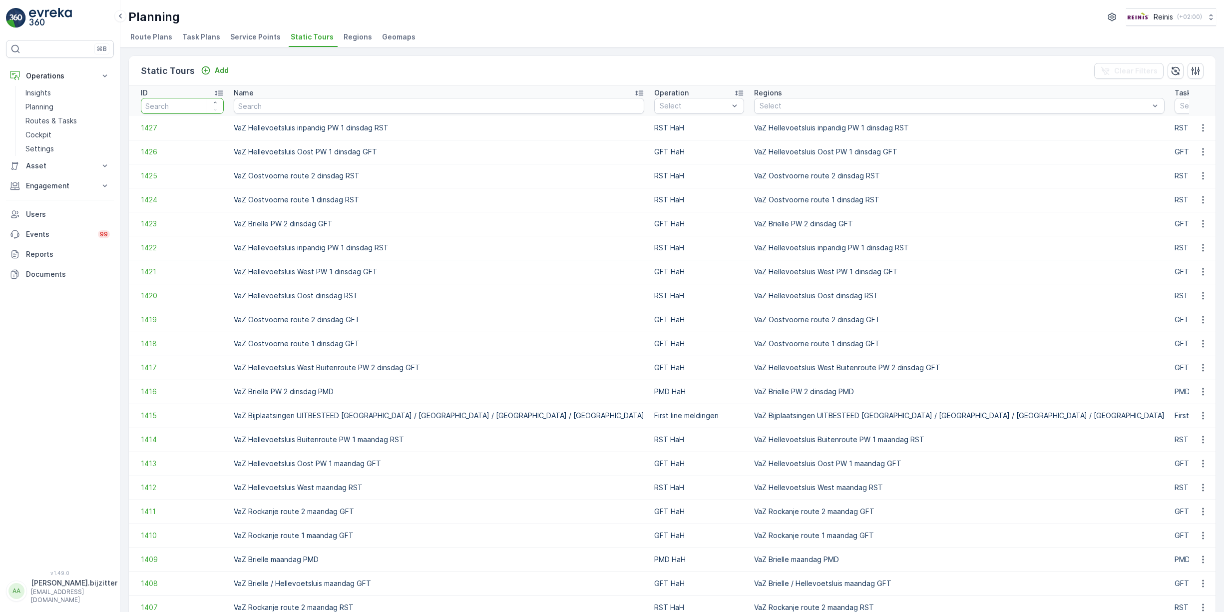
click at [179, 102] on input "number" at bounding box center [182, 106] width 83 height 16
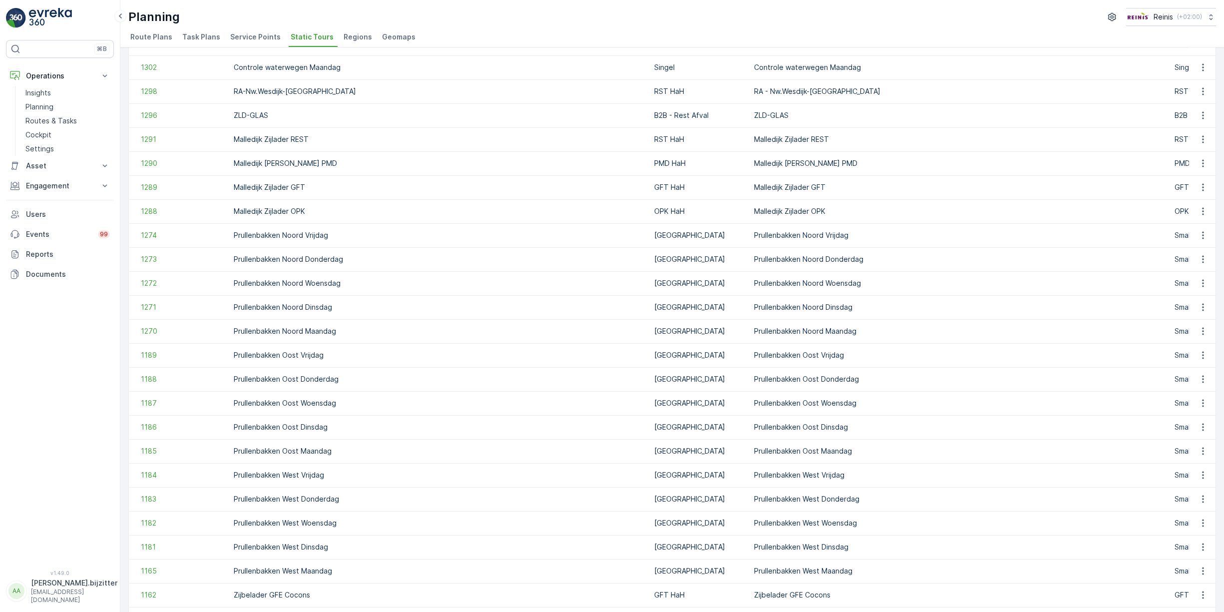
scroll to position [745, 0]
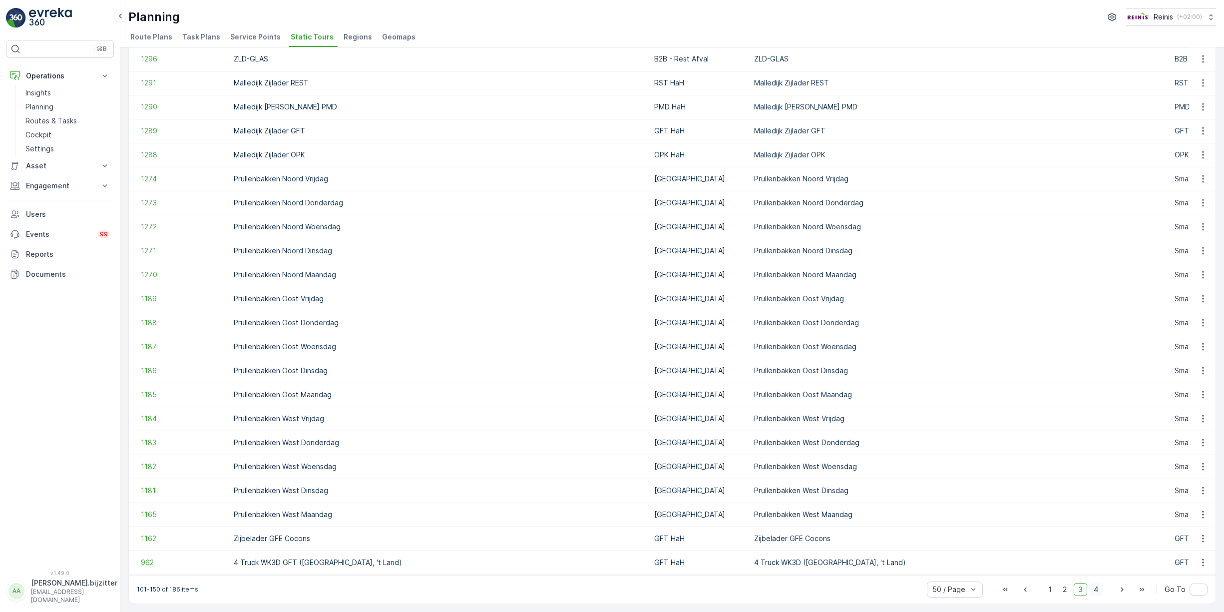
click at [1093, 590] on span "4" at bounding box center [1096, 589] width 14 height 13
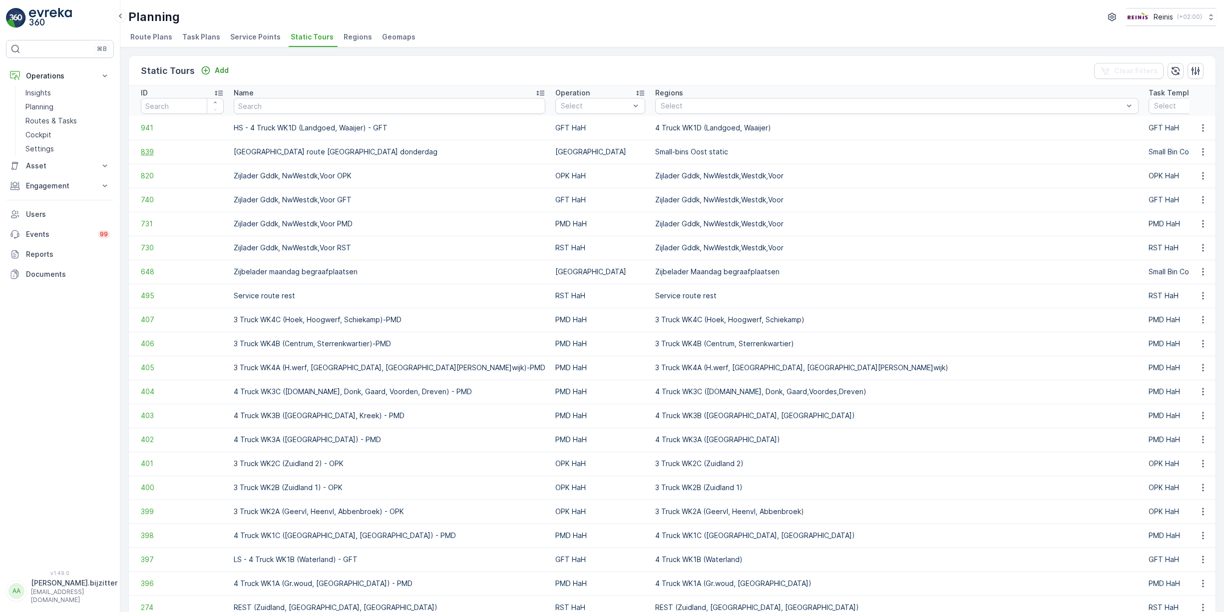
click at [147, 152] on span "839" at bounding box center [182, 152] width 83 height 10
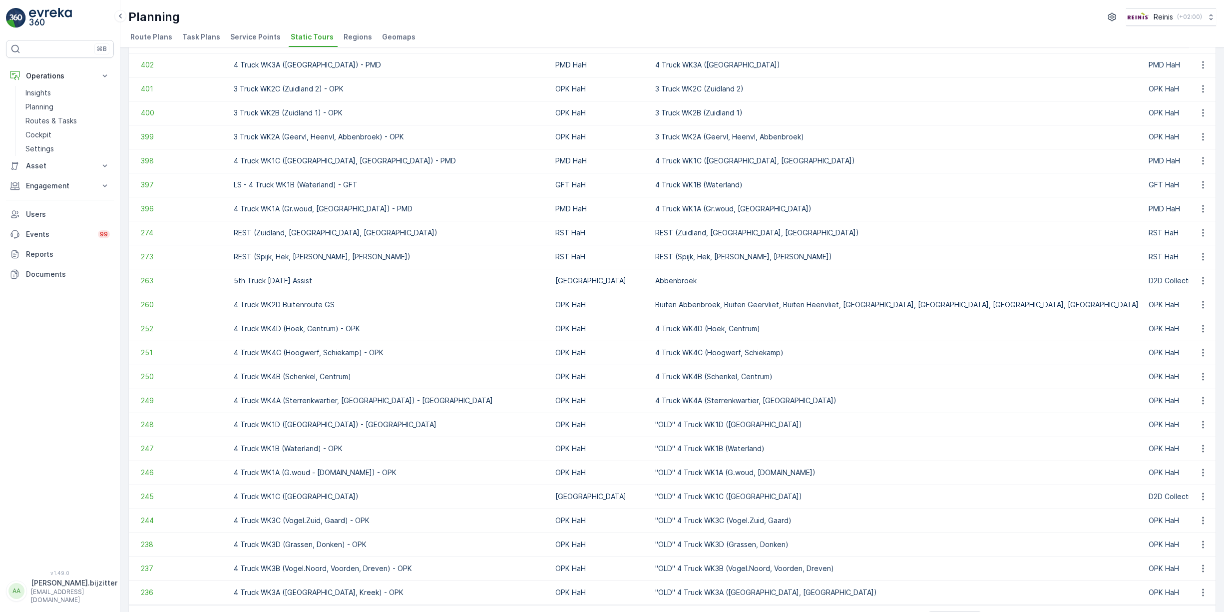
scroll to position [409, 0]
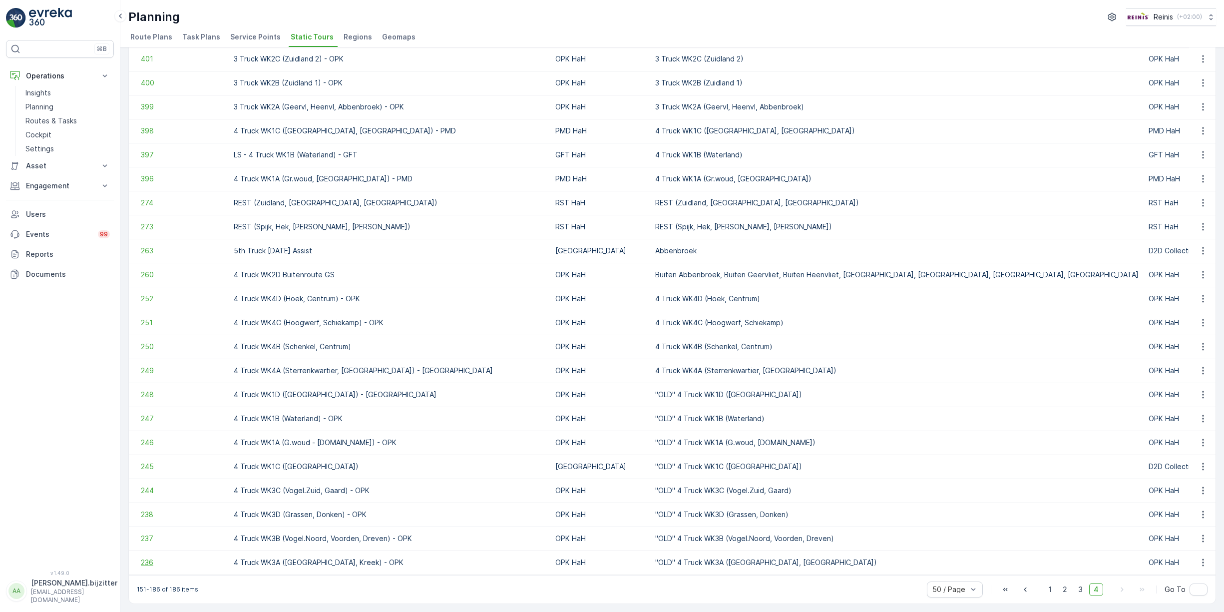
click at [159, 557] on span "236" at bounding box center [182, 562] width 83 height 10
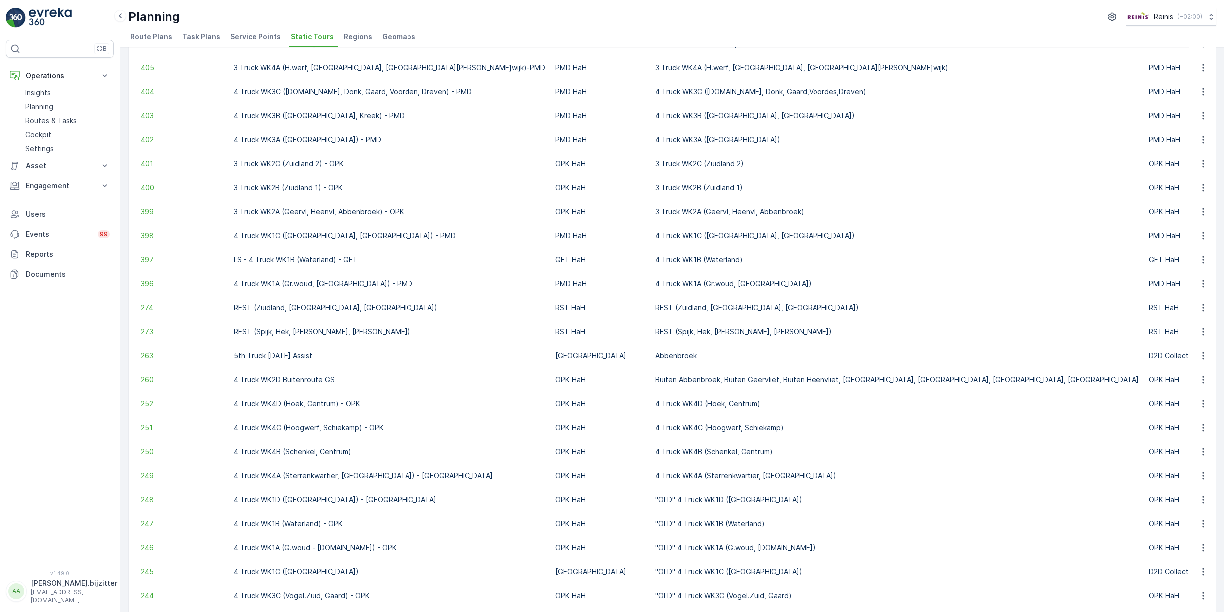
scroll to position [409, 0]
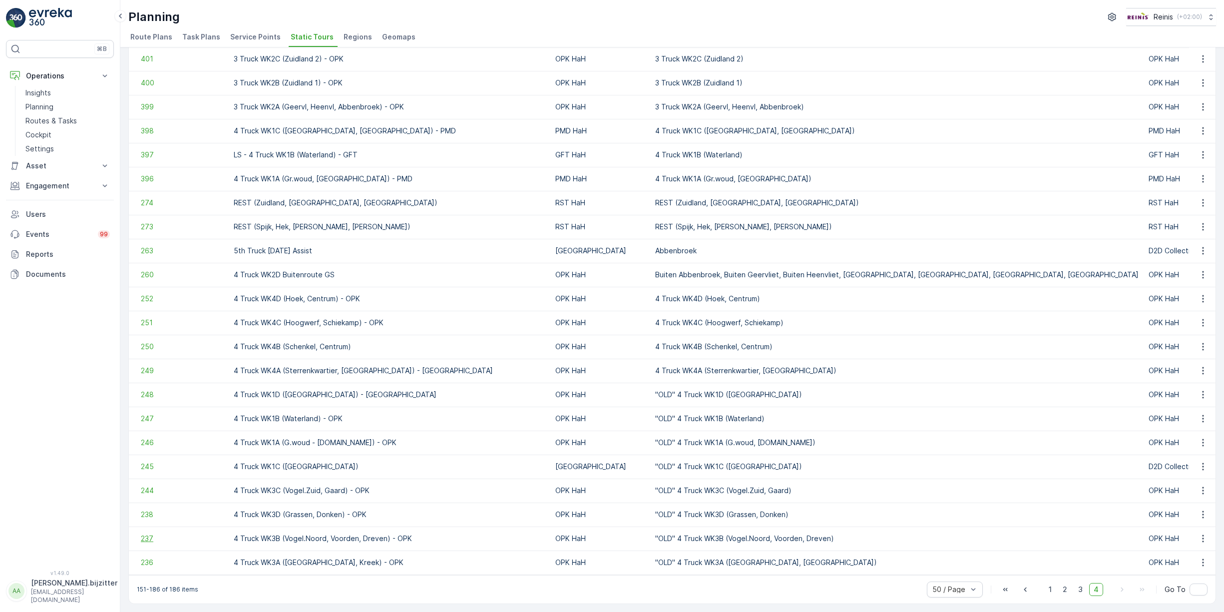
click at [148, 533] on span "237" at bounding box center [182, 538] width 83 height 10
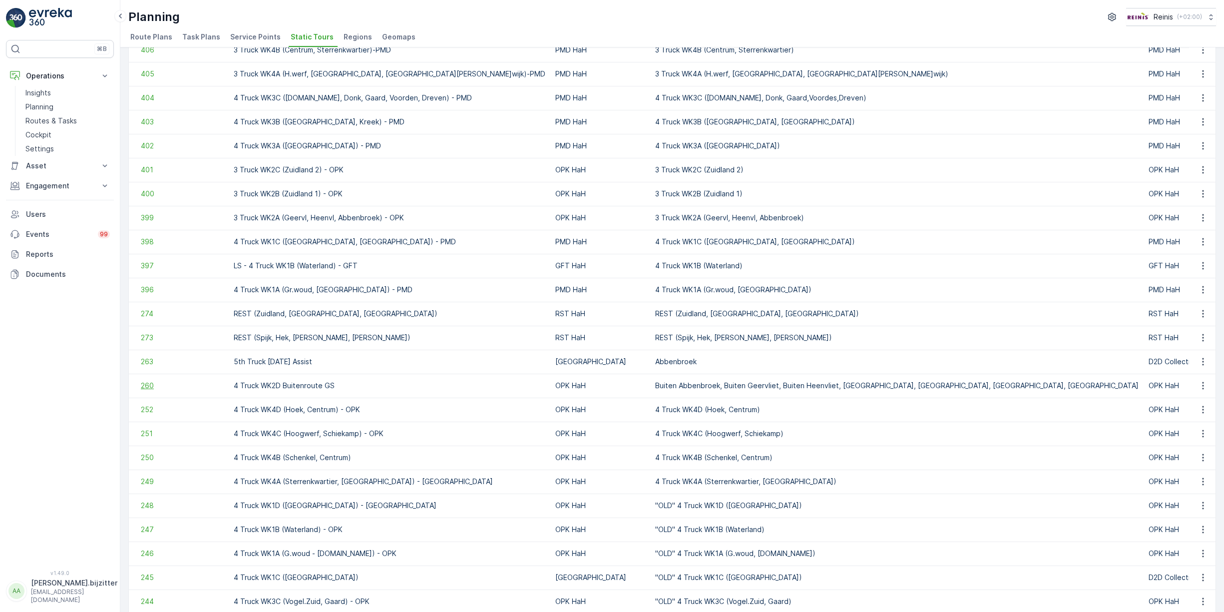
scroll to position [409, 0]
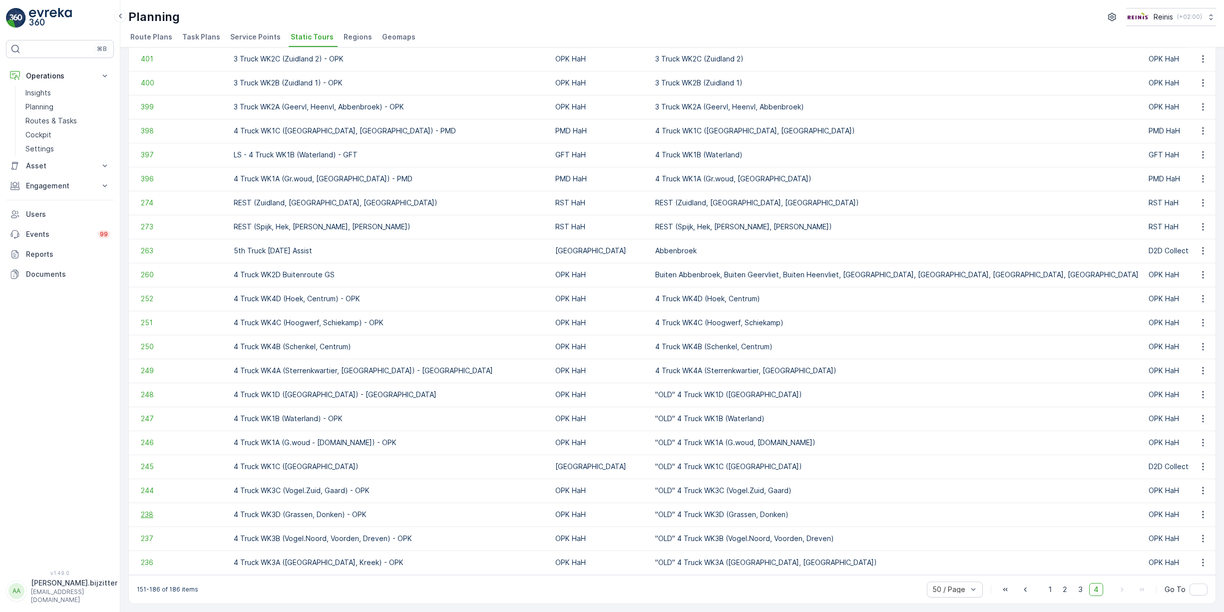
click at [147, 509] on span "238" at bounding box center [182, 514] width 83 height 10
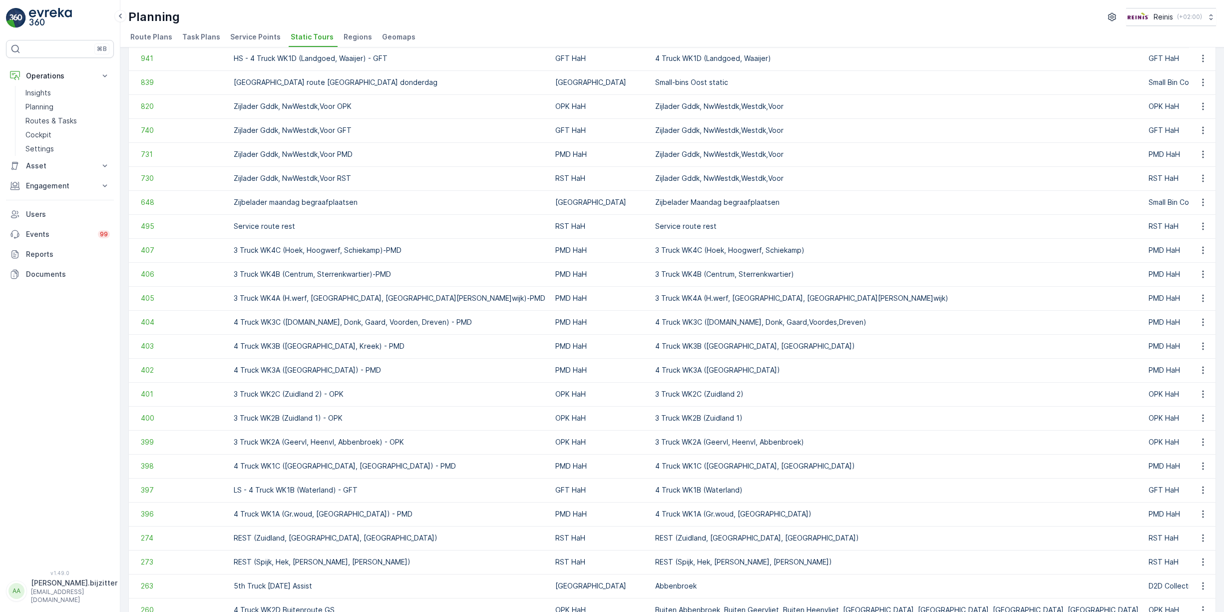
scroll to position [300, 0]
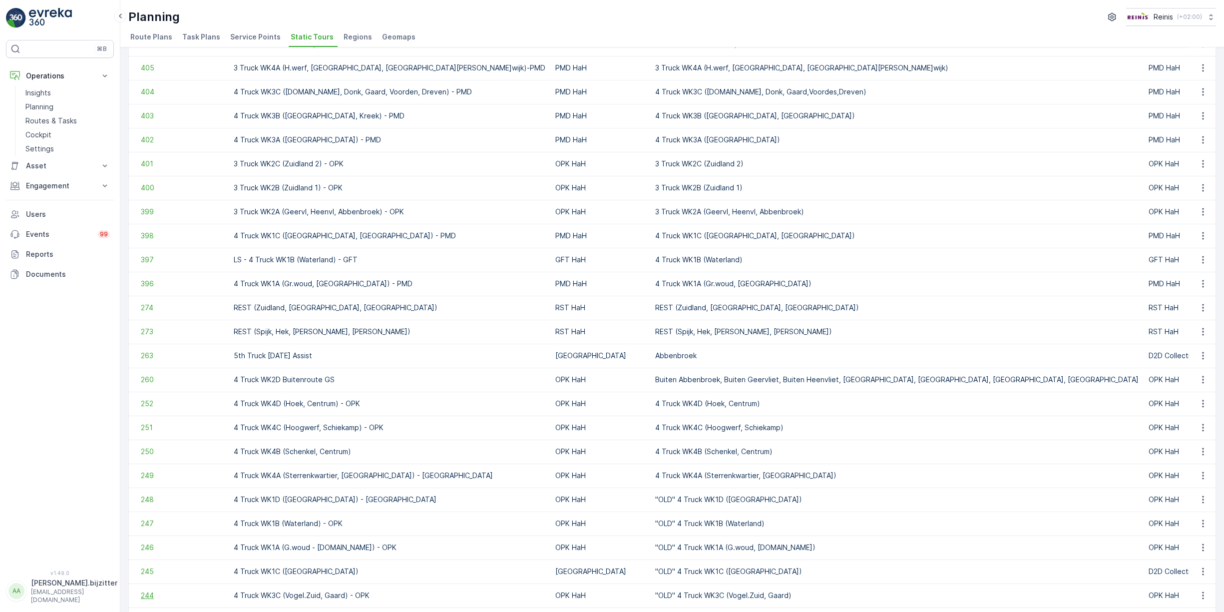
click at [154, 592] on span "244" at bounding box center [182, 595] width 83 height 10
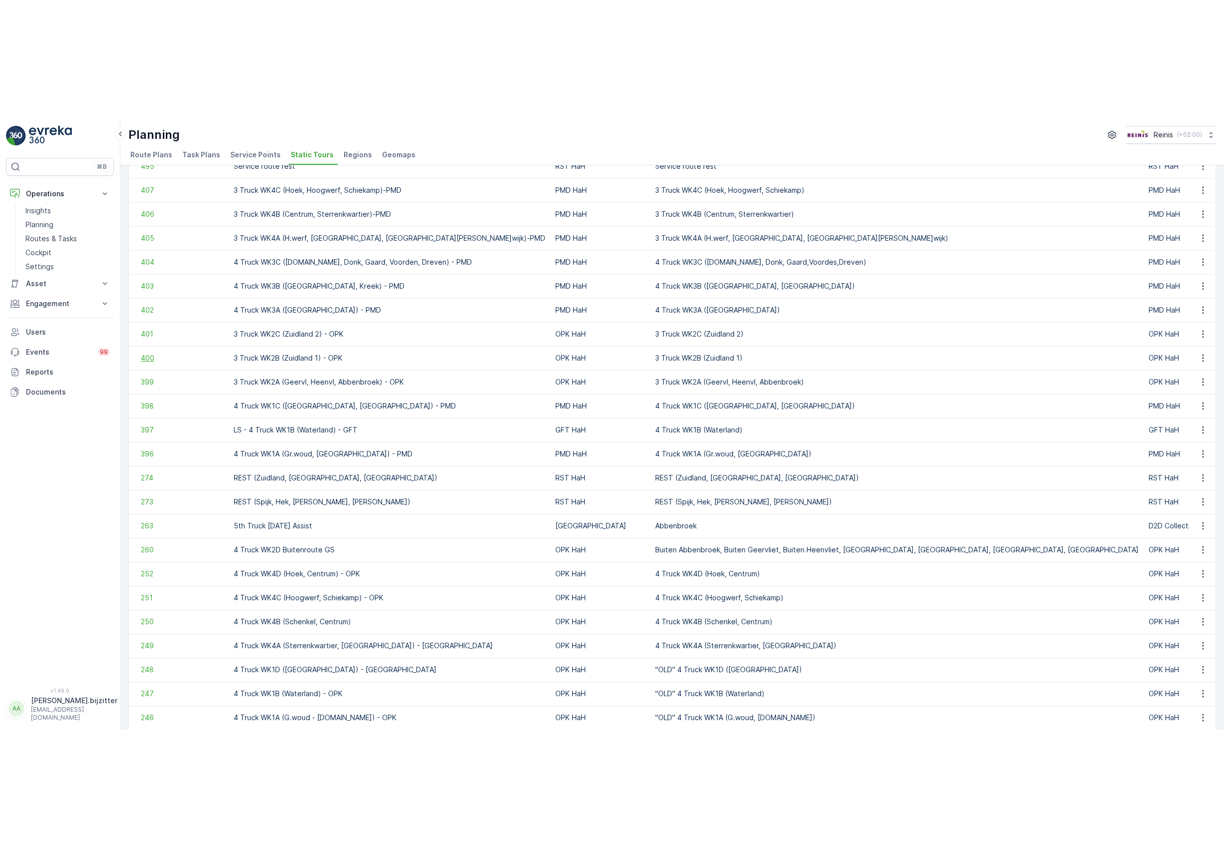
scroll to position [300, 0]
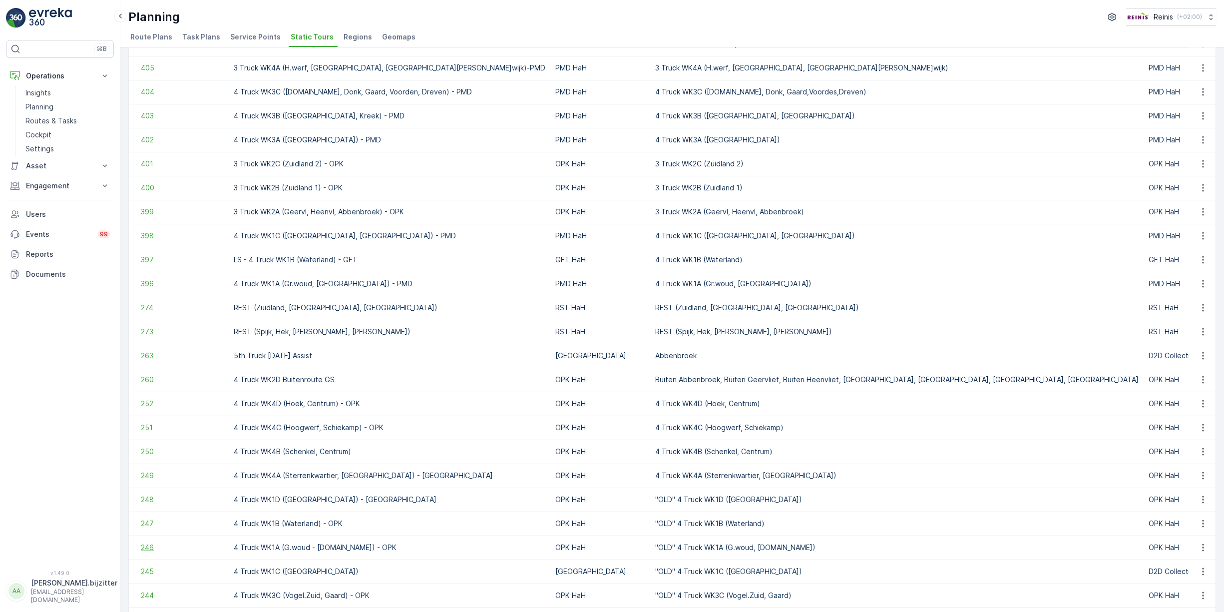
click at [147, 546] on span "246" at bounding box center [182, 547] width 83 height 10
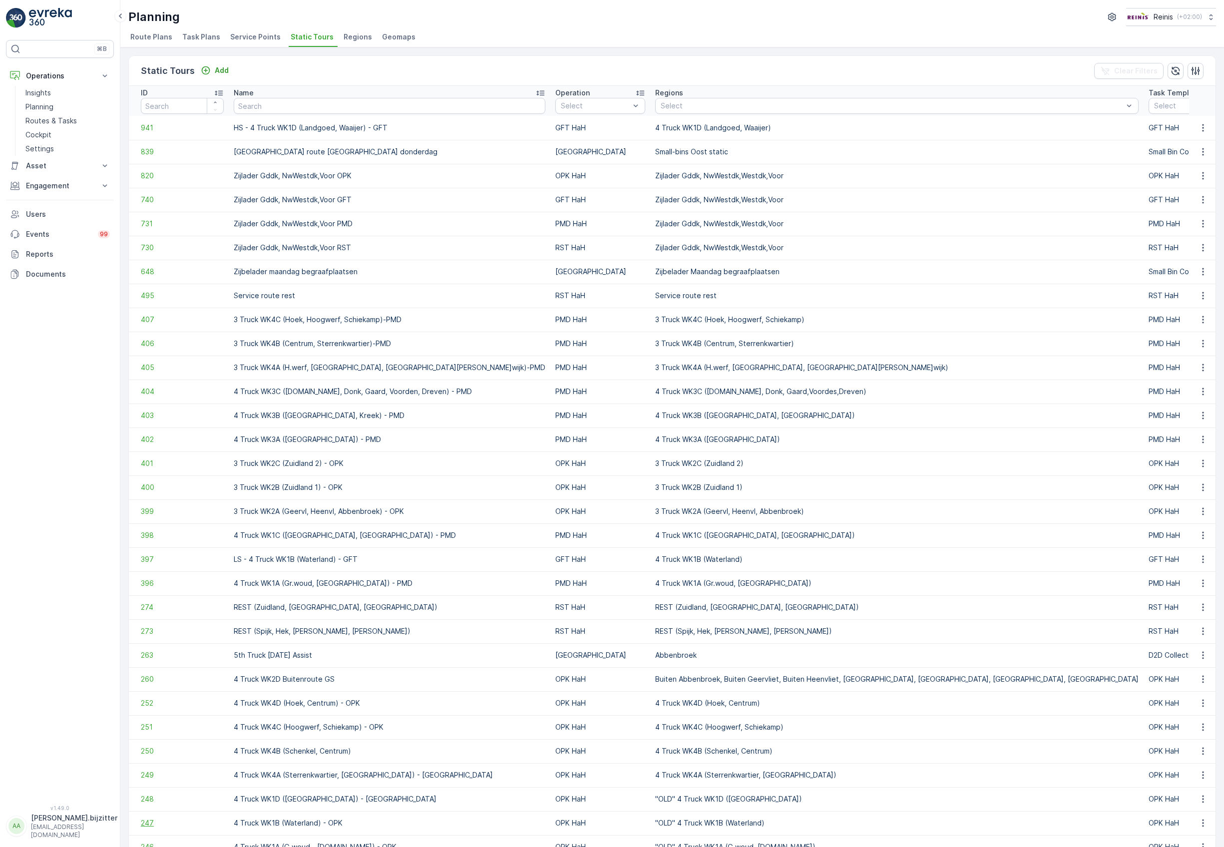
click at [153, 611] on span "247" at bounding box center [182, 823] width 83 height 10
click at [149, 611] on span "248" at bounding box center [182, 799] width 83 height 10
click at [149, 611] on span "249" at bounding box center [182, 775] width 83 height 10
click at [149, 611] on span "250" at bounding box center [182, 751] width 83 height 10
click at [147, 611] on span "251" at bounding box center [182, 727] width 83 height 10
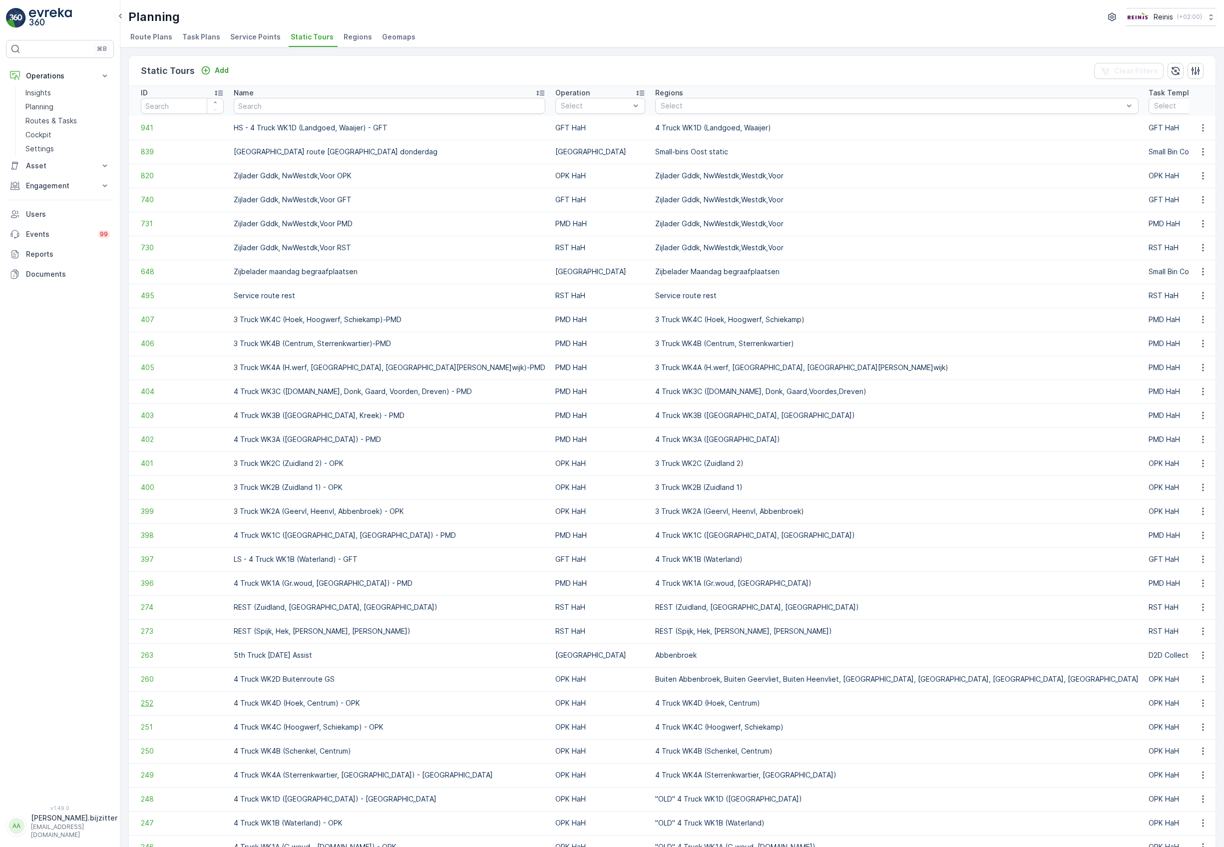
click at [153, 611] on span "252" at bounding box center [182, 703] width 83 height 10
click at [141, 611] on span "260" at bounding box center [182, 679] width 83 height 10
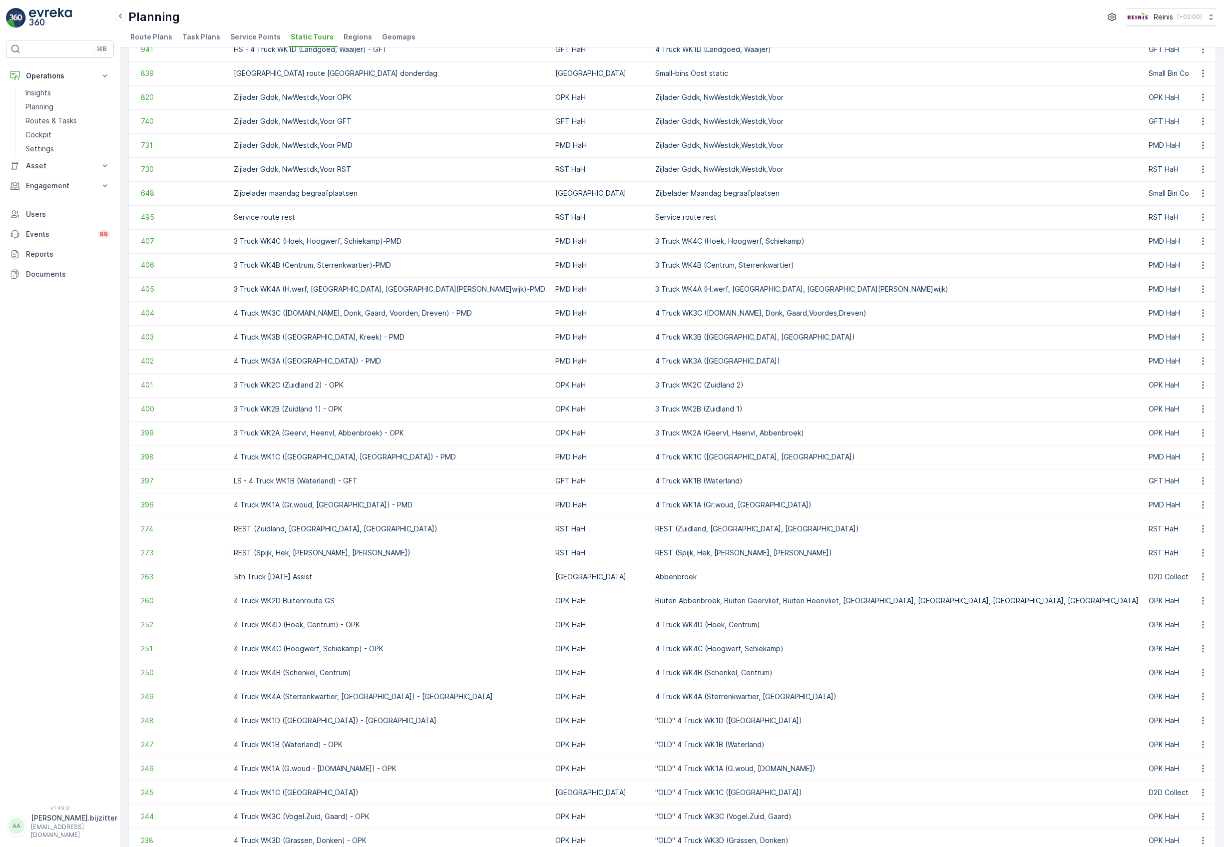
scroll to position [174, 0]
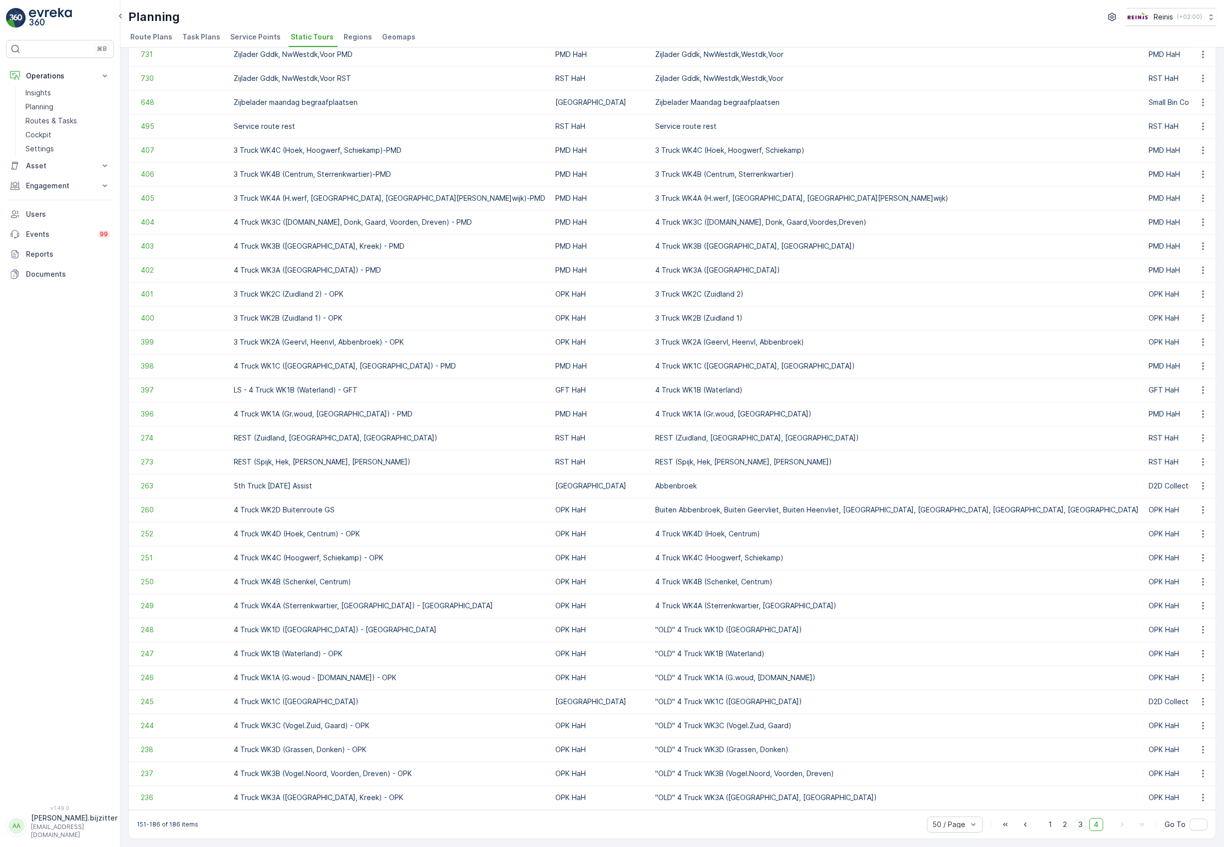
click at [1074, 611] on span "3" at bounding box center [1079, 824] width 13 height 13
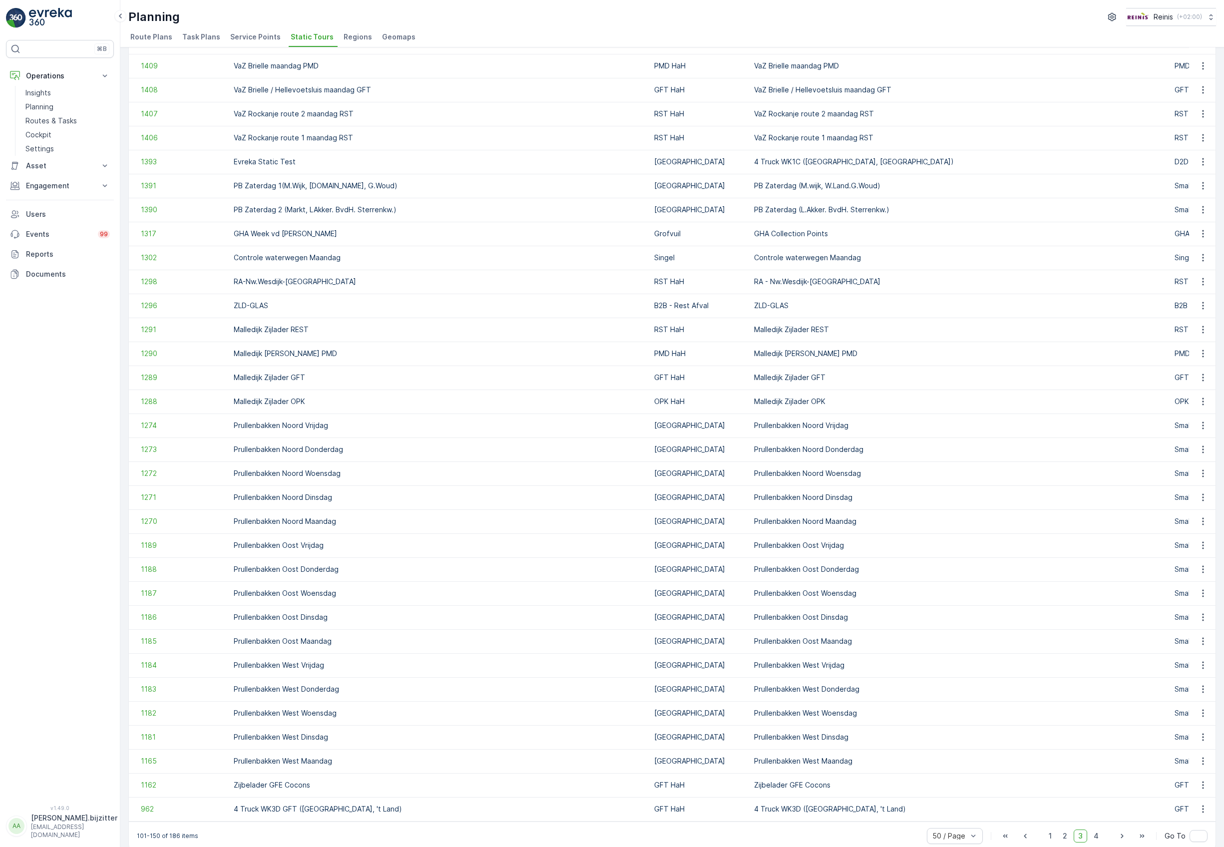
scroll to position [510, 0]
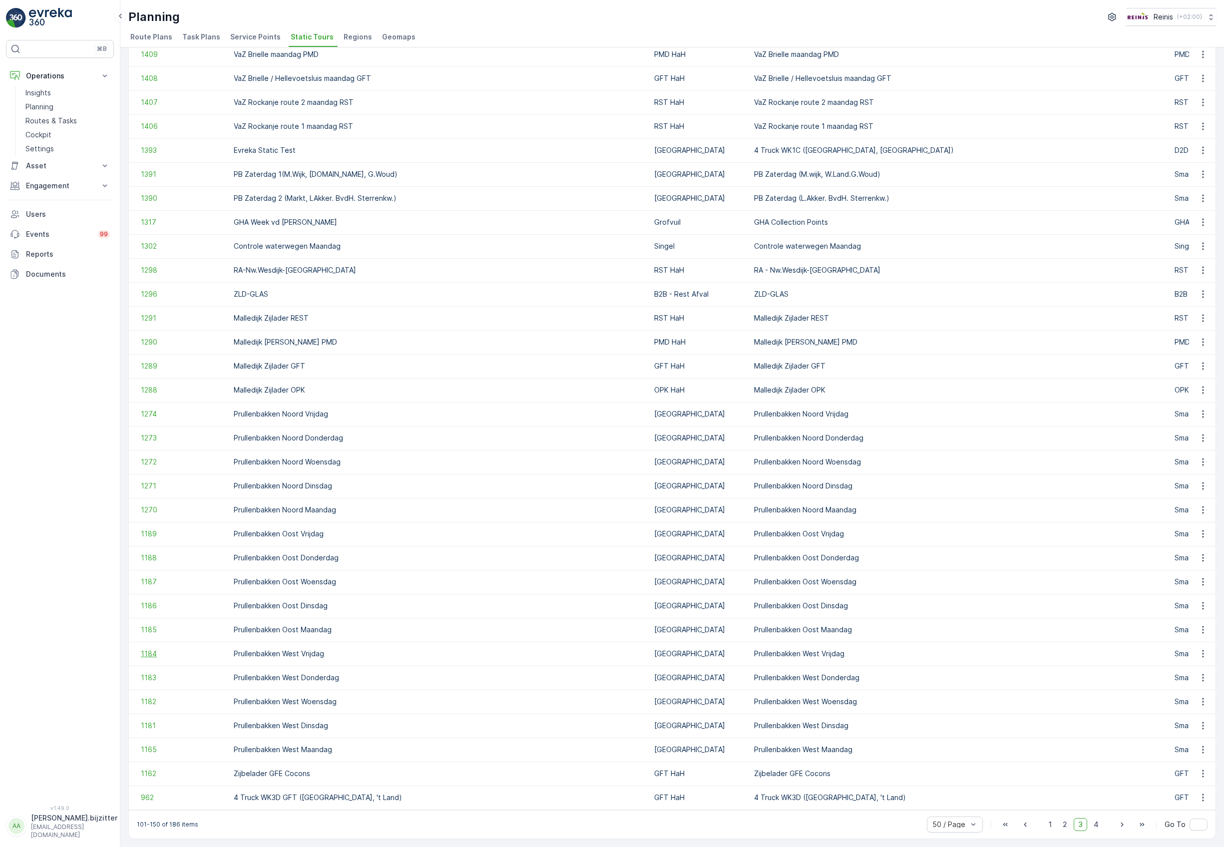
click at [153, 611] on span "1184" at bounding box center [182, 653] width 83 height 10
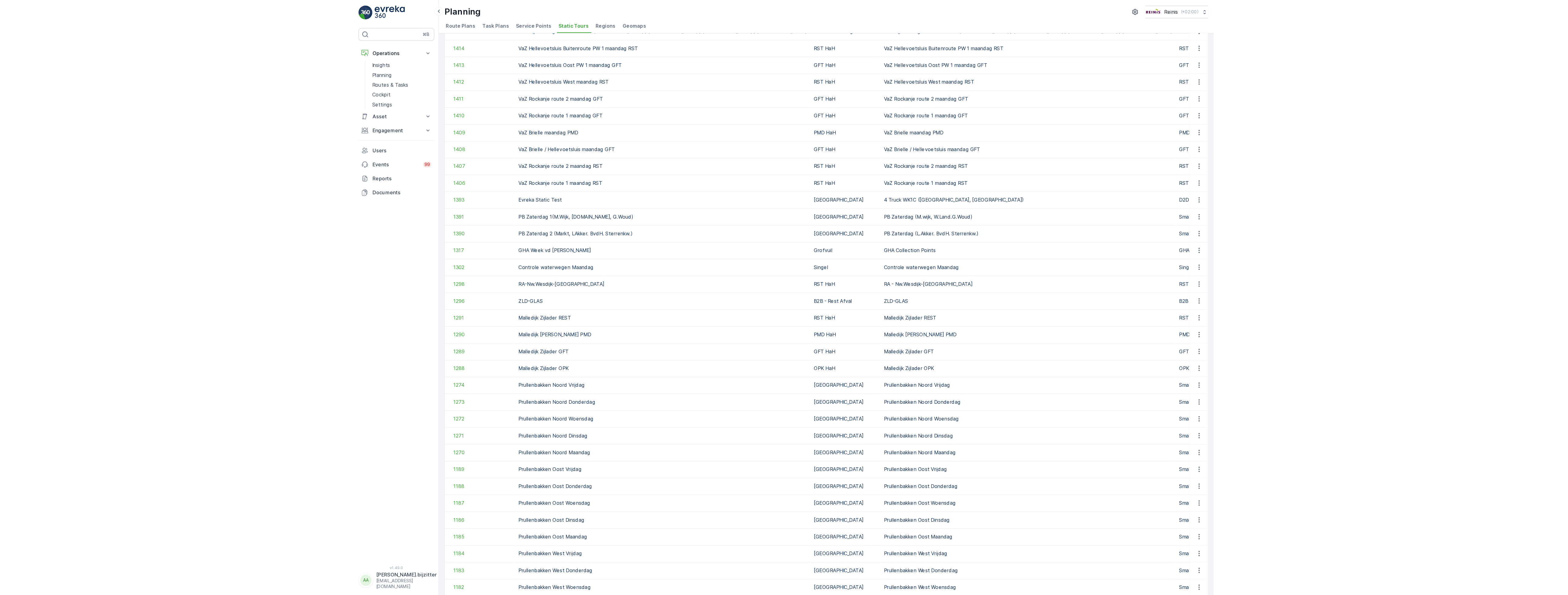
scroll to position [228, 0]
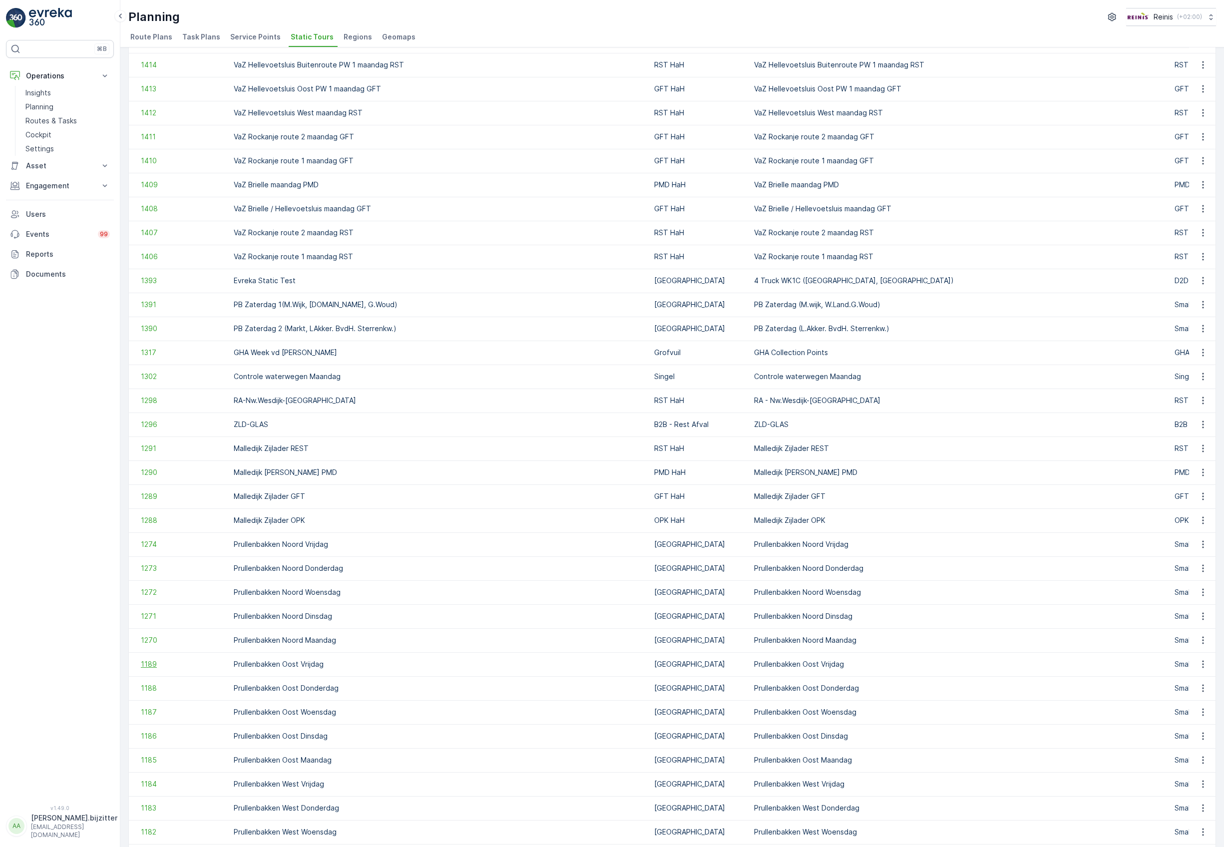
click at [153, 611] on span "1189" at bounding box center [182, 664] width 83 height 10
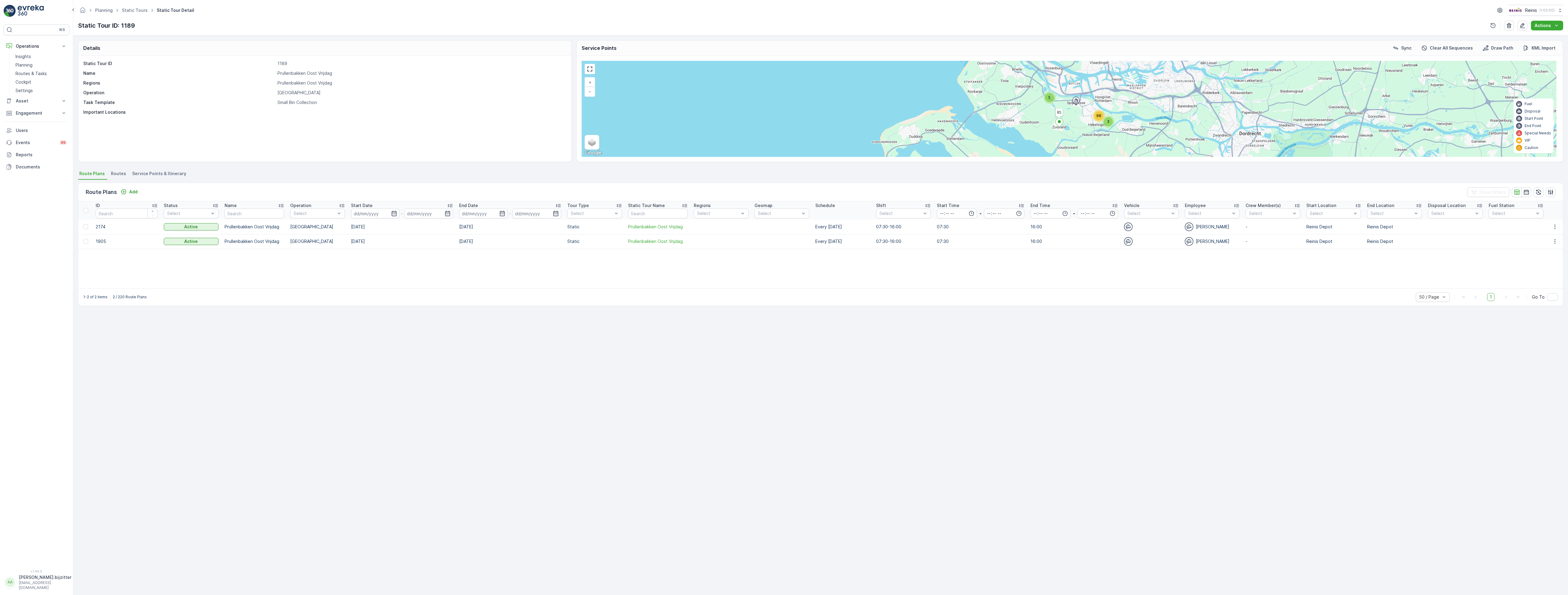
click at [744, 372] on div "Details Static Tour ID 1189 Name [GEOGRAPHIC_DATA] Oost Vrijdag Regions [GEOGRA…" at bounding box center [821, 315] width 1495 height 560
click at [636, 372] on div "Details Static Tour ID 1189 Name [GEOGRAPHIC_DATA] Oost Vrijdag Regions [GEOGRA…" at bounding box center [821, 315] width 1495 height 560
click at [744, 350] on div "Details Static Tour ID 1189 Name [GEOGRAPHIC_DATA] Oost Vrijdag Regions [GEOGRA…" at bounding box center [821, 315] width 1495 height 560
